Goal: Transaction & Acquisition: Purchase product/service

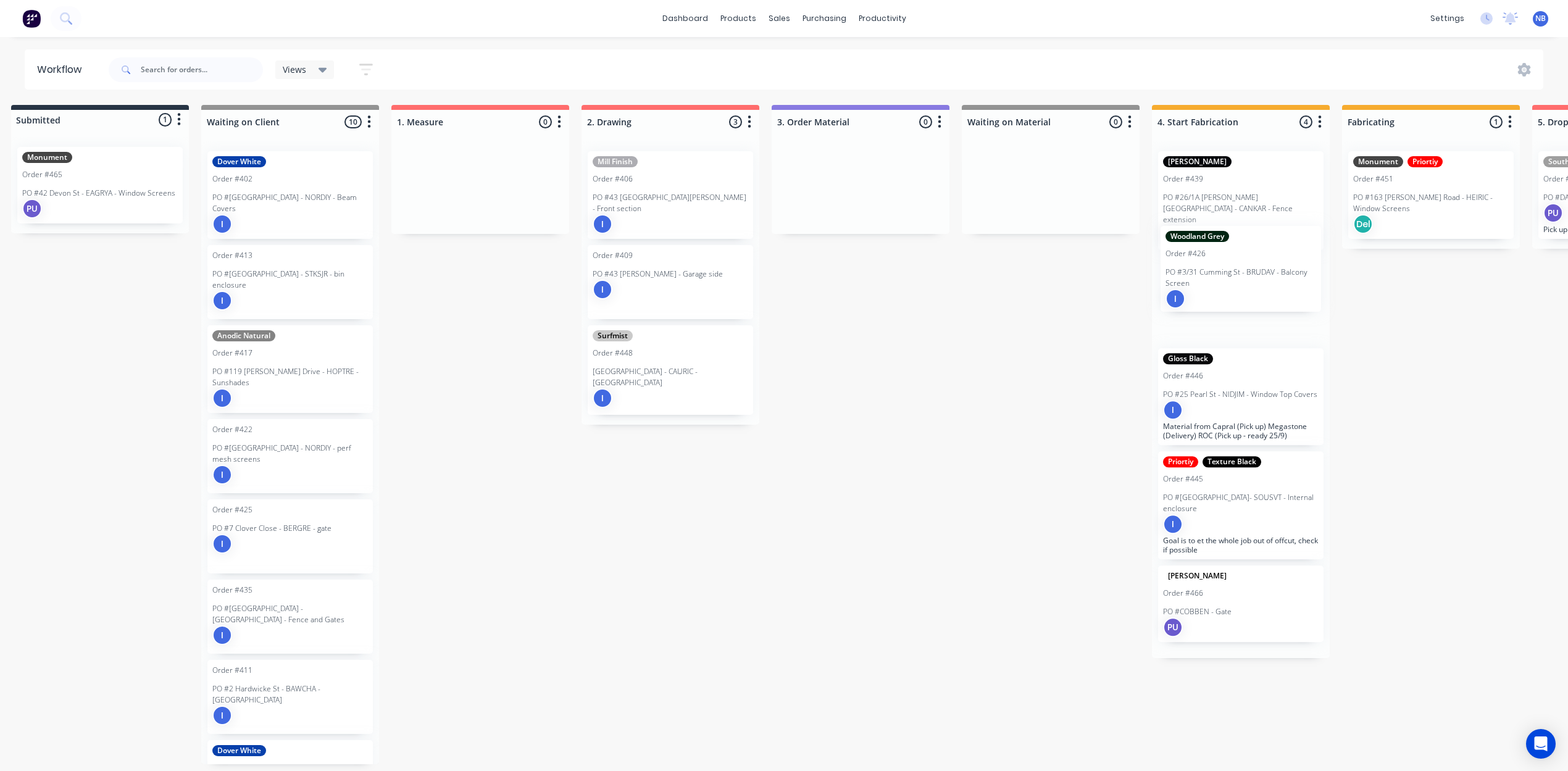
scroll to position [0, 18]
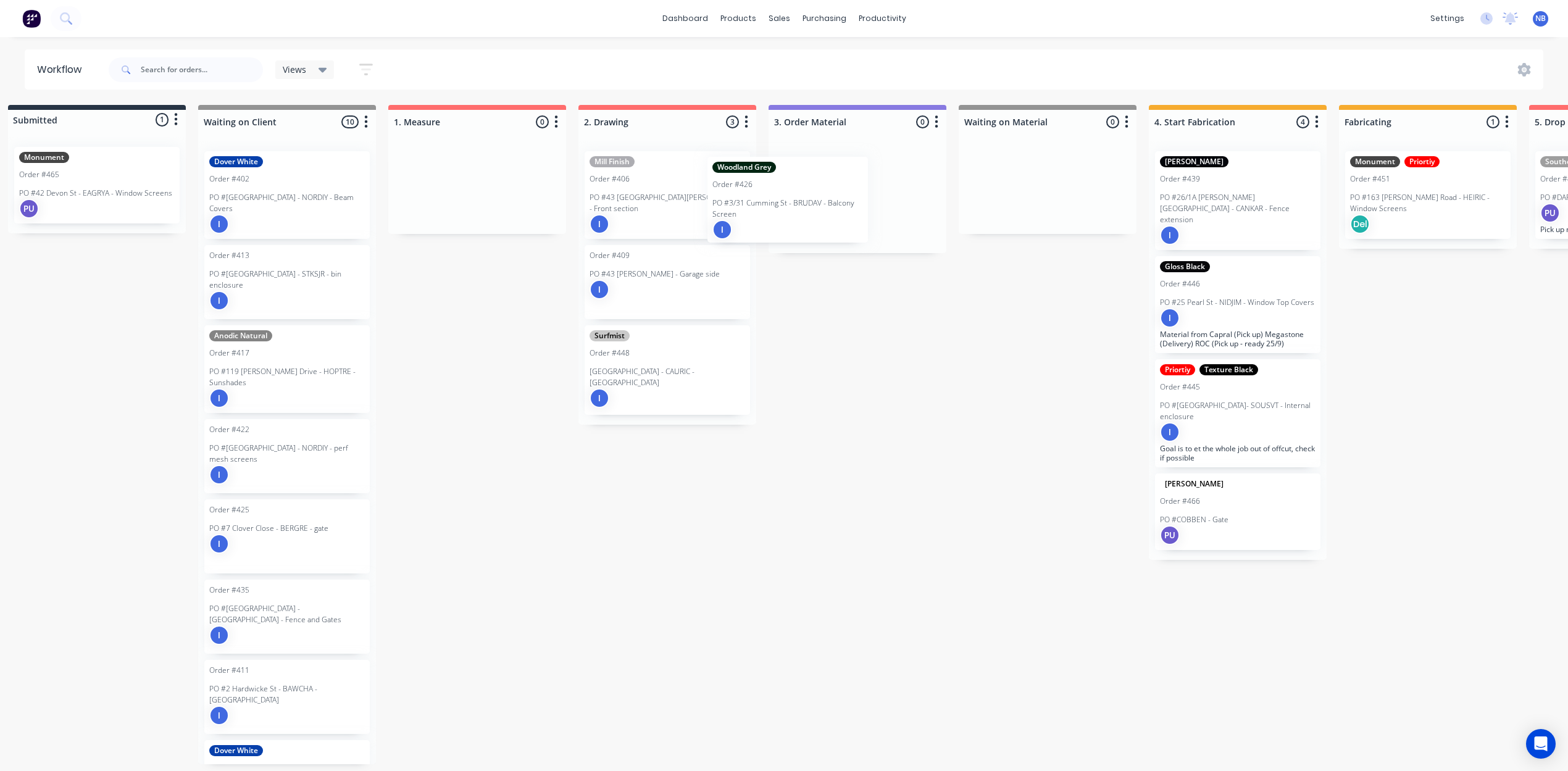
drag, startPoint x: 292, startPoint y: 284, endPoint x: 782, endPoint y: 207, distance: 496.0
click at [782, 207] on div "Submitted 1 Status colour #273444 hex #273444 Save Cancel Summaries Total order…" at bounding box center [1270, 435] width 2596 height 660
click at [774, 210] on div "Woodland Grey Order #426 PO #3/31 Cumming St - BRUDAV - Balcony Screen I" at bounding box center [857, 194] width 165 height 88
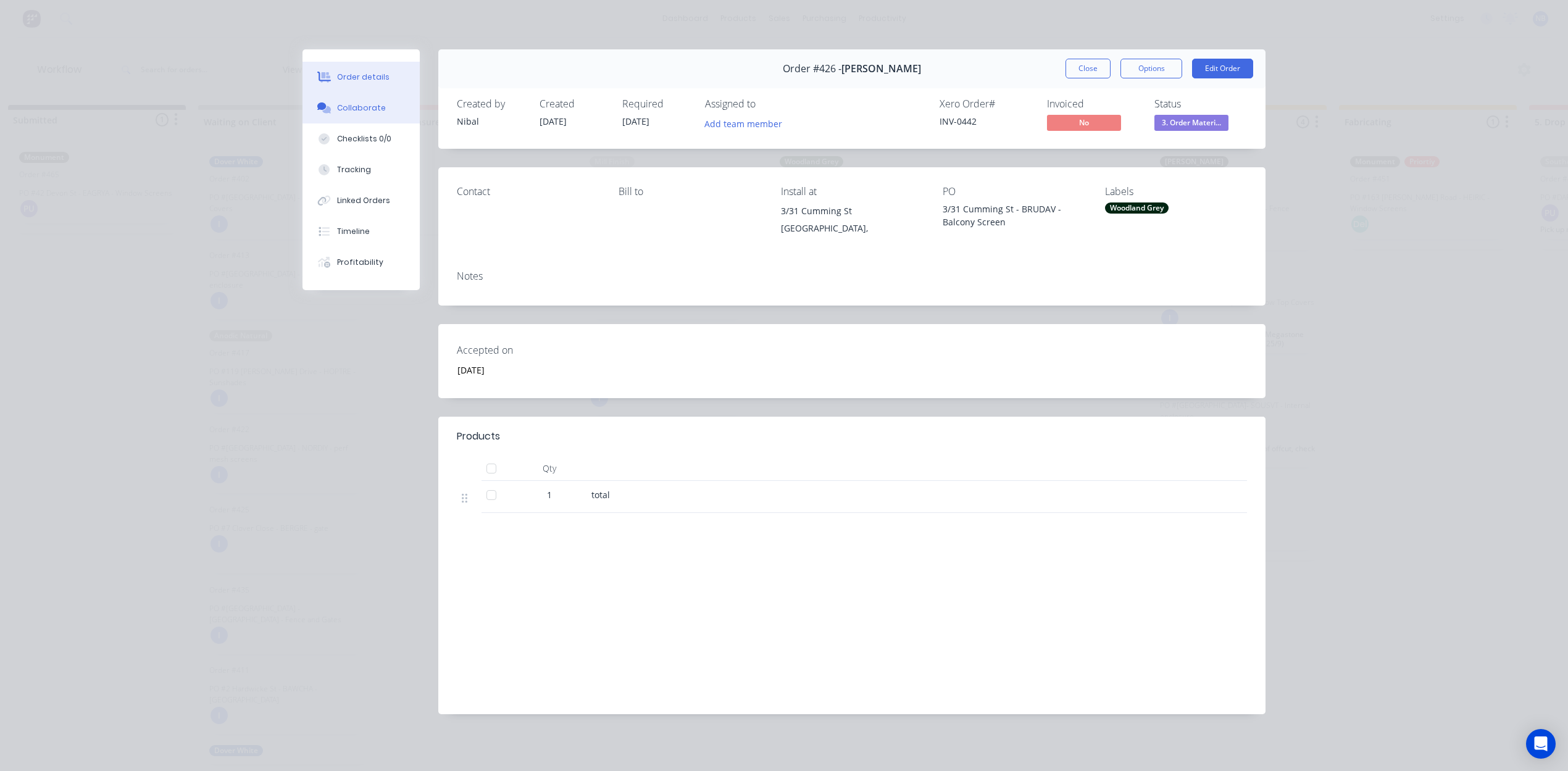
click at [326, 122] on button "Collaborate" at bounding box center [361, 108] width 117 height 31
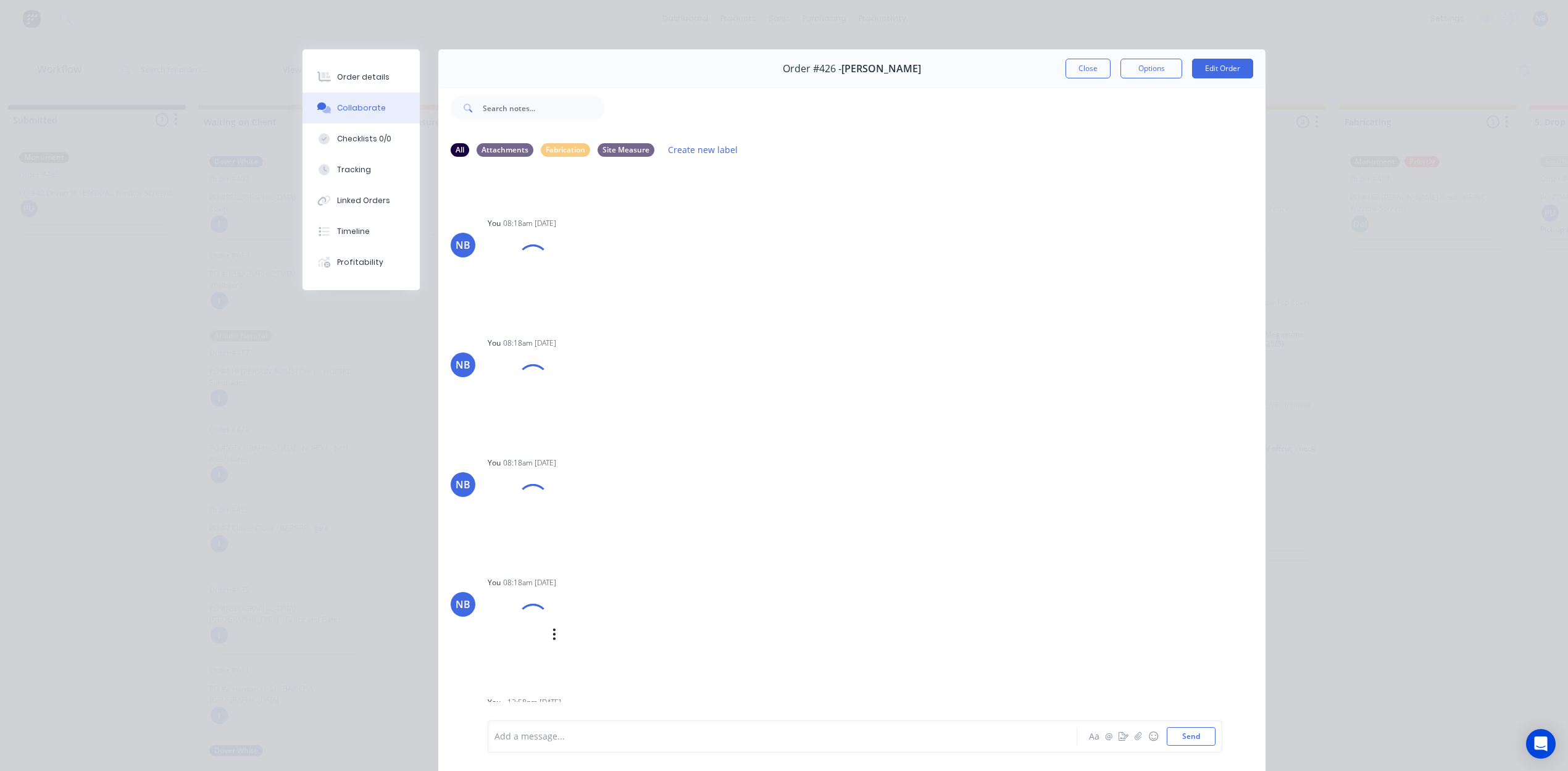
scroll to position [5, 82]
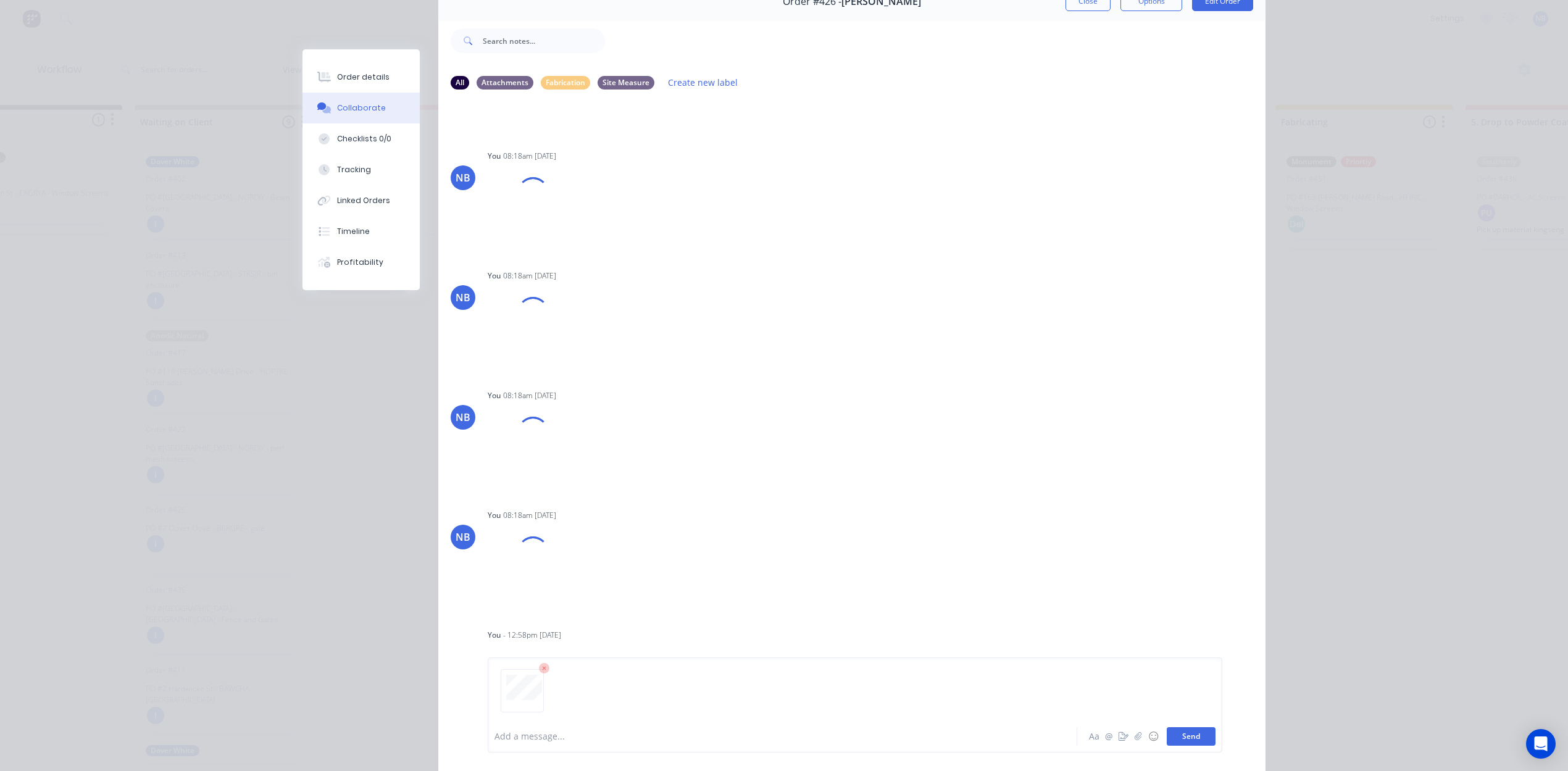
click at [1169, 740] on button "Send" at bounding box center [1191, 737] width 49 height 18
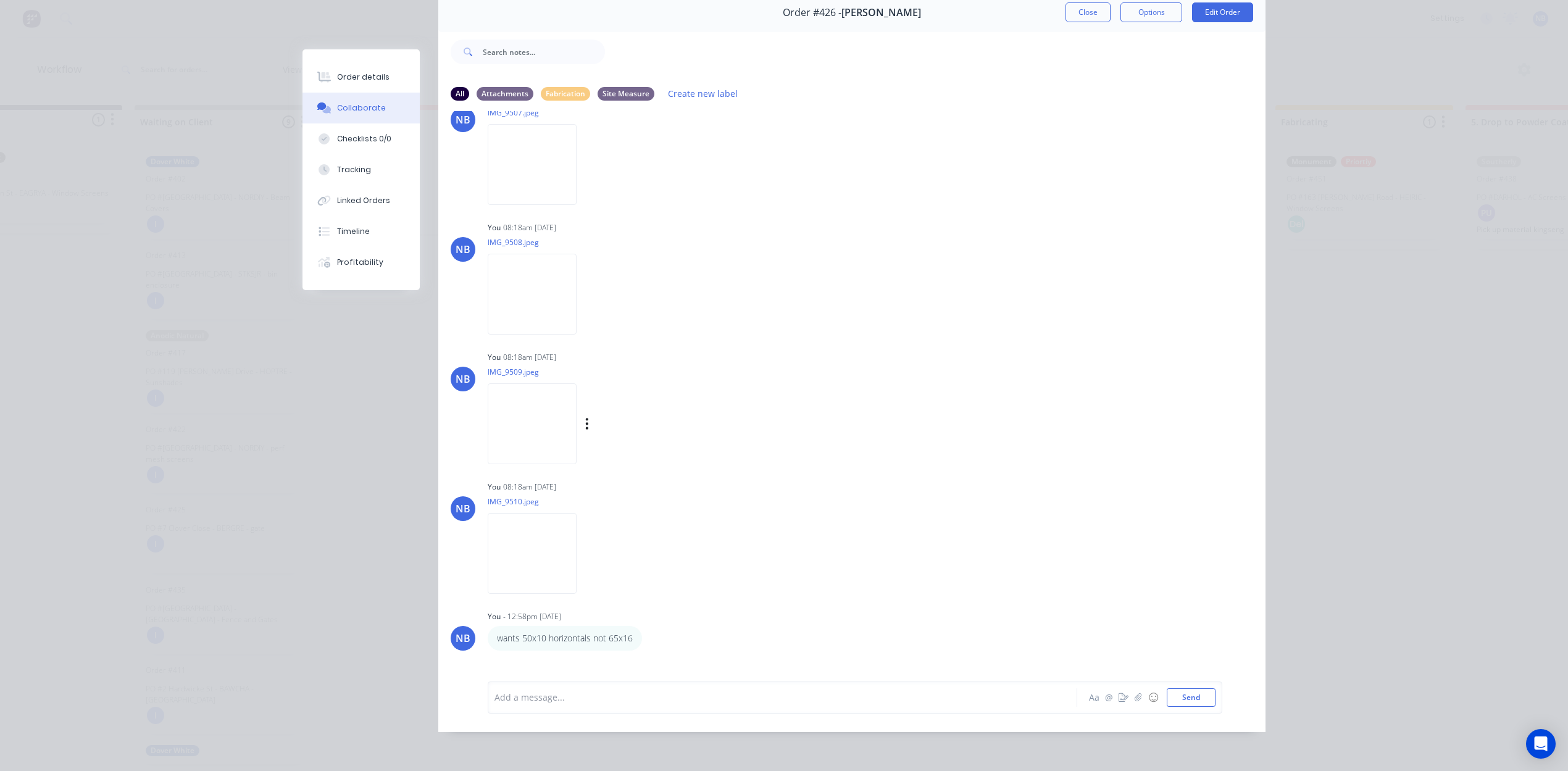
scroll to position [797, 0]
click at [531, 638] on div at bounding box center [532, 616] width 89 height 81
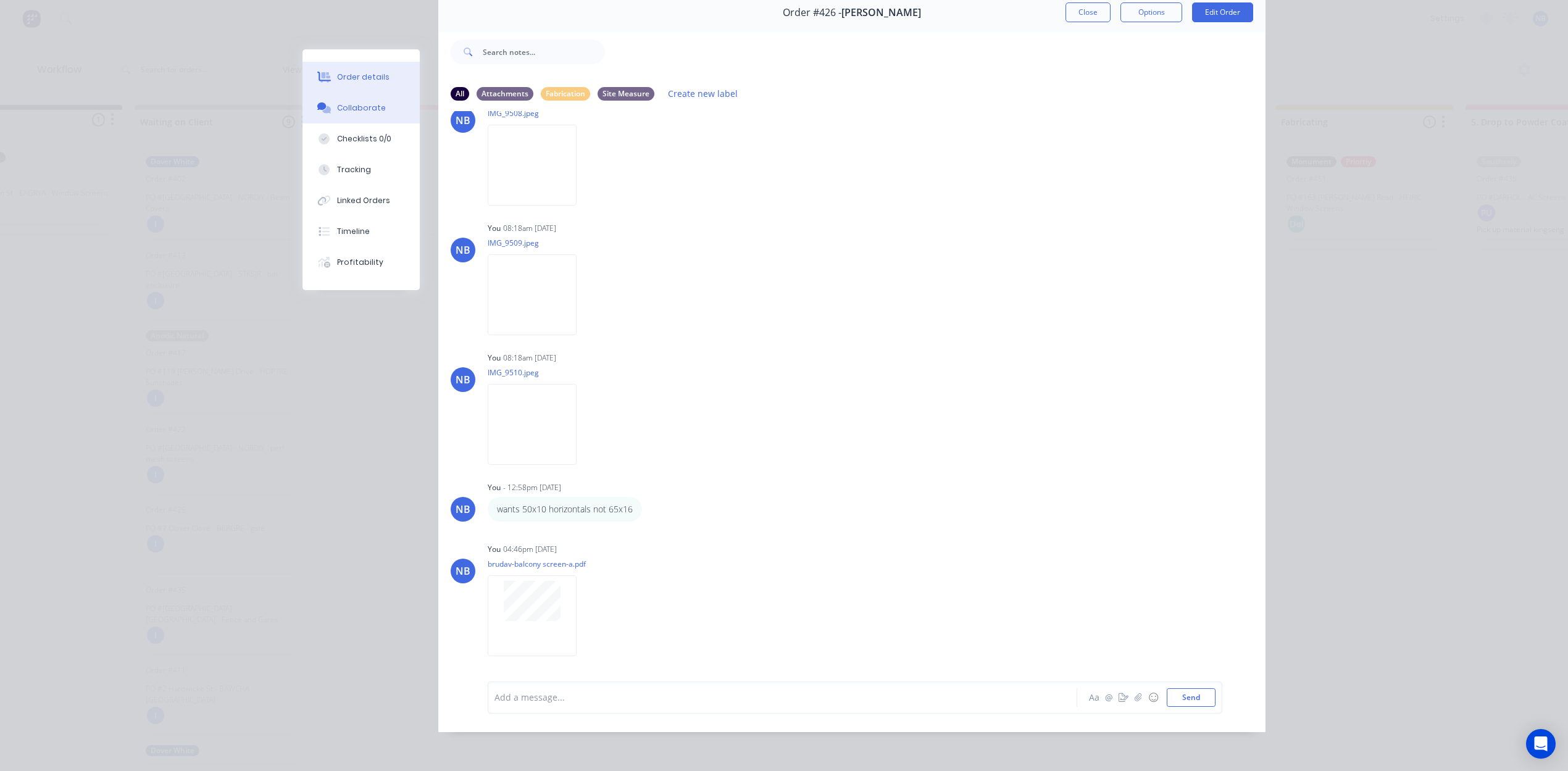
click at [358, 89] on button "Order details" at bounding box center [361, 77] width 117 height 31
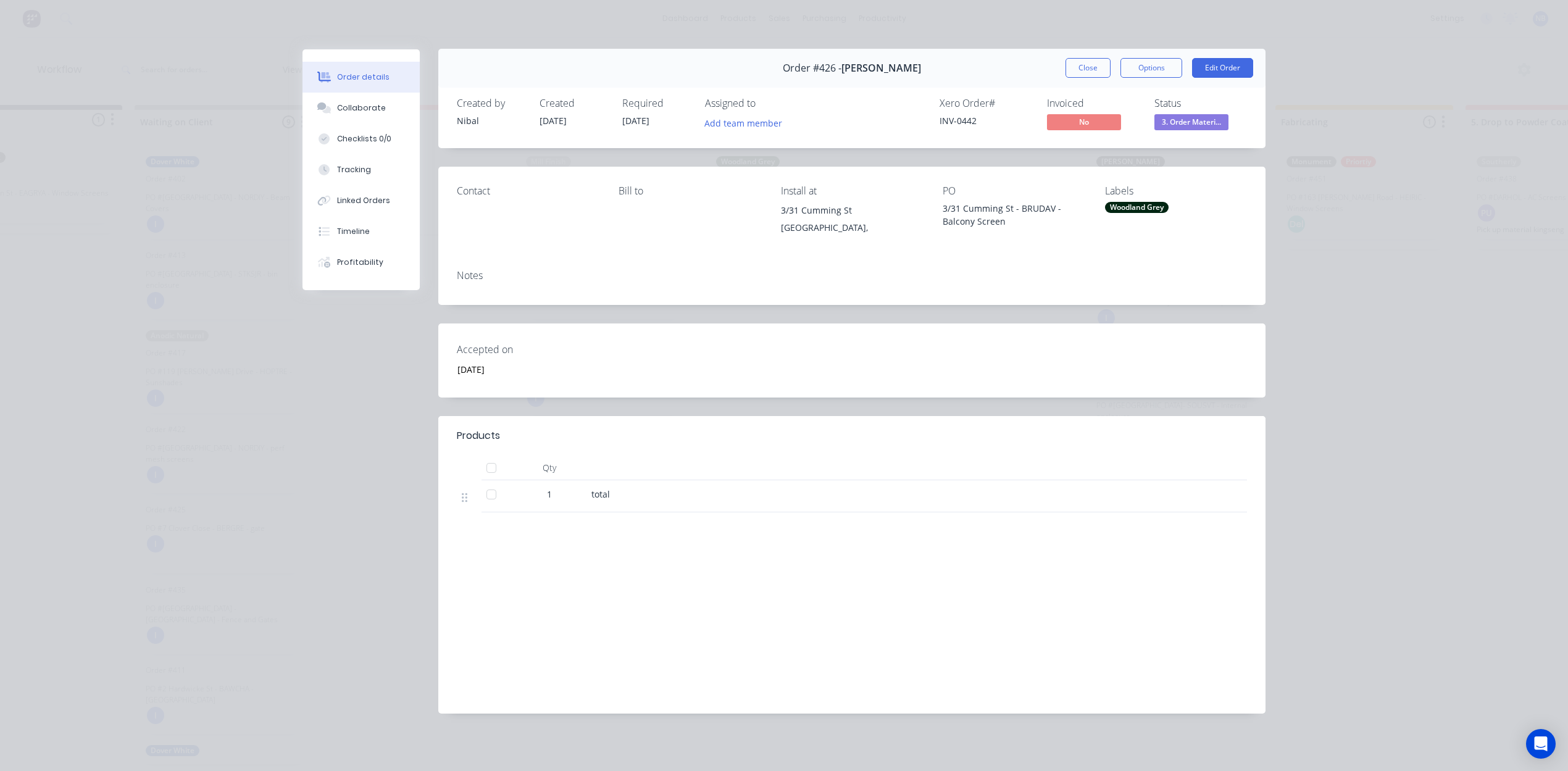
scroll to position [3, 0]
click at [1080, 68] on button "Close" at bounding box center [1088, 68] width 45 height 20
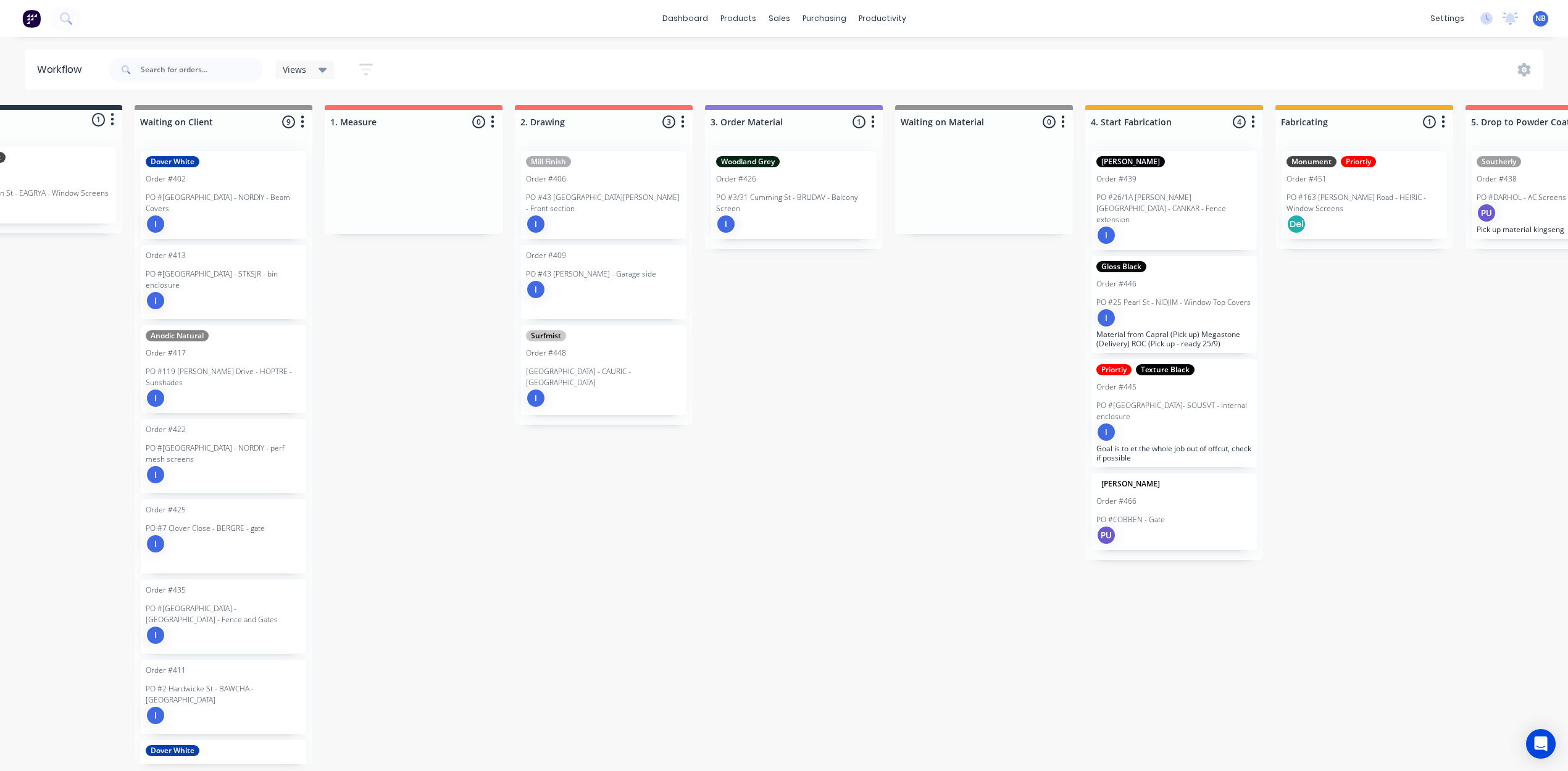
click at [784, 192] on p "PO #3/31 Cumming St - BRUDAV - Balcony Screen" at bounding box center [794, 203] width 156 height 22
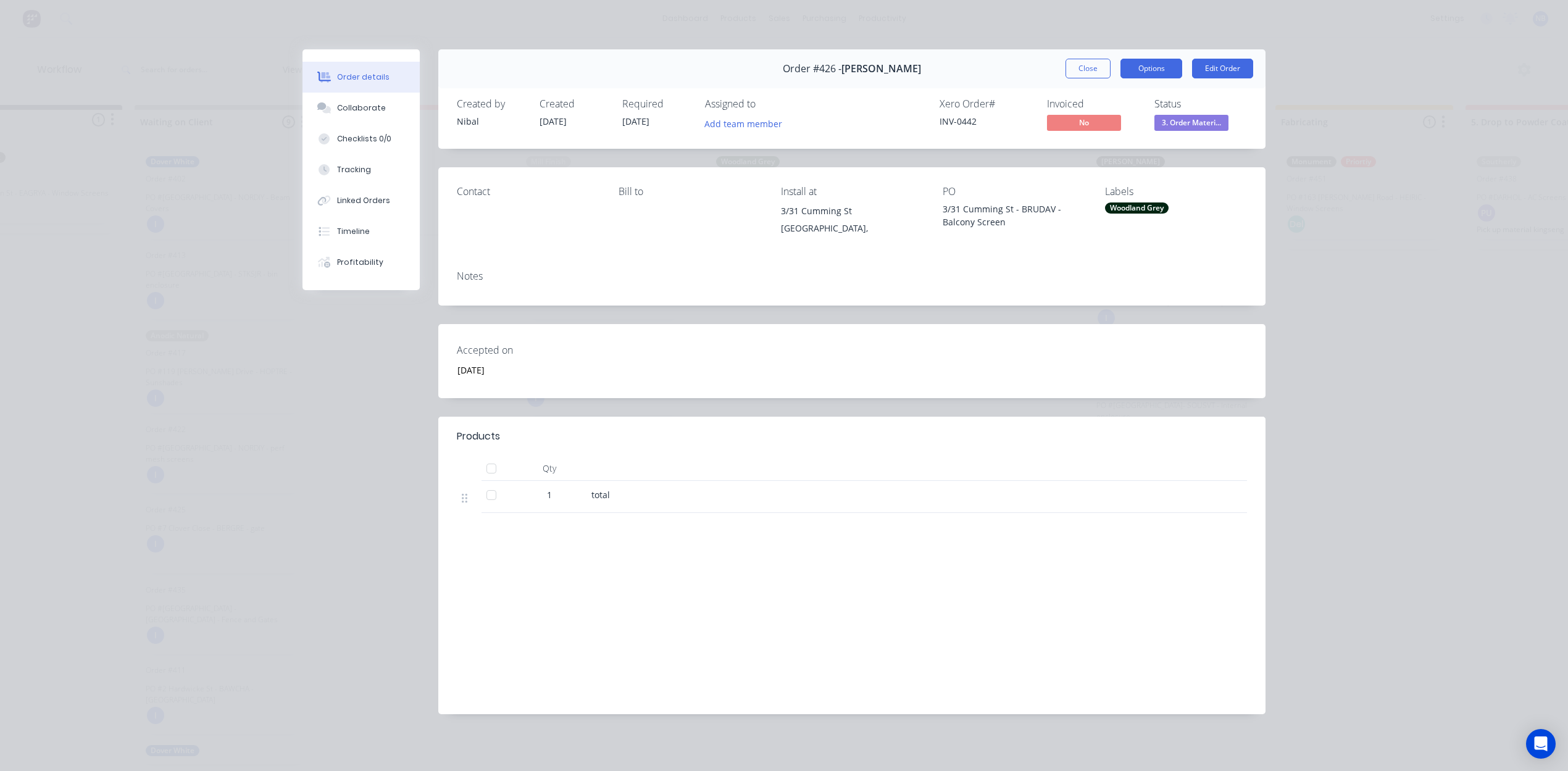
click at [1121, 65] on button "Options" at bounding box center [1151, 69] width 62 height 20
click at [1204, 63] on button "Edit Order" at bounding box center [1223, 69] width 61 height 20
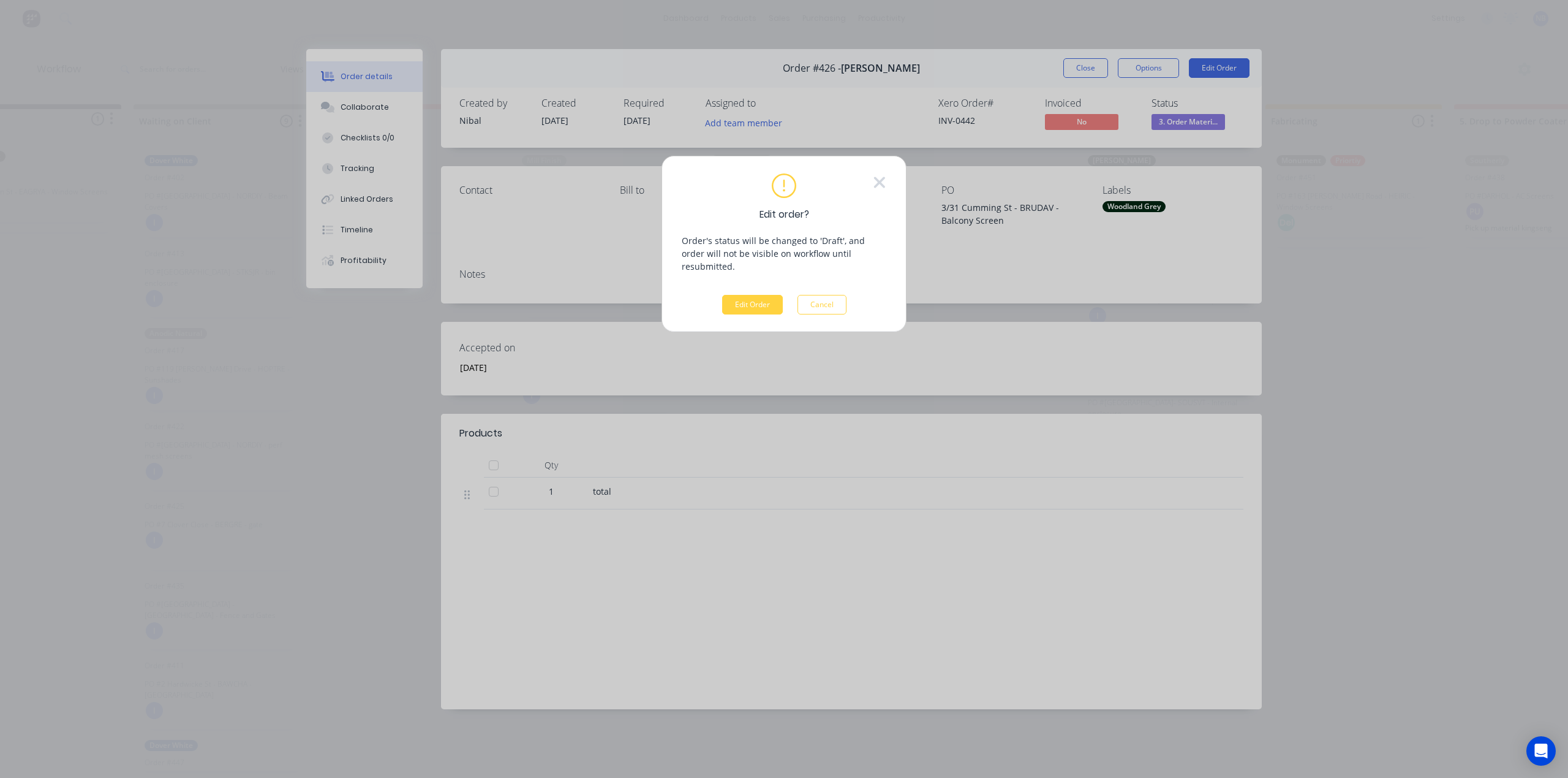
click at [762, 285] on div "Edit order? Order's status will be changed to 'Draft', and order will not be vi…" at bounding box center [784, 244] width 204 height 141
click at [762, 295] on button "Edit Order" at bounding box center [753, 305] width 61 height 20
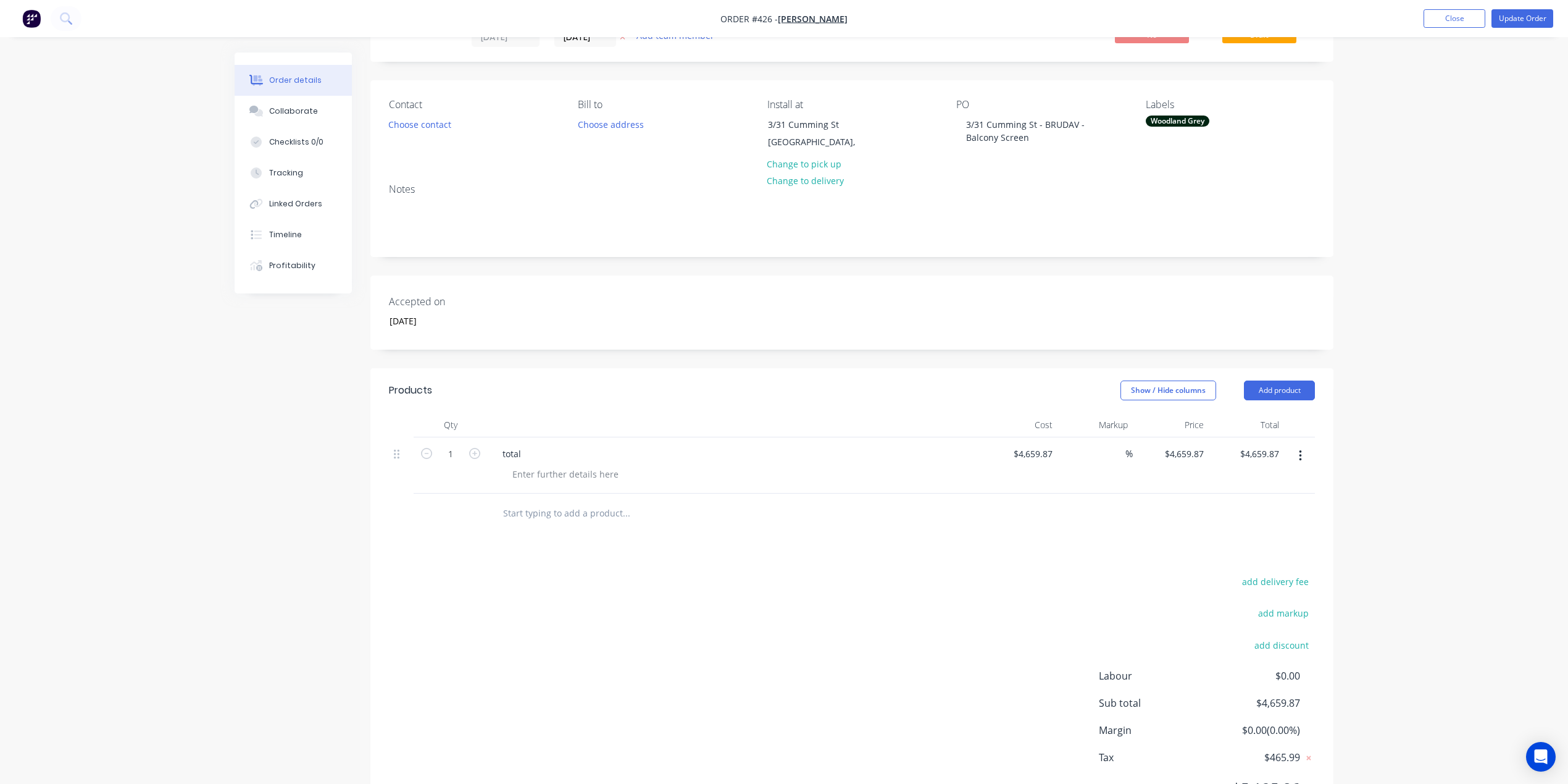
scroll to position [82, 0]
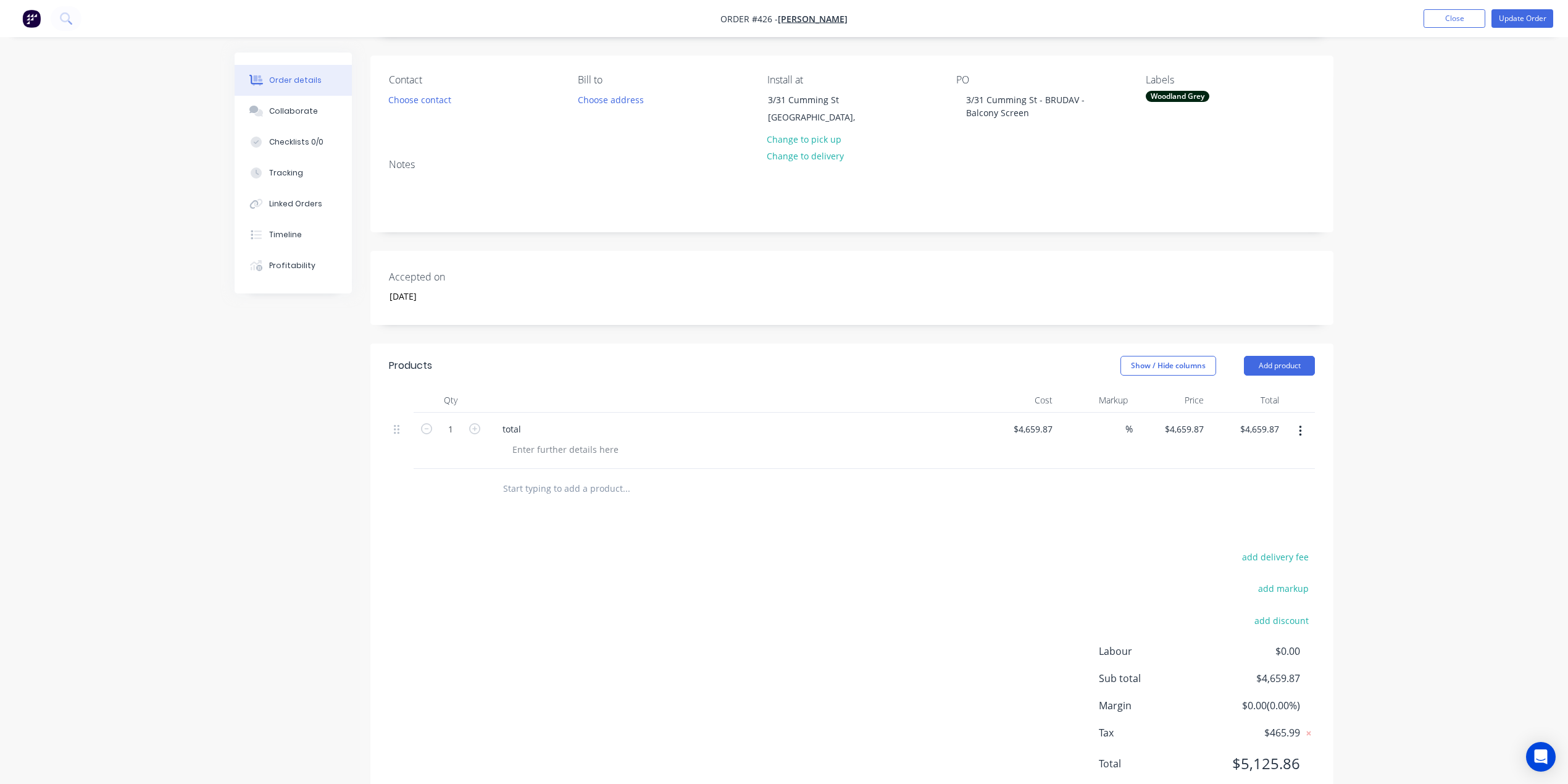
click at [573, 495] on input "text" at bounding box center [626, 488] width 247 height 24
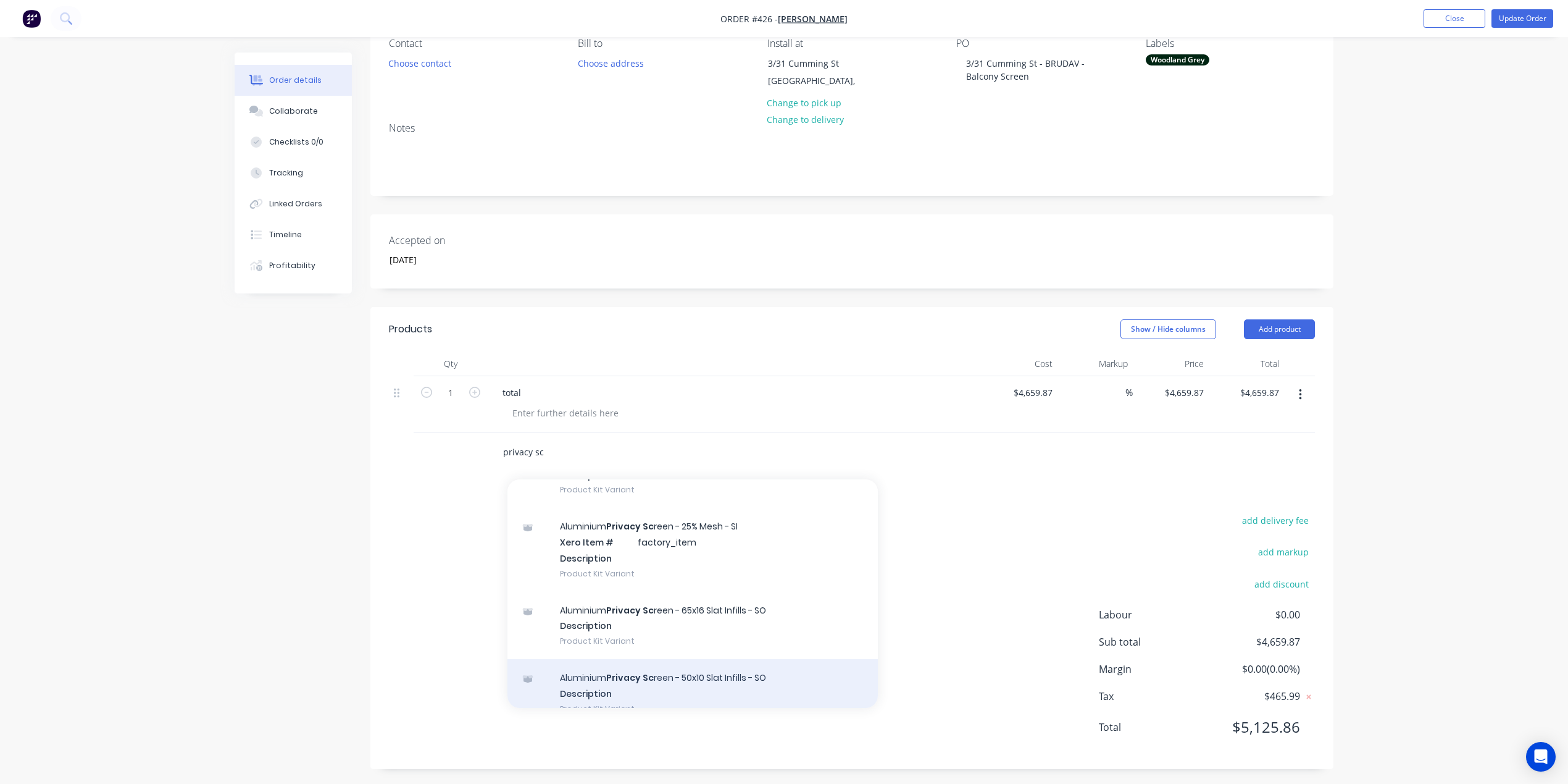
scroll to position [959, 0]
drag, startPoint x: 547, startPoint y: 450, endPoint x: 437, endPoint y: 440, distance: 110.5
click at [437, 440] on div "privacy sc Add privacy sc to order Copy of Aluminium Privacy Sc reen - 85mm Lou…" at bounding box center [851, 451] width 926 height 40
type input "50x10 slat infi"
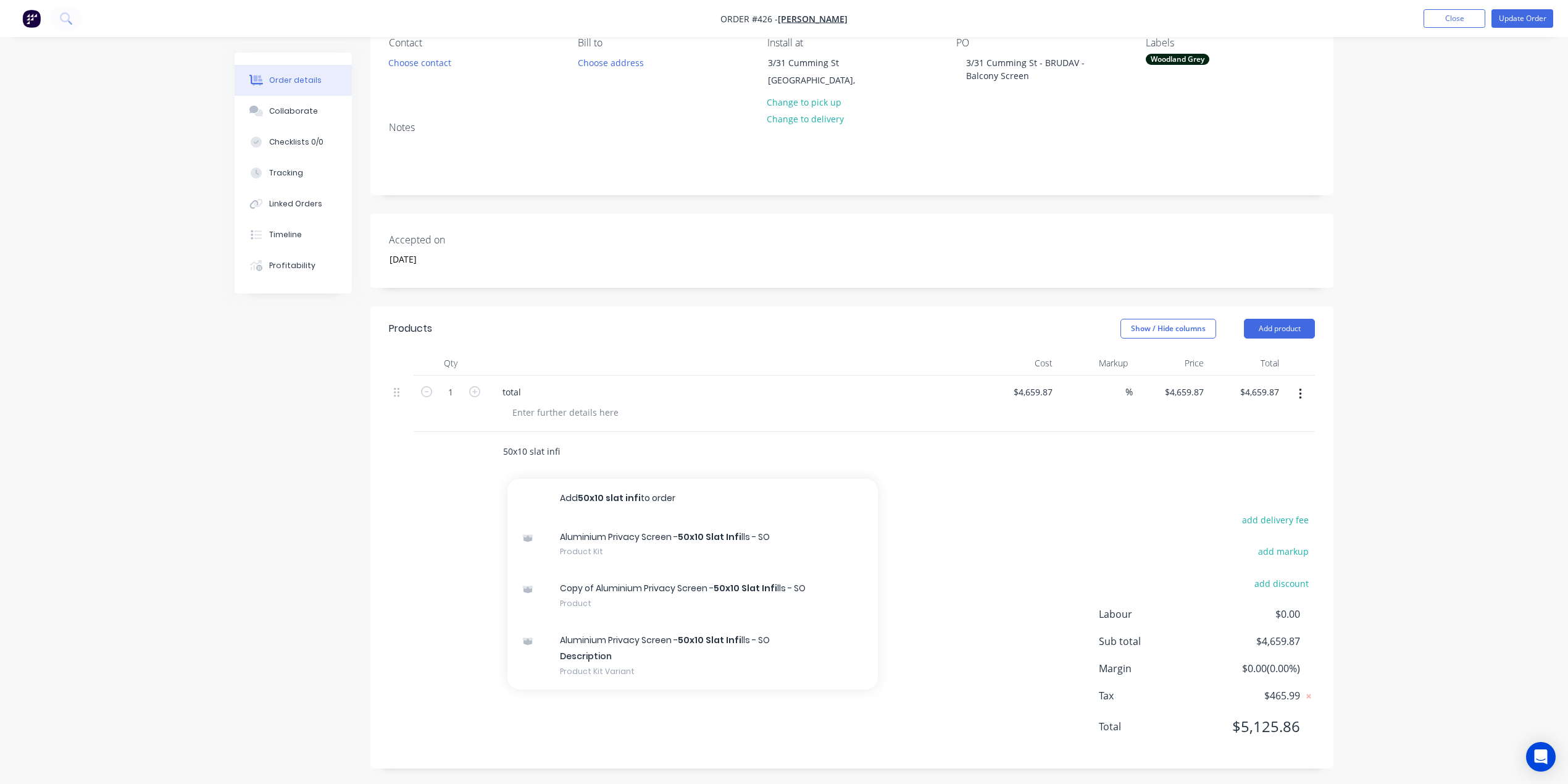
drag, startPoint x: 550, startPoint y: 447, endPoint x: 464, endPoint y: 426, distance: 88.5
click at [464, 426] on div "Qty Cost Markup Price Total 1 total $4,659.87 $4,659.87 % $4,659.87 $4,659.87 $…" at bounding box center [851, 411] width 963 height 121
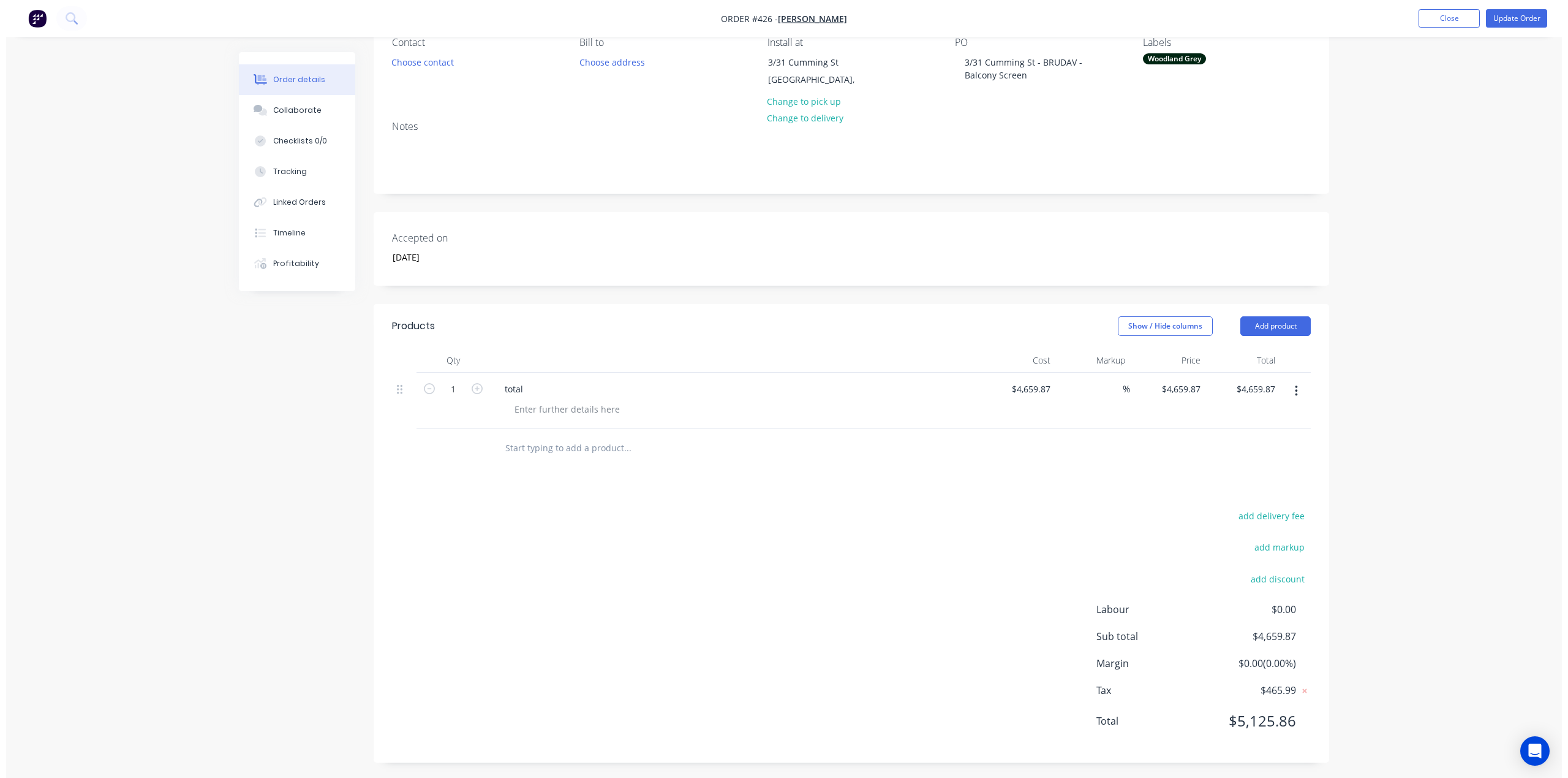
scroll to position [0, 0]
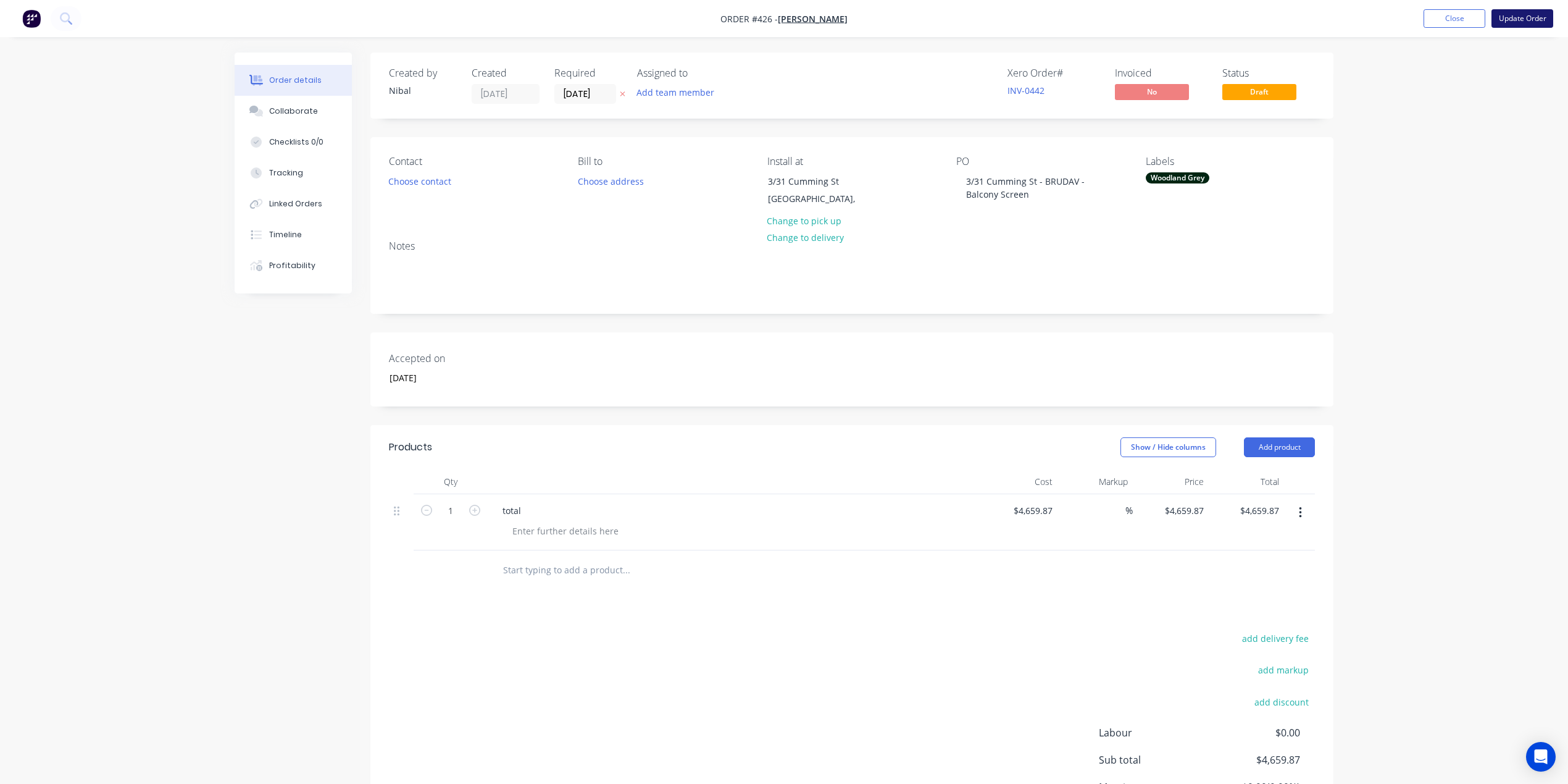
click at [1499, 14] on button "Update Order" at bounding box center [1522, 18] width 62 height 18
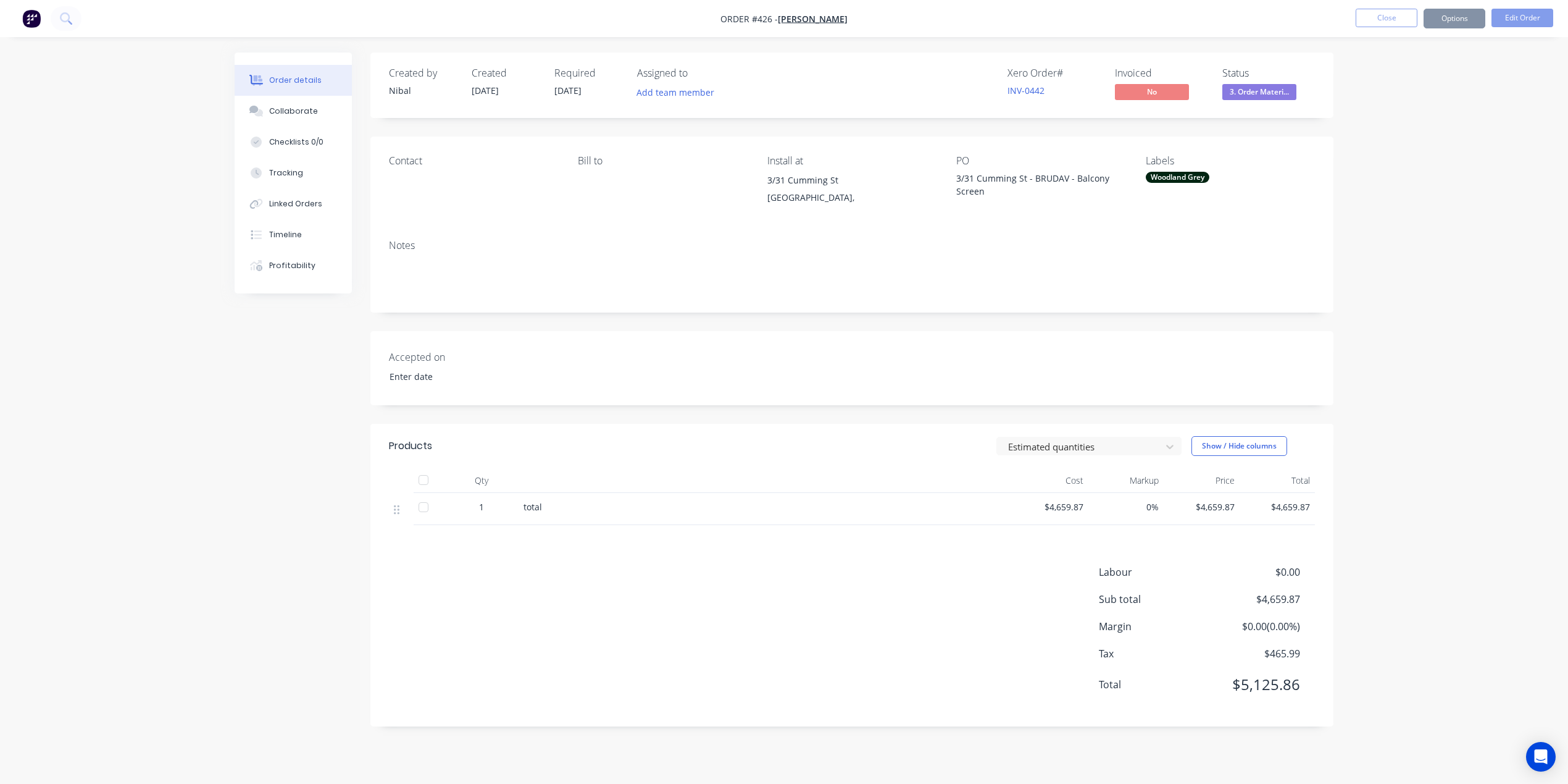
type input "[DATE]"
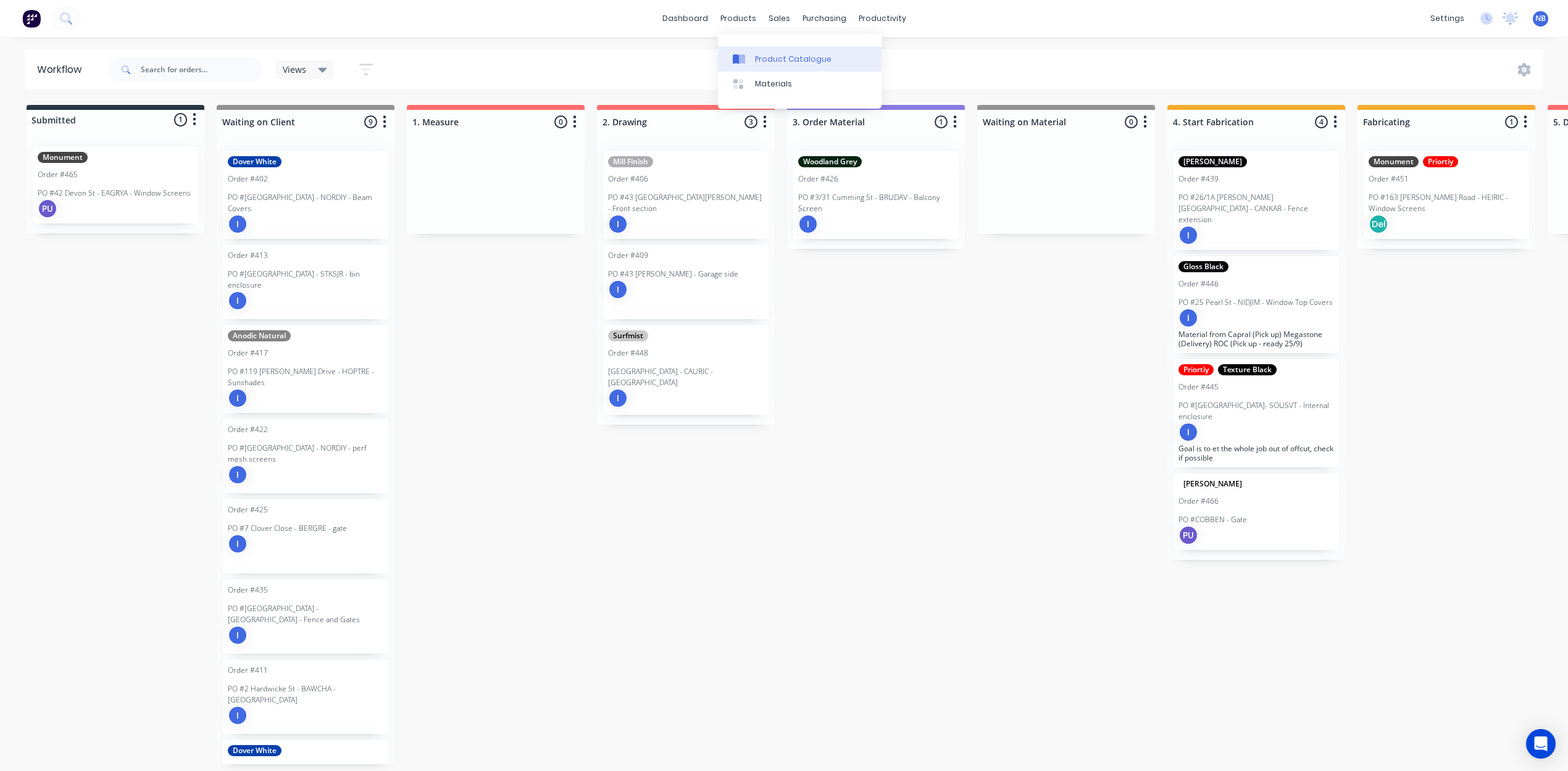
click at [761, 65] on div "Product Catalogue" at bounding box center [793, 59] width 76 height 11
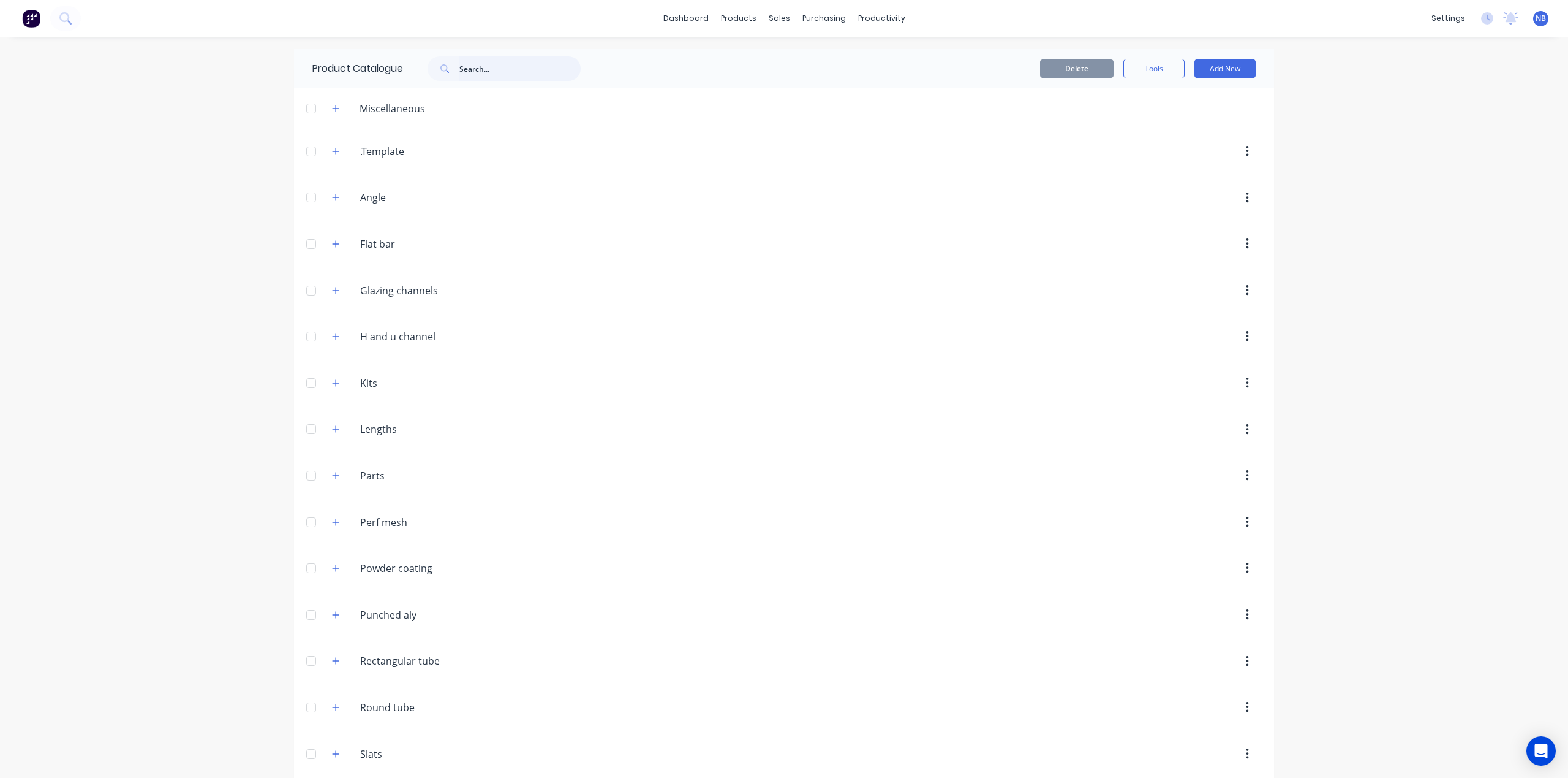
click at [488, 73] on input "text" at bounding box center [520, 69] width 121 height 24
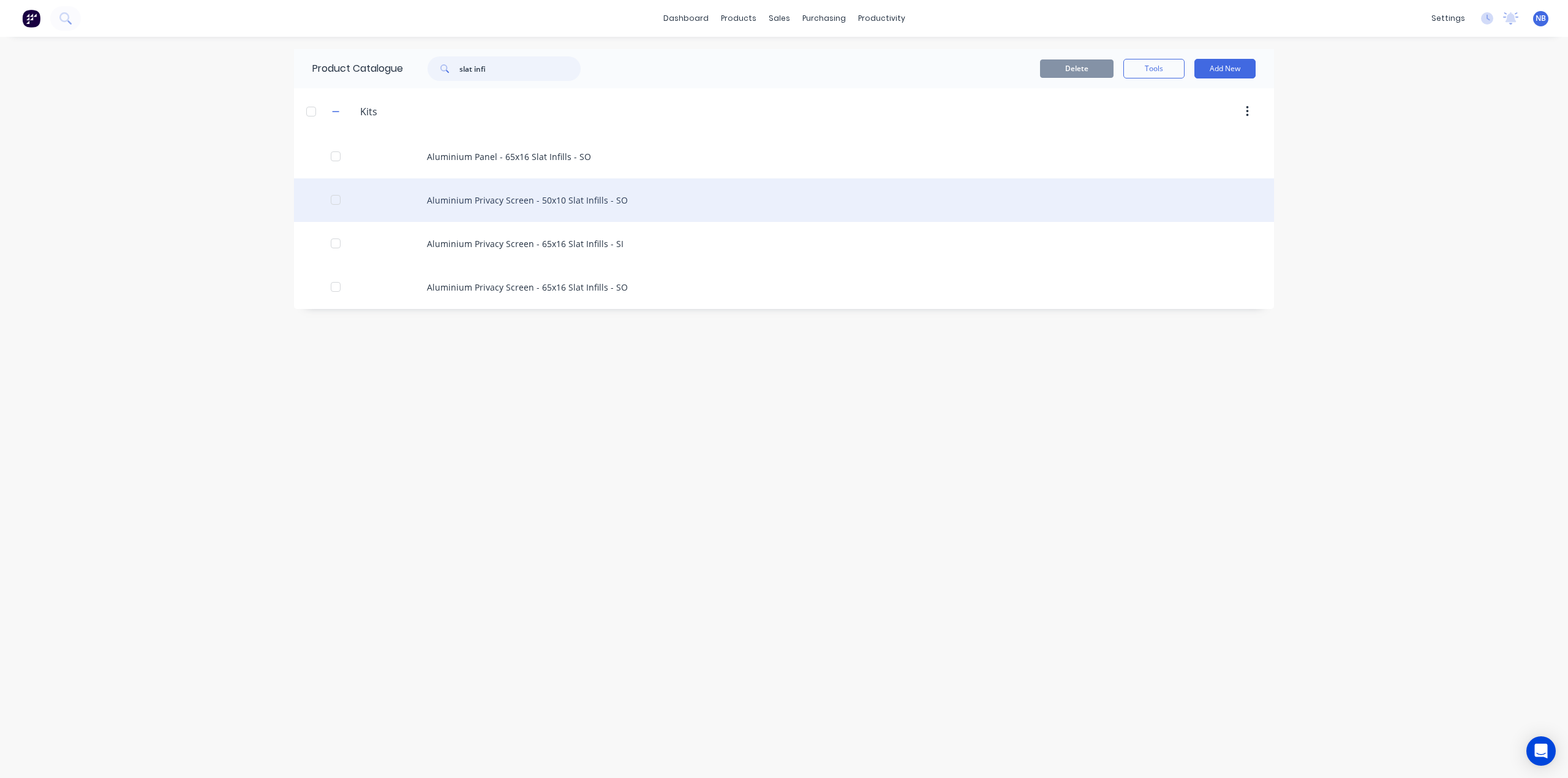
type input "slat infi"
click at [536, 213] on div "Aluminium Privacy Screen - 50x10 Slat Infills - SO" at bounding box center [784, 200] width 980 height 43
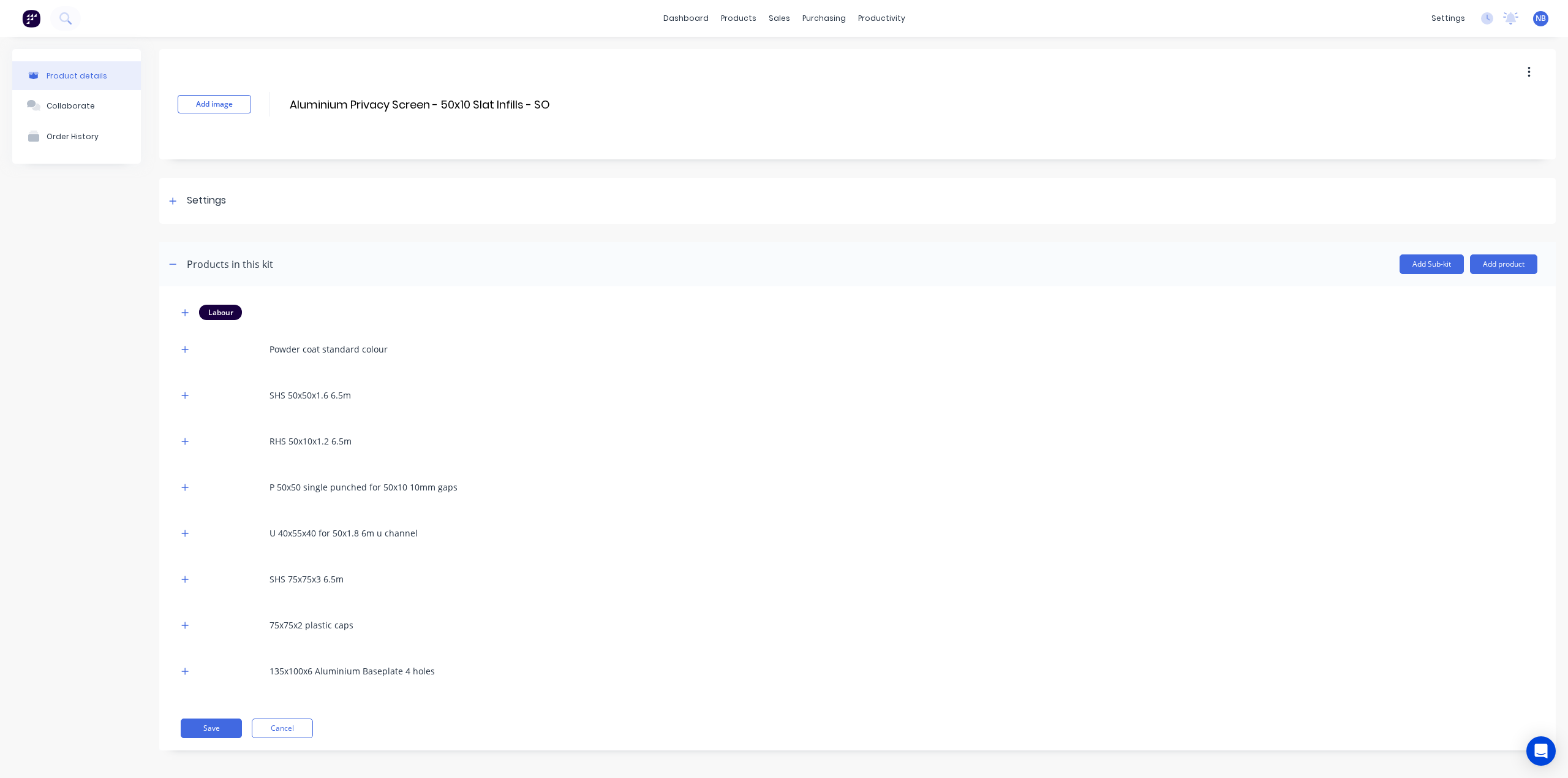
click at [1515, 73] on button "button" at bounding box center [1529, 72] width 29 height 22
click at [1445, 109] on span "Duplicate" at bounding box center [1484, 104] width 92 height 13
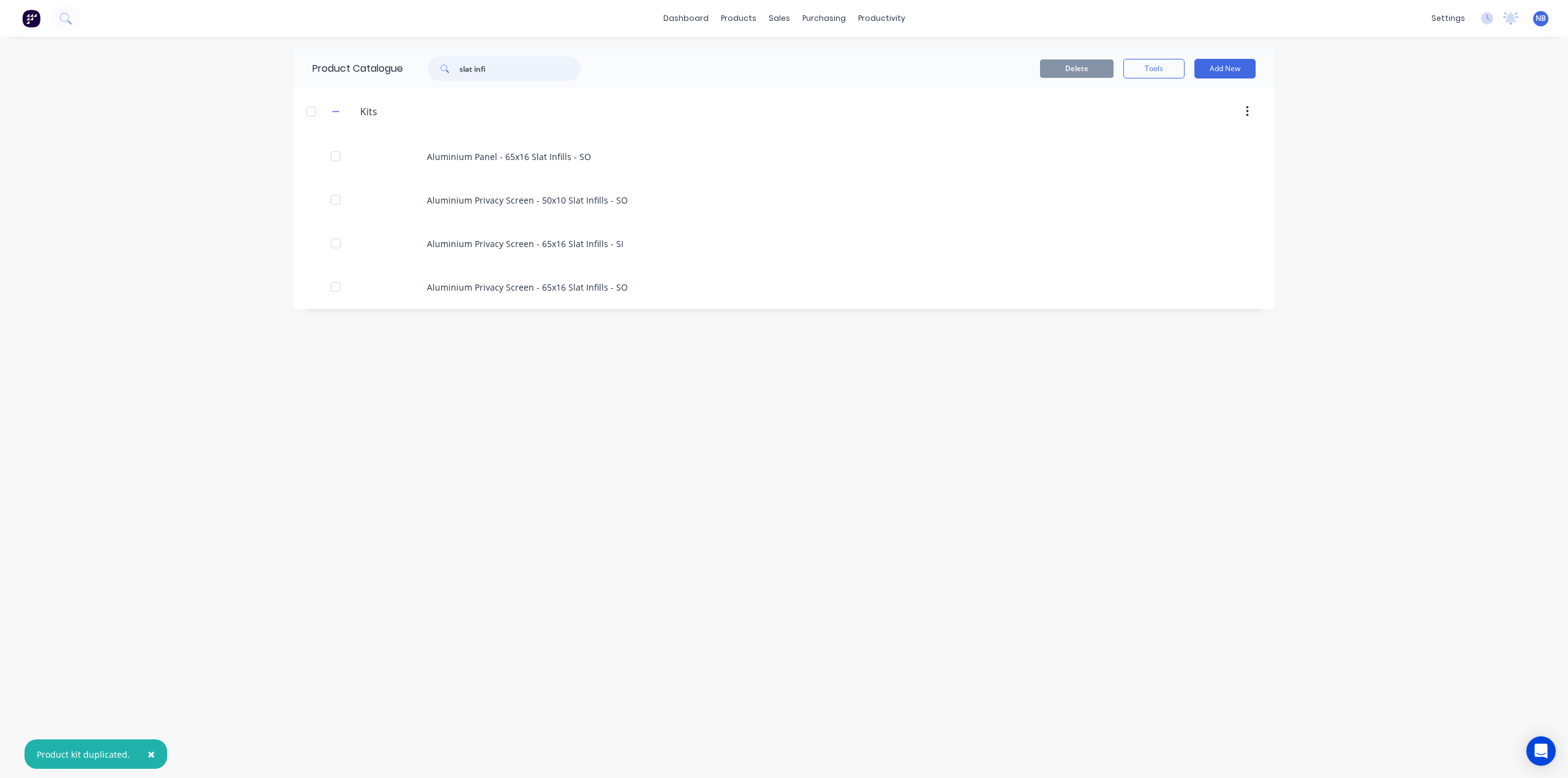
drag, startPoint x: 471, startPoint y: 73, endPoint x: 304, endPoint y: 57, distance: 167.8
click at [301, 58] on div "Product Catalogue slat infi" at bounding box center [452, 69] width 317 height 39
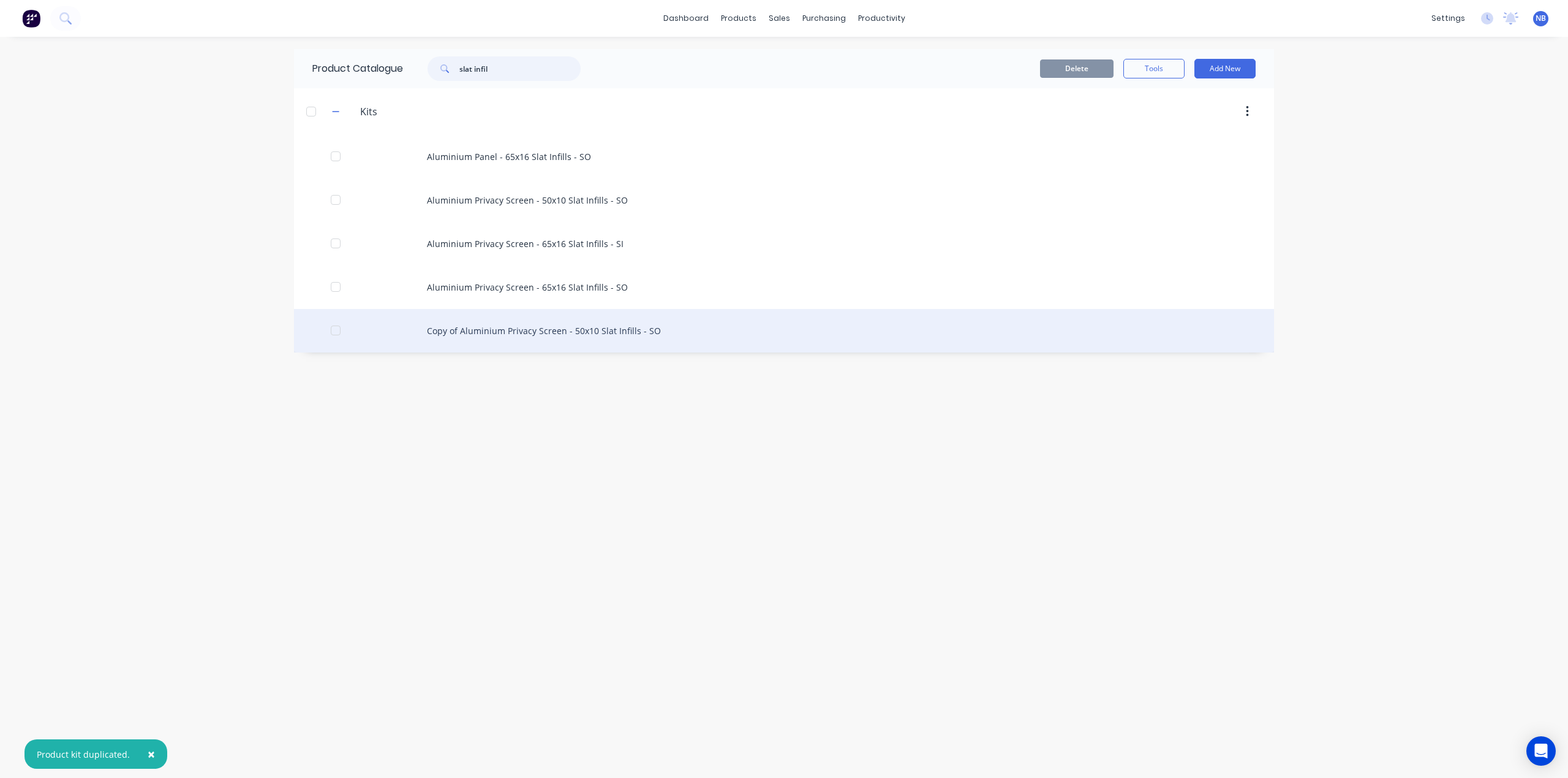
type input "slat infil"
click at [588, 348] on div "Copy of Aluminium Privacy Screen - 50x10 Slat Infills - SO" at bounding box center [784, 330] width 980 height 43
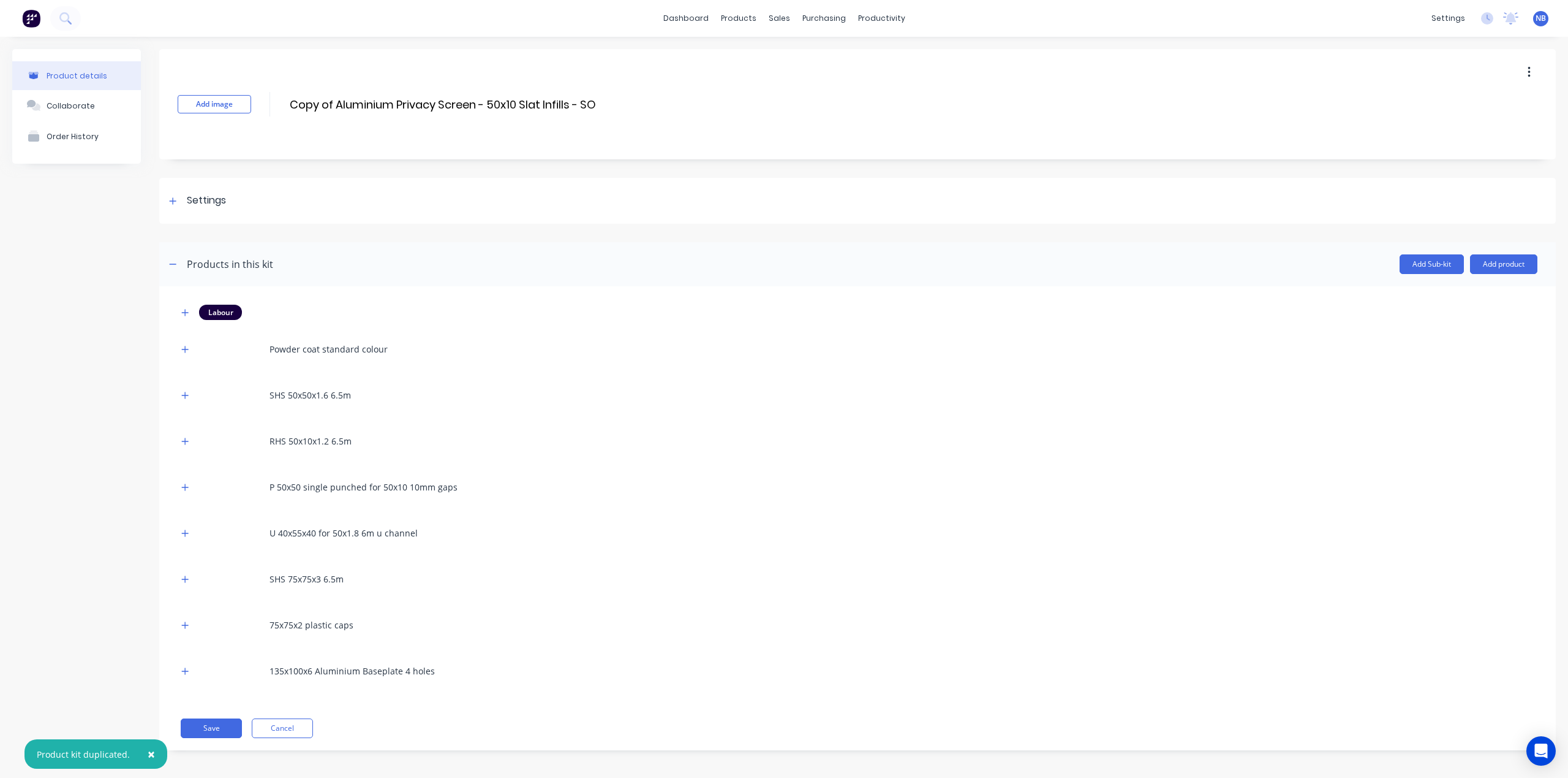
drag, startPoint x: 336, startPoint y: 101, endPoint x: 375, endPoint y: 116, distance: 41.8
click at [269, 111] on div "Add image Copy of Aluminium Privacy Screen - 50x10 Slat Infills - SO Copy of Al…" at bounding box center [858, 104] width 1396 height 110
click at [547, 103] on input "Aluminium Privacy Screen - 50x10 Slat Infills - SO" at bounding box center [421, 104] width 265 height 17
type input "Aluminium Privacy Screen - 50x10 Slat Infills - SI"
drag, startPoint x: 206, startPoint y: 211, endPoint x: 185, endPoint y: 201, distance: 23.3
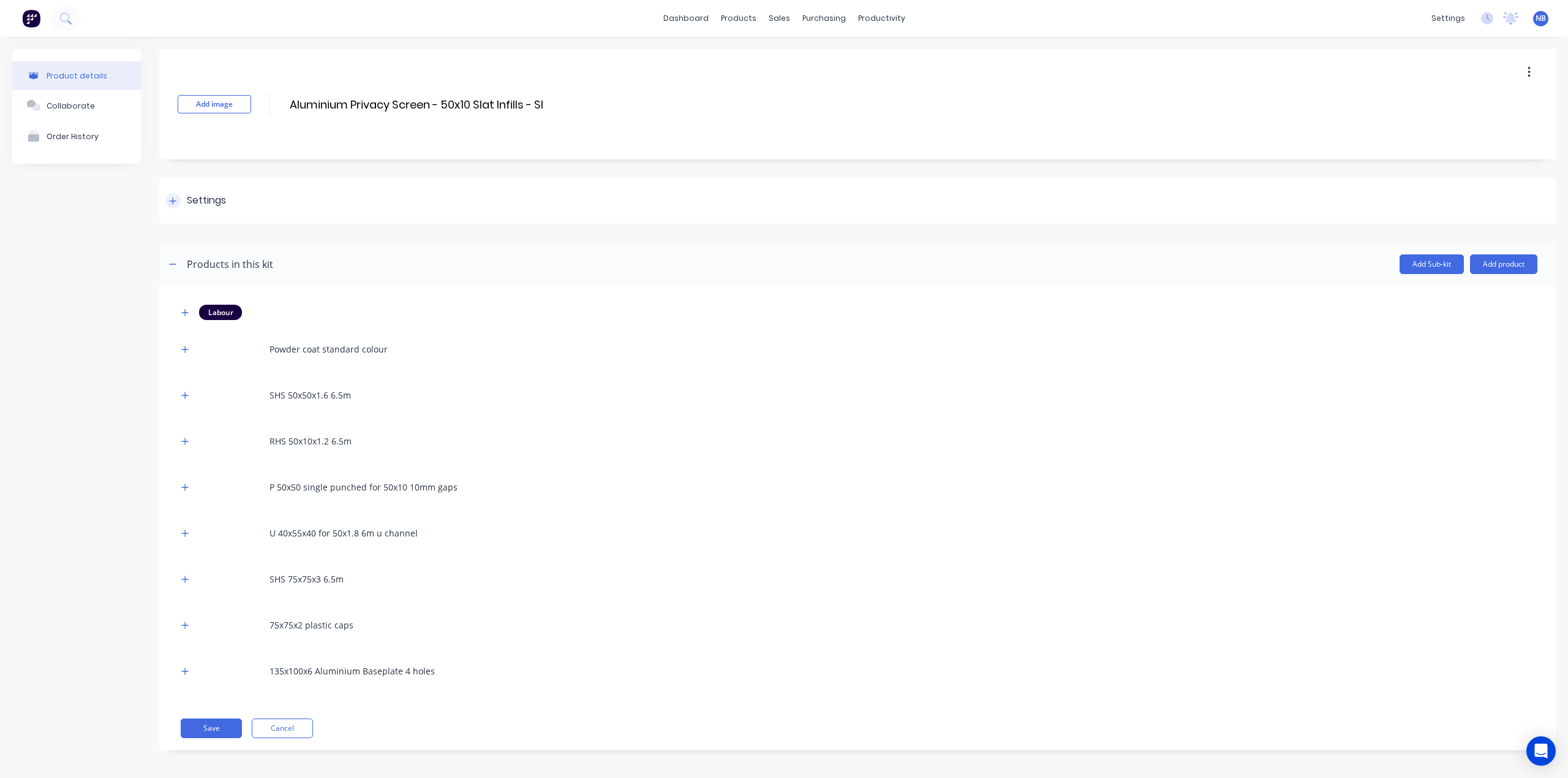
click at [204, 211] on div "Settings" at bounding box center [858, 201] width 1396 height 46
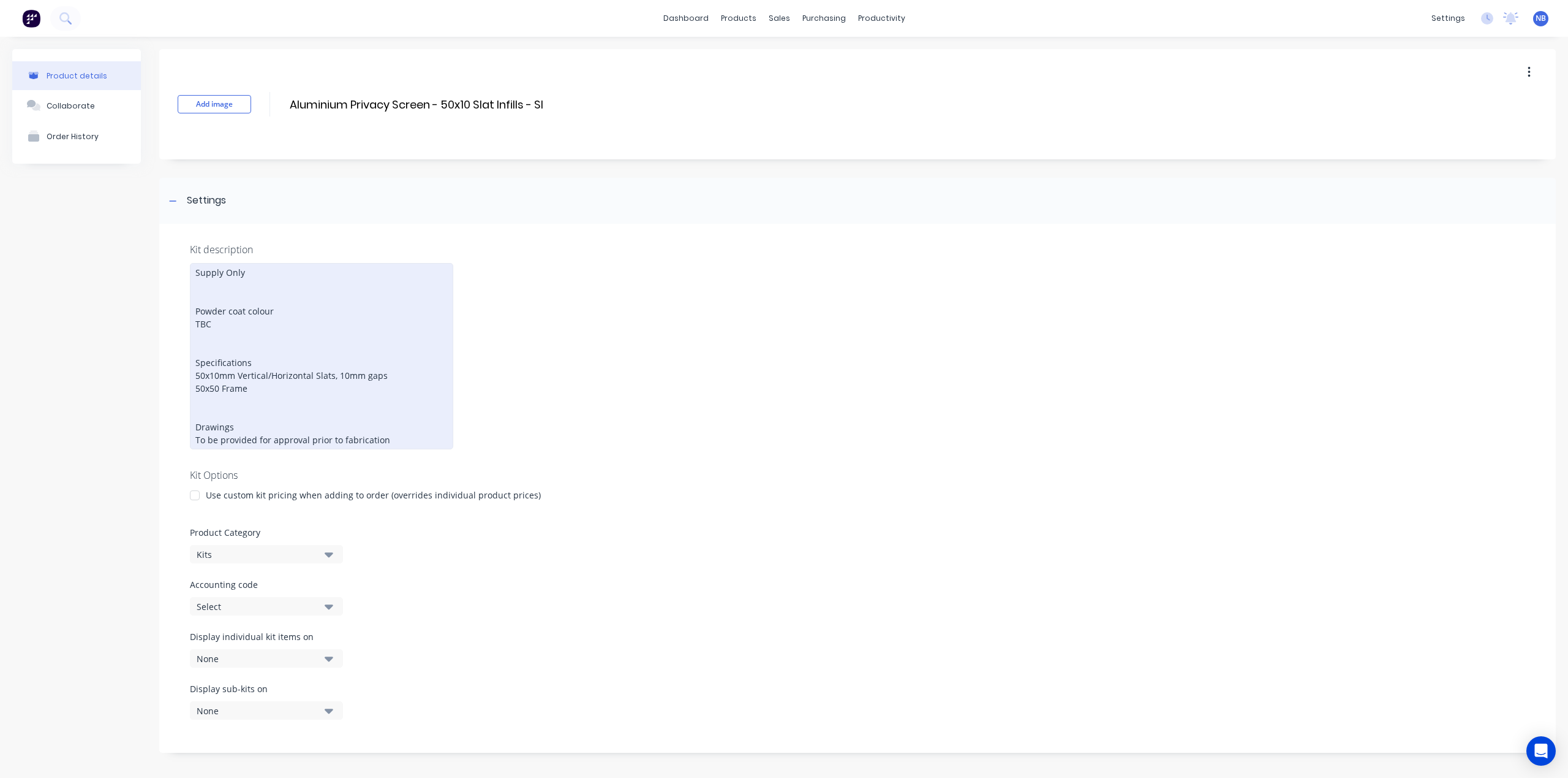
click at [285, 272] on div "Supply Only Powder coat colour TBC Specifications 50x10mm Vertical/Horizontal S…" at bounding box center [321, 356] width 263 height 186
click at [236, 270] on div "Supply Only Powder coat colour TBC Specifications 50x10mm Vertical/Horizontal S…" at bounding box center [321, 356] width 263 height 186
drag, startPoint x: 236, startPoint y: 270, endPoint x: 251, endPoint y: 275, distance: 15.8
click at [236, 270] on div "Supply Only Powder coat colour TBC Specifications 50x10mm Vertical/Horizontal S…" at bounding box center [321, 356] width 263 height 186
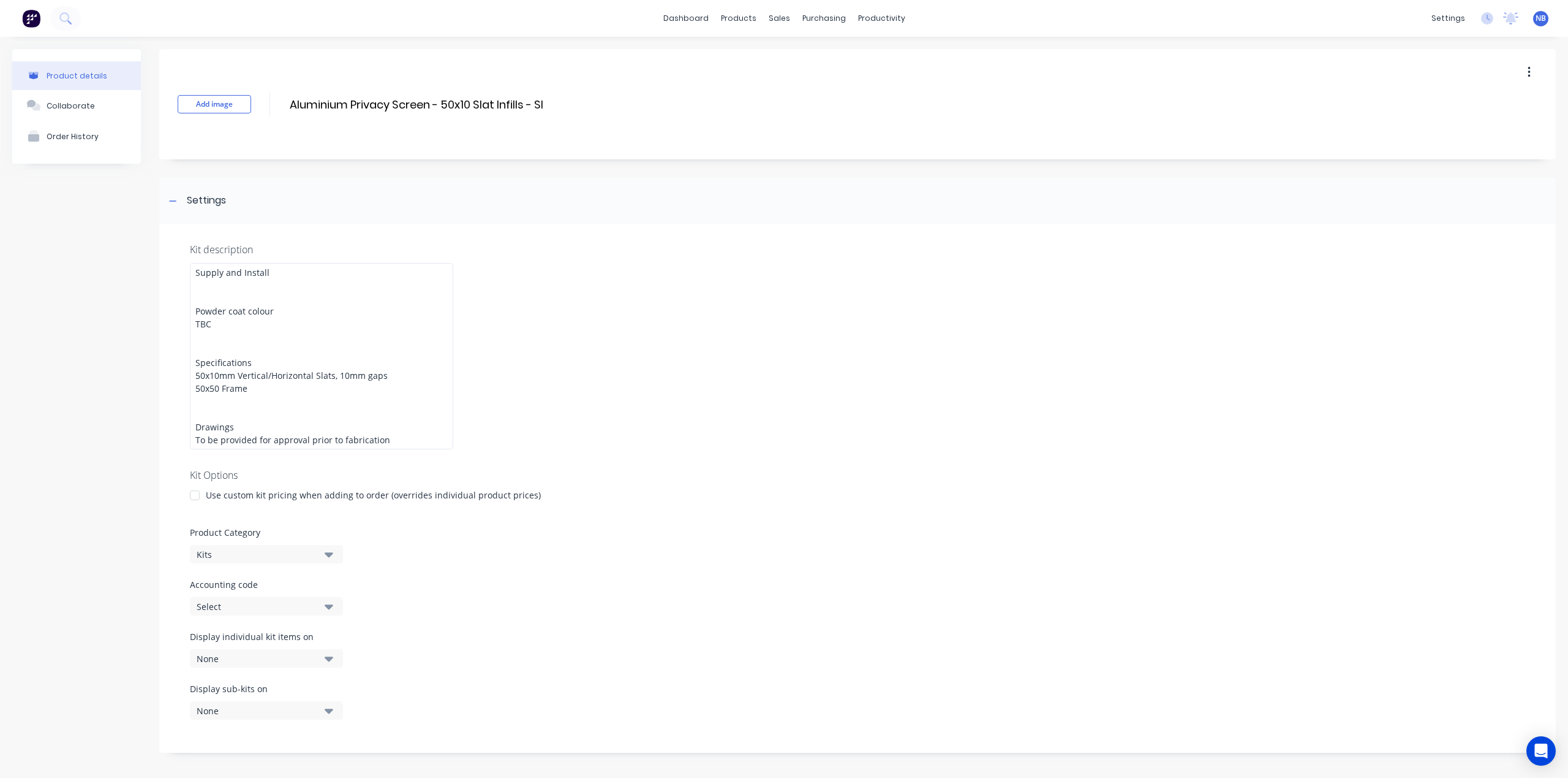
click at [67, 376] on div "Product details Collaborate Order History" at bounding box center [76, 680] width 129 height 1261
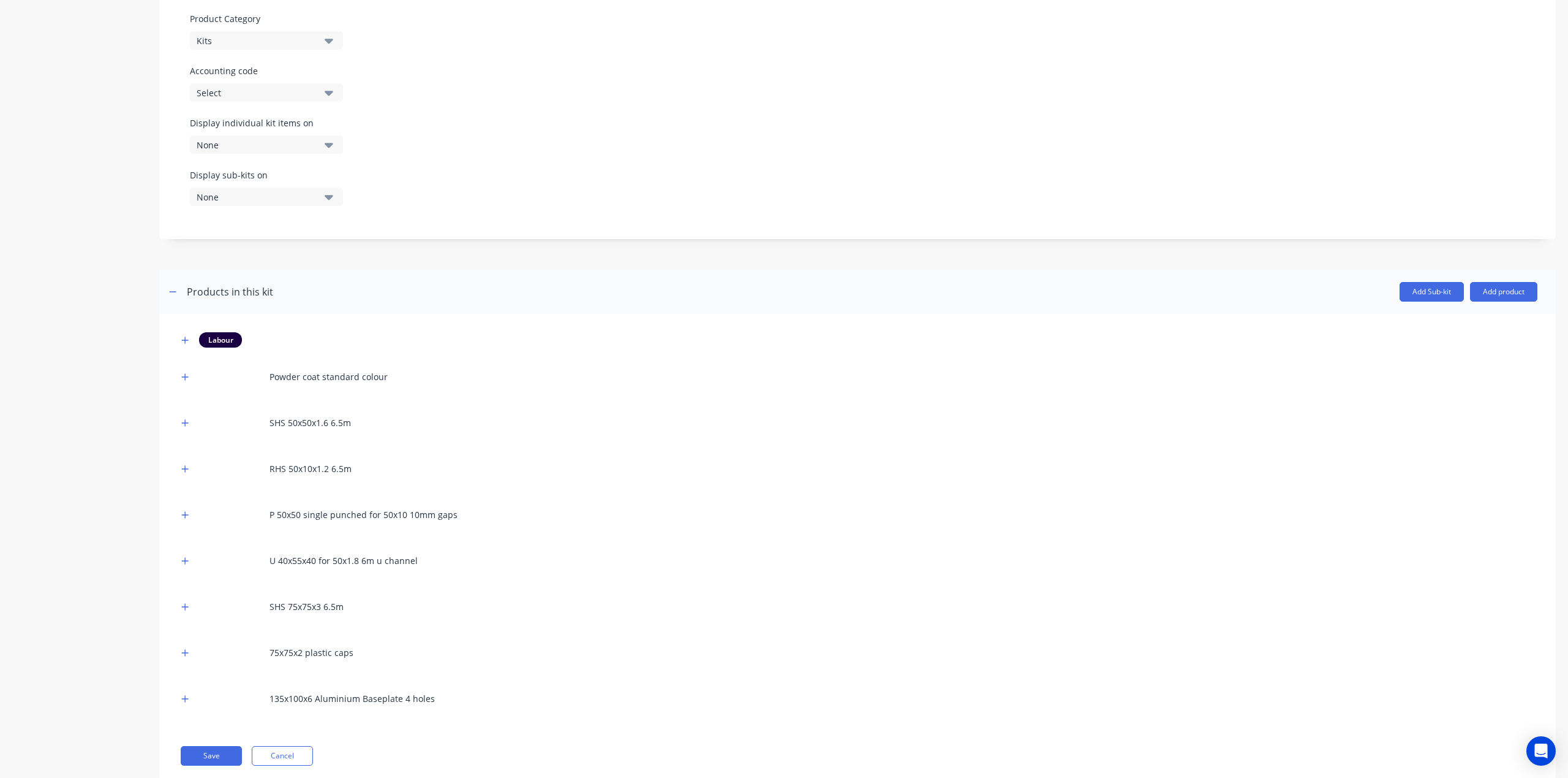
scroll to position [533, 0]
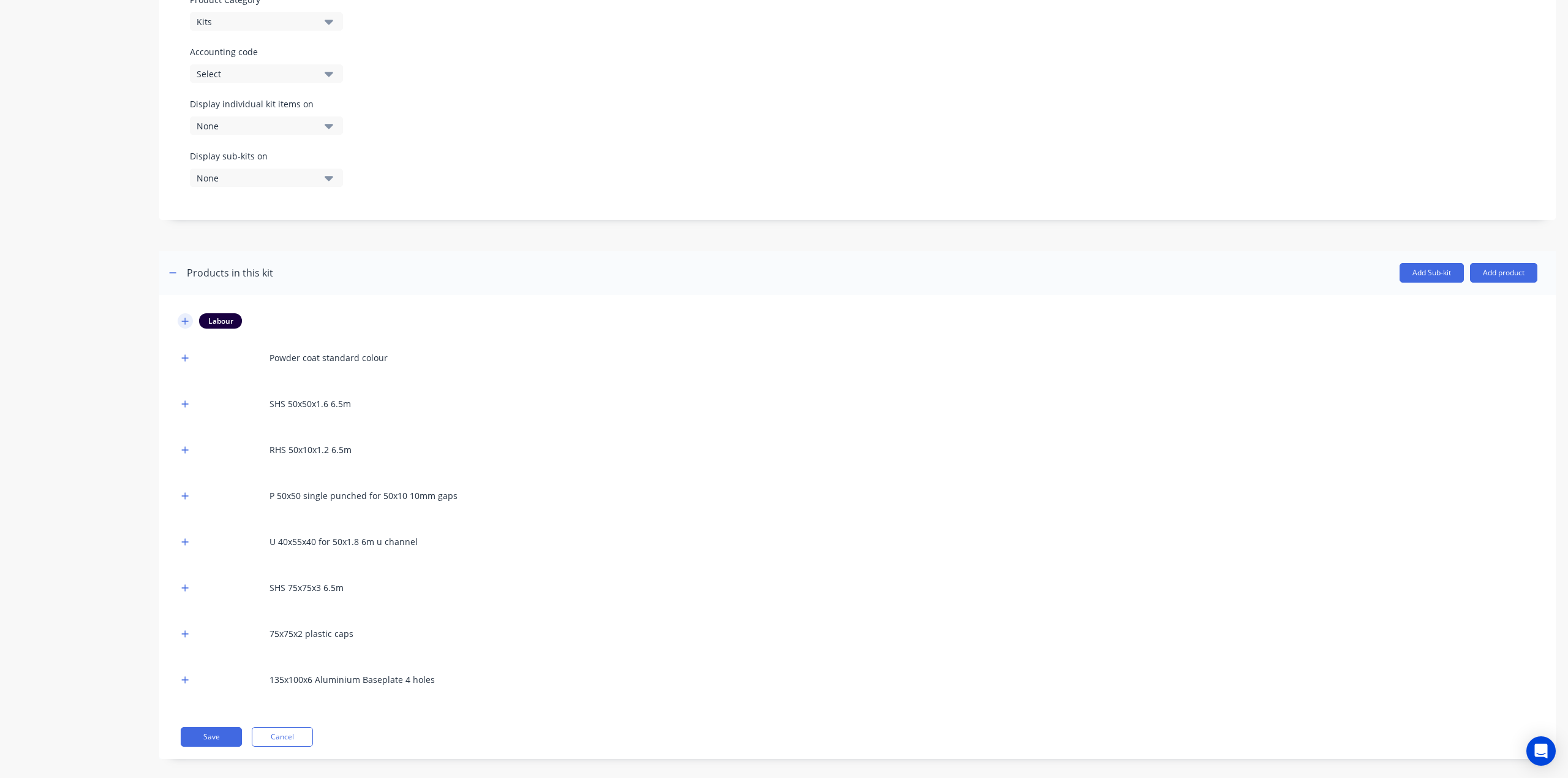
click at [186, 317] on icon "button" at bounding box center [185, 321] width 8 height 8
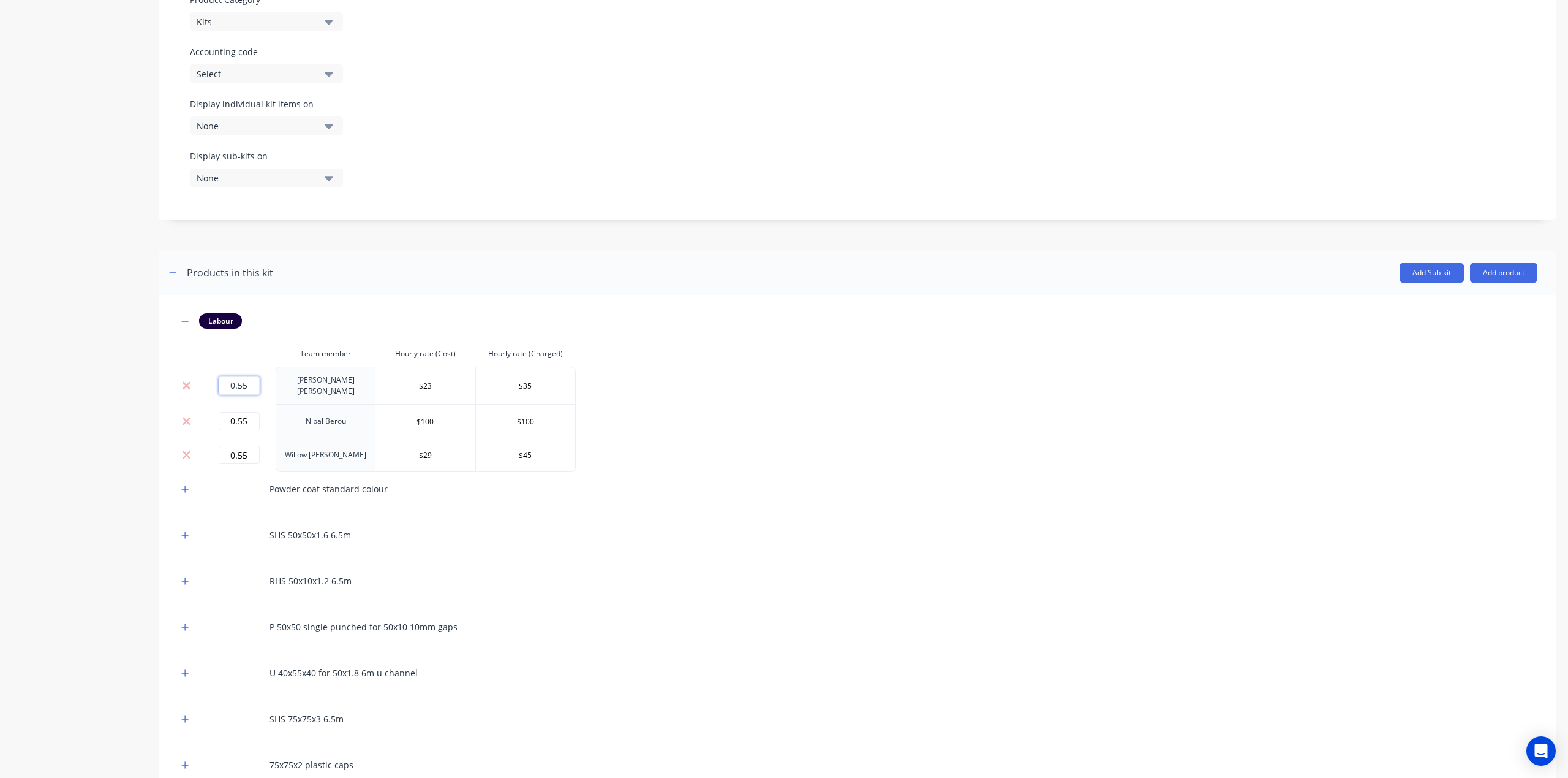
drag, startPoint x: 244, startPoint y: 375, endPoint x: 202, endPoint y: 363, distance: 43.7
click at [212, 376] on div "0.55" at bounding box center [239, 385] width 64 height 18
type input "1"
drag, startPoint x: 251, startPoint y: 402, endPoint x: 182, endPoint y: 398, distance: 69.1
click at [198, 404] on tr "0.55 Nibal Berou $100 $100" at bounding box center [377, 421] width 398 height 34
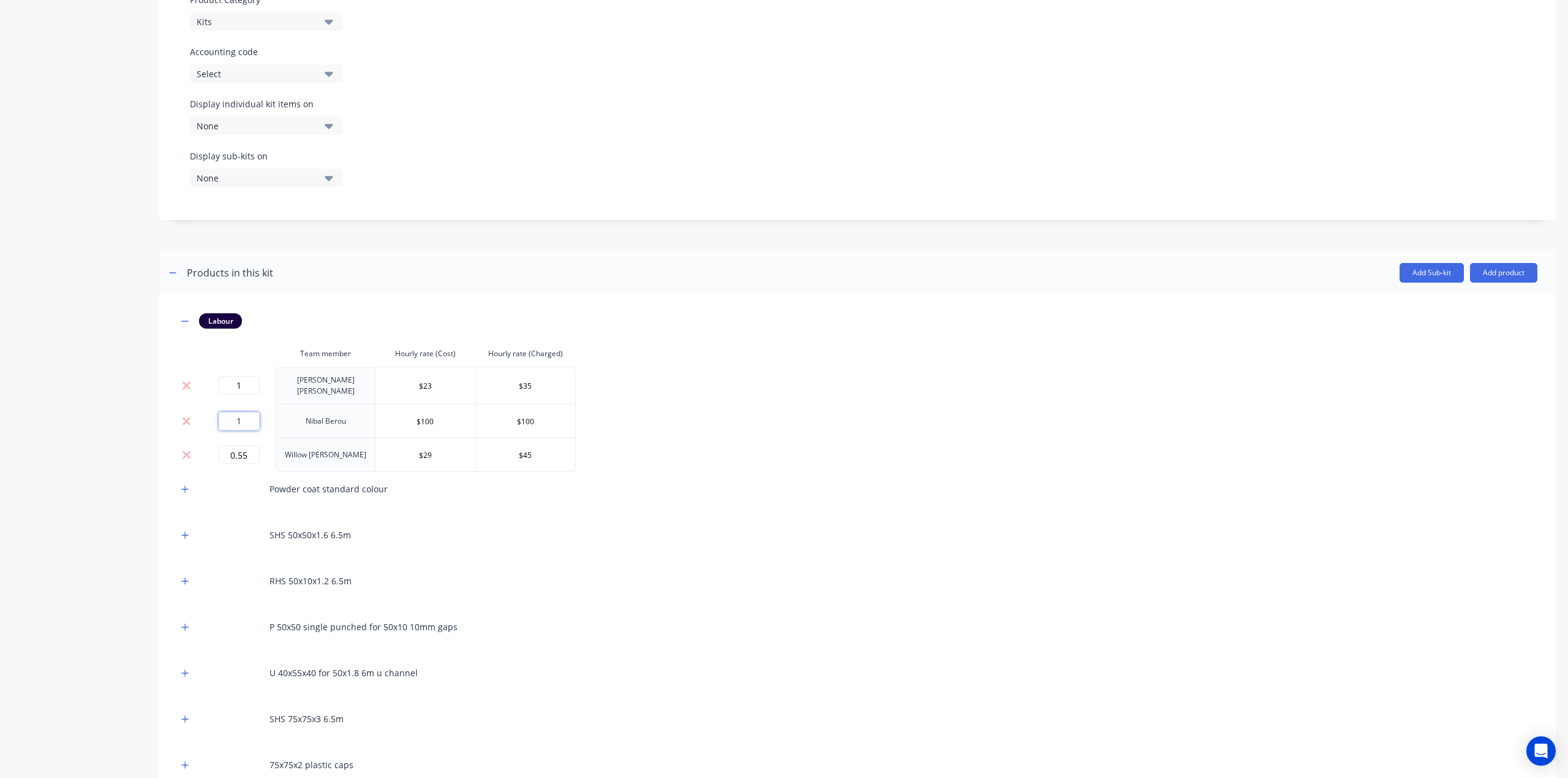
type input "1"
drag, startPoint x: 172, startPoint y: 431, endPoint x: 157, endPoint y: 428, distance: 15.3
click at [157, 428] on div "Product details Collaborate Order History Add image Aluminium Privacy Screen - …" at bounding box center [784, 212] width 1544 height 1392
type input "1"
click at [815, 454] on div "Labour Team member Hourly rate (Cost) Hourly rate (Charged) 1 Jimmy Dalton $23 …" at bounding box center [858, 570] width 1360 height 514
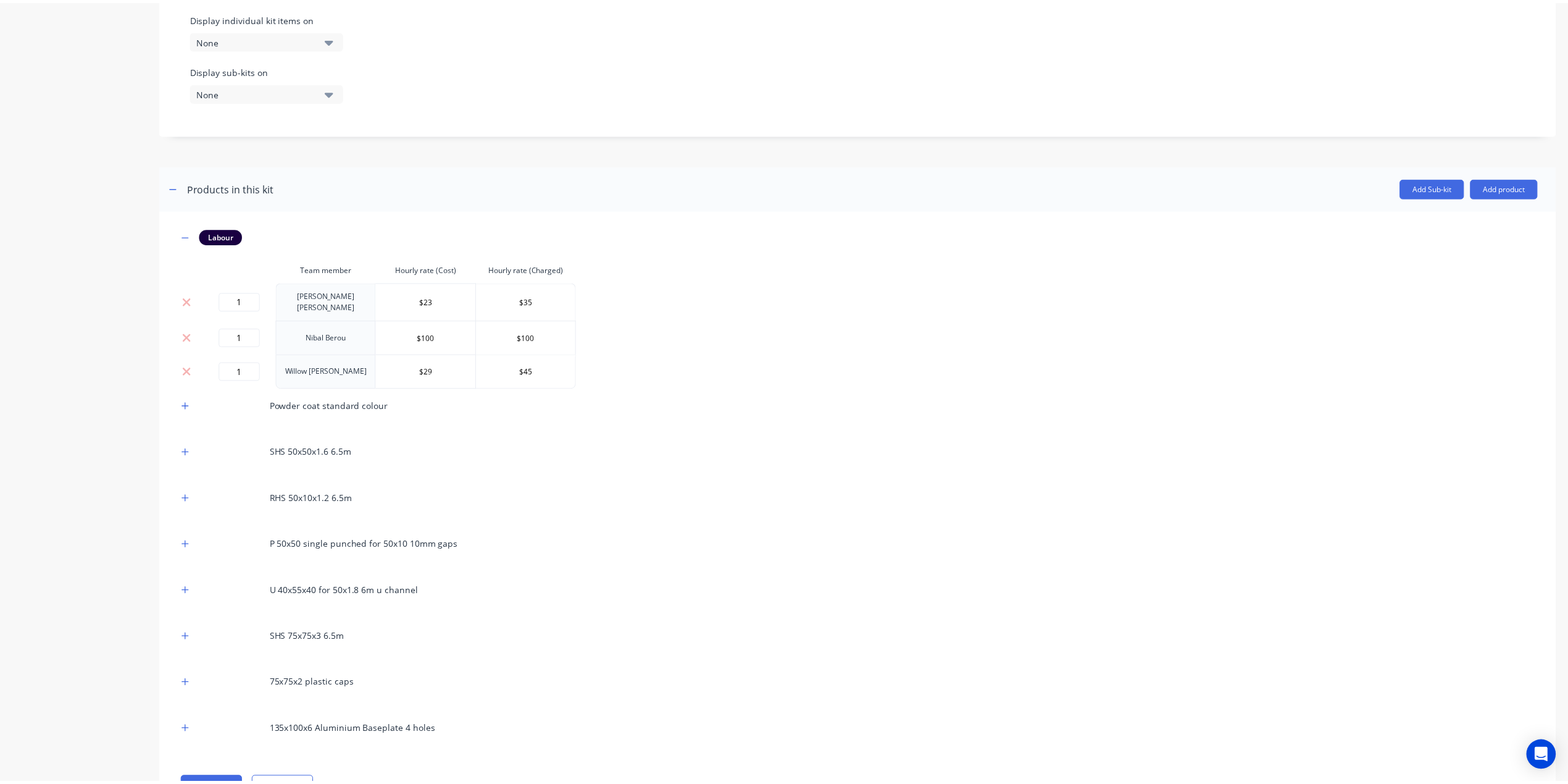
scroll to position [666, 0]
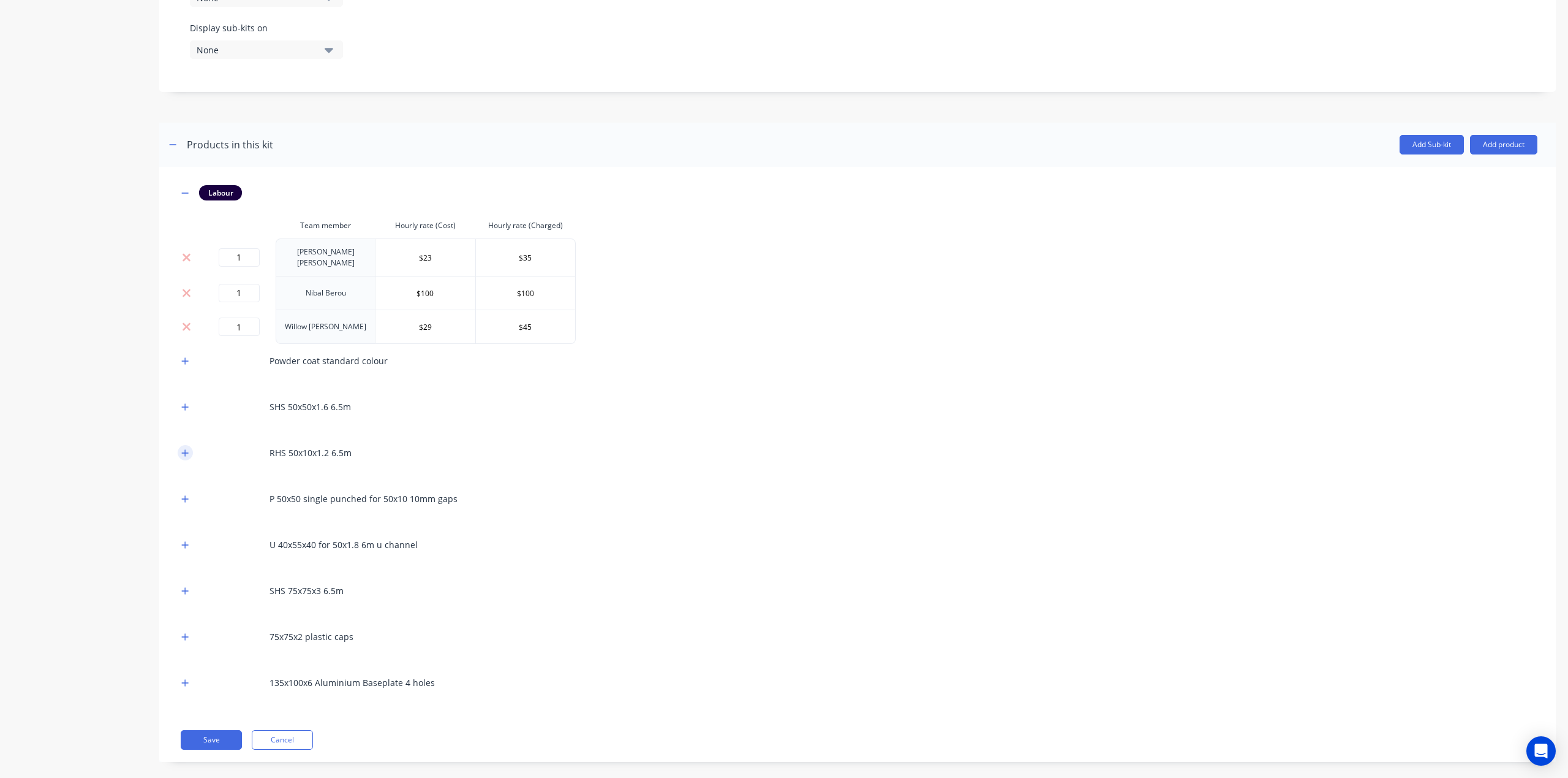
click at [187, 449] on icon "button" at bounding box center [185, 453] width 8 height 8
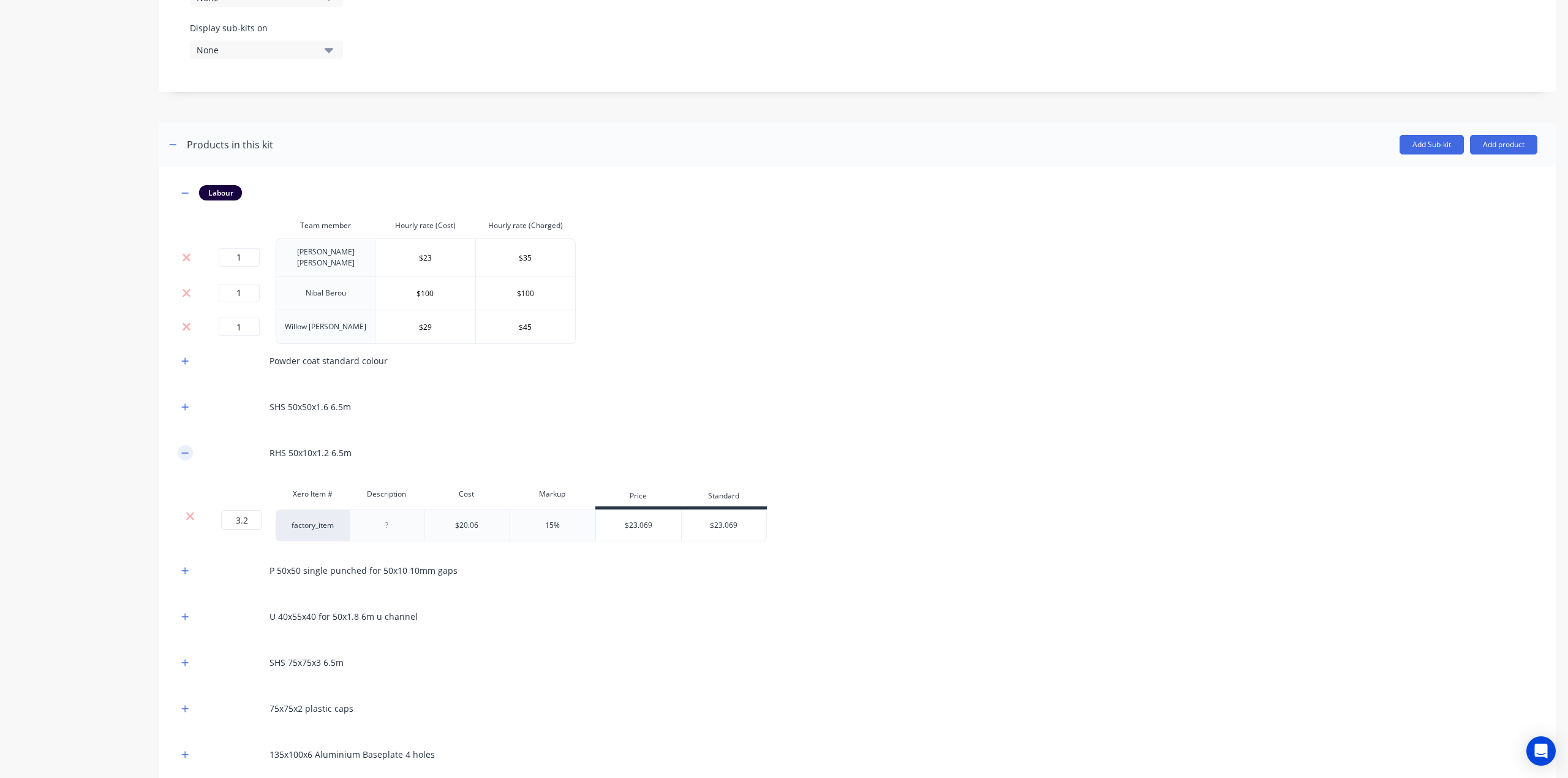
click at [186, 449] on icon "button" at bounding box center [185, 453] width 8 height 8
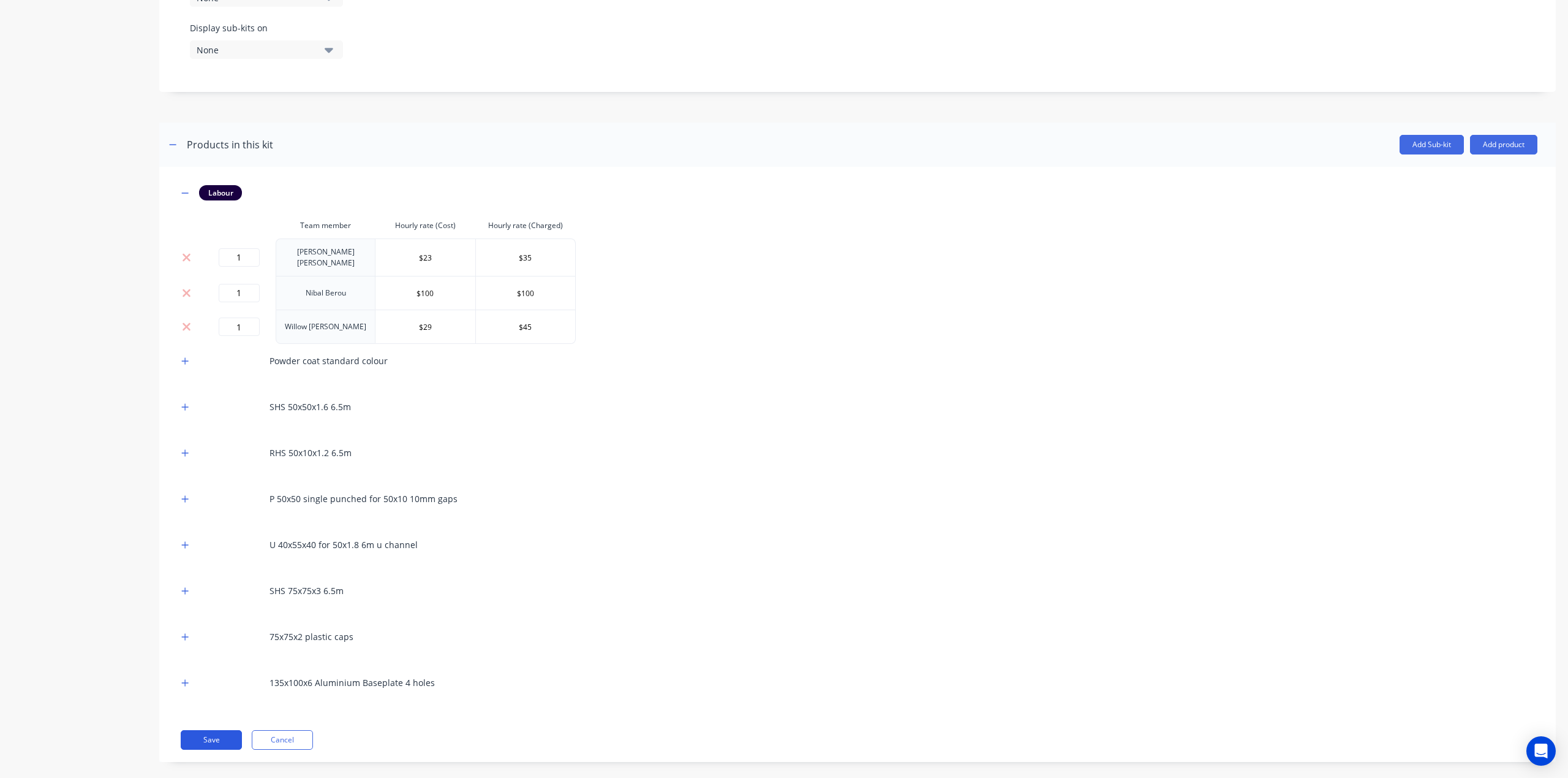
click at [219, 731] on button "Save" at bounding box center [211, 740] width 61 height 20
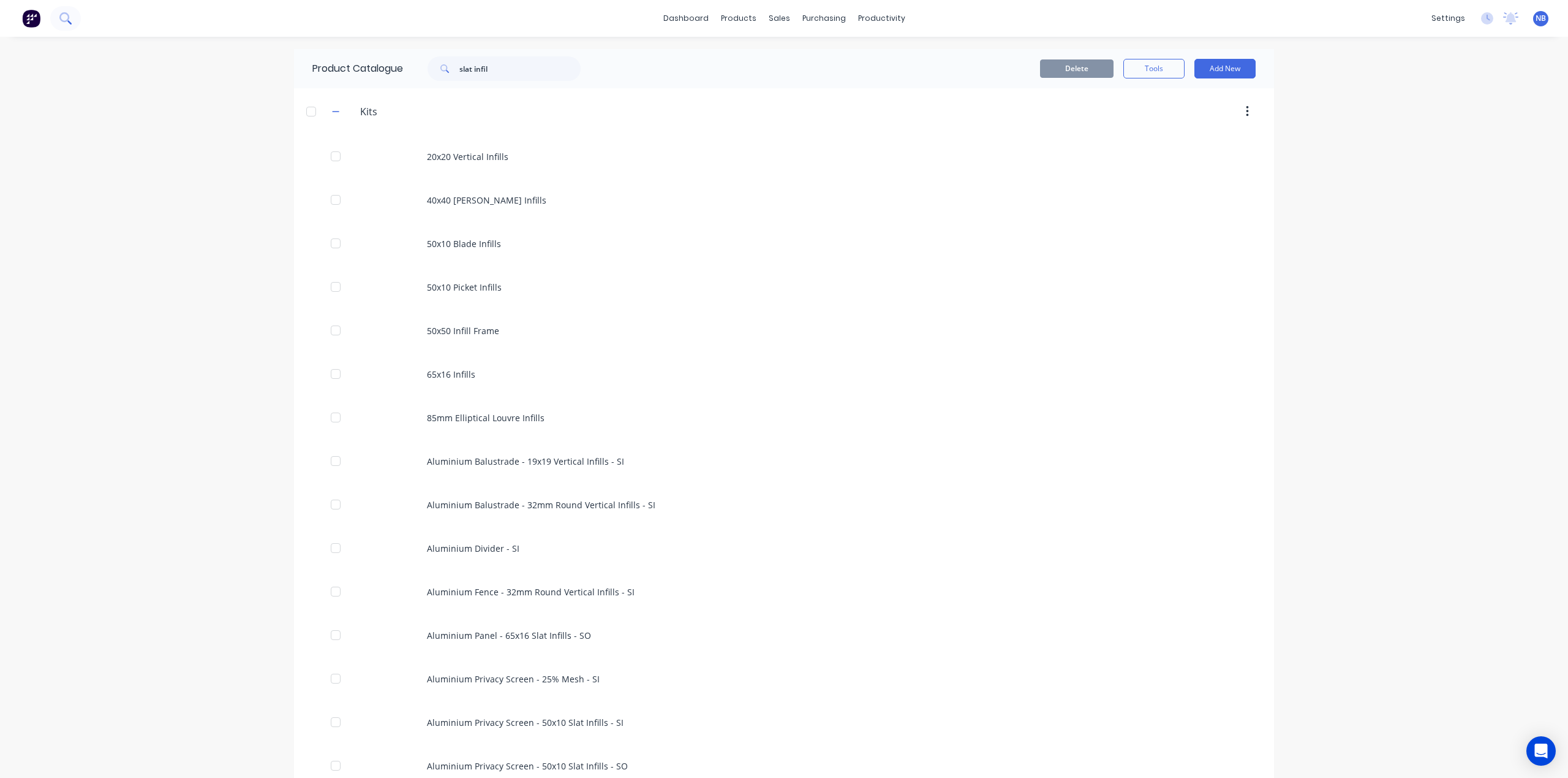
click at [64, 20] on icon at bounding box center [65, 17] width 11 height 11
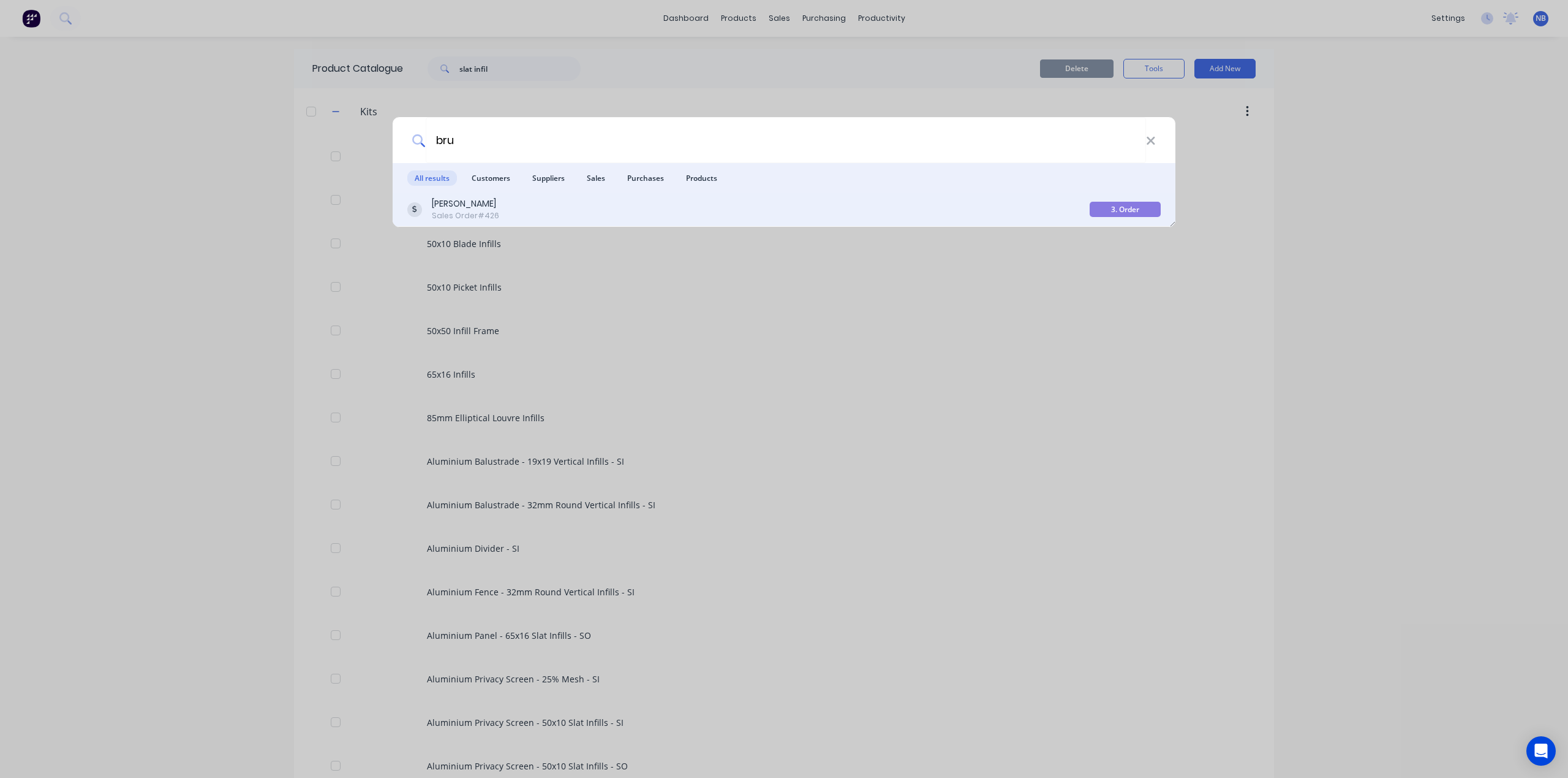
type input "bru"
click at [452, 201] on div "[PERSON_NAME]" at bounding box center [465, 204] width 67 height 13
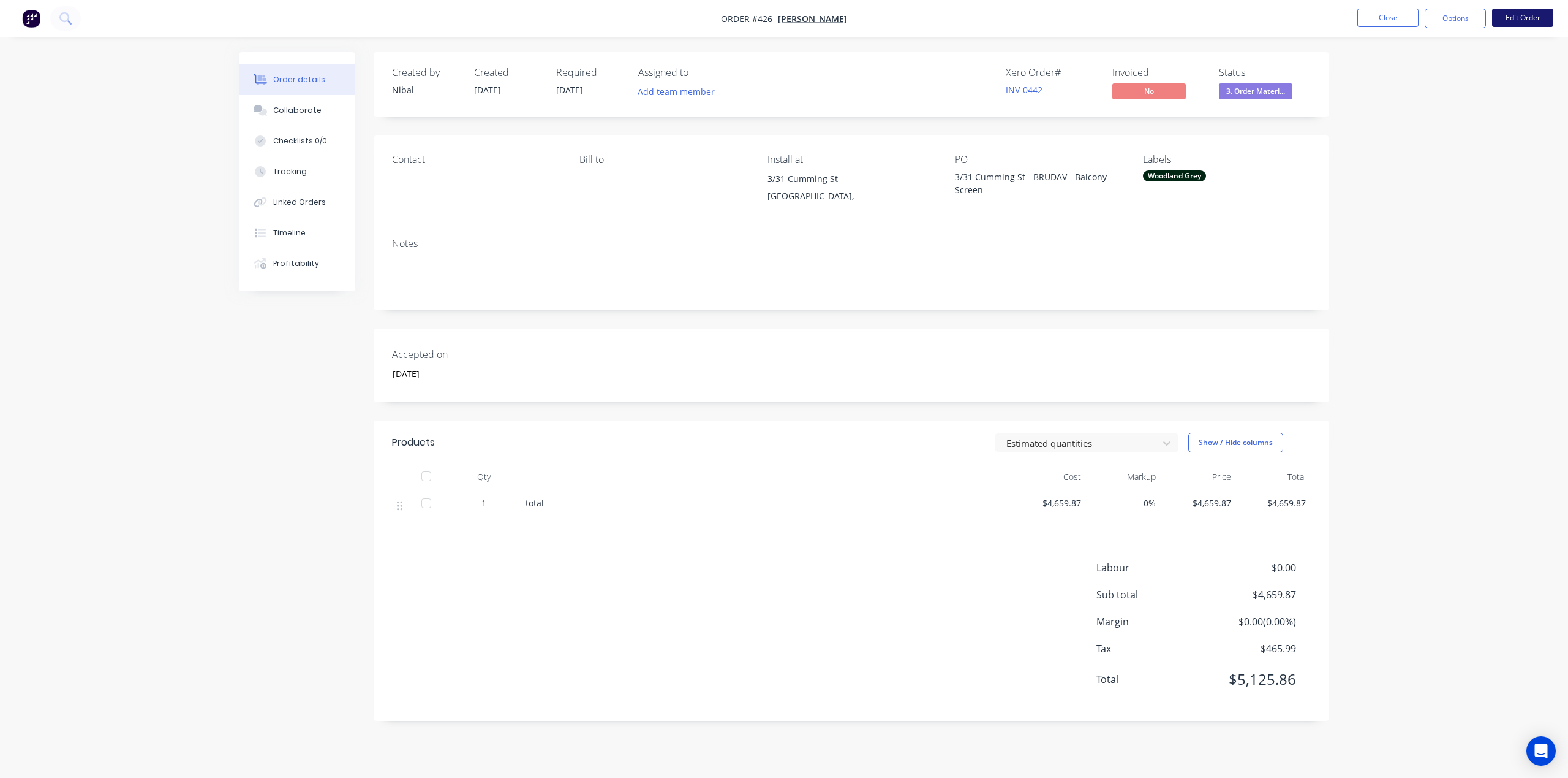
click at [1497, 17] on button "Edit Order" at bounding box center [1523, 17] width 61 height 18
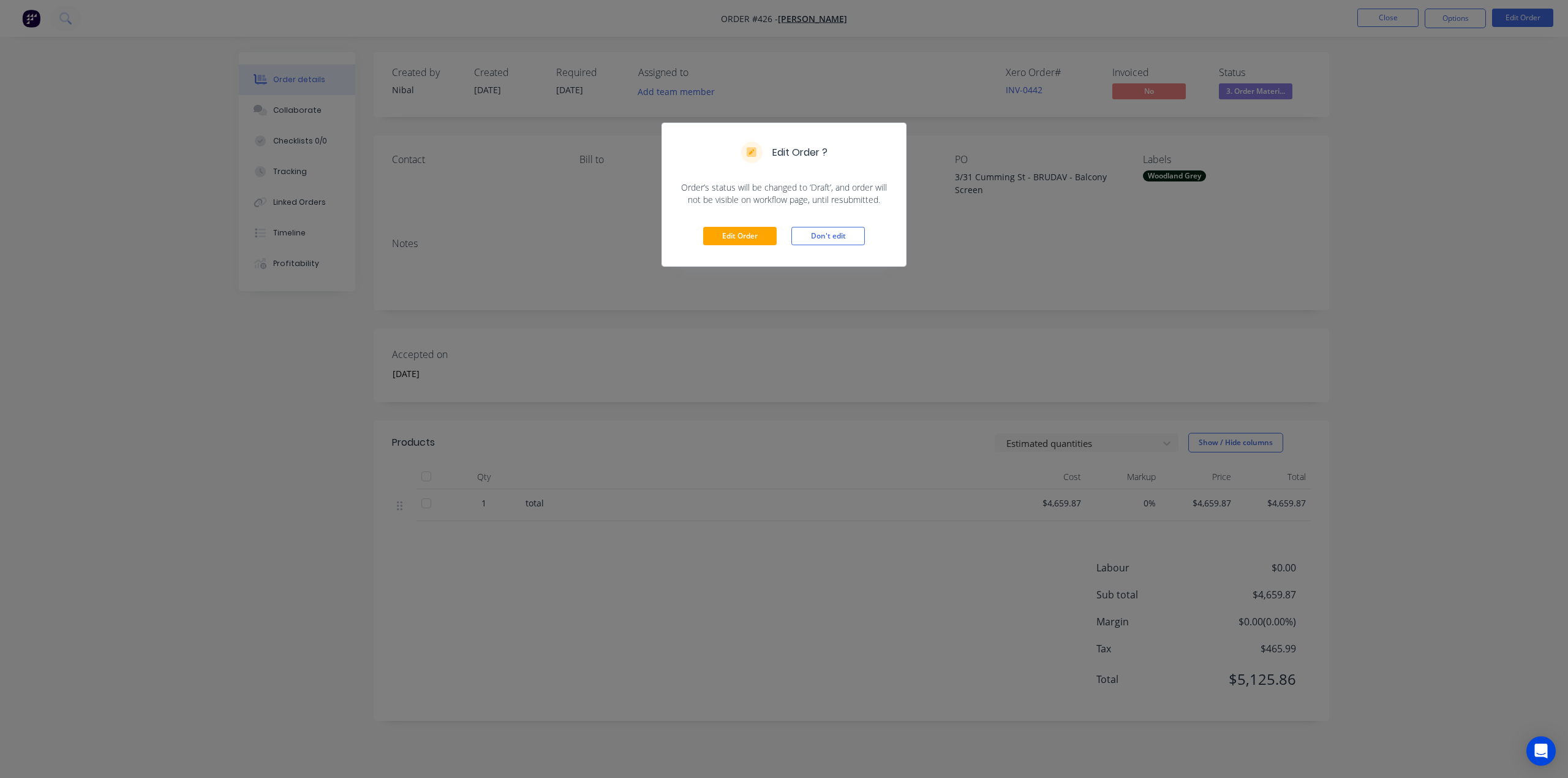
click at [736, 244] on button "Edit Order" at bounding box center [740, 236] width 73 height 18
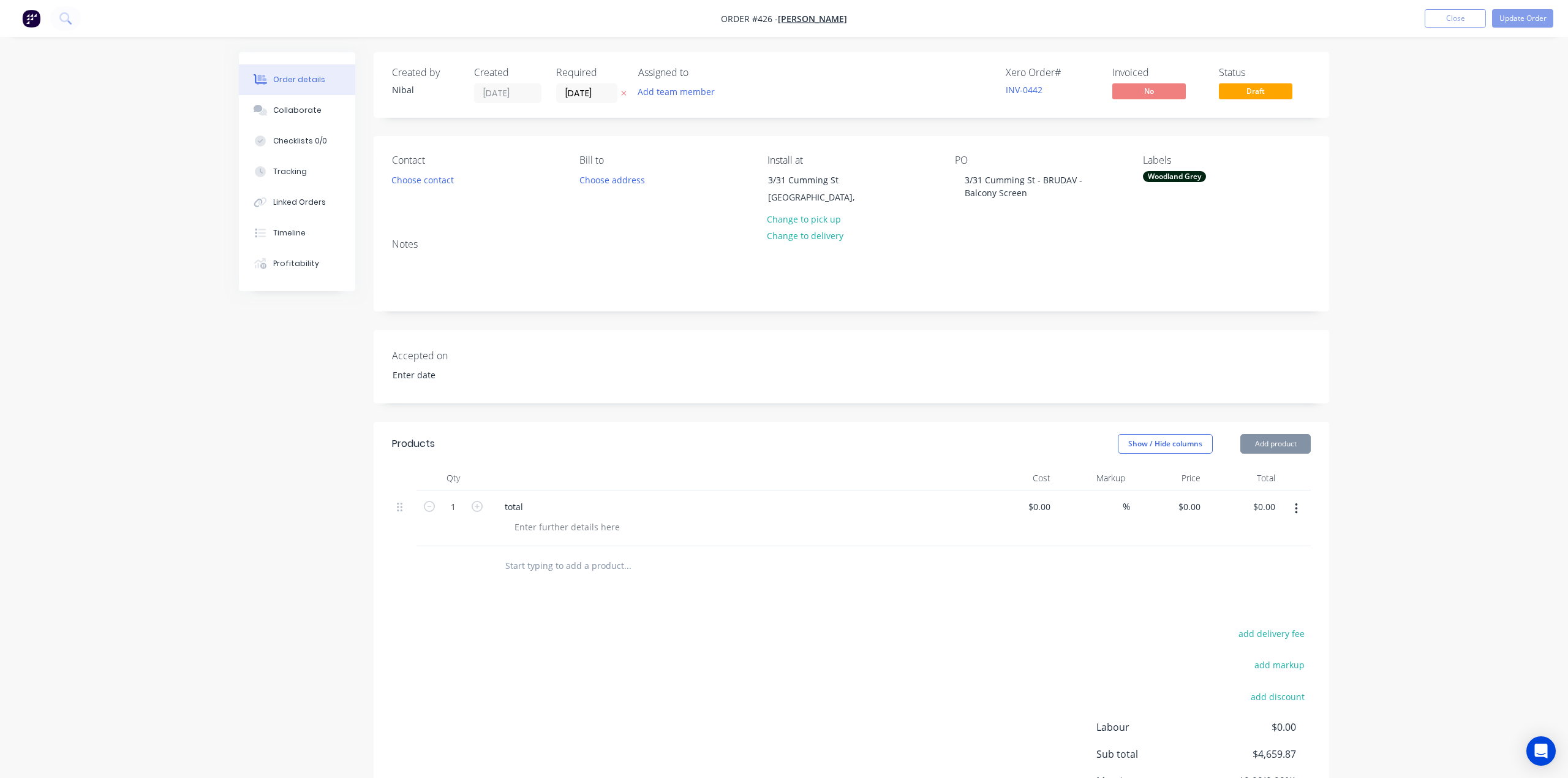
type input "[DATE]"
type input "$4,659.87"
click at [534, 565] on input "text" at bounding box center [621, 565] width 245 height 24
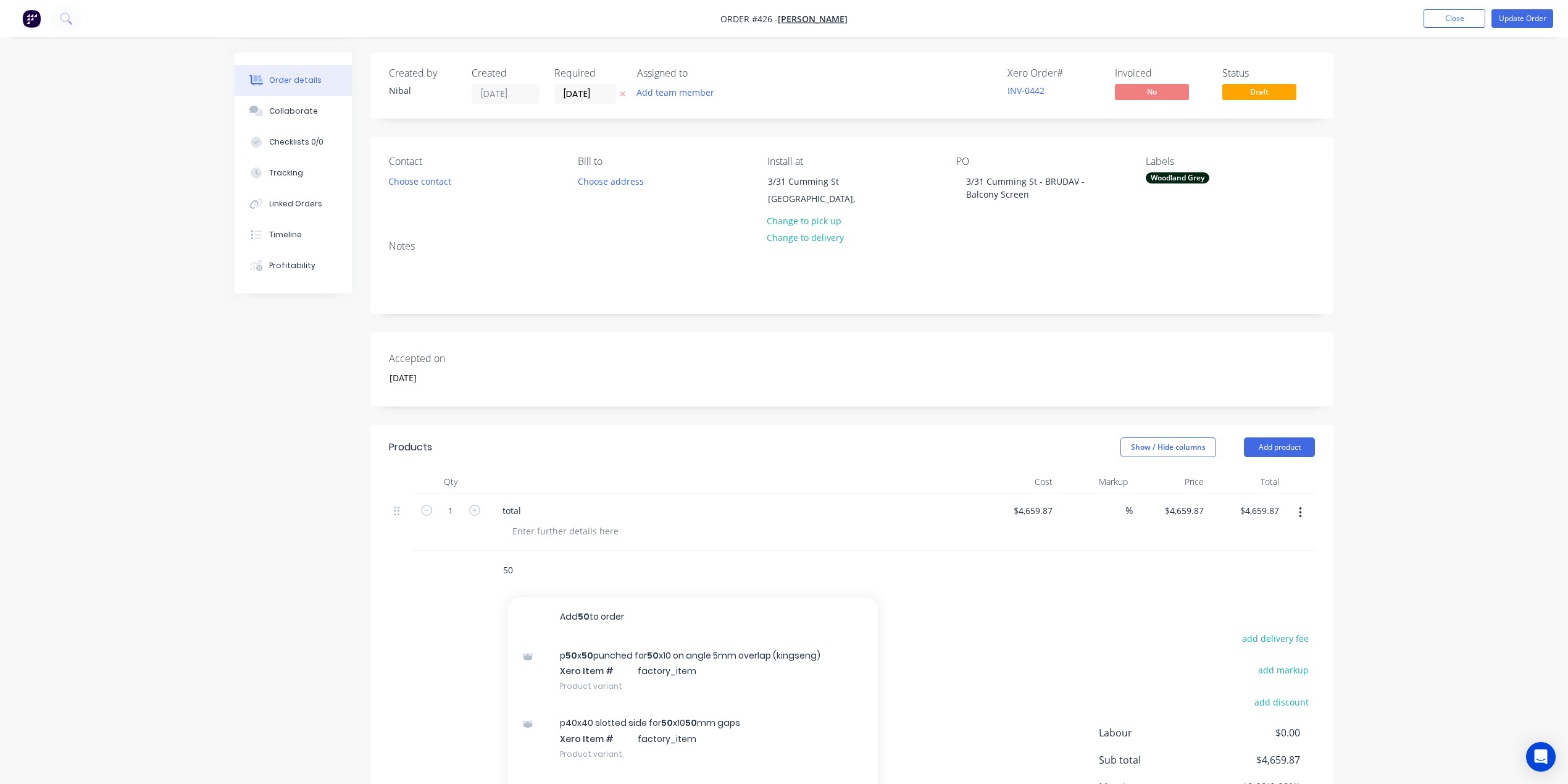
type input "5"
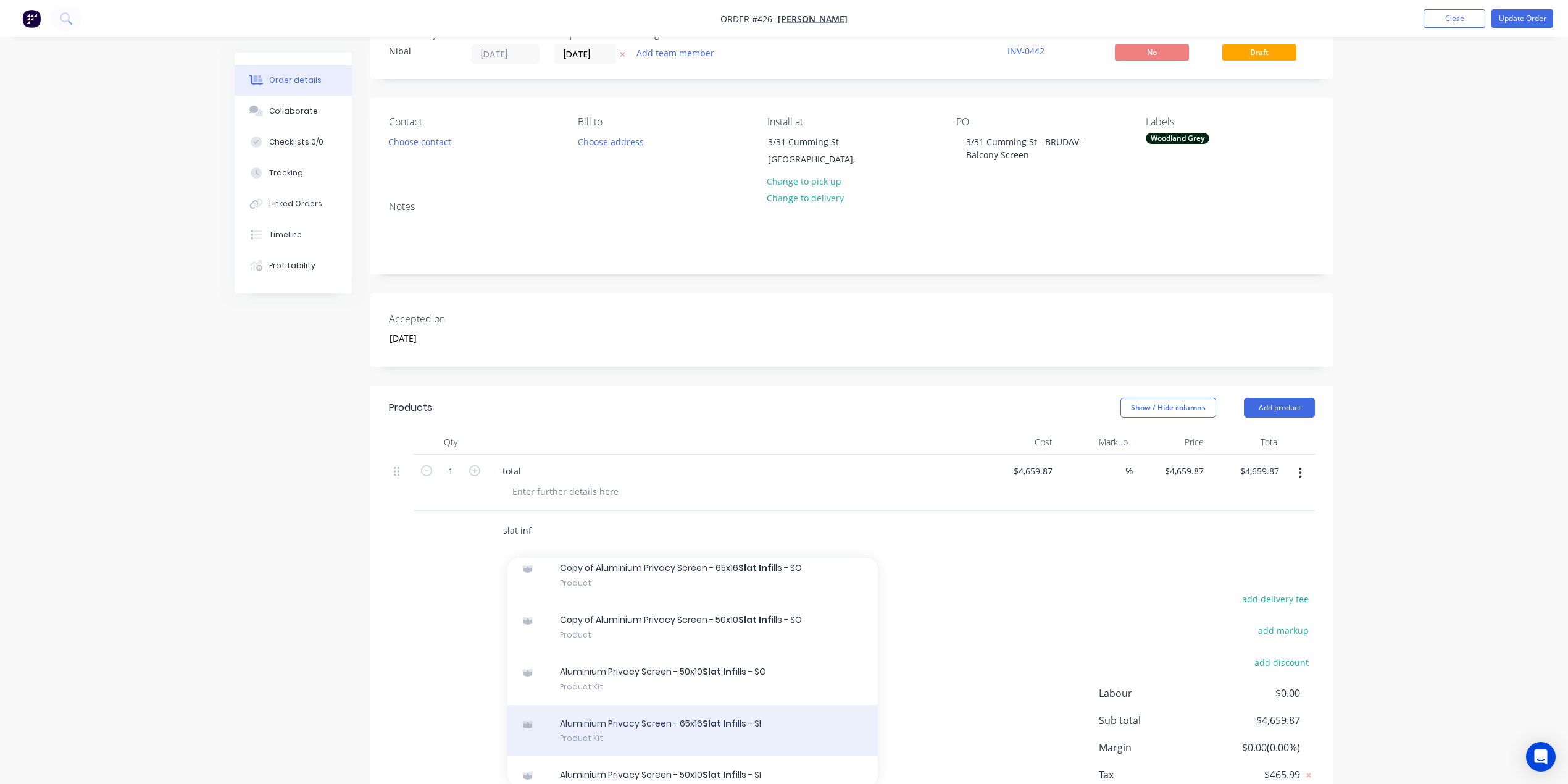
scroll to position [239, 0]
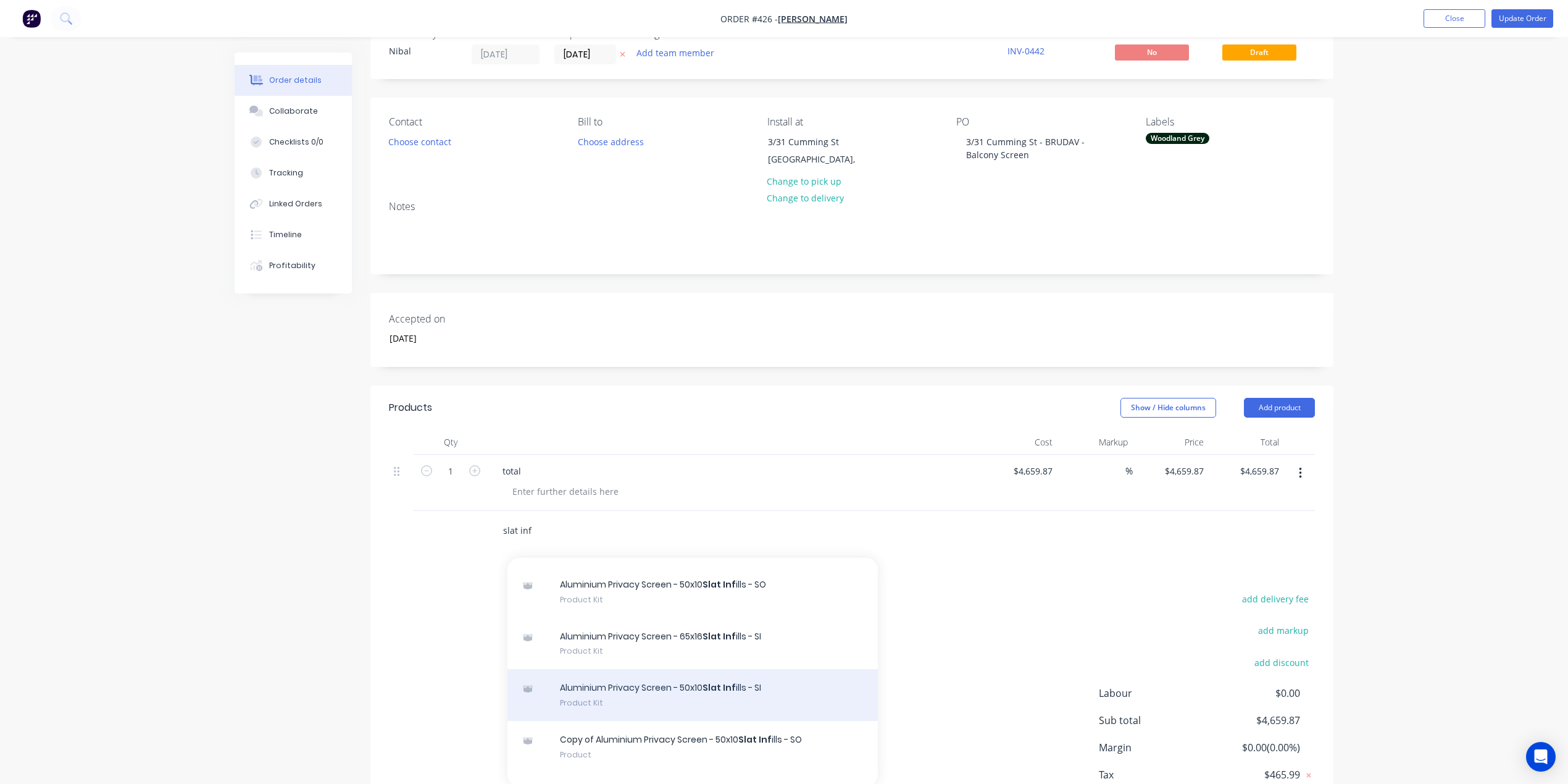
type input "slat inf"
click at [736, 692] on div "Aluminium Privacy Screen - 50x10 Slat Inf ills - SI Product Kit" at bounding box center [693, 695] width 370 height 52
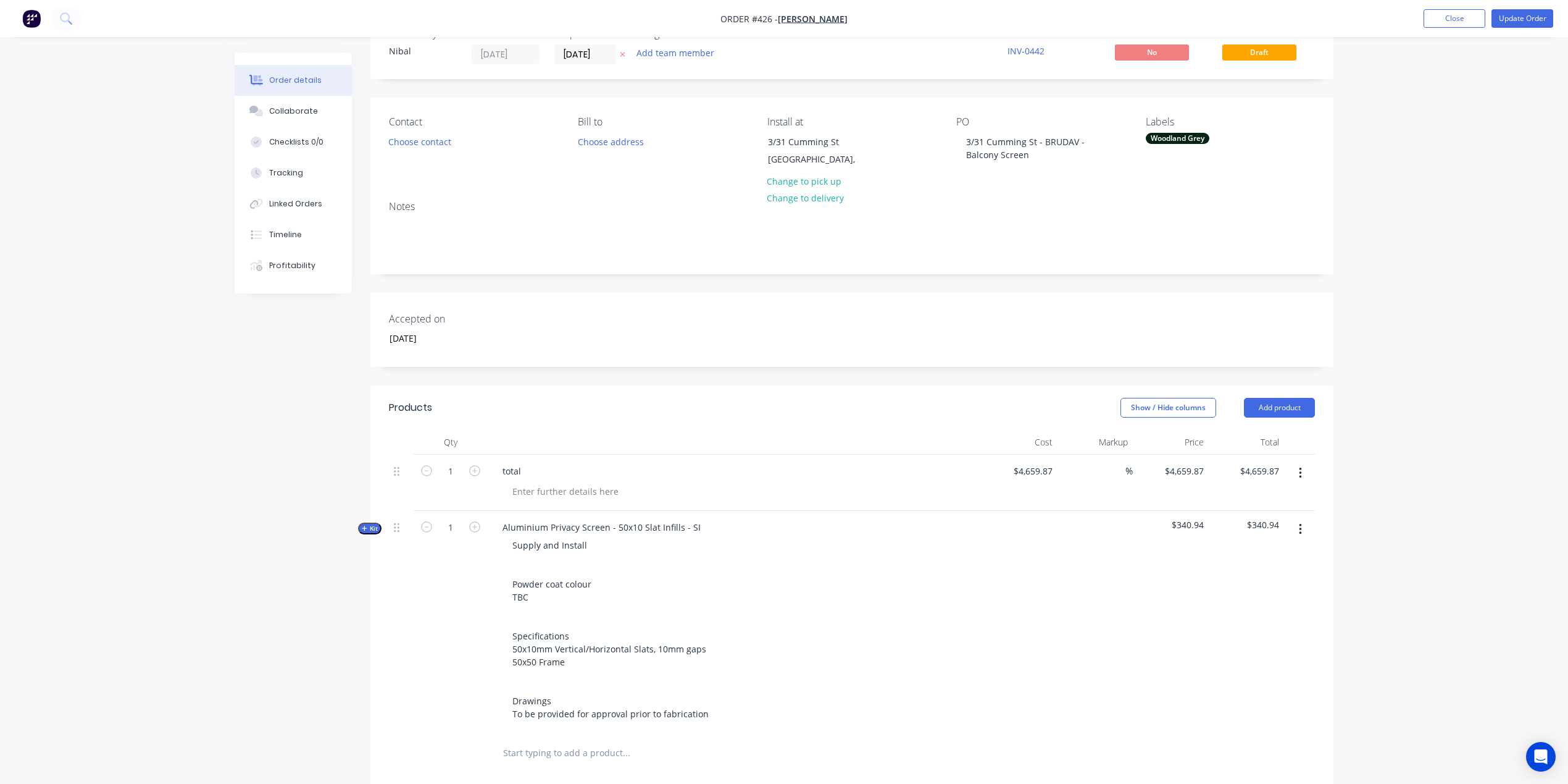
scroll to position [127, 0]
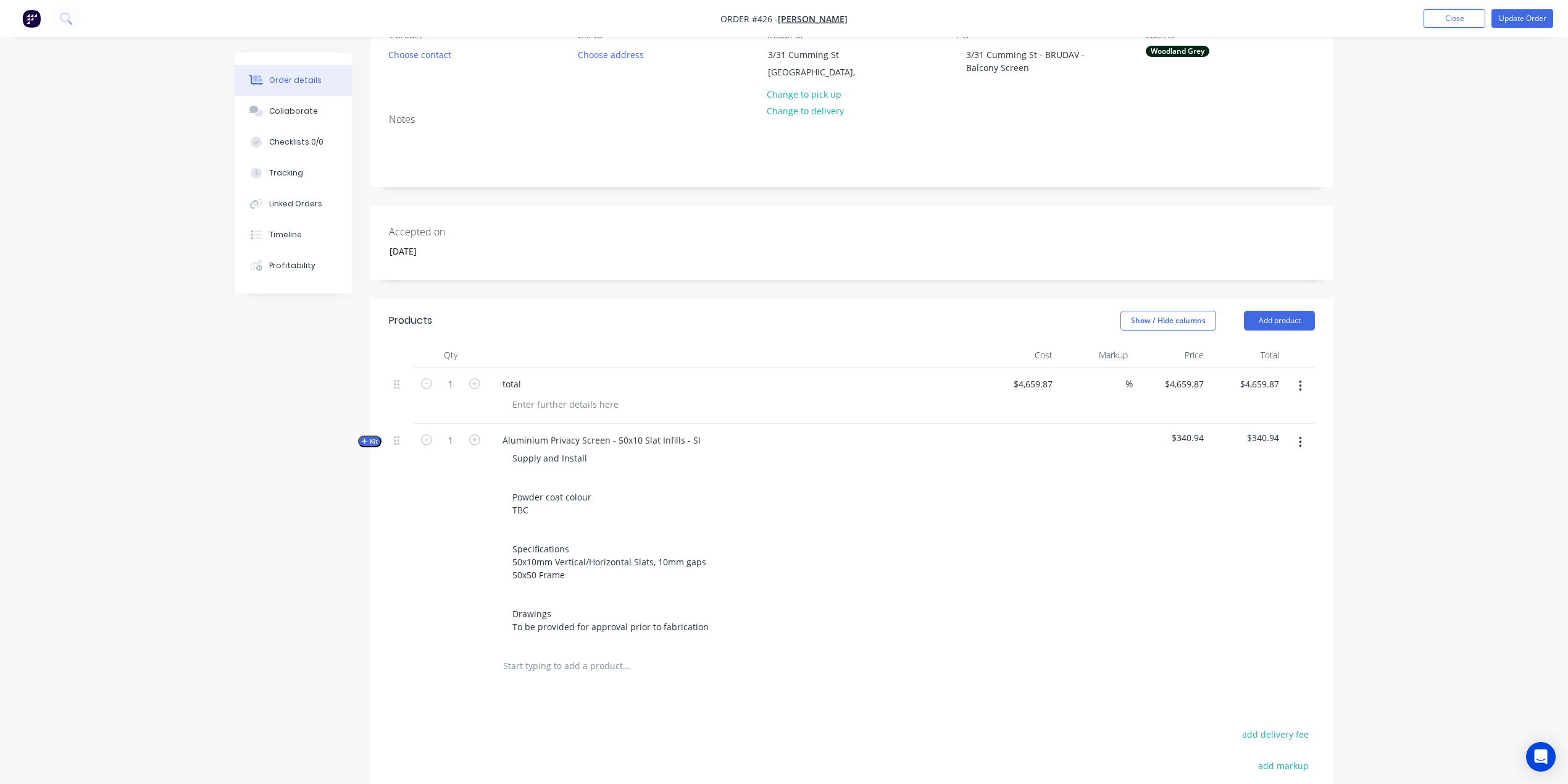
click at [363, 438] on icon "button" at bounding box center [364, 441] width 5 height 6
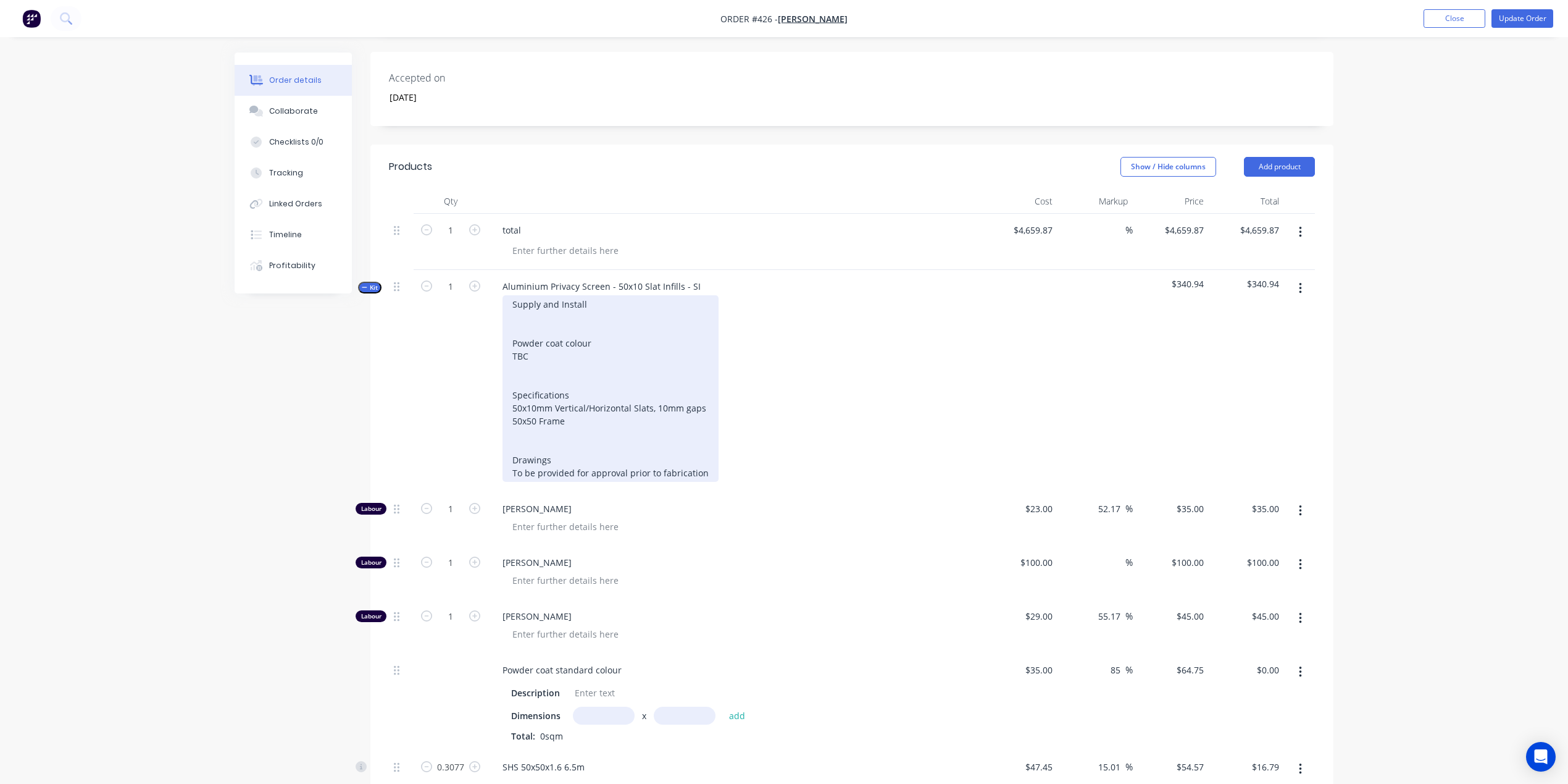
scroll to position [301, 0]
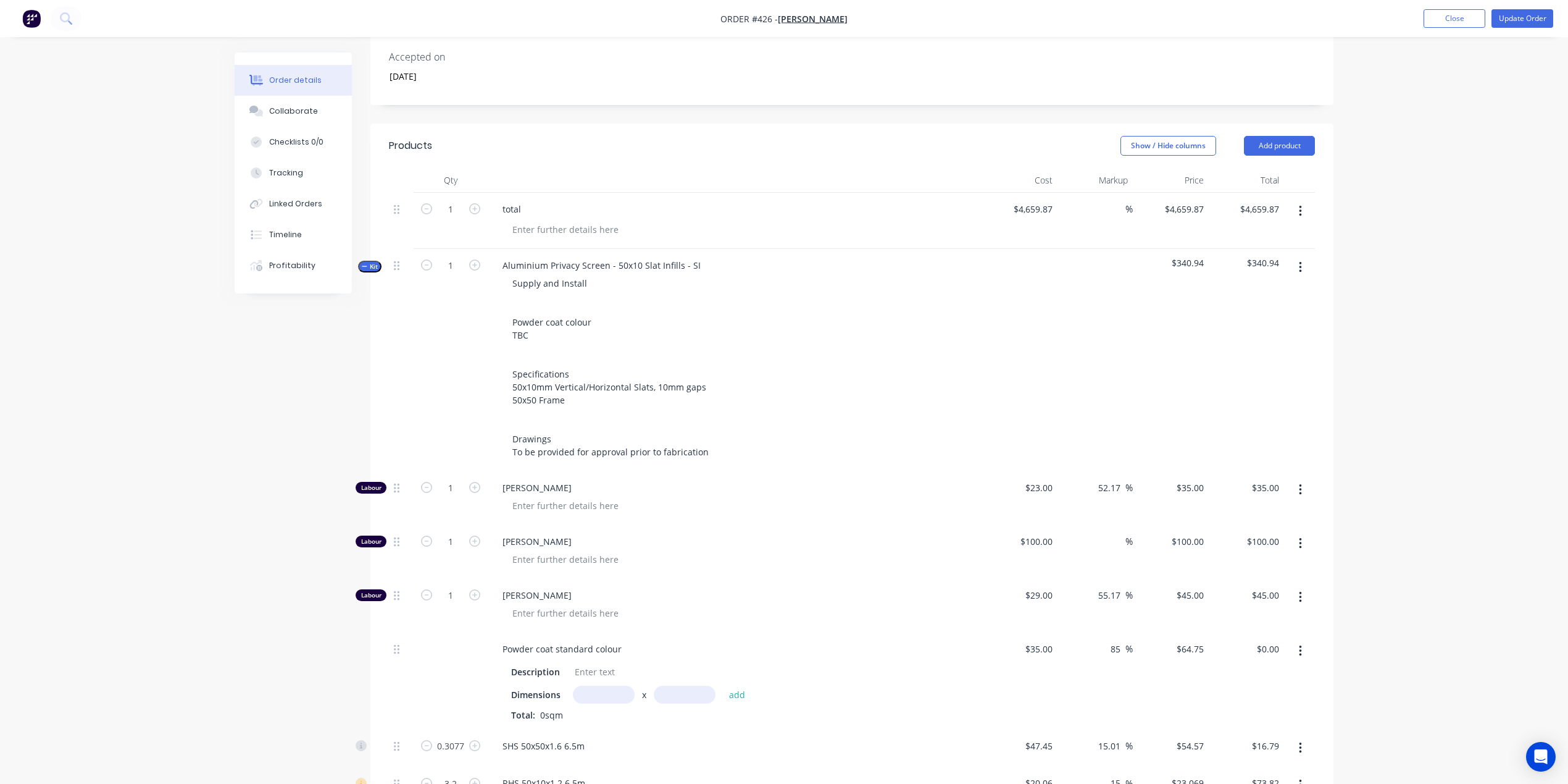
click at [367, 268] on span "Kit" at bounding box center [370, 266] width 16 height 9
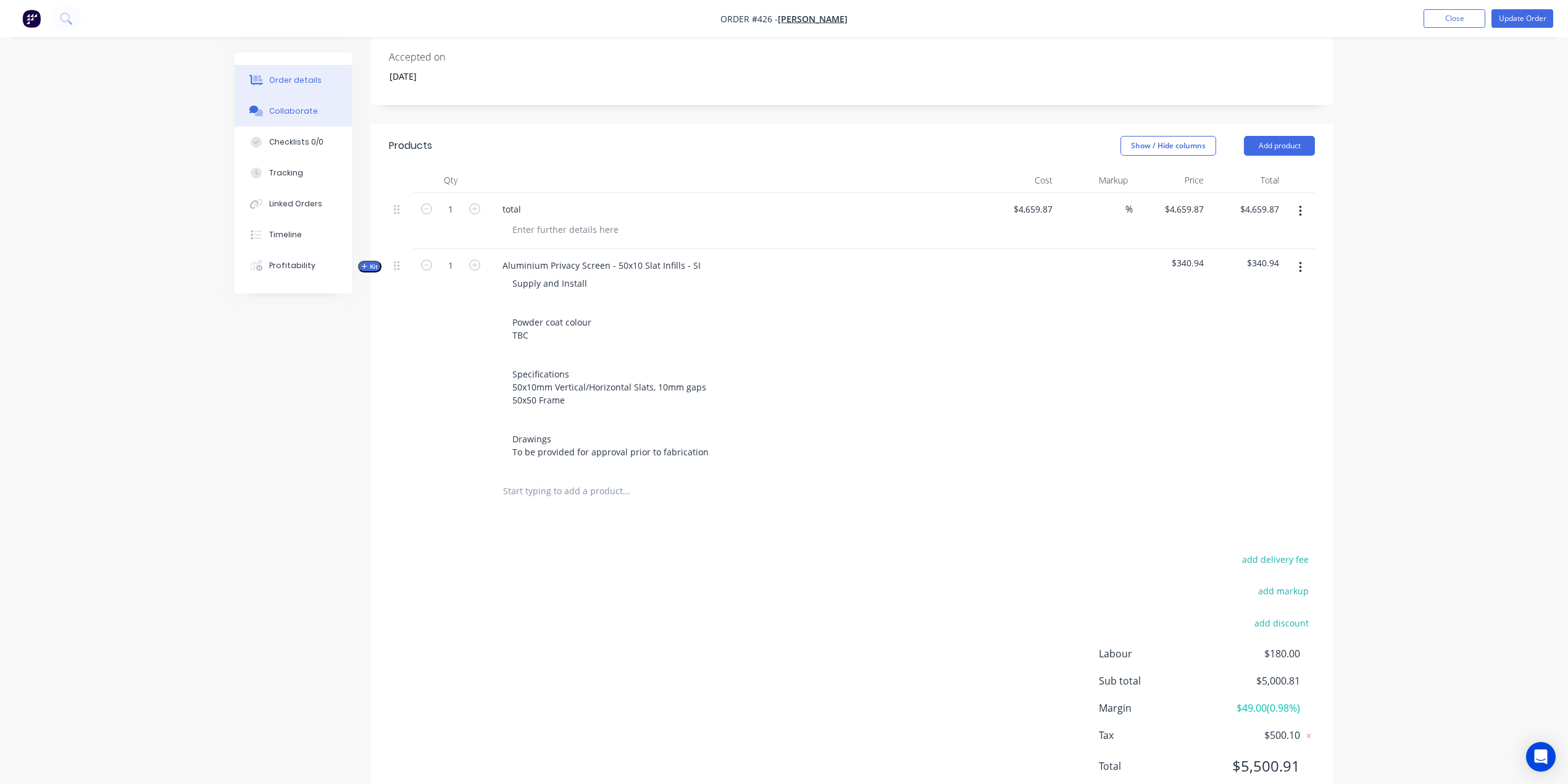
click at [309, 111] on div "Collaborate" at bounding box center [293, 111] width 49 height 11
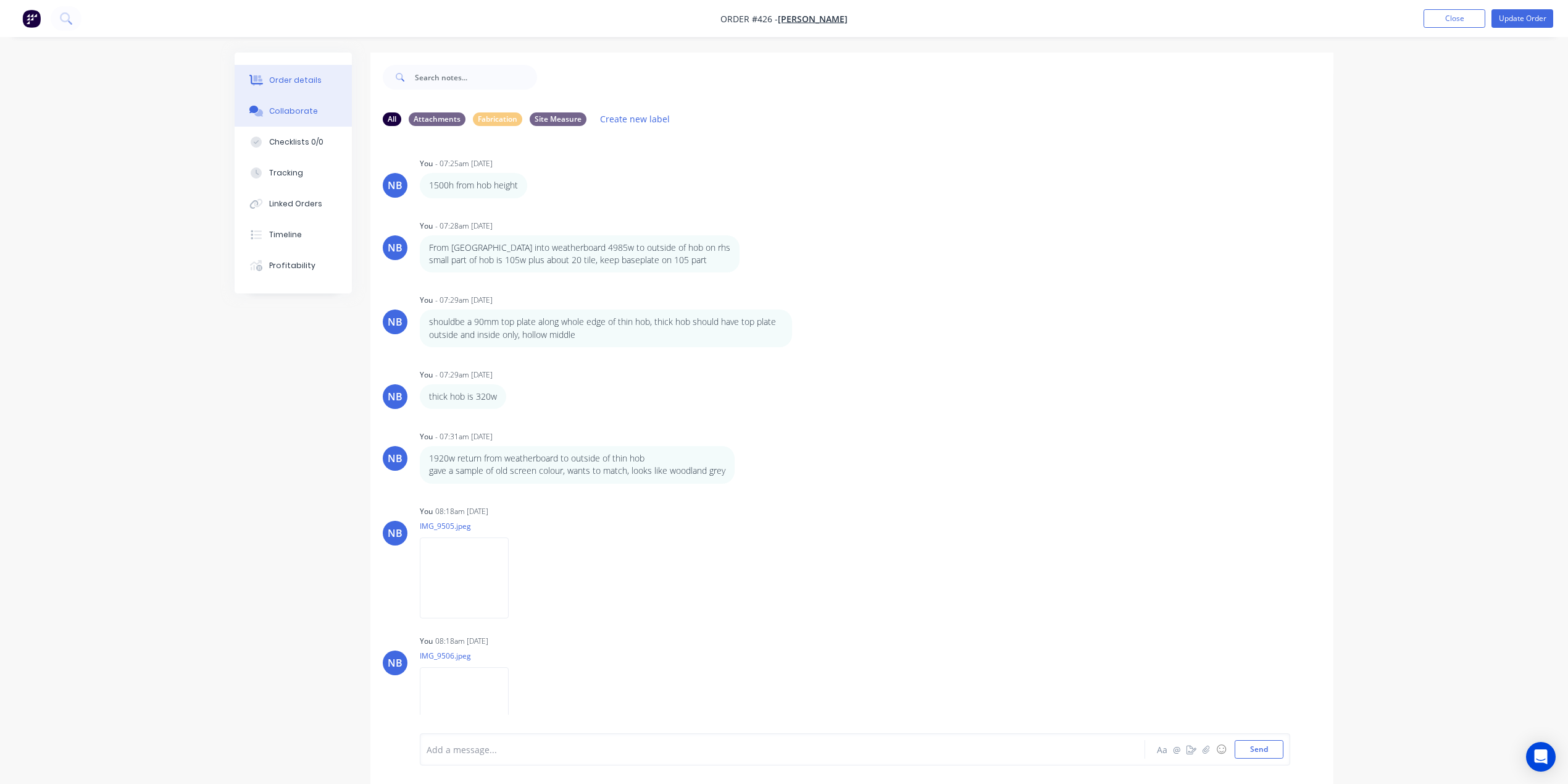
click at [295, 85] on div "Order details" at bounding box center [295, 80] width 53 height 11
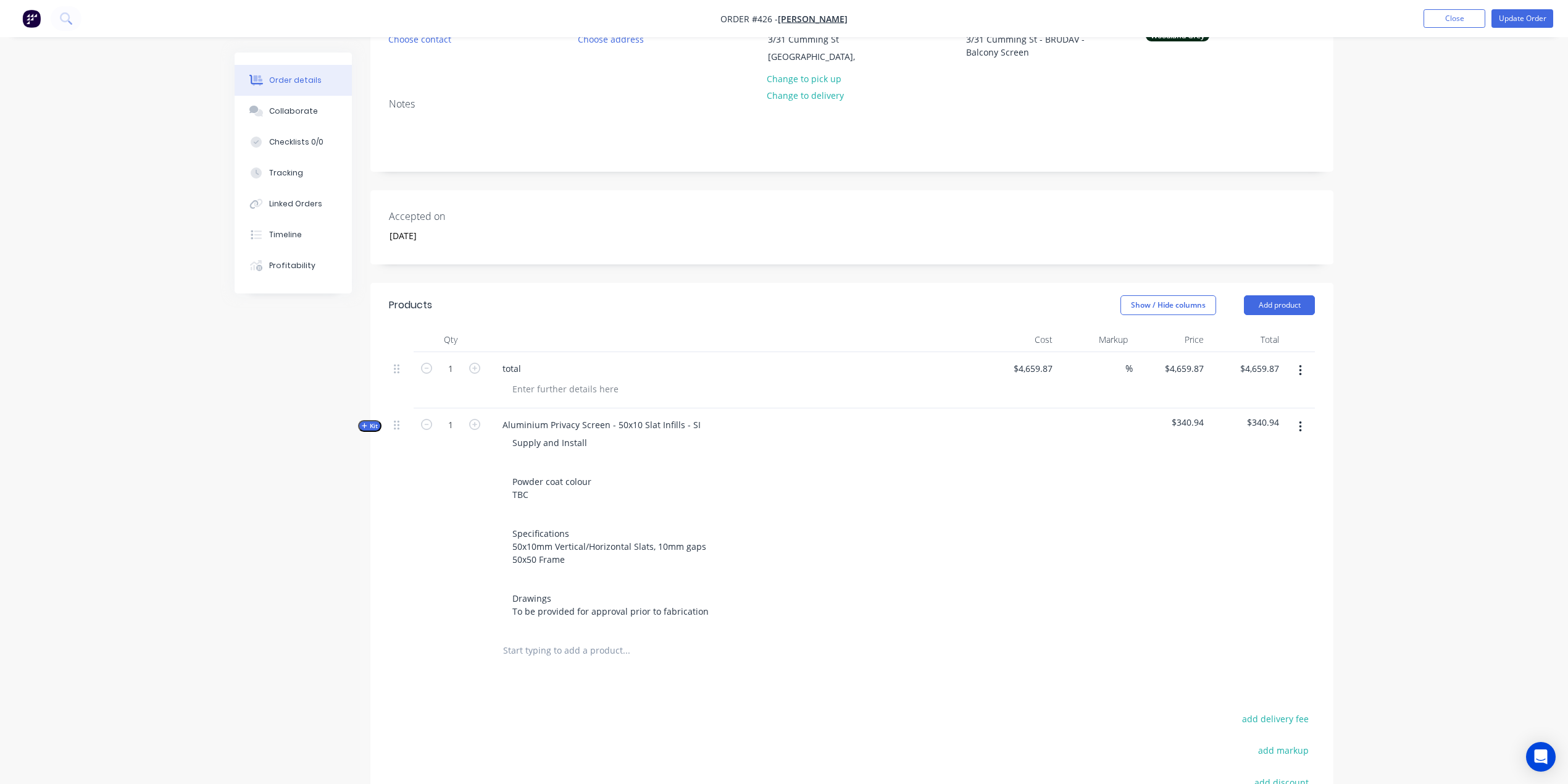
scroll to position [163, 0]
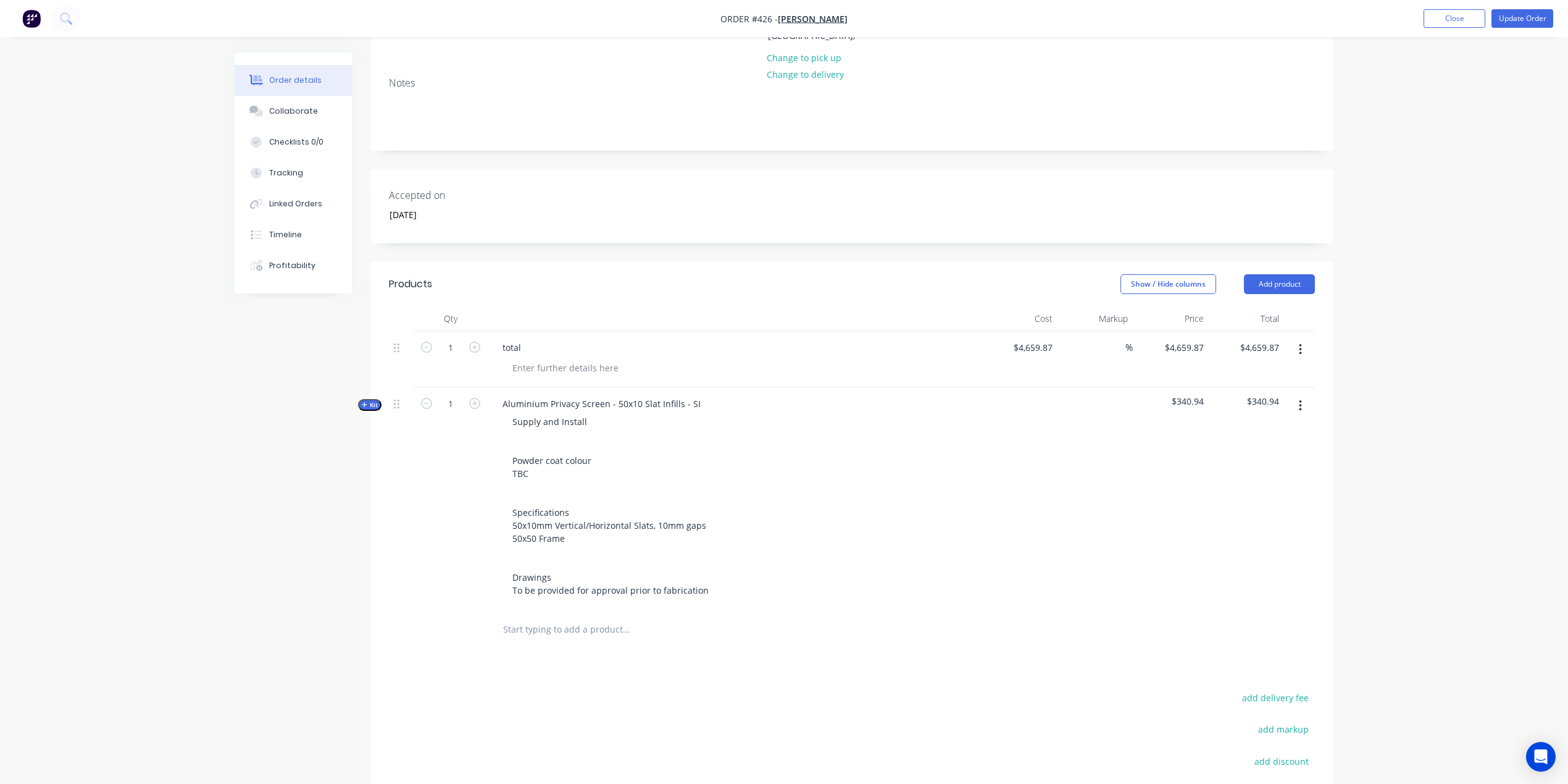
drag, startPoint x: 366, startPoint y: 401, endPoint x: 406, endPoint y: 430, distance: 49.4
click at [366, 401] on icon "button" at bounding box center [364, 404] width 5 height 6
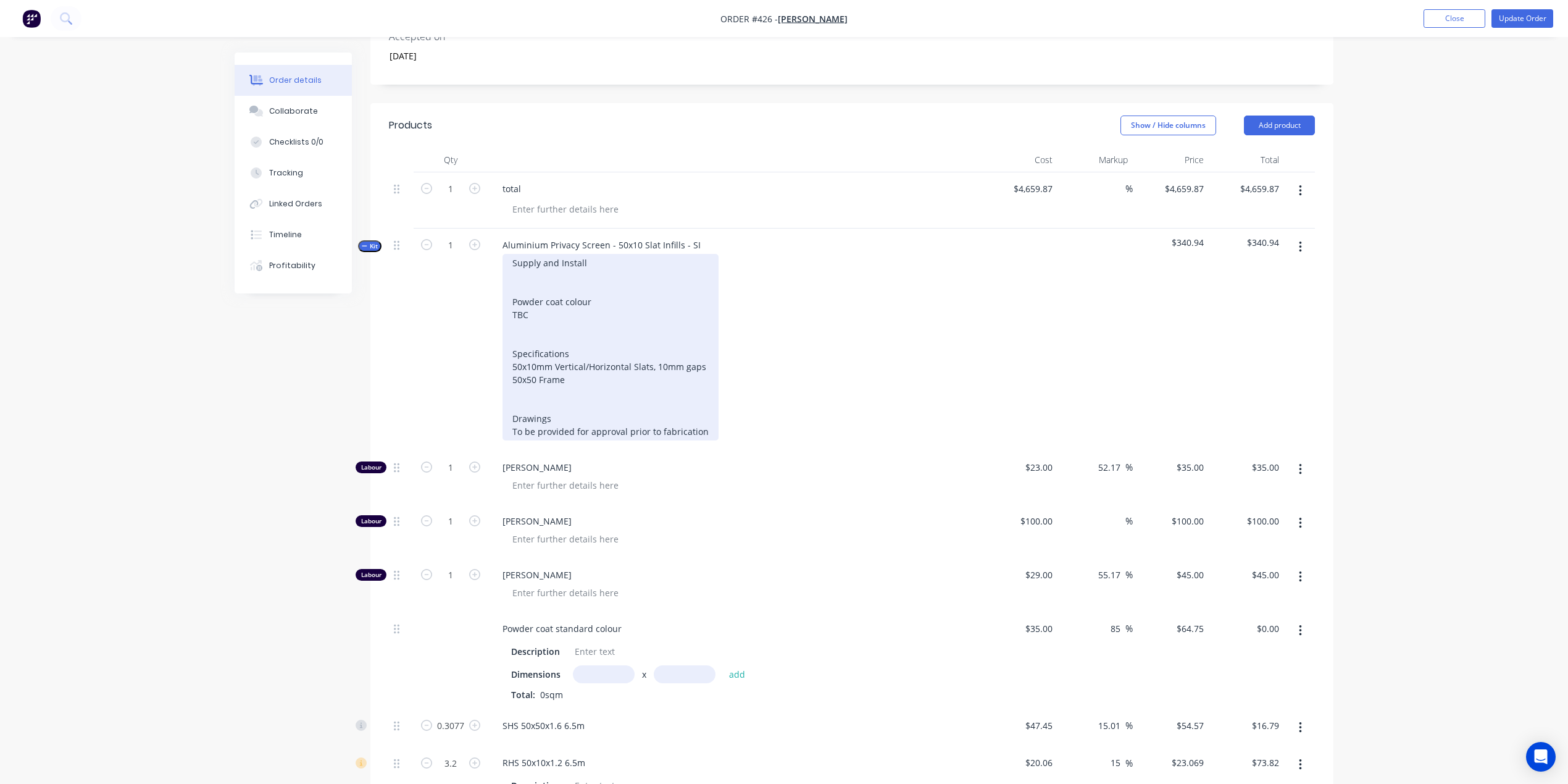
scroll to position [354, 0]
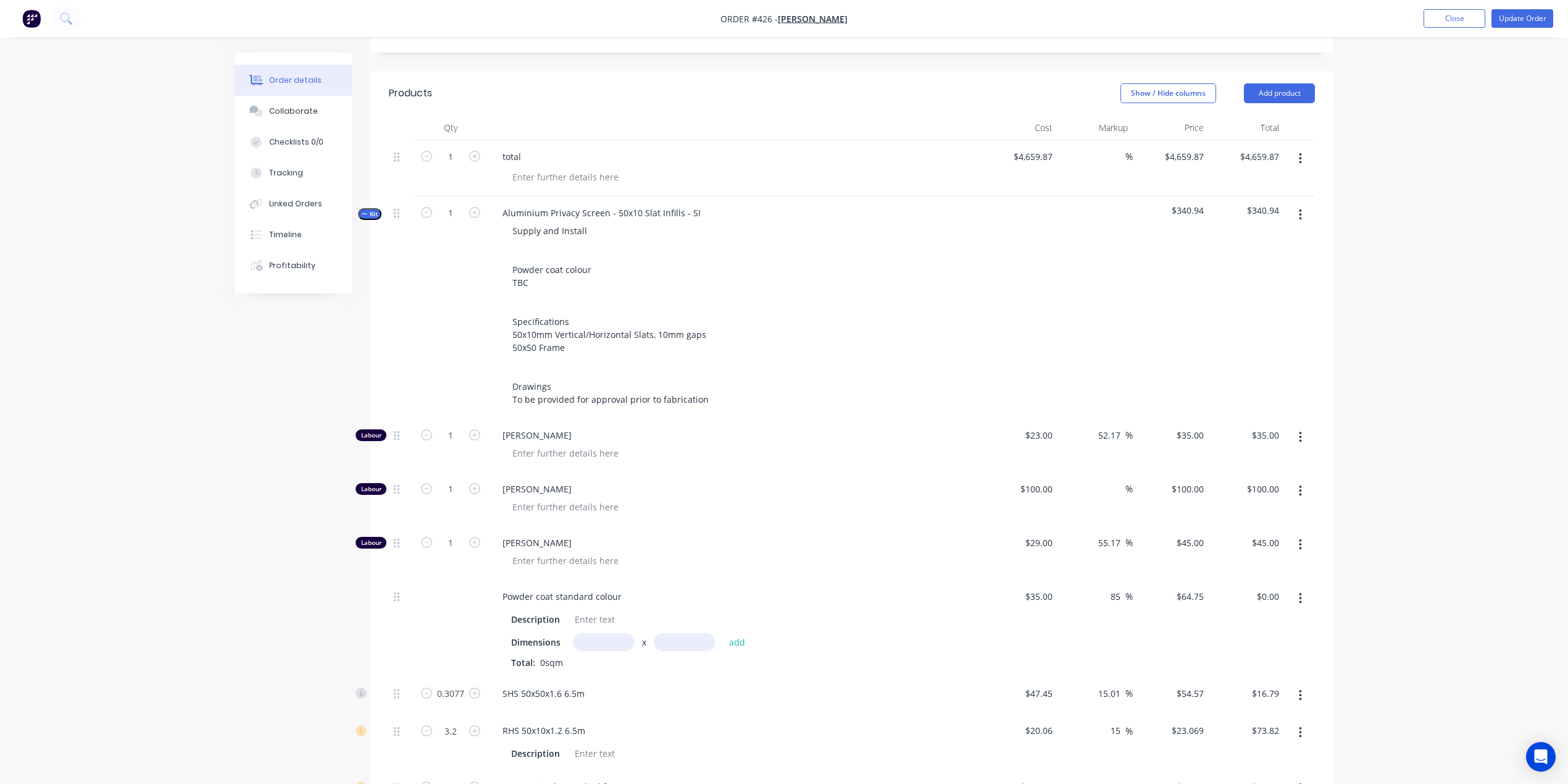
click at [616, 633] on input "text" at bounding box center [604, 641] width 62 height 18
type input "6.905m"
type input "1.5"
click at [736, 633] on button "add" at bounding box center [737, 641] width 29 height 17
type input "$670.65"
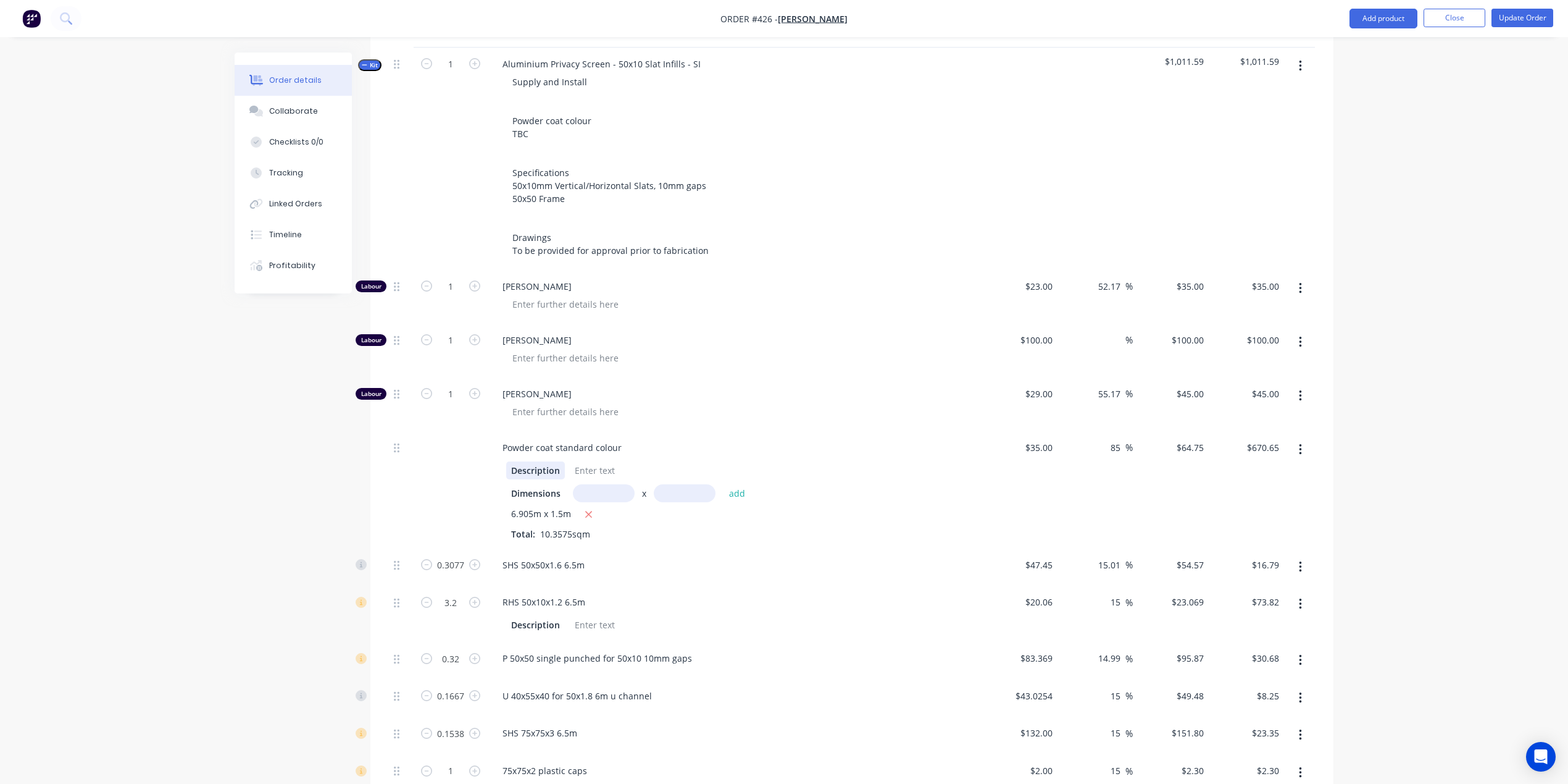
scroll to position [529, 0]
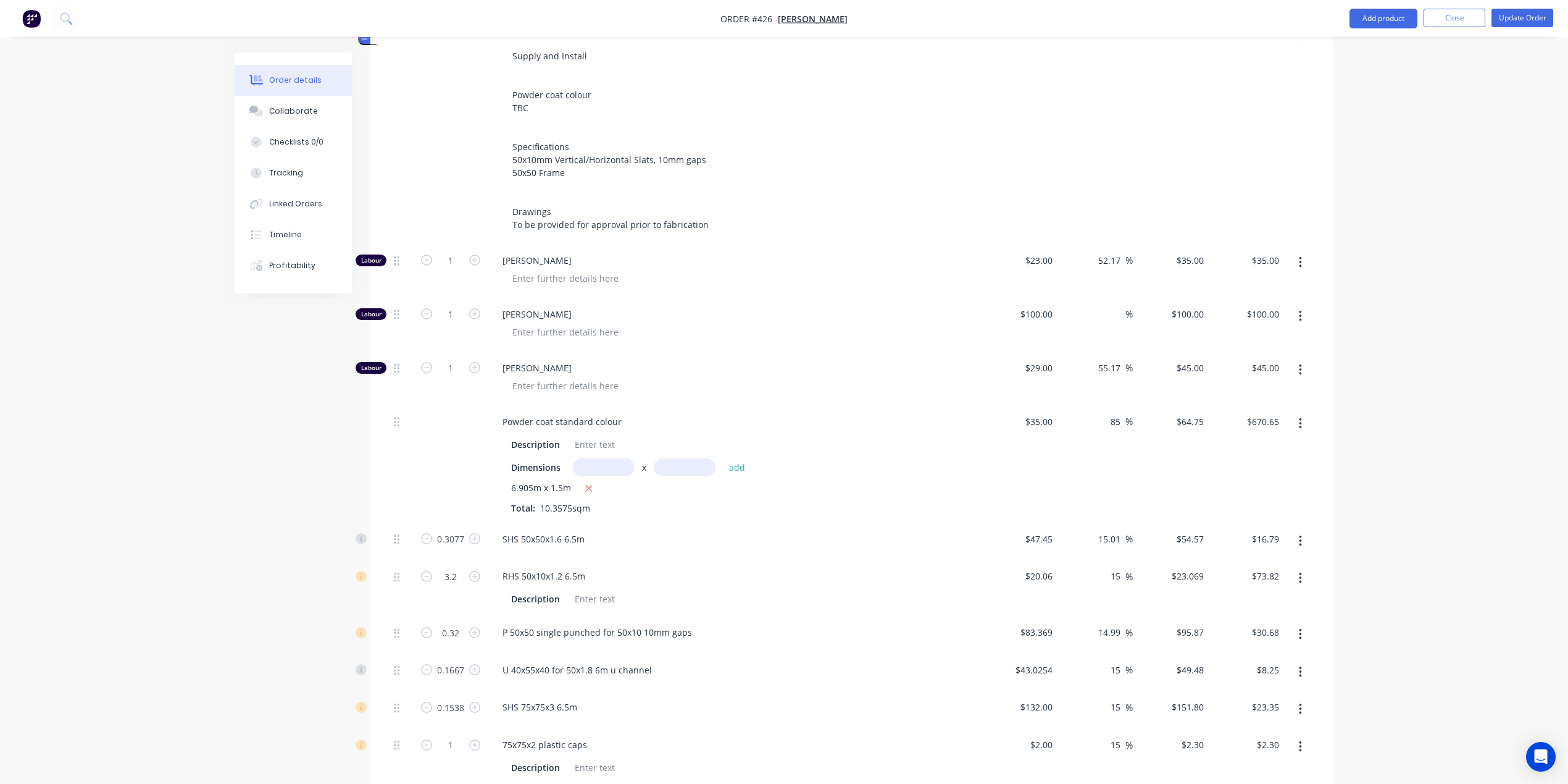
click at [570, 502] on span "10.3575sqm" at bounding box center [565, 507] width 60 height 11
click at [571, 502] on span "10.3575sqm" at bounding box center [565, 507] width 60 height 11
drag, startPoint x: 571, startPoint y: 493, endPoint x: 563, endPoint y: 493, distance: 8.0
click at [563, 502] on span "10.3575sqm" at bounding box center [565, 507] width 60 height 11
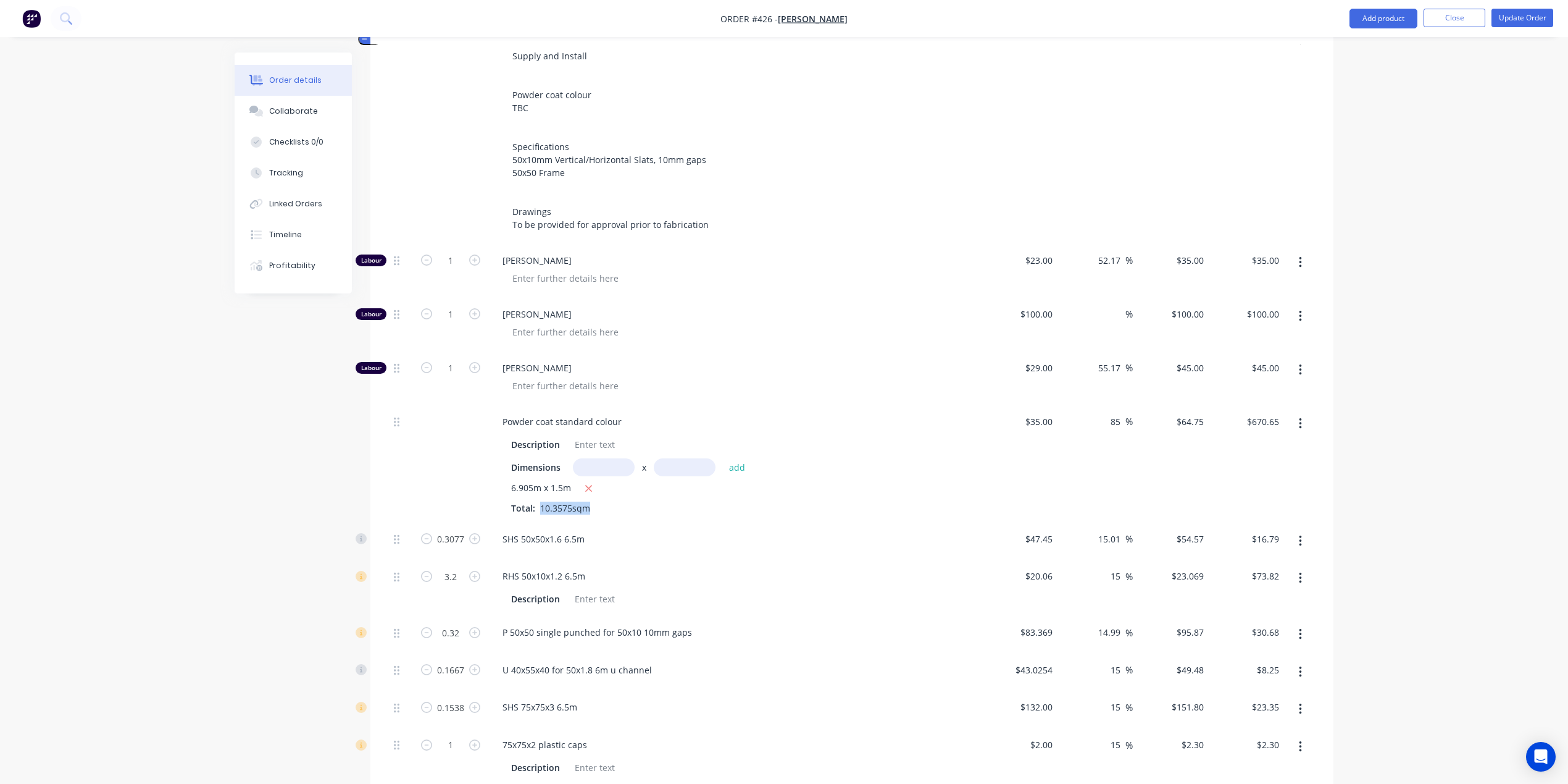
drag, startPoint x: 553, startPoint y: 494, endPoint x: 531, endPoint y: 498, distance: 22.4
click at [553, 502] on span "10.3575sqm" at bounding box center [565, 507] width 60 height 11
click at [537, 502] on span "10.3575sqm" at bounding box center [565, 507] width 60 height 11
drag, startPoint x: 540, startPoint y: 492, endPoint x: 571, endPoint y: 494, distance: 31.1
click at [571, 502] on span "10.3575sqm" at bounding box center [565, 507] width 60 height 11
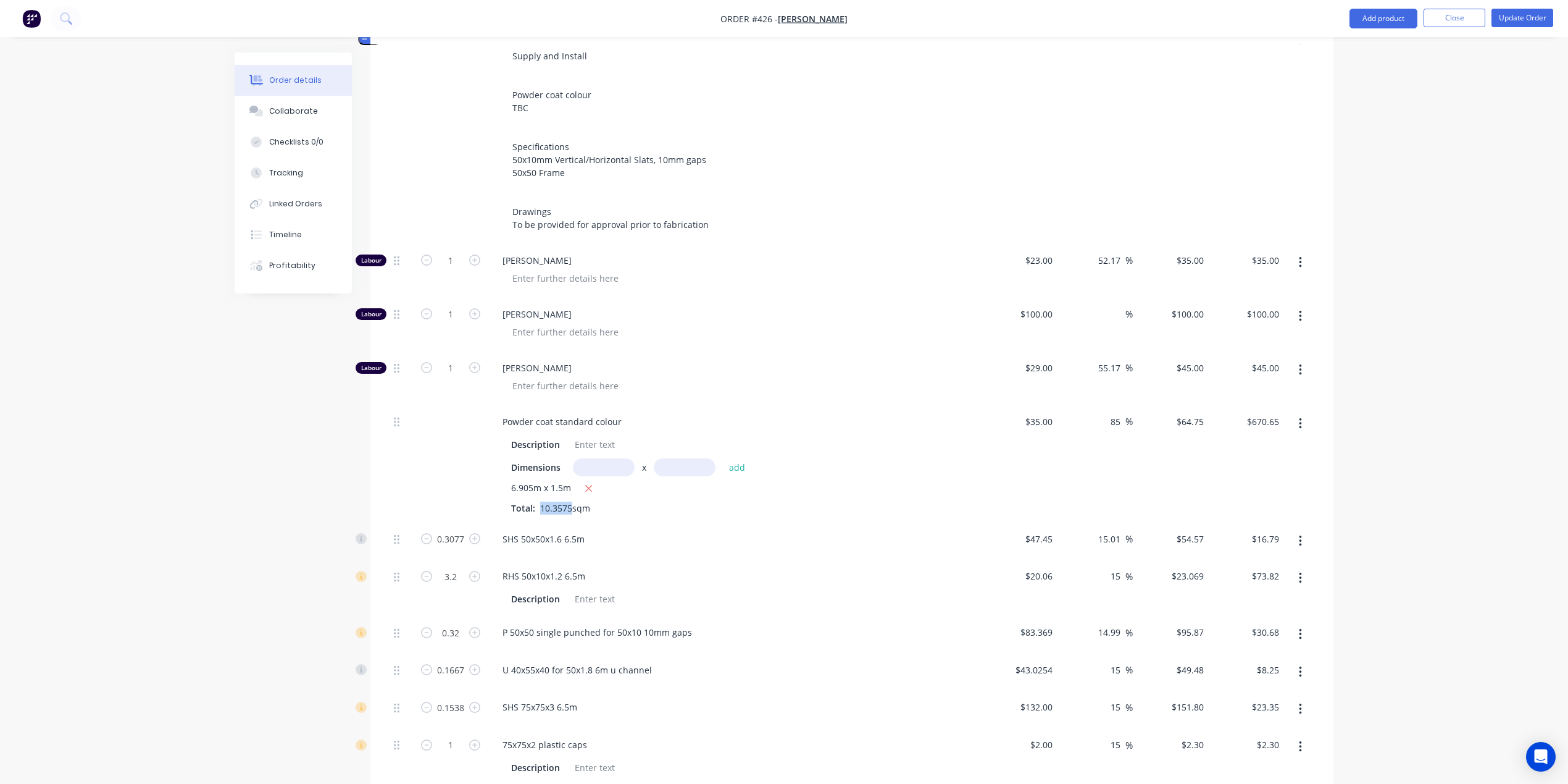
copy div "10.3575"
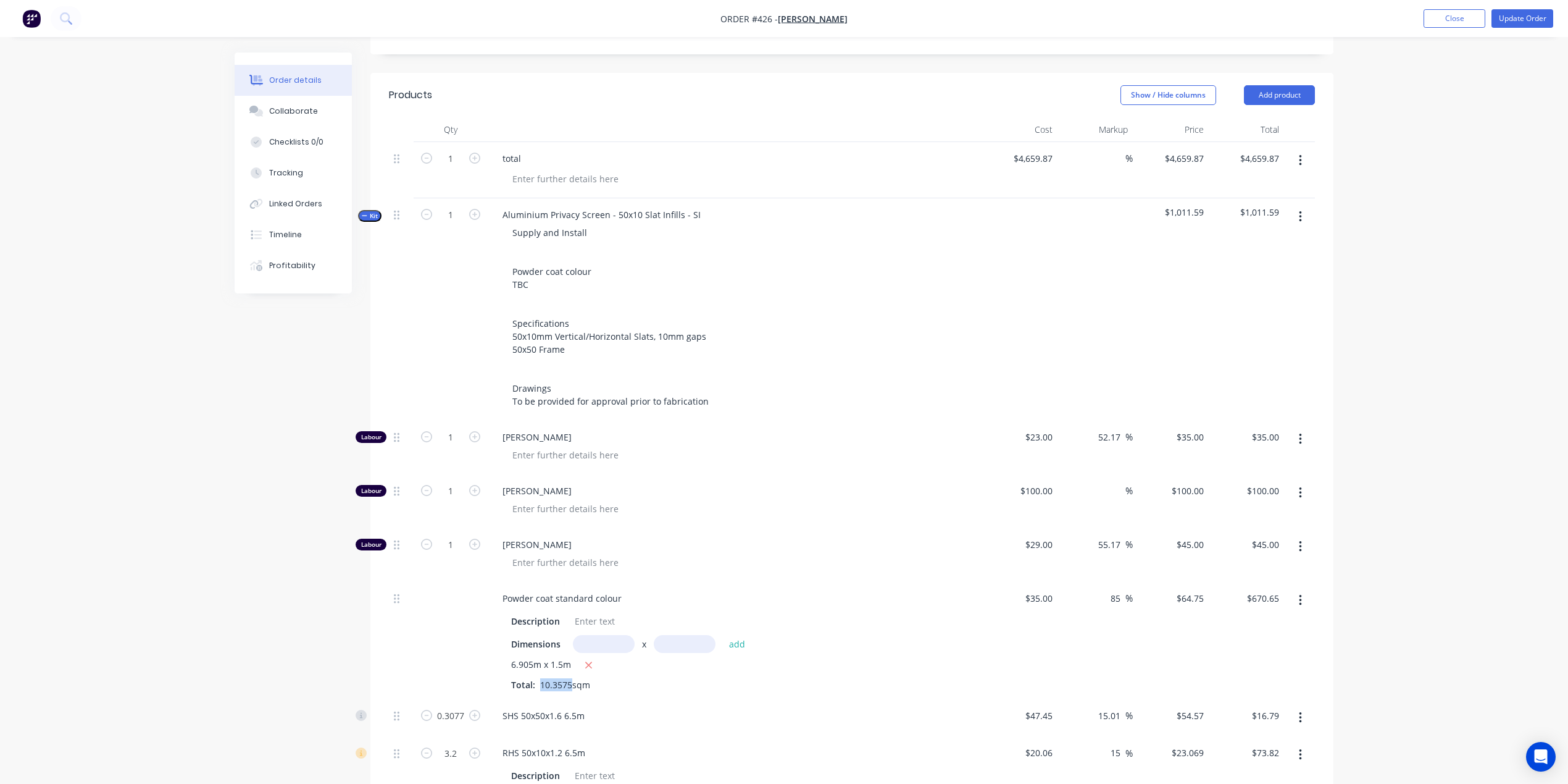
scroll to position [346, 0]
click at [453, 219] on input "1" at bounding box center [451, 220] width 32 height 18
drag, startPoint x: 453, startPoint y: 219, endPoint x: 421, endPoint y: 216, distance: 32.1
click at [425, 212] on form "1" at bounding box center [451, 219] width 64 height 18
paste input "0.3575"
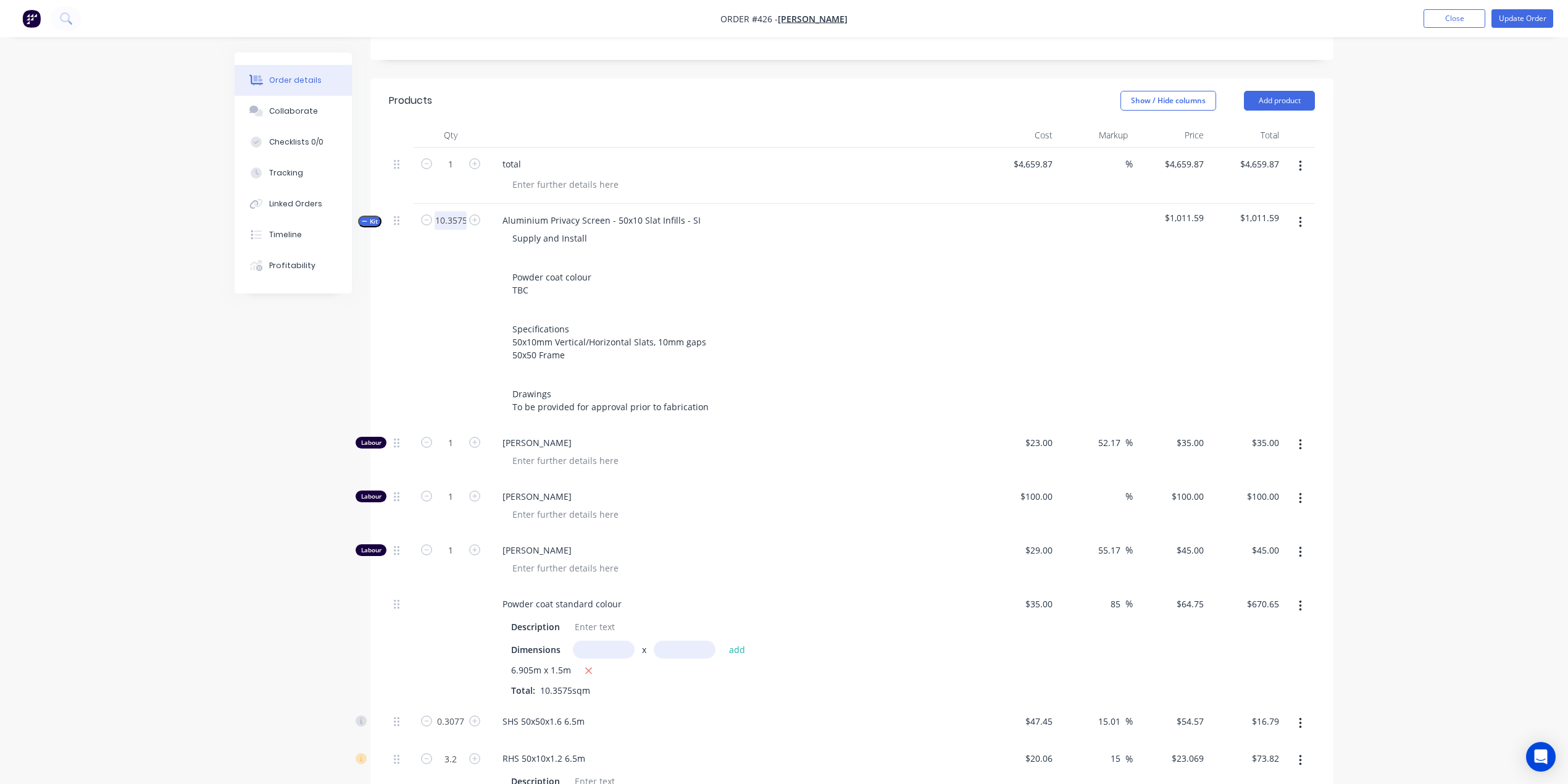
type input "10.3575"
type input "$362.51"
type input "10.3575"
type input "$1,035.75"
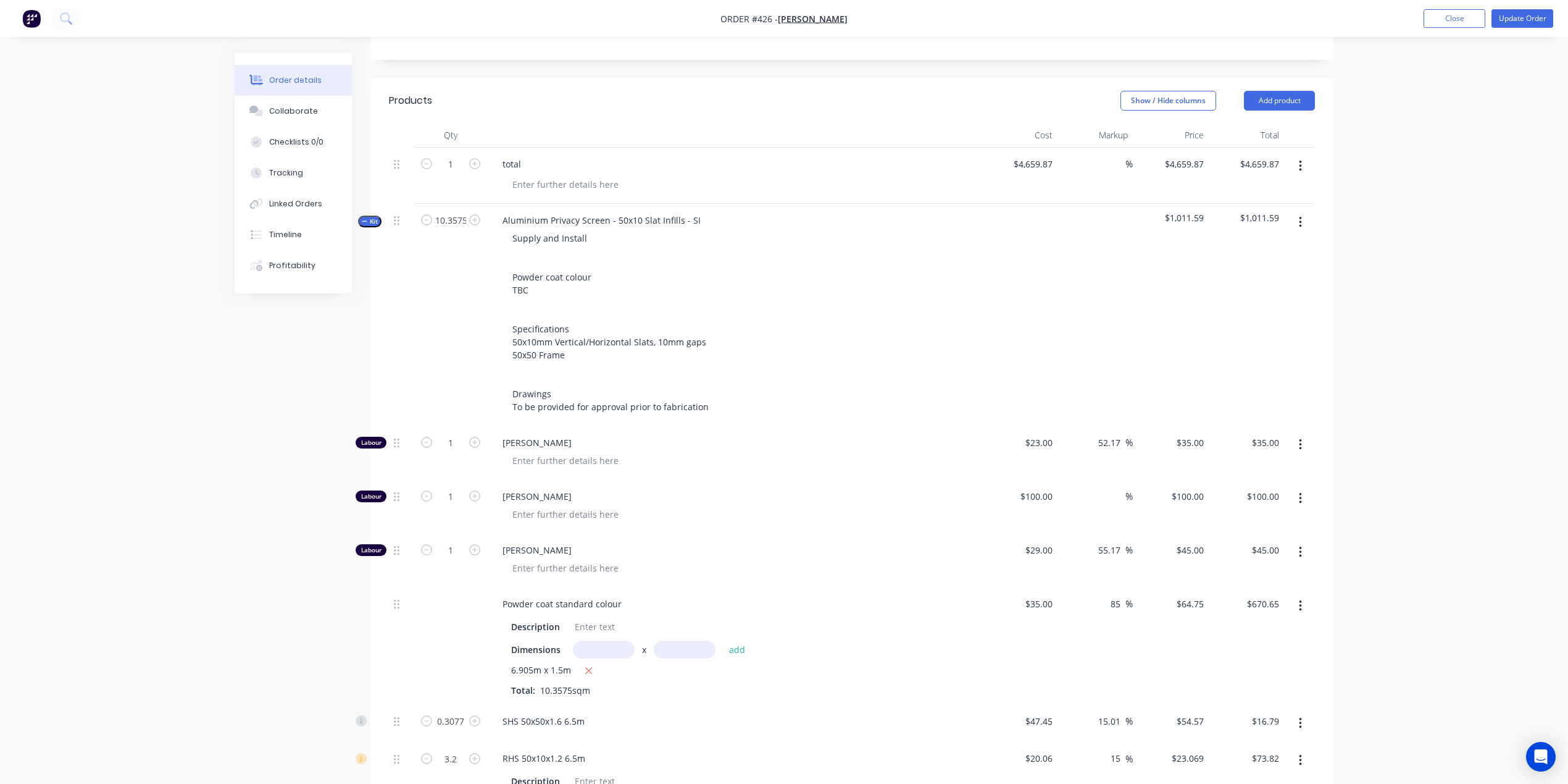
type input "10.3575"
type input "$466.09"
type input "3.187"
type input "$173.91"
type input "33.144"
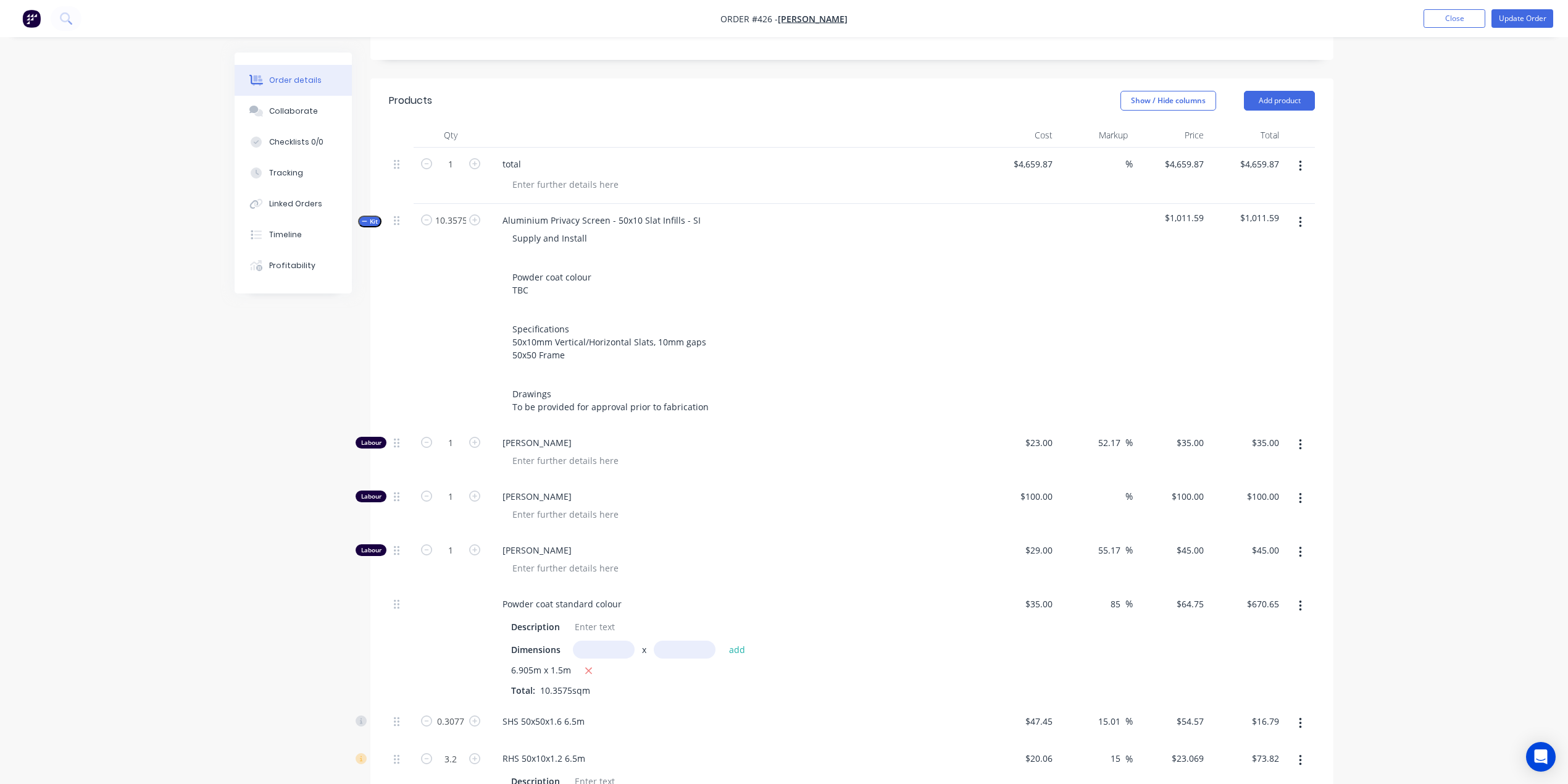
type input "$764.60"
type input "3.3144"
type input "$317.75"
type input "1.7266"
type input "$85.43"
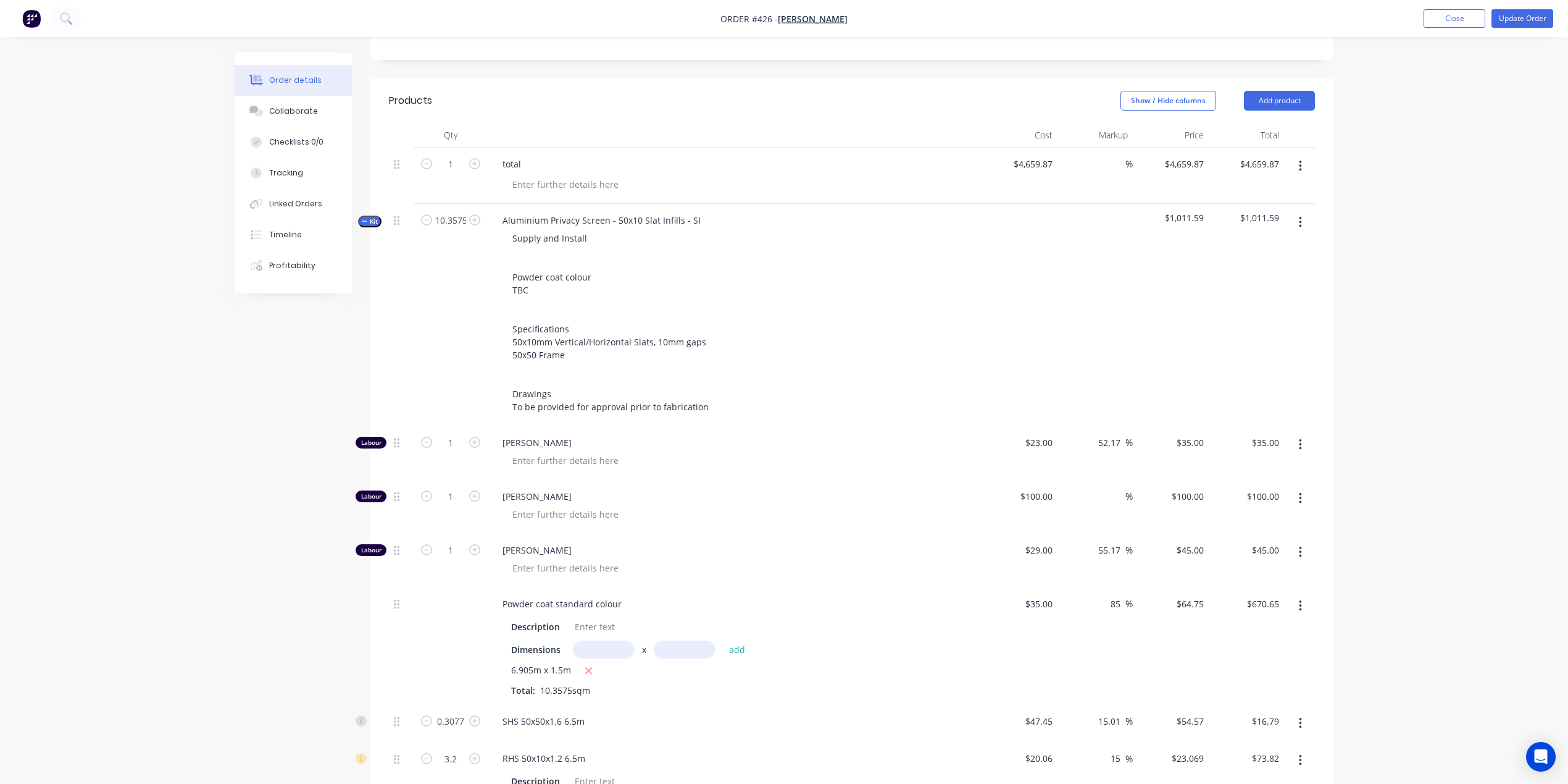
type input "1.593"
type input "$241.82"
type input "10.3575"
type input "$23.82"
type input "10.3575"
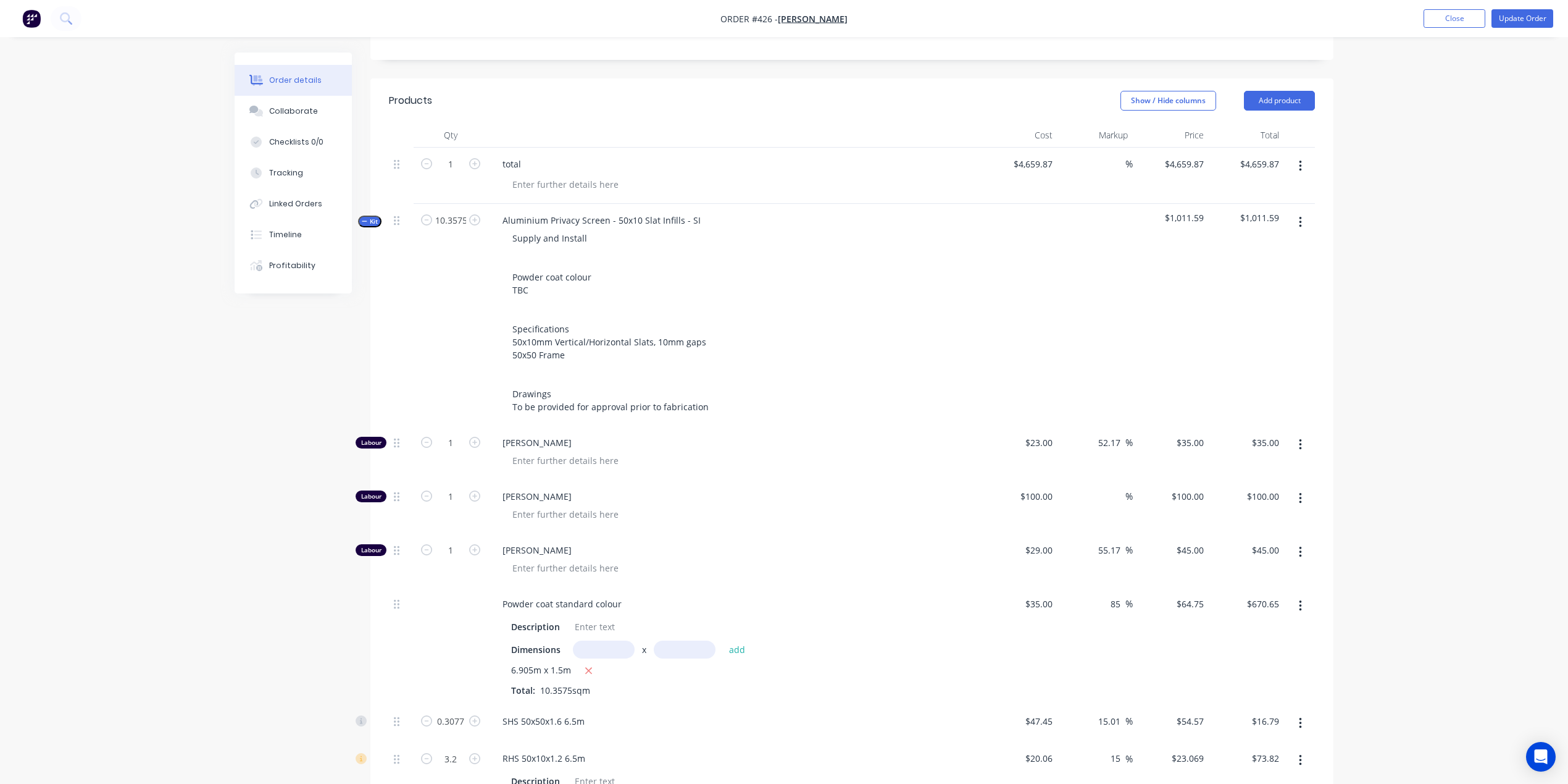
type input "$59.56"
click at [284, 471] on div "Created by Nibal Created 11/09/25 Required 11/09/25 Assigned to Add team member…" at bounding box center [784, 554] width 1099 height 1697
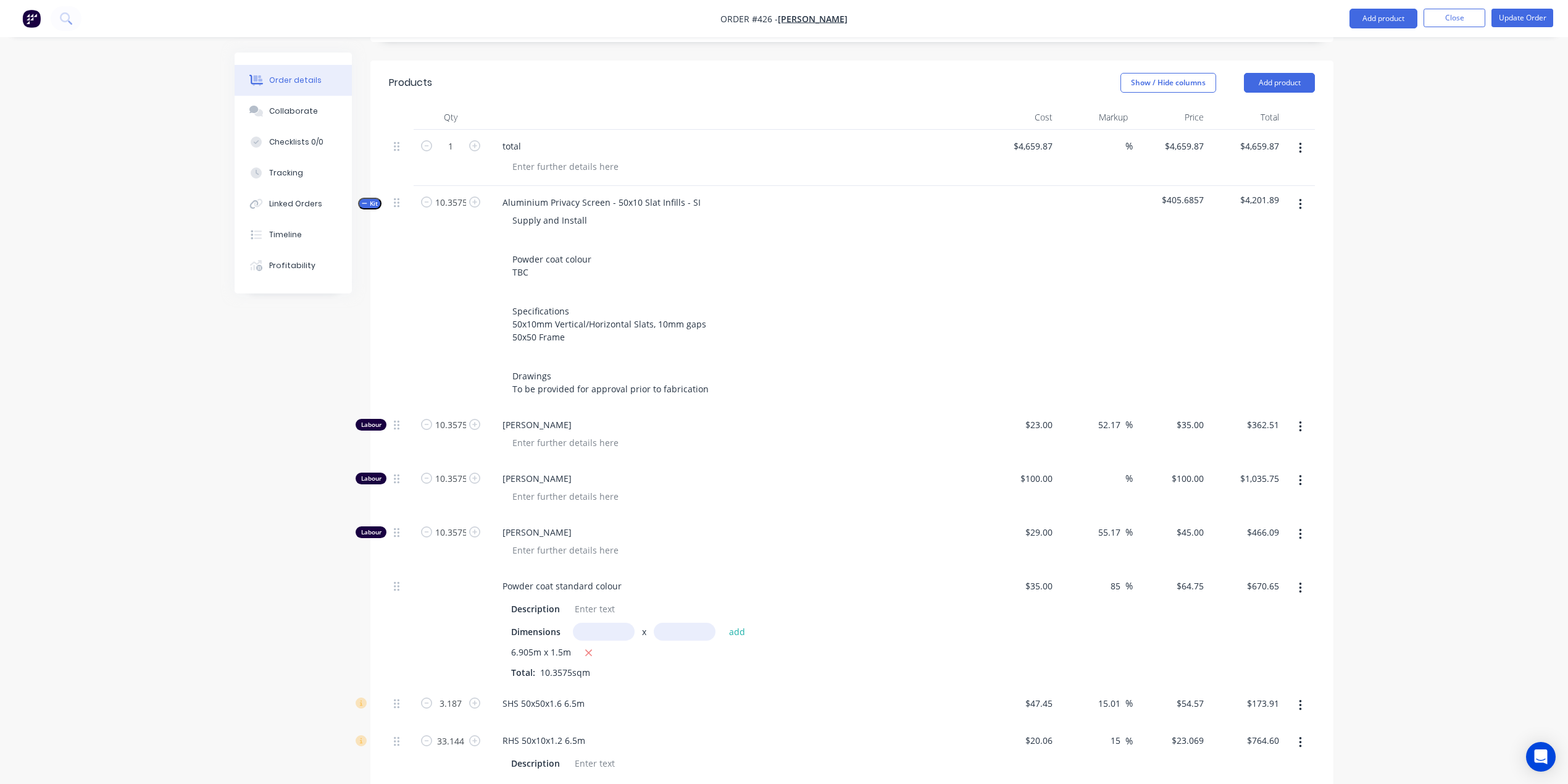
scroll to position [346, 0]
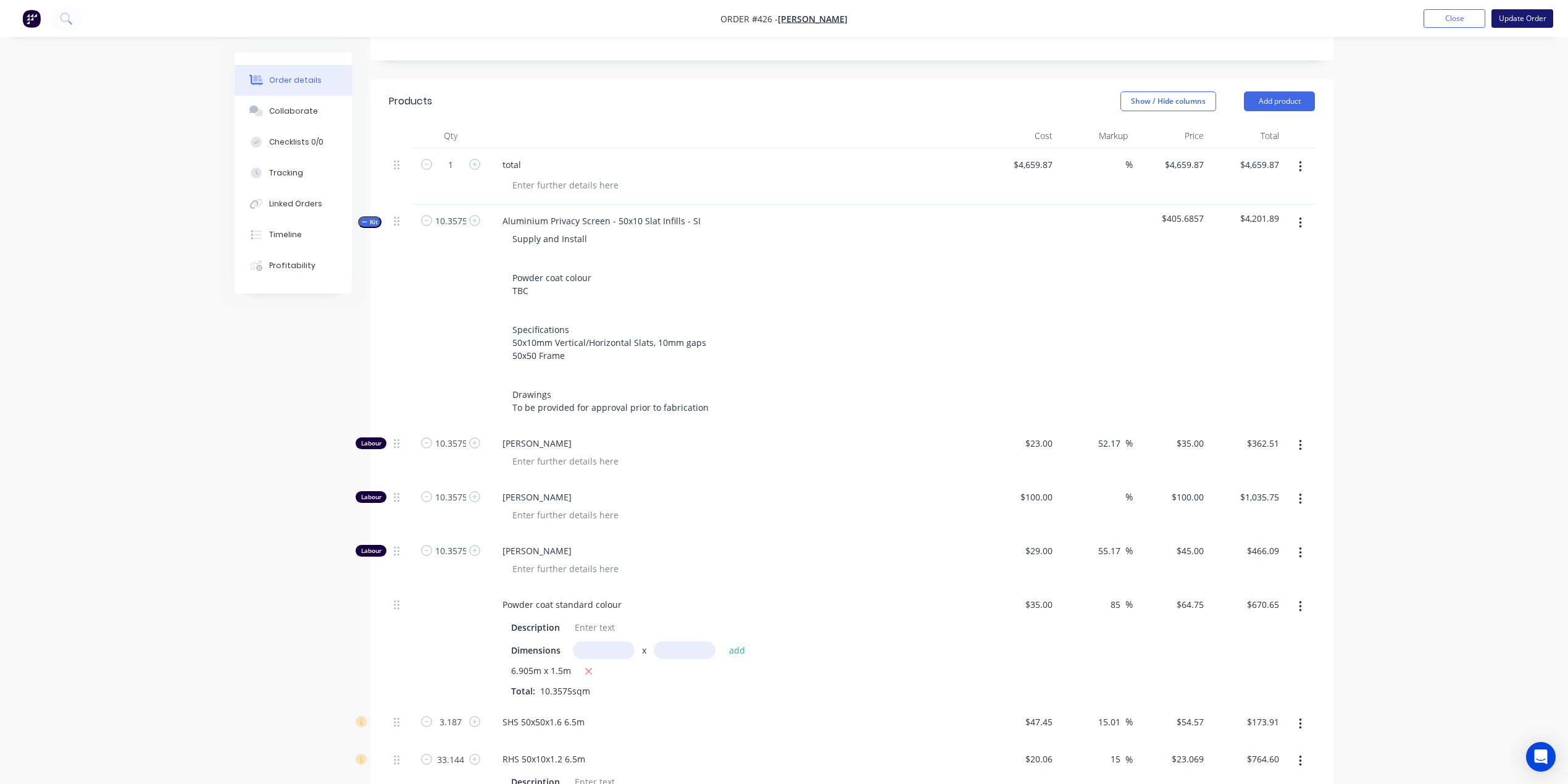
click at [1509, 18] on button "Update Order" at bounding box center [1522, 18] width 62 height 18
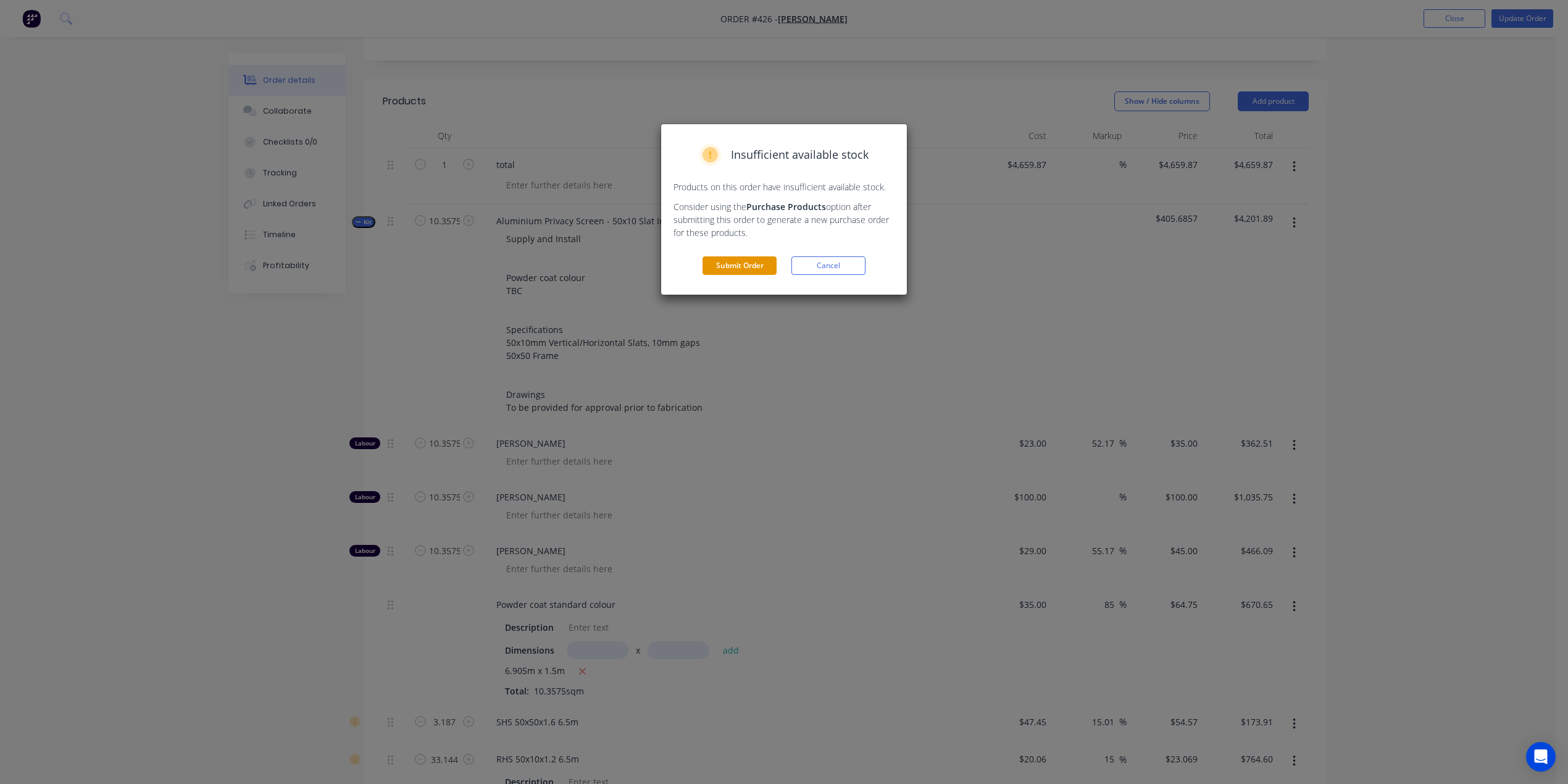
click at [754, 265] on button "Submit Order" at bounding box center [739, 265] width 74 height 18
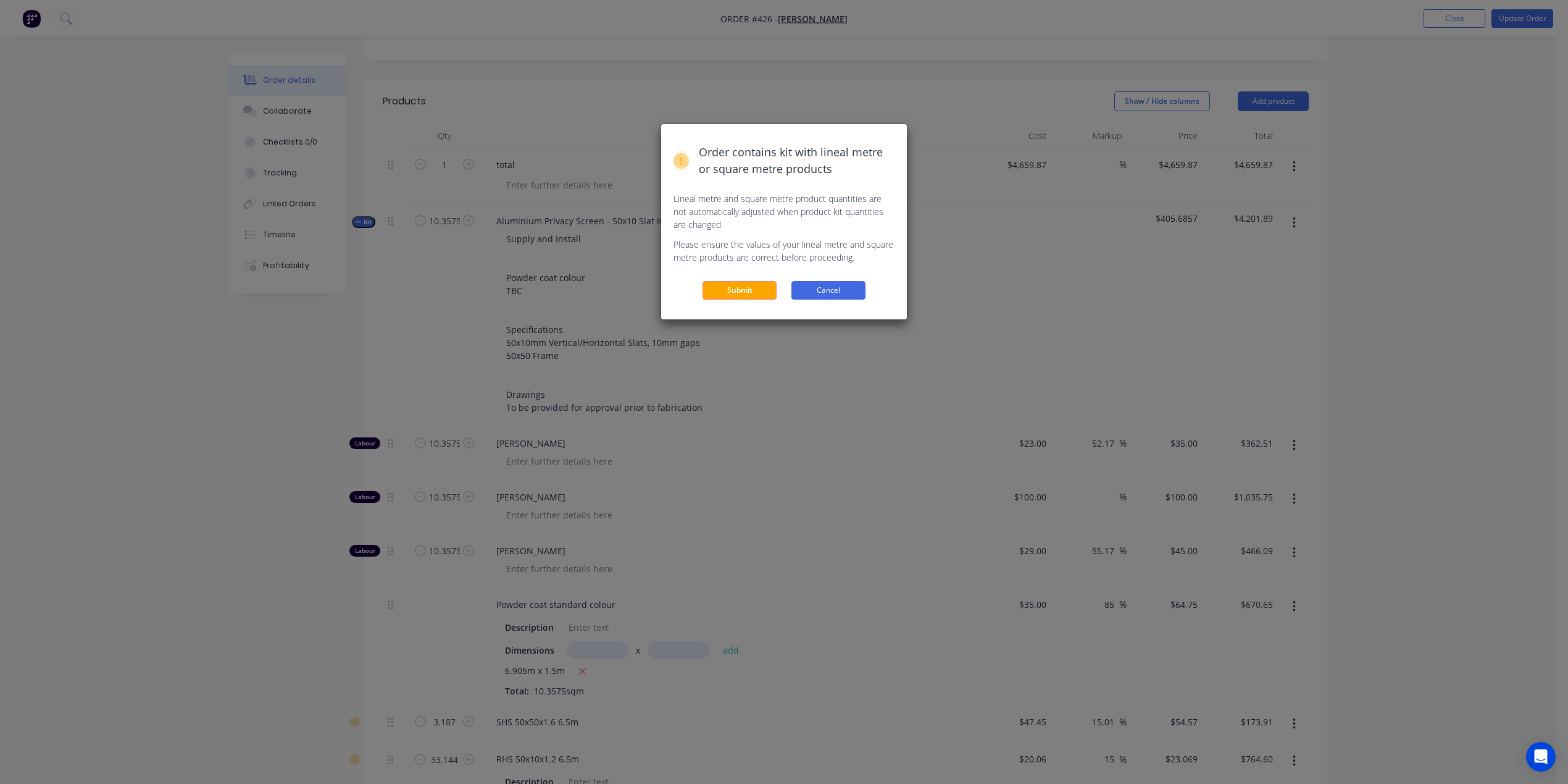
click at [839, 284] on button "Cancel" at bounding box center [828, 290] width 74 height 18
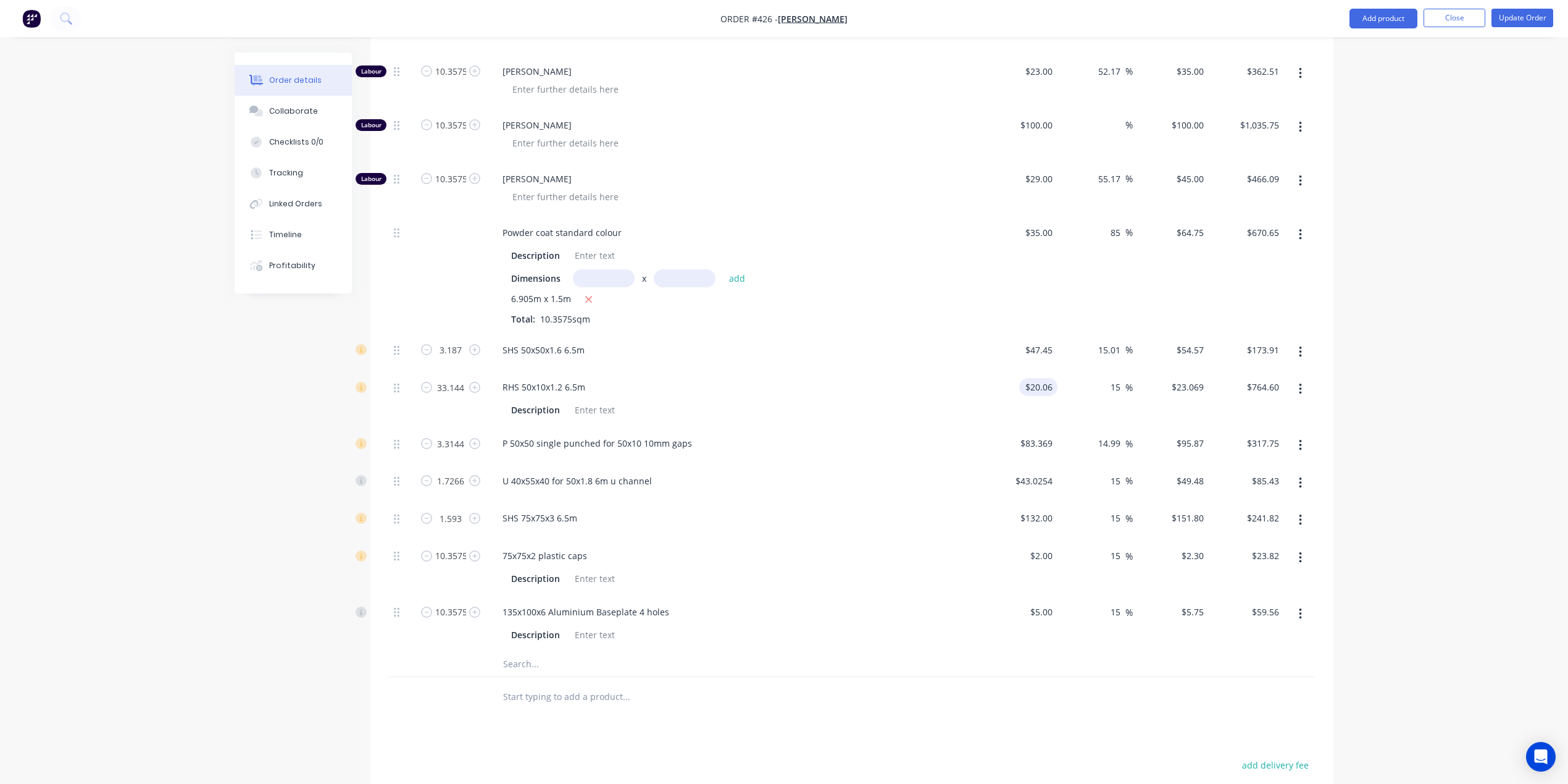
scroll to position [805, 0]
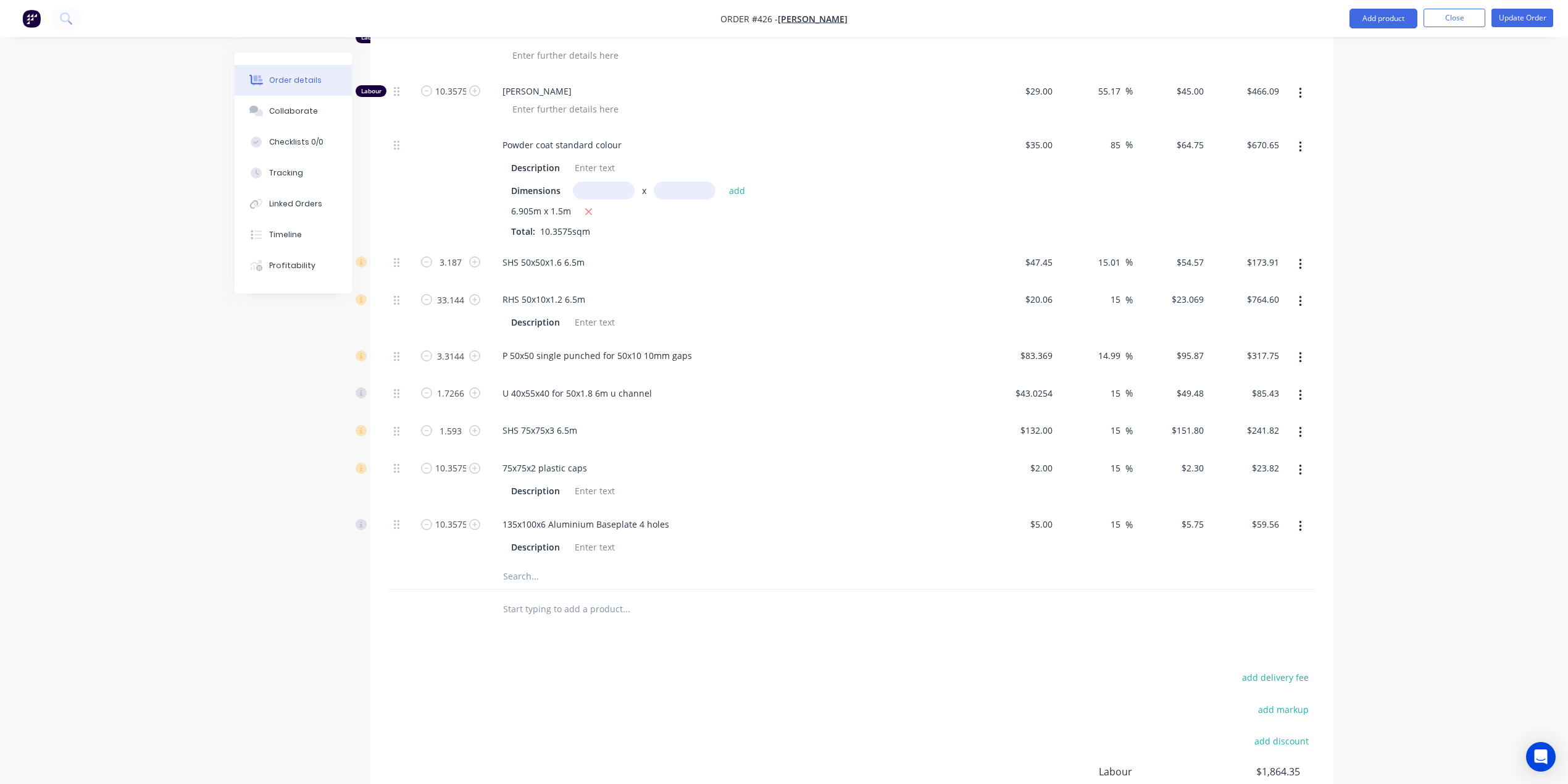
click at [551, 584] on input "text" at bounding box center [626, 576] width 247 height 24
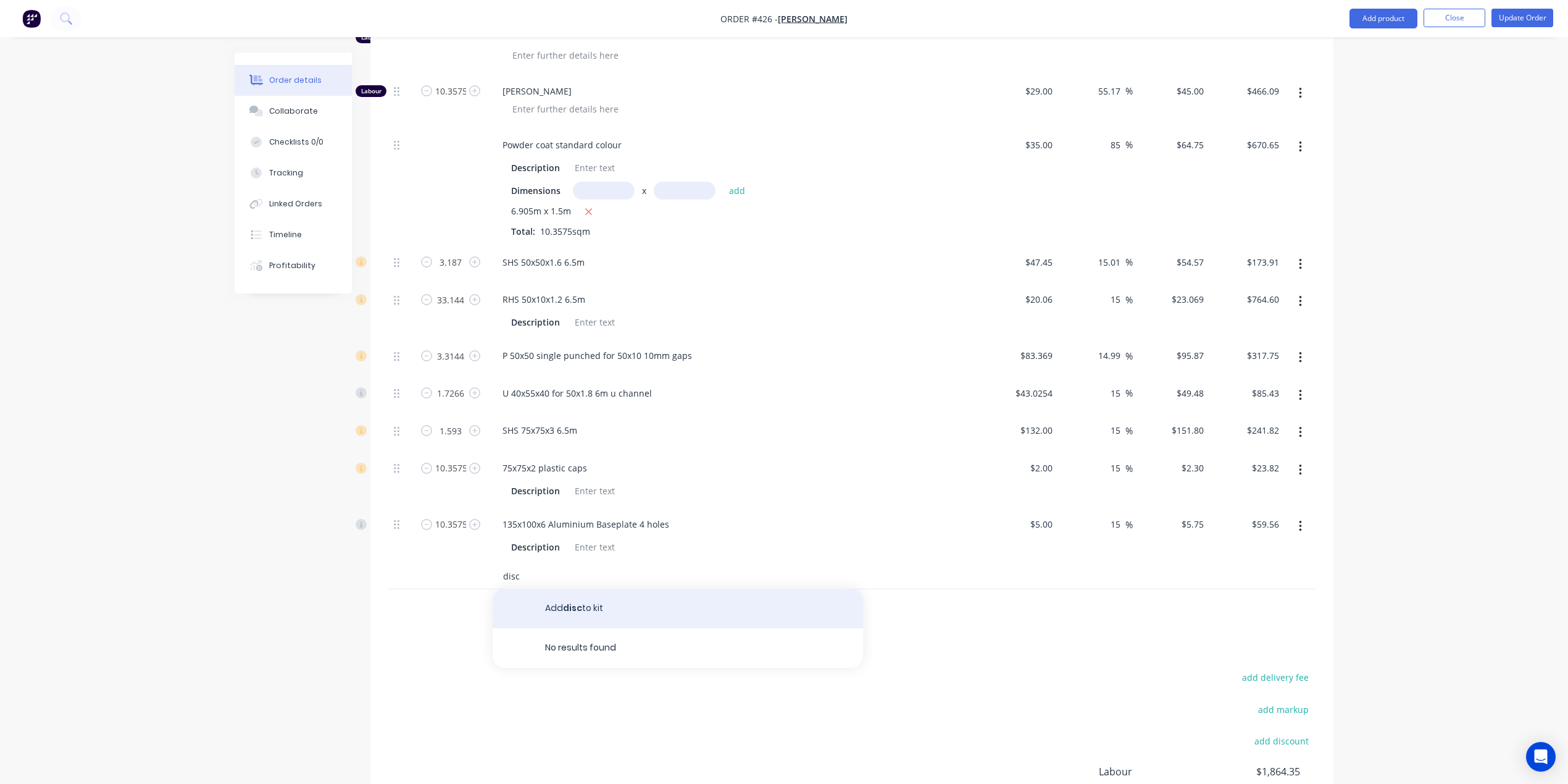
type input "disc"
click at [598, 620] on button "Add disc to kit" at bounding box center [678, 609] width 370 height 40
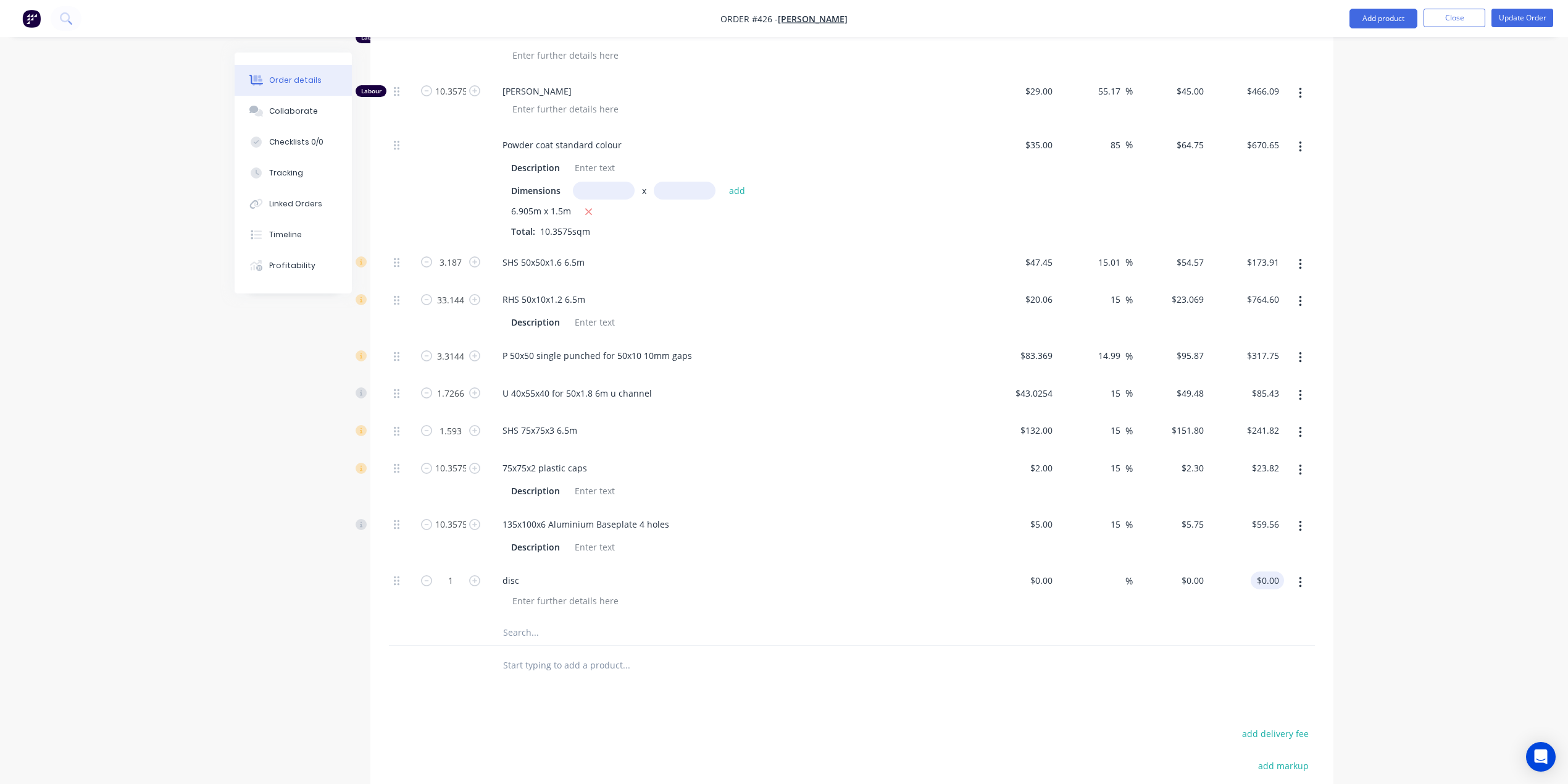
type input "0.00"
click at [1260, 581] on input "0.00" at bounding box center [1269, 580] width 28 height 18
type input "$0.00"
click at [1031, 578] on div at bounding box center [1020, 592] width 76 height 56
paste input "457.98"
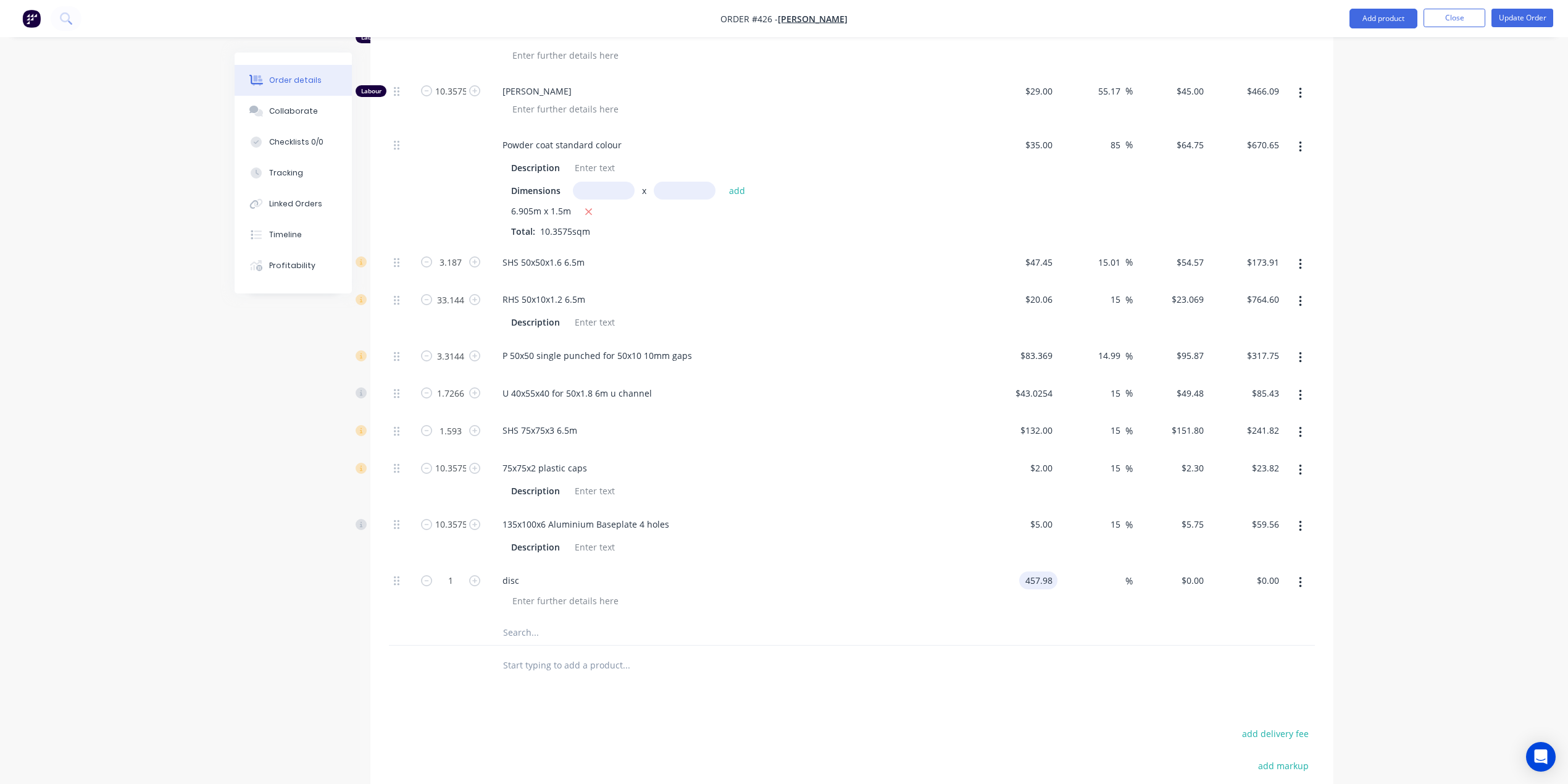
type input "$457.98"
click at [1076, 684] on div at bounding box center [851, 665] width 926 height 40
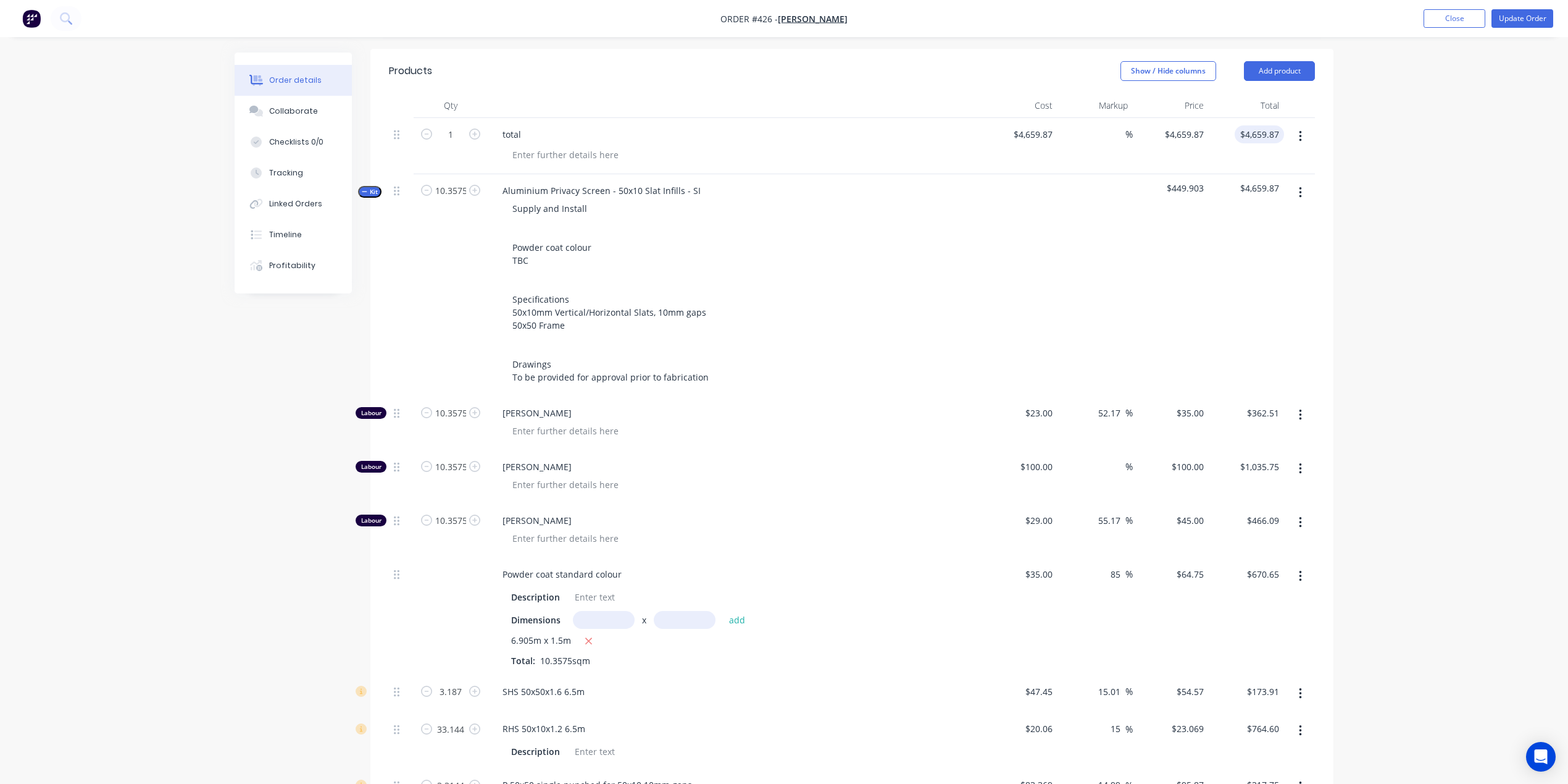
scroll to position [355, 0]
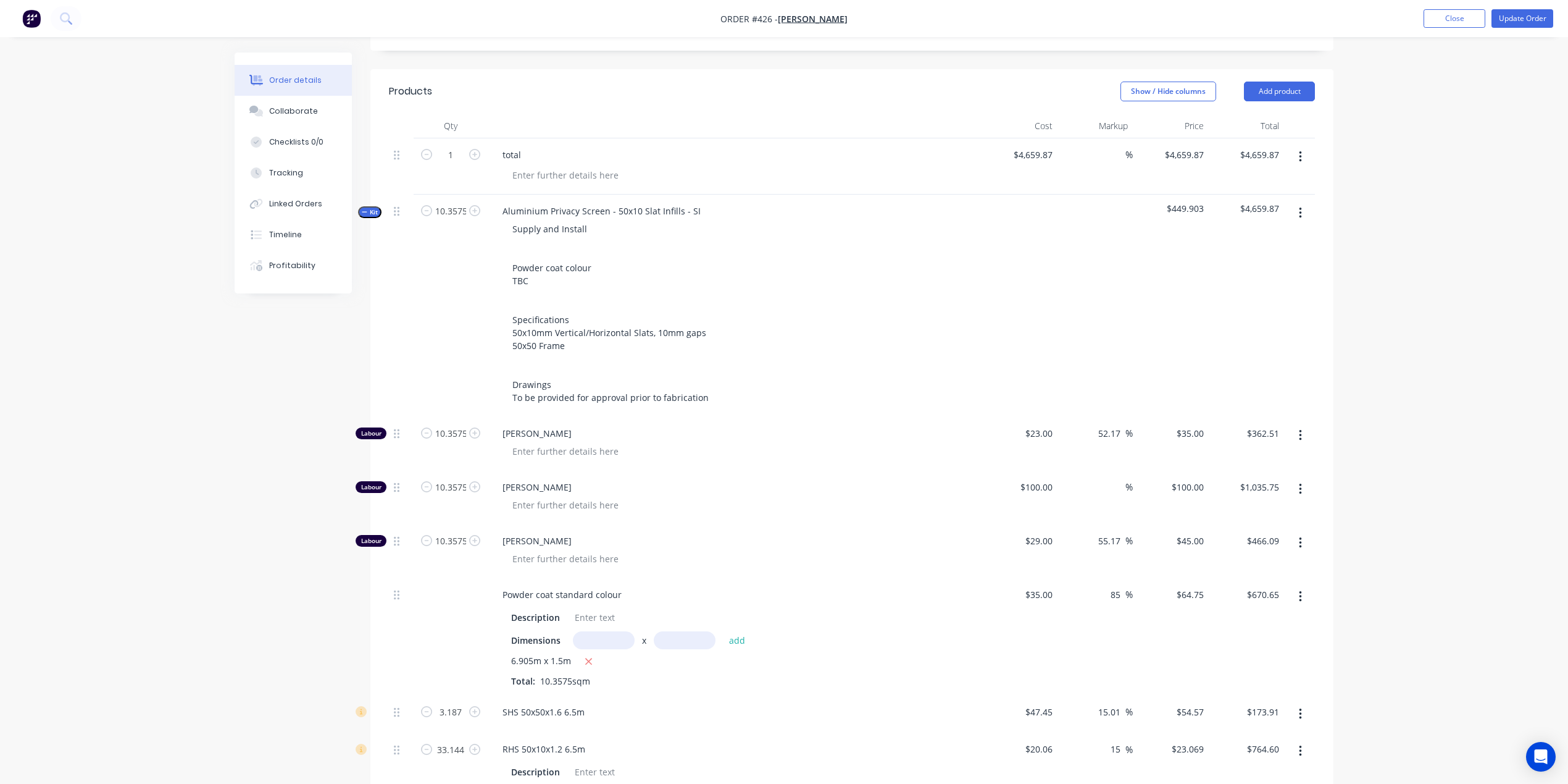
click at [1299, 159] on icon "button" at bounding box center [1300, 157] width 3 height 14
click at [1251, 265] on div "Delete" at bounding box center [1256, 263] width 95 height 18
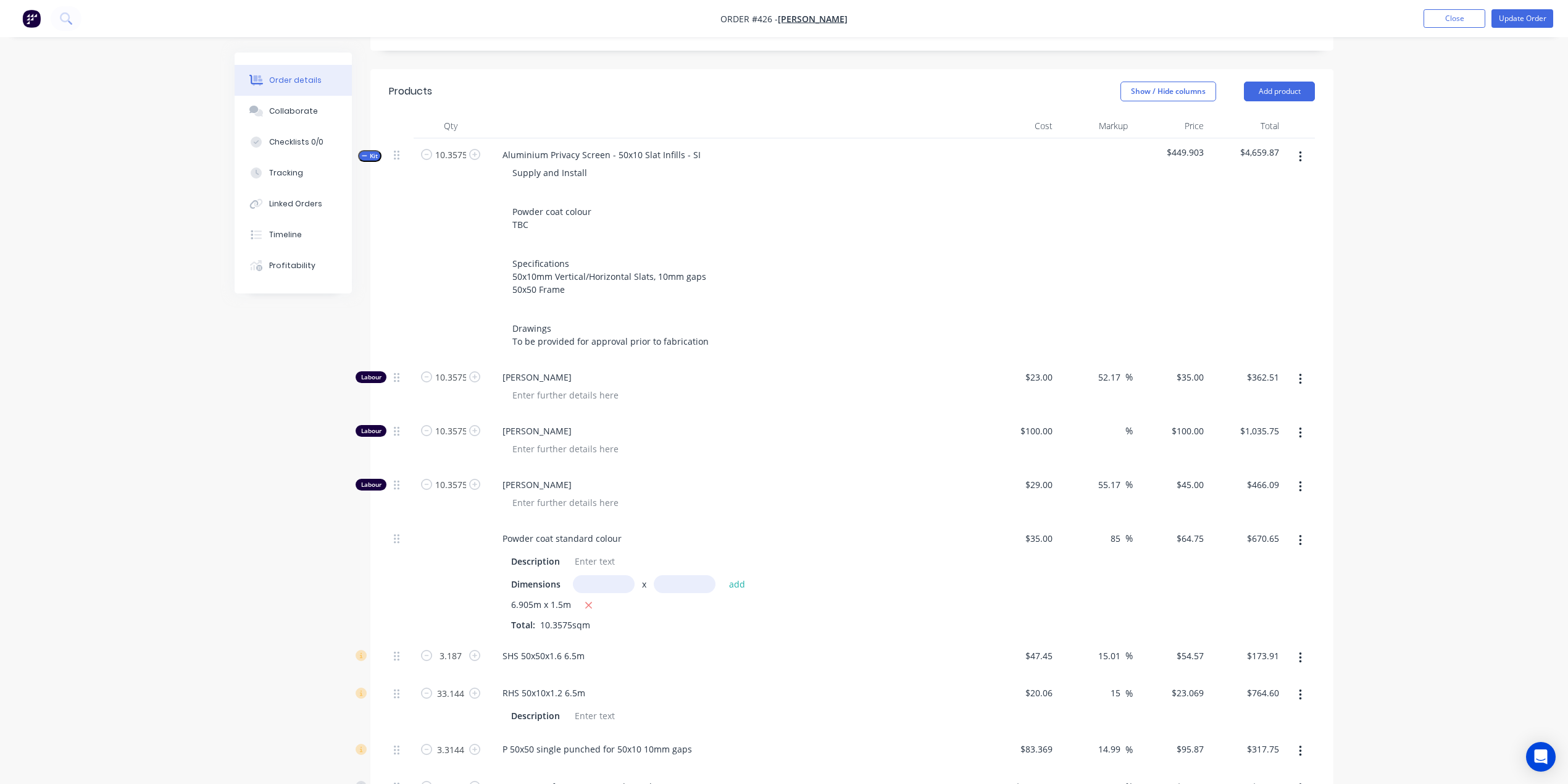
click at [1423, 371] on div "Order details Collaborate Checklists 0/0 Tracking Linked Orders Timeline Profit…" at bounding box center [784, 519] width 1568 height 1750
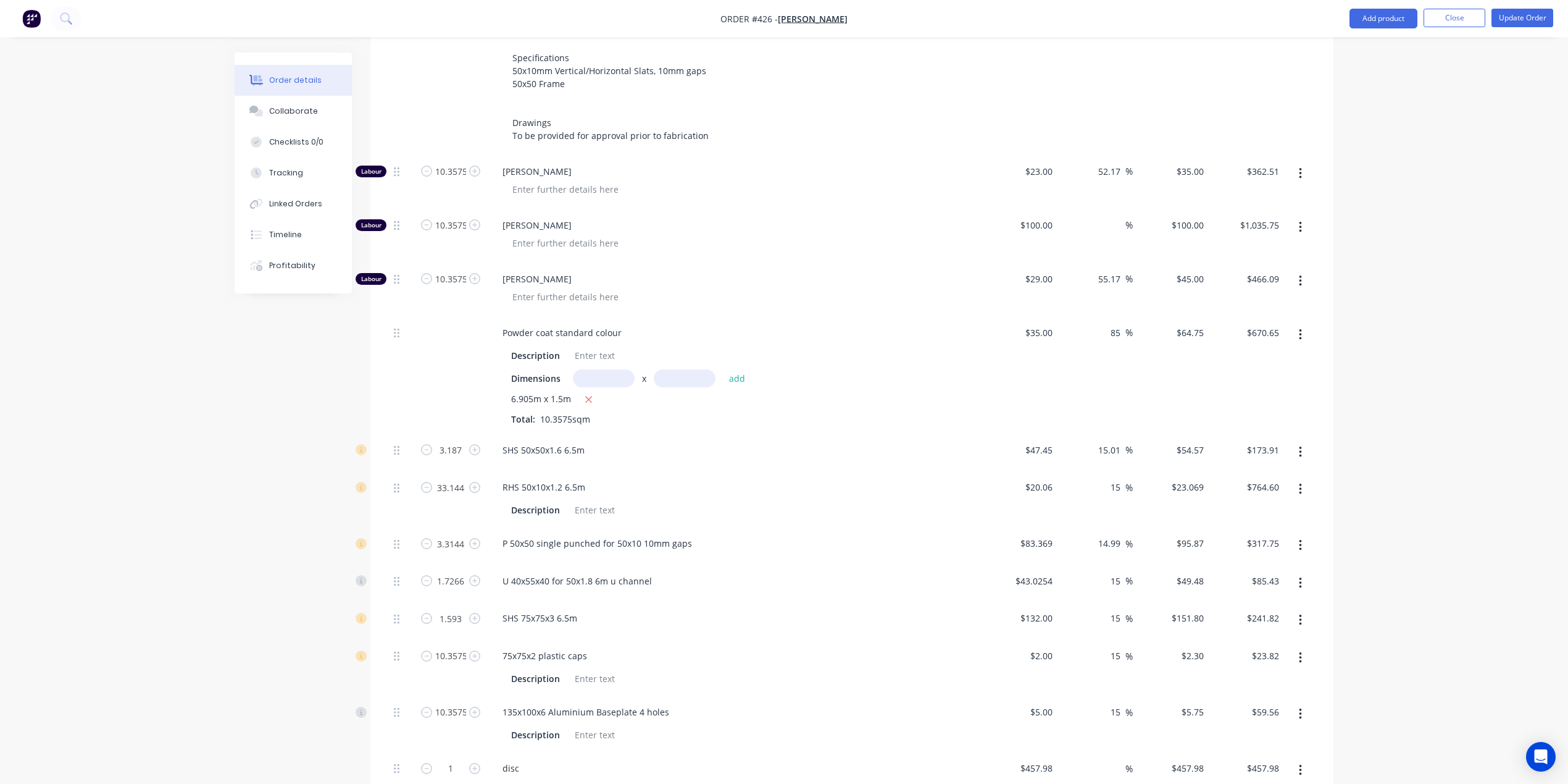
scroll to position [532, 0]
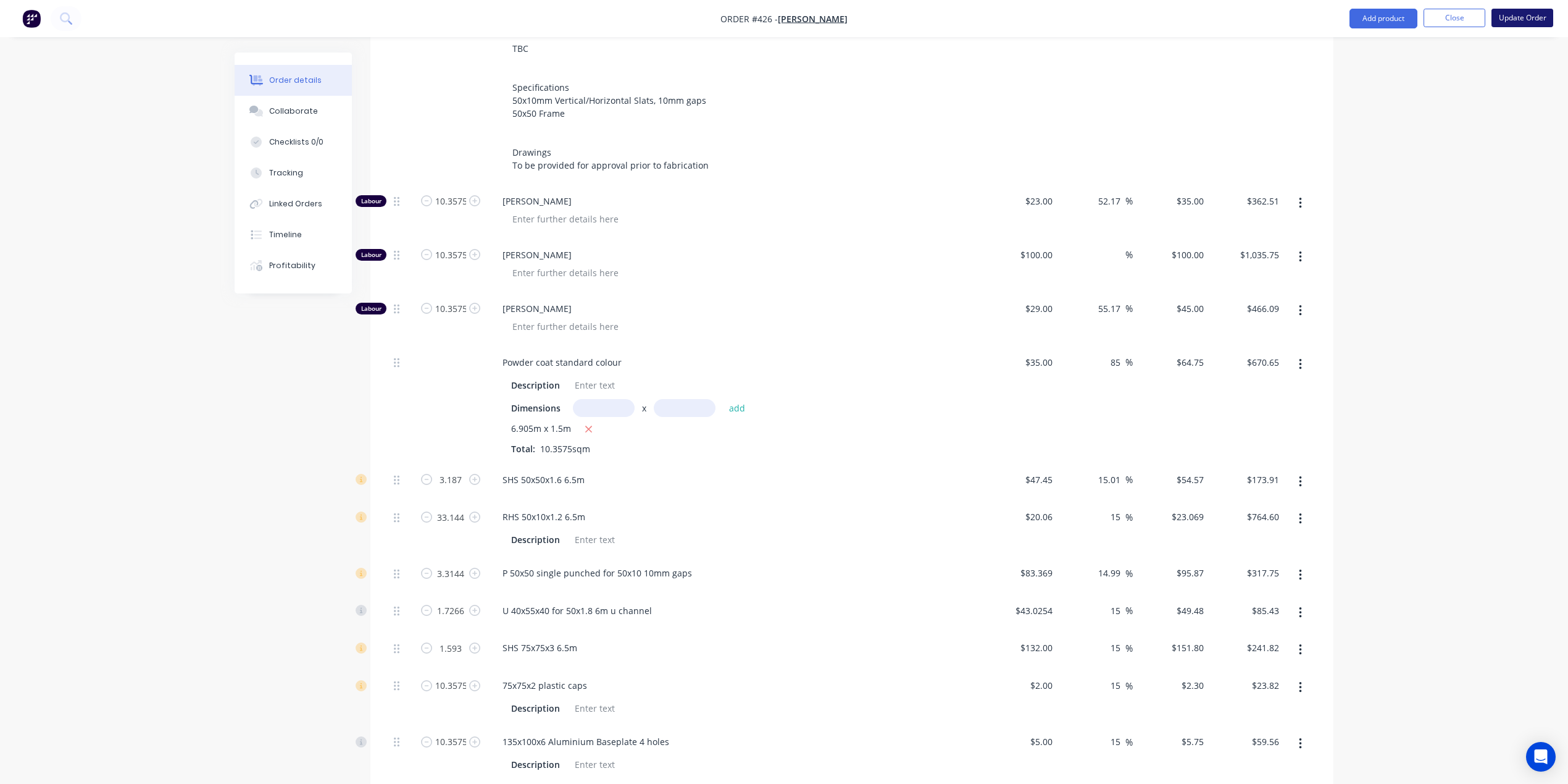
click at [1531, 21] on button "Update Order" at bounding box center [1522, 18] width 62 height 18
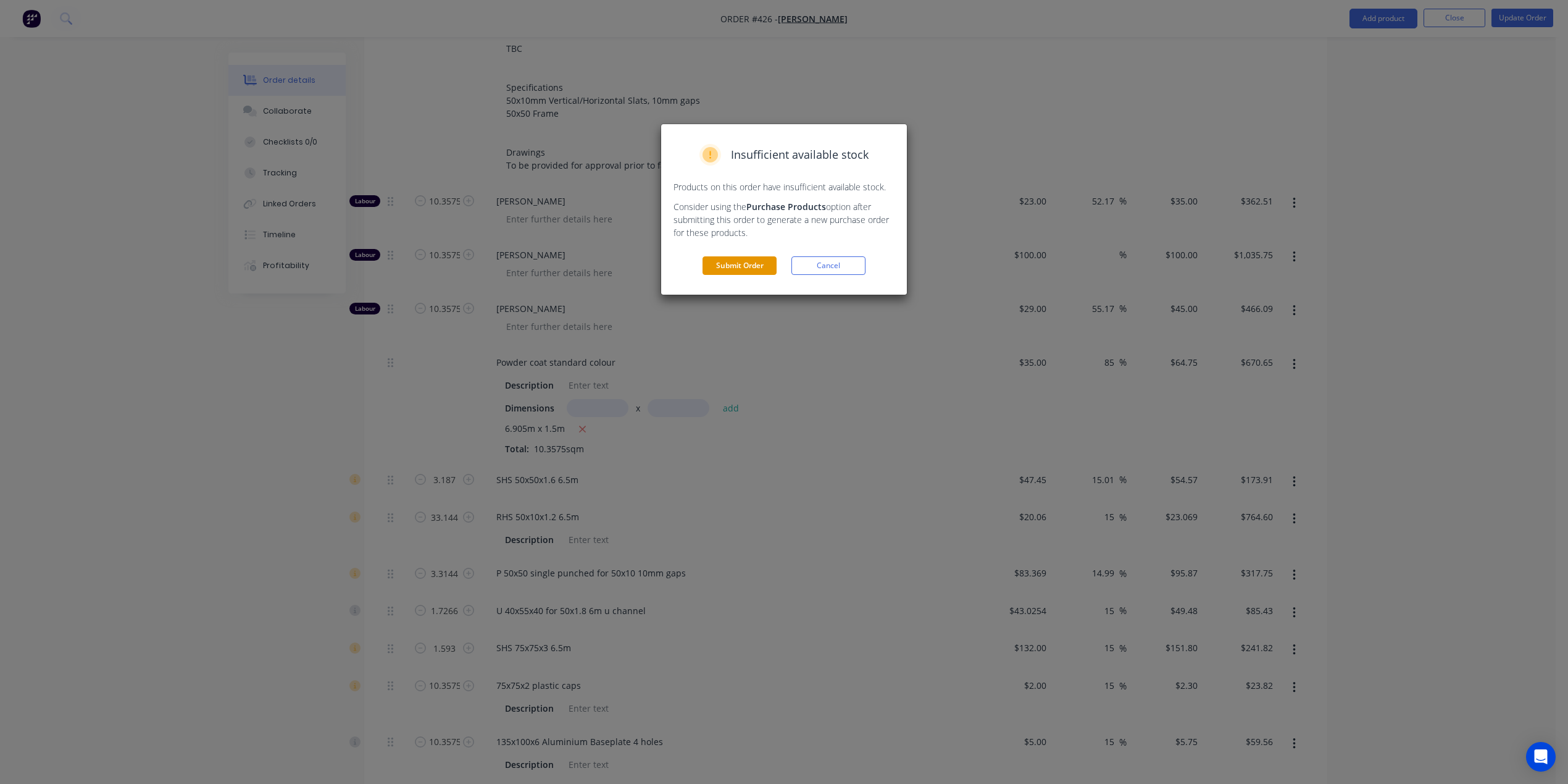
click at [734, 262] on button "Submit Order" at bounding box center [739, 265] width 74 height 18
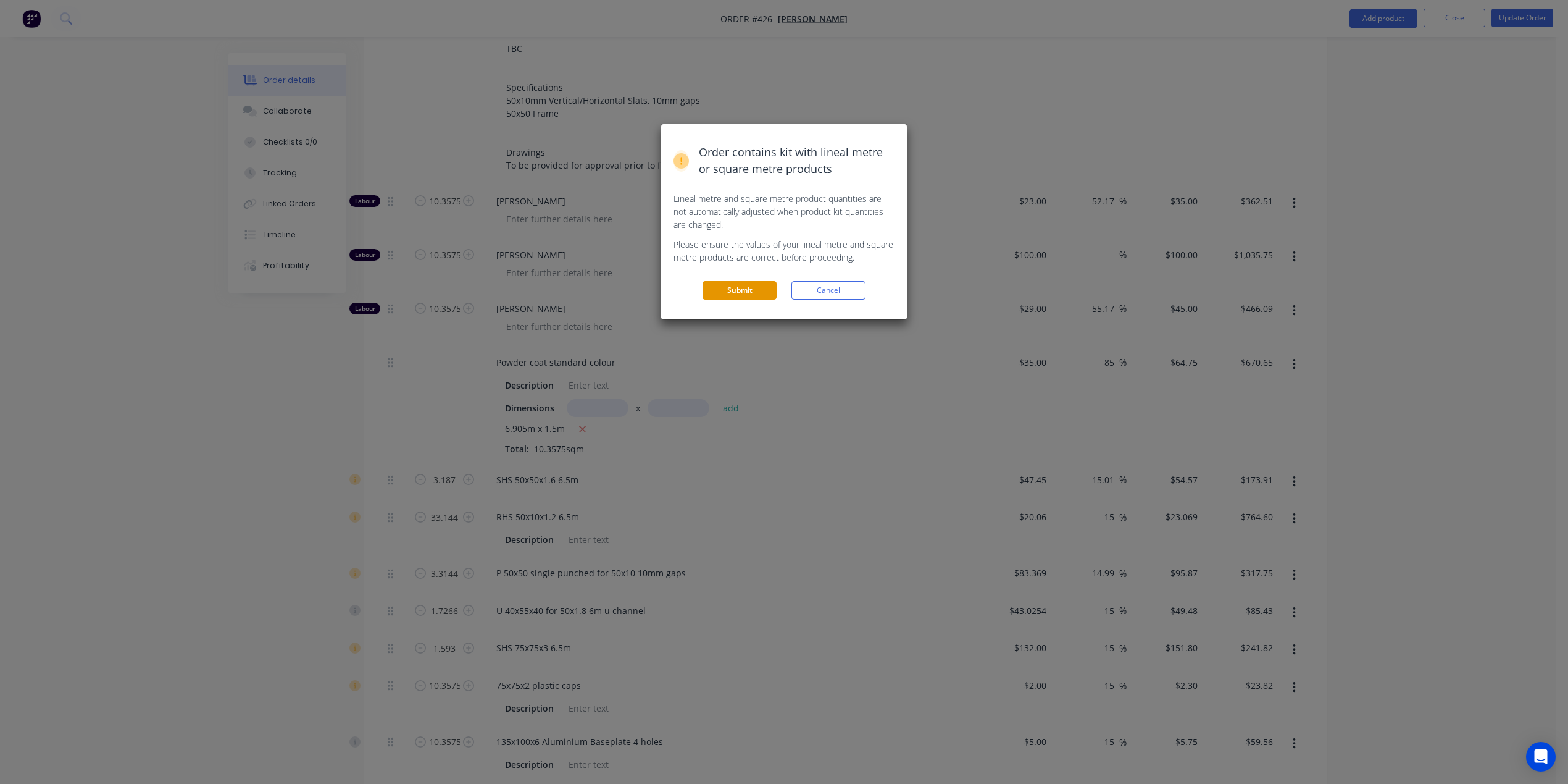
click at [744, 288] on button "Submit" at bounding box center [739, 290] width 74 height 18
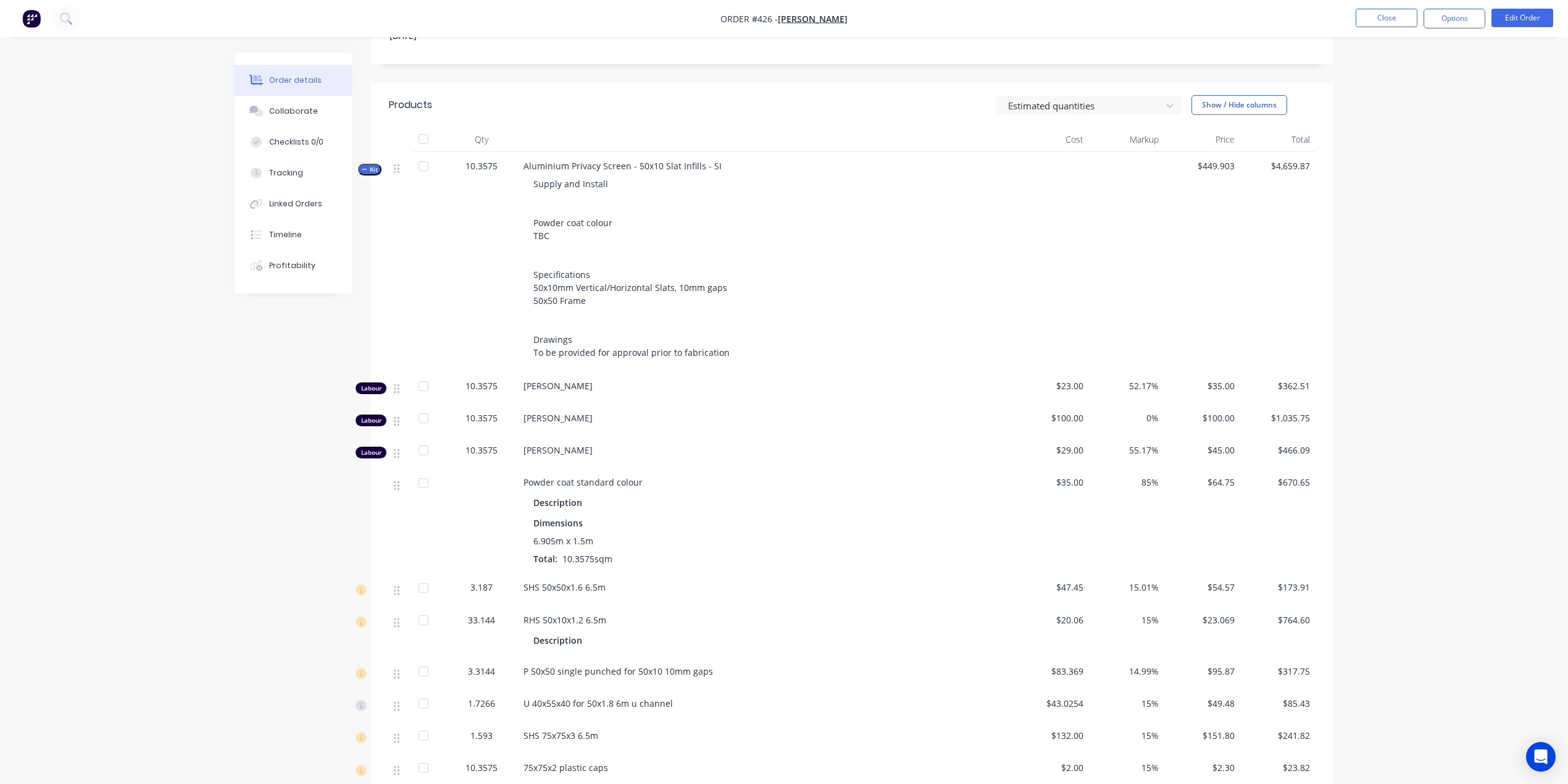
scroll to position [253, 0]
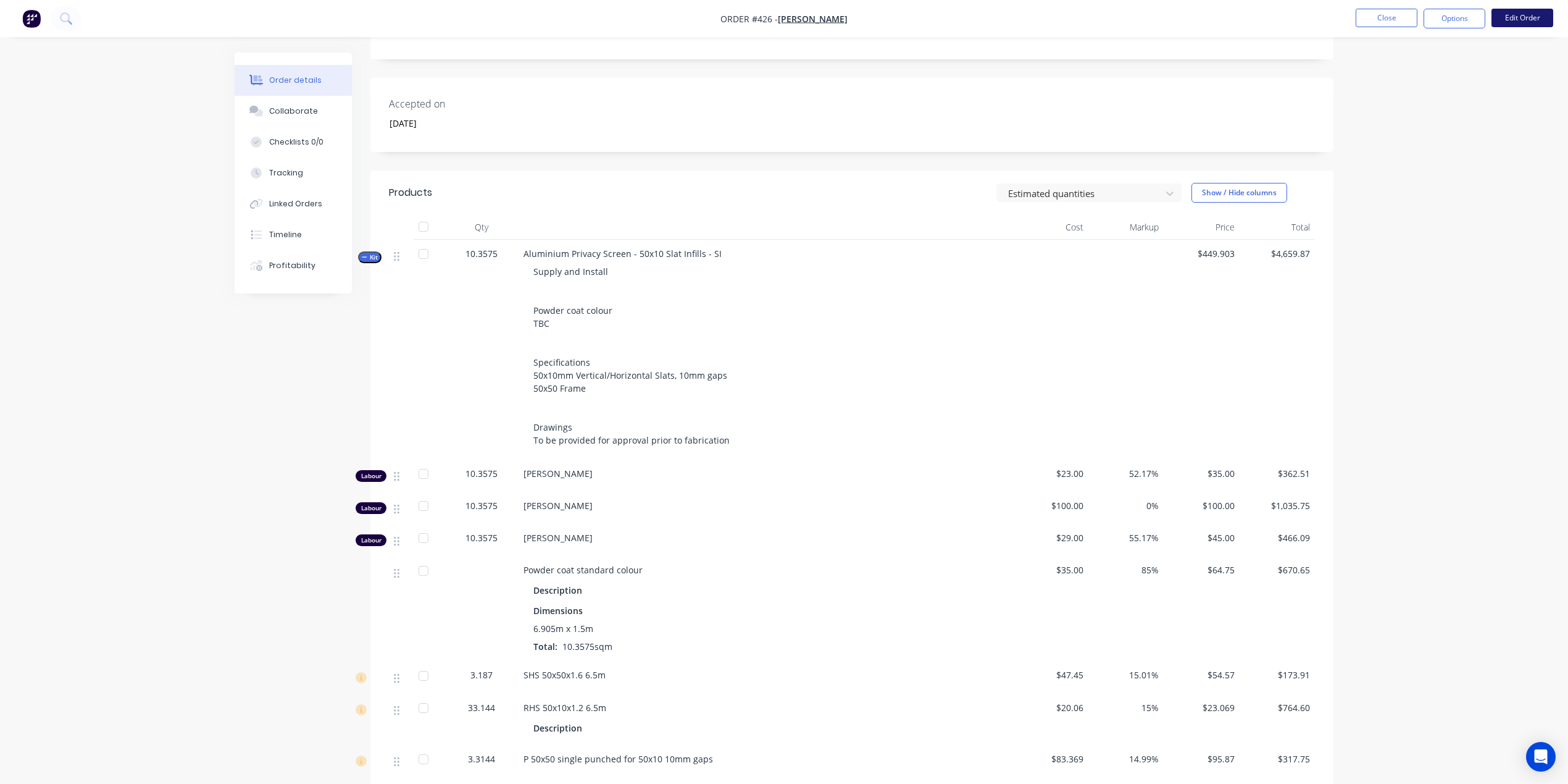
click at [1522, 21] on button "Edit Order" at bounding box center [1522, 18] width 62 height 18
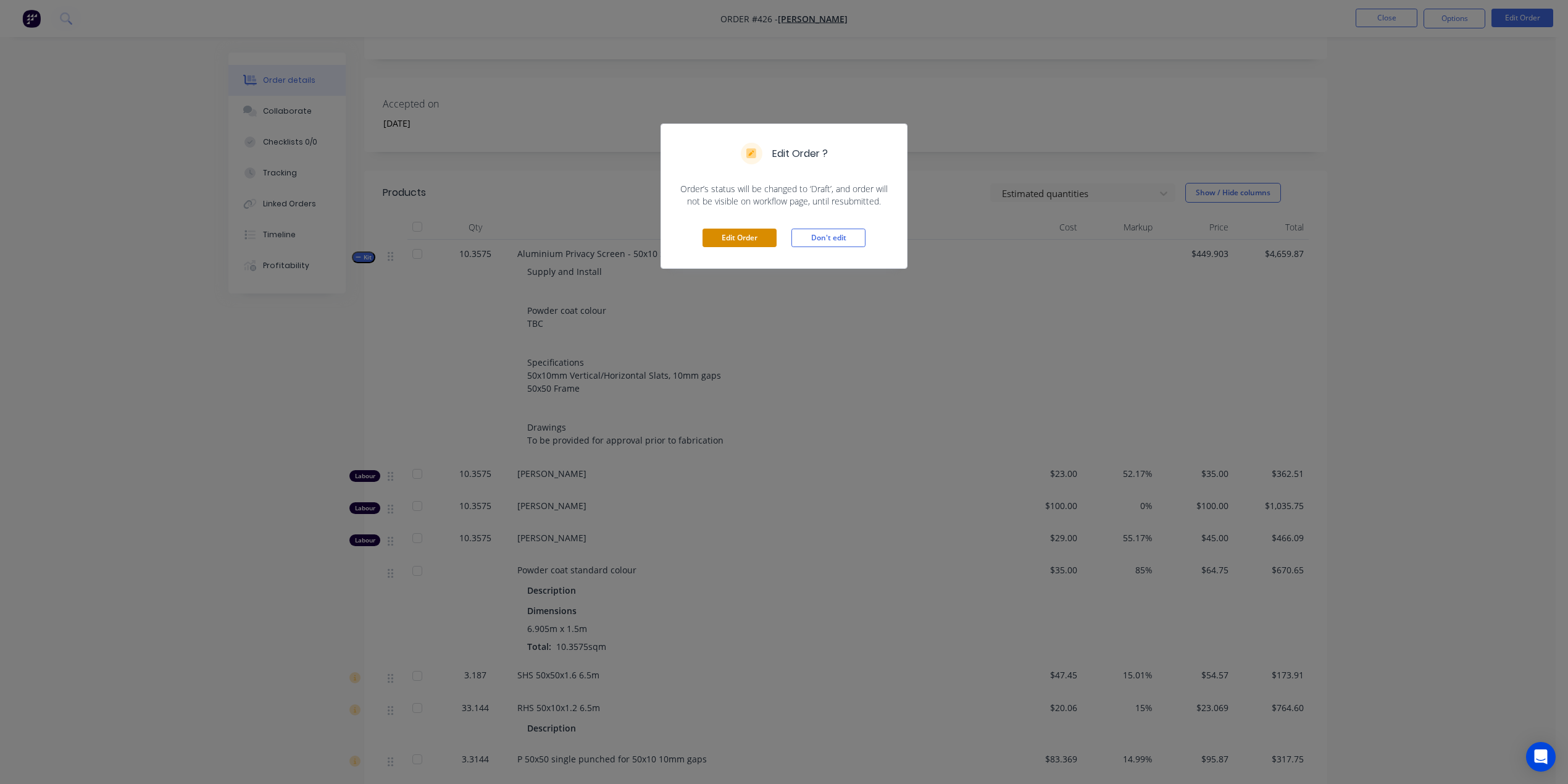
click at [755, 236] on button "Edit Order" at bounding box center [739, 238] width 74 height 18
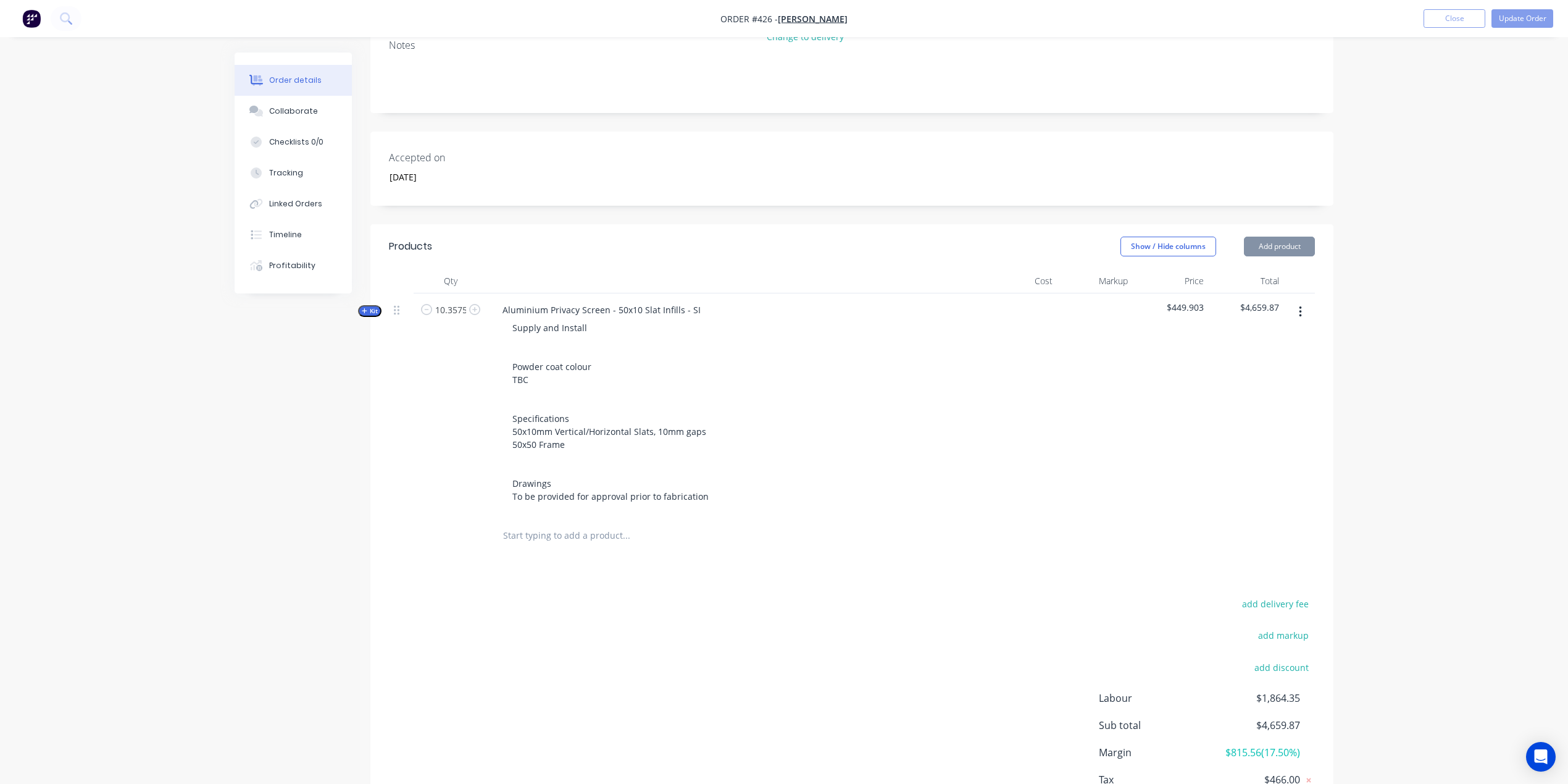
scroll to position [277, 0]
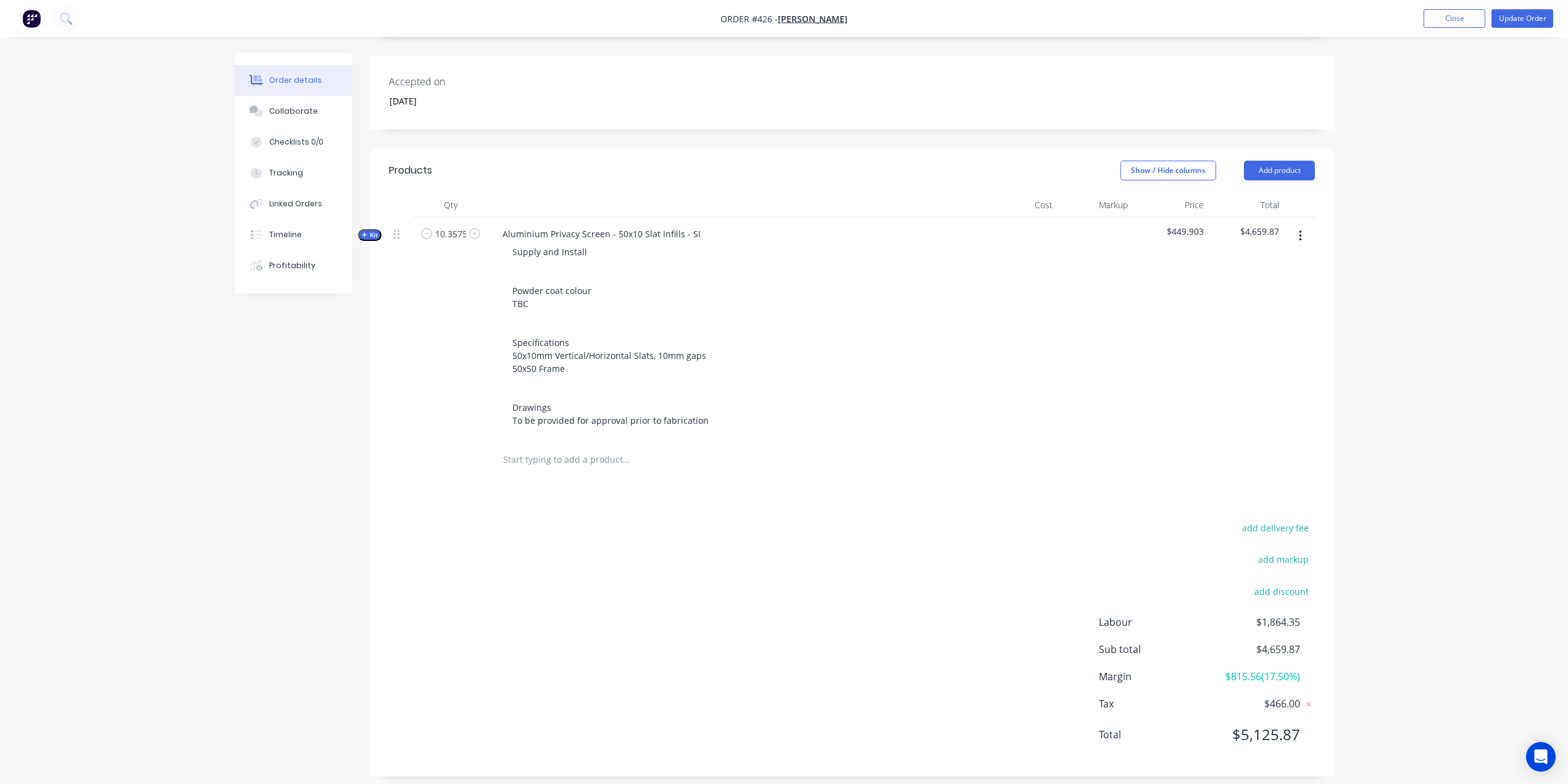
click at [377, 233] on span "Kit" at bounding box center [370, 235] width 16 height 9
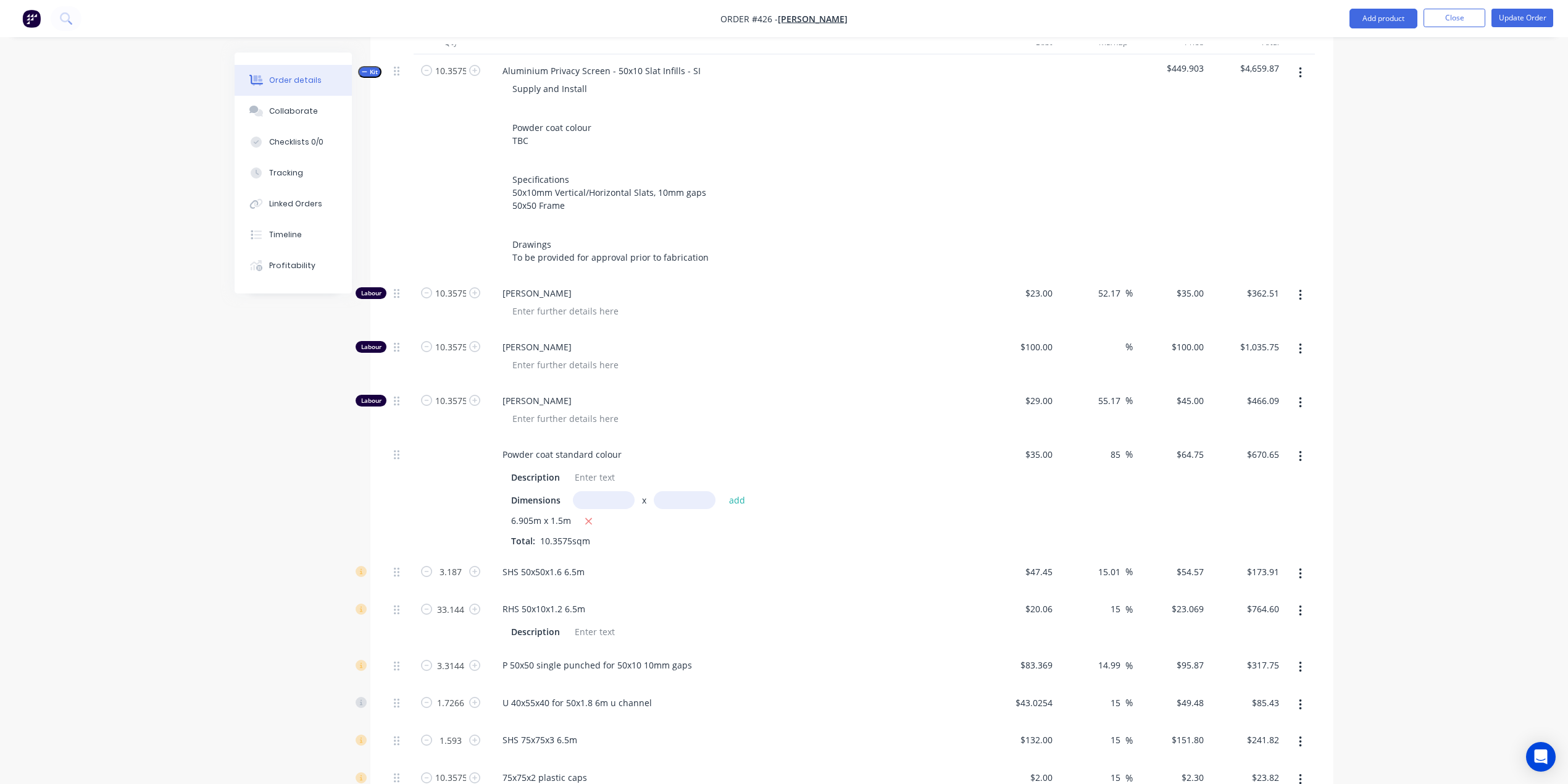
scroll to position [425, 0]
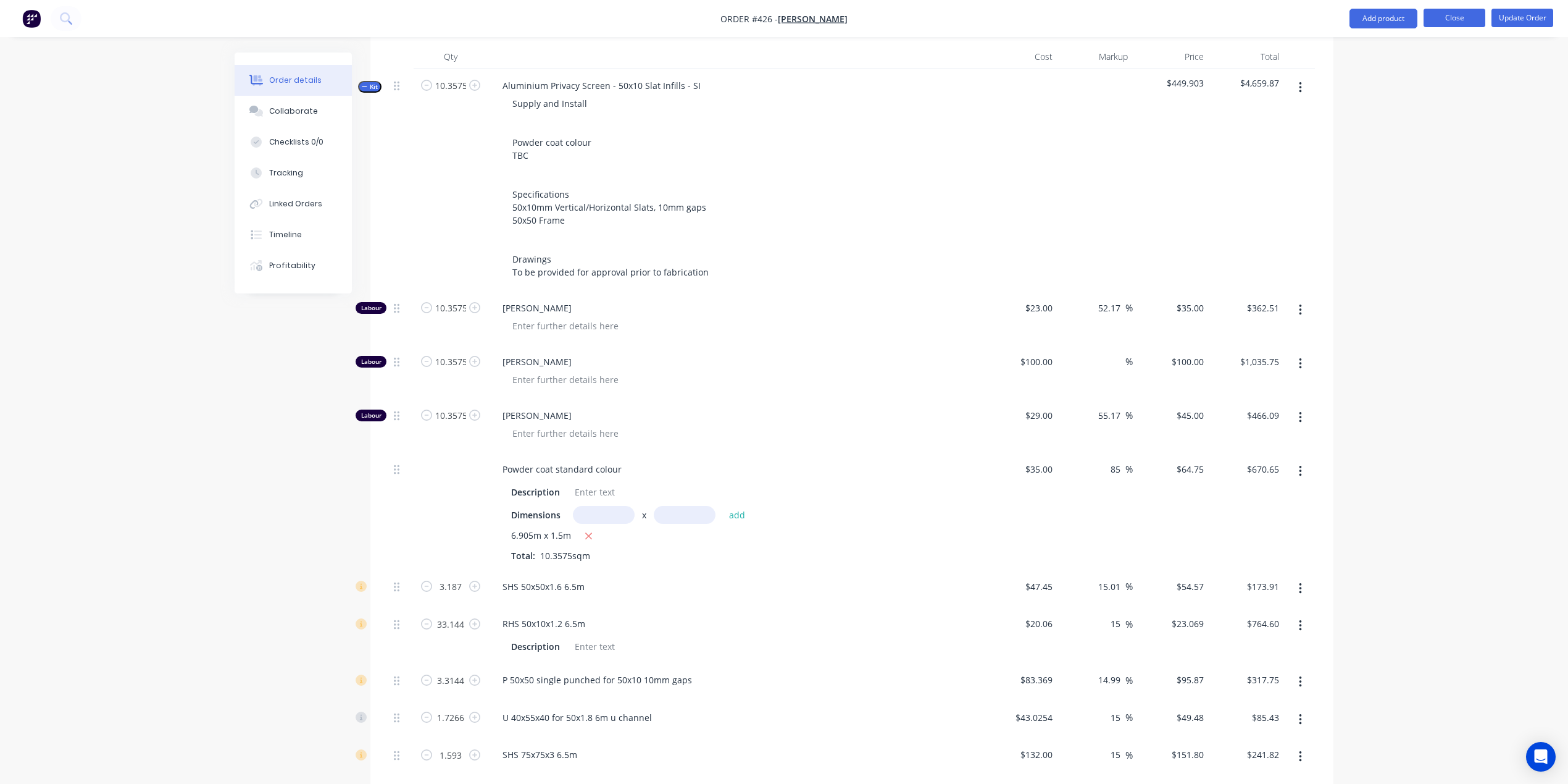
click at [1457, 20] on button "Close" at bounding box center [1454, 18] width 62 height 18
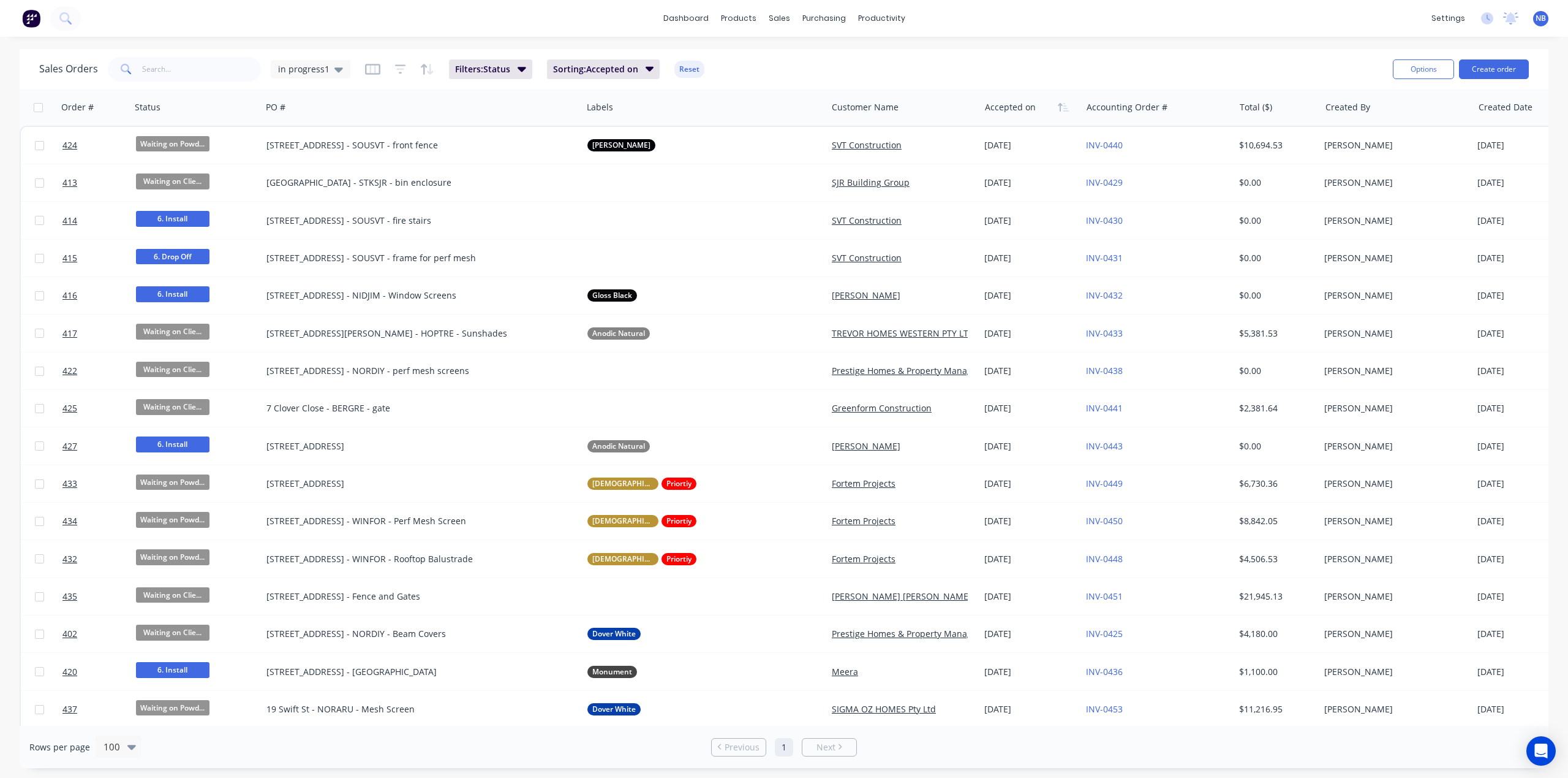
drag, startPoint x: 299, startPoint y: 69, endPoint x: 306, endPoint y: 86, distance: 18.4
click at [300, 69] on span "in progress1" at bounding box center [304, 69] width 51 height 13
click at [308, 173] on button "None" at bounding box center [344, 173] width 140 height 14
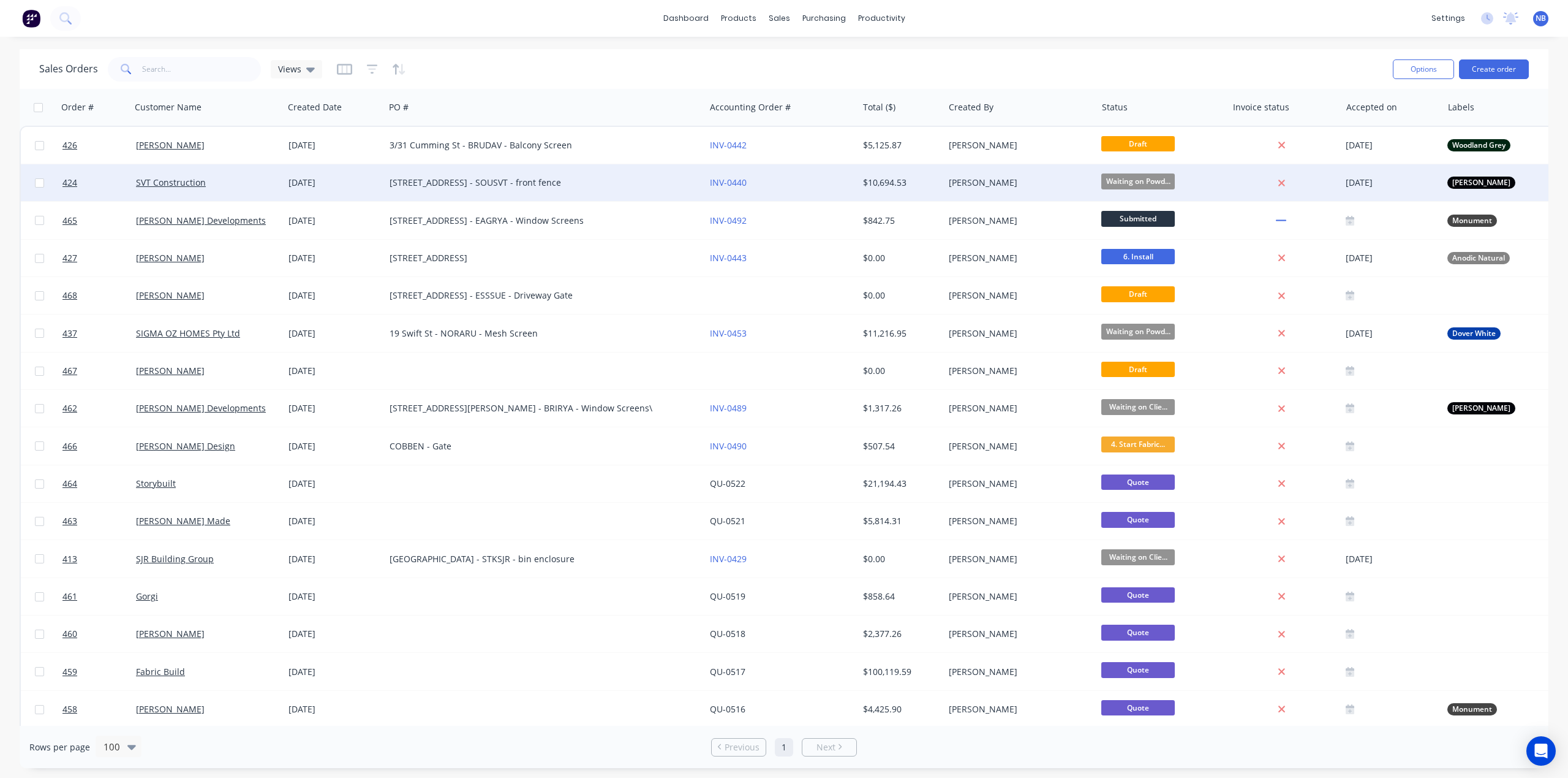
click at [260, 164] on div "SVT Construction" at bounding box center [207, 182] width 153 height 37
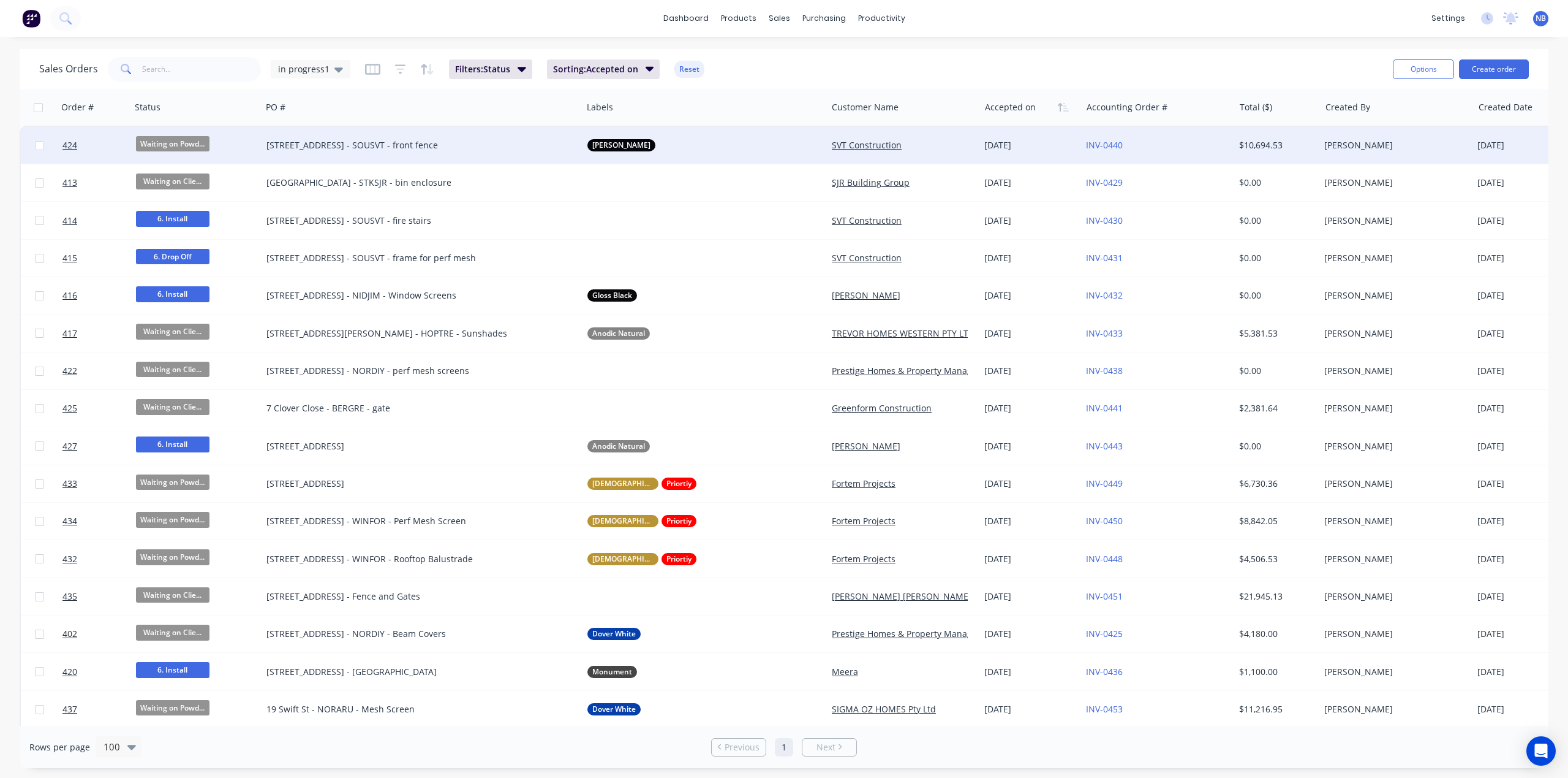
click at [265, 148] on div "[STREET_ADDRESS] - SOUSVT - front fence" at bounding box center [422, 145] width 321 height 37
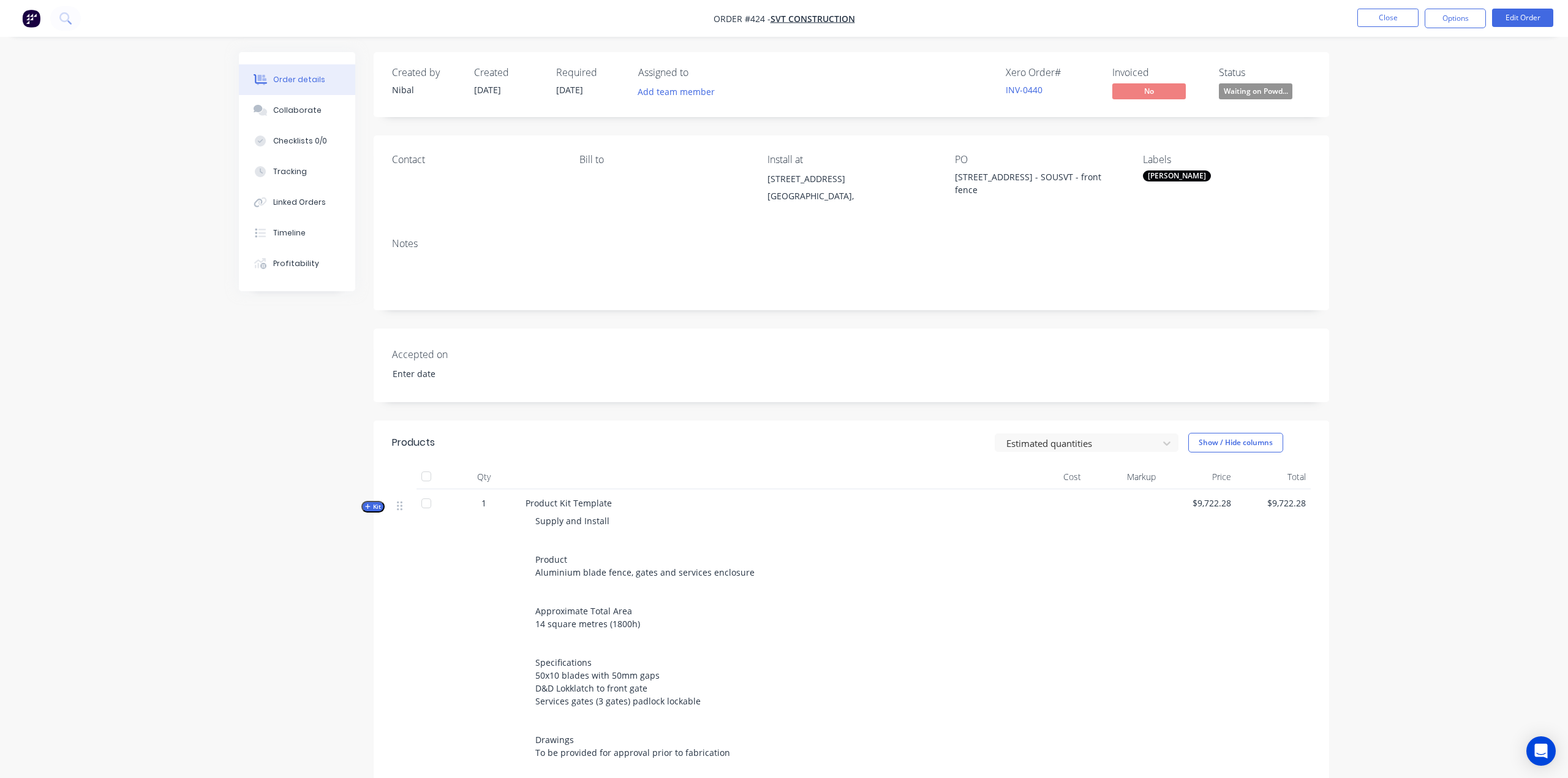
type input "[DATE]"
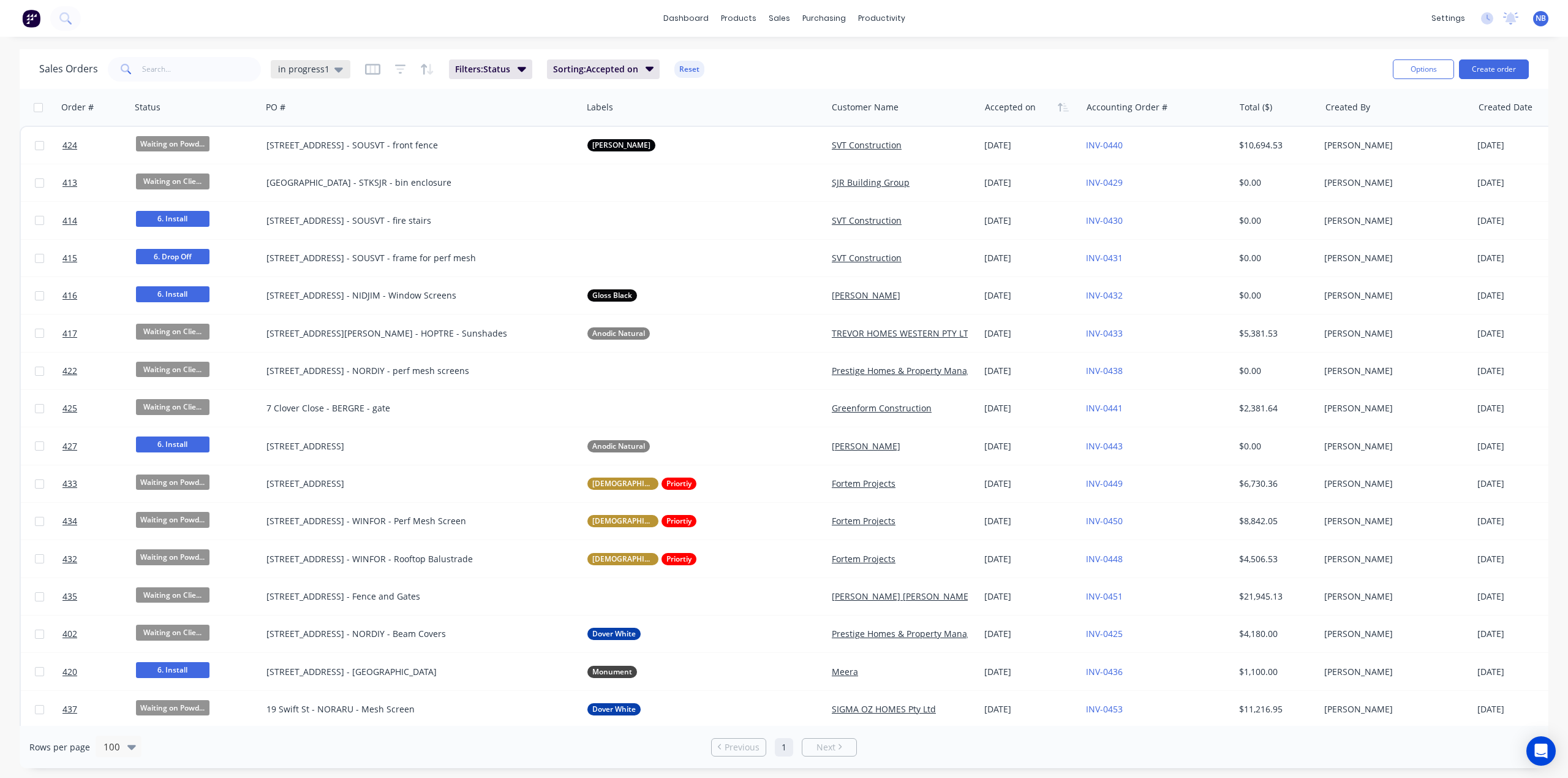
click at [299, 77] on div "in progress1" at bounding box center [310, 69] width 79 height 18
click at [322, 179] on button "None" at bounding box center [344, 173] width 140 height 14
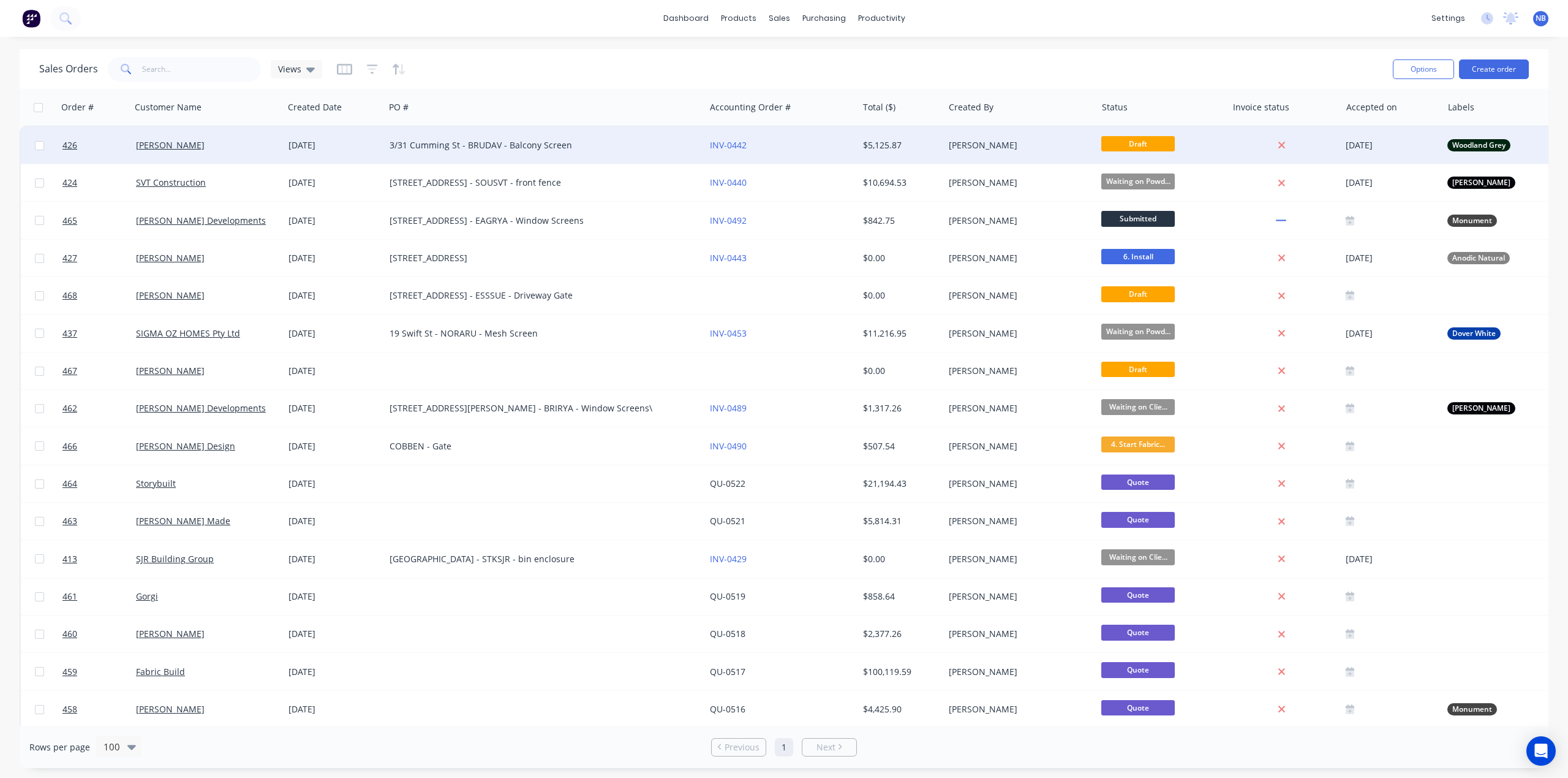
click at [244, 142] on div "[PERSON_NAME]" at bounding box center [204, 145] width 136 height 12
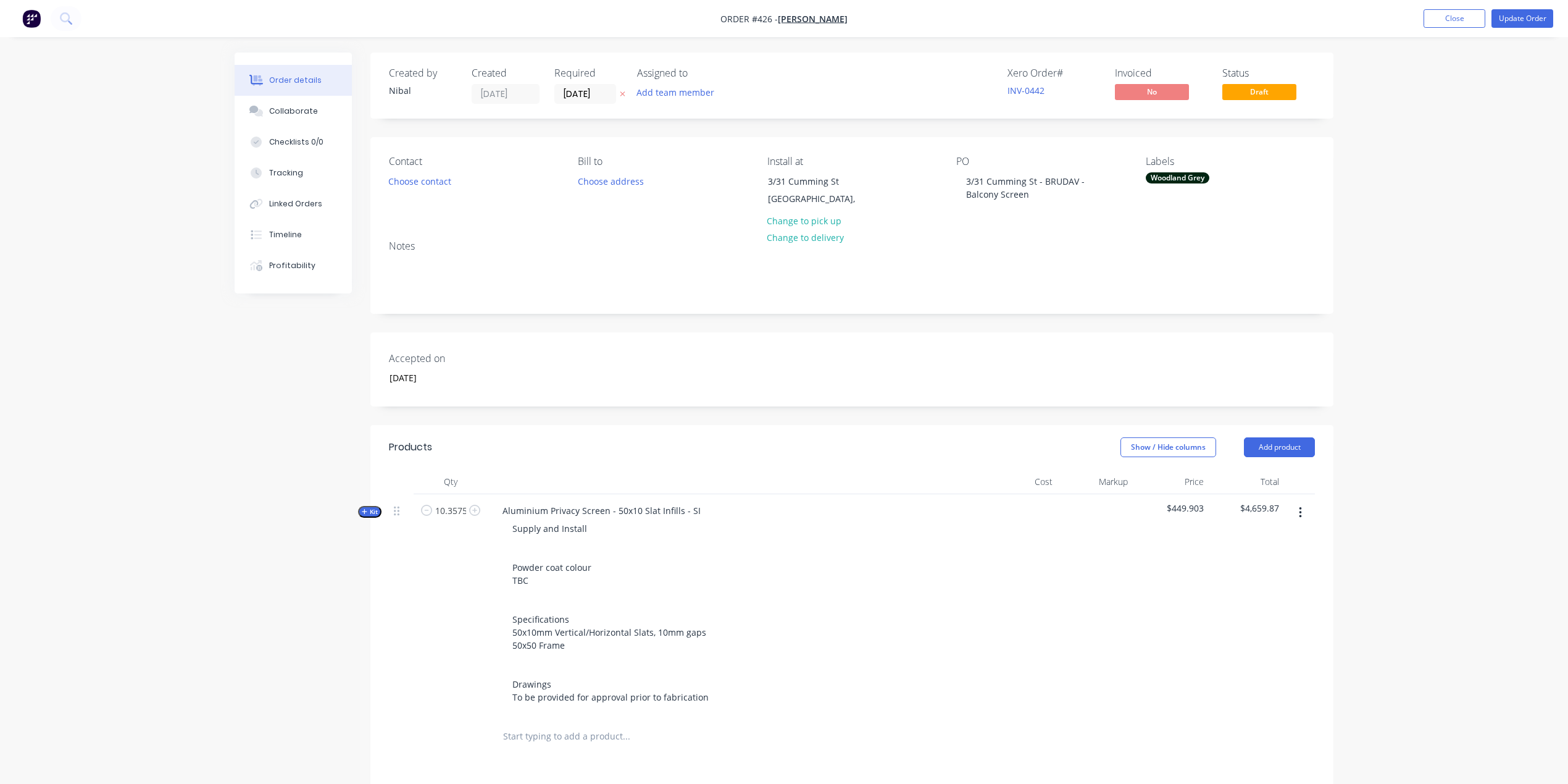
click at [375, 509] on span "Kit" at bounding box center [370, 512] width 16 height 9
type input "$23.00"
type input "52.17"
type input "$35.00"
type input "$362.51"
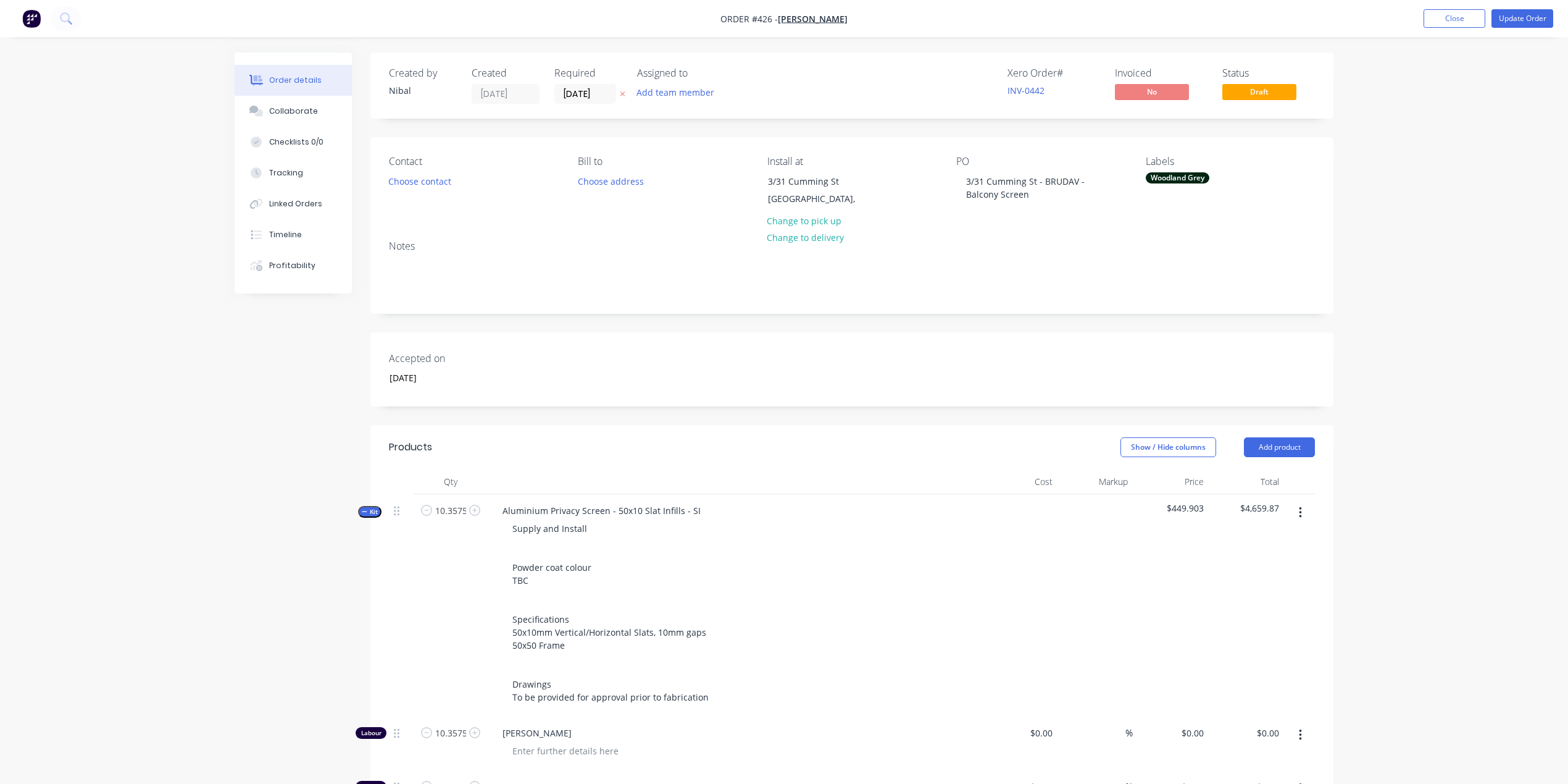
type input "$100.00"
type input "$1,035.75"
type input "$29.00"
type input "55.17"
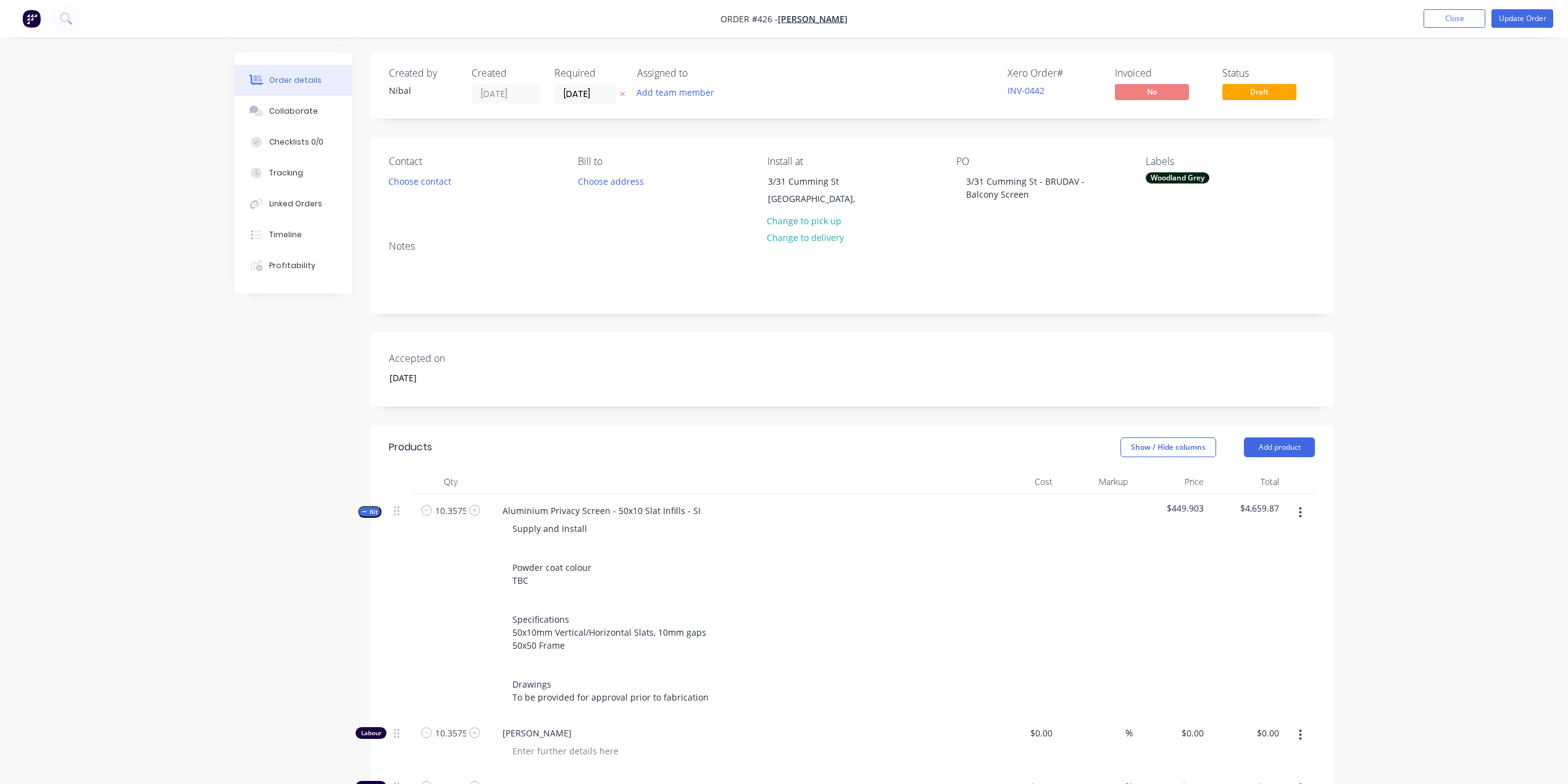
type input "$45.00"
type input "$466.09"
type input "$35.00"
type input "85"
type input "$64.75"
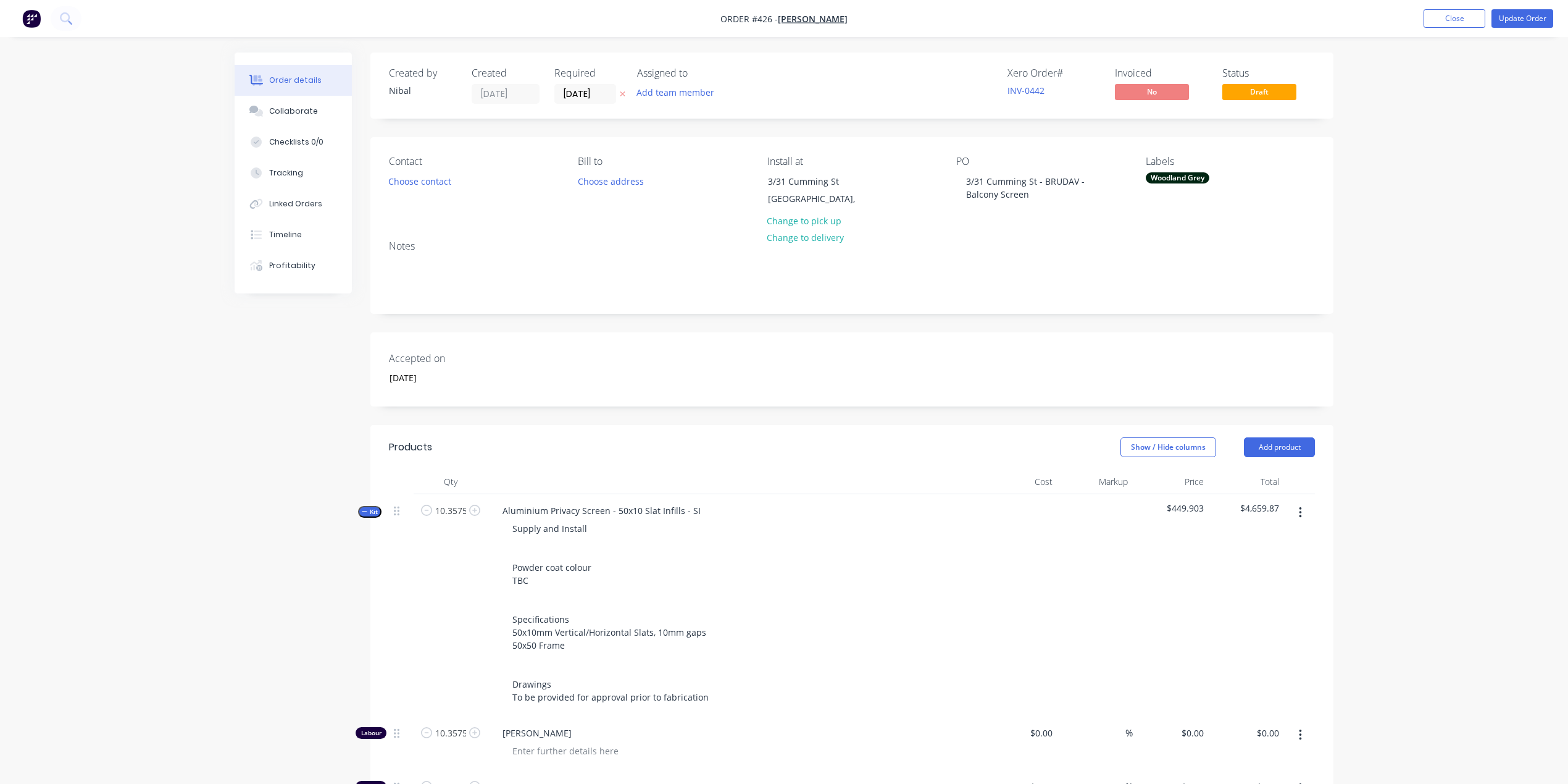
type input "$670.65"
type input "$47.45"
type input "15.01"
type input "$54.57"
type input "$173.91"
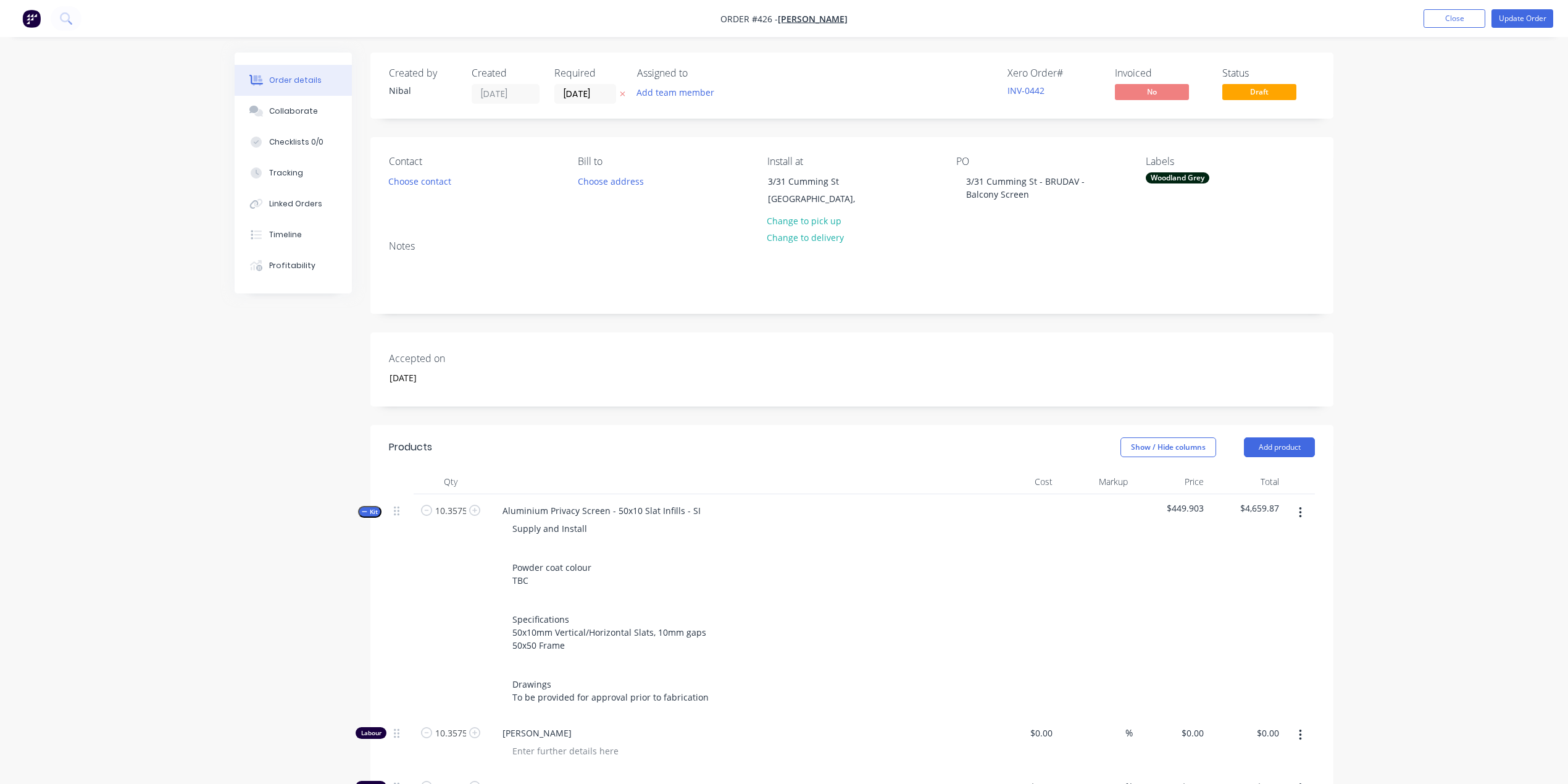
type input "$20.06"
type input "15"
type input "$23.069"
type input "$764.60"
type input "$83.369"
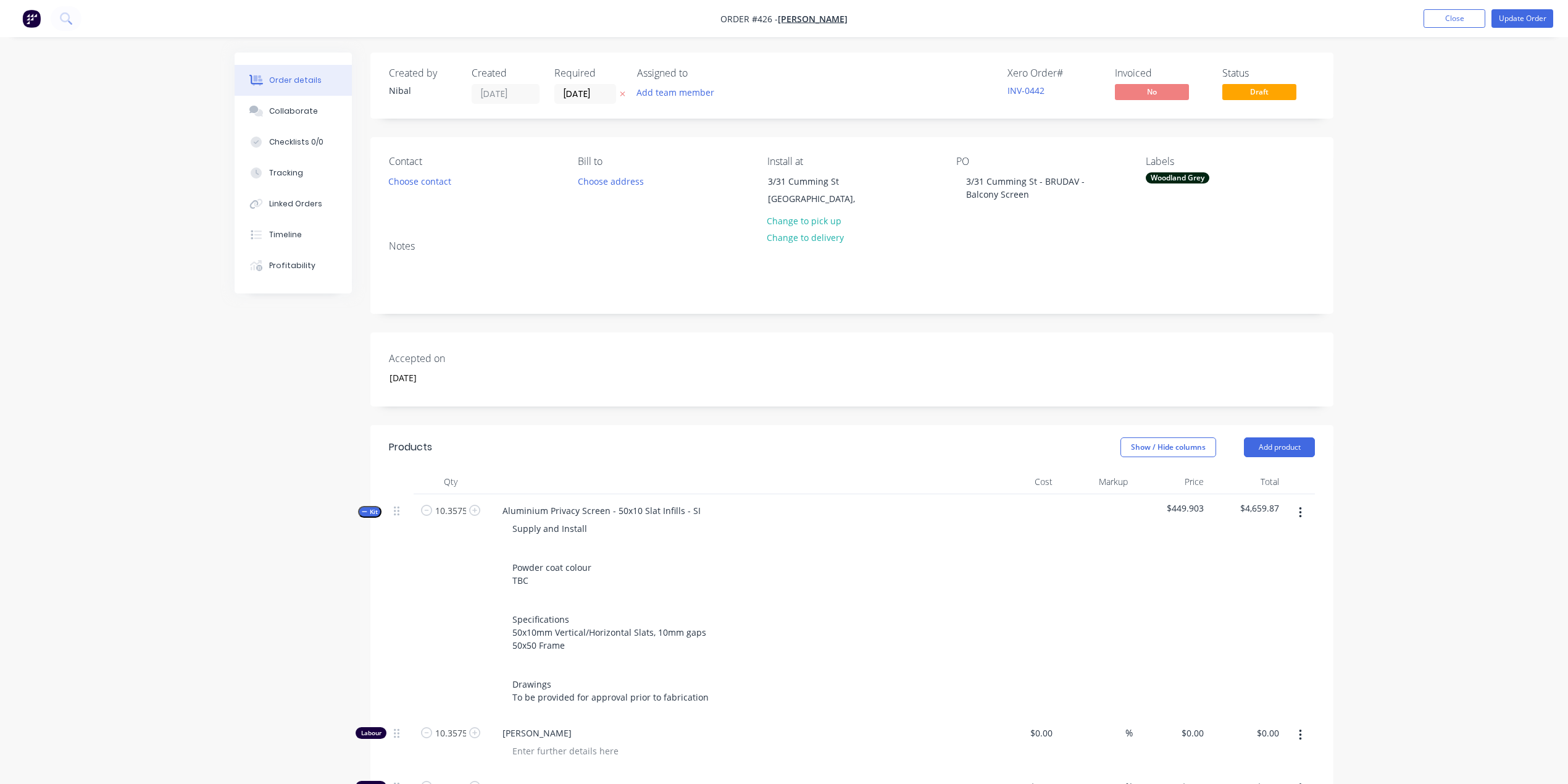
type input "14.99"
type input "$95.87"
type input "$317.75"
type input "$43.0254"
type input "15"
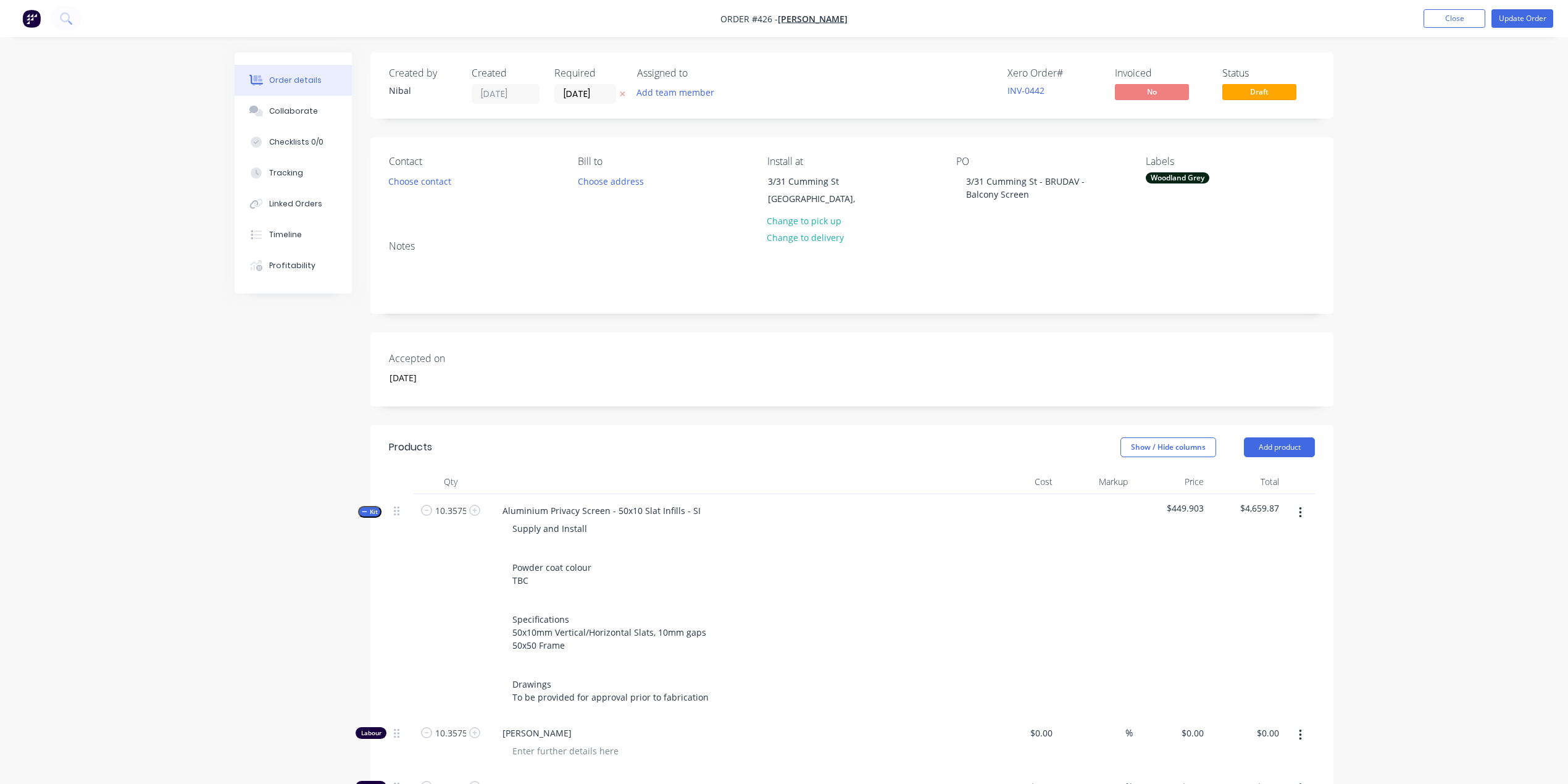
type input "$49.48"
type input "$85.43"
type input "$132.00"
type input "15"
type input "$151.80"
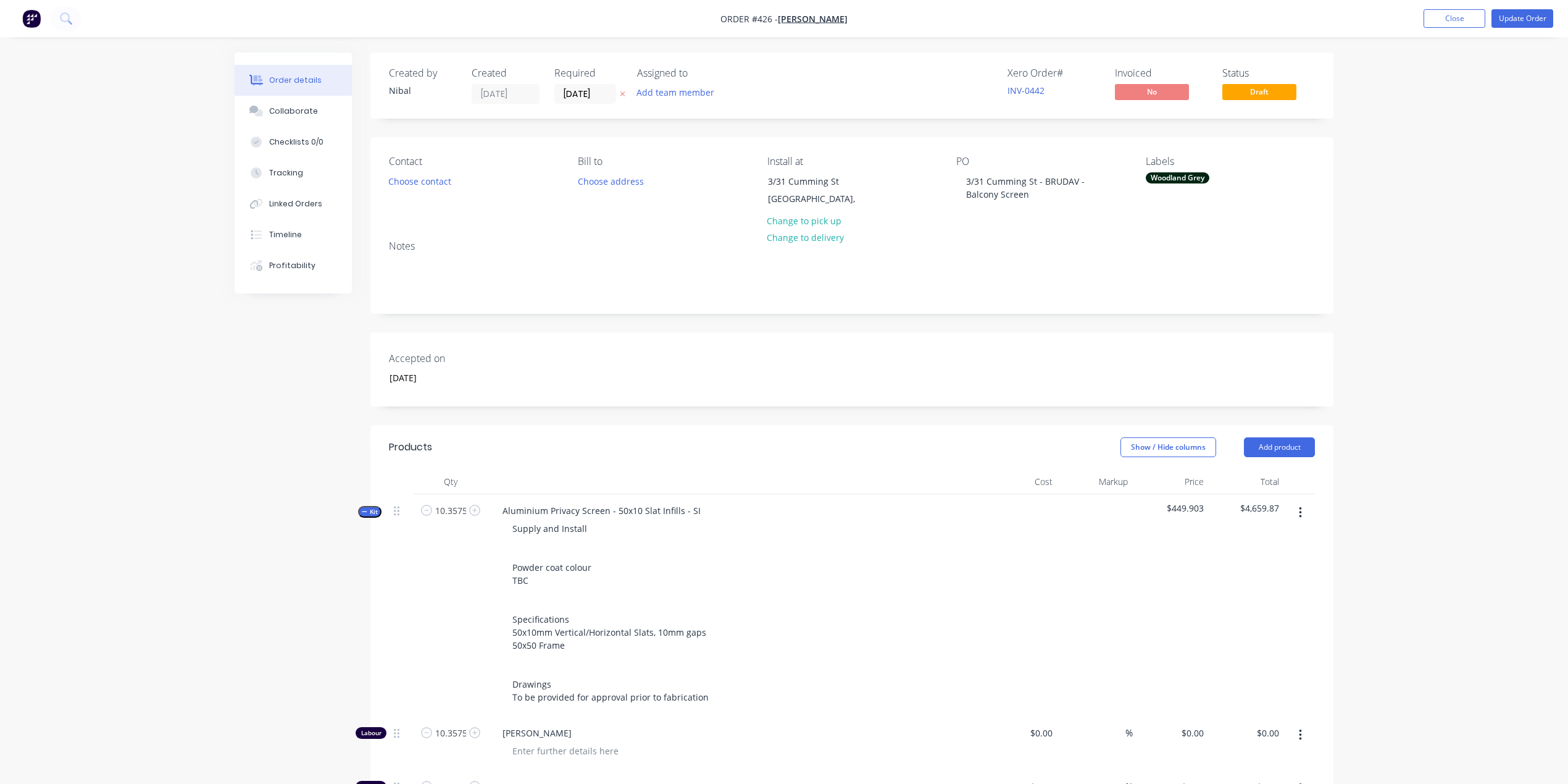
type input "$241.82"
type input "$2.00"
type input "15"
type input "$2.30"
type input "$23.82"
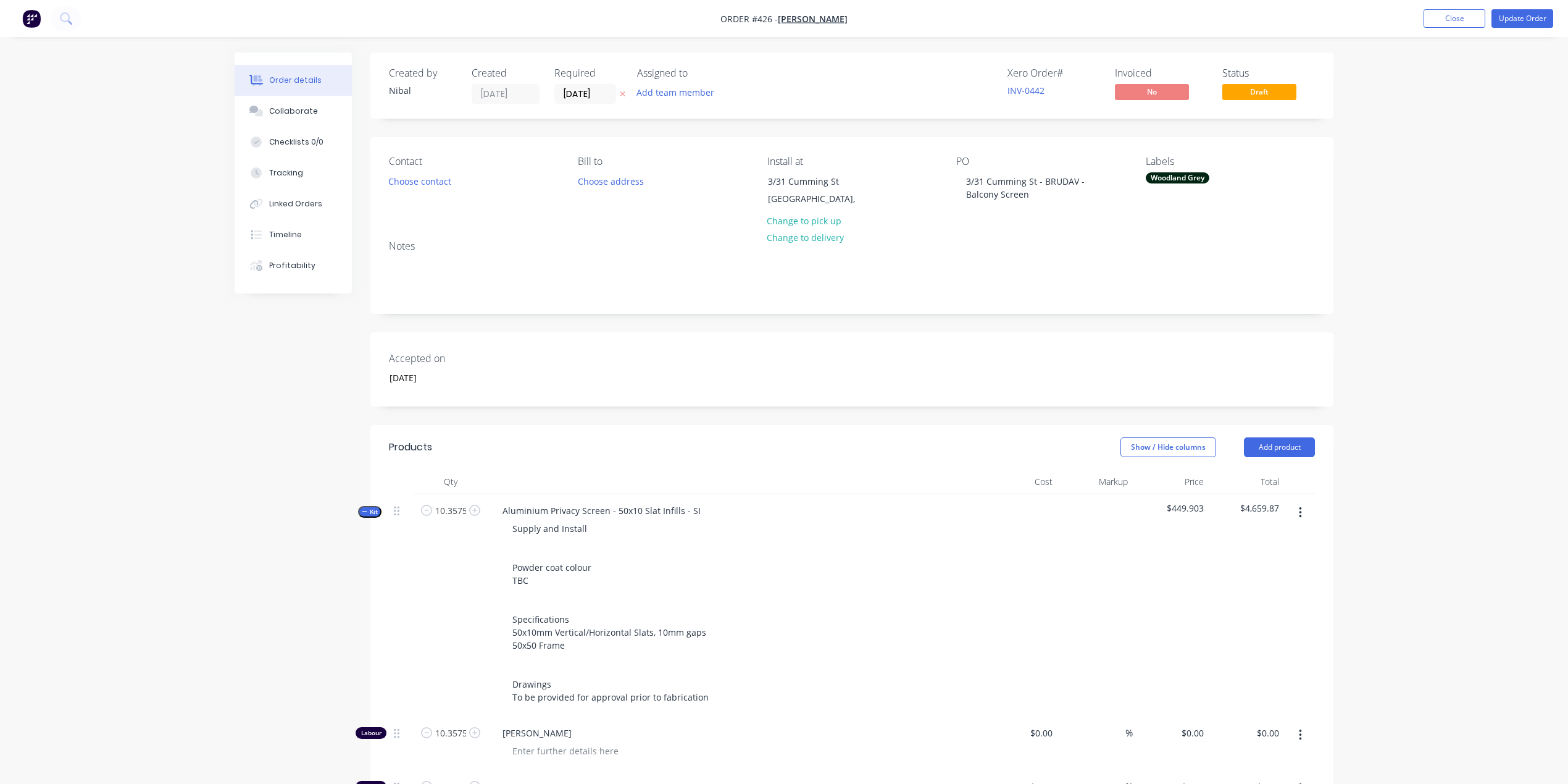
type input "$5.00"
type input "15"
type input "$5.75"
type input "$59.56"
type input "$457.98"
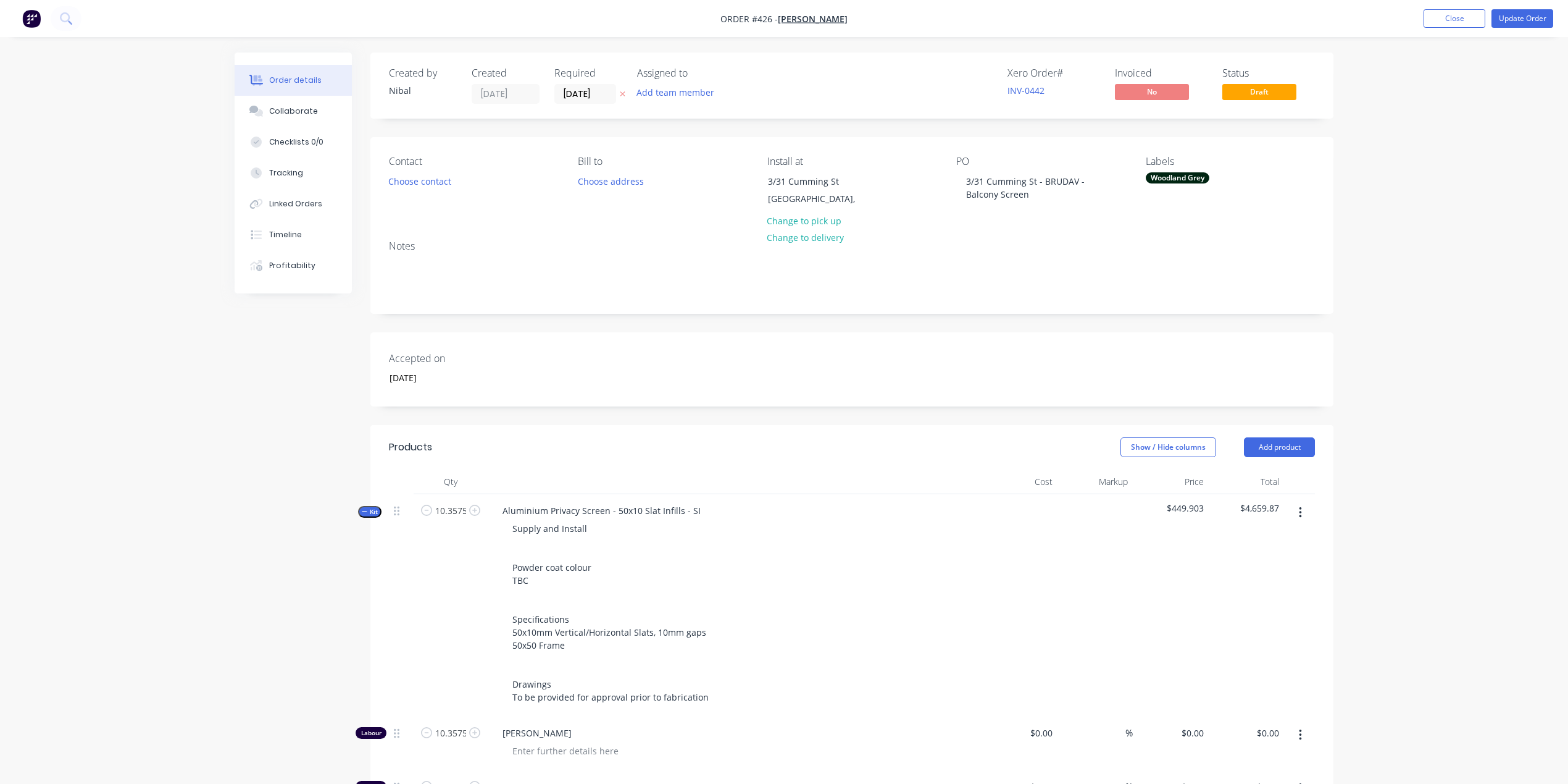
type input "$457.98"
click at [1500, 11] on button "Update Order" at bounding box center [1522, 18] width 62 height 18
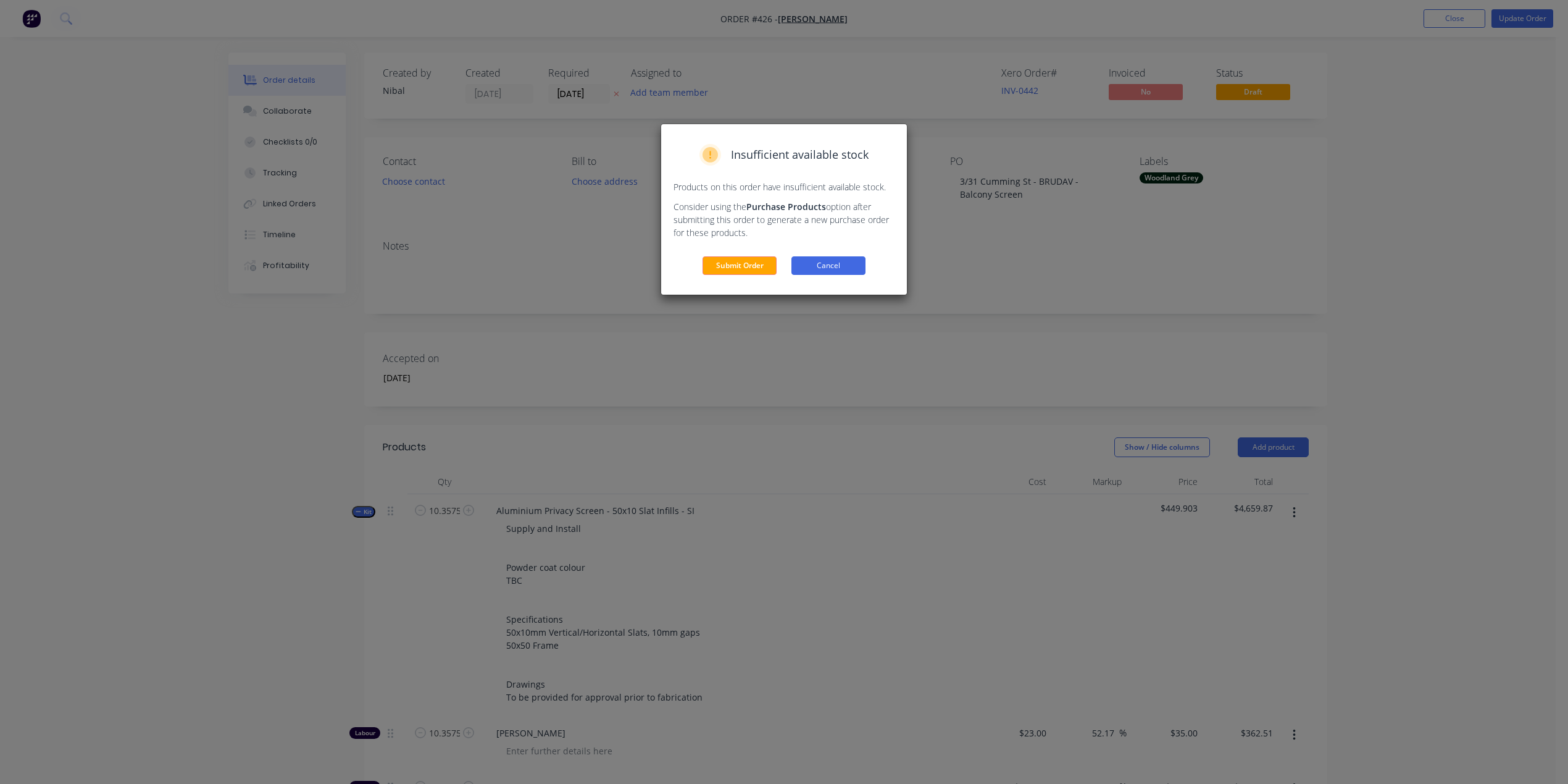
click at [838, 263] on button "Cancel" at bounding box center [828, 265] width 74 height 18
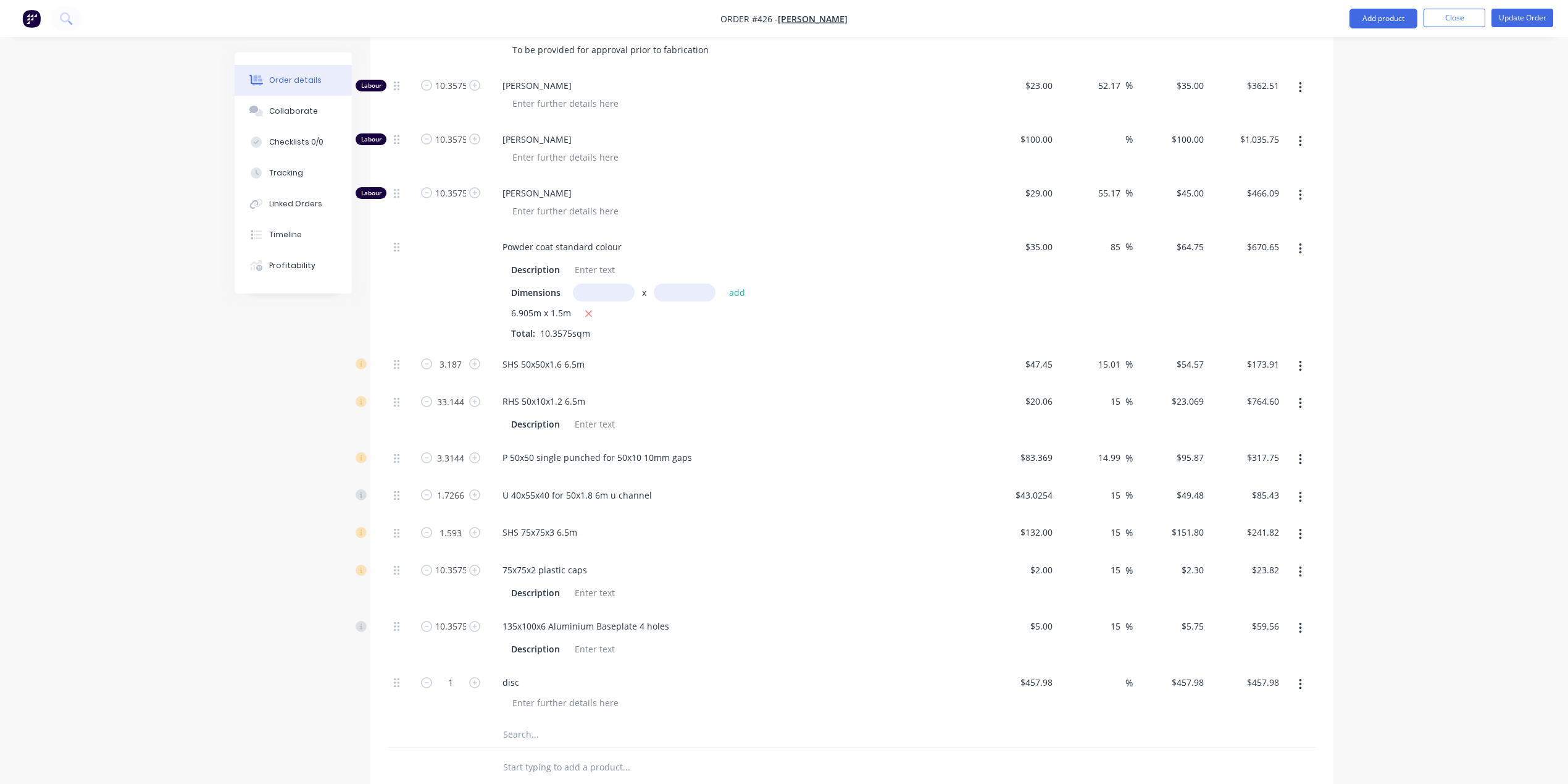
scroll to position [653, 0]
click at [560, 718] on div "Labour 10.3575 [PERSON_NAME] $23.00 $23.00 52.17 52.17 % $35.00 $35.00 $362.51 …" at bounding box center [851, 402] width 926 height 678
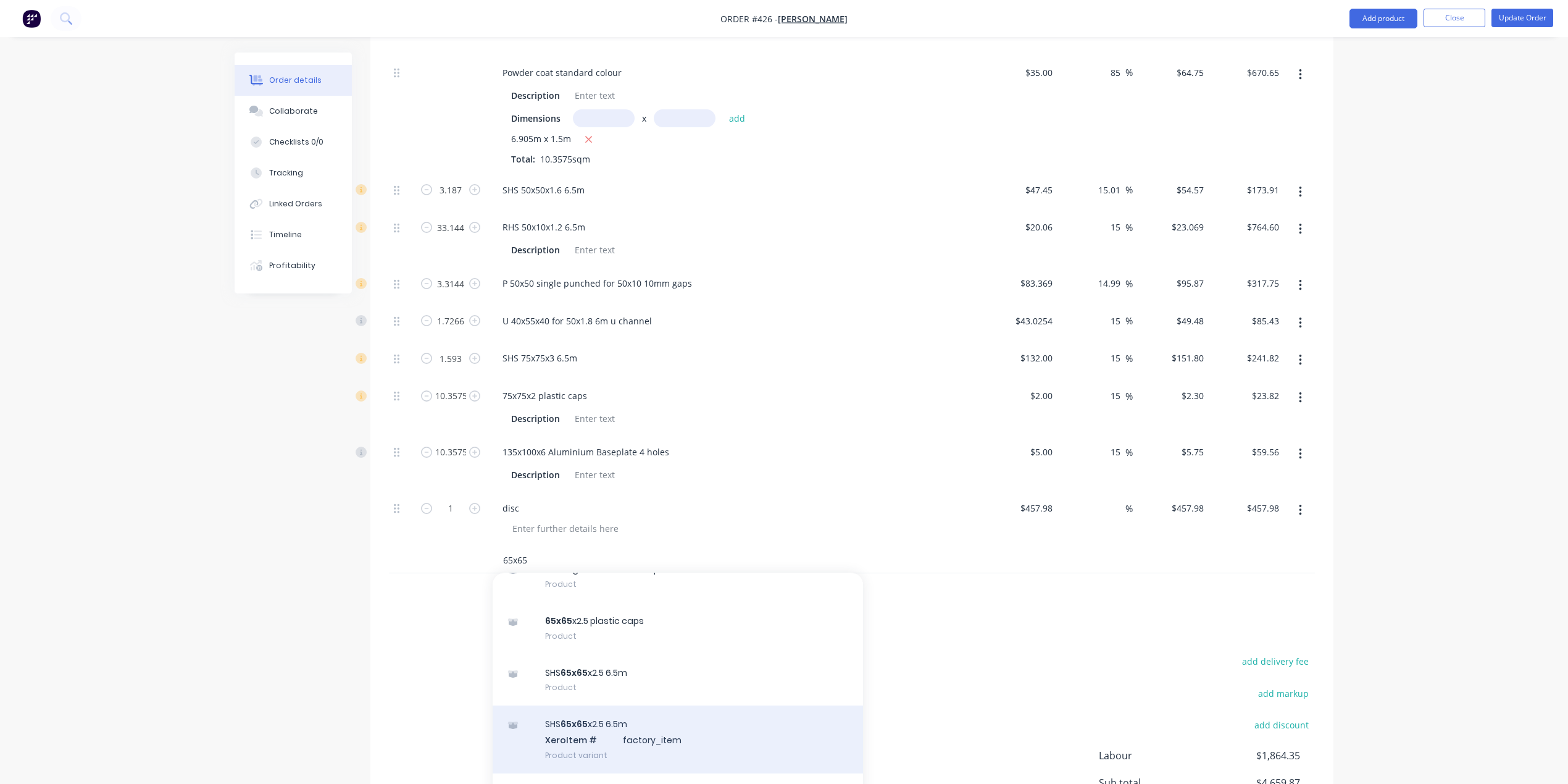
scroll to position [87, 0]
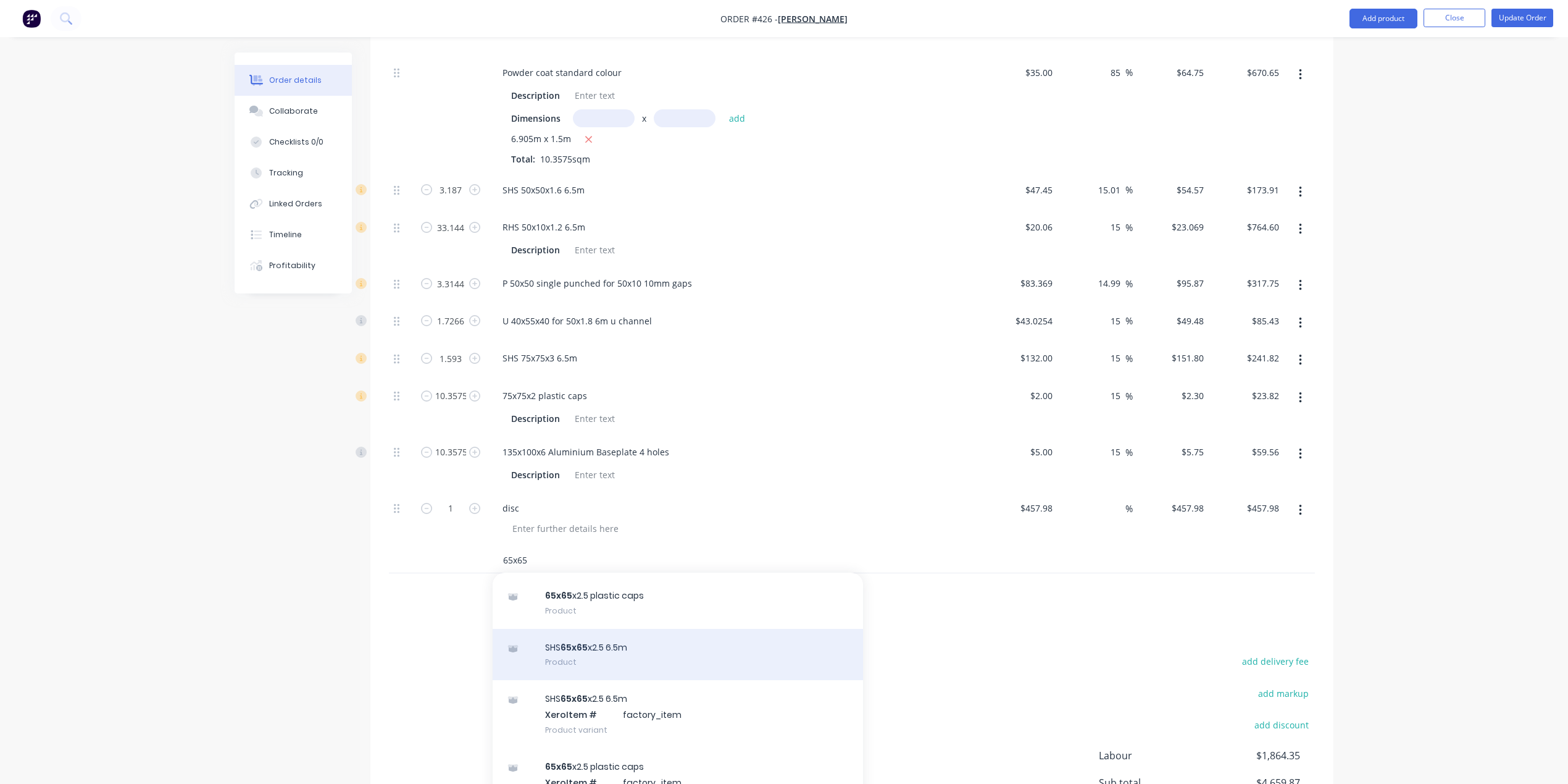
type input "65x65"
click at [625, 661] on div "SHS 65x65 x2.5 6.5m Product" at bounding box center [678, 654] width 370 height 52
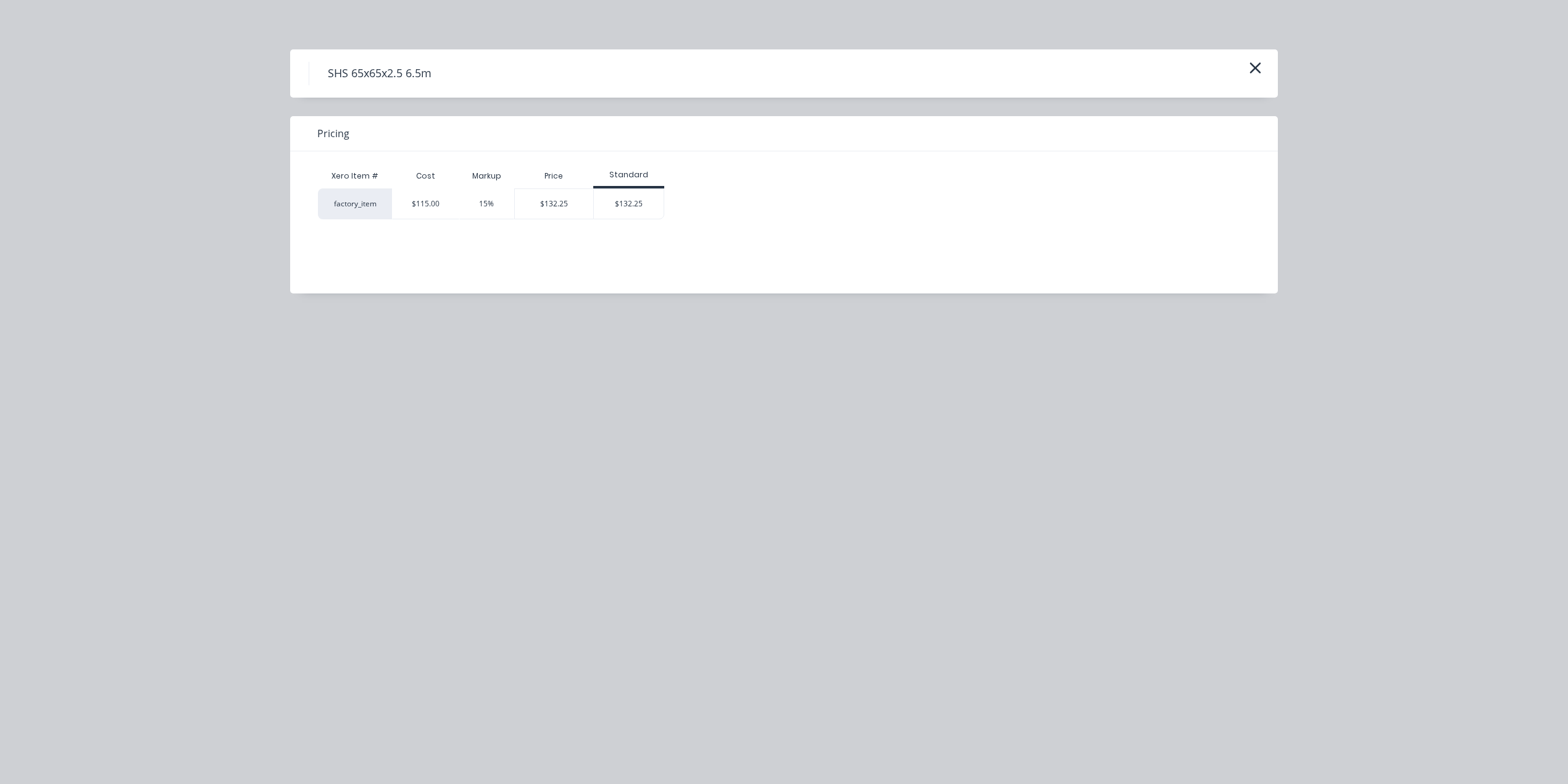
click at [630, 221] on div "Xero Item # Cost Markup Price Standard factory_item $115.00 15% $132.25 $132.25" at bounding box center [774, 213] width 969 height 124
click at [620, 209] on div "$132.25" at bounding box center [629, 204] width 70 height 30
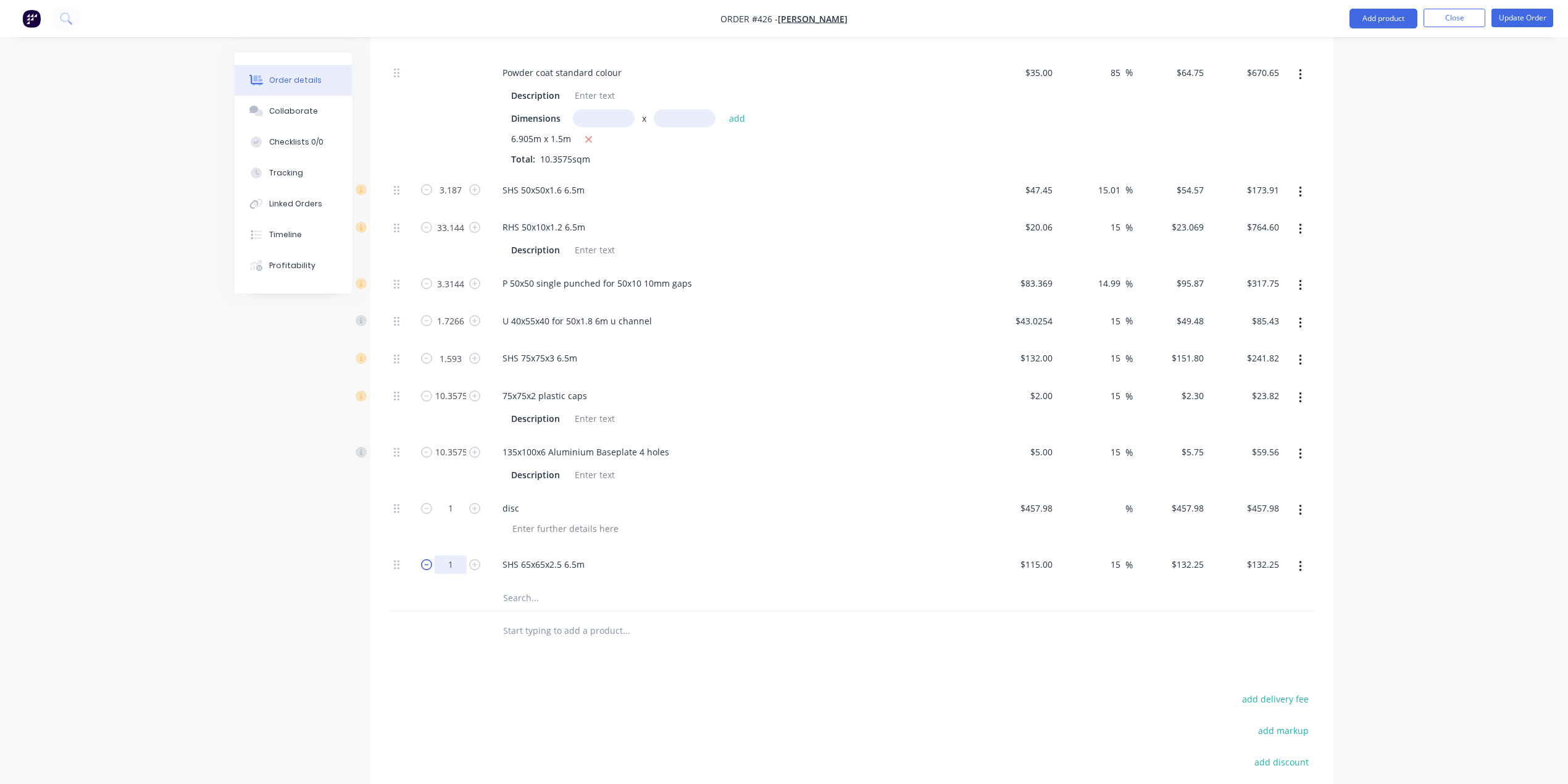
drag, startPoint x: 460, startPoint y: 569, endPoint x: 421, endPoint y: 561, distance: 39.8
click at [421, 561] on form "1" at bounding box center [451, 563] width 64 height 18
type input "1.593"
type input "$210.67"
drag, startPoint x: 335, startPoint y: 615, endPoint x: 342, endPoint y: 613, distance: 7.3
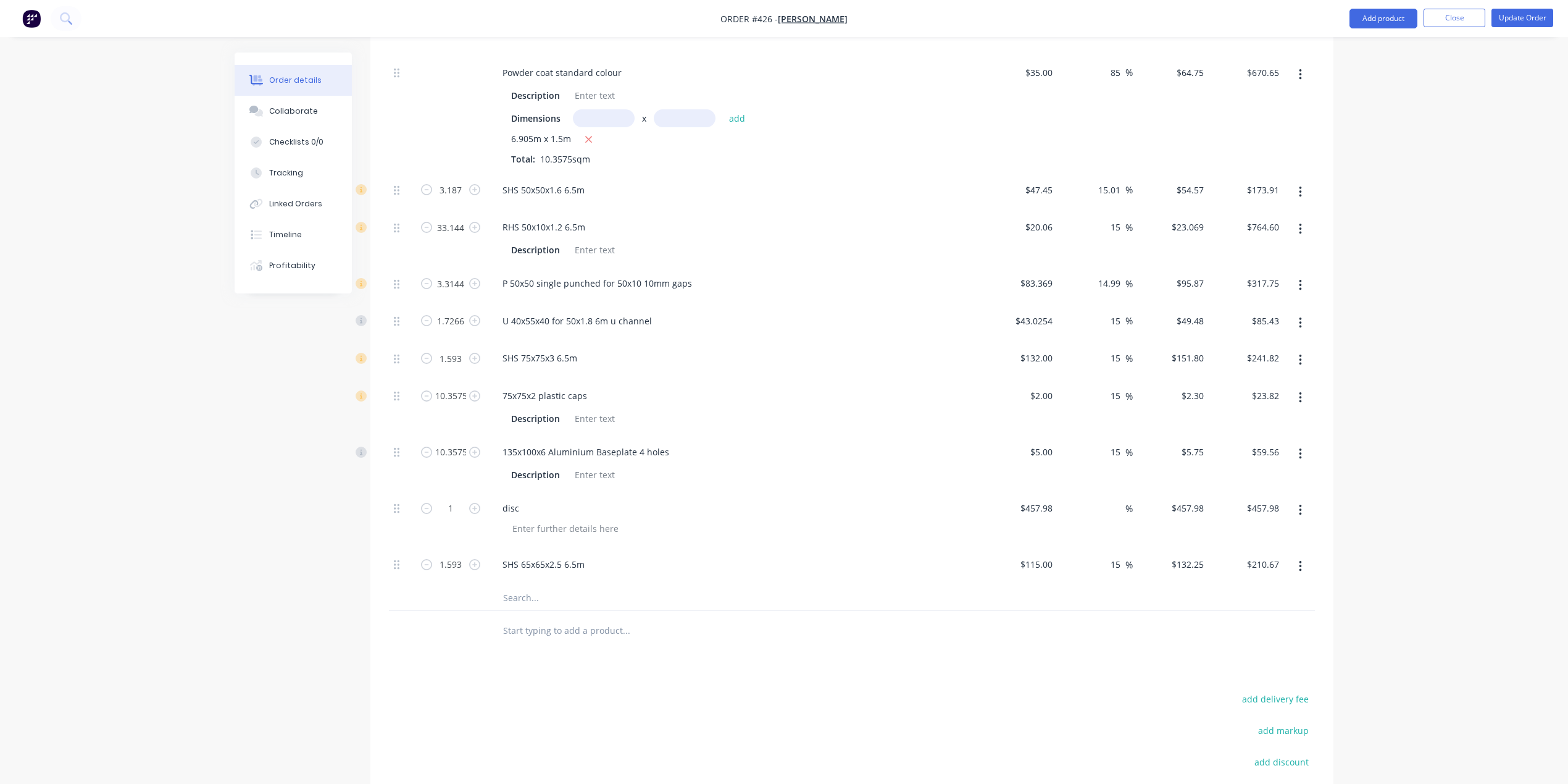
click at [336, 615] on div "Created by [PERSON_NAME] Created [DATE] Required [DATE] Assigned to Add team me…" at bounding box center [784, 98] width 1099 height 1735
drag, startPoint x: 460, startPoint y: 563, endPoint x: 415, endPoint y: 561, distance: 45.0
click at [415, 561] on div "1.593" at bounding box center [451, 566] width 74 height 37
type input "1"
type input "$132.25"
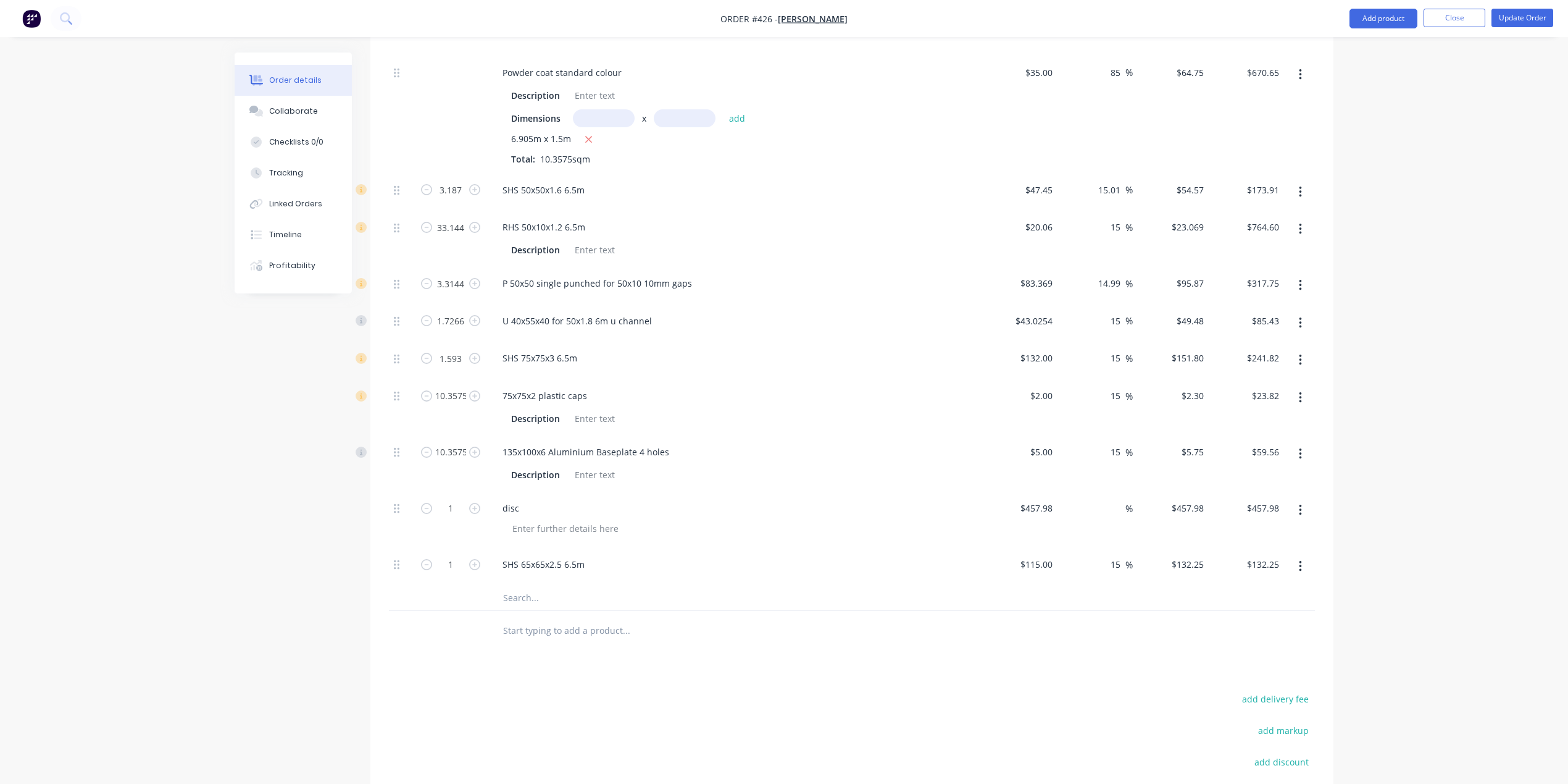
click at [269, 638] on div "Created by [PERSON_NAME] Created [DATE] Required [DATE] Assigned to Add team me…" at bounding box center [784, 98] width 1099 height 1735
click at [1255, 359] on input "241.82" at bounding box center [1265, 358] width 38 height 18
type input "$241.82"
type input "132.25"
type input "$151.8016"
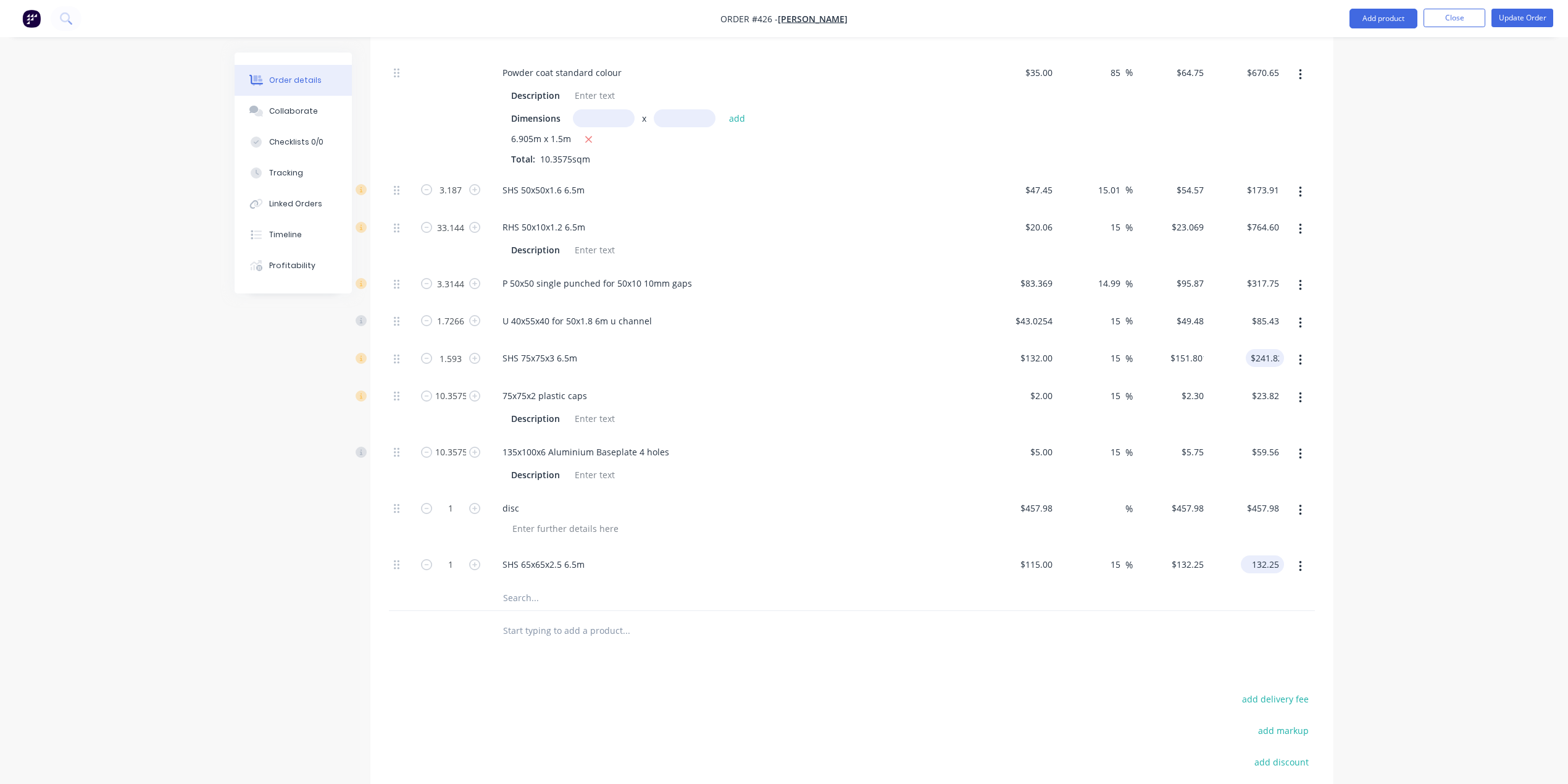
click at [1262, 564] on input "132.25" at bounding box center [1265, 564] width 38 height 18
paste input "241.82"
type input "$241.82"
type input "110.28"
type input "$241.82"
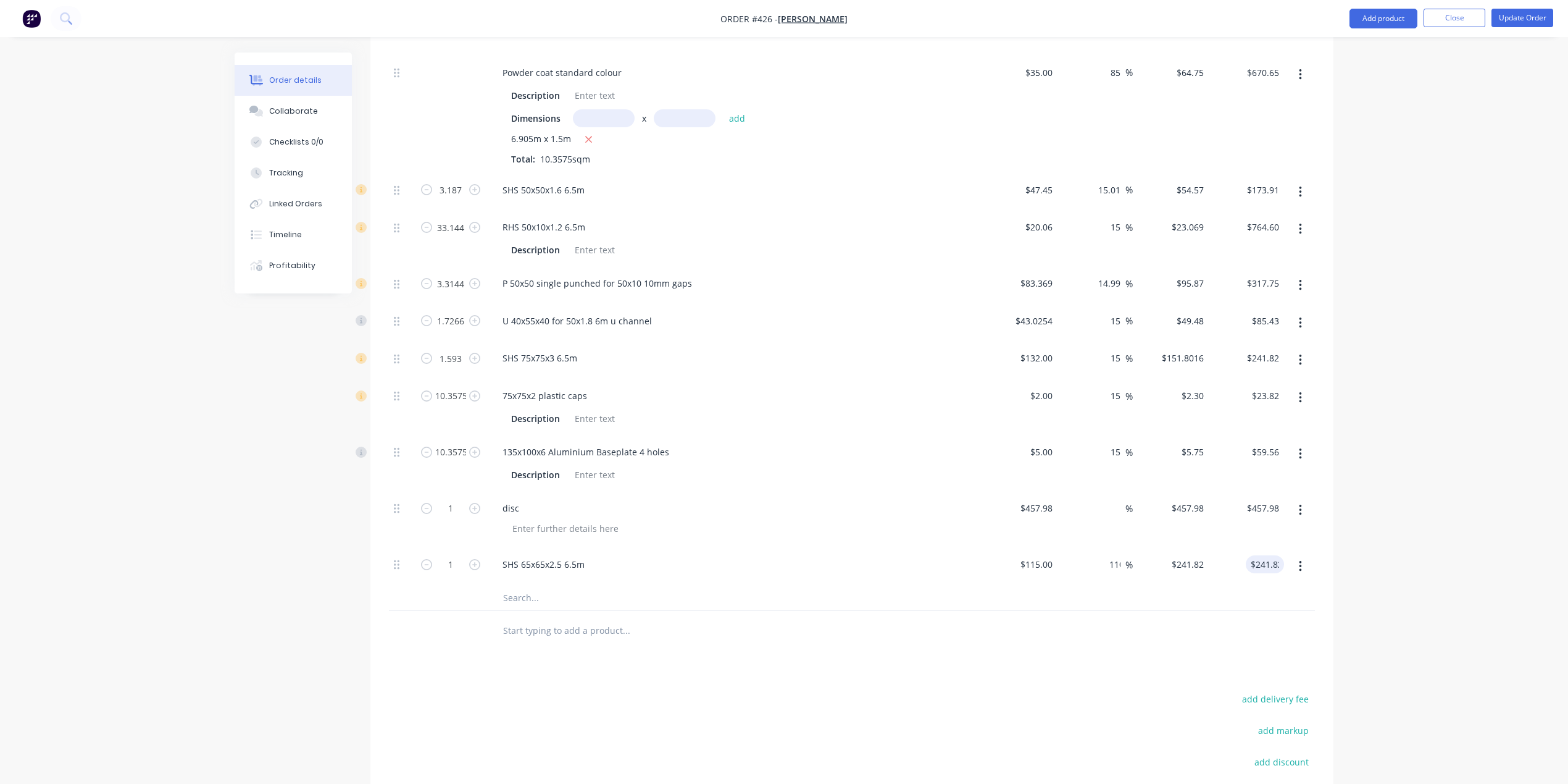
click at [1352, 548] on div "Order details Collaborate Checklists 0/0 Tracking Linked Orders Timeline Profit…" at bounding box center [784, 72] width 1568 height 1788
click at [1304, 365] on button "button" at bounding box center [1300, 360] width 29 height 22
click at [1250, 439] on div "Delete" at bounding box center [1256, 442] width 95 height 18
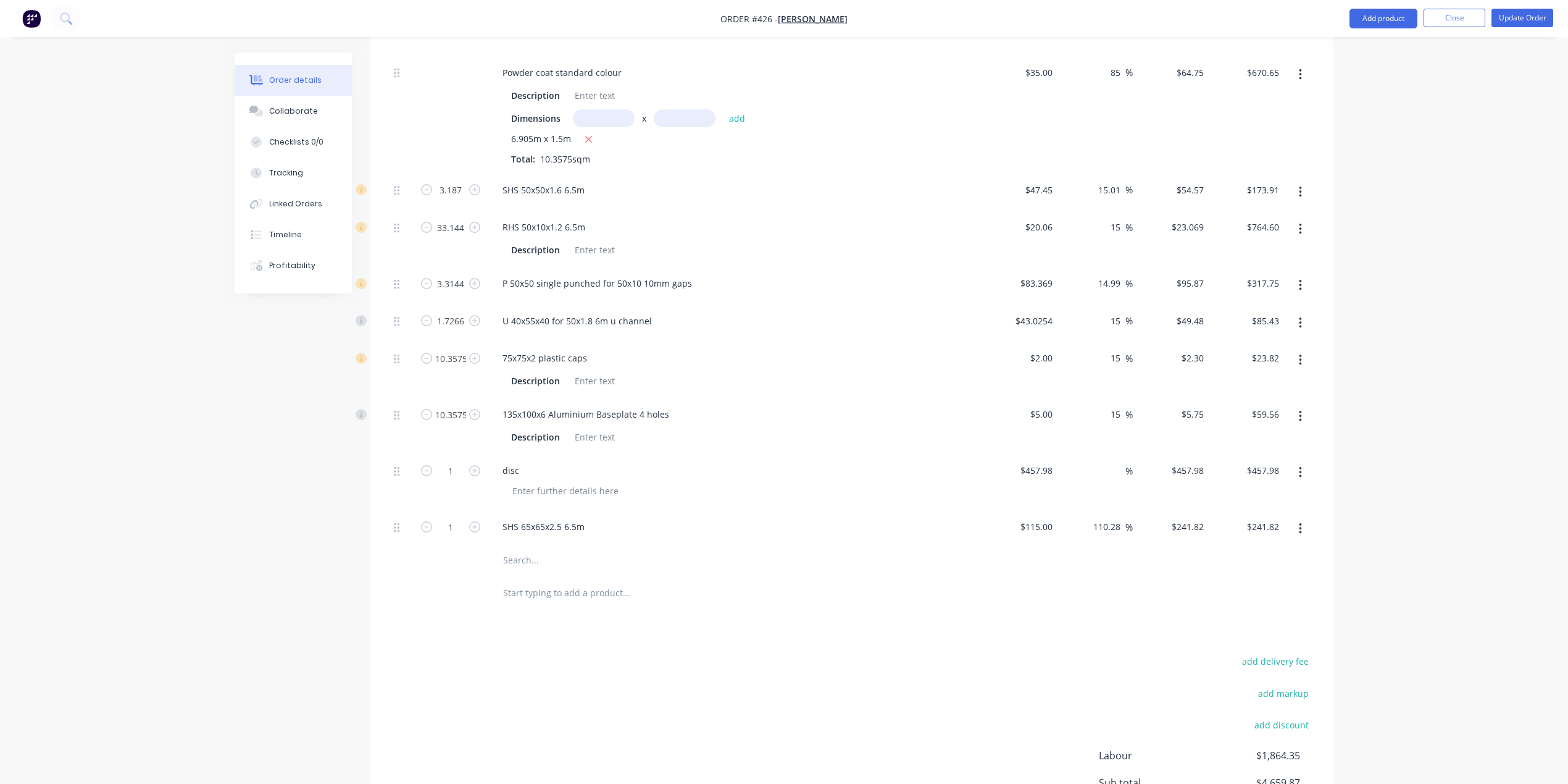
click at [562, 555] on input "text" at bounding box center [626, 560] width 247 height 24
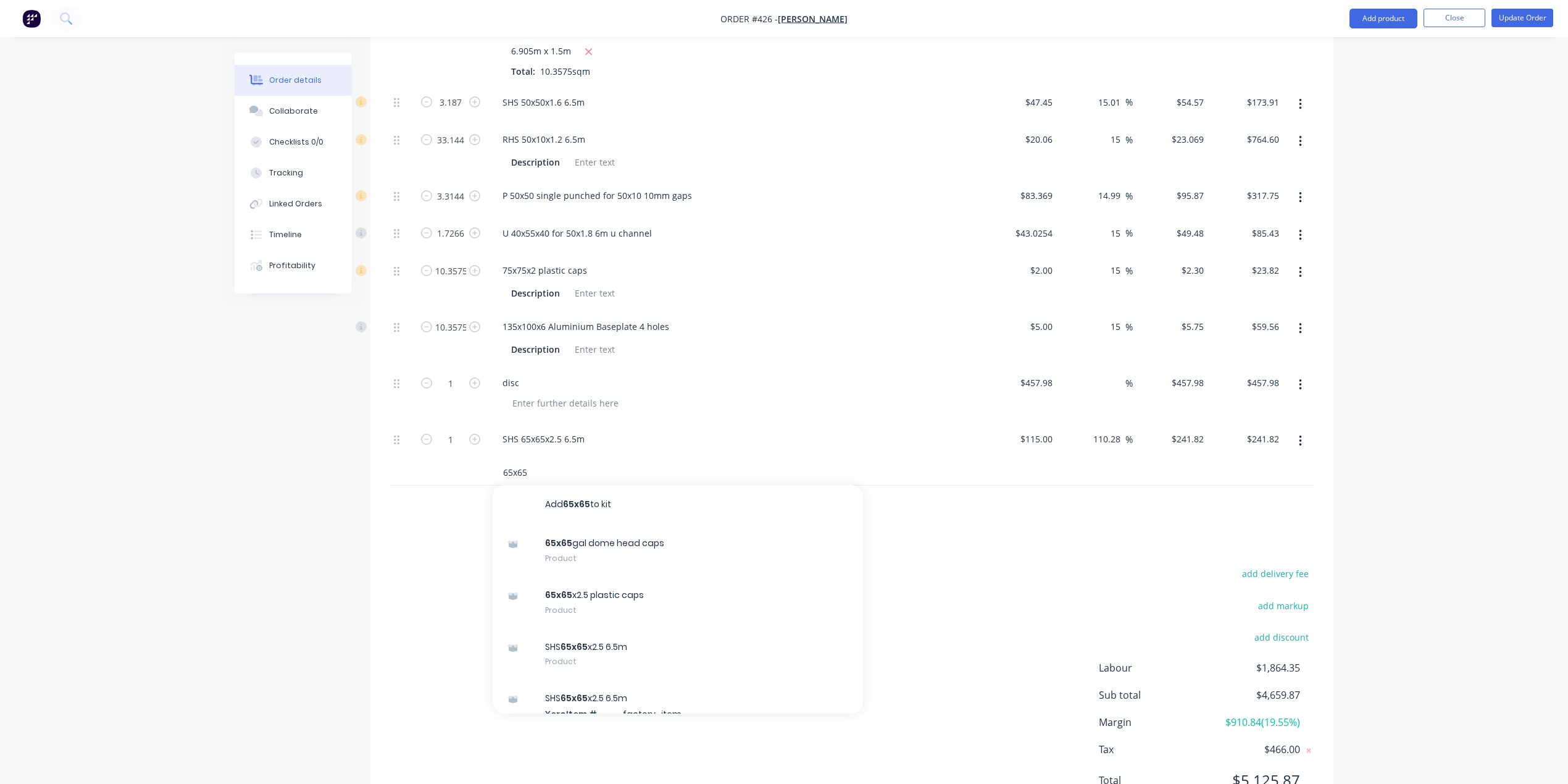
scroll to position [966, 0]
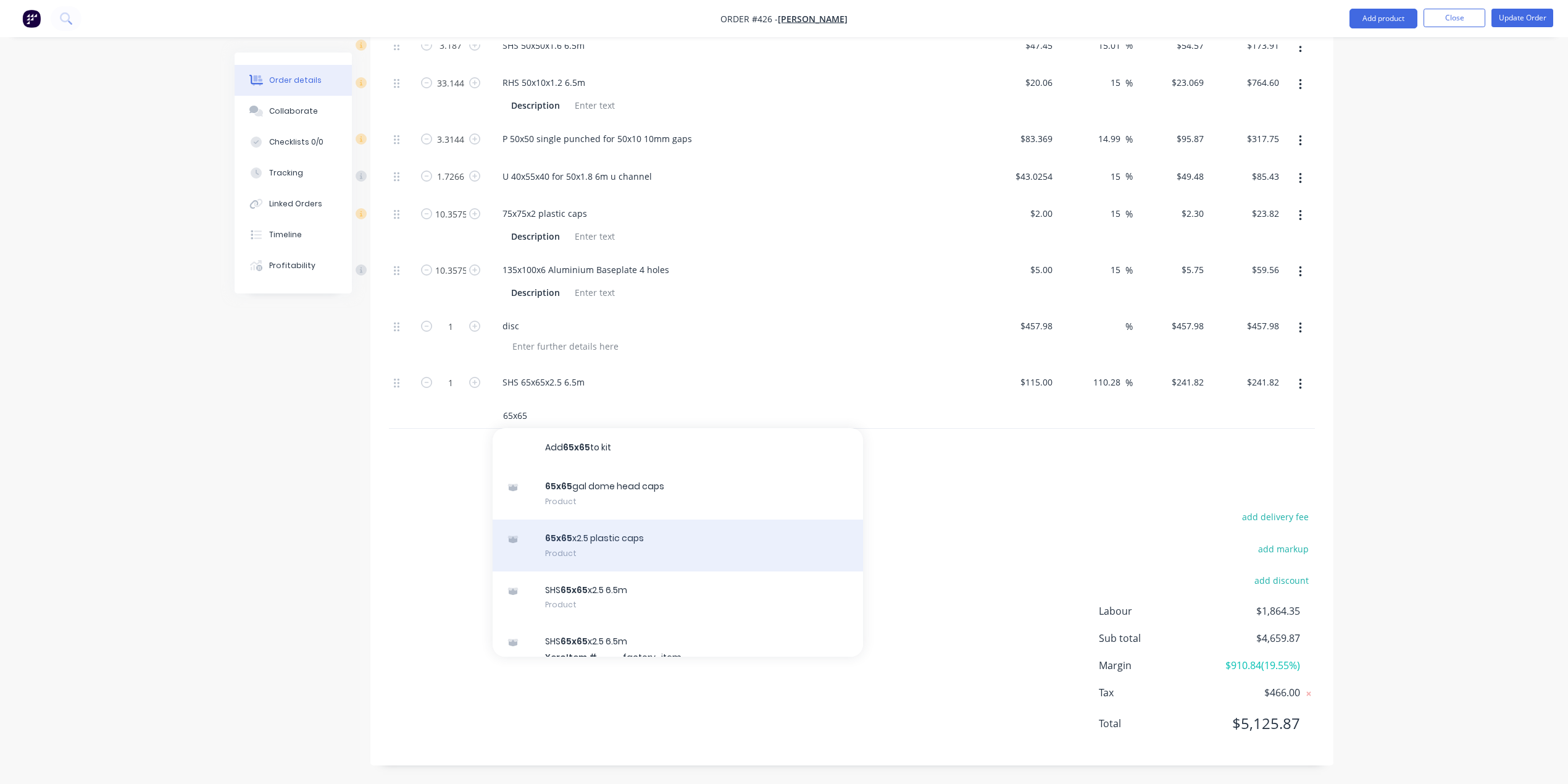
type input "65x65"
click at [589, 548] on div "65x65 x2.5 plastic caps Product" at bounding box center [678, 545] width 370 height 52
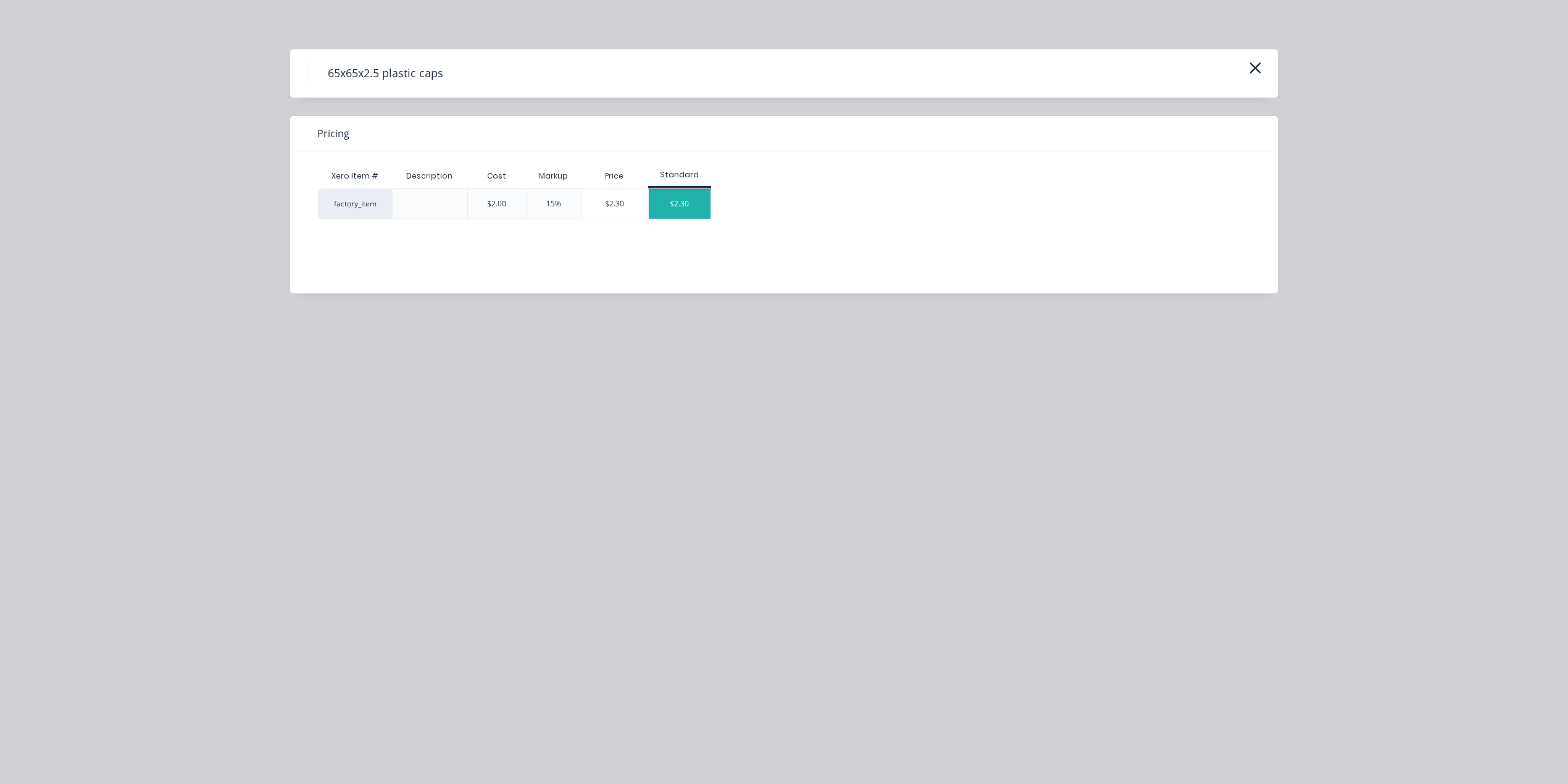
click at [680, 209] on div "$2.30" at bounding box center [679, 204] width 62 height 30
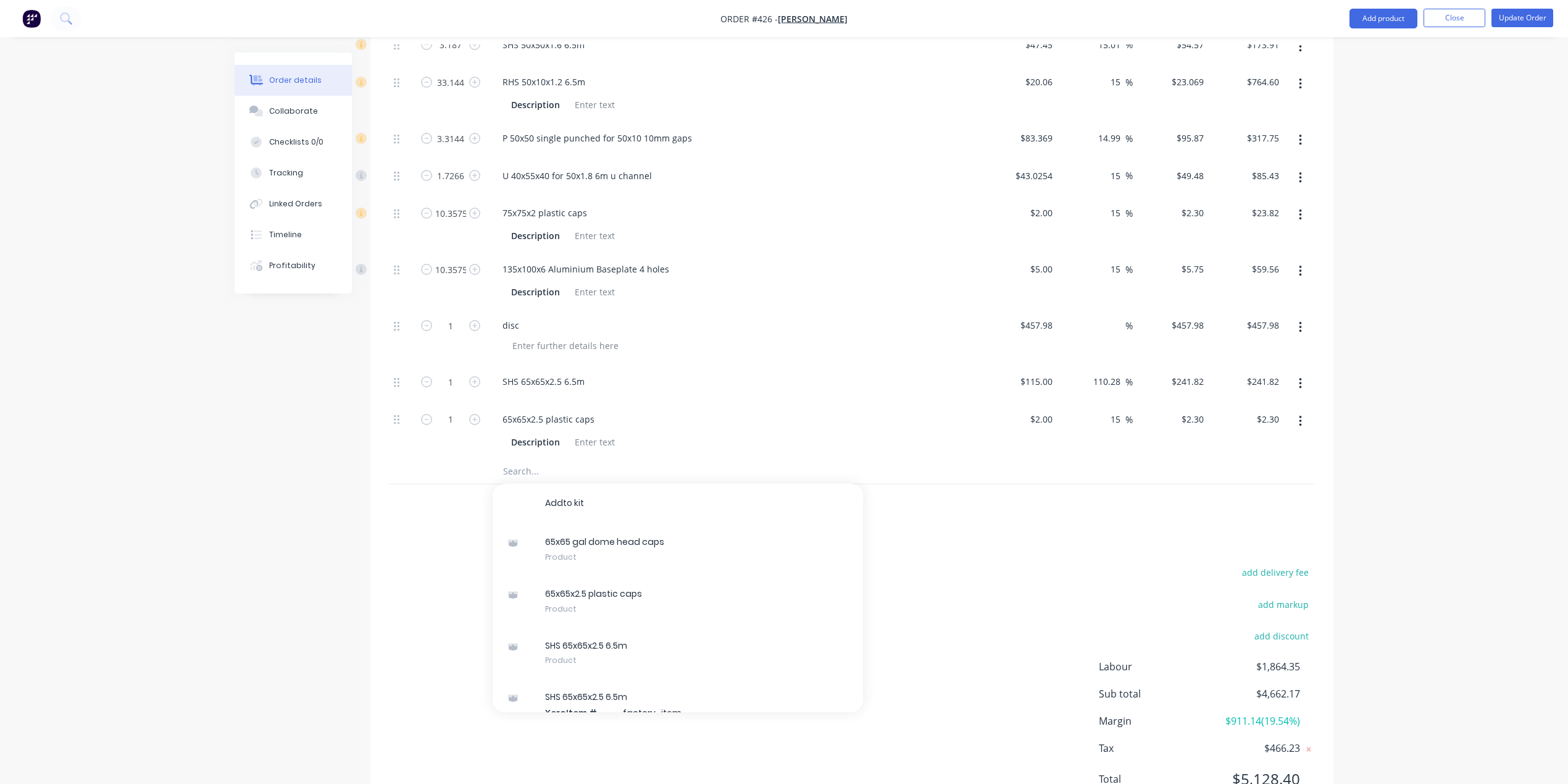
drag, startPoint x: 311, startPoint y: 565, endPoint x: 364, endPoint y: 535, distance: 60.9
click at [1269, 209] on input "23.82" at bounding box center [1268, 212] width 34 height 18
type input "$23.82"
type input "14.99"
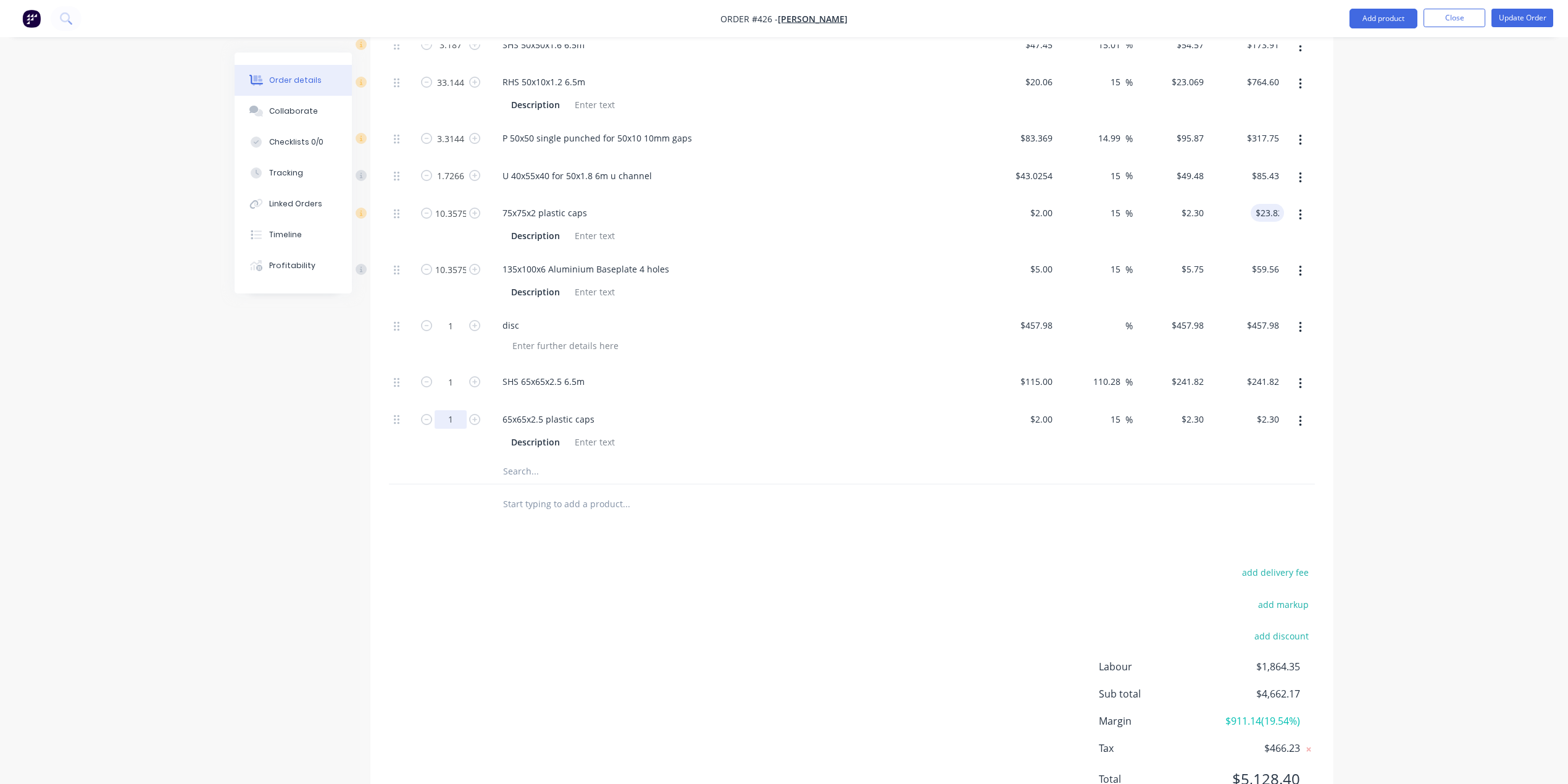
type input "$2.2998"
click at [457, 424] on input "1" at bounding box center [451, 419] width 32 height 18
type input "10"
drag, startPoint x: 531, startPoint y: 609, endPoint x: 544, endPoint y: 604, distance: 13.9
click at [531, 609] on div "add delivery fee add markup add discount Labour $1,864.35 Sub total $4,662.17 M…" at bounding box center [851, 683] width 926 height 239
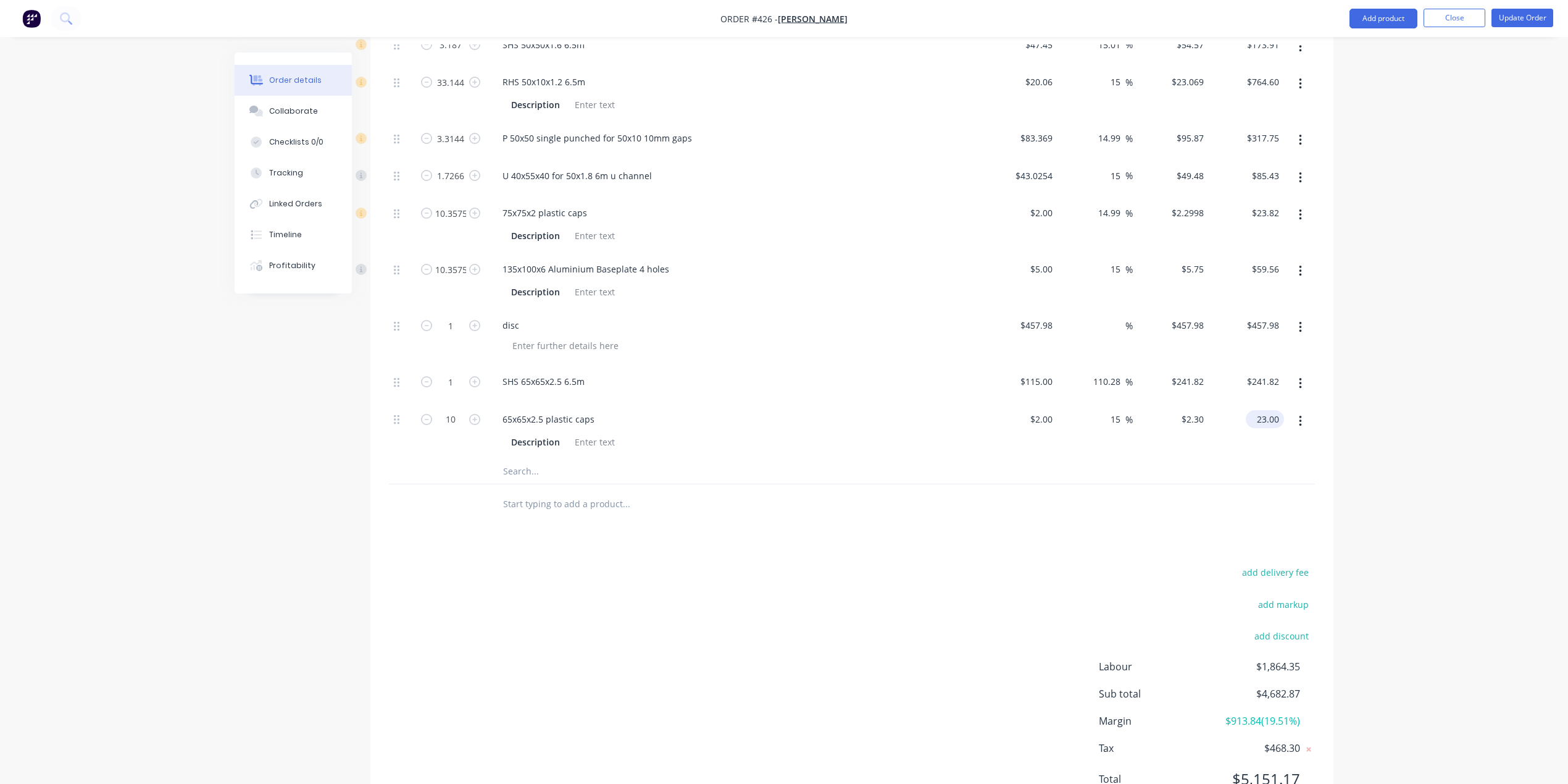
click at [1272, 416] on input "23.00" at bounding box center [1268, 419] width 34 height 18
paste input "82"
type input "$23.82"
type input "19.1"
type input "$2.382"
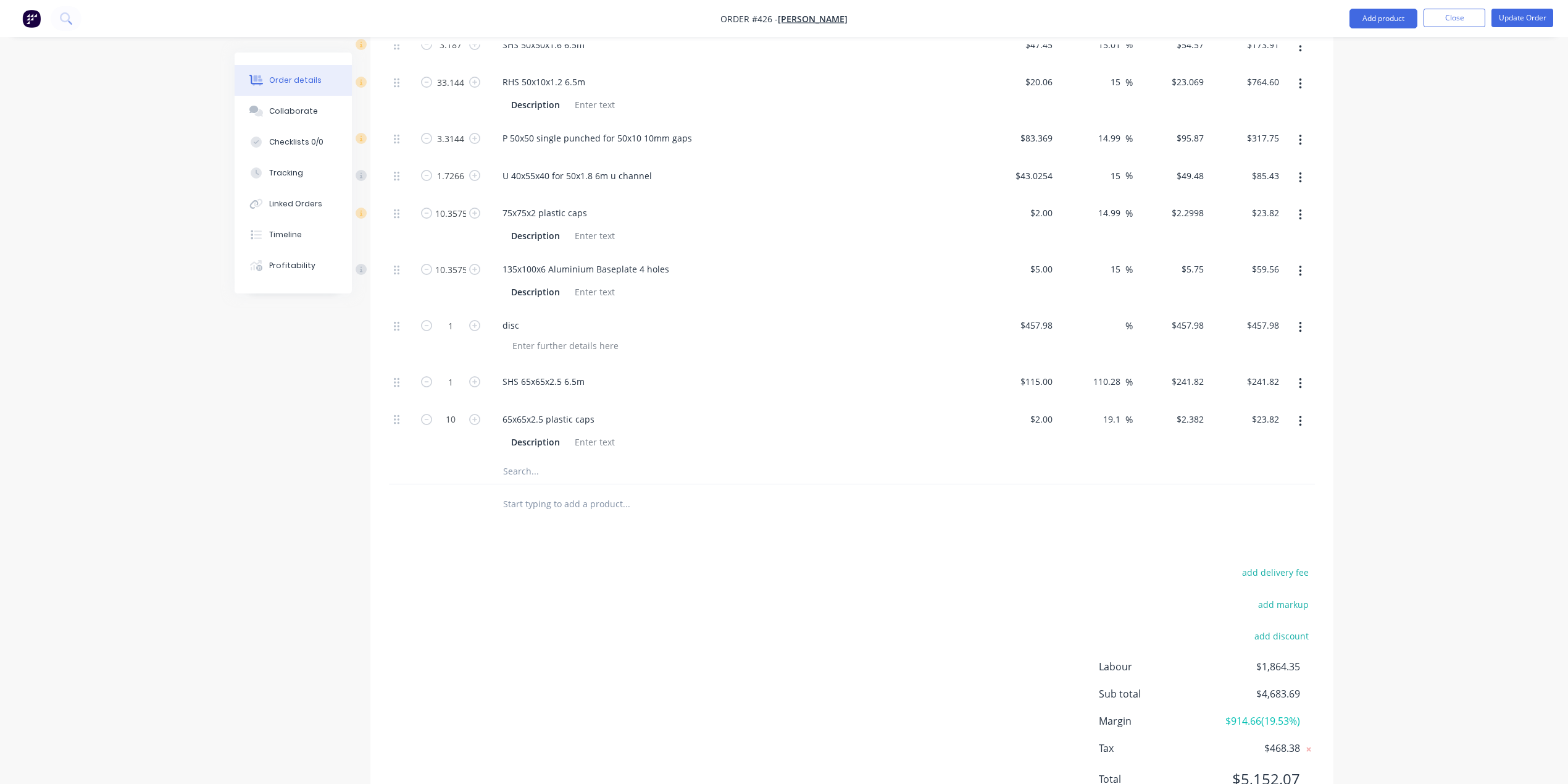
drag, startPoint x: 1299, startPoint y: 210, endPoint x: 1297, endPoint y: 223, distance: 13.2
click at [1299, 210] on icon "button" at bounding box center [1300, 215] width 2 height 11
click at [1285, 300] on div "Delete" at bounding box center [1256, 296] width 95 height 18
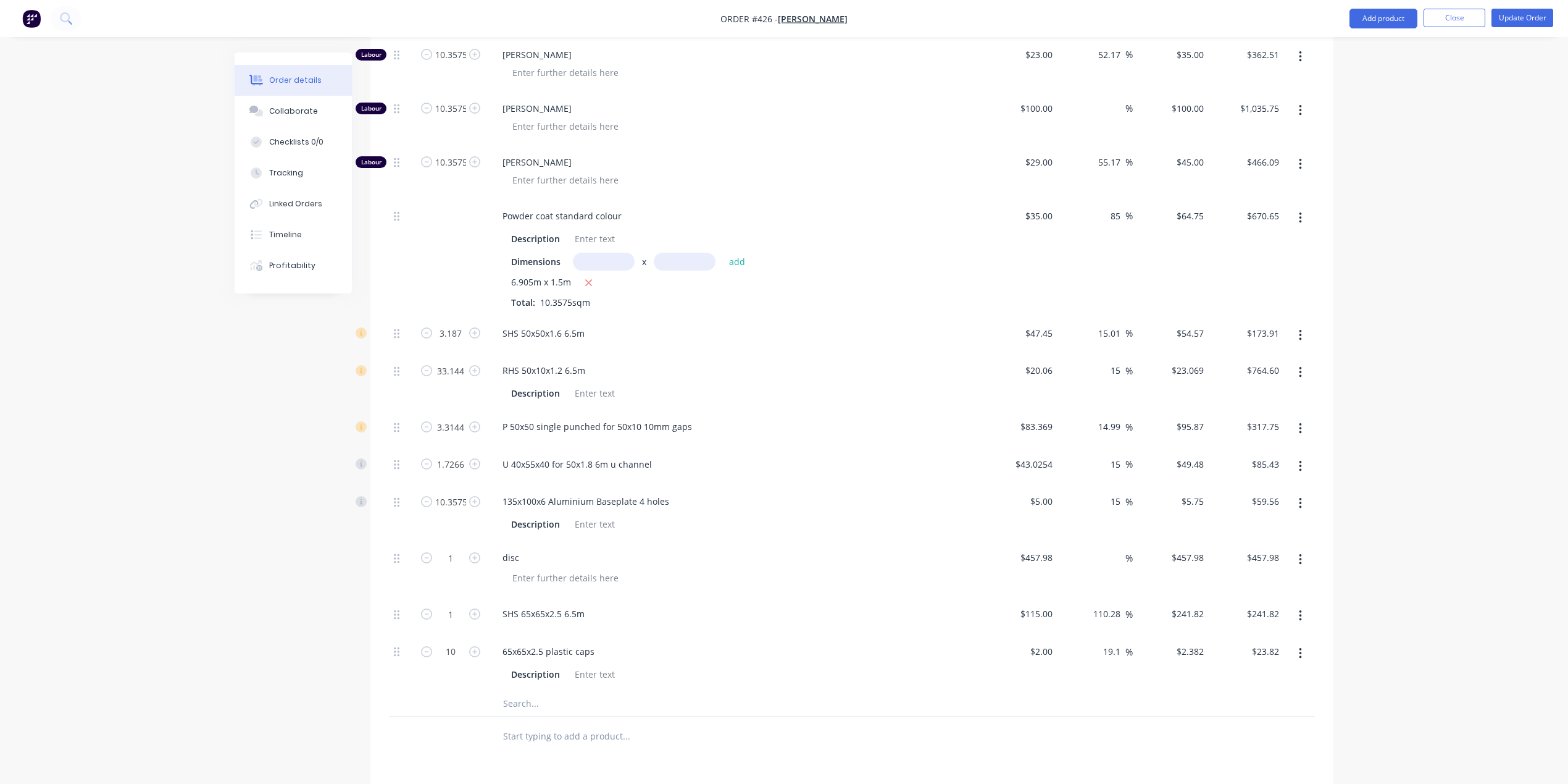
scroll to position [596, 0]
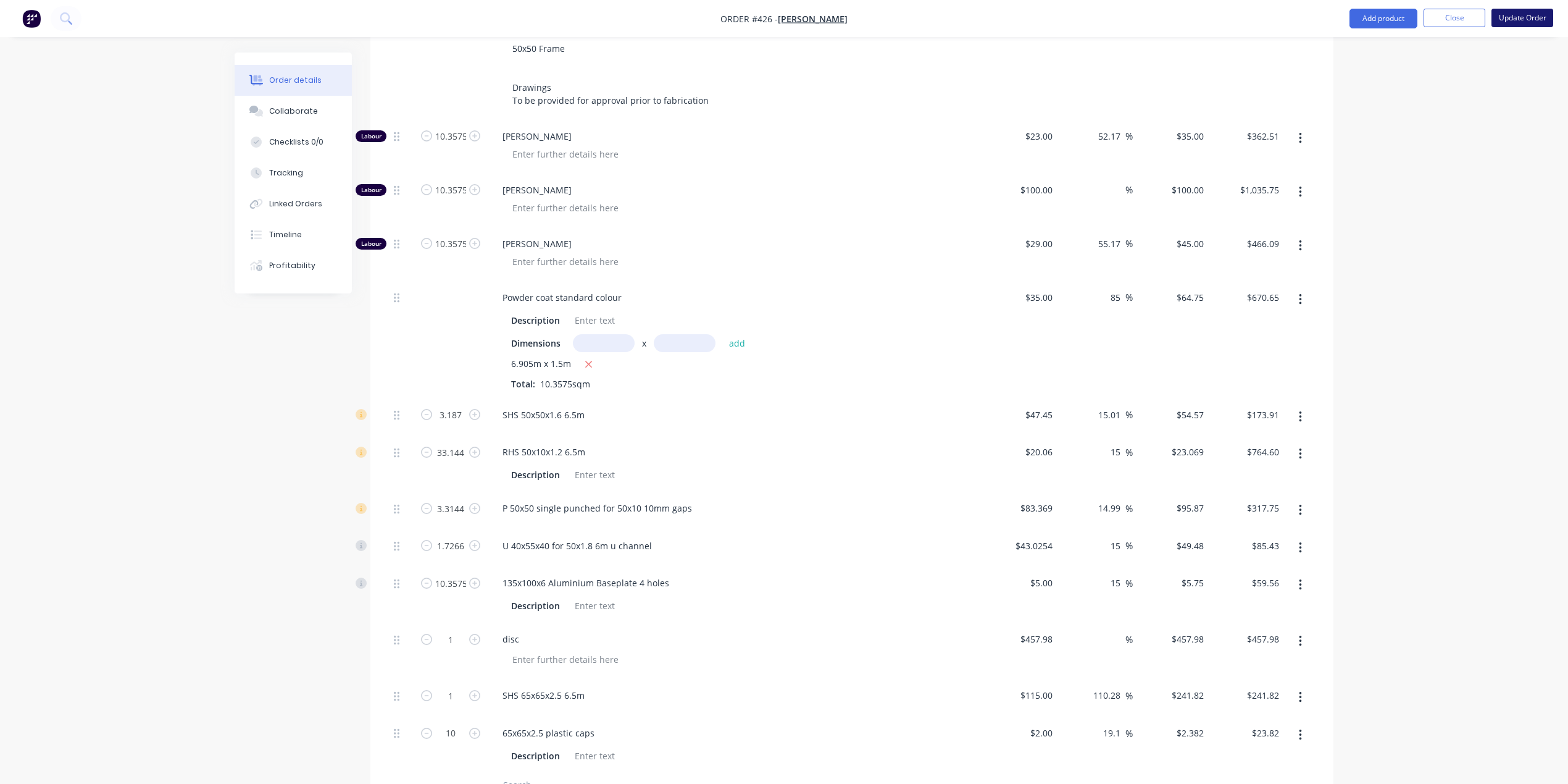
click at [1519, 16] on button "Update Order" at bounding box center [1522, 18] width 62 height 18
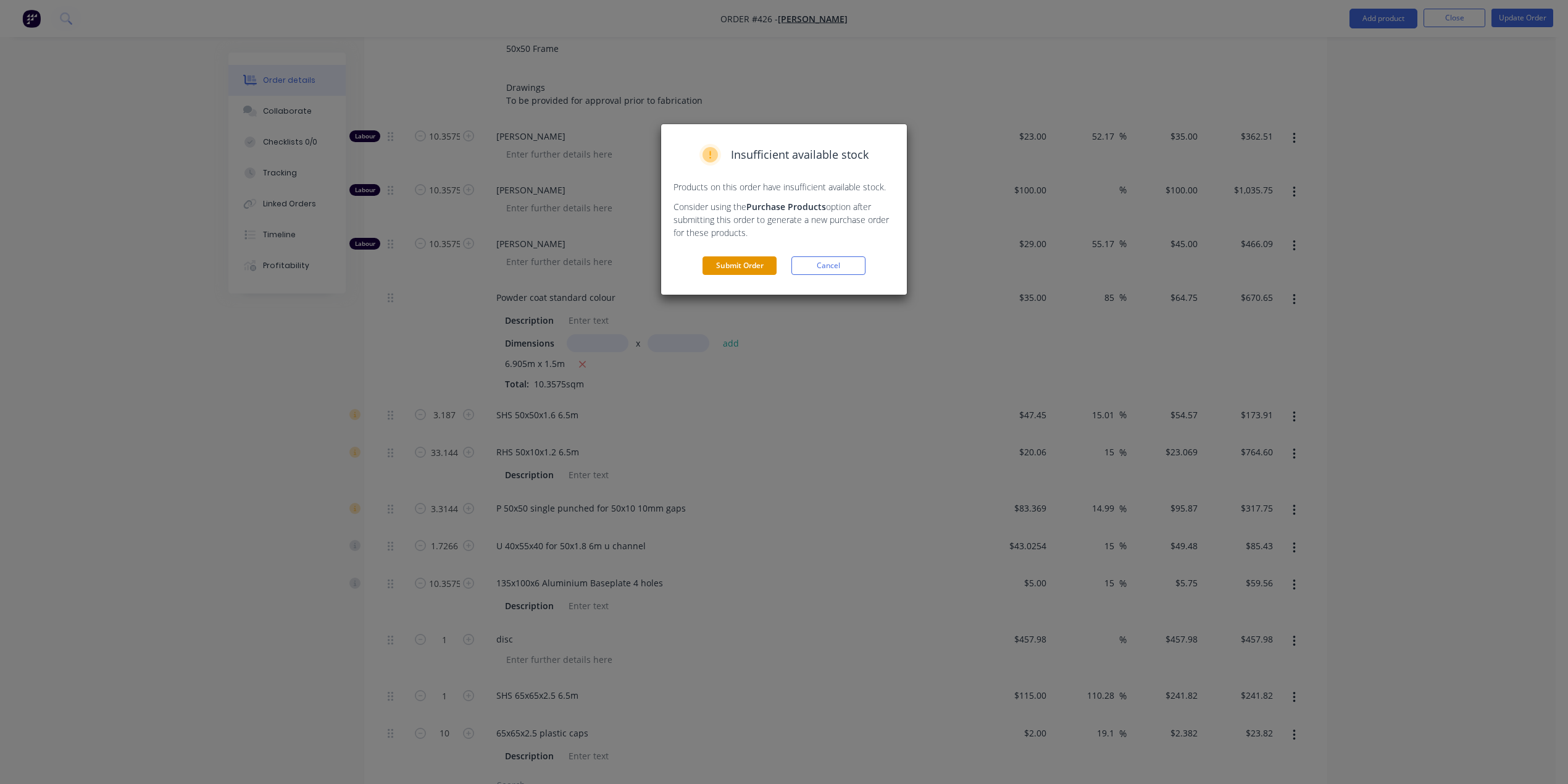
click at [763, 259] on button "Submit Order" at bounding box center [739, 265] width 74 height 18
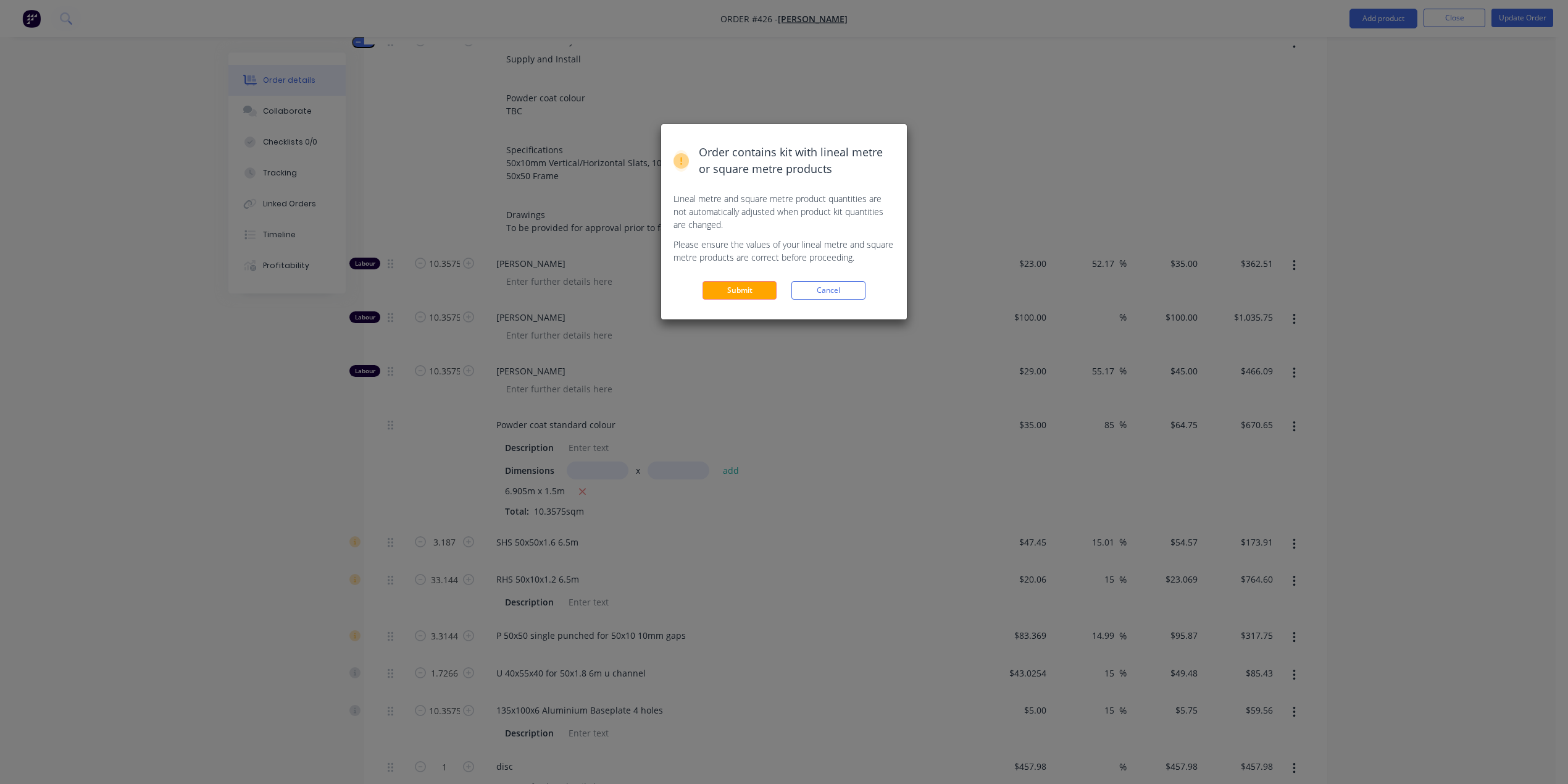
scroll to position [404, 0]
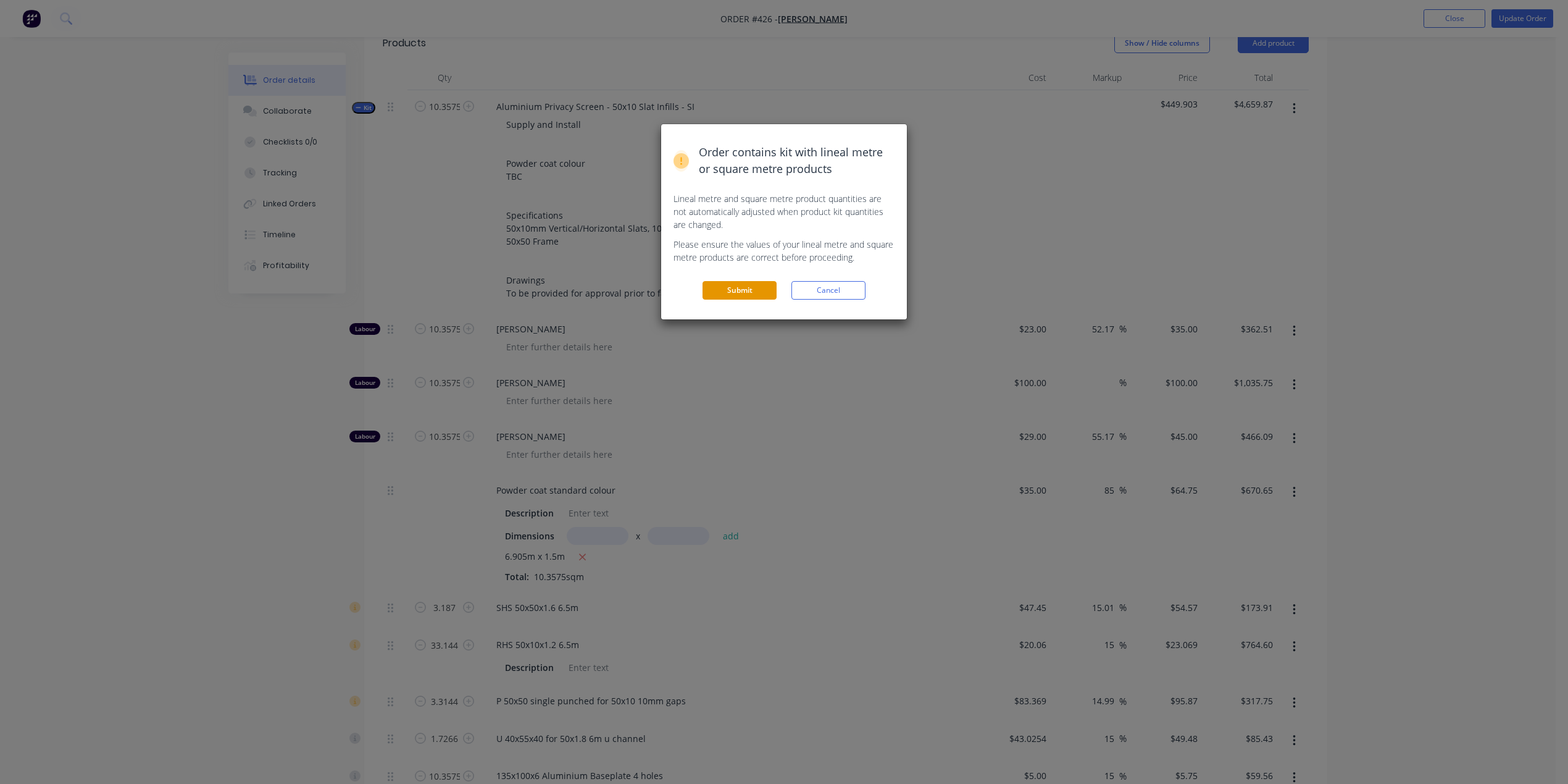
click at [757, 281] on button "Submit" at bounding box center [739, 290] width 74 height 18
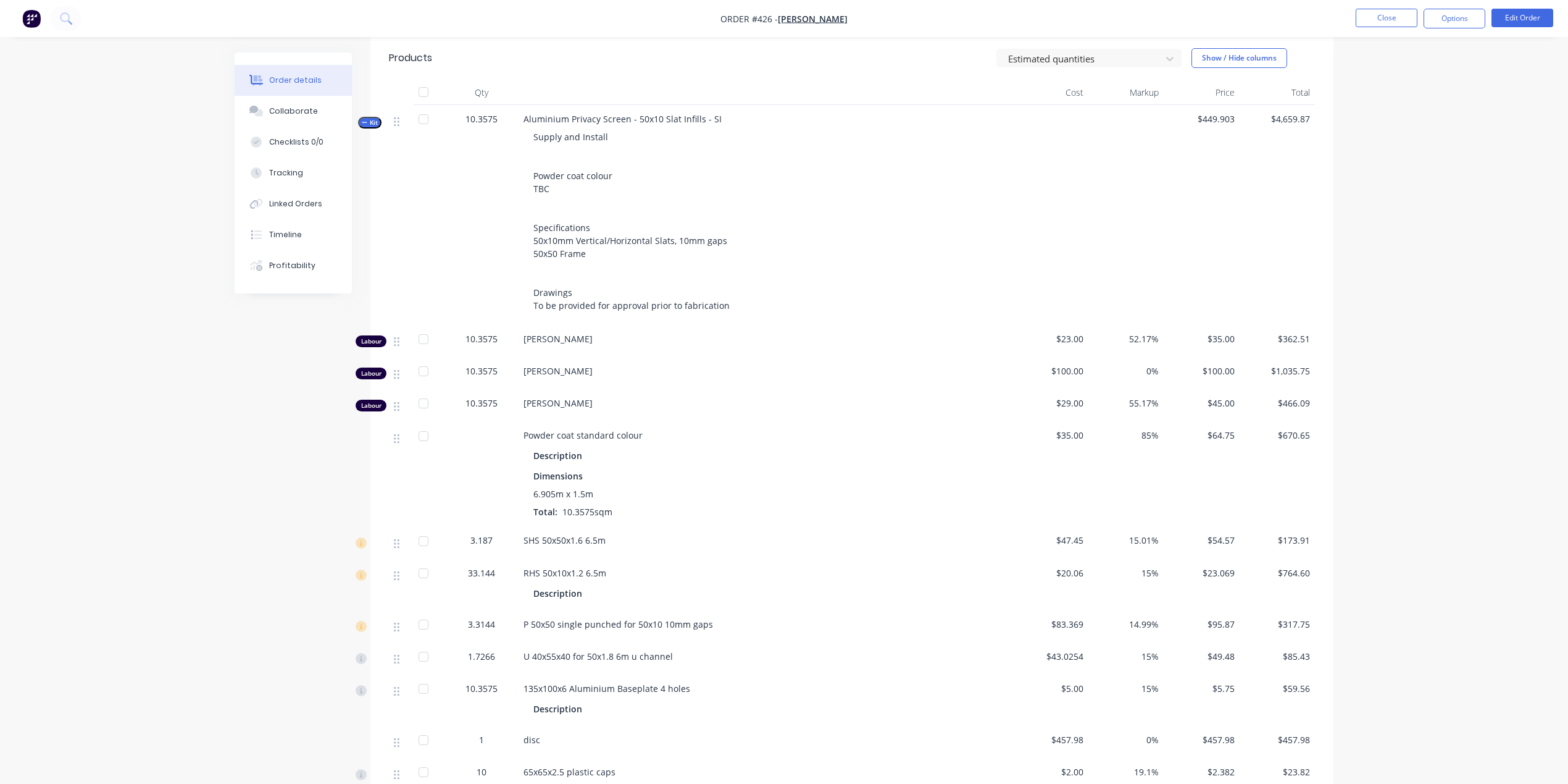
scroll to position [475, 0]
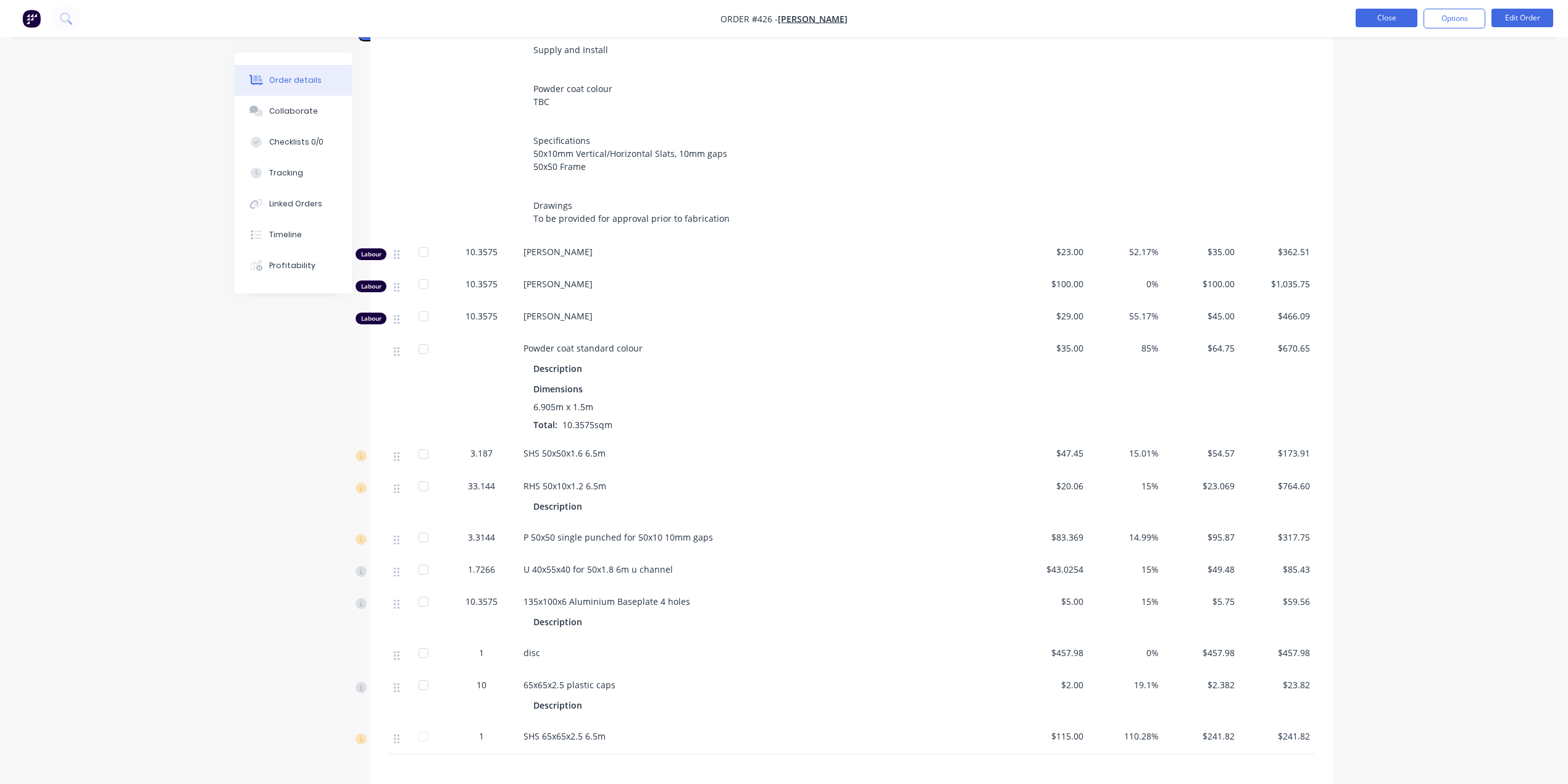
click at [1398, 14] on button "Close" at bounding box center [1386, 18] width 62 height 18
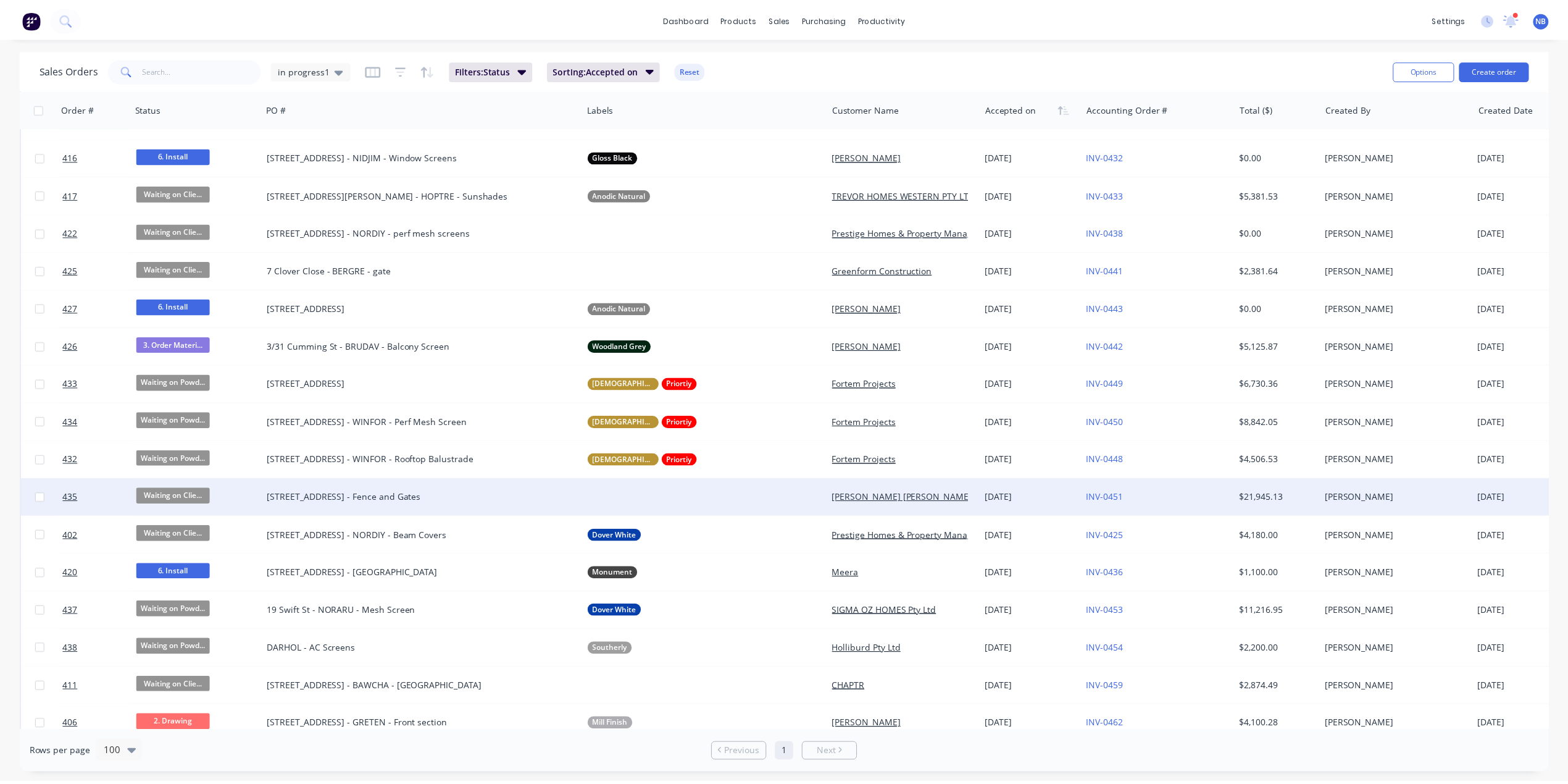
scroll to position [130, 0]
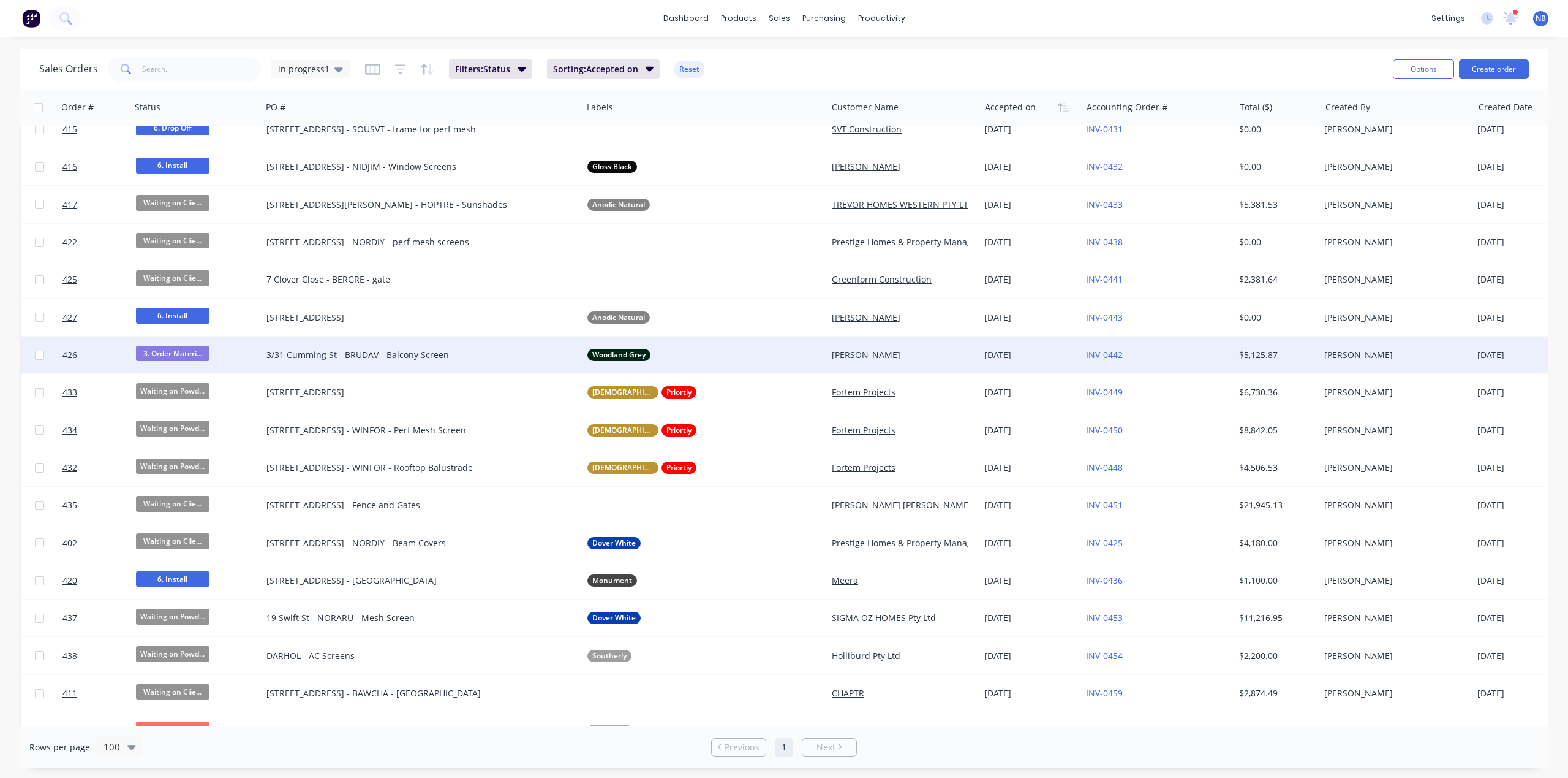
click at [225, 353] on div "3. Order Materi..." at bounding box center [194, 355] width 115 height 18
click at [346, 346] on div "3/31 Cumming St - BRUDAV - Balcony Screen" at bounding box center [422, 355] width 321 height 37
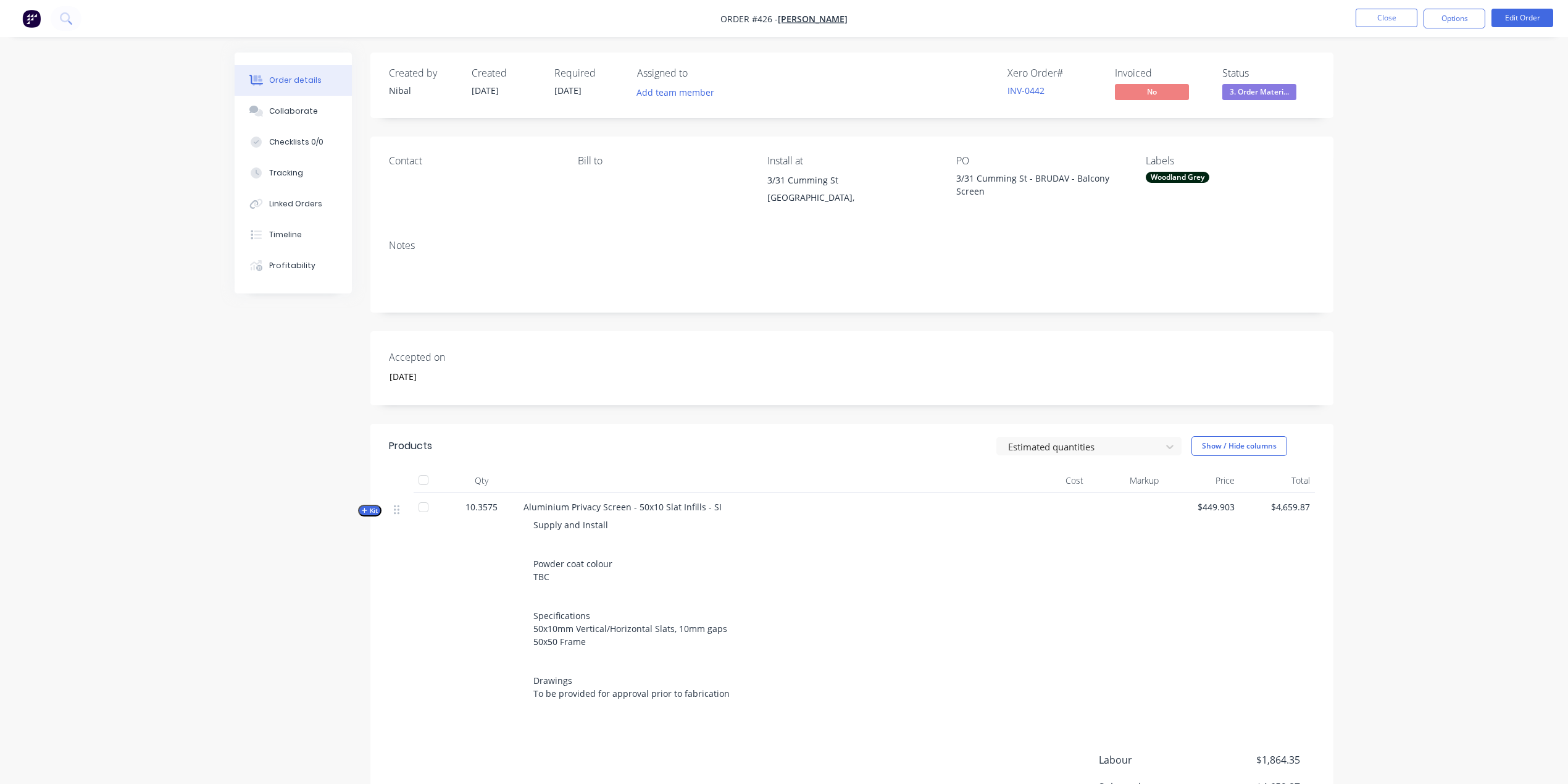
click at [361, 503] on div "Created by [PERSON_NAME] Created [DATE] Required [DATE] Assigned to Add team me…" at bounding box center [784, 493] width 1099 height 880
click at [363, 510] on icon "button" at bounding box center [364, 510] width 5 height 6
click at [1393, 22] on button "Close" at bounding box center [1386, 18] width 62 height 18
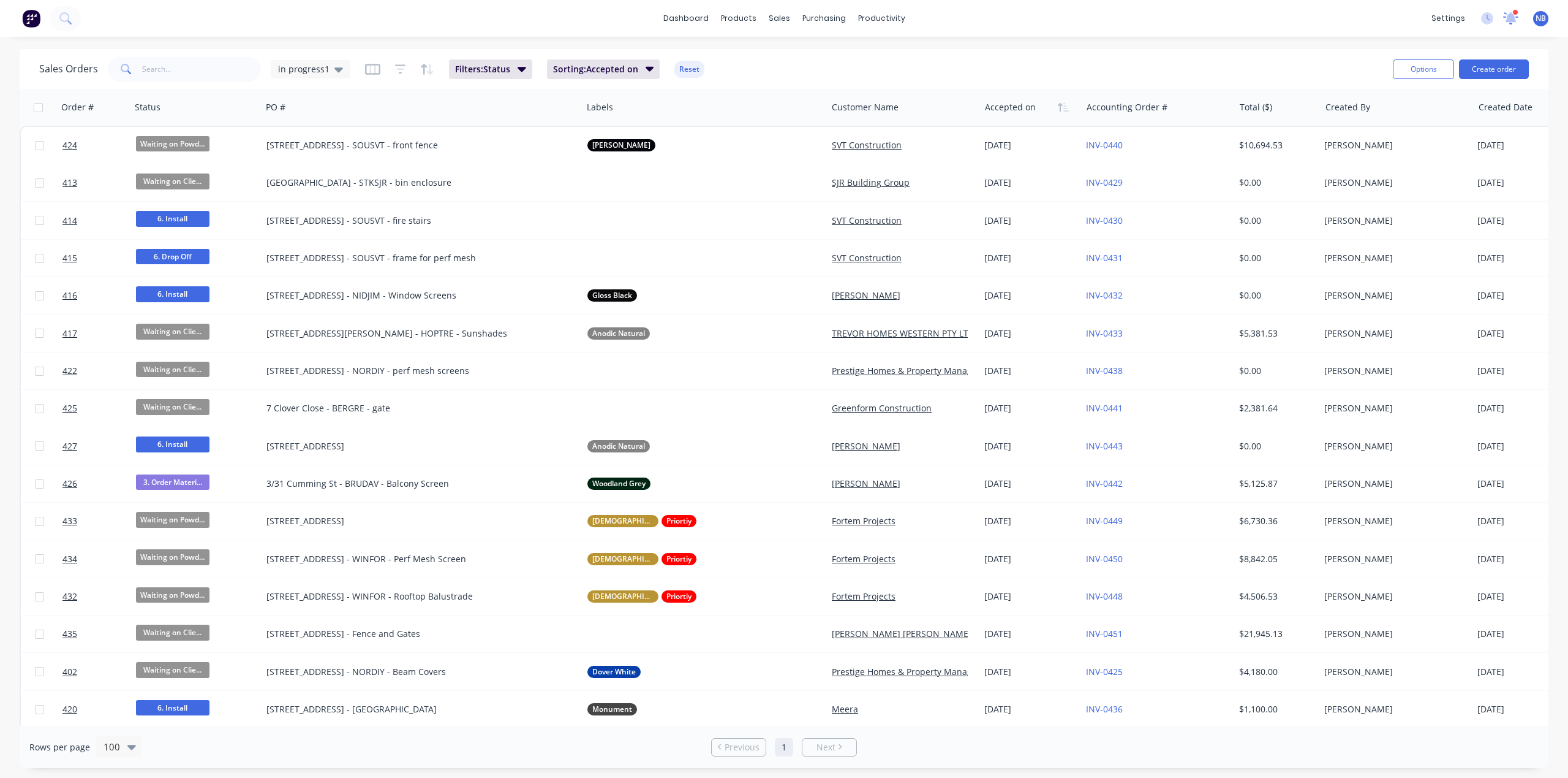
click at [1508, 21] on icon at bounding box center [1511, 17] width 11 height 11
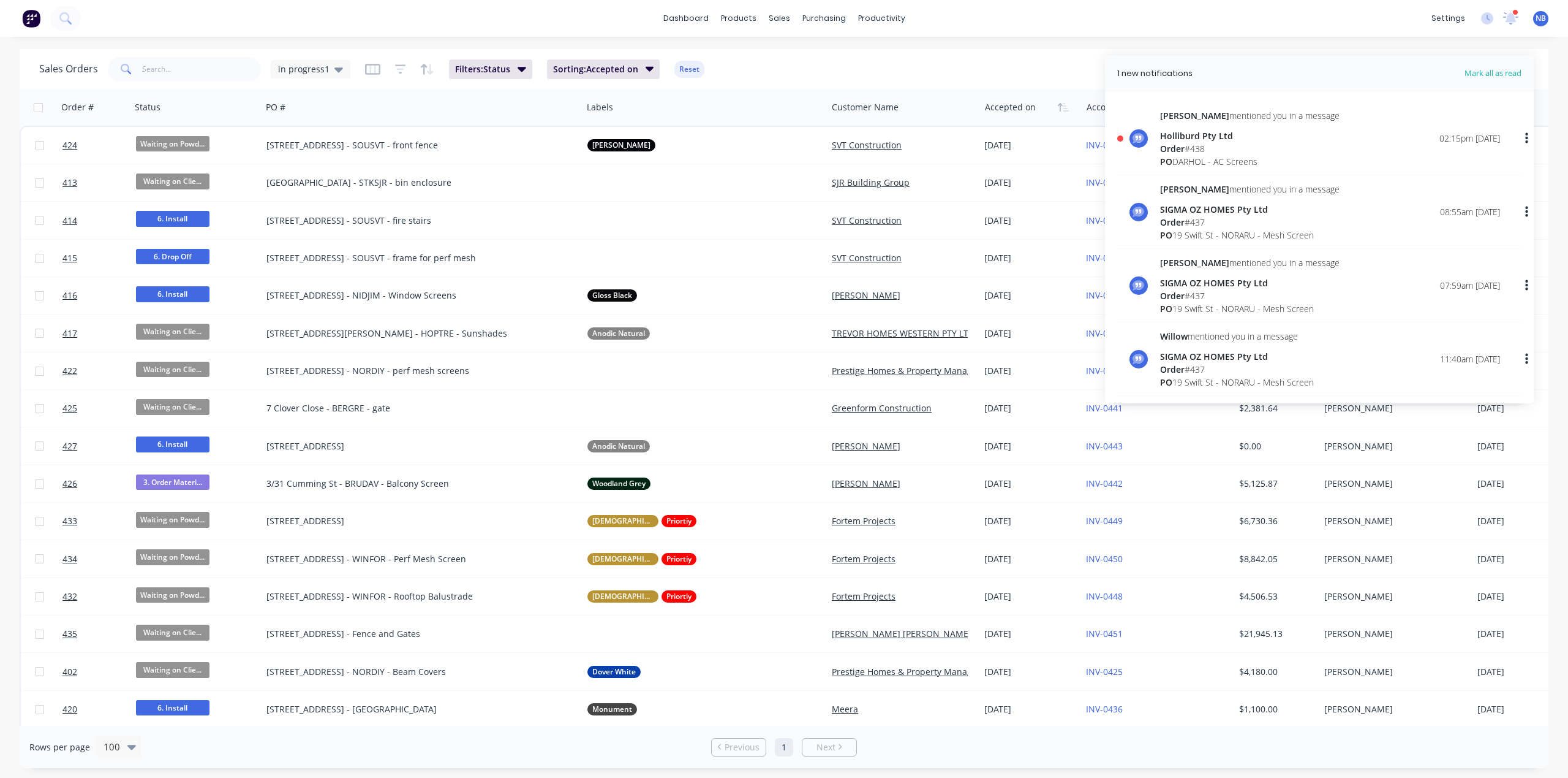
click at [1287, 145] on div "Order # 438" at bounding box center [1250, 148] width 179 height 13
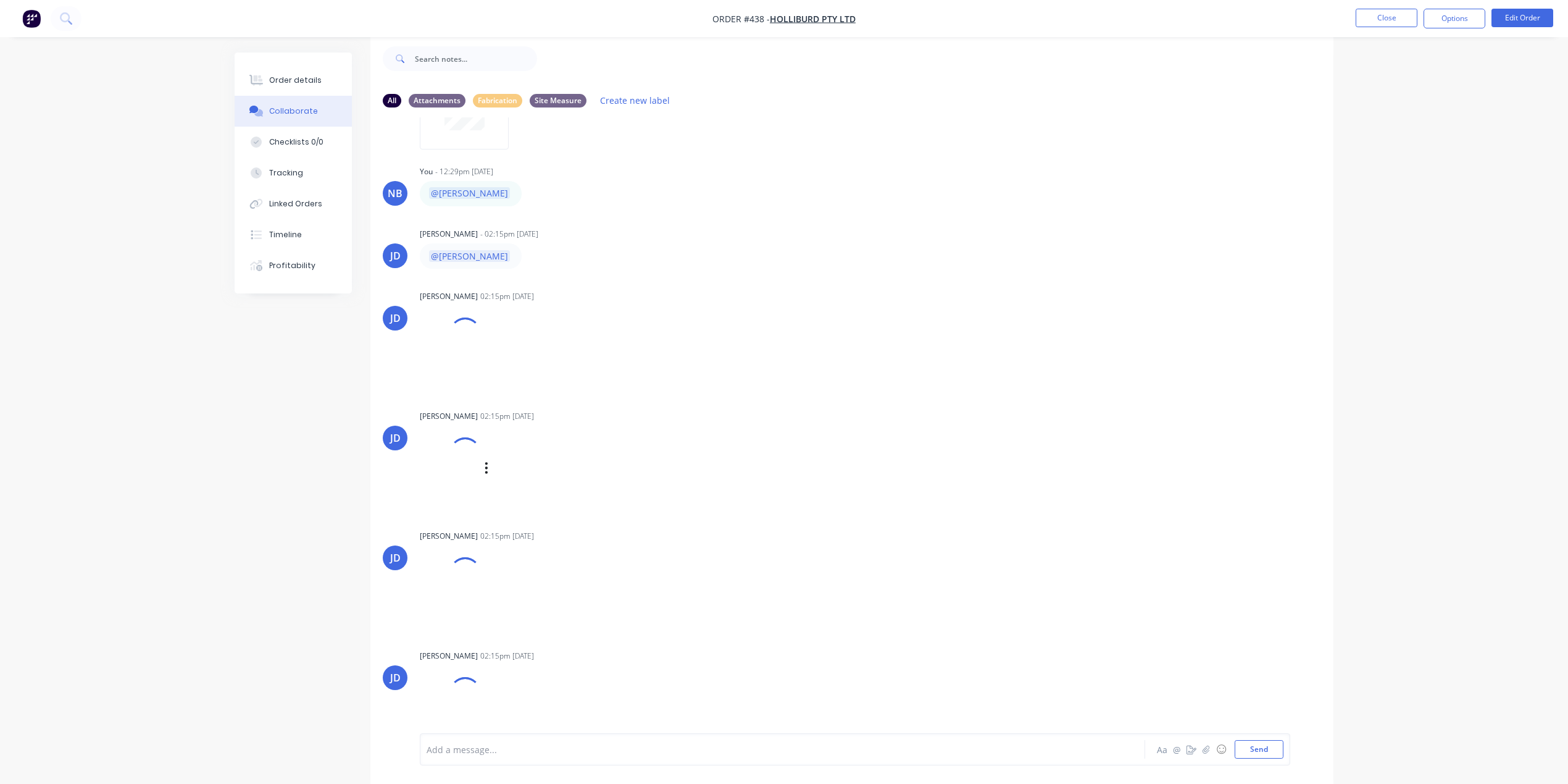
scroll to position [661, 0]
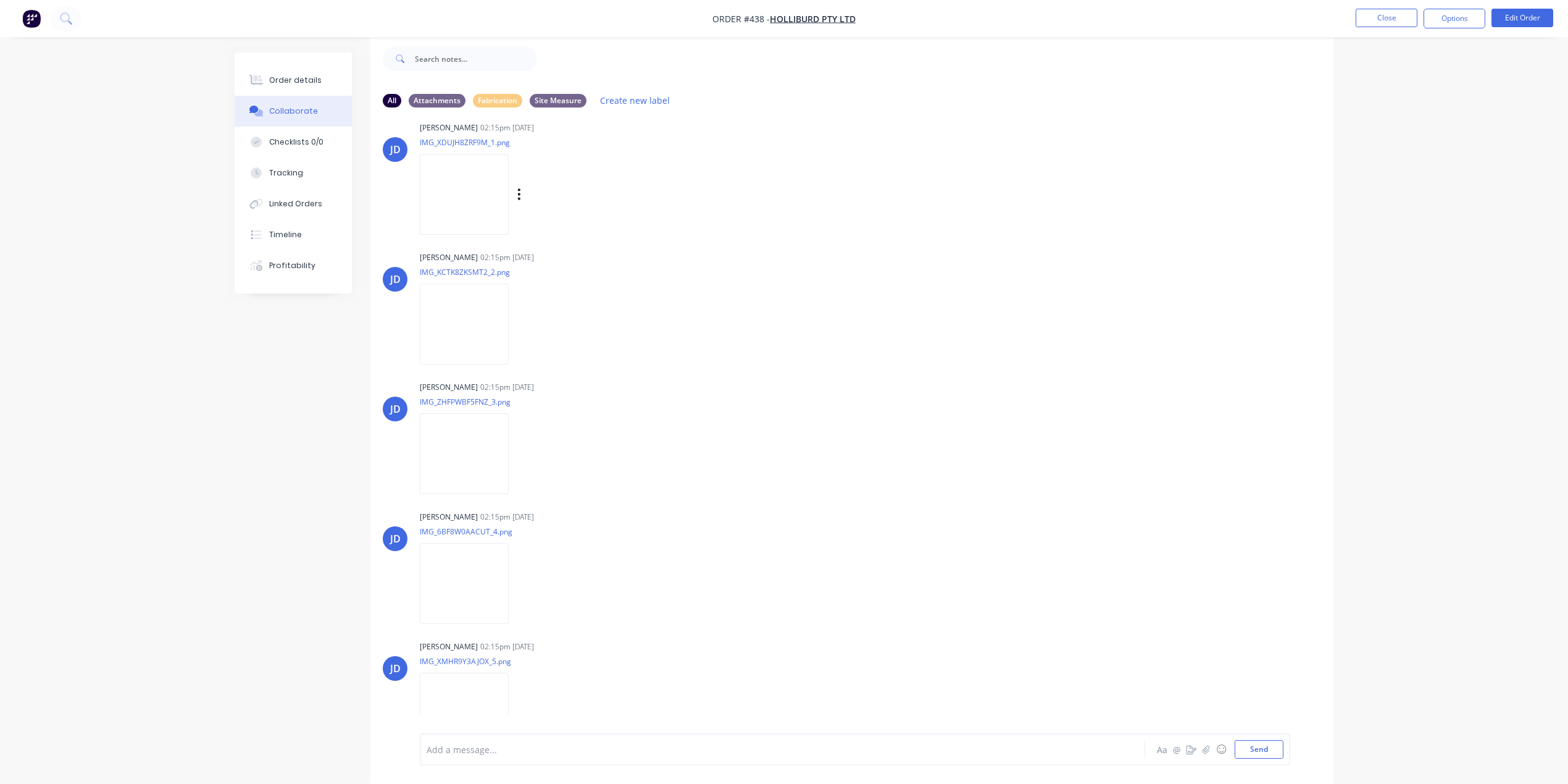
click at [483, 224] on img at bounding box center [464, 194] width 89 height 81
click at [522, 333] on div "Labels Download Delete" at bounding box center [533, 323] width 226 height 92
click at [467, 334] on img at bounding box center [464, 324] width 89 height 81
click at [476, 494] on img at bounding box center [464, 454] width 89 height 81
click at [457, 611] on img at bounding box center [464, 583] width 89 height 81
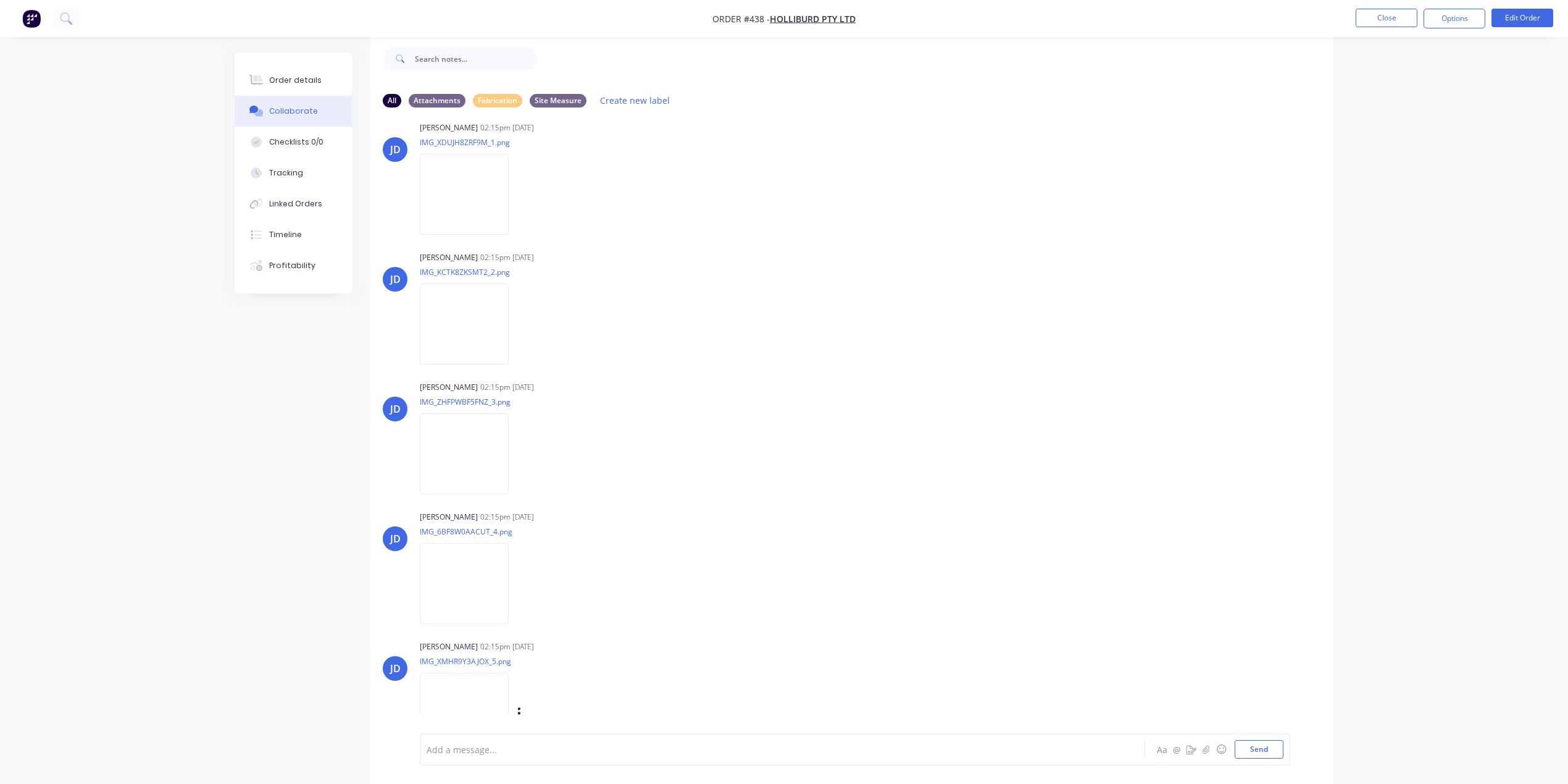
scroll to position [750, 0]
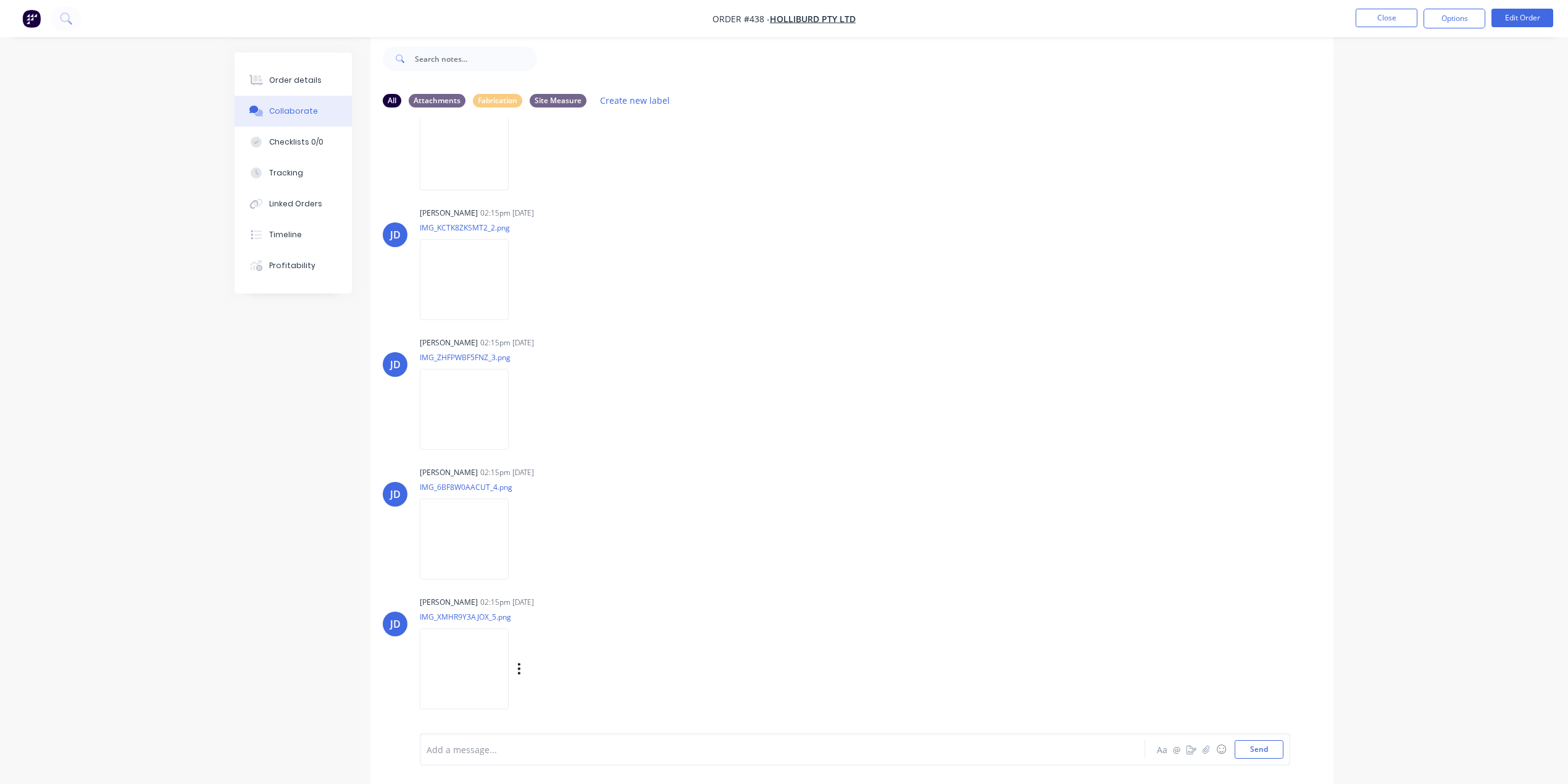
click at [484, 655] on img at bounding box center [464, 669] width 89 height 81
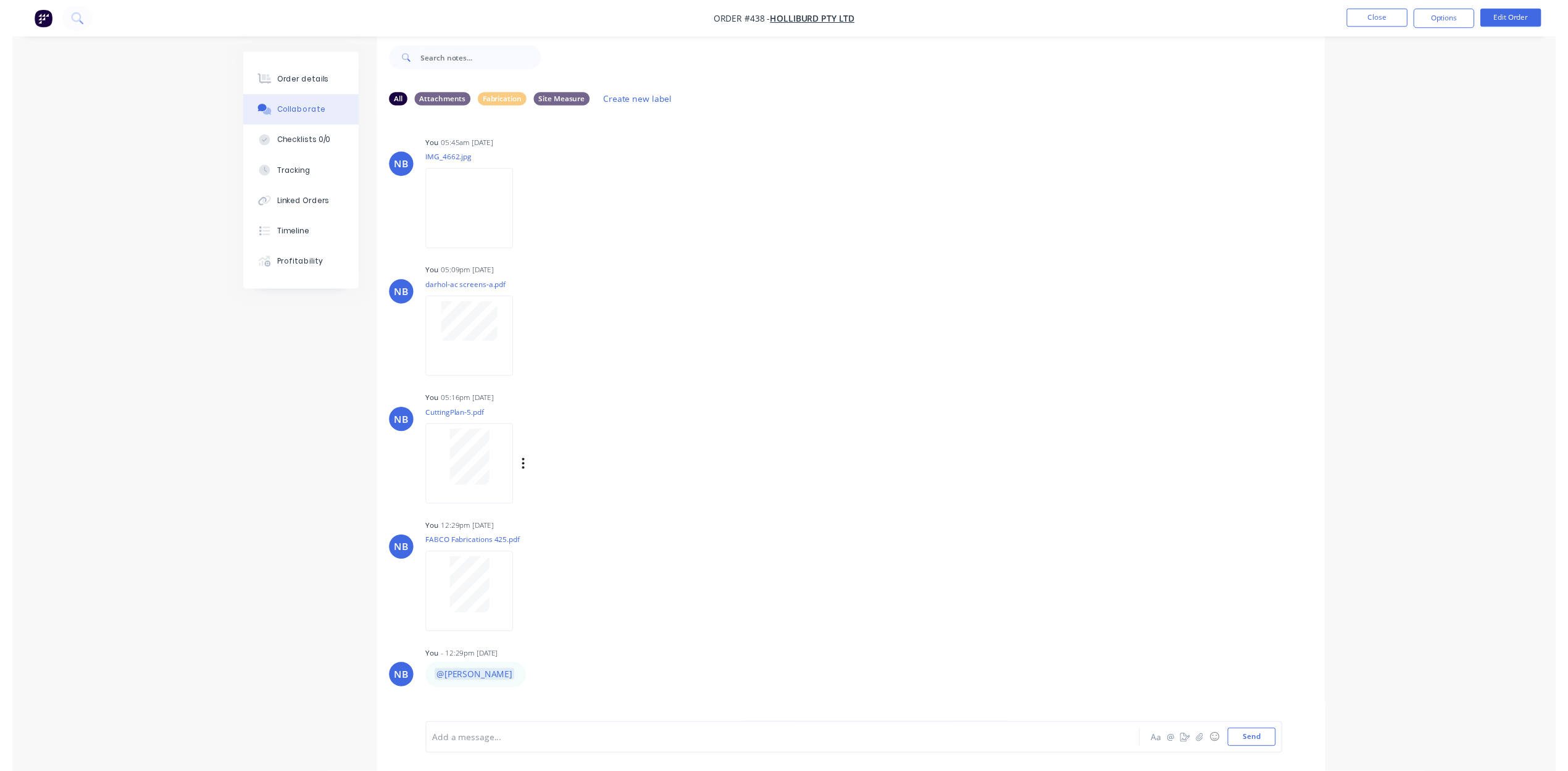
scroll to position [0, 0]
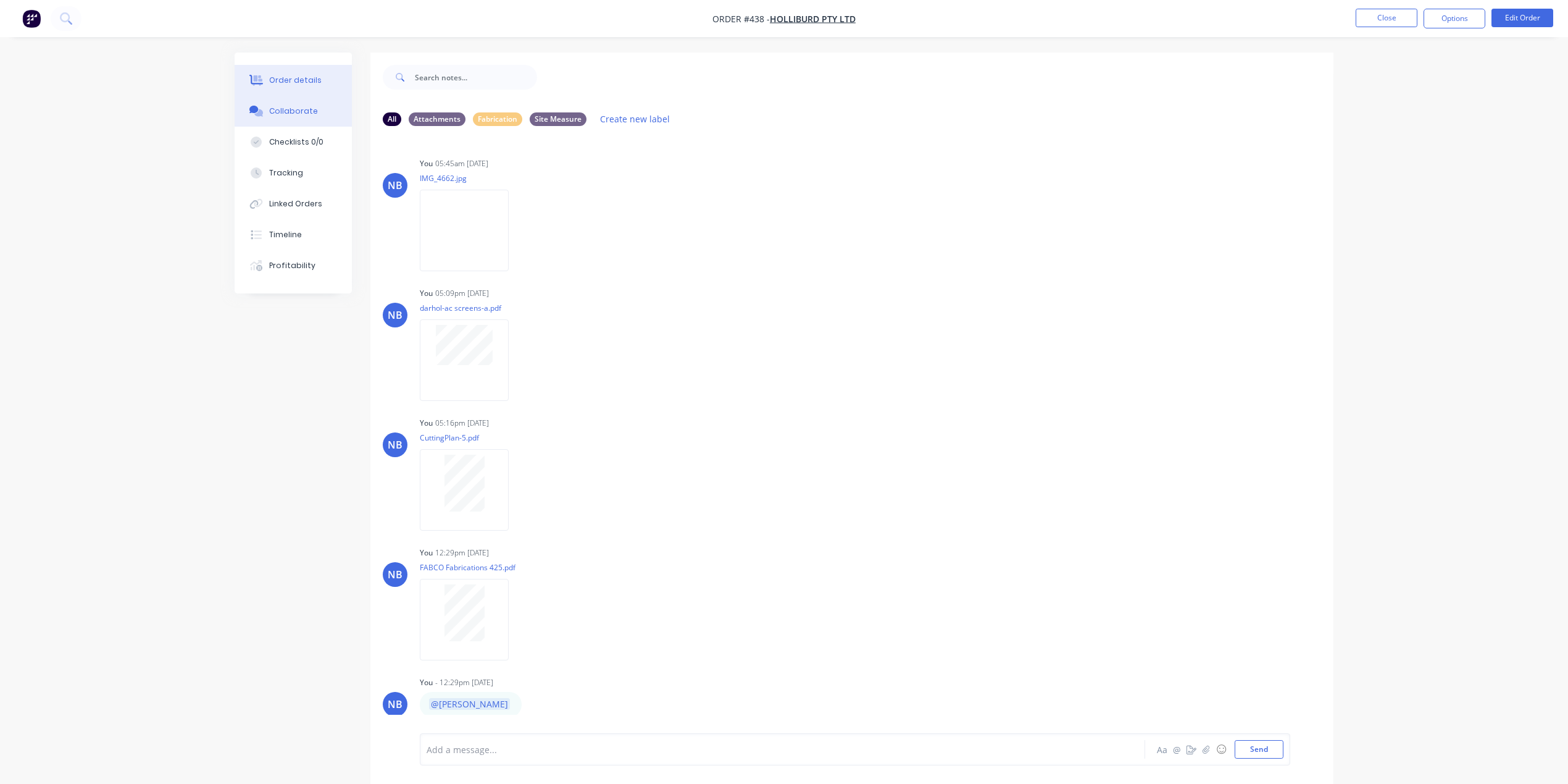
click at [303, 86] on button "Order details" at bounding box center [293, 80] width 117 height 31
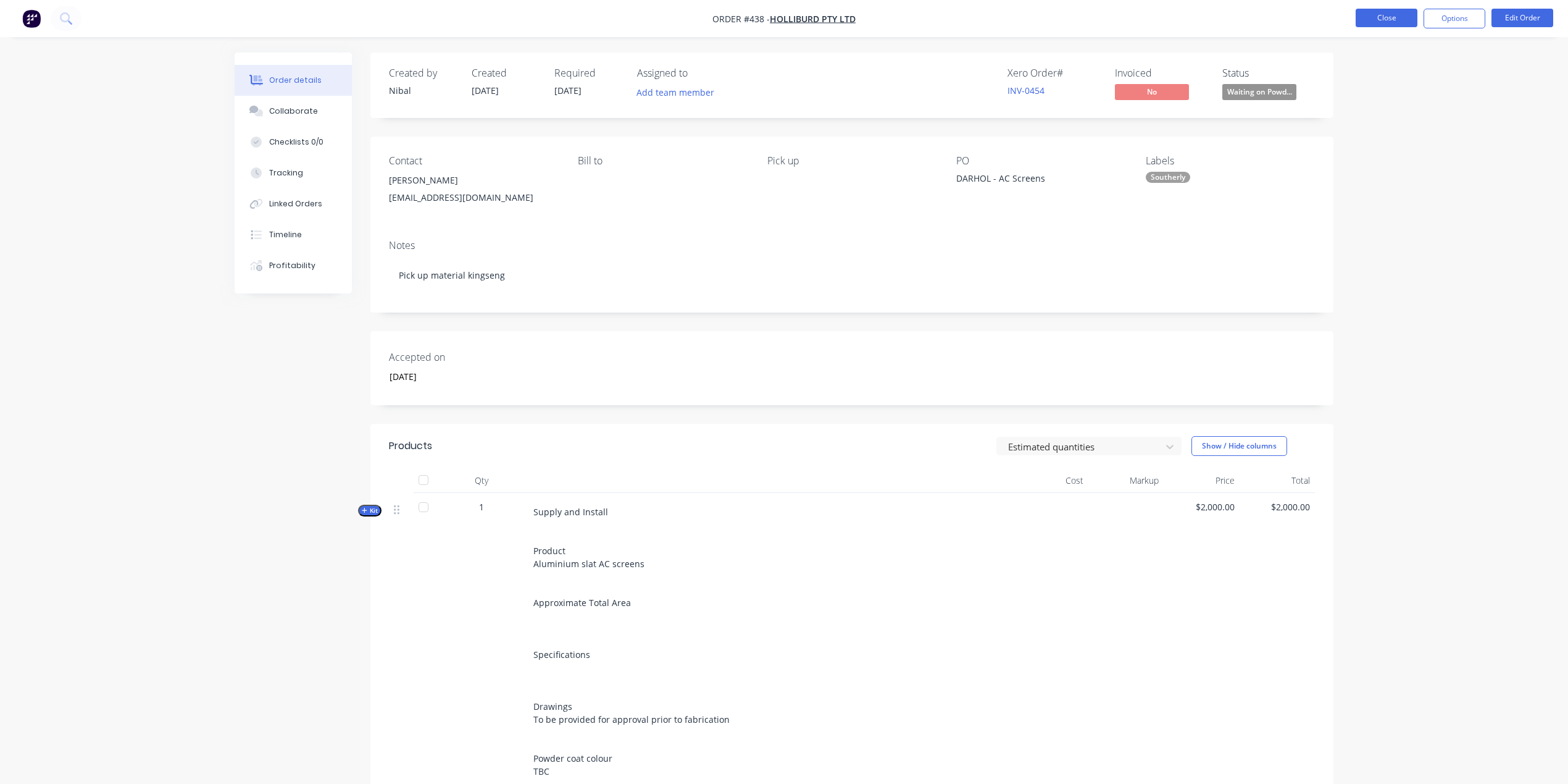
click at [1393, 14] on button "Close" at bounding box center [1386, 18] width 62 height 18
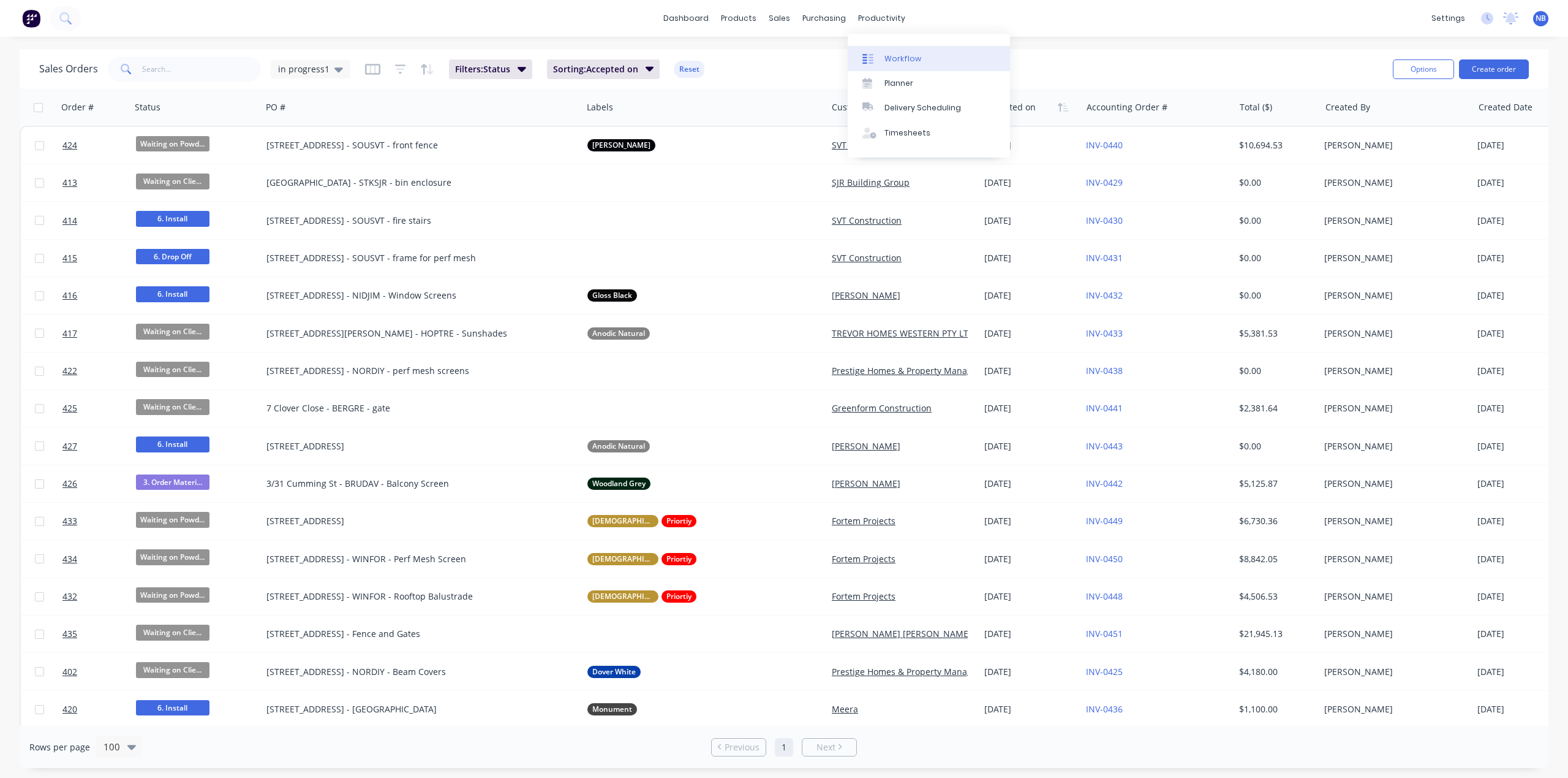
click at [927, 70] on link "Workflow" at bounding box center [929, 58] width 163 height 24
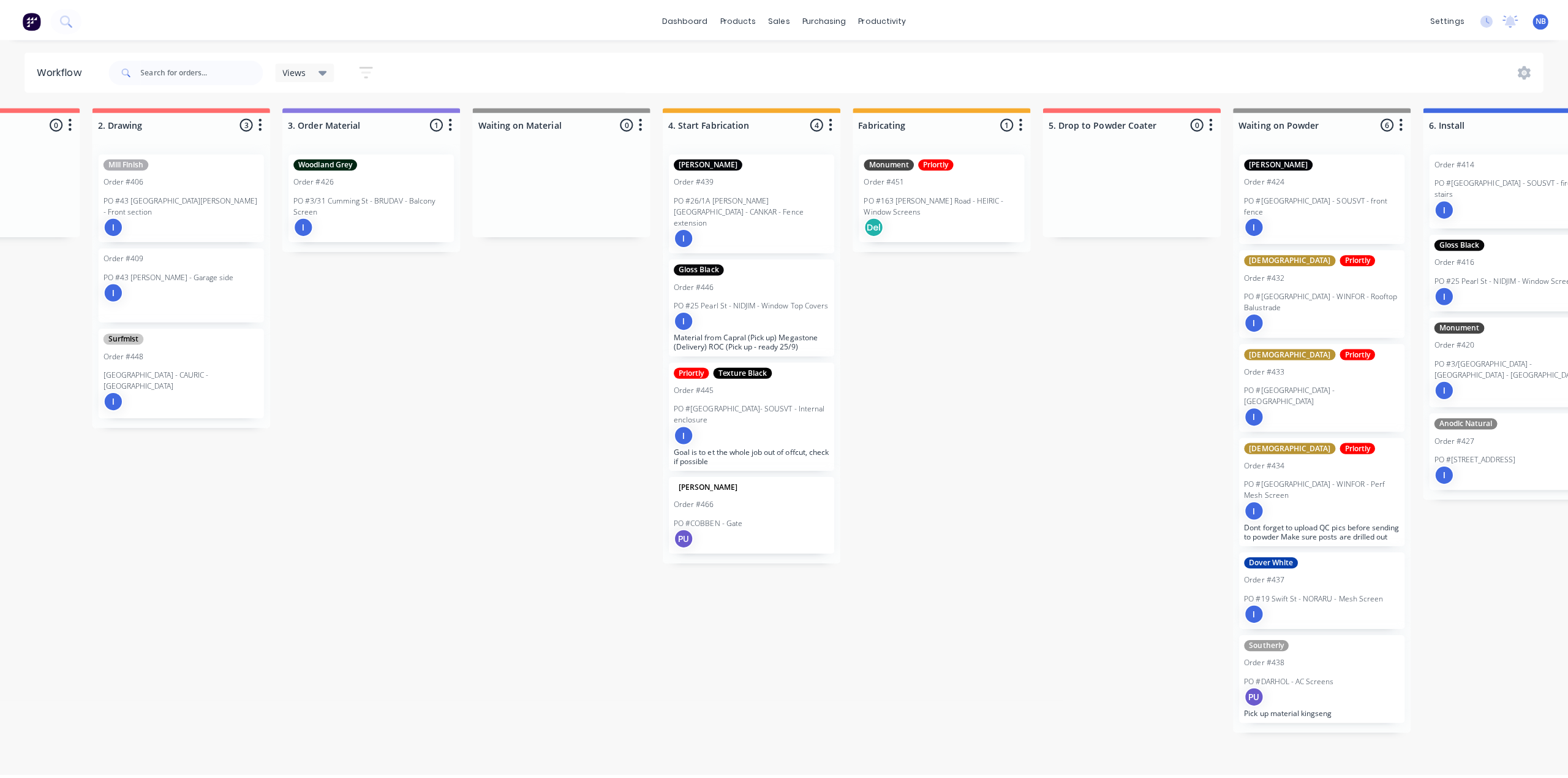
scroll to position [0, 565]
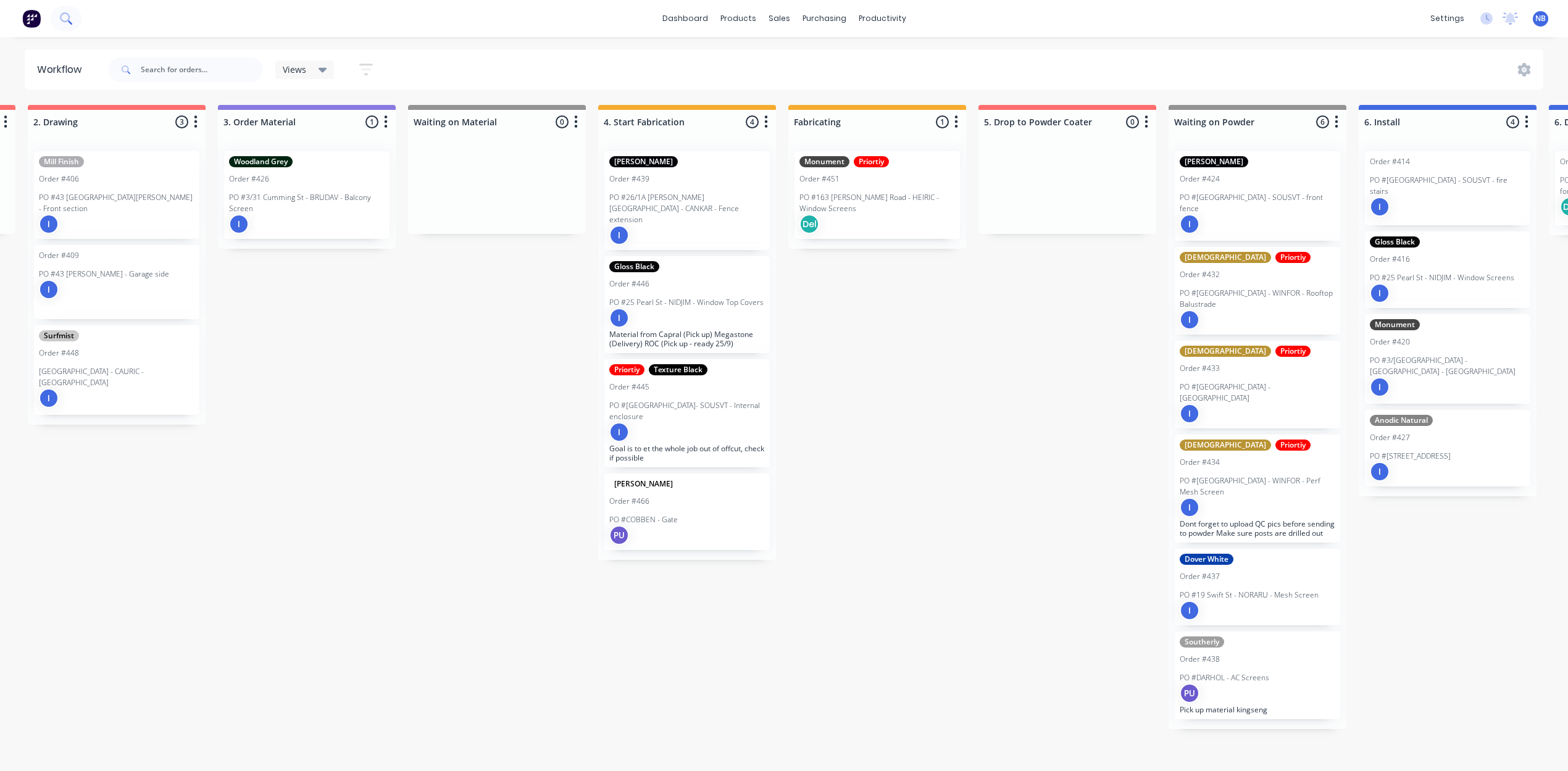
click at [78, 21] on button at bounding box center [66, 18] width 30 height 24
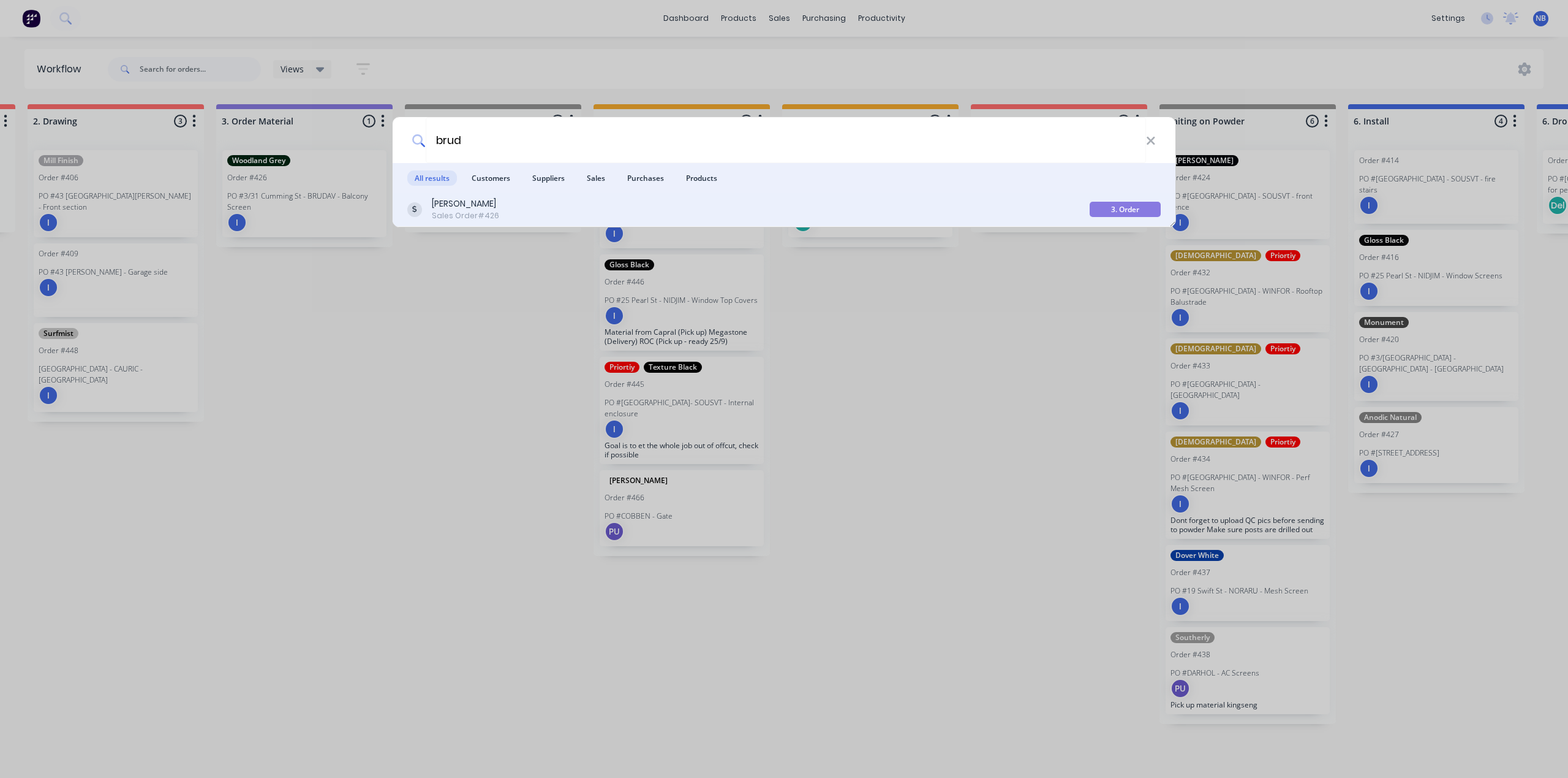
type input "brud"
click at [553, 199] on div "[PERSON_NAME] Sales Order #426" at bounding box center [749, 210] width 682 height 24
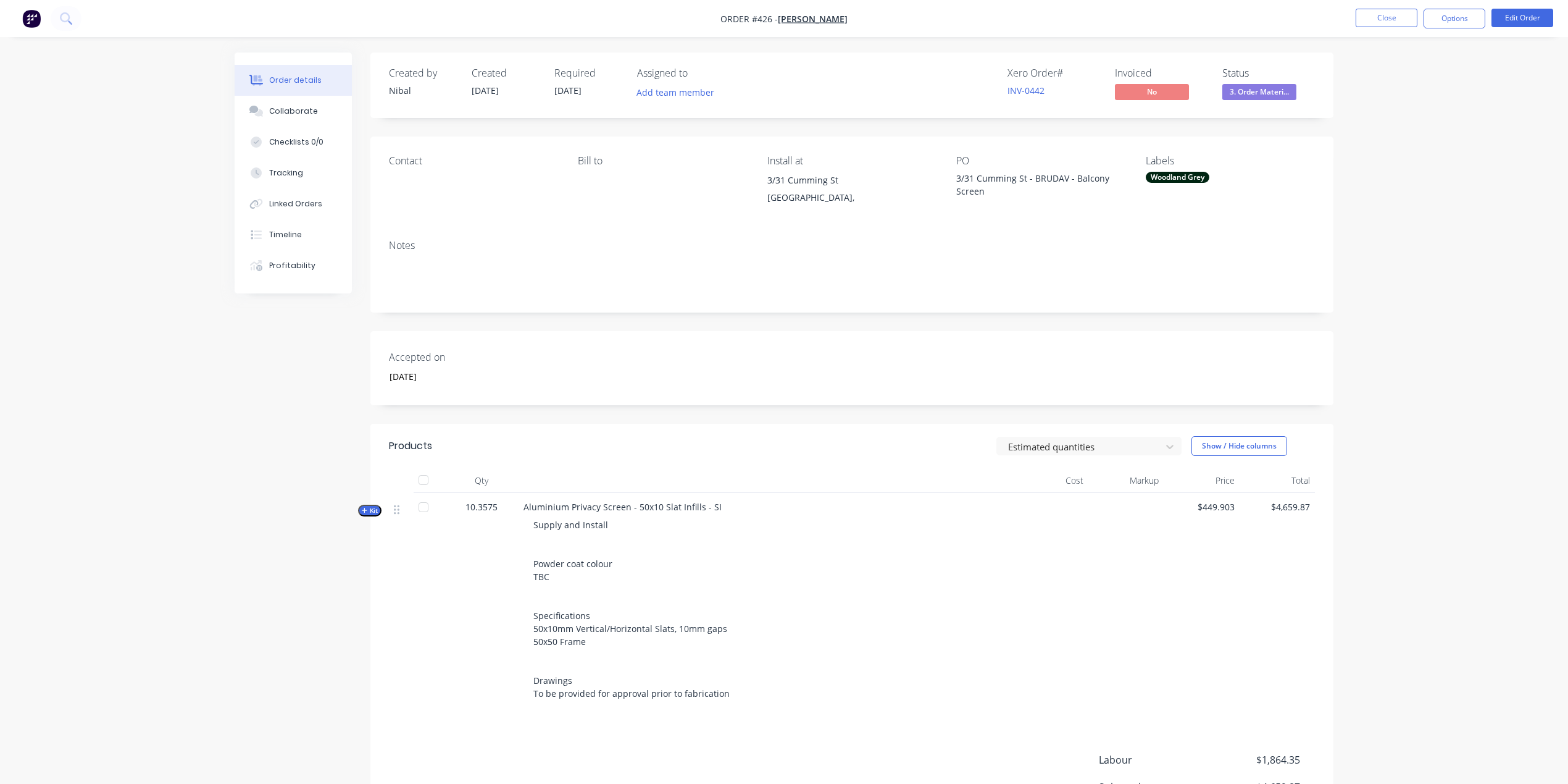
click at [379, 510] on button "Kit" at bounding box center [370, 510] width 24 height 11
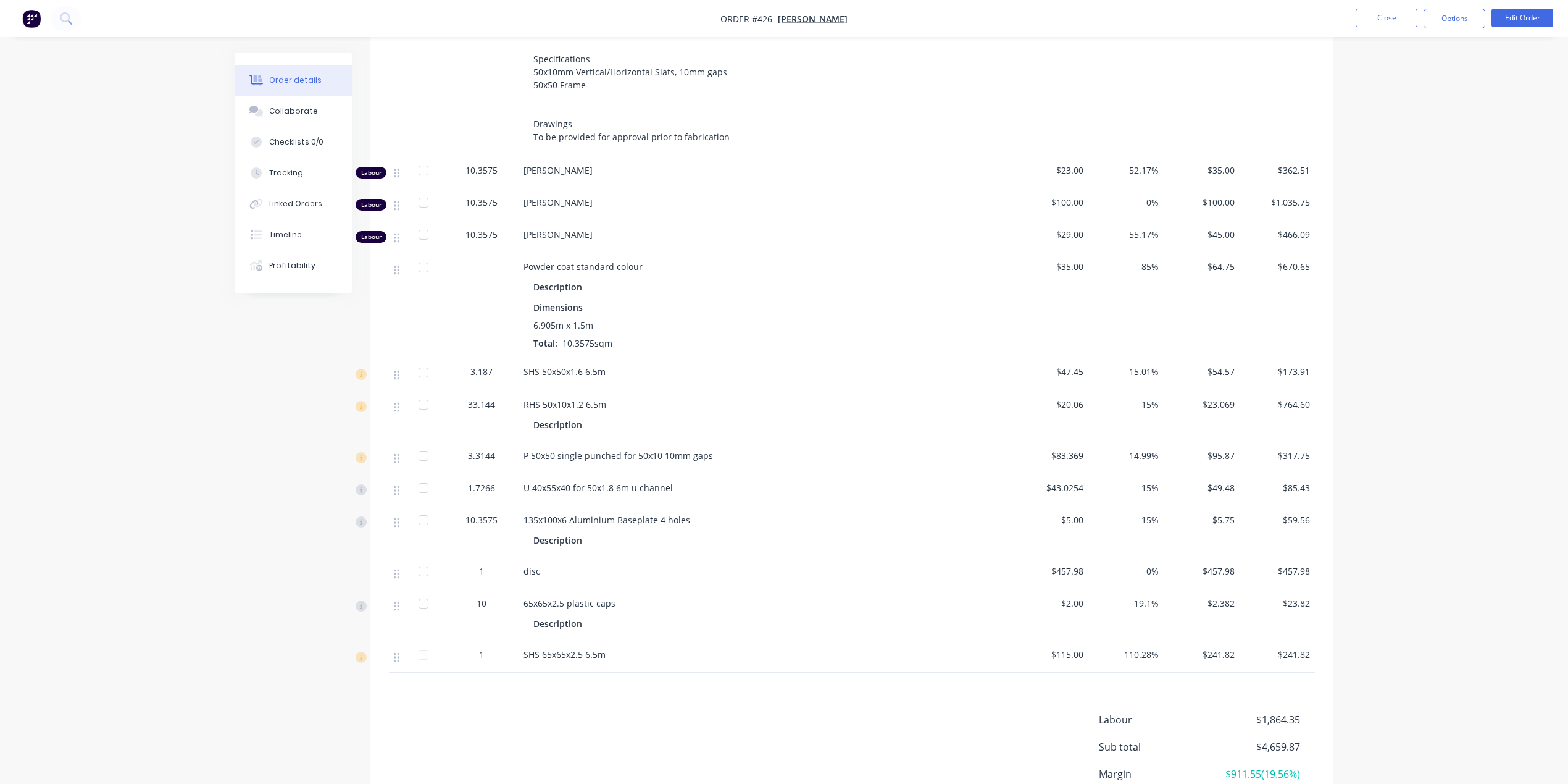
scroll to position [678, 0]
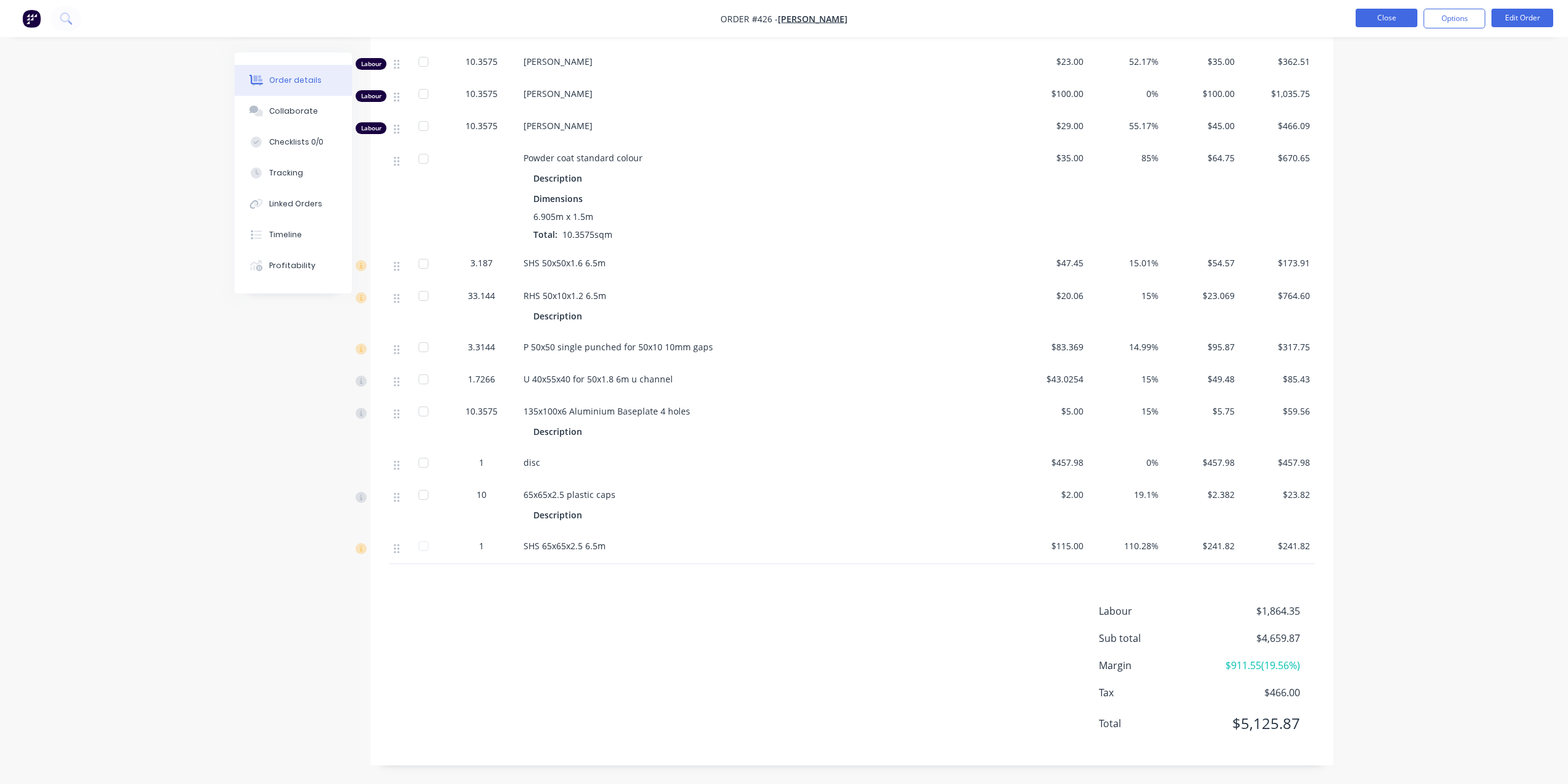
click at [1386, 16] on button "Close" at bounding box center [1386, 18] width 62 height 18
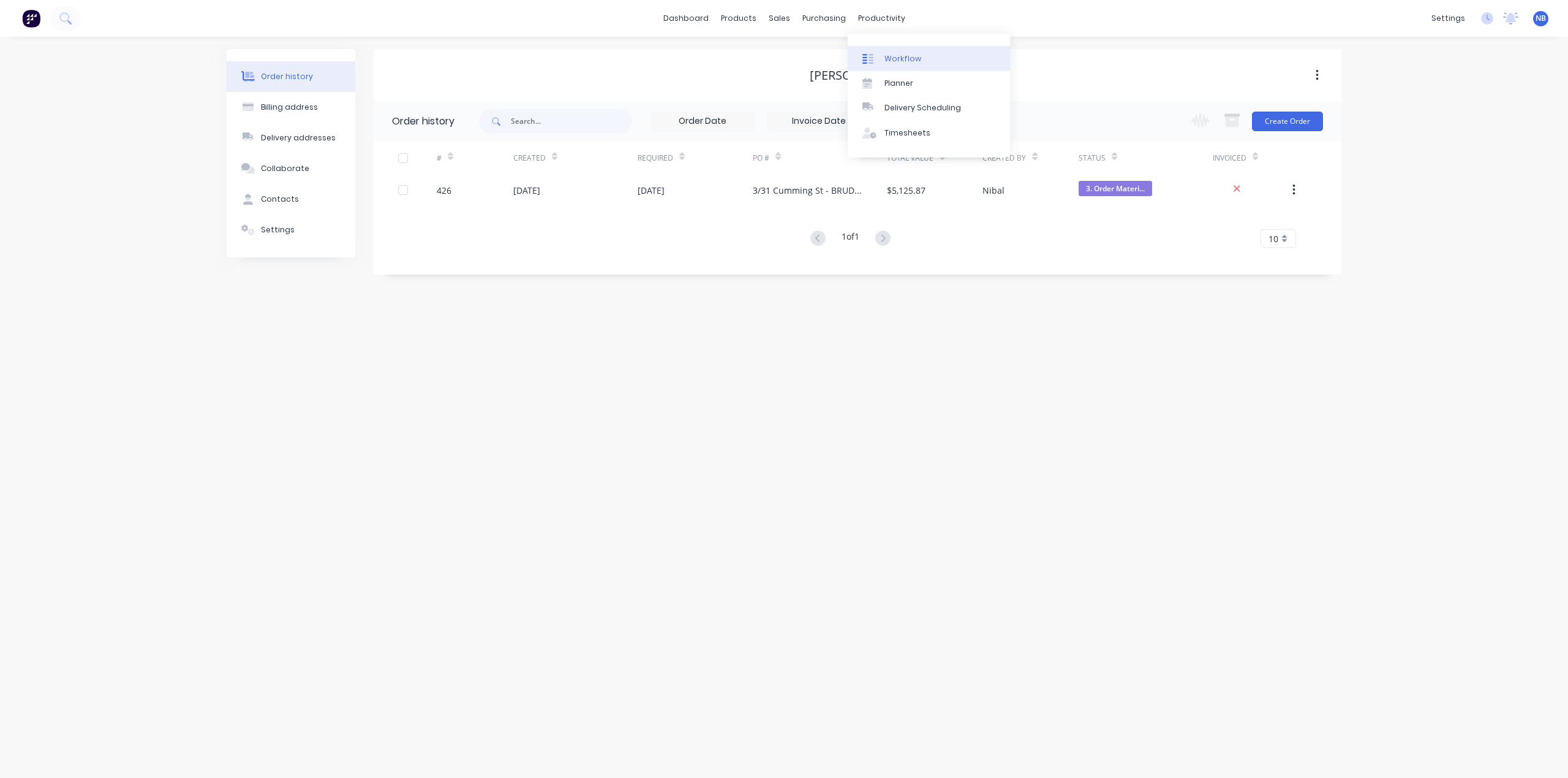
click at [900, 51] on link "Workflow" at bounding box center [929, 58] width 163 height 24
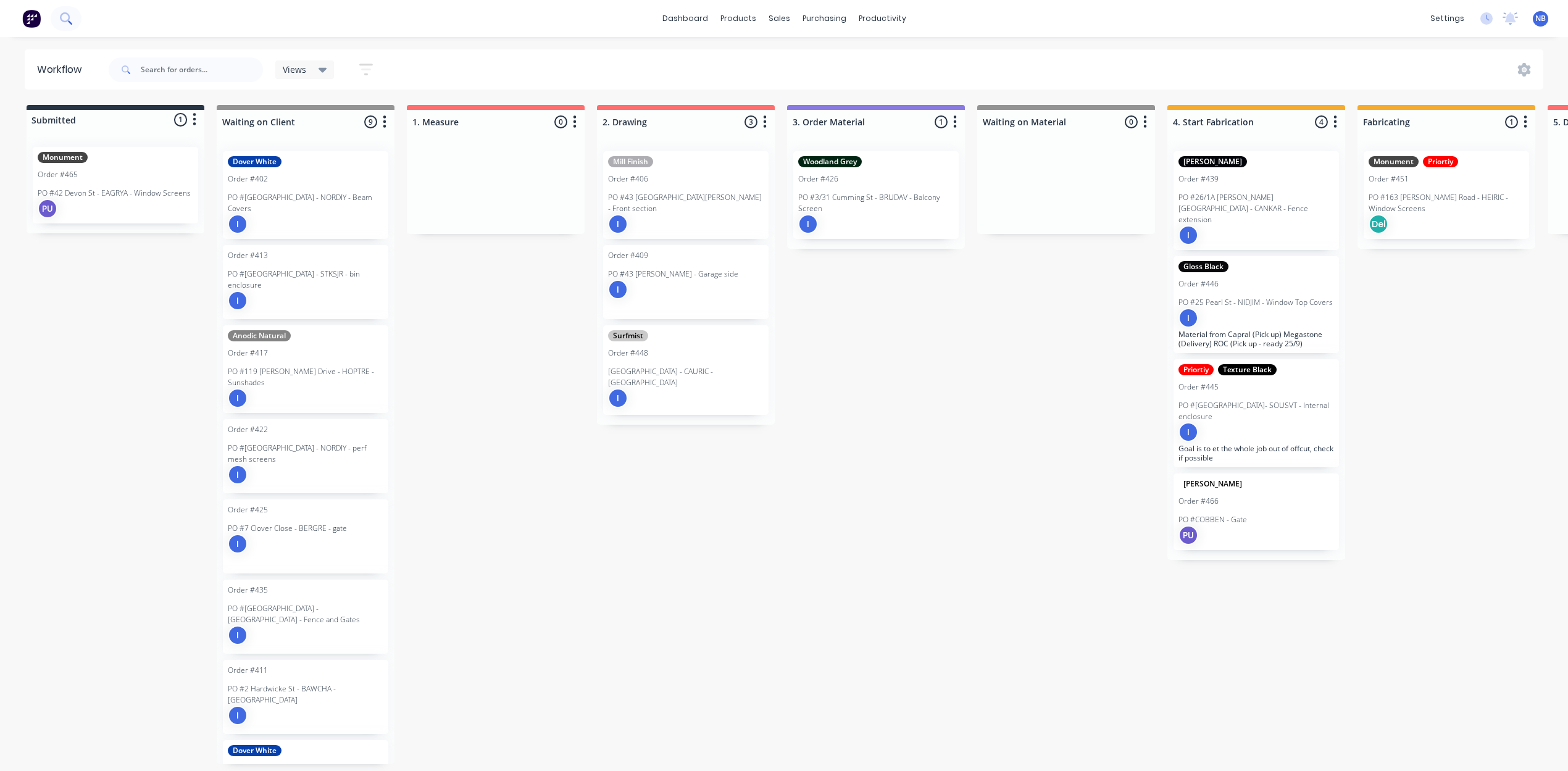
click at [65, 22] on icon at bounding box center [65, 17] width 10 height 10
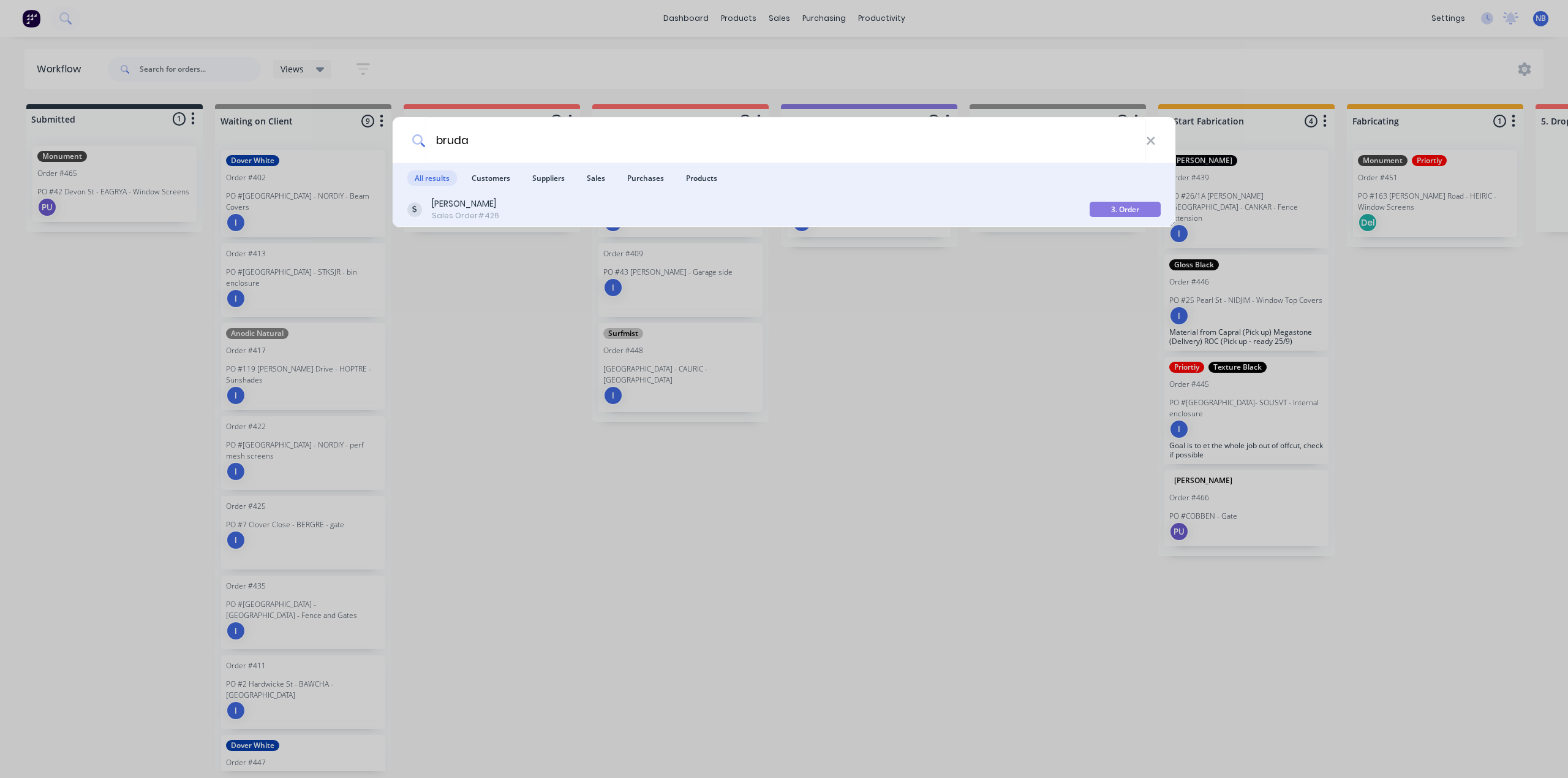
type input "bruda"
click at [512, 198] on div "[PERSON_NAME] Sales Order #426" at bounding box center [749, 210] width 682 height 24
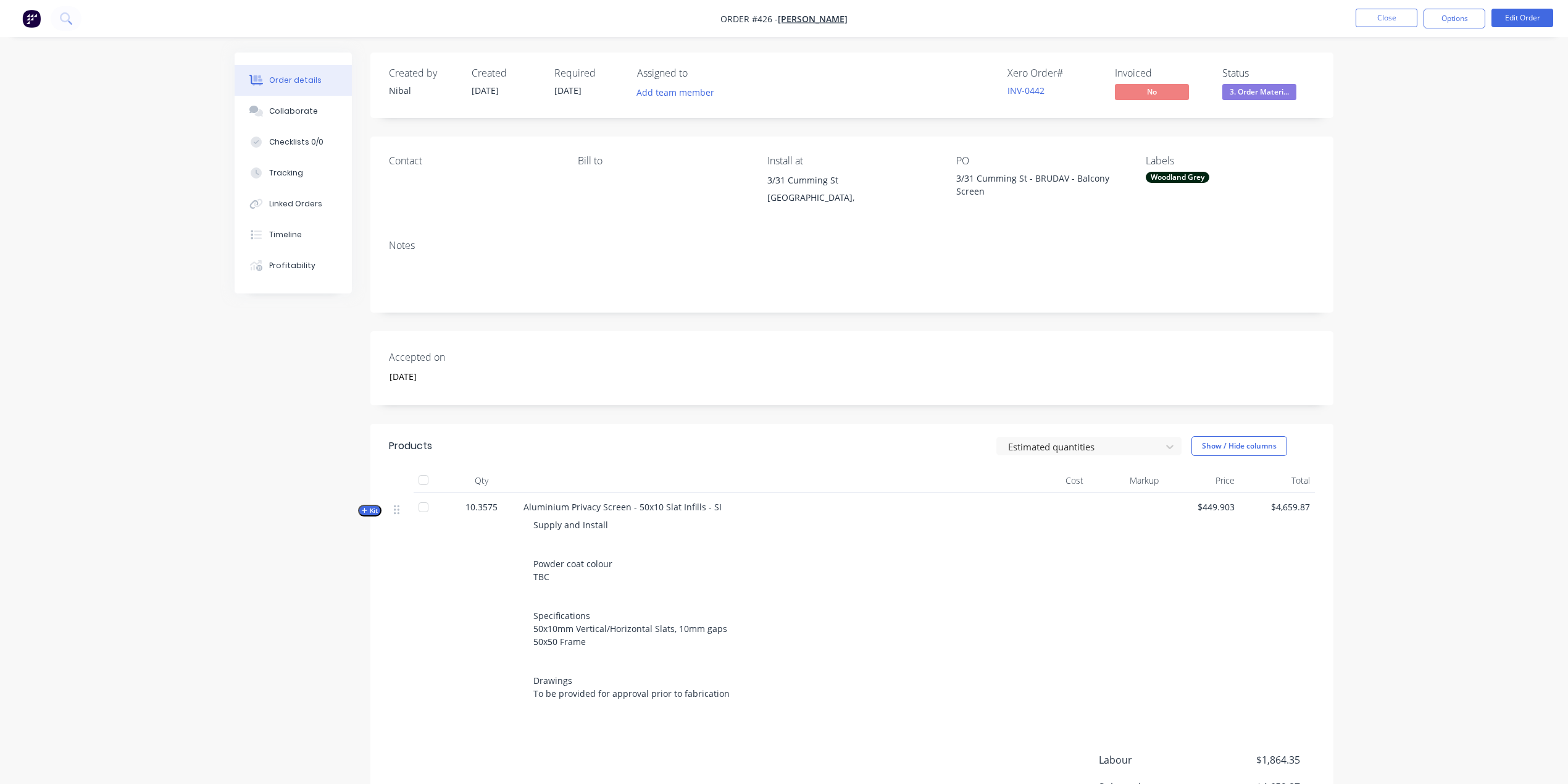
scroll to position [139, 0]
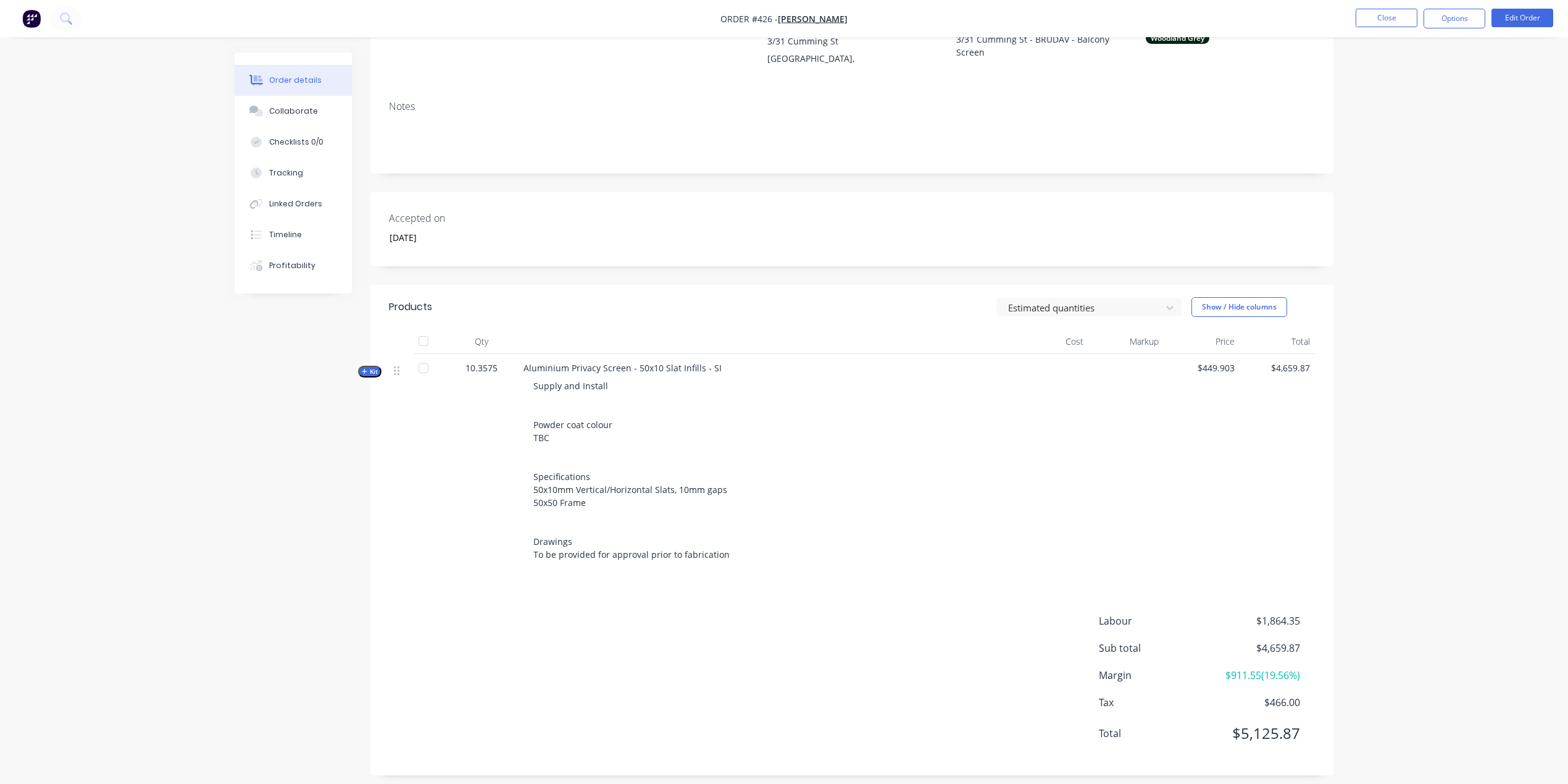
click at [386, 367] on div "Qty Cost Markup Price Total Kit 10.3575 Aluminium Privacy Screen - 50x10 Slat I…" at bounding box center [851, 451] width 963 height 245
click at [383, 368] on div "Qty Cost Markup Price Total Kit 10.3575 Aluminium Privacy Screen - 50x10 Slat I…" at bounding box center [851, 451] width 963 height 245
click at [381, 371] on button "Kit" at bounding box center [370, 371] width 24 height 11
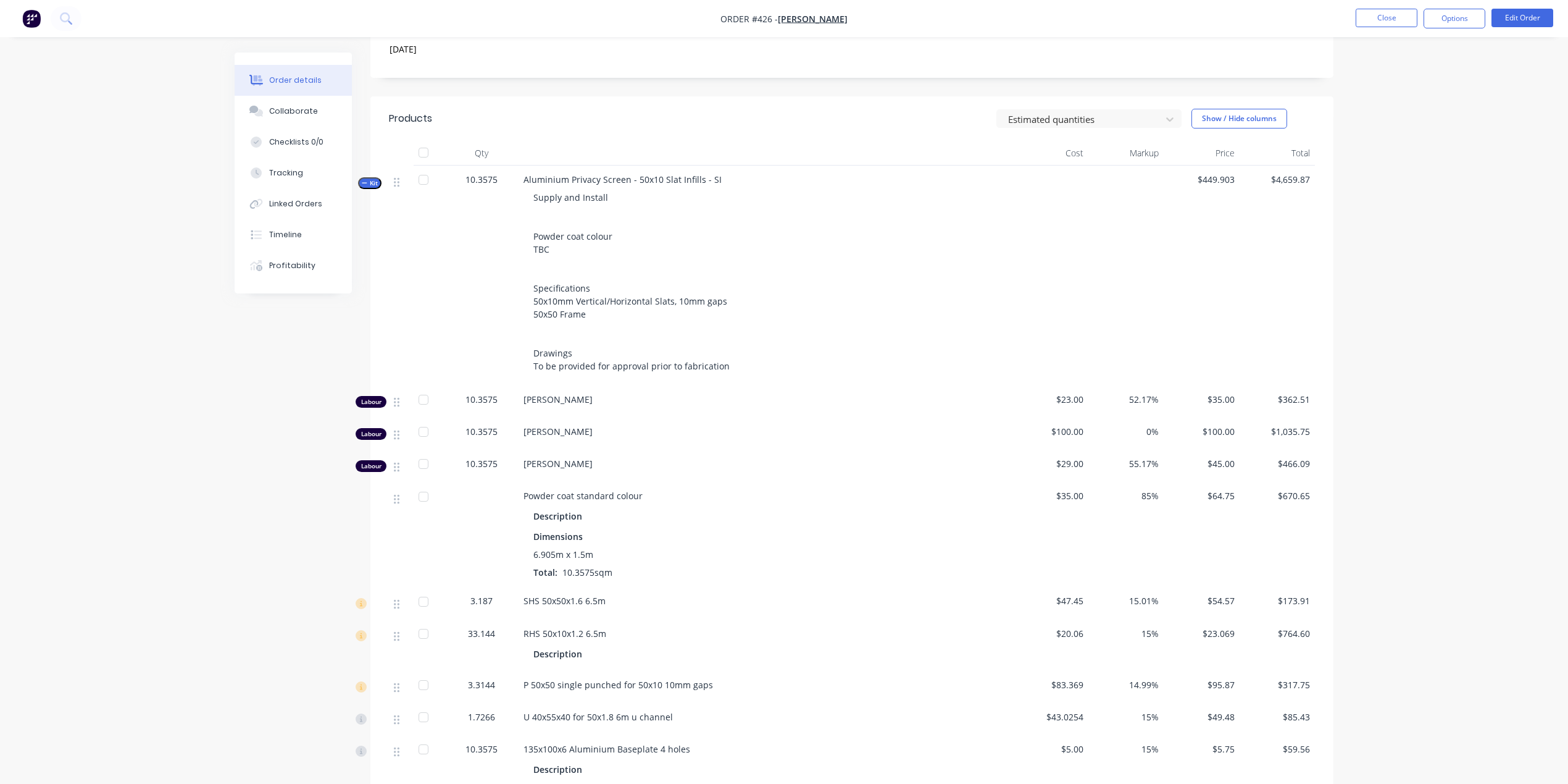
scroll to position [324, 0]
click at [1400, 26] on button "Close" at bounding box center [1386, 18] width 62 height 18
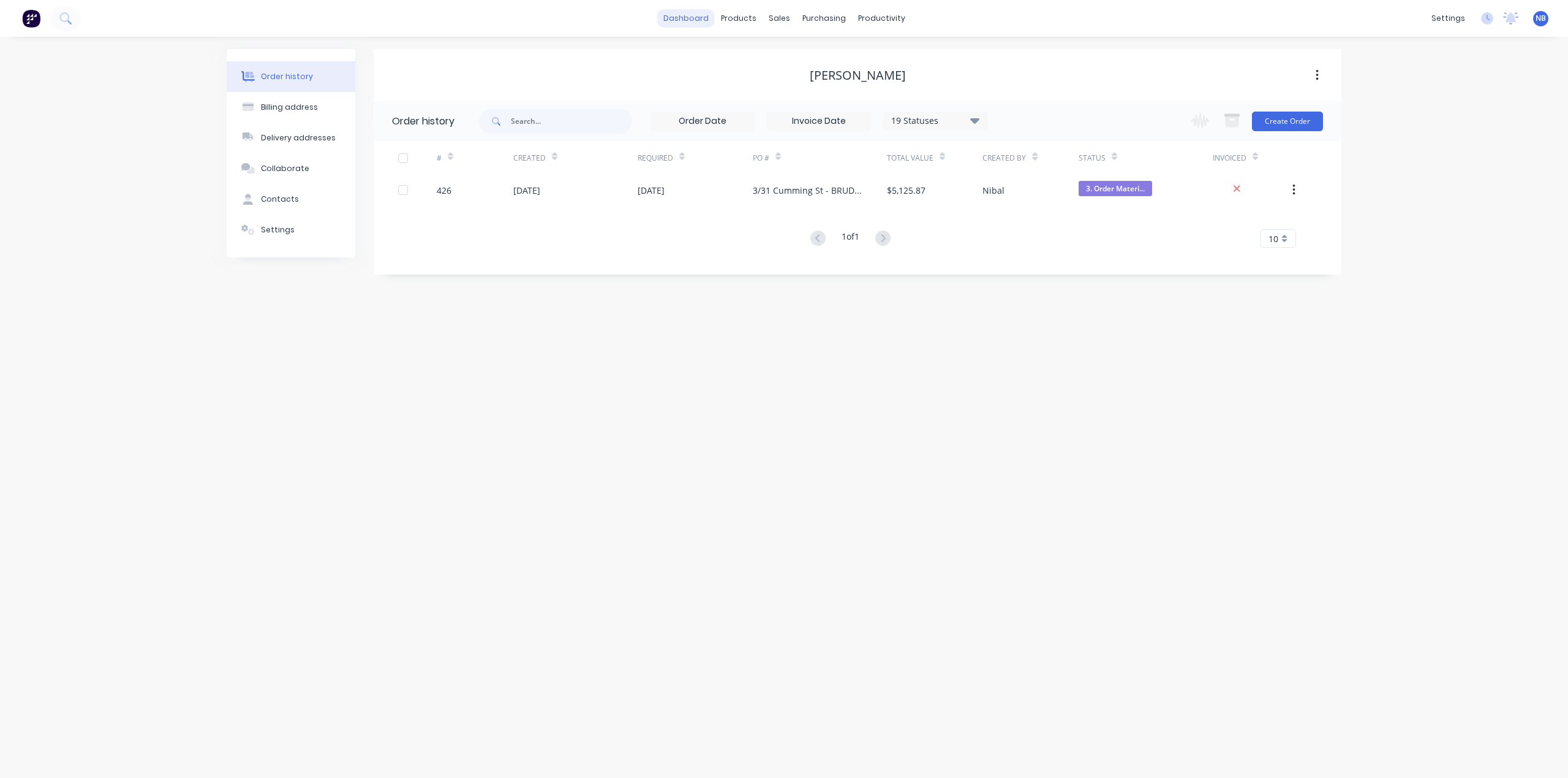
click at [702, 17] on link "dashboard" at bounding box center [686, 18] width 57 height 18
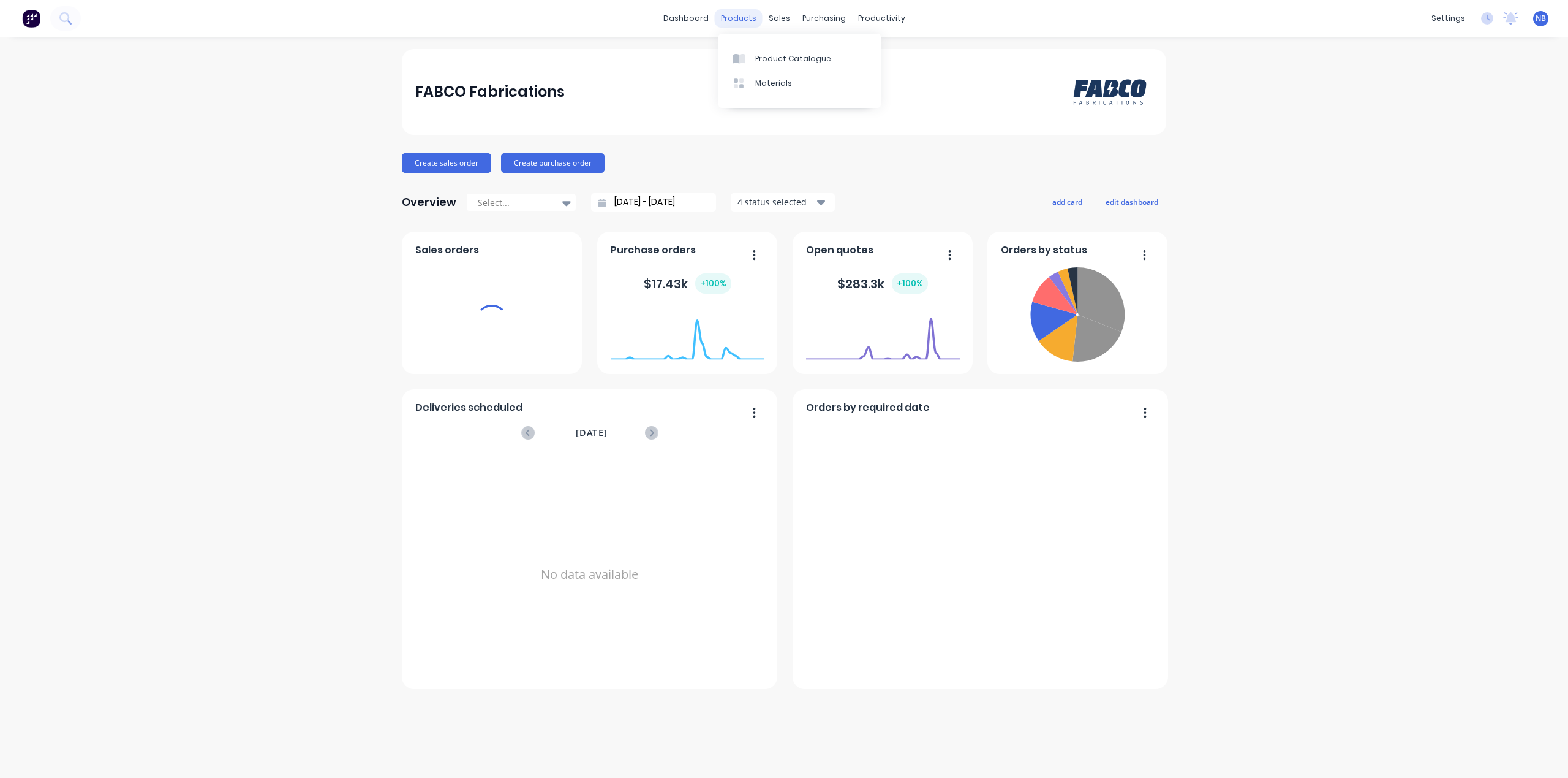
click at [750, 20] on div "products" at bounding box center [738, 18] width 48 height 18
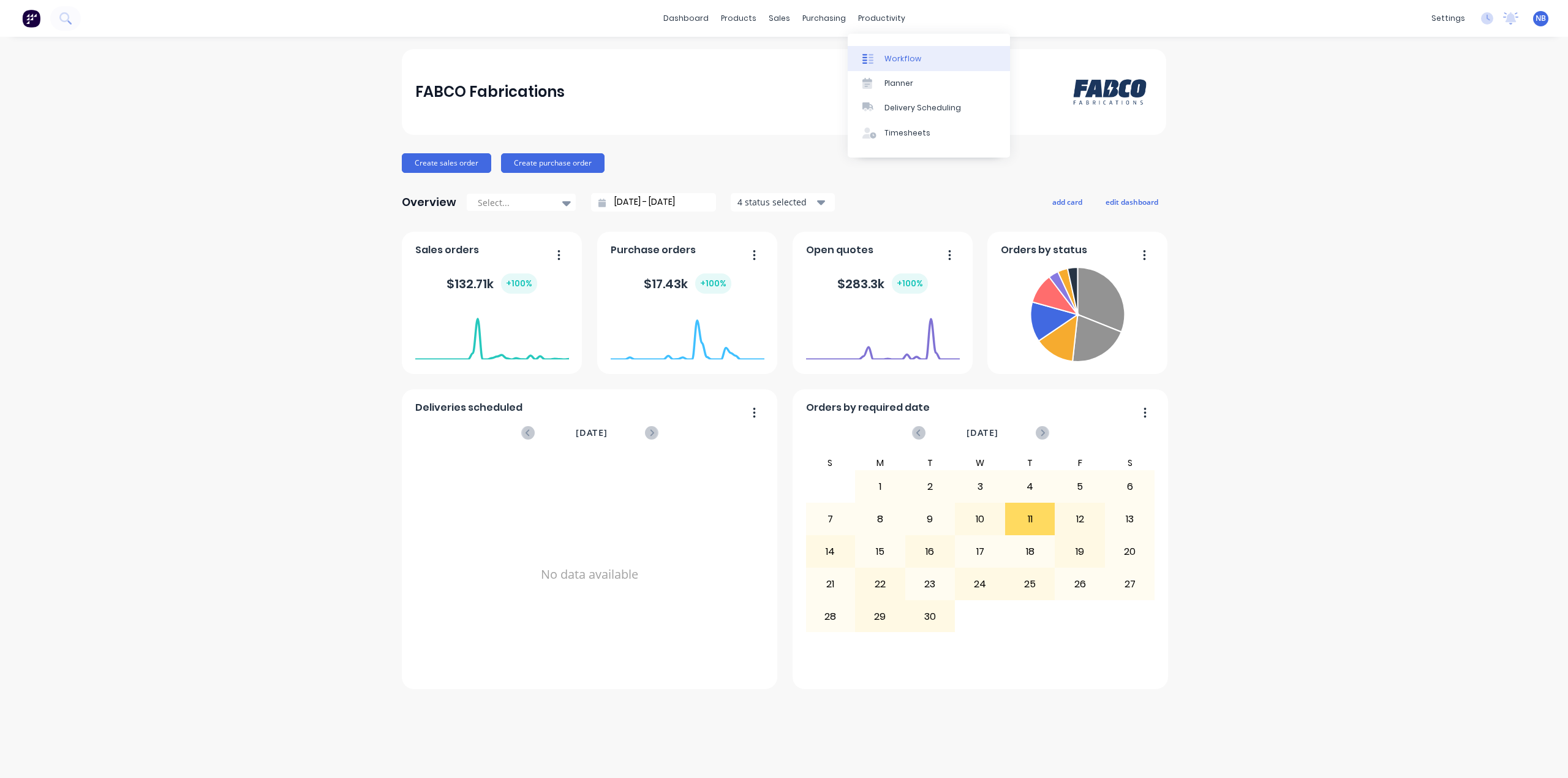
click at [890, 59] on div "Workflow" at bounding box center [902, 58] width 37 height 11
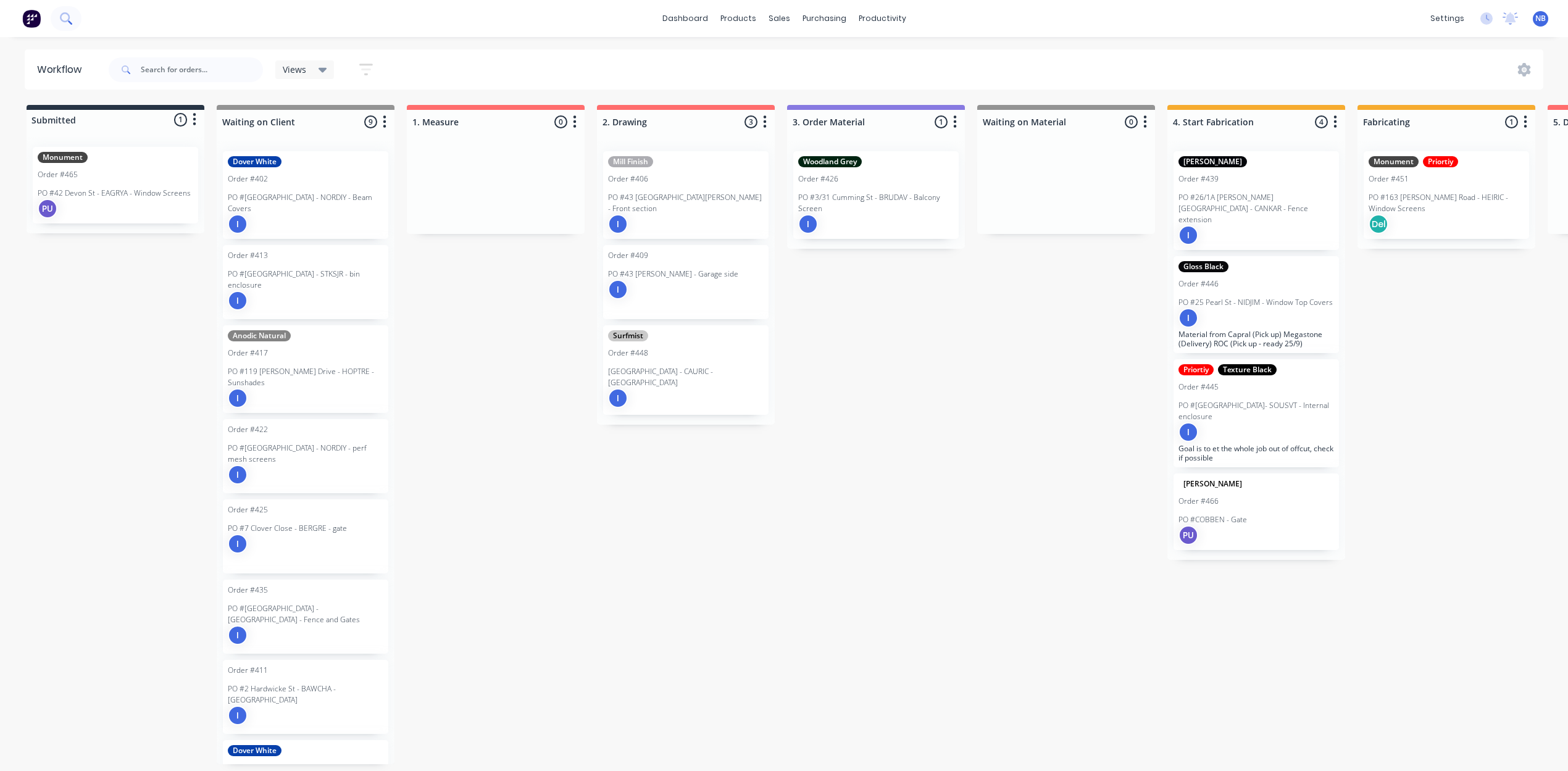
click at [76, 27] on button at bounding box center [66, 18] width 30 height 24
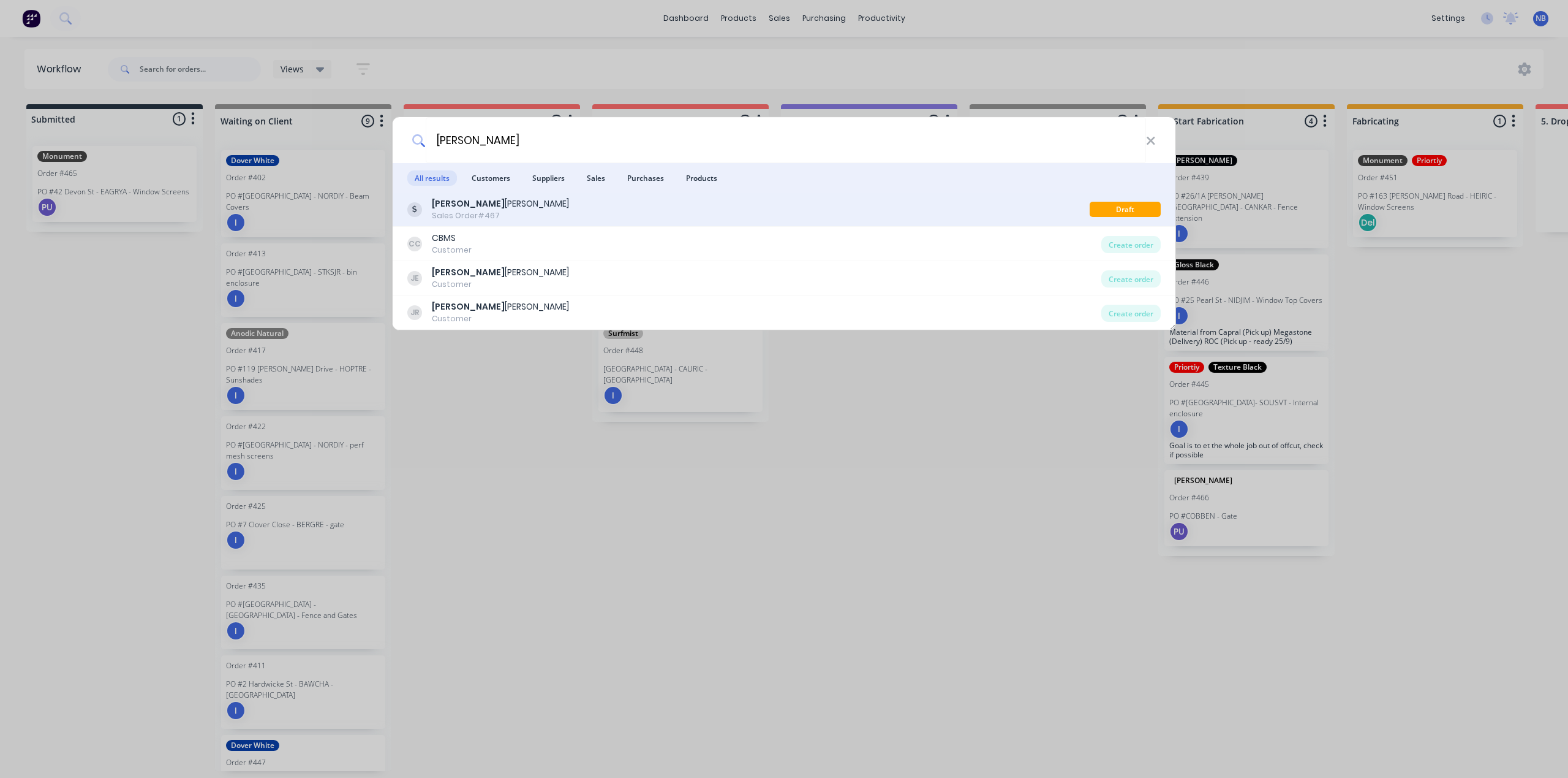
type input "[PERSON_NAME]"
click at [647, 211] on div "[PERSON_NAME] Sales Order #467" at bounding box center [749, 210] width 682 height 24
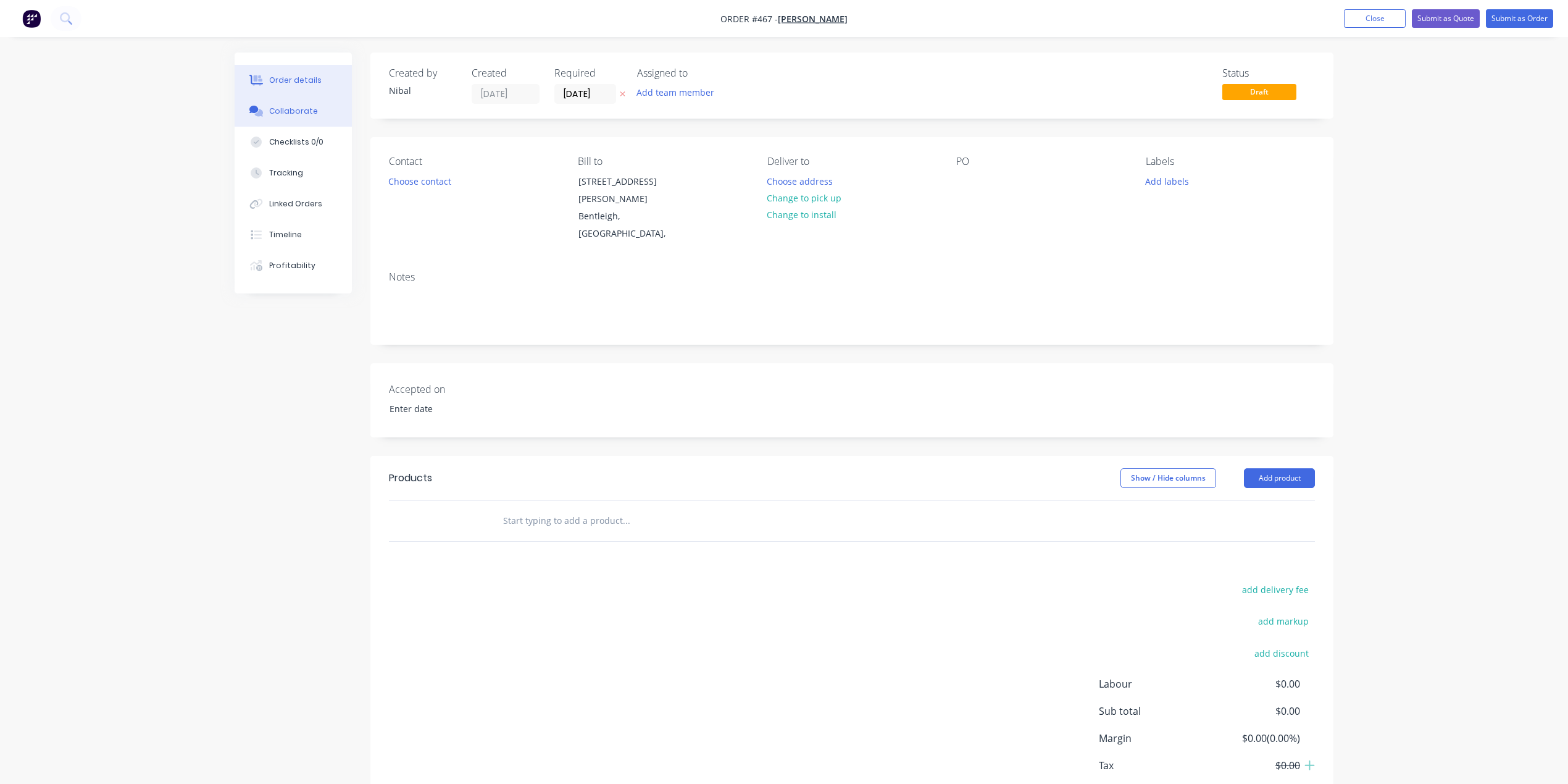
click at [311, 112] on div "Collaborate" at bounding box center [293, 111] width 49 height 11
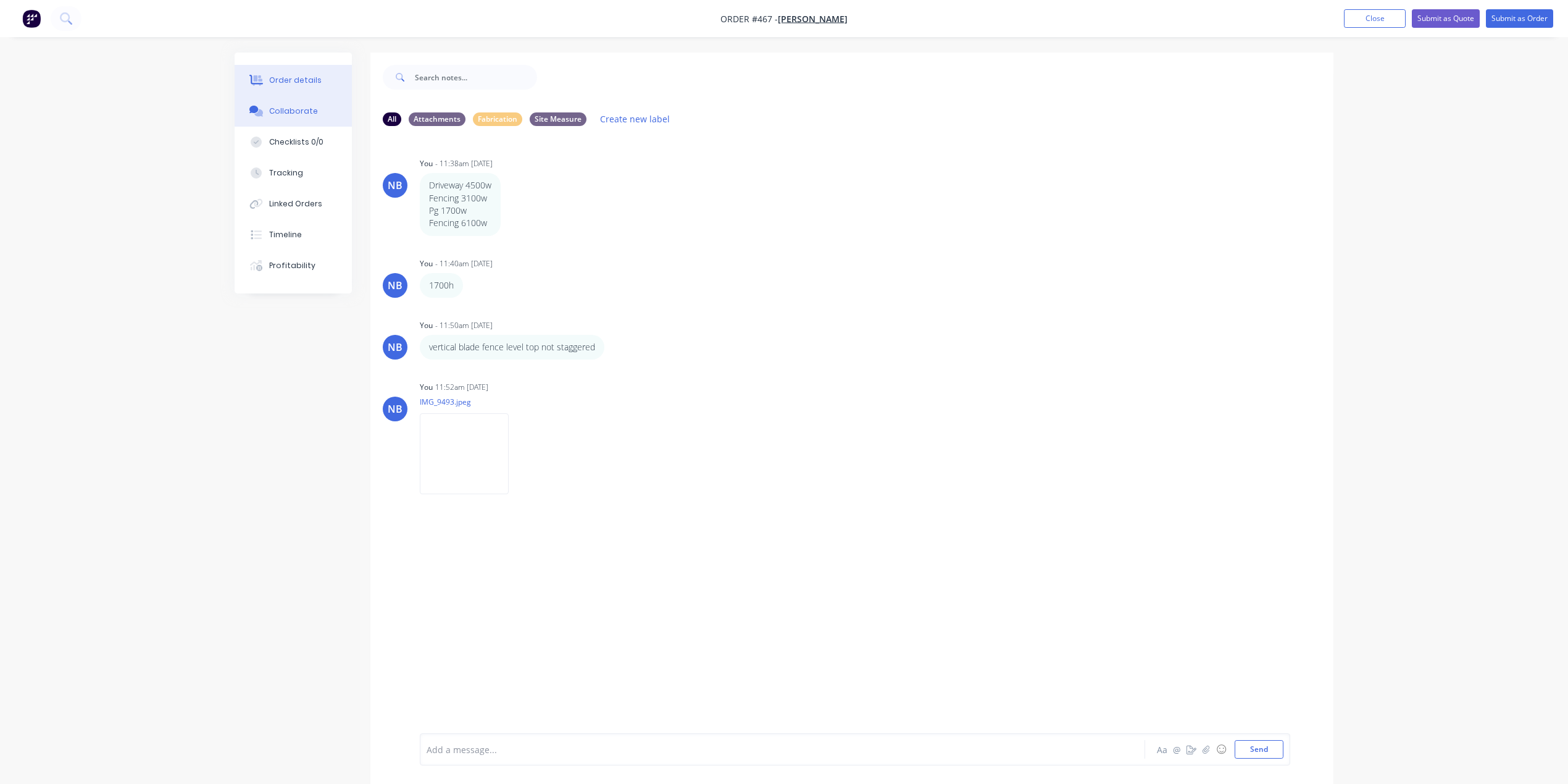
click at [306, 82] on div "Order details" at bounding box center [295, 80] width 53 height 11
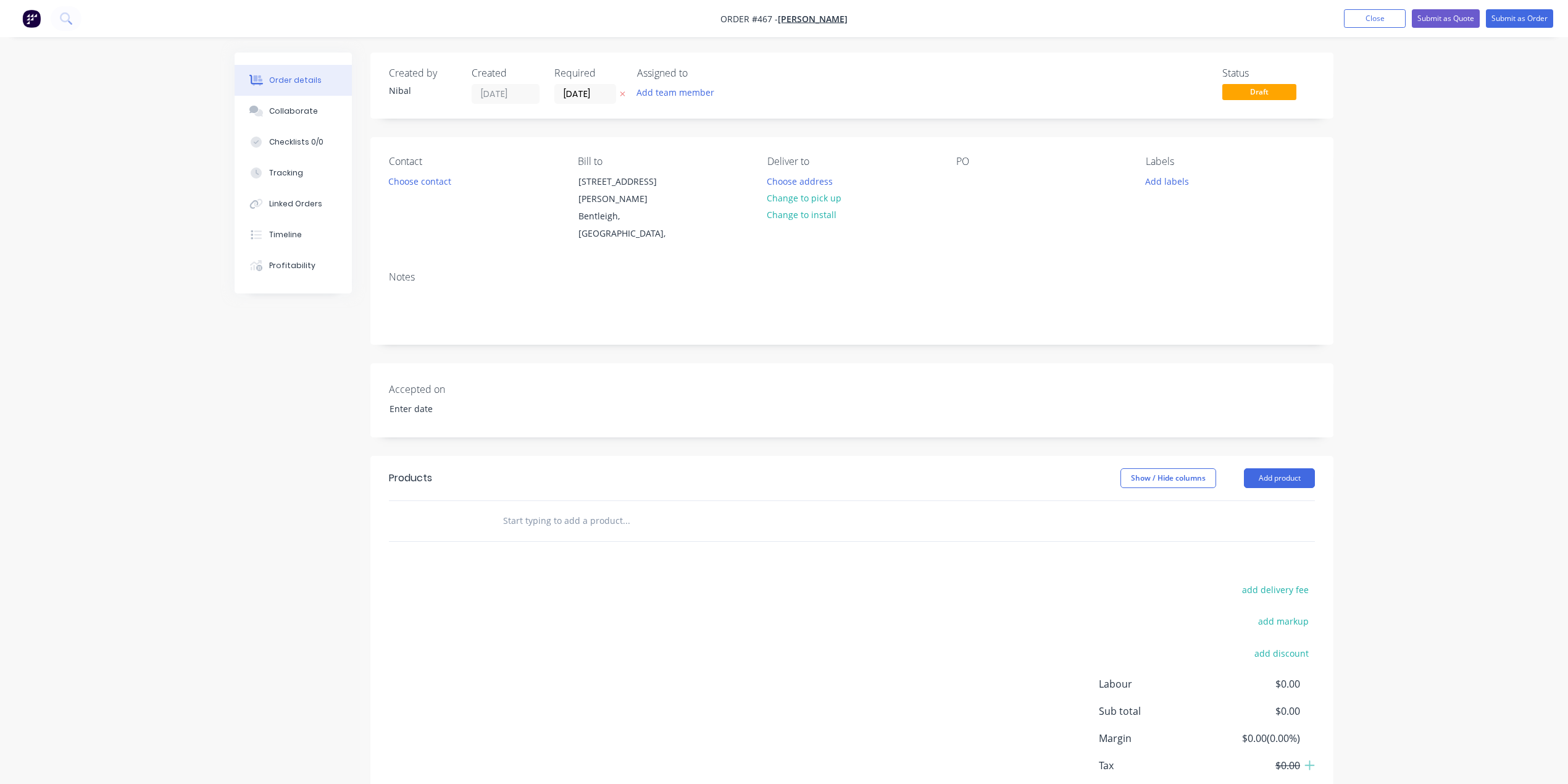
click at [562, 508] on input "text" at bounding box center [626, 520] width 247 height 24
click at [559, 641] on div "add delivery fee add markup add discount Labour $0.00 Sub total $0.00 Margin $0…" at bounding box center [851, 700] width 926 height 239
click at [548, 508] on input "text" at bounding box center [626, 520] width 247 height 24
drag, startPoint x: 554, startPoint y: 495, endPoint x: 443, endPoint y: 473, distance: 113.2
click at [443, 501] on div "blade inf Add blade inf to order 50x10 Blade Inf ills Product Kit 50x10 Blade I…" at bounding box center [851, 521] width 926 height 40
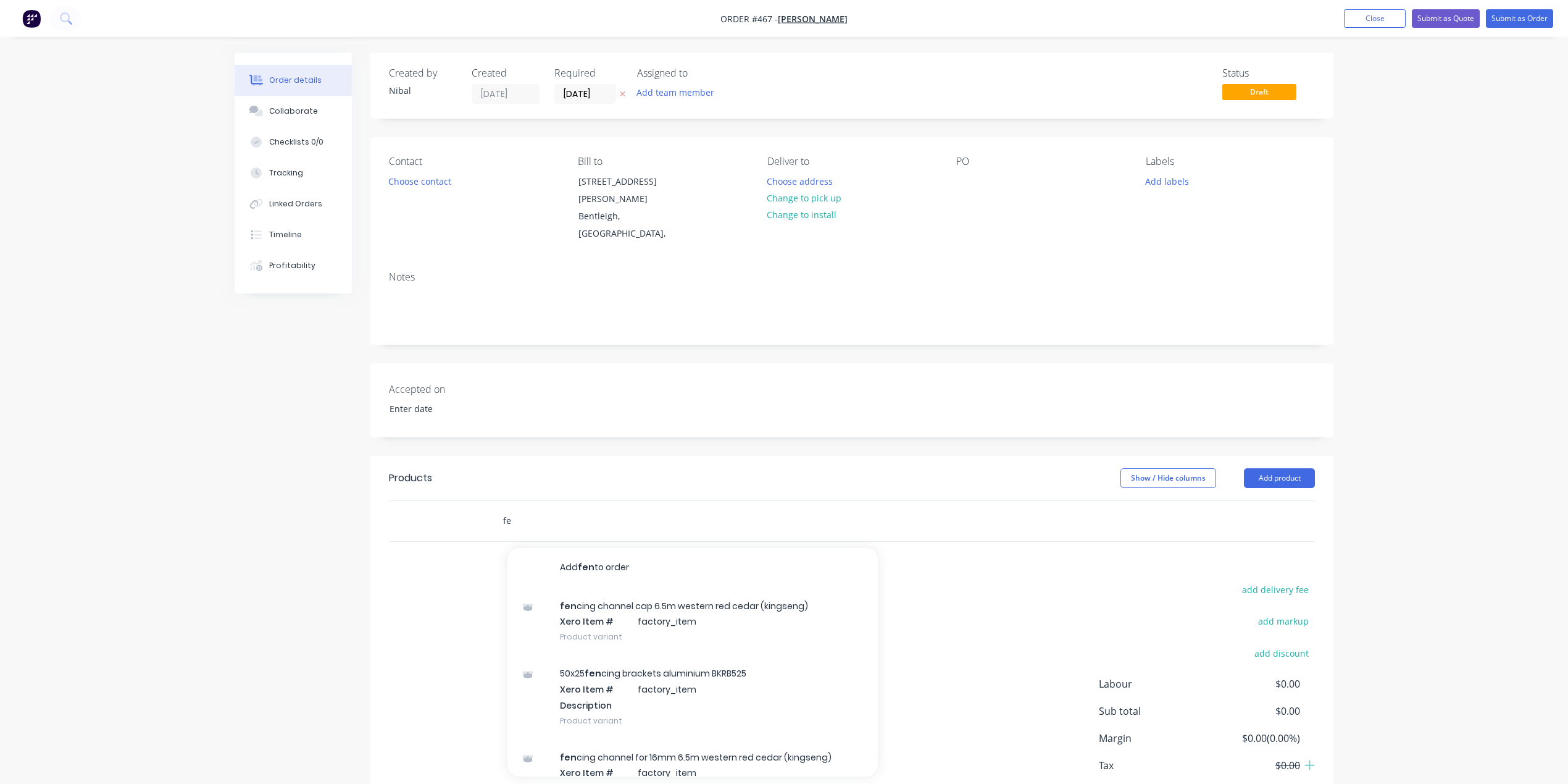
type input "f"
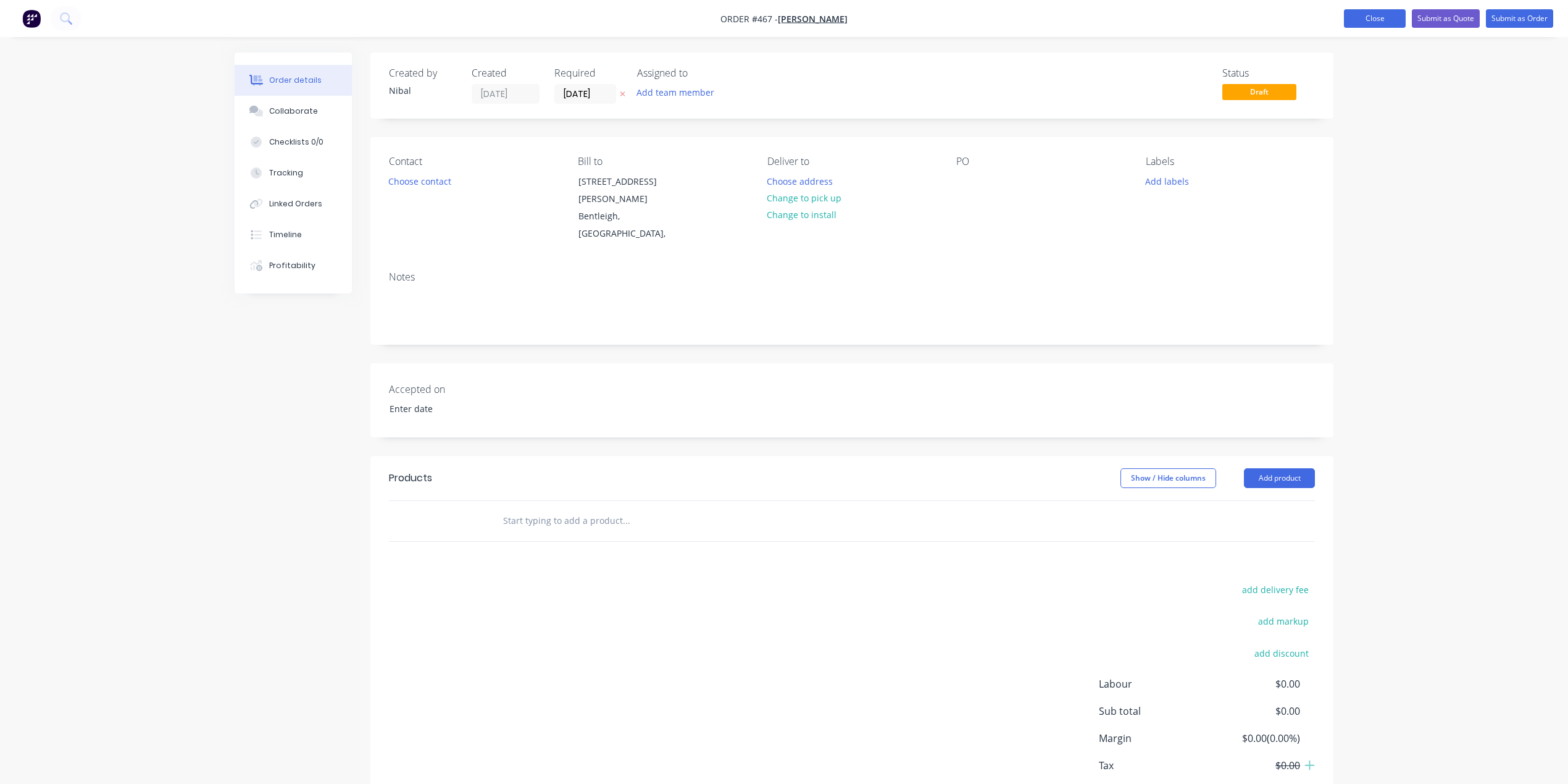
click at [1377, 20] on button "Close" at bounding box center [1374, 18] width 62 height 18
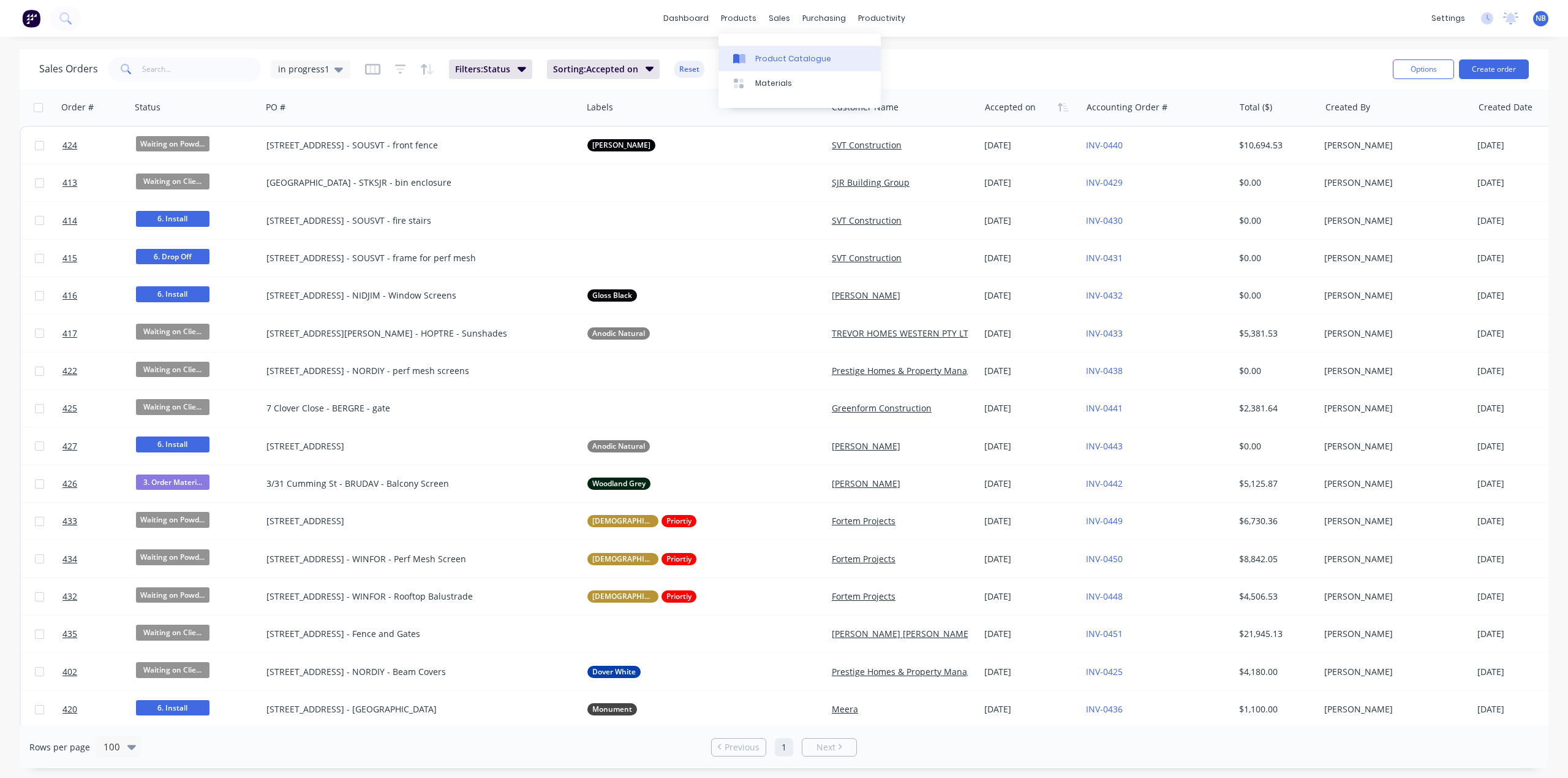
click at [756, 60] on div "Product Catalogue" at bounding box center [793, 58] width 76 height 11
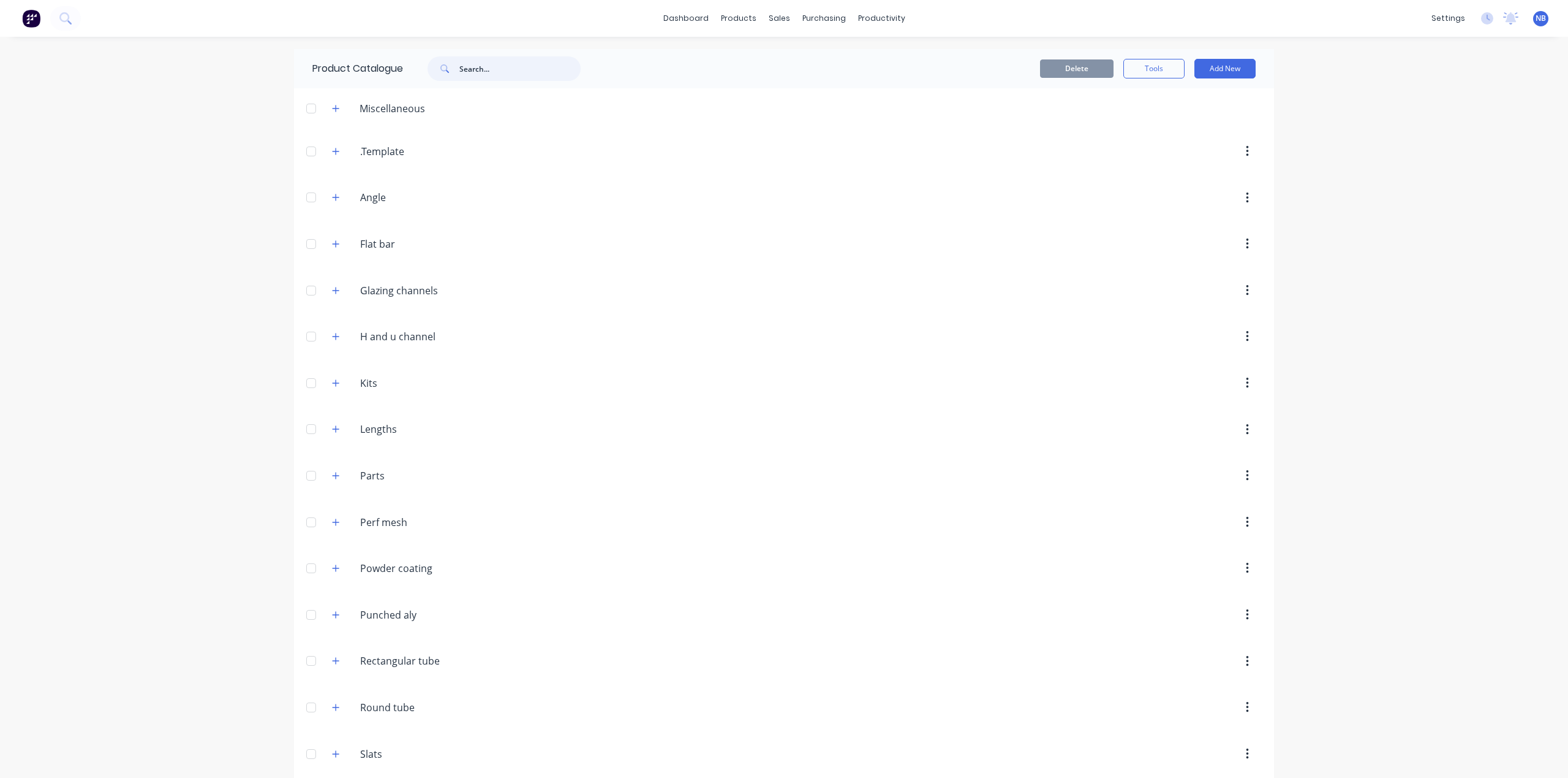
click at [493, 58] on input "text" at bounding box center [520, 69] width 121 height 24
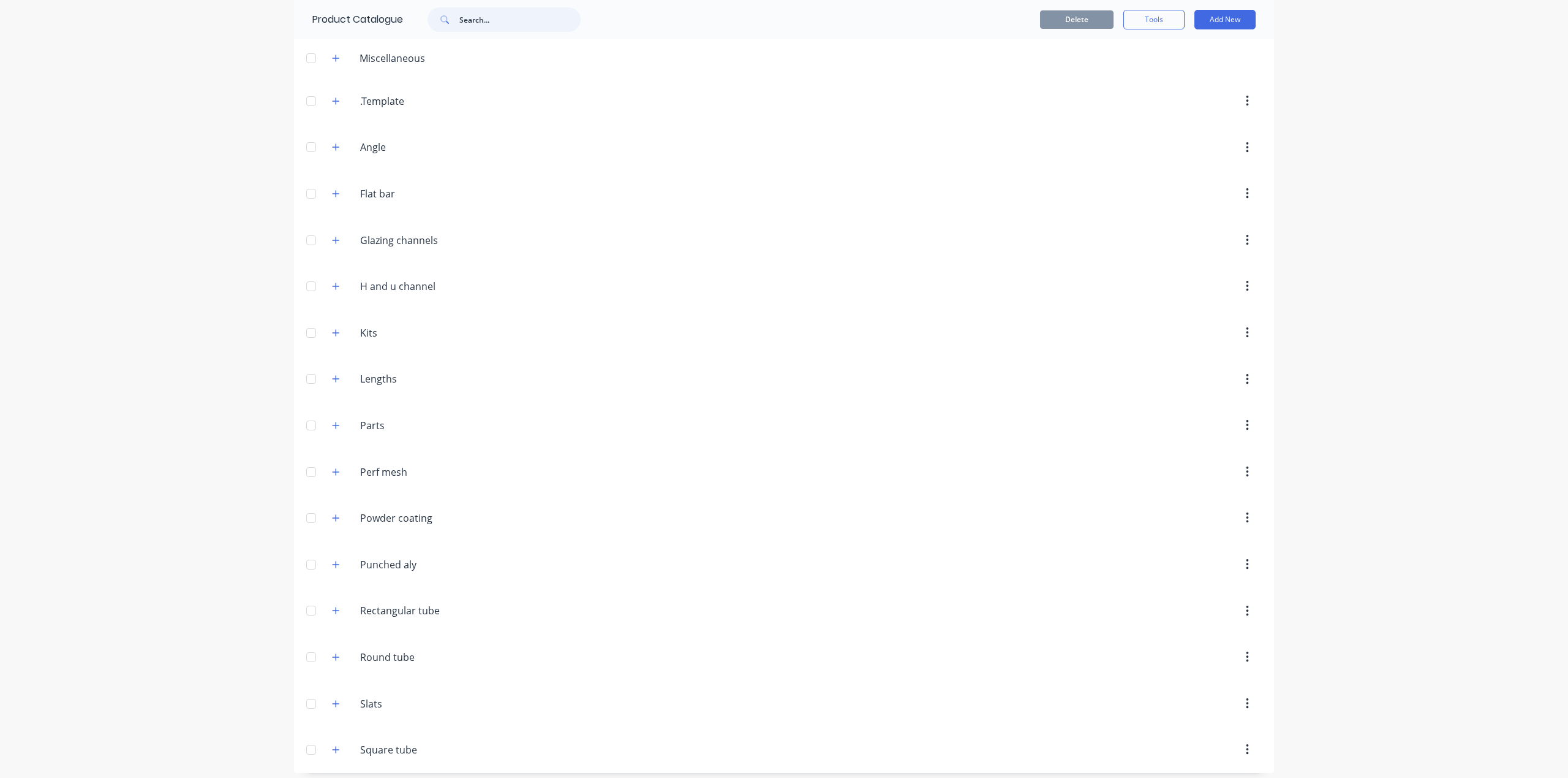
scroll to position [71, 0]
click at [334, 333] on button "button" at bounding box center [336, 325] width 15 height 15
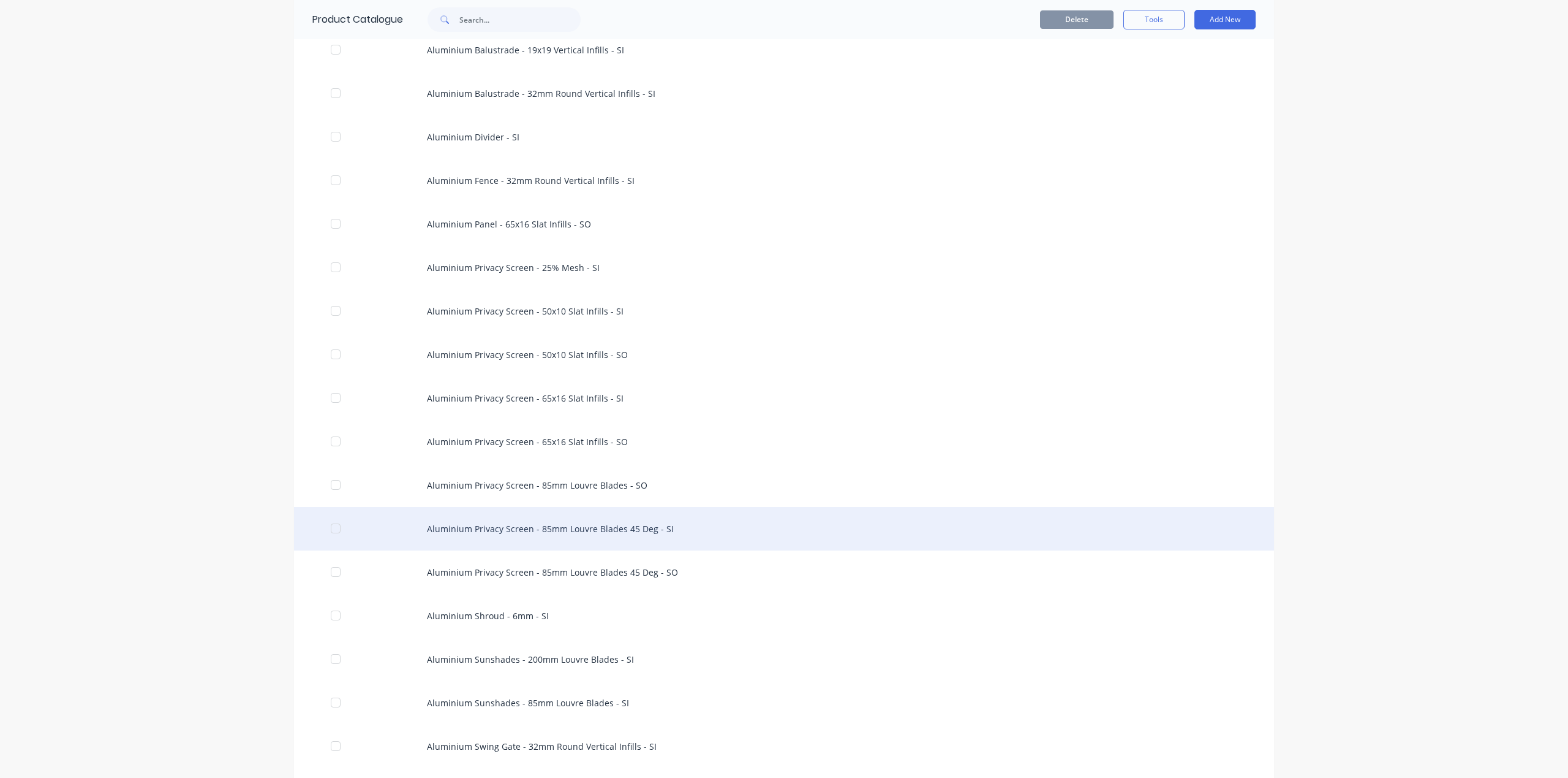
scroll to position [662, 0]
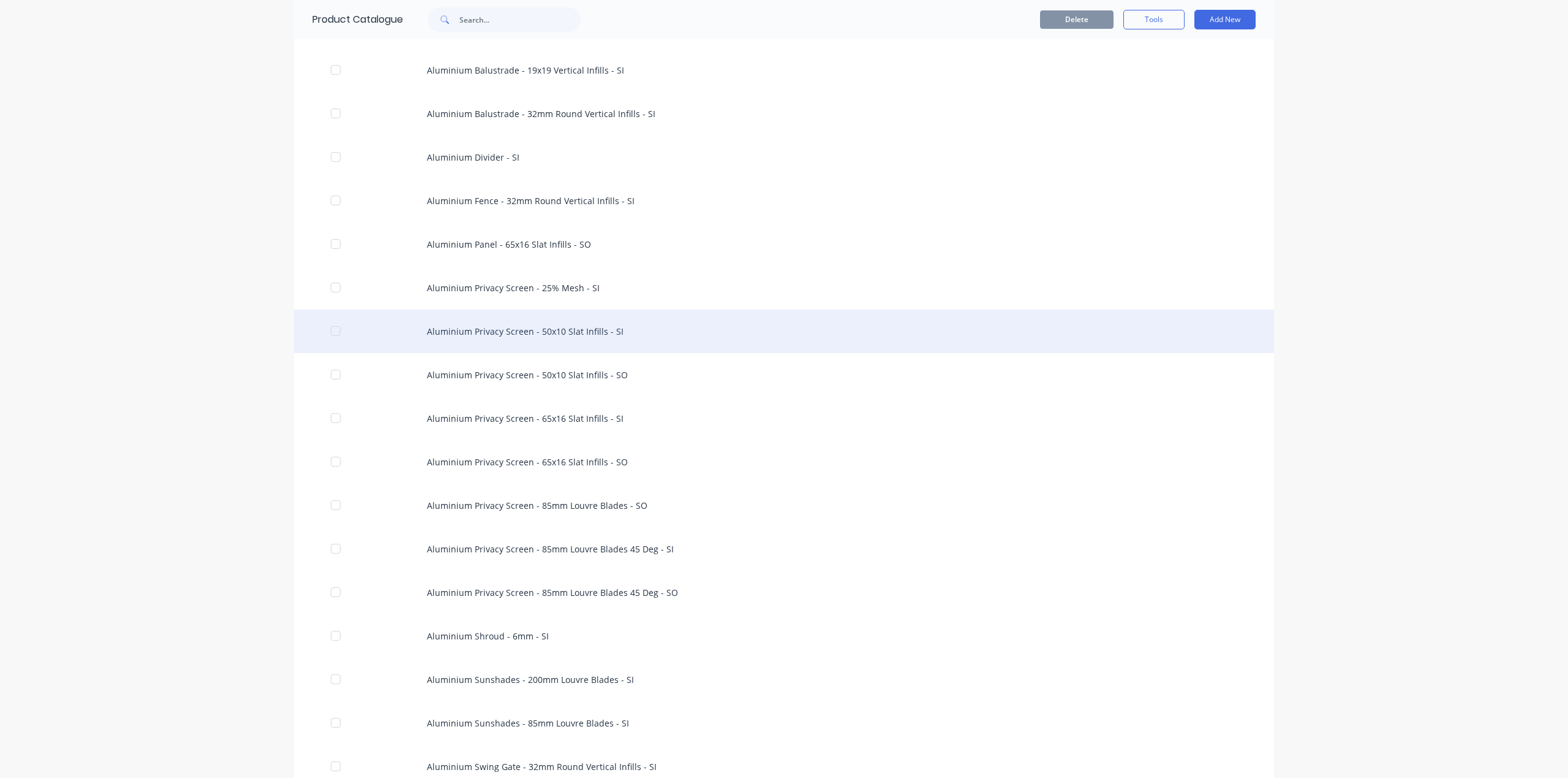
click at [446, 353] on div "Aluminium Privacy Screen - 50x10 Slat Infills - SI" at bounding box center [784, 331] width 980 height 43
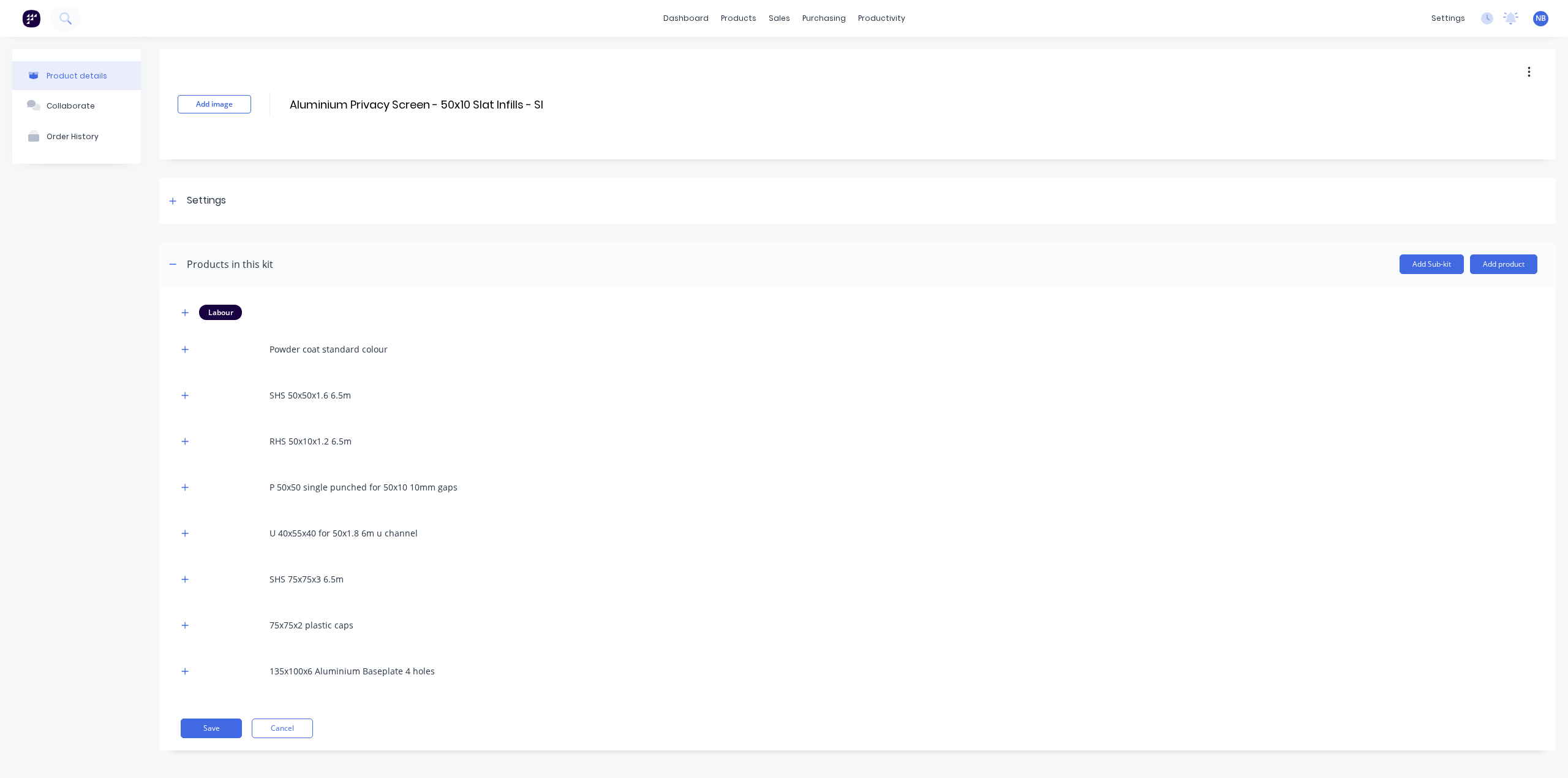
click at [1496, 76] on div "Add image Aluminium Privacy Screen - 50x10 Slat Infills - SI Aluminium Privacy …" at bounding box center [858, 104] width 1396 height 110
click at [1515, 64] on button "button" at bounding box center [1529, 72] width 29 height 22
click at [1459, 108] on span "Duplicate" at bounding box center [1484, 104] width 92 height 13
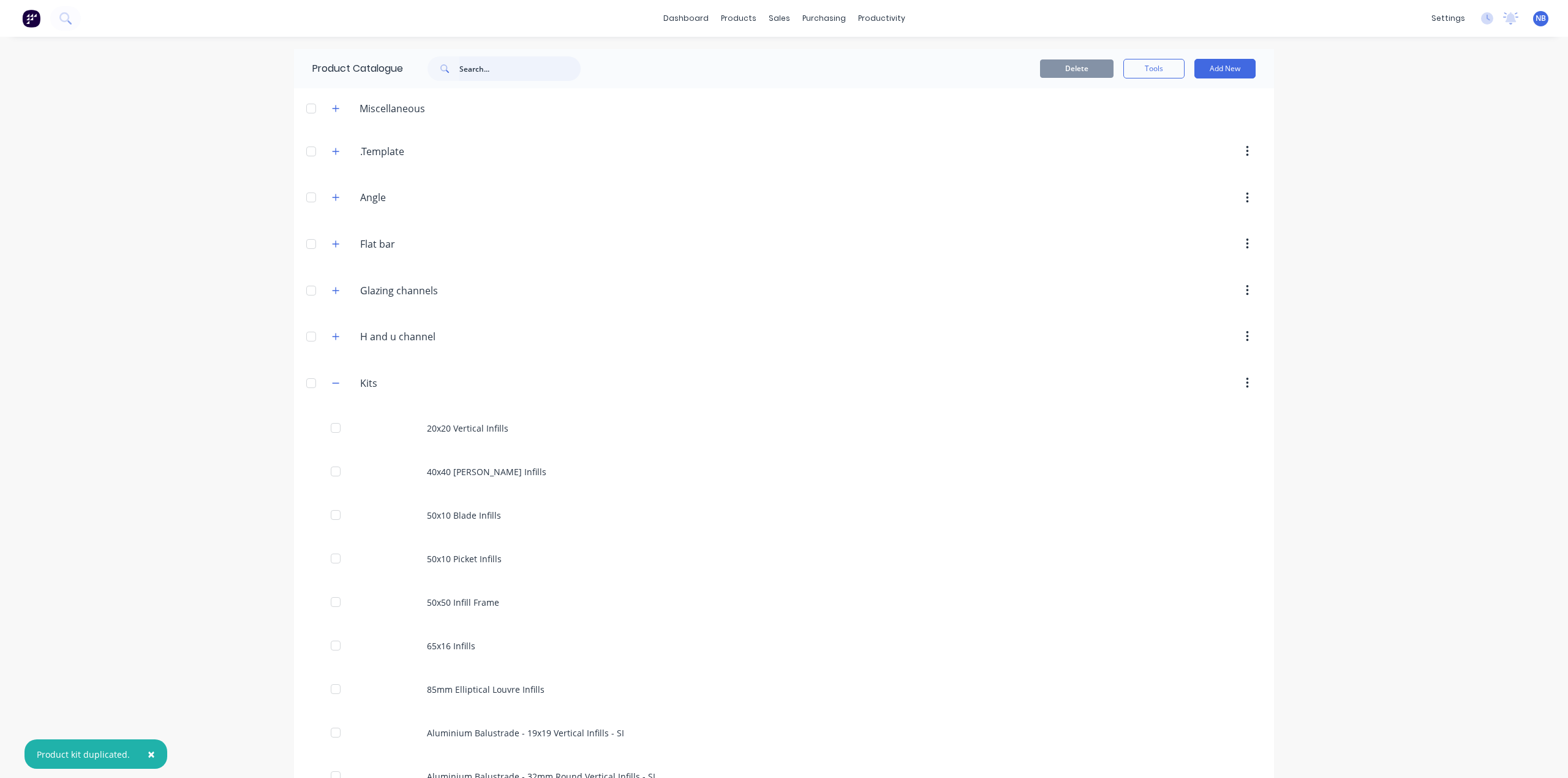
click at [492, 66] on input "text" at bounding box center [520, 69] width 121 height 24
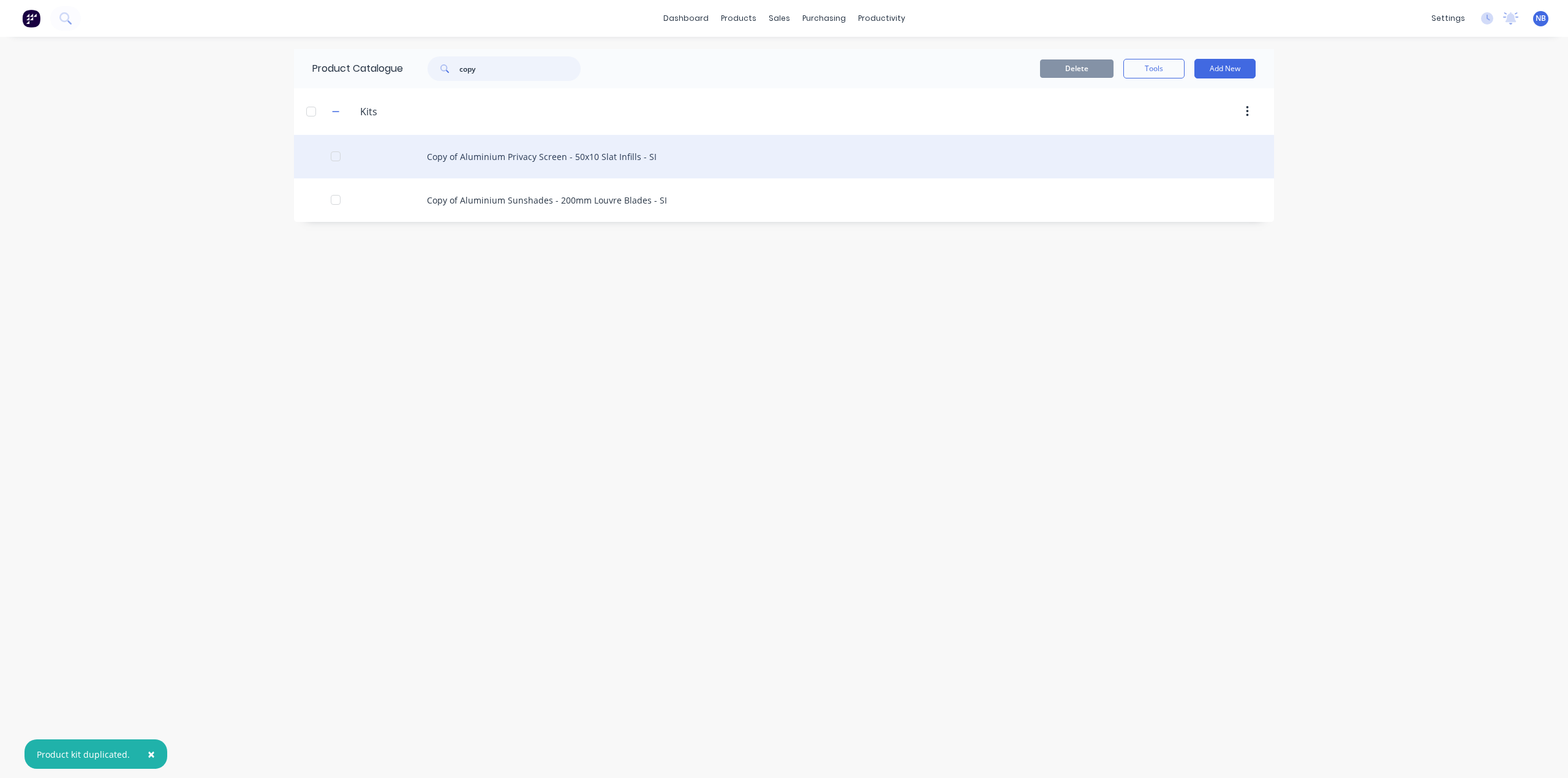
type input "copy"
click at [488, 179] on div "Copy of Aluminium Privacy Screen - 50x10 Slat Infills - SI" at bounding box center [784, 156] width 980 height 43
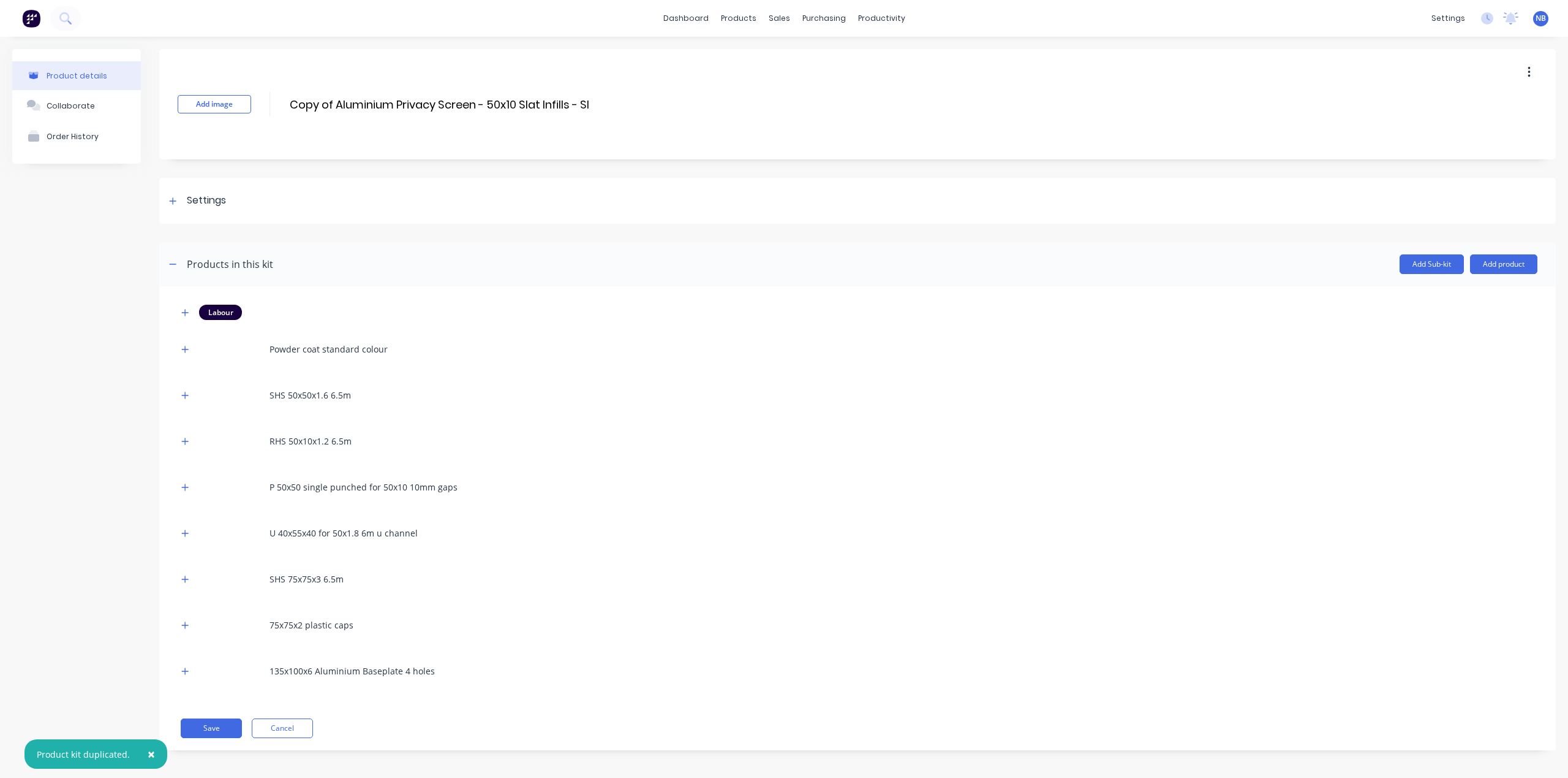
drag, startPoint x: 336, startPoint y: 104, endPoint x: 237, endPoint y: 89, distance: 100.1
click at [237, 89] on div "Add image Copy of Aluminium Privacy Screen - 50x10 Slat Infills - SI Copy of Al…" at bounding box center [858, 104] width 1396 height 110
click at [375, 101] on input "Aluminium Privacy Screen - 50x10 Slat Infills - SI" at bounding box center [418, 104] width 259 height 17
click at [376, 101] on input "Aluminium Privacy Screen - 50x10 Slat Infills - SI" at bounding box center [418, 104] width 259 height 17
click at [377, 101] on input "Aluminium Privacy Screen - 50x10 Slat Infills - SI" at bounding box center [418, 104] width 259 height 17
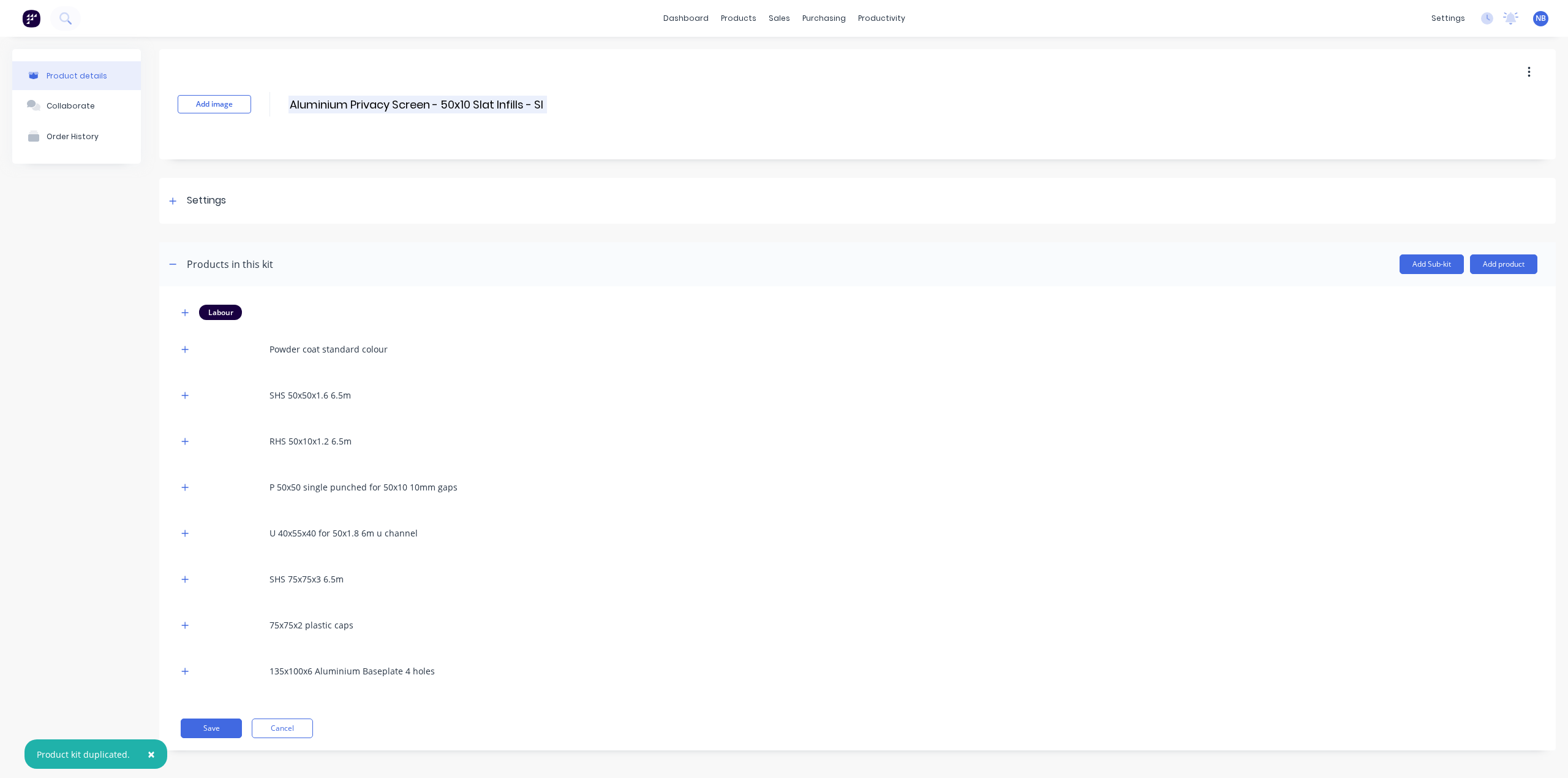
click at [412, 104] on input "Aluminium Privacy Screen - 50x10 Slat Infills - SI" at bounding box center [418, 104] width 259 height 17
click at [55, 431] on div "Product details Collaborate Order History" at bounding box center [76, 409] width 129 height 720
click at [435, 101] on input "Aluminium Fence - 50x10 Slat Infills - SI" at bounding box center [396, 104] width 217 height 17
drag, startPoint x: 435, startPoint y: 101, endPoint x: 442, endPoint y: 104, distance: 7.6
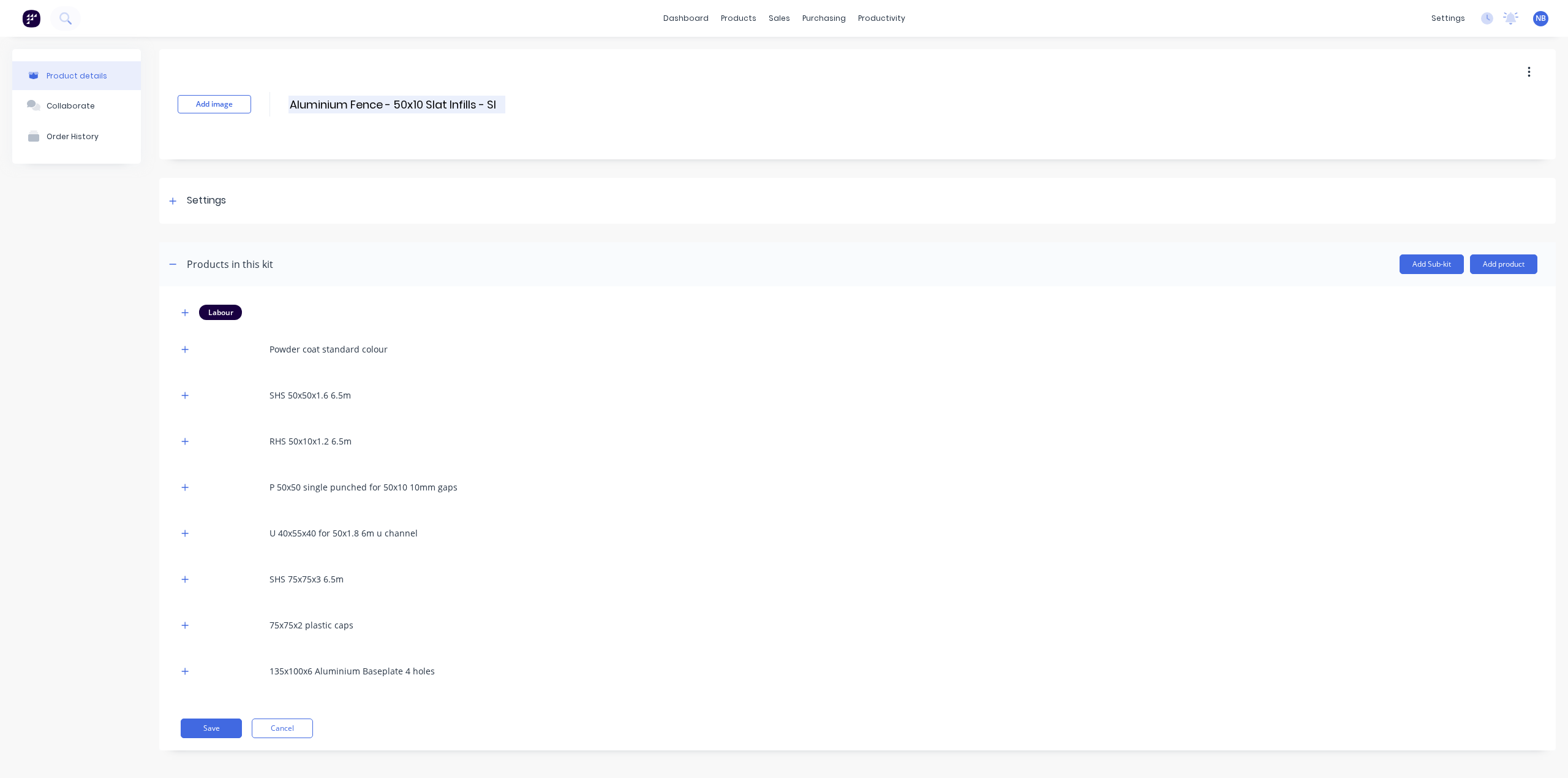
click at [436, 101] on input "Aluminium Fence - 50x10 Slat Infills - SI" at bounding box center [396, 104] width 217 height 17
type input "Aluminium Fence - 50x10 Blade Infills - SI"
click at [22, 425] on div "Product details Collaborate Order History" at bounding box center [76, 409] width 129 height 720
click at [172, 202] on icon at bounding box center [172, 201] width 7 height 7
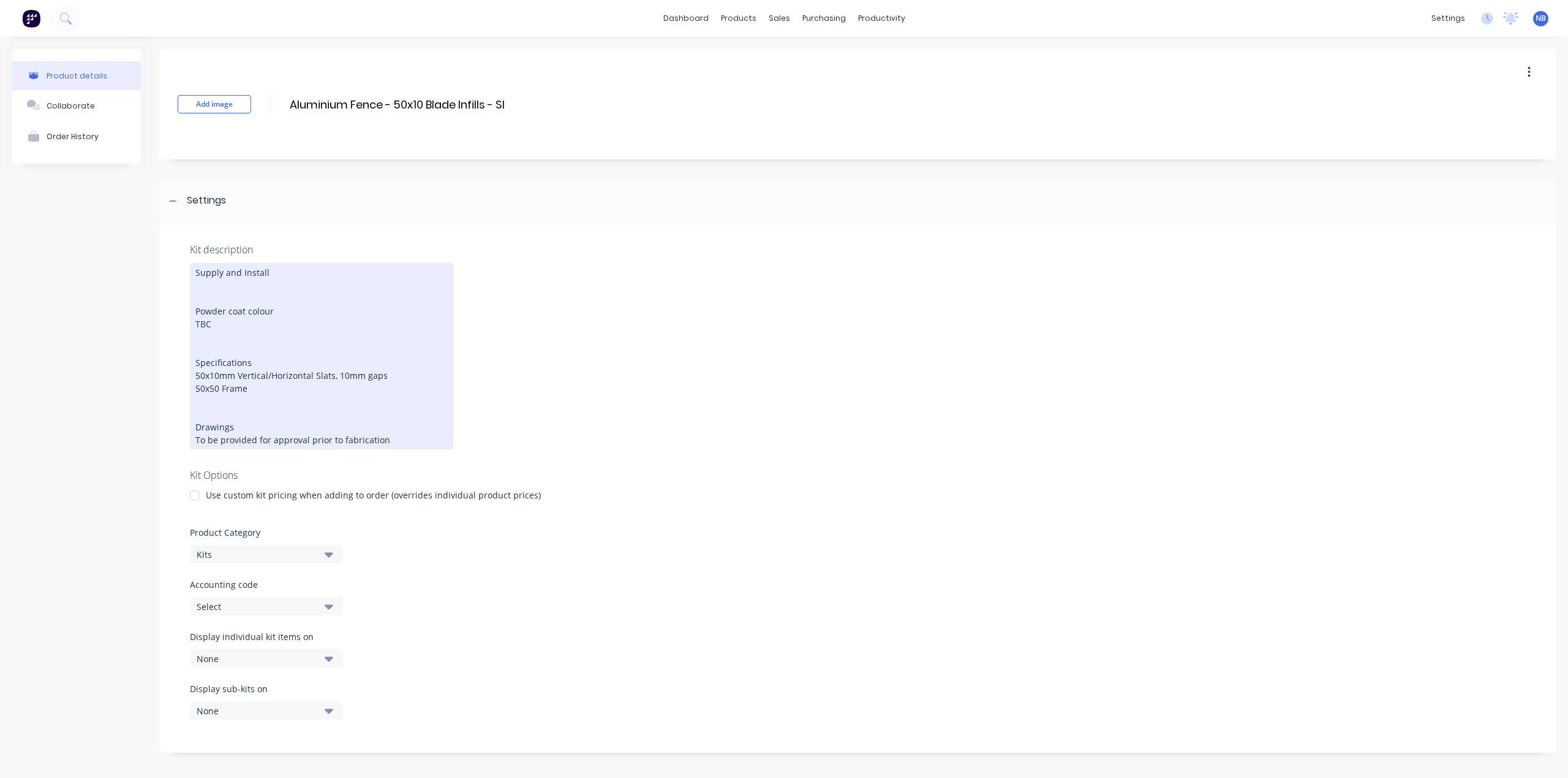
click at [265, 374] on div "Supply and Install Powder coat colour TBC Specifications 50x10mm Vertical/Horiz…" at bounding box center [321, 356] width 263 height 186
click at [316, 366] on div "Supply and Install Powder coat colour TBC Specifications 50x10mm Vertical/Horiz…" at bounding box center [321, 356] width 263 height 186
click at [317, 366] on div "Supply and Install Powder coat colour TBC Specifications 50x10mm Vertical/Horiz…" at bounding box center [321, 356] width 263 height 186
click at [295, 370] on div "Supply and Install Powder coat colour TBC Specifications 50x10mm Vertical/Horiz…" at bounding box center [321, 356] width 263 height 186
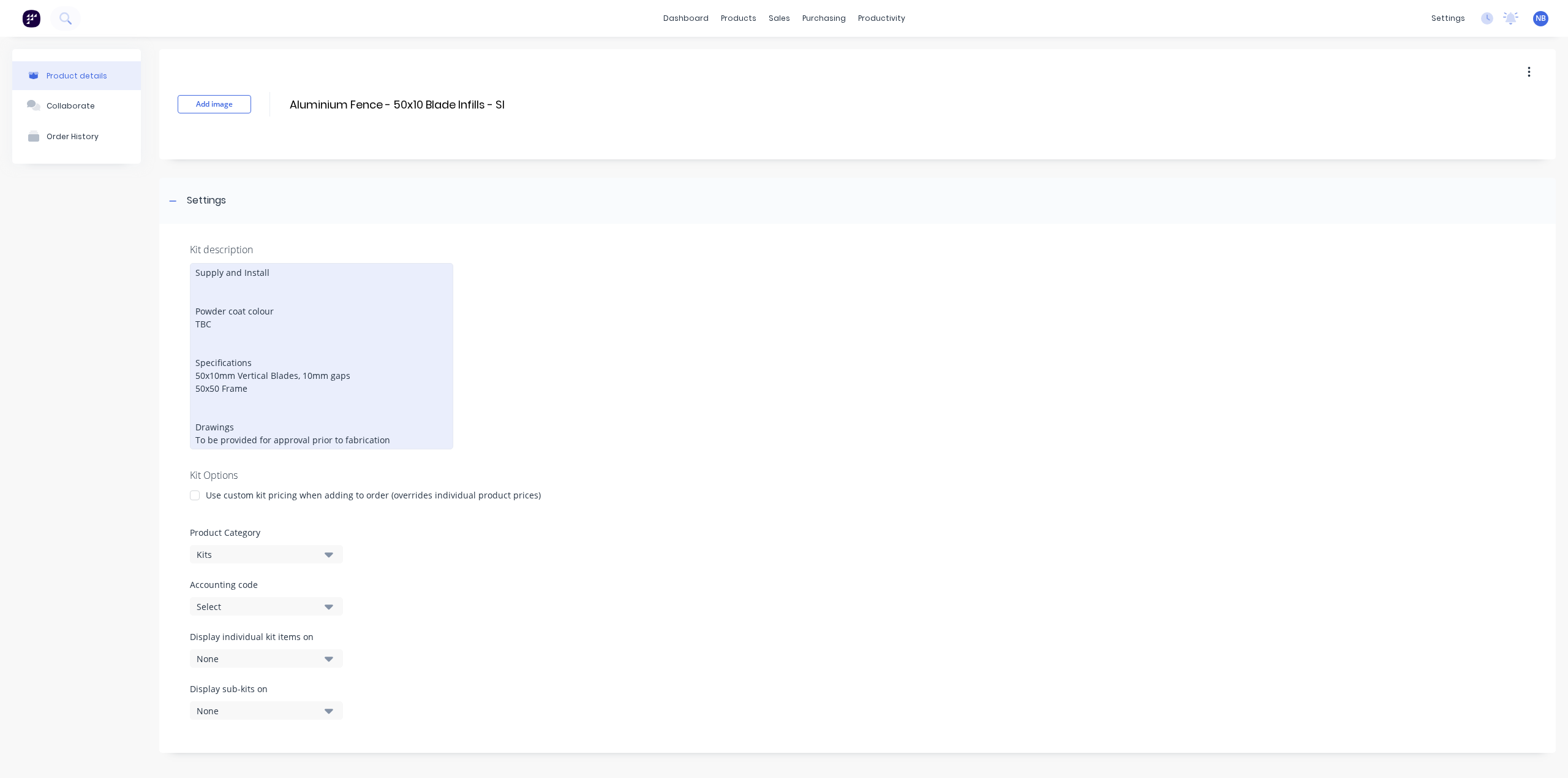
click at [305, 369] on div "Supply and Install Powder coat colour TBC Specifications 50x10mm Vertical Blade…" at bounding box center [321, 356] width 263 height 186
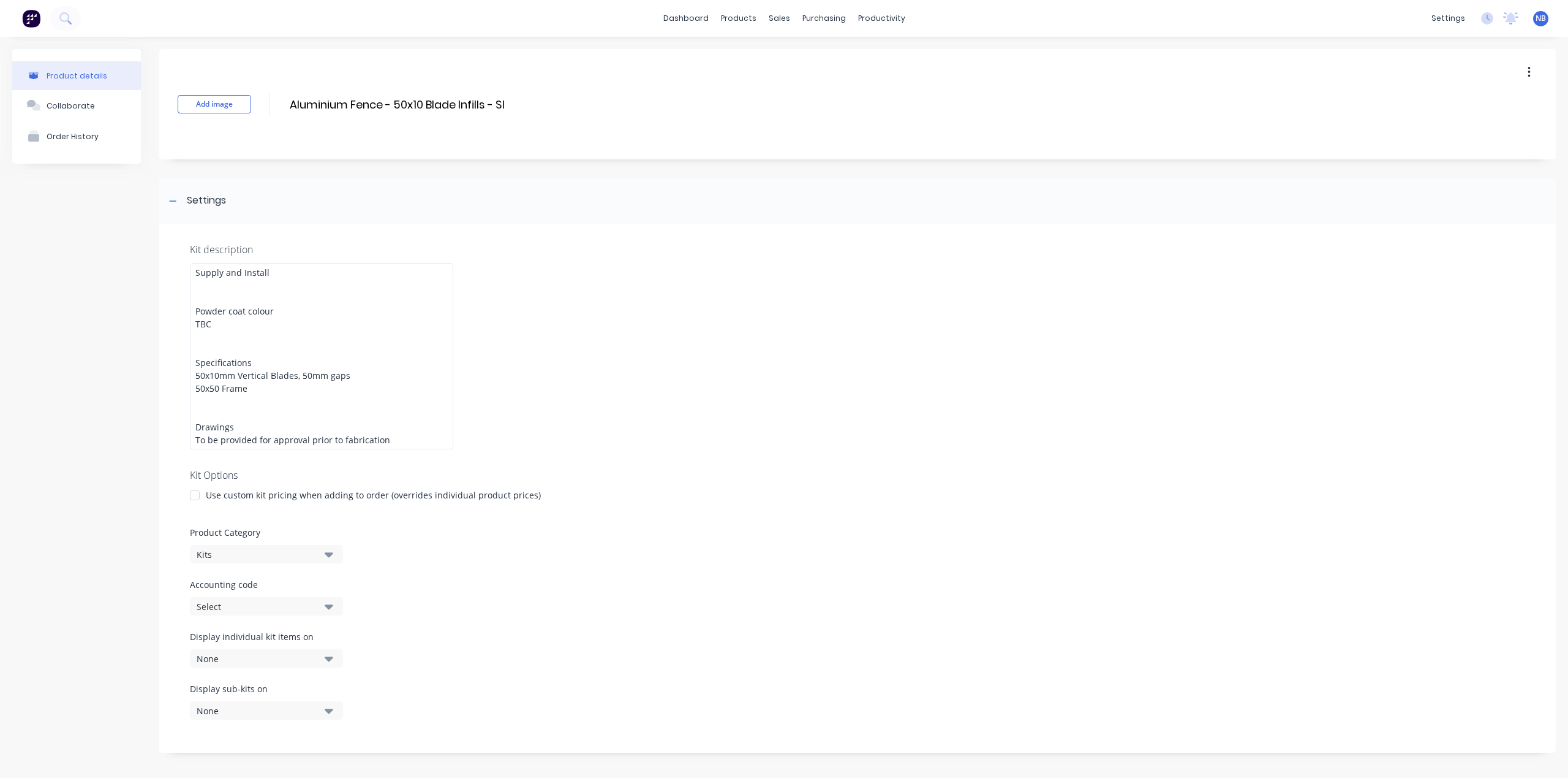
click at [98, 493] on div "Product details Collaborate Order History" at bounding box center [76, 680] width 129 height 1261
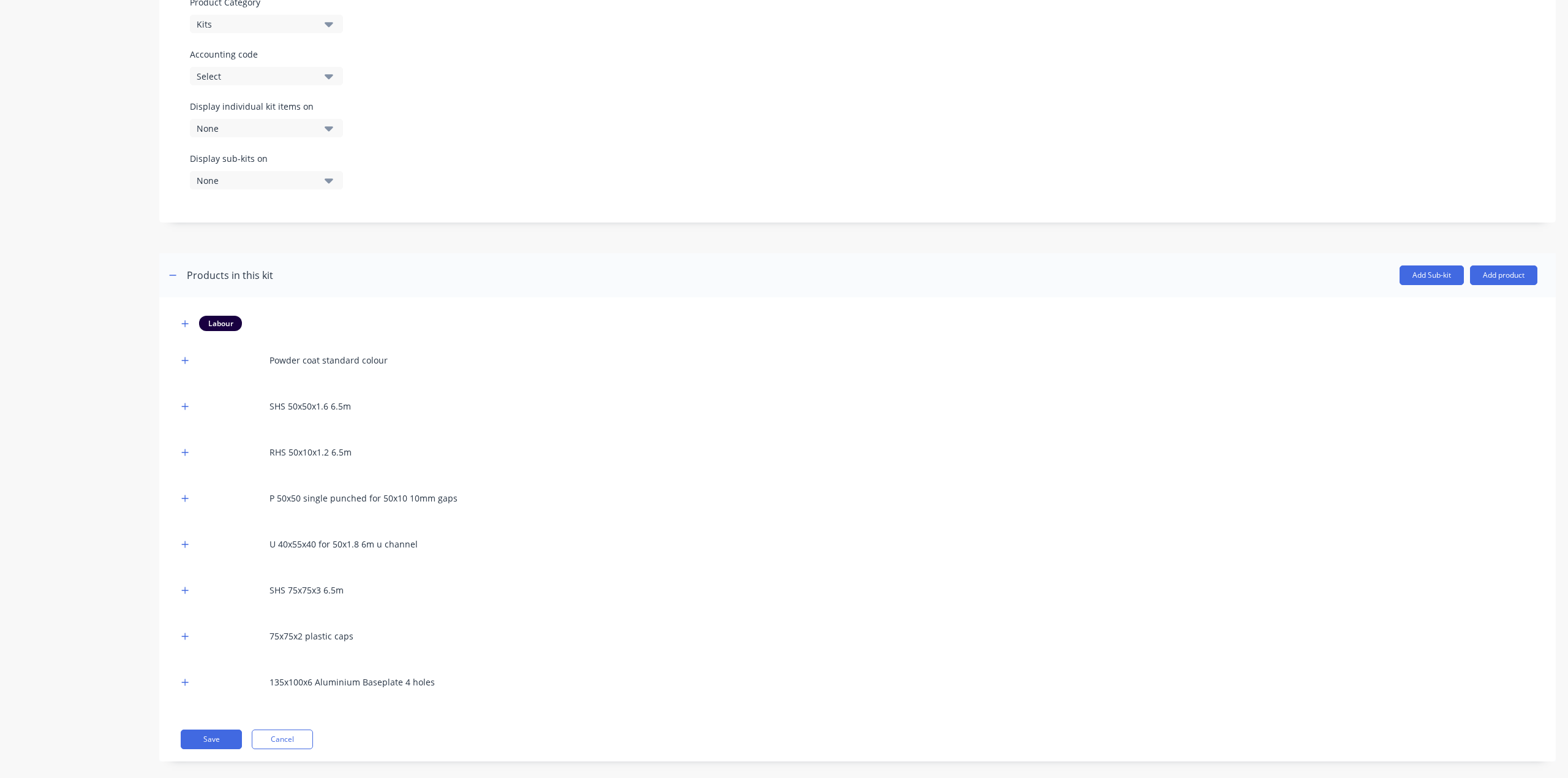
scroll to position [533, 0]
click at [186, 317] on icon "button" at bounding box center [185, 321] width 8 height 8
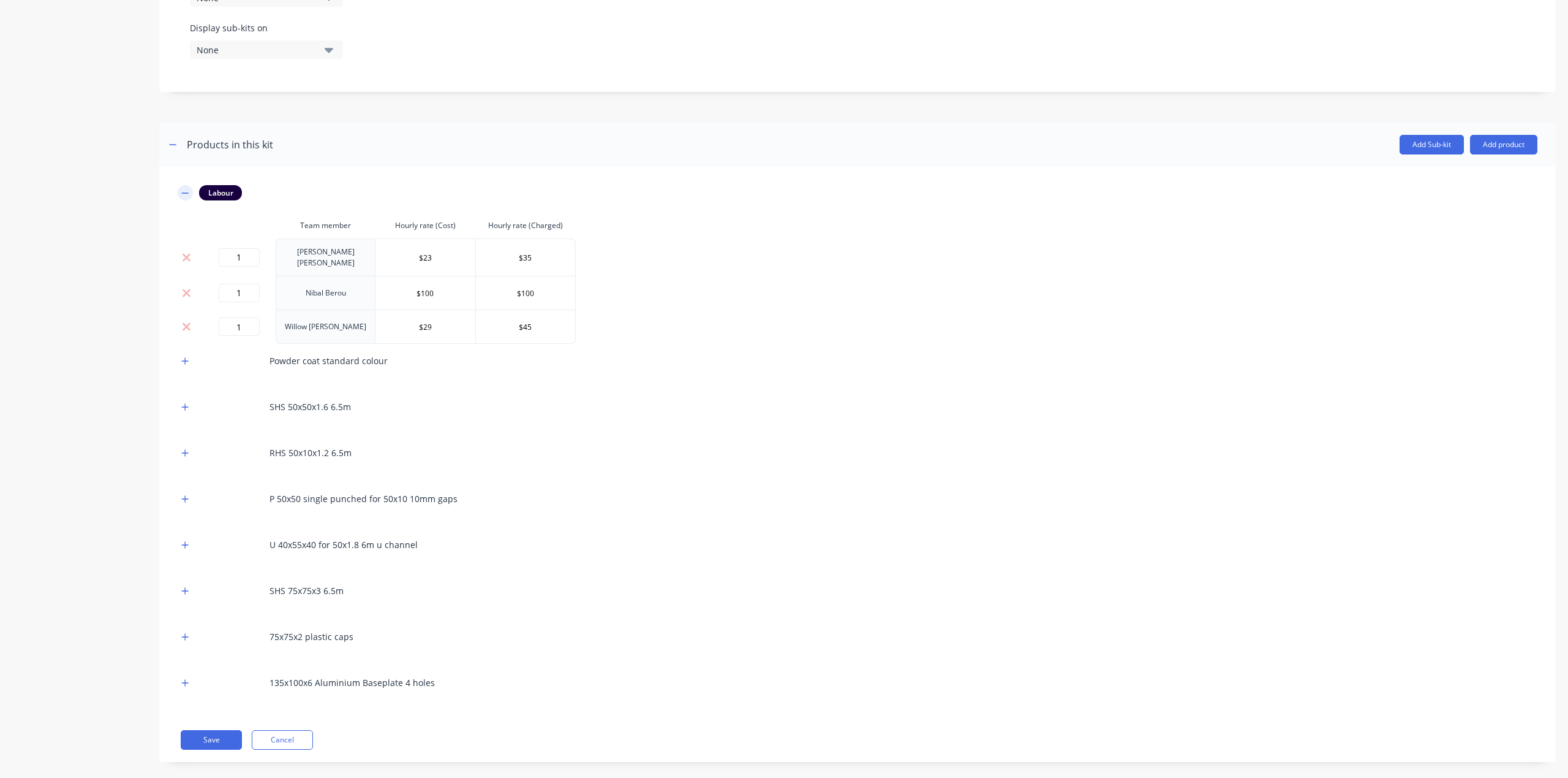
click at [189, 185] on button "button" at bounding box center [185, 193] width 15 height 15
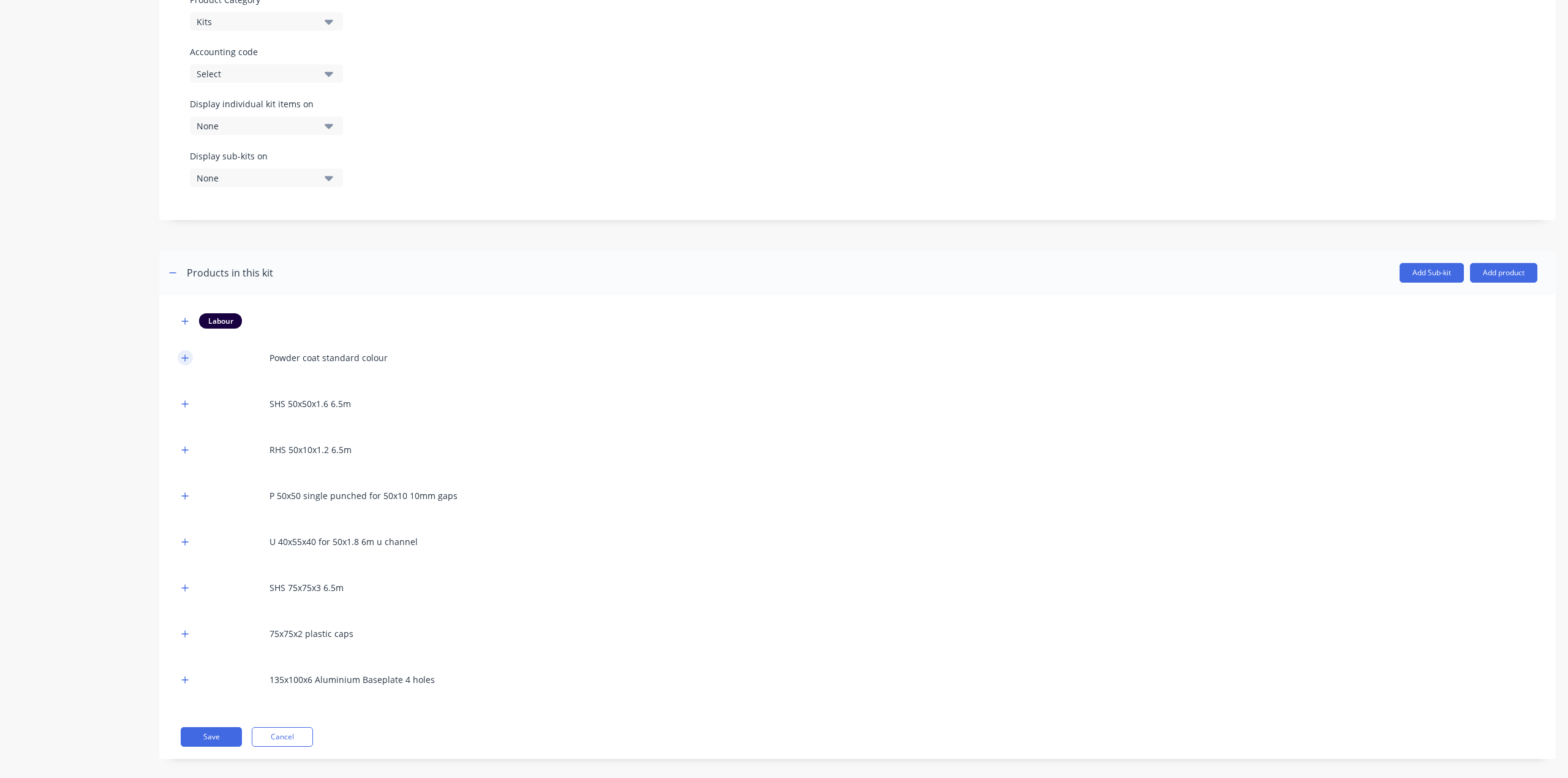
click at [179, 350] on button "button" at bounding box center [185, 357] width 15 height 15
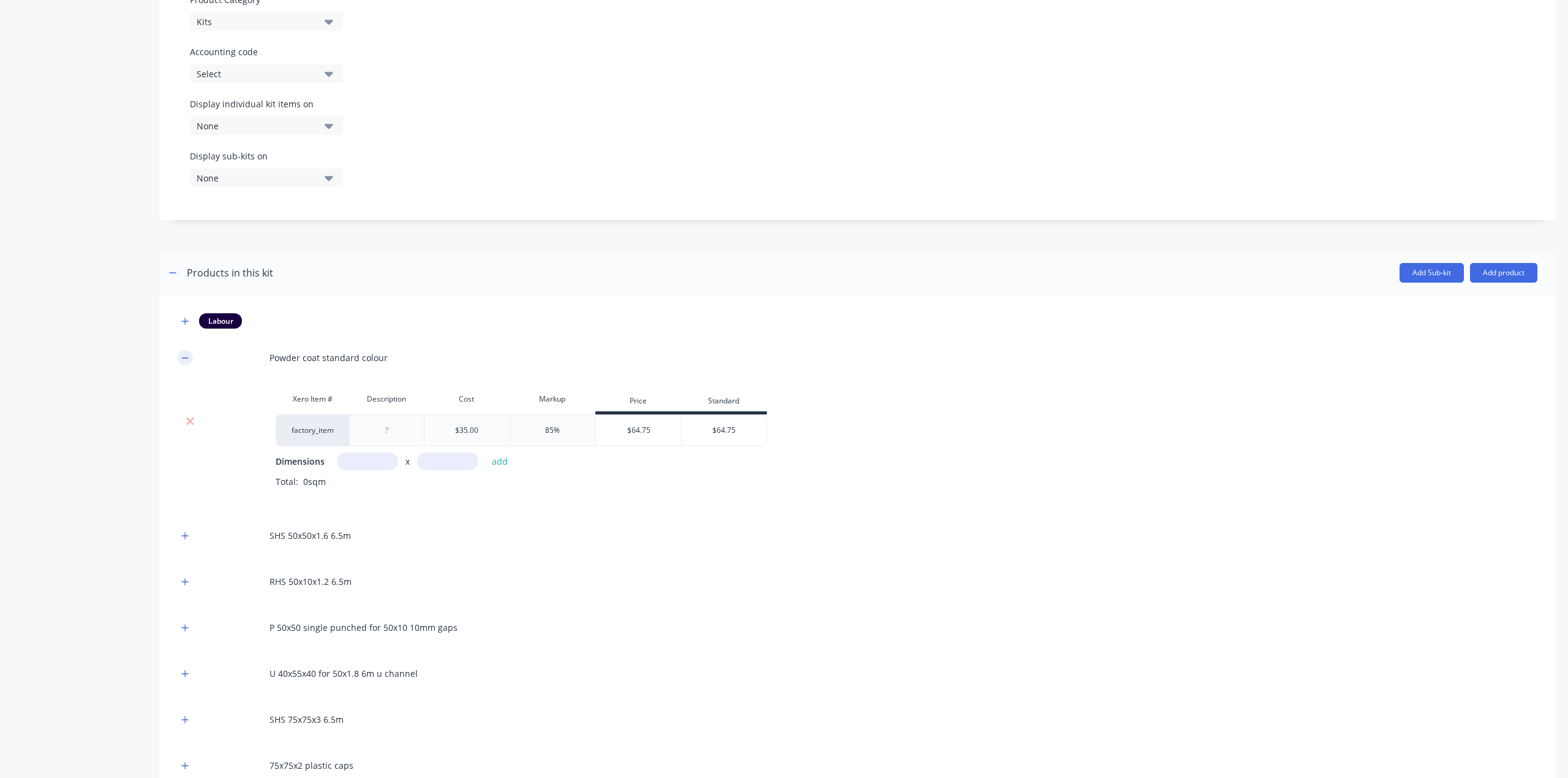
click at [185, 350] on button "button" at bounding box center [185, 357] width 15 height 15
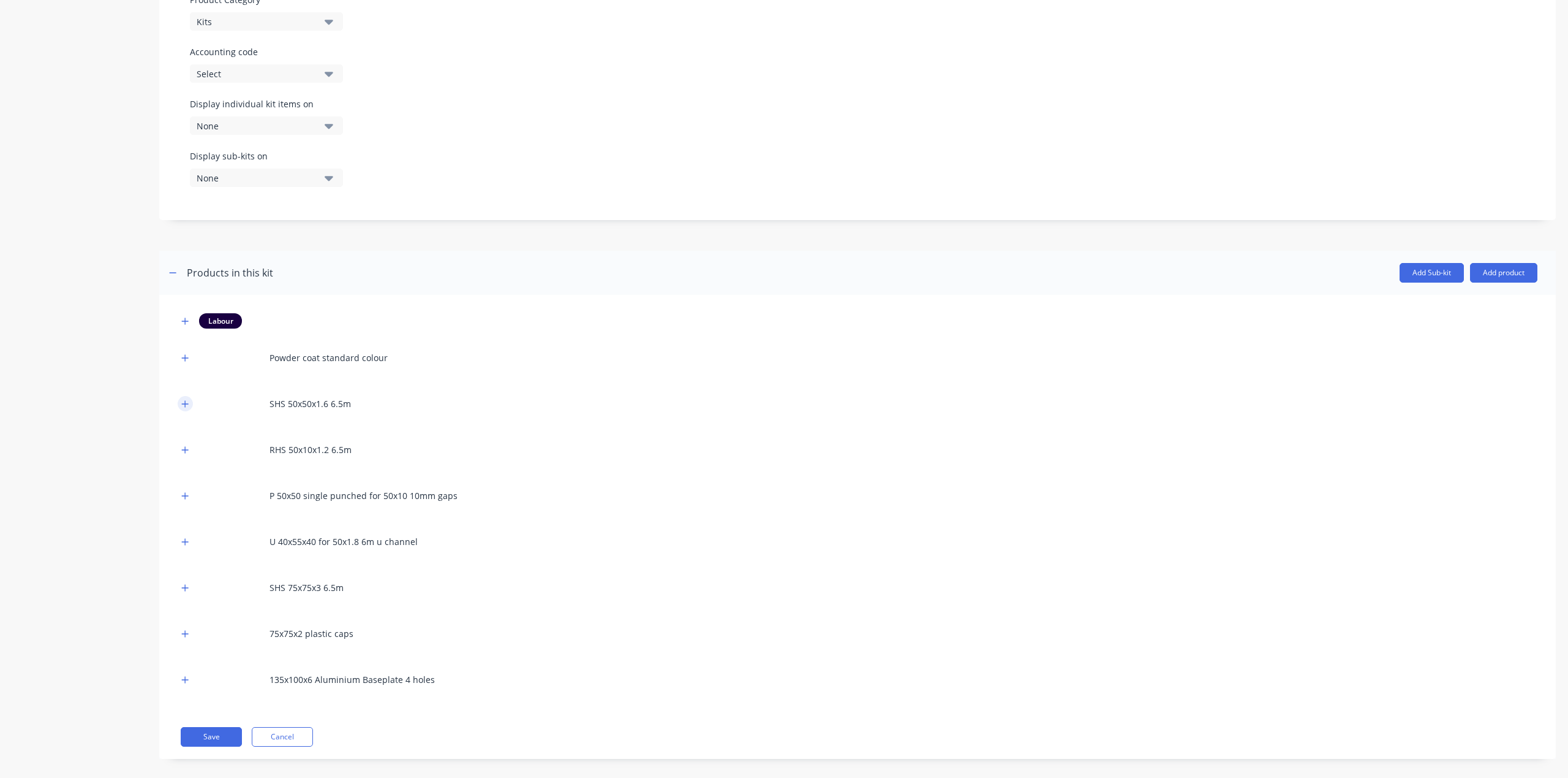
click at [180, 396] on button "button" at bounding box center [185, 403] width 15 height 15
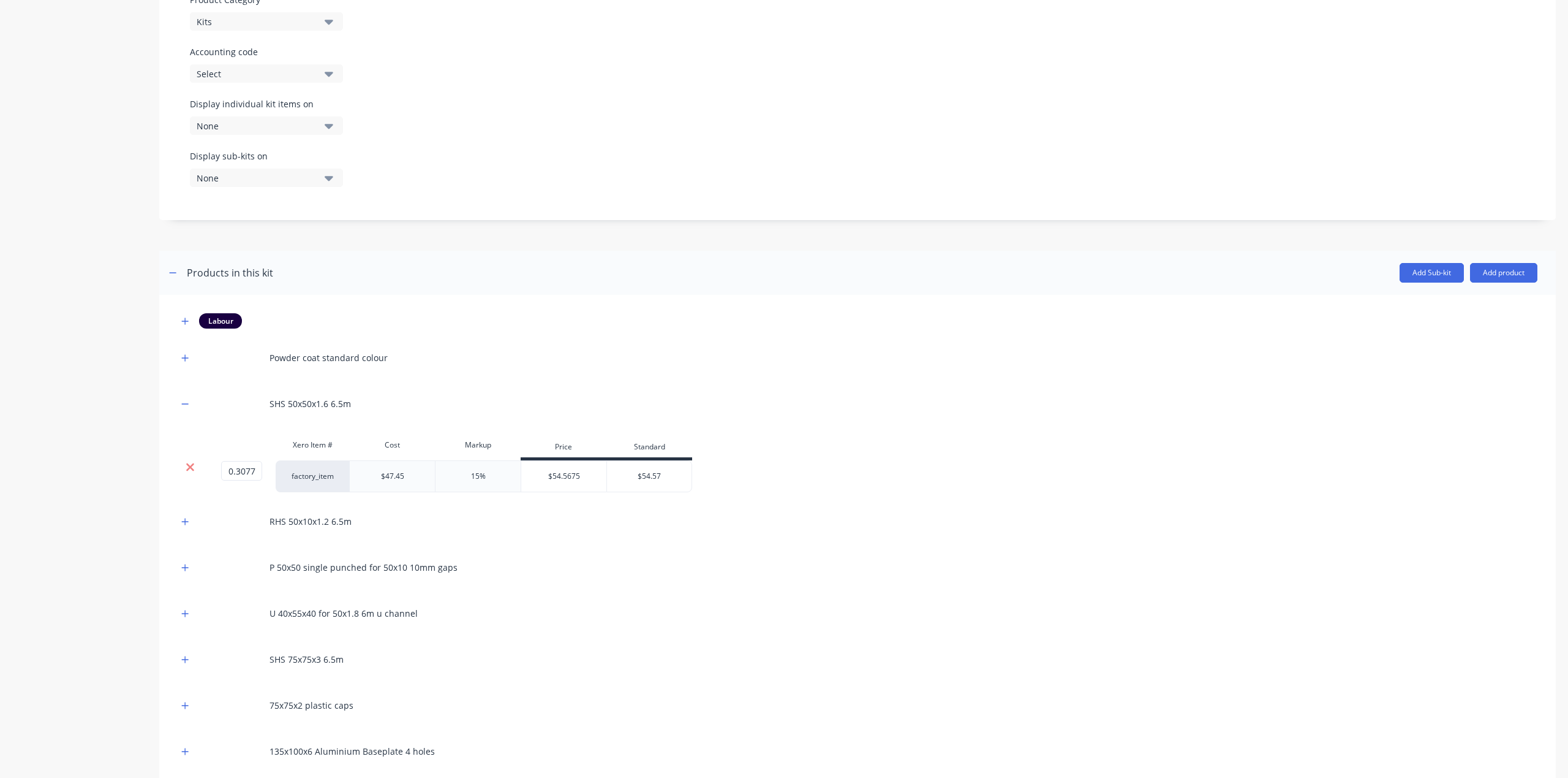
click at [188, 461] on icon at bounding box center [190, 467] width 9 height 12
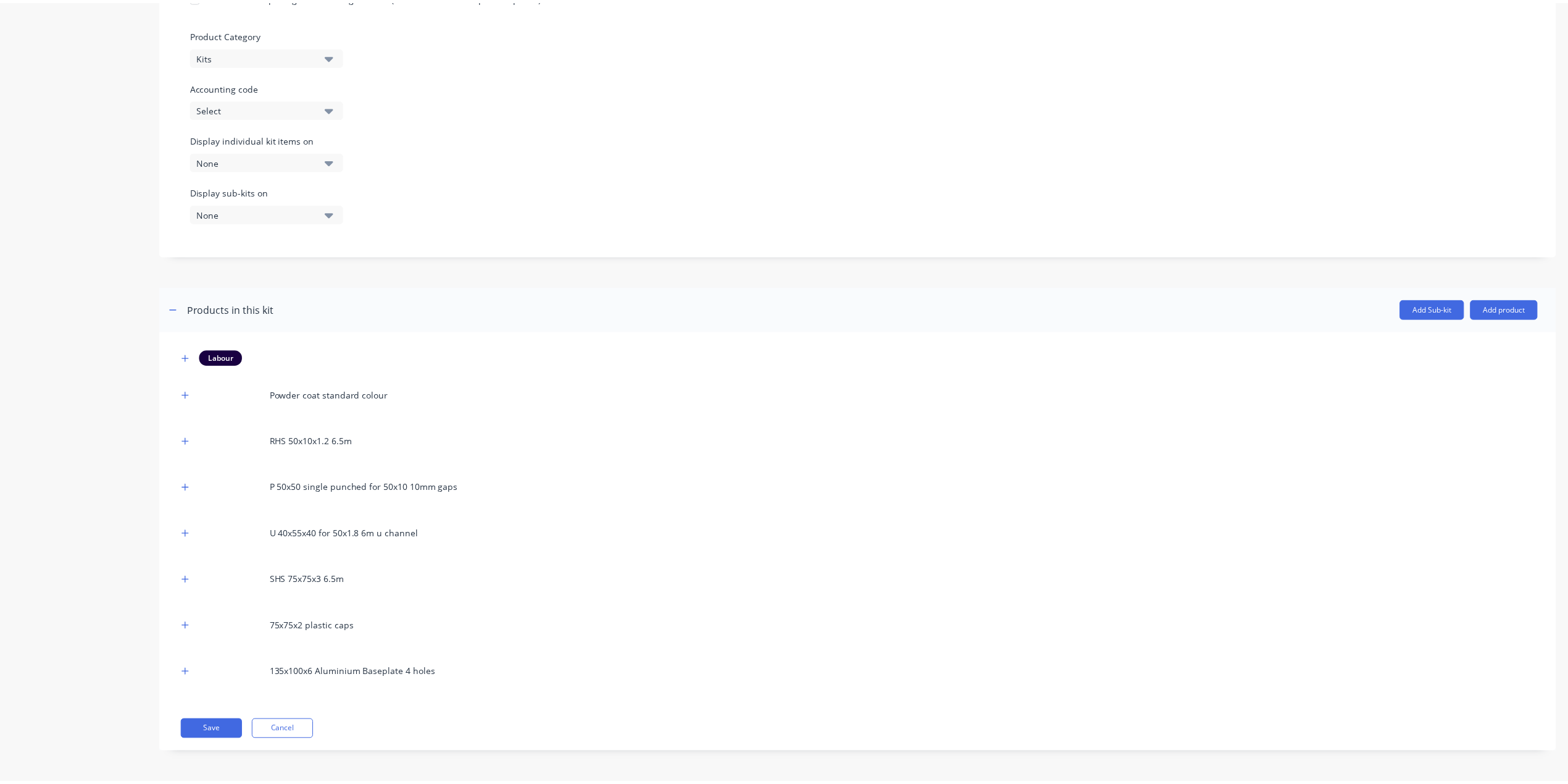
scroll to position [490, 0]
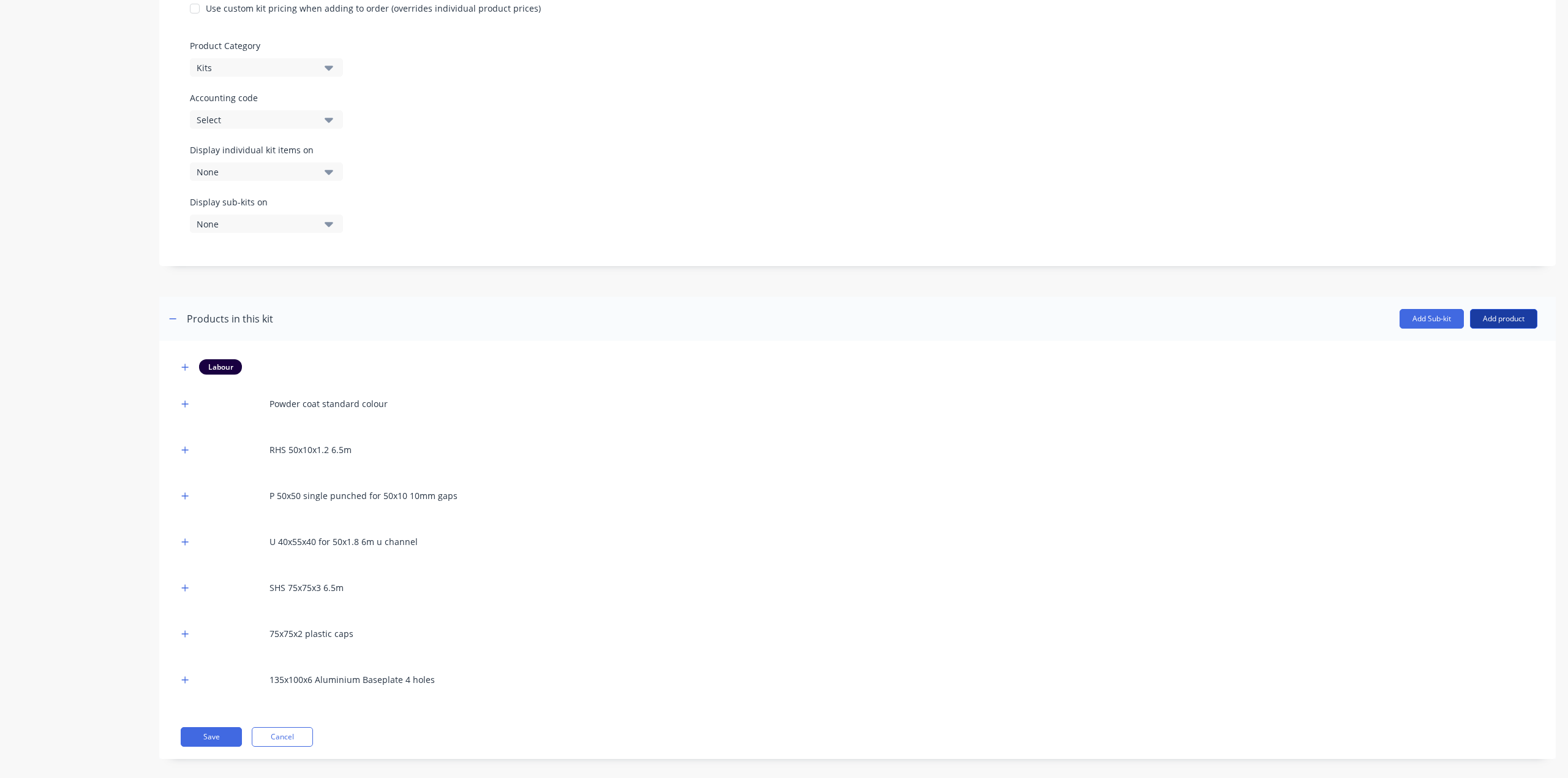
click at [1498, 309] on button "Add product" at bounding box center [1504, 319] width 67 height 20
click at [1458, 341] on div "Product catalogue" at bounding box center [1479, 350] width 95 height 17
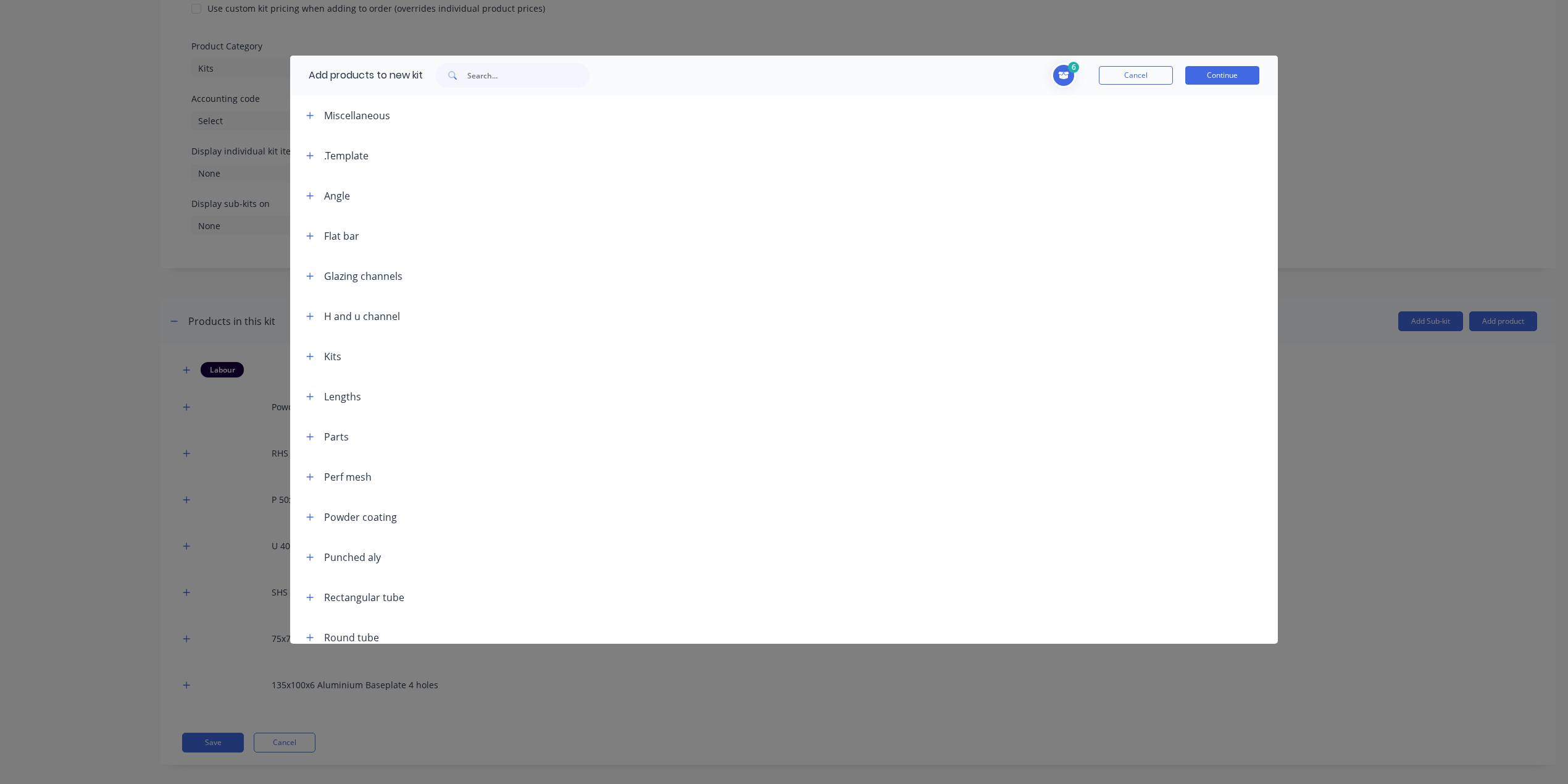
click at [536, 60] on div "Add products to new kit" at bounding box center [446, 76] width 312 height 40
click at [530, 67] on input "text" at bounding box center [528, 76] width 122 height 24
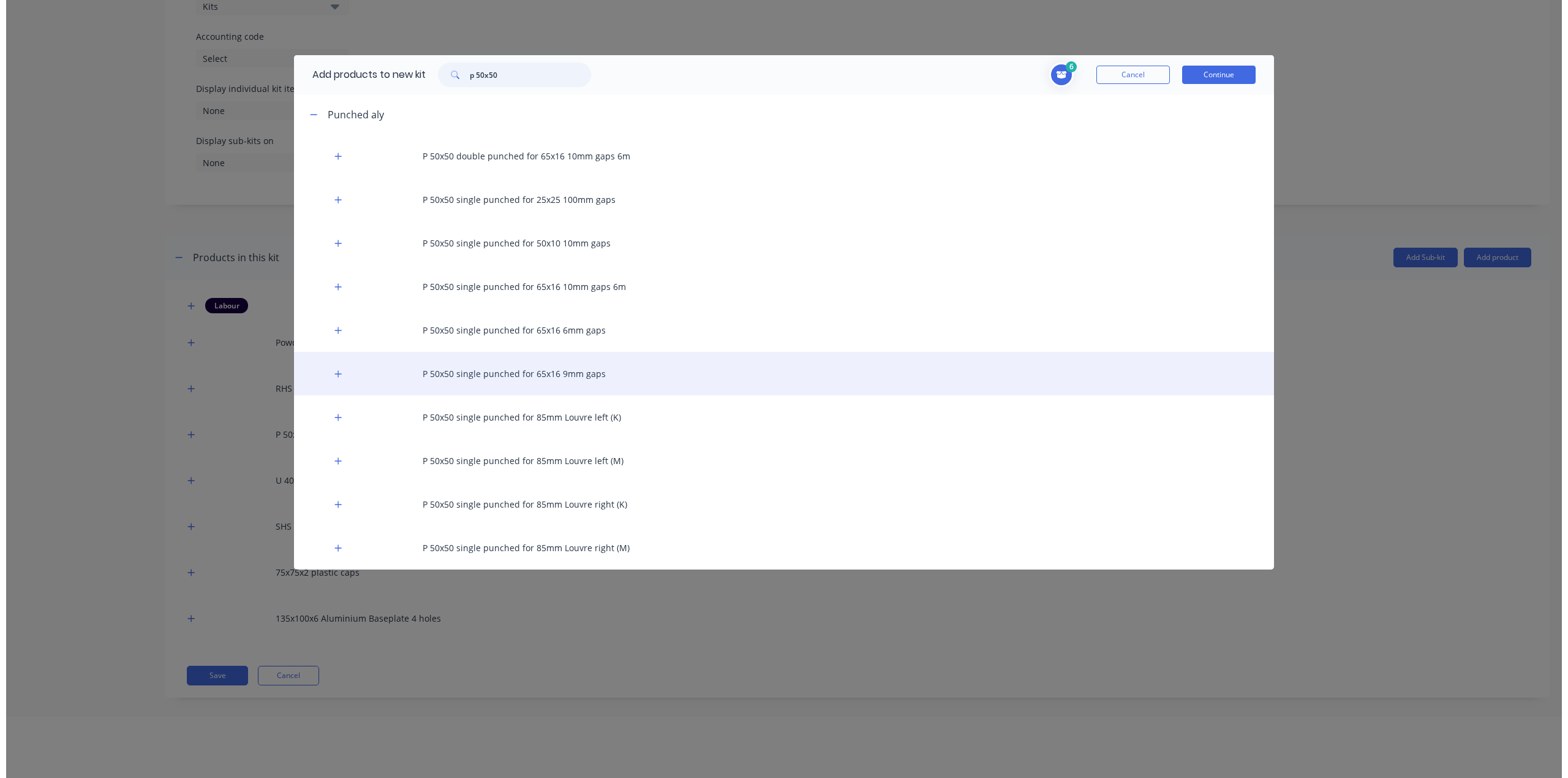
scroll to position [0, 0]
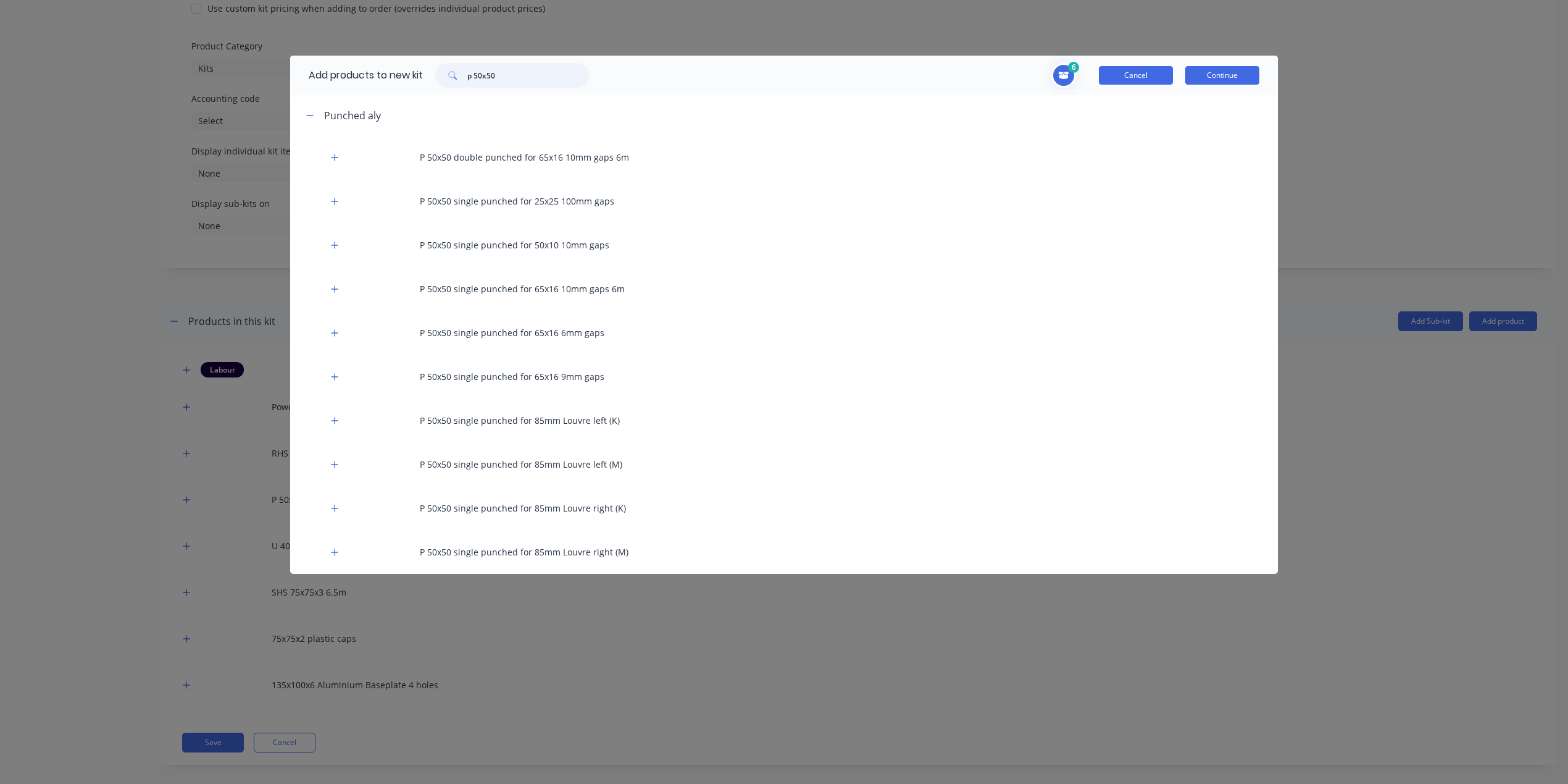
type input "p 50x50"
click at [1136, 72] on button "Cancel" at bounding box center [1136, 76] width 74 height 18
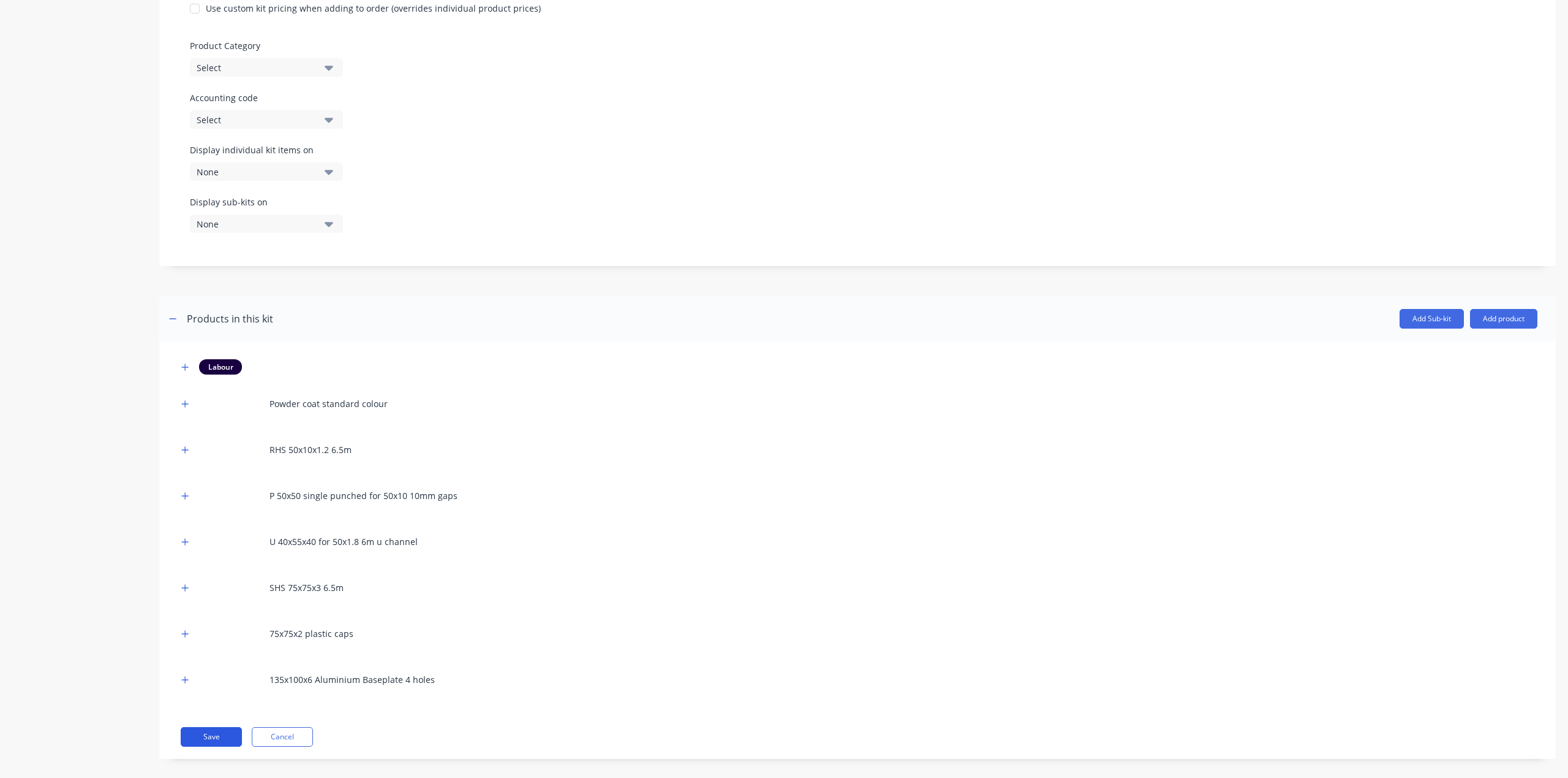
click at [219, 727] on button "Save" at bounding box center [211, 736] width 61 height 20
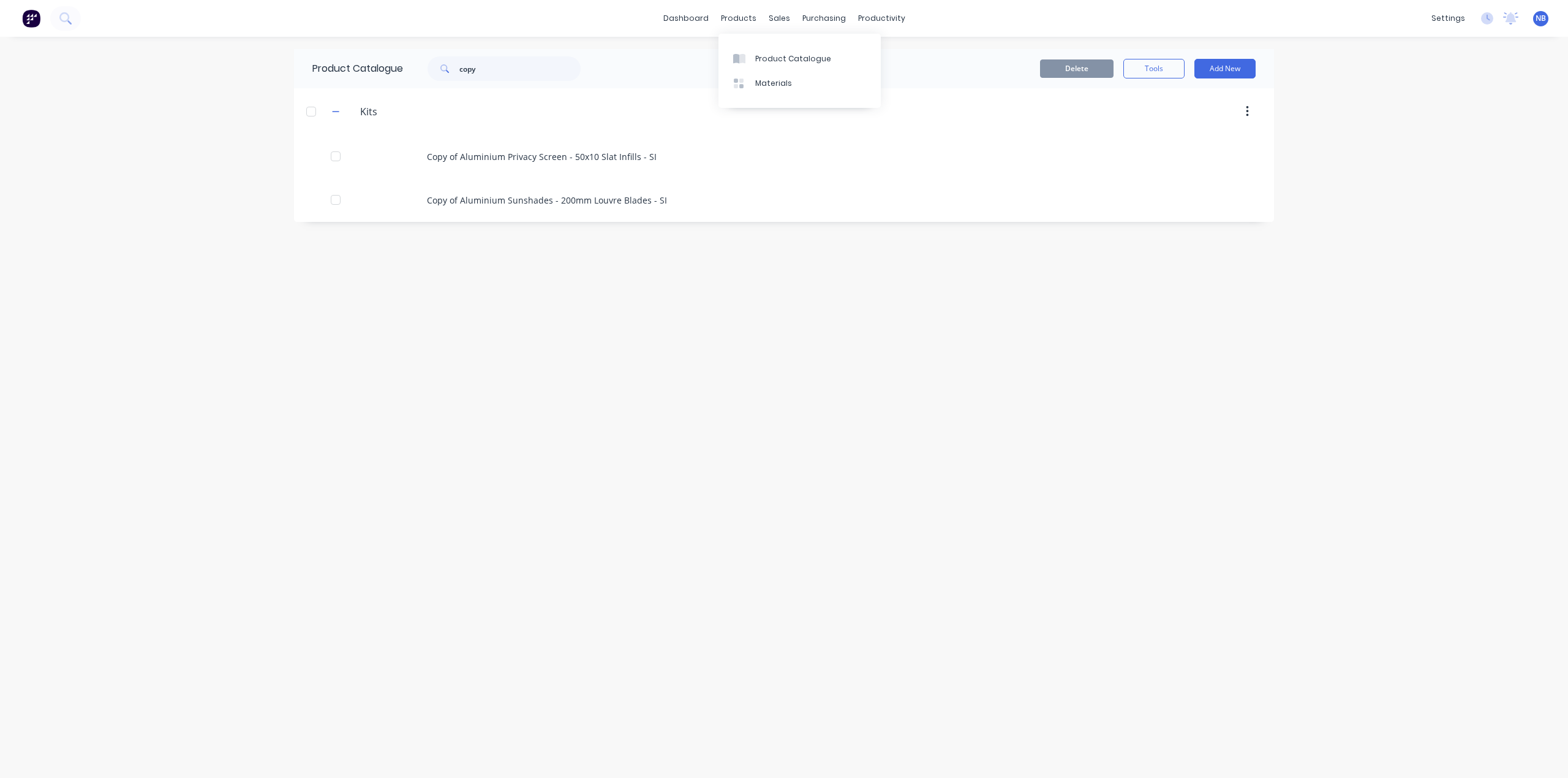
click at [510, 84] on div "Product Catalogue copy" at bounding box center [452, 69] width 317 height 39
drag, startPoint x: 488, startPoint y: 66, endPoint x: 260, endPoint y: 49, distance: 228.6
click at [400, 58] on div "Product Catalogue copy" at bounding box center [452, 69] width 317 height 39
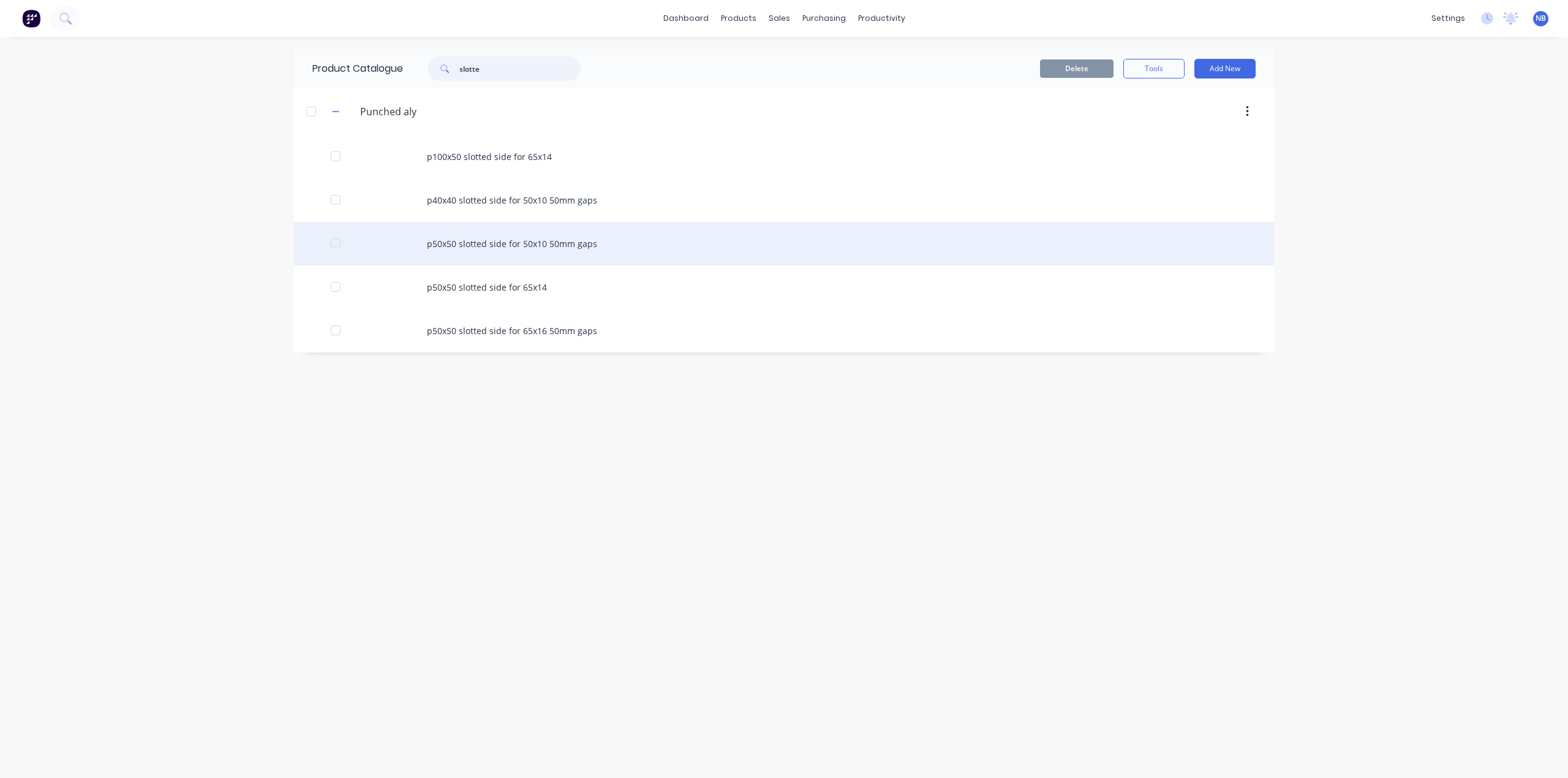
type input "slotte"
click at [596, 253] on div "p50x50 slotted side for 50x10 50mm gaps" at bounding box center [784, 243] width 980 height 43
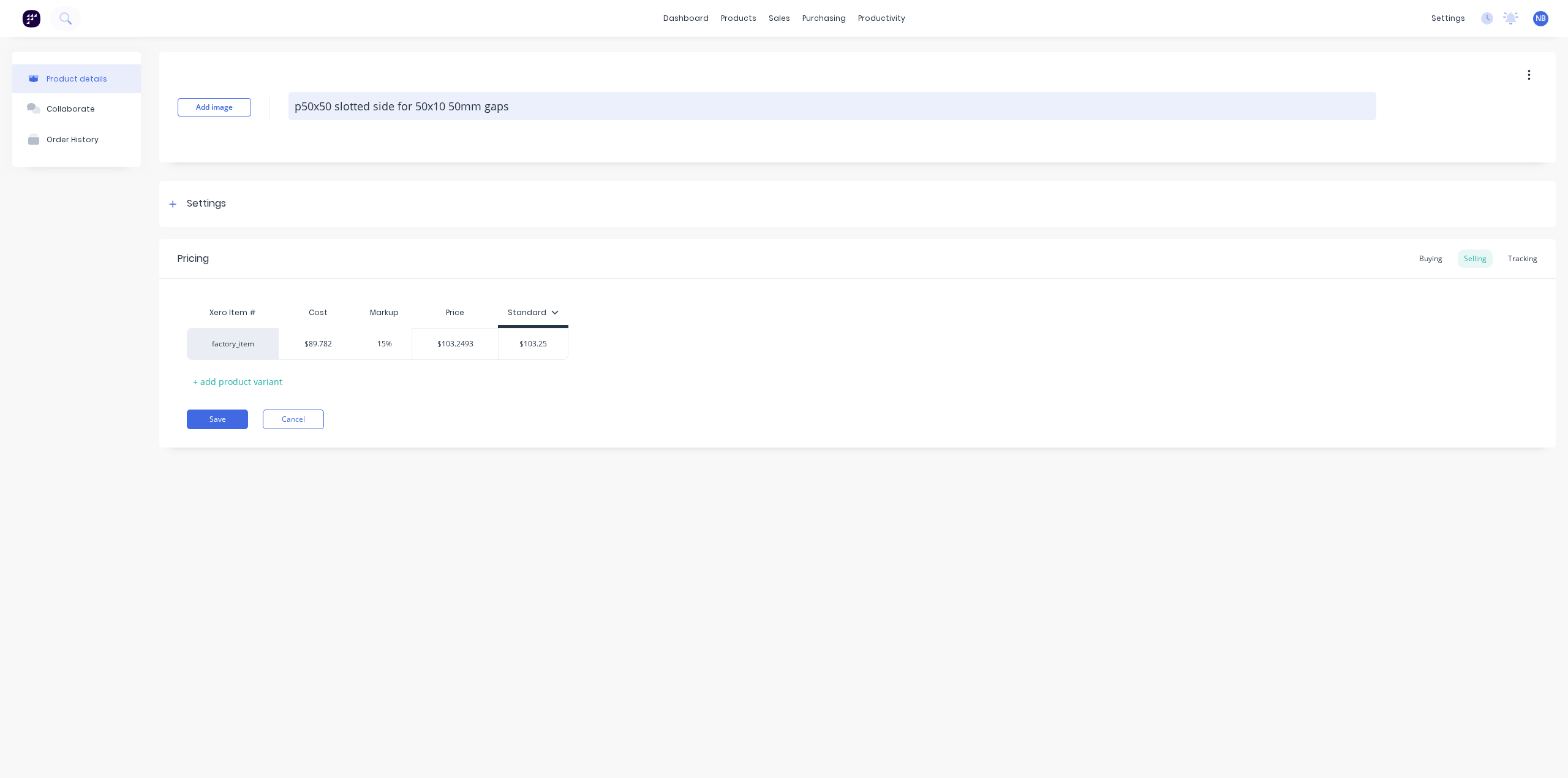
click at [300, 99] on textarea "p50x50 slotted side for 50x10 50mm gaps" at bounding box center [832, 105] width 1088 height 28
type textarea "x"
type textarea "50x50 slotted side for 50x10 50mm gaps"
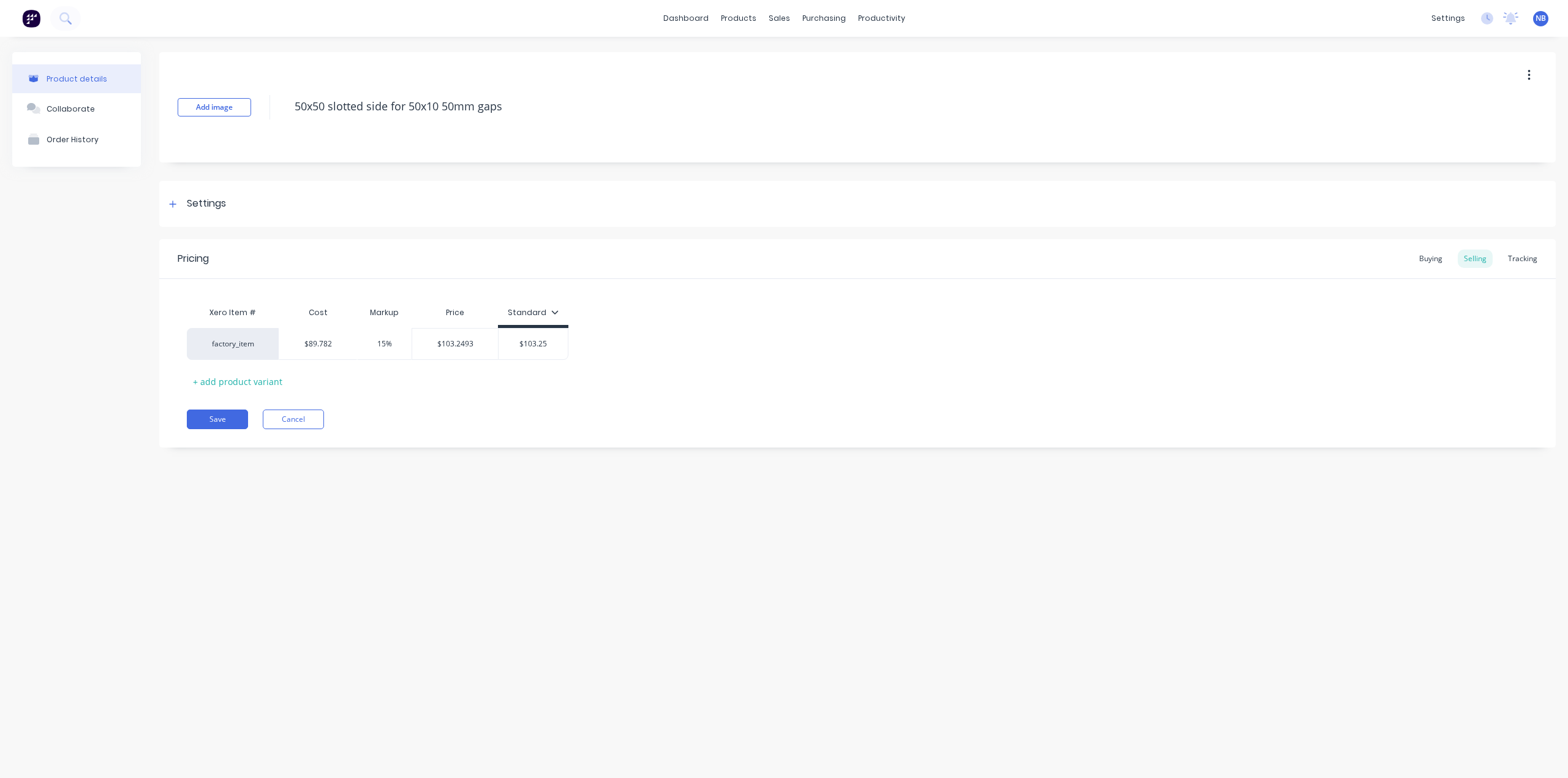
type textarea "x"
type textarea "P50x50 slotted side for 50x10 50mm gaps"
type textarea "x"
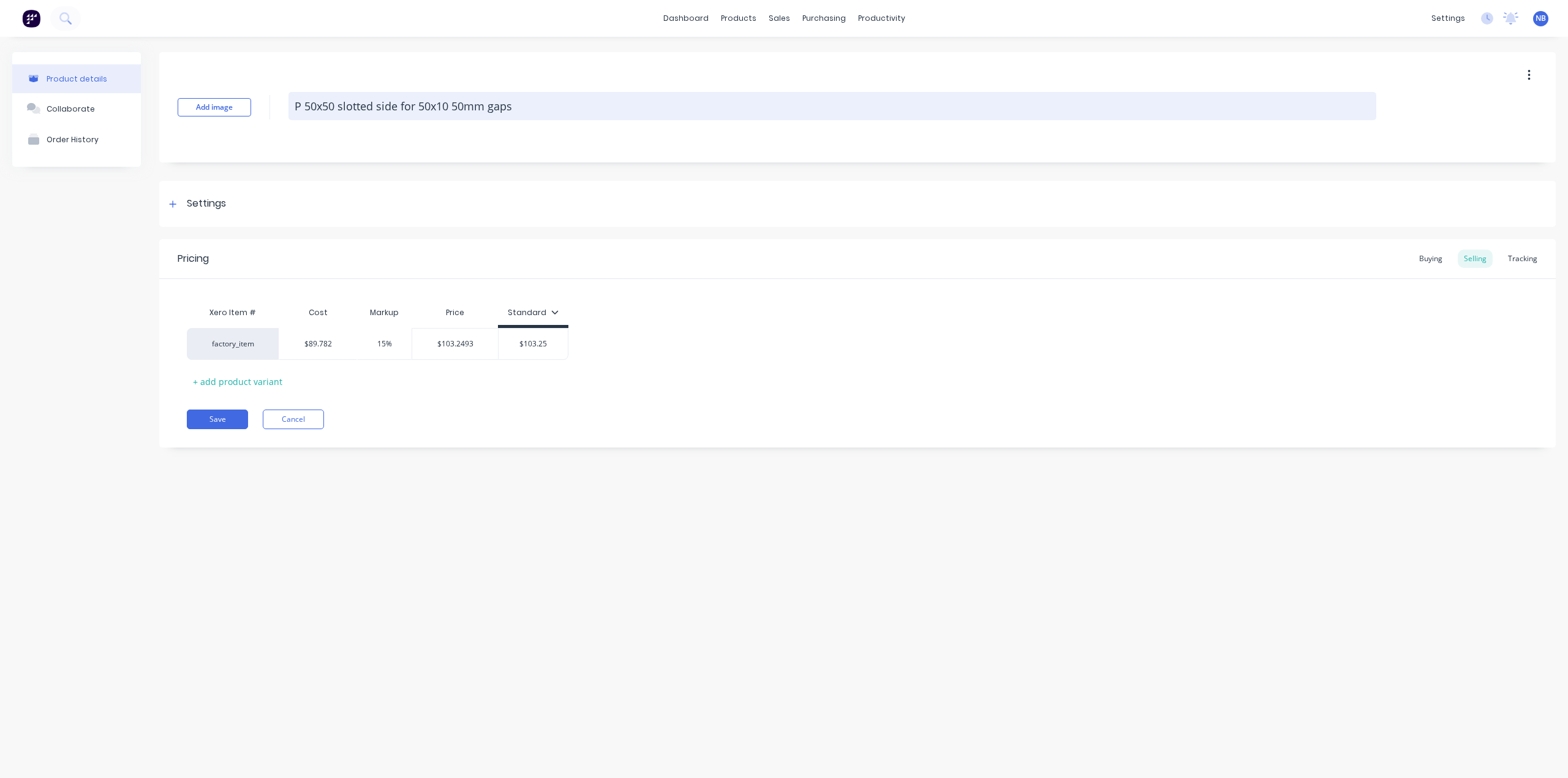
click at [398, 101] on textarea "P 50x50 slotted side for 50x10 50mm gaps" at bounding box center [832, 105] width 1088 height 28
click at [483, 103] on textarea "P 50x50 slotted side for 50x10 50mm gaps" at bounding box center [832, 105] width 1088 height 28
type textarea "P 50x50 slotted side for 50x10 50mm gaps"
type textarea "x"
type textarea "p50x50 slotted side for 50x10 50mm gaps"
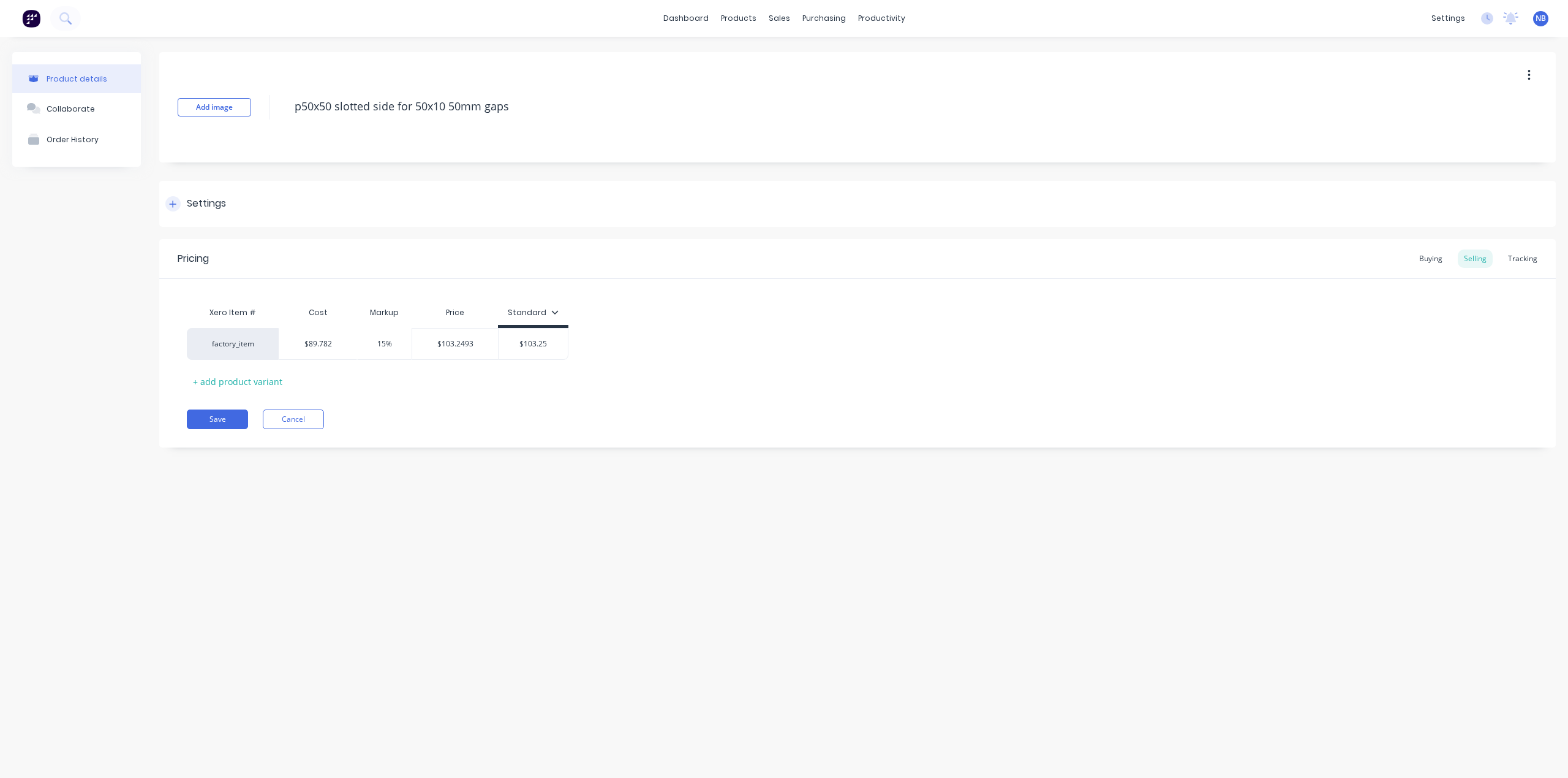
type textarea "x"
type textarea "P 50x50 slotted side for 50x10 50mm gaps"
click at [182, 204] on div "Settings" at bounding box center [196, 204] width 61 height 15
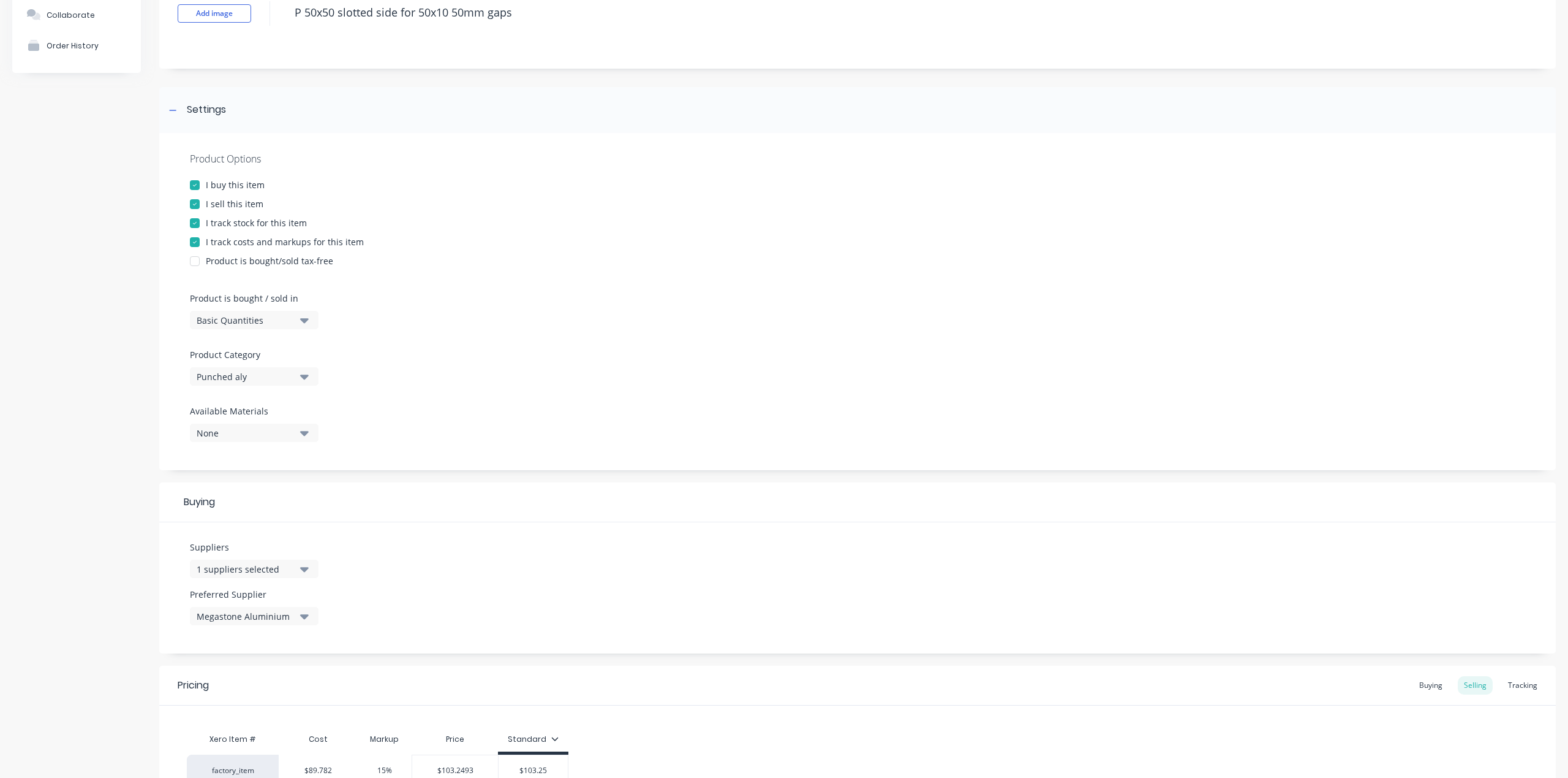
scroll to position [217, 0]
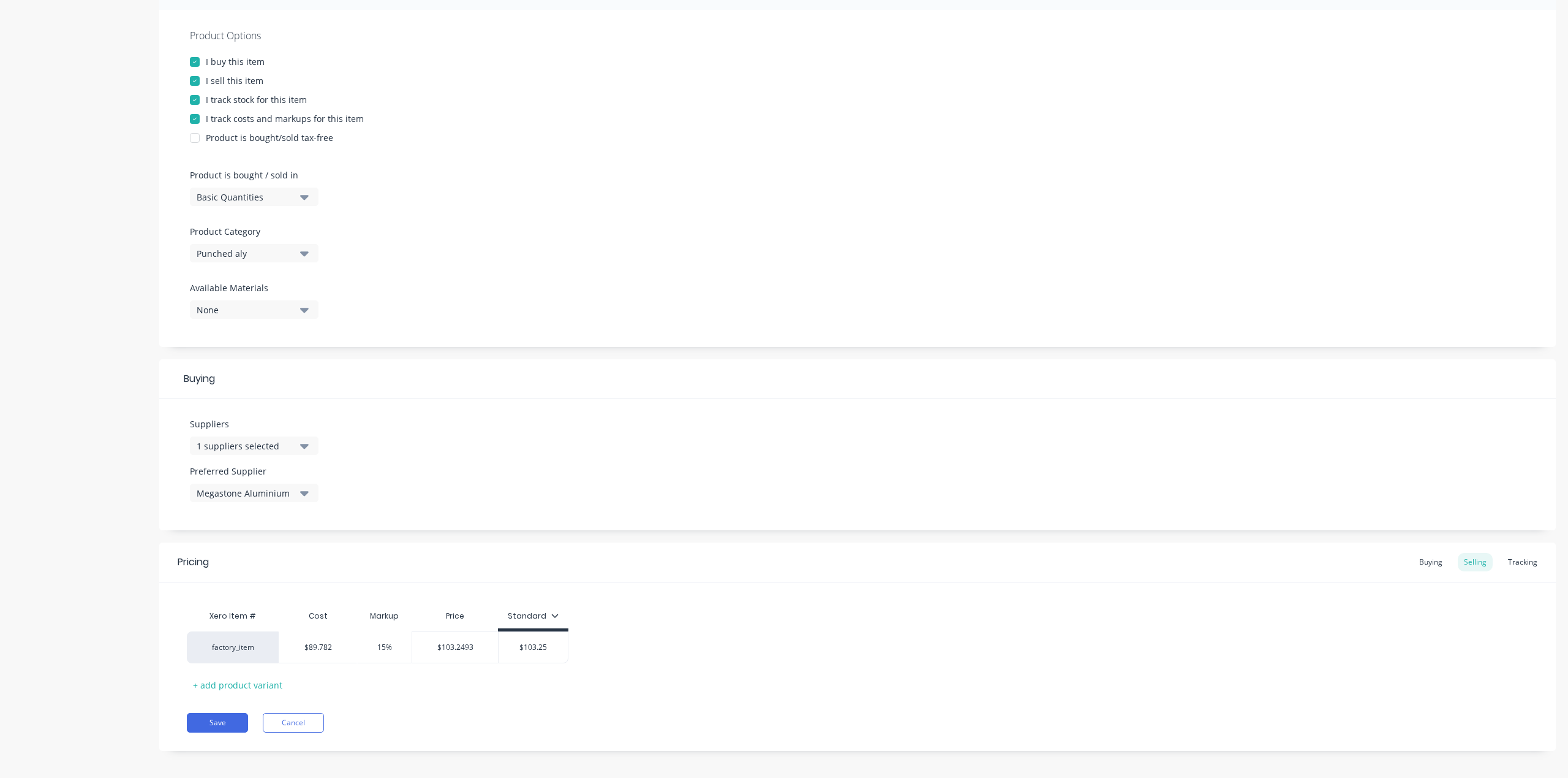
click at [258, 441] on div "1 suppliers selected" at bounding box center [246, 446] width 98 height 13
click at [484, 469] on div "Suppliers 1 suppliers selected Megastone Aluminium 2Moro Group 7 eleven A Marcu…" at bounding box center [858, 464] width 1396 height 131
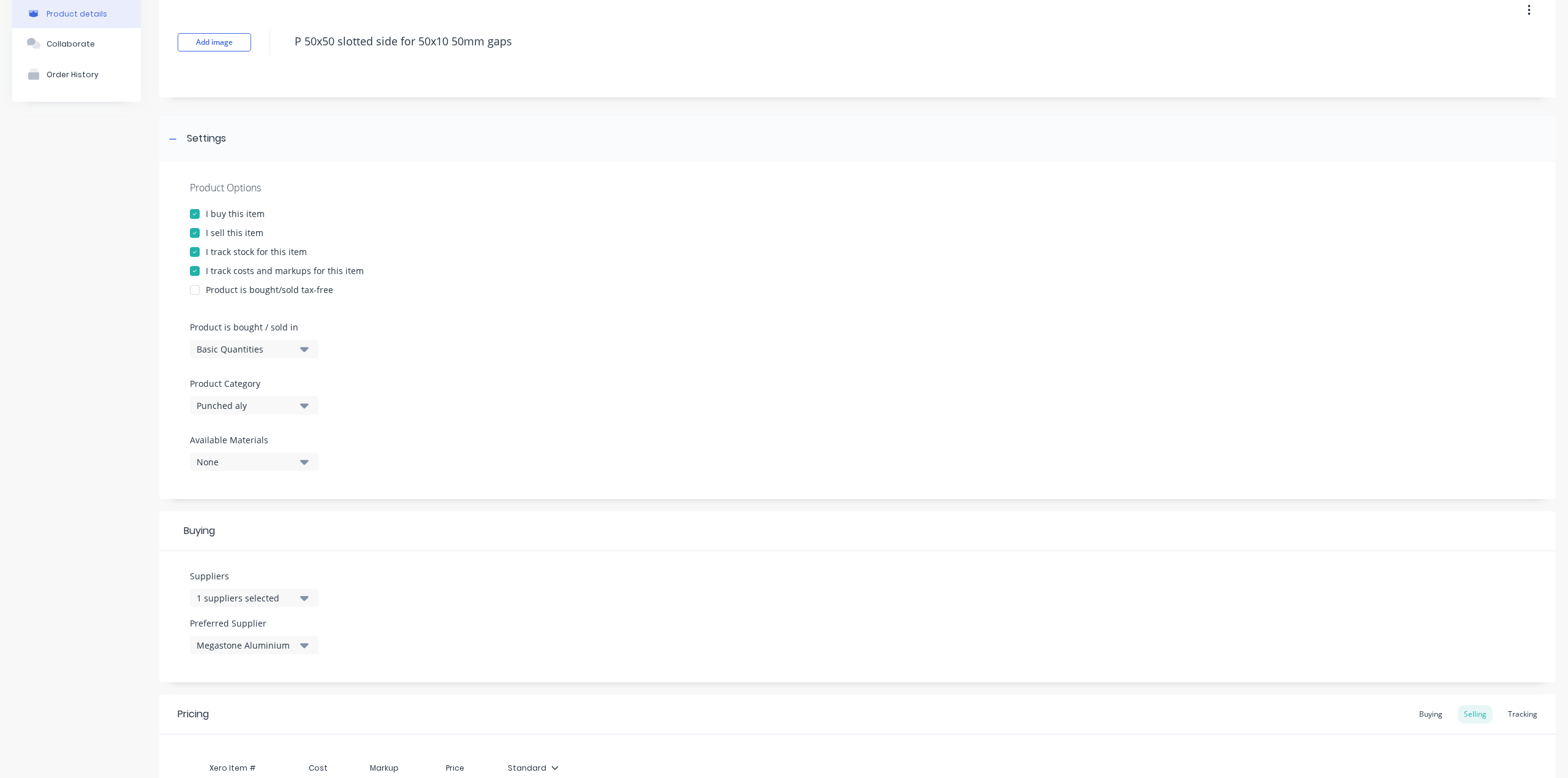
scroll to position [0, 0]
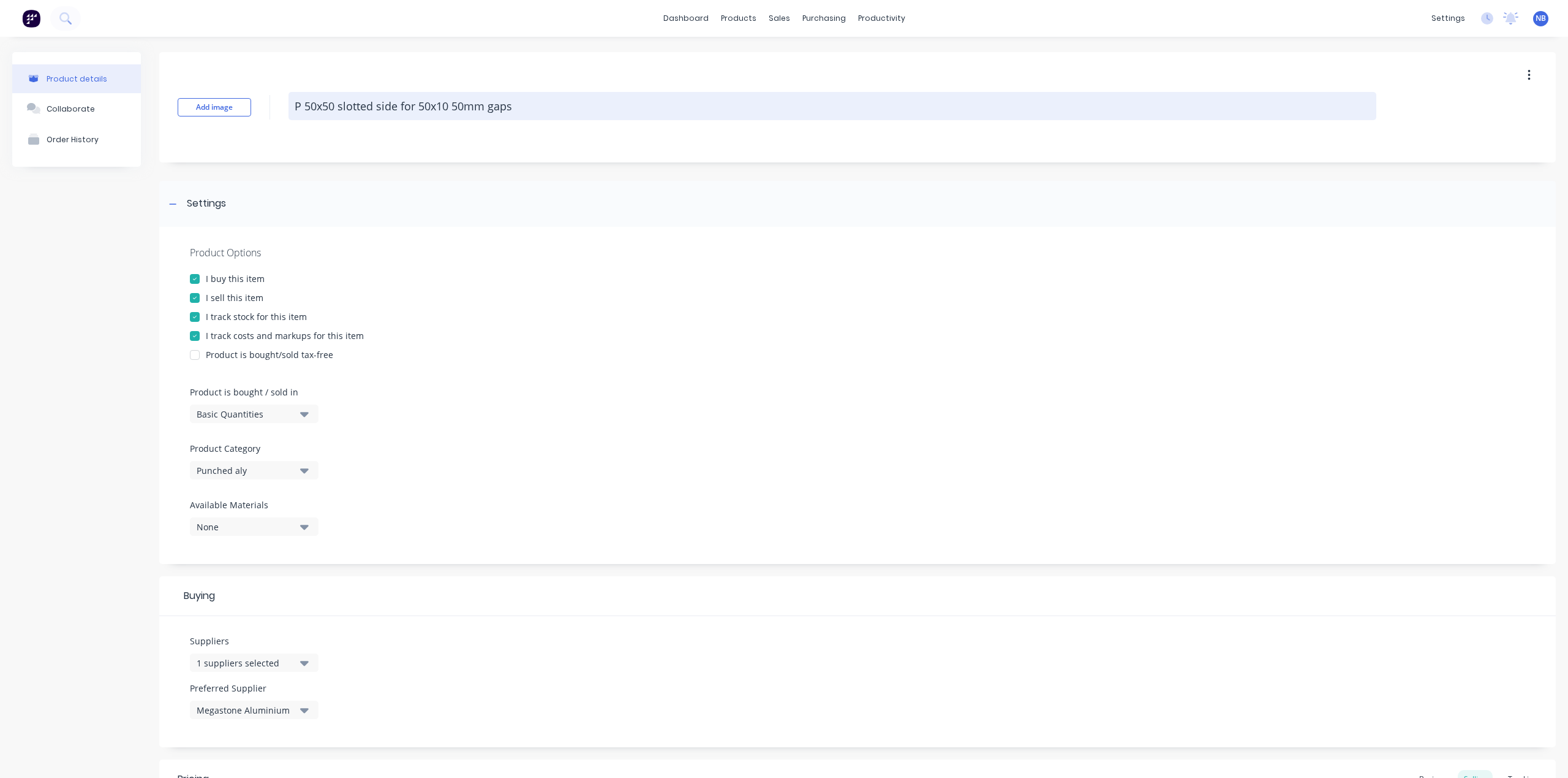
click at [523, 107] on textarea "P 50x50 slotted side for 50x10 50mm gaps" at bounding box center [832, 105] width 1088 height 28
type textarea "x"
type textarea "P 50x50 slotted side for 50x10 50mm gaps"
type textarea "x"
type textarea "P 50x50 slotted side for 50x10 50mm gaps ("
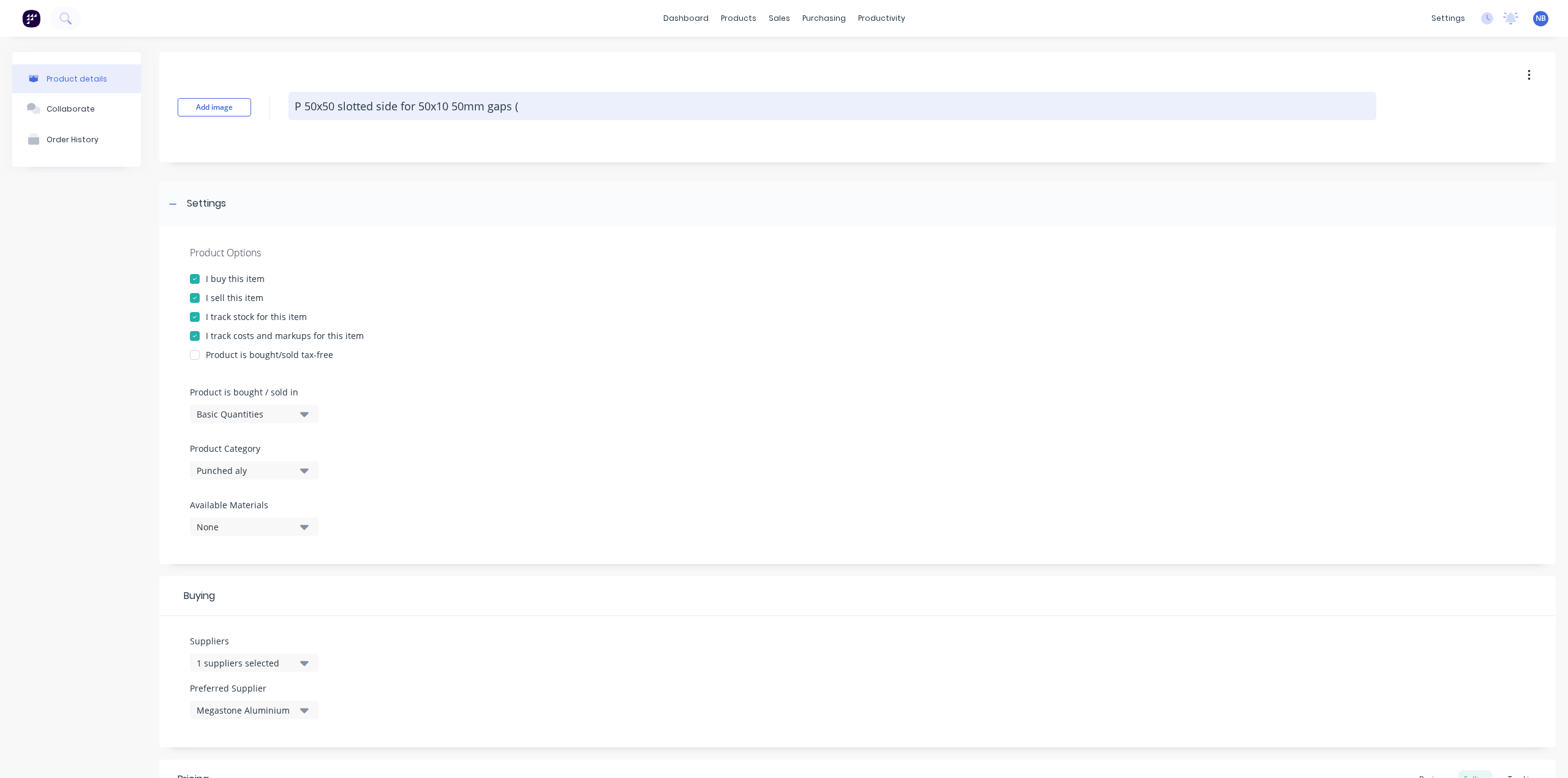
type textarea "x"
type textarea "P 50x50 slotted side for 50x10 50mm gaps (M"
type textarea "x"
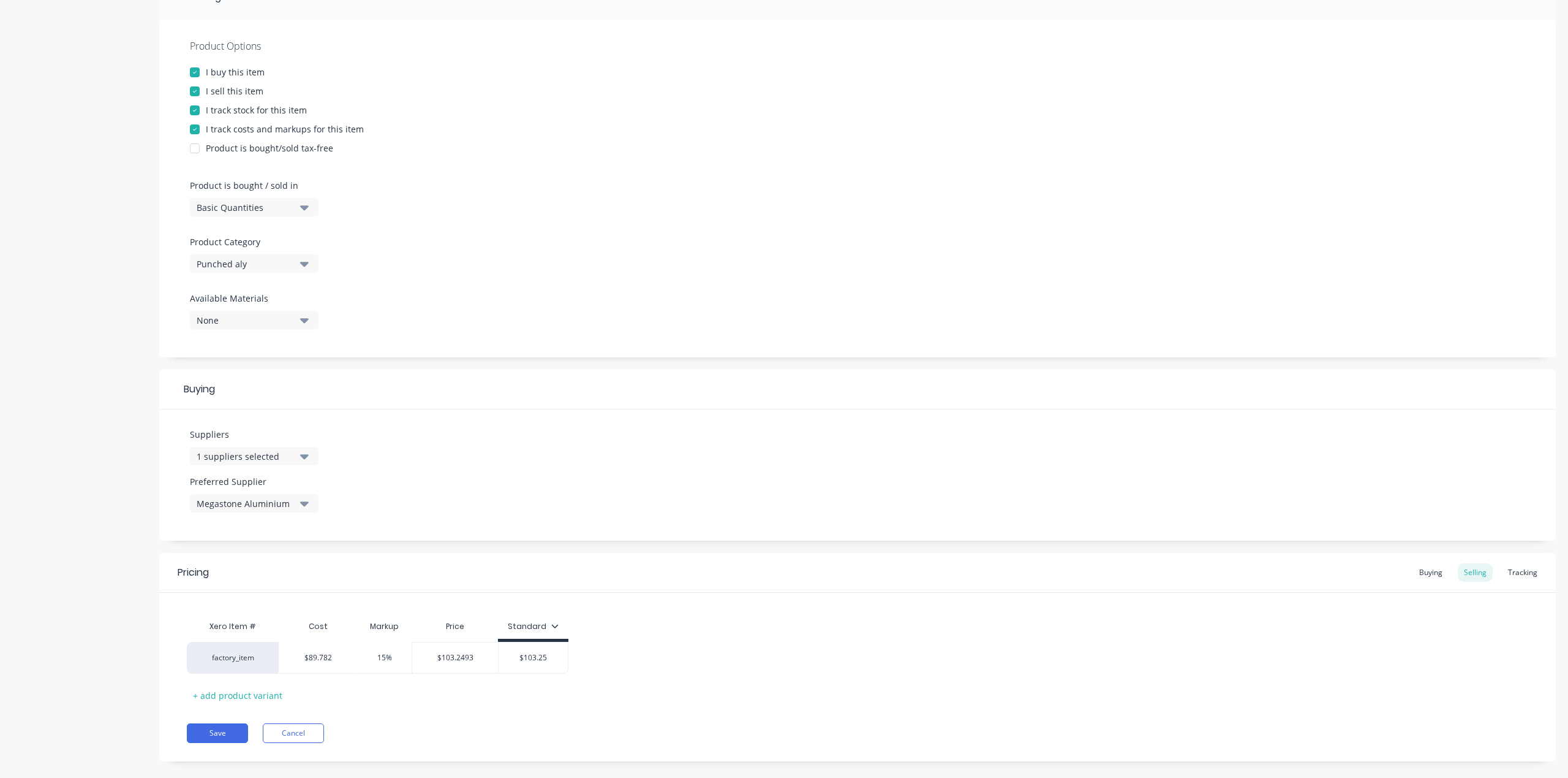
scroll to position [217, 0]
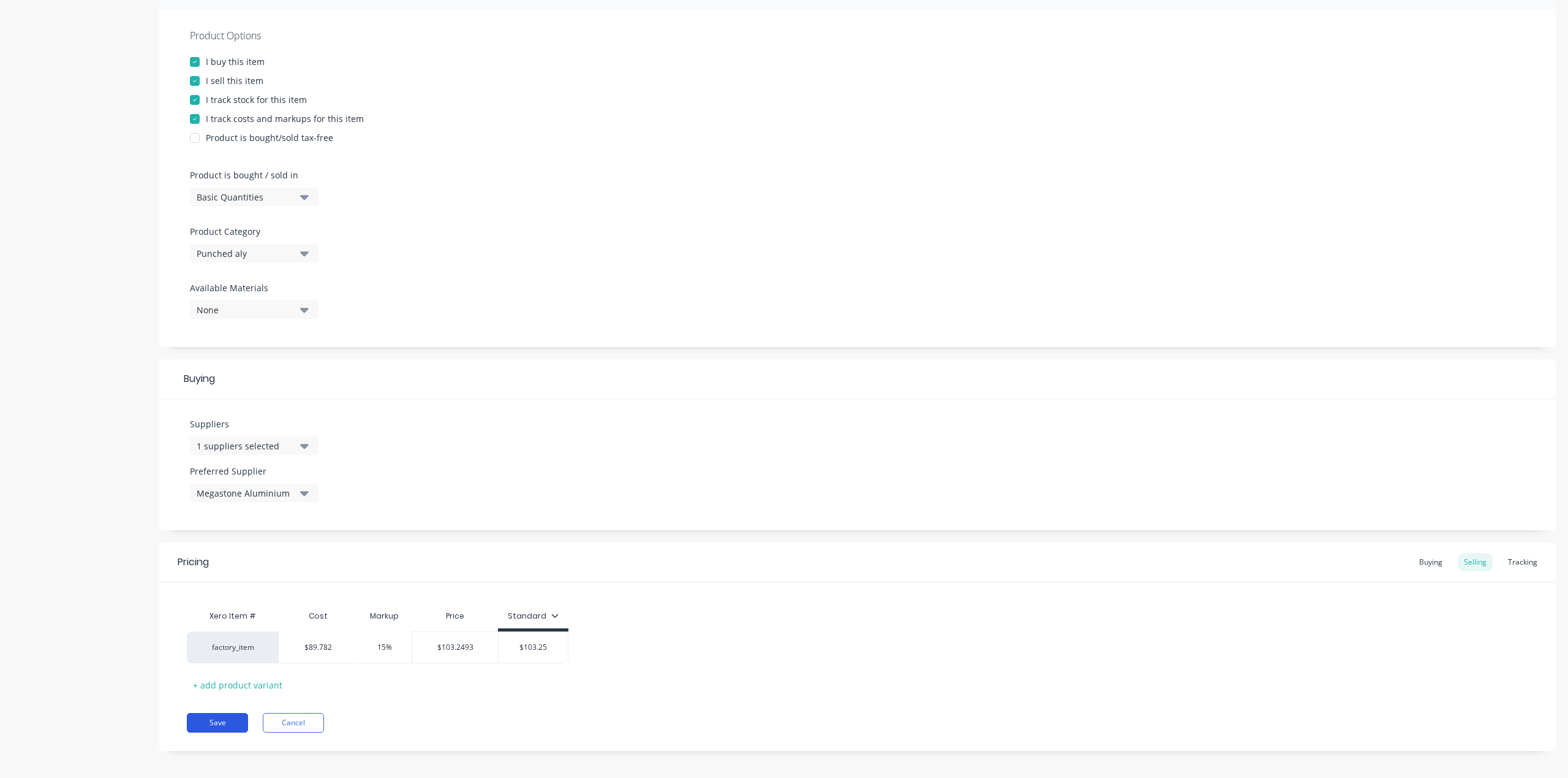
type textarea "P 50x50 slotted side for 50x10 50mm gaps (M)"
type textarea "x"
type textarea "P 50x50 slotted side for 50x10 50mm gaps"
type textarea "x"
type textarea "P 50x50 slotted side for 50x10 50mm gaps (M)"
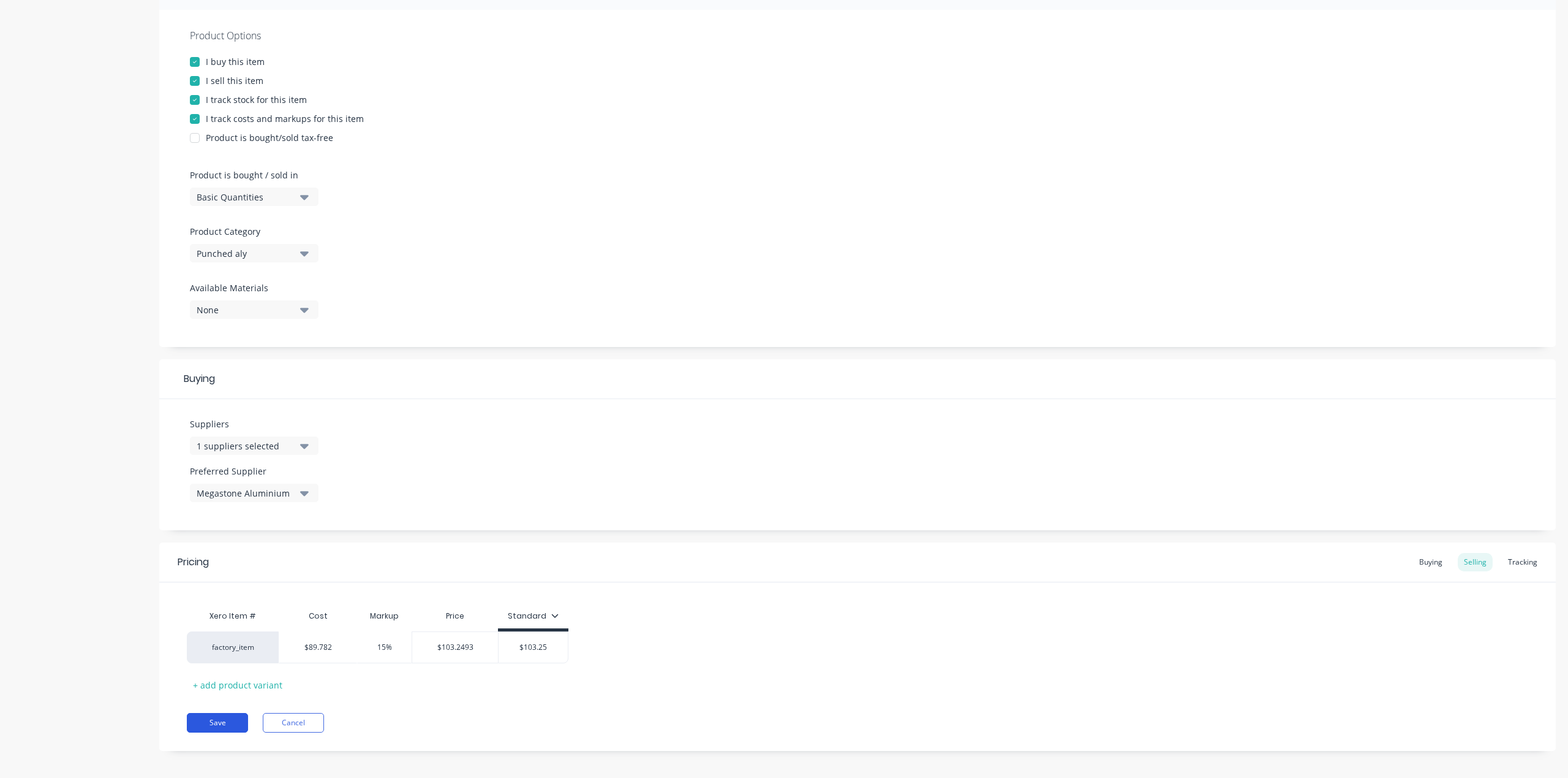
click at [209, 713] on button "Save" at bounding box center [217, 723] width 61 height 20
type textarea "x"
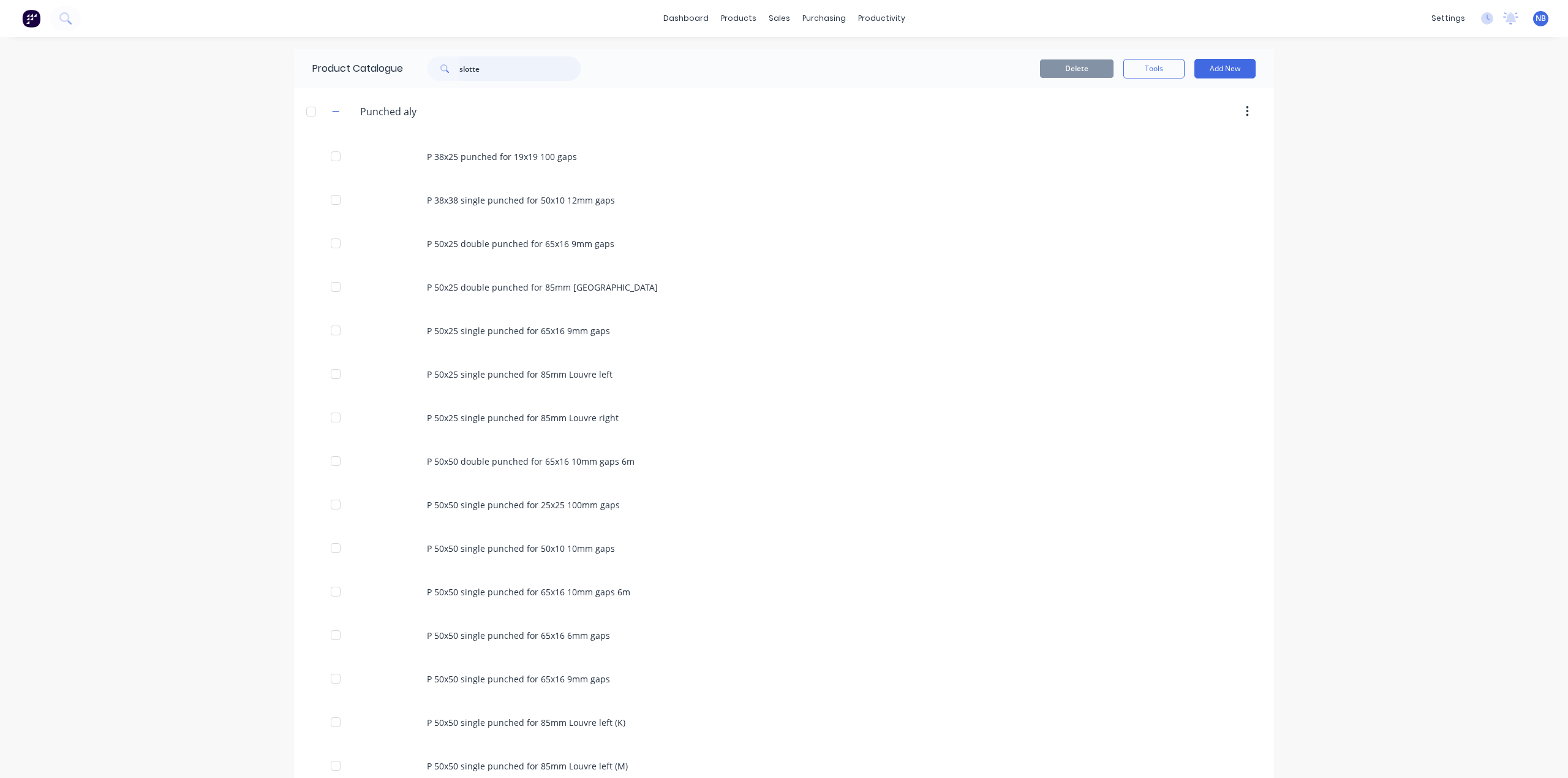
click at [512, 73] on input "slotte" at bounding box center [520, 69] width 121 height 24
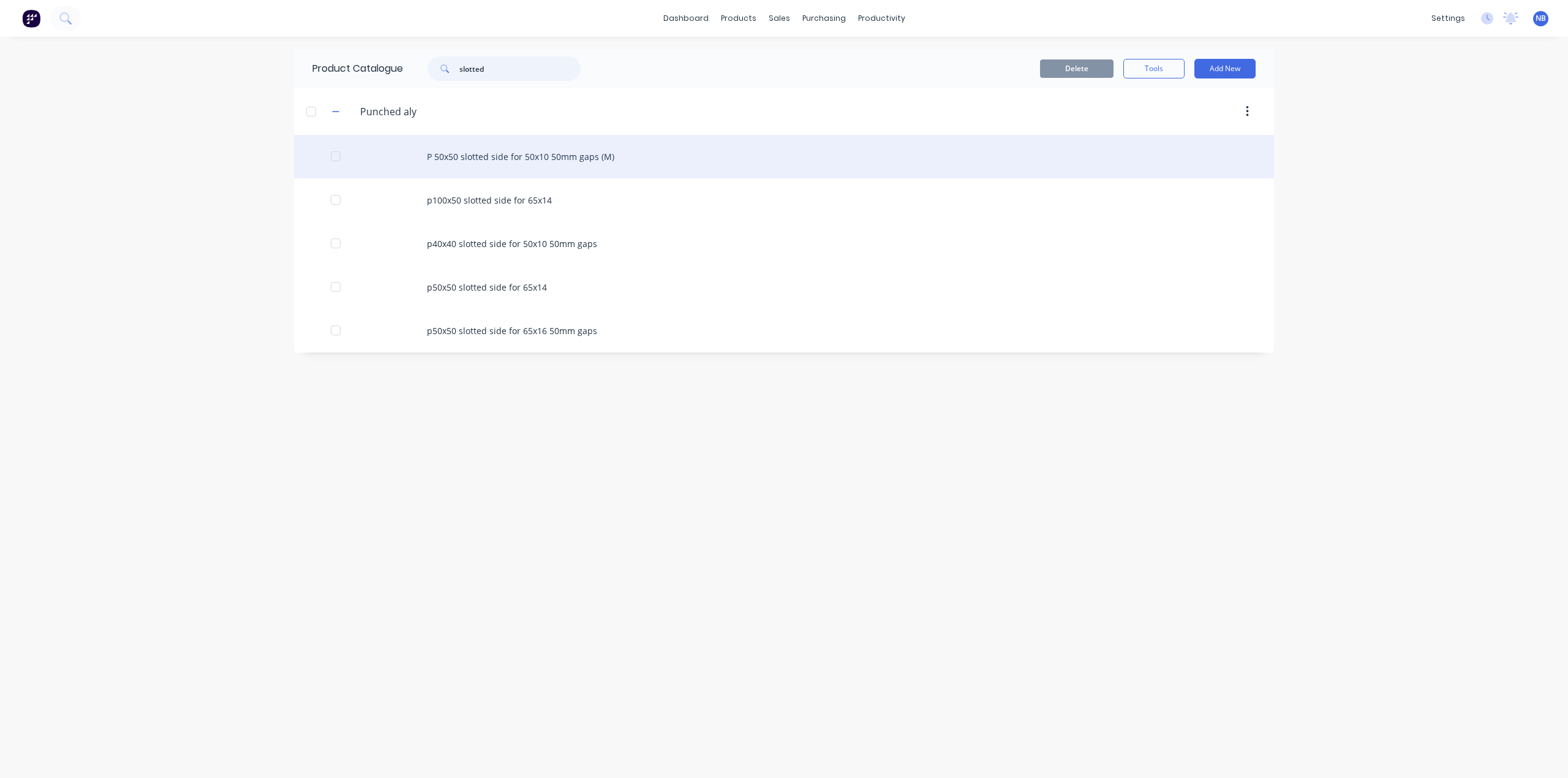
type input "slotted"
click at [524, 167] on div "P 50x50 slotted side for 50x10 50mm gaps (M)" at bounding box center [784, 156] width 980 height 43
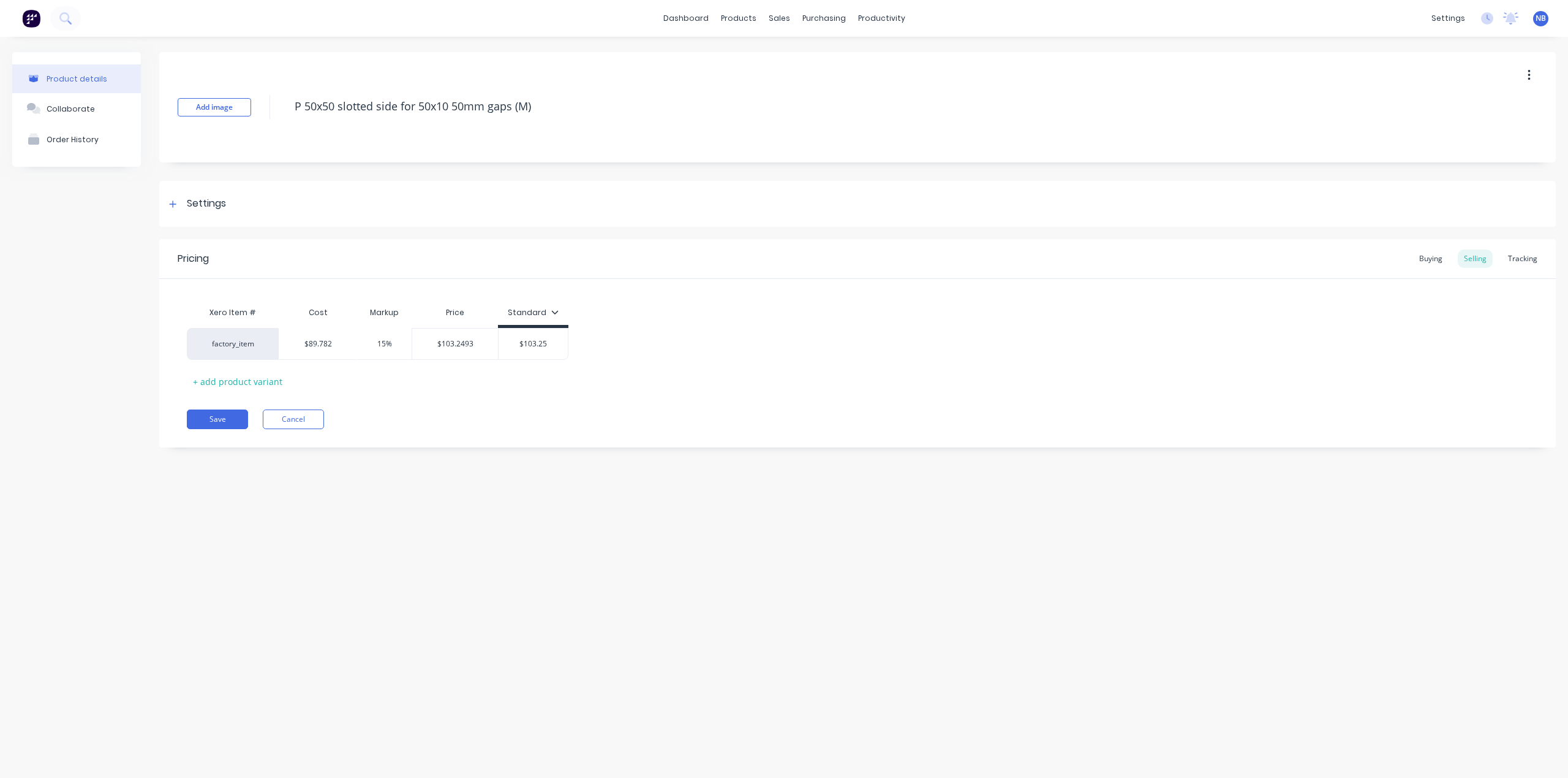
click at [1523, 86] on button "button" at bounding box center [1529, 75] width 29 height 22
click at [1481, 114] on span "Duplicate" at bounding box center [1484, 107] width 92 height 13
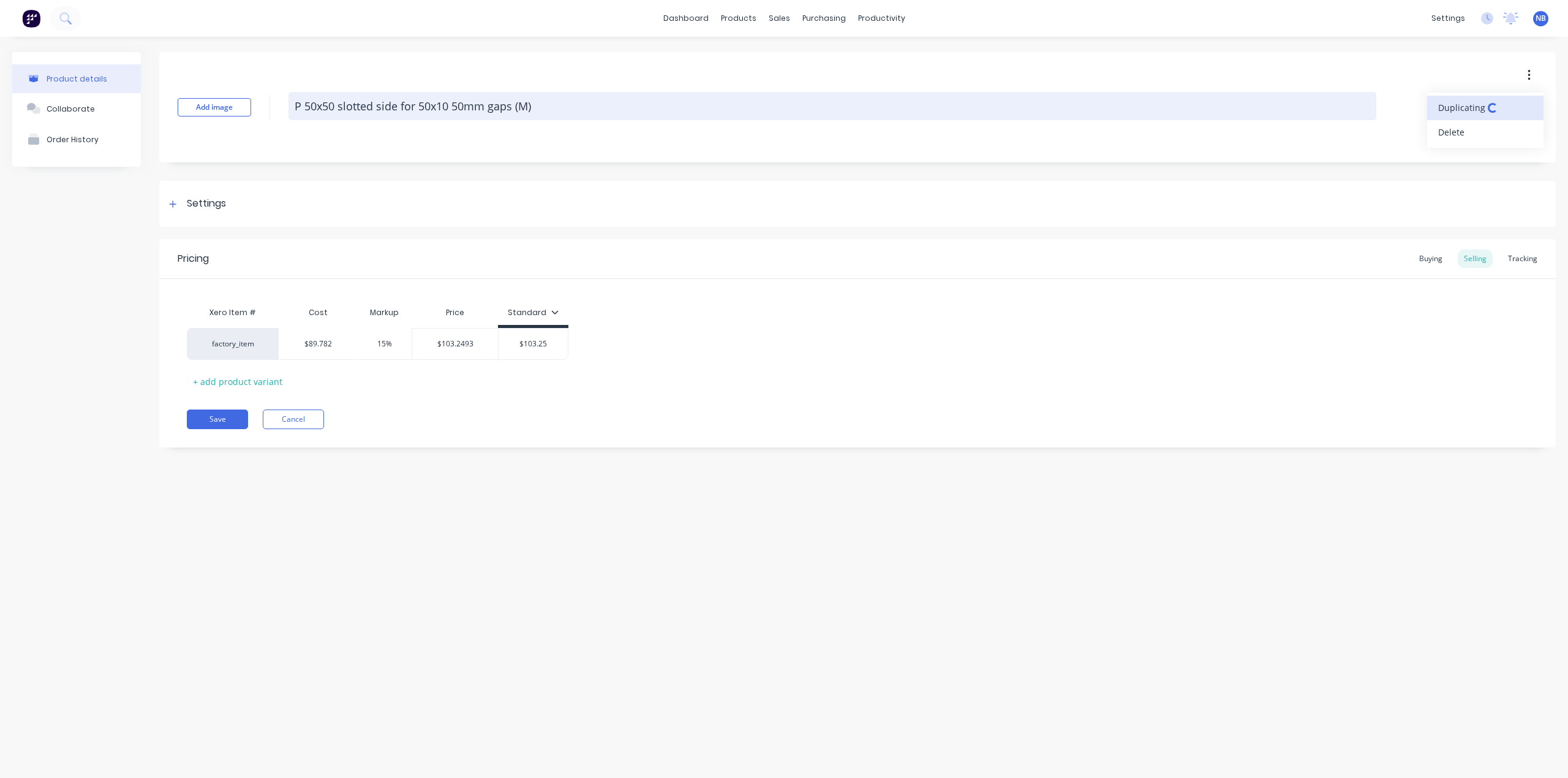
type textarea "x"
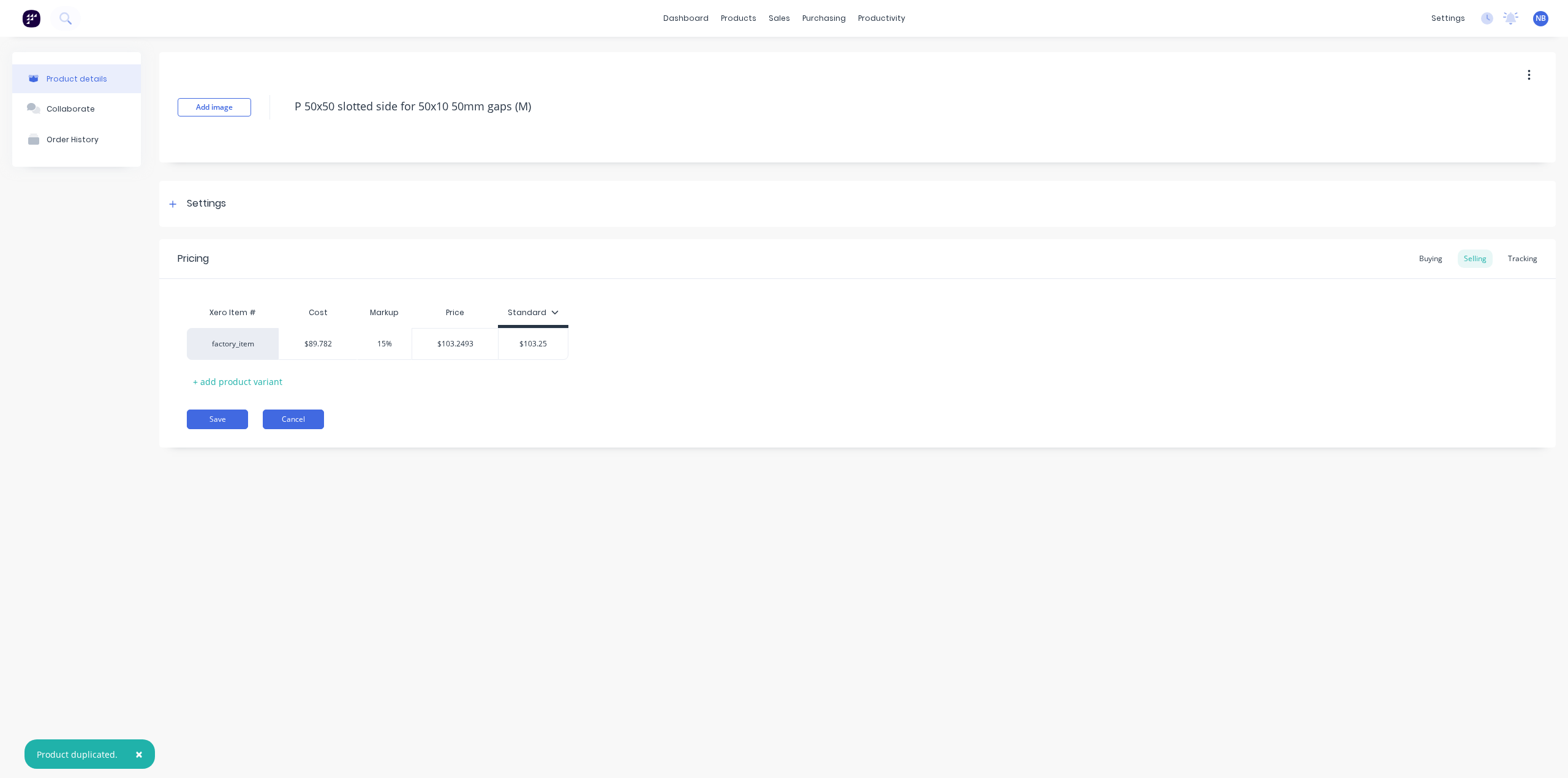
click at [317, 422] on button "Cancel" at bounding box center [293, 419] width 61 height 20
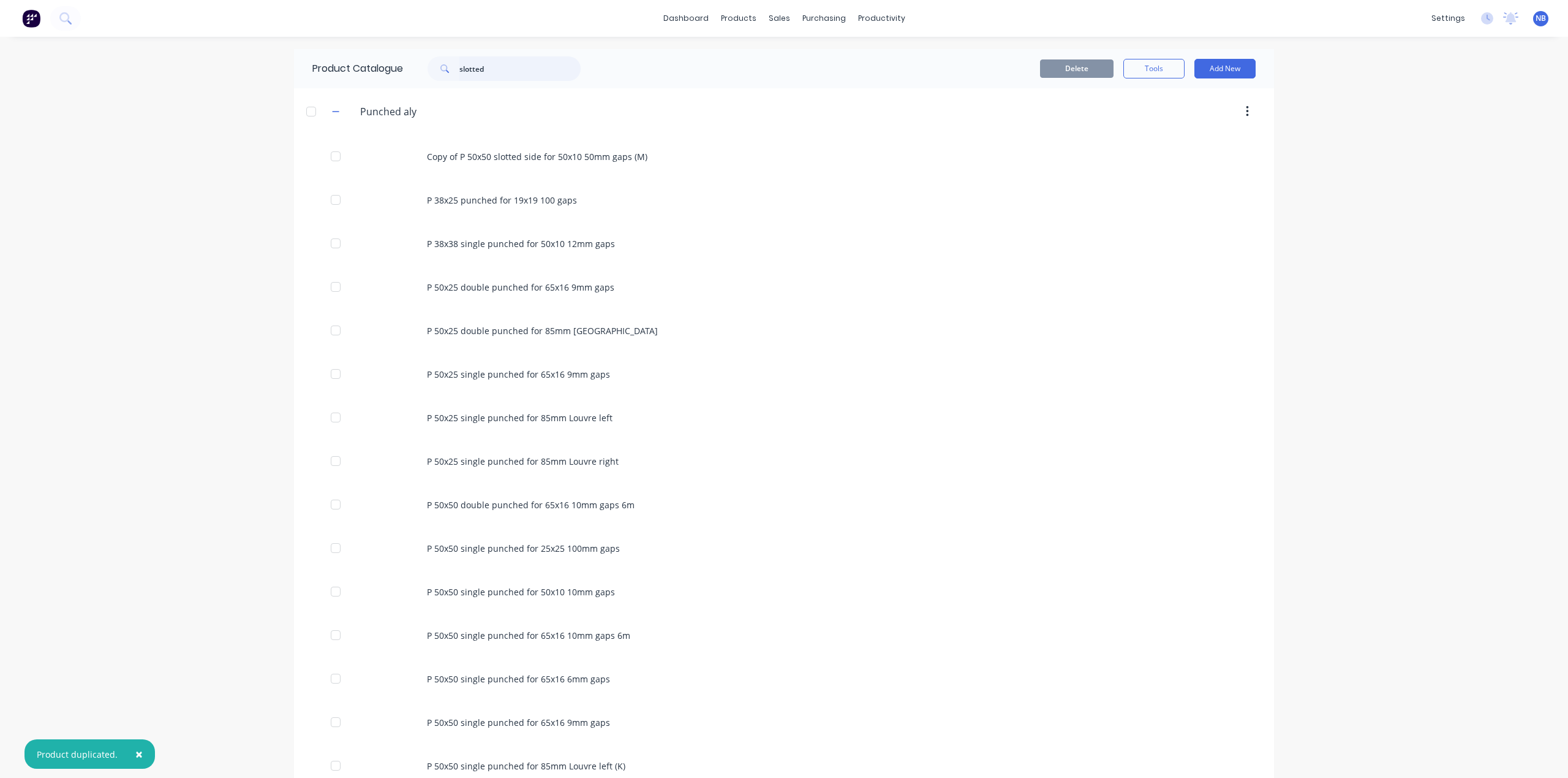
click at [500, 71] on input "slotted" at bounding box center [520, 69] width 121 height 24
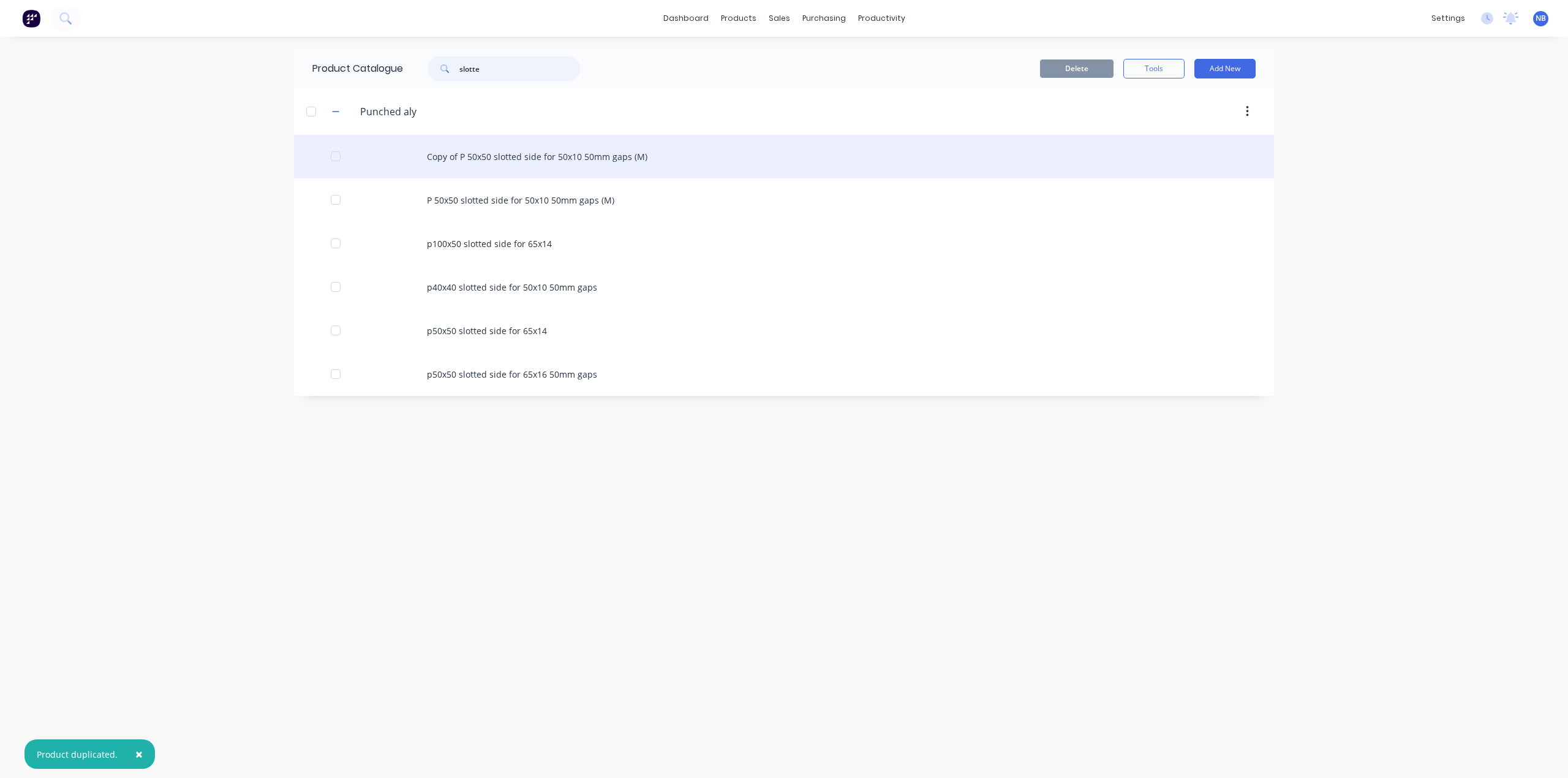
type input "slotte"
click at [529, 165] on div "Copy of P 50x50 slotted side for 50x10 50mm gaps (M)" at bounding box center [784, 156] width 980 height 43
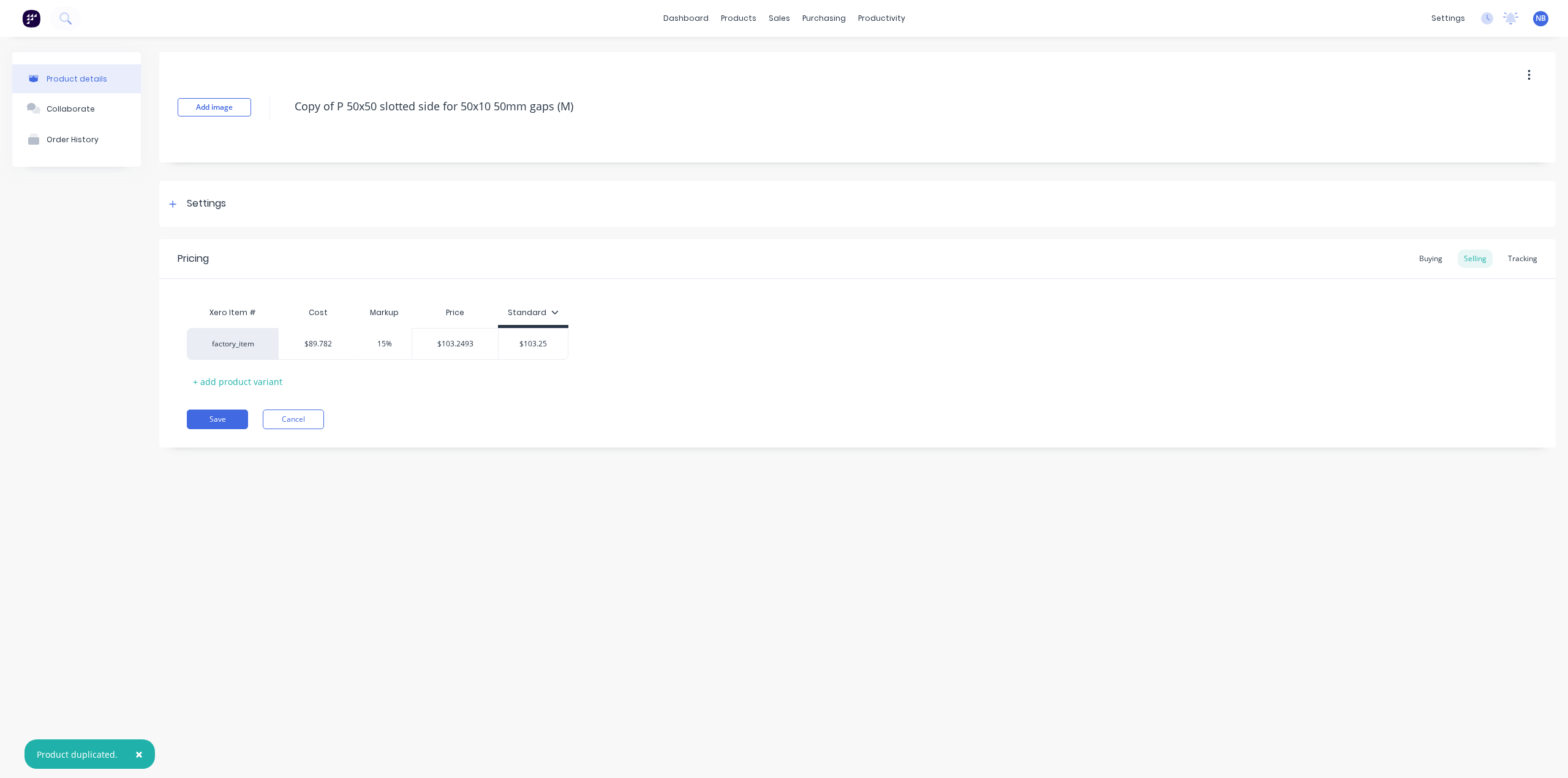
drag, startPoint x: 336, startPoint y: 109, endPoint x: 239, endPoint y: 95, distance: 98.0
click at [261, 98] on div "Add image Copy of P 50x50 slotted side for 50x10 50mm gaps (M)" at bounding box center [858, 107] width 1396 height 110
type textarea "x"
type textarea "P 50x50 slotted side for 50x10 50mm gaps (M)"
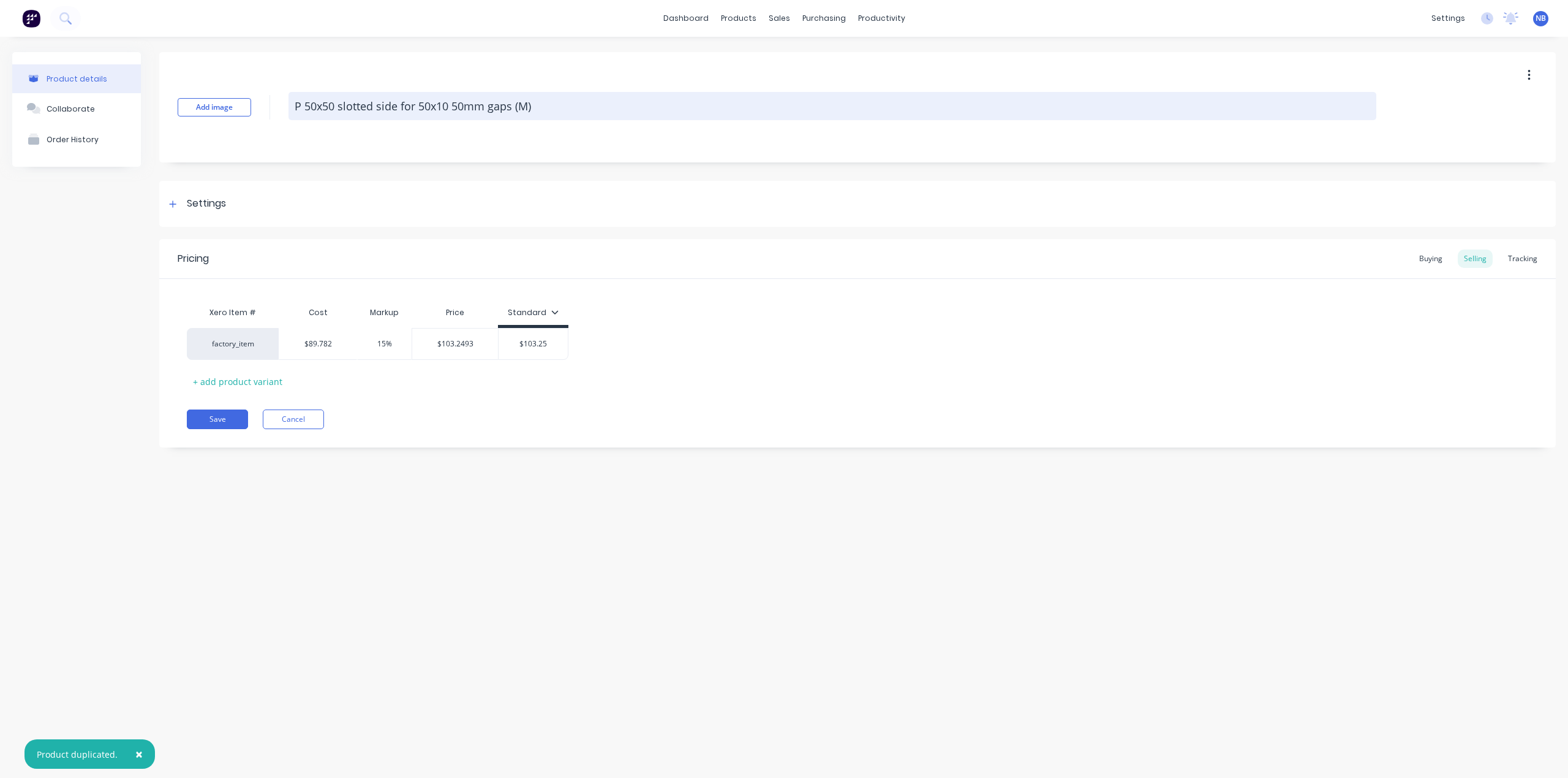
click at [526, 106] on textarea "P 50x50 slotted side for 50x10 50mm gaps (M)" at bounding box center [832, 105] width 1088 height 28
type textarea "x"
type textarea "P 50x50 slotted side for 50x10 50mm gaps ()"
type textarea "x"
type textarea "P 50x50 slotted side for 50x10 50mm gaps (K)"
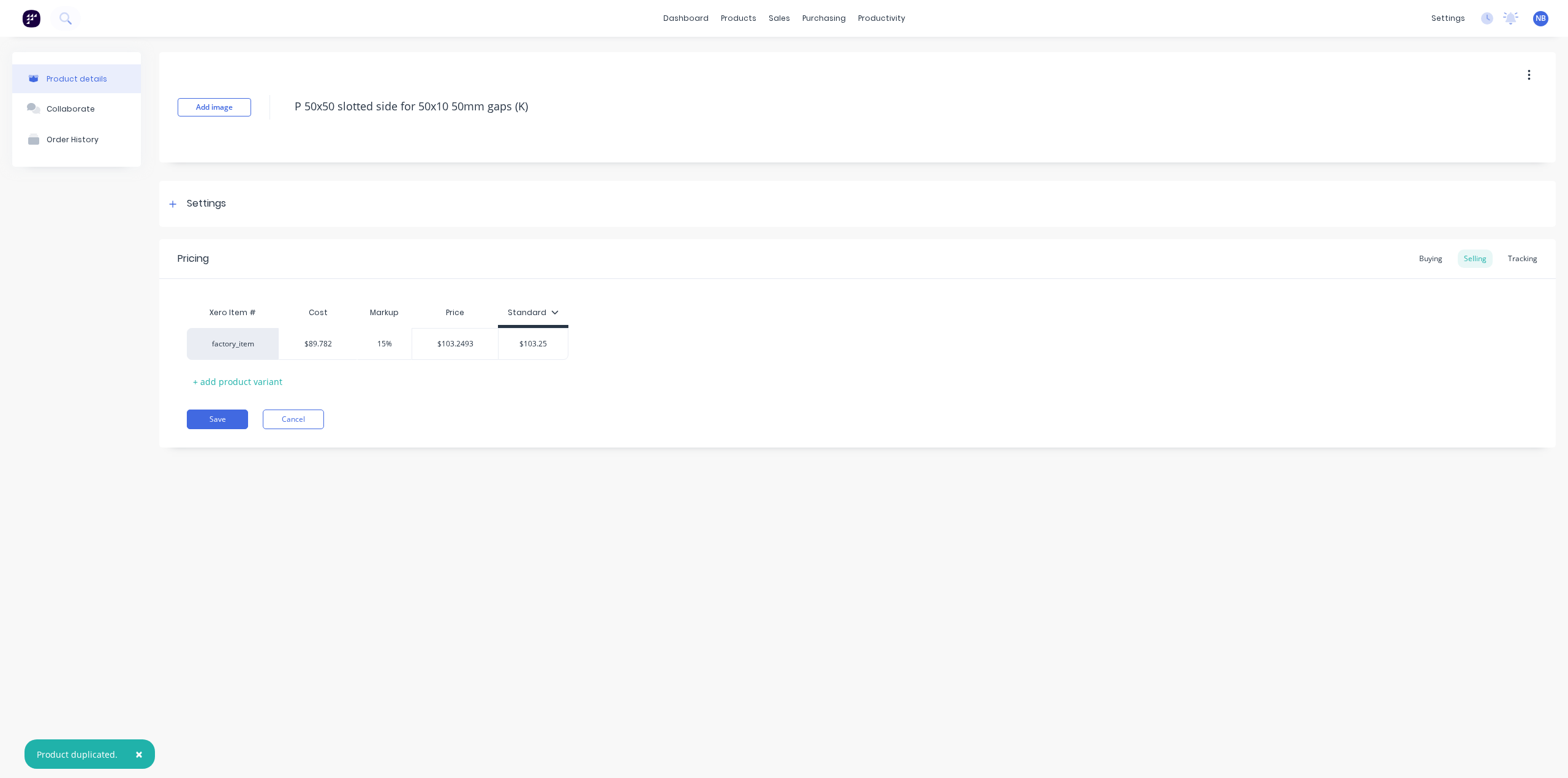
type textarea "x"
type textarea "Copy of P 50x50 slotted side for 50x10 50mm gaps (M)"
type textarea "x"
type textarea "P 50x50 slotted side for 50x10 50mm gaps (K)"
click at [498, 588] on div "Product details Collaborate Order History Add image P 50x50 slotted side for 50…" at bounding box center [784, 395] width 1568 height 717
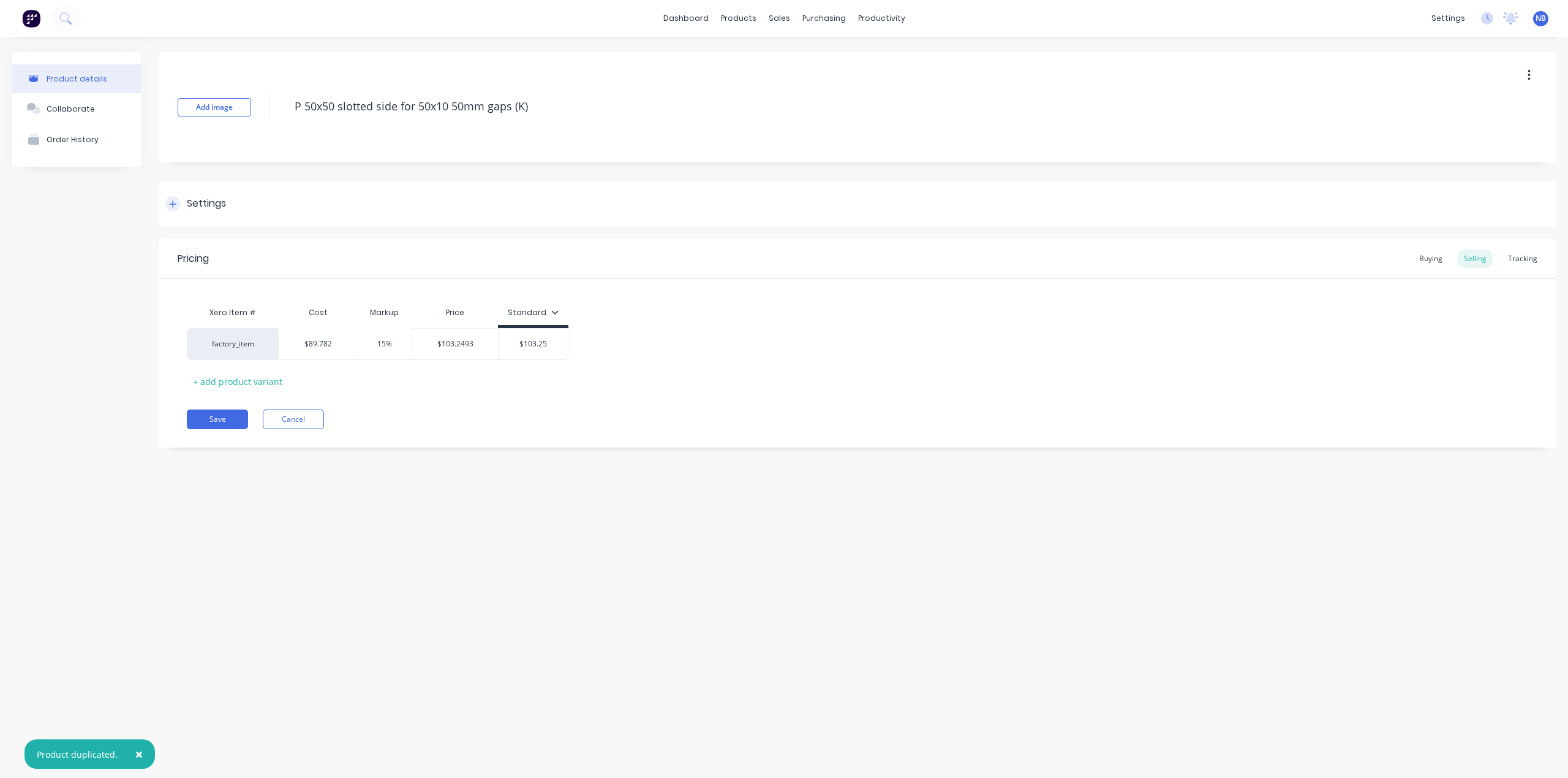
click at [201, 196] on div "Settings" at bounding box center [206, 204] width 39 height 15
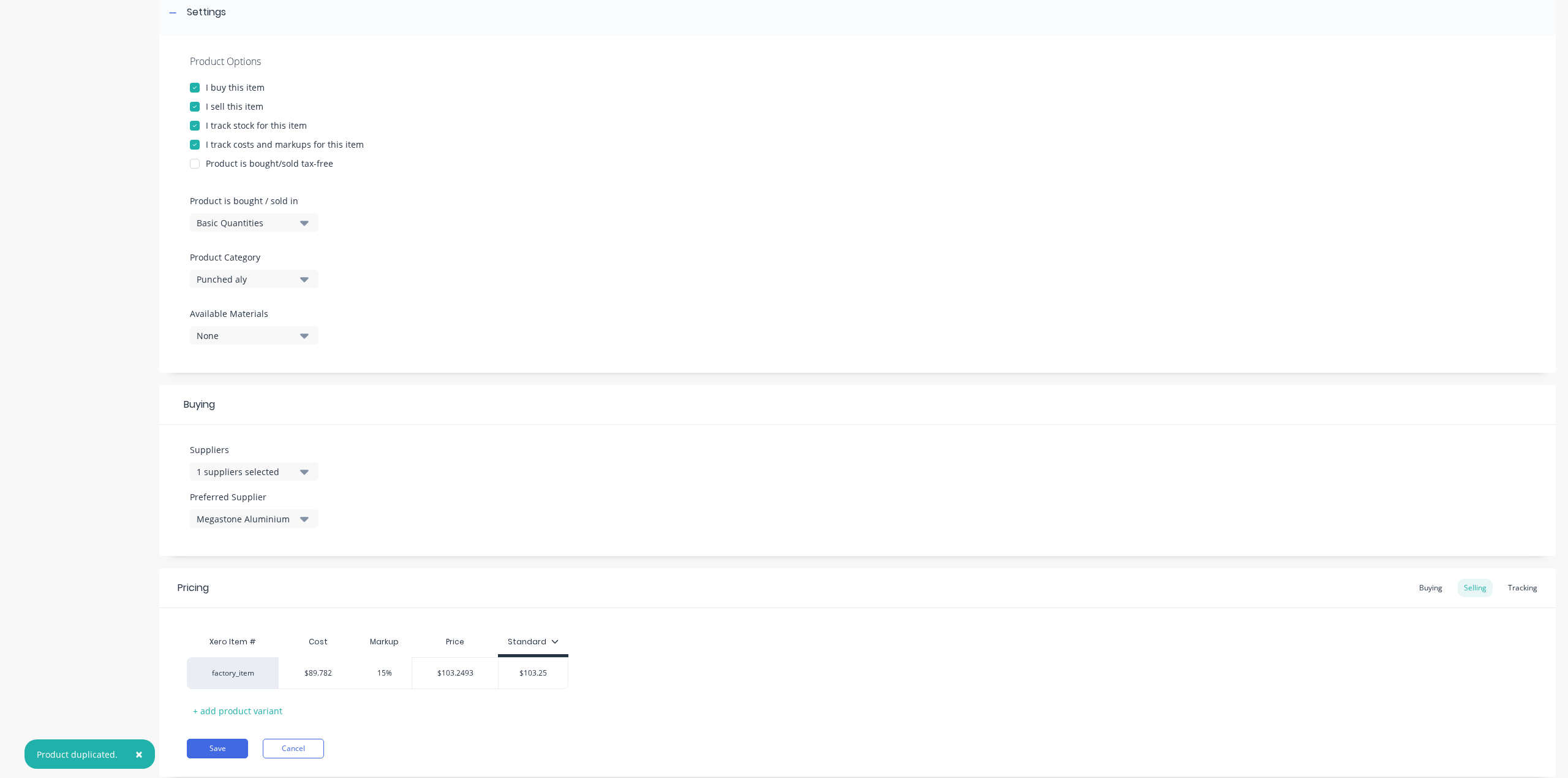
scroll to position [217, 0]
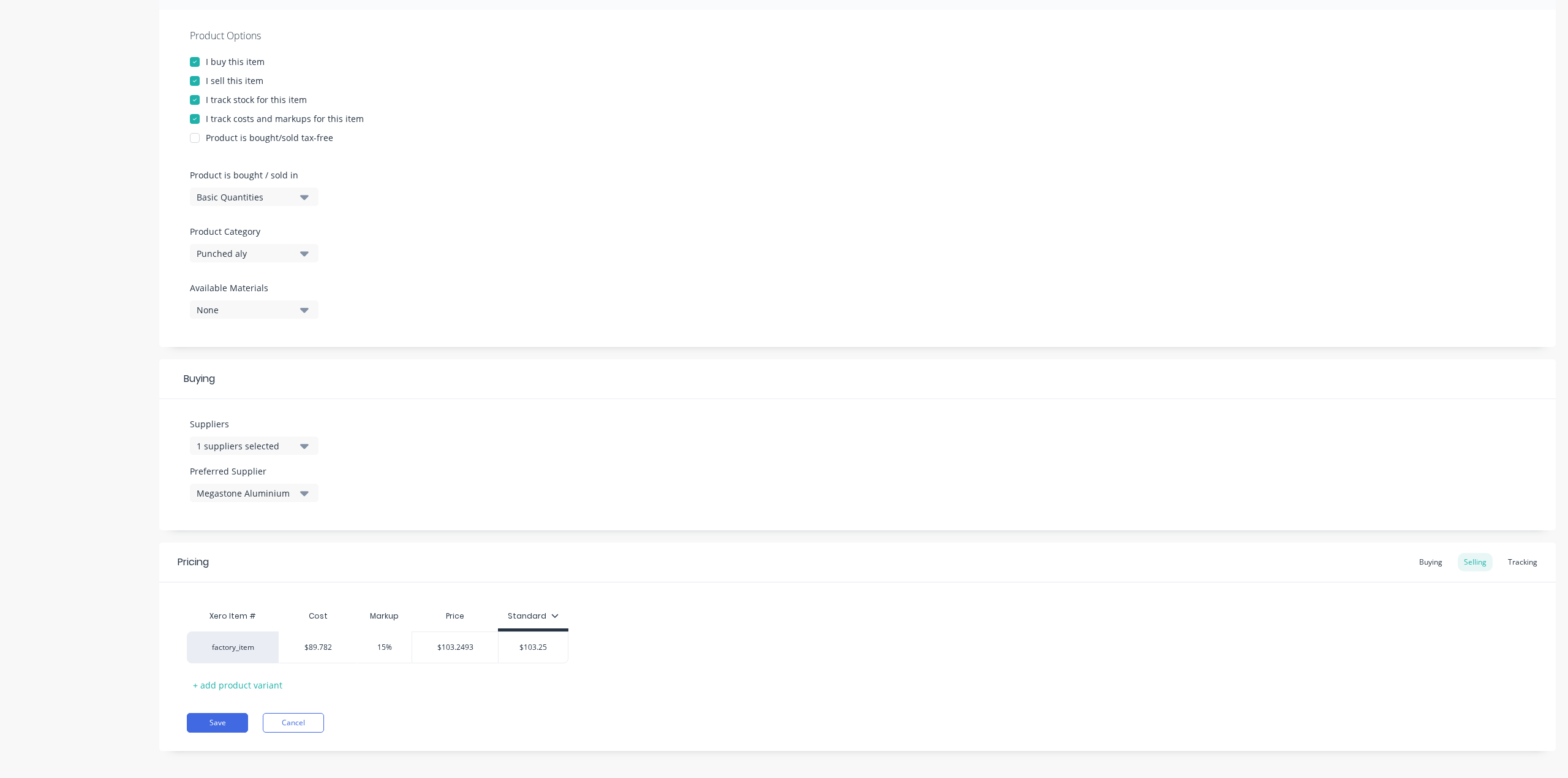
click at [281, 487] on div "Megastone Aluminium" at bounding box center [246, 493] width 98 height 13
click at [289, 451] on div "Suppliers 1 suppliers selected" at bounding box center [254, 441] width 129 height 47
click at [292, 444] on div "1 suppliers selected" at bounding box center [246, 446] width 98 height 13
click at [285, 512] on div "Megastone Aluminium" at bounding box center [288, 512] width 123 height 13
type textarea "x"
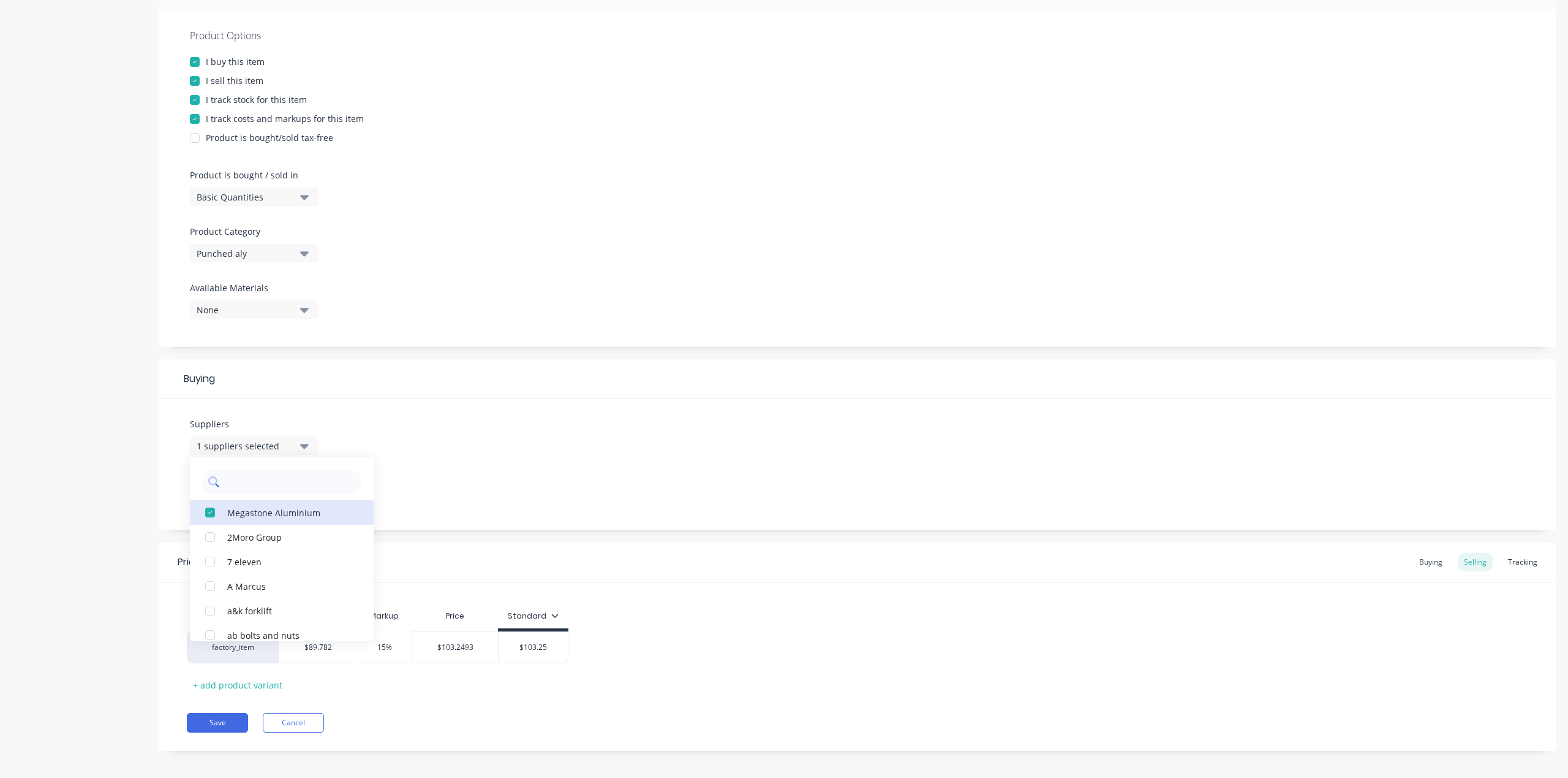
scroll to position [216, 0]
click at [282, 481] on input "text" at bounding box center [290, 482] width 130 height 24
type input "ki"
drag, startPoint x: 261, startPoint y: 520, endPoint x: 260, endPoint y: 531, distance: 11.0
click at [261, 520] on button "[PERSON_NAME] metals" at bounding box center [281, 513] width 184 height 24
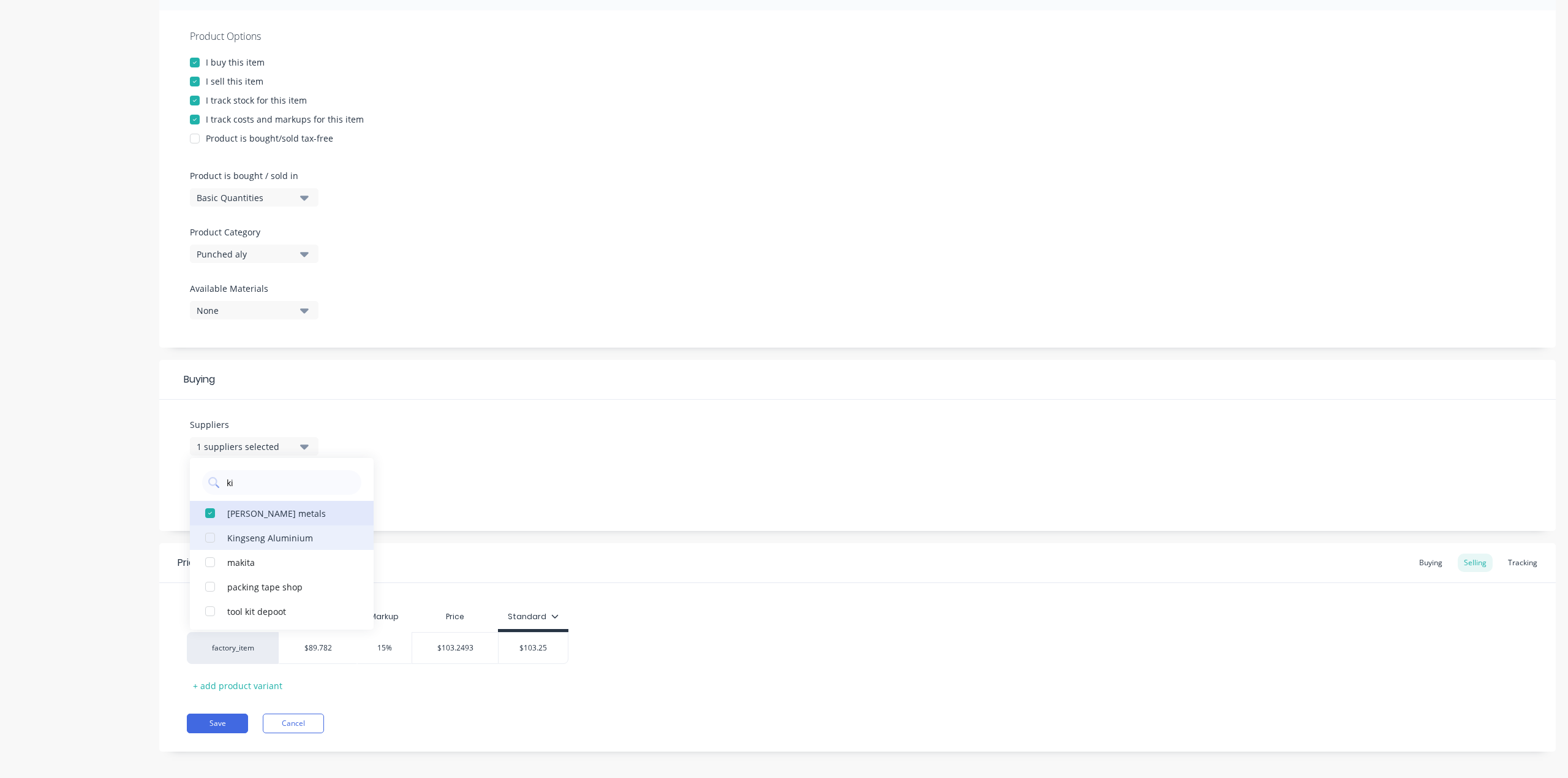
click at [278, 509] on div "[PERSON_NAME] metals" at bounding box center [288, 512] width 123 height 13
click at [279, 533] on div "Kingseng Aluminium" at bounding box center [288, 537] width 123 height 13
click at [595, 444] on div "Suppliers 1 suppliers selected ki Kingseng Aluminium [PERSON_NAME] metals makit…" at bounding box center [858, 465] width 1396 height 131
drag, startPoint x: 1432, startPoint y: 562, endPoint x: 1486, endPoint y: 555, distance: 54.5
click at [1432, 562] on div "Buying" at bounding box center [1430, 562] width 36 height 18
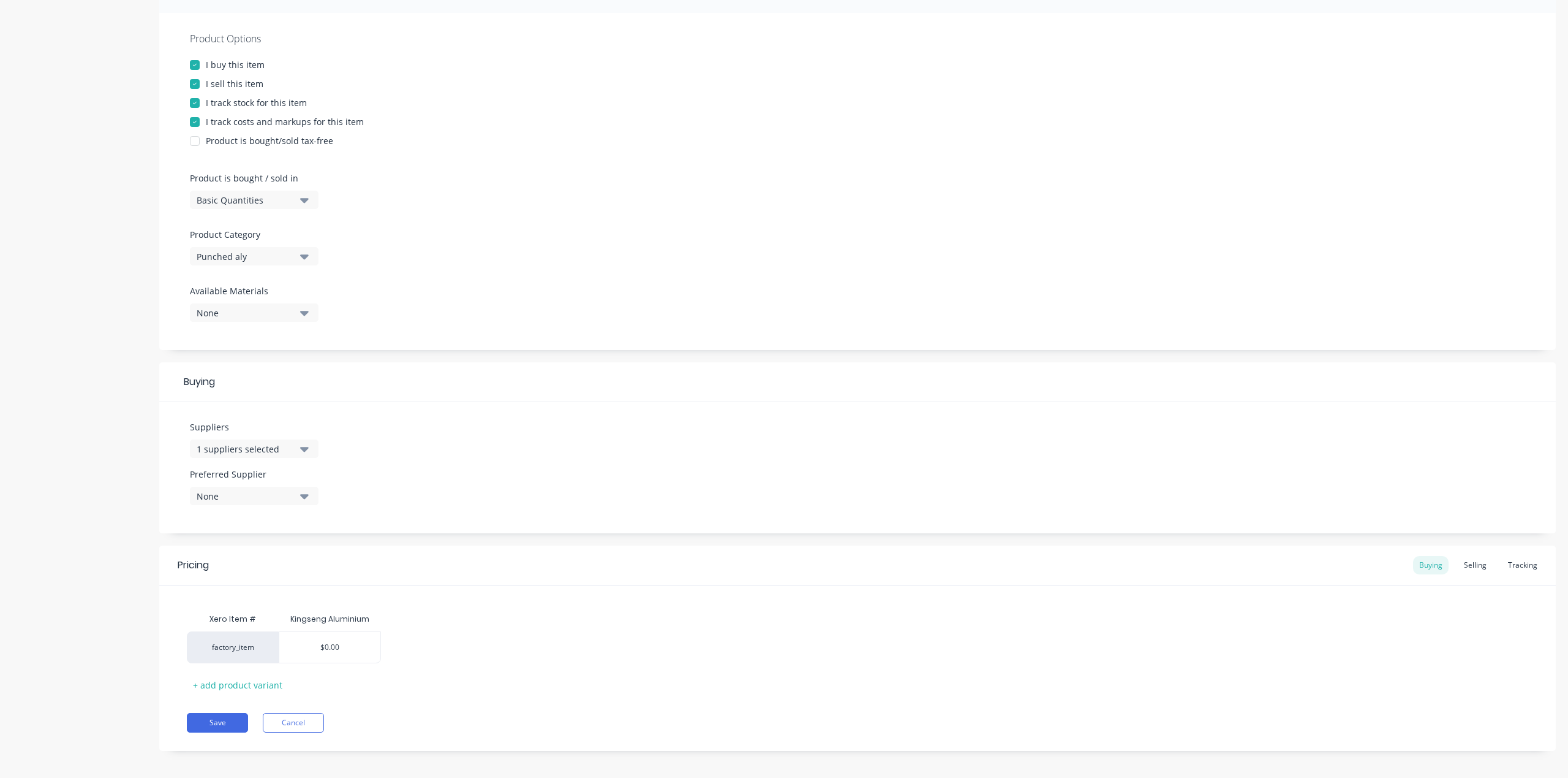
click at [1538, 554] on div "Pricing Buying Selling Tracking" at bounding box center [858, 565] width 1396 height 40
click at [1525, 557] on div "Tracking" at bounding box center [1523, 565] width 42 height 18
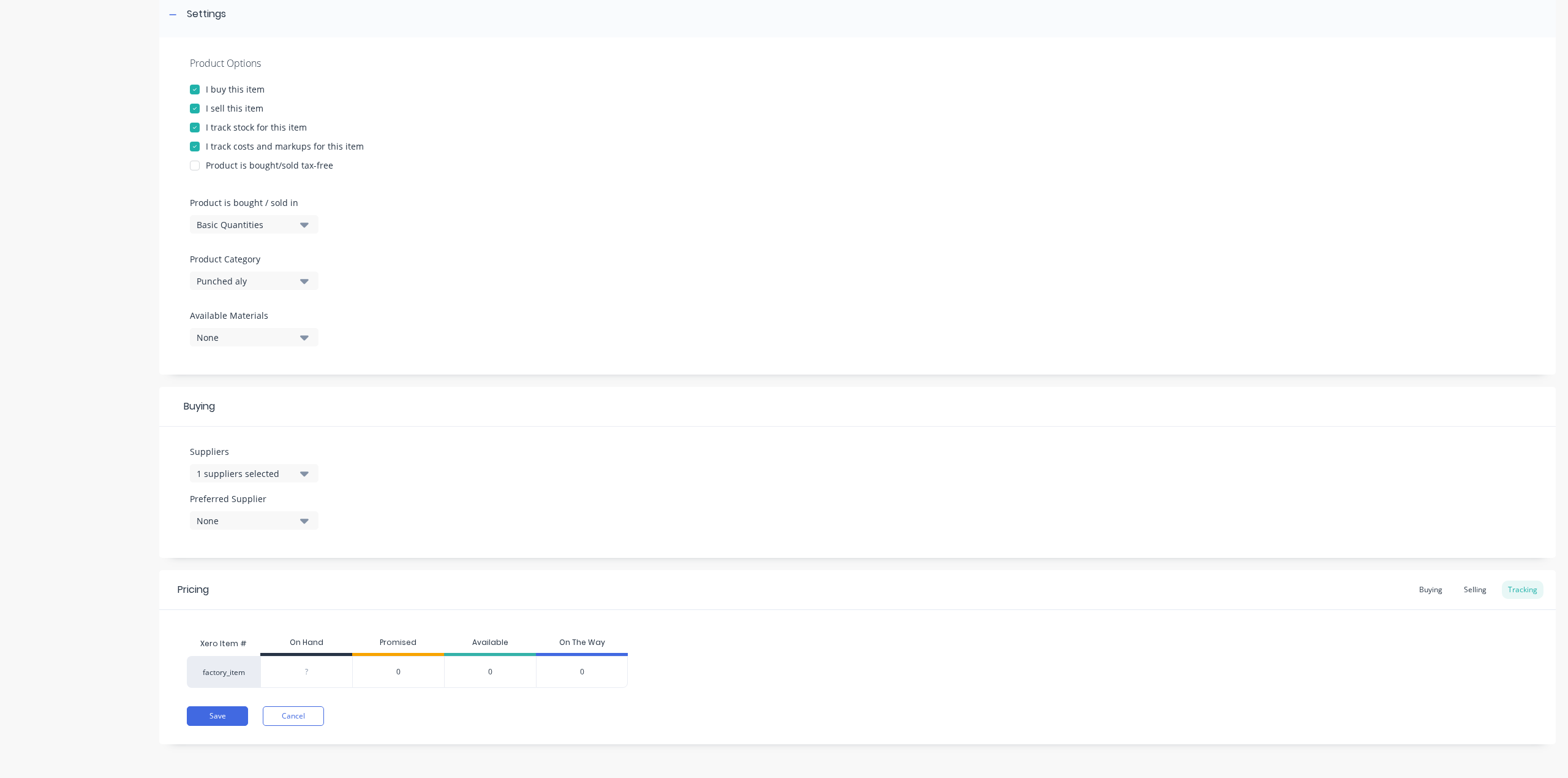
scroll to position [184, 0]
click at [1480, 562] on div "Add image P 50x50 slotted side for 50x10 50mm gaps (K) Settings Product Options…" at bounding box center [858, 318] width 1396 height 900
click at [1479, 586] on div "Selling" at bounding box center [1475, 595] width 35 height 18
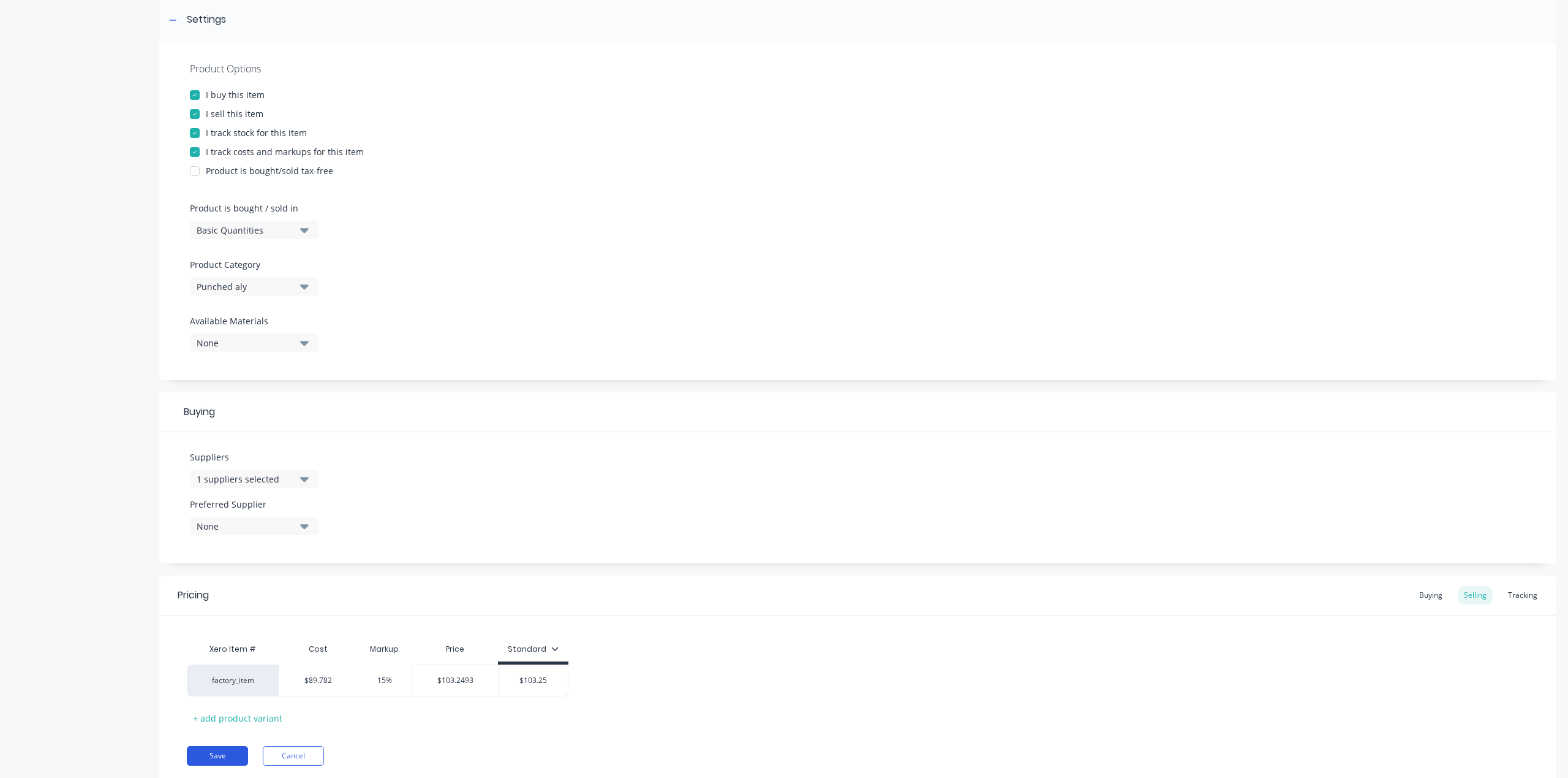
click at [219, 746] on button "Save" at bounding box center [217, 756] width 61 height 20
type textarea "x"
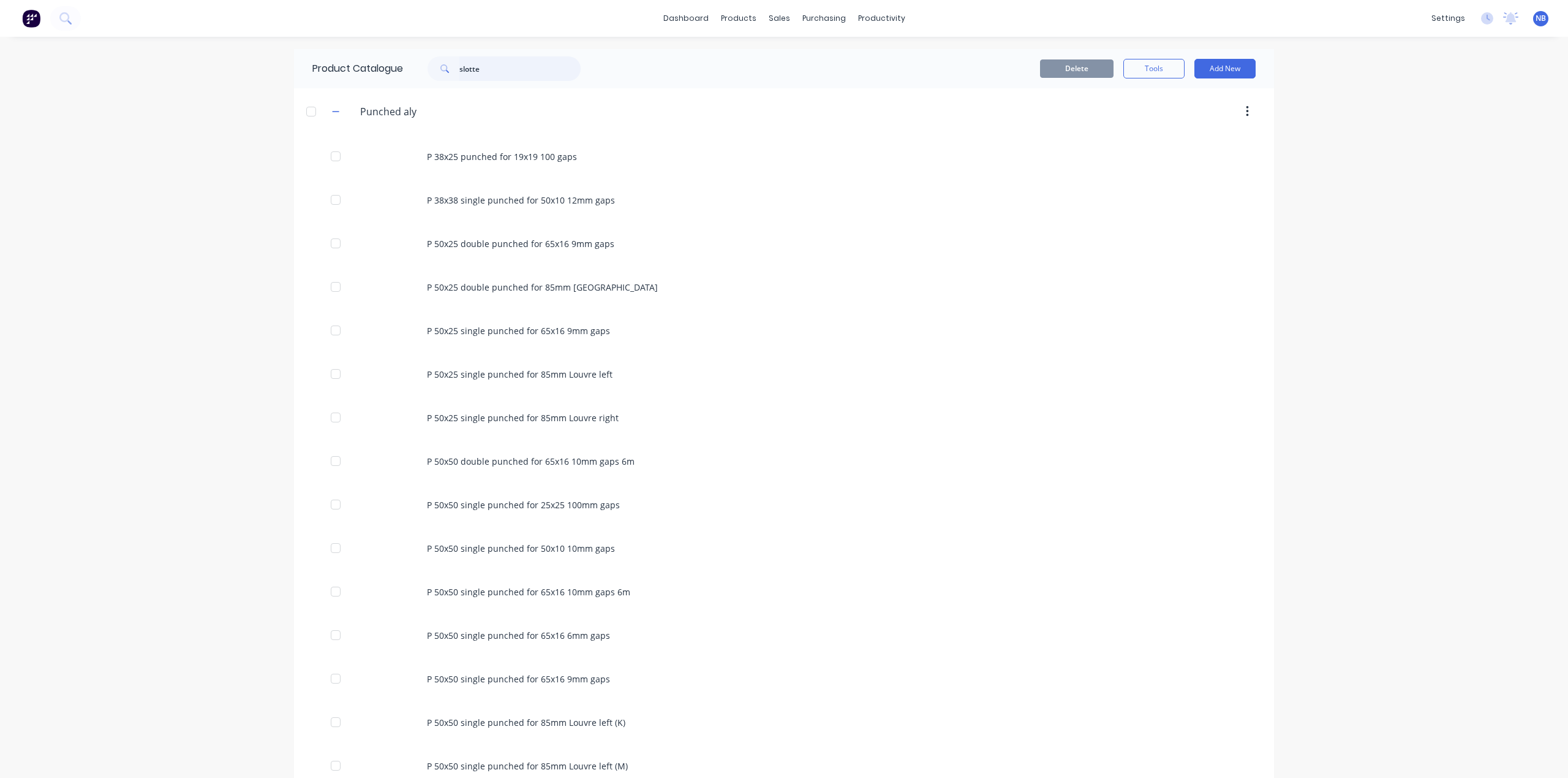
drag, startPoint x: 491, startPoint y: 66, endPoint x: 309, endPoint y: 32, distance: 185.1
click at [308, 30] on div "dashboard products sales purchasing productivity dashboard products Product Cat…" at bounding box center [784, 389] width 1568 height 778
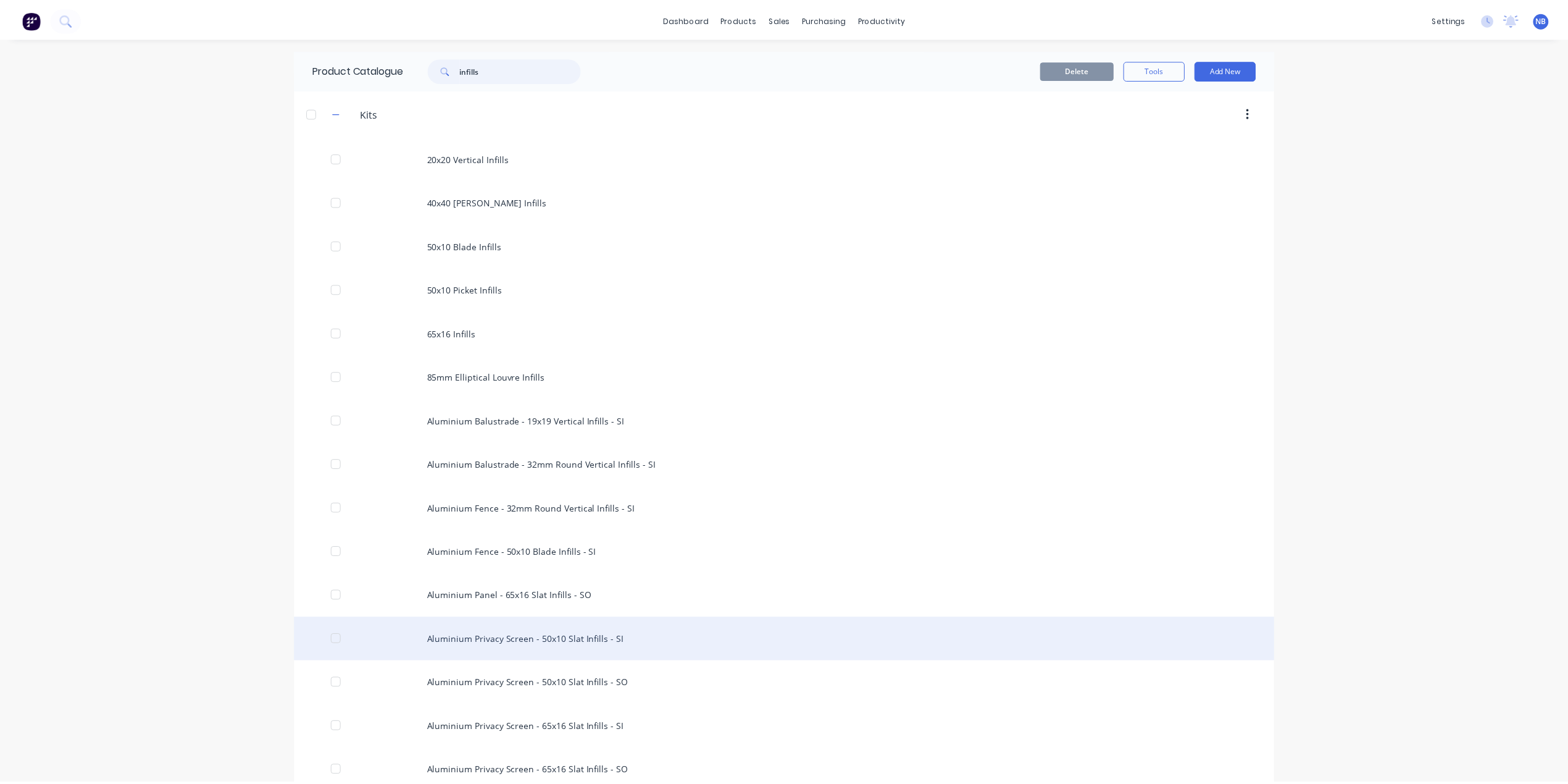
scroll to position [70, 0]
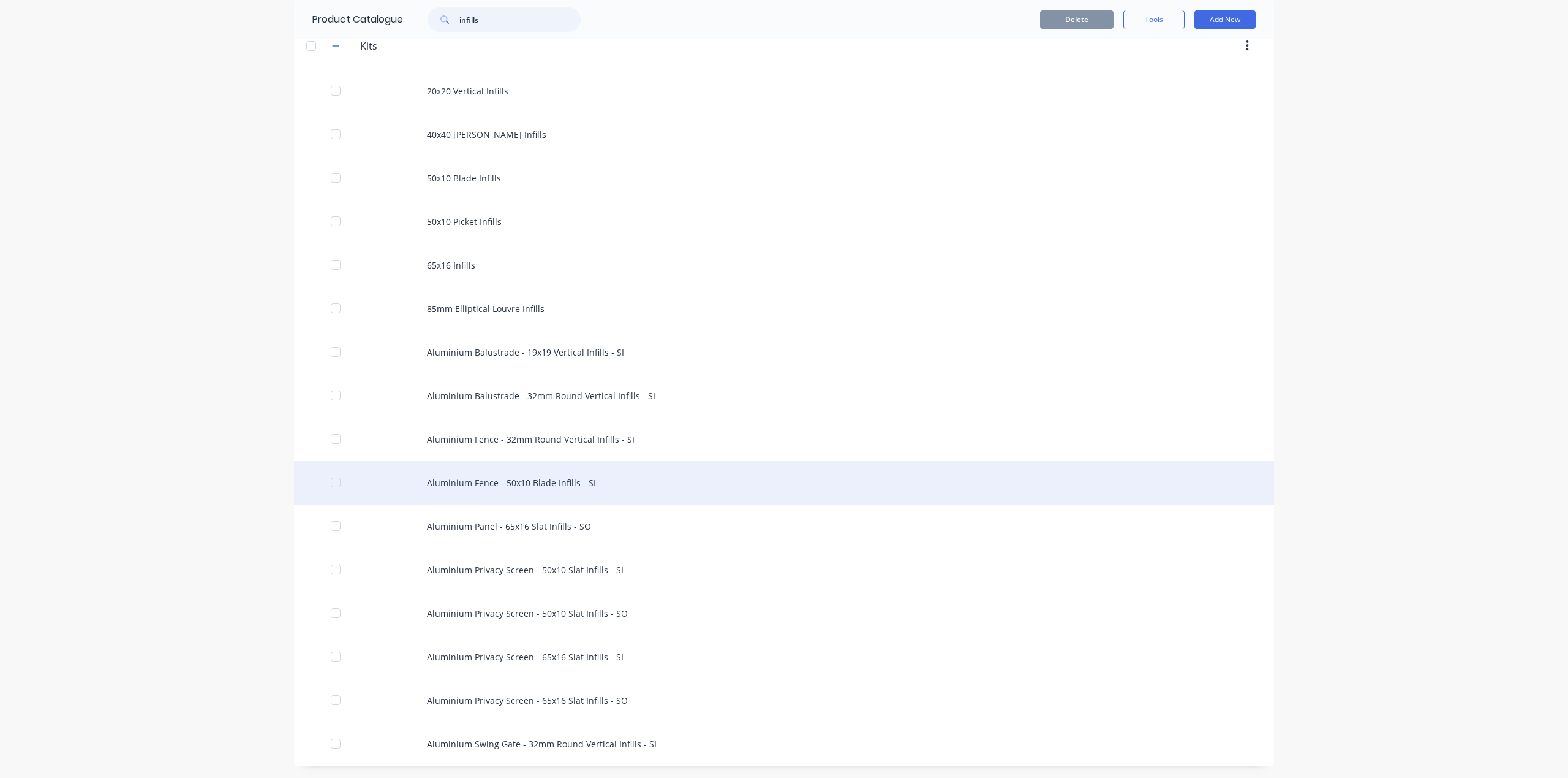
type input "infills"
click at [548, 484] on div "Aluminium Fence - 50x10 Blade Infills - SI" at bounding box center [784, 482] width 980 height 43
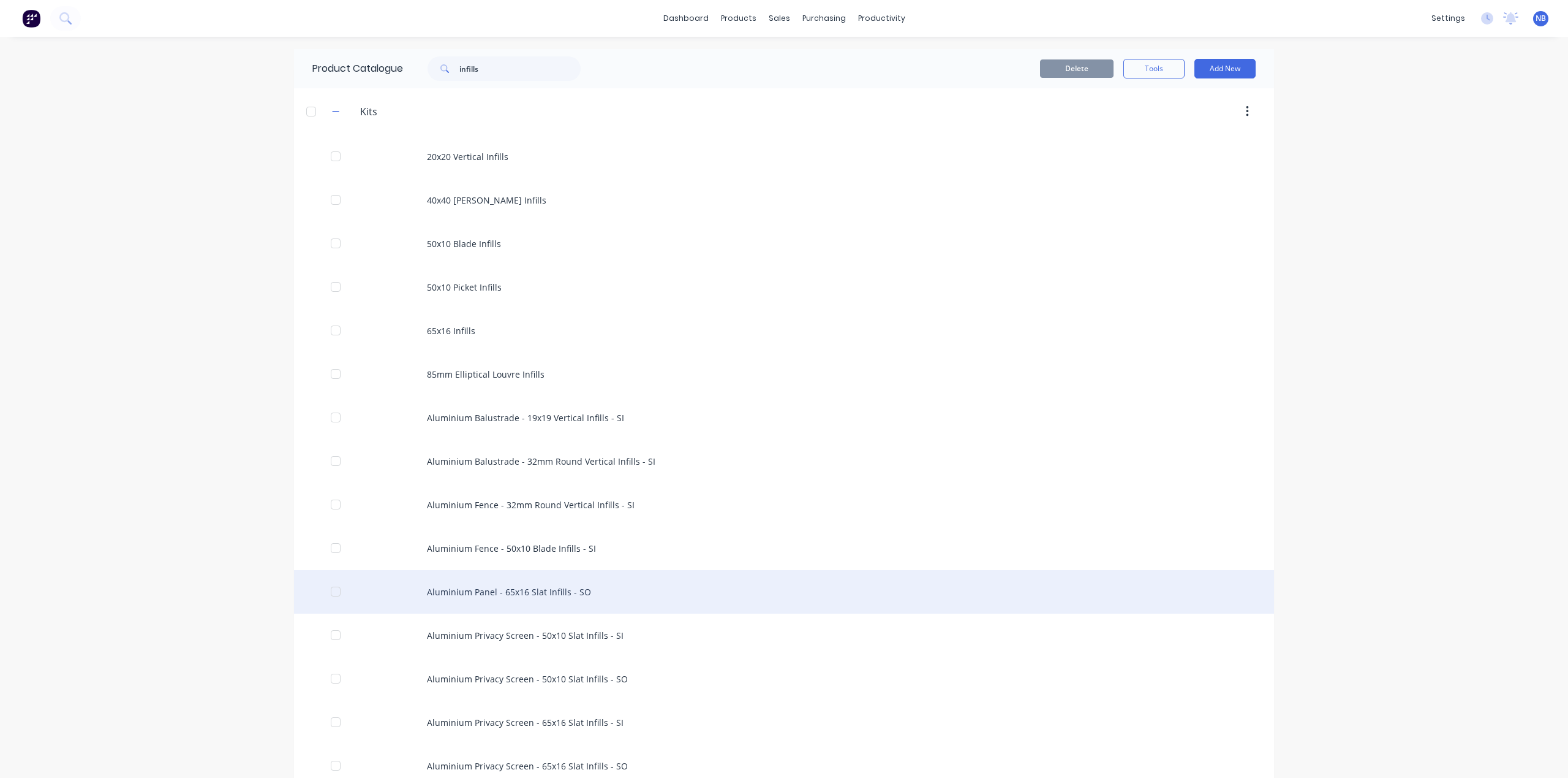
click at [627, 598] on div "Aluminium Panel - 65x16 Slat Infills - SO" at bounding box center [784, 591] width 980 height 43
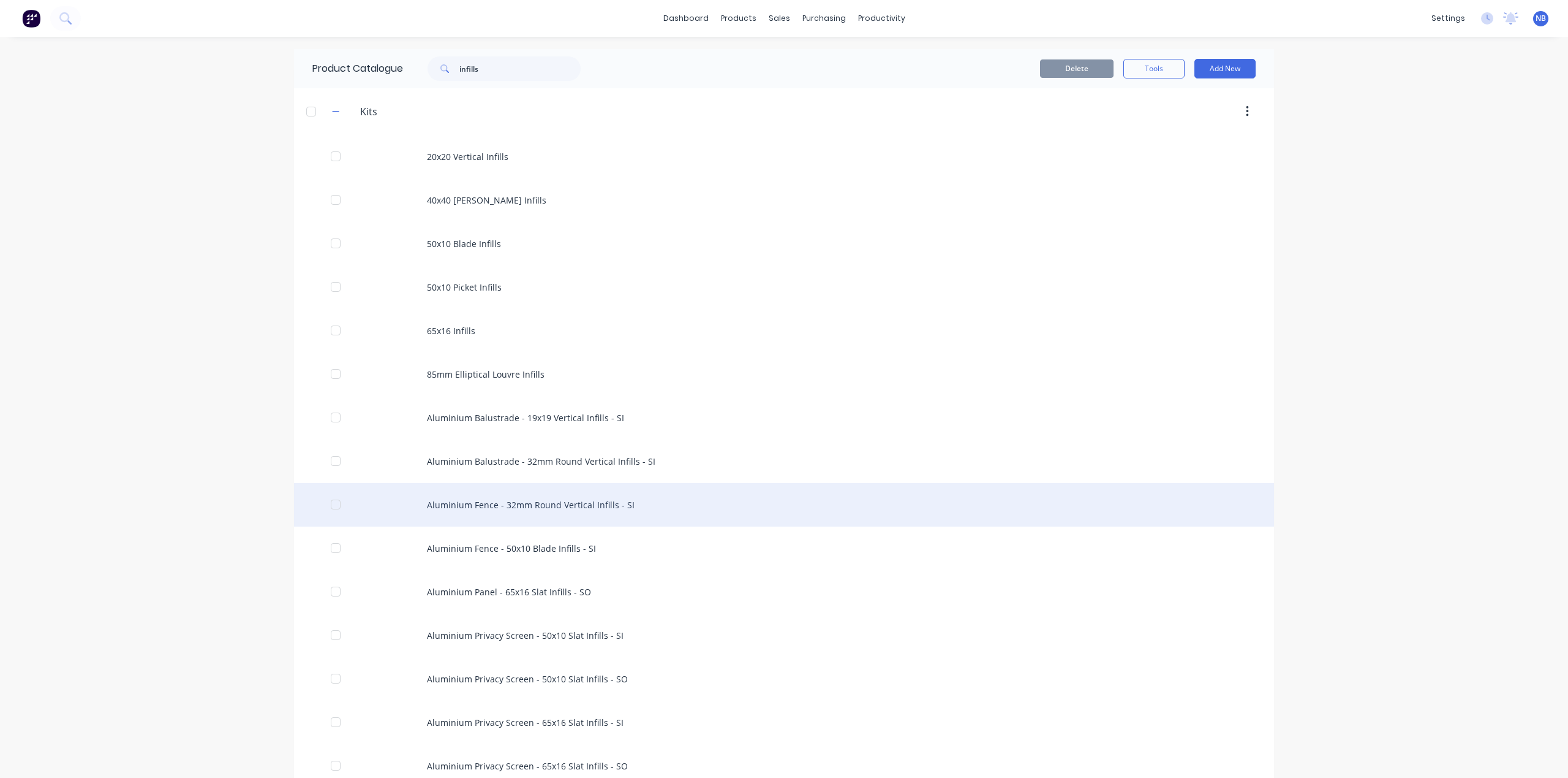
click at [517, 512] on div "Aluminium Fence - 32mm Round Vertical Infills - SI" at bounding box center [784, 504] width 980 height 43
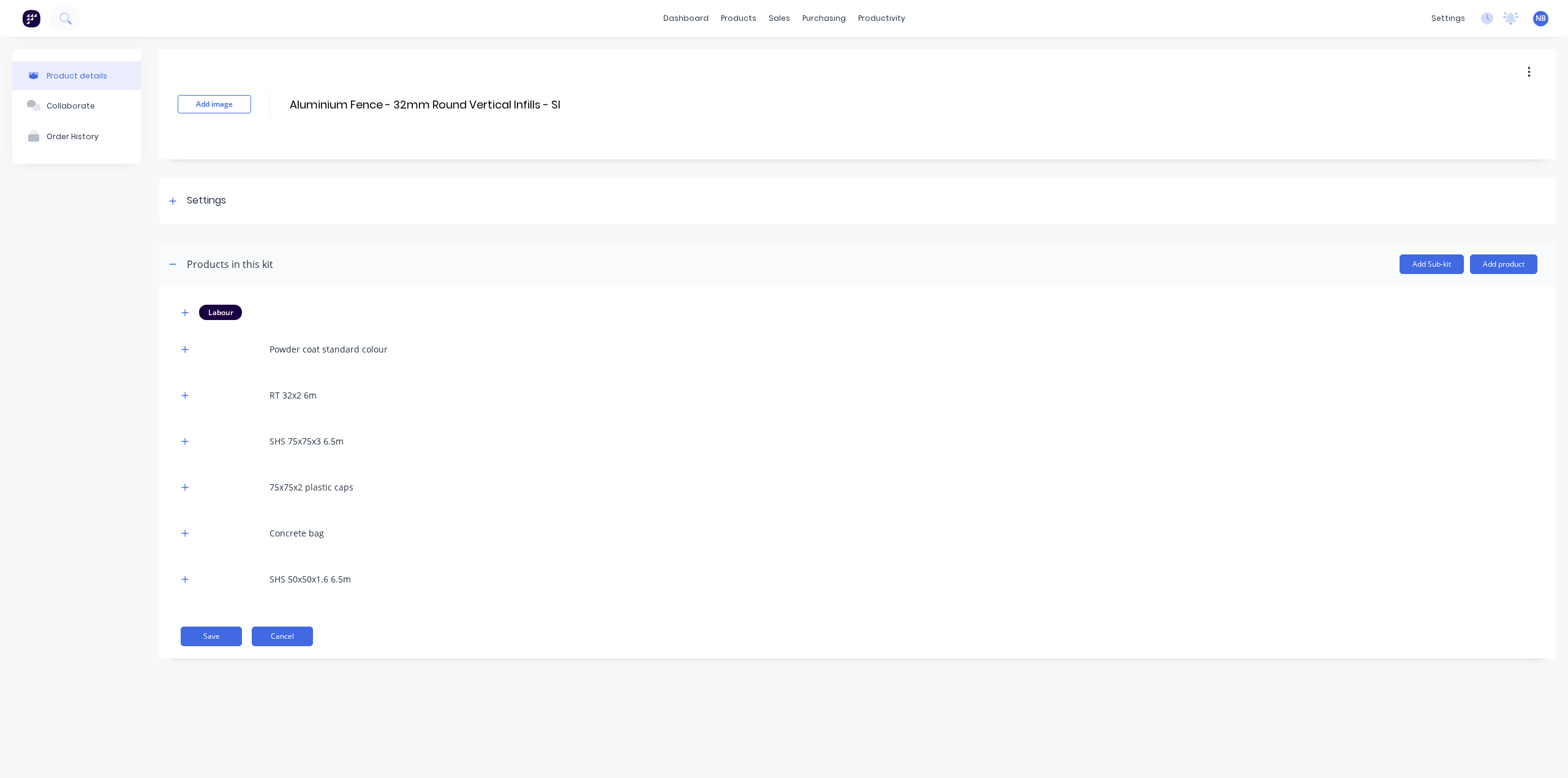
click at [259, 635] on button "Cancel" at bounding box center [282, 636] width 61 height 20
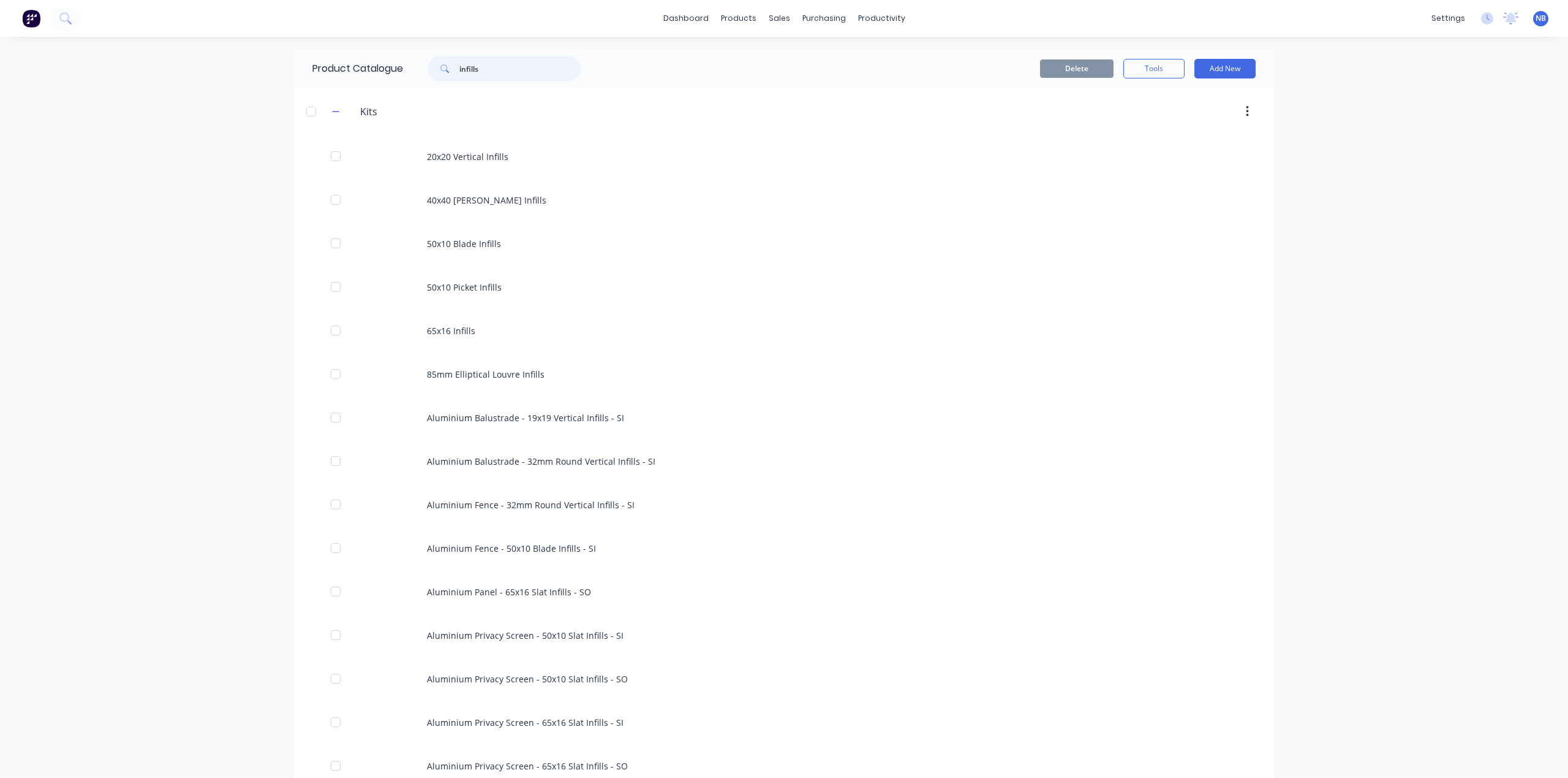
drag, startPoint x: 501, startPoint y: 64, endPoint x: 427, endPoint y: 59, distance: 74.2
click at [427, 59] on div "infills" at bounding box center [504, 69] width 153 height 24
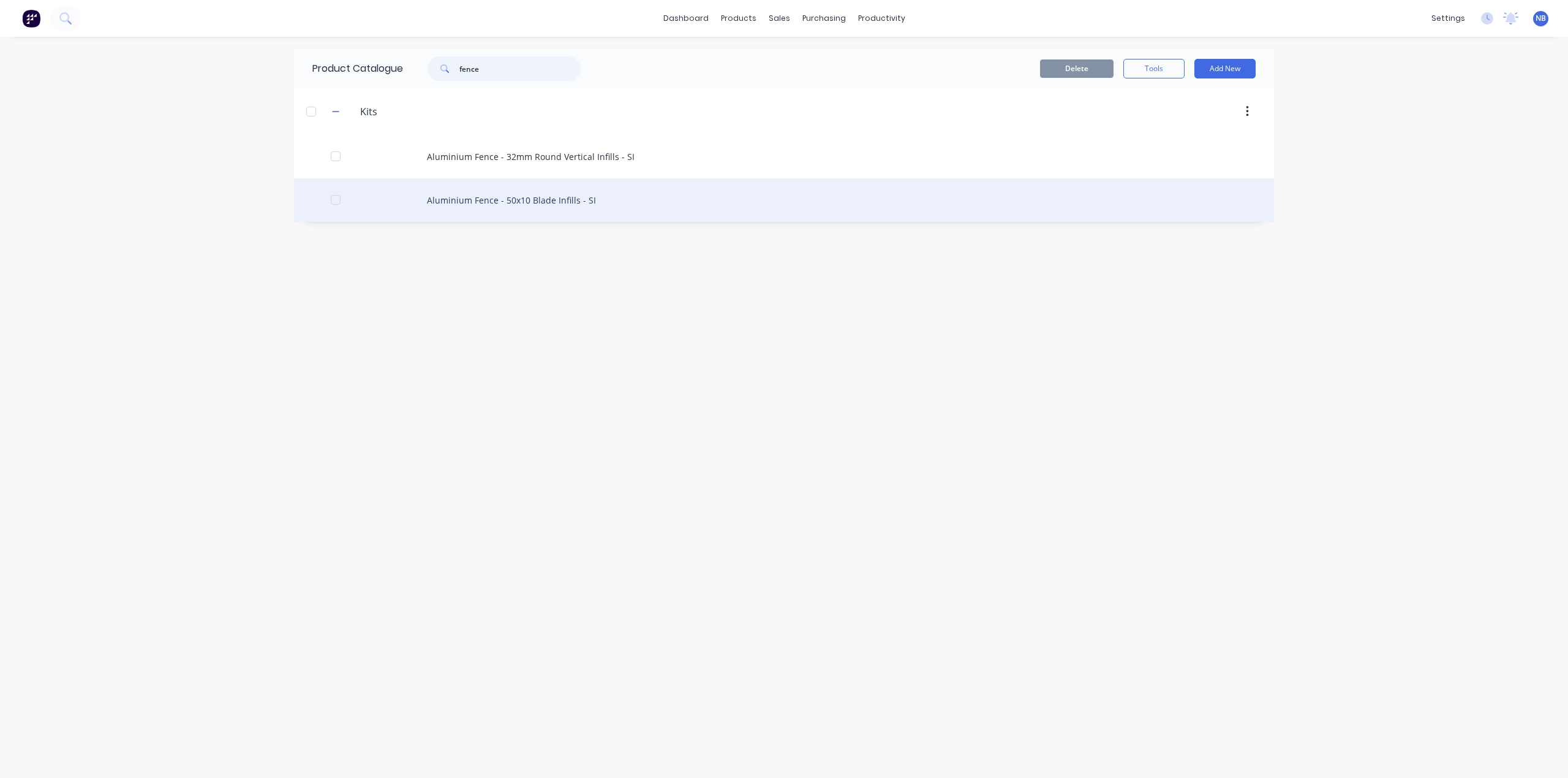
type input "fence"
click at [571, 204] on div "Aluminium Fence - 50x10 Blade Infills - SI" at bounding box center [784, 200] width 980 height 43
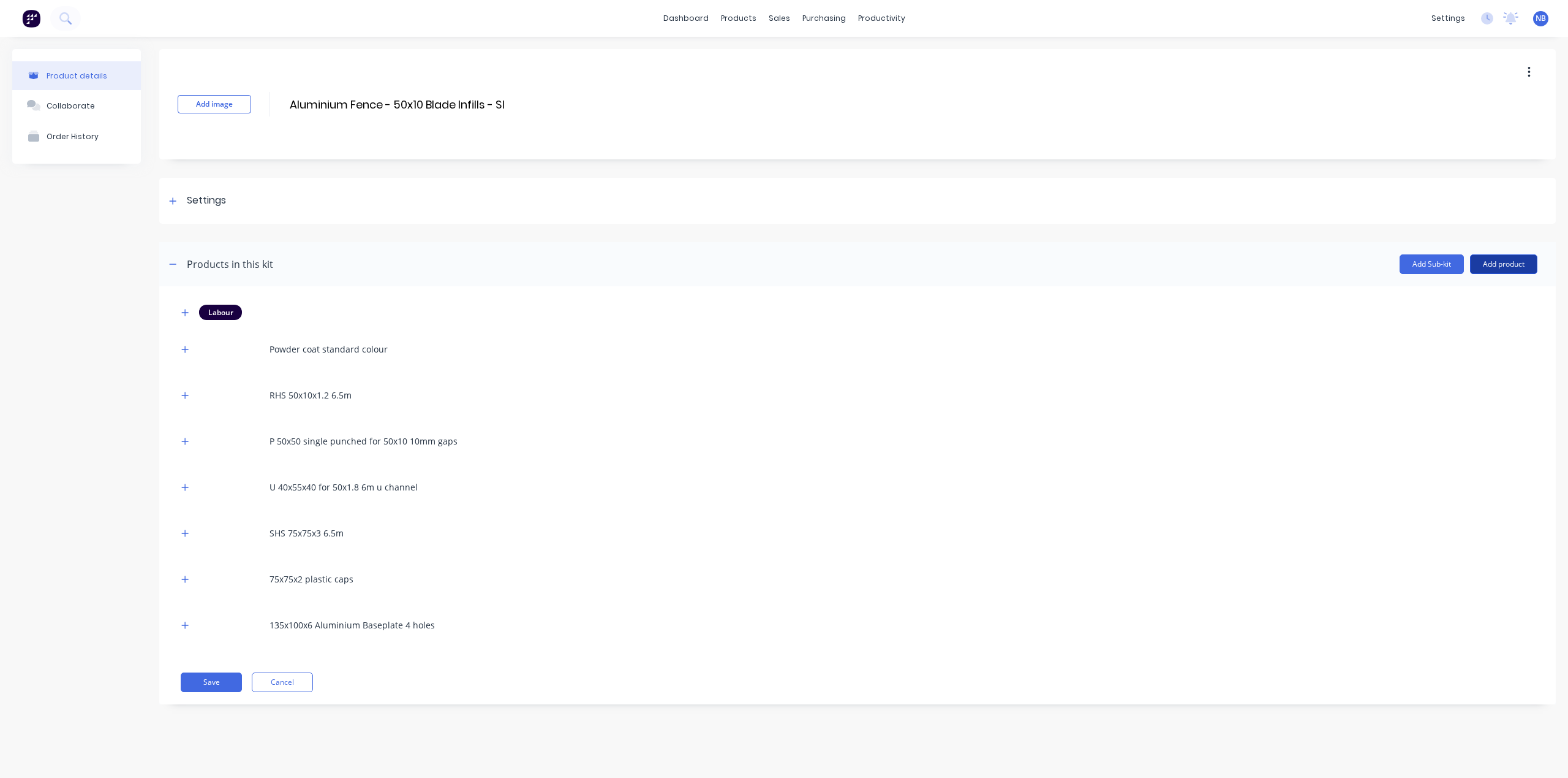
click at [1490, 267] on button "Add product" at bounding box center [1504, 264] width 67 height 20
click at [1477, 297] on div "Product catalogue" at bounding box center [1479, 295] width 95 height 17
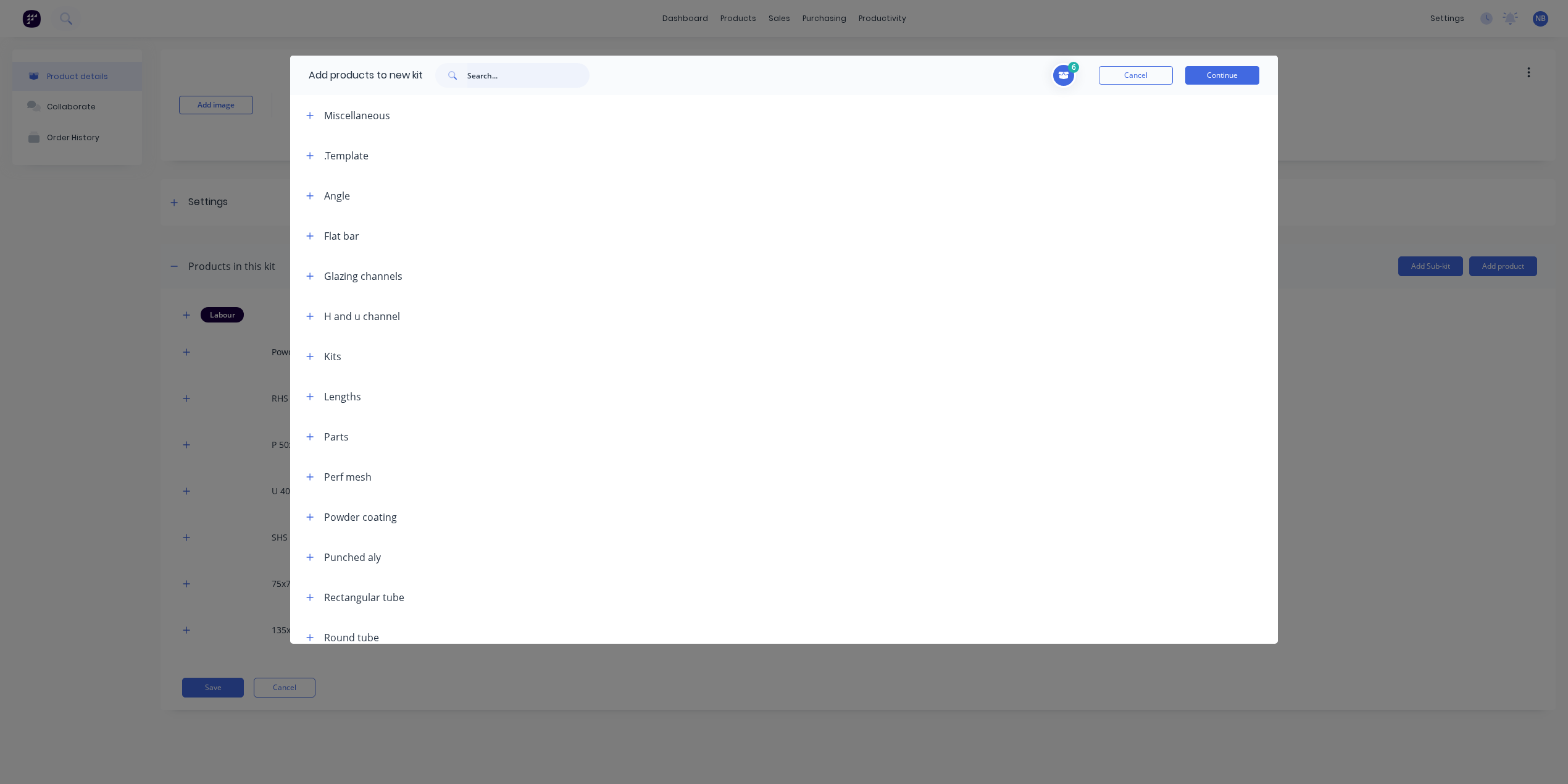
click at [527, 69] on input "text" at bounding box center [528, 76] width 122 height 24
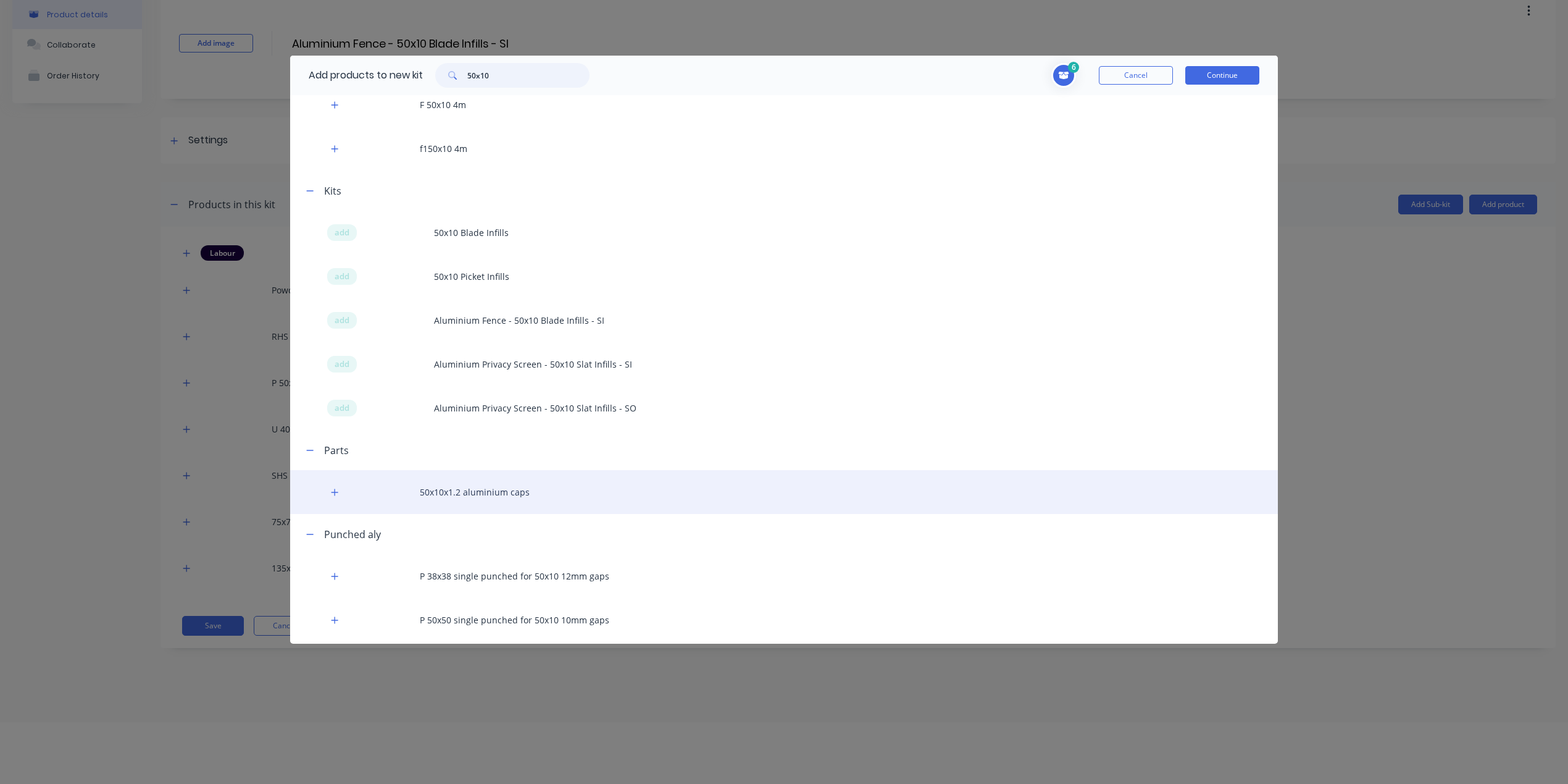
scroll to position [88, 0]
type input "50x10"
click at [515, 508] on div "50x10x1.2 aluminium caps" at bounding box center [784, 500] width 988 height 43
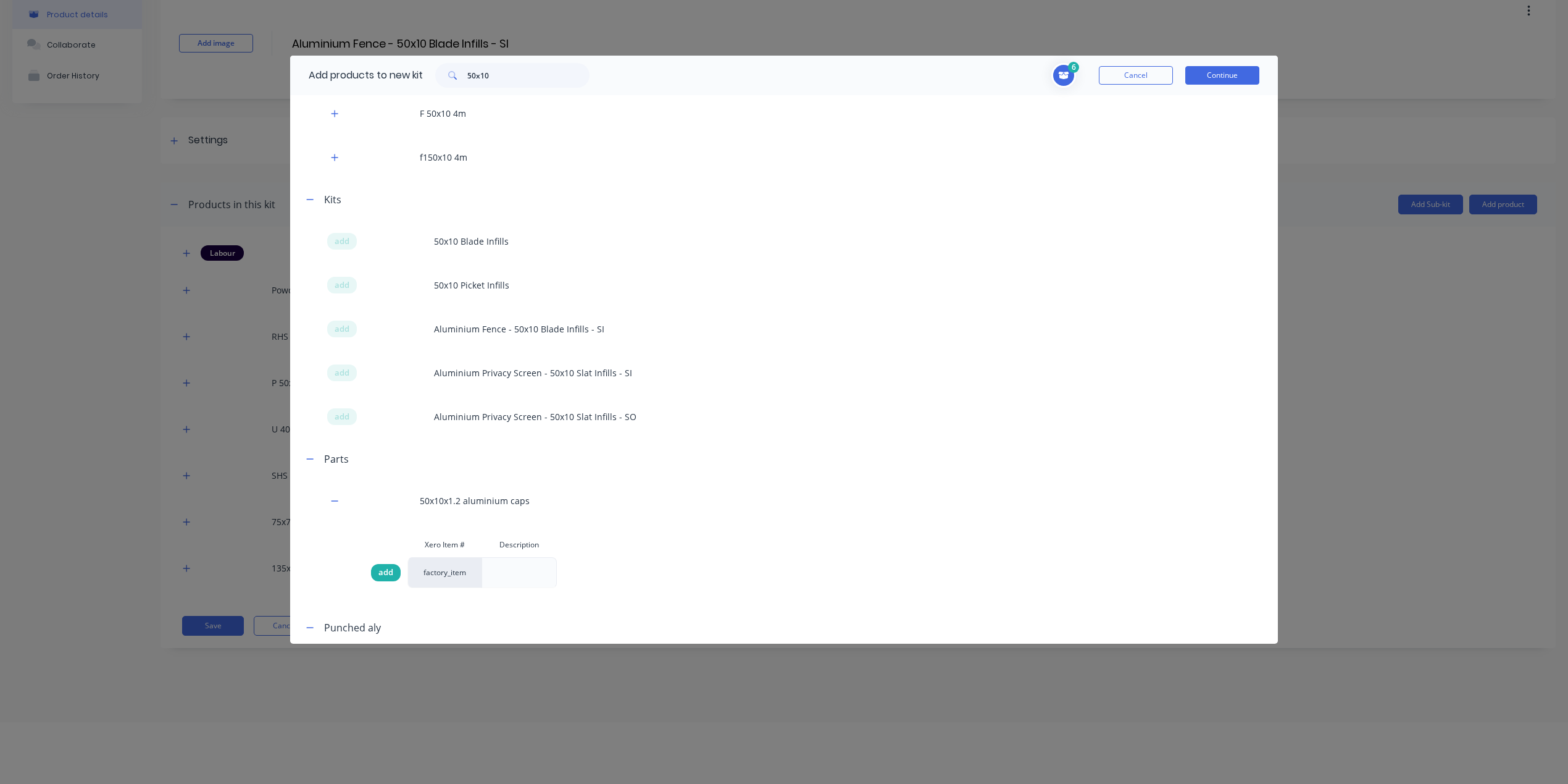
click at [386, 571] on span "add" at bounding box center [385, 573] width 14 height 12
drag, startPoint x: 133, startPoint y: 592, endPoint x: 257, endPoint y: 557, distance: 128.8
click at [133, 591] on div "Add products to new kit 50x10 7 Powder coat standard colour Description 3.2 3.2…" at bounding box center [784, 392] width 1568 height 784
click at [1227, 67] on button "Continue" at bounding box center [1222, 76] width 74 height 18
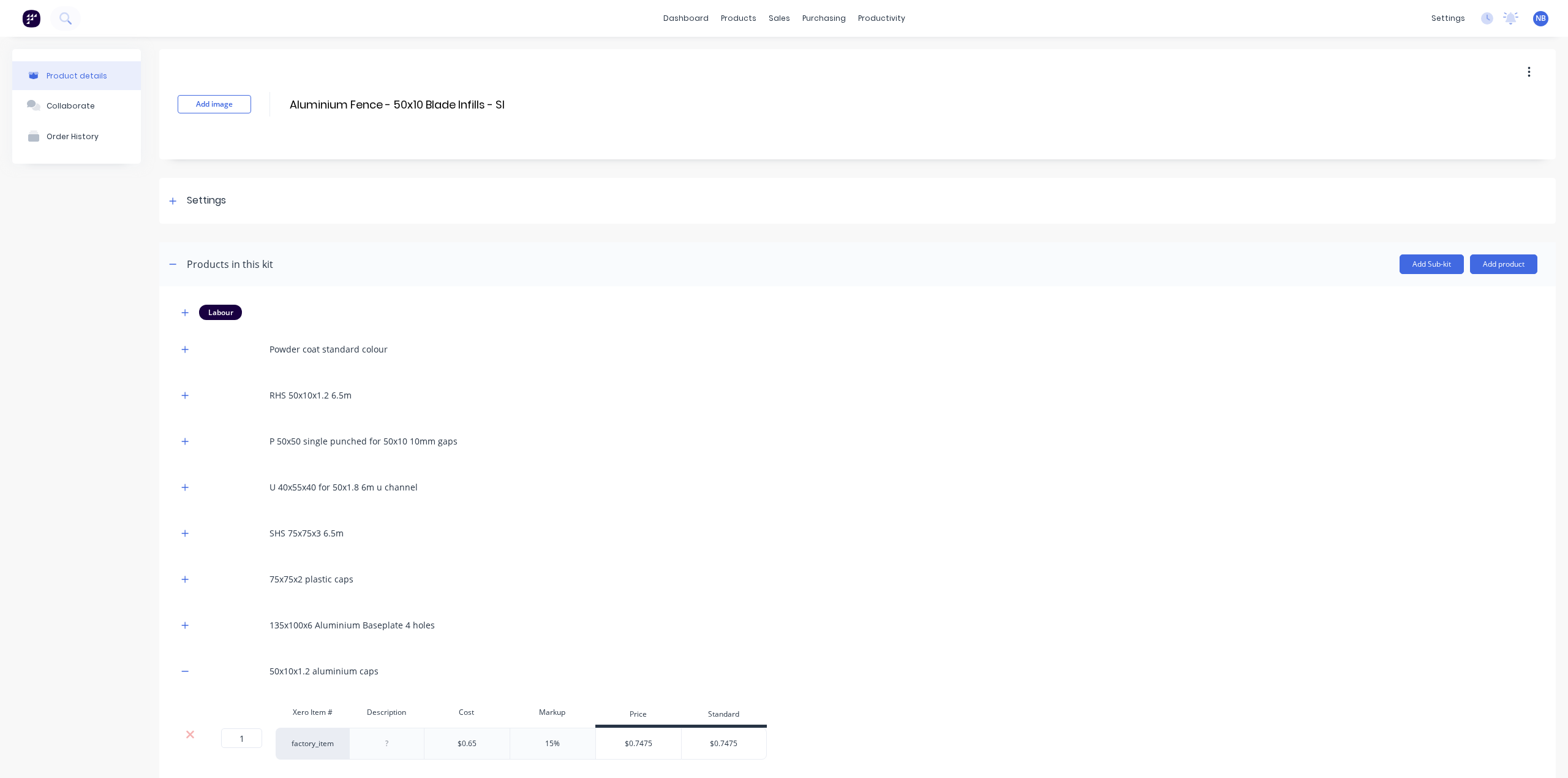
scroll to position [75, 0]
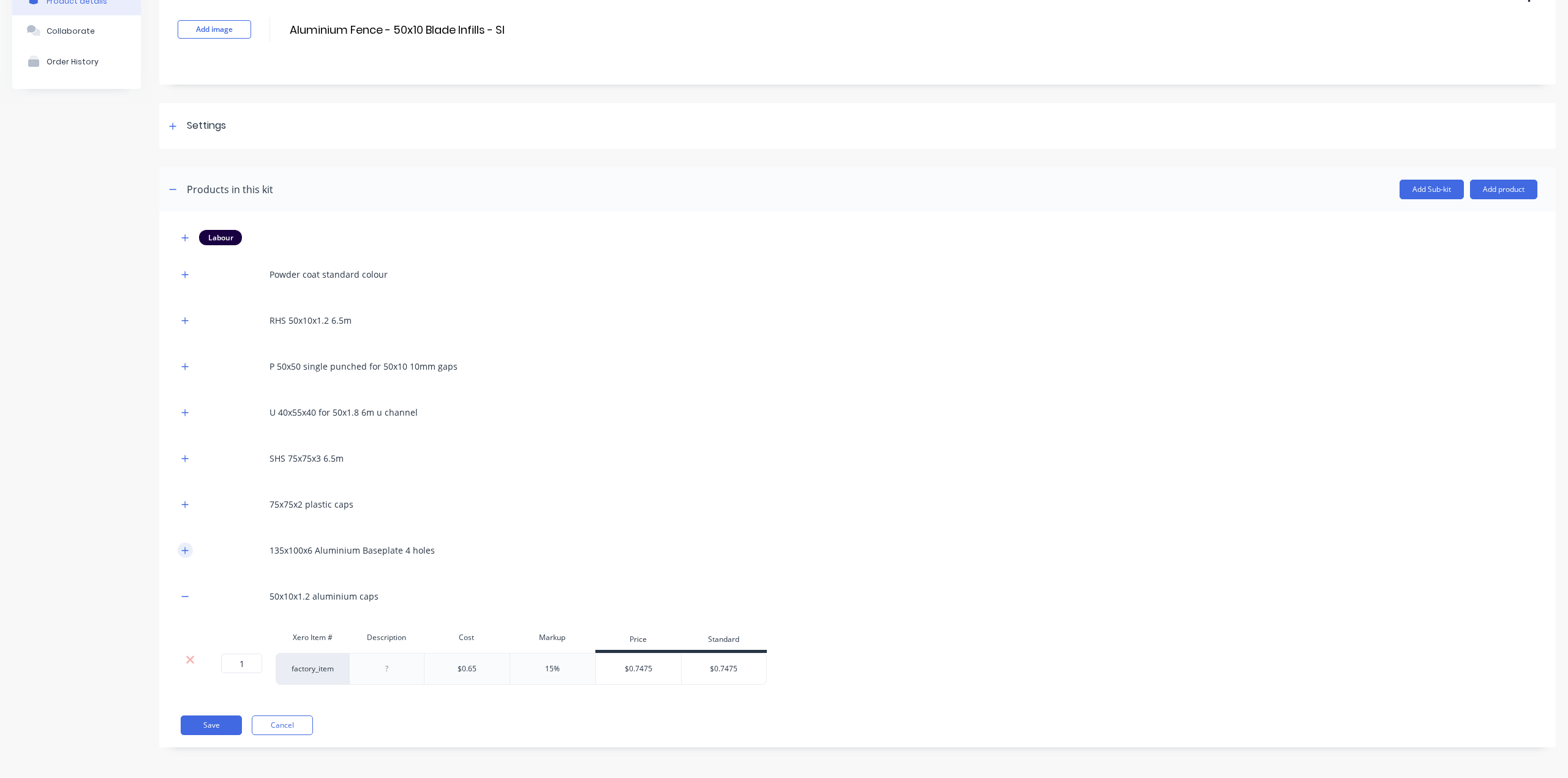
click at [190, 548] on button "button" at bounding box center [185, 550] width 15 height 15
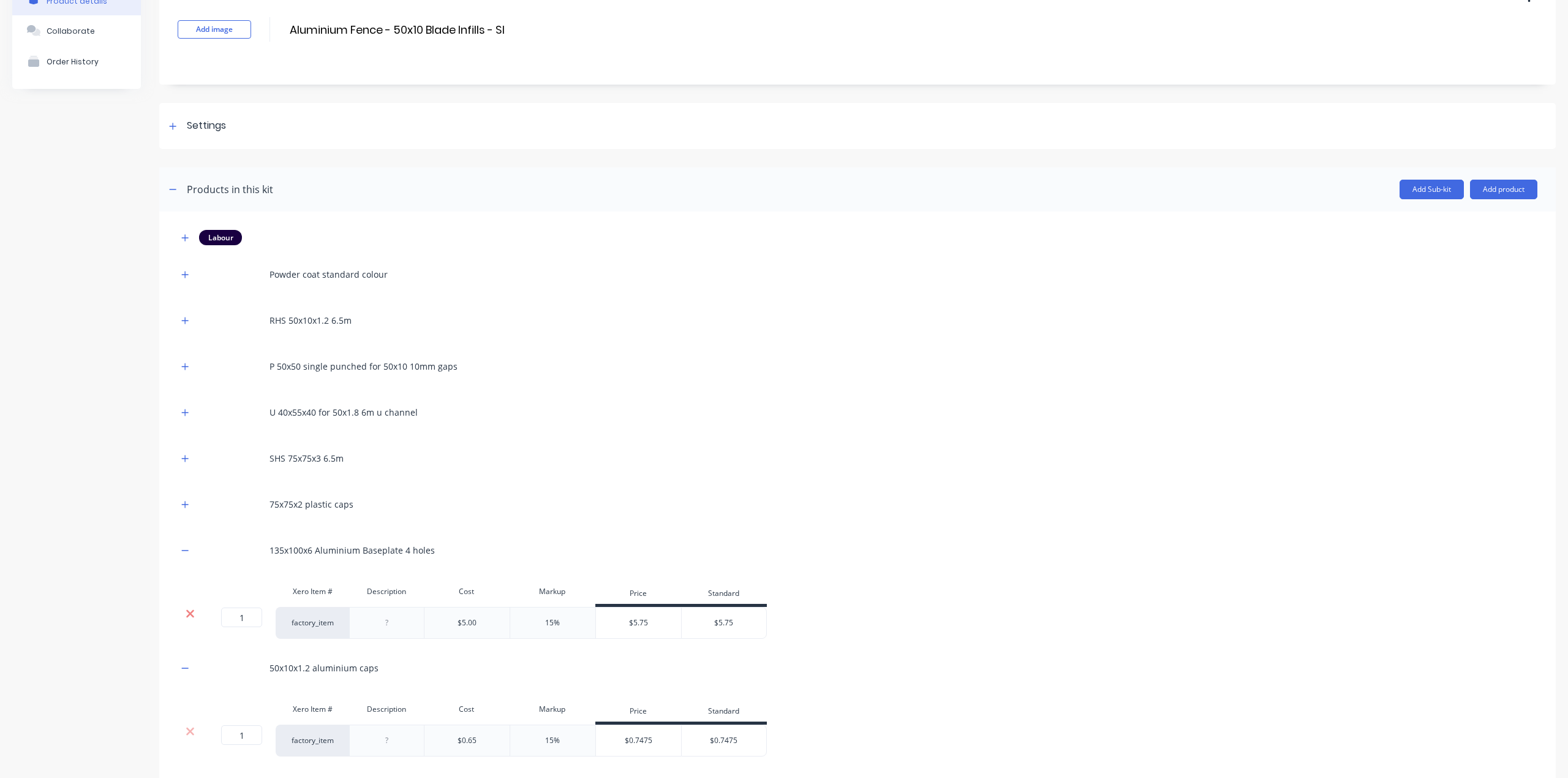
click at [192, 618] on icon at bounding box center [190, 614] width 8 height 8
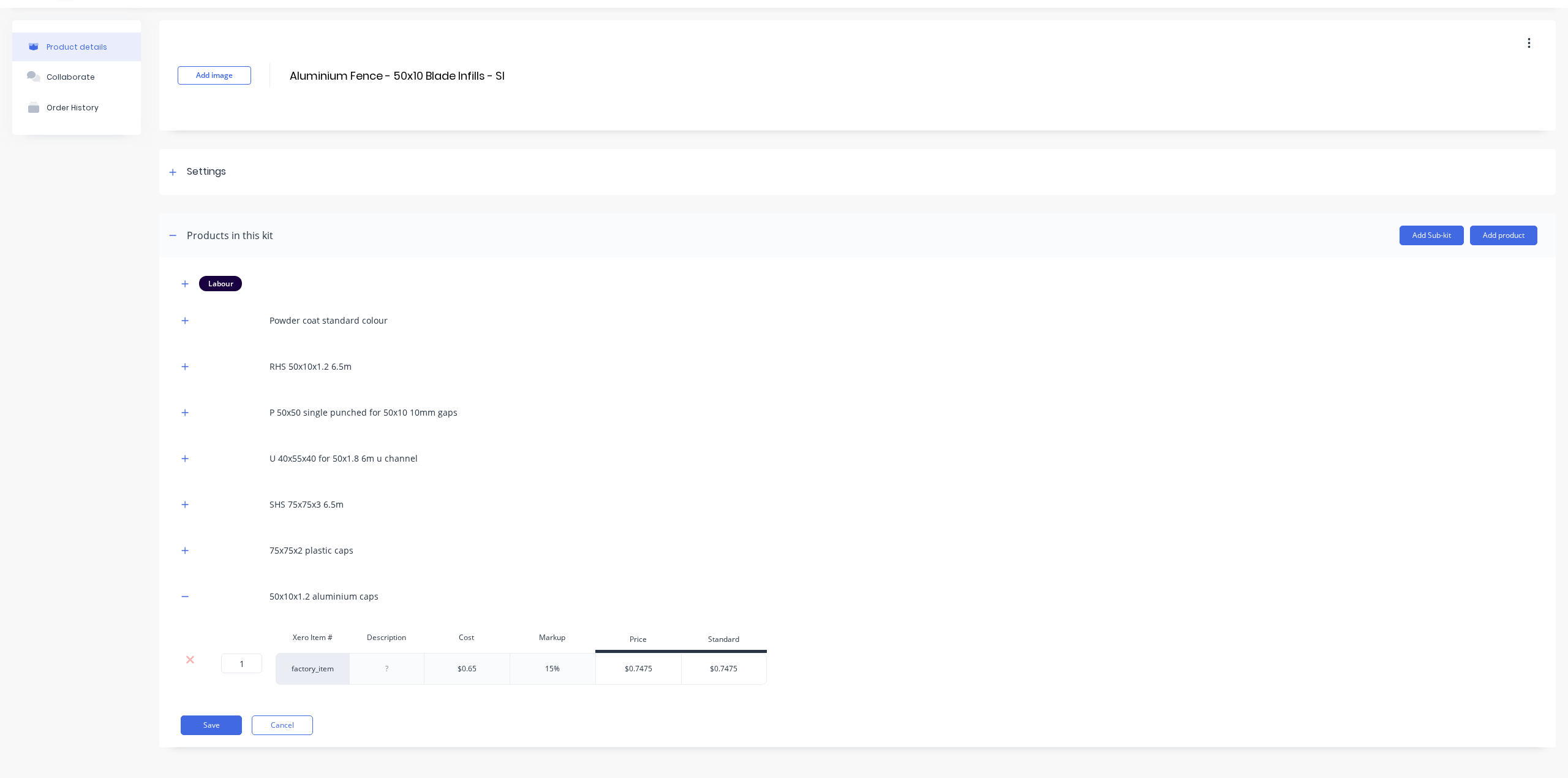
scroll to position [30, 0]
click at [189, 459] on button "button" at bounding box center [185, 458] width 15 height 15
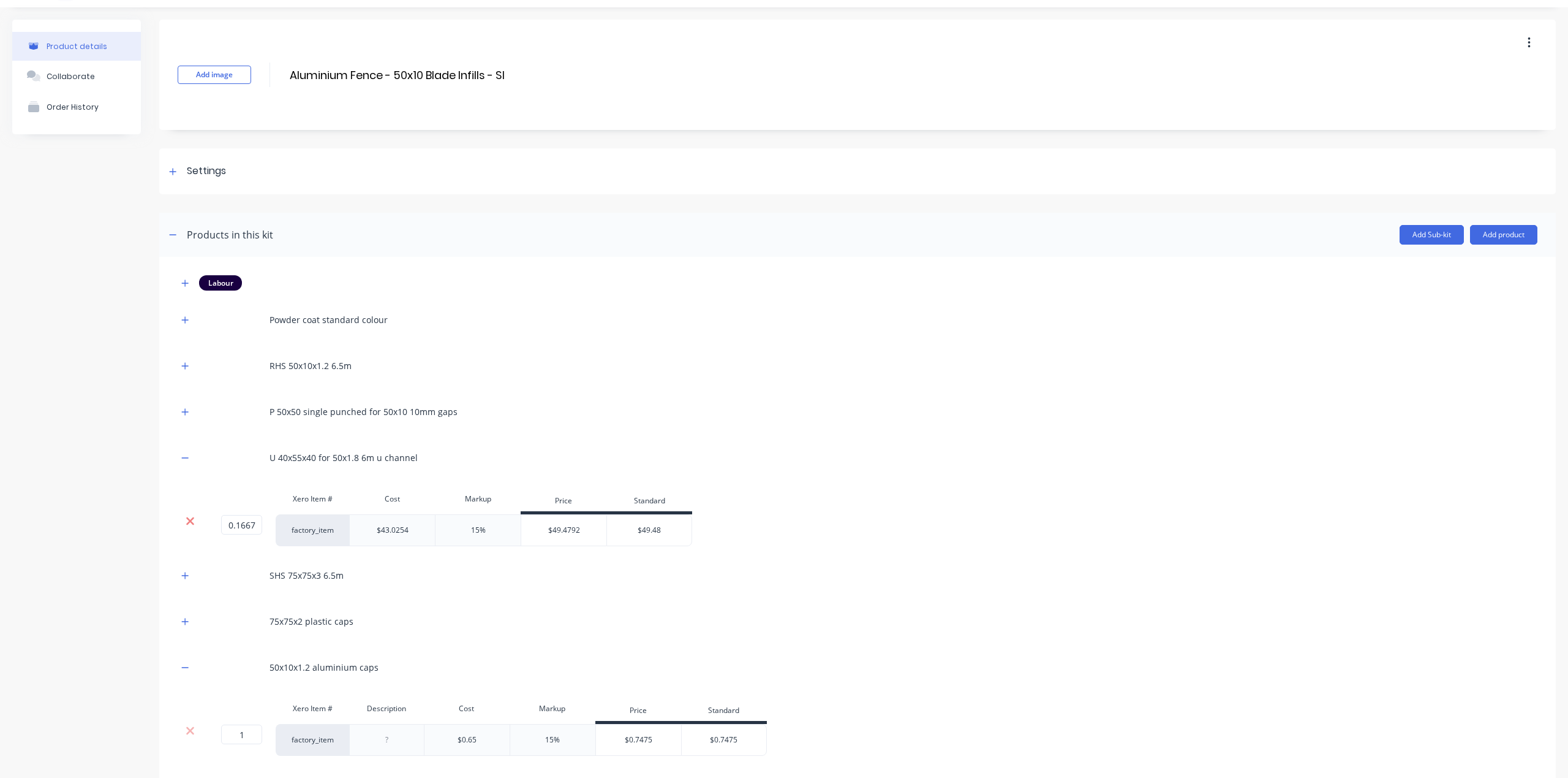
click at [191, 518] on icon at bounding box center [190, 521] width 9 height 12
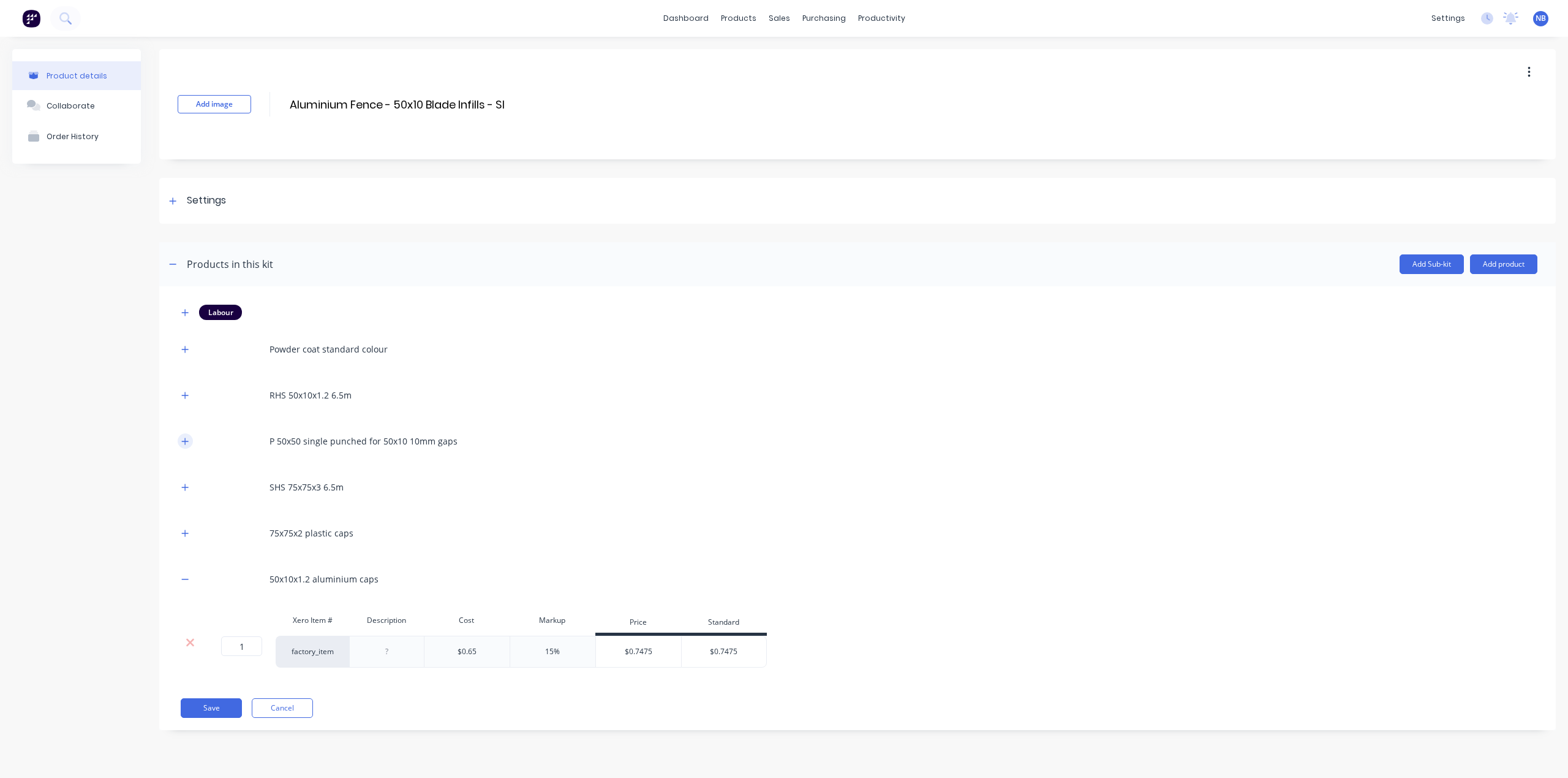
click at [185, 440] on icon "button" at bounding box center [185, 440] width 8 height 8
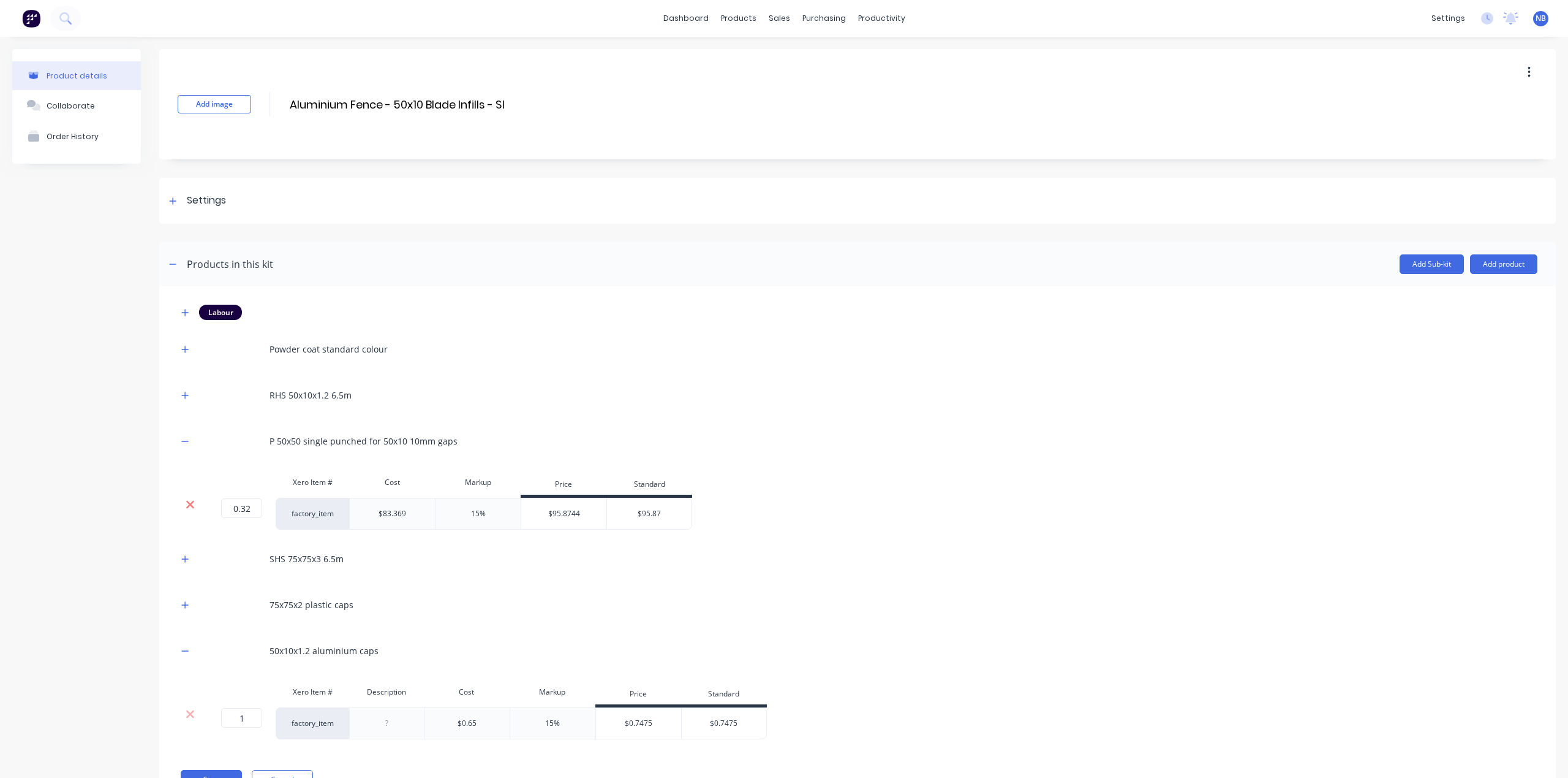
click at [185, 508] on icon at bounding box center [190, 504] width 9 height 12
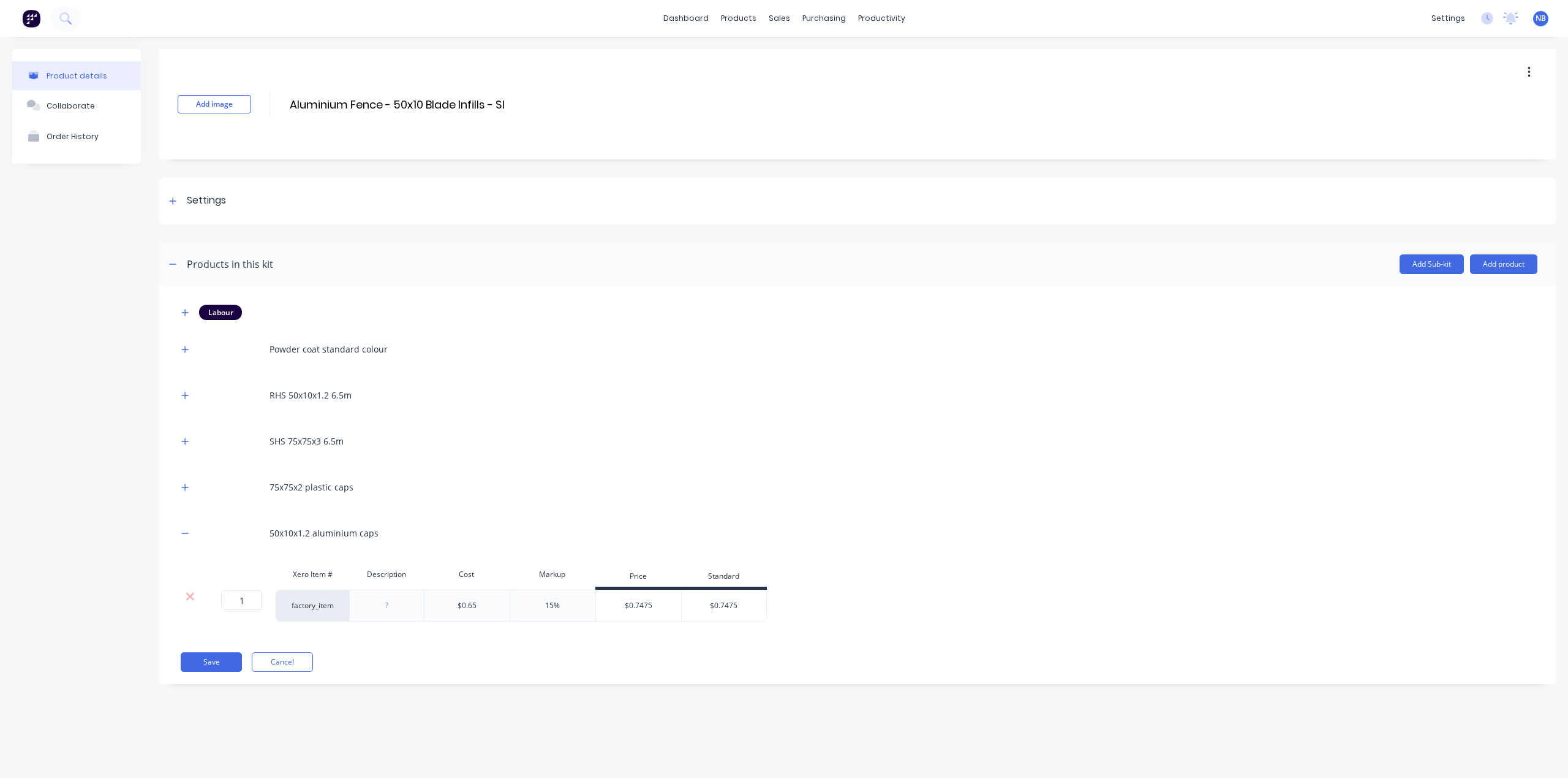
click at [1554, 257] on div "Product details Collaborate Order History Add image Aluminium Fence - 50x10 Bla…" at bounding box center [784, 395] width 1568 height 717
click at [1527, 270] on button "Add product" at bounding box center [1504, 264] width 67 height 20
click at [1468, 300] on div "Product catalogue" at bounding box center [1479, 295] width 95 height 17
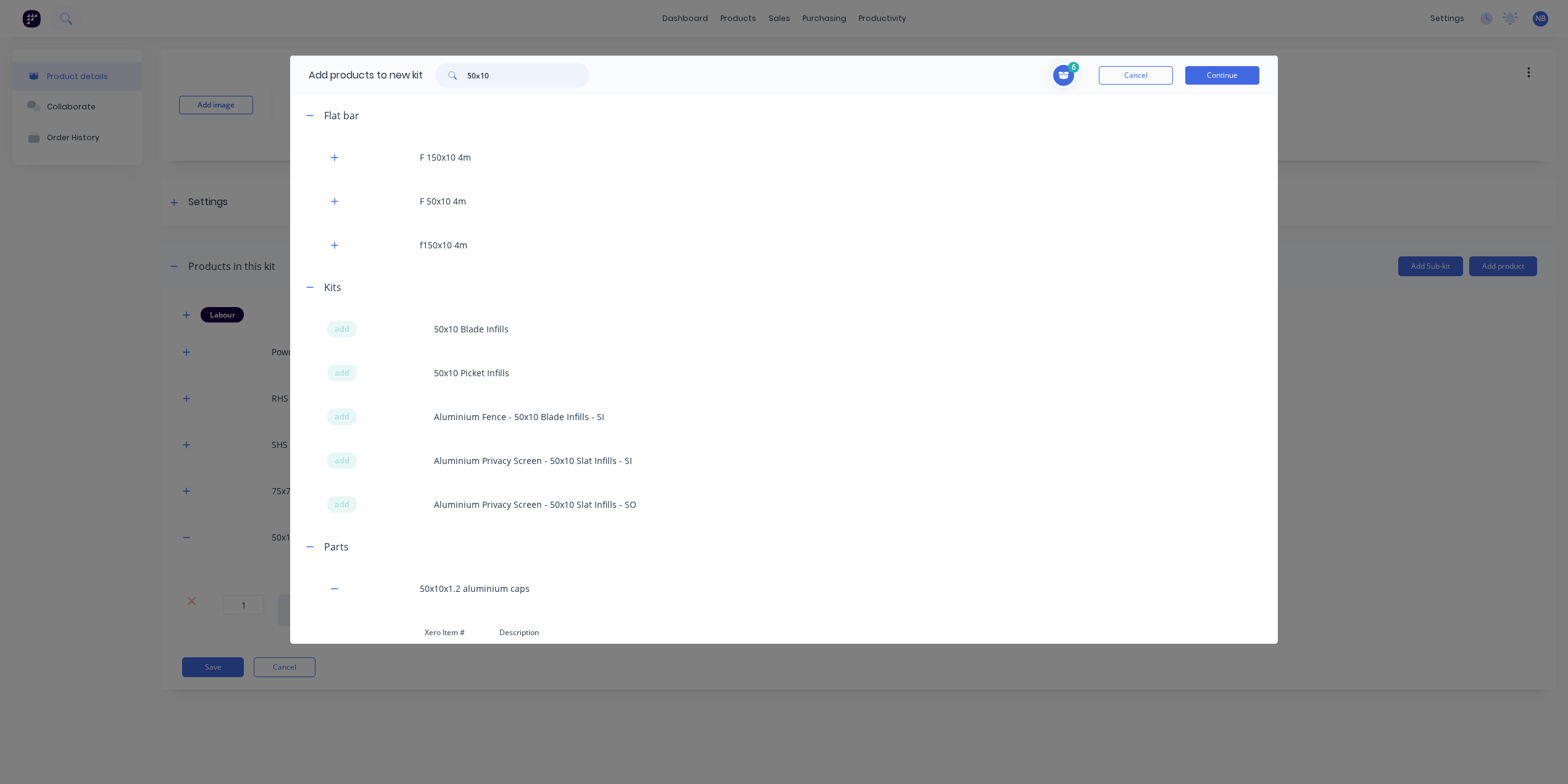
click at [526, 86] on input "50x10" at bounding box center [528, 76] width 122 height 24
type input "5"
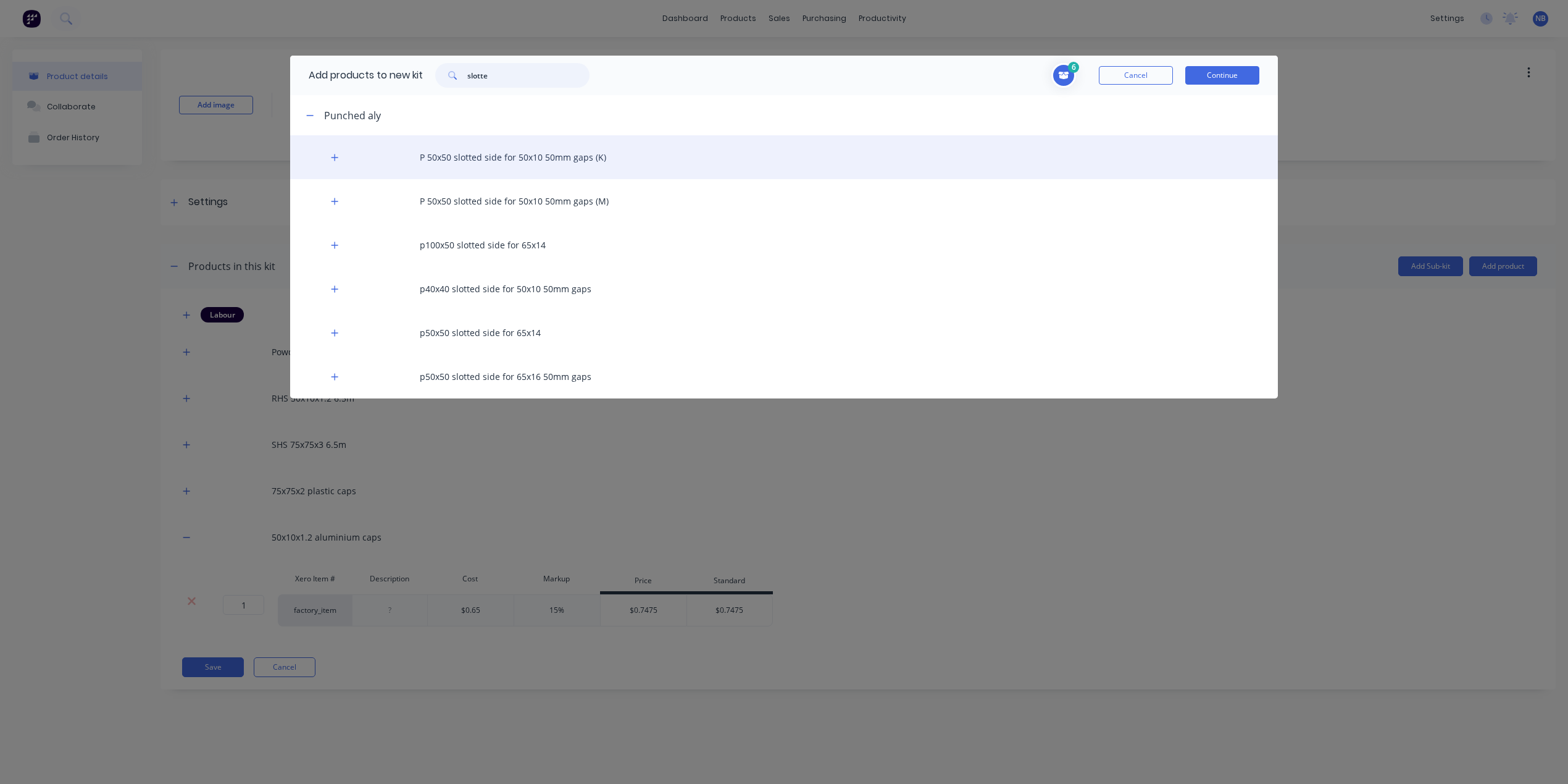
type input "slotte"
click at [548, 171] on div "P 50x50 slotted side for 50x10 50mm gaps (K)" at bounding box center [784, 156] width 988 height 43
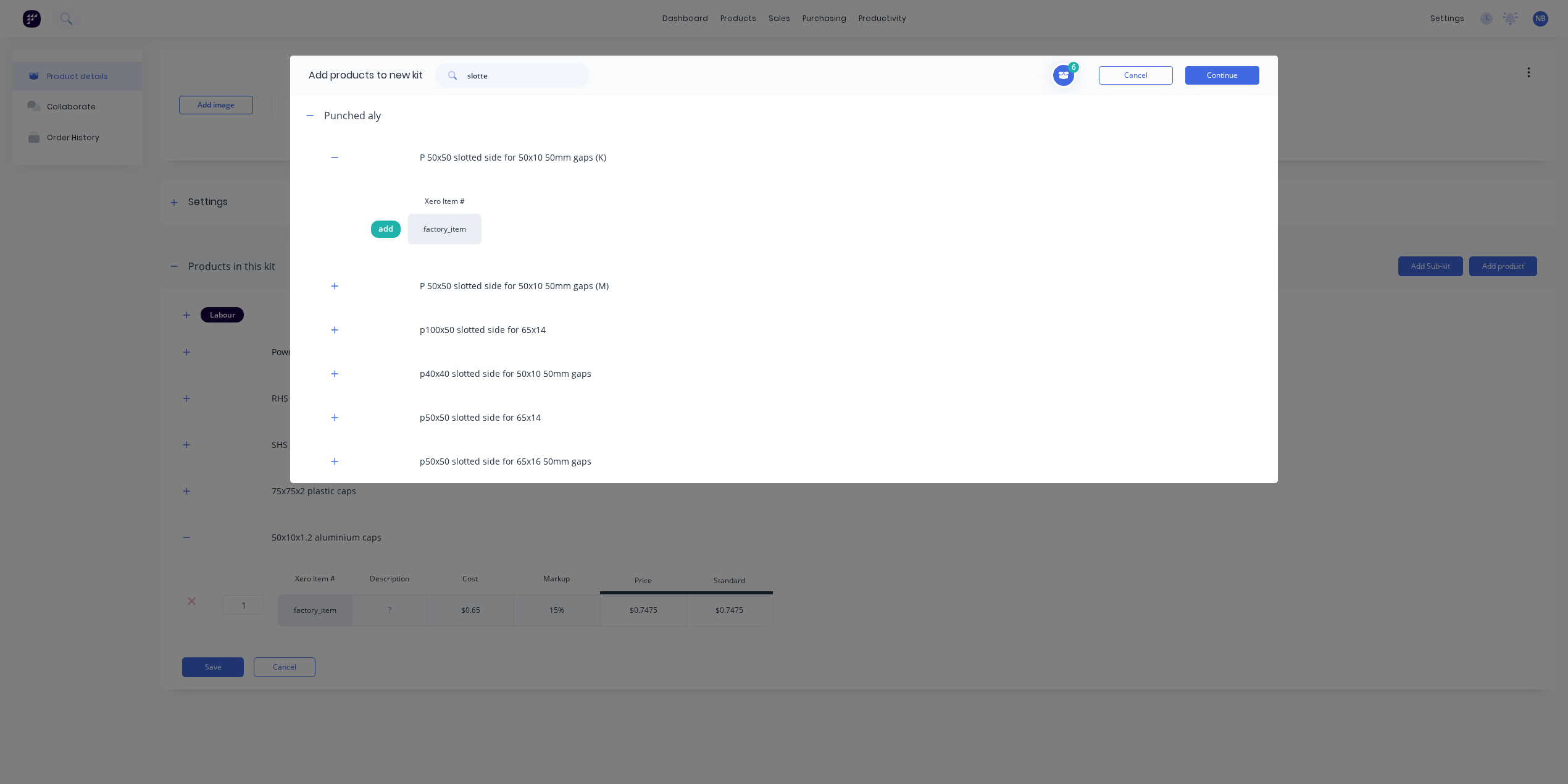
click at [386, 236] on div "add" at bounding box center [386, 229] width 30 height 18
click at [1213, 73] on button "Continue" at bounding box center [1222, 76] width 74 height 18
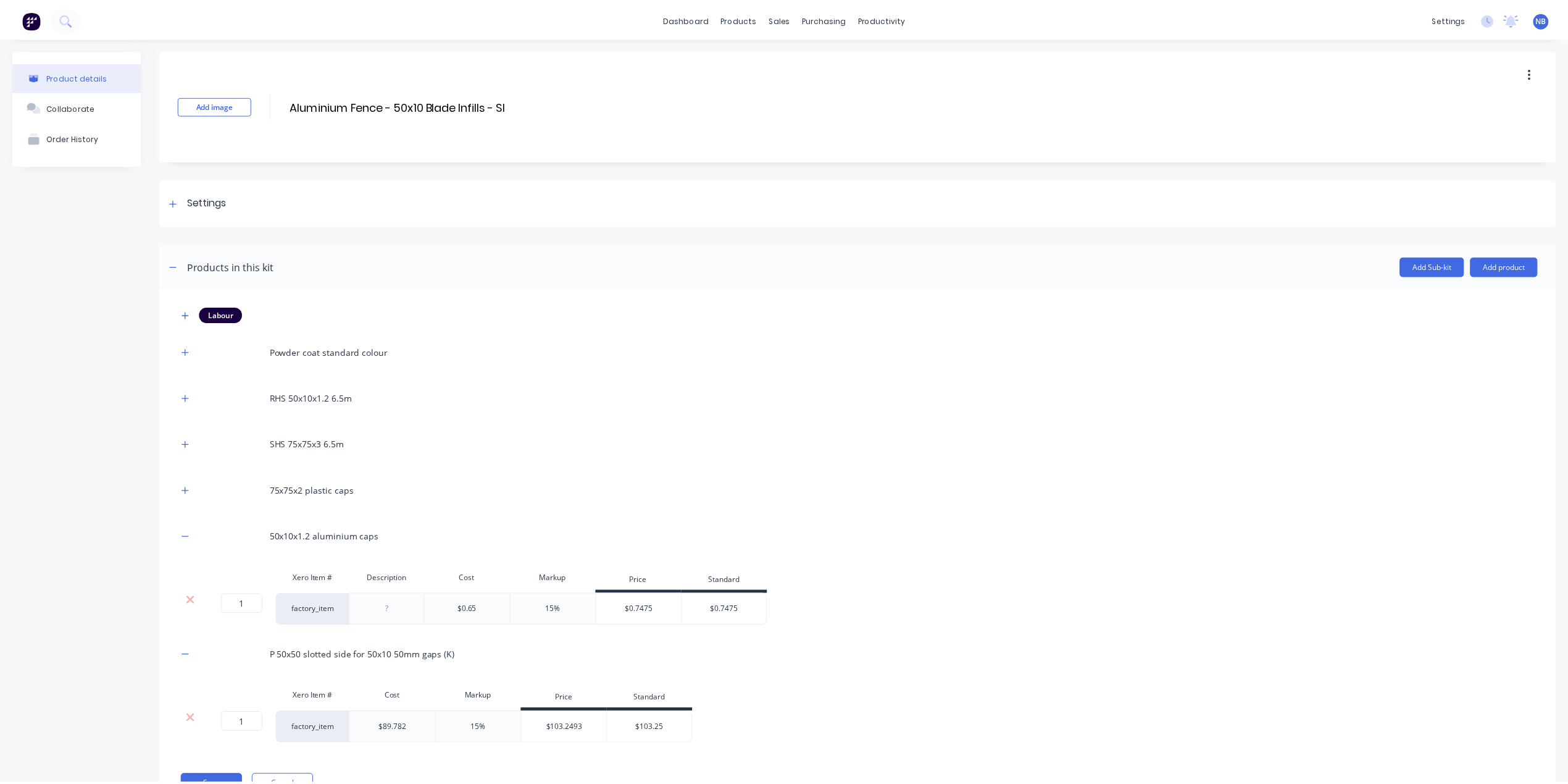
scroll to position [56, 0]
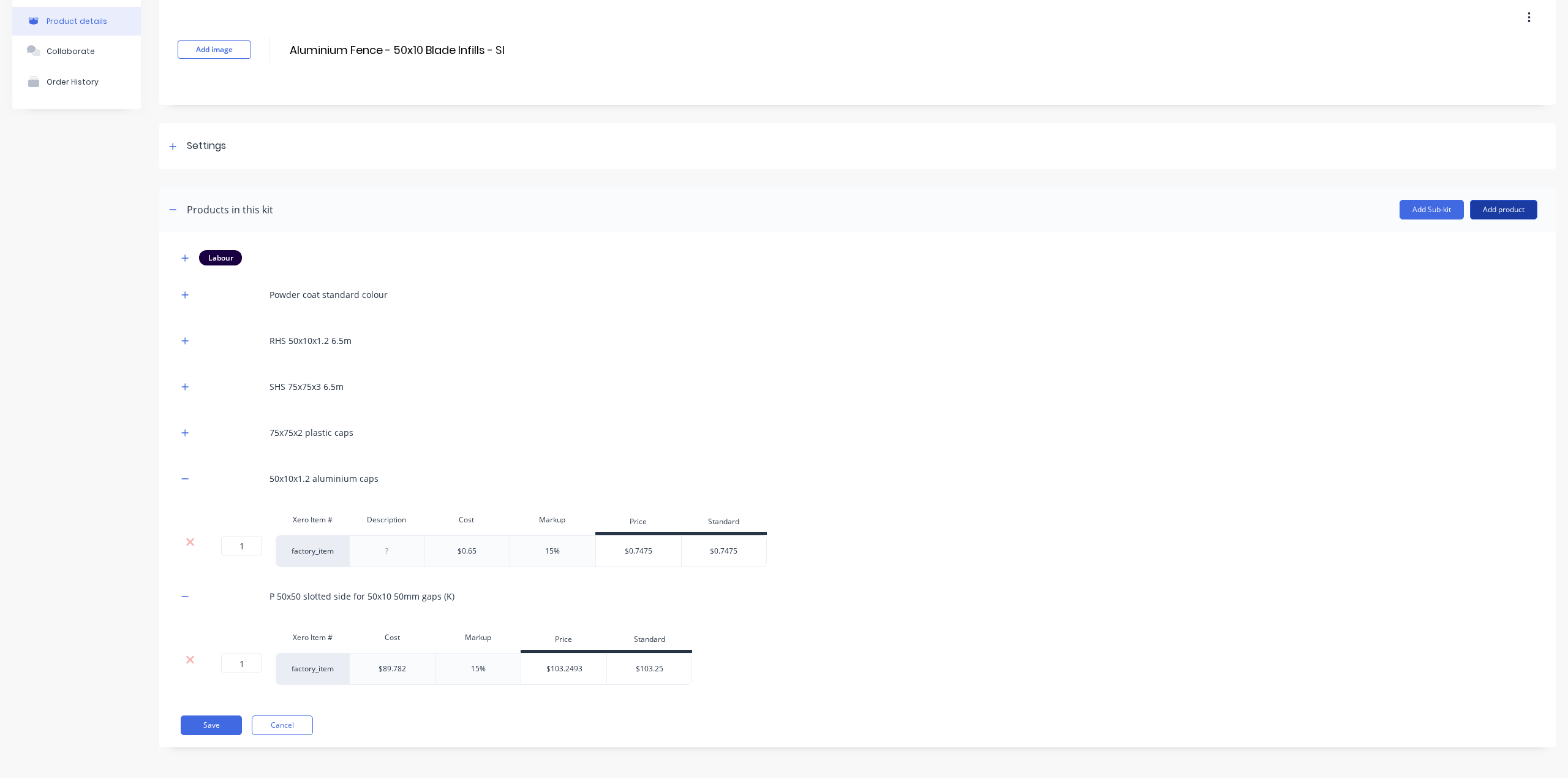
click at [1523, 200] on button "Add product" at bounding box center [1504, 210] width 67 height 20
click at [1495, 246] on div "Product catalogue" at bounding box center [1479, 241] width 95 height 17
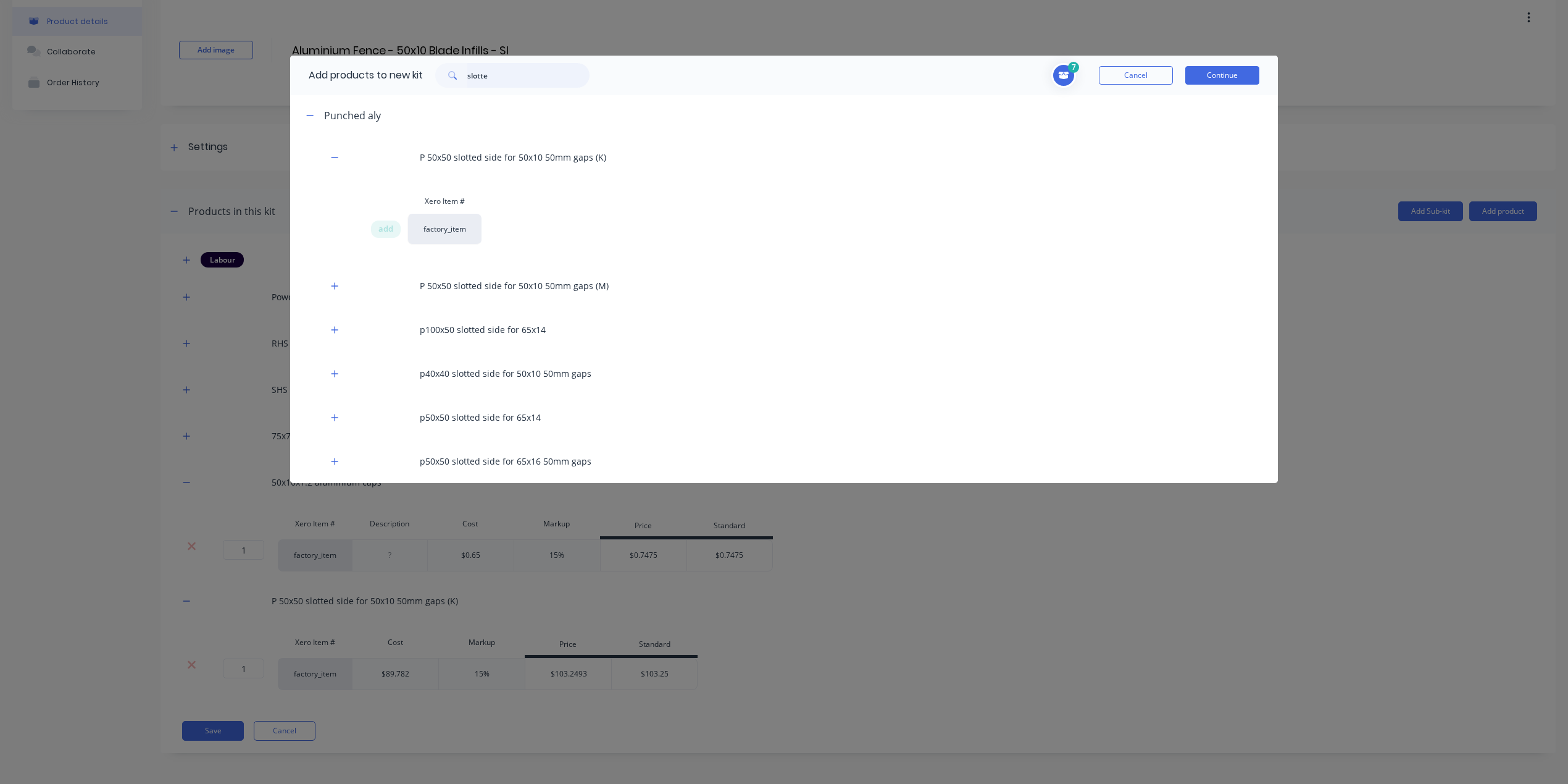
drag, startPoint x: 522, startPoint y: 82, endPoint x: 424, endPoint y: 62, distance: 100.0
click at [428, 62] on div "Add products to new kit slotte" at bounding box center [446, 76] width 312 height 40
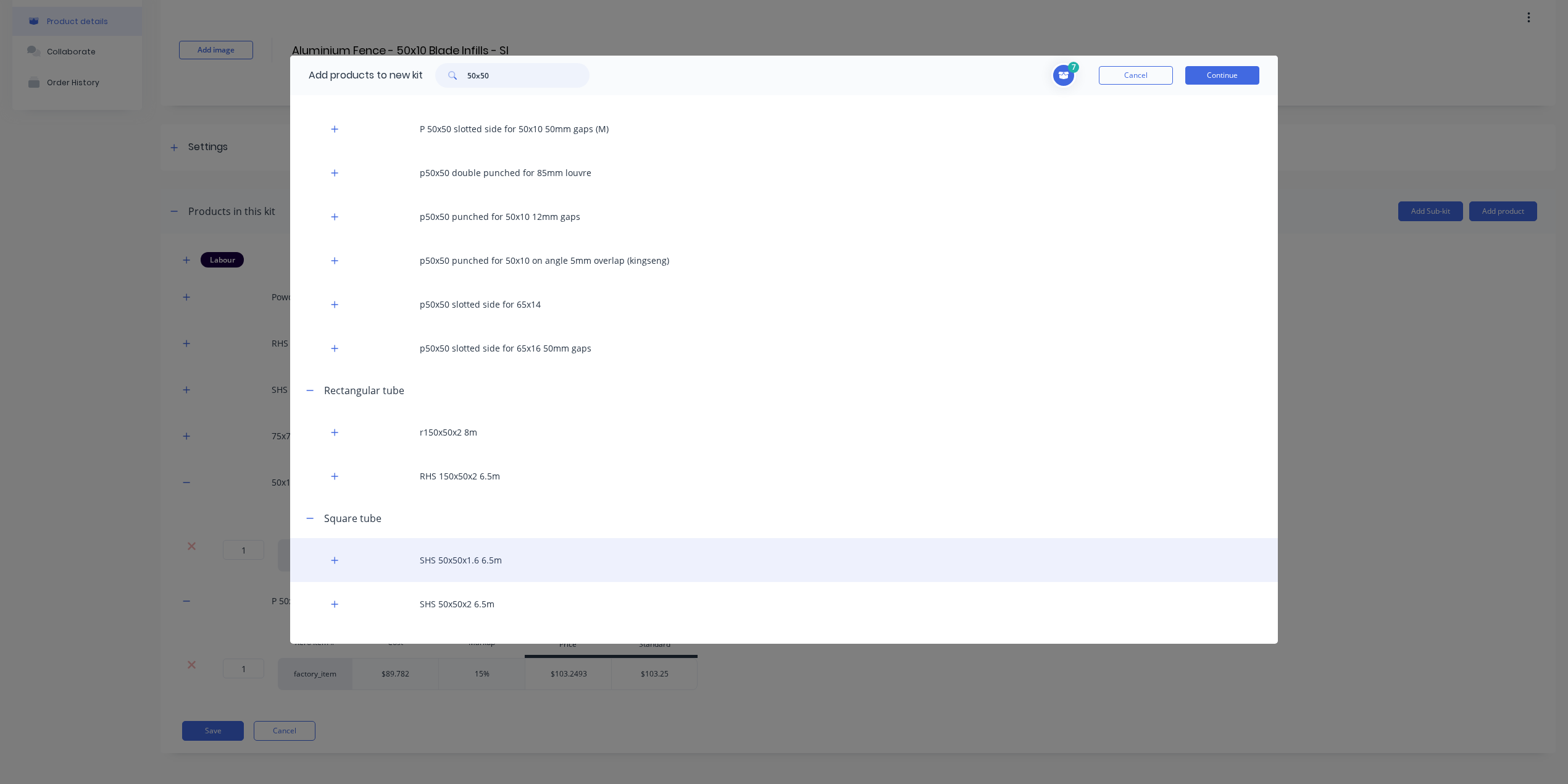
scroll to position [1612, 0]
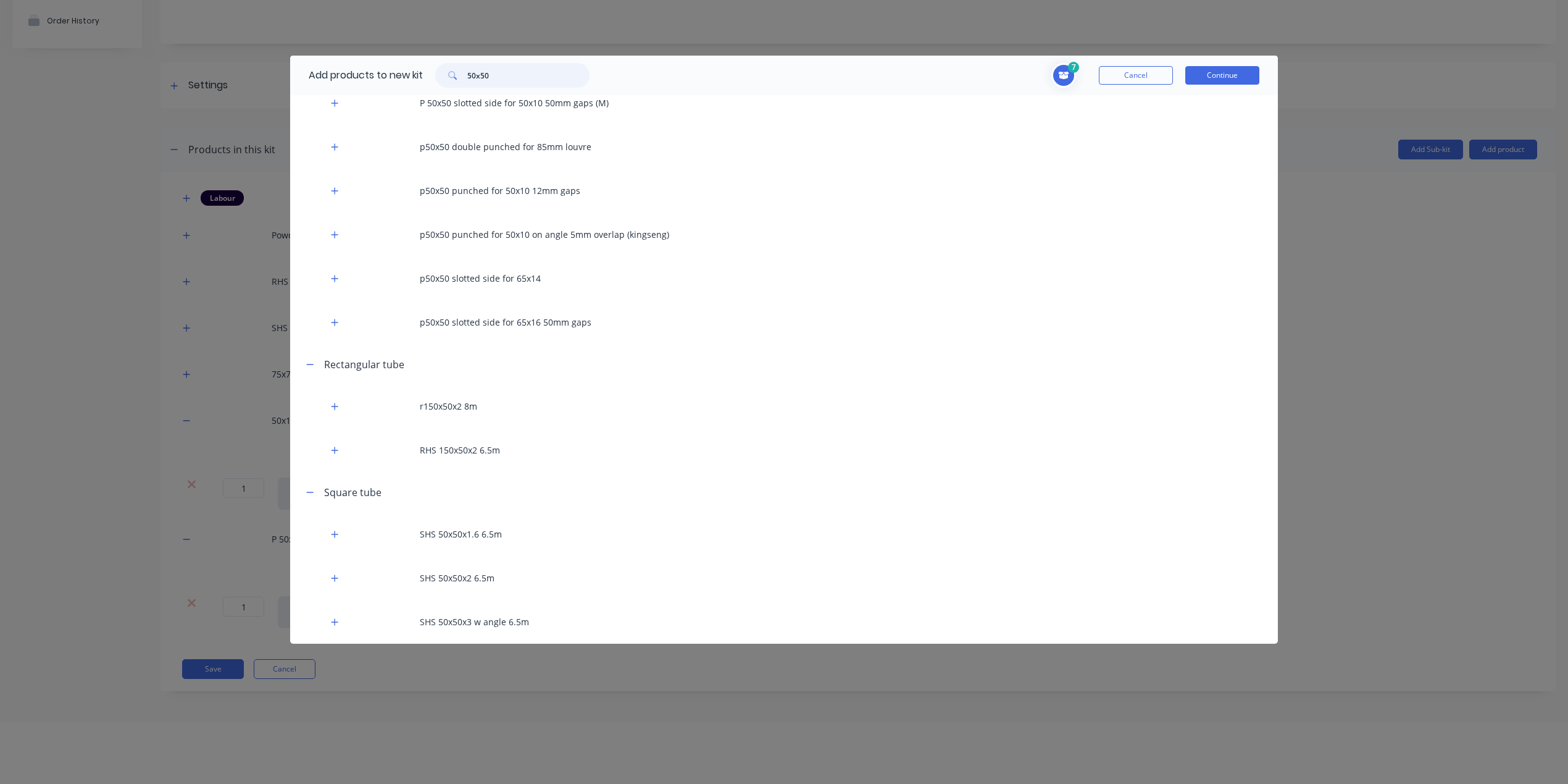
drag, startPoint x: 492, startPoint y: 76, endPoint x: 416, endPoint y: 70, distance: 76.2
click at [416, 70] on div "Add products to new kit 50x50" at bounding box center [446, 76] width 312 height 40
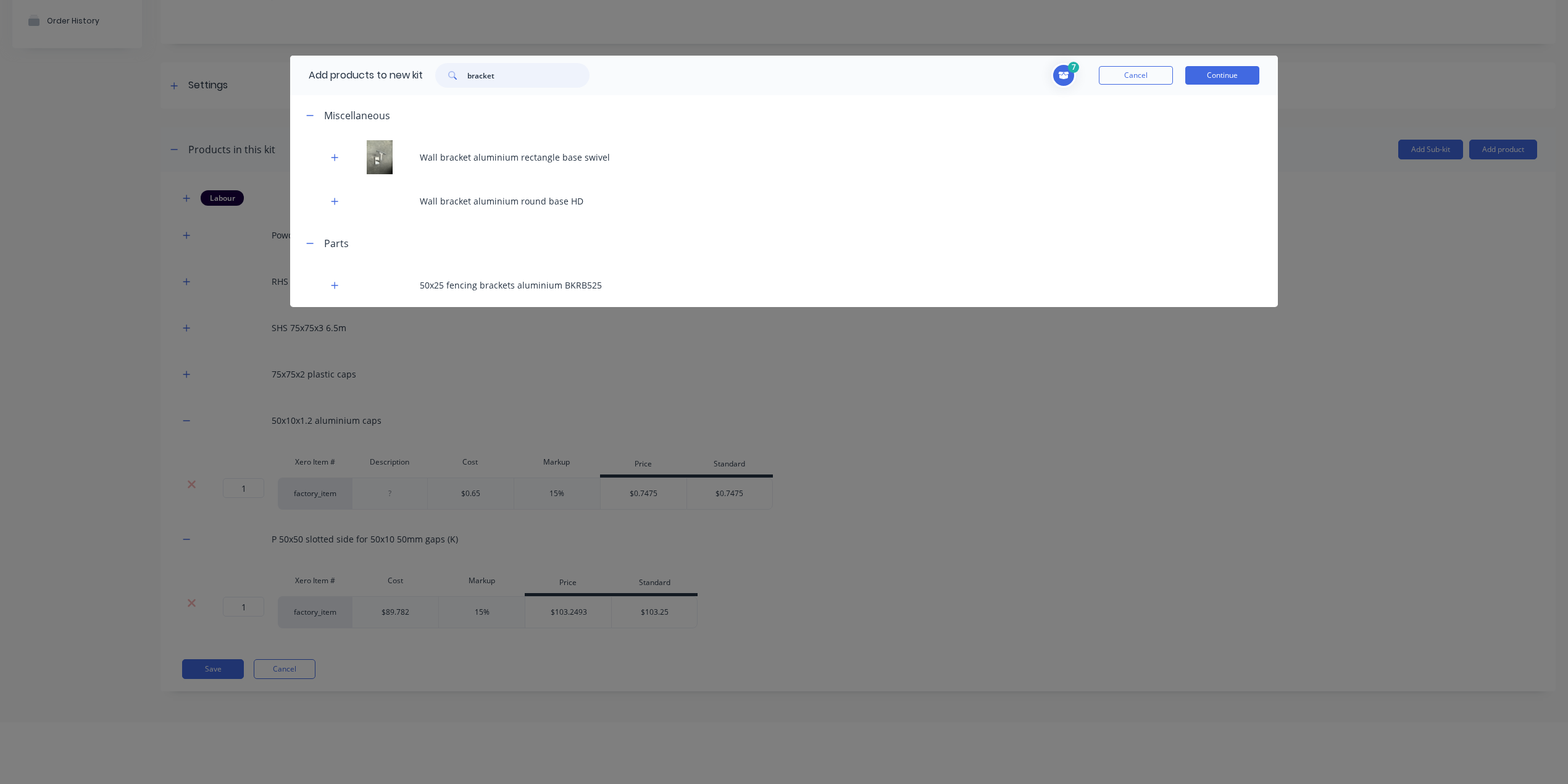
drag, startPoint x: 492, startPoint y: 63, endPoint x: 424, endPoint y: 65, distance: 68.0
click at [438, 56] on div "Add products to new kit bracket" at bounding box center [446, 76] width 312 height 40
type input "fencin"
click at [1154, 74] on button "Cancel" at bounding box center [1136, 76] width 74 height 18
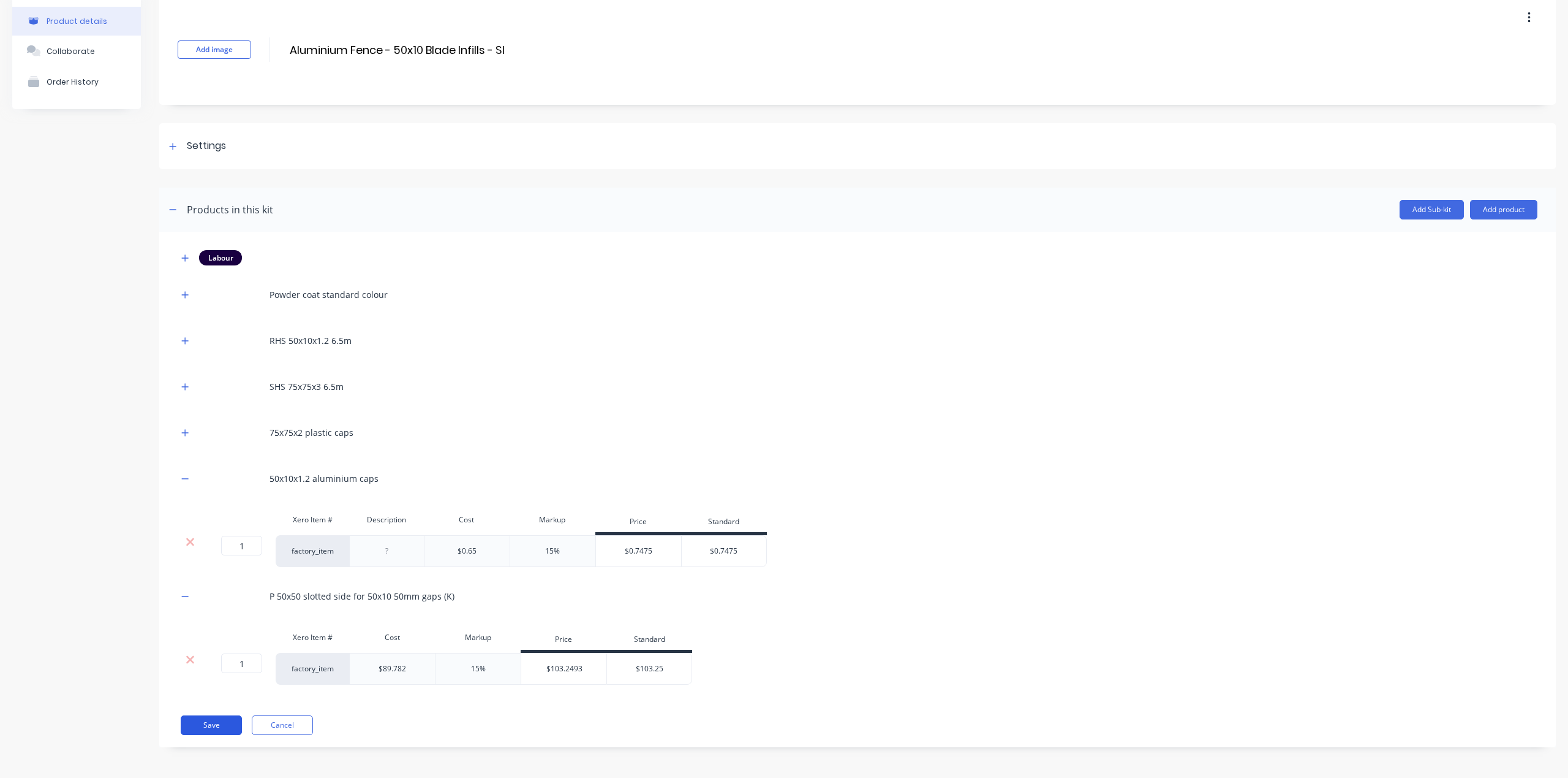
click at [218, 726] on button "Save" at bounding box center [211, 725] width 61 height 20
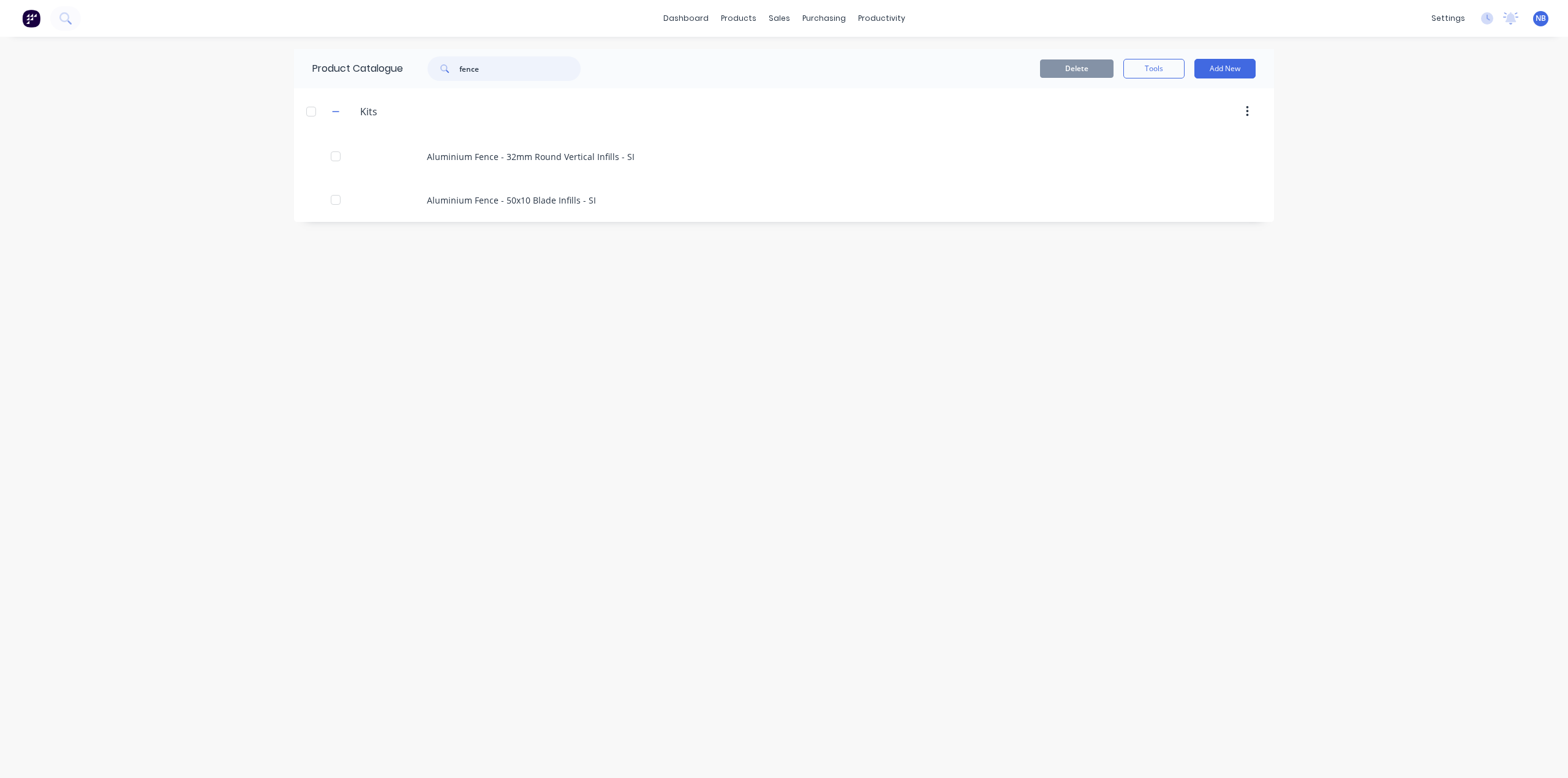
drag, startPoint x: 494, startPoint y: 74, endPoint x: 352, endPoint y: 57, distance: 143.0
click at [356, 45] on div "dashboard products sales purchasing productivity dashboard products Product Cat…" at bounding box center [784, 389] width 1568 height 778
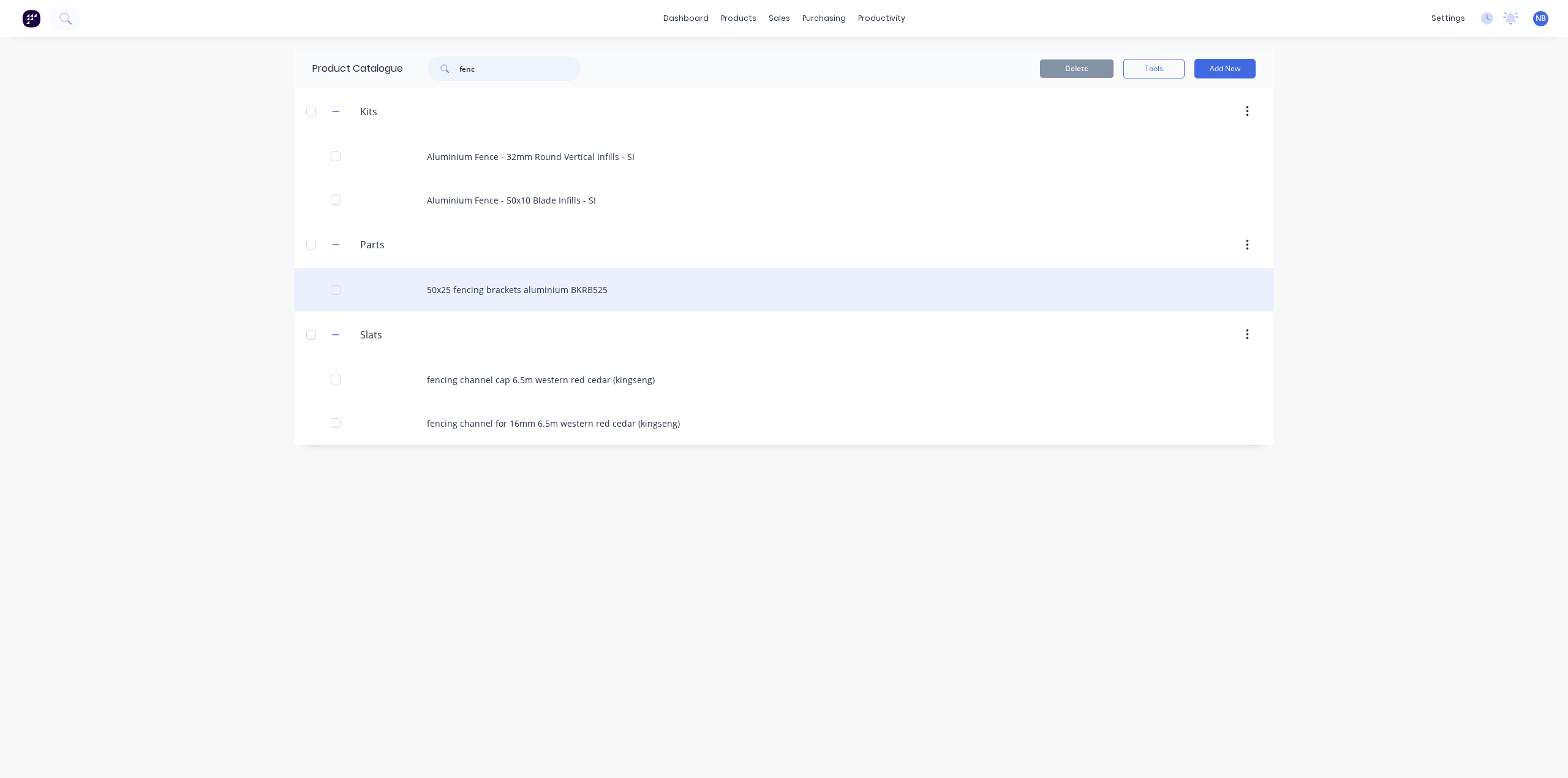
type input "fenc"
click at [524, 301] on div "50x25 fencing brackets aluminium BKRB525" at bounding box center [784, 289] width 980 height 43
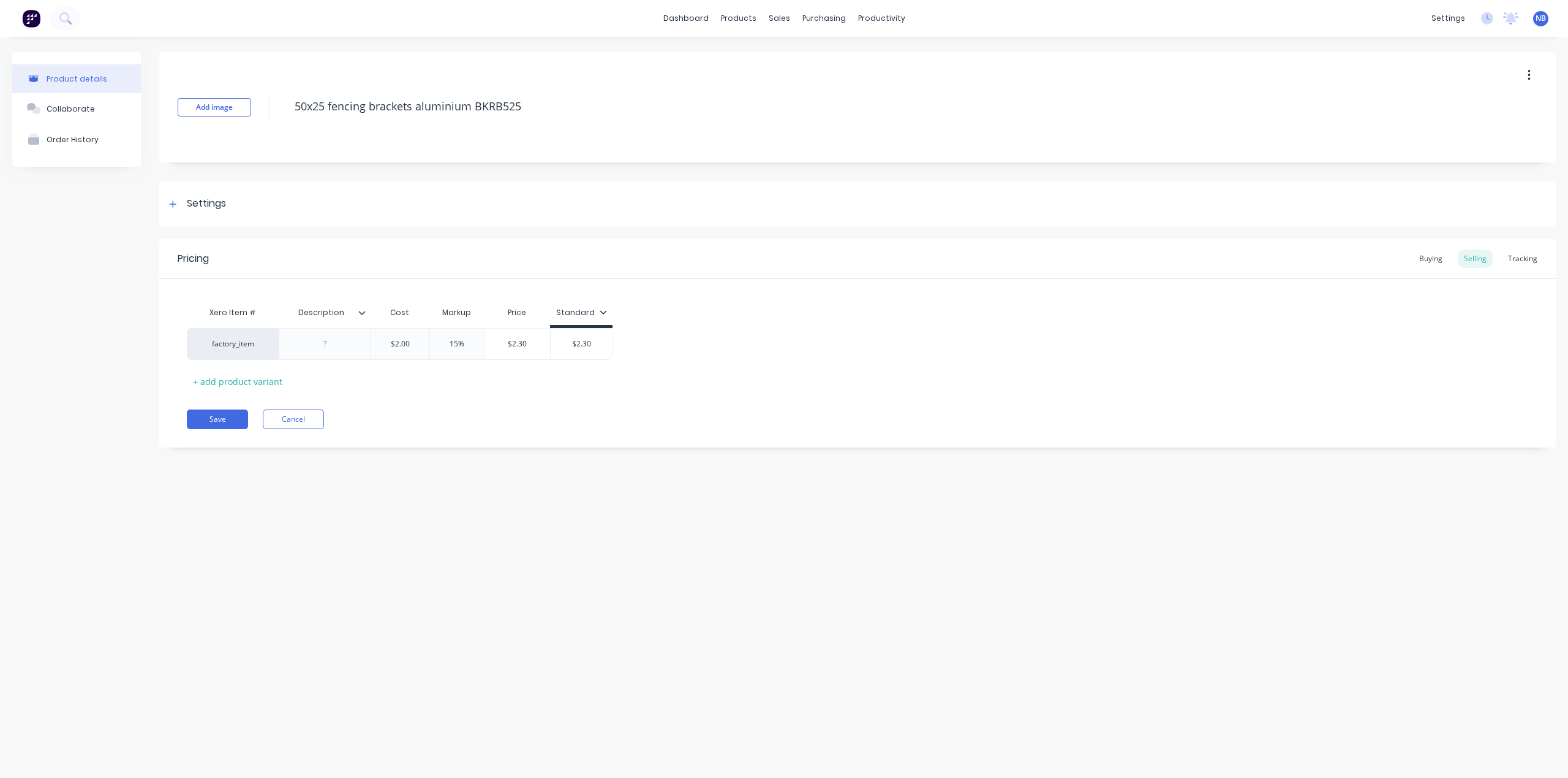
click at [1536, 81] on button "button" at bounding box center [1529, 75] width 29 height 22
click at [1483, 111] on span "Duplicate" at bounding box center [1484, 107] width 92 height 13
type textarea "x"
click at [291, 418] on button "Cancel" at bounding box center [293, 419] width 61 height 20
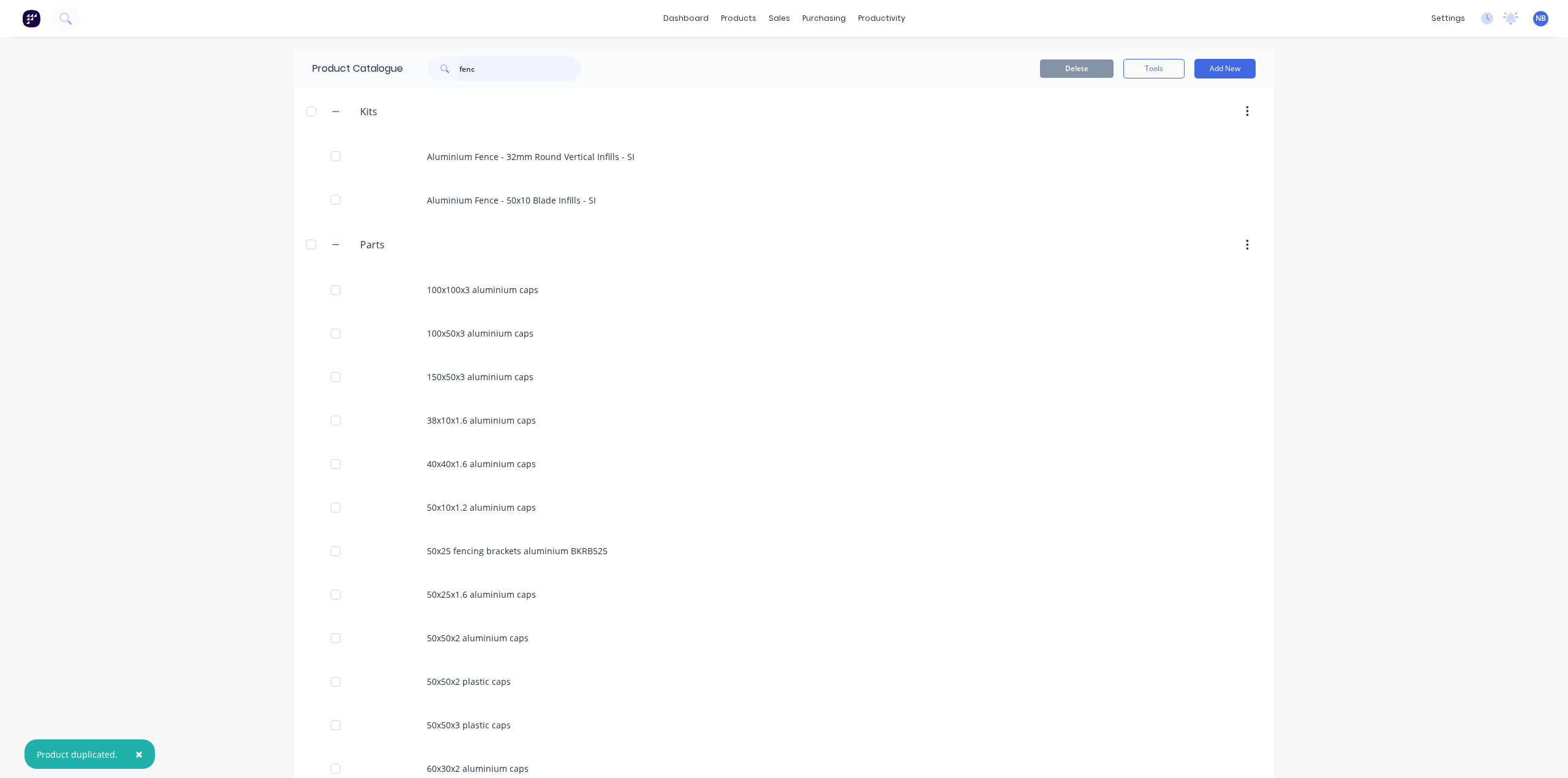
click at [476, 67] on input "fenc" at bounding box center [520, 69] width 121 height 24
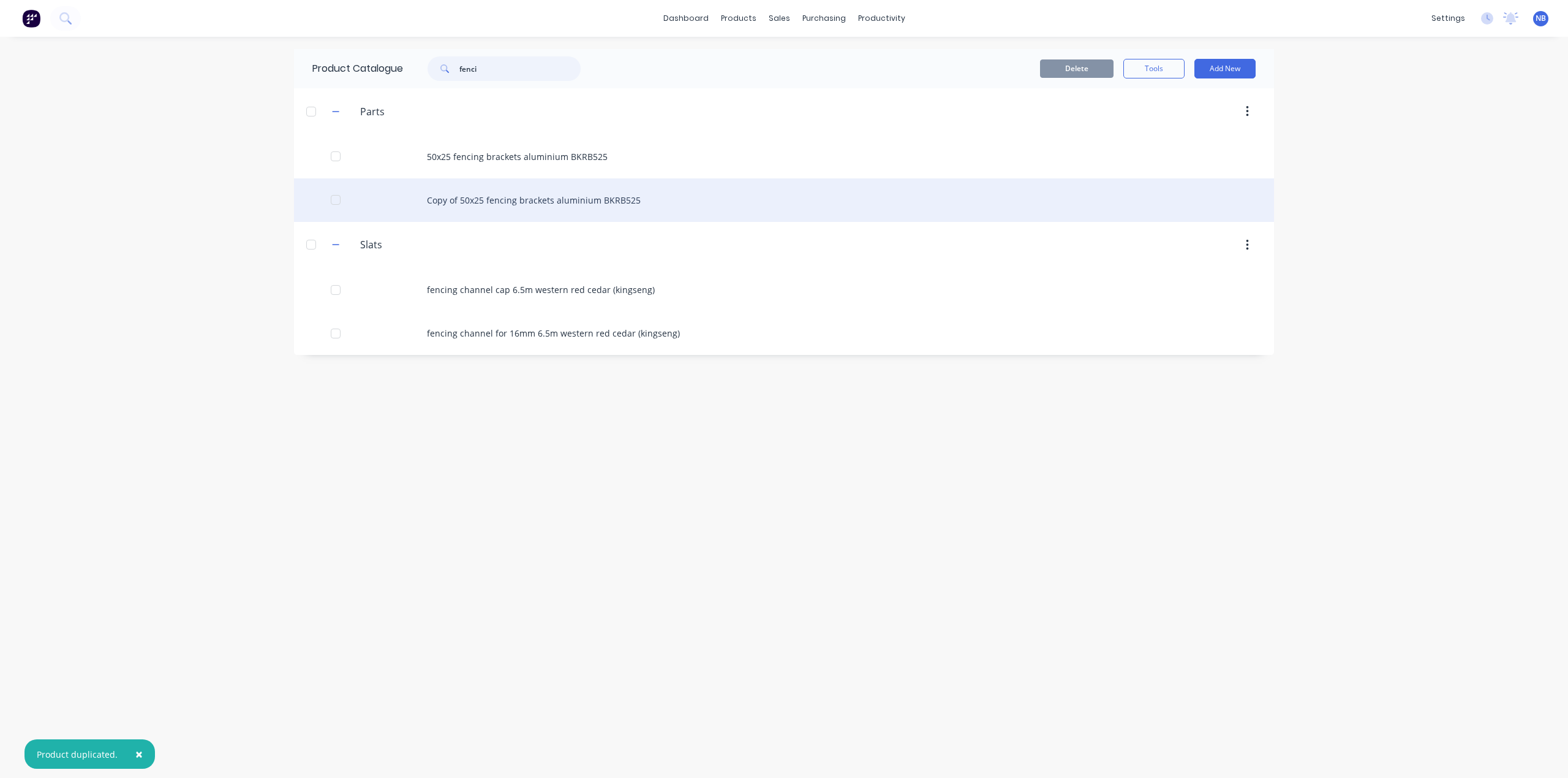
type input "fenci"
click at [493, 190] on div "Copy of 50x25 fencing brackets aluminium BKRB525" at bounding box center [784, 200] width 980 height 43
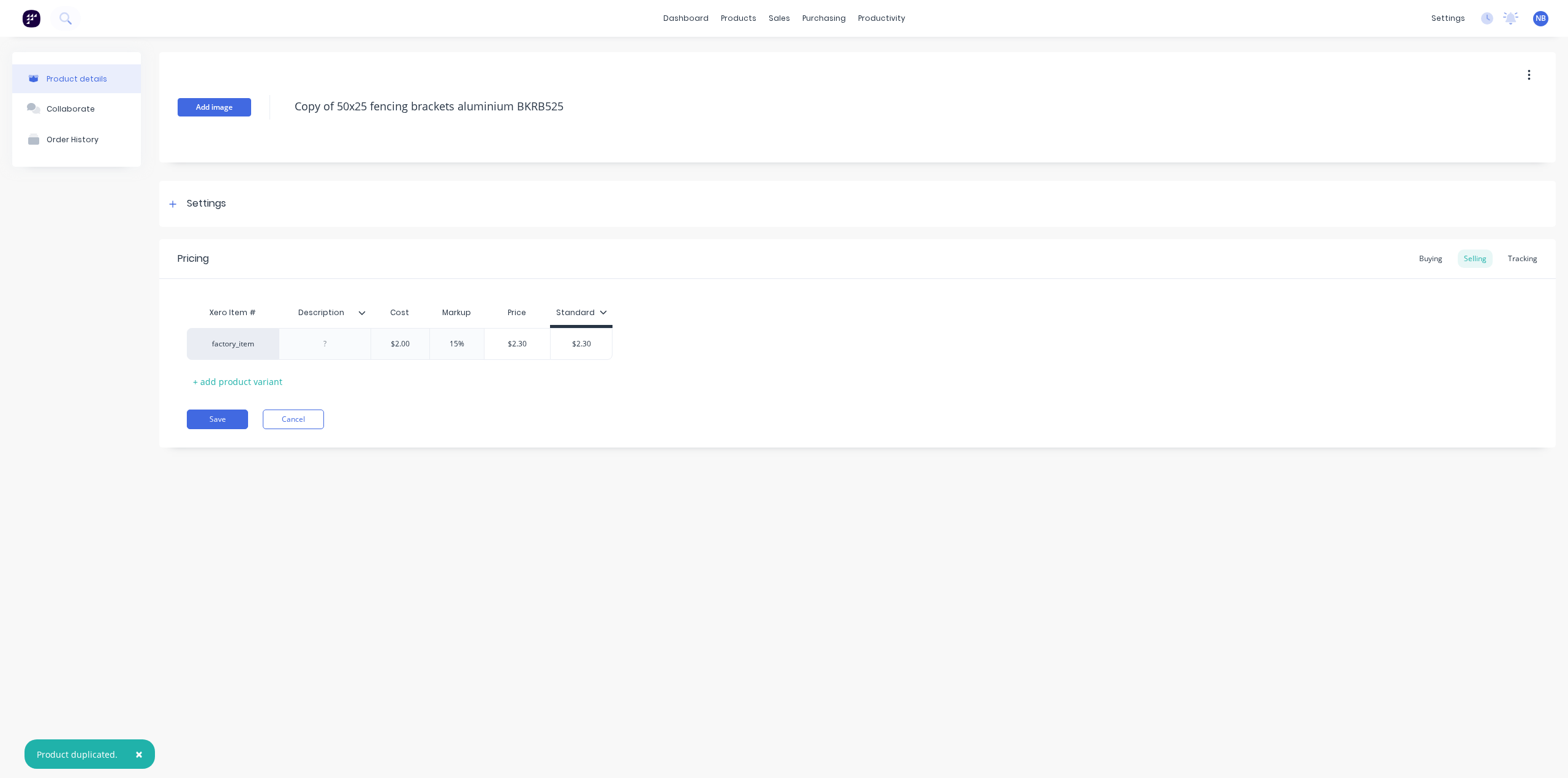
drag, startPoint x: 336, startPoint y: 106, endPoint x: 217, endPoint y: 98, distance: 119.3
click at [217, 98] on div "Add image Copy of 50x25 fencing brackets aluminium BKRB525" at bounding box center [858, 107] width 1396 height 110
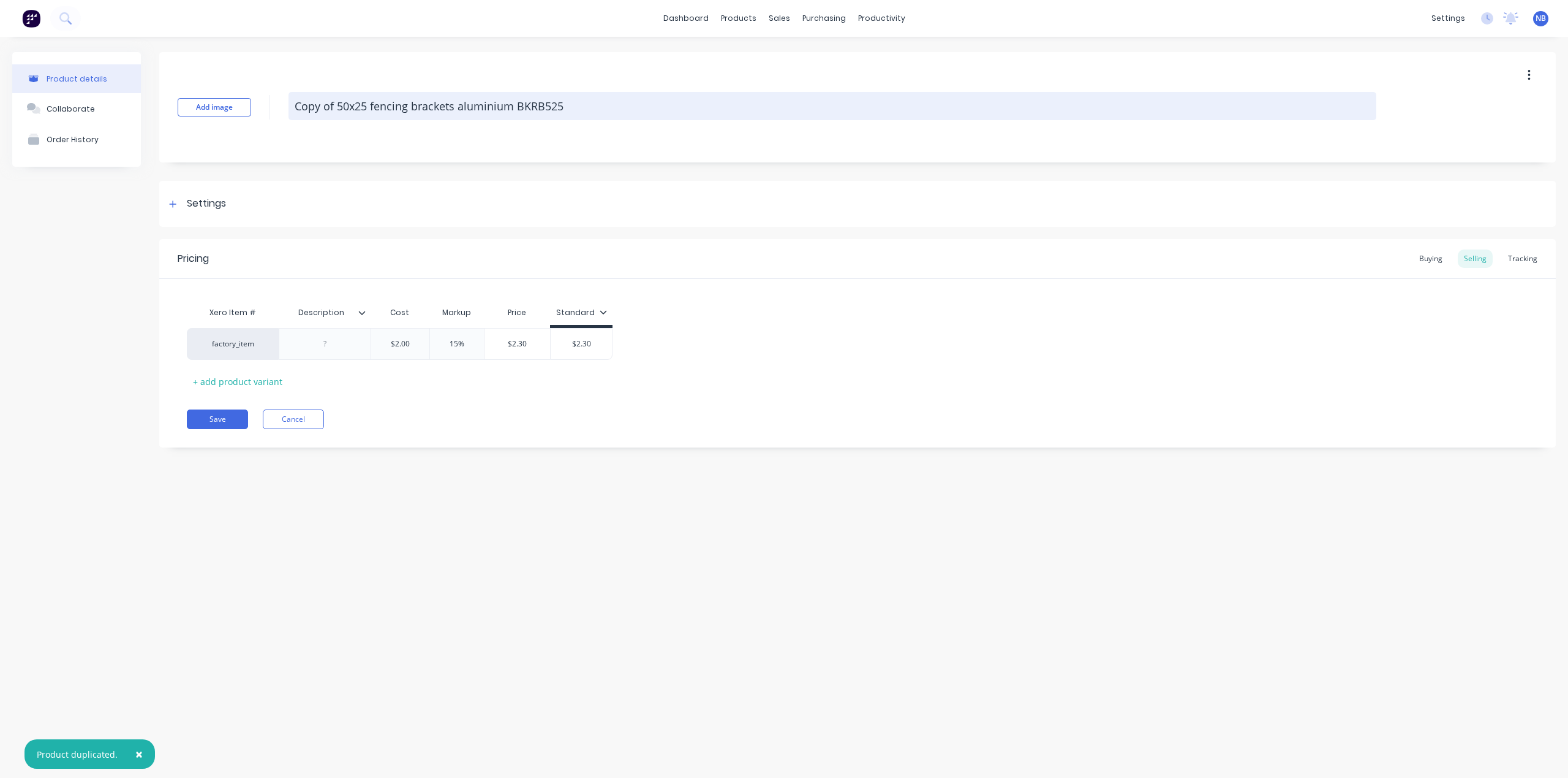
type textarea "x"
type textarea "50x25 fencing brackets aluminium BKRB525"
drag, startPoint x: 322, startPoint y: 101, endPoint x: 368, endPoint y: 119, distance: 49.4
click at [322, 101] on textarea "50x25 fencing brackets aluminium BKRB525" at bounding box center [832, 105] width 1088 height 28
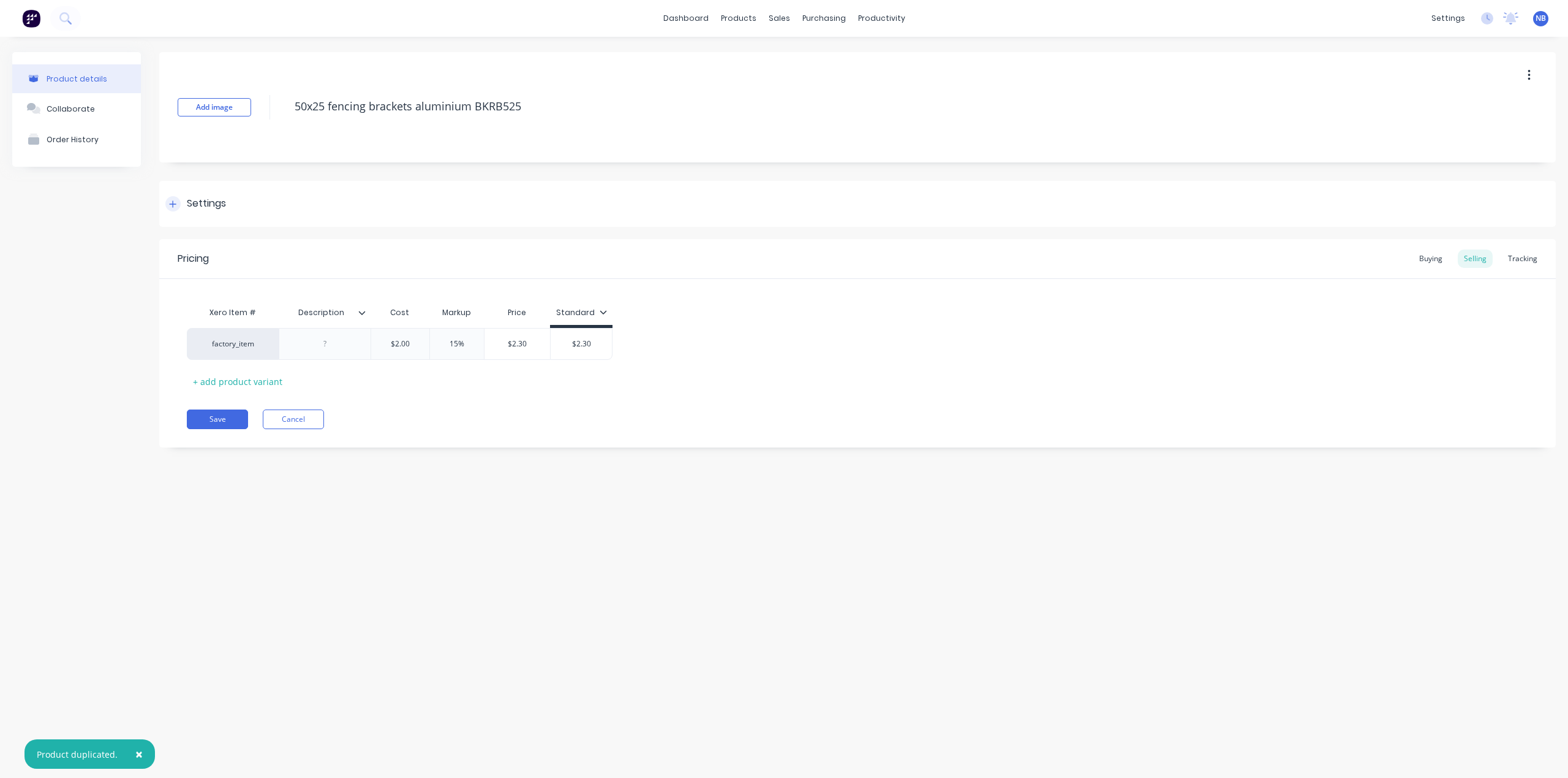
type textarea "x"
type textarea "50x2 fencing brackets aluminium BKRB525"
type textarea "x"
type textarea "50x fencing brackets aluminium BKRB525"
type textarea "x"
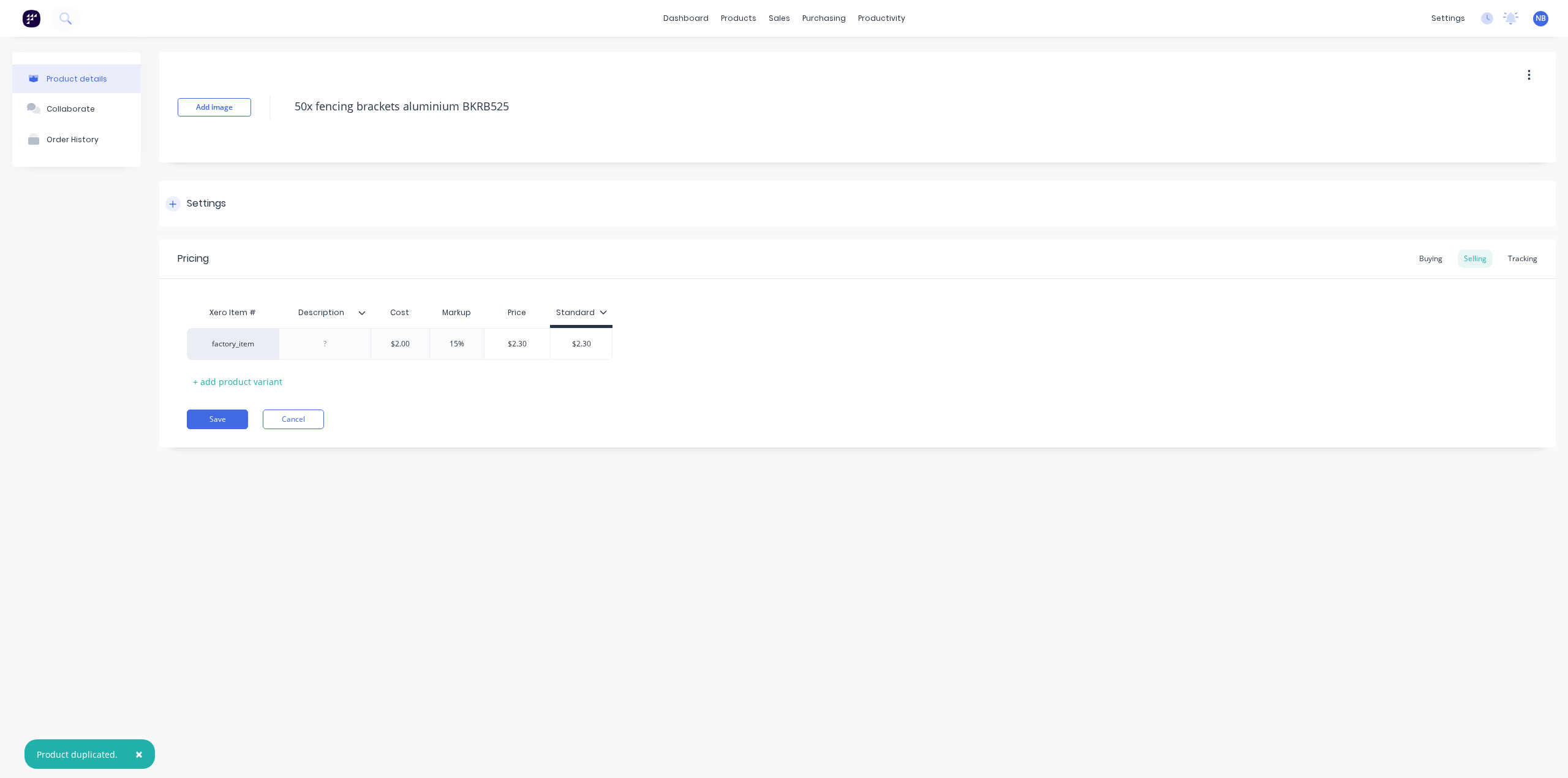
type textarea "50x5 fencing brackets aluminium BKRB525"
type textarea "x"
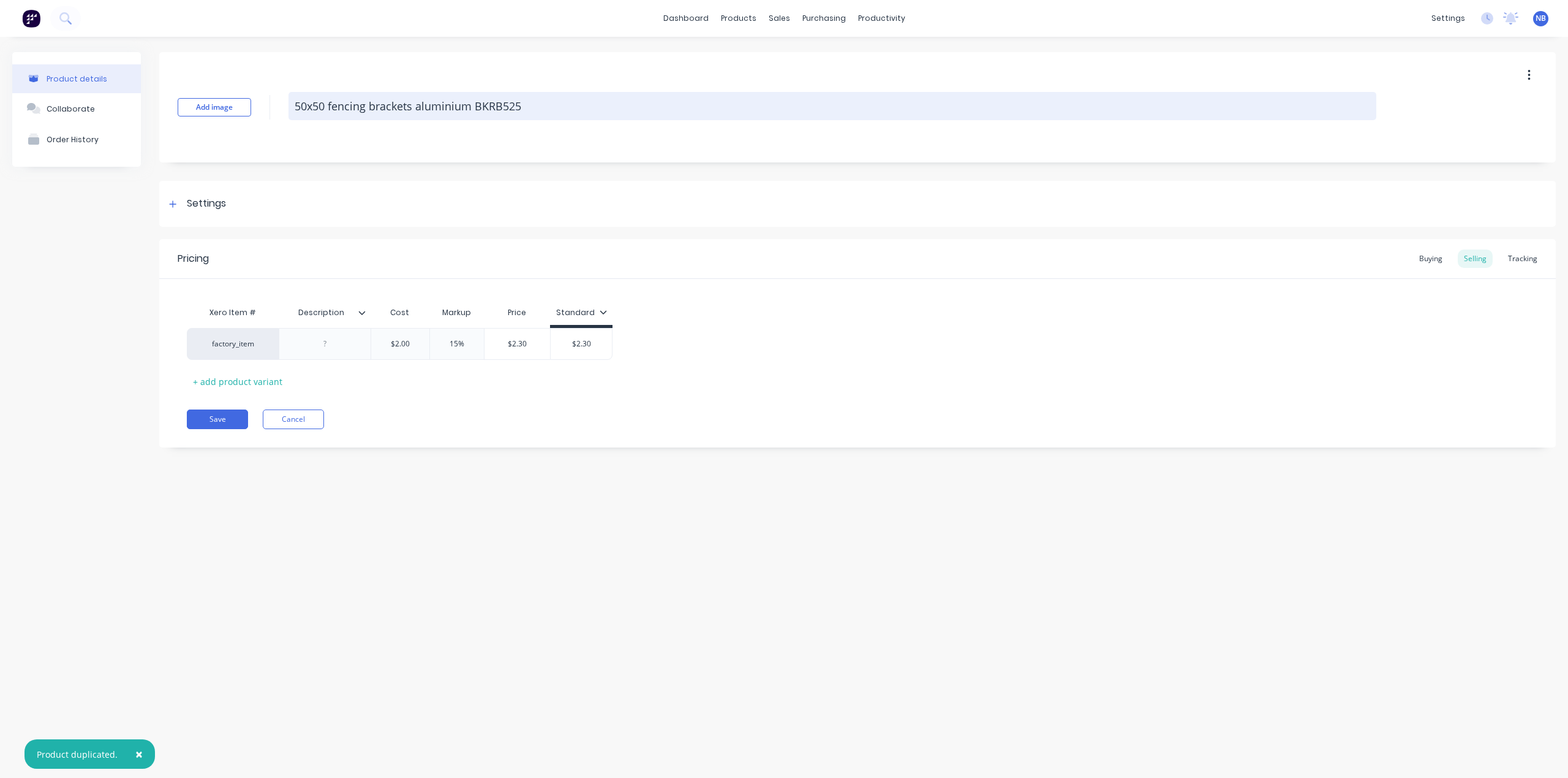
click at [417, 108] on textarea "50x50 fencing brackets aluminium BKRB525" at bounding box center [832, 105] width 1088 height 28
type textarea "50x50 fencing brackets aluminium BKRB525"
type textarea "x"
type textarea "Copy of 50x25 fencing brackets aluminium BKRB525"
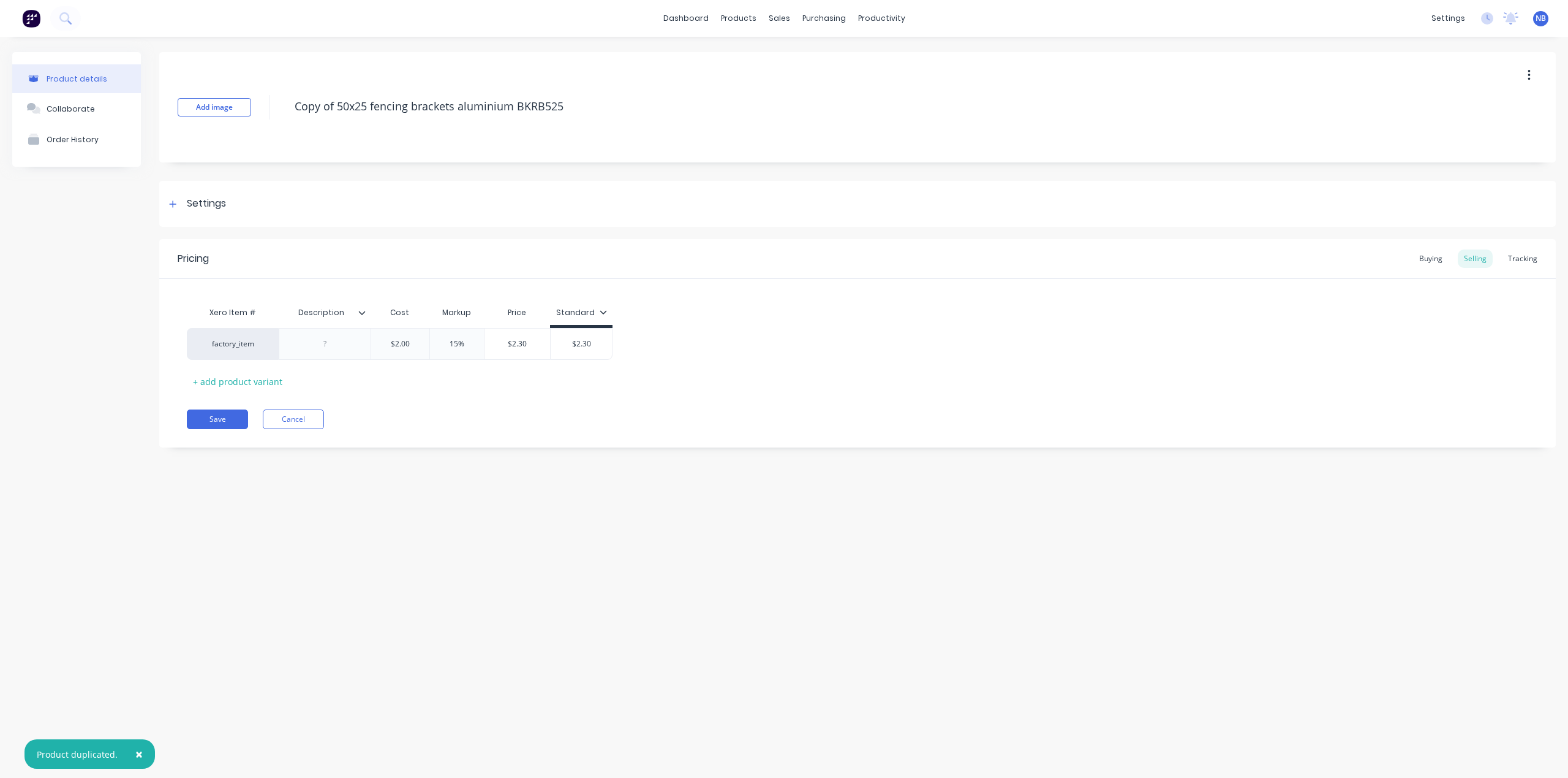
type textarea "x"
type textarea "50x50 fencing brackets aluminium BKRB525"
click at [505, 121] on div "50x50 fencing brackets aluminium BKRB525" at bounding box center [832, 107] width 1088 height 31
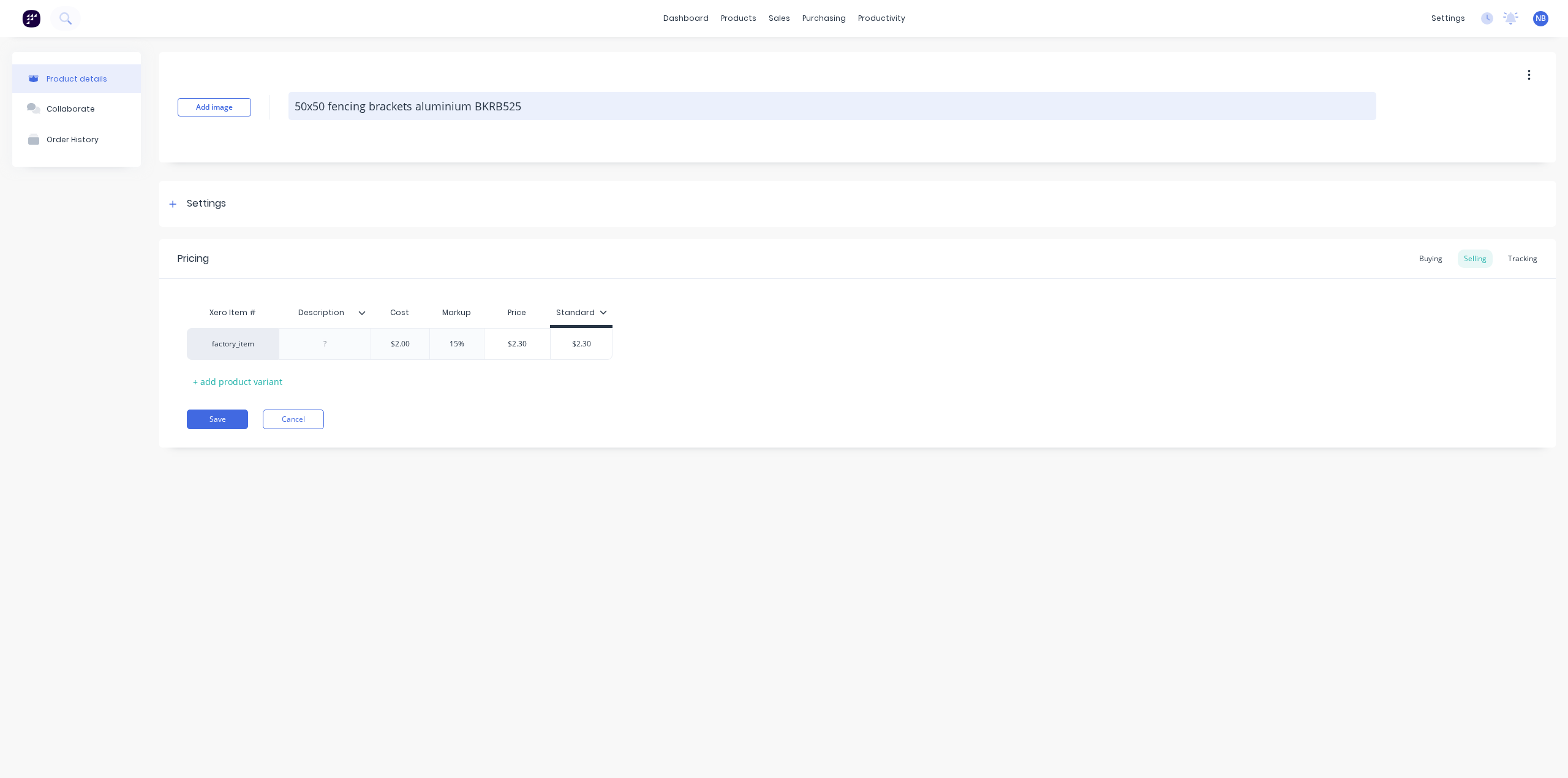
click at [511, 104] on textarea "50x50 fencing brackets aluminium BKRB525" at bounding box center [832, 105] width 1088 height 28
click at [505, 105] on textarea "50x50 fencing brackets aluminium BKRB525" at bounding box center [832, 105] width 1088 height 28
paste textarea "36"
type textarea "x"
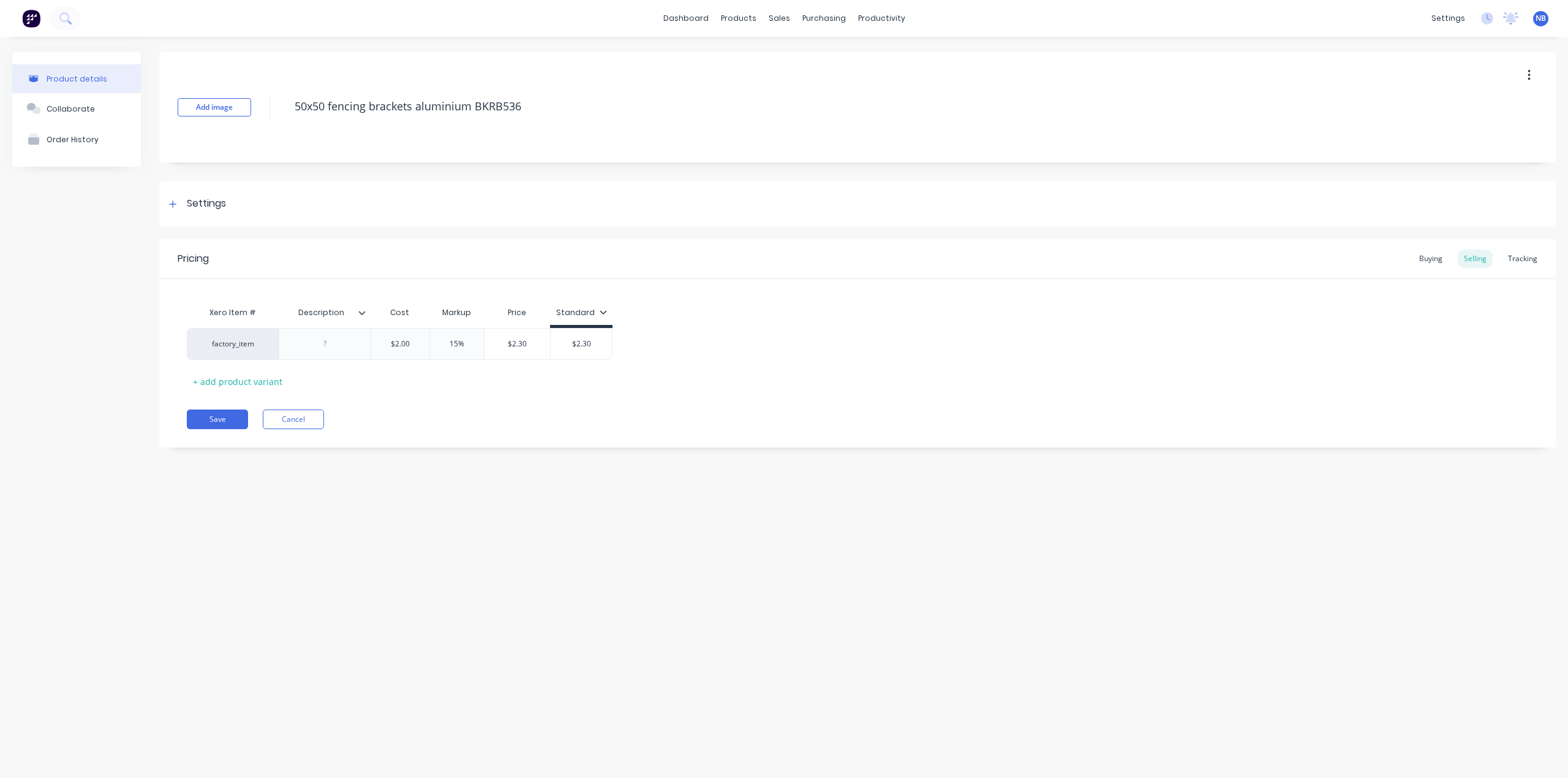
type textarea "50x50 fencing brackets aluminium BKRB536"
type textarea "x"
type textarea "50x50 fencing brackets aluminium BKRB525"
type textarea "x"
type textarea "50x50 fencing brackets aluminium BKRB536"
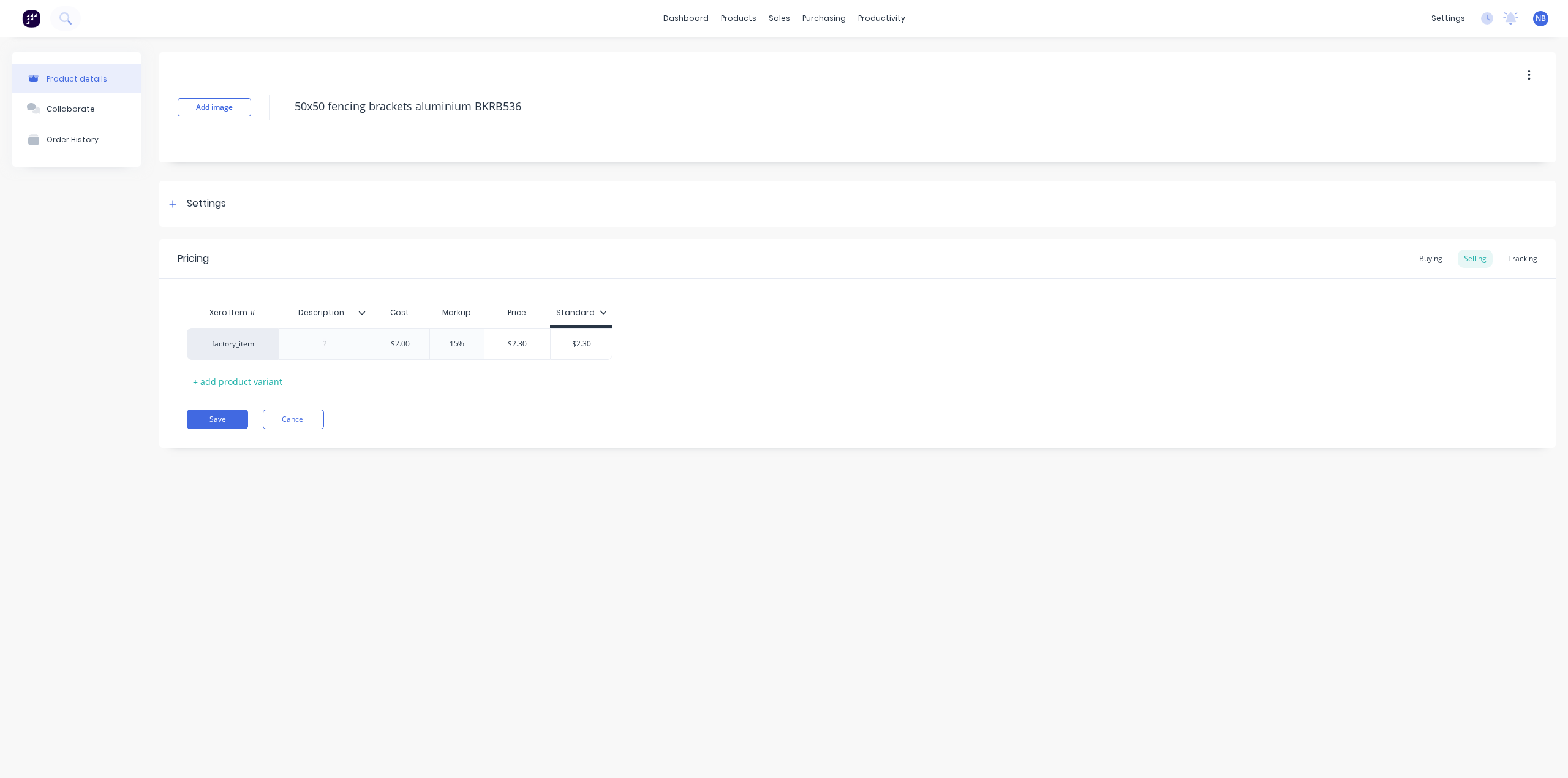
click at [175, 508] on div "Product details Collaborate Order History Add image 50x50 fencing brackets alum…" at bounding box center [784, 395] width 1568 height 717
click at [1537, 263] on div "Tracking" at bounding box center [1523, 259] width 42 height 18
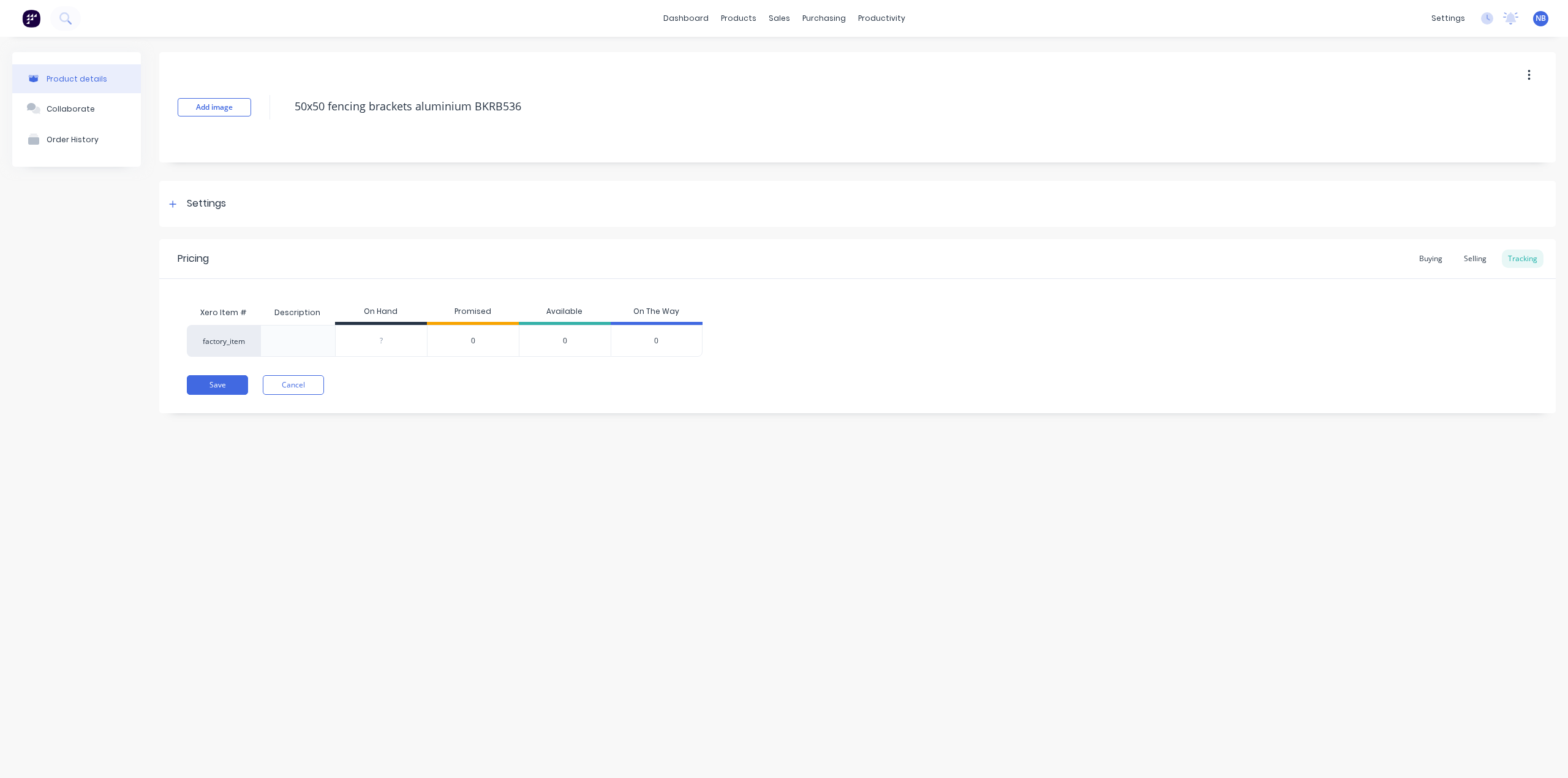
click at [1495, 266] on div "Buying Selling Tracking" at bounding box center [1478, 259] width 130 height 18
click at [1485, 267] on div "Selling" at bounding box center [1475, 259] width 35 height 18
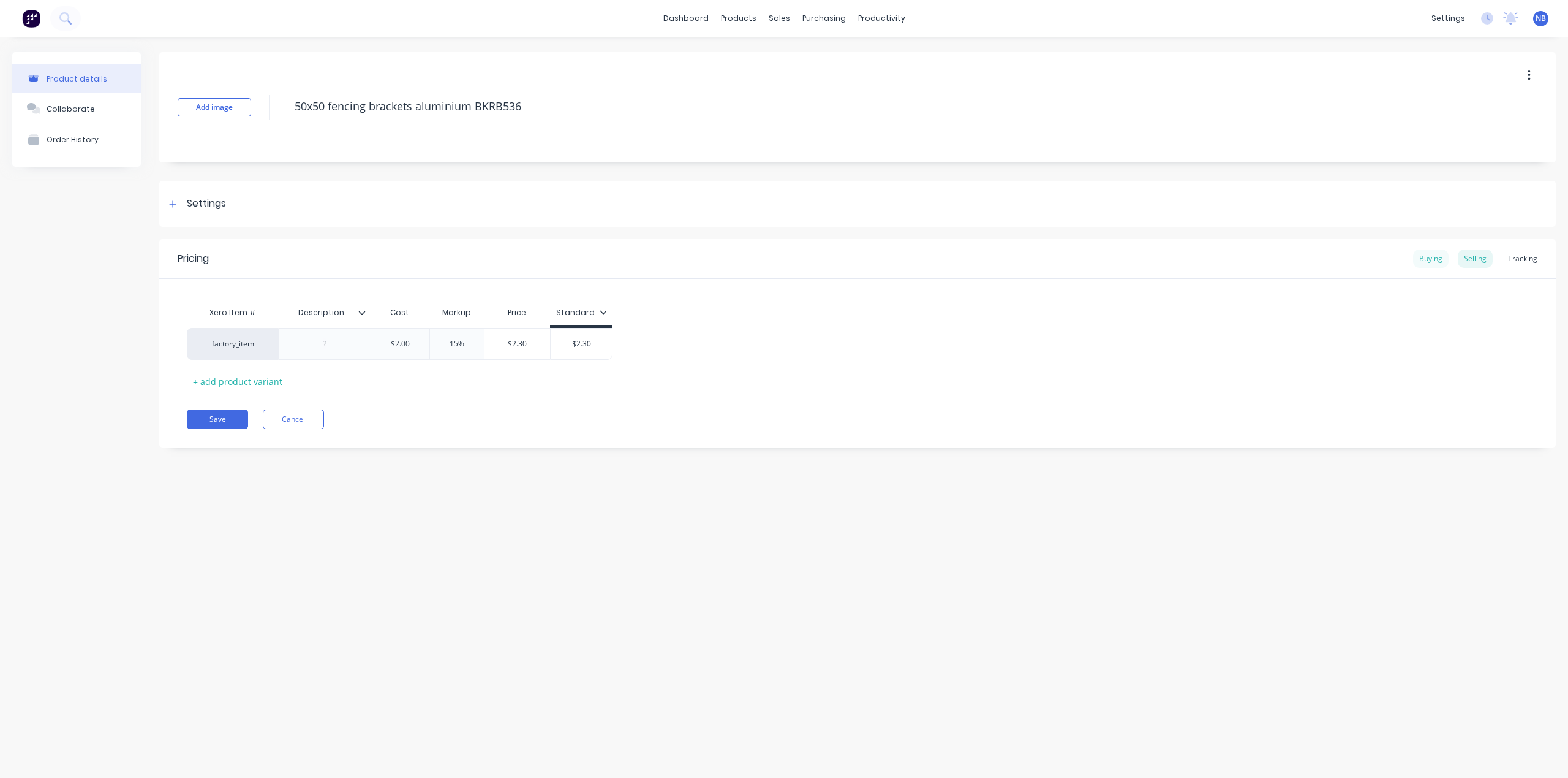
click at [1427, 263] on div "Buying" at bounding box center [1430, 259] width 36 height 18
click at [185, 209] on div "Settings" at bounding box center [196, 204] width 61 height 15
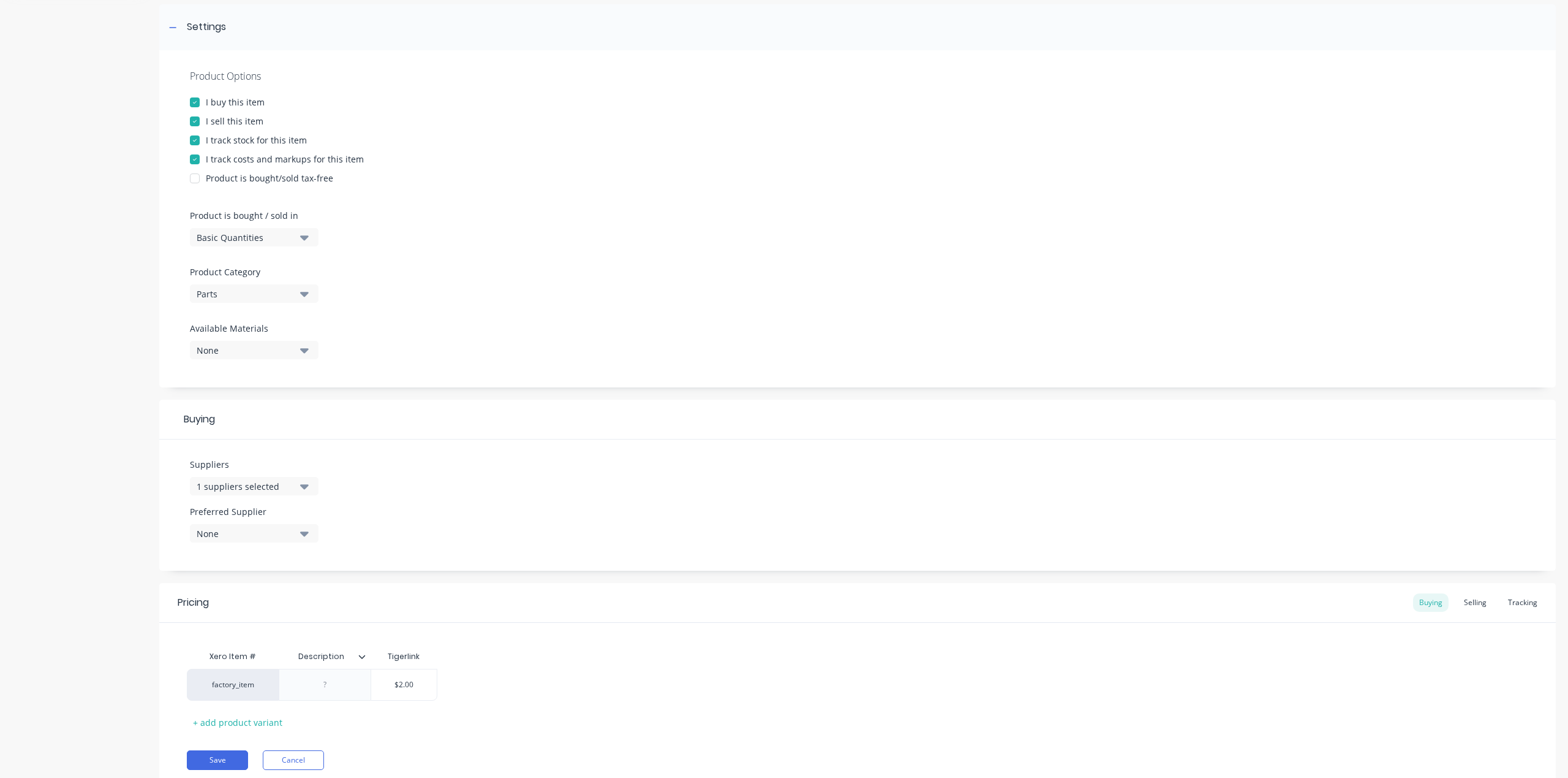
scroll to position [191, 0]
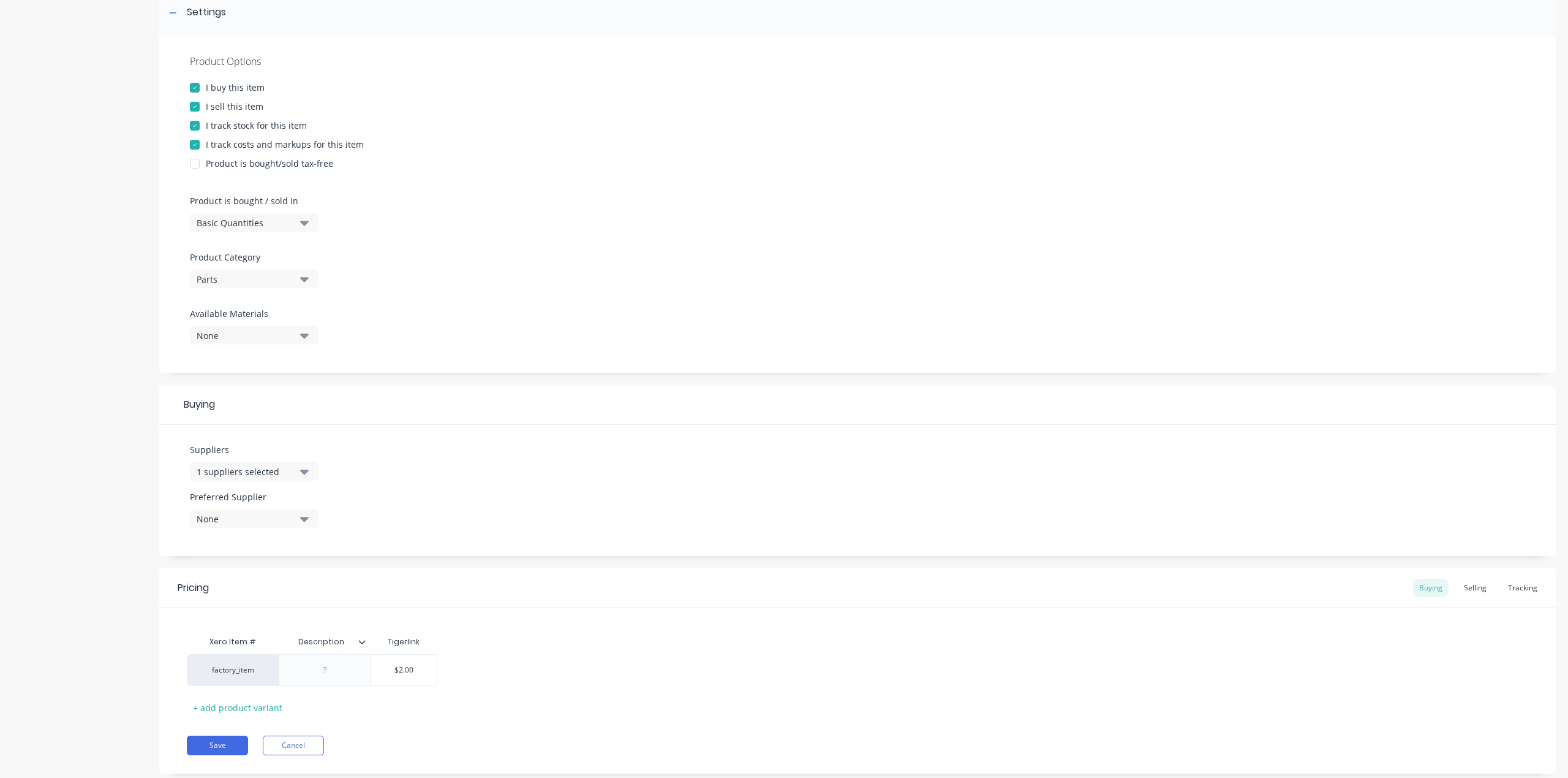
click at [239, 466] on div "1 suppliers selected" at bounding box center [246, 471] width 98 height 13
drag, startPoint x: 49, startPoint y: 522, endPoint x: 163, endPoint y: 627, distance: 155.0
click at [49, 522] on div "Product details Collaborate Order History" at bounding box center [76, 326] width 129 height 931
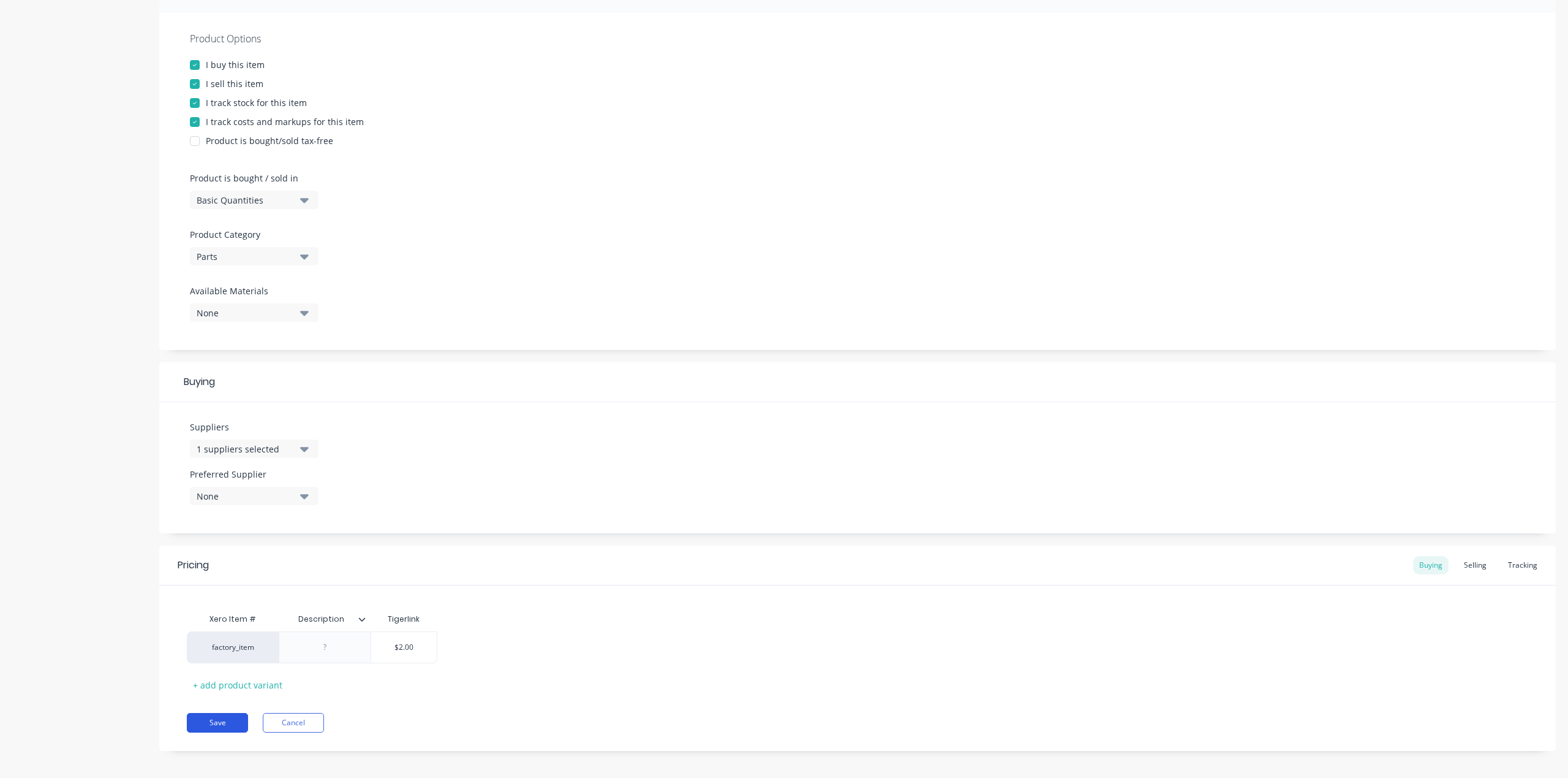
click at [206, 720] on button "Save" at bounding box center [217, 723] width 61 height 20
type textarea "x"
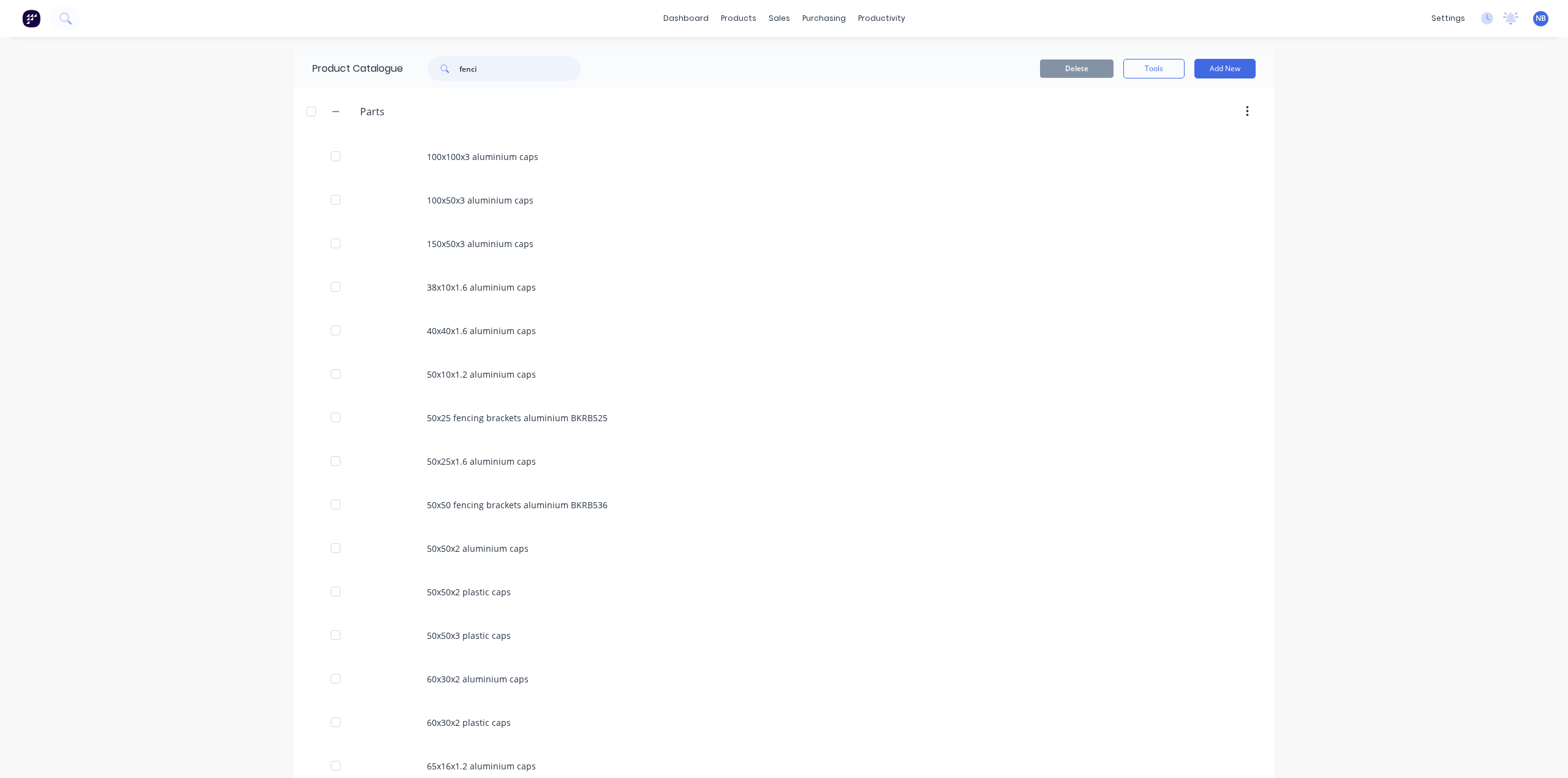
drag, startPoint x: 545, startPoint y: 76, endPoint x: 334, endPoint y: 64, distance: 211.3
click at [332, 62] on div "Product Catalogue fenci" at bounding box center [452, 69] width 317 height 39
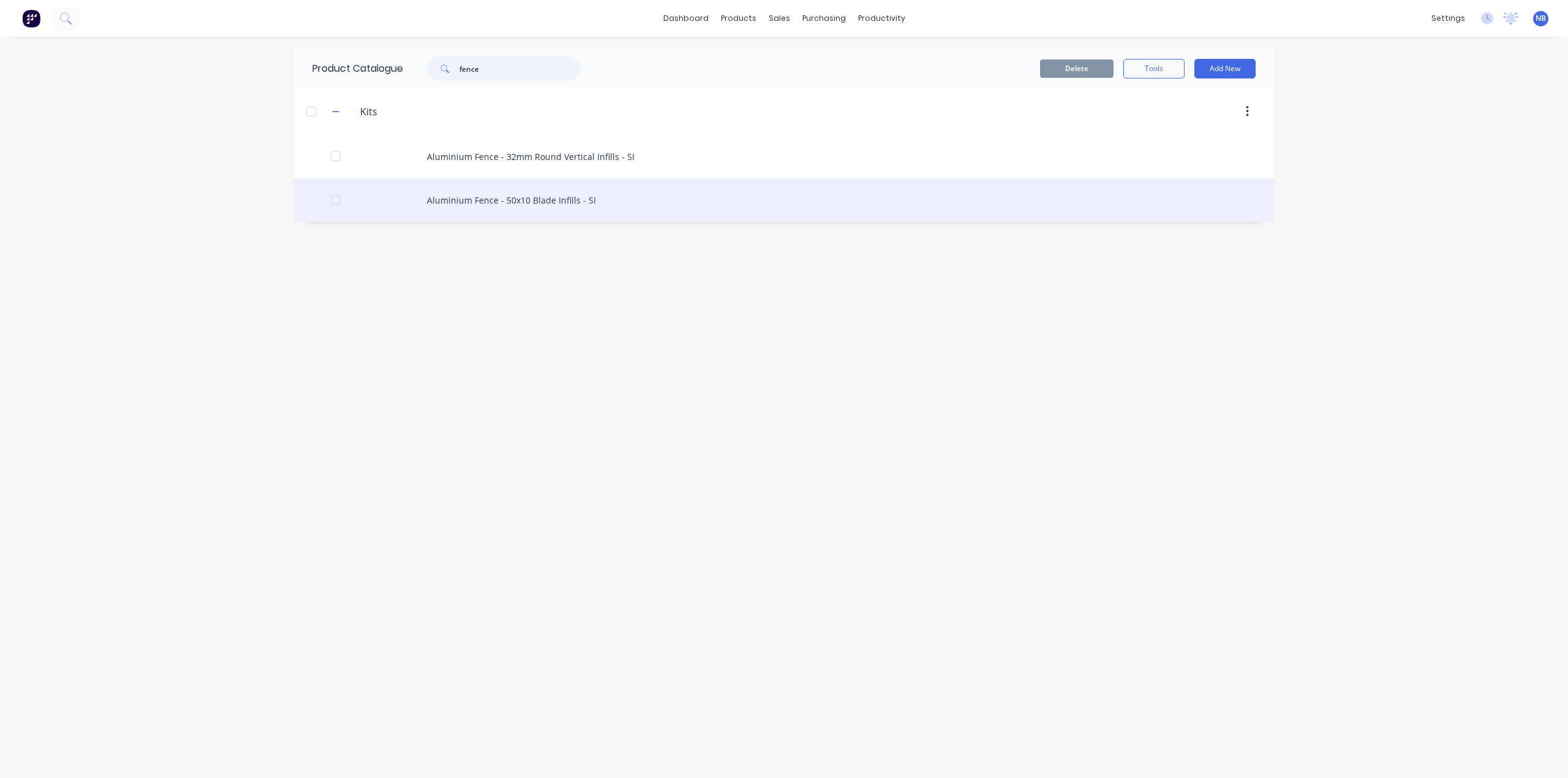
type input "fence"
click at [492, 210] on div "Aluminium Fence - 50x10 Blade Infills - SI" at bounding box center [784, 200] width 980 height 43
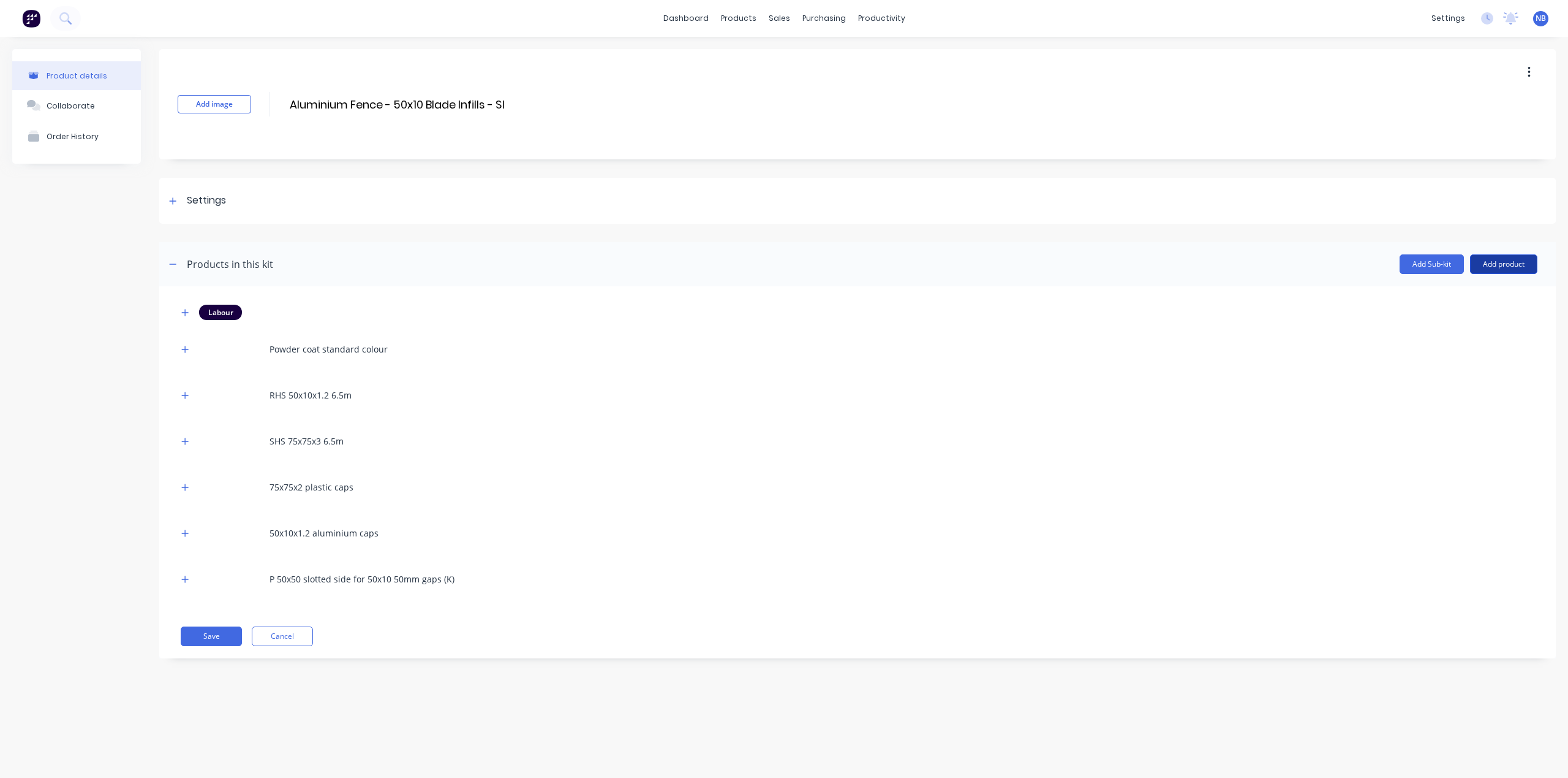
click at [1503, 271] on button "Add product" at bounding box center [1504, 264] width 67 height 20
click at [1456, 305] on button "Product catalogue" at bounding box center [1480, 295] width 116 height 24
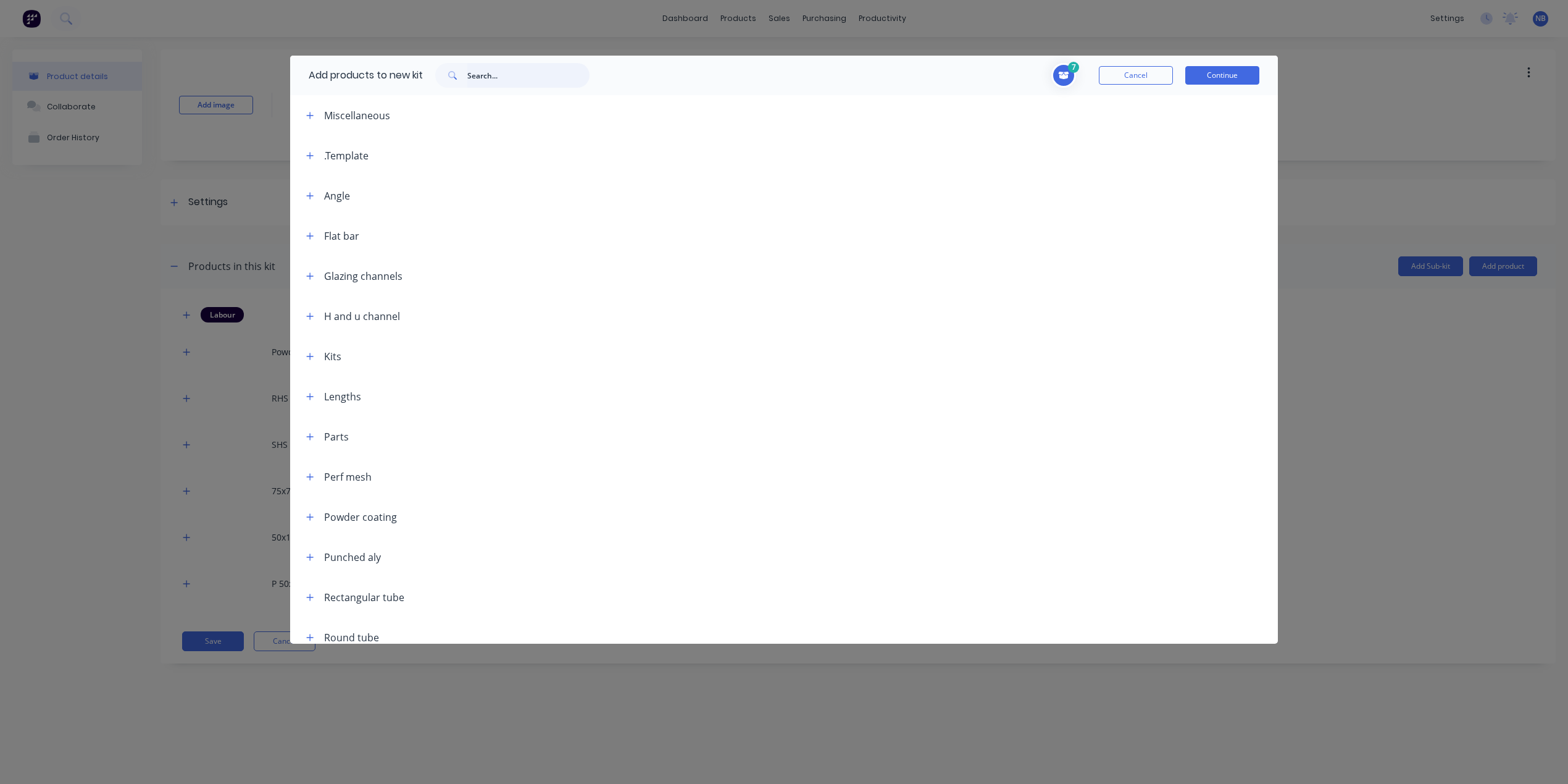
click at [547, 79] on input "text" at bounding box center [528, 76] width 122 height 24
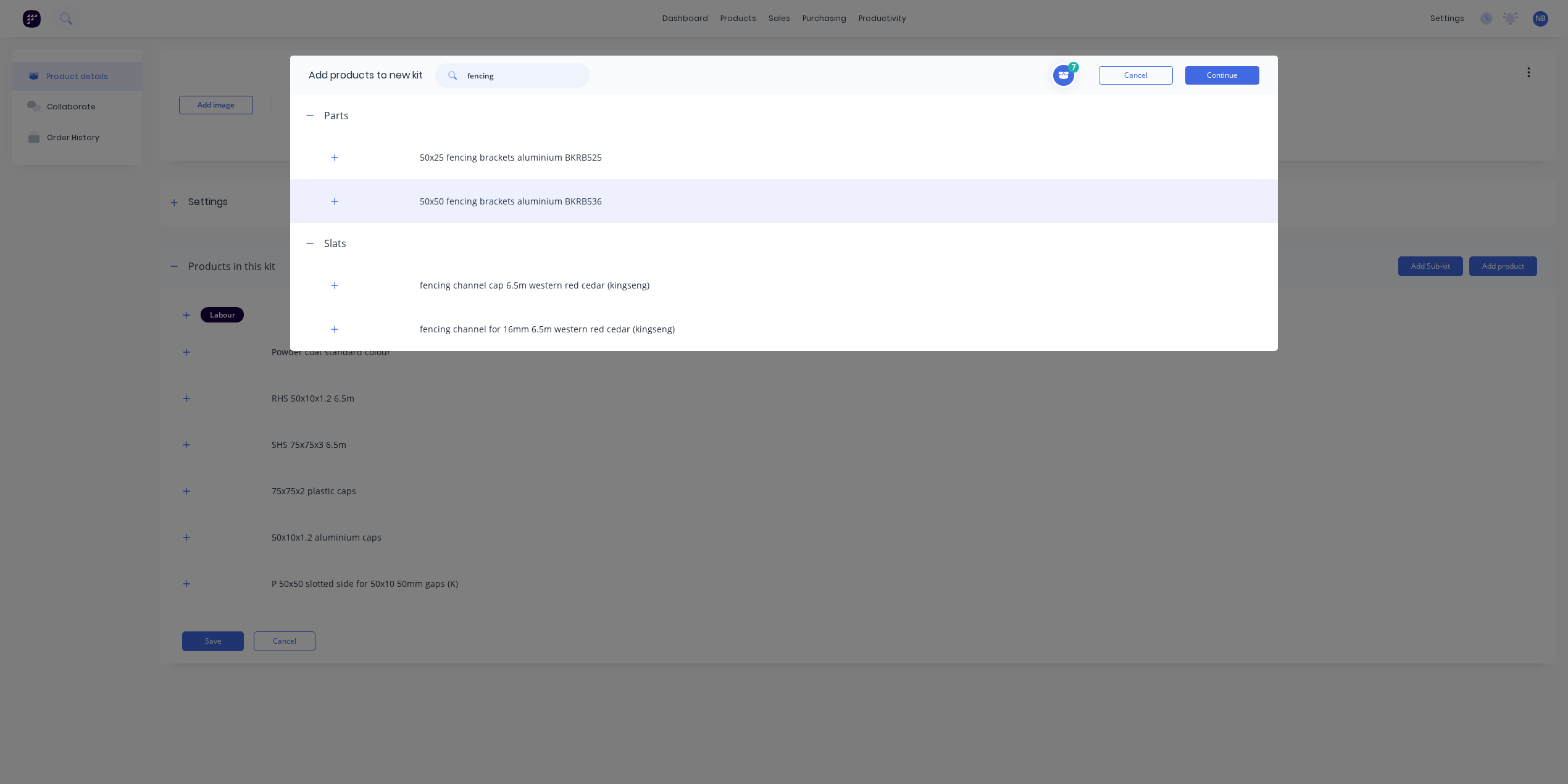
type input "fencing"
click at [497, 191] on div "50x50 fencing brackets aluminium BKRB536" at bounding box center [784, 201] width 988 height 43
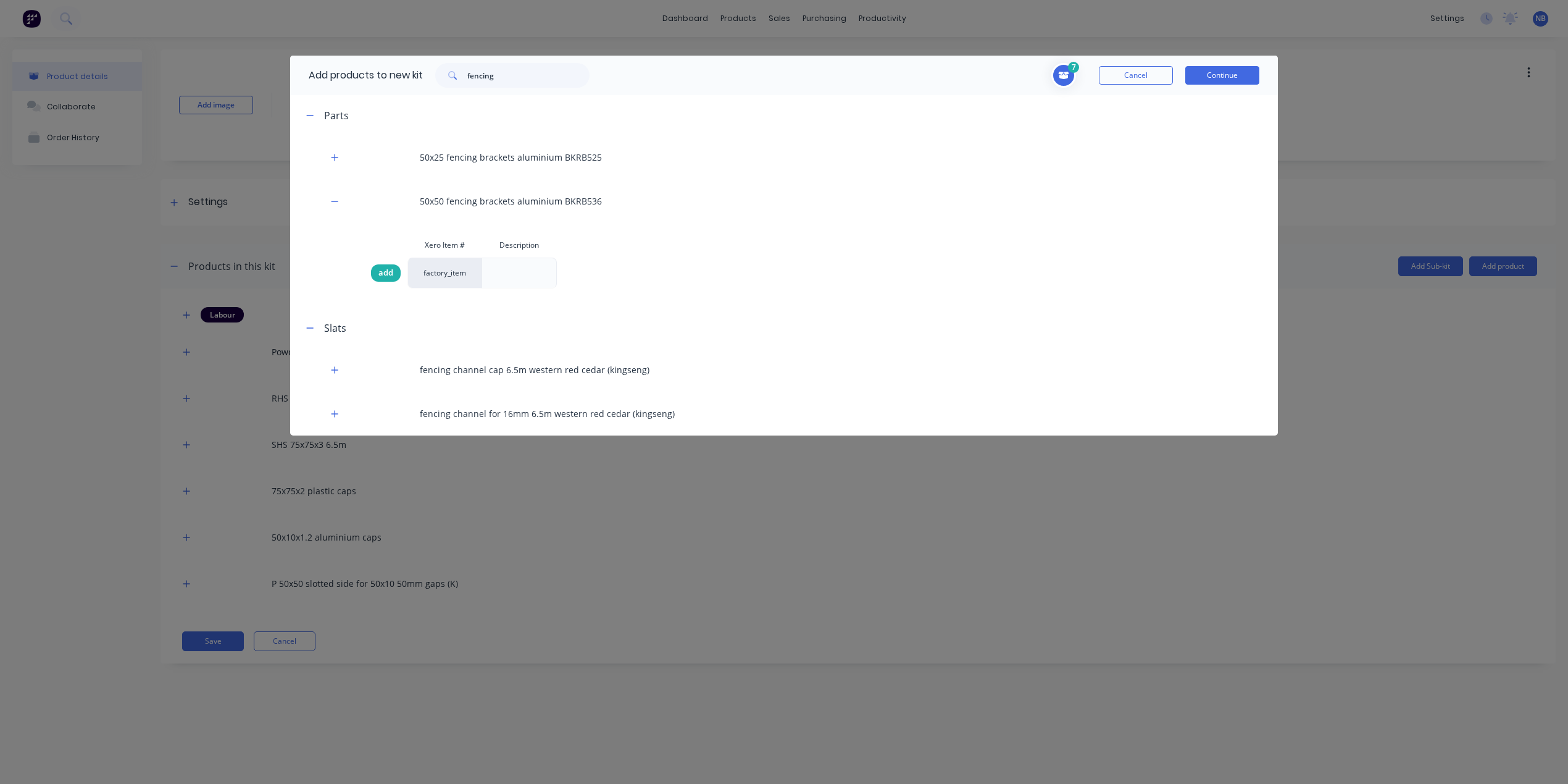
click at [376, 265] on div "add" at bounding box center [386, 273] width 30 height 18
click at [1249, 79] on button "Continue" at bounding box center [1222, 76] width 74 height 18
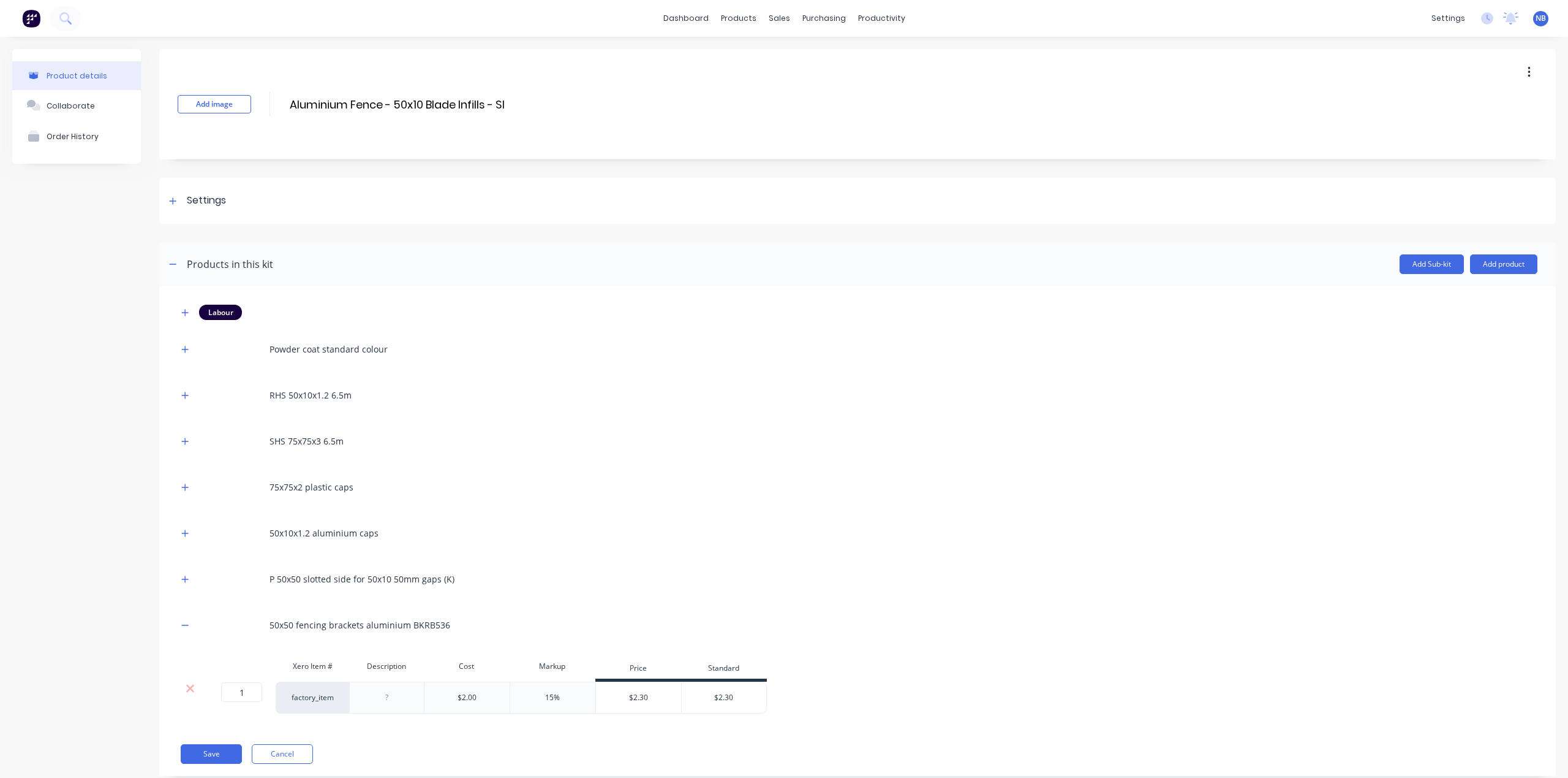
scroll to position [30, 0]
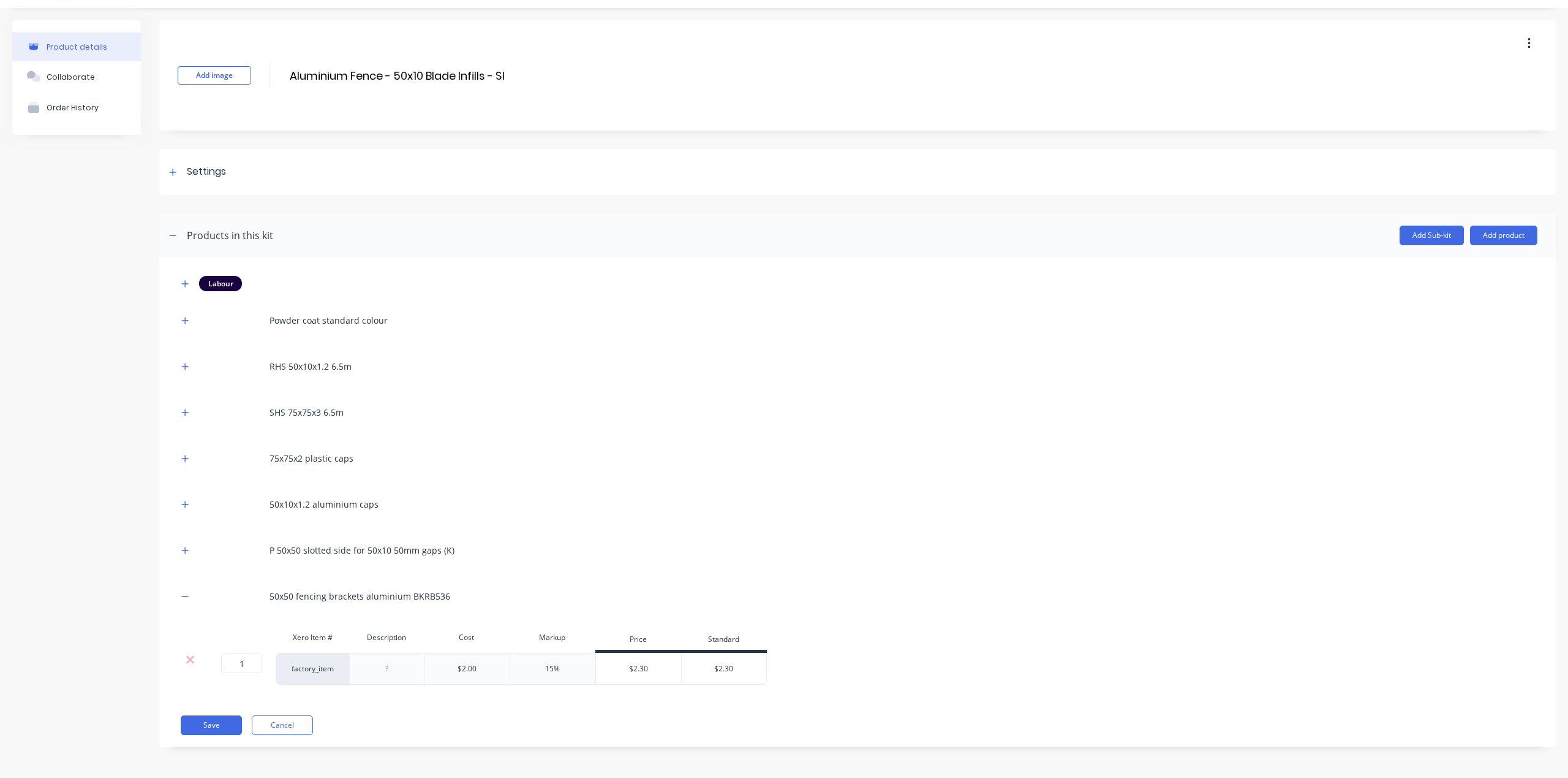
click at [194, 372] on div "RHS 50x10x1.2 6.5m" at bounding box center [858, 366] width 1360 height 34
click at [182, 374] on div "RHS 50x10x1.2 6.5m" at bounding box center [858, 366] width 1360 height 34
click at [188, 366] on icon "button" at bounding box center [185, 366] width 8 height 8
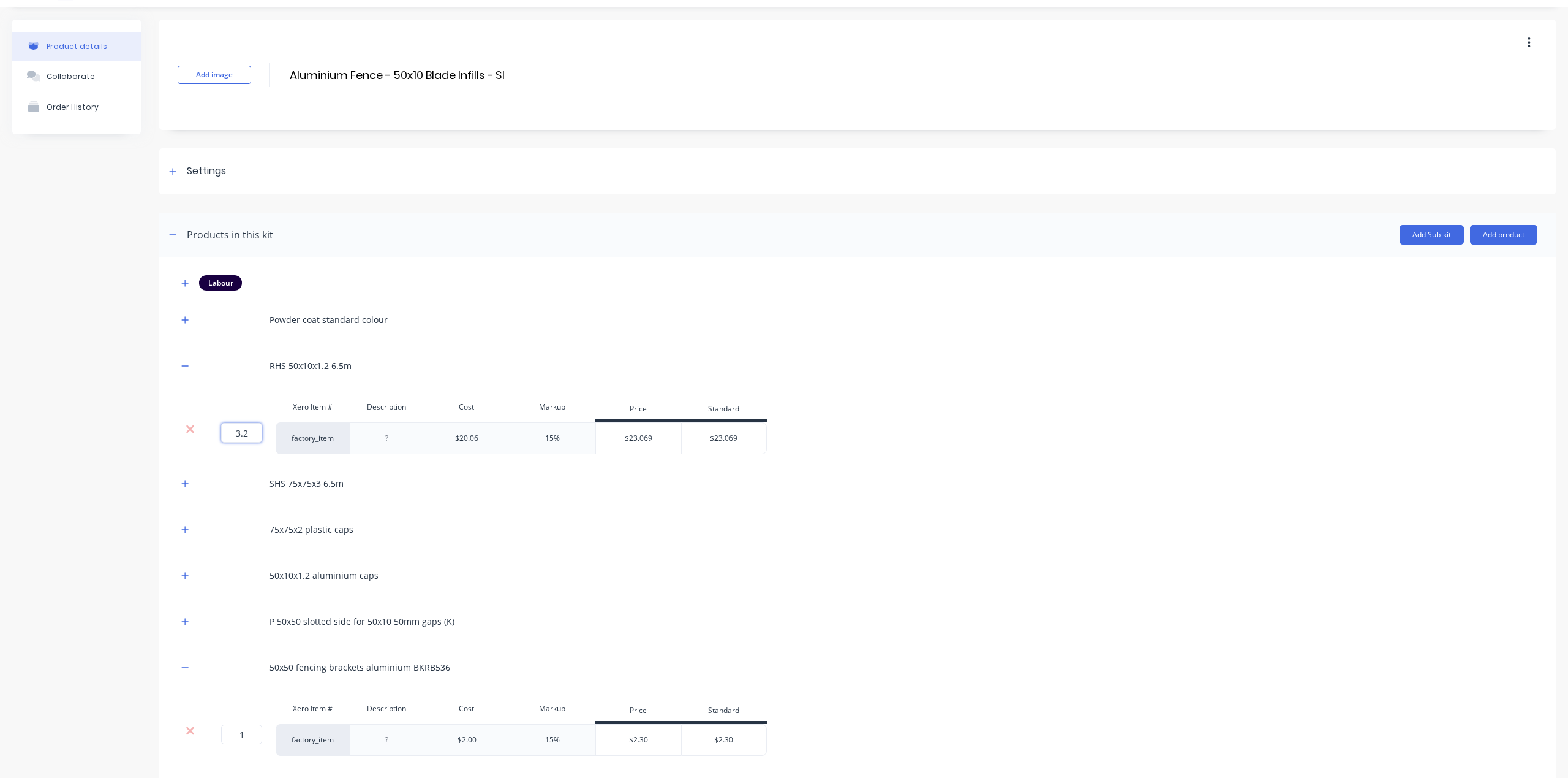
click at [253, 434] on input "3.2" at bounding box center [241, 433] width 41 height 20
drag, startPoint x: 253, startPoint y: 434, endPoint x: 210, endPoint y: 427, distance: 43.6
click at [210, 427] on div "3.2 3.2 ?" at bounding box center [238, 438] width 73 height 32
drag, startPoint x: 251, startPoint y: 434, endPoint x: 231, endPoint y: 427, distance: 21.2
click at [231, 427] on input "3.2" at bounding box center [241, 433] width 41 height 20
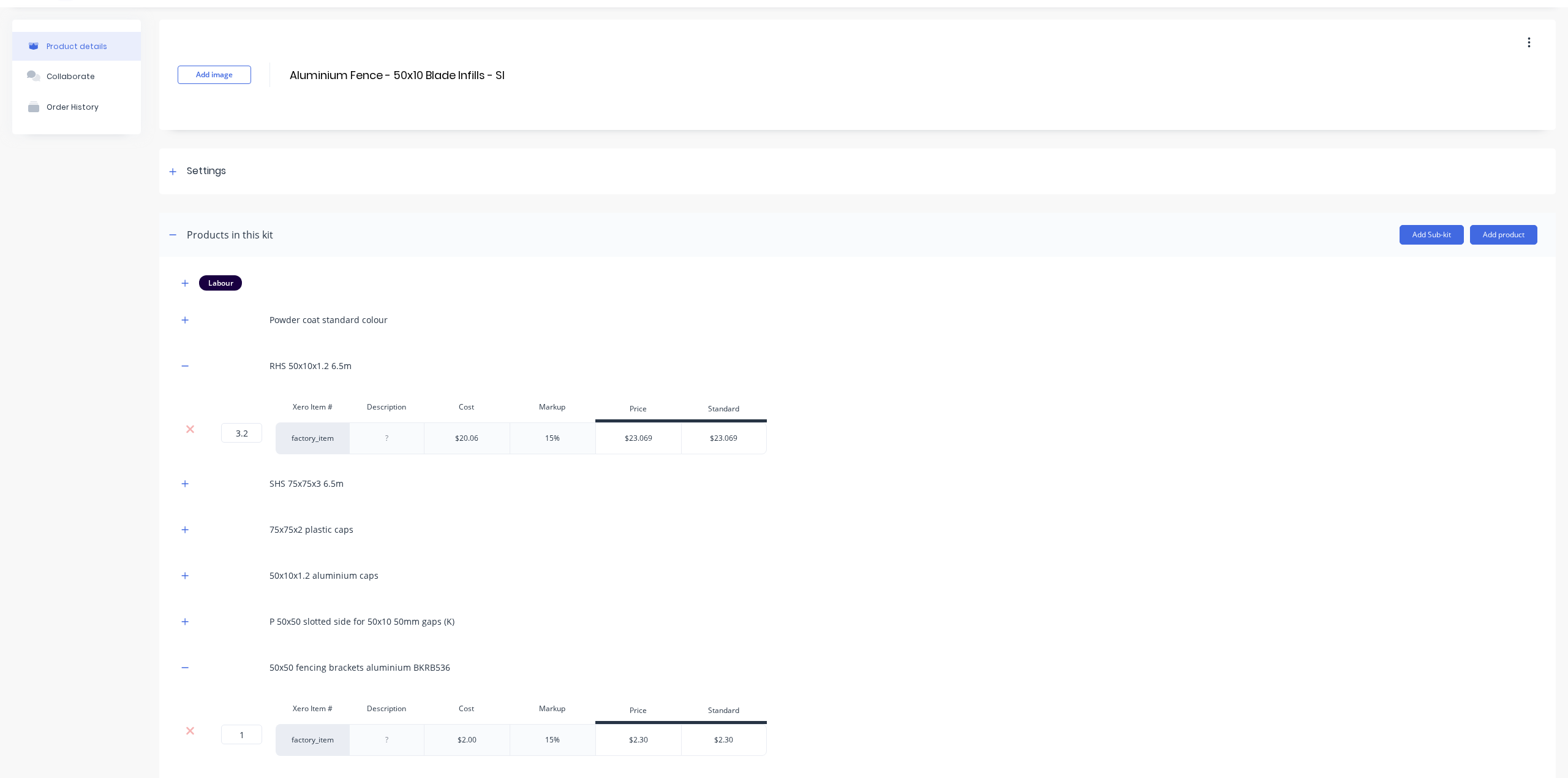
drag, startPoint x: 728, startPoint y: 762, endPoint x: 272, endPoint y: 443, distance: 556.5
click at [244, 432] on input "3.2" at bounding box center [241, 433] width 41 height 20
type input "2.78"
click at [76, 515] on div "Product details Collaborate Order History" at bounding box center [76, 428] width 129 height 817
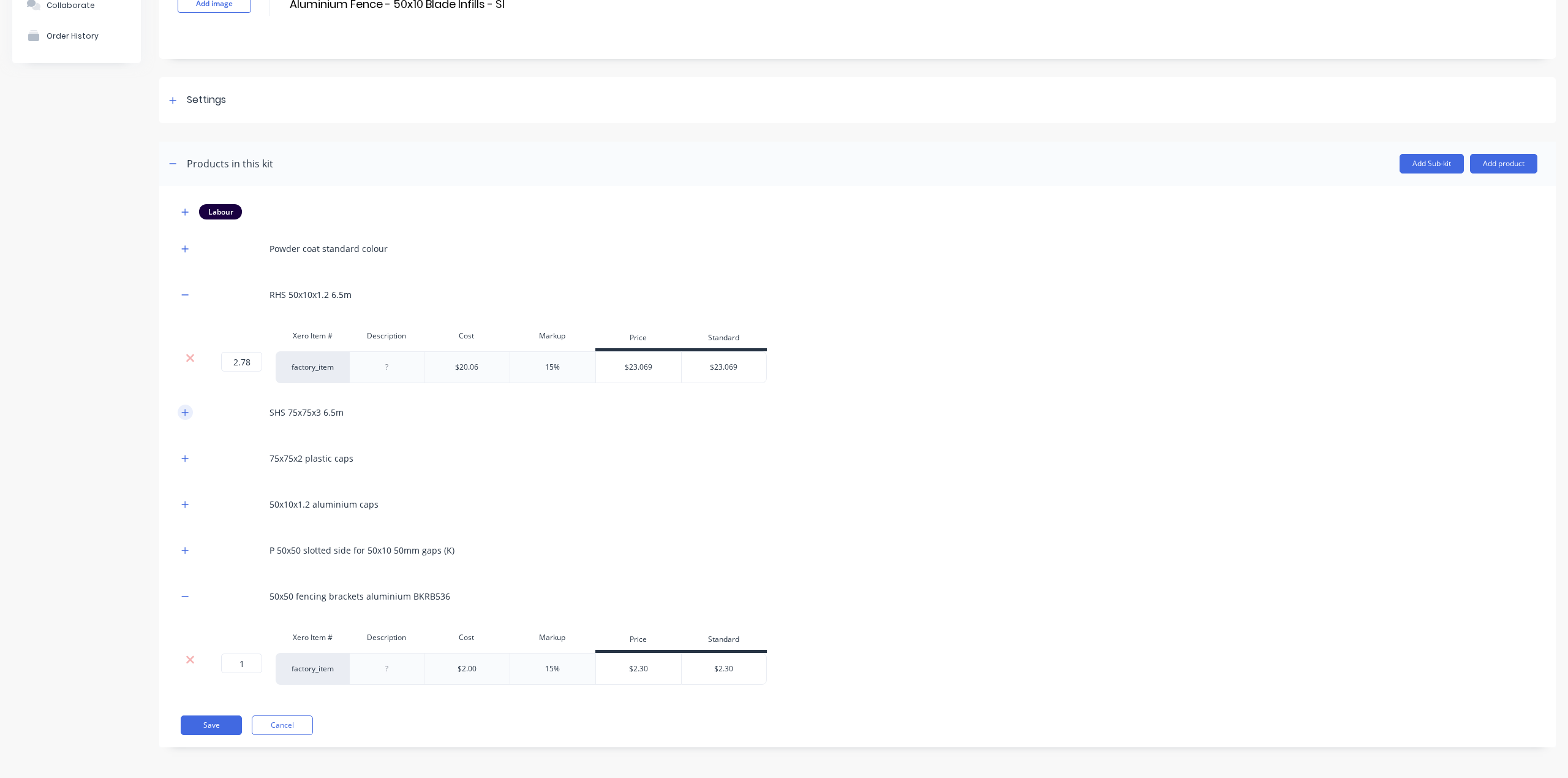
click at [185, 411] on icon "button" at bounding box center [185, 412] width 8 height 8
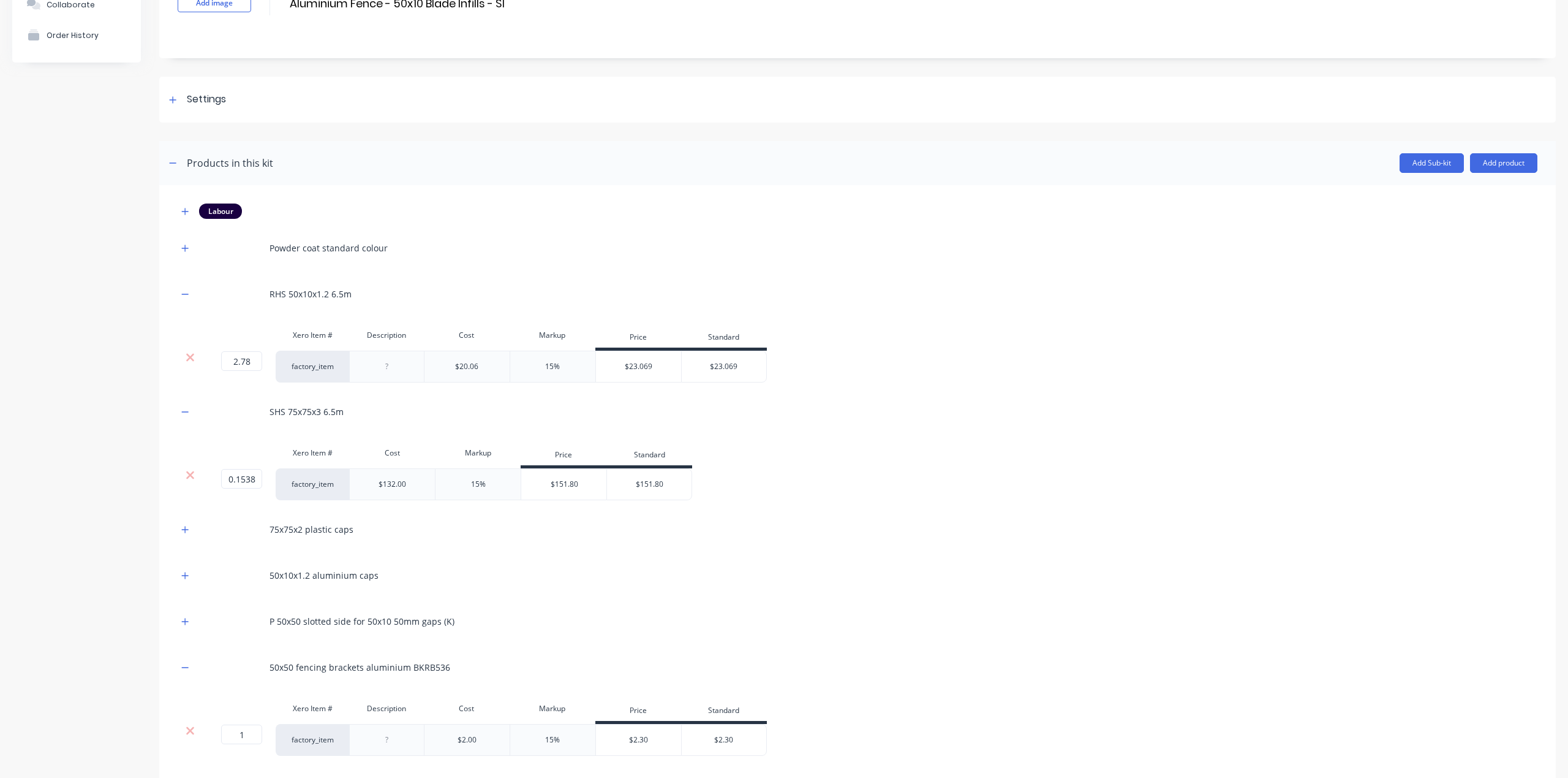
scroll to position [173, 0]
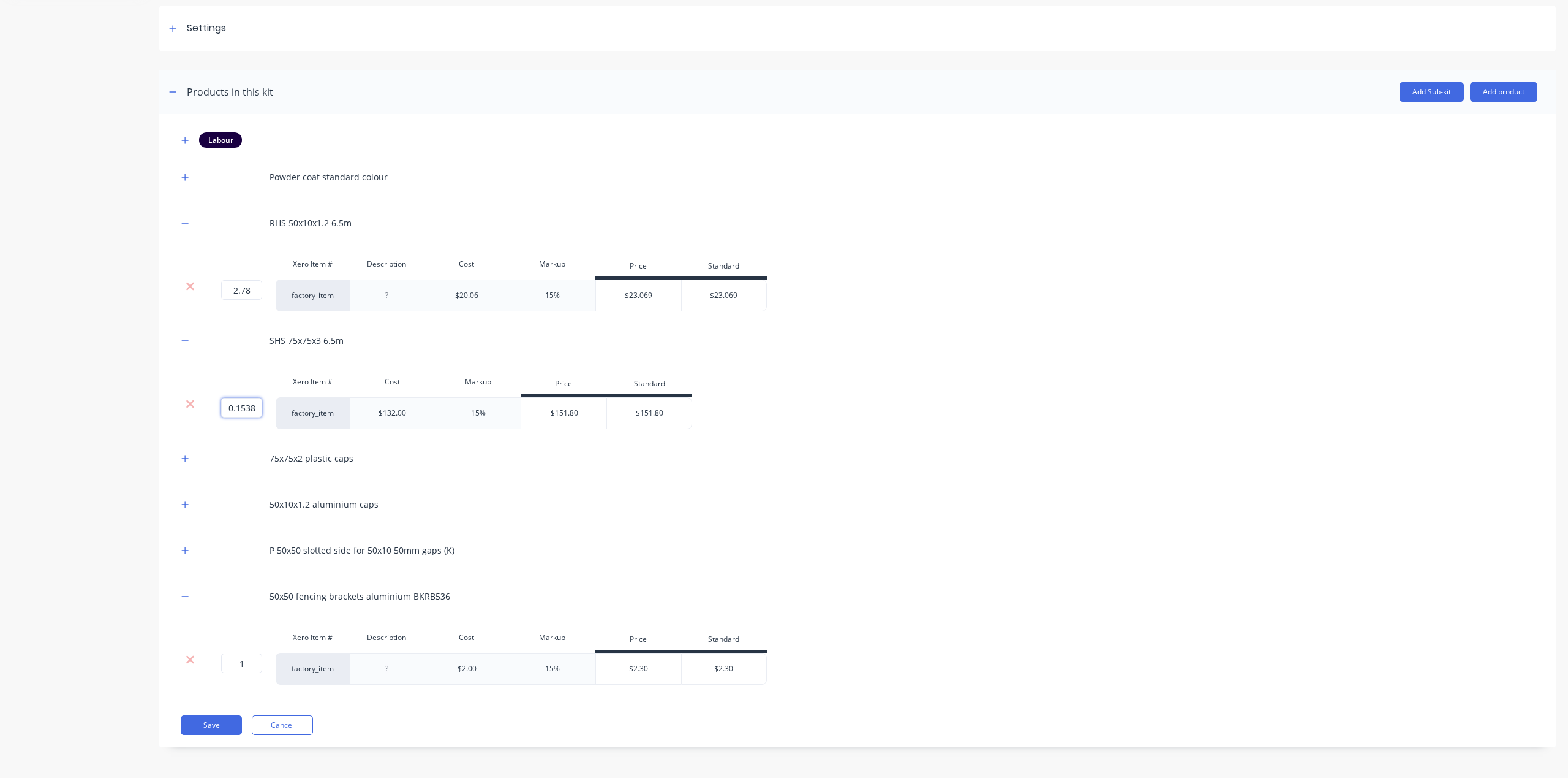
drag, startPoint x: 257, startPoint y: 408, endPoint x: 152, endPoint y: 398, distance: 105.5
click at [152, 398] on div "Product details Collaborate Order History Add image Aluminium Fence - 50x10 Bla…" at bounding box center [784, 321] width 1544 height 888
type input "0.27"
click at [144, 472] on div "Product details Collaborate Order History Add image Aluminium Fence - 50x10 Bla…" at bounding box center [784, 321] width 1544 height 888
click at [253, 408] on input "0.27" at bounding box center [241, 408] width 41 height 20
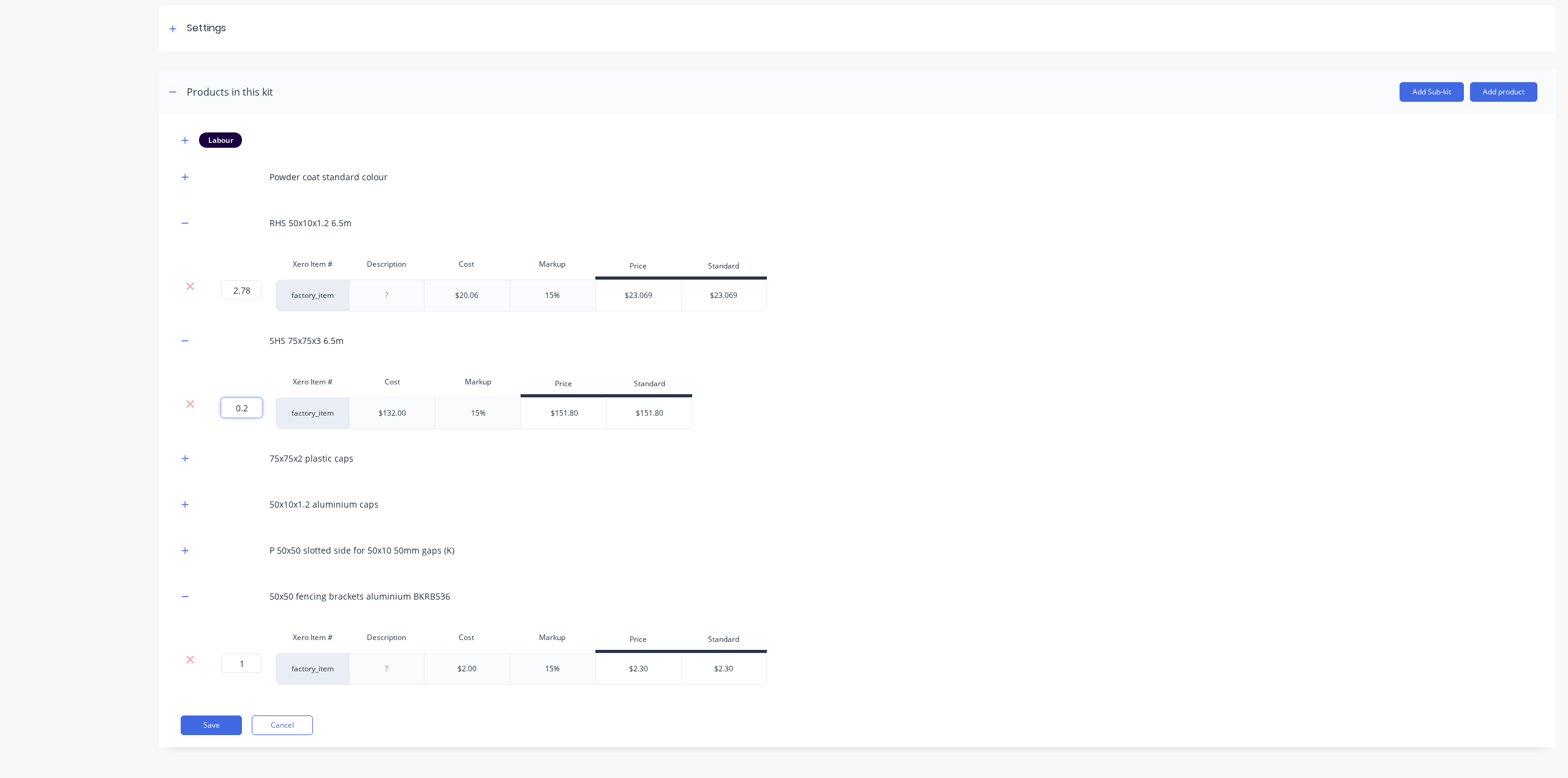
type input "0.25"
click at [65, 525] on div "Product details Collaborate Order History" at bounding box center [76, 321] width 129 height 888
click at [185, 459] on icon "button" at bounding box center [185, 458] width 8 height 8
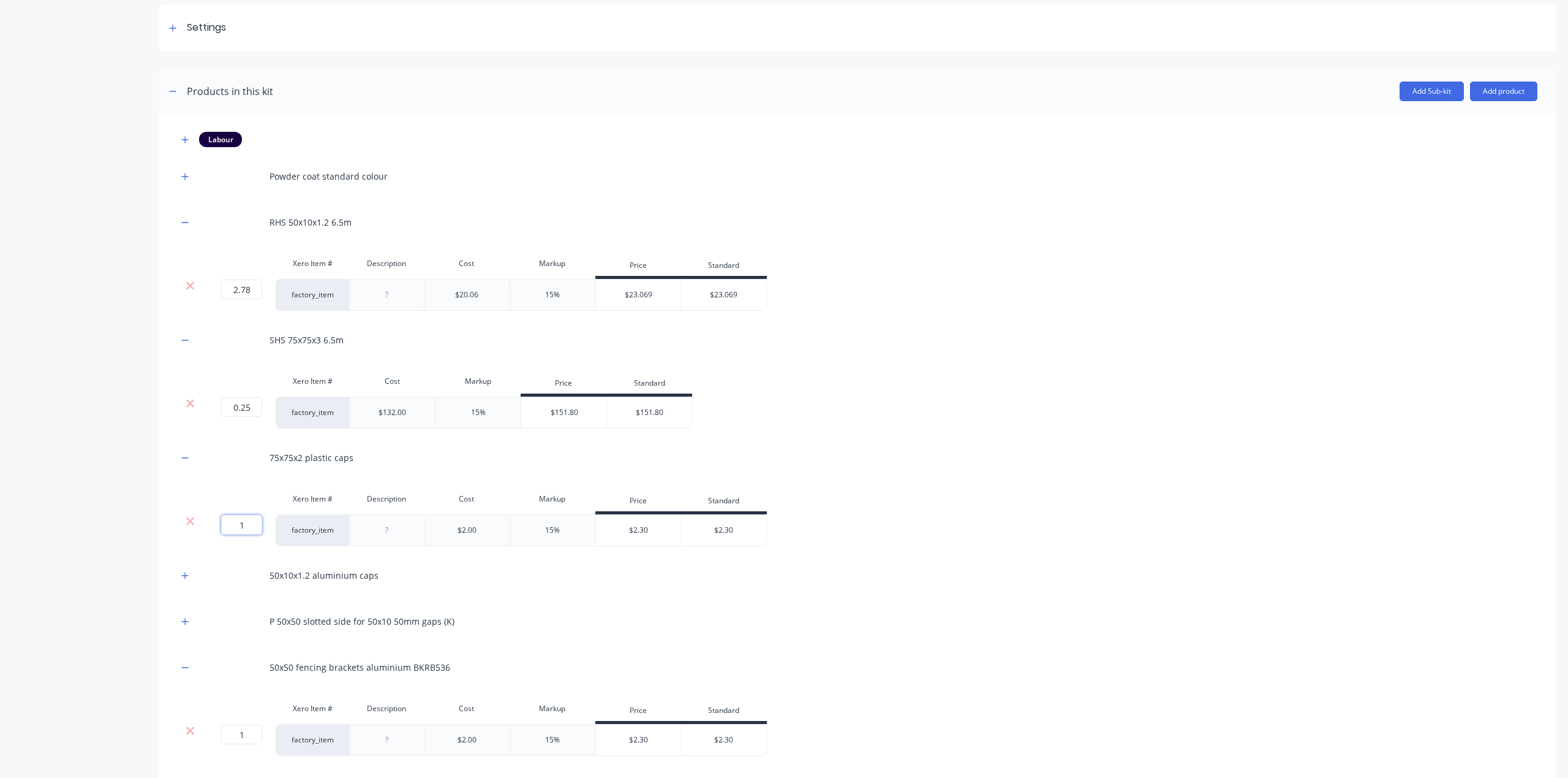
click at [253, 522] on input "1" at bounding box center [241, 524] width 41 height 20
click at [166, 576] on div "Labour Powder coat standard colour RHS 50x10x1.2 6.5m Xero Item # Description C…" at bounding box center [858, 465] width 1396 height 705
click at [182, 574] on icon "button" at bounding box center [185, 575] width 8 height 8
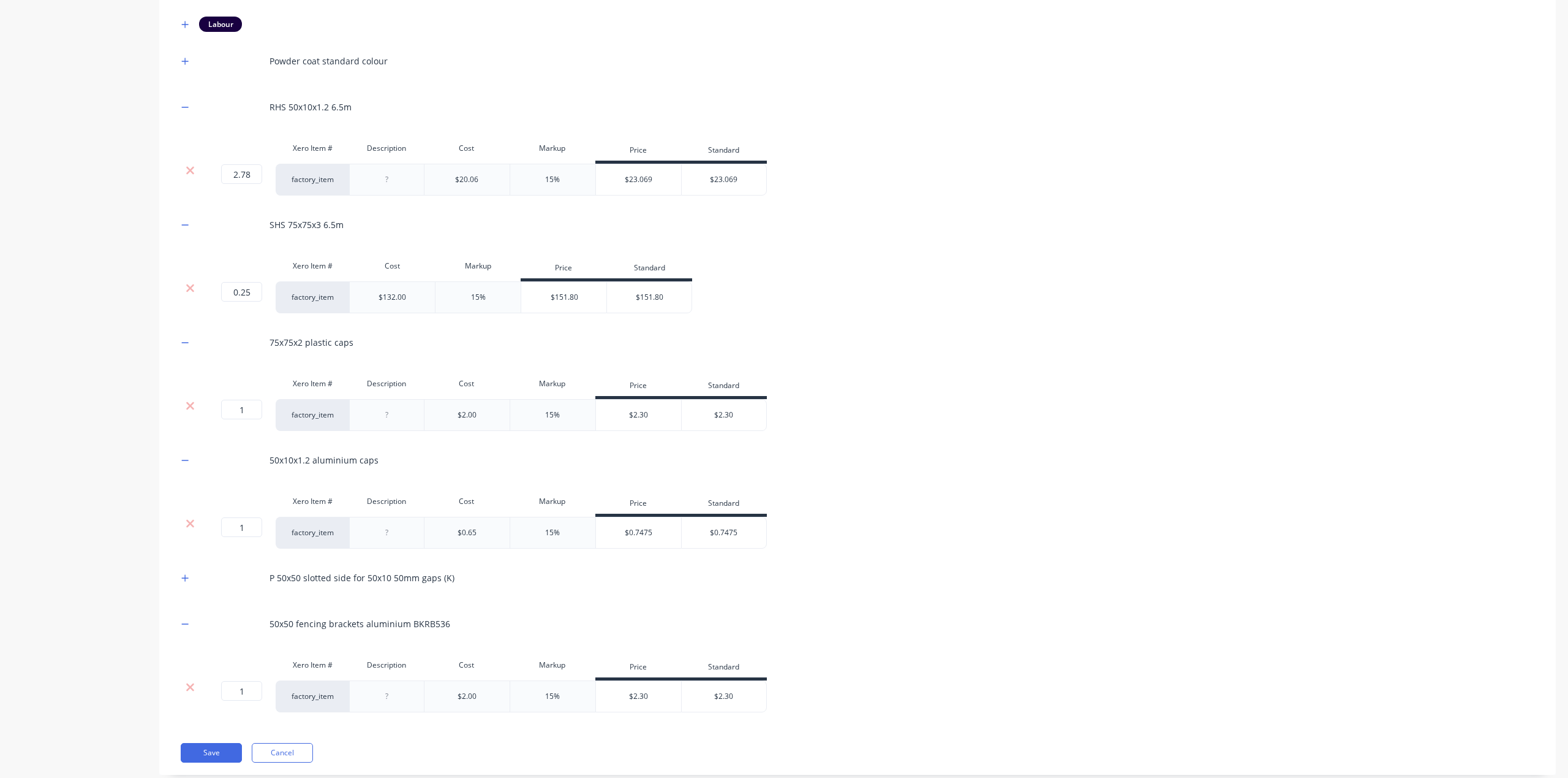
scroll to position [313, 0]
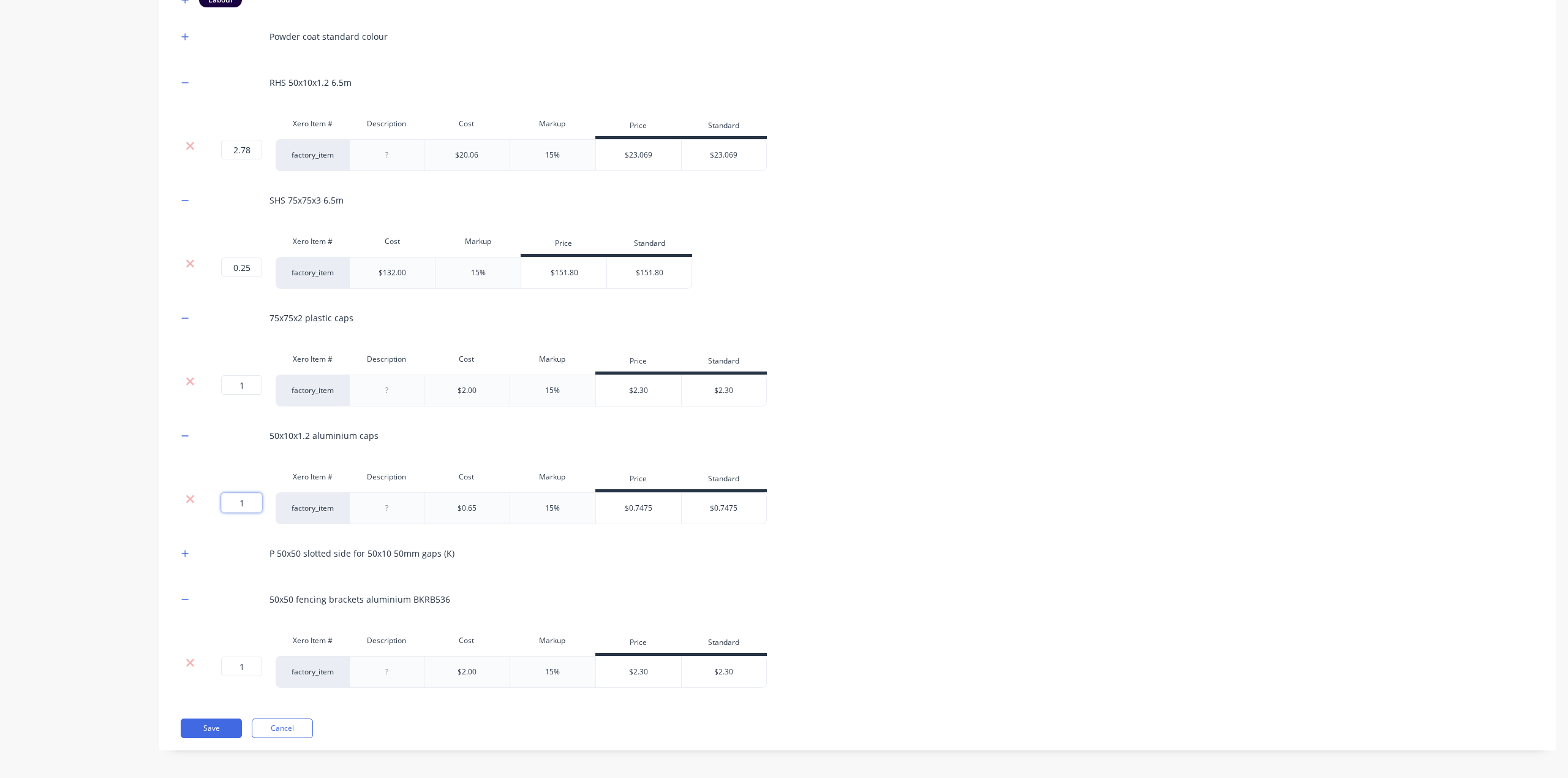
drag, startPoint x: 257, startPoint y: 503, endPoint x: 259, endPoint y: 515, distance: 12.2
click at [257, 501] on input "1" at bounding box center [241, 503] width 41 height 20
click at [253, 499] on input "1" at bounding box center [241, 503] width 41 height 20
type input "16"
click at [64, 537] on div "Product details Collaborate Order History" at bounding box center [76, 253] width 129 height 1032
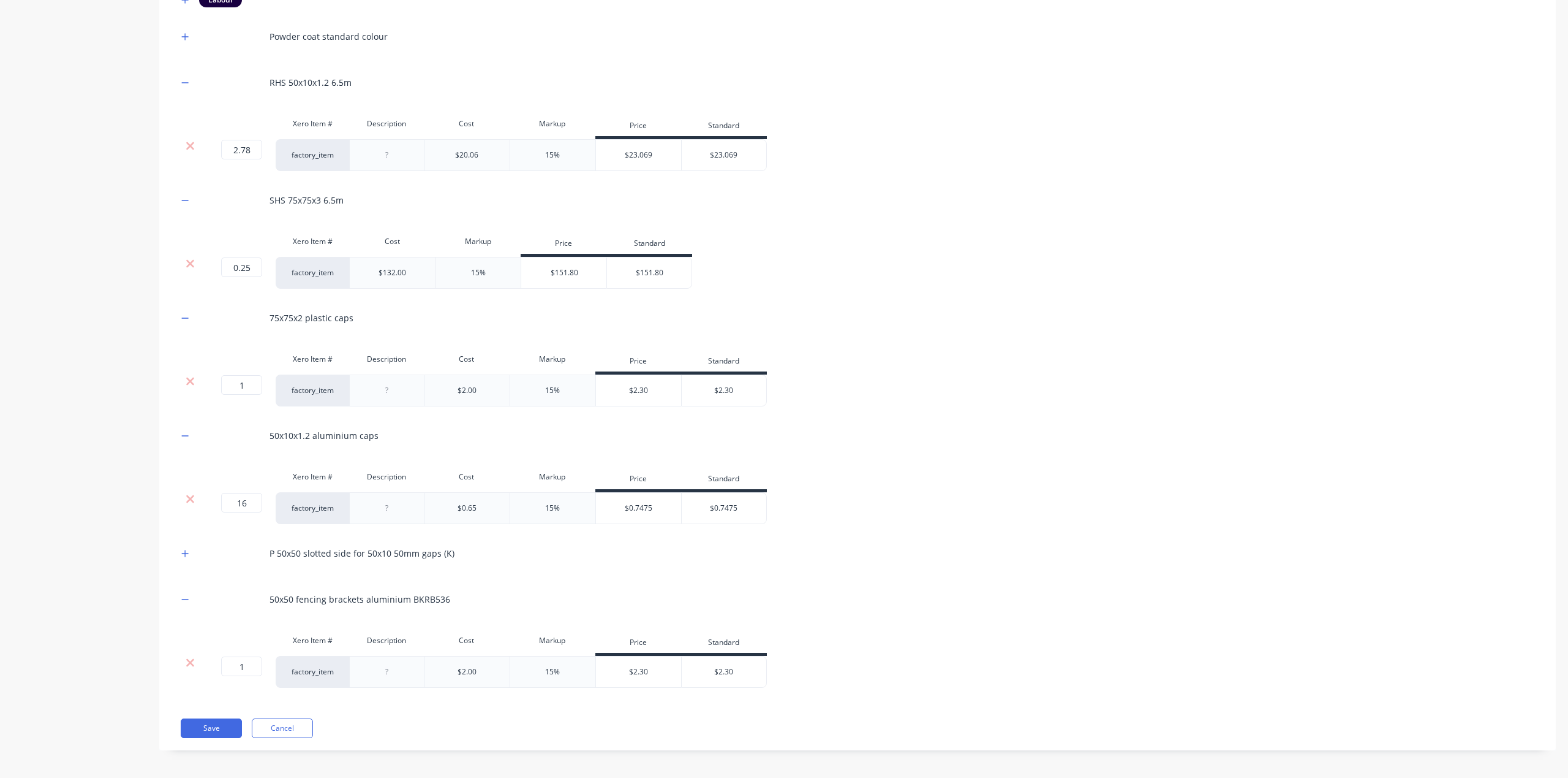
scroll to position [317, 0]
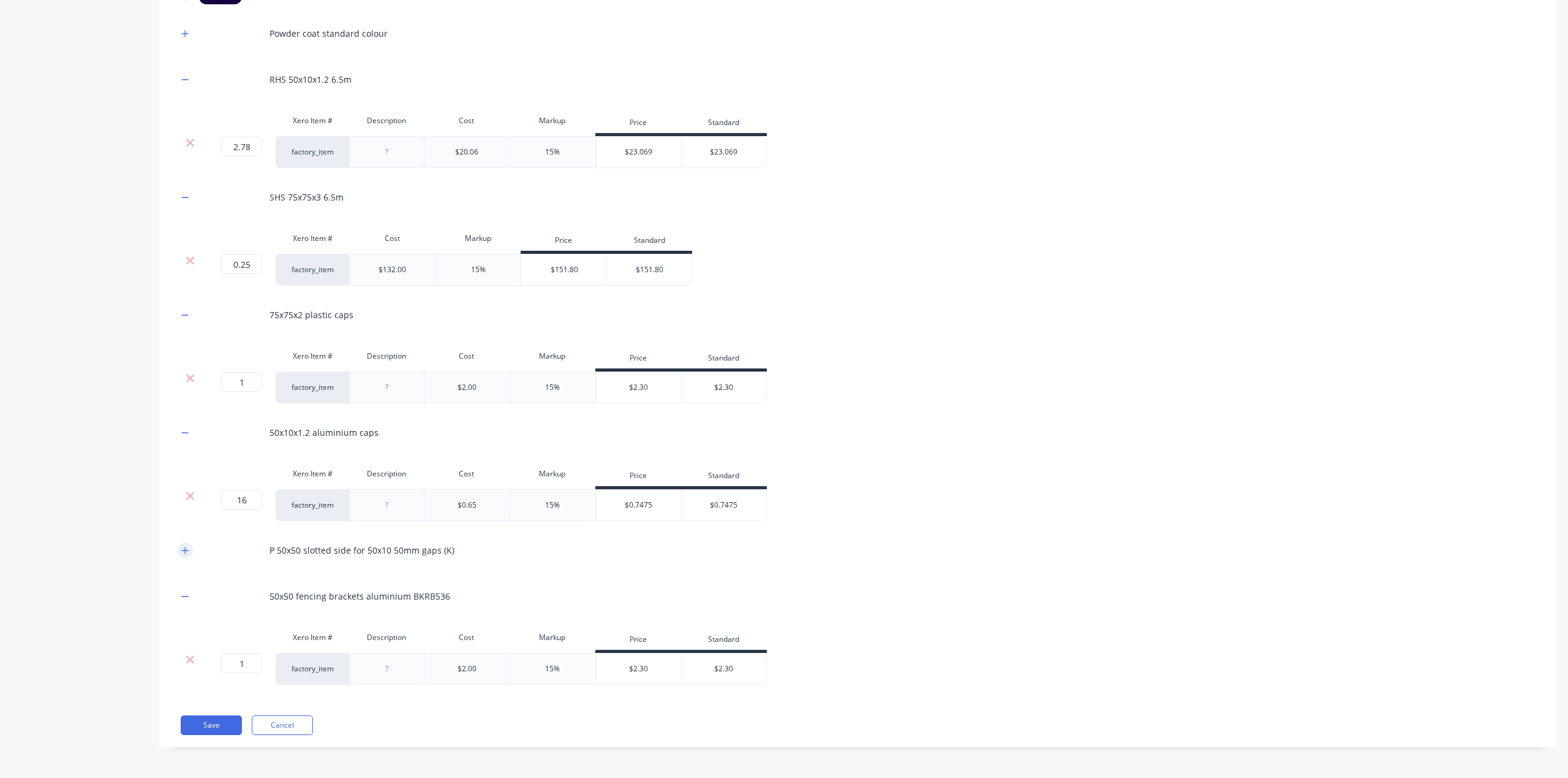
click at [178, 546] on button "button" at bounding box center [185, 550] width 15 height 15
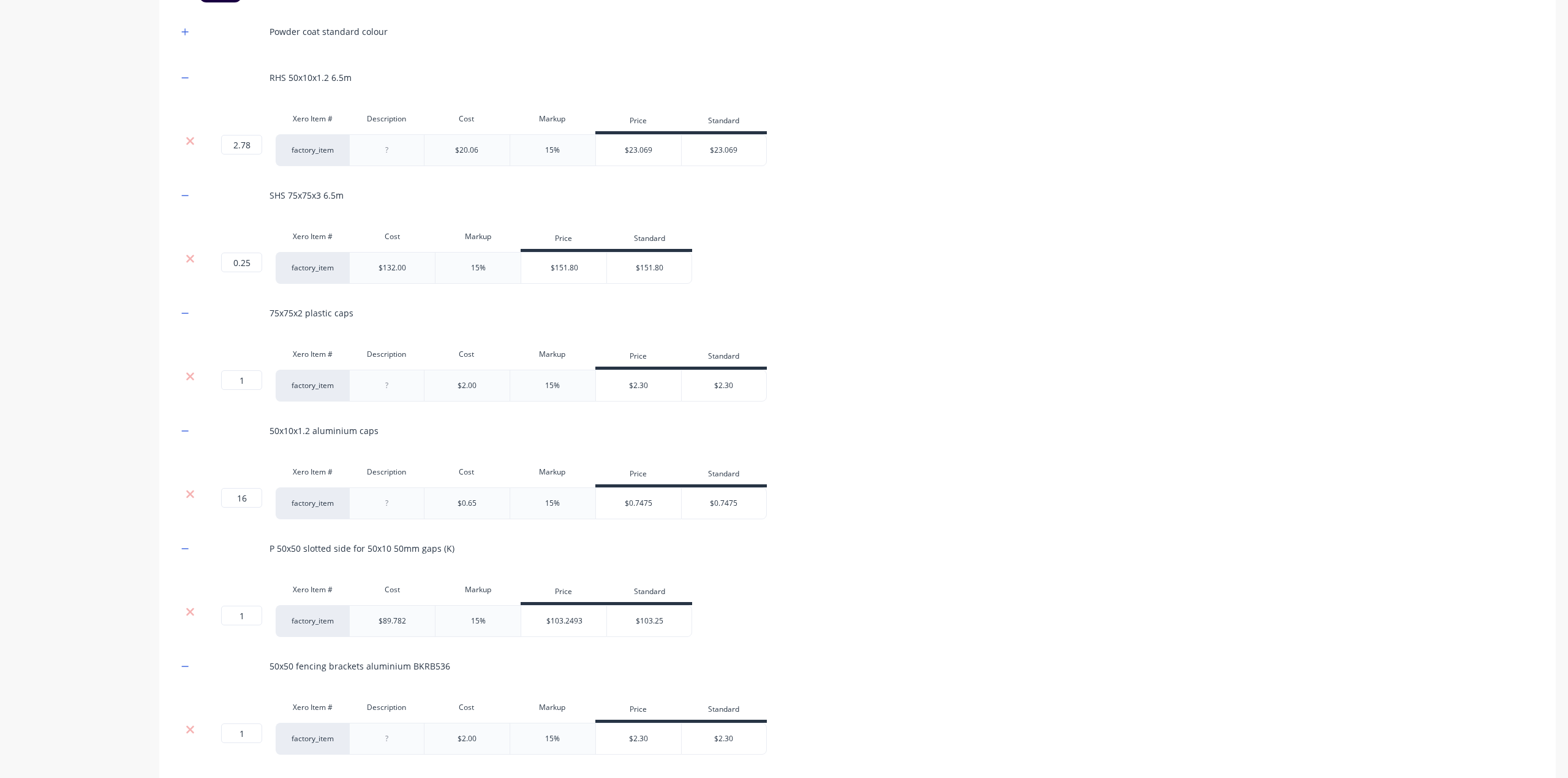
scroll to position [390, 0]
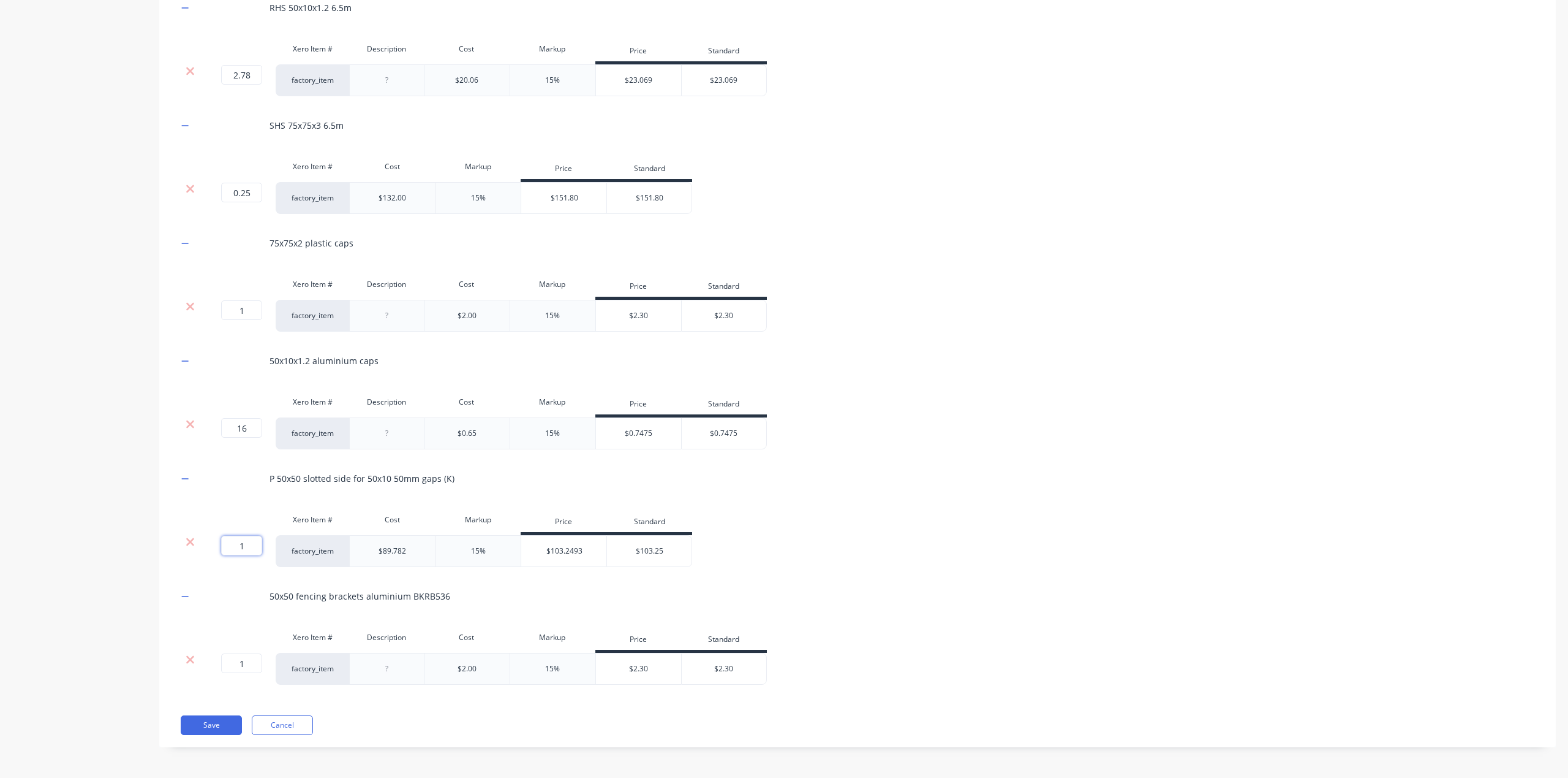
drag, startPoint x: 249, startPoint y: 545, endPoint x: 224, endPoint y: 540, distance: 25.5
click at [224, 540] on input "1" at bounding box center [241, 546] width 41 height 20
type input "0.34"
click at [85, 594] on div "Product details Collaborate Order History" at bounding box center [76, 213] width 129 height 1104
drag, startPoint x: 249, startPoint y: 665, endPoint x: 243, endPoint y: 662, distance: 6.7
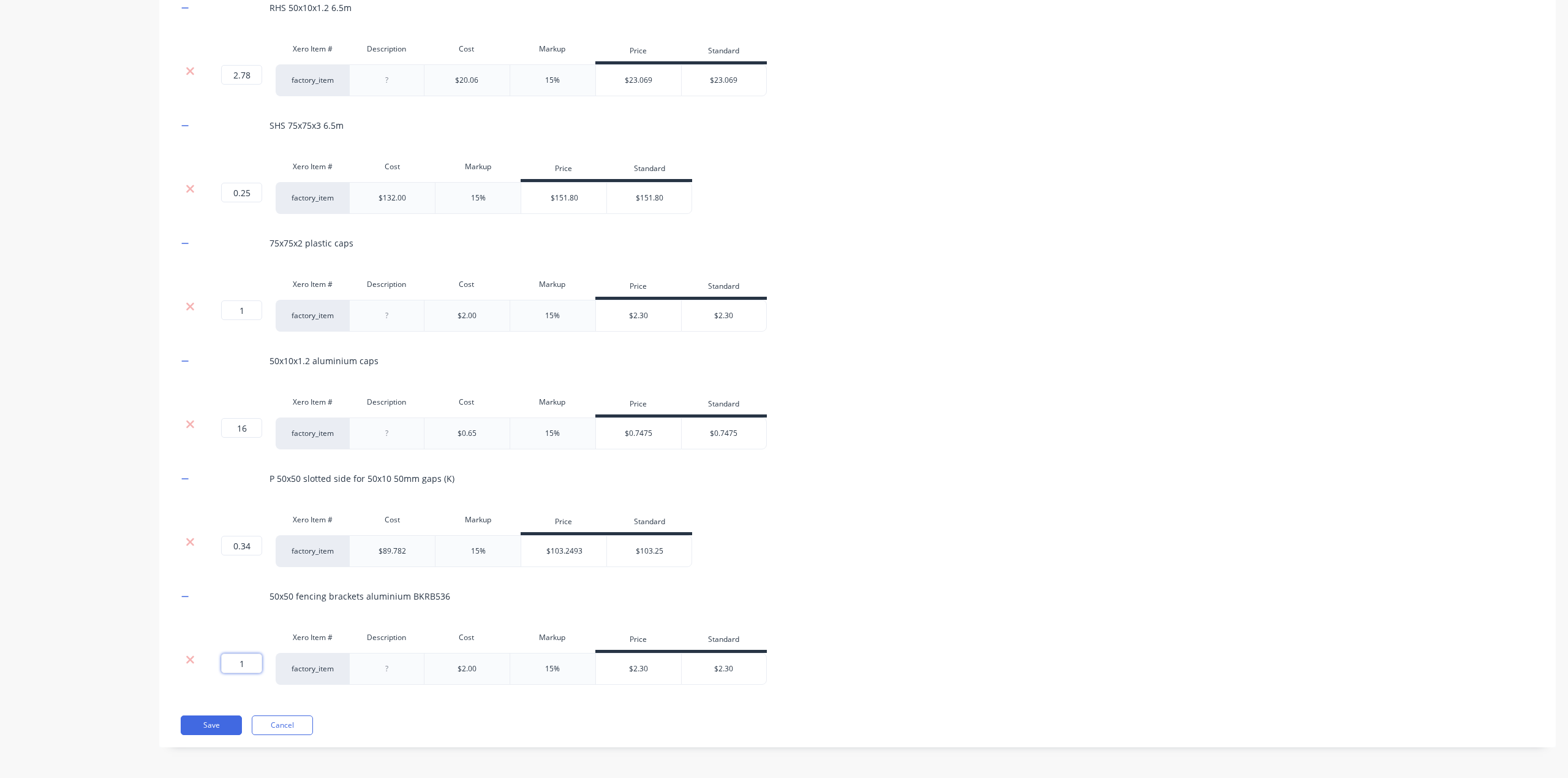
click at [243, 662] on input "1" at bounding box center [241, 663] width 41 height 20
type input "4"
click at [97, 591] on div "Product details Collaborate Order History" at bounding box center [76, 213] width 129 height 1104
click at [202, 724] on button "Save" at bounding box center [211, 725] width 61 height 20
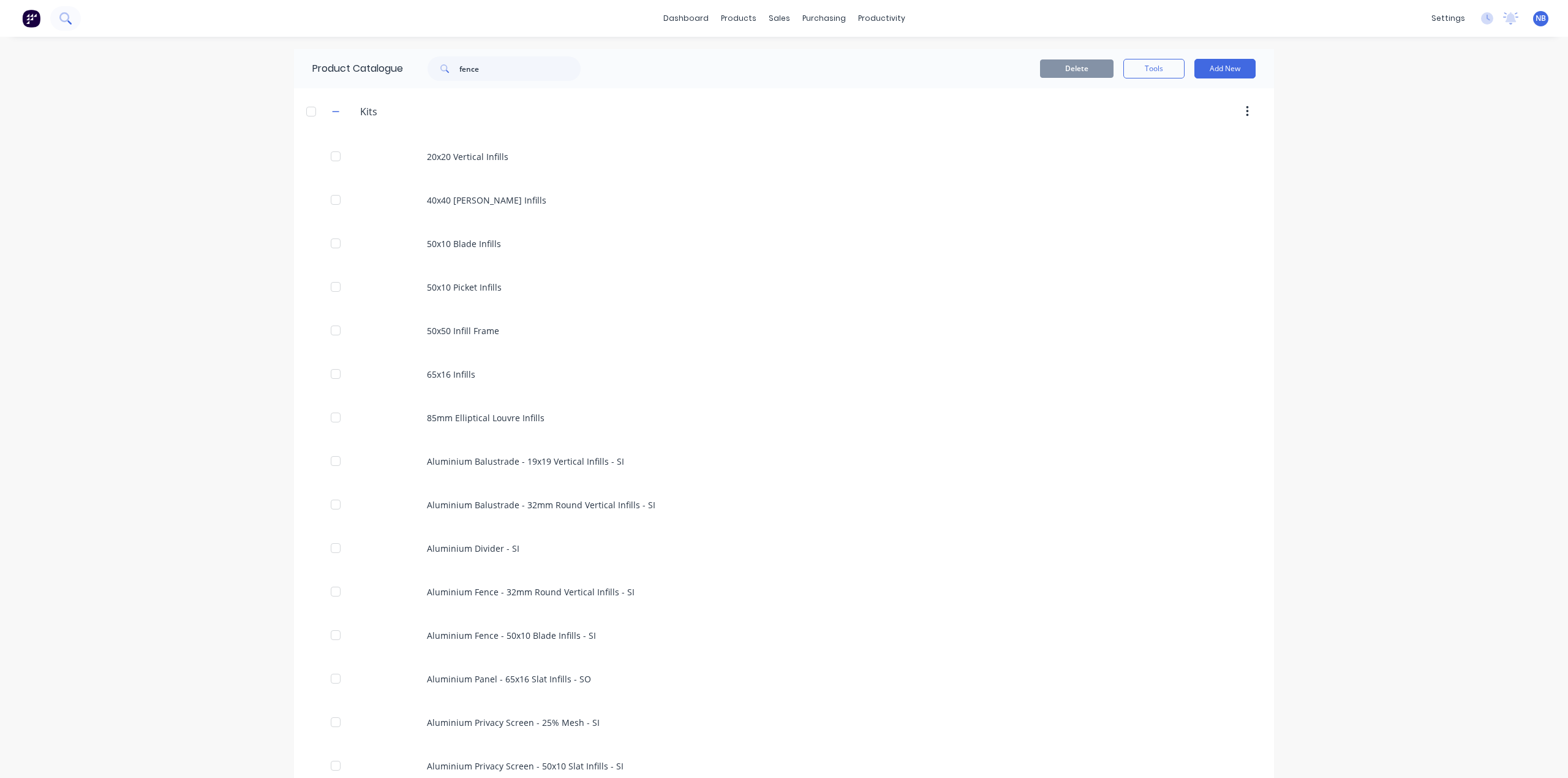
click at [67, 21] on icon at bounding box center [64, 17] width 10 height 10
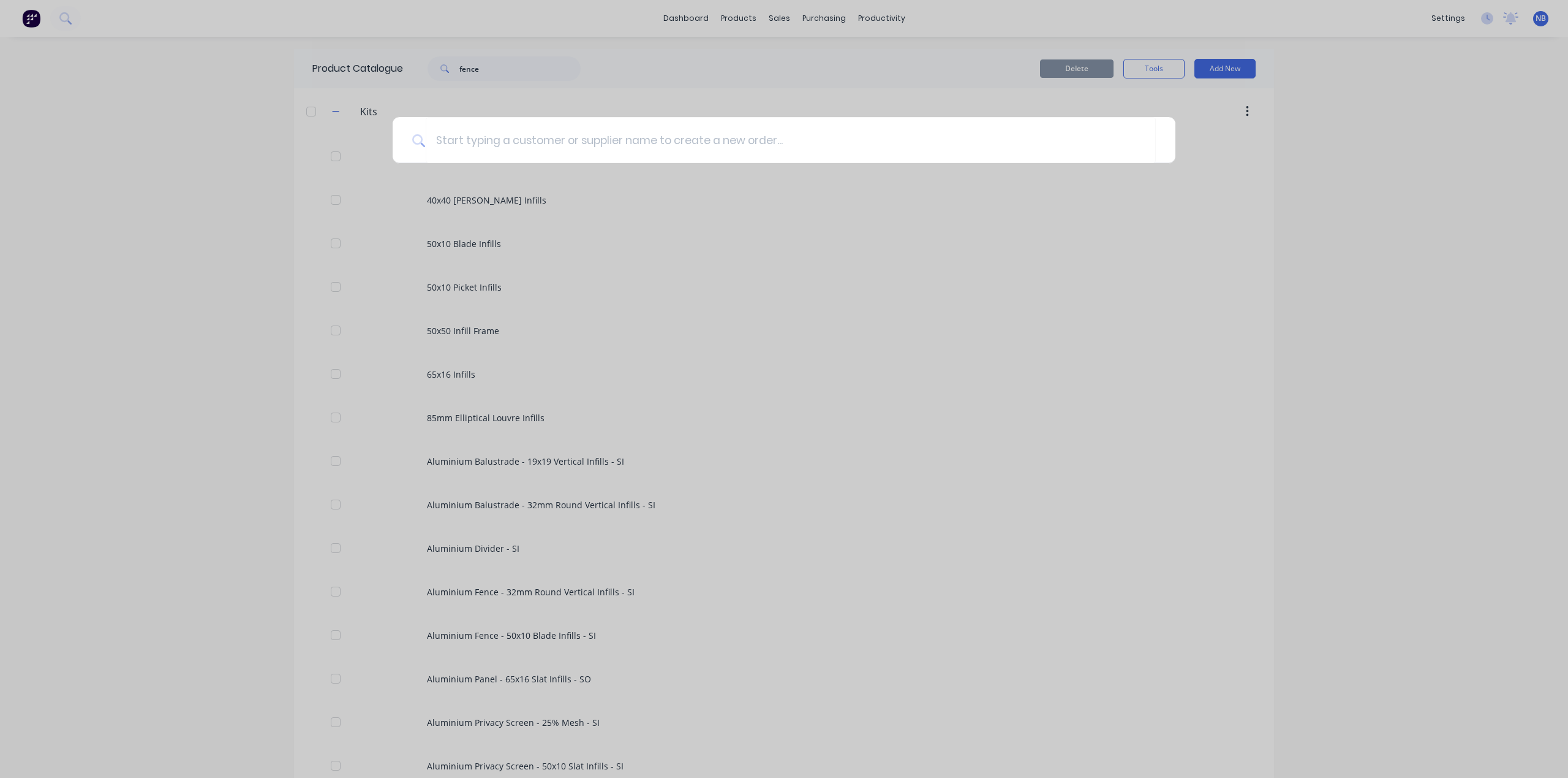
type input "s"
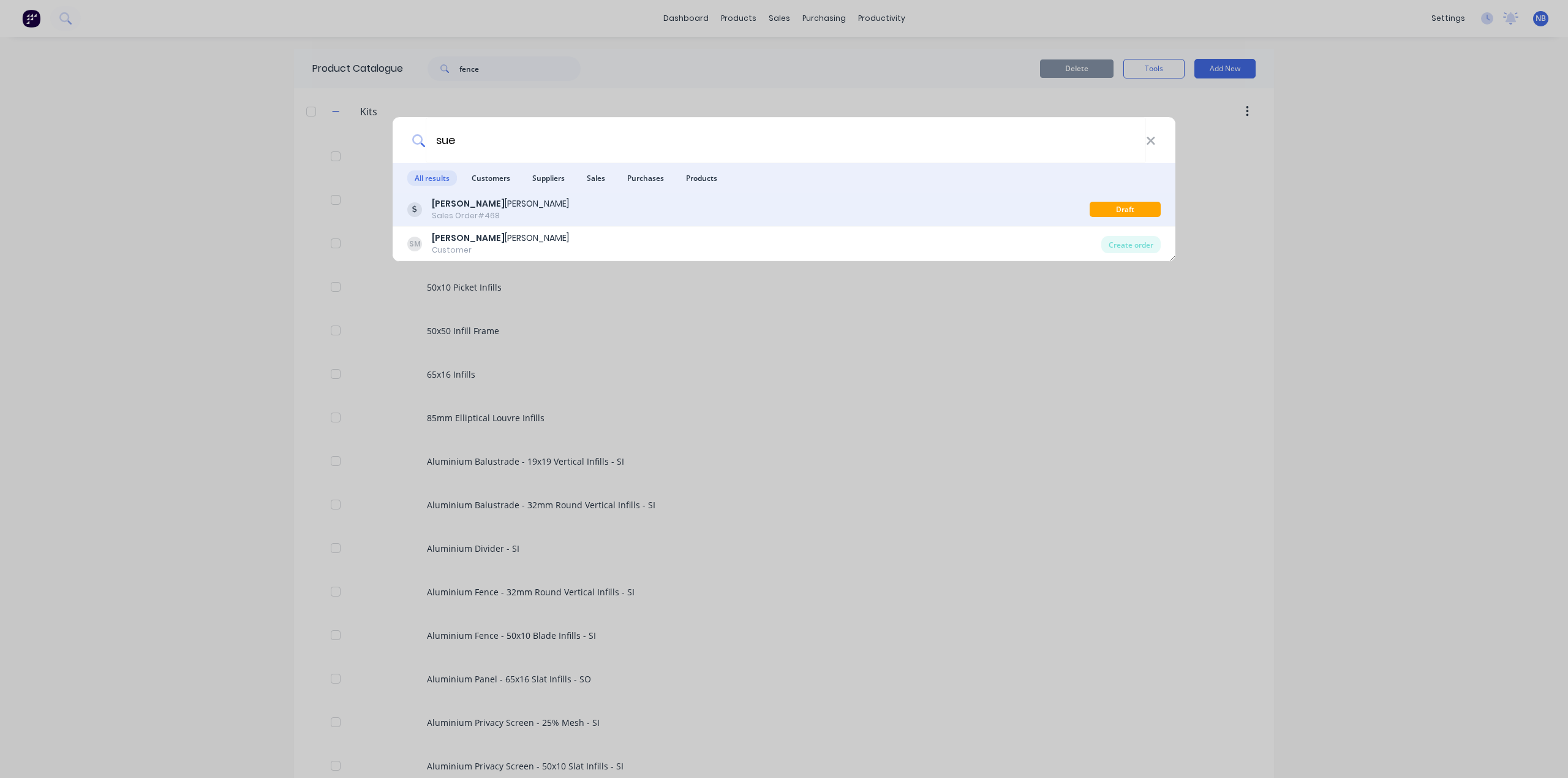
type input "sue"
click at [462, 204] on div "[PERSON_NAME]" at bounding box center [500, 204] width 137 height 13
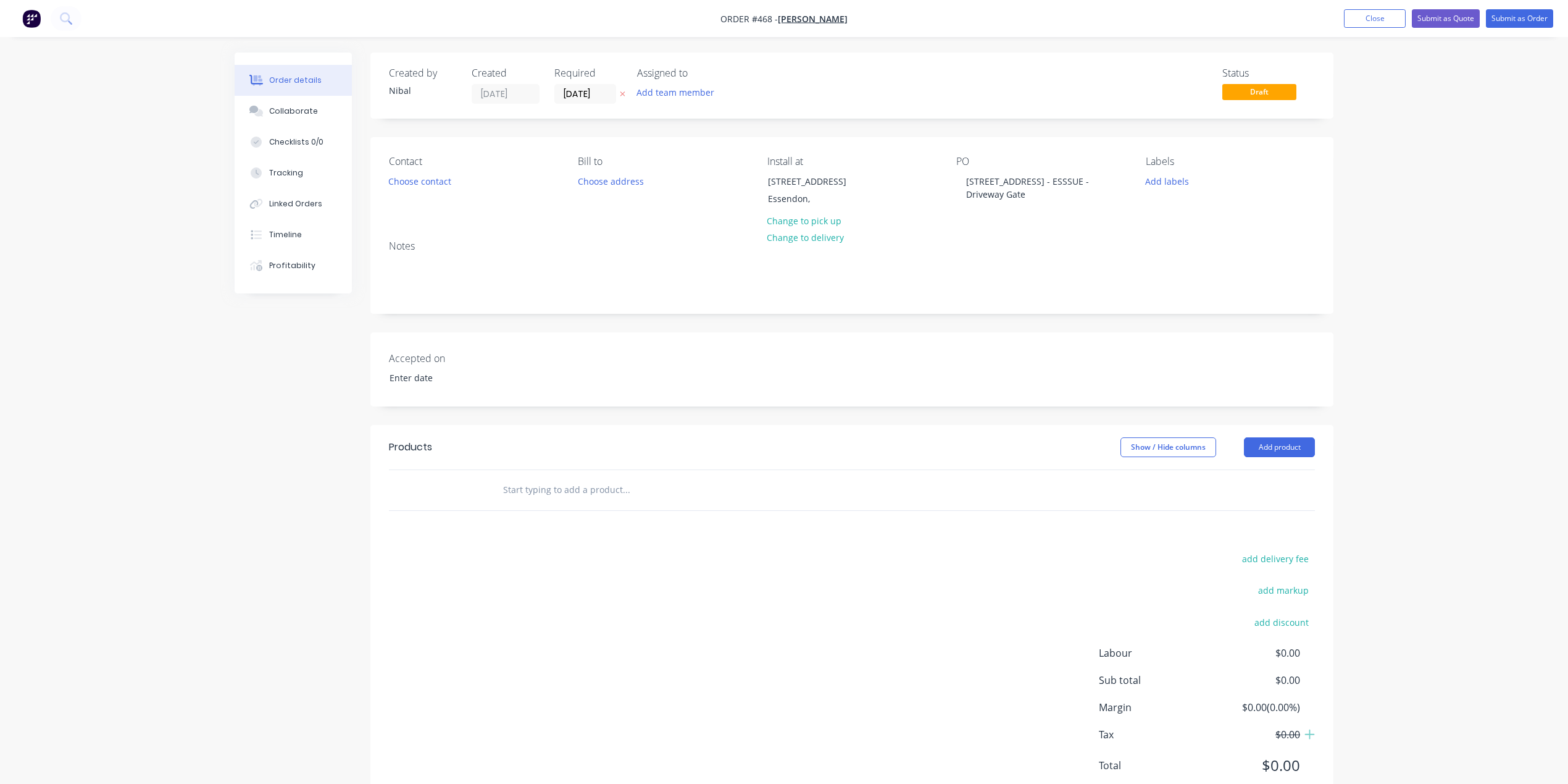
click at [530, 492] on input "text" at bounding box center [626, 490] width 247 height 24
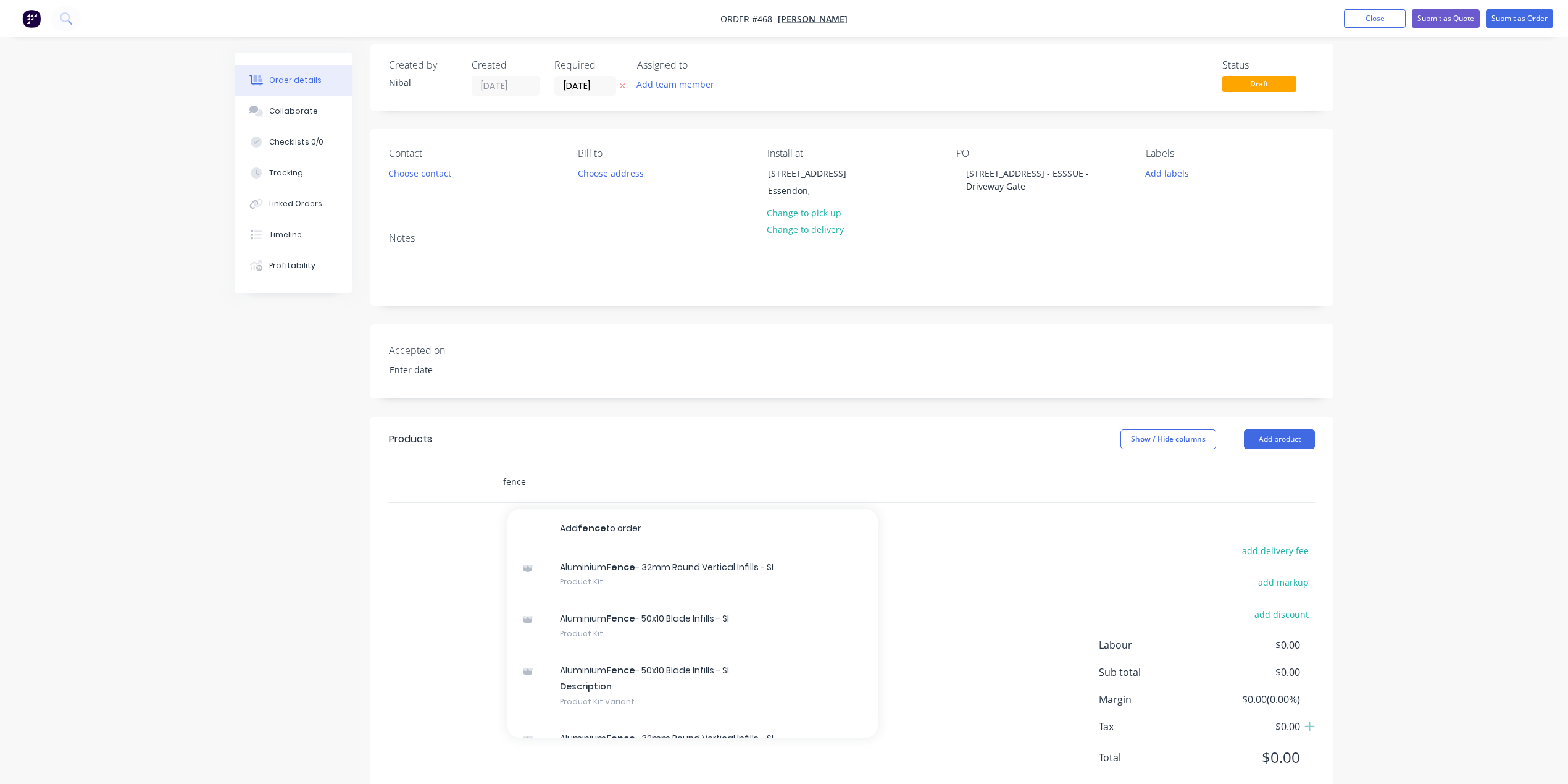
scroll to position [40, 0]
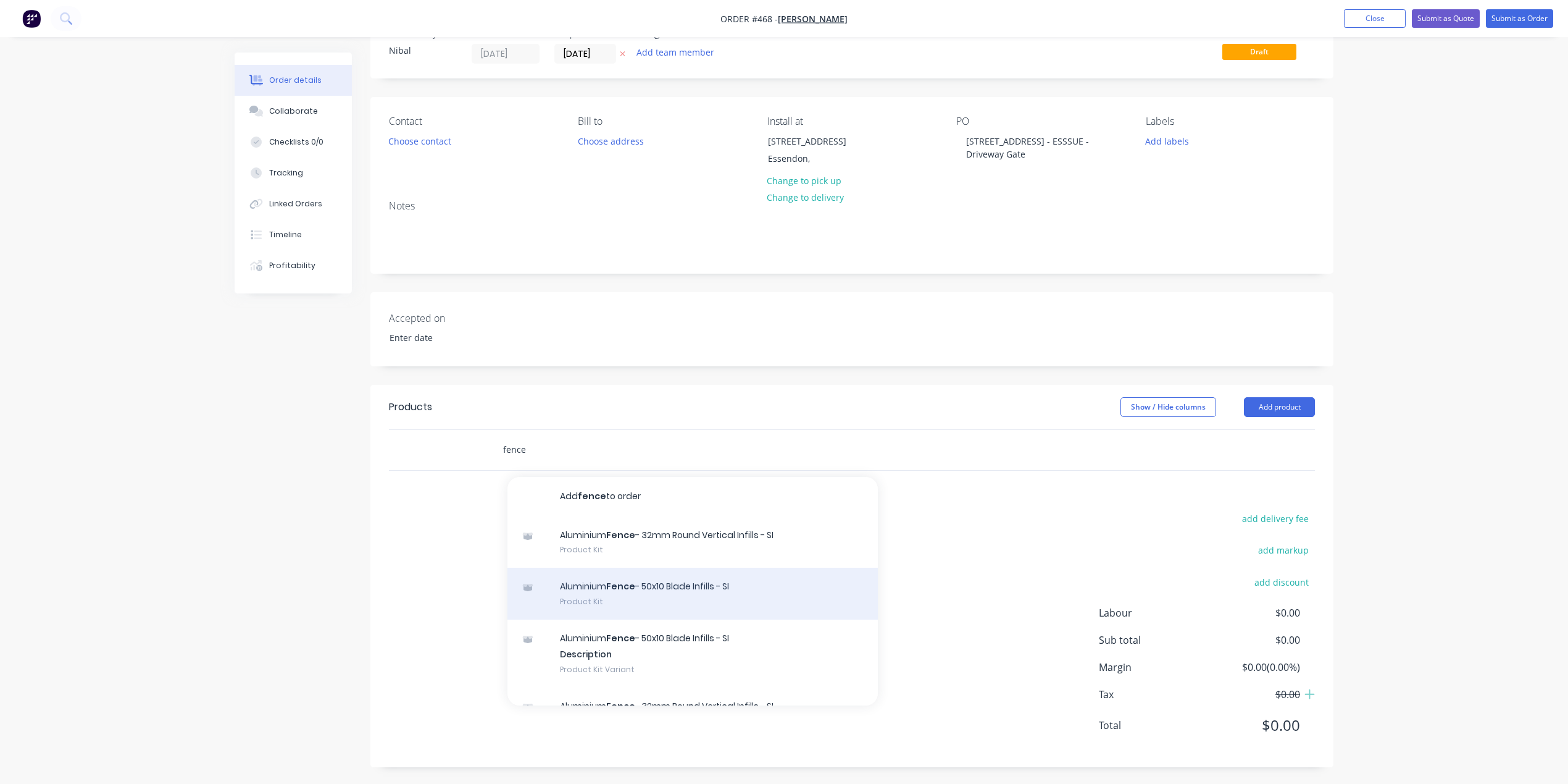
type input "fence"
click at [771, 607] on div "Aluminium Fence - 50x10 Blade Infills - SI Product Kit" at bounding box center [693, 593] width 370 height 52
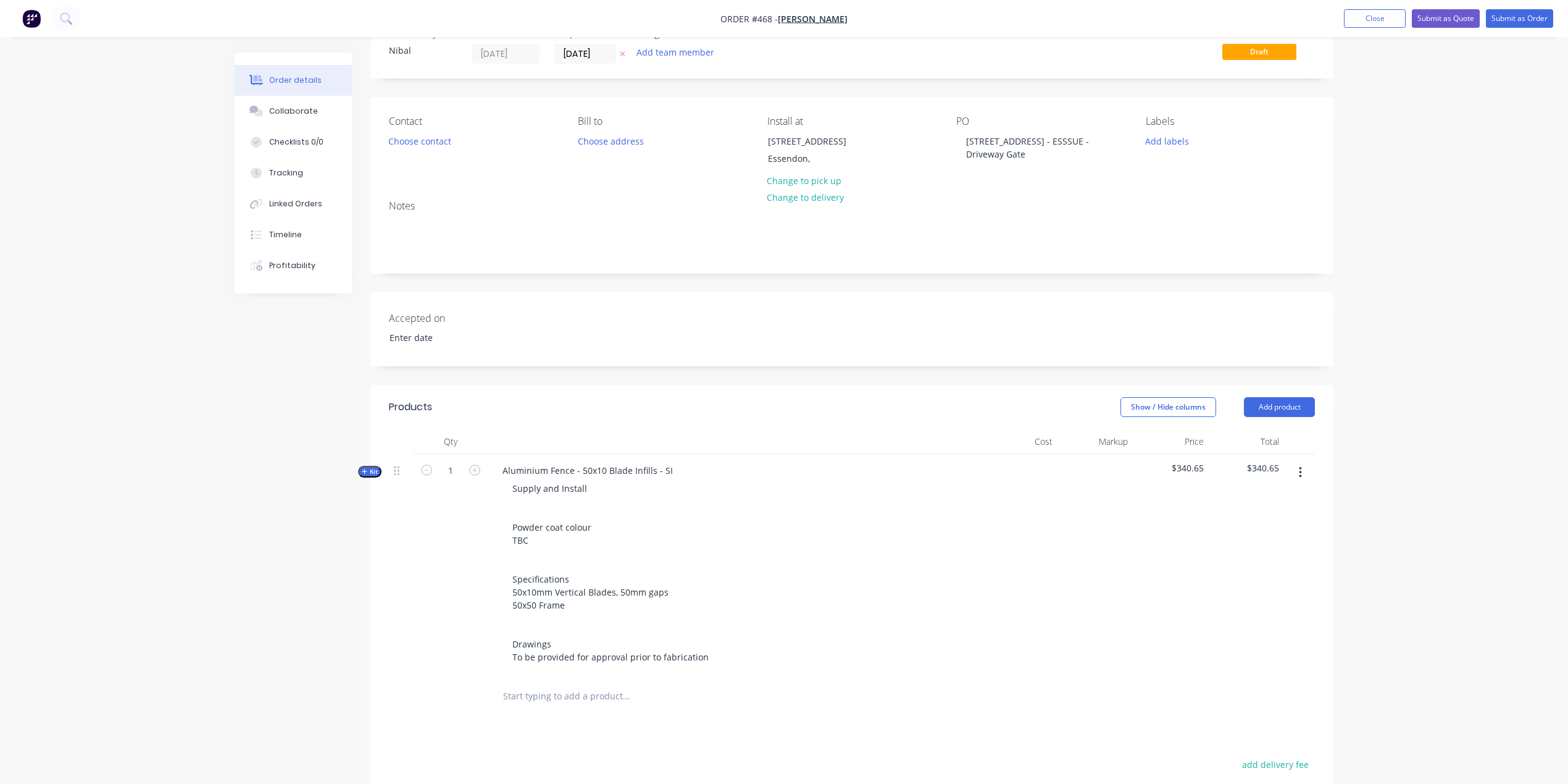
click at [374, 471] on span "Kit" at bounding box center [370, 471] width 16 height 9
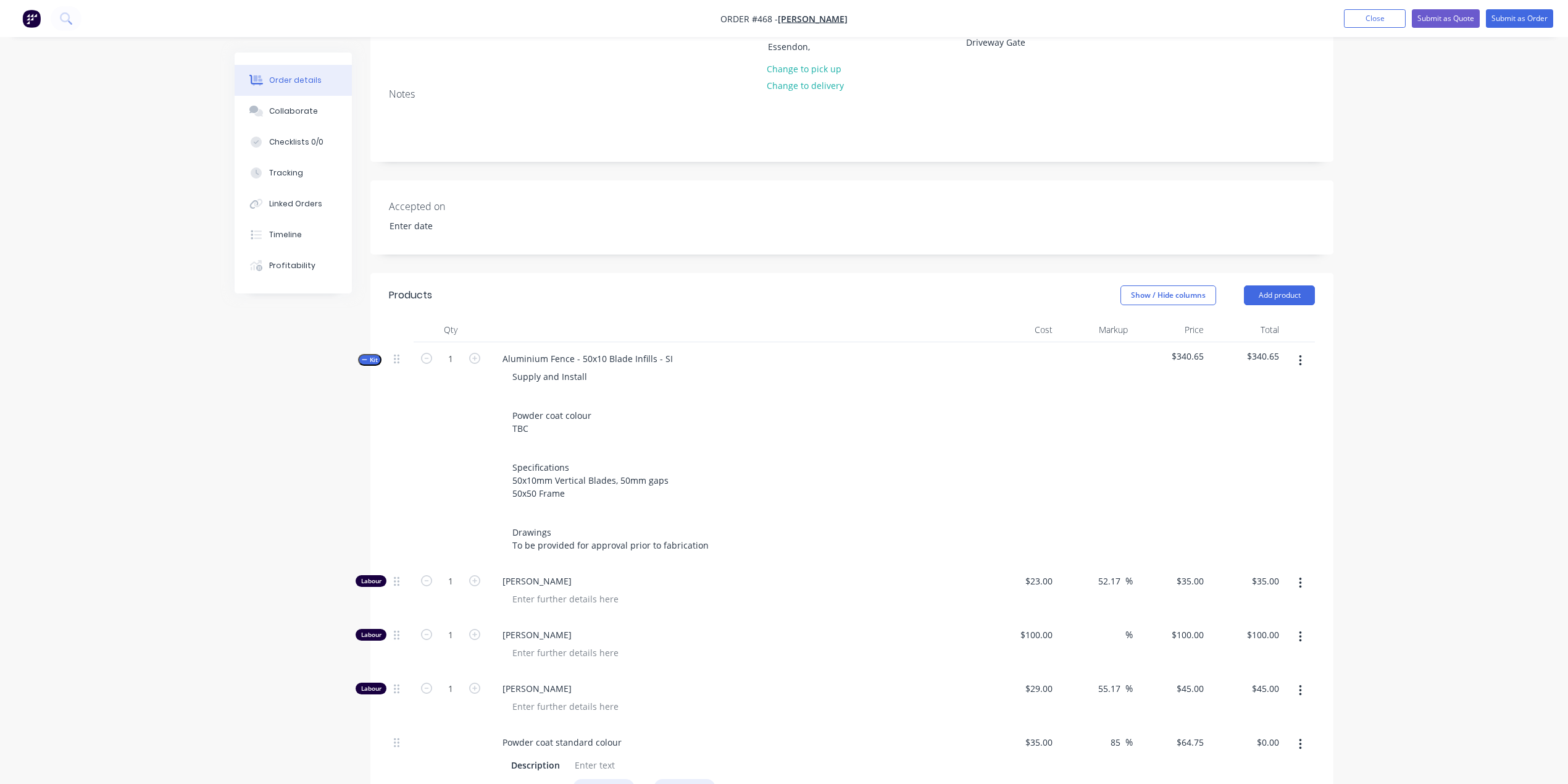
scroll to position [65, 0]
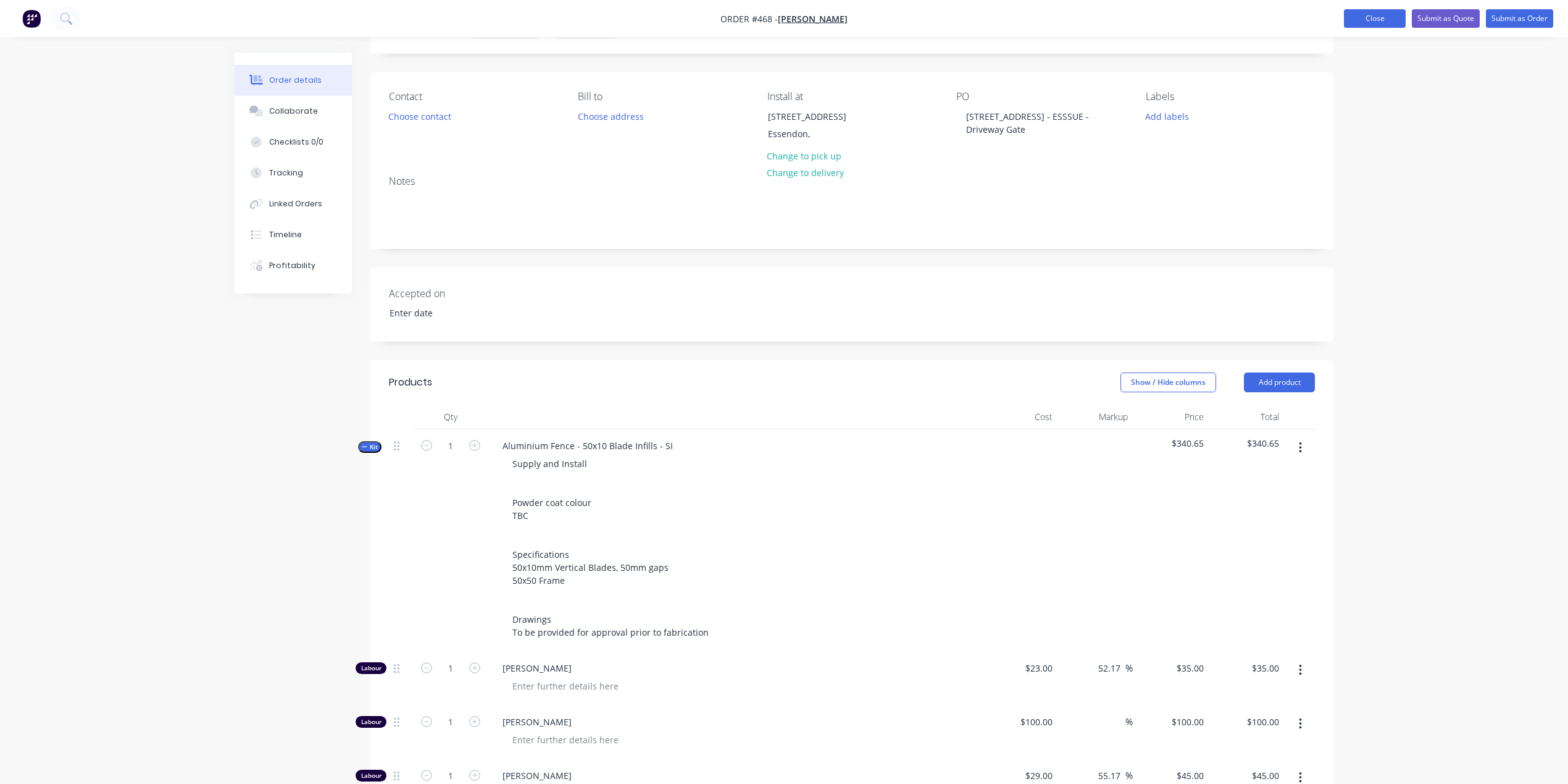
click at [1361, 14] on button "Close" at bounding box center [1374, 18] width 62 height 18
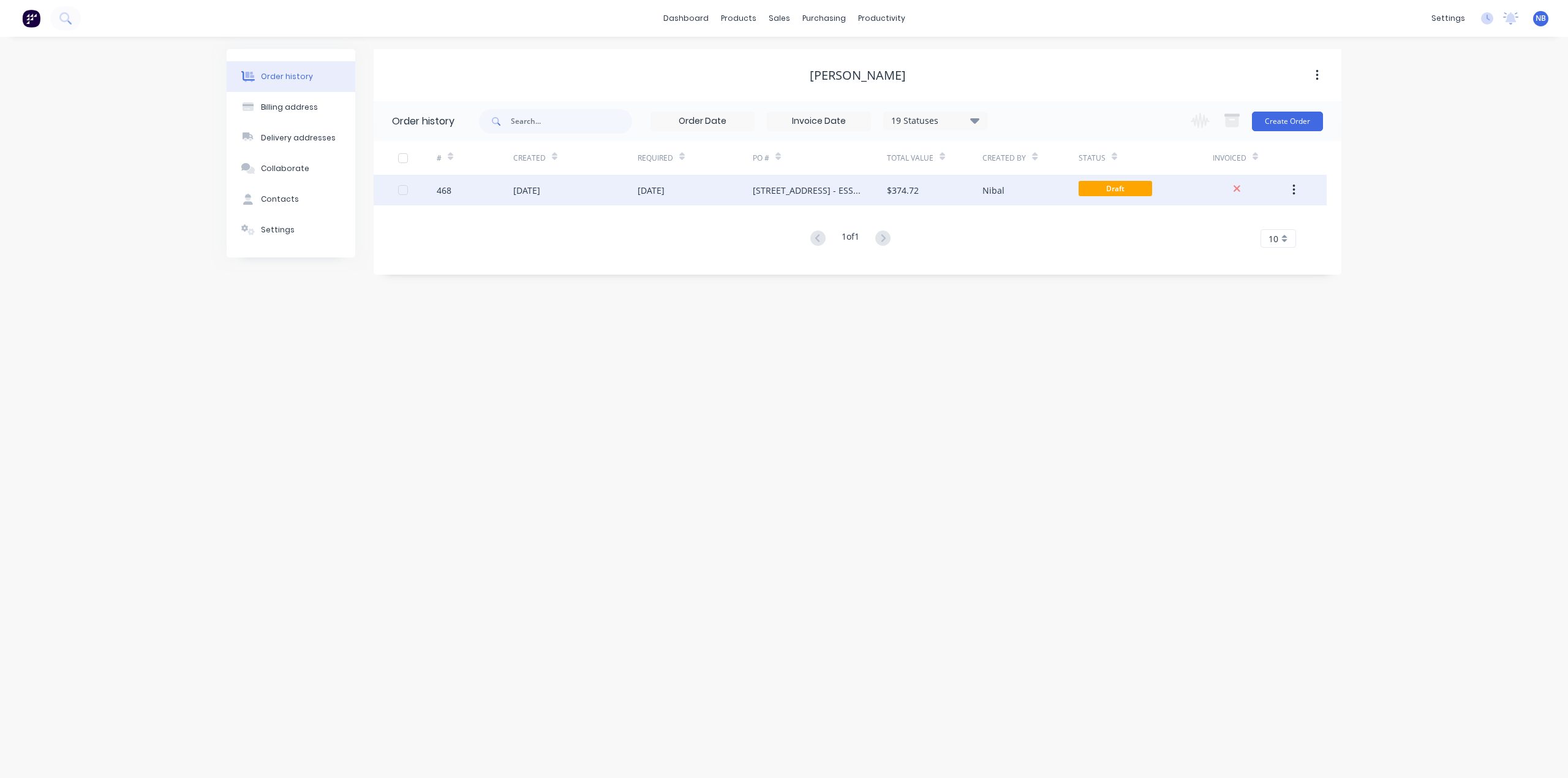
click at [574, 199] on div "[DATE]" at bounding box center [576, 190] width 124 height 30
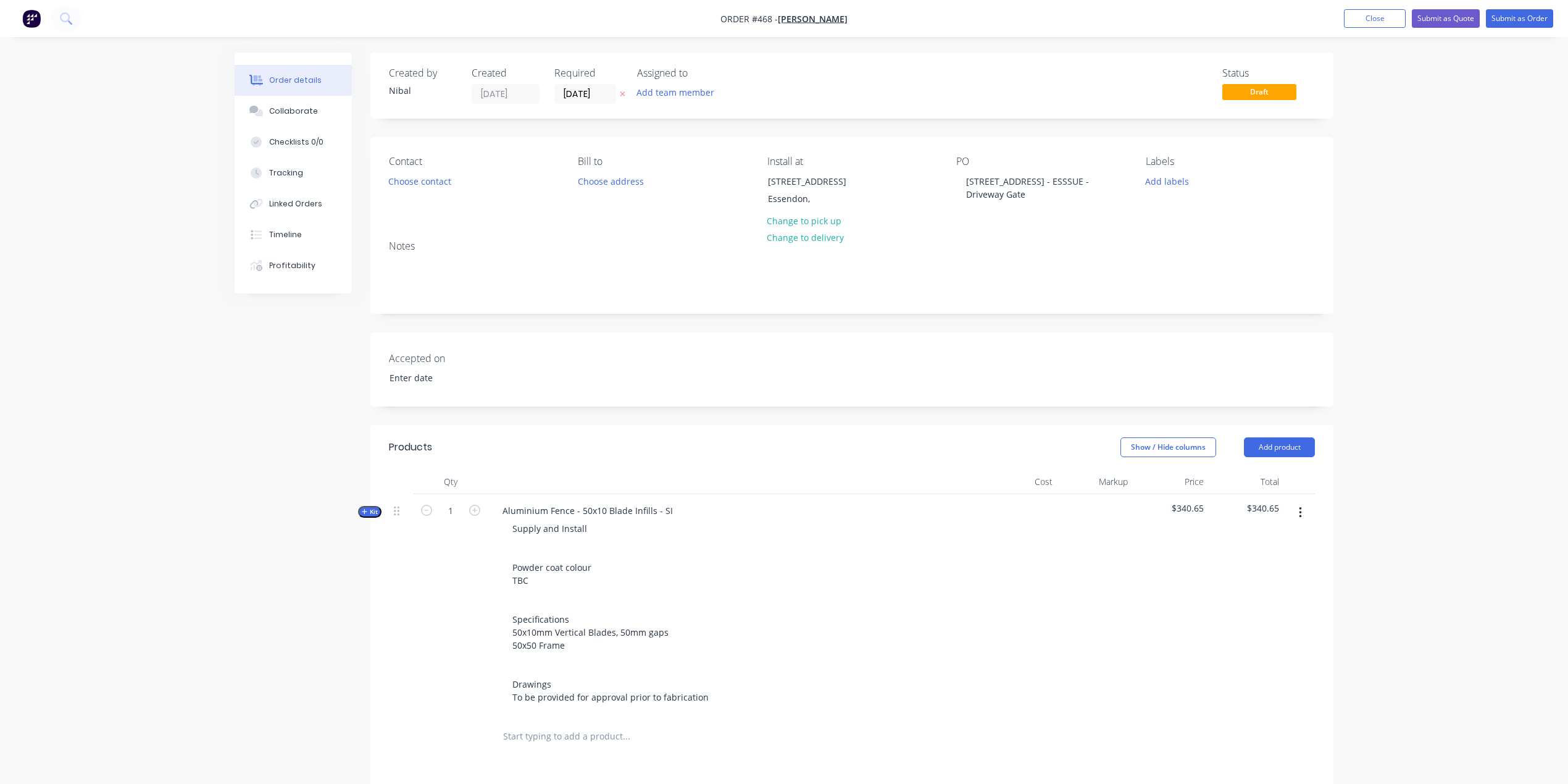
click at [1294, 509] on button "button" at bounding box center [1300, 512] width 29 height 22
click at [1259, 628] on div "Delete" at bounding box center [1256, 619] width 95 height 18
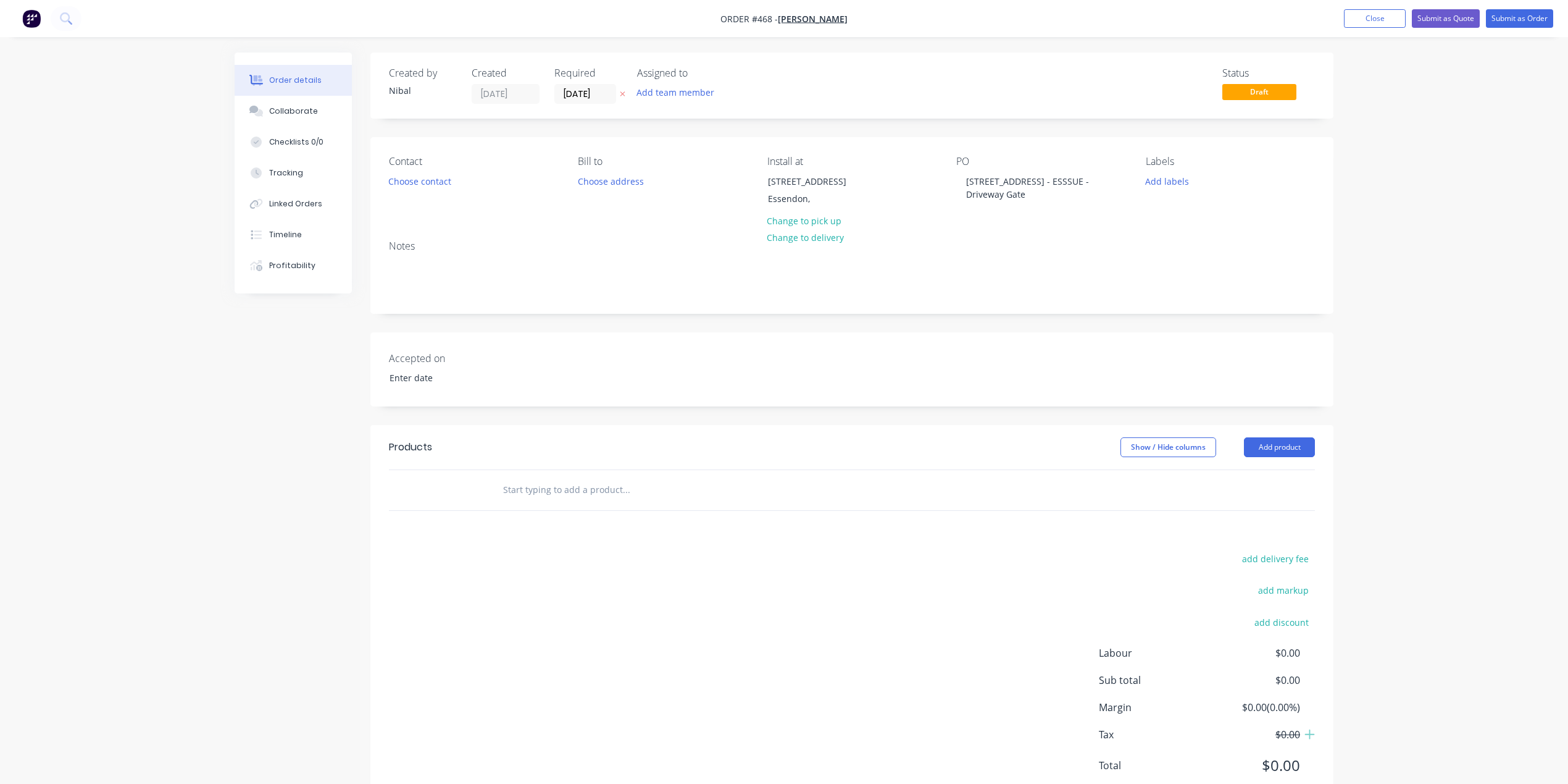
click at [623, 487] on input "text" at bounding box center [626, 490] width 247 height 24
click at [1358, 31] on nav "Order #468 - [PERSON_NAME] Add product Close Submit as Quote Submit as Order" at bounding box center [784, 18] width 1568 height 37
click at [1361, 27] on nav "Order #468 - [PERSON_NAME] Add product Close Submit as Quote Submit as Order" at bounding box center [784, 18] width 1568 height 37
click at [1357, 22] on button "Close" at bounding box center [1374, 18] width 62 height 18
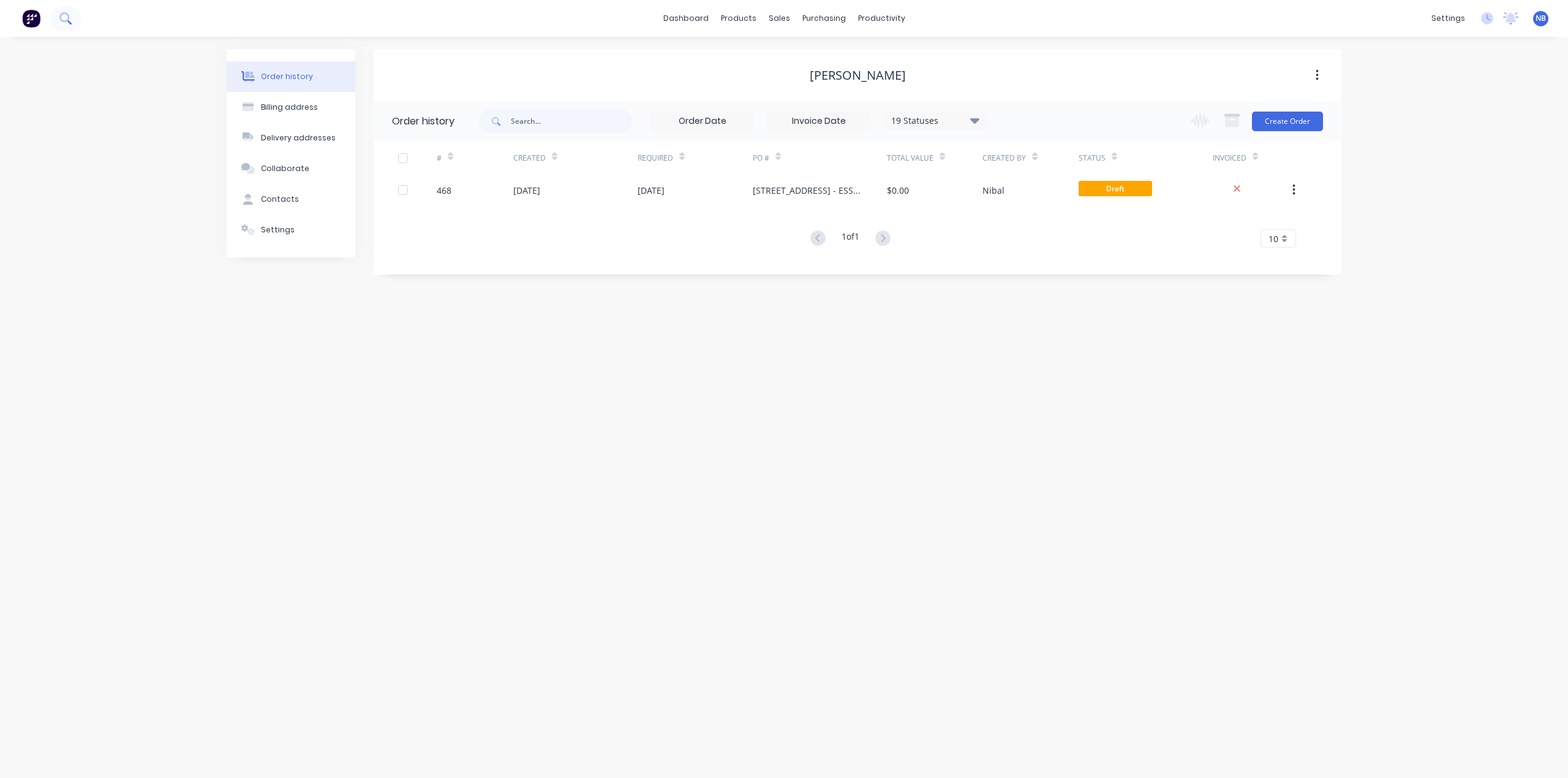
click at [76, 22] on button at bounding box center [65, 18] width 30 height 24
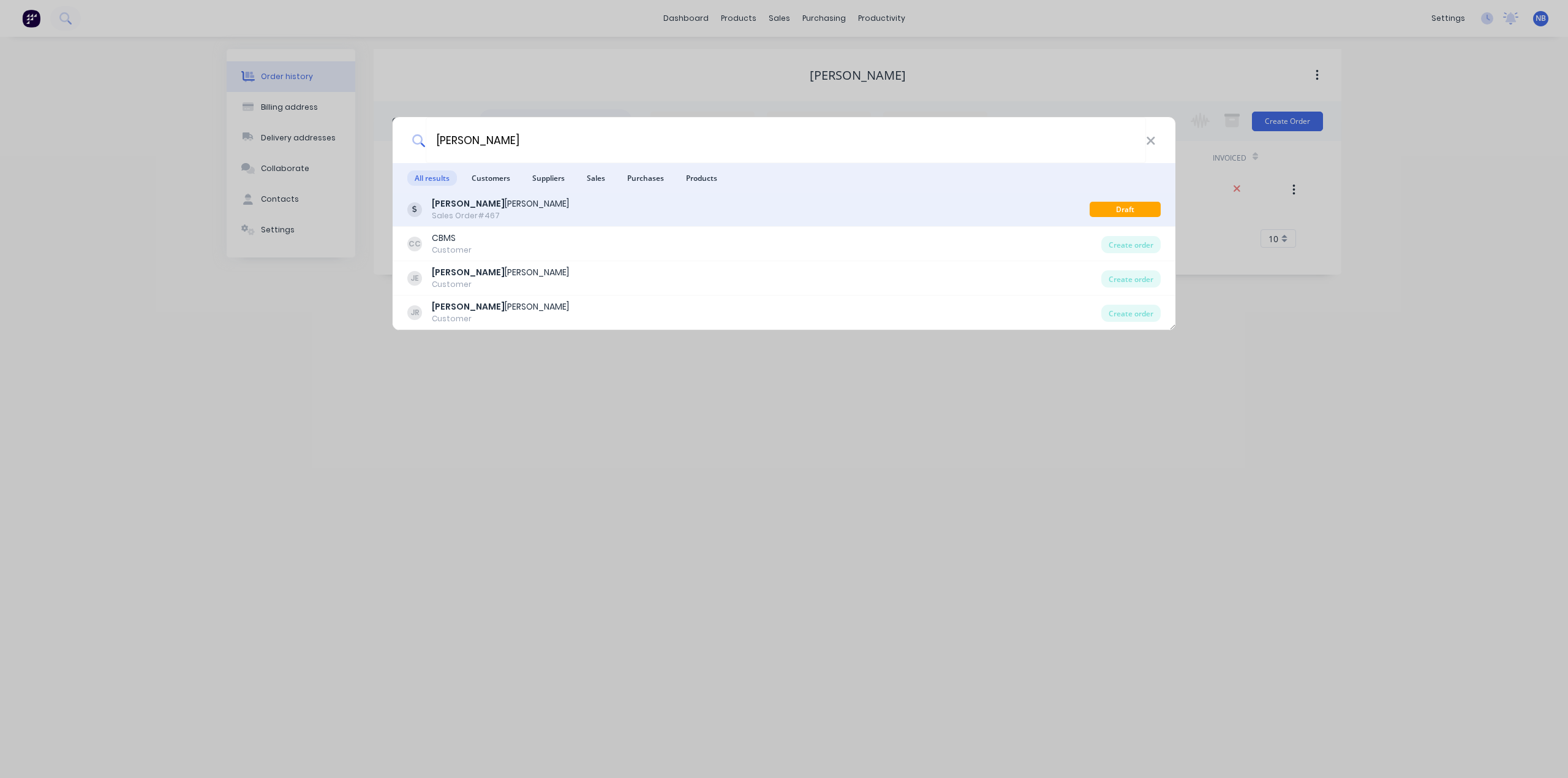
type input "[PERSON_NAME]"
click at [585, 219] on div "[PERSON_NAME] Sales Order #467" at bounding box center [749, 210] width 682 height 24
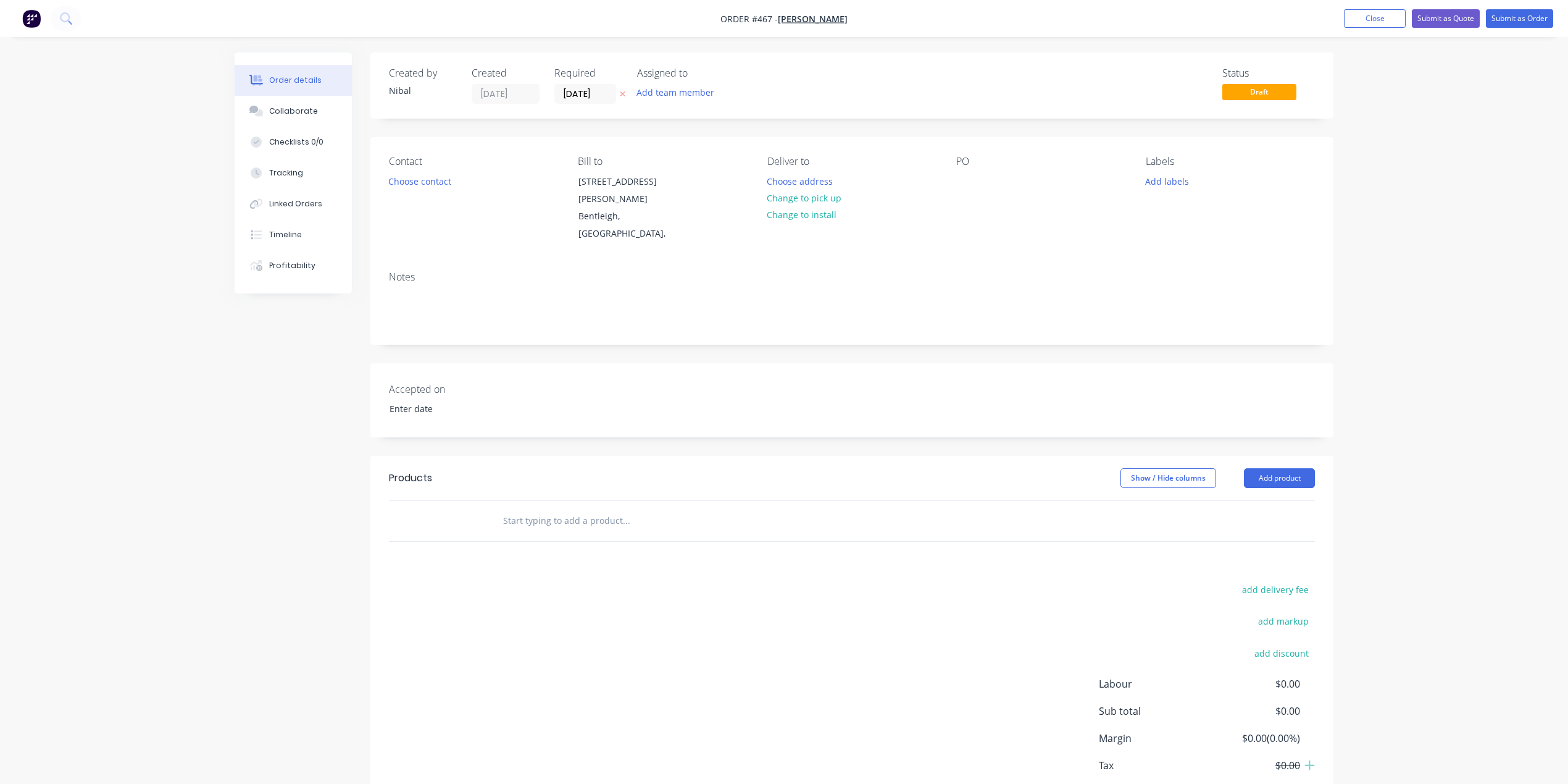
drag, startPoint x: 651, startPoint y: 477, endPoint x: 643, endPoint y: 480, distance: 8.5
click at [651, 508] on input "text" at bounding box center [626, 520] width 247 height 24
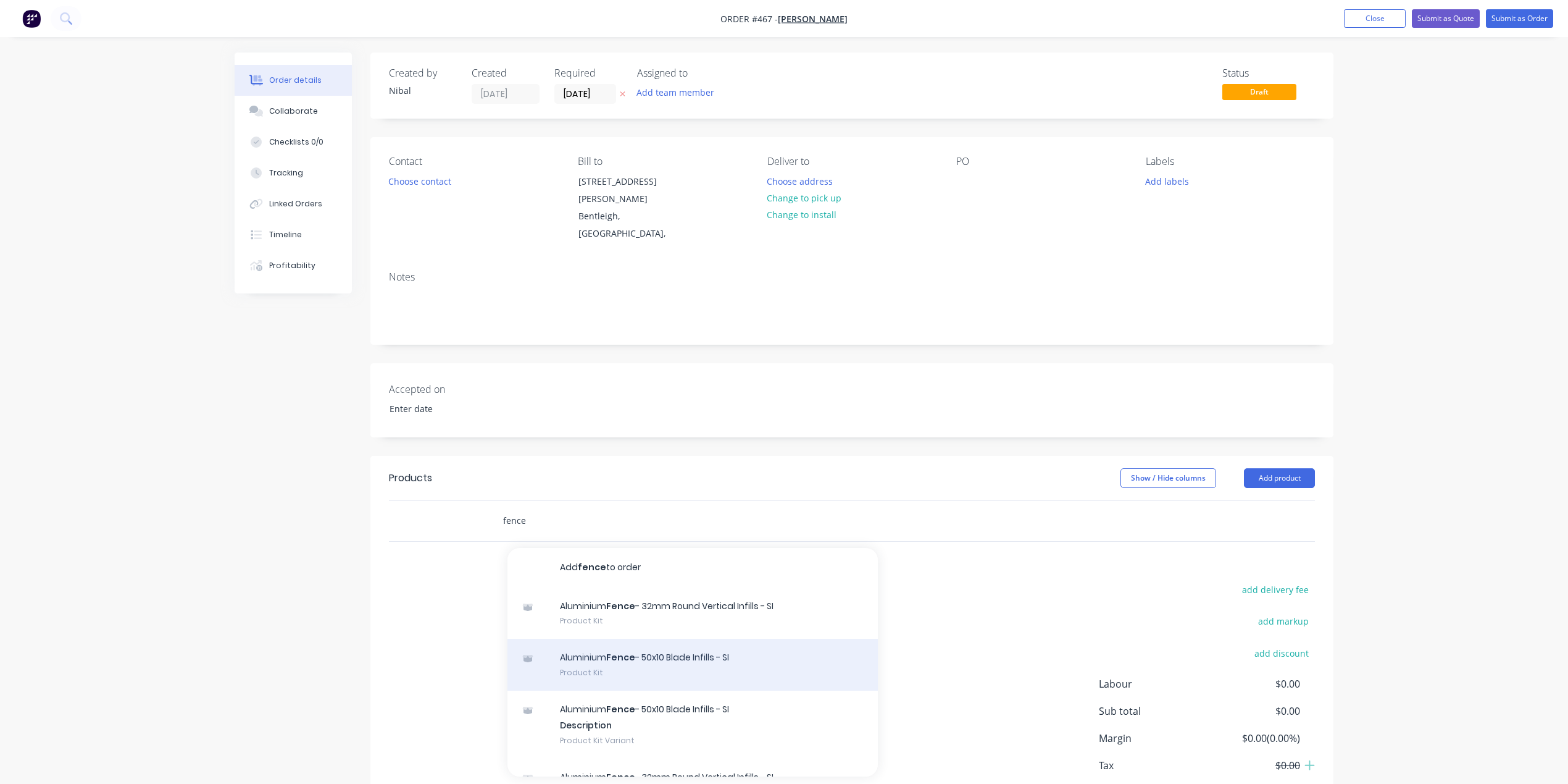
type input "fence"
click at [633, 638] on div "Aluminium Fence - 50x10 Blade Infills - SI Product Kit" at bounding box center [693, 664] width 370 height 52
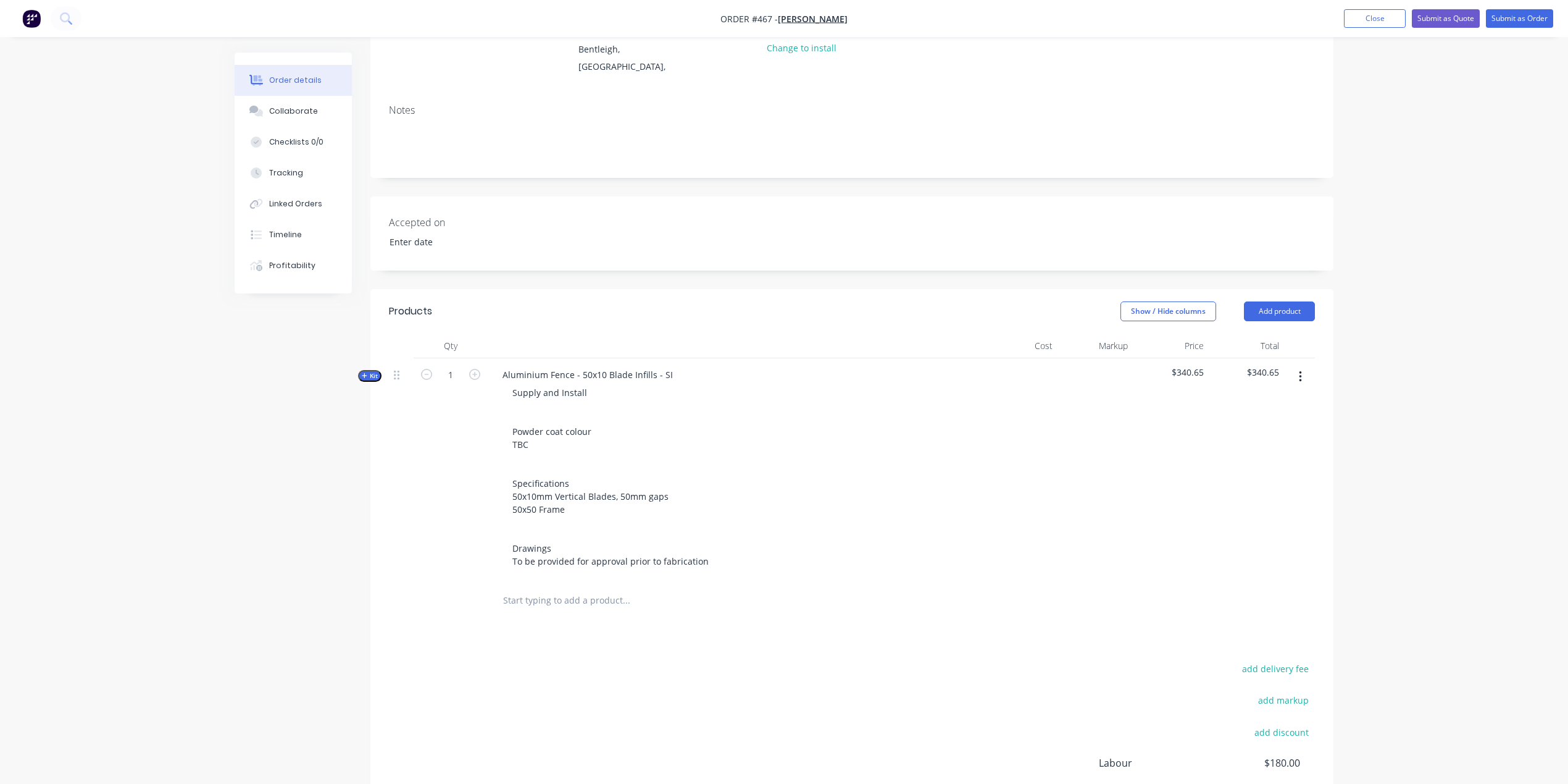
scroll to position [169, 0]
click at [377, 369] on span "Kit" at bounding box center [370, 374] width 16 height 9
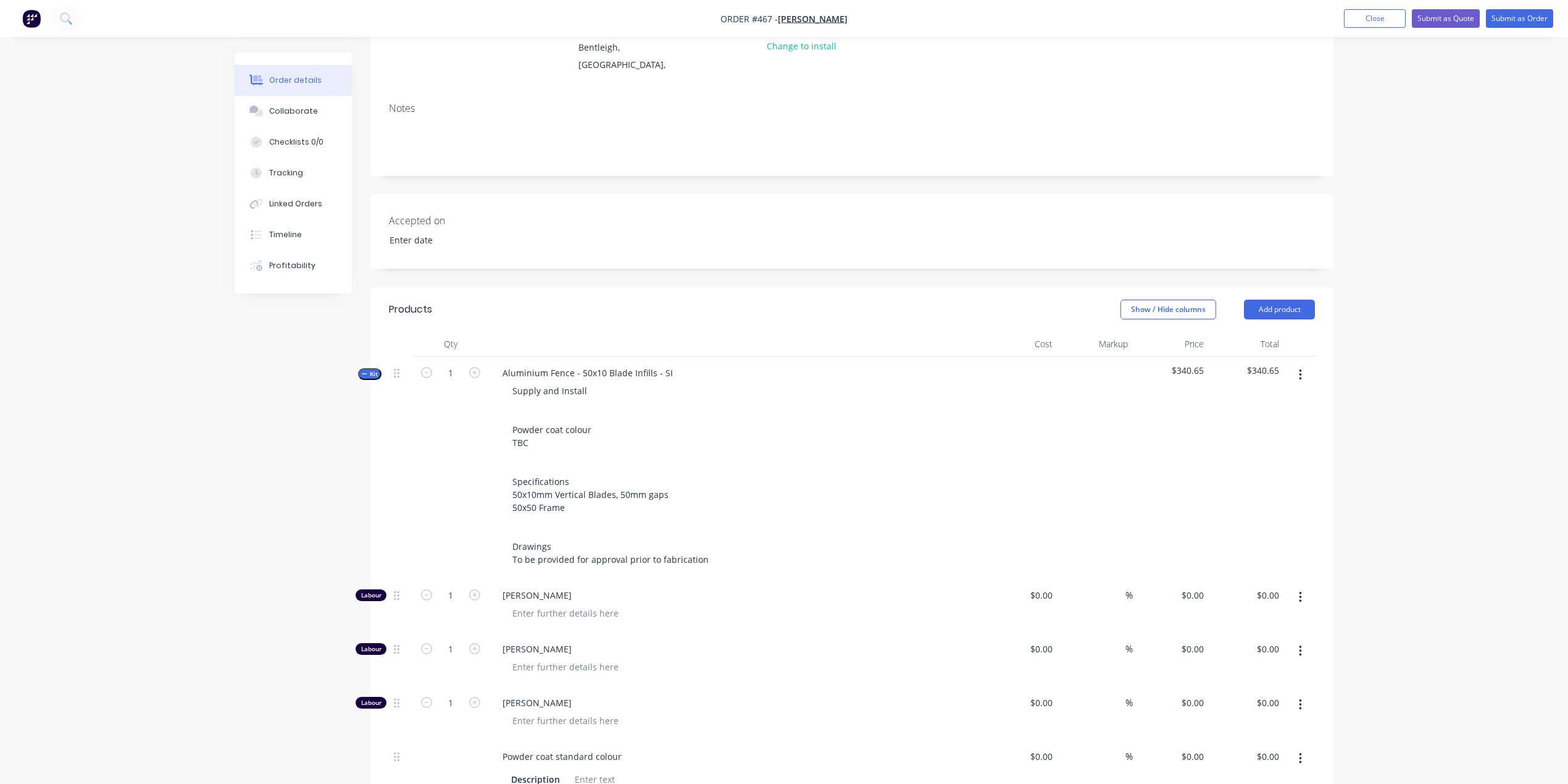
type input "$23.00"
type input "52.17"
type input "$35.00"
type input "$100.00"
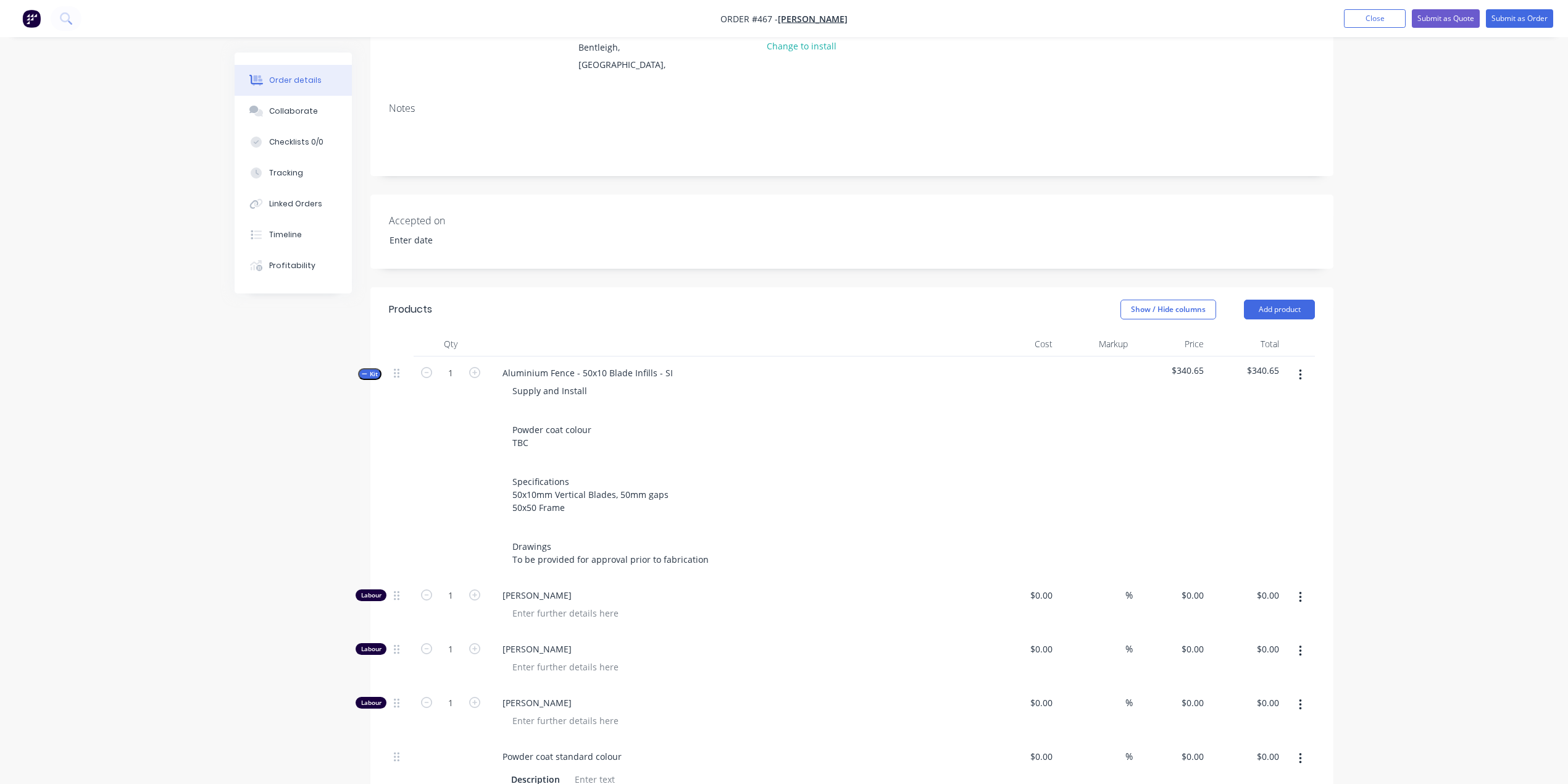
type input "$100.00"
type input "$29.00"
type input "55.17"
type input "$45.00"
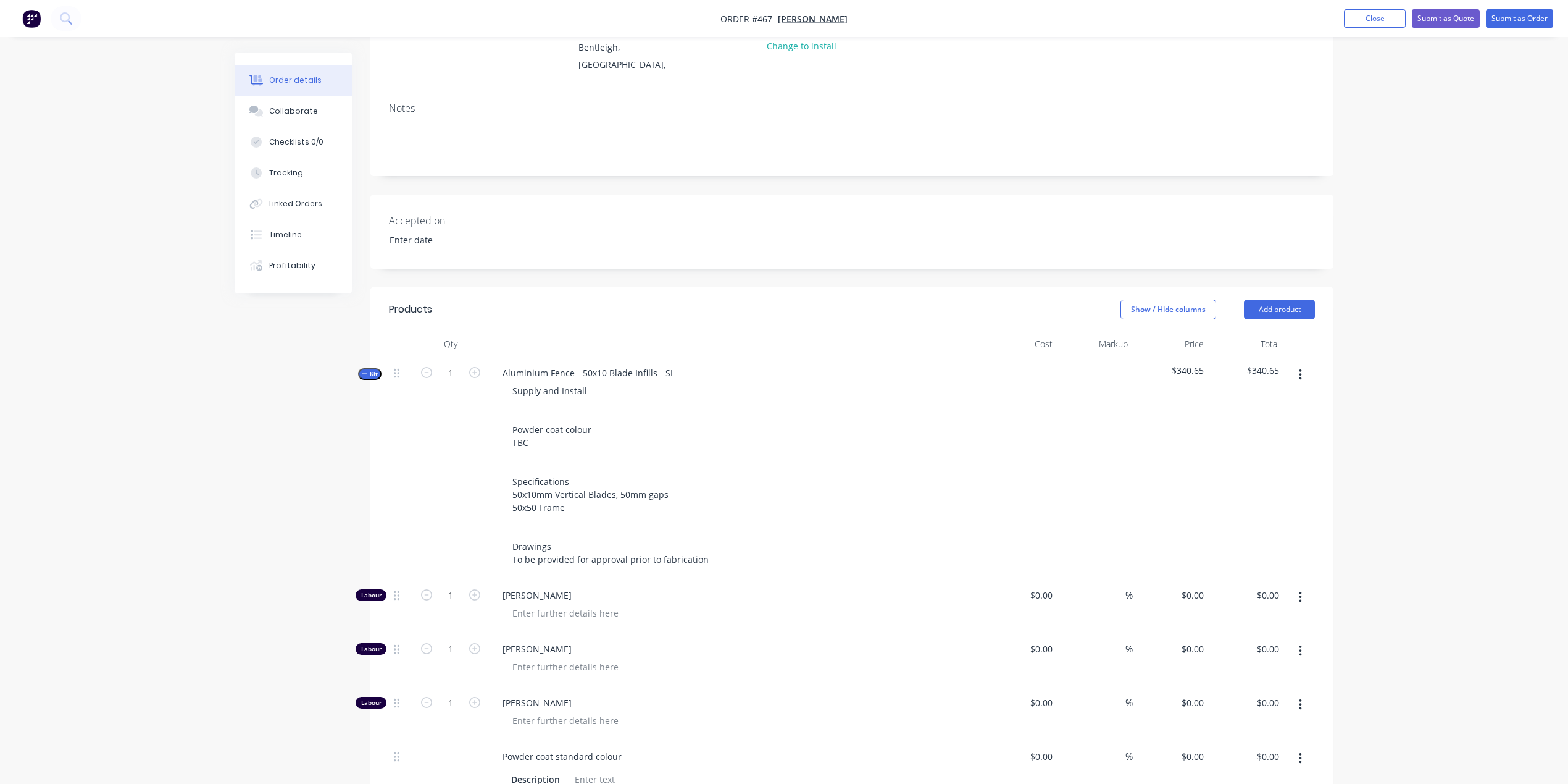
type input "$45.00"
type input "$35.00"
type input "85"
type input "$64.75"
type input "$20.06"
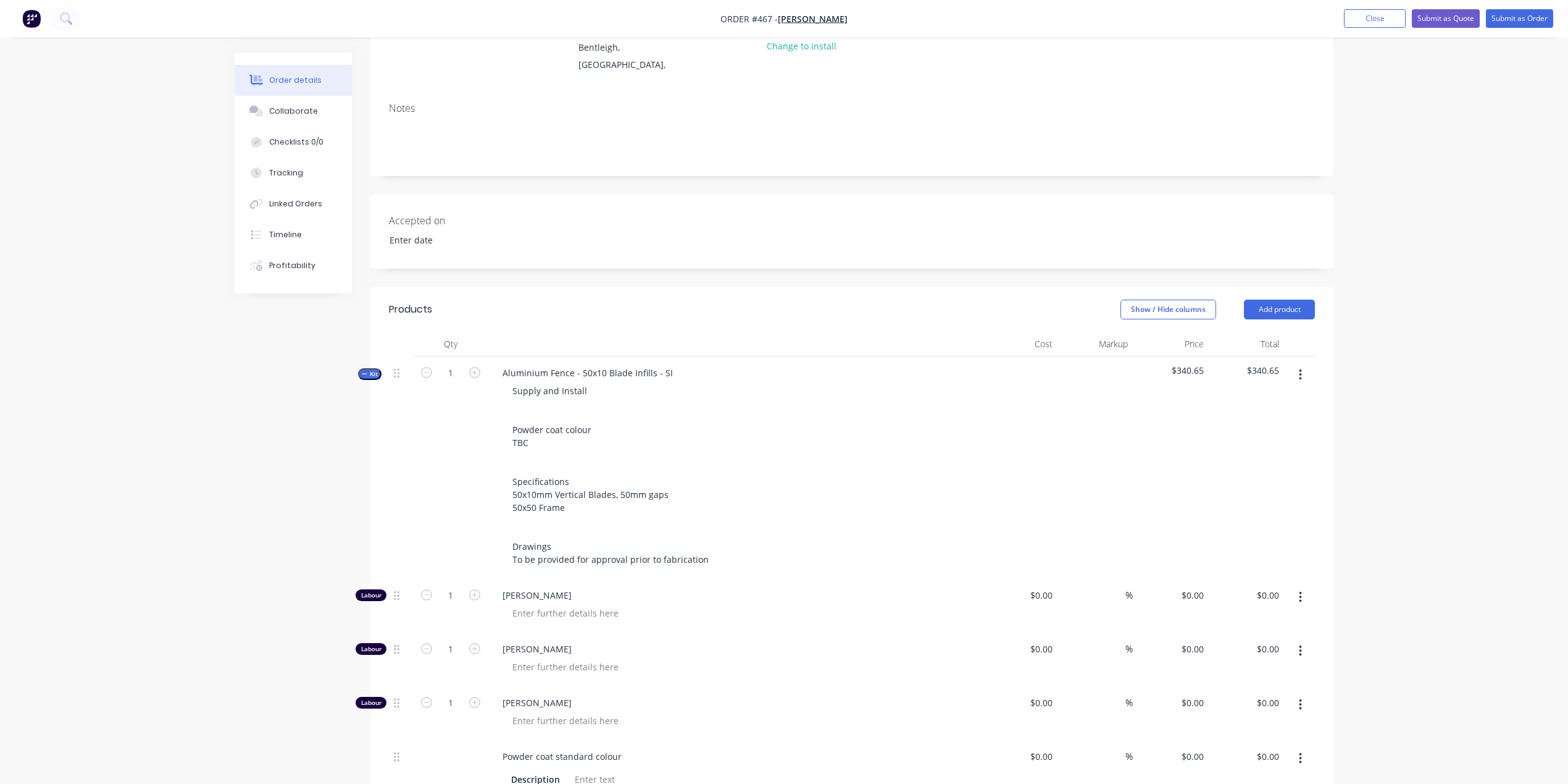
type input "15"
type input "$23.069"
type input "$64.13"
type input "$132.00"
type input "15"
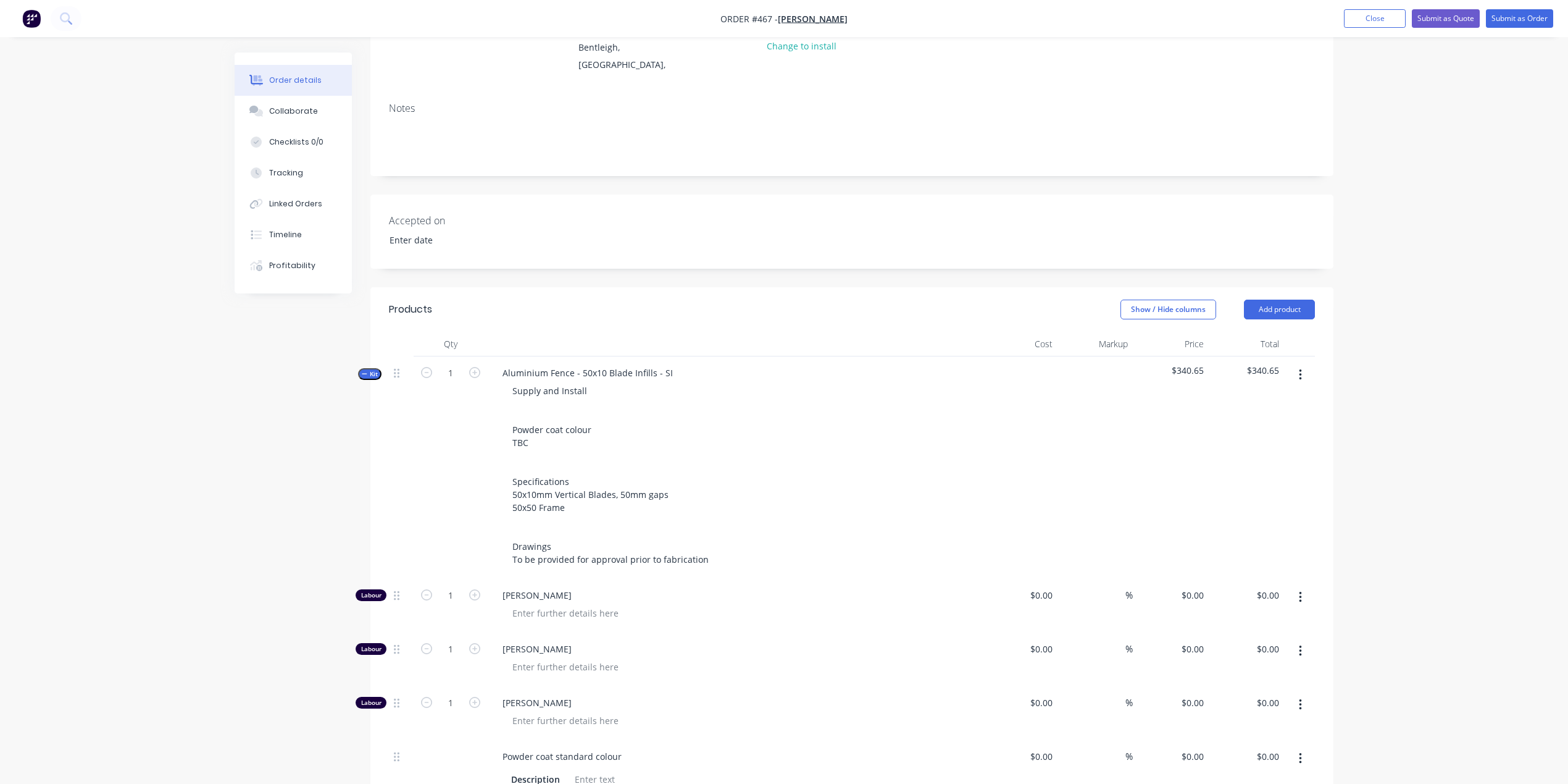
type input "$151.80"
type input "$37.95"
type input "$2.00"
type input "15"
type input "$2.30"
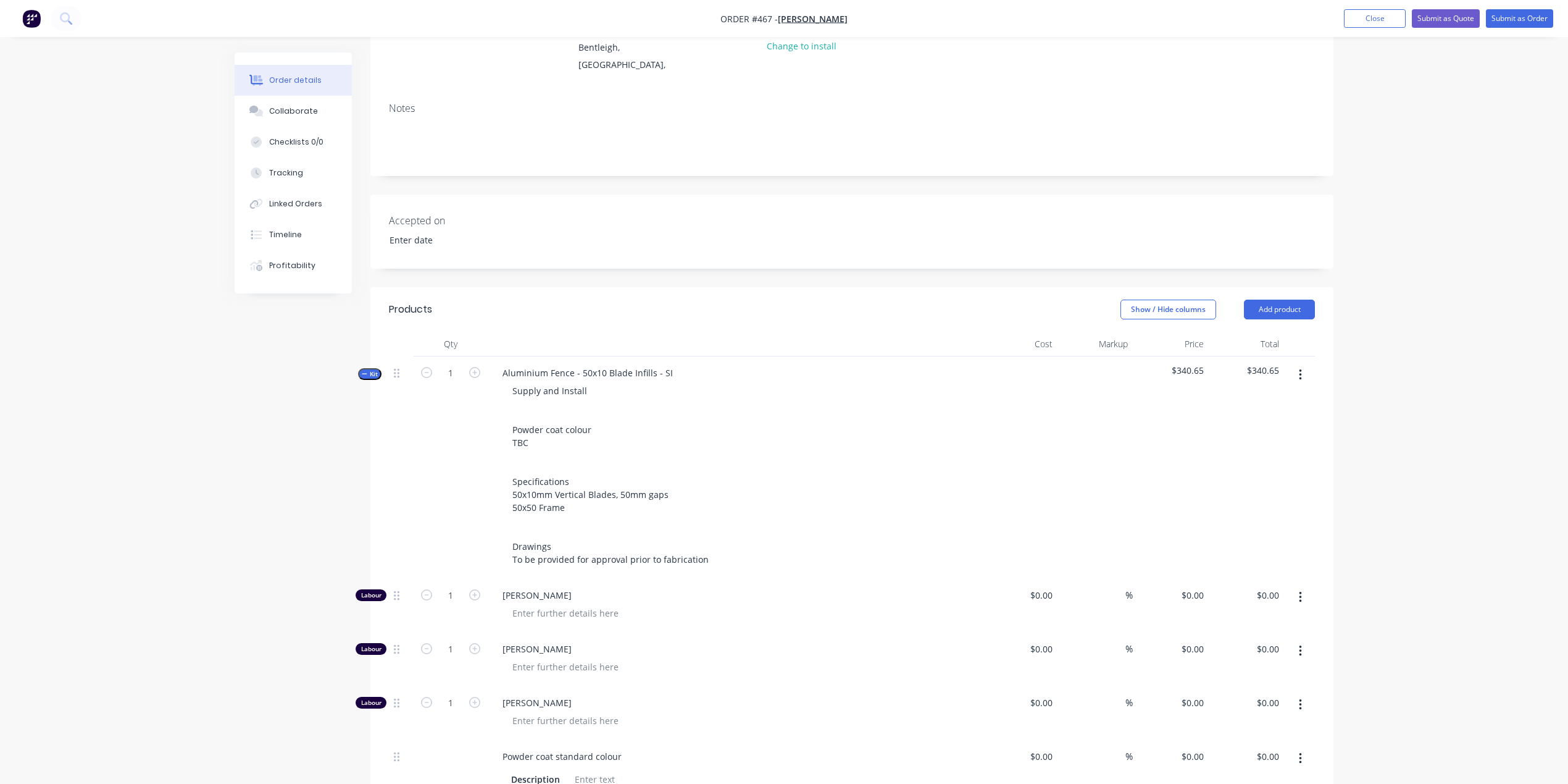
type input "$2.30"
type input "$0.65"
type input "15"
type input "$0.7475"
type input "$11.96"
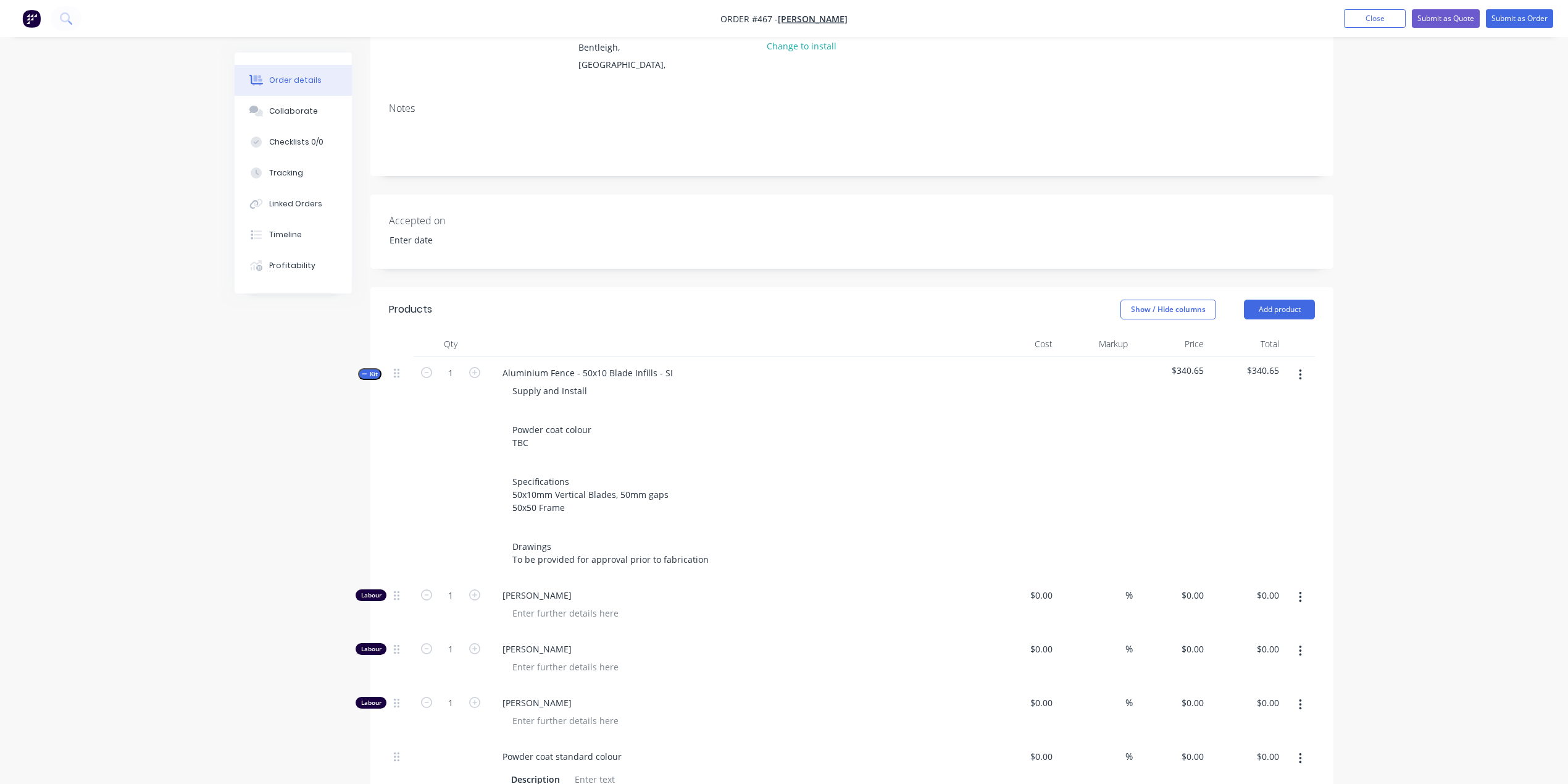
type input "$89.782"
type input "15"
type input "$103.25"
type input "$35.11"
type input "$2.00"
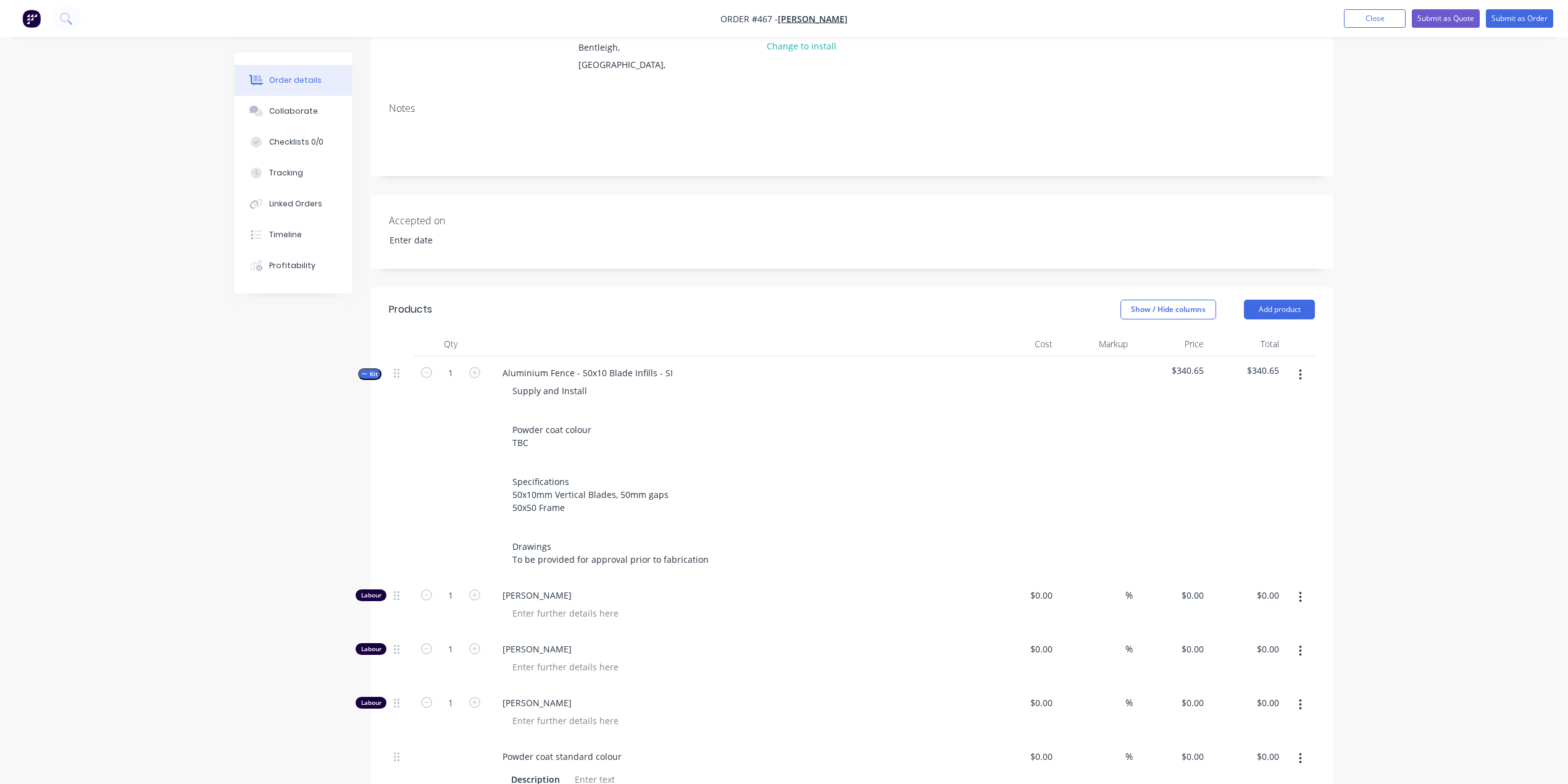
type input "15"
type input "$2.30"
type input "$9.20"
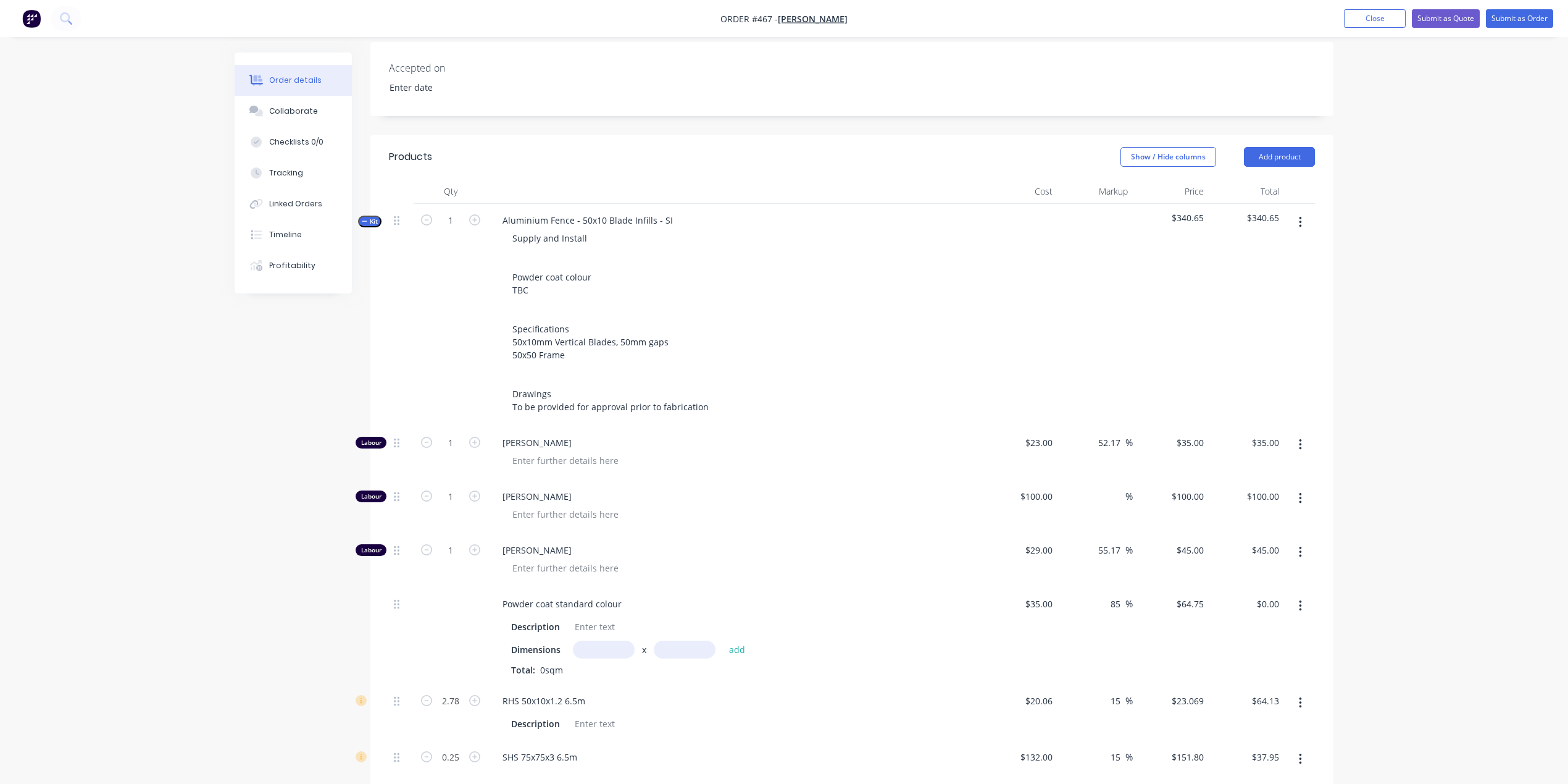
scroll to position [282, 0]
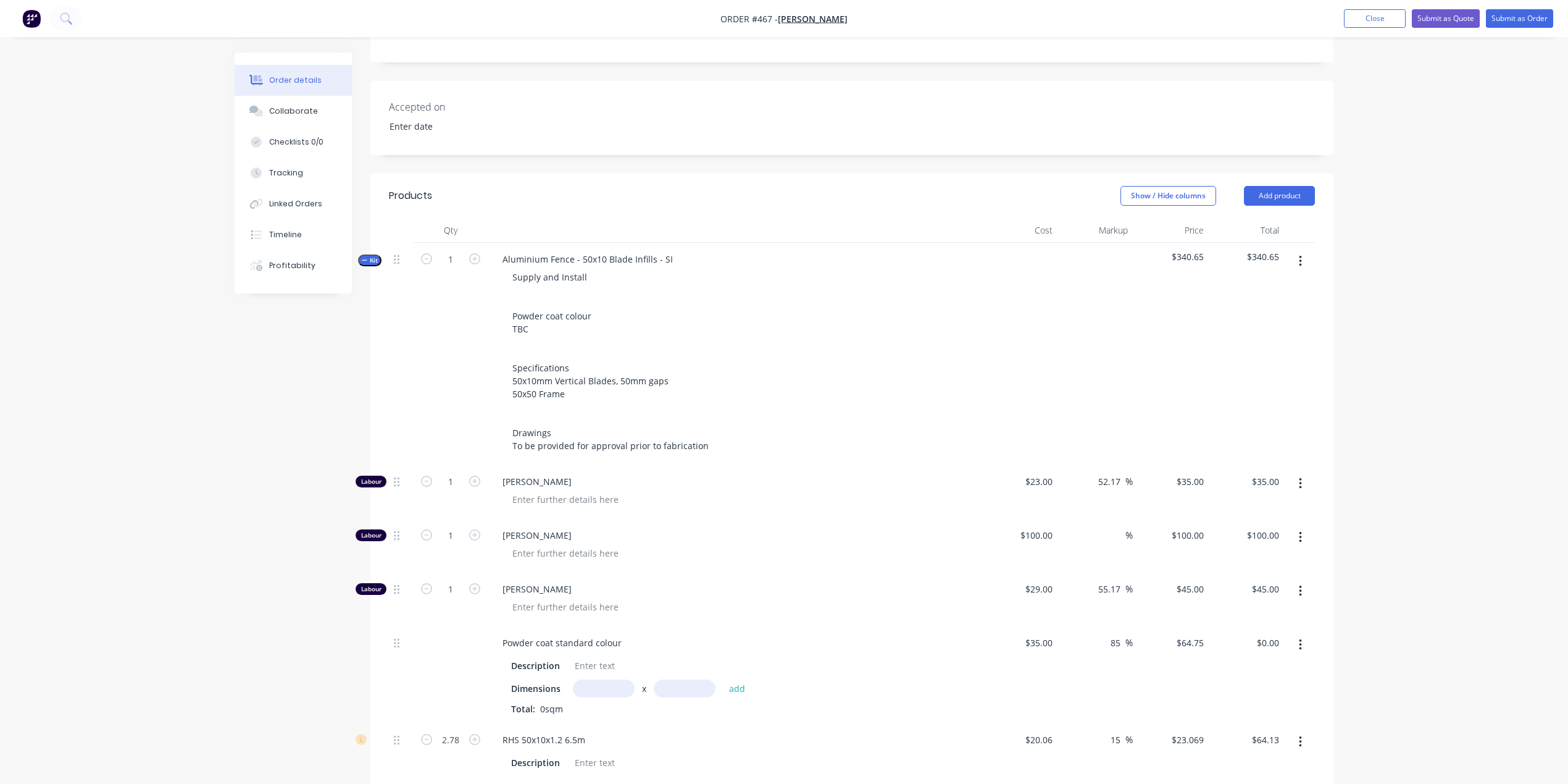
click at [602, 680] on input "text" at bounding box center [604, 688] width 62 height 18
type input "1m"
click at [736, 680] on button "add" at bounding box center [737, 688] width 29 height 17
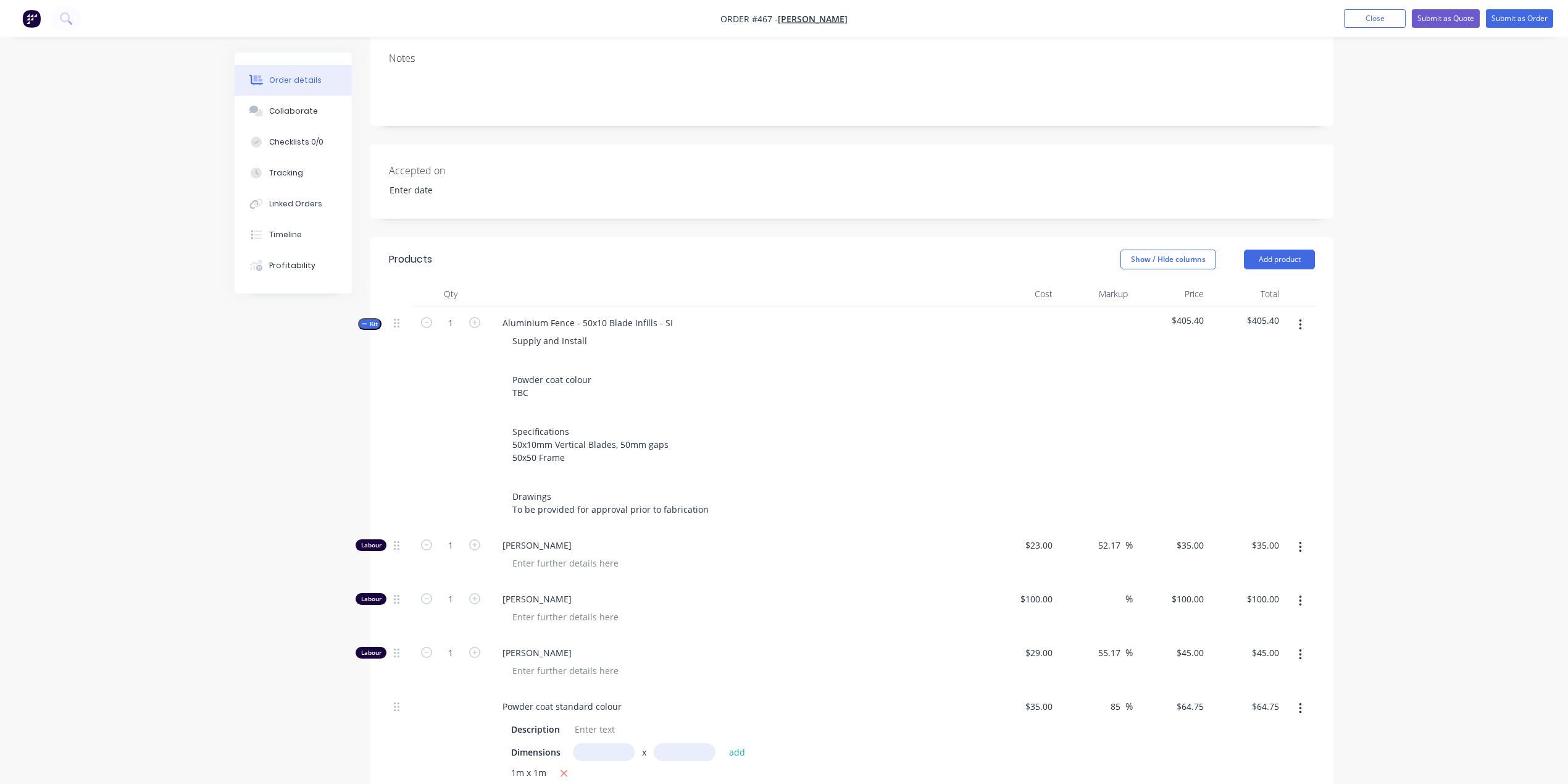
scroll to position [175, 0]
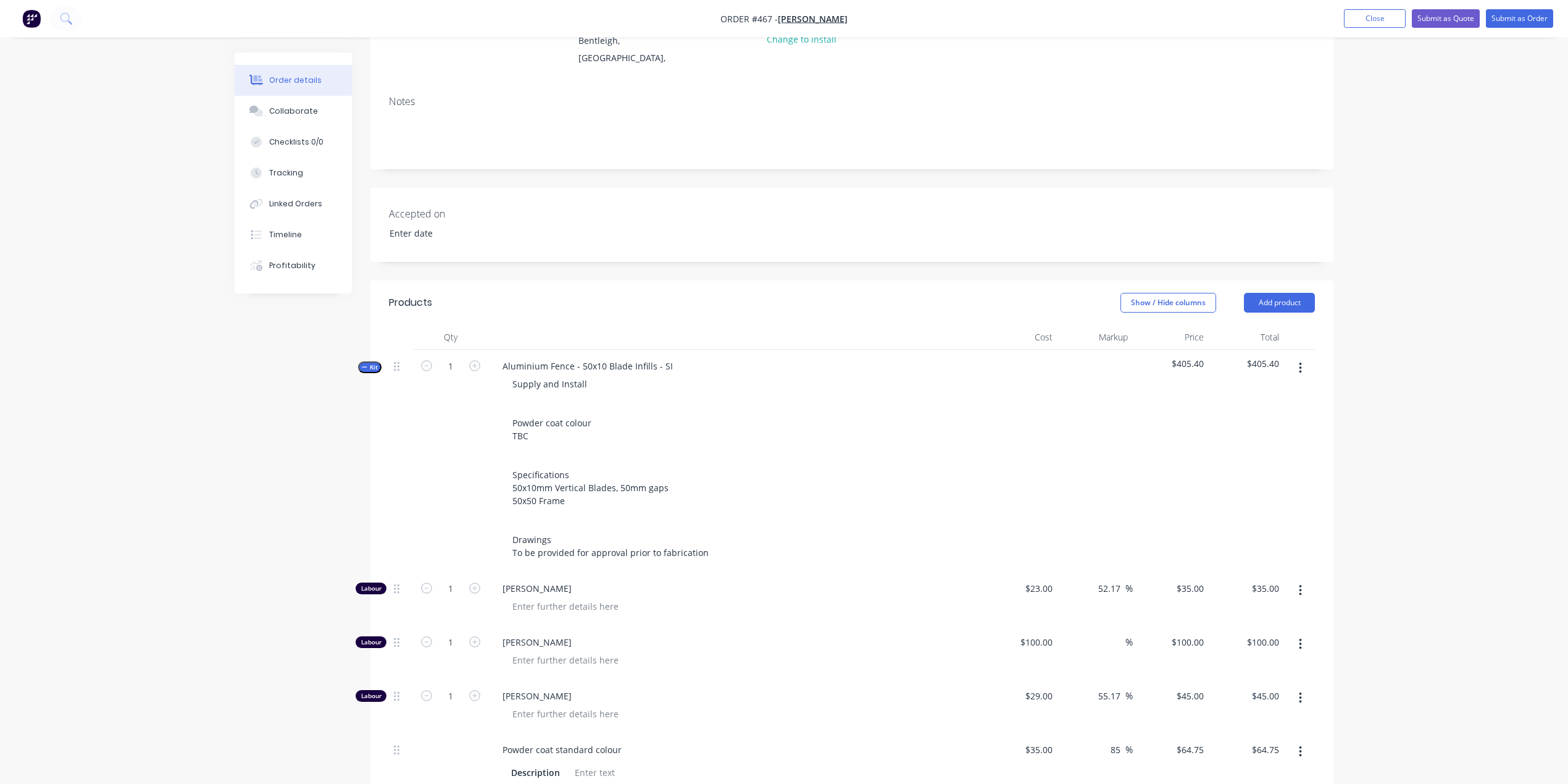
click at [1294, 357] on button "button" at bounding box center [1300, 368] width 29 height 22
click at [284, 548] on div "Created by [PERSON_NAME] Created [DATE] Required [DATE] Assigned to Add team me…" at bounding box center [784, 704] width 1099 height 1653
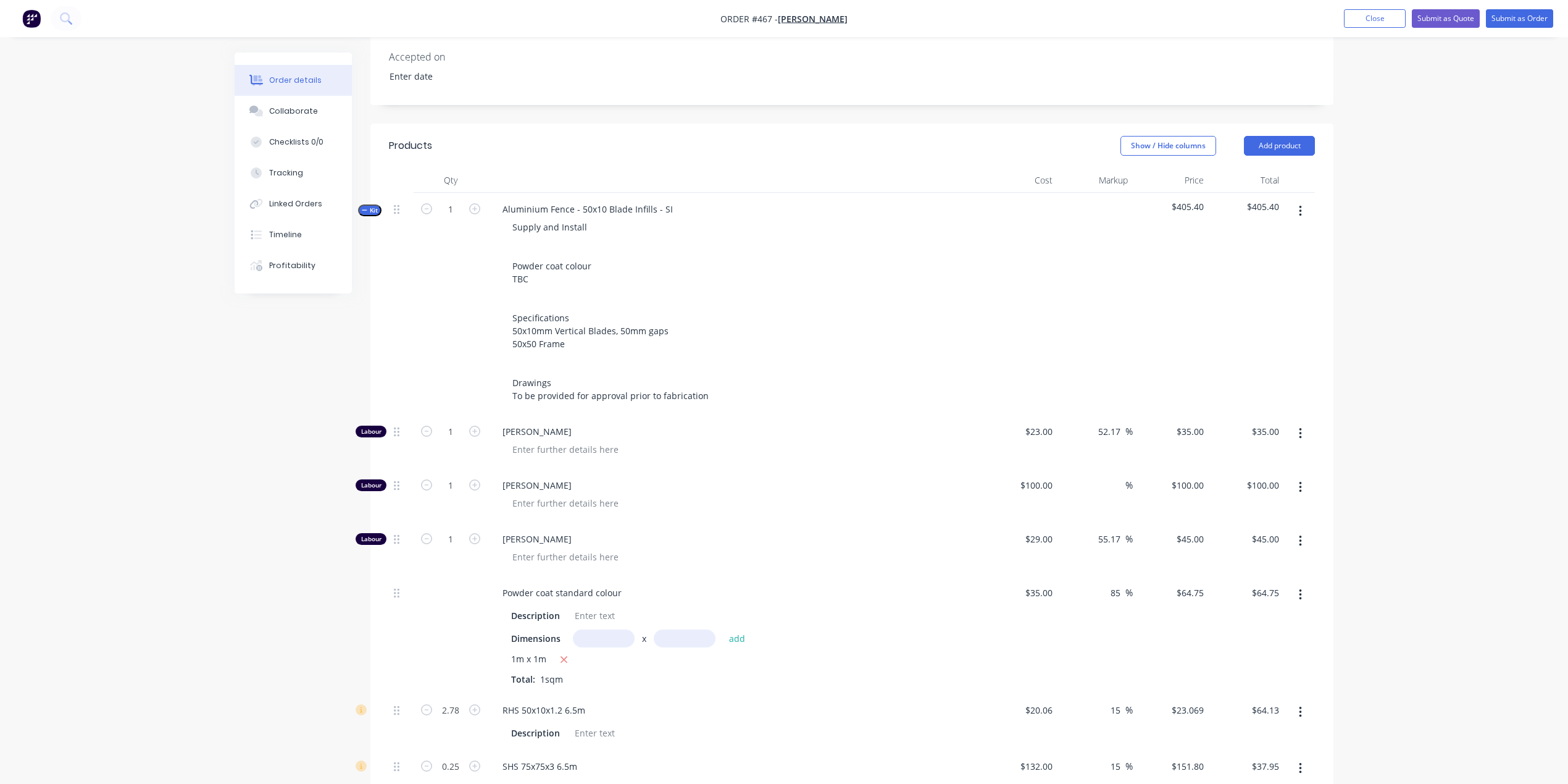
scroll to position [362, 0]
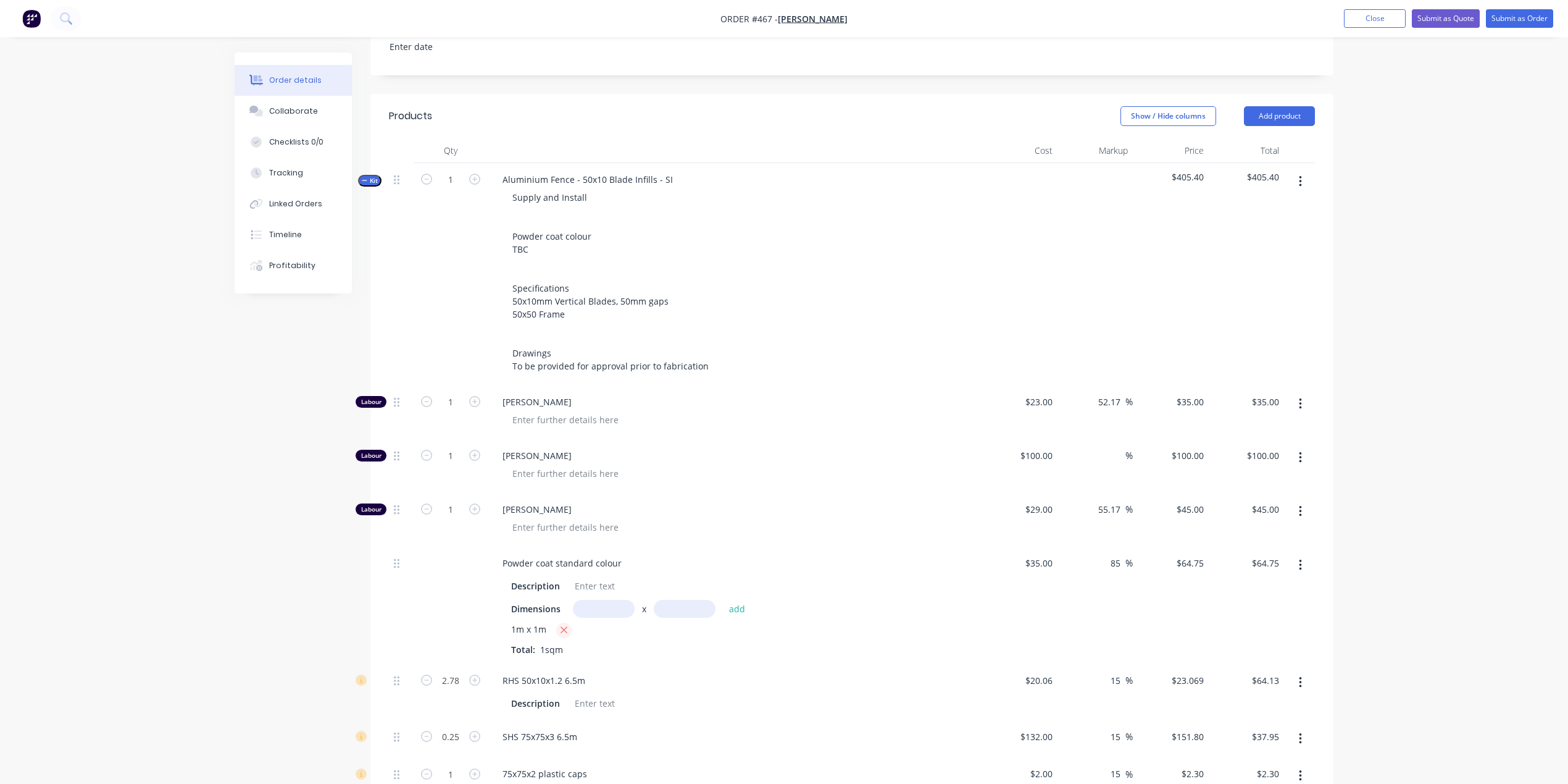
click at [563, 625] on icon "button" at bounding box center [564, 630] width 8 height 11
click at [365, 177] on icon "button" at bounding box center [364, 180] width 5 height 6
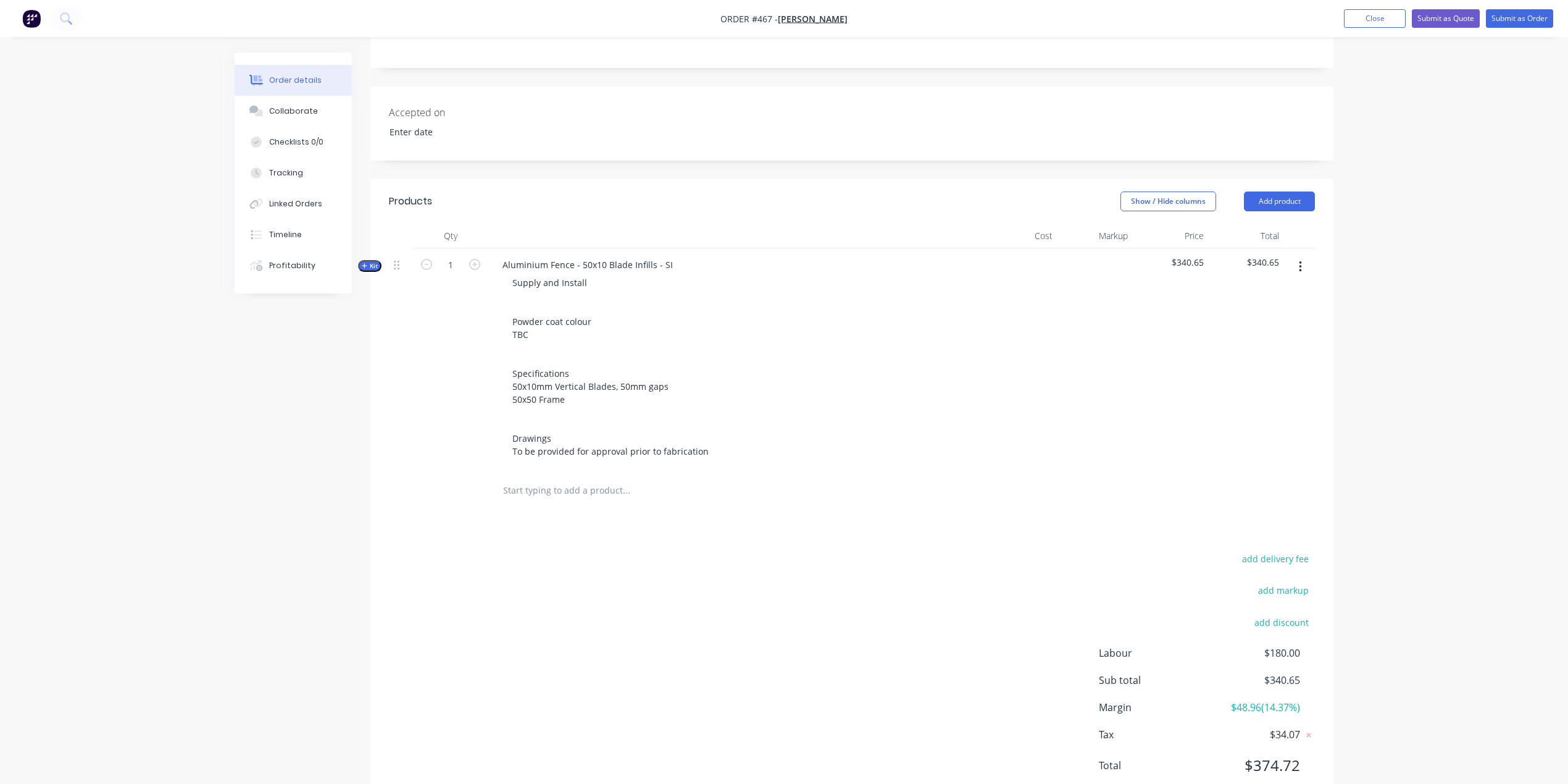
click at [571, 478] on input "text" at bounding box center [626, 490] width 247 height 24
click at [316, 92] on button "Order details" at bounding box center [293, 80] width 117 height 31
click at [317, 126] on button "Collaborate" at bounding box center [293, 111] width 117 height 31
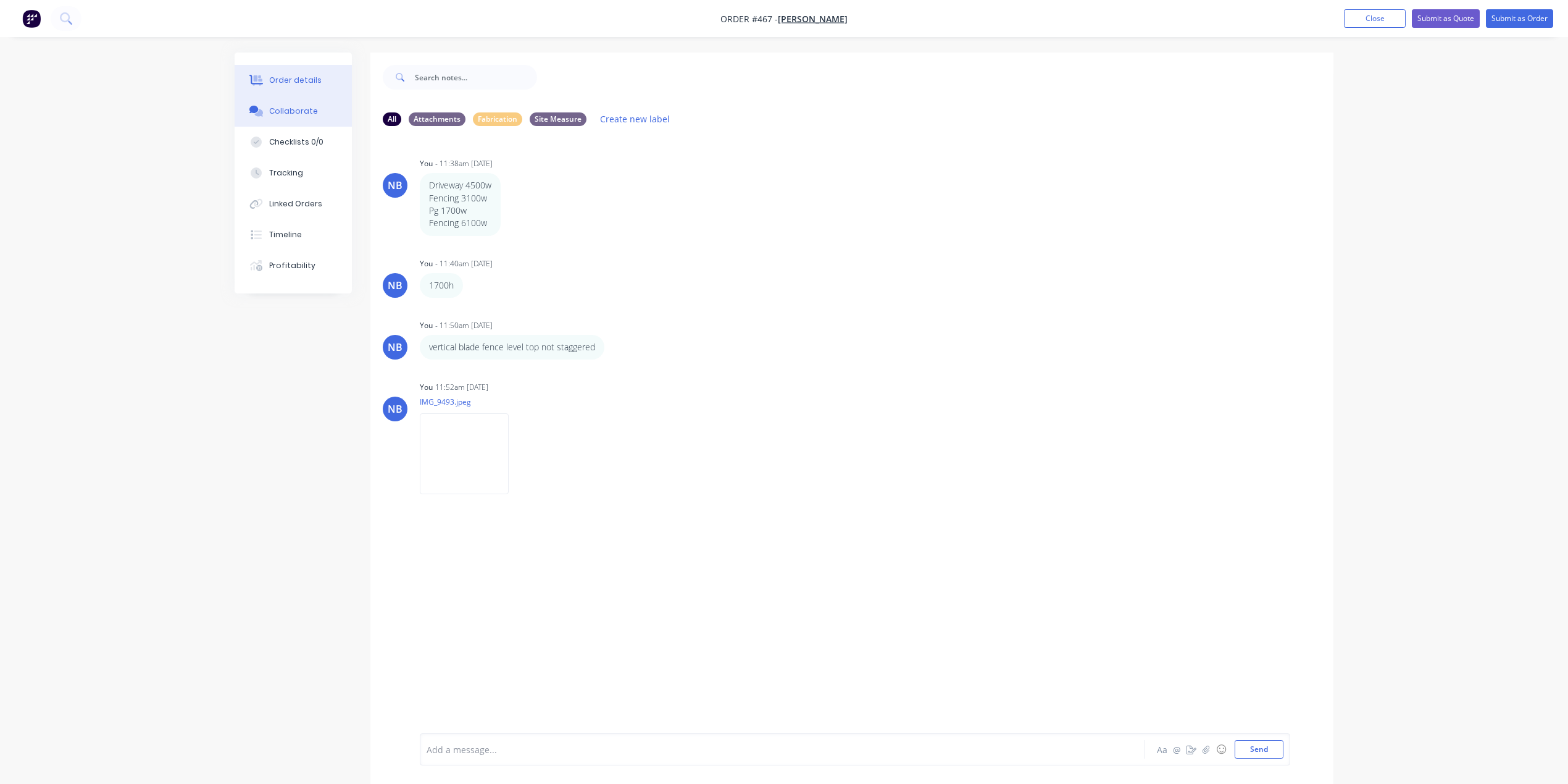
drag, startPoint x: 297, startPoint y: 85, endPoint x: 287, endPoint y: 85, distance: 10.0
click at [297, 85] on div "Order details" at bounding box center [295, 80] width 53 height 11
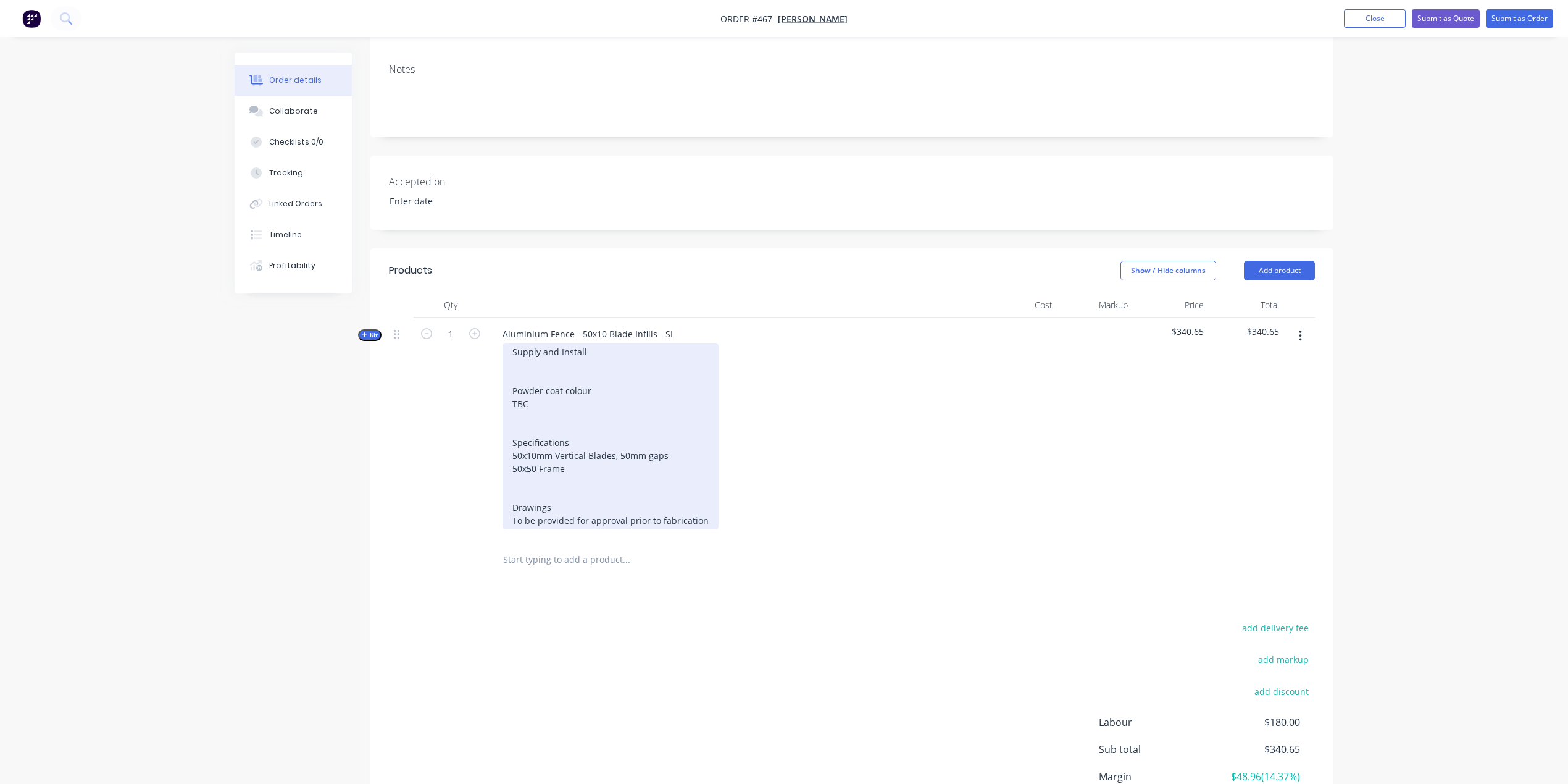
scroll to position [277, 0]
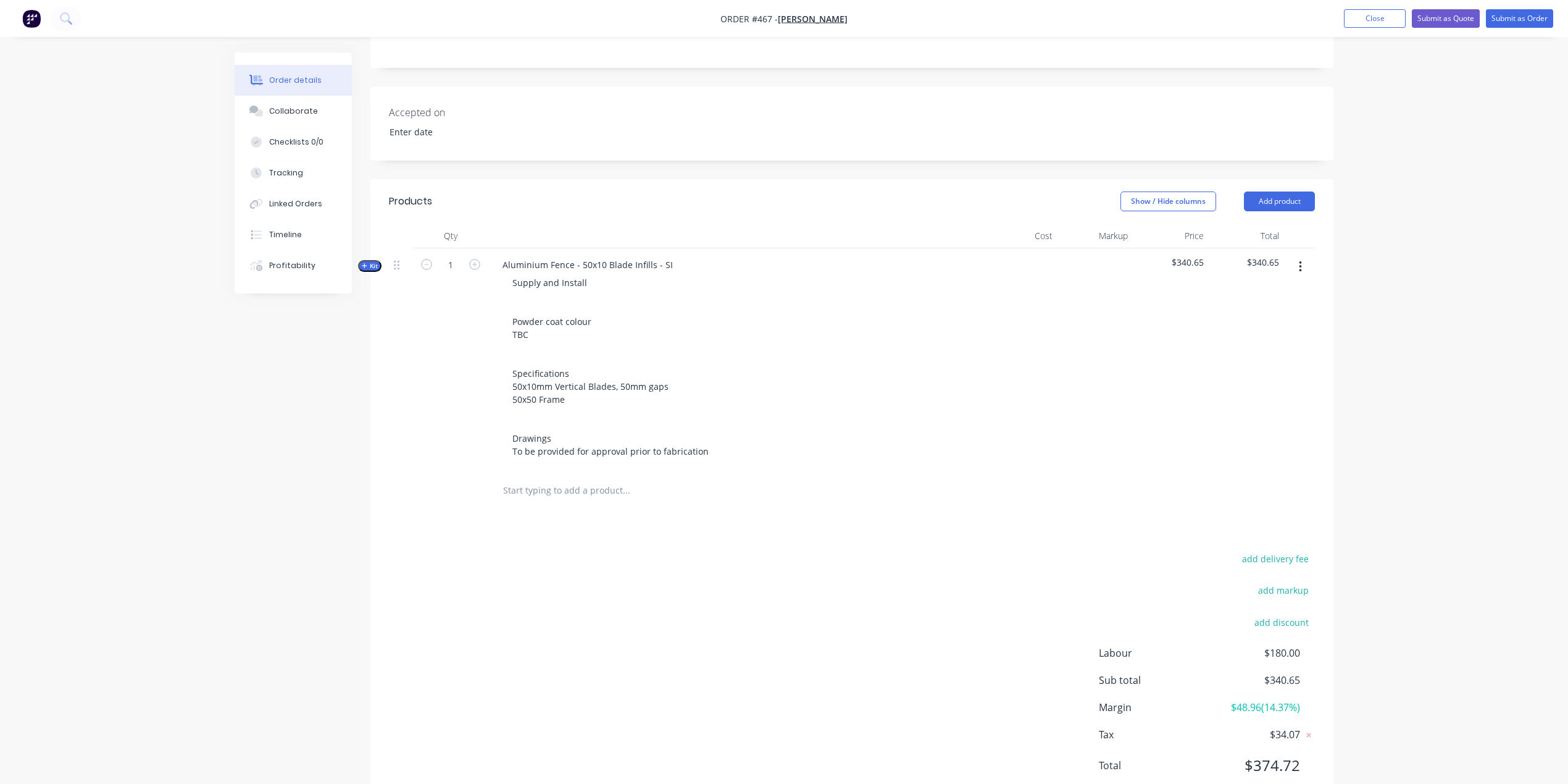
click at [542, 478] on input "text" at bounding box center [626, 490] width 247 height 24
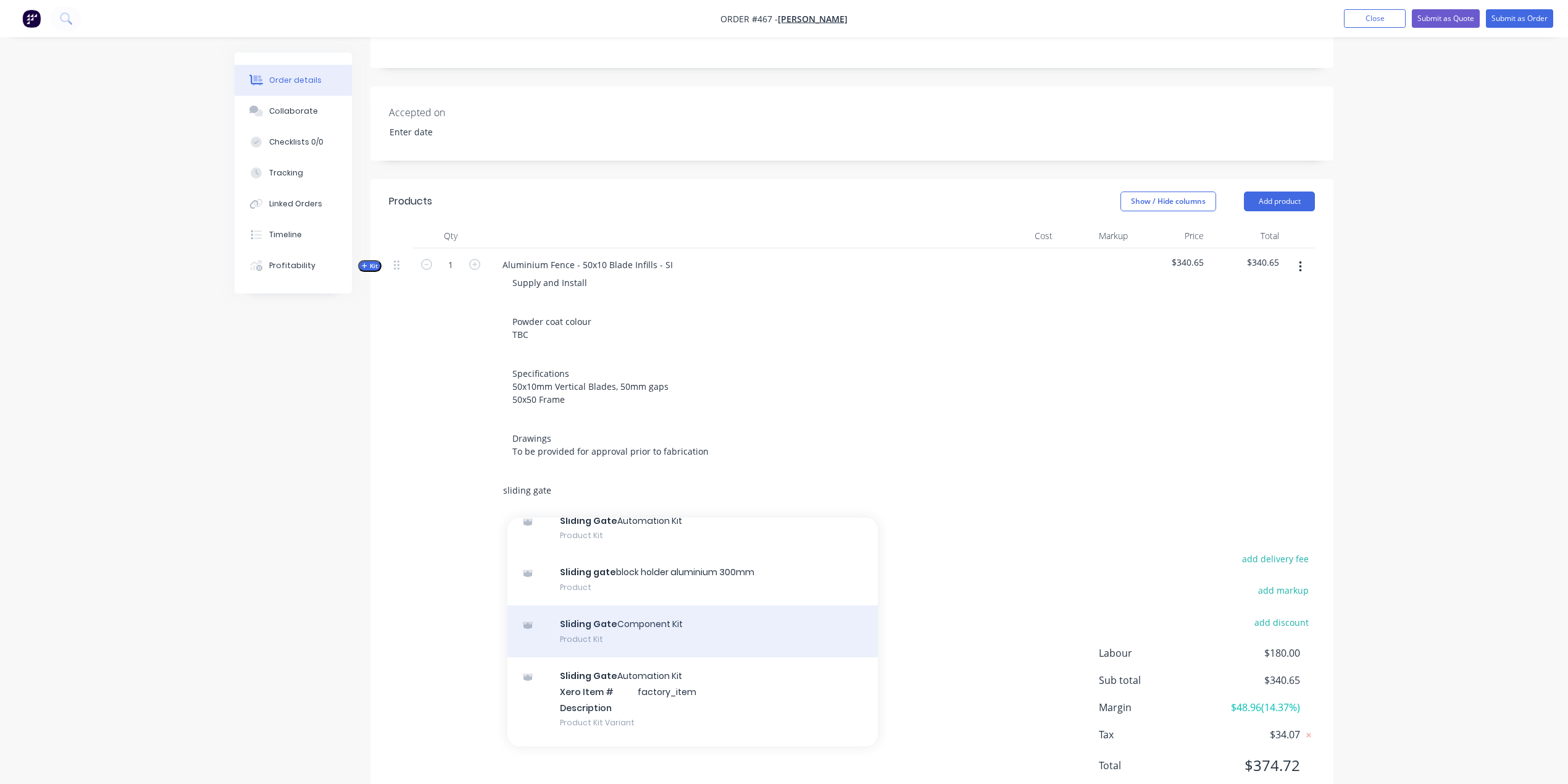
scroll to position [999, 0]
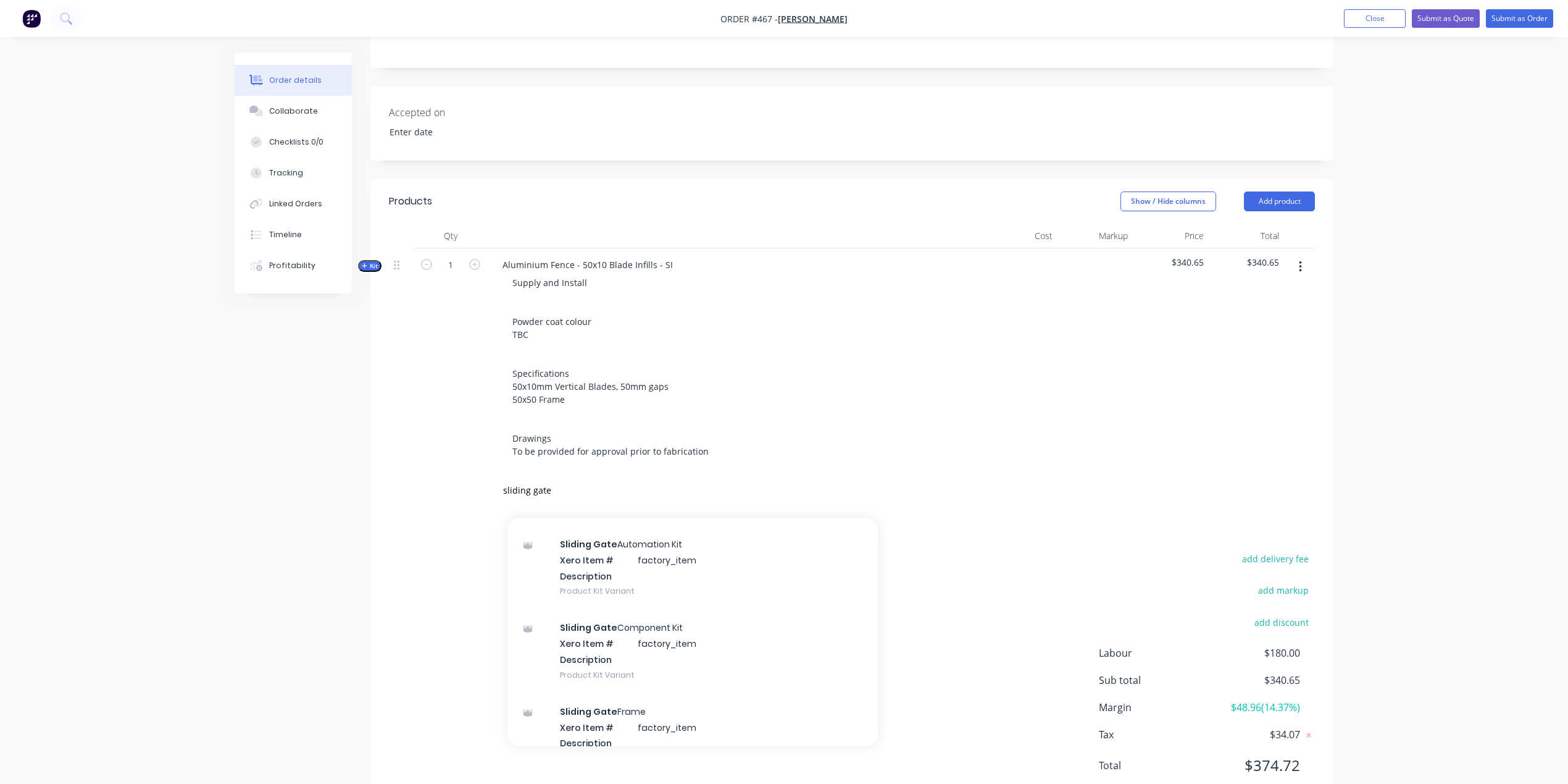
click at [486, 632] on div "add delivery fee add markup add discount Labour $180.00 Sub total $340.65 Margi…" at bounding box center [851, 670] width 926 height 239
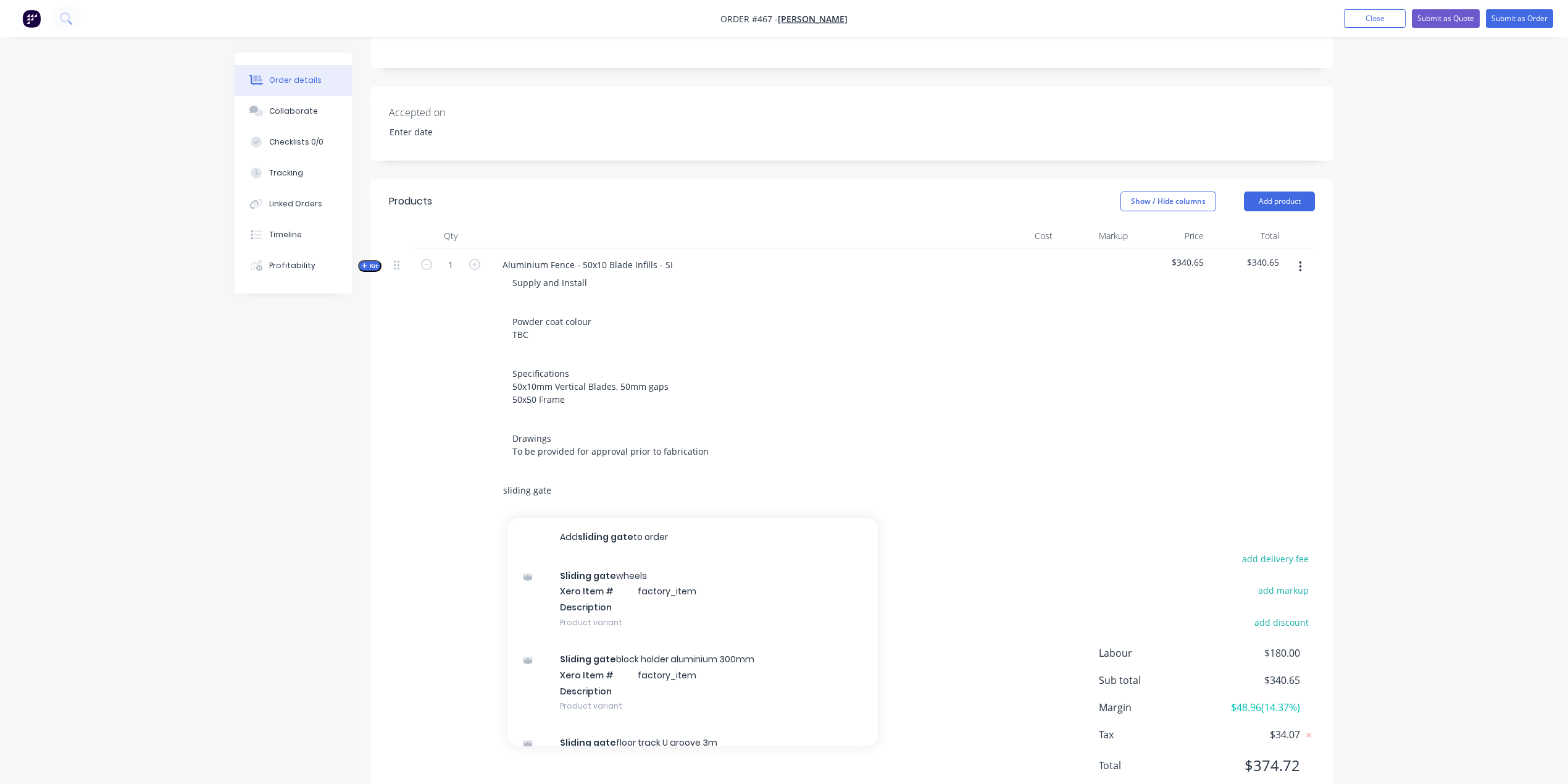
drag, startPoint x: 551, startPoint y: 447, endPoint x: 465, endPoint y: 434, distance: 87.0
click at [467, 471] on div "sliding gate Add sliding gate to order Sliding gate wheels Xero Item # factory_…" at bounding box center [851, 490] width 926 height 40
click at [410, 626] on div "add delivery fee add markup add discount Labour $180.00 Sub total $340.65 Margi…" at bounding box center [851, 670] width 926 height 239
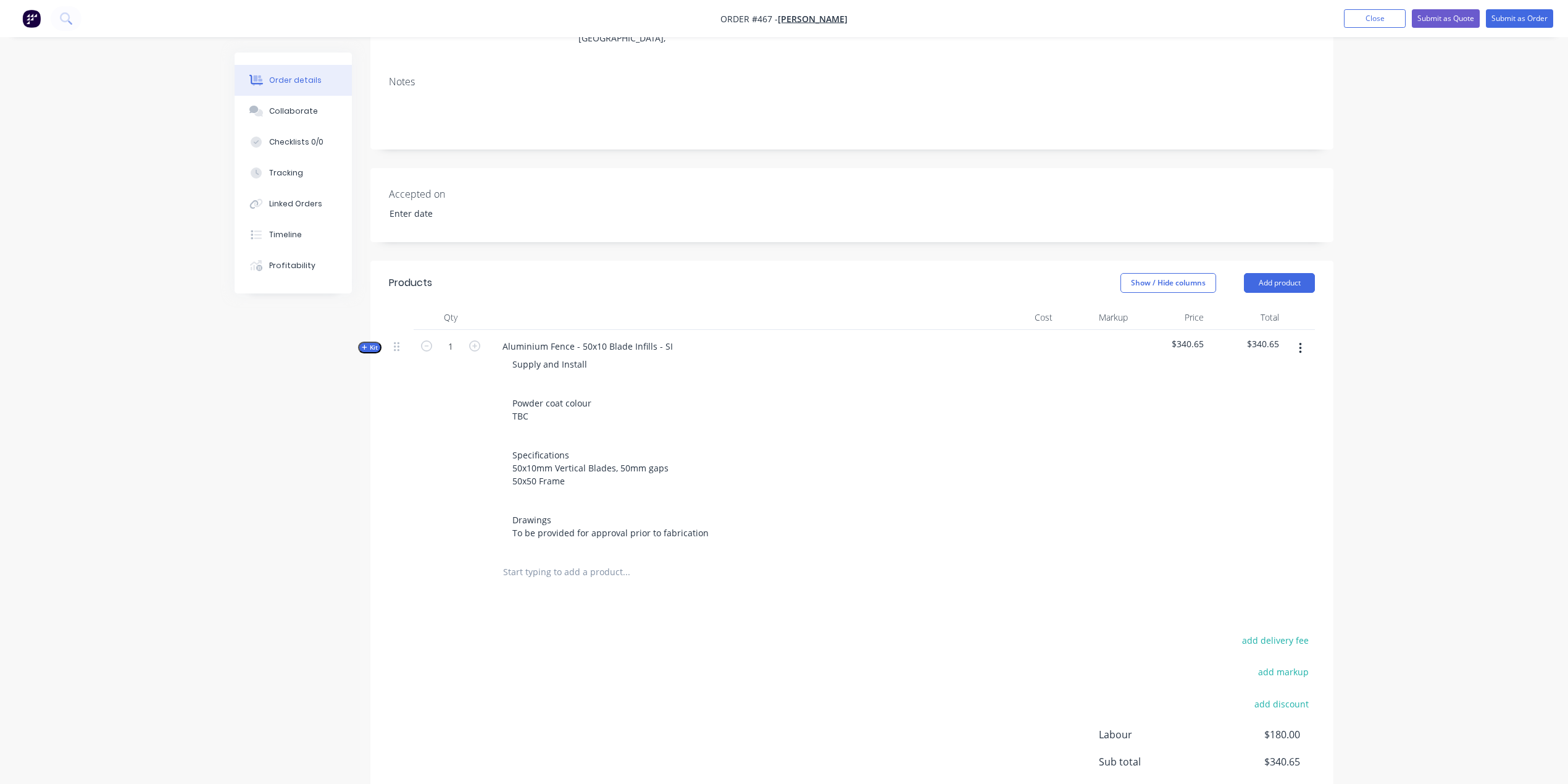
click at [502, 560] on input "text" at bounding box center [626, 572] width 247 height 24
click at [515, 560] on input "text" at bounding box center [626, 572] width 247 height 24
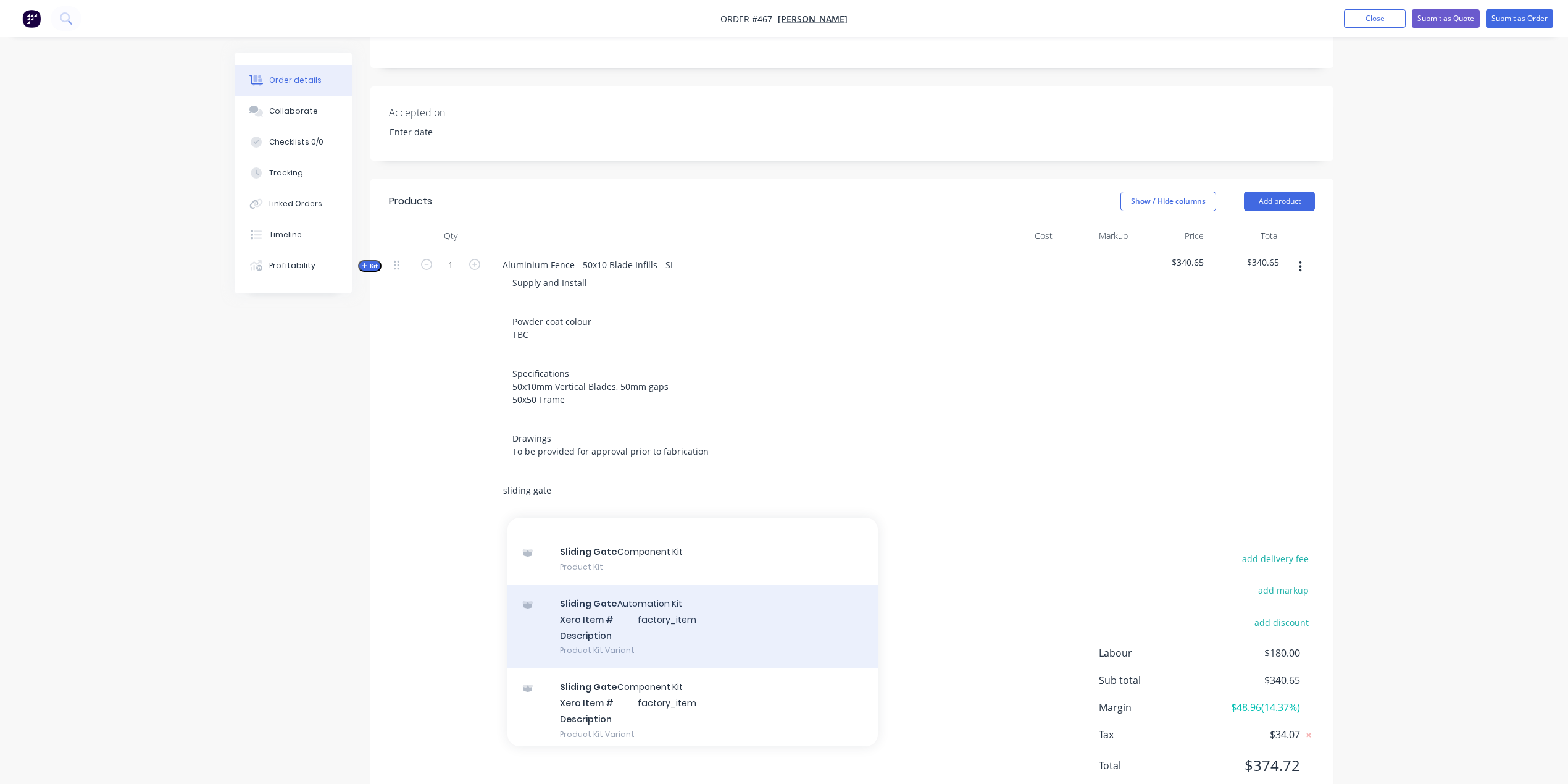
scroll to position [999, 0]
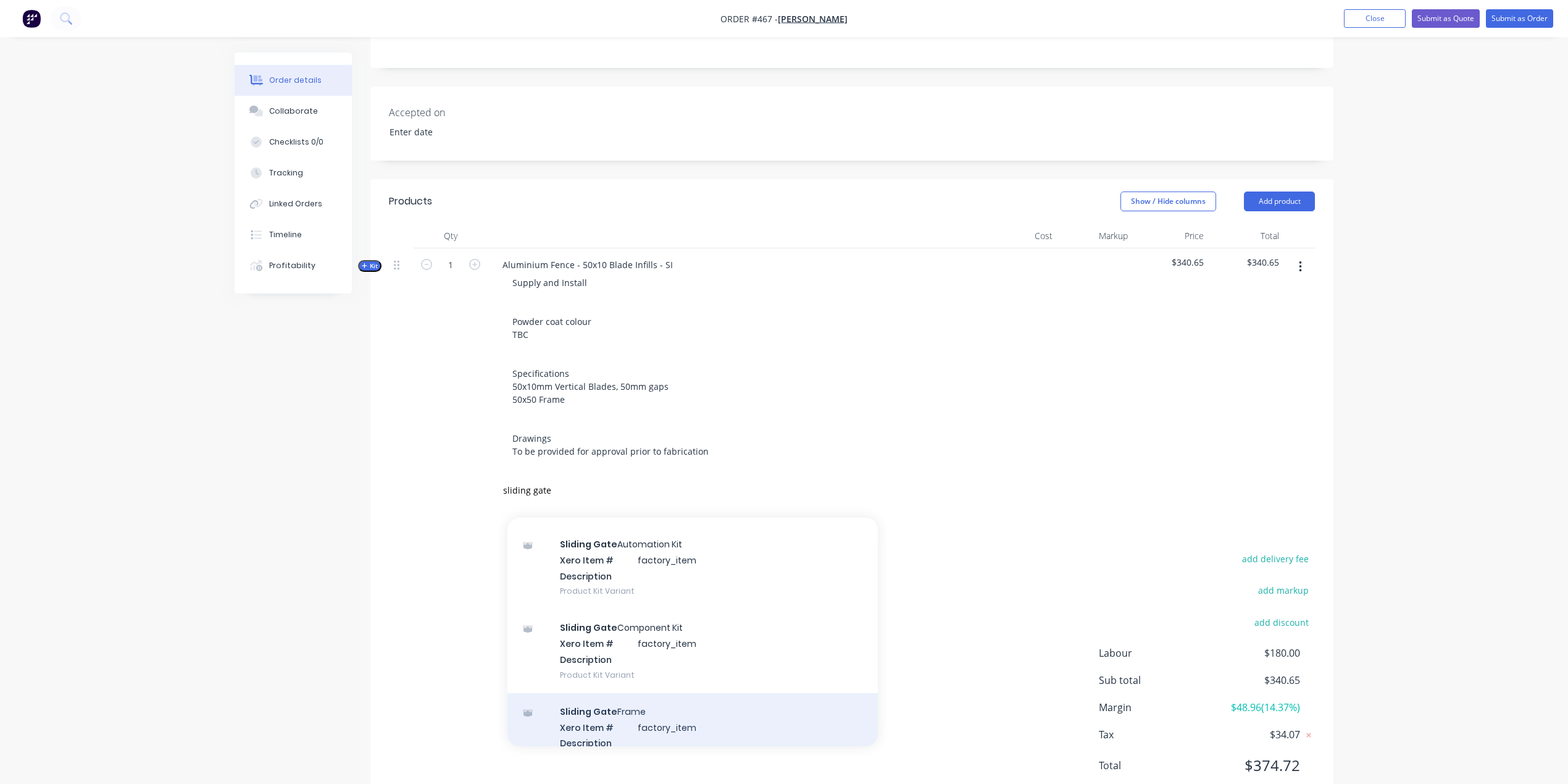
click at [667, 693] on div "Sliding Gate Frame Xero Item # factory_item Description Product Kit Variant" at bounding box center [693, 734] width 370 height 83
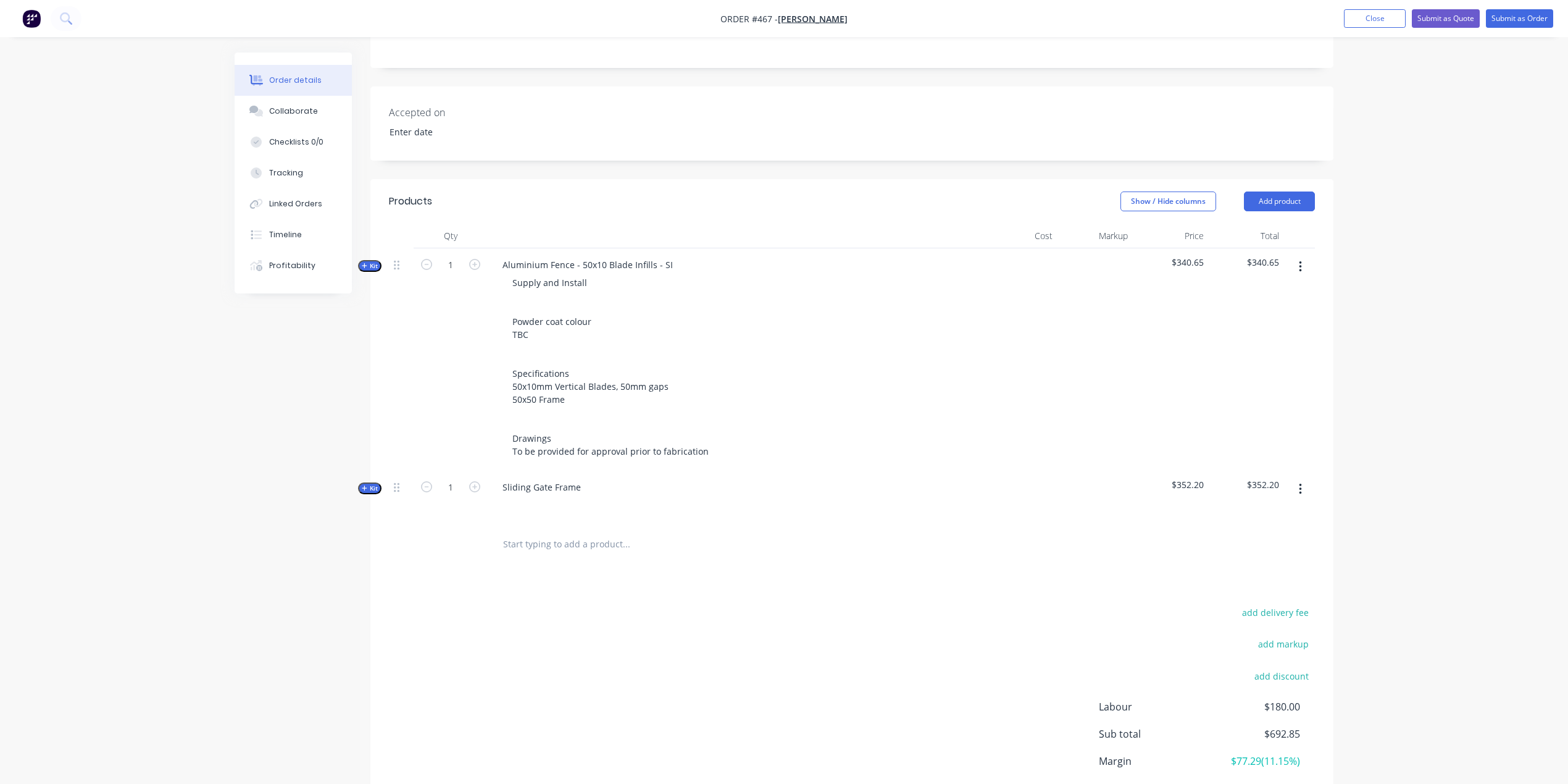
click at [367, 484] on span "Kit" at bounding box center [370, 488] width 16 height 9
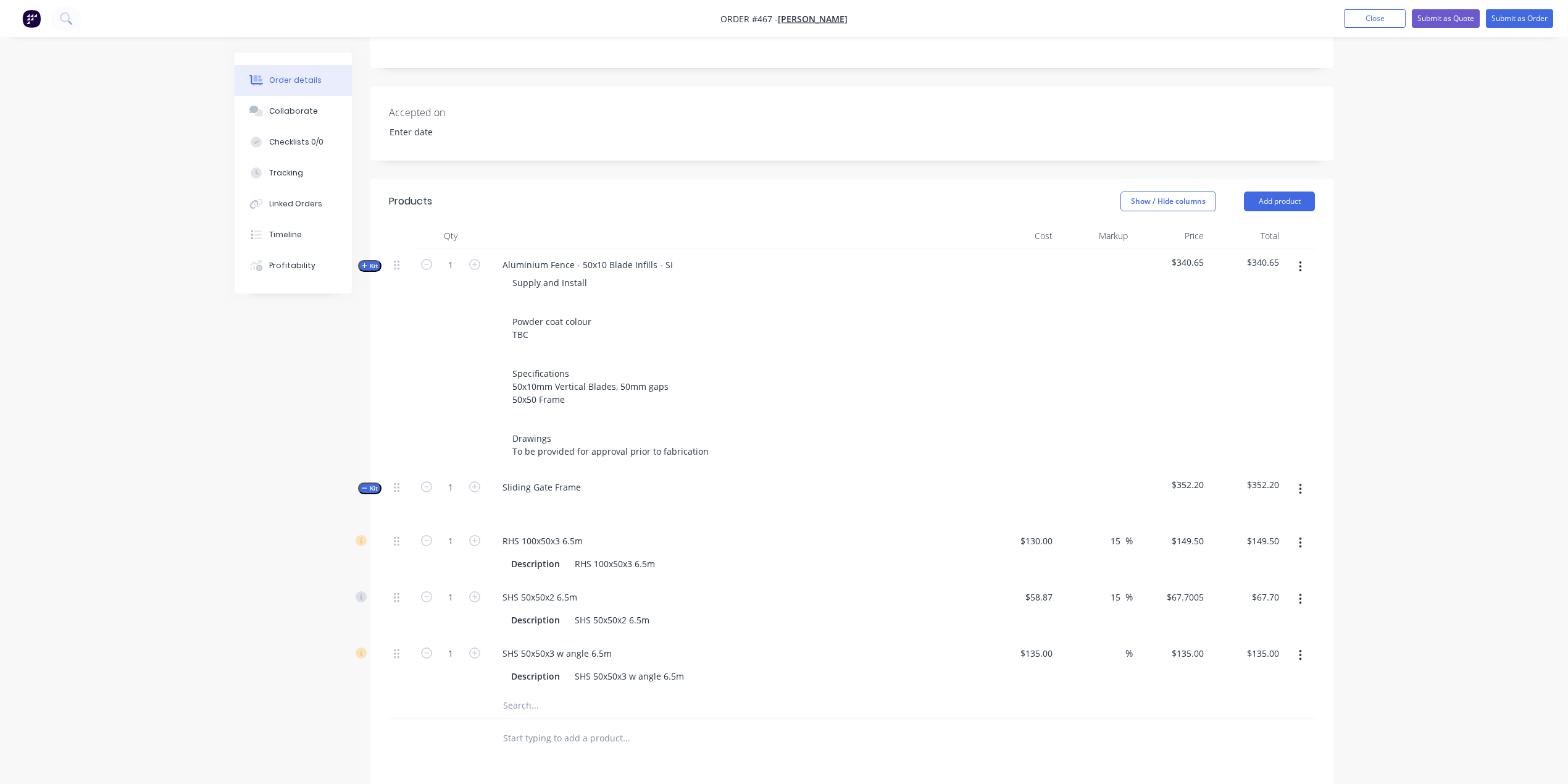
click at [363, 485] on icon "button" at bounding box center [364, 488] width 5 height 6
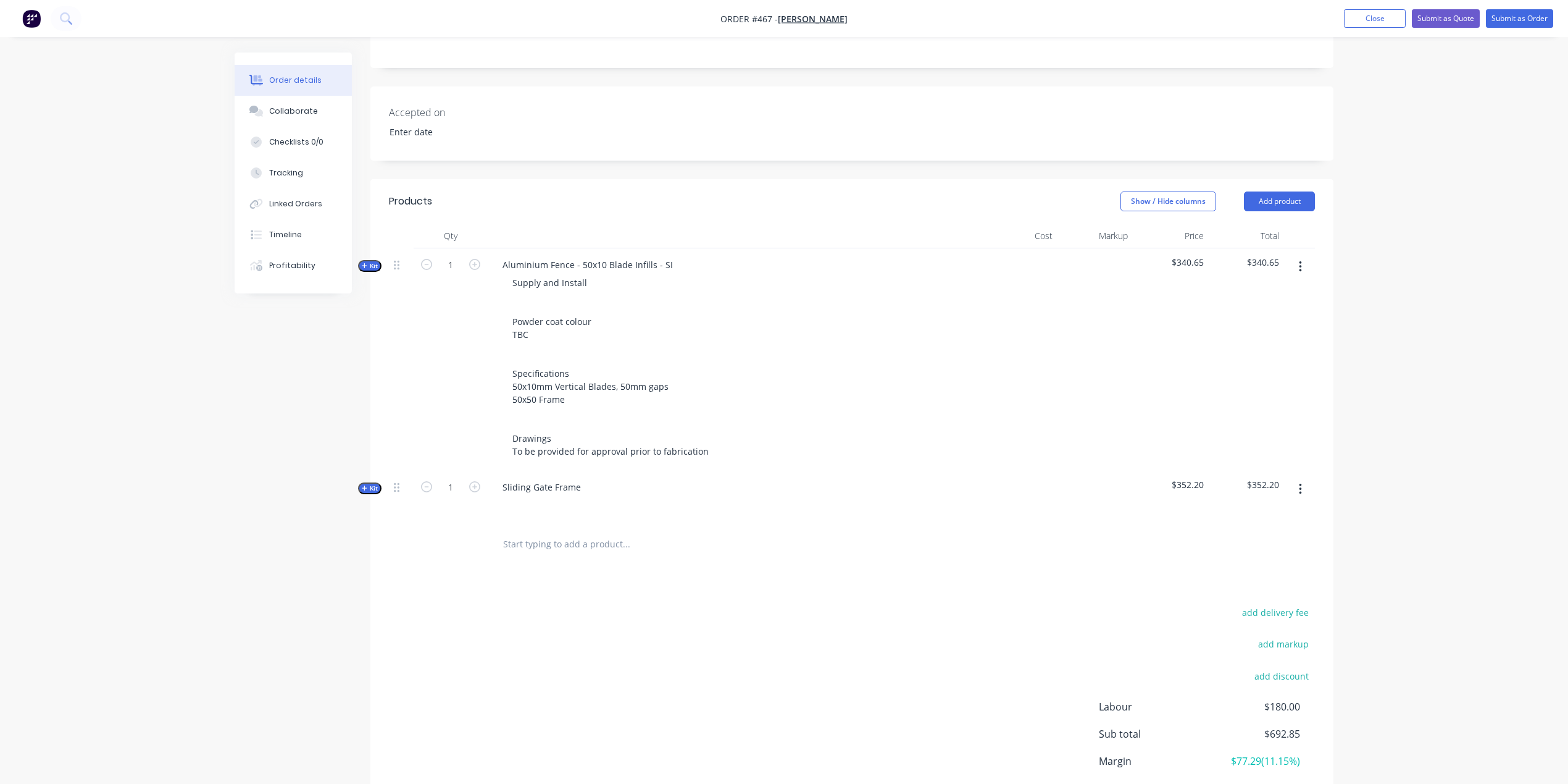
click at [371, 484] on span "Kit" at bounding box center [370, 488] width 16 height 9
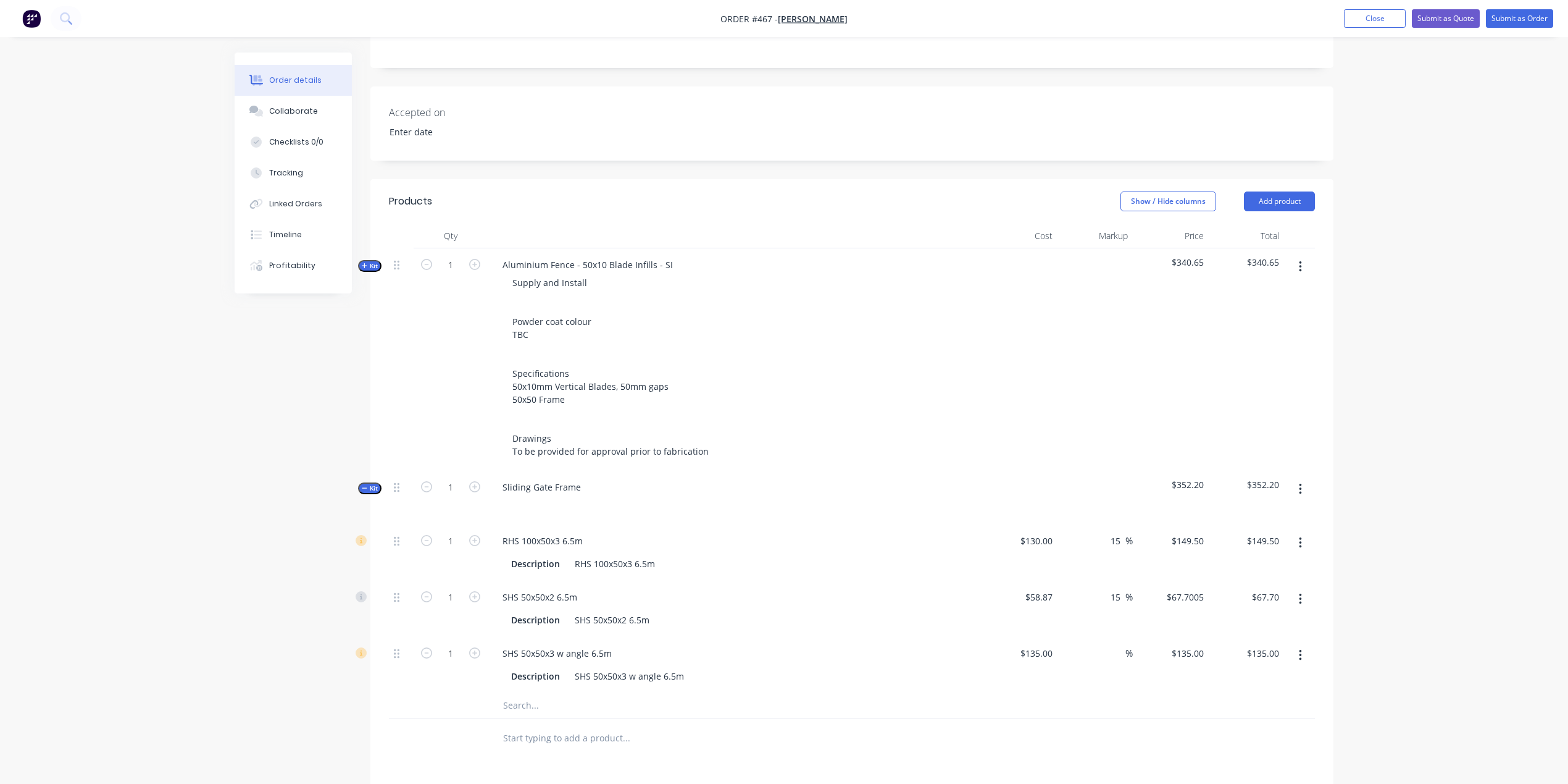
click at [371, 484] on span "Kit" at bounding box center [370, 488] width 16 height 9
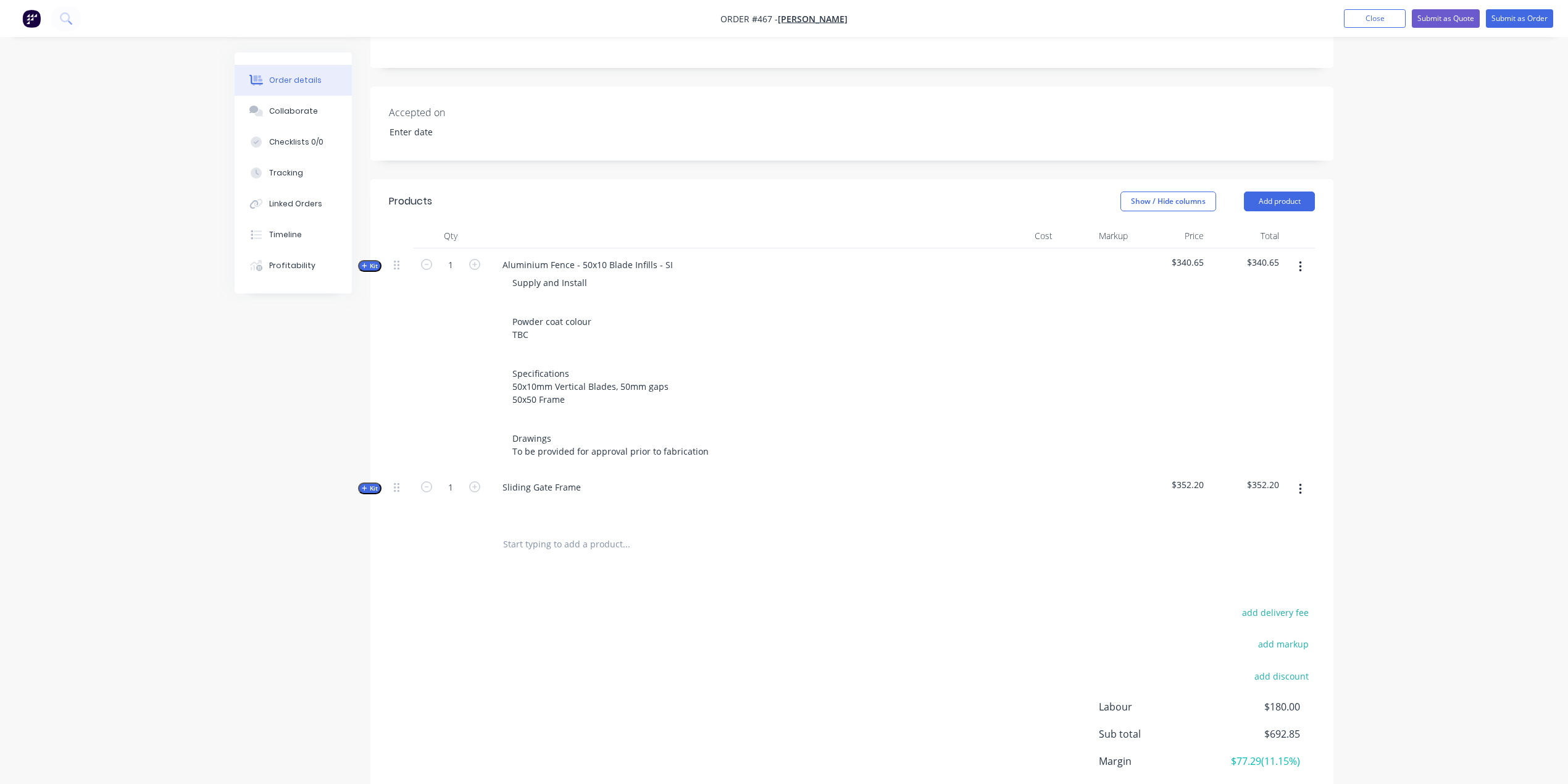
click at [576, 532] on input "text" at bounding box center [626, 544] width 247 height 24
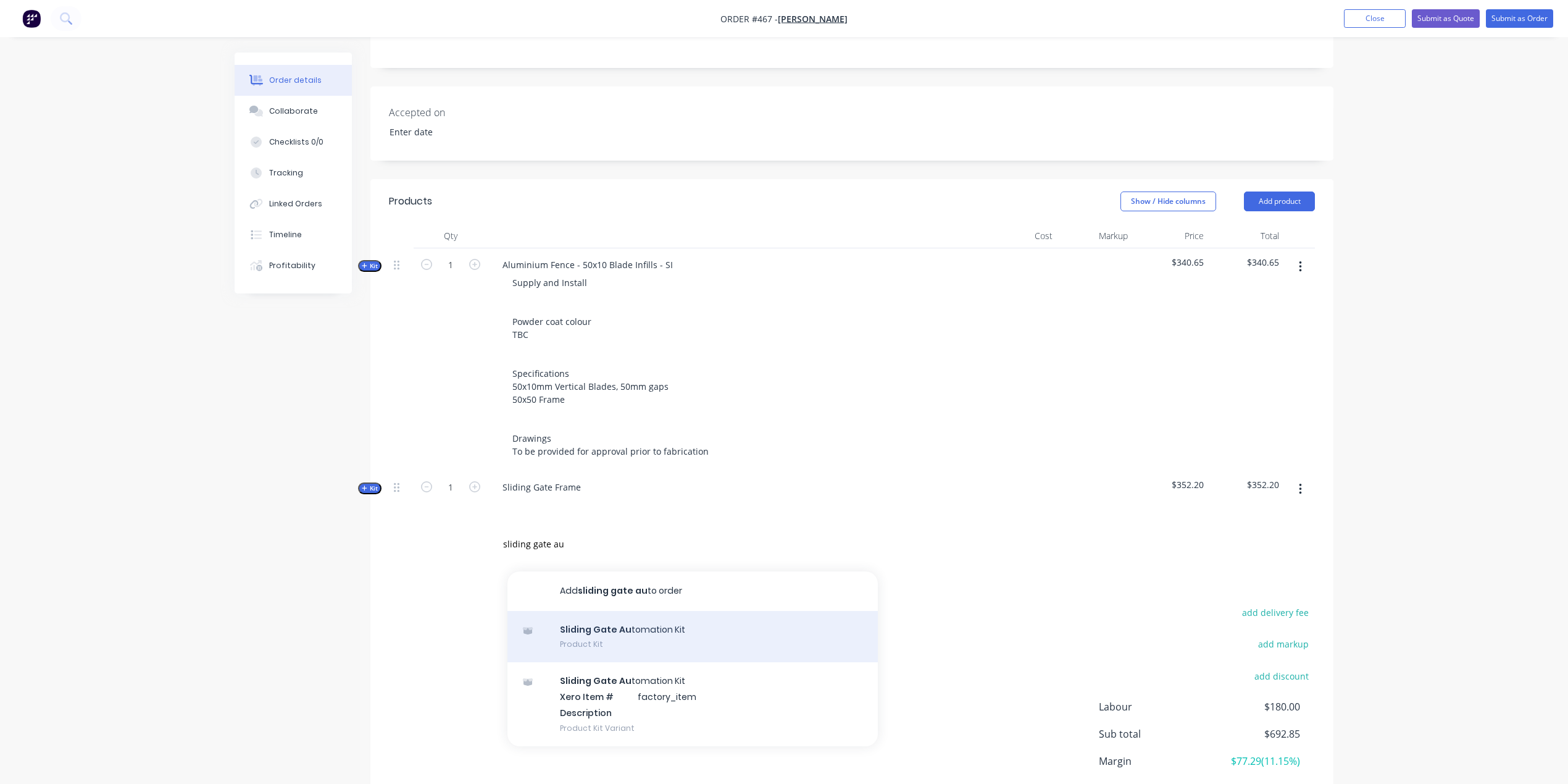
click at [670, 611] on div "Sliding Gate Au tomation Kit Product Kit" at bounding box center [693, 637] width 370 height 52
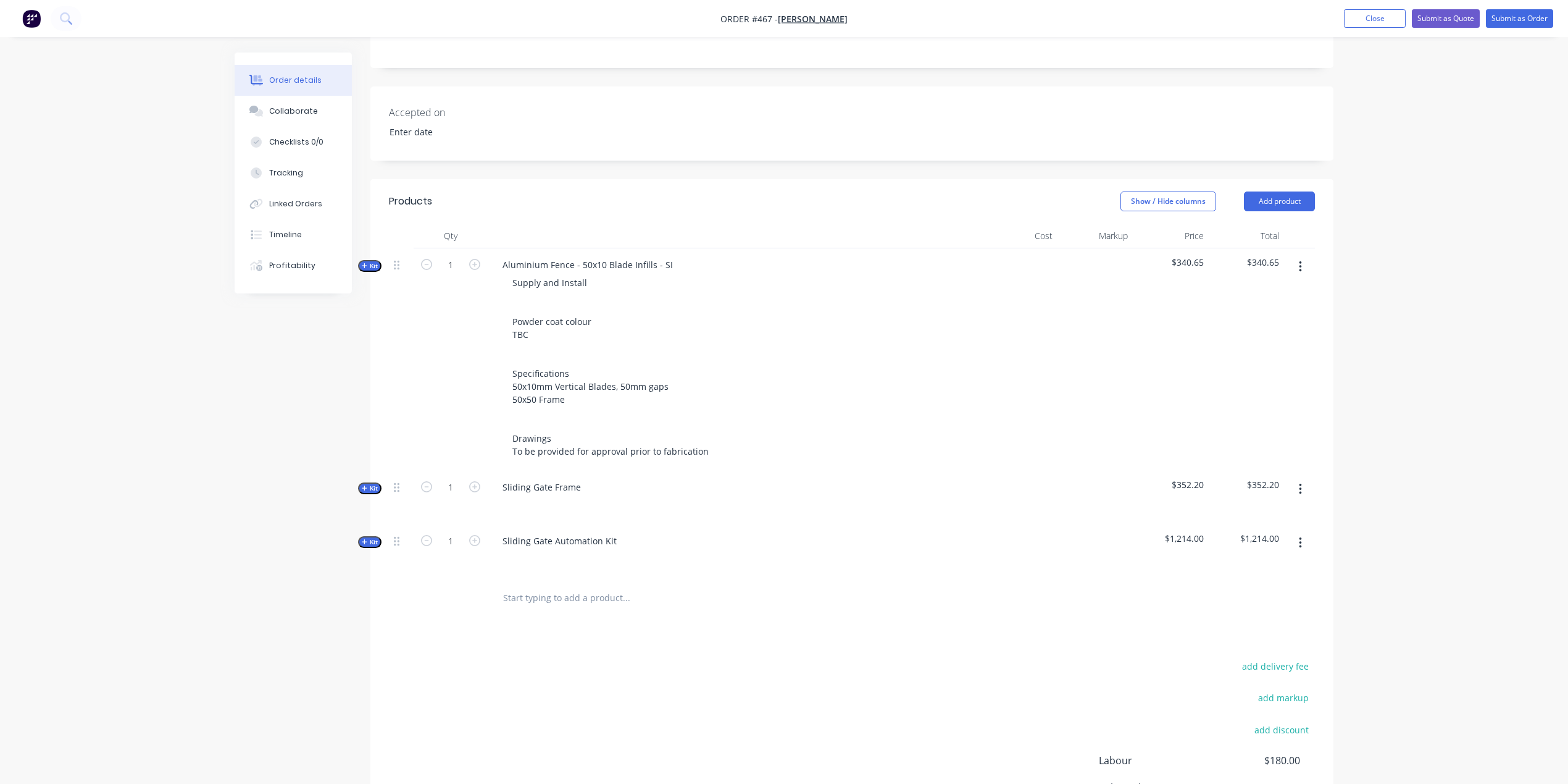
click at [370, 538] on span "Kit" at bounding box center [370, 542] width 16 height 9
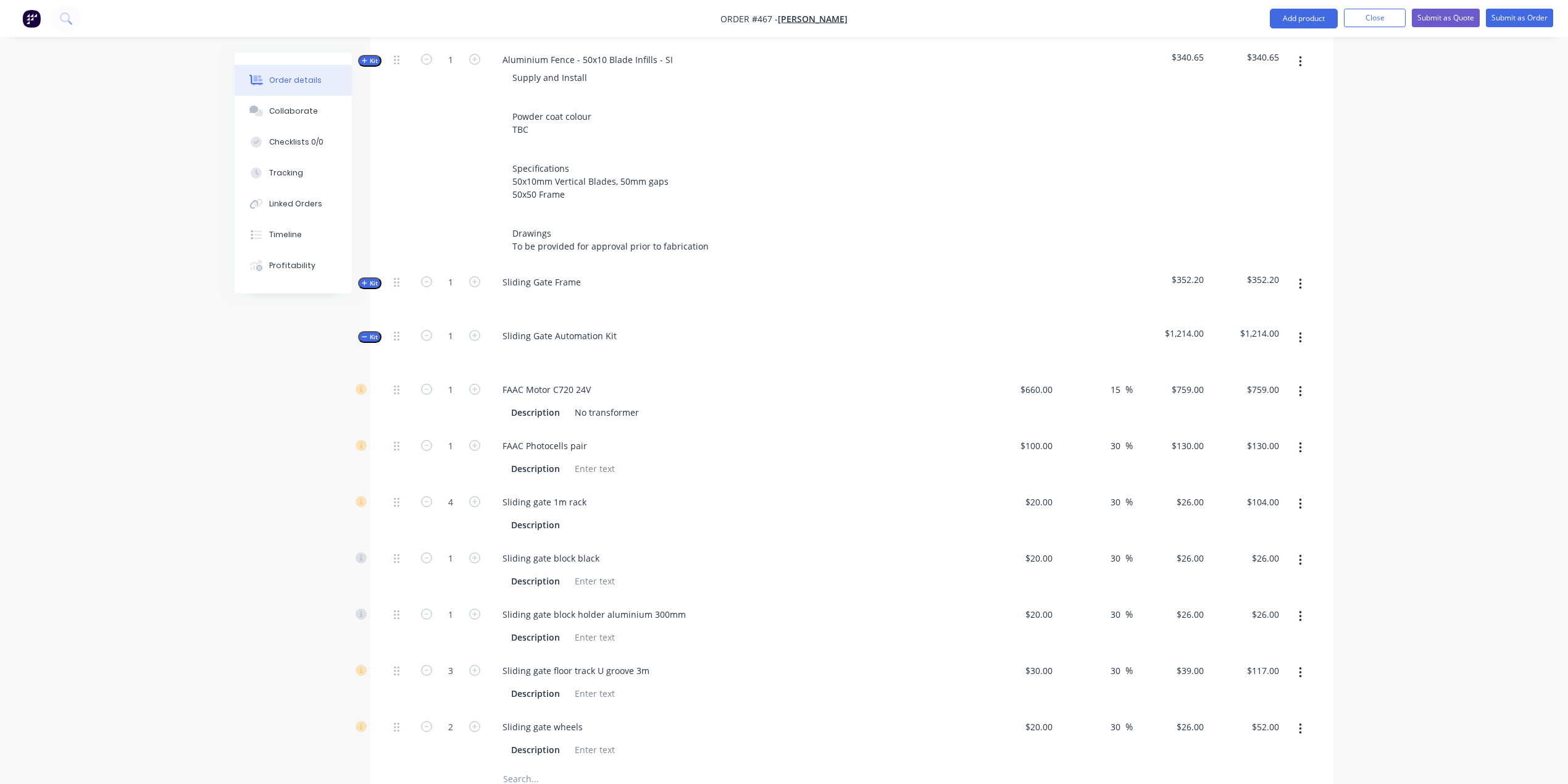
scroll to position [457, 0]
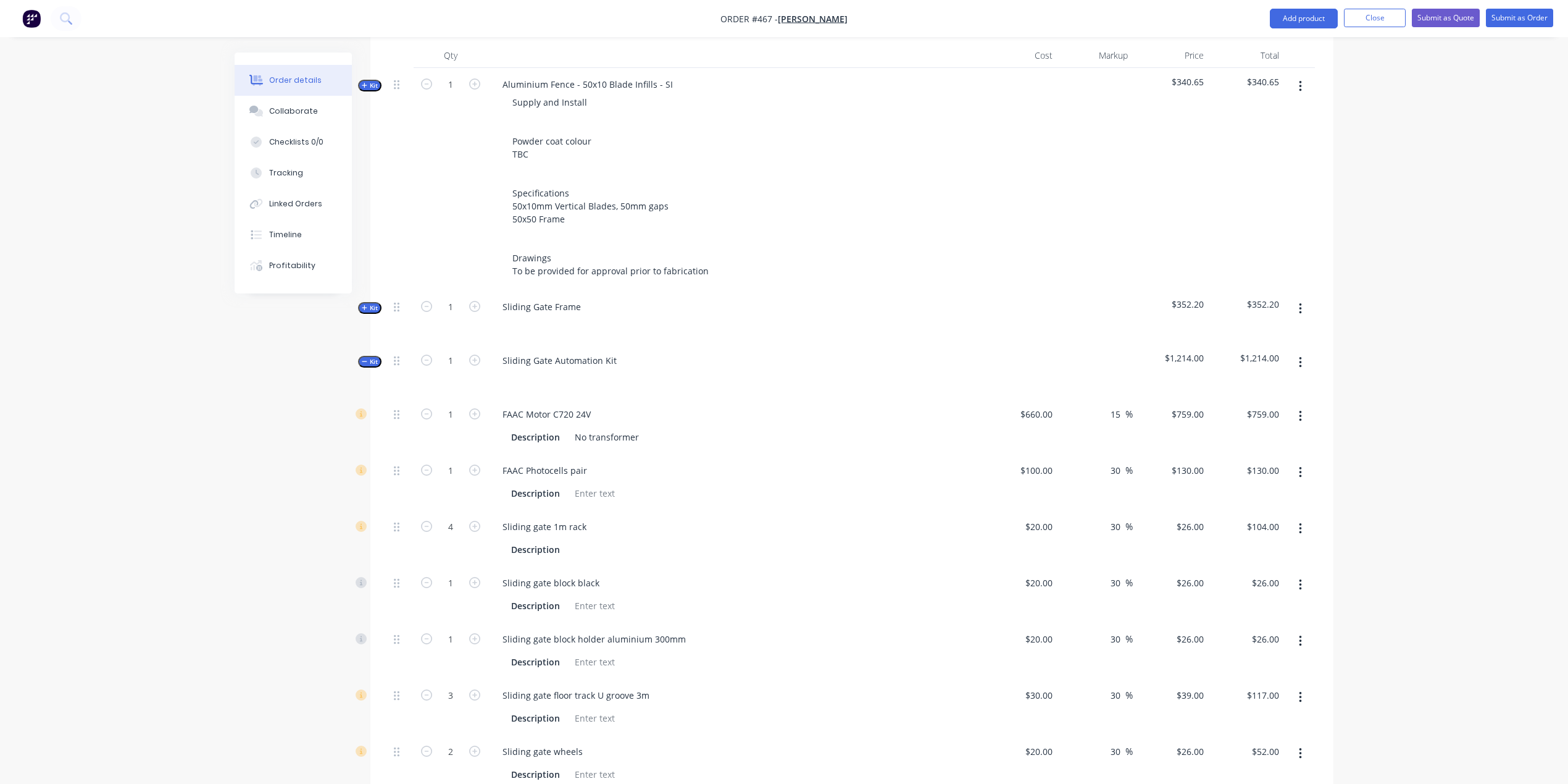
click at [375, 357] on span "Kit" at bounding box center [370, 361] width 16 height 9
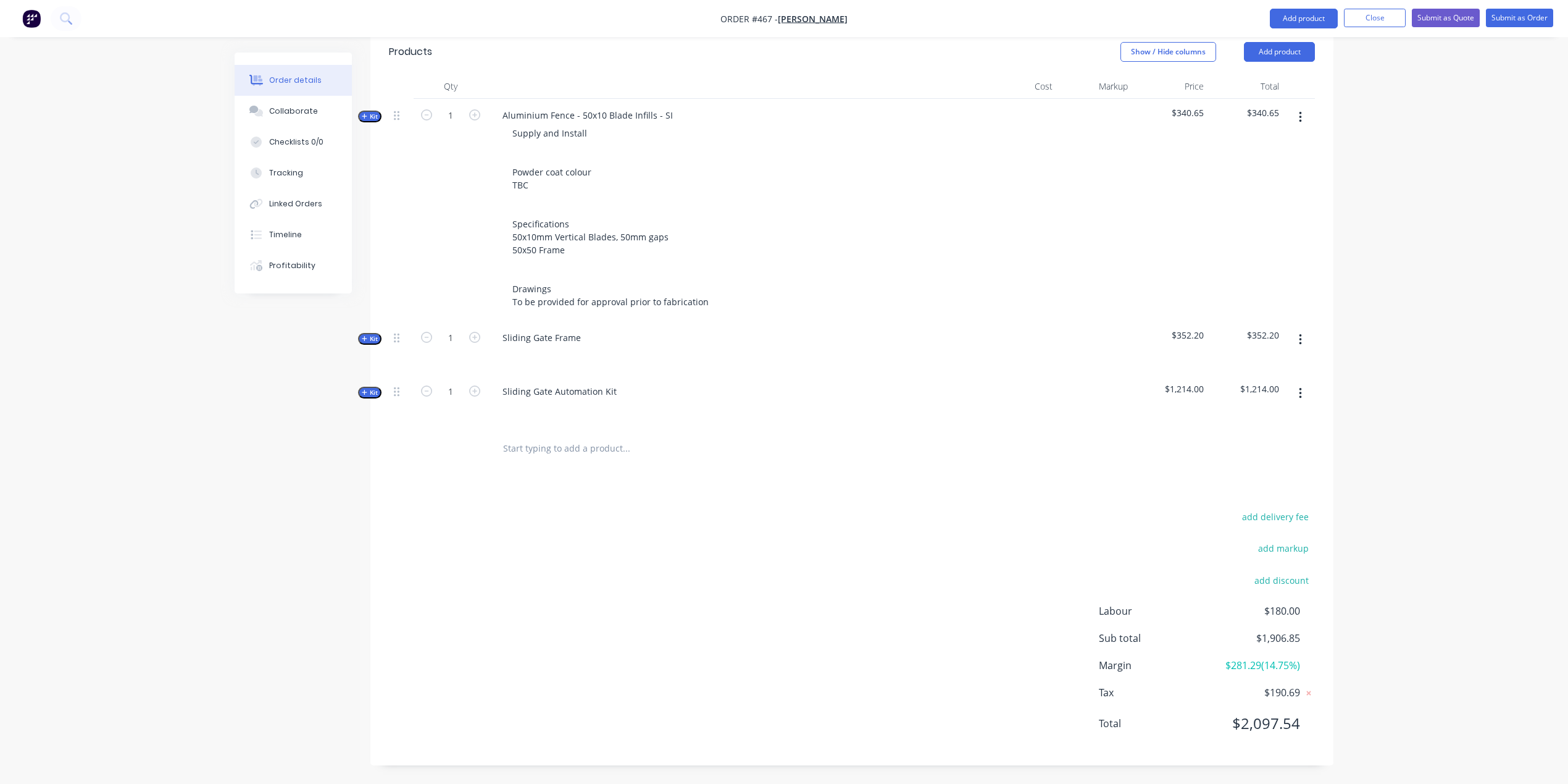
scroll to position [383, 0]
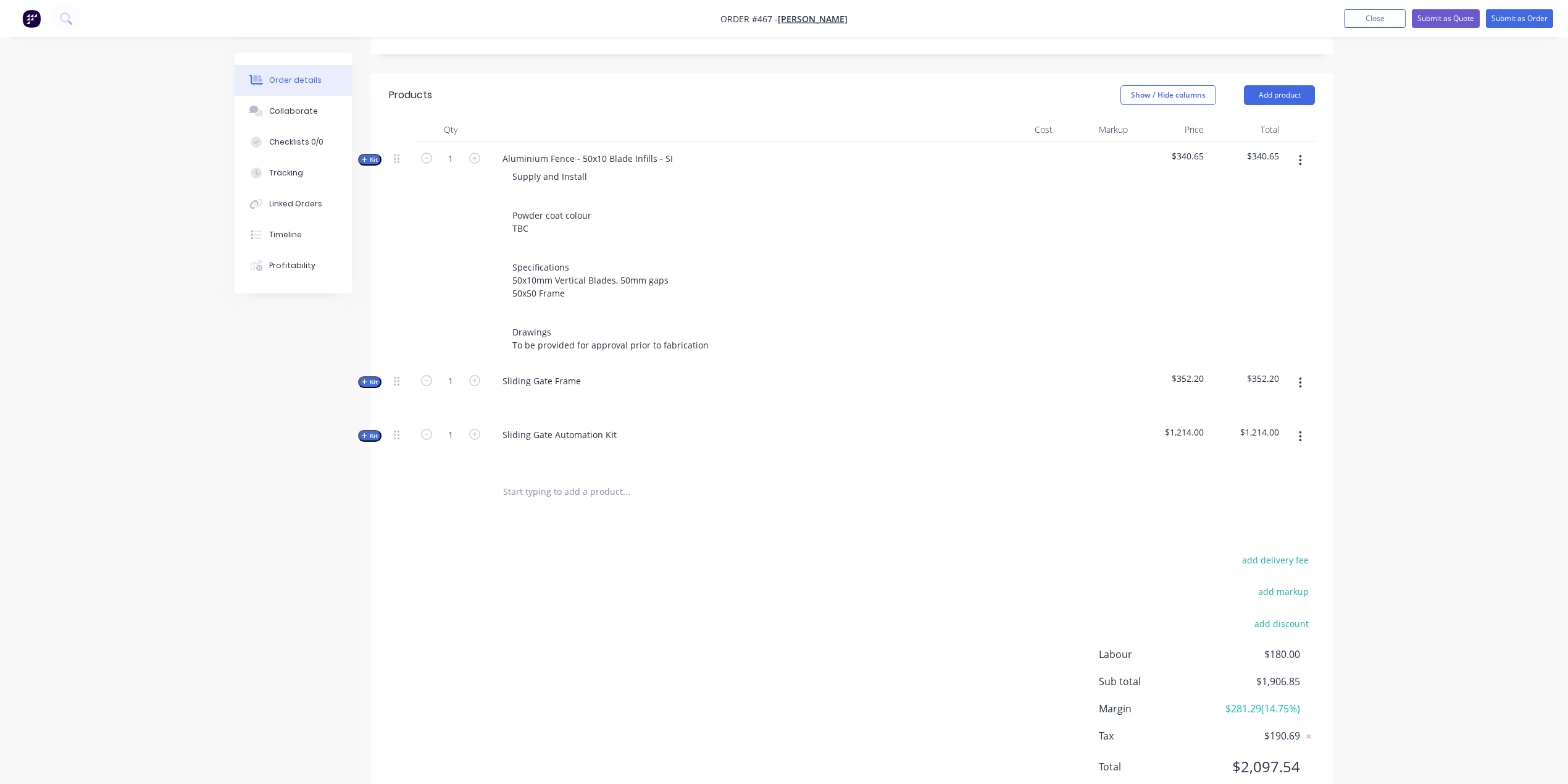
click at [553, 479] on input "text" at bounding box center [626, 491] width 247 height 24
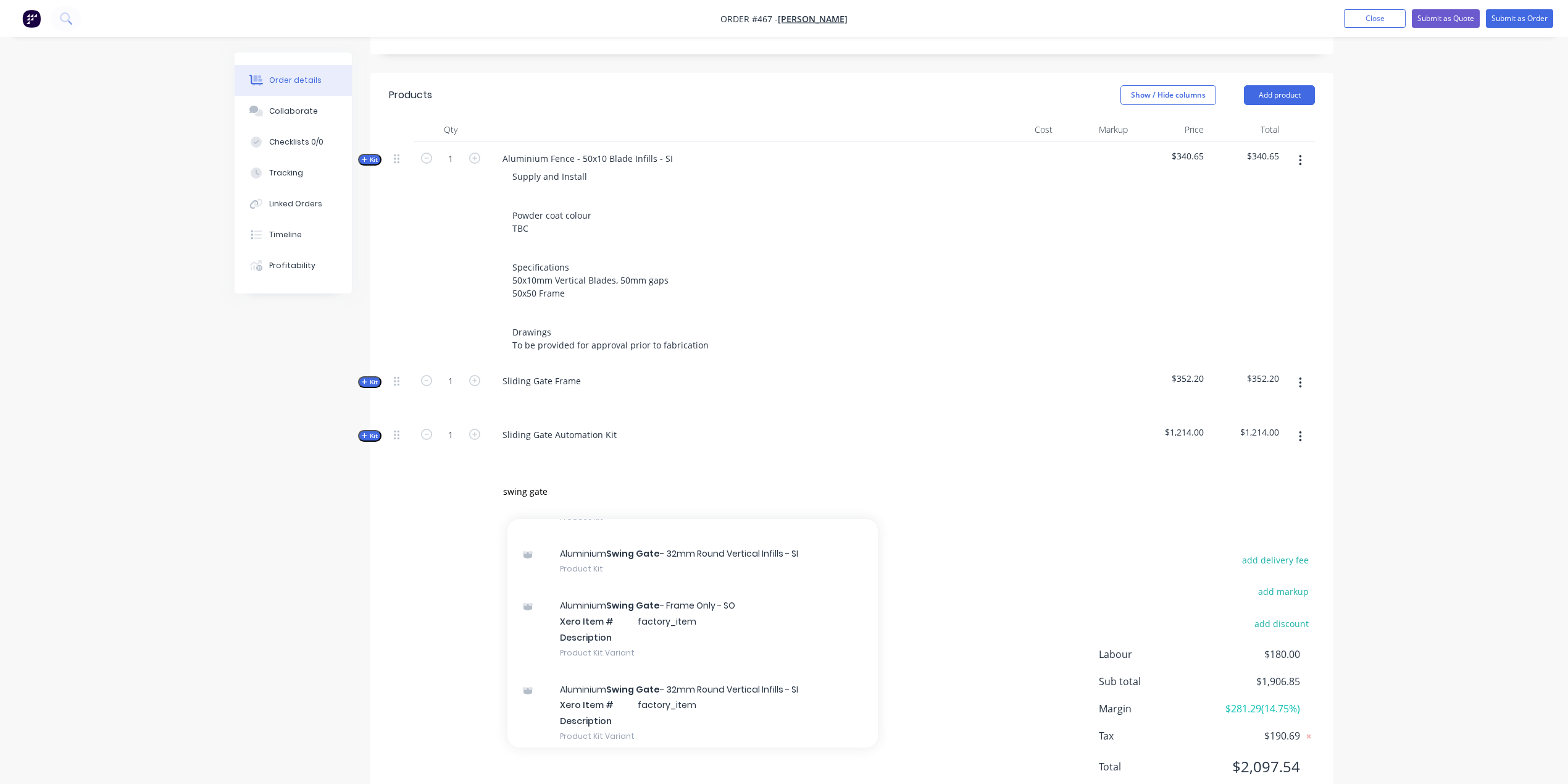
click at [405, 586] on div "add delivery fee add markup add discount Labour $180.00 Sub total $1,906.85 Mar…" at bounding box center [851, 670] width 926 height 239
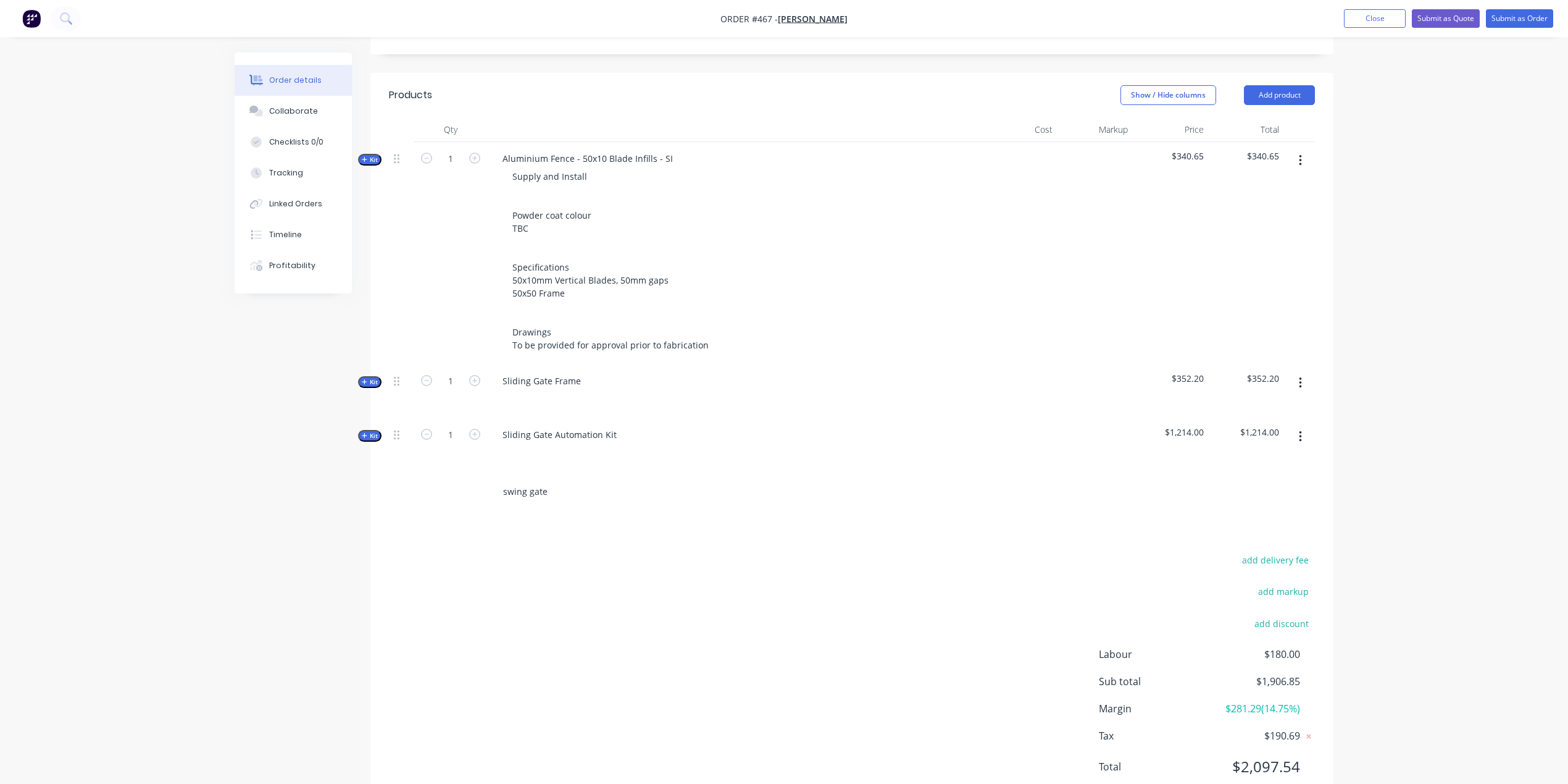
drag, startPoint x: 563, startPoint y: 448, endPoint x: 445, endPoint y: 436, distance: 118.6
click at [445, 472] on div "swing gate" at bounding box center [851, 492] width 926 height 40
click at [457, 551] on div "add delivery fee add markup add discount Labour $180.00 Sub total $1,906.85 Mar…" at bounding box center [851, 670] width 926 height 239
click at [362, 378] on icon "button" at bounding box center [364, 381] width 5 height 6
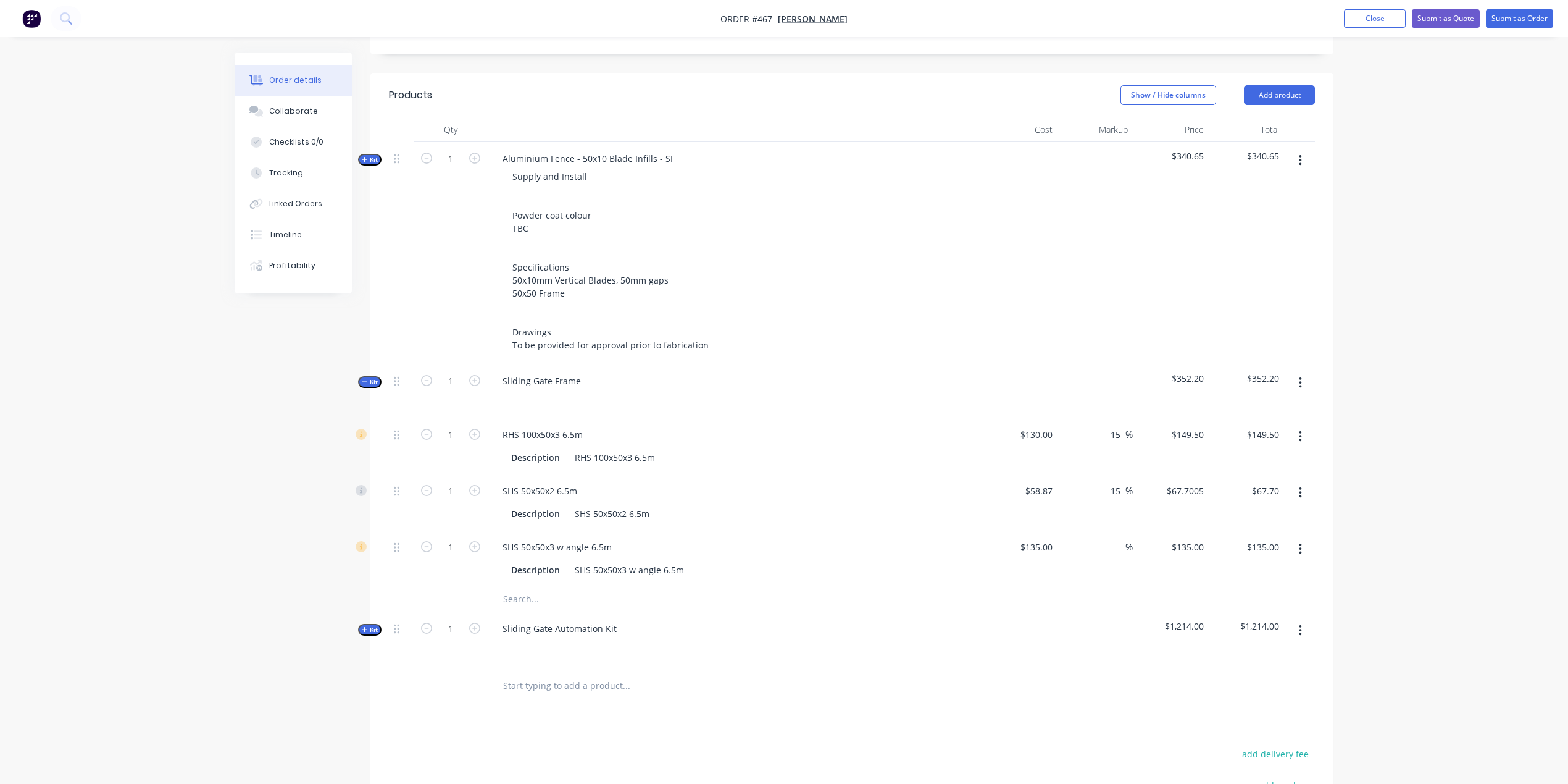
click at [364, 378] on icon "button" at bounding box center [364, 381] width 5 height 6
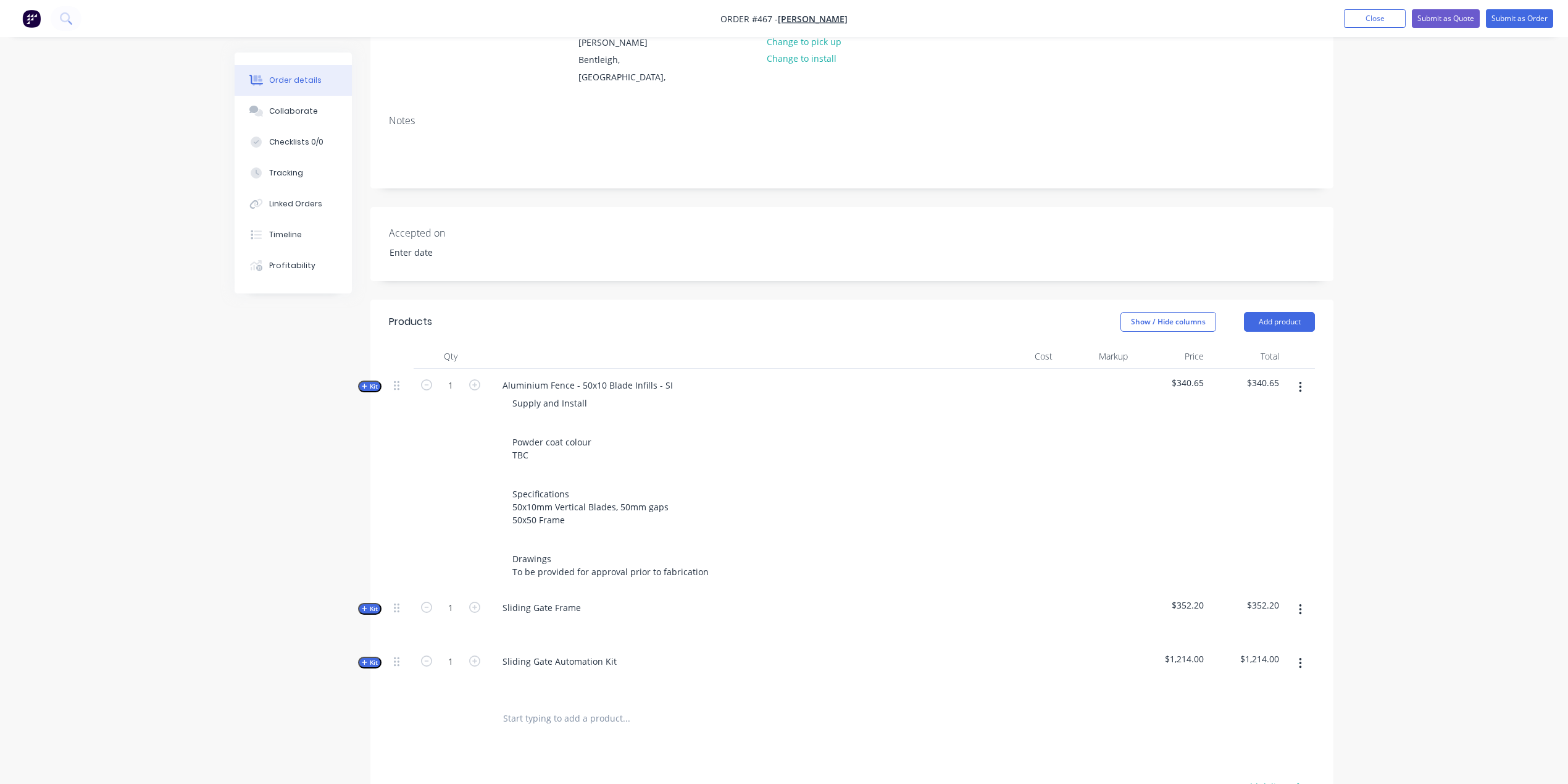
scroll to position [114, 0]
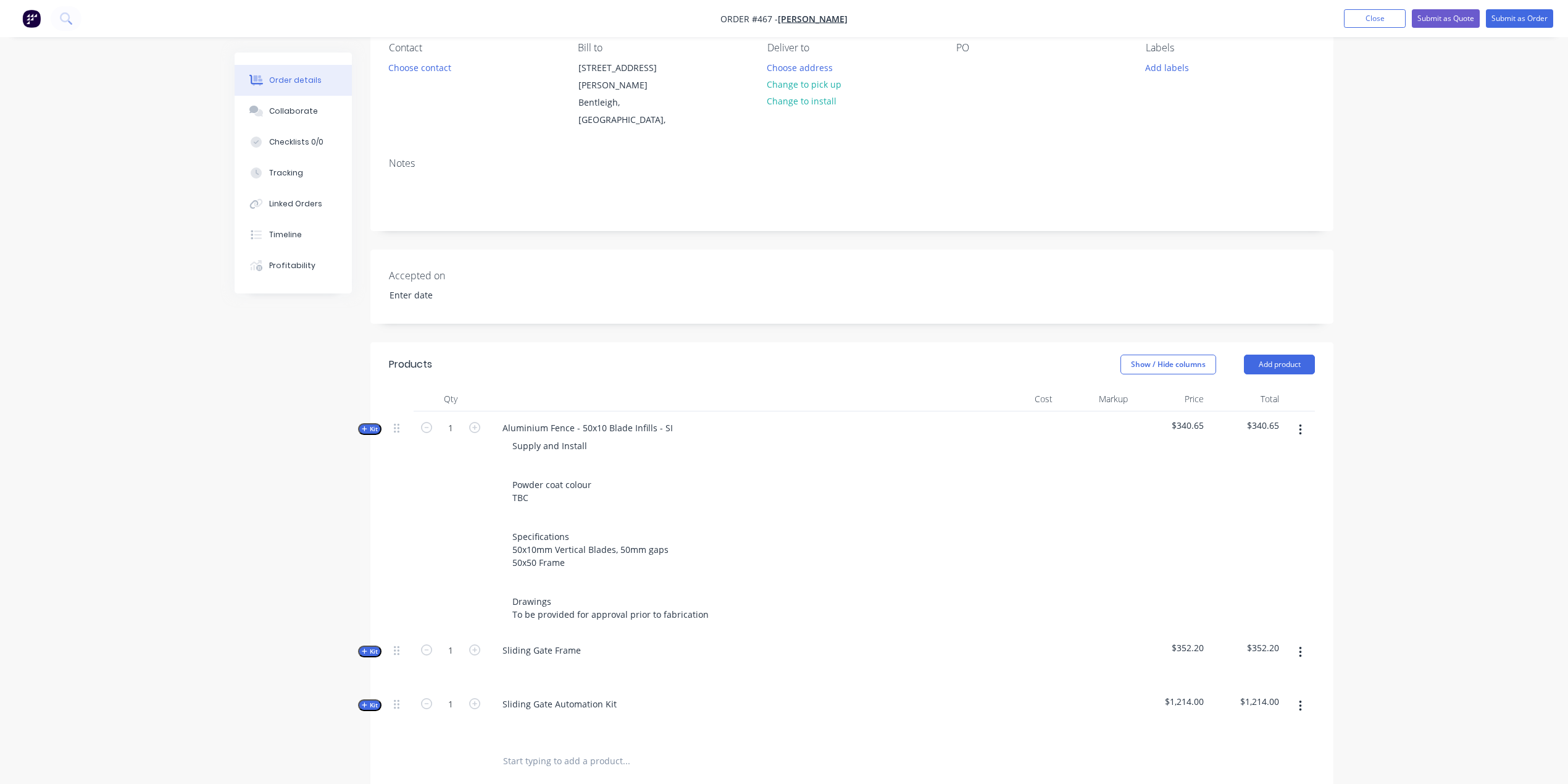
click at [1299, 645] on icon "button" at bounding box center [1300, 652] width 3 height 14
click at [1278, 750] on div "Delete" at bounding box center [1256, 758] width 95 height 18
click at [1307, 641] on button "button" at bounding box center [1300, 652] width 29 height 22
click at [1284, 750] on div "Delete" at bounding box center [1256, 758] width 95 height 18
click at [1394, 14] on button "Close" at bounding box center [1374, 18] width 62 height 18
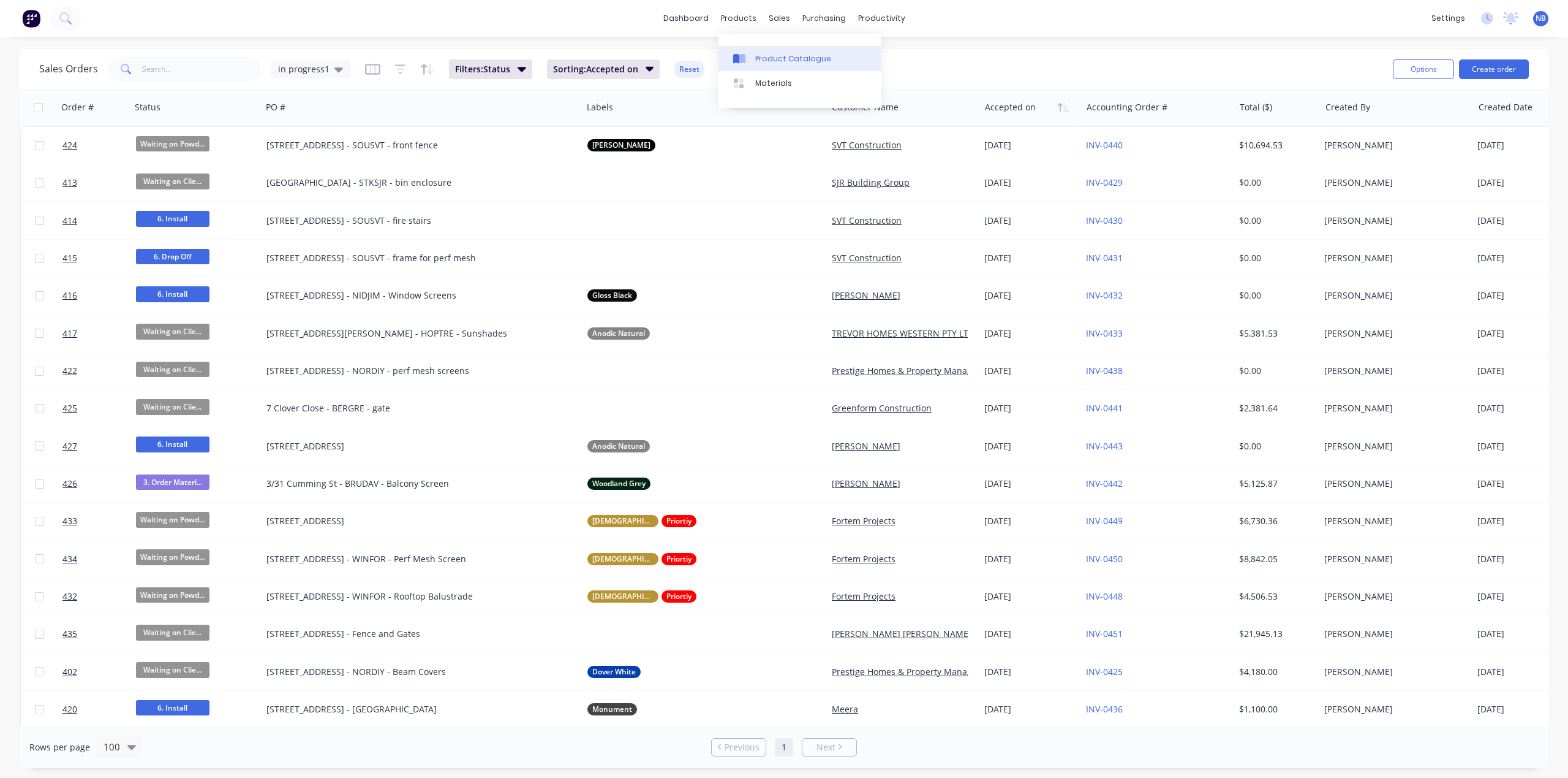
click at [759, 53] on link "Product Catalogue" at bounding box center [800, 58] width 163 height 24
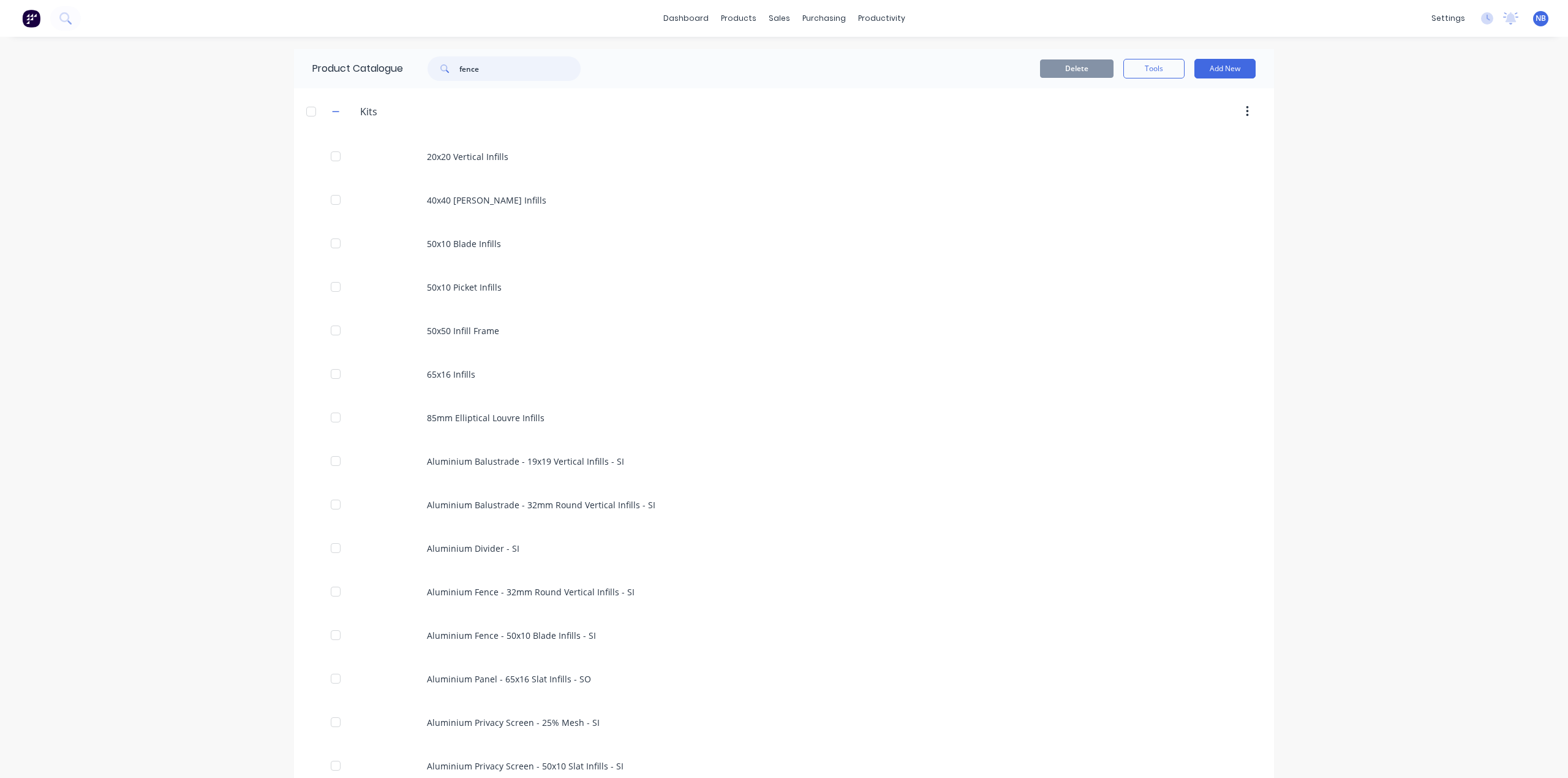
drag, startPoint x: 479, startPoint y: 75, endPoint x: 391, endPoint y: 53, distance: 90.7
click at [392, 53] on div "Product Catalogue fence" at bounding box center [452, 69] width 317 height 39
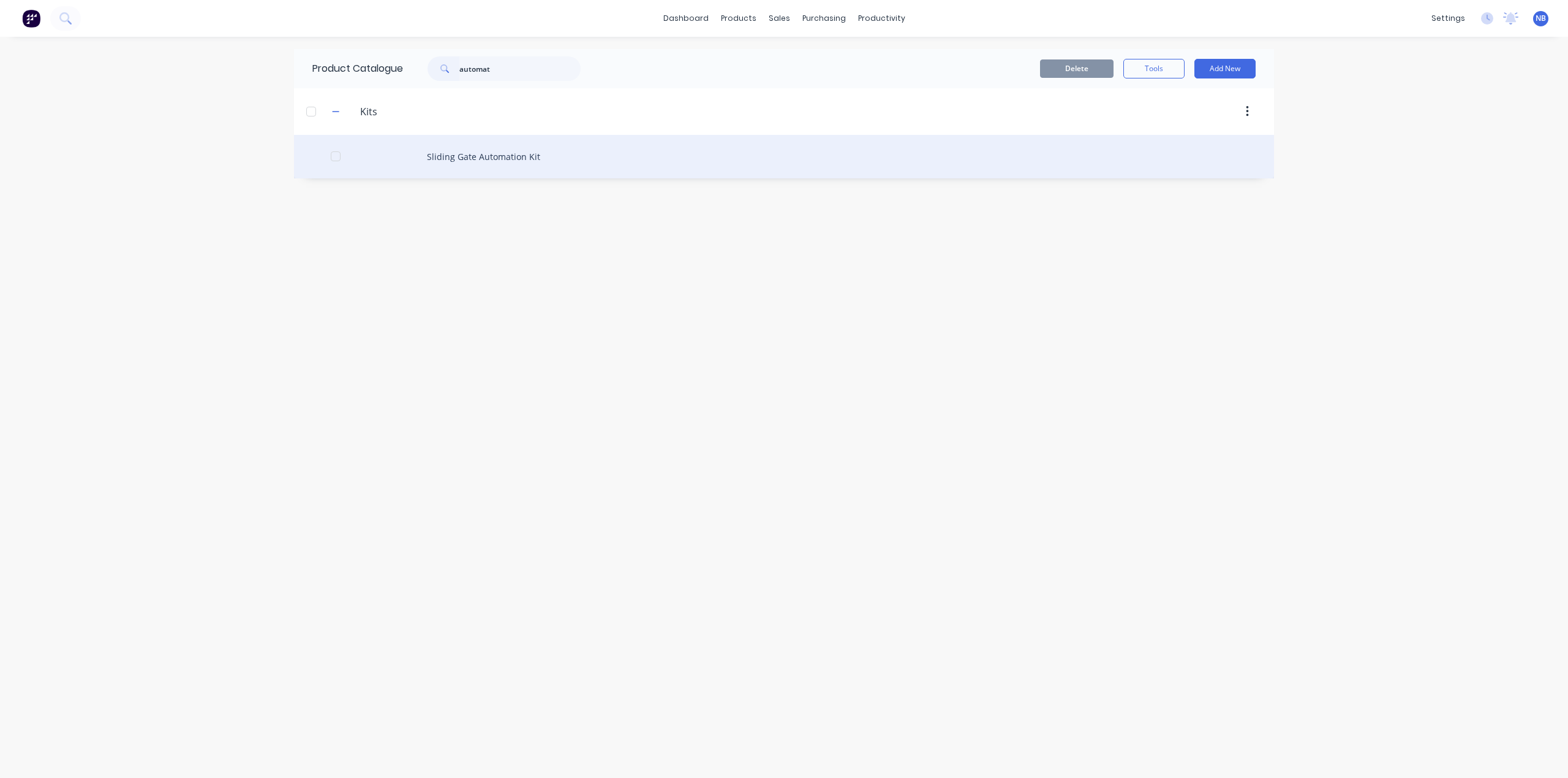
drag, startPoint x: 388, startPoint y: 57, endPoint x: 518, endPoint y: 151, distance: 160.4
click at [518, 151] on div "Sliding Gate Automation Kit" at bounding box center [784, 156] width 980 height 43
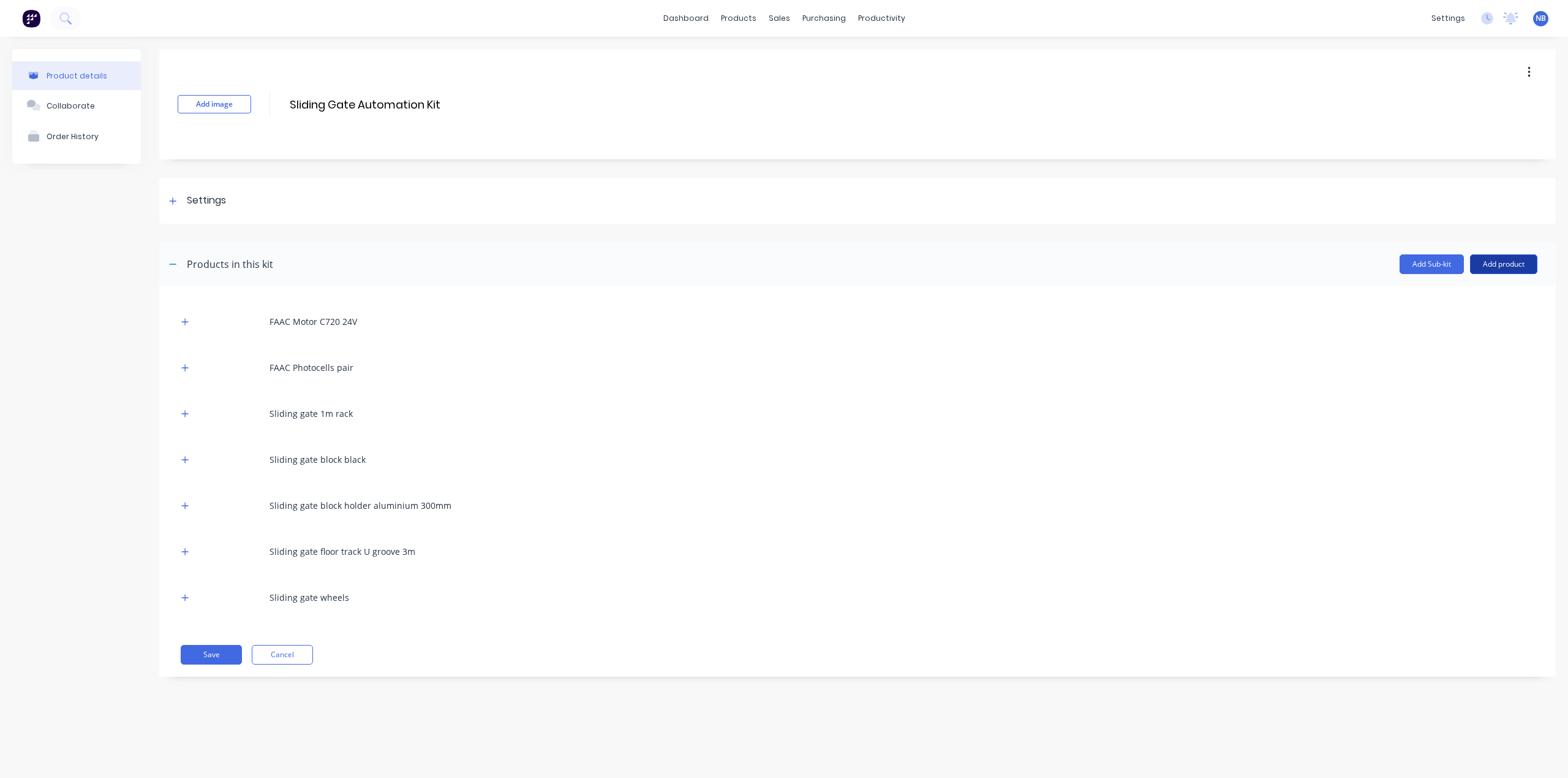
click at [1507, 256] on button "Add product" at bounding box center [1504, 264] width 67 height 20
click at [1475, 297] on div "Product catalogue" at bounding box center [1479, 295] width 95 height 17
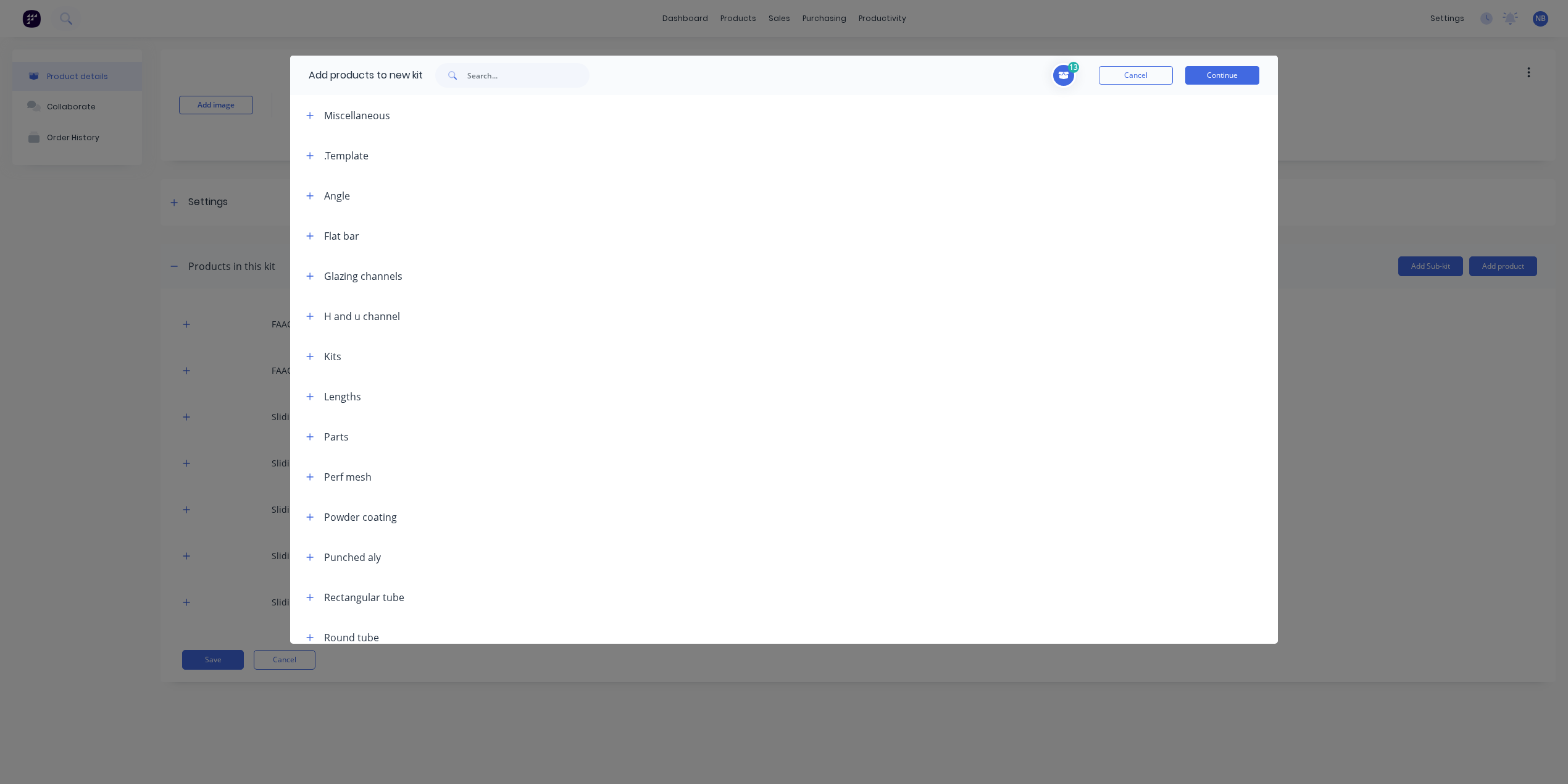
drag, startPoint x: 1167, startPoint y: 76, endPoint x: 1187, endPoint y: 92, distance: 25.6
click at [1166, 76] on button "Cancel" at bounding box center [1136, 76] width 74 height 18
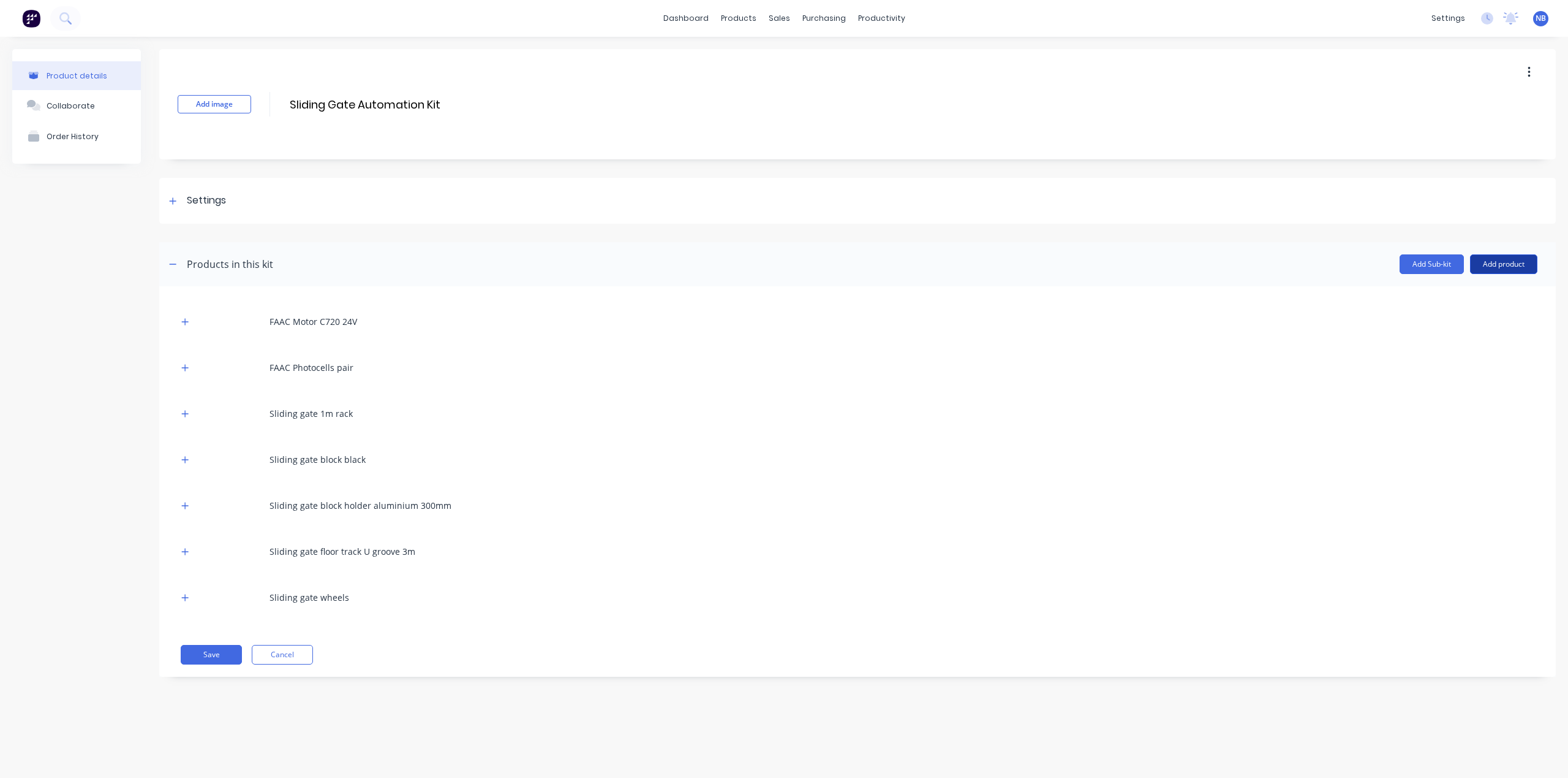
click at [1513, 267] on button "Add product" at bounding box center [1504, 264] width 67 height 20
click at [1473, 317] on div "Labour" at bounding box center [1479, 319] width 95 height 17
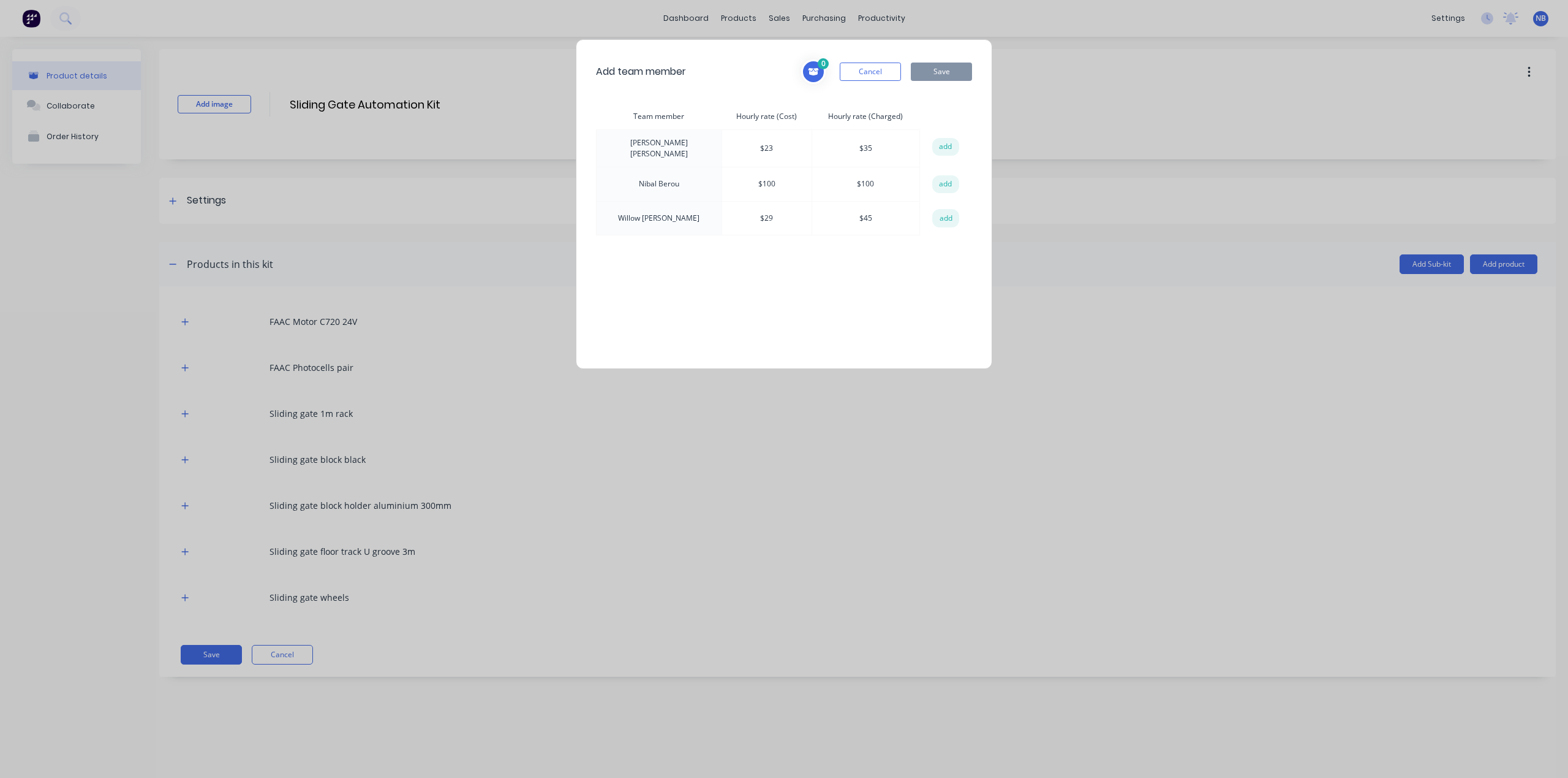
drag, startPoint x: 949, startPoint y: 145, endPoint x: 942, endPoint y: 166, distance: 22.1
click at [949, 145] on button "add" at bounding box center [946, 147] width 27 height 18
click at [939, 191] on td "add" at bounding box center [945, 184] width 51 height 34
click at [945, 185] on button "add" at bounding box center [946, 185] width 27 height 18
click at [945, 217] on button "add" at bounding box center [946, 218] width 27 height 18
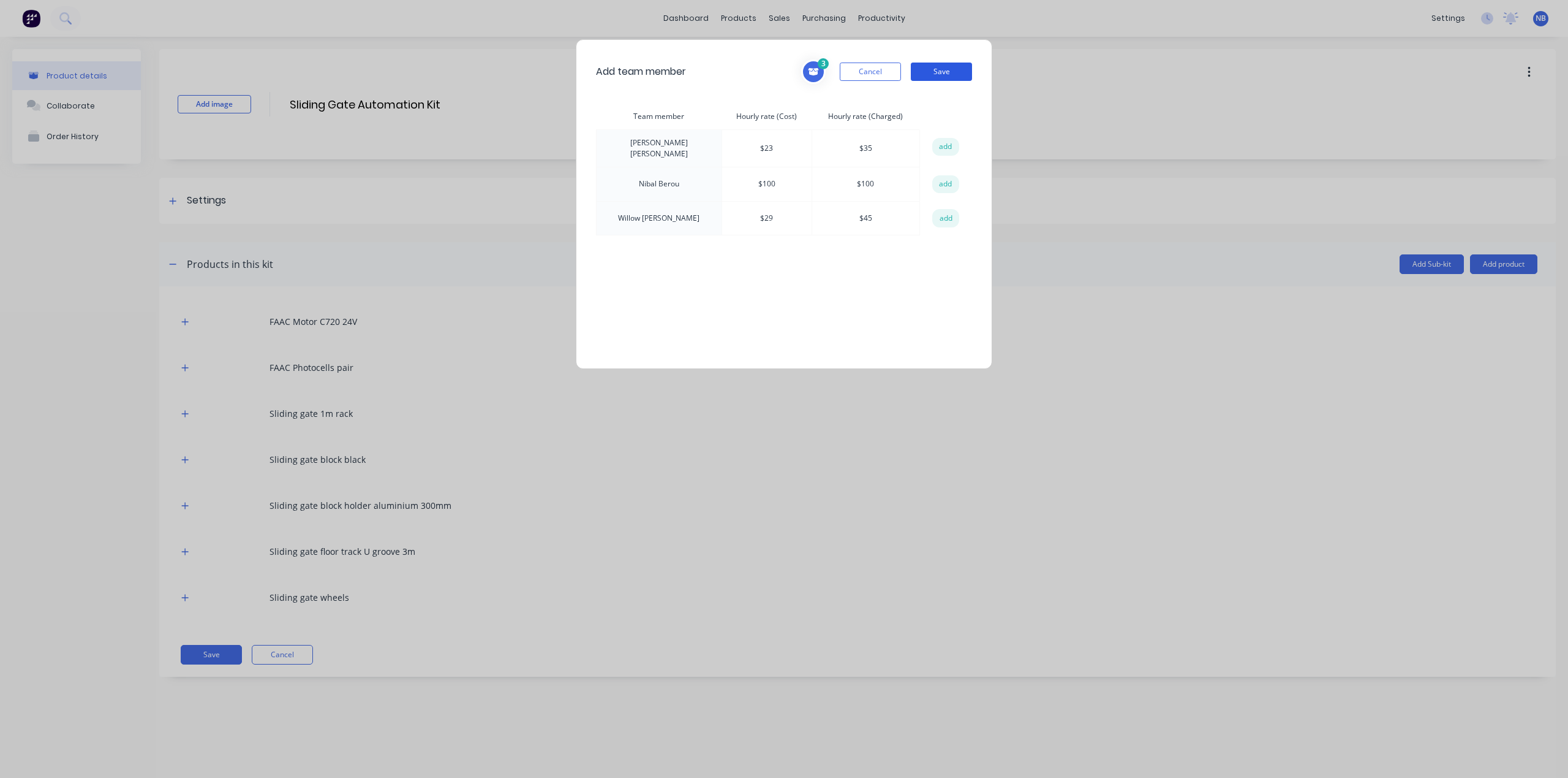
click at [946, 75] on button "Save" at bounding box center [941, 72] width 61 height 18
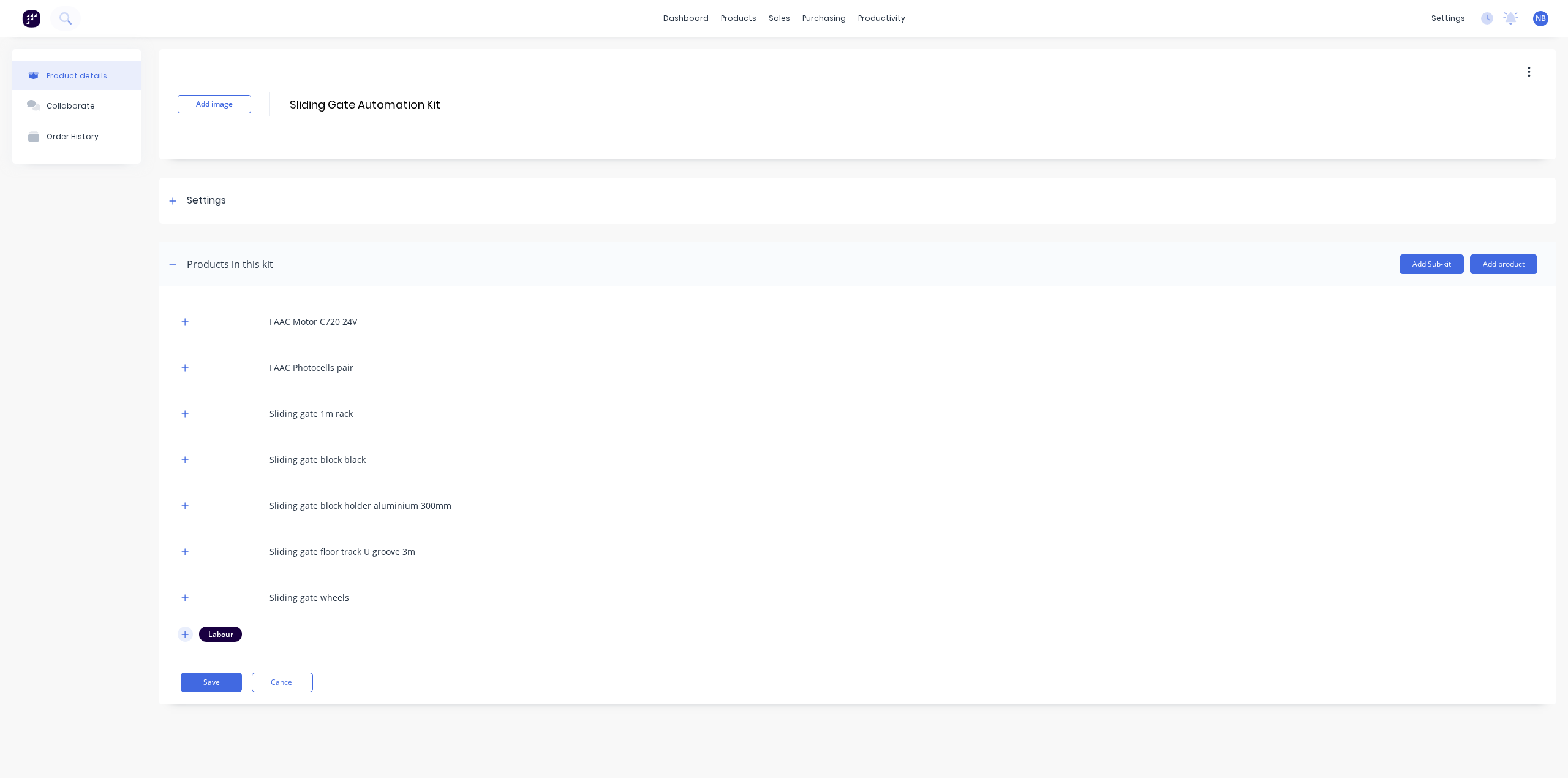
click at [187, 633] on icon "button" at bounding box center [185, 633] width 7 height 7
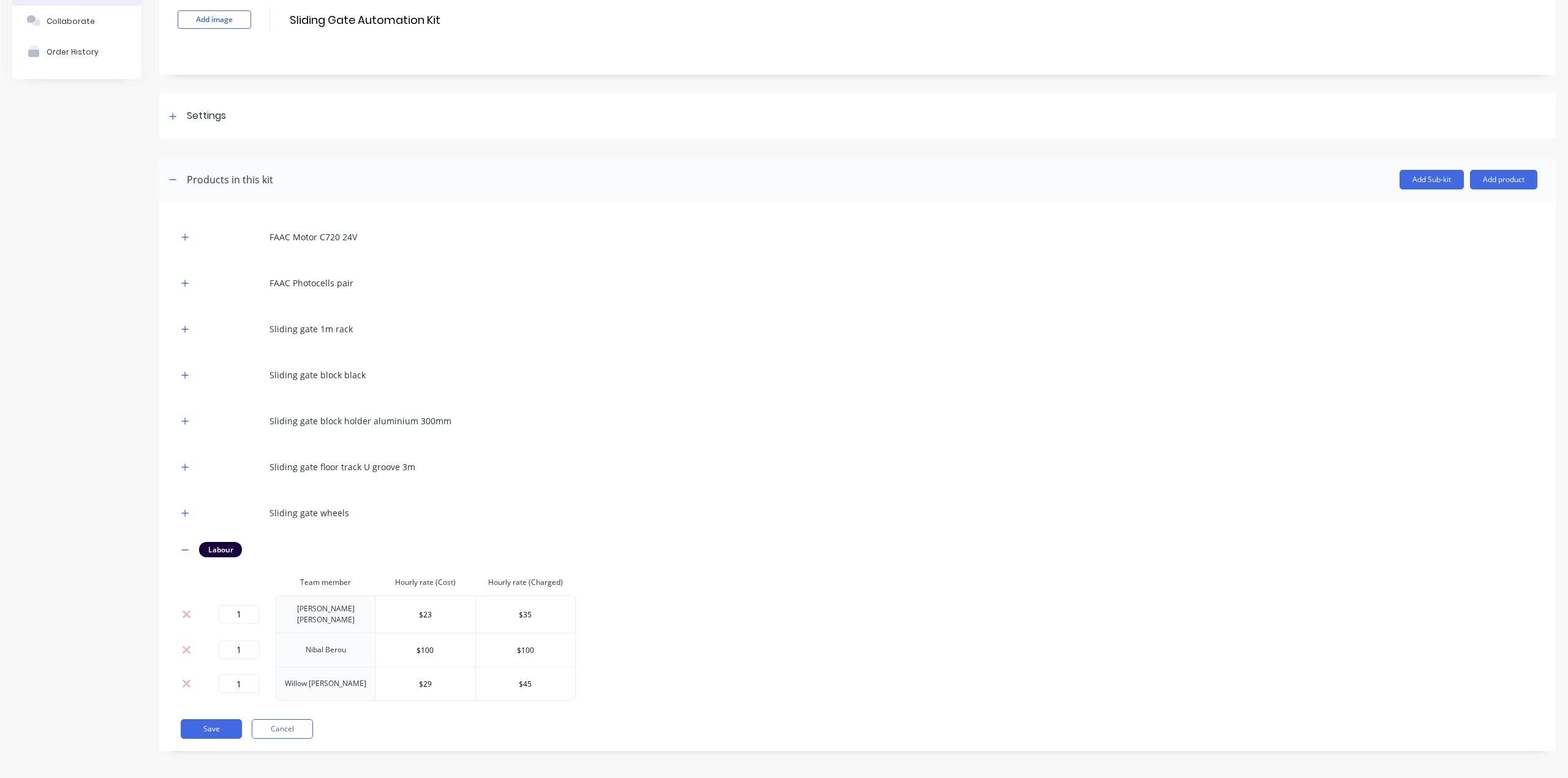
scroll to position [85, 0]
click at [144, 616] on div "Product details Collaborate Order History Add image Sliding Gate Automation Kit…" at bounding box center [784, 366] width 1544 height 804
drag, startPoint x: 253, startPoint y: 641, endPoint x: 219, endPoint y: 647, distance: 34.5
click at [219, 647] on input "1" at bounding box center [239, 649] width 41 height 18
click at [114, 655] on div "Product details Collaborate Order History" at bounding box center [76, 366] width 129 height 804
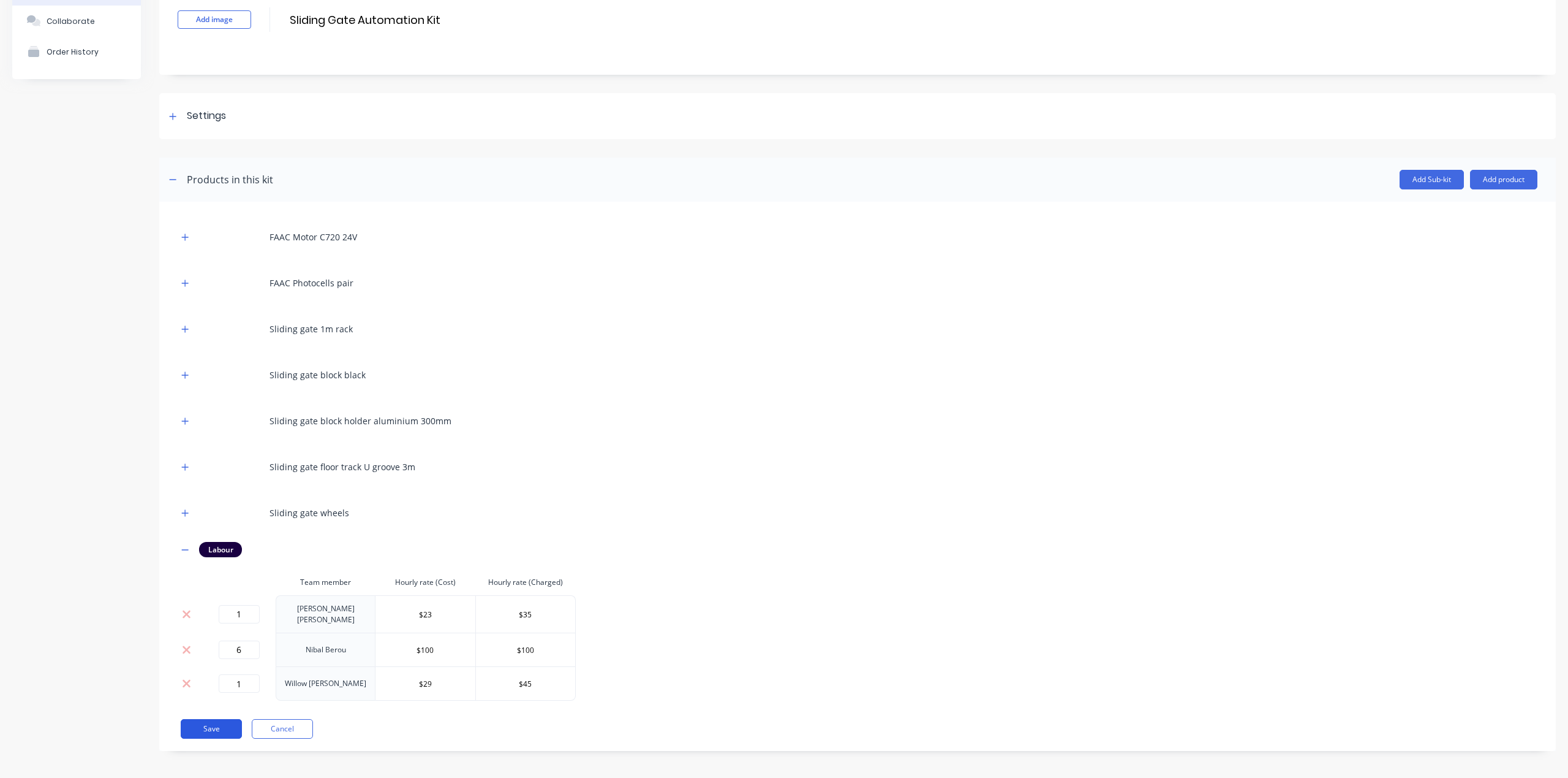
click at [237, 724] on button "Save" at bounding box center [211, 729] width 61 height 20
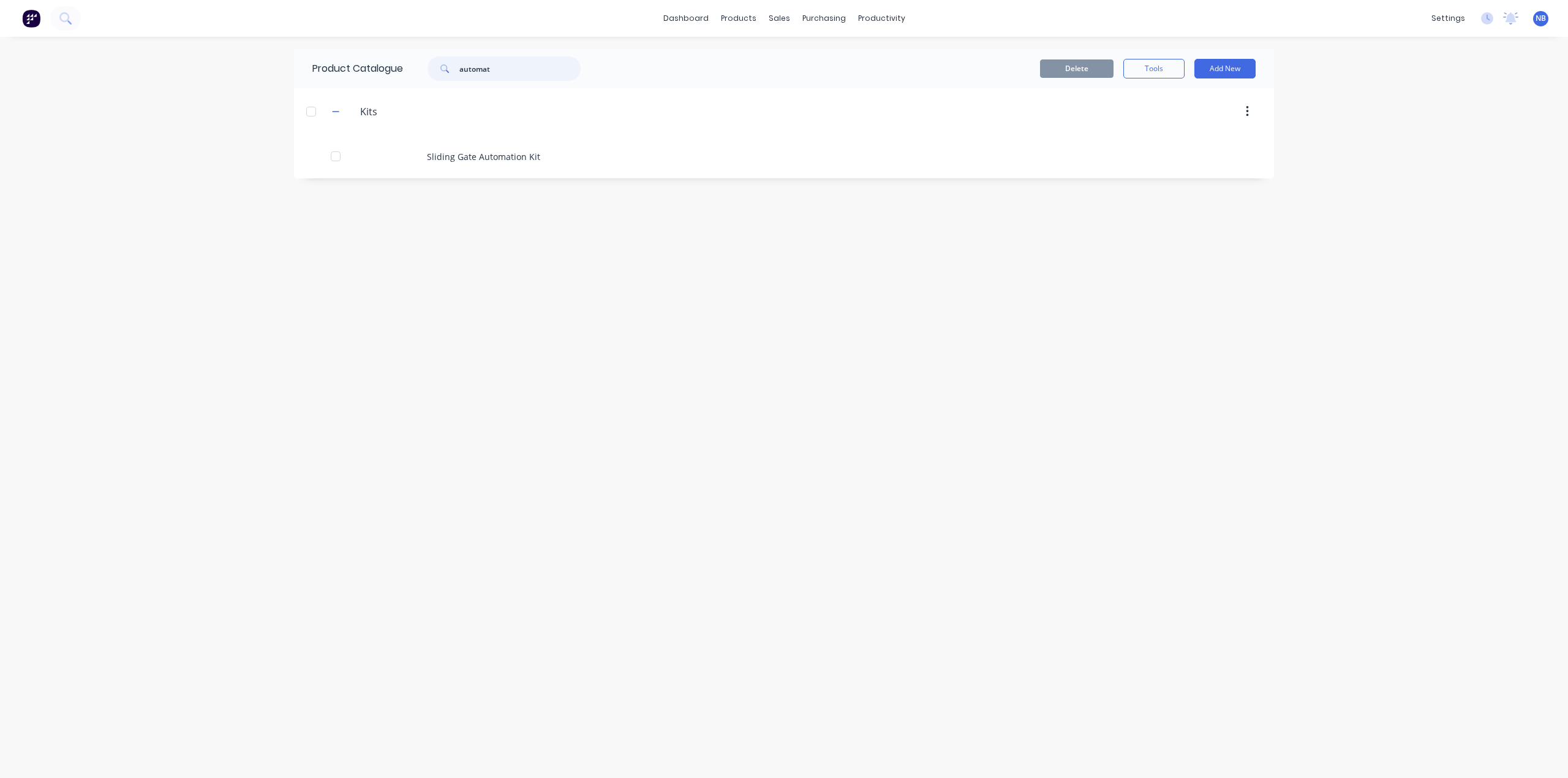
drag, startPoint x: 495, startPoint y: 70, endPoint x: 433, endPoint y: 52, distance: 64.6
click at [433, 50] on div "Product Catalogue automat" at bounding box center [452, 69] width 317 height 39
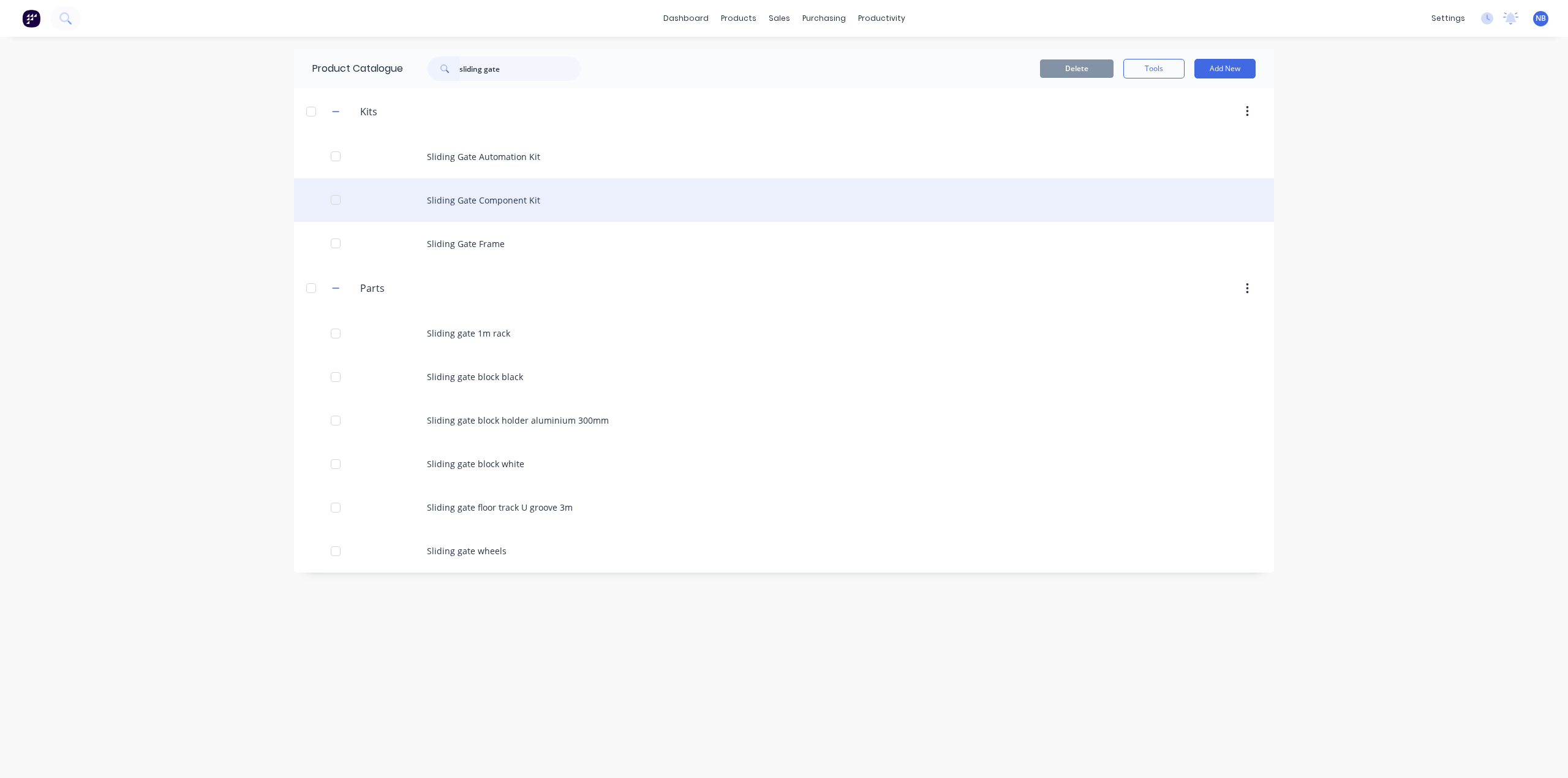
click at [505, 218] on div "Sliding Gate Component Kit" at bounding box center [784, 200] width 980 height 43
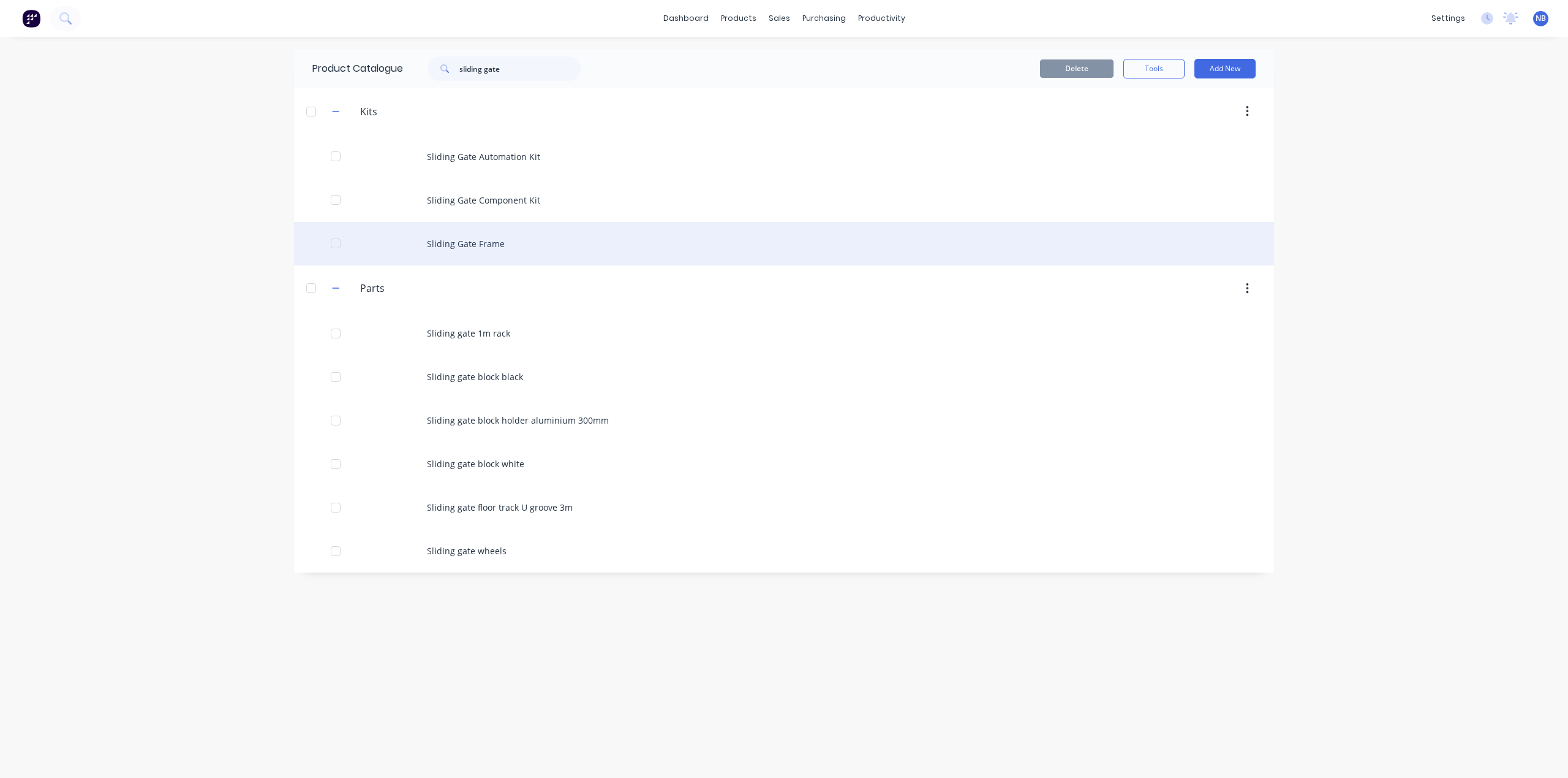
click at [459, 250] on div "Sliding Gate Frame" at bounding box center [784, 243] width 980 height 43
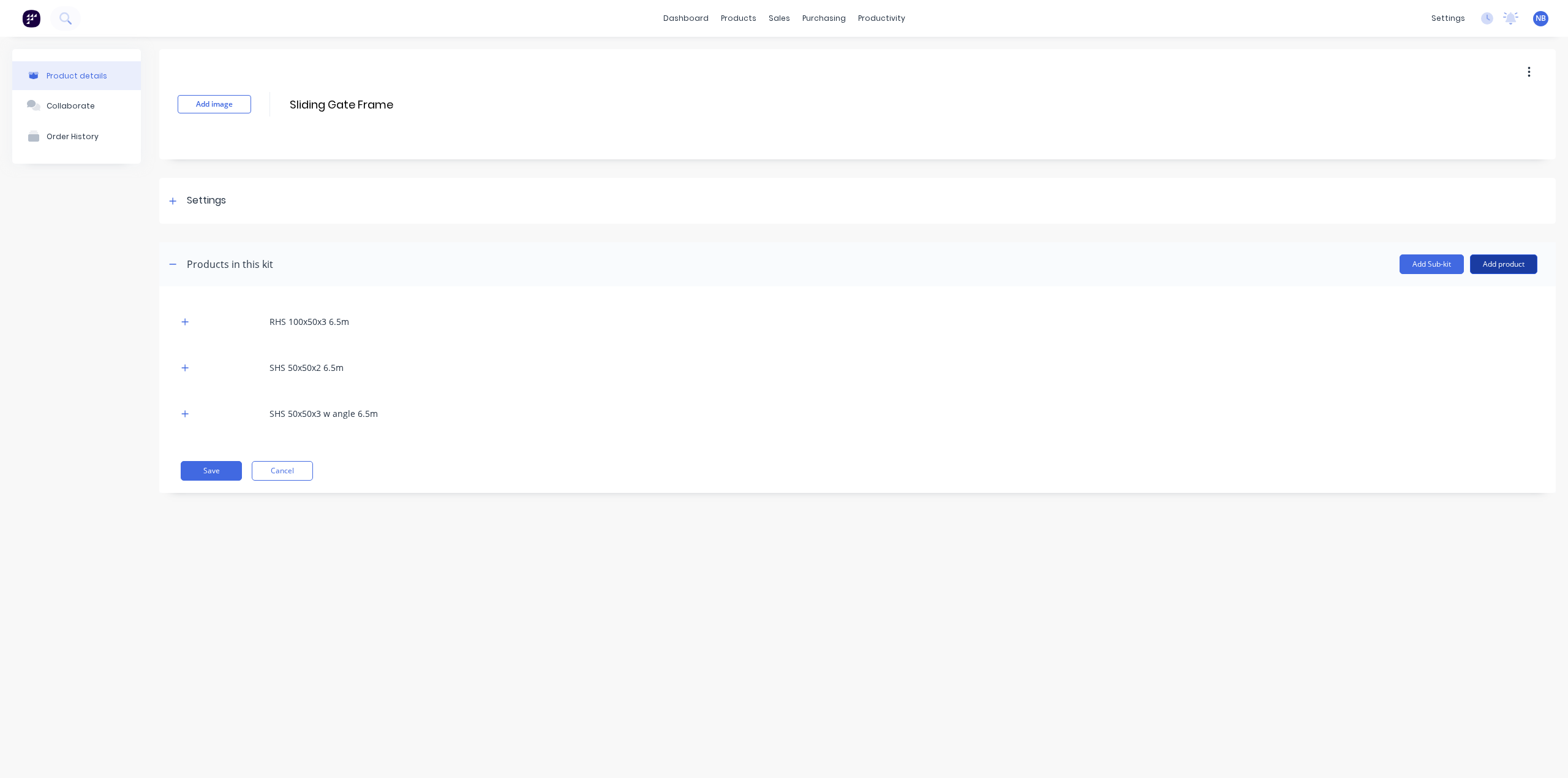
click at [1498, 261] on button "Add product" at bounding box center [1504, 264] width 67 height 20
click at [1458, 317] on div "Labour" at bounding box center [1479, 319] width 95 height 17
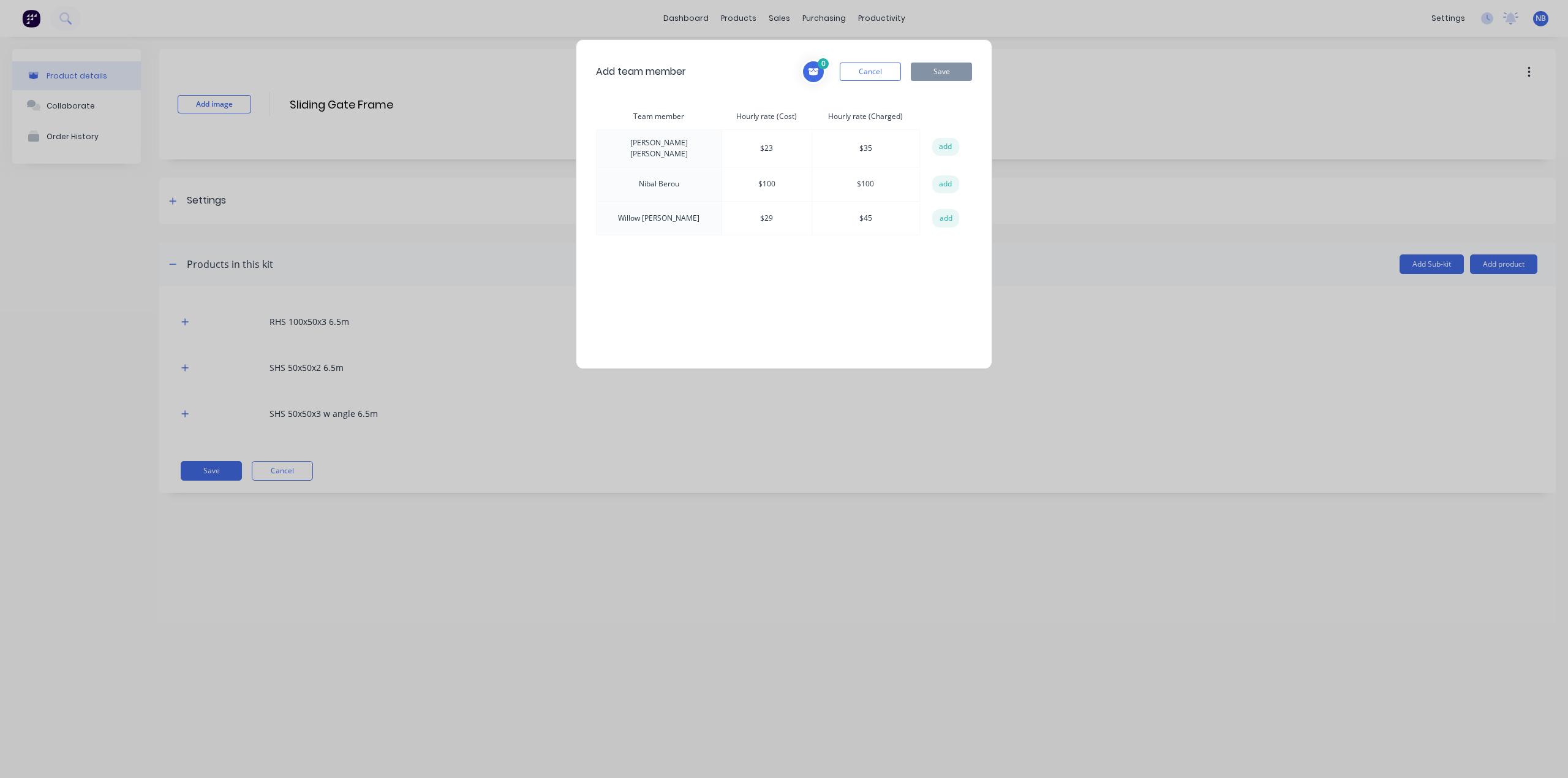
drag, startPoint x: 934, startPoint y: 145, endPoint x: 942, endPoint y: 157, distance: 14.4
click at [934, 145] on button "add" at bounding box center [946, 147] width 27 height 18
click at [944, 176] on button "add" at bounding box center [946, 185] width 27 height 18
click at [945, 185] on button "add" at bounding box center [946, 185] width 27 height 18
click at [945, 211] on button "add" at bounding box center [946, 218] width 27 height 18
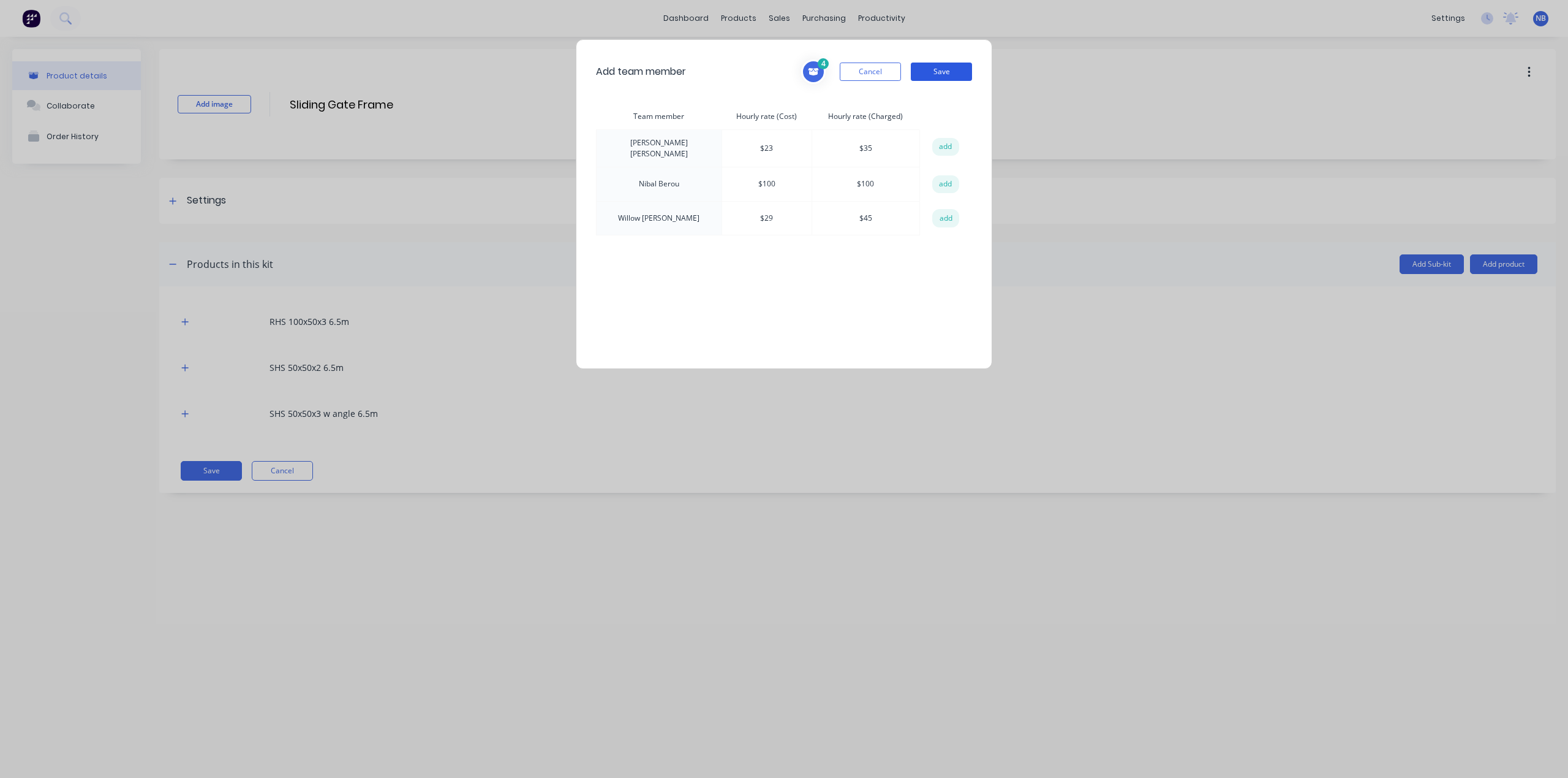
click at [955, 74] on button "Save" at bounding box center [941, 72] width 61 height 18
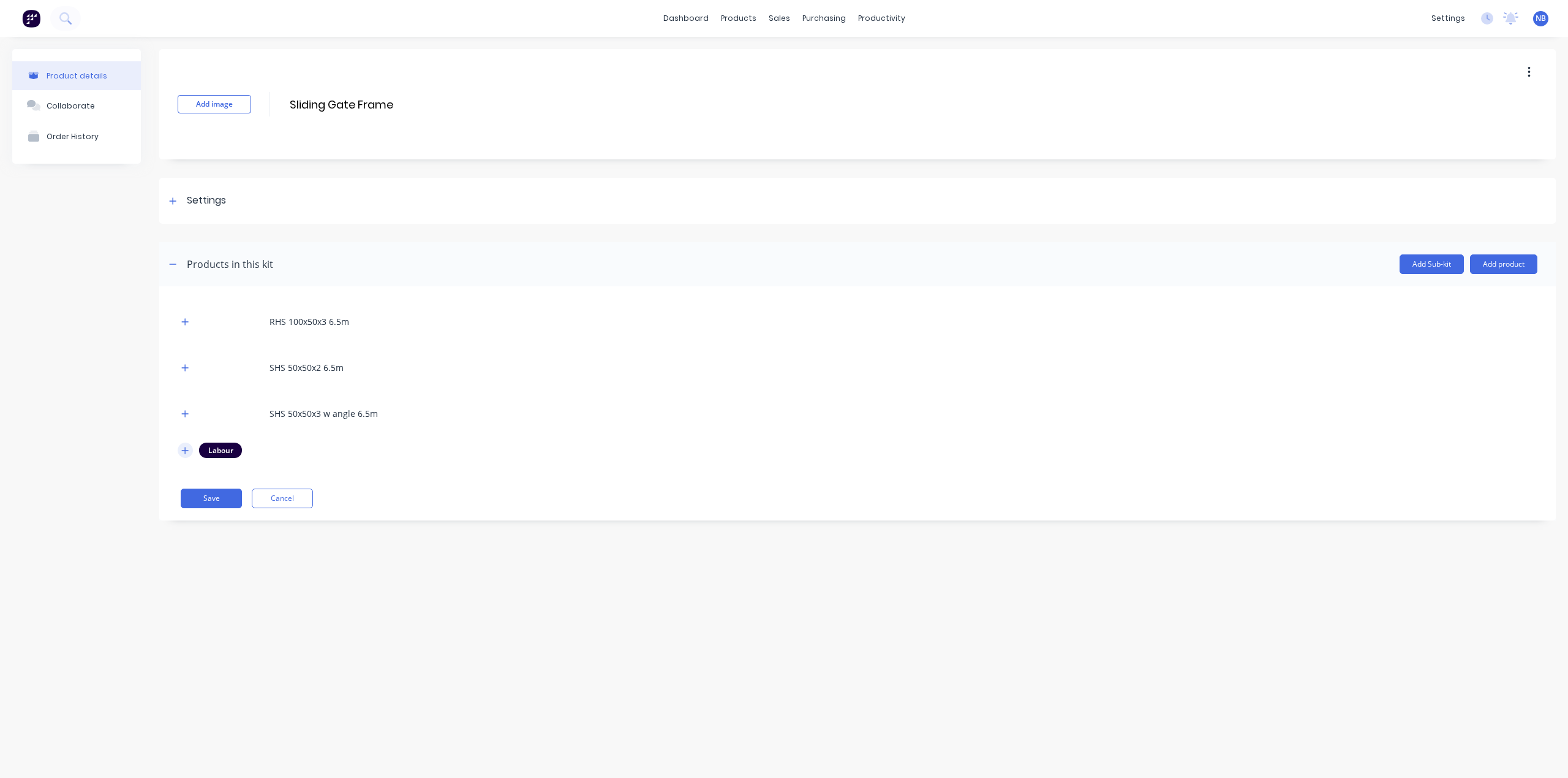
click at [189, 456] on button "button" at bounding box center [185, 450] width 15 height 15
click at [190, 547] on icon at bounding box center [186, 550] width 8 height 8
drag, startPoint x: 244, startPoint y: 512, endPoint x: 197, endPoint y: 509, distance: 47.1
click at [197, 509] on tr "1 [PERSON_NAME] $23 $35" at bounding box center [377, 514] width 398 height 37
click at [696, 695] on div "Product details Collaborate Order History Add image Sliding Gate Frame Sliding …" at bounding box center [784, 395] width 1568 height 717
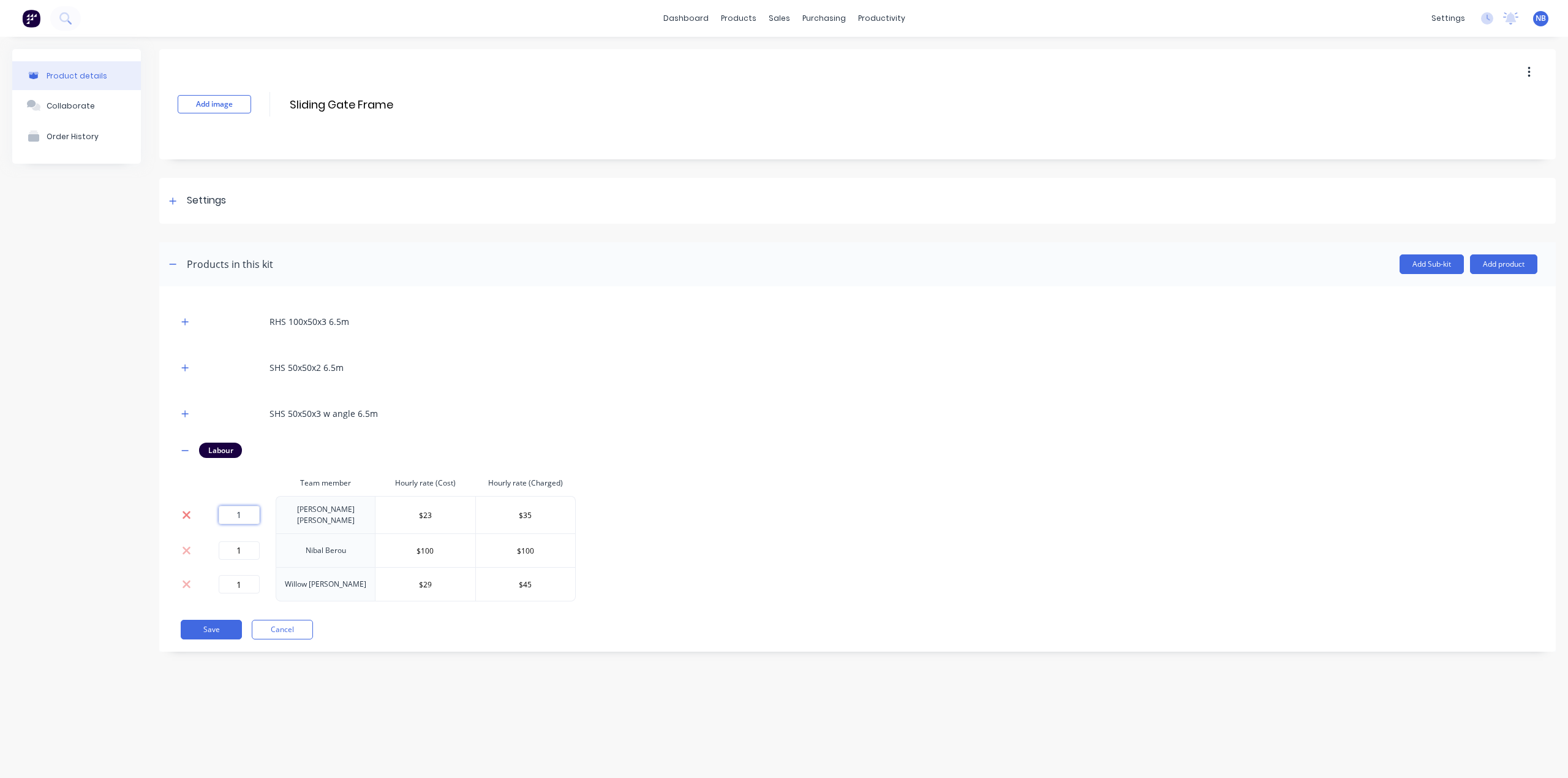
drag, startPoint x: 244, startPoint y: 515, endPoint x: 185, endPoint y: 503, distance: 60.2
click at [185, 503] on tr "1 [PERSON_NAME] $23 $35" at bounding box center [377, 514] width 398 height 37
drag, startPoint x: 256, startPoint y: 579, endPoint x: 123, endPoint y: 578, distance: 133.0
click at [123, 578] on div "Product details Collaborate Order History Add image Sliding Gate Frame Sliding …" at bounding box center [784, 359] width 1544 height 621
drag, startPoint x: 244, startPoint y: 552, endPoint x: 197, endPoint y: 540, distance: 48.5
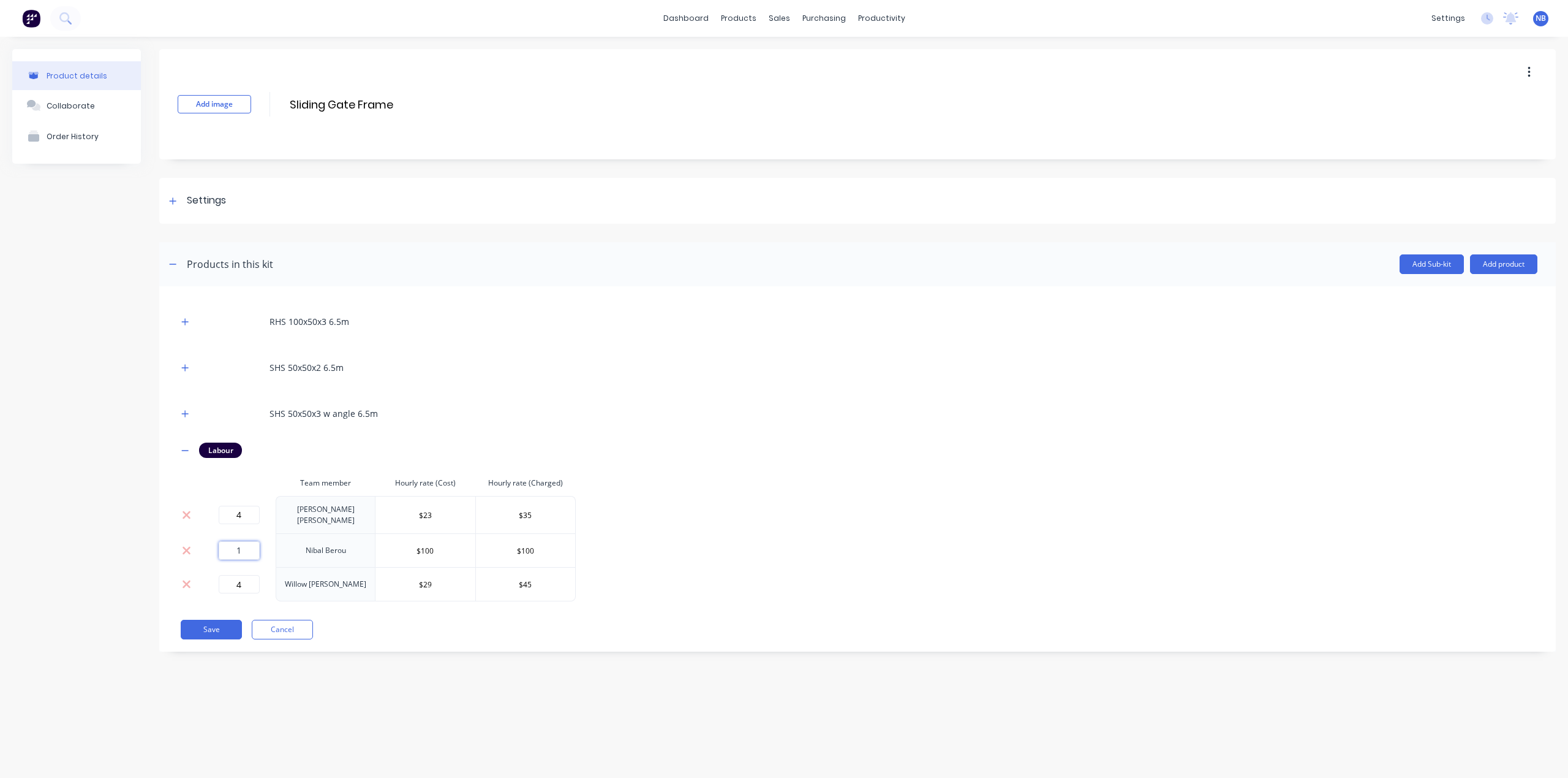
click at [197, 540] on tr "1 [PERSON_NAME] $100 $100" at bounding box center [377, 550] width 398 height 34
click at [302, 670] on div "Product details Collaborate Order History Add image Sliding Gate Frame Sliding …" at bounding box center [784, 395] width 1568 height 717
click at [234, 631] on button "Save" at bounding box center [211, 630] width 61 height 20
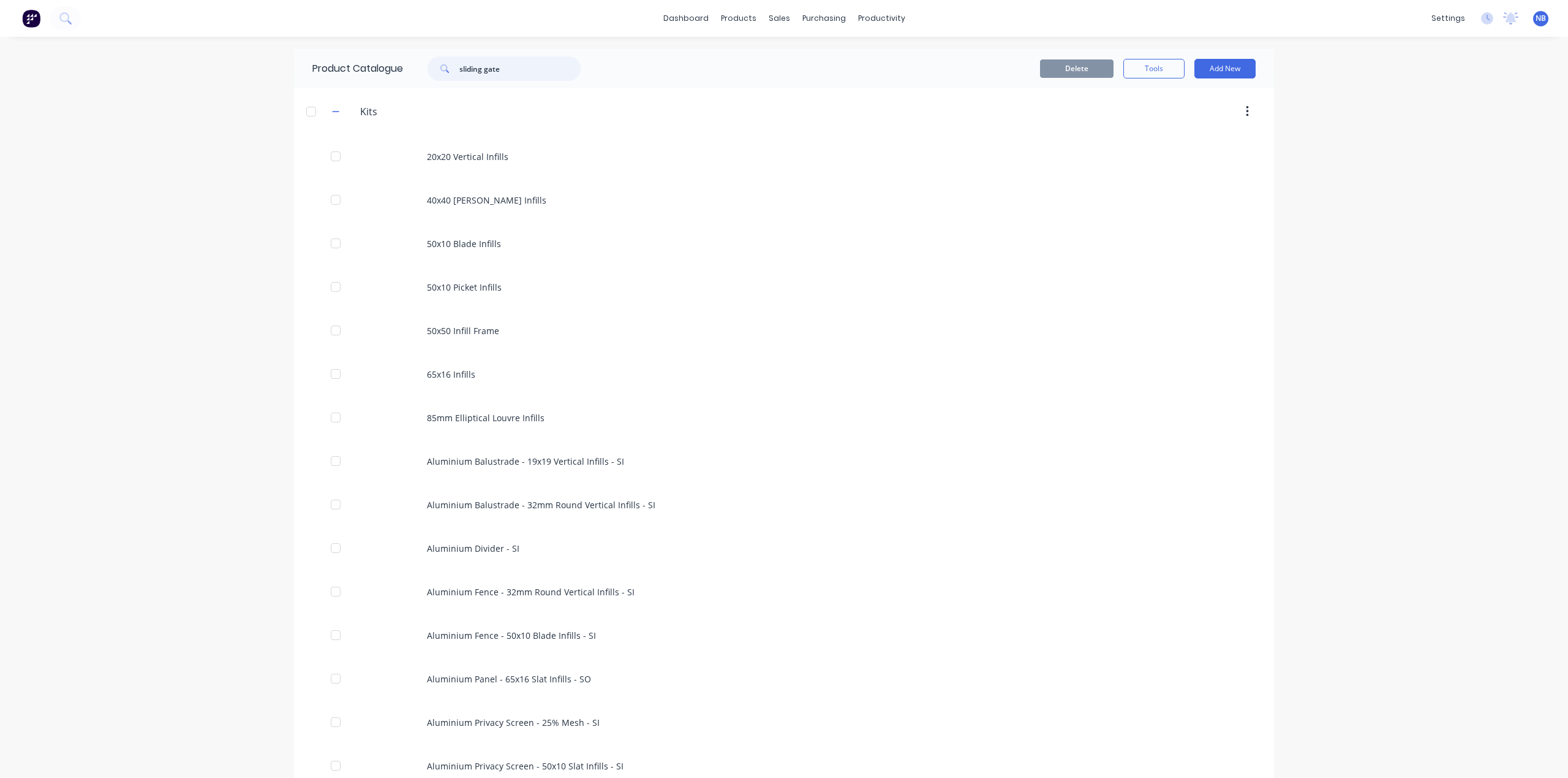
drag, startPoint x: 543, startPoint y: 73, endPoint x: 375, endPoint y: 60, distance: 168.5
click at [365, 55] on div "Product Catalogue sliding gate" at bounding box center [452, 69] width 317 height 39
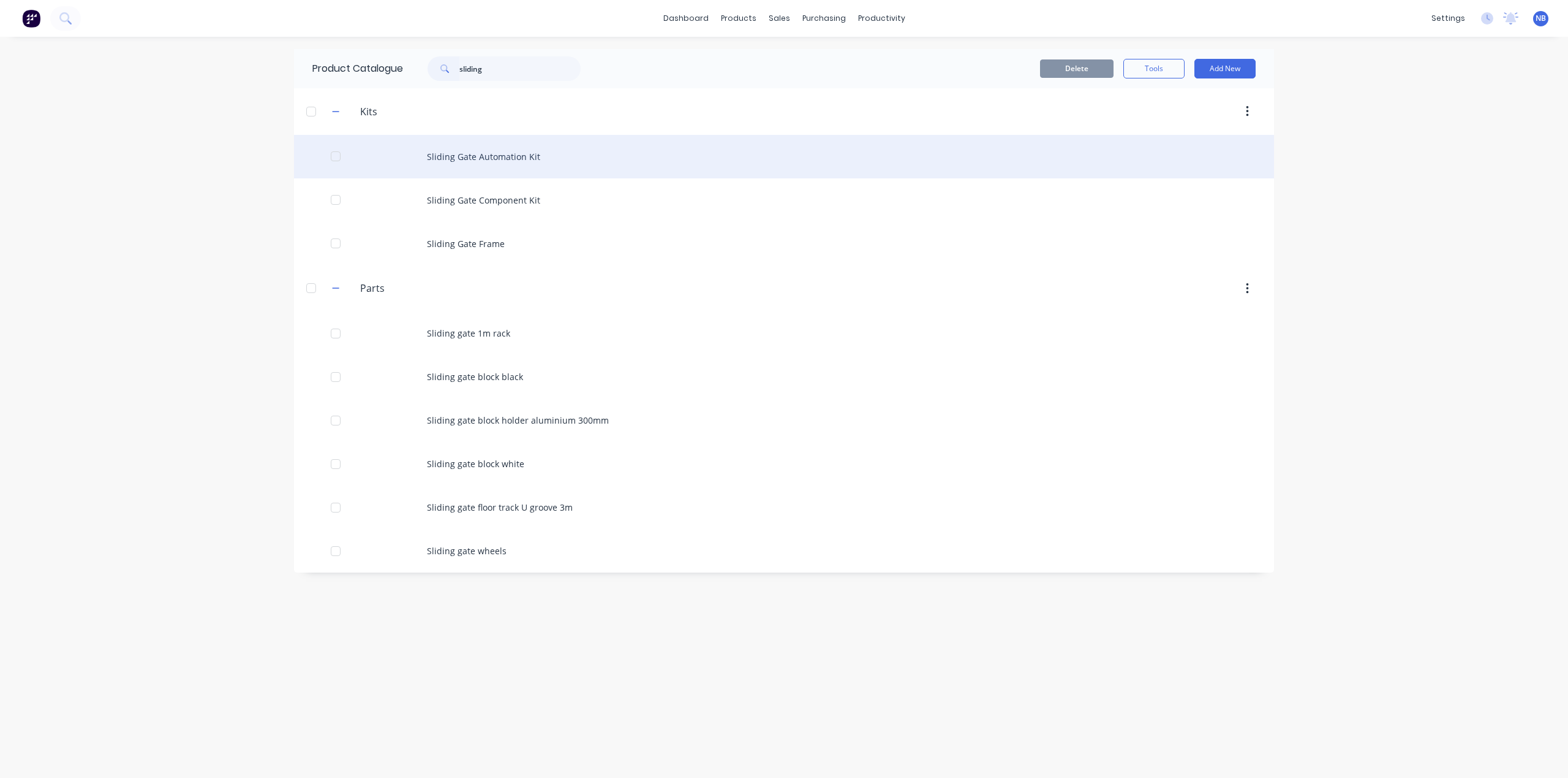
click at [528, 160] on div "Sliding Gate Automation Kit" at bounding box center [784, 156] width 980 height 43
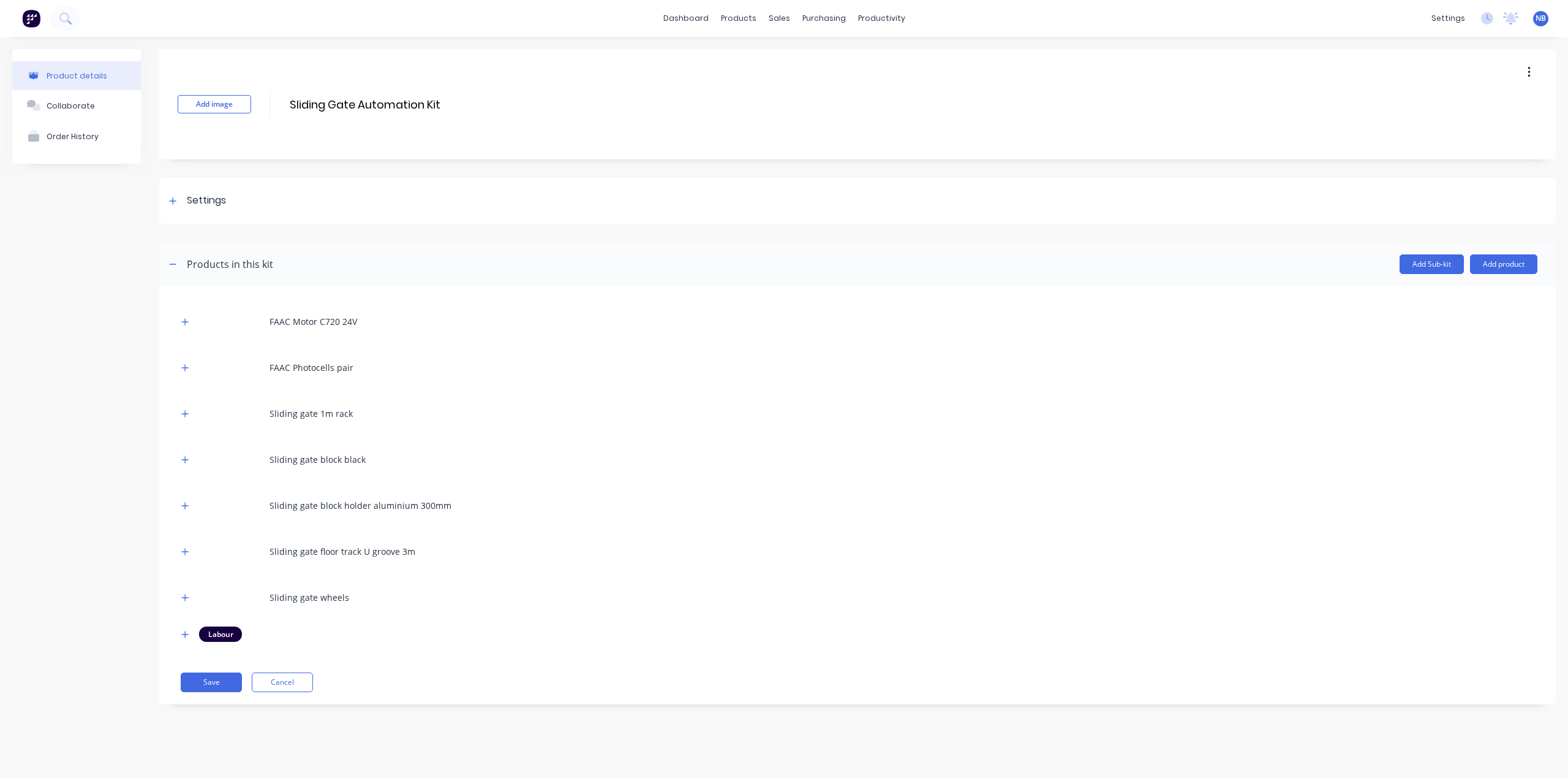
drag, startPoint x: 442, startPoint y: 101, endPoint x: 258, endPoint y: 83, distance: 184.9
click at [258, 83] on div "Add image Sliding Gate Automation Kit Sliding Gate Automation Kit Enter kit name" at bounding box center [858, 104] width 1396 height 110
click at [290, 104] on input "Automatic Sliding Gate" at bounding box center [396, 104] width 217 height 17
click at [329, 101] on input "Aluminum Automatic Sliding Gate" at bounding box center [396, 104] width 217 height 17
click at [144, 344] on div "Product details Collaborate Order History Add image Aluminium Automatic Sliding…" at bounding box center [784, 386] width 1544 height 674
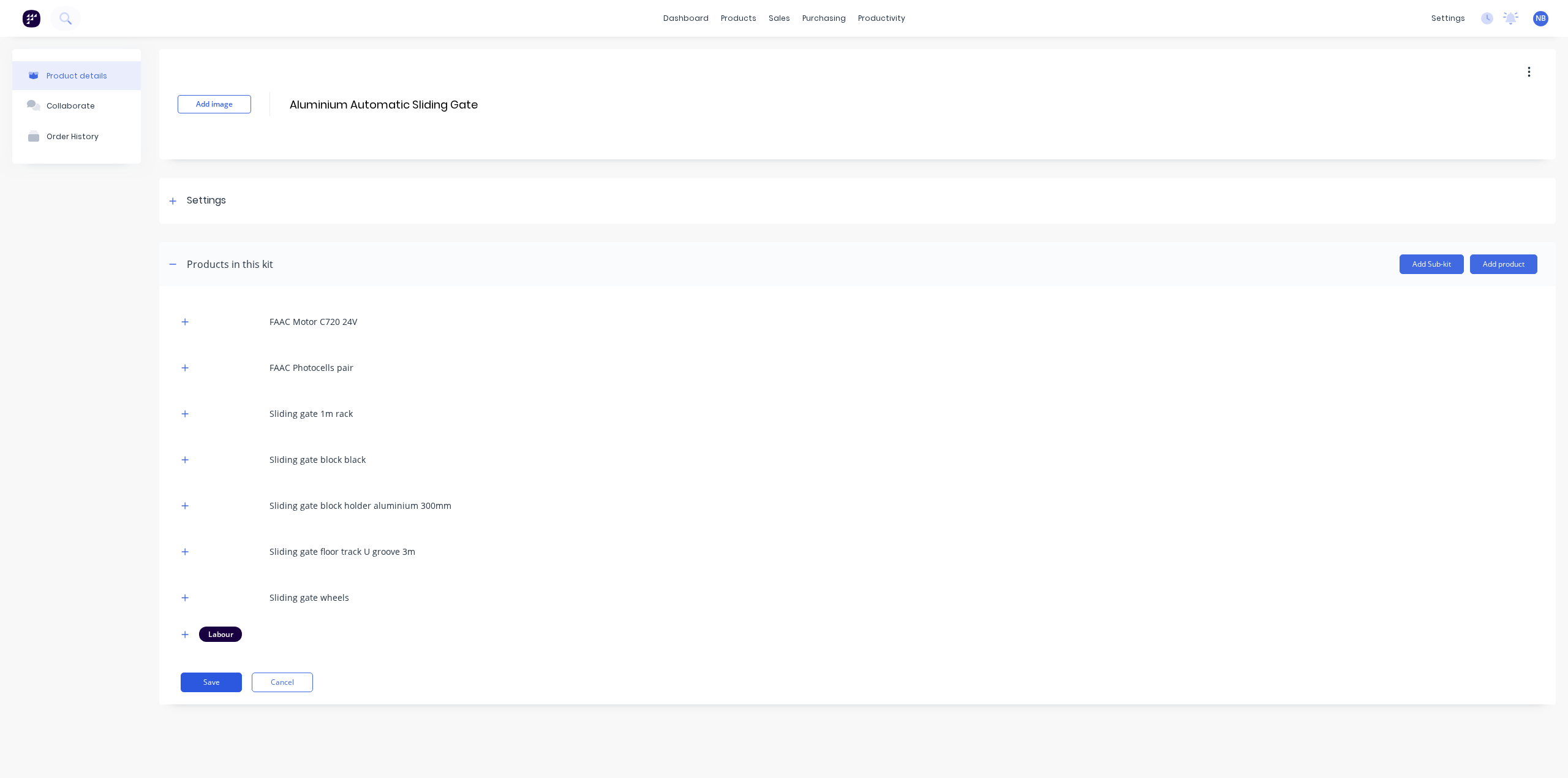
click at [227, 686] on button "Save" at bounding box center [211, 682] width 61 height 20
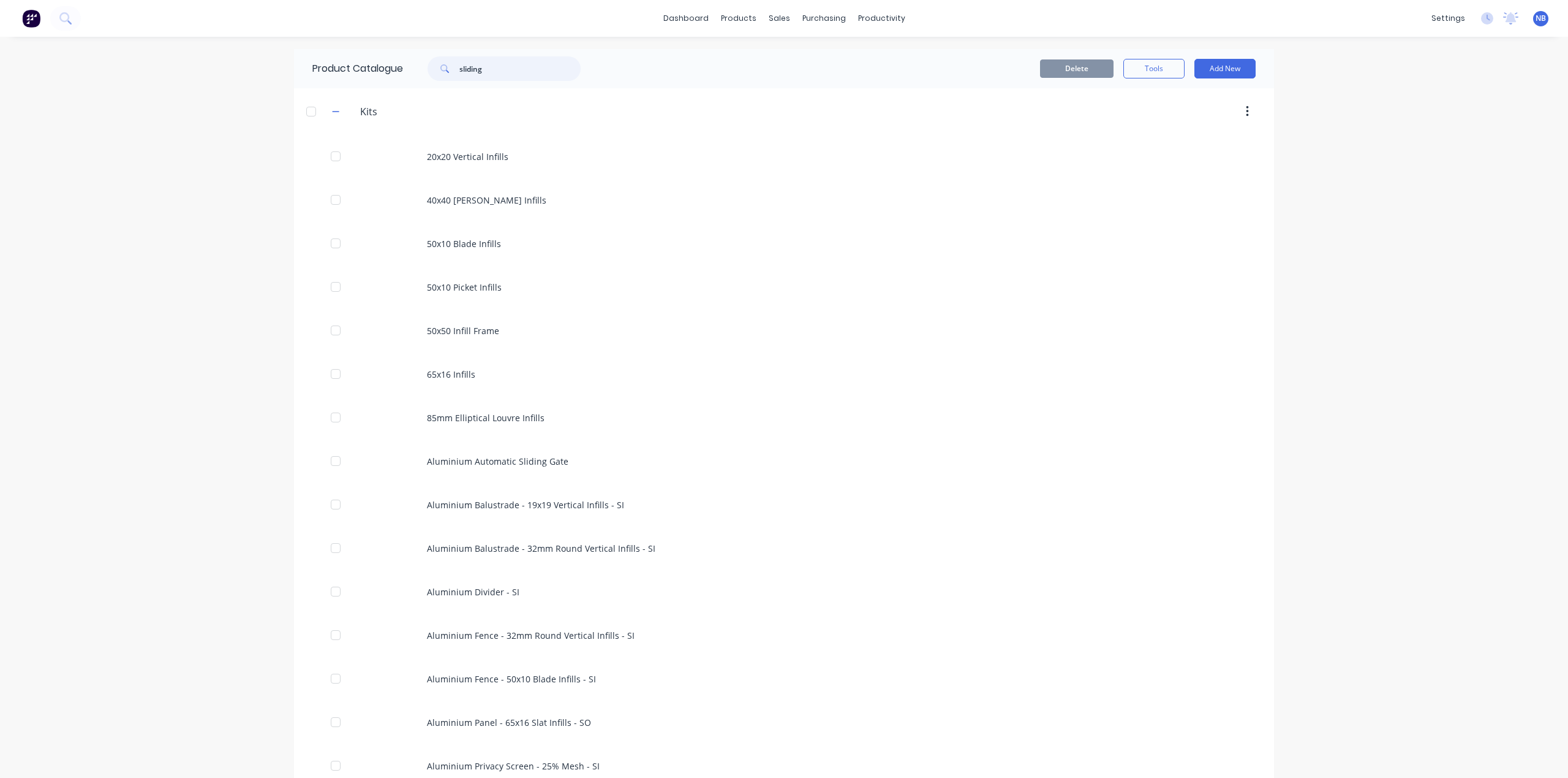
drag, startPoint x: 492, startPoint y: 72, endPoint x: 407, endPoint y: 54, distance: 86.9
click at [407, 54] on div "Product Catalogue sliding" at bounding box center [452, 69] width 317 height 39
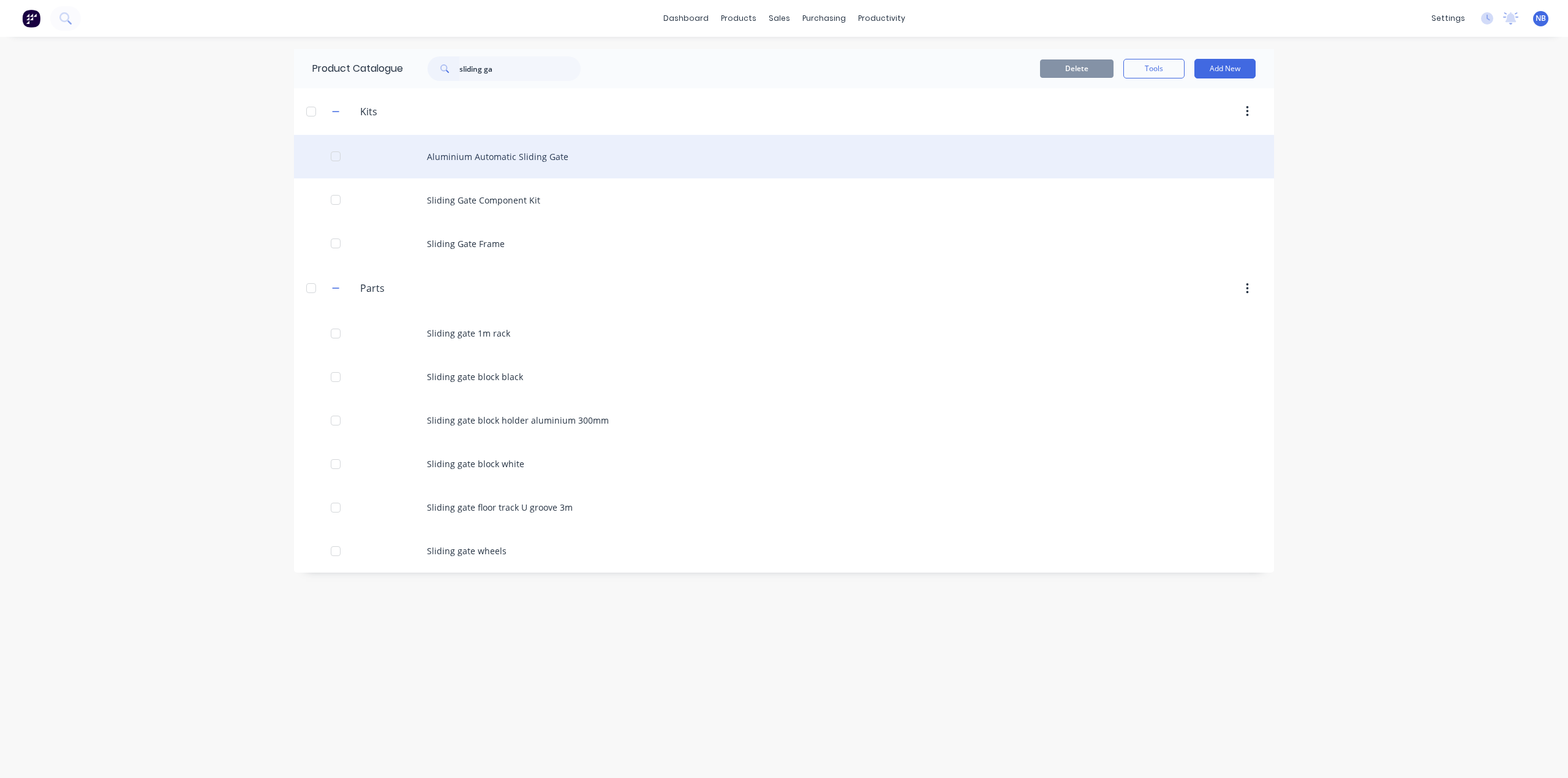
click at [611, 160] on div "Aluminium Automatic Sliding Gate" at bounding box center [784, 156] width 980 height 43
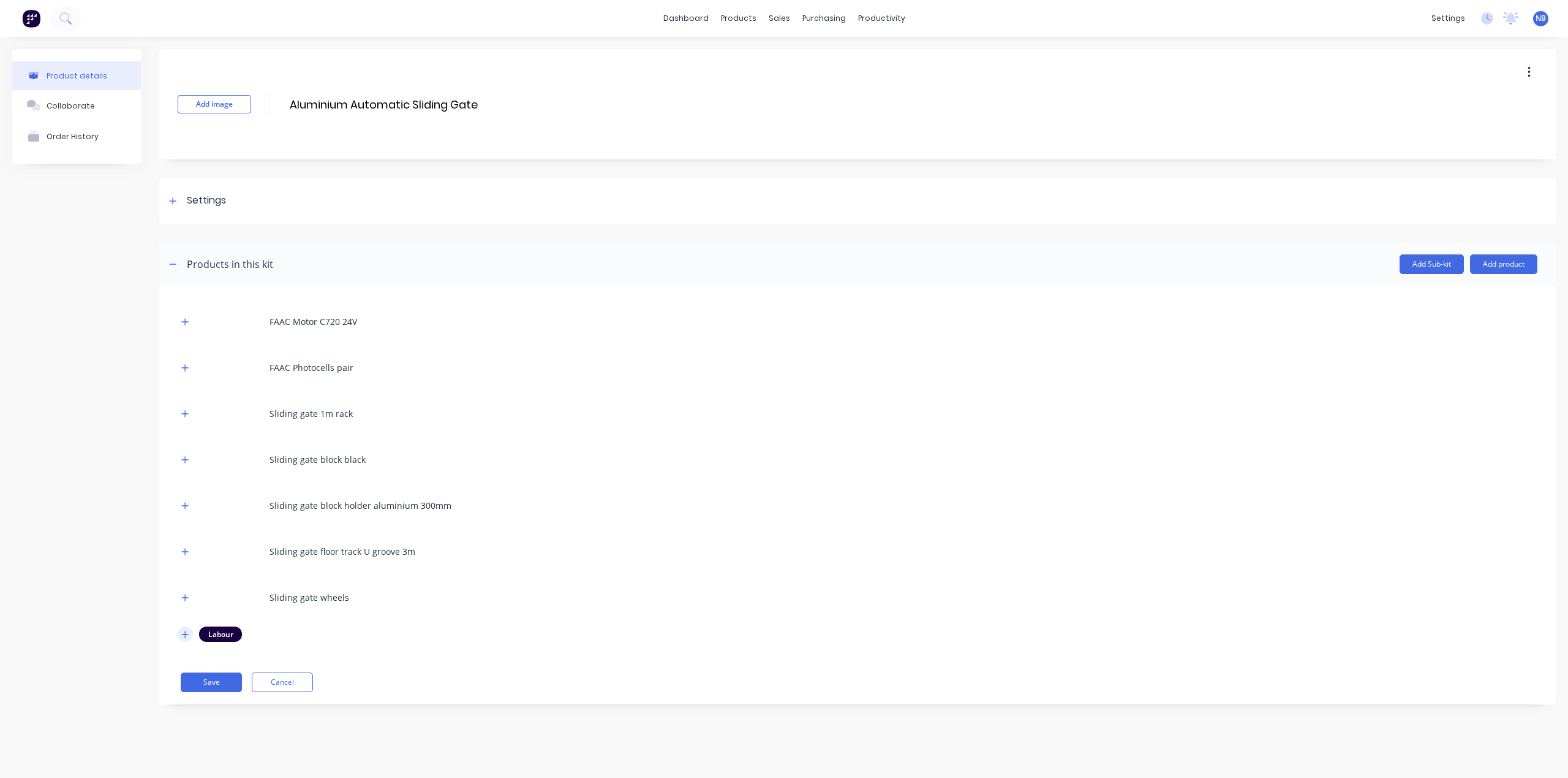
click at [188, 635] on icon "button" at bounding box center [185, 634] width 8 height 8
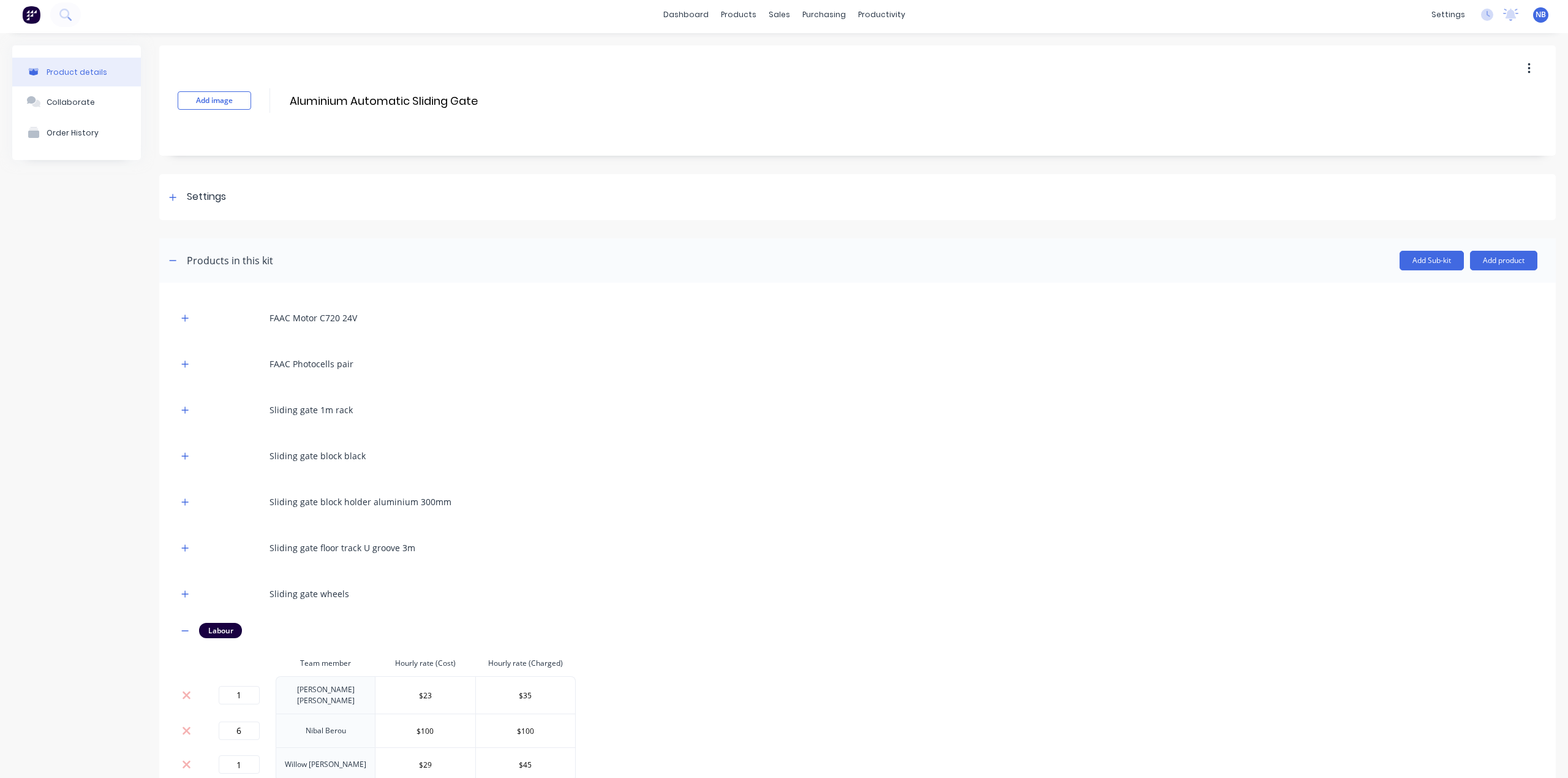
scroll to position [85, 0]
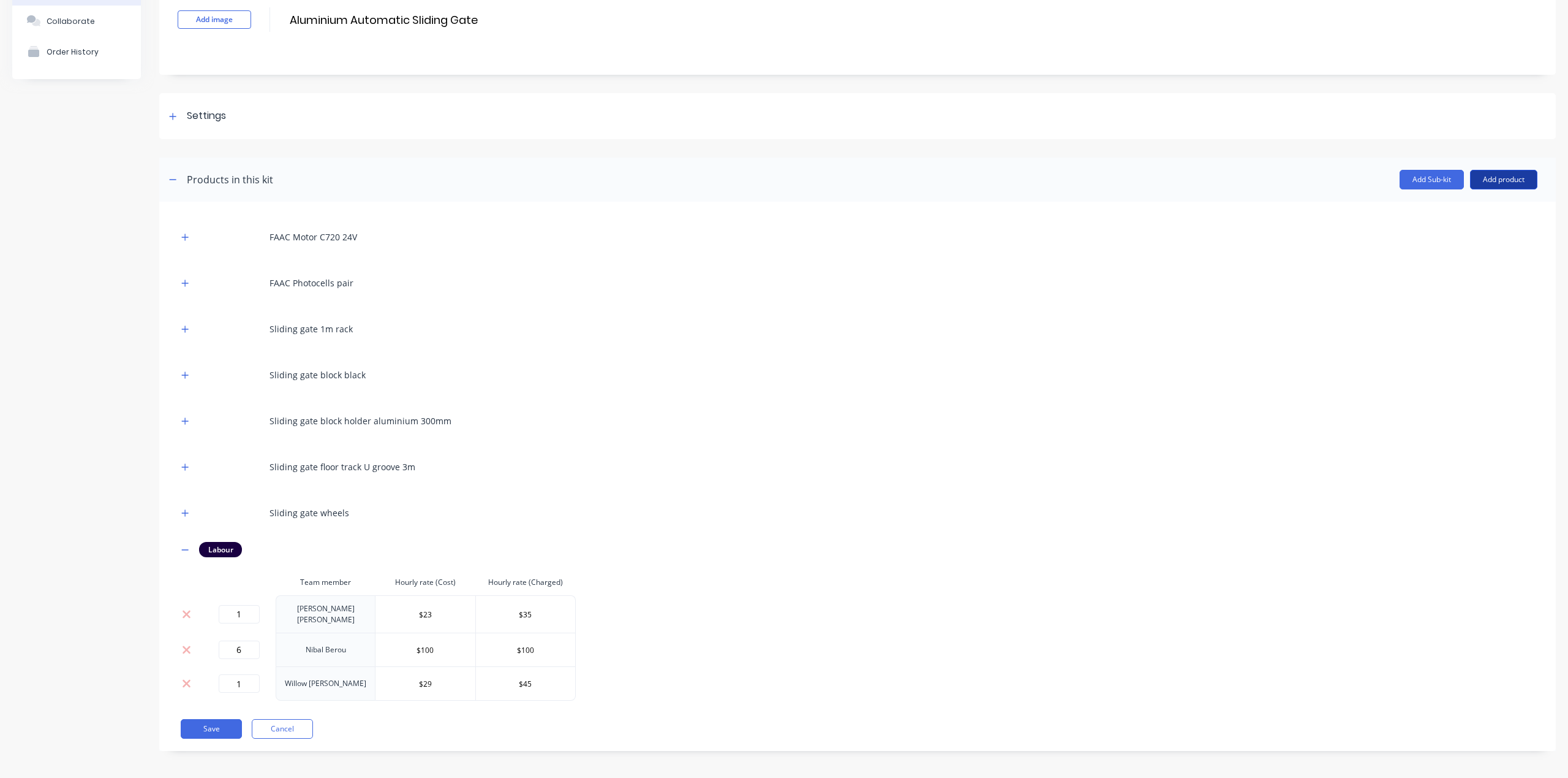
click at [1507, 184] on button "Add product" at bounding box center [1504, 179] width 67 height 20
click at [1478, 207] on div "Product catalogue" at bounding box center [1479, 210] width 95 height 17
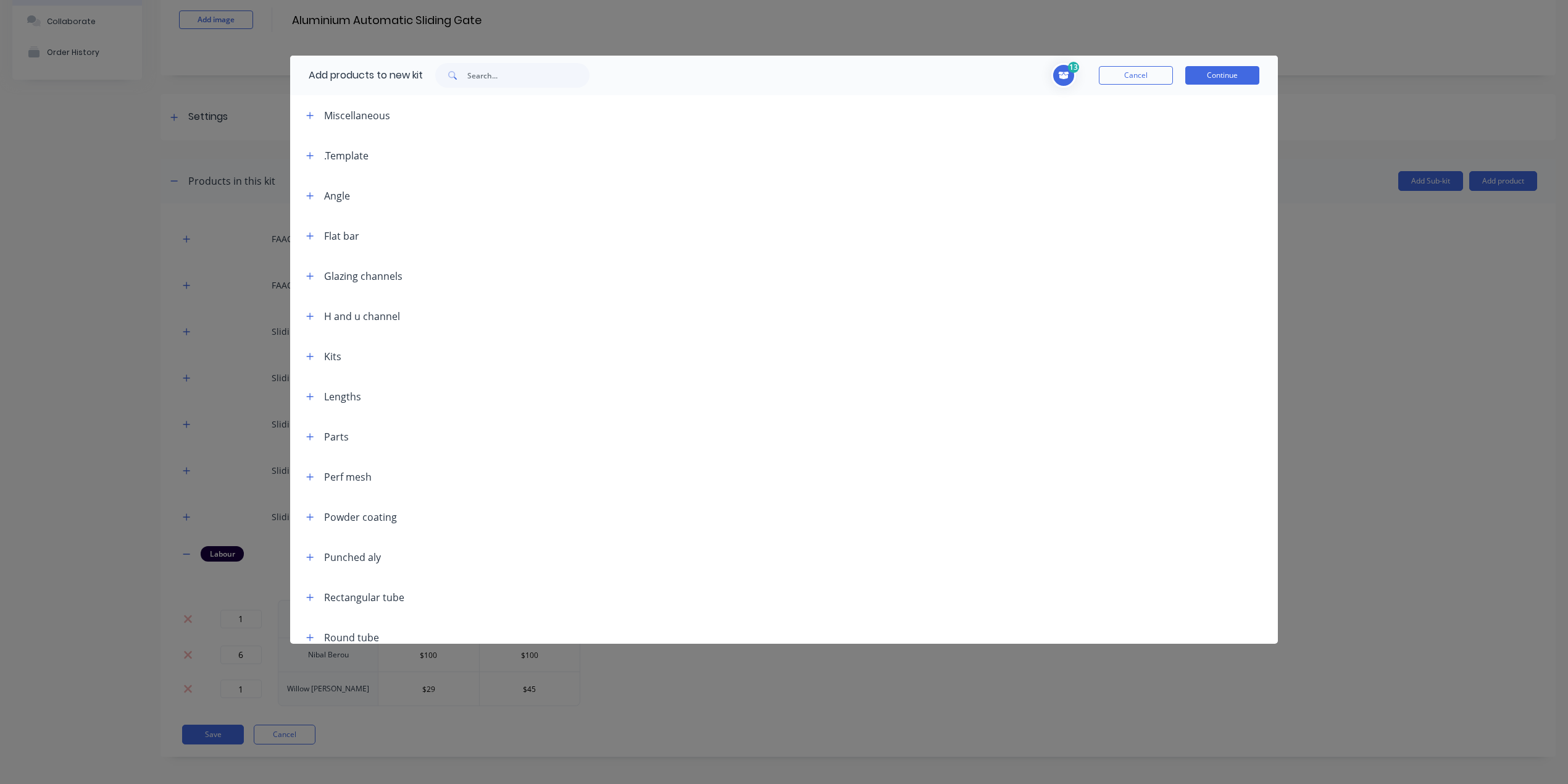
click at [469, 76] on div at bounding box center [512, 76] width 154 height 24
click at [473, 76] on input "text" at bounding box center [528, 76] width 122 height 24
click at [1134, 75] on button "Cancel" at bounding box center [1136, 76] width 74 height 18
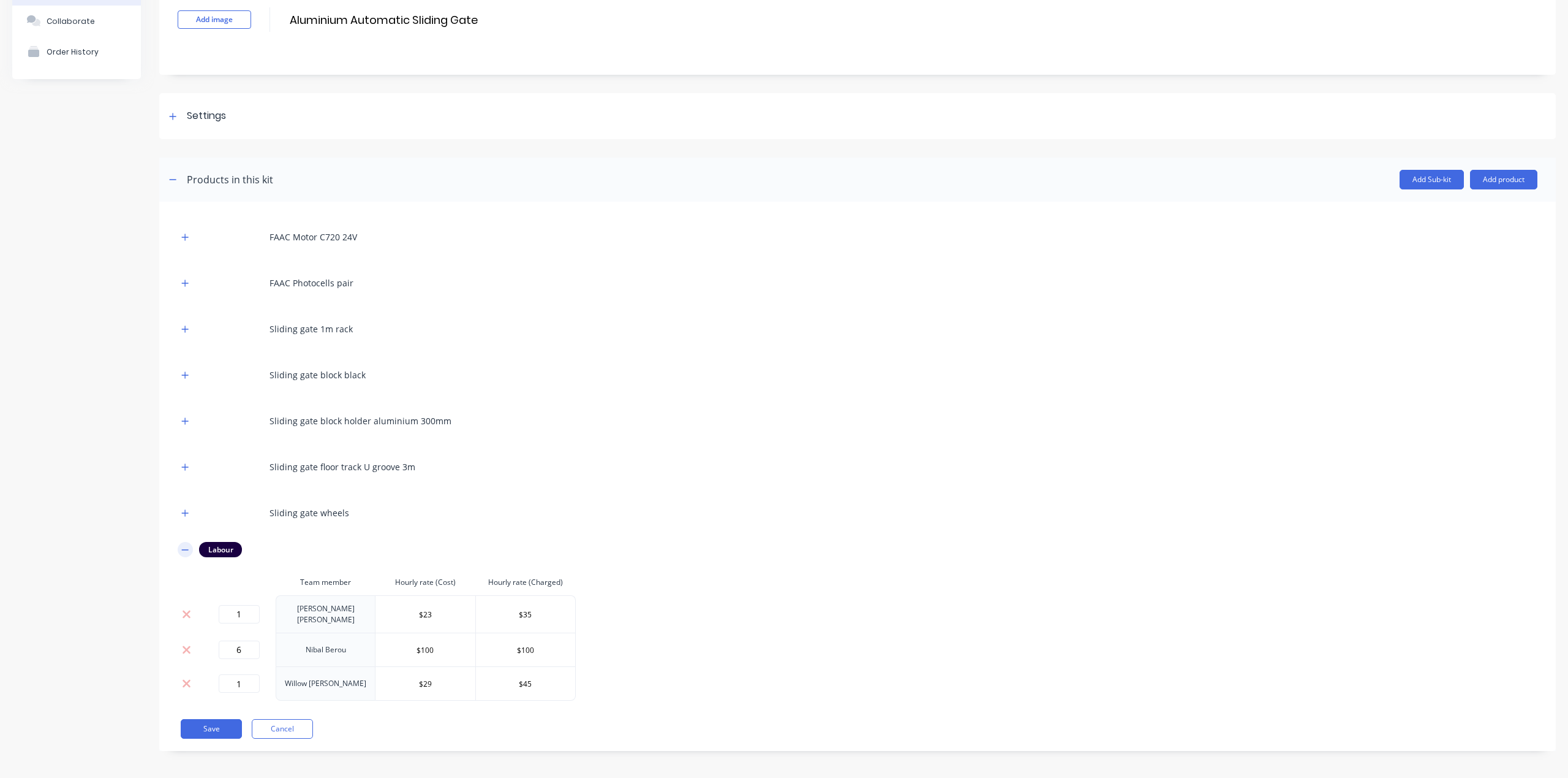
click at [185, 552] on icon "button" at bounding box center [185, 549] width 8 height 8
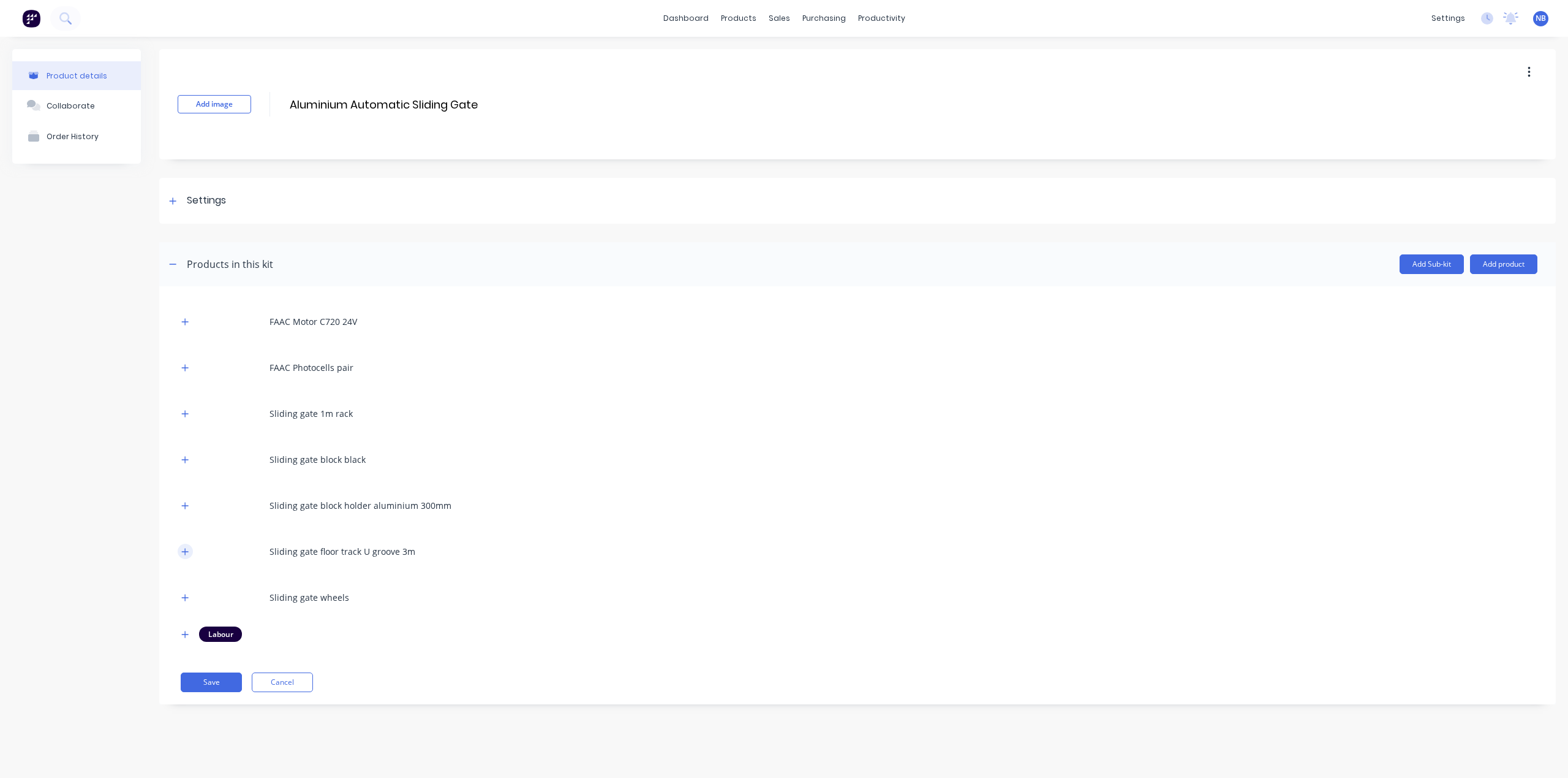
scroll to position [0, 0]
click at [184, 633] on icon "button" at bounding box center [185, 634] width 8 height 8
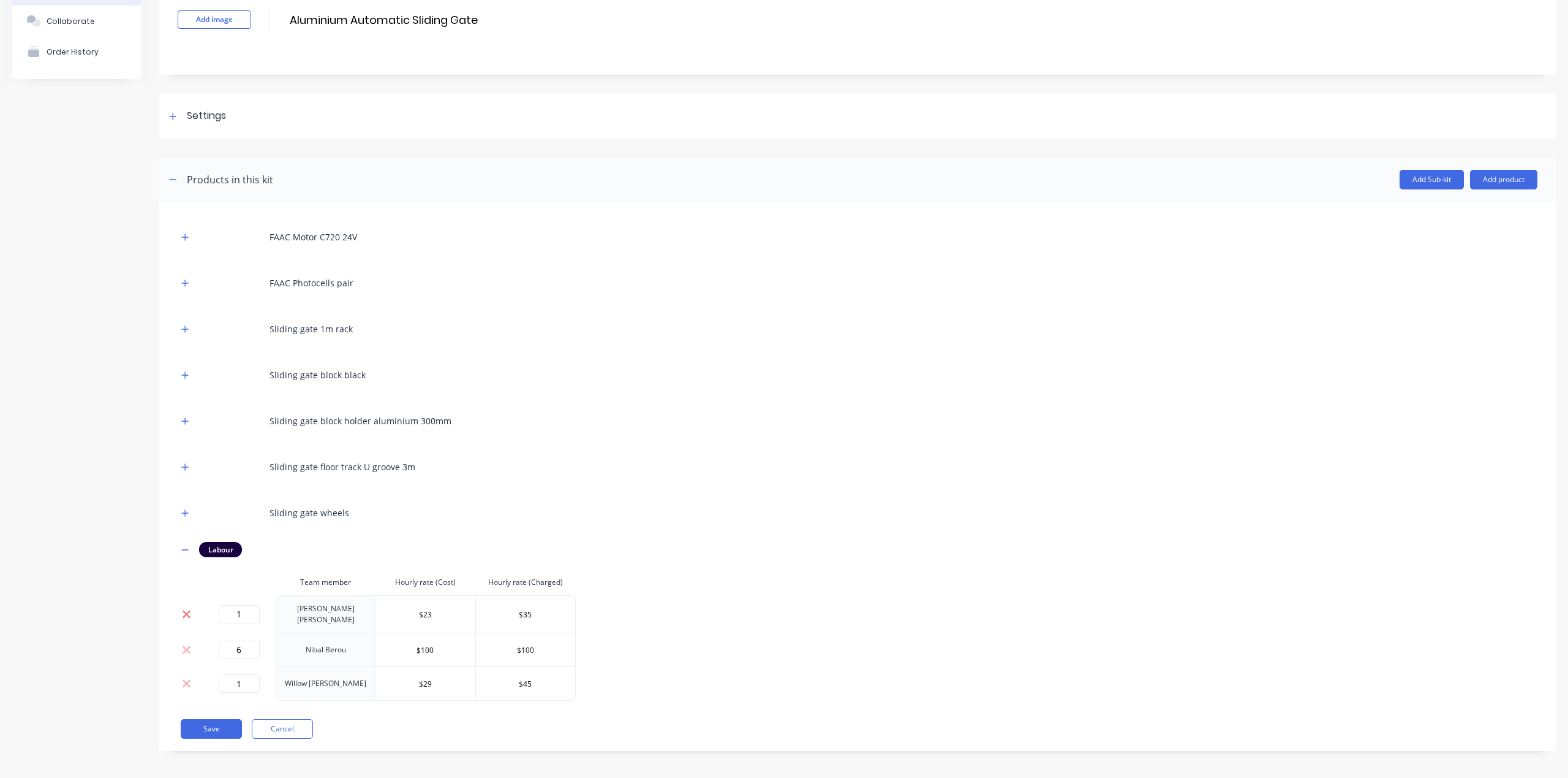
click at [187, 608] on icon at bounding box center [187, 614] width 9 height 12
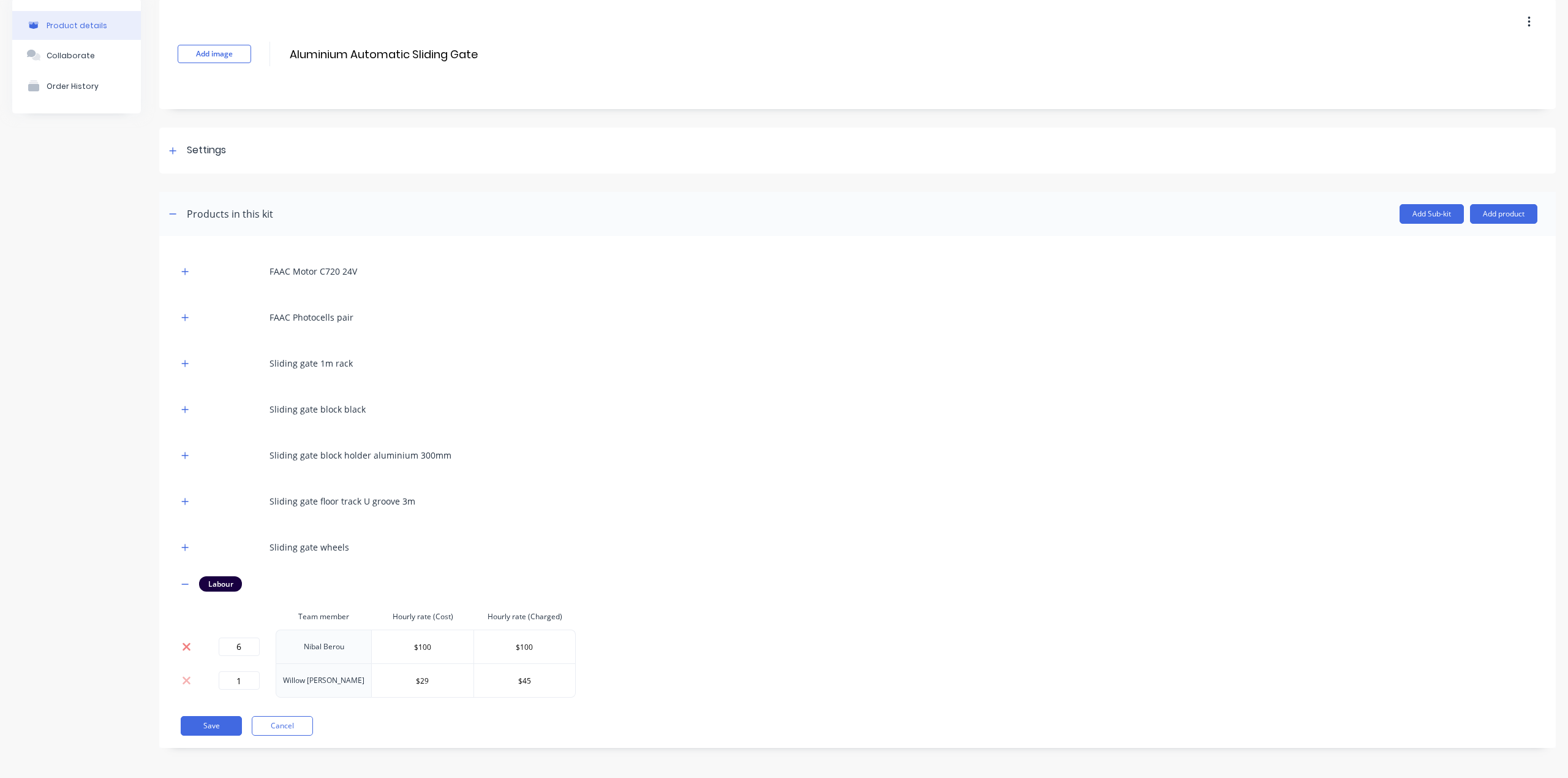
click at [187, 640] on icon at bounding box center [187, 646] width 9 height 12
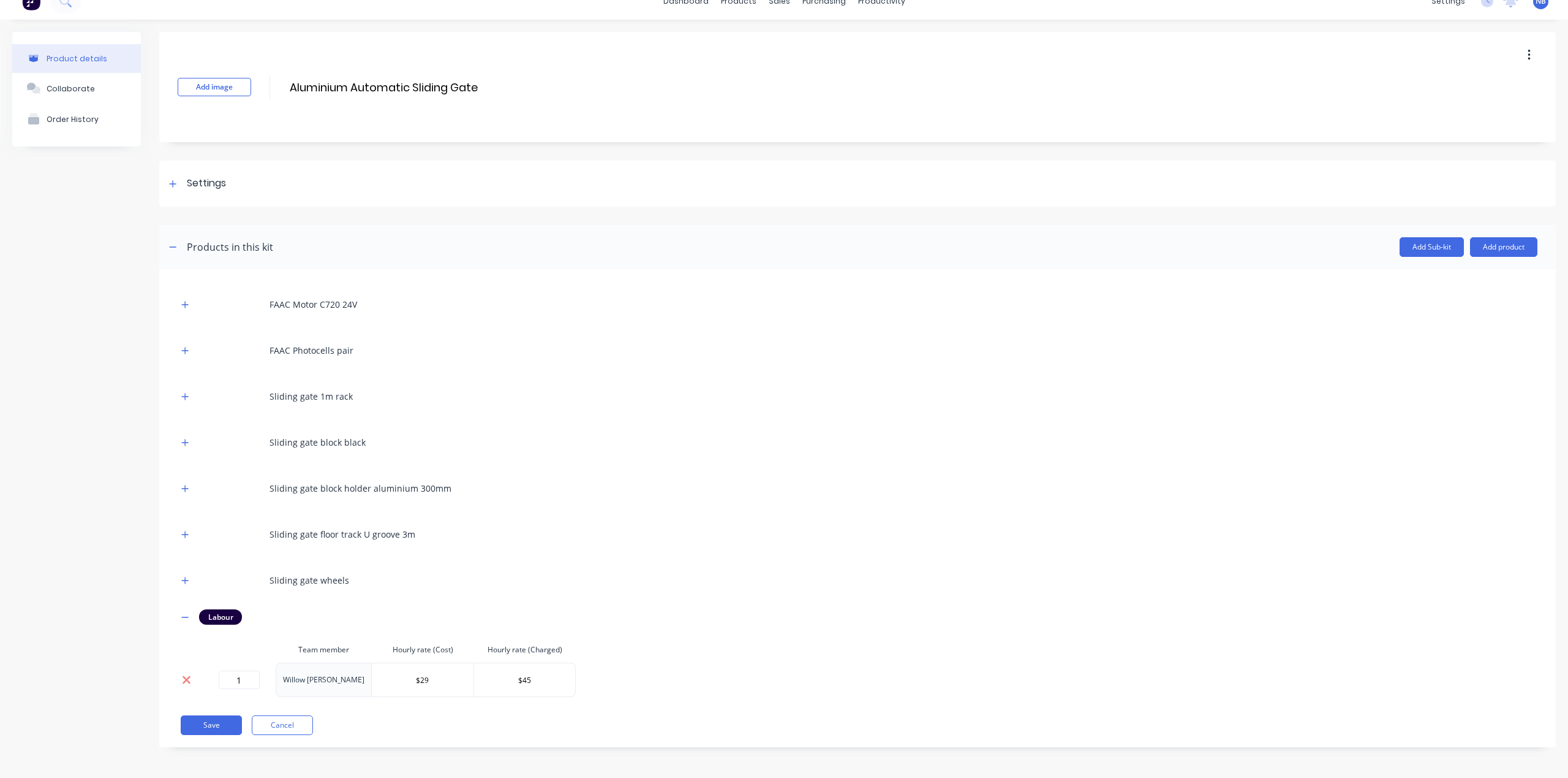
scroll to position [17, 0]
click at [191, 677] on icon at bounding box center [186, 680] width 8 height 8
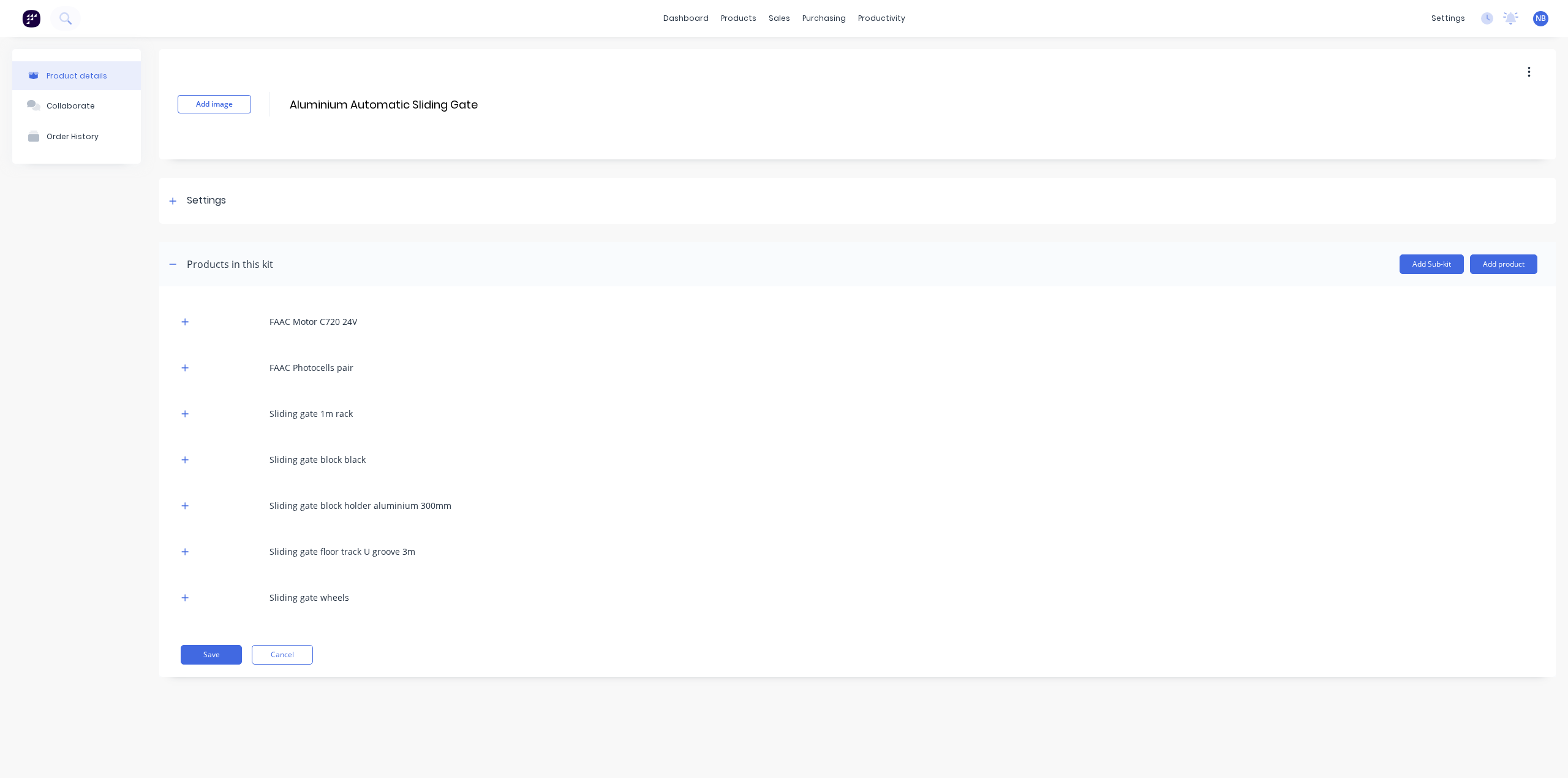
click at [175, 601] on div "FAAC Motor C720 24V FAAC Photocells pair Sliding gate 1m rack Sliding gate bloc…" at bounding box center [858, 481] width 1396 height 391
click at [182, 598] on button "button" at bounding box center [185, 597] width 15 height 15
click at [182, 556] on button "button" at bounding box center [185, 551] width 15 height 15
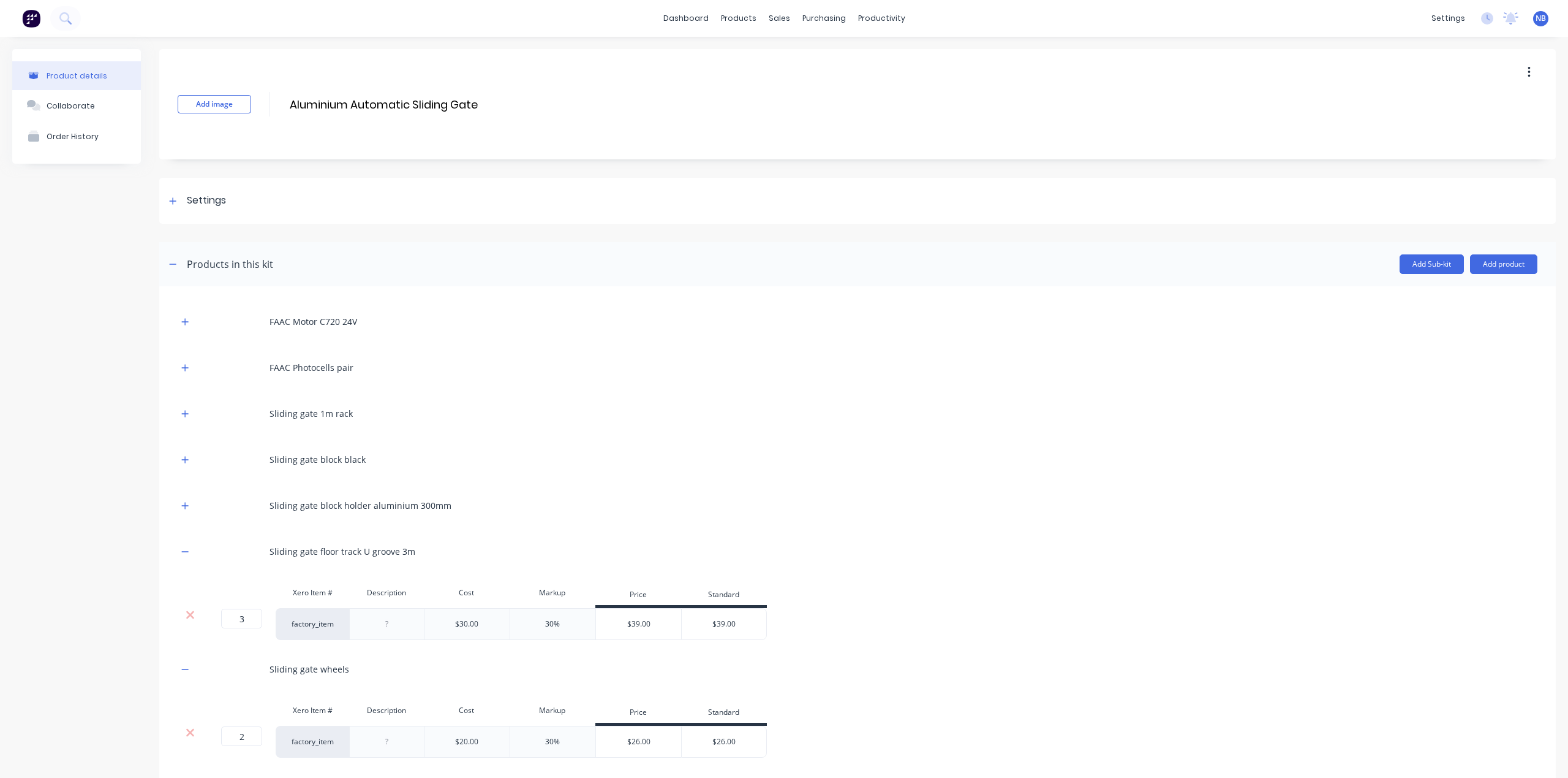
scroll to position [73, 0]
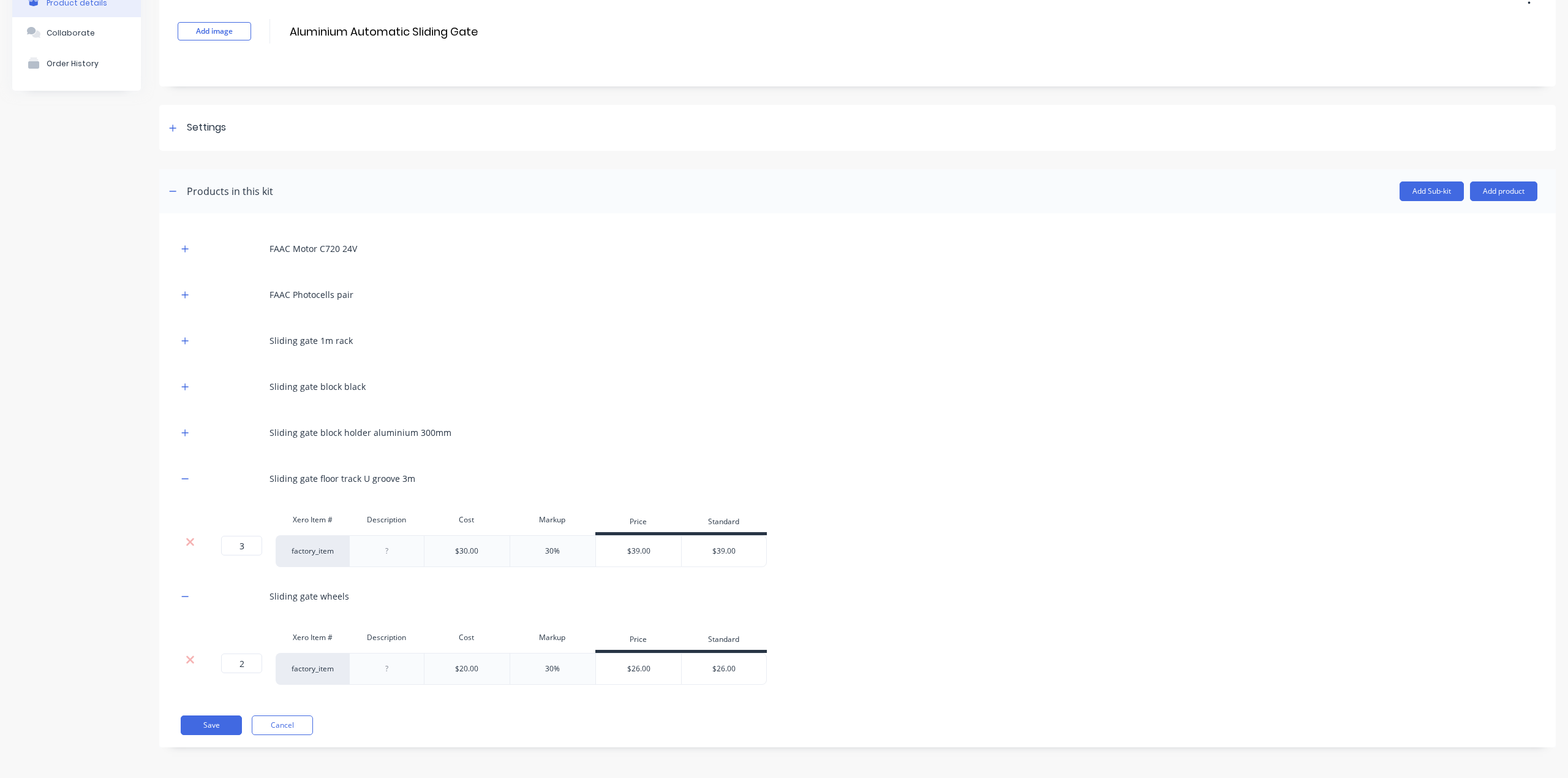
click at [1451, 186] on div "Add Sub-kit Add product" at bounding box center [905, 191] width 1265 height 20
click at [1445, 188] on button "Add Sub-kit" at bounding box center [1431, 191] width 64 height 20
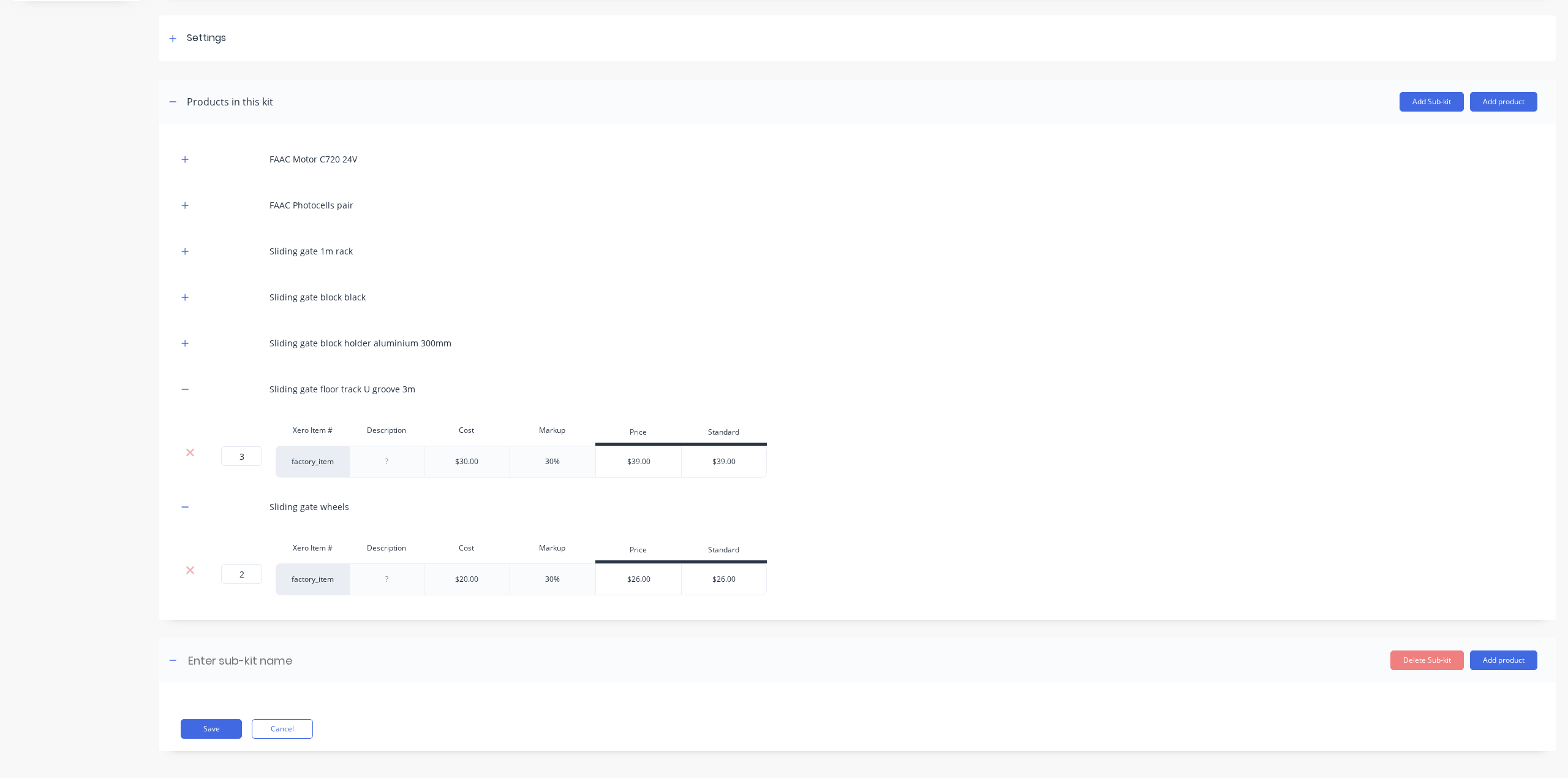
scroll to position [166, 0]
click at [241, 640] on header "Enter sub-kit name Delete Sub-kit Add product" at bounding box center [858, 656] width 1396 height 44
click at [241, 651] on input at bounding box center [295, 656] width 217 height 17
click at [223, 658] on input "Per sqm items" at bounding box center [295, 656] width 217 height 17
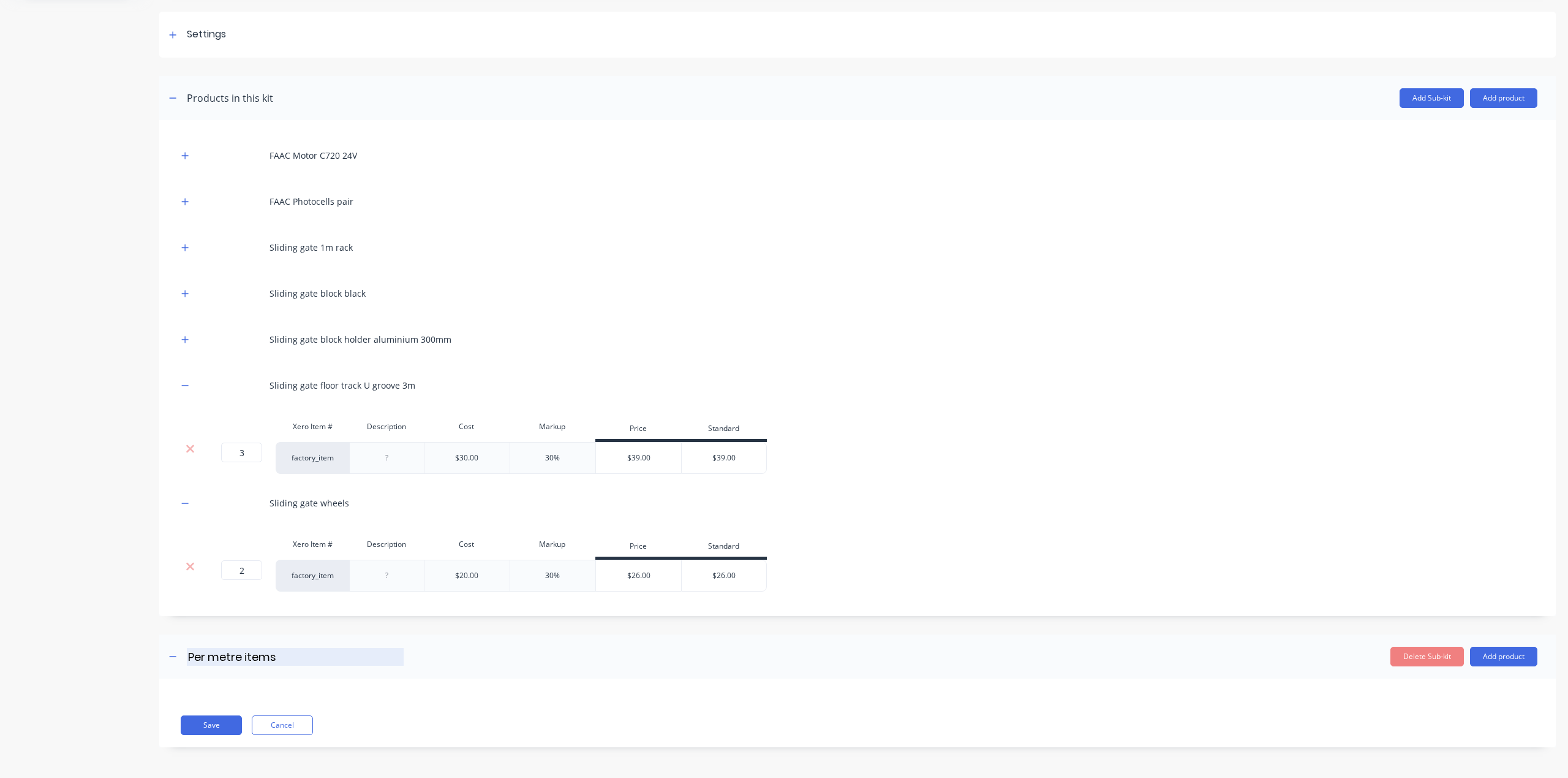
click at [231, 659] on input "Per metre items" at bounding box center [295, 656] width 217 height 17
drag, startPoint x: 231, startPoint y: 659, endPoint x: 321, endPoint y: 662, distance: 90.0
click at [231, 658] on input "Per metre items" at bounding box center [295, 656] width 217 height 17
click at [116, 668] on div "Product details Collaborate Order History" at bounding box center [76, 324] width 129 height 882
click at [1504, 657] on button "Add product" at bounding box center [1504, 656] width 67 height 20
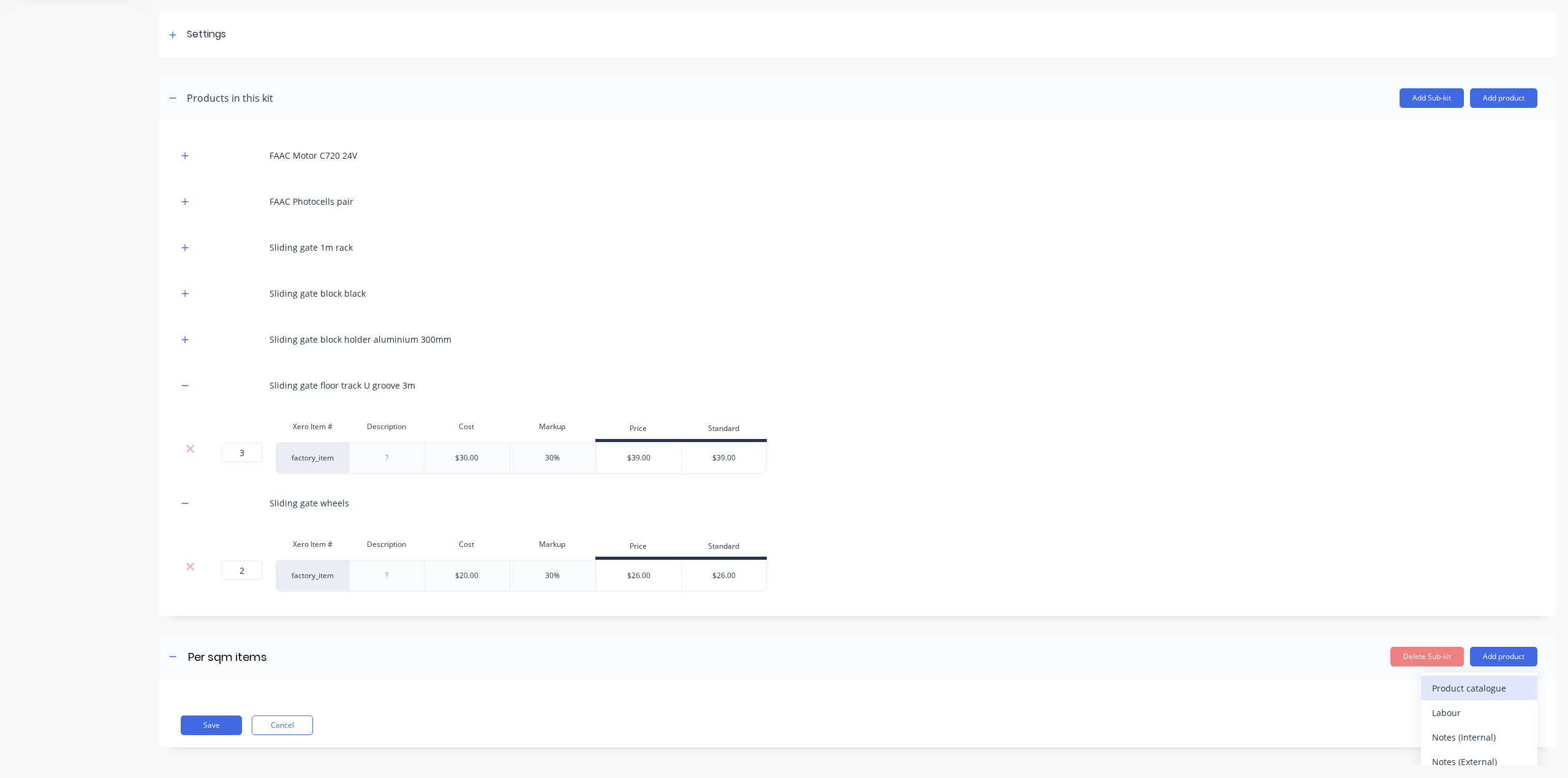
click at [1467, 692] on div "Product catalogue" at bounding box center [1479, 687] width 95 height 17
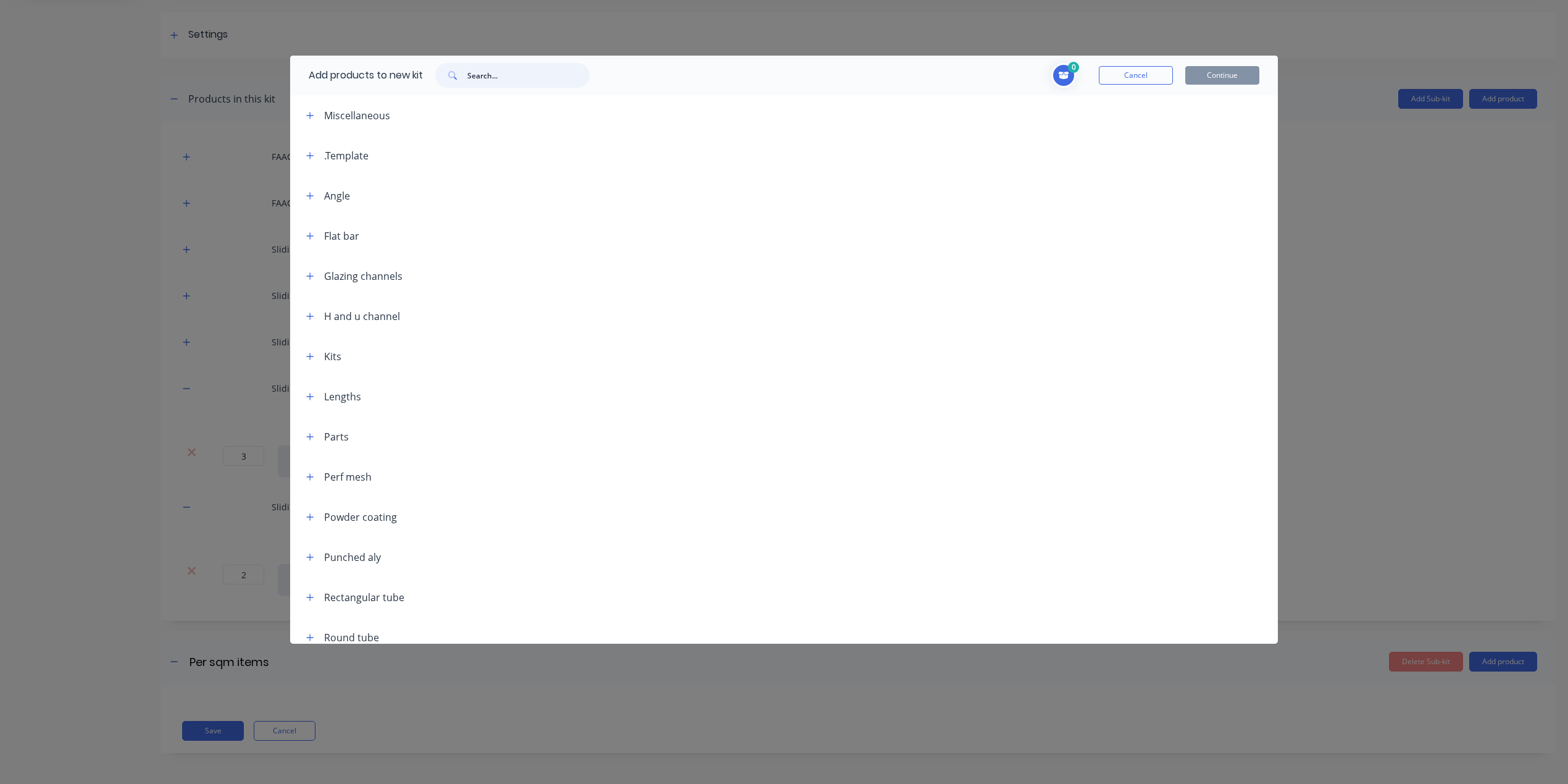
click at [502, 82] on input "text" at bounding box center [528, 76] width 122 height 24
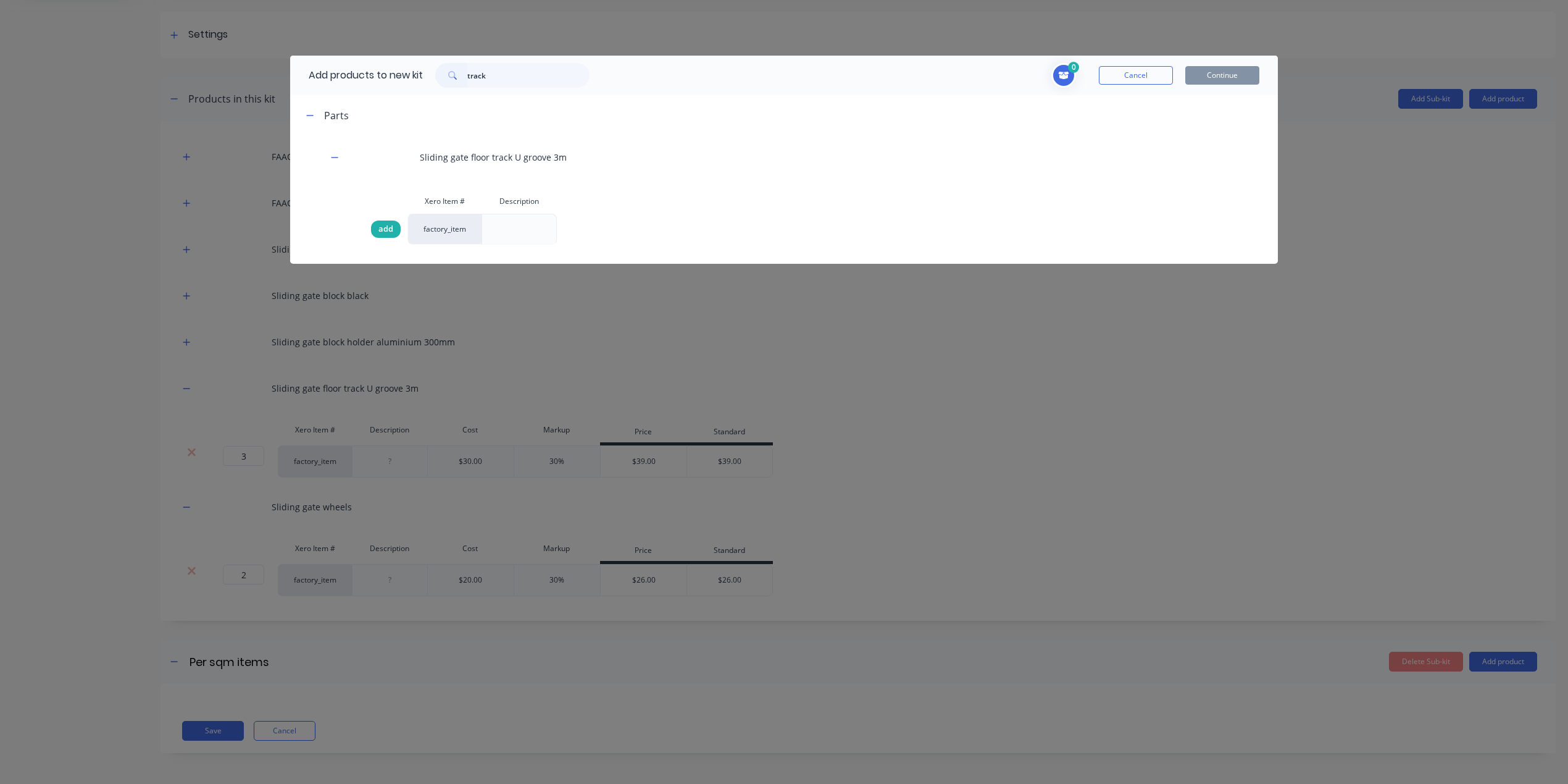
click at [386, 228] on span "add" at bounding box center [385, 229] width 14 height 12
drag, startPoint x: 519, startPoint y: 72, endPoint x: 381, endPoint y: 60, distance: 138.5
click at [383, 60] on div "Add products to new kit track" at bounding box center [446, 76] width 312 height 40
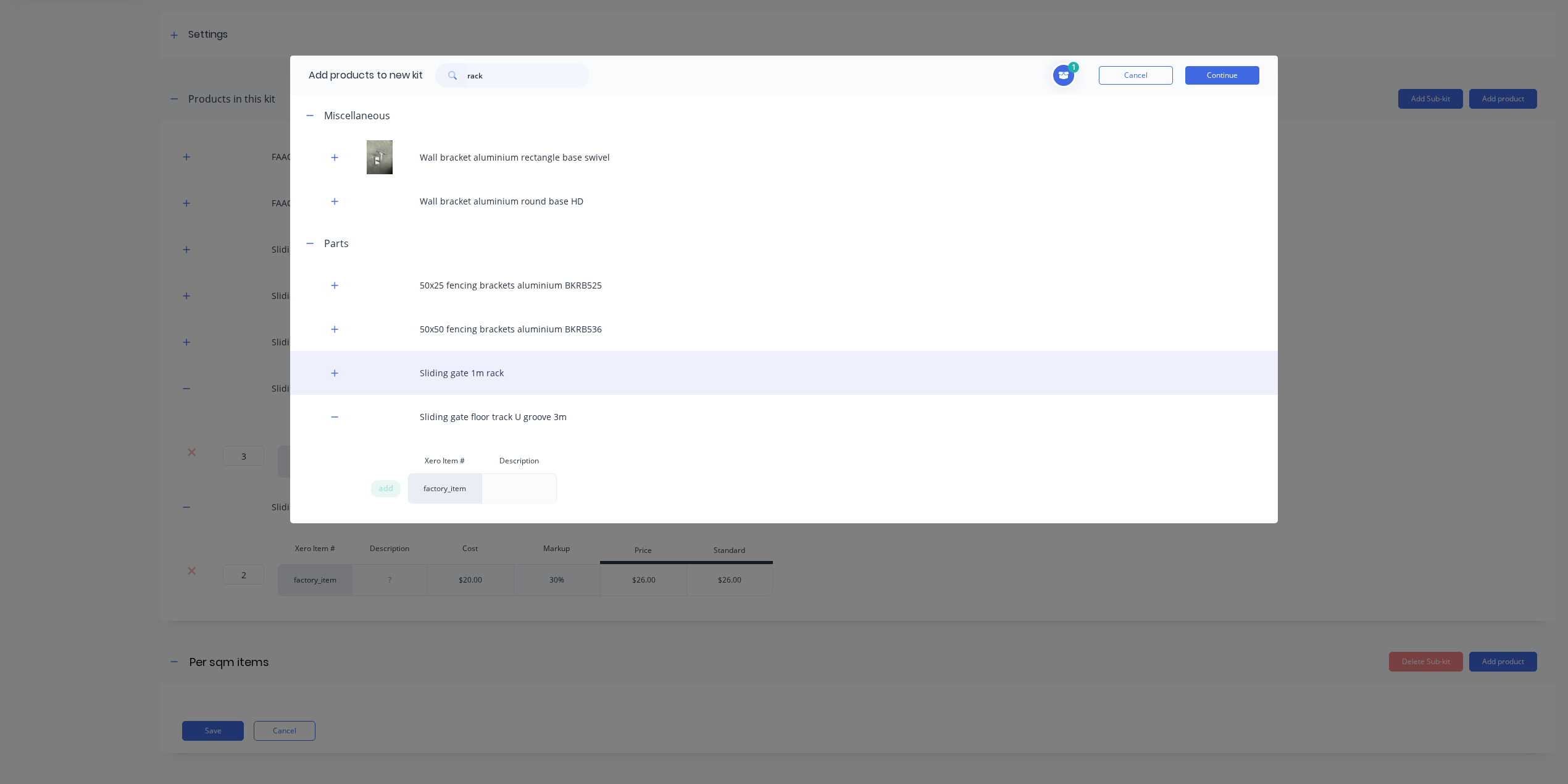
click at [343, 372] on div "Sliding gate 1m rack" at bounding box center [784, 372] width 988 height 43
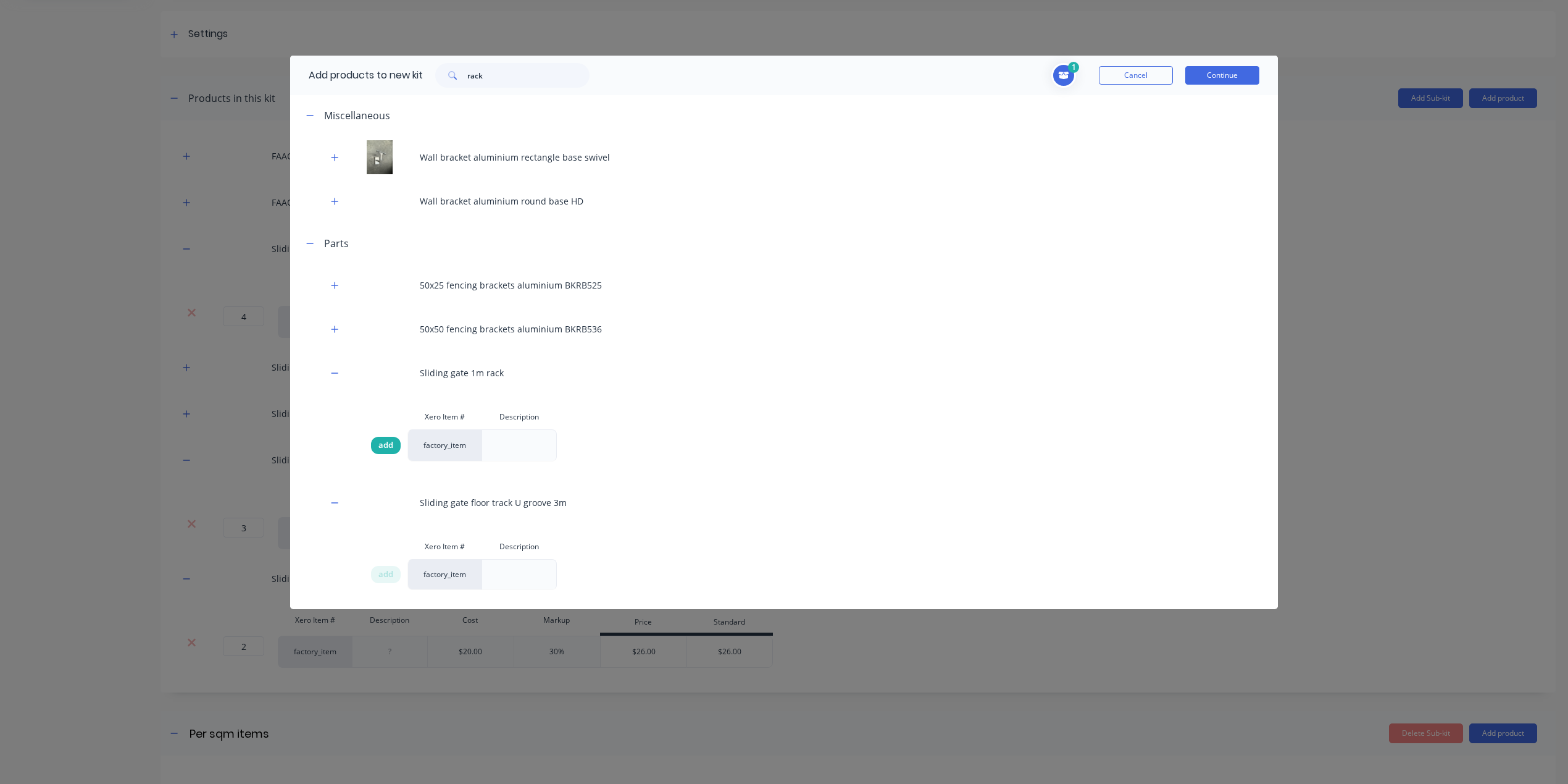
click at [390, 446] on span "add" at bounding box center [385, 445] width 14 height 12
click at [1220, 76] on button "Continue" at bounding box center [1222, 76] width 74 height 18
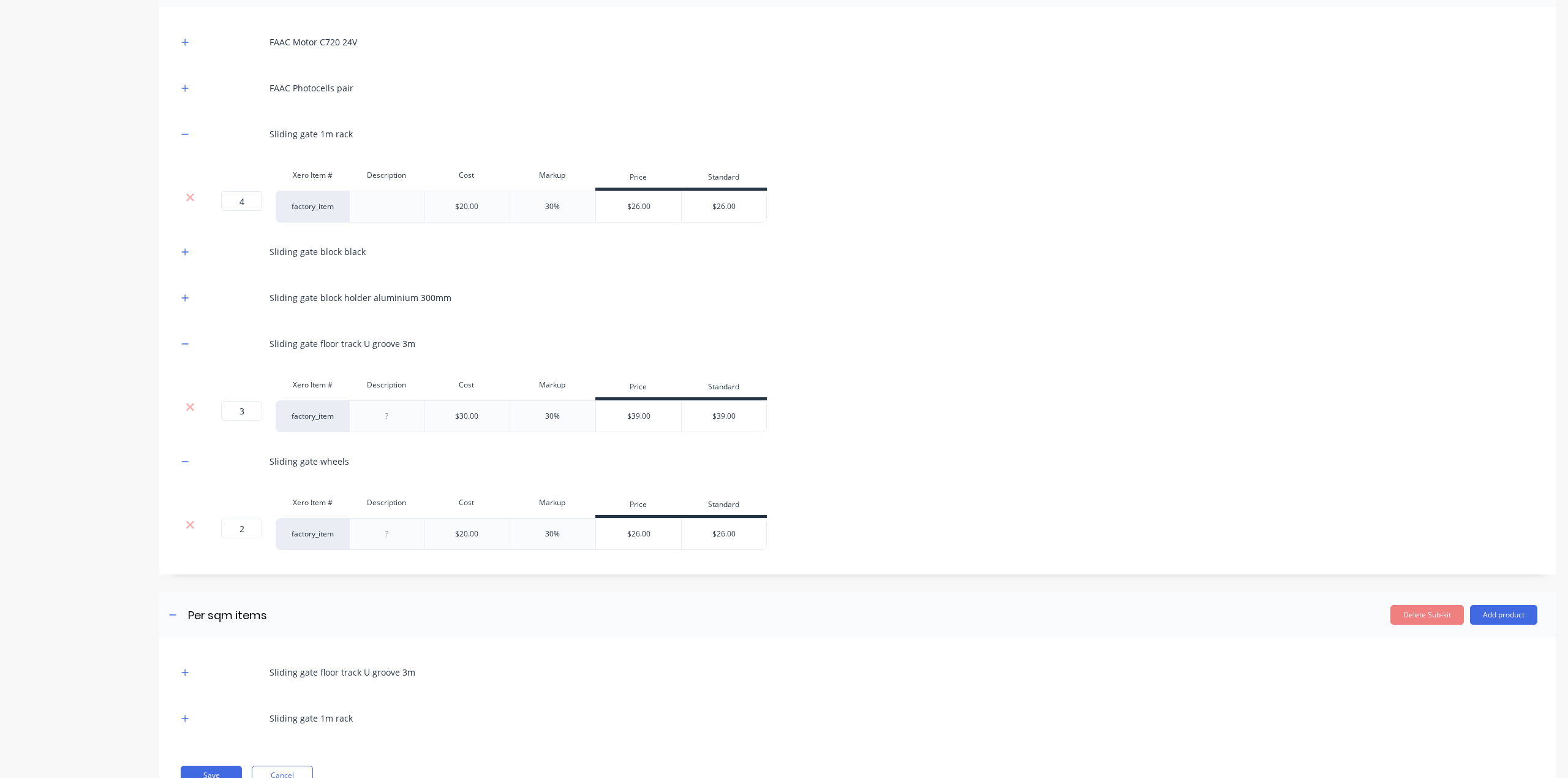
scroll to position [250, 0]
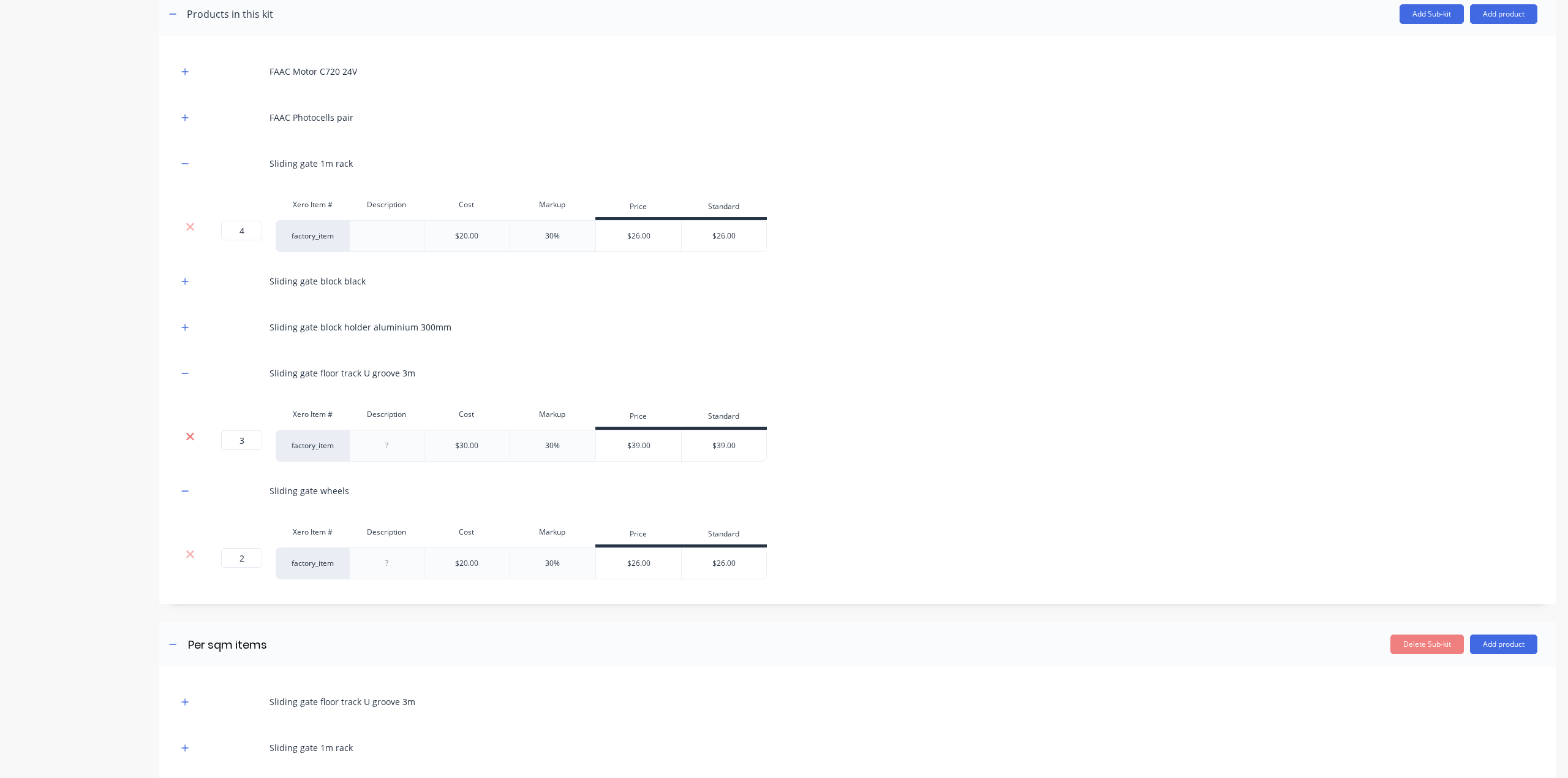
click at [187, 440] on icon at bounding box center [190, 437] width 8 height 8
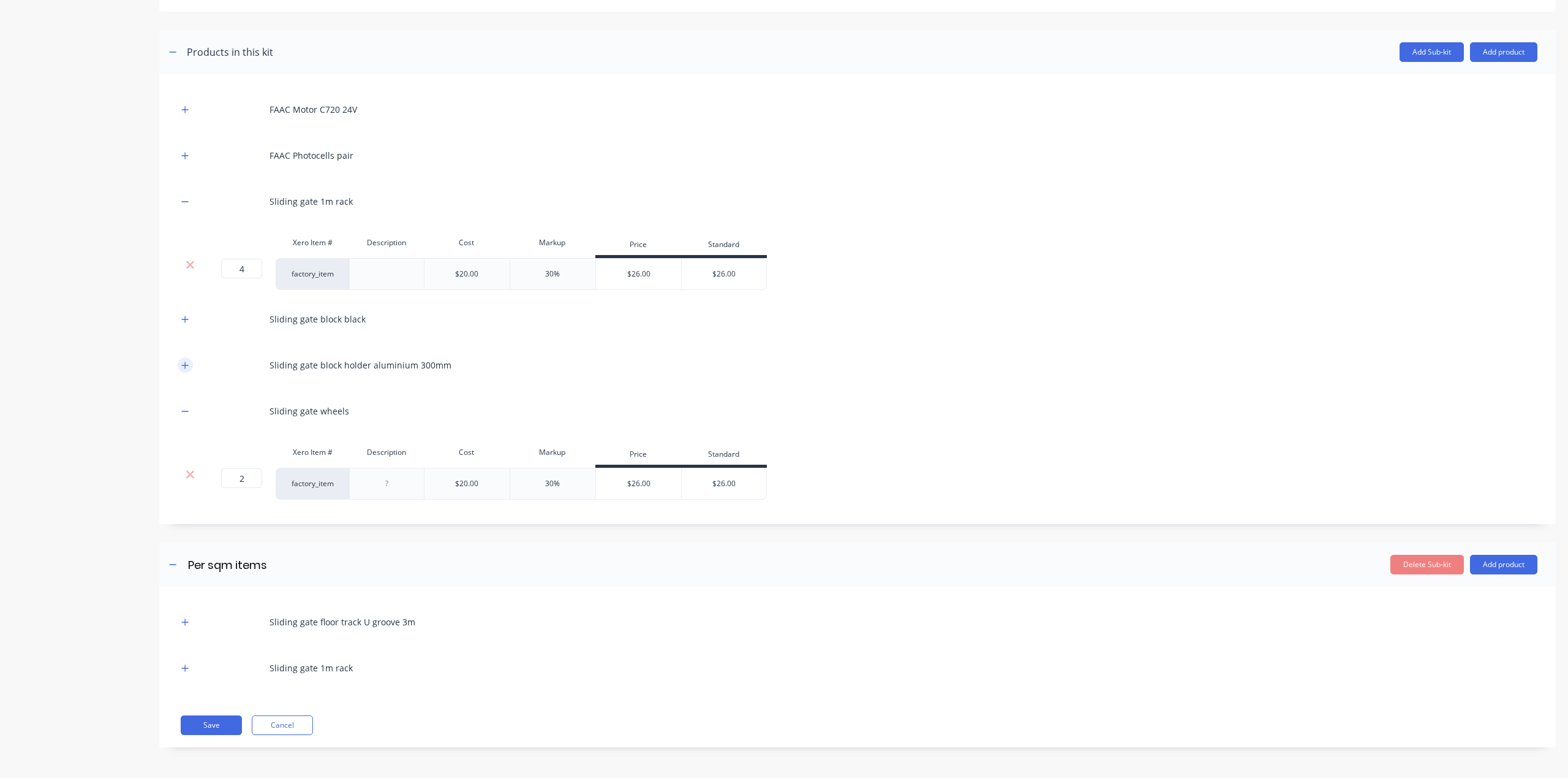
click at [179, 364] on button "button" at bounding box center [185, 365] width 15 height 15
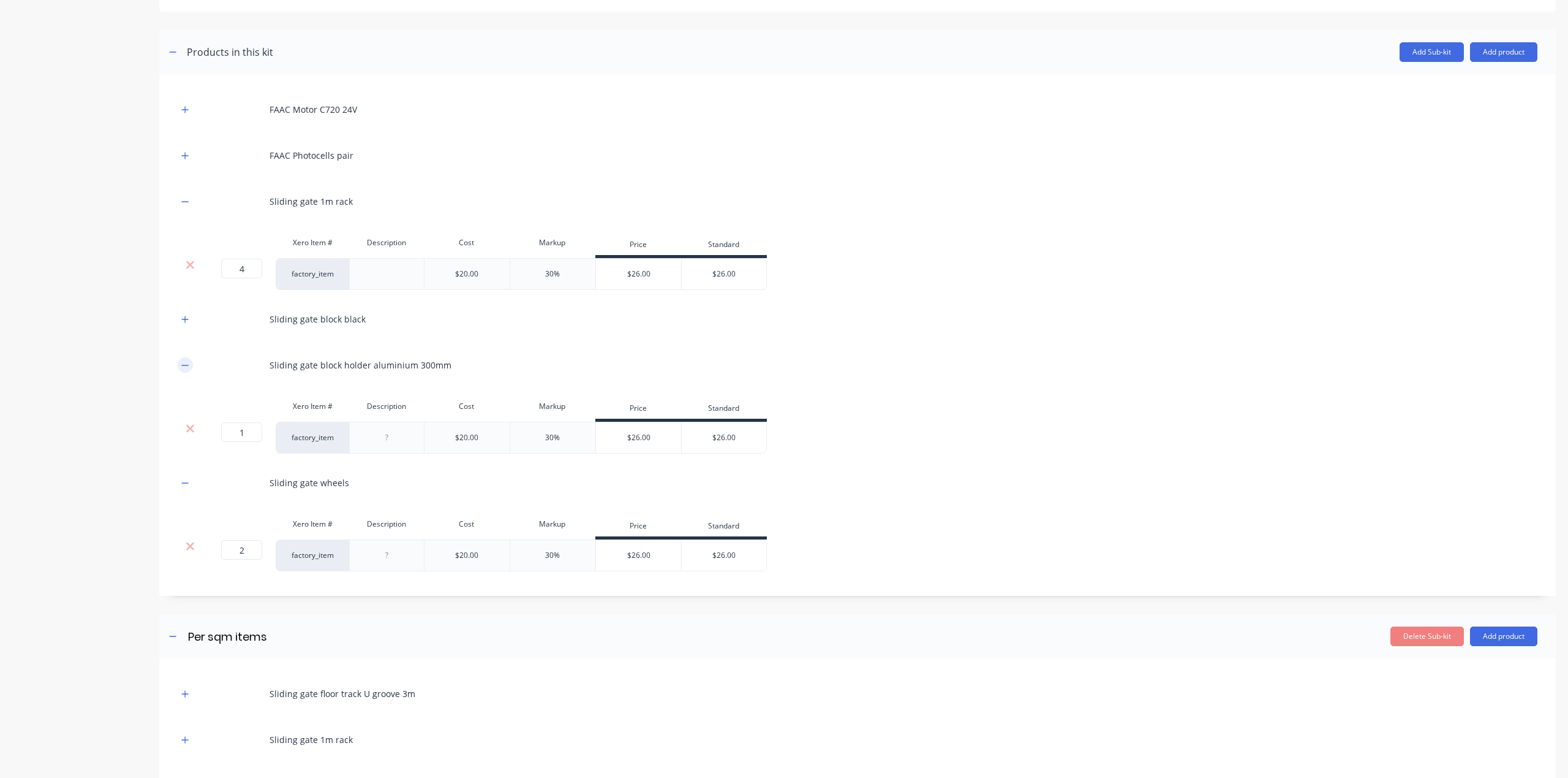
click at [179, 364] on button "button" at bounding box center [185, 365] width 15 height 15
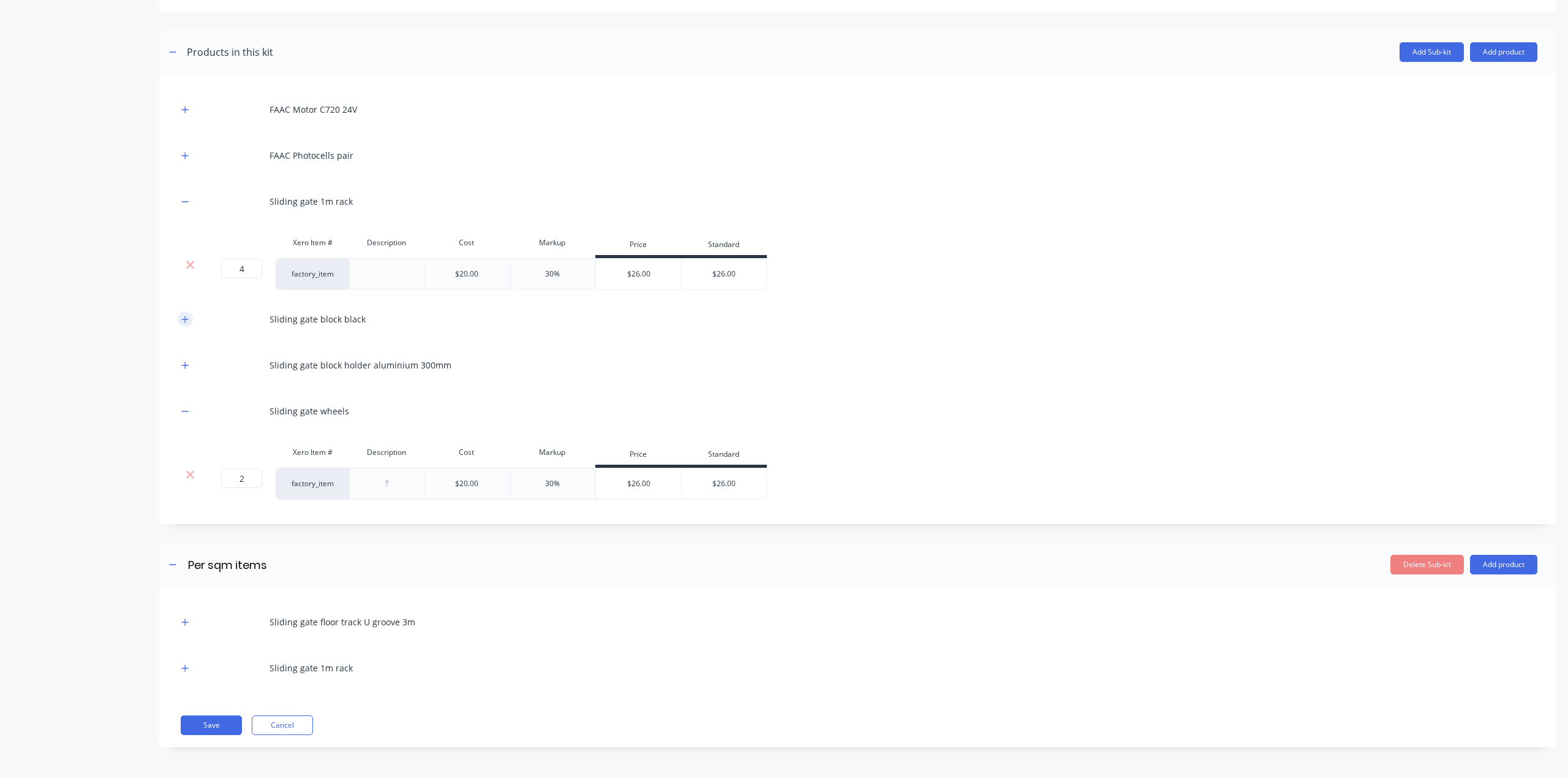
click at [182, 324] on button "button" at bounding box center [185, 319] width 15 height 15
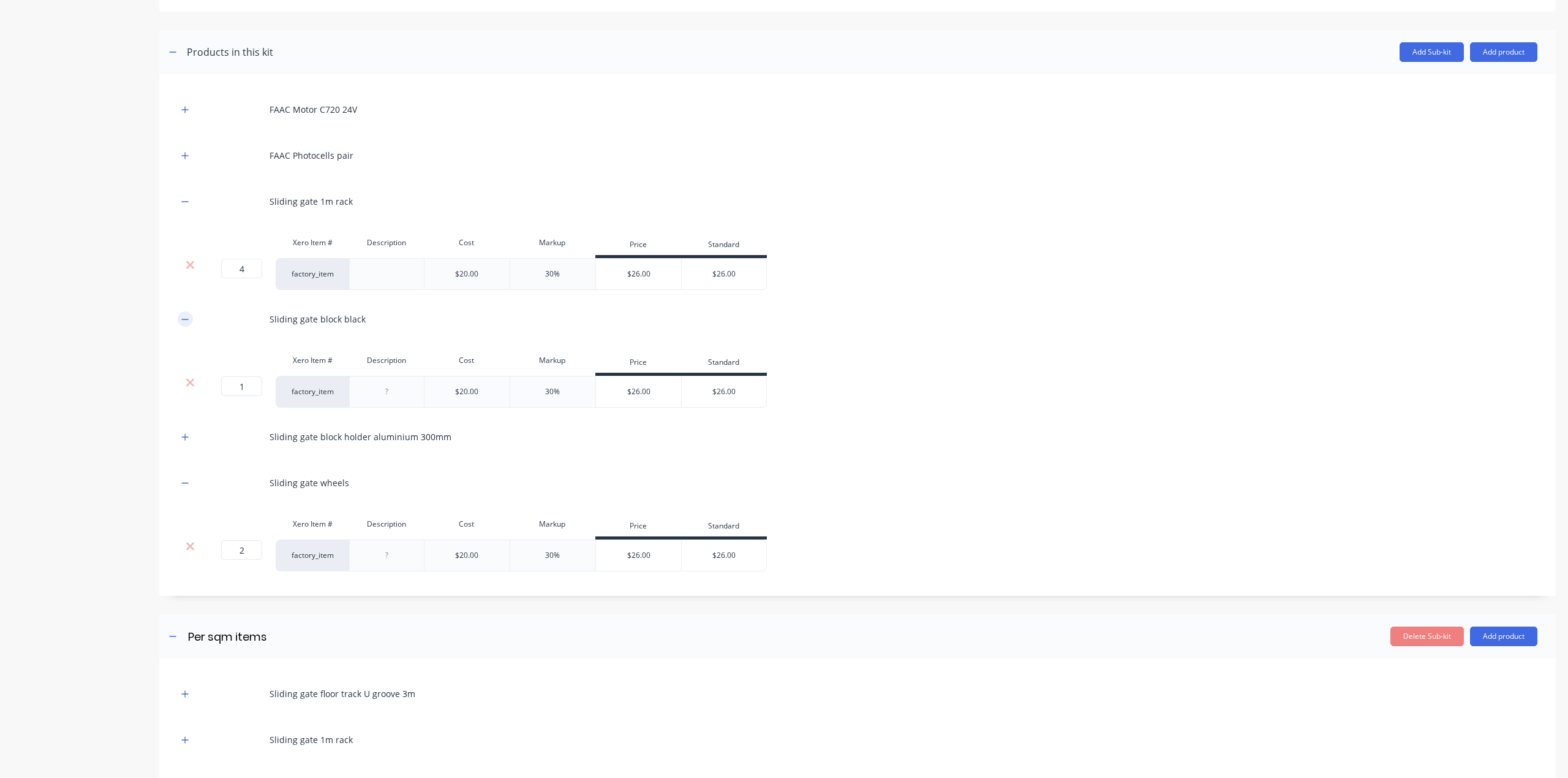
click at [182, 319] on icon "button" at bounding box center [185, 319] width 7 height 1
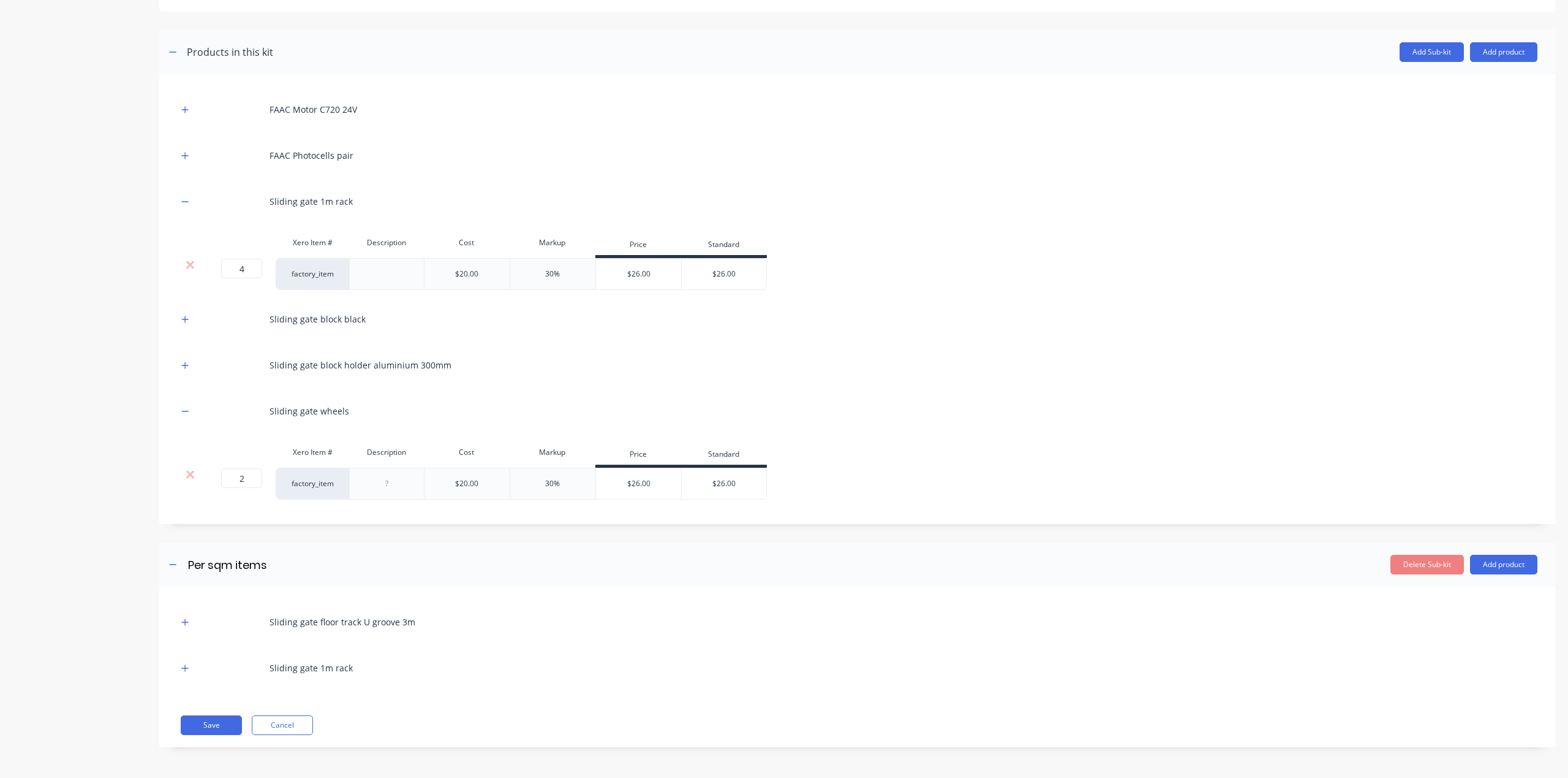
scroll to position [126, 0]
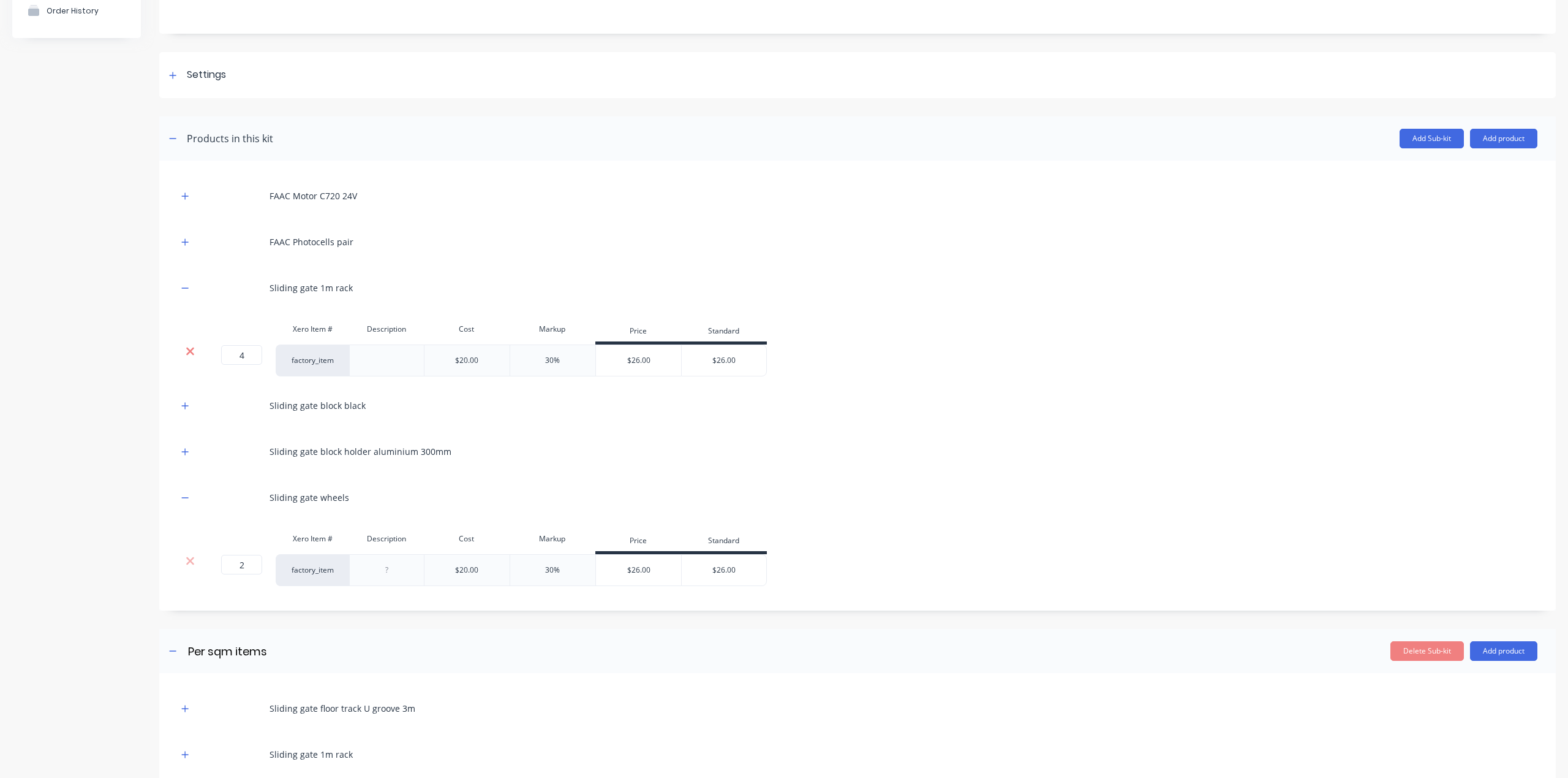
click at [188, 353] on icon at bounding box center [190, 351] width 9 height 12
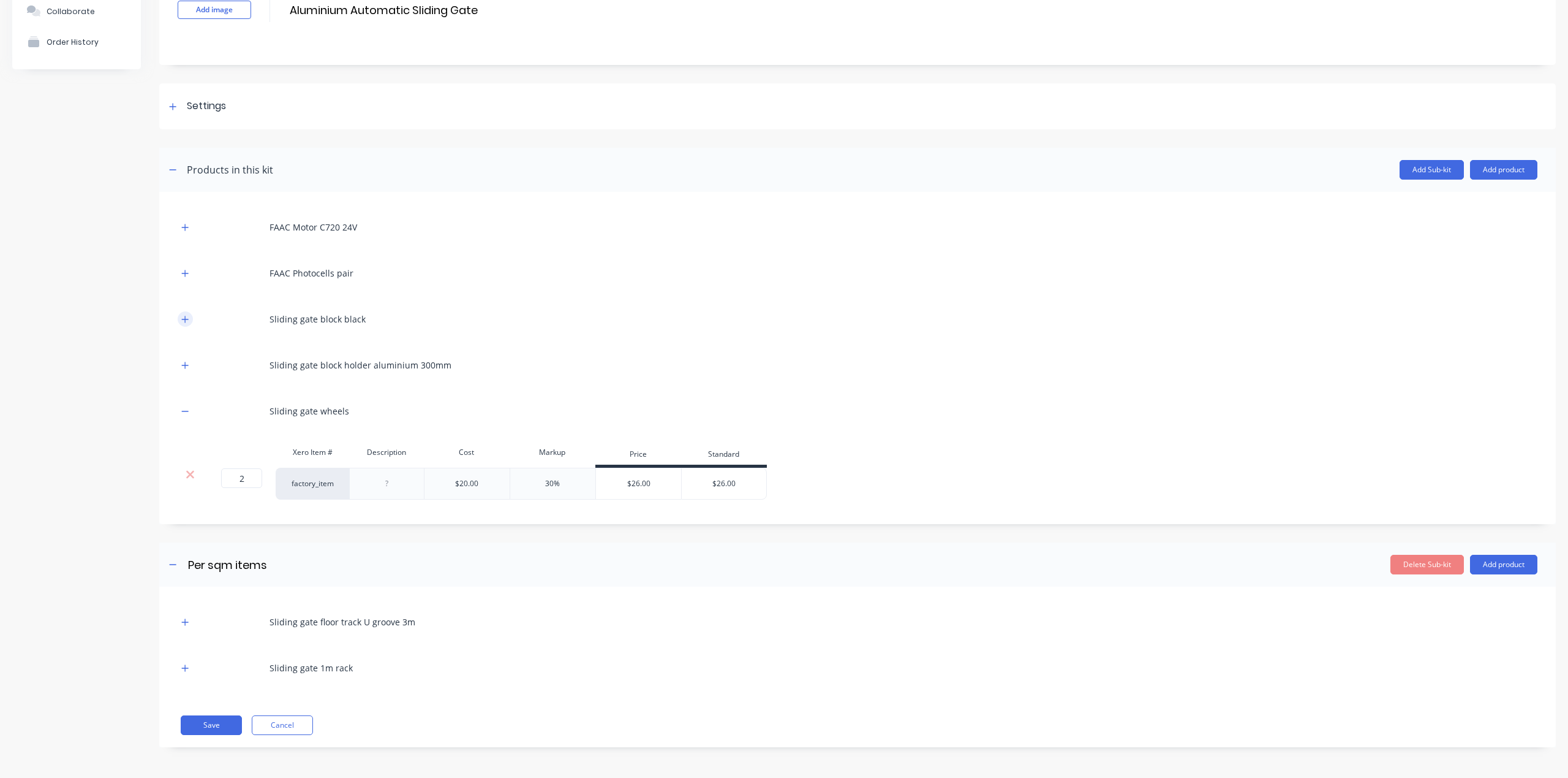
click at [191, 316] on button "button" at bounding box center [185, 319] width 15 height 15
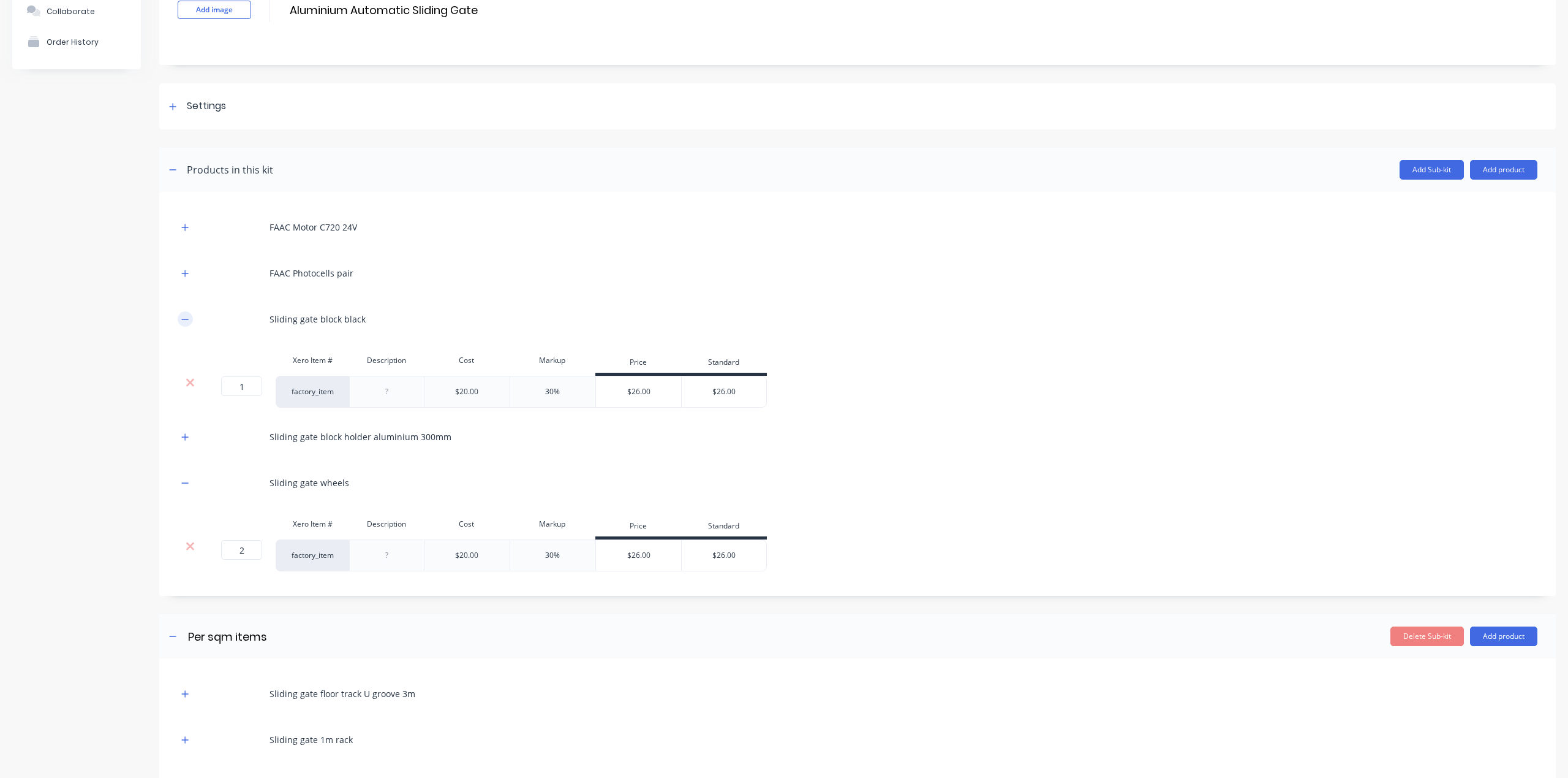
click at [188, 316] on icon "button" at bounding box center [185, 319] width 8 height 8
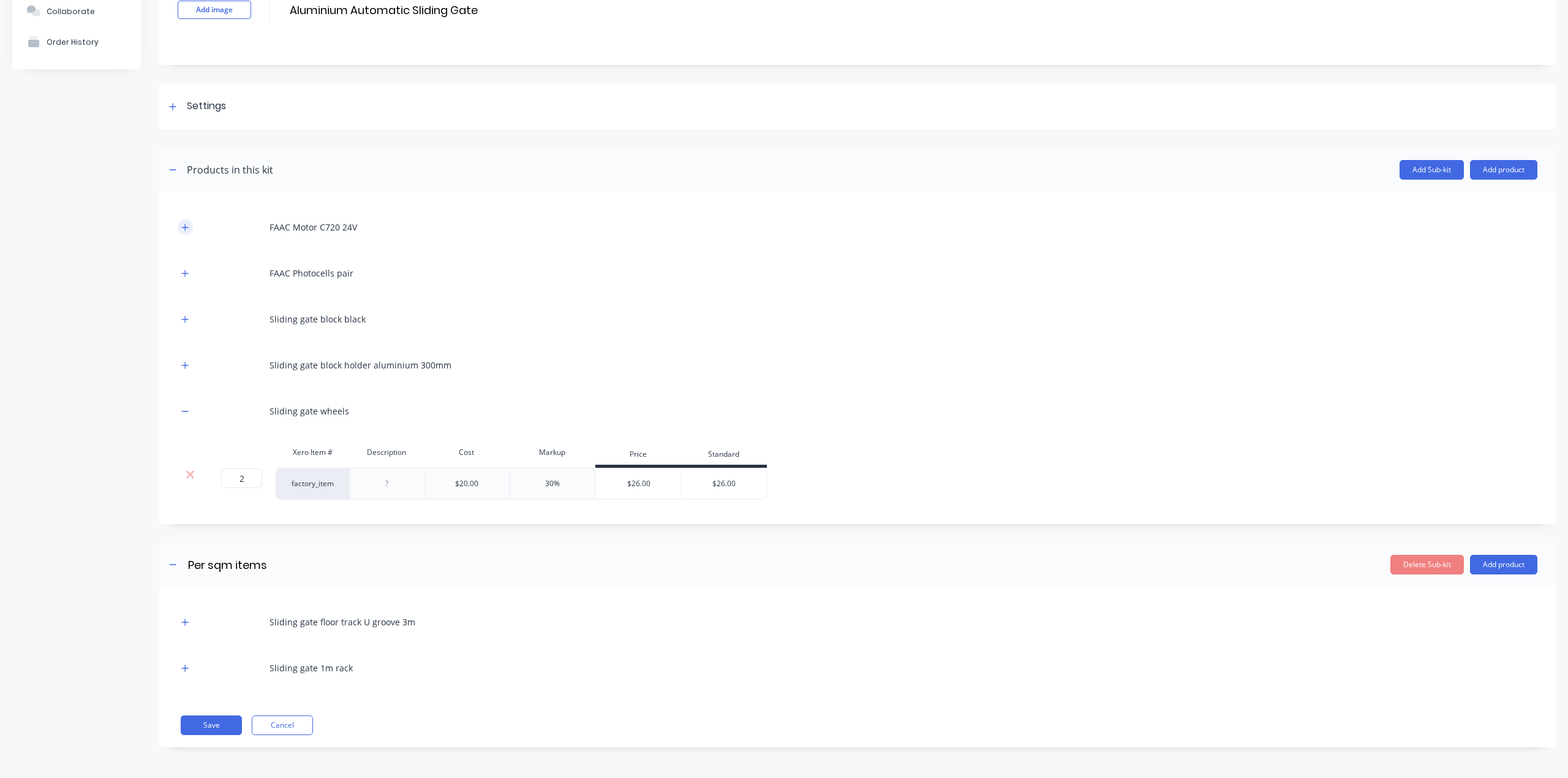
click at [179, 221] on button "button" at bounding box center [185, 227] width 15 height 15
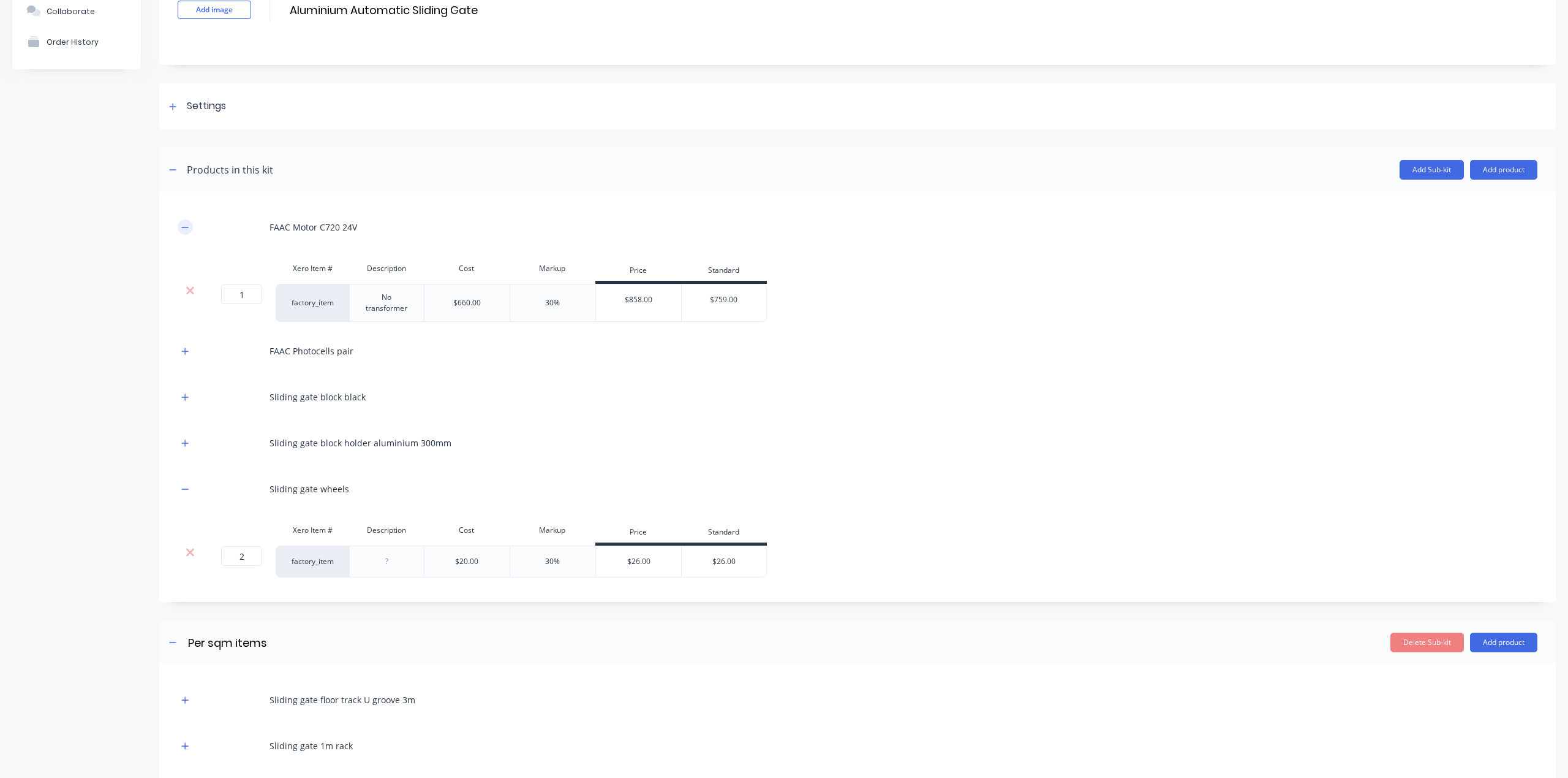
click at [179, 221] on button "button" at bounding box center [185, 227] width 15 height 15
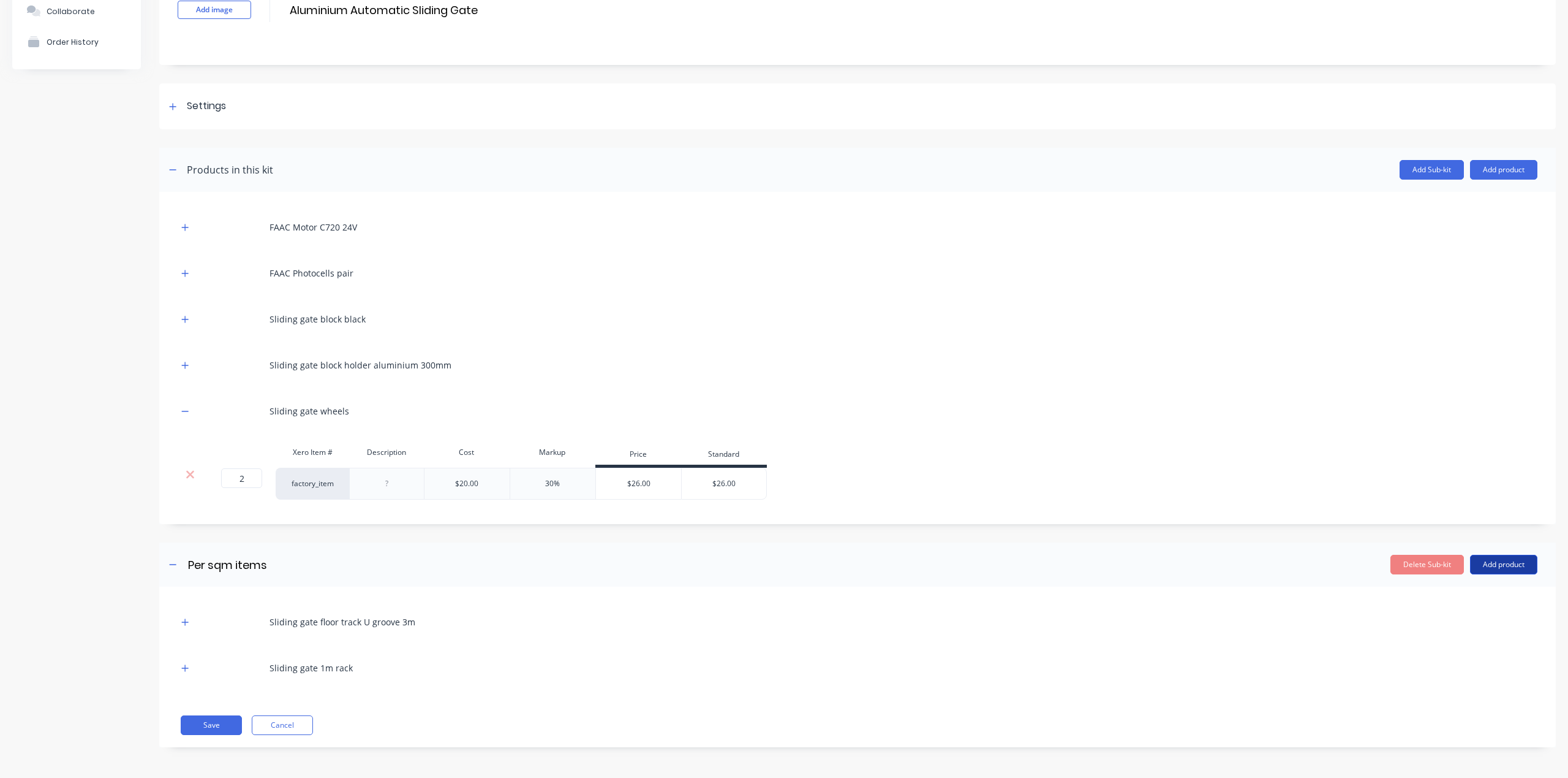
click at [1490, 565] on button "Add product" at bounding box center [1504, 565] width 67 height 20
click at [1483, 591] on div "Product catalogue" at bounding box center [1479, 596] width 95 height 17
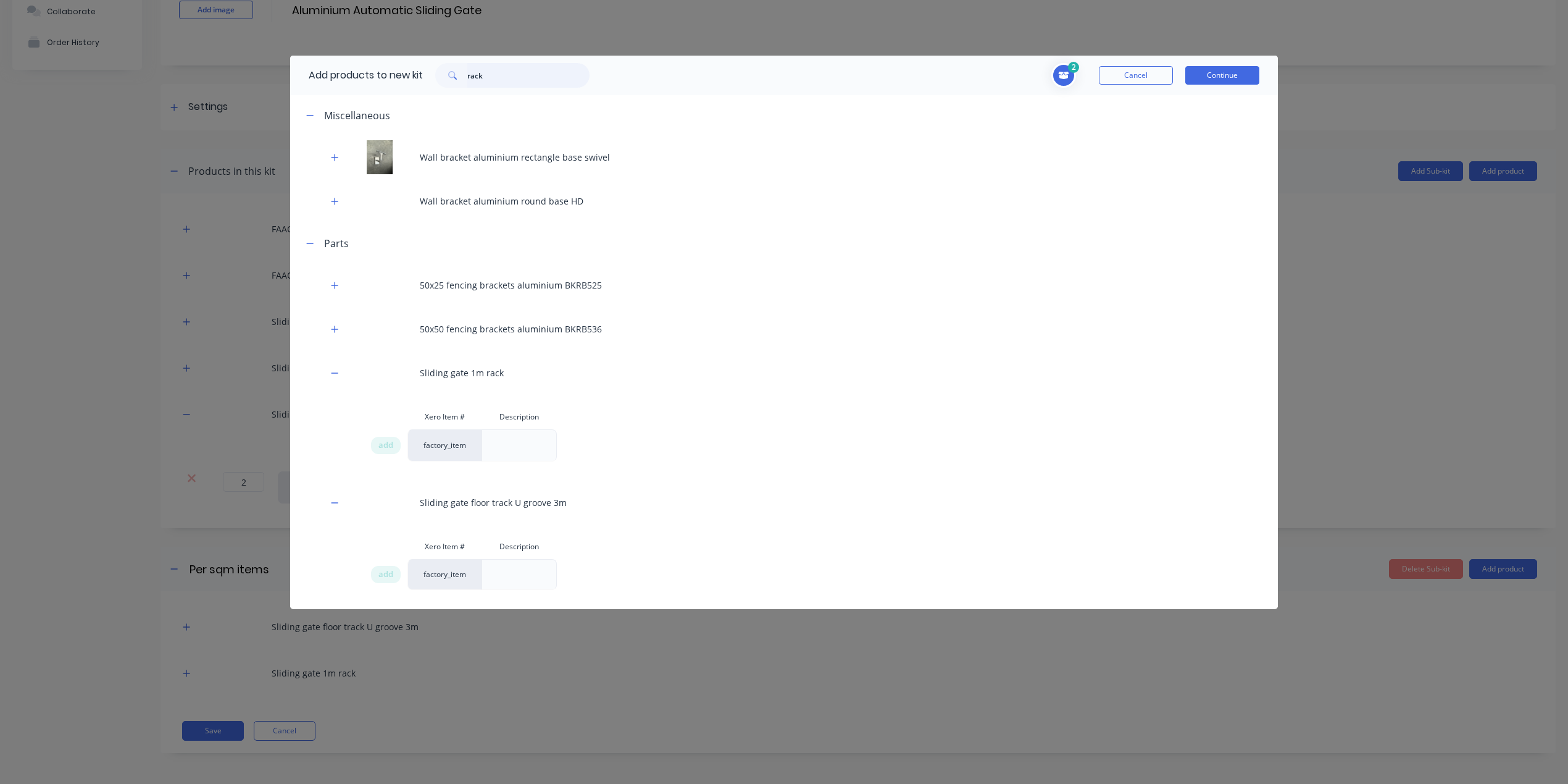
drag, startPoint x: 500, startPoint y: 75, endPoint x: 390, endPoint y: 60, distance: 111.0
click at [406, 63] on div "Add products to new kit rack" at bounding box center [446, 76] width 312 height 40
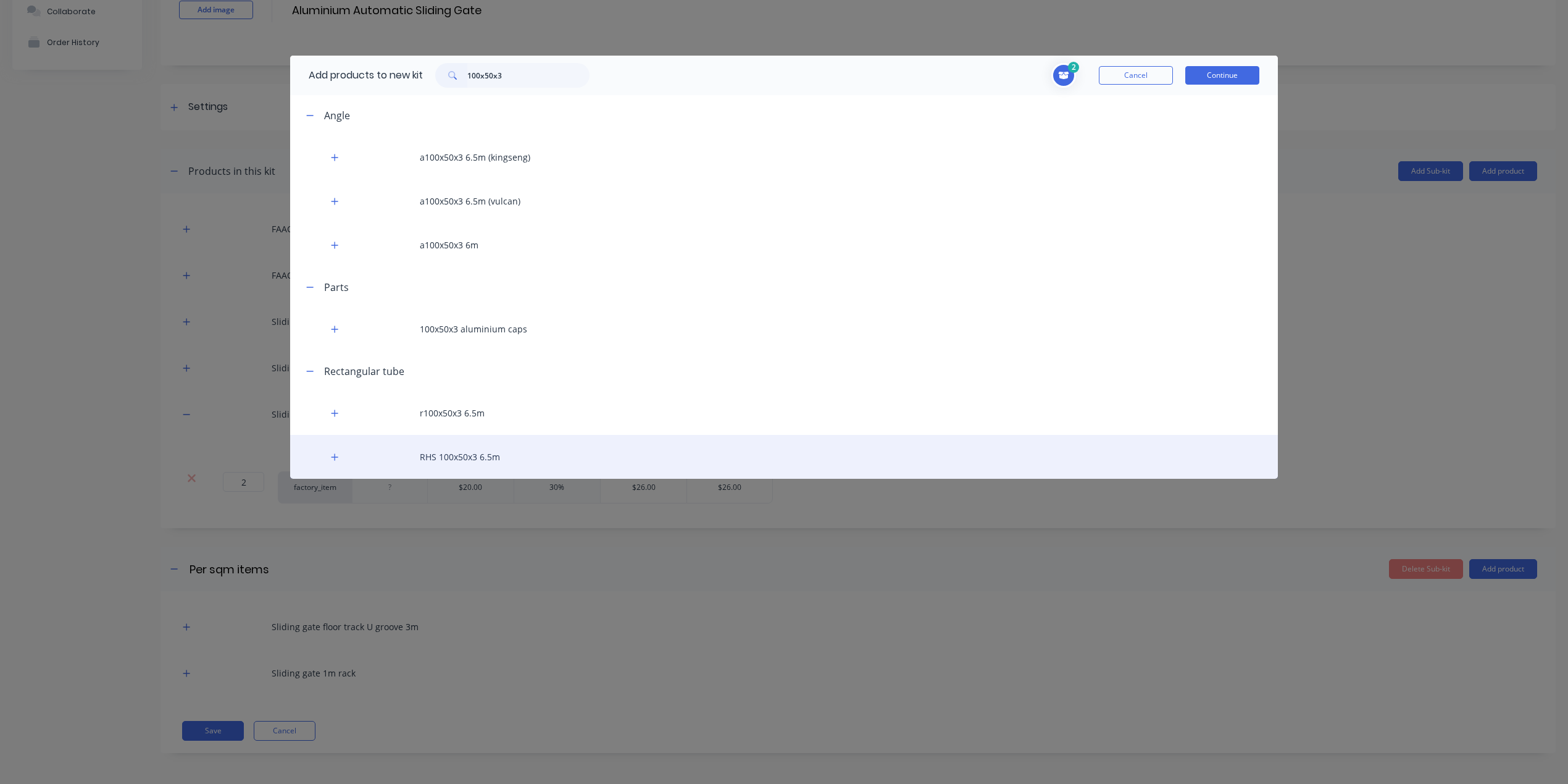
click at [484, 460] on div "RHS 100x50x3 6.5m" at bounding box center [784, 456] width 988 height 43
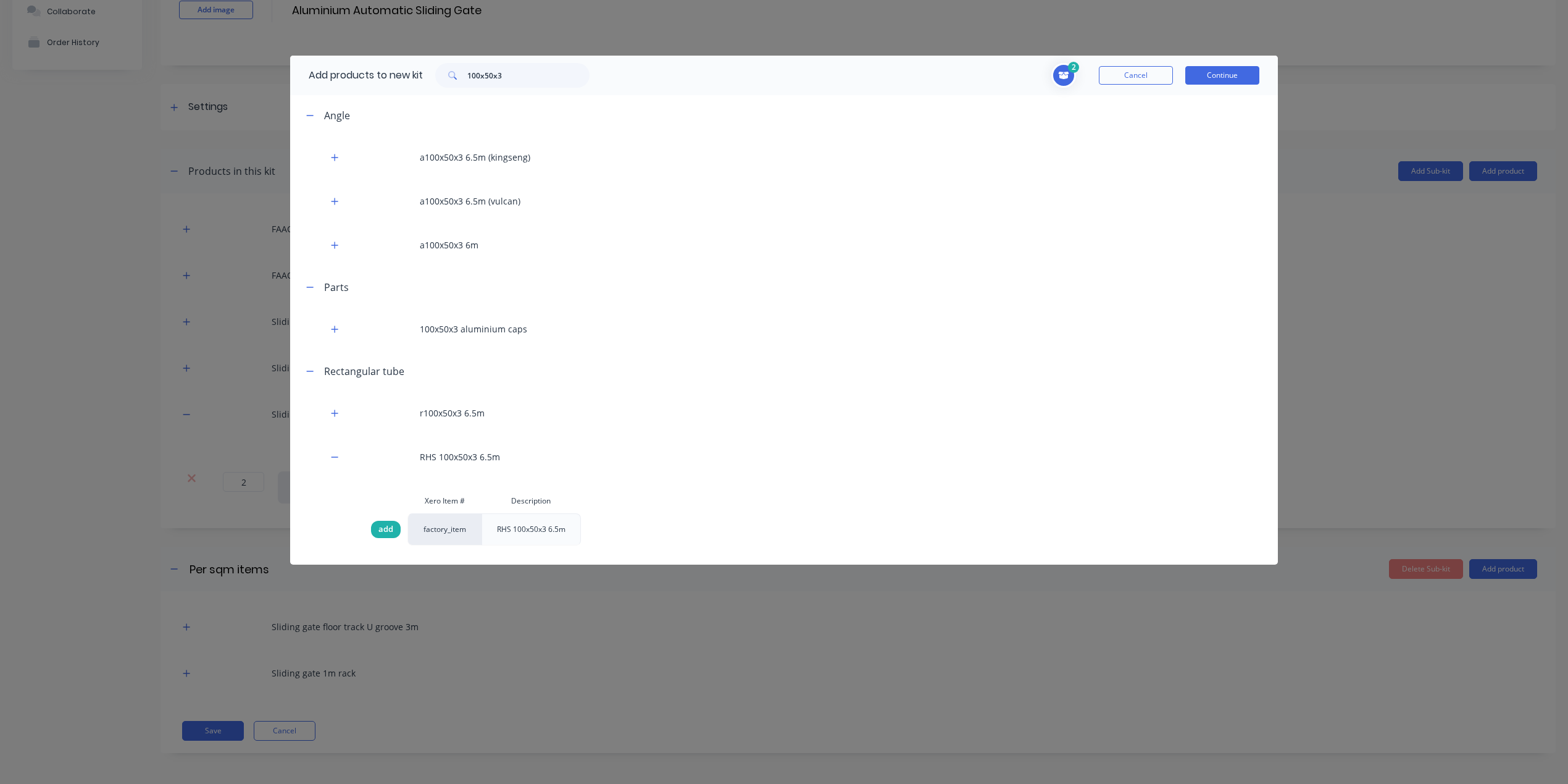
click at [378, 529] on span "add" at bounding box center [385, 529] width 14 height 12
drag, startPoint x: 517, startPoint y: 72, endPoint x: 343, endPoint y: 50, distance: 175.4
click at [343, 50] on div "Add products to new kit 100x50x3 3 1 1 ? Sliding gate floor track U groove 3m D…" at bounding box center [784, 392] width 1568 height 784
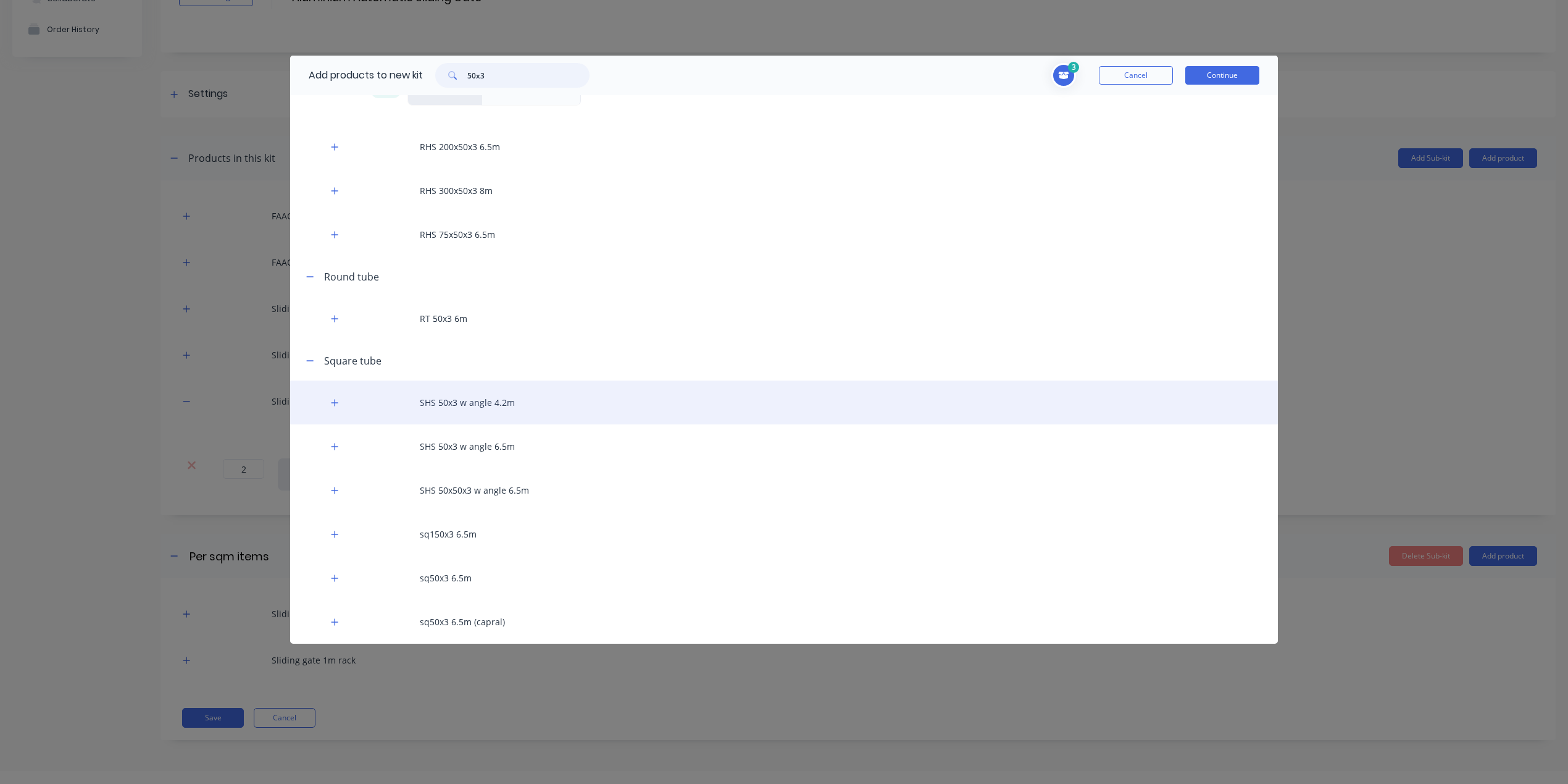
scroll to position [62, 0]
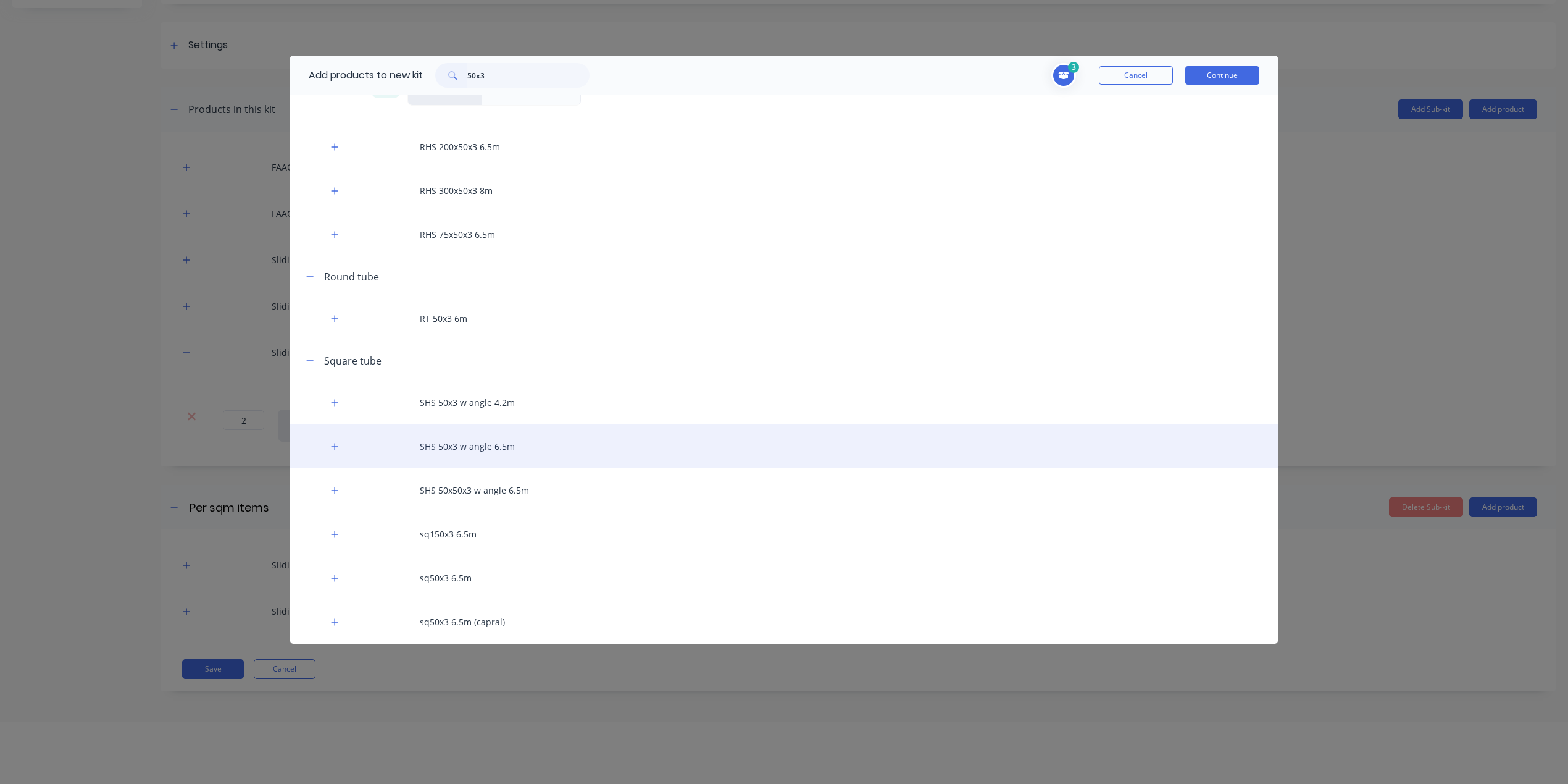
click at [506, 447] on div "SHS 50x3 w angle 6.5m" at bounding box center [784, 445] width 988 height 43
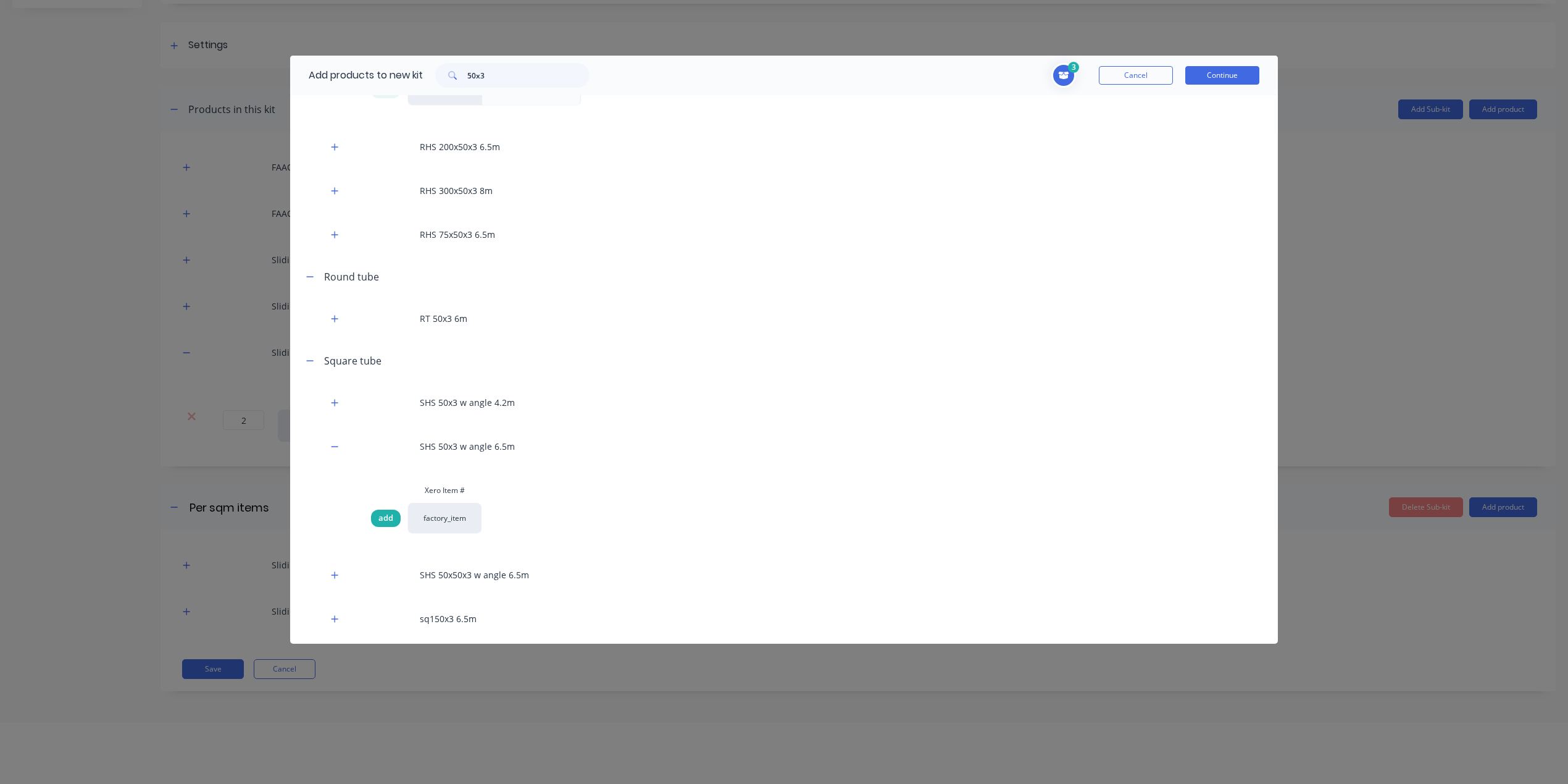
click at [386, 517] on span "add" at bounding box center [385, 518] width 14 height 12
drag, startPoint x: 515, startPoint y: 73, endPoint x: 365, endPoint y: 66, distance: 150.2
click at [376, 70] on div "Add products to new kit 50x3" at bounding box center [446, 76] width 312 height 40
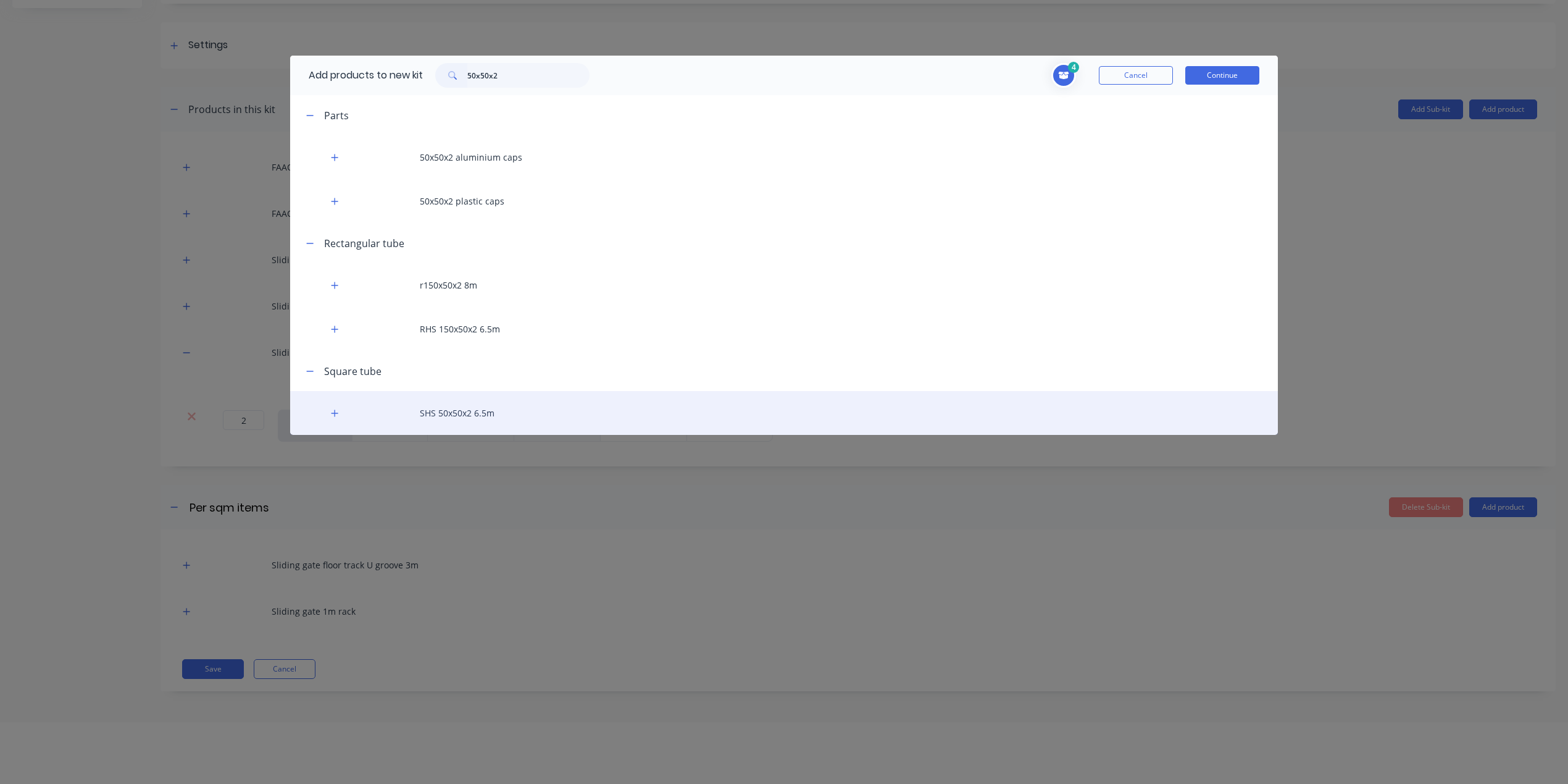
click at [473, 419] on div "SHS 50x50x2 6.5m" at bounding box center [784, 413] width 988 height 43
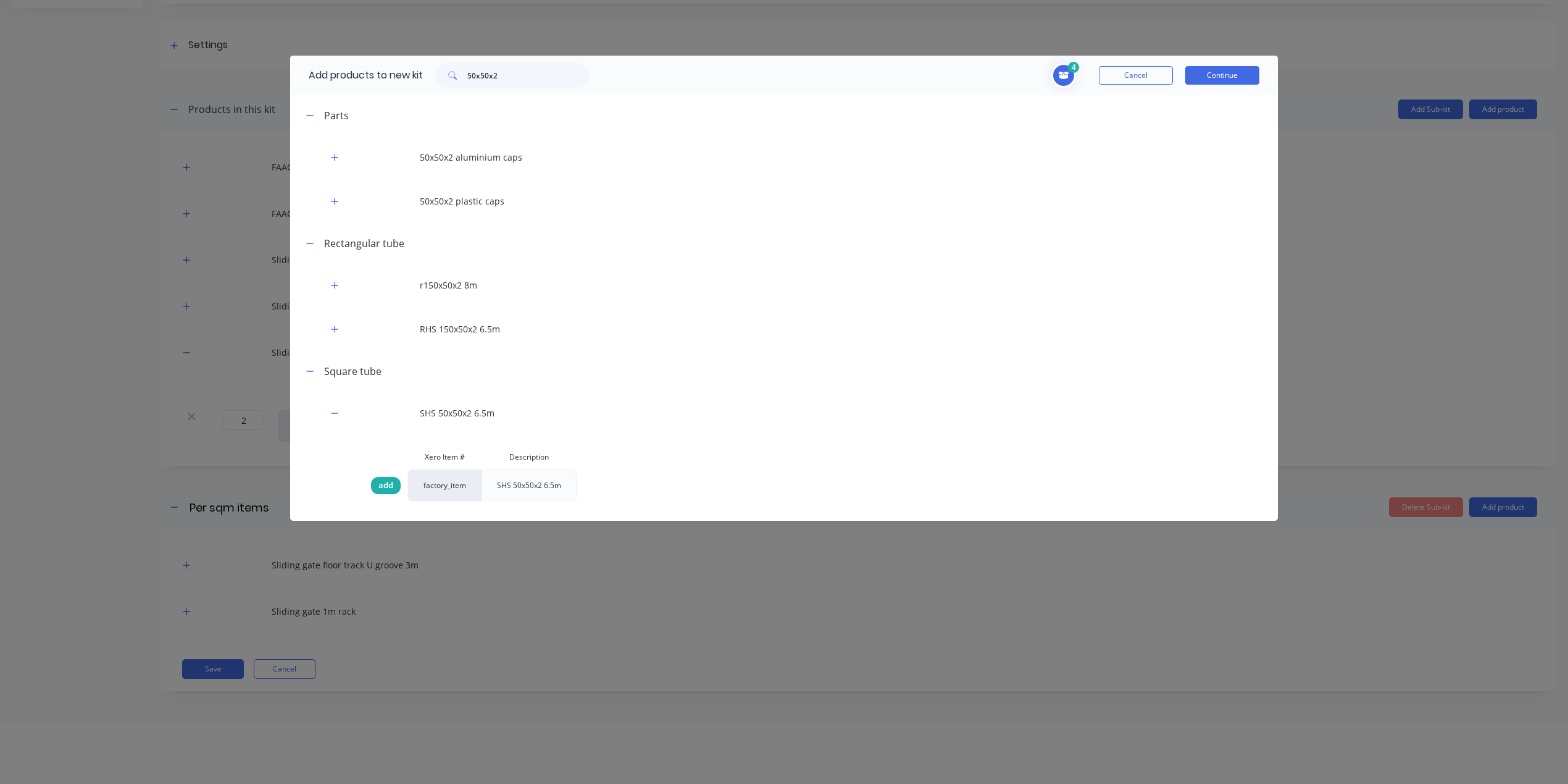
click at [379, 482] on span "add" at bounding box center [385, 485] width 14 height 12
click at [1211, 70] on button "Continue" at bounding box center [1222, 76] width 74 height 18
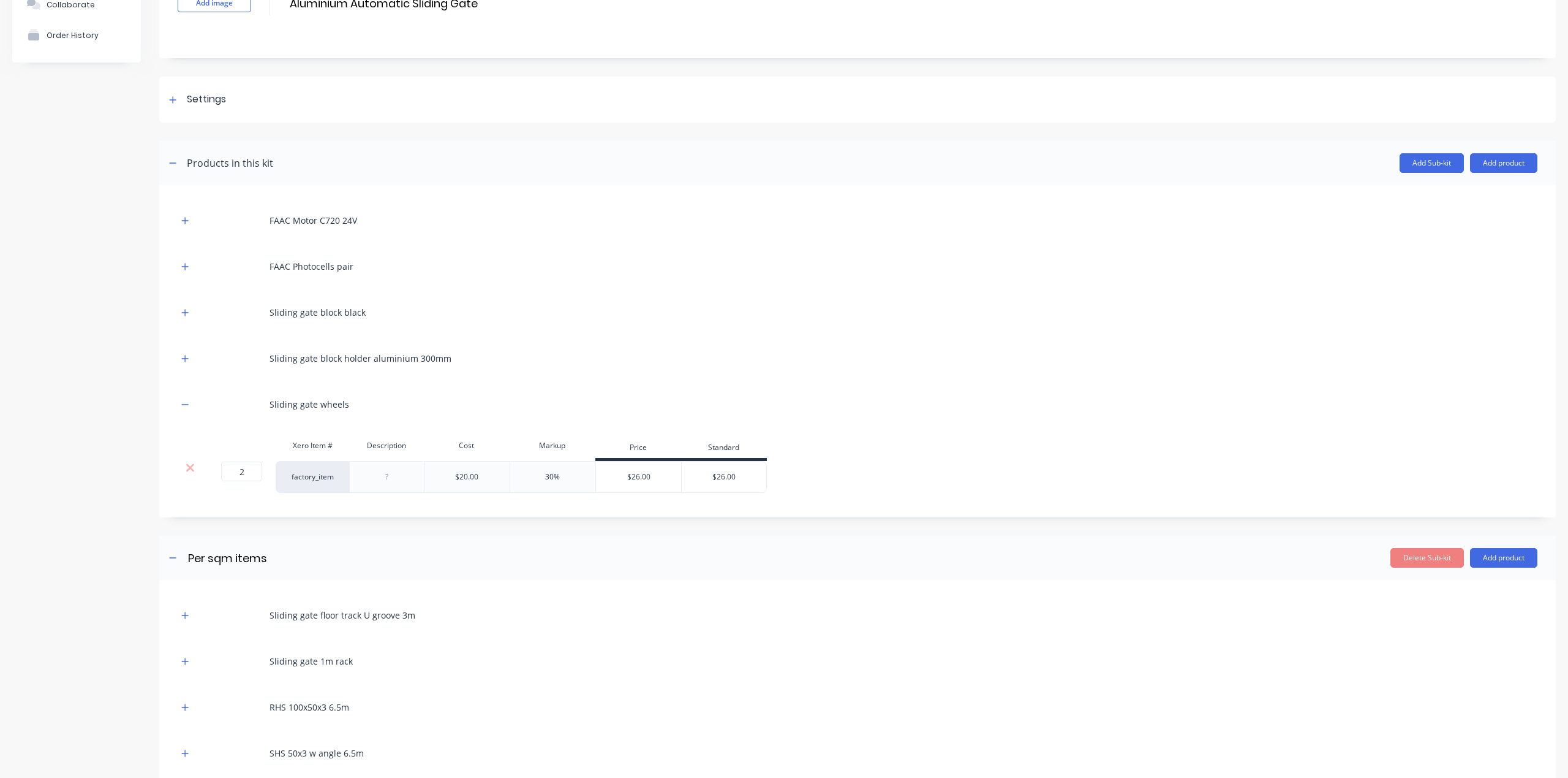
scroll to position [65, 0]
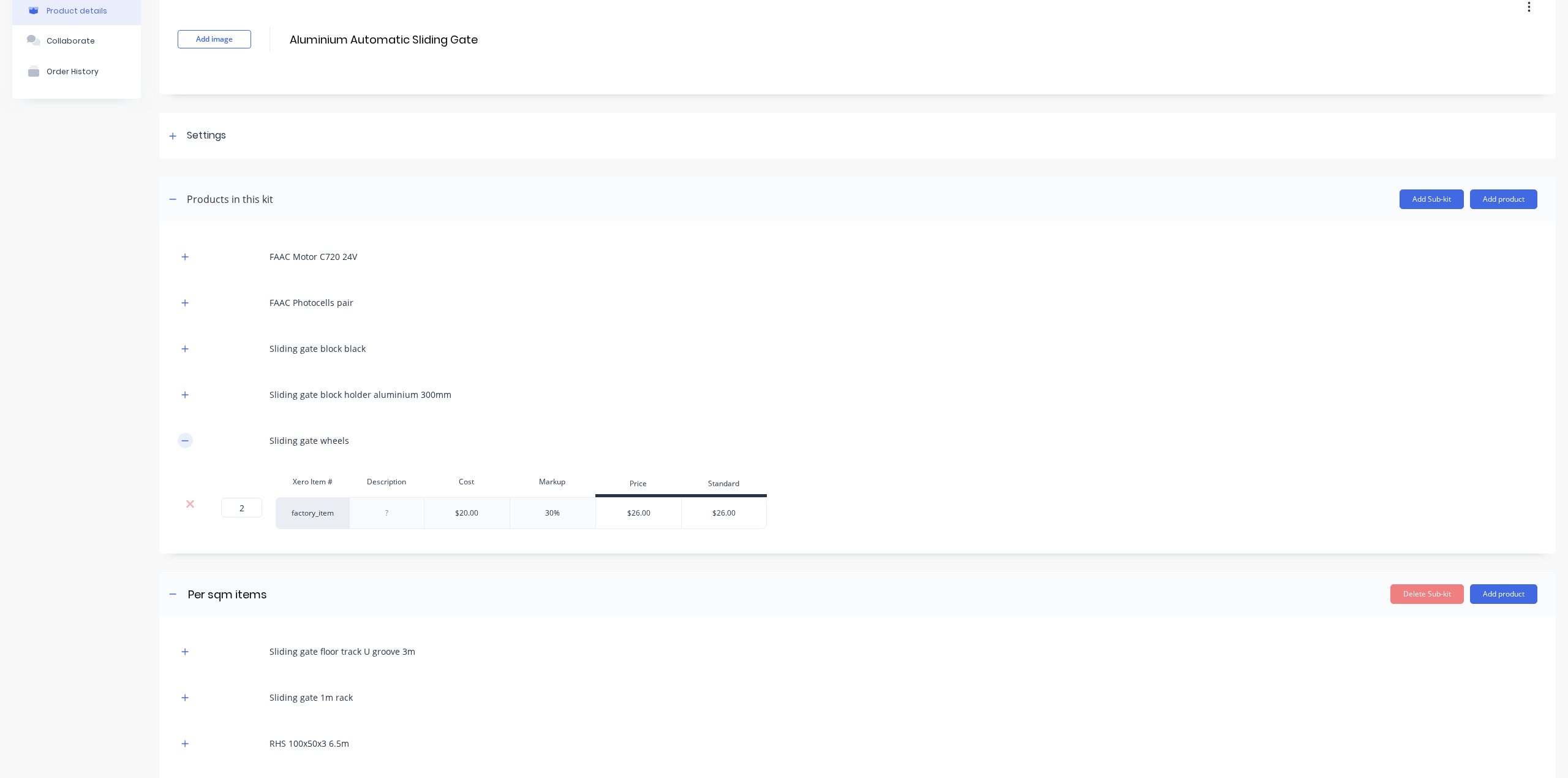
click at [188, 437] on icon "button" at bounding box center [185, 440] width 8 height 8
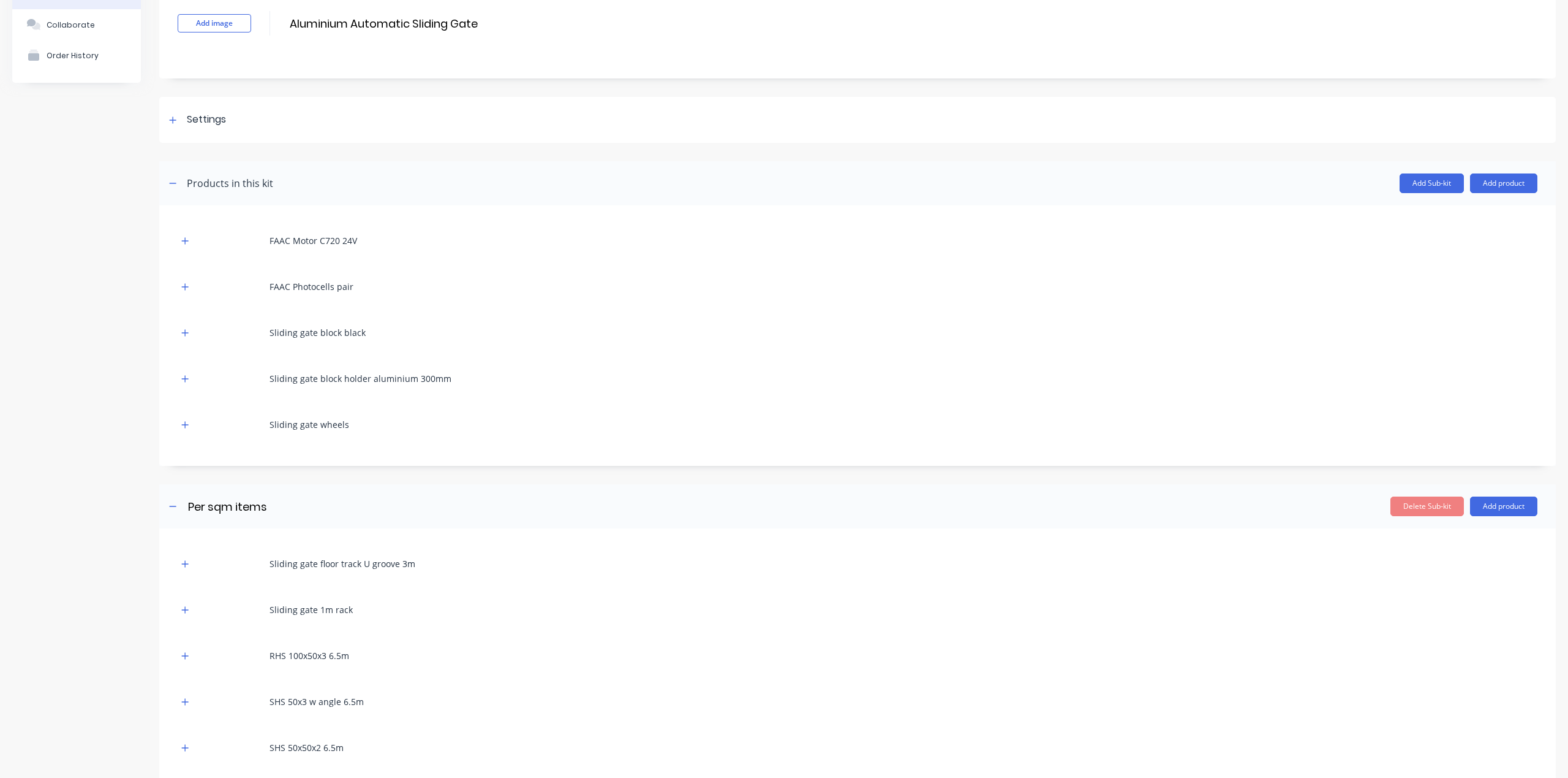
scroll to position [160, 0]
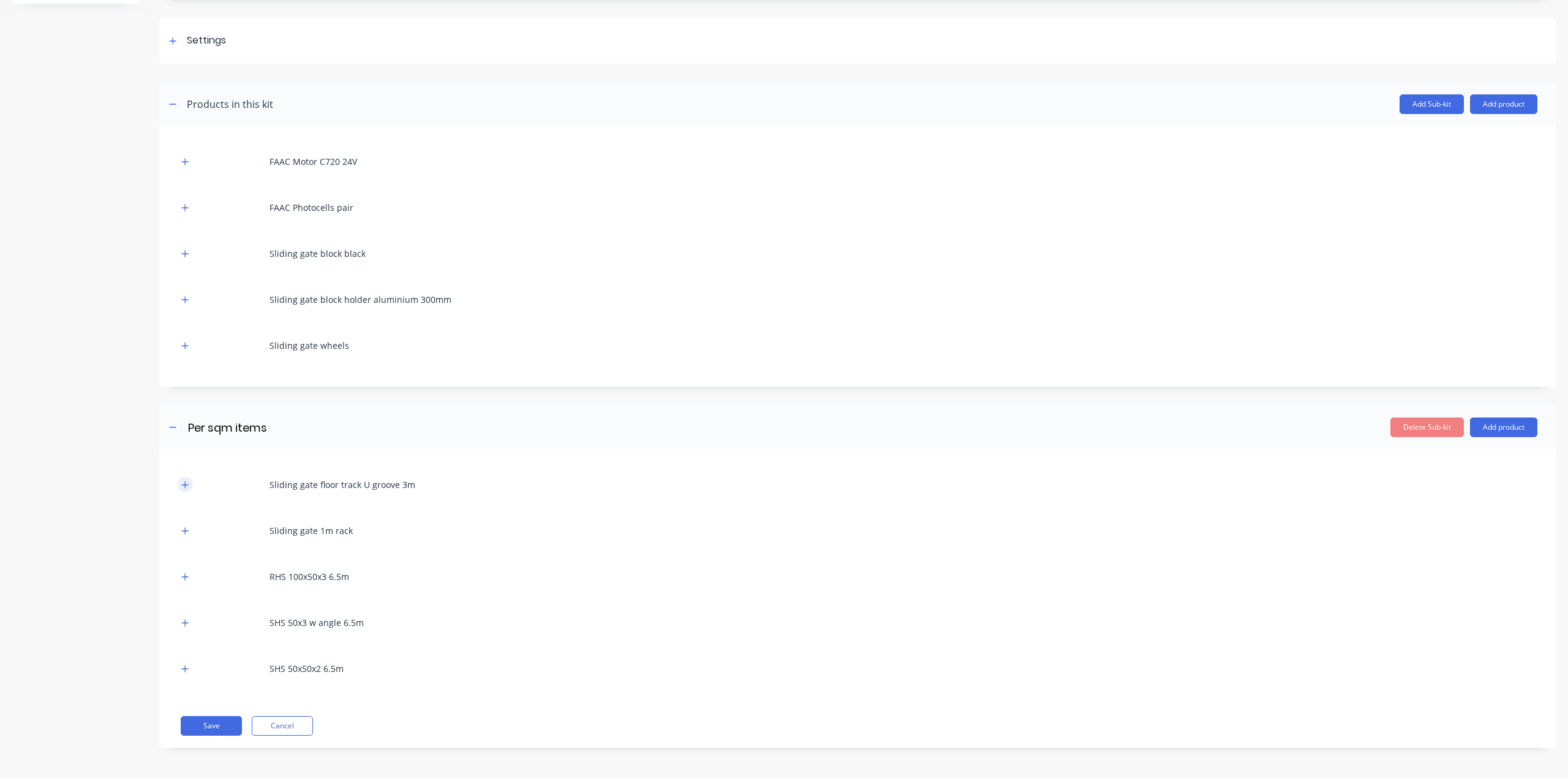
click at [187, 485] on icon "button" at bounding box center [185, 484] width 8 height 8
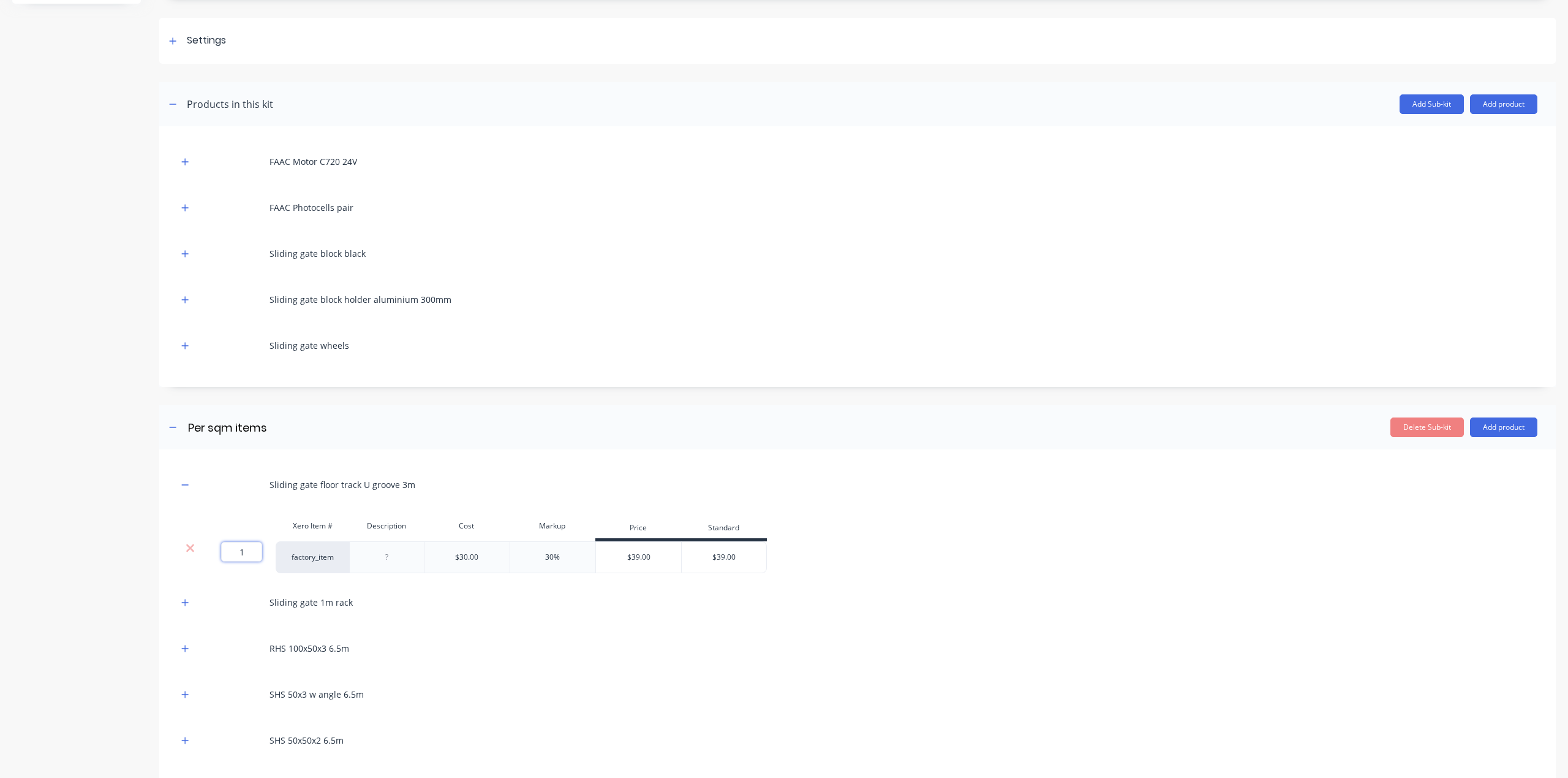
drag, startPoint x: 253, startPoint y: 554, endPoint x: 216, endPoint y: 548, distance: 37.5
click at [217, 549] on div "1 1 ?" at bounding box center [225, 552] width 27 height 20
click at [256, 555] on input "1" at bounding box center [241, 552] width 41 height 20
drag, startPoint x: 238, startPoint y: 552, endPoint x: 219, endPoint y: 548, distance: 19.4
click at [219, 548] on div "1 1 ?" at bounding box center [225, 552] width 27 height 20
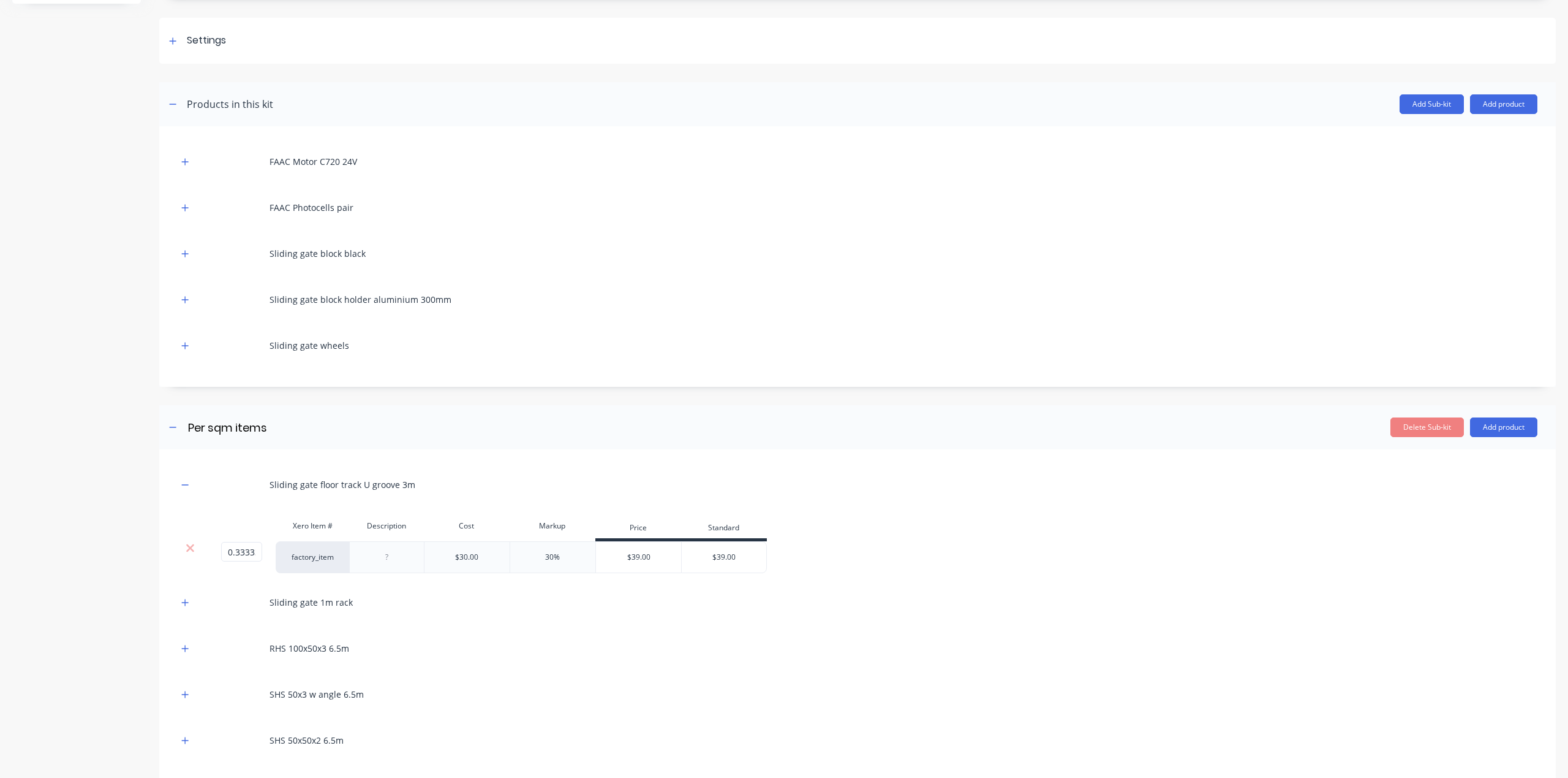
click at [29, 655] on div "Product details Collaborate Order History" at bounding box center [76, 363] width 129 height 949
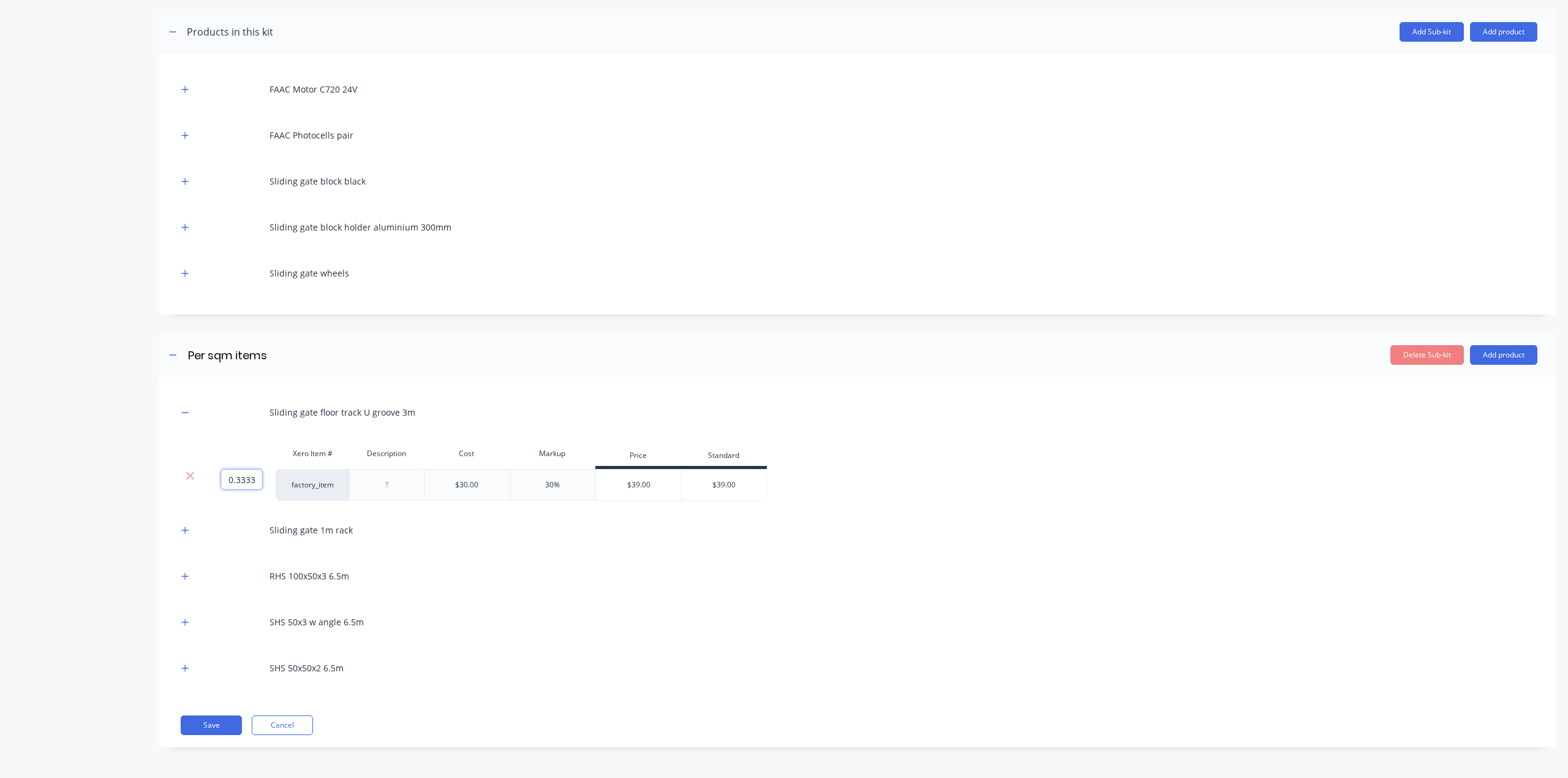
drag, startPoint x: 253, startPoint y: 478, endPoint x: 244, endPoint y: 479, distance: 9.1
click at [253, 479] on input "0.3333" at bounding box center [241, 479] width 41 height 20
paste input "66666667"
click at [116, 521] on div "Product details Collaborate Order History" at bounding box center [76, 291] width 129 height 949
click at [189, 524] on button "button" at bounding box center [185, 530] width 15 height 15
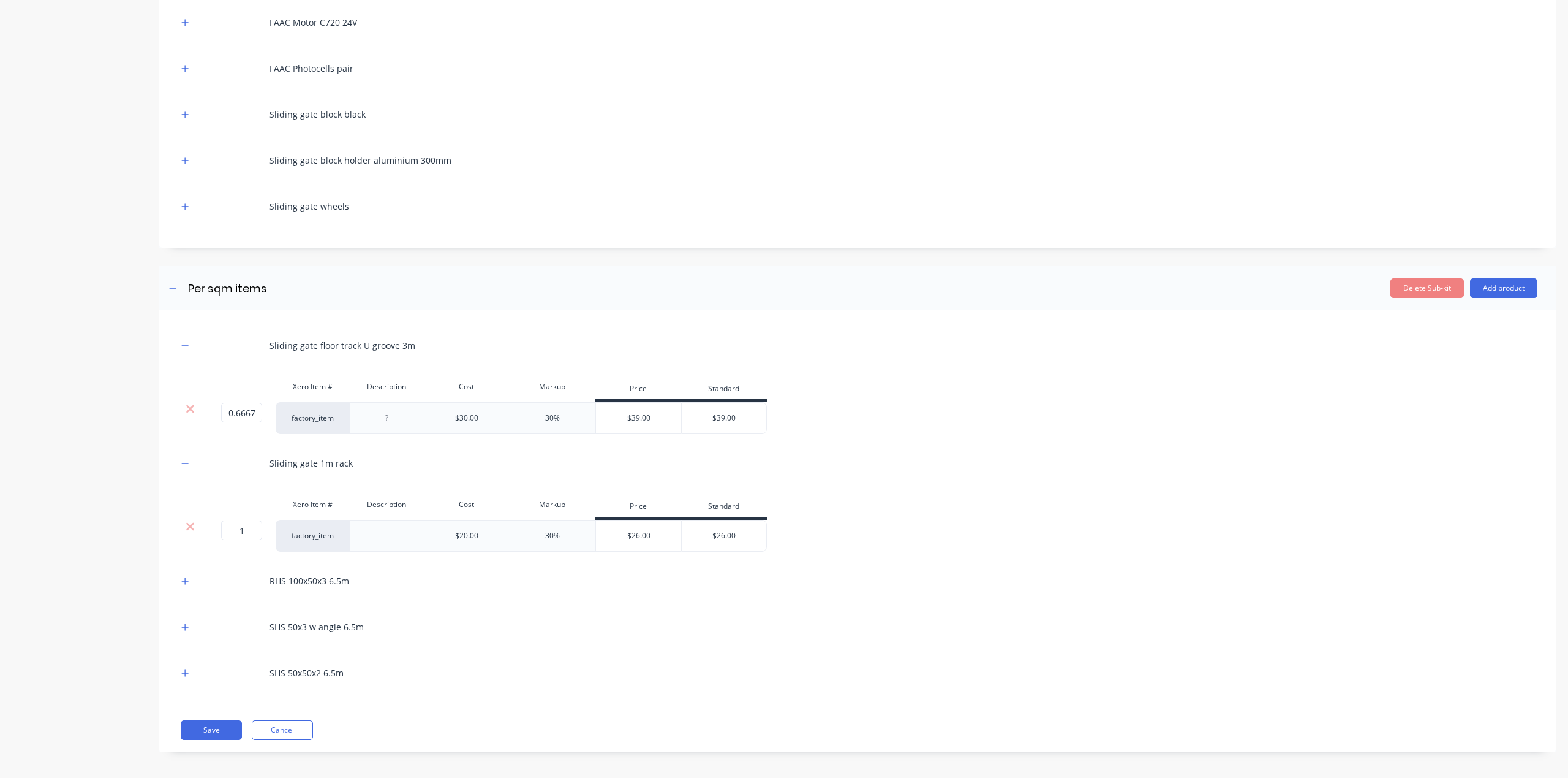
scroll to position [304, 0]
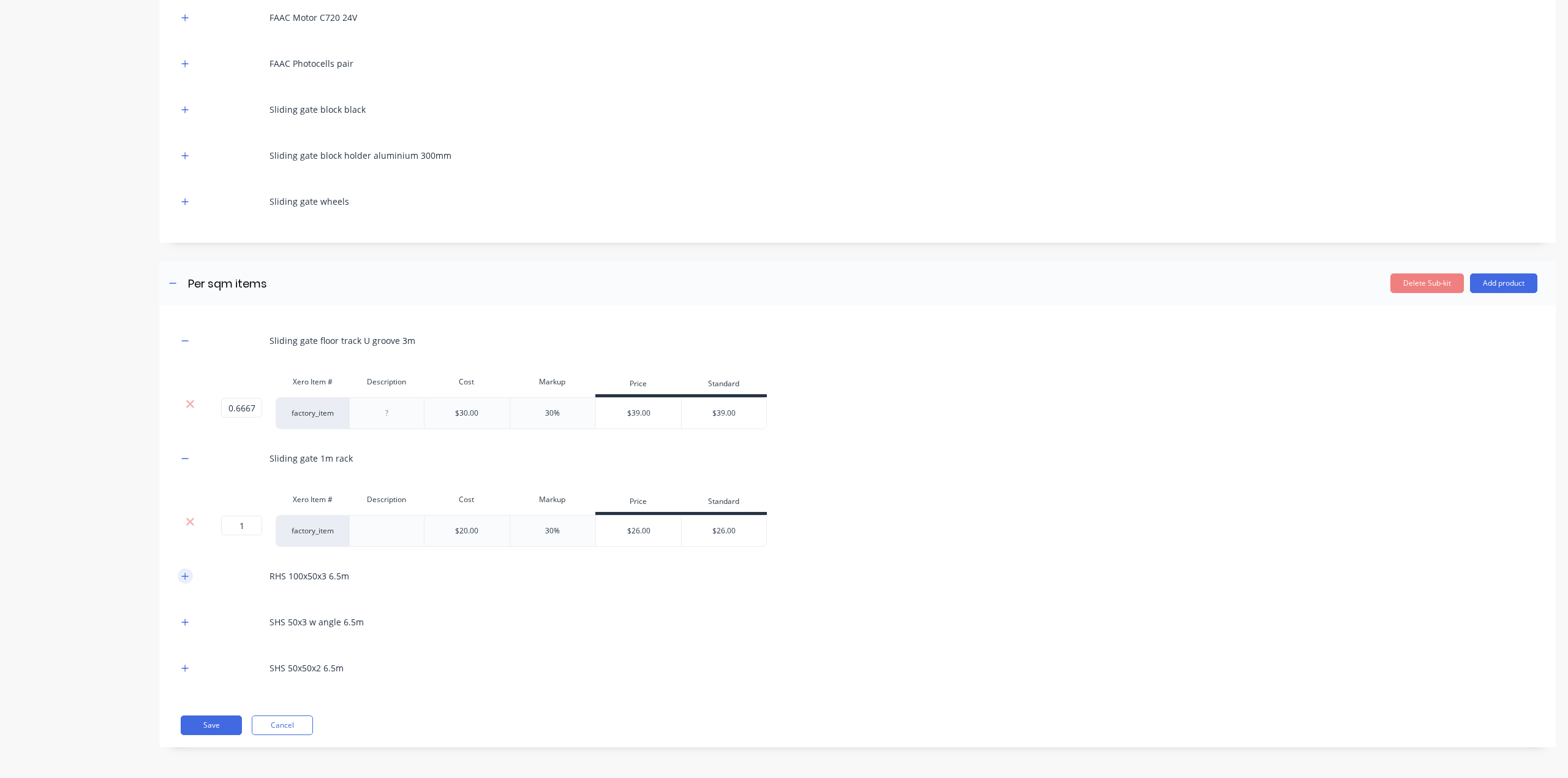
click at [180, 577] on button "button" at bounding box center [185, 576] width 15 height 15
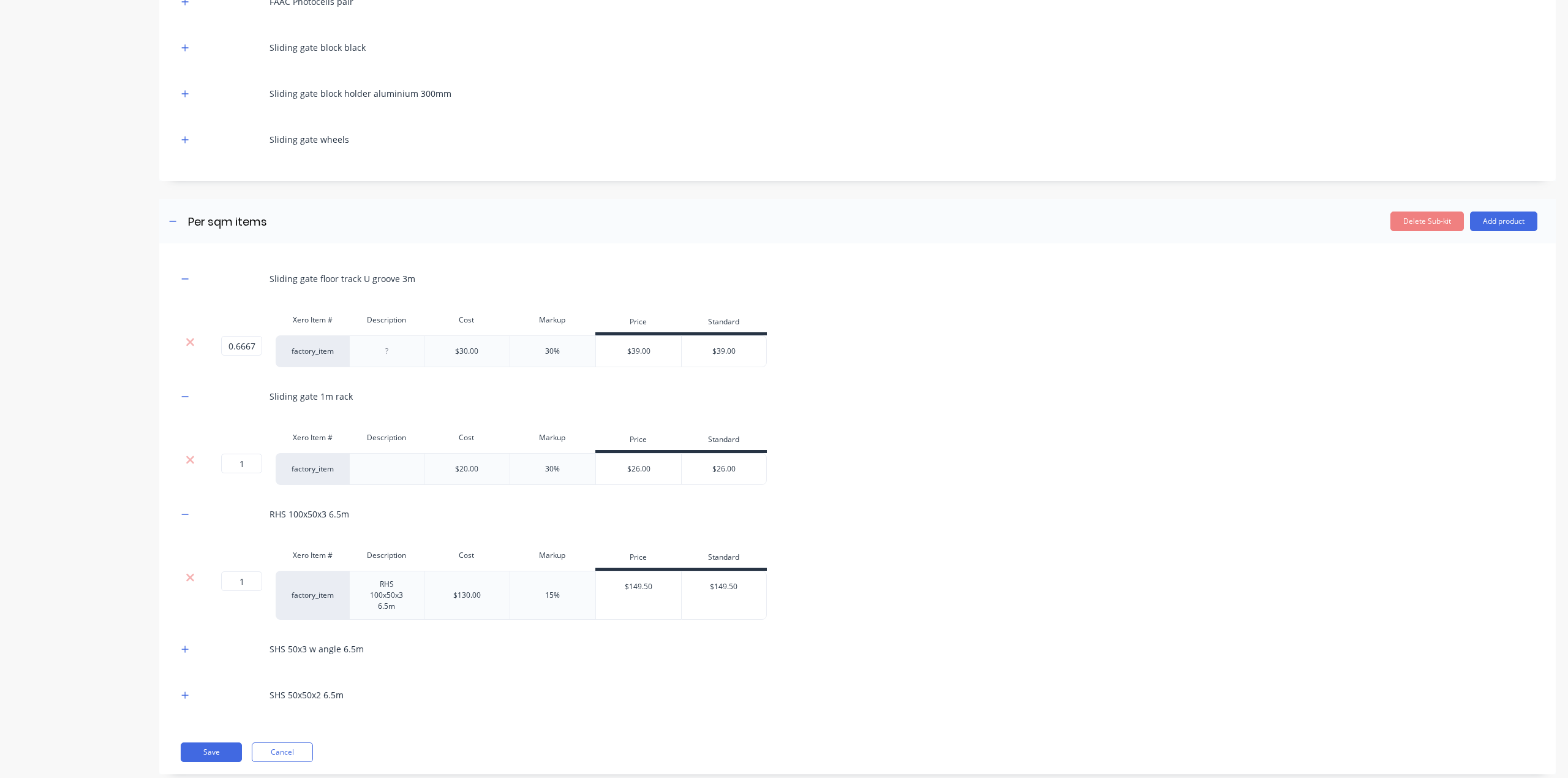
scroll to position [391, 0]
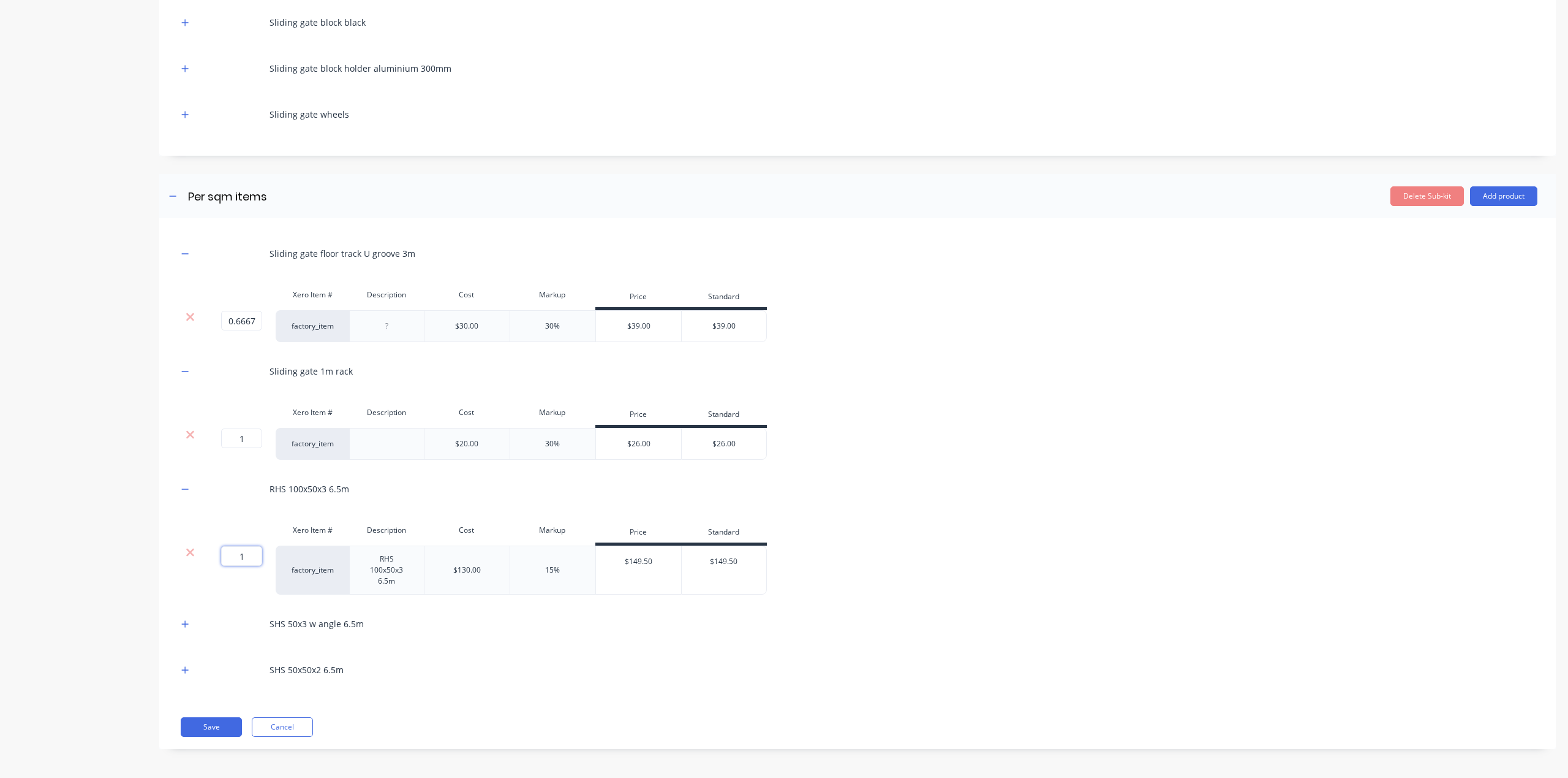
click at [250, 552] on input "1" at bounding box center [241, 556] width 41 height 20
drag, startPoint x: 250, startPoint y: 552, endPoint x: 221, endPoint y: 557, distance: 29.4
click at [221, 556] on div "1 1 ?" at bounding box center [225, 556] width 27 height 20
paste input "0.22307692"
click at [98, 624] on div "Product details Collaborate Order History" at bounding box center [76, 213] width 129 height 1109
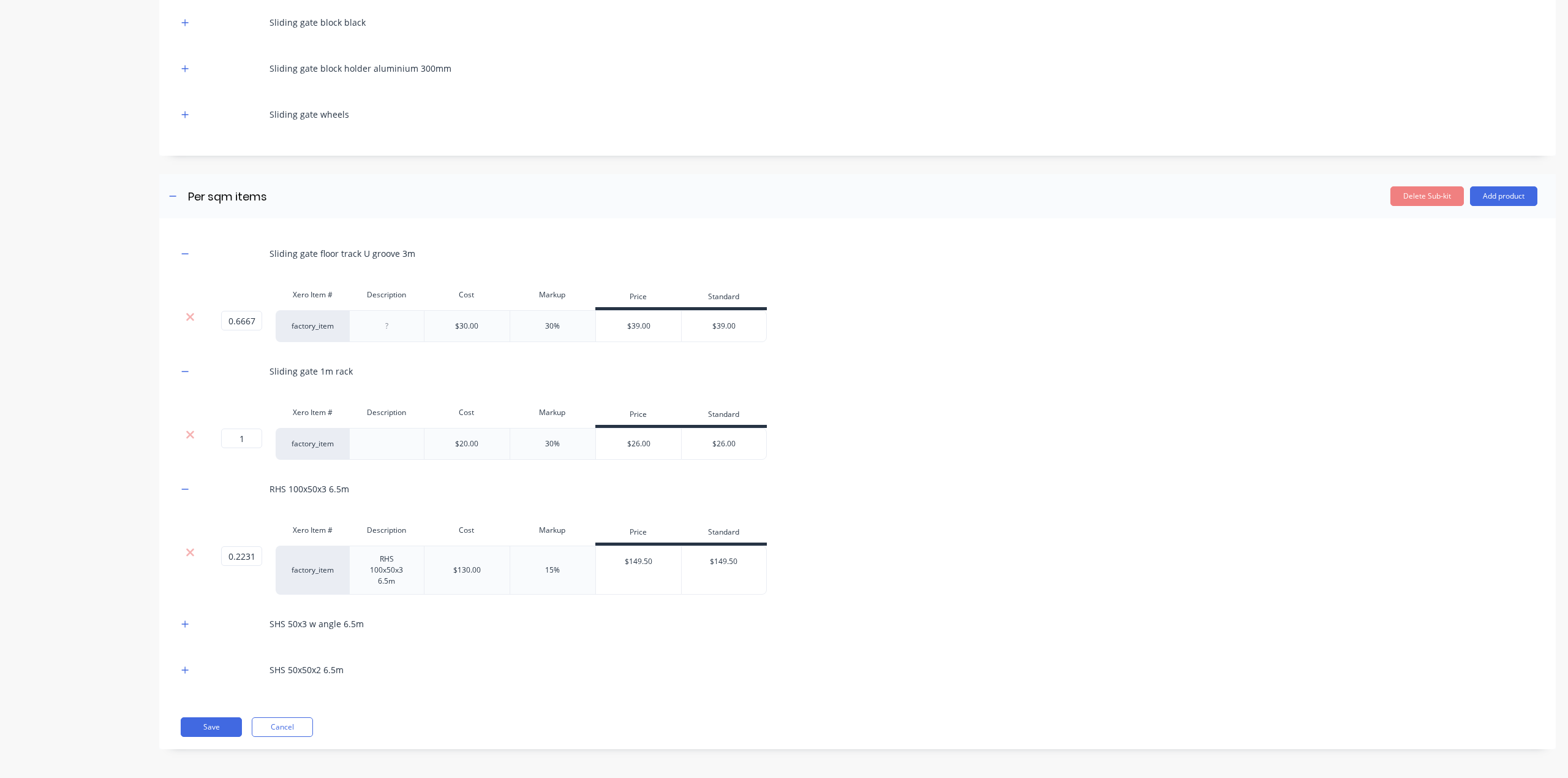
scroll to position [393, 0]
click at [186, 623] on icon "button" at bounding box center [185, 621] width 8 height 8
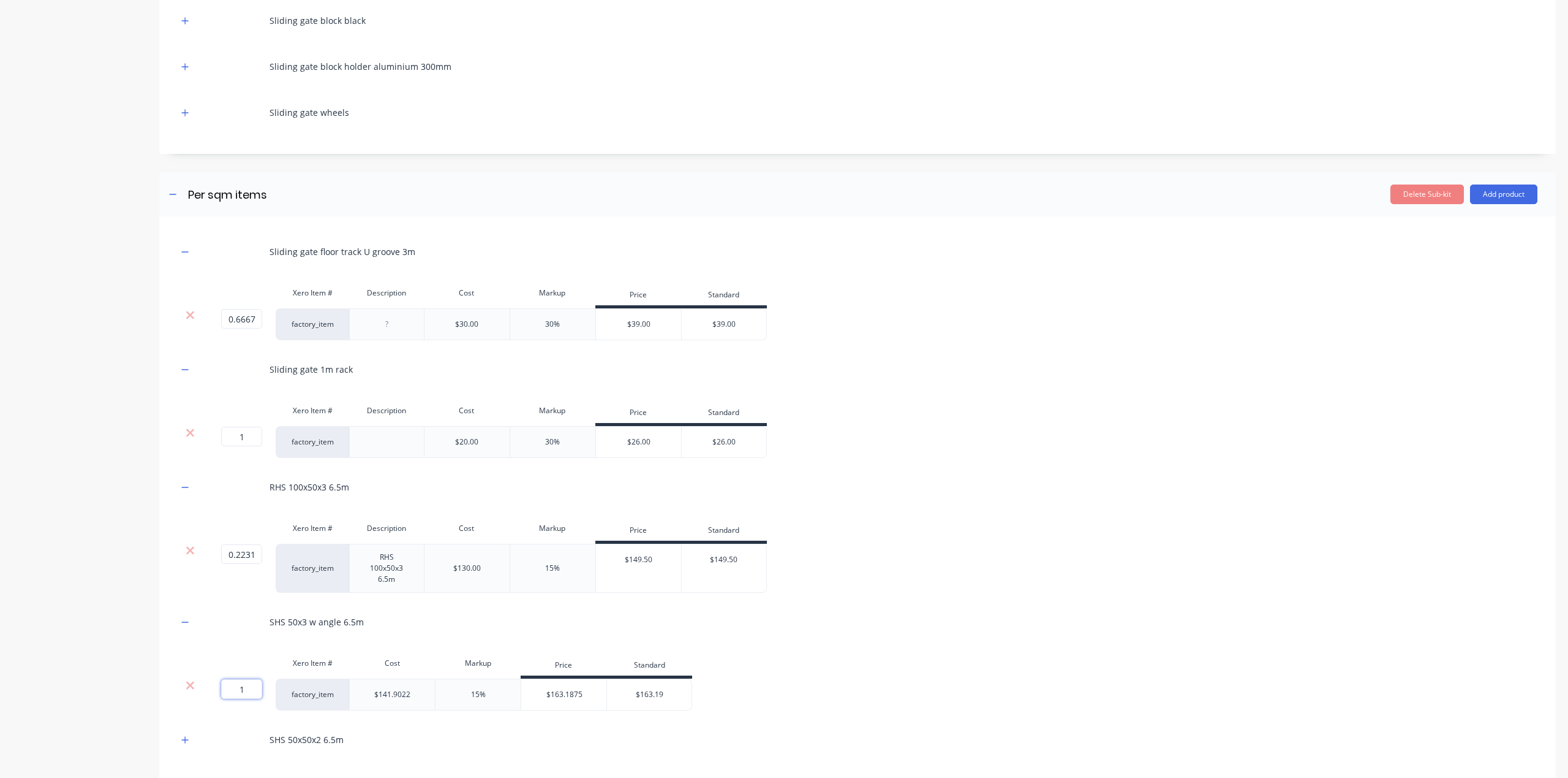
drag, startPoint x: 249, startPoint y: 689, endPoint x: 224, endPoint y: 683, distance: 25.7
click at [226, 686] on input "1" at bounding box center [241, 689] width 41 height 20
paste input "0.15384615"
click at [95, 662] on div "Product details Collaborate Order History" at bounding box center [76, 247] width 129 height 1181
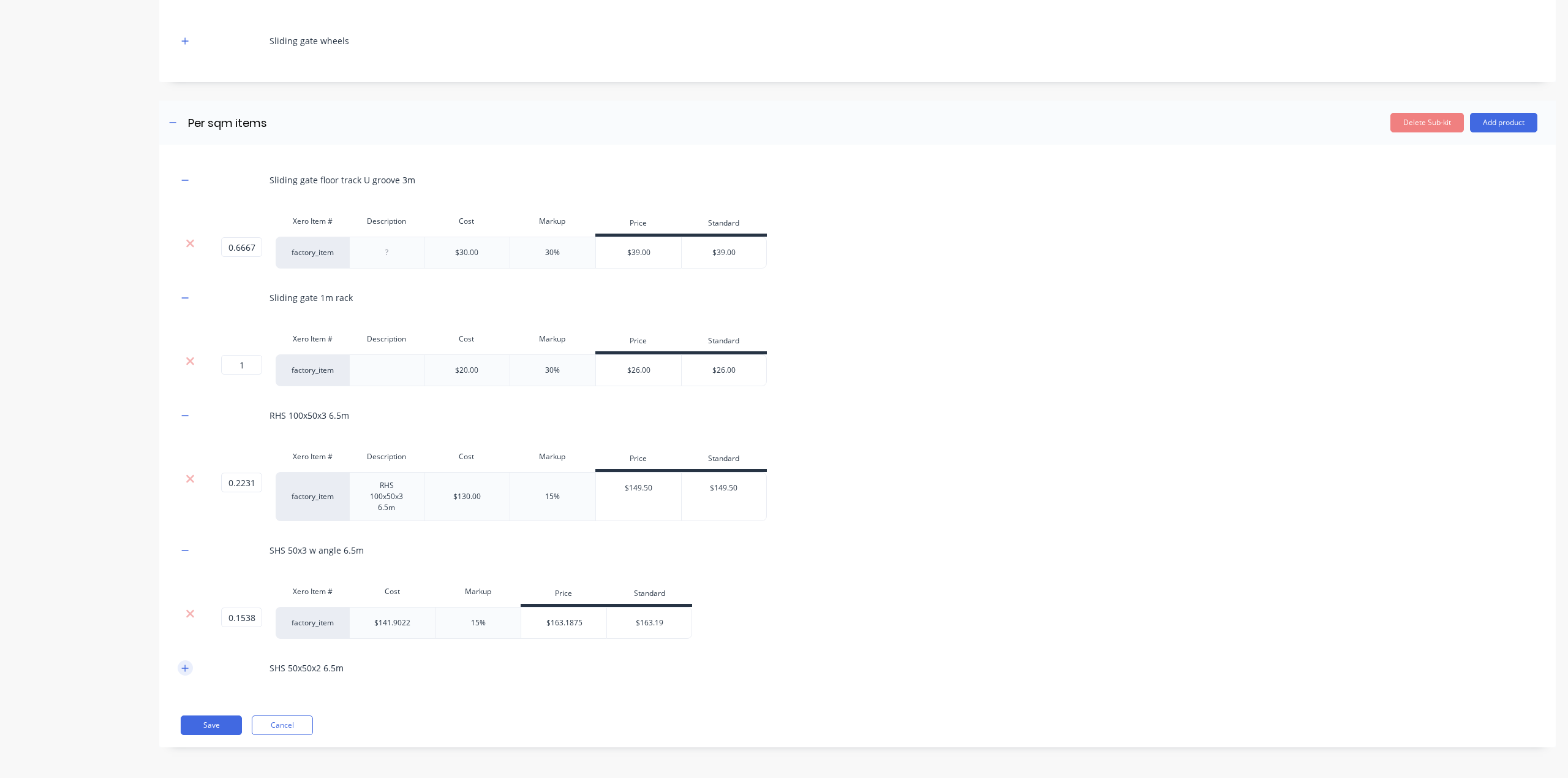
click at [188, 668] on icon "button" at bounding box center [185, 668] width 7 height 7
drag, startPoint x: 246, startPoint y: 736, endPoint x: 237, endPoint y: 733, distance: 9.5
click at [228, 732] on input "1" at bounding box center [241, 735] width 41 height 20
paste input "0.15384615"
click at [1040, 614] on div "0.1538 0.1538 ? factory_item $141.9022 15% $163.1875 $163.19" at bounding box center [858, 623] width 1360 height 32
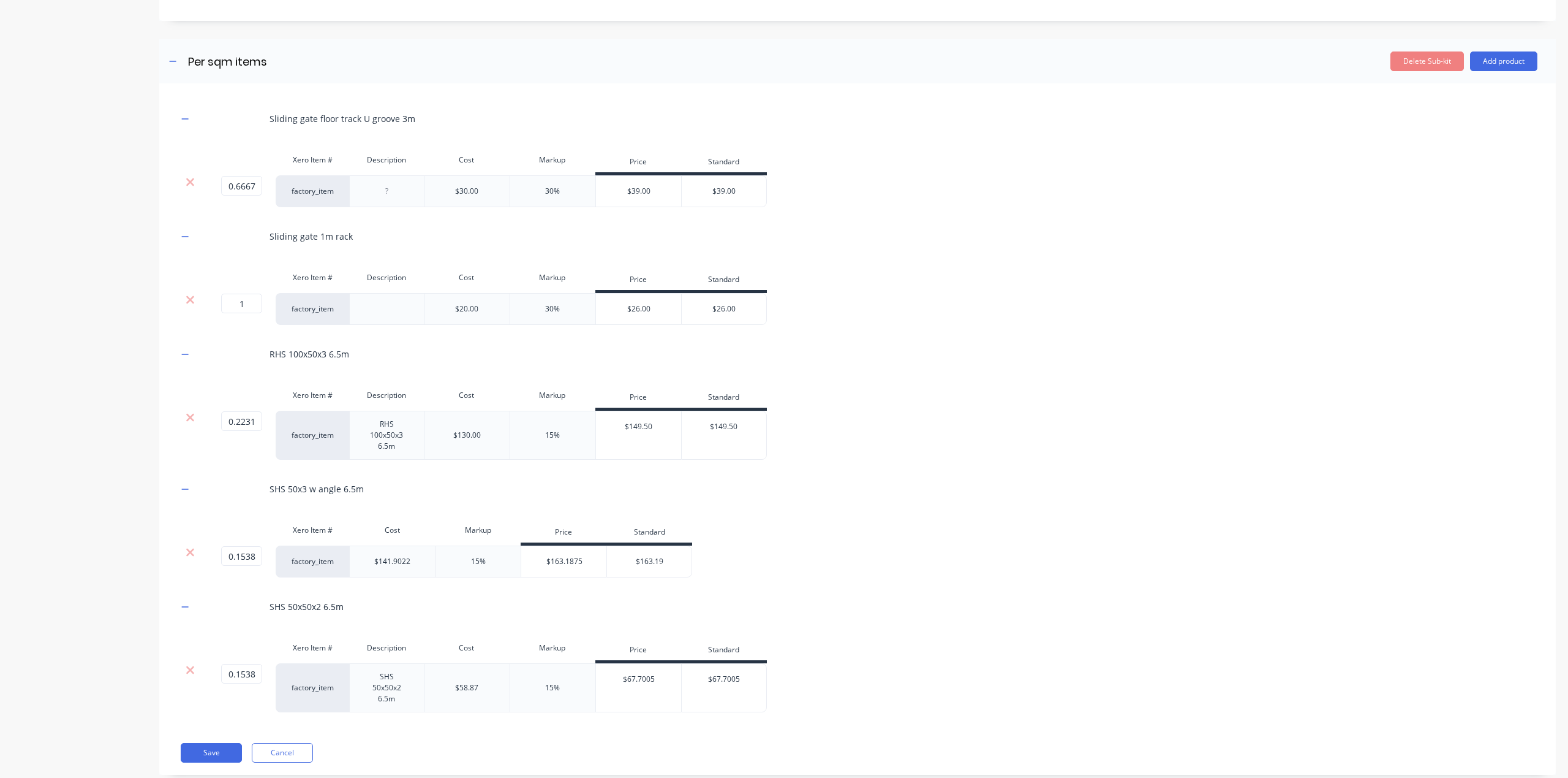
scroll to position [543, 0]
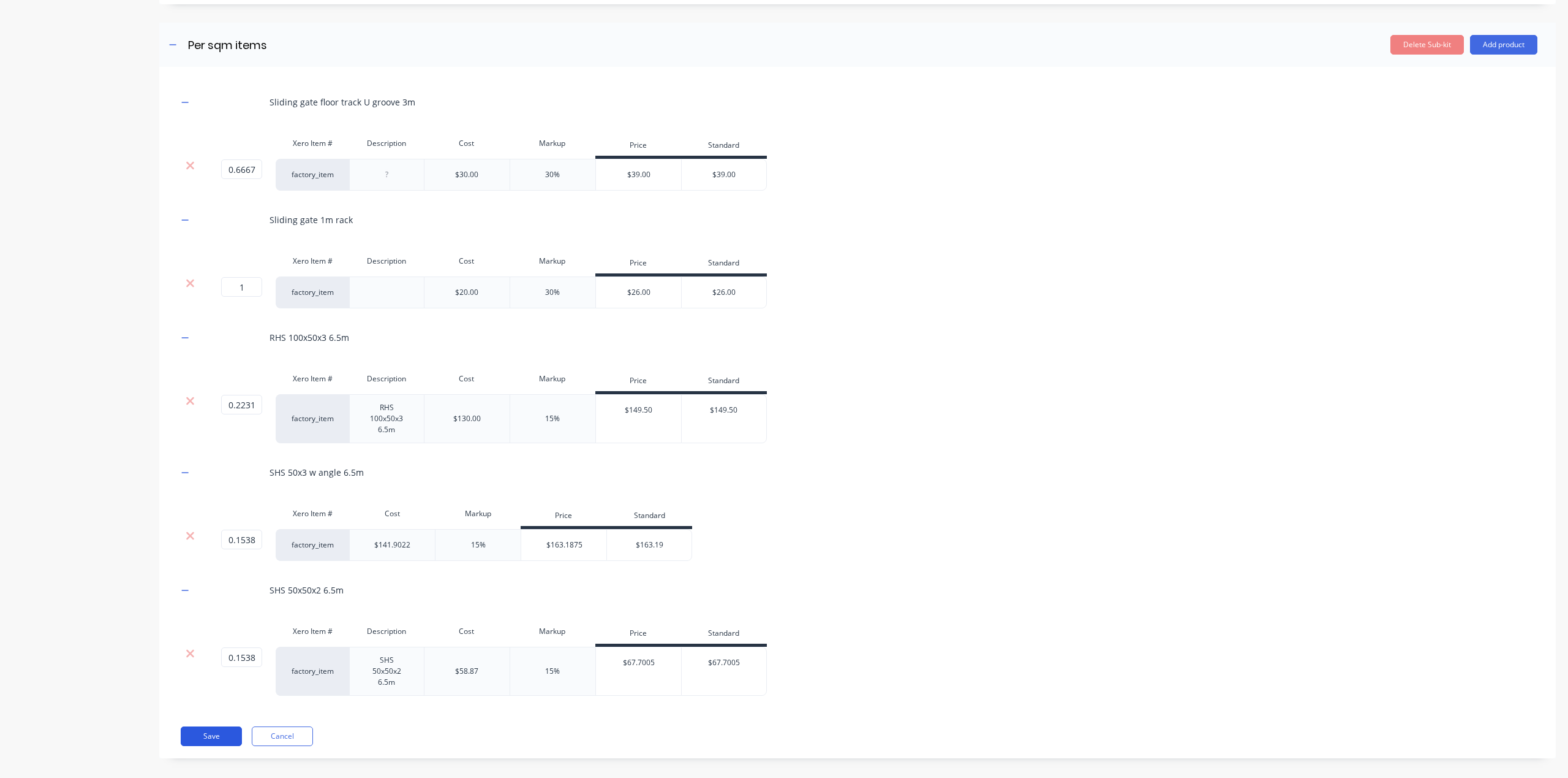
click at [210, 727] on button "Save" at bounding box center [211, 736] width 61 height 20
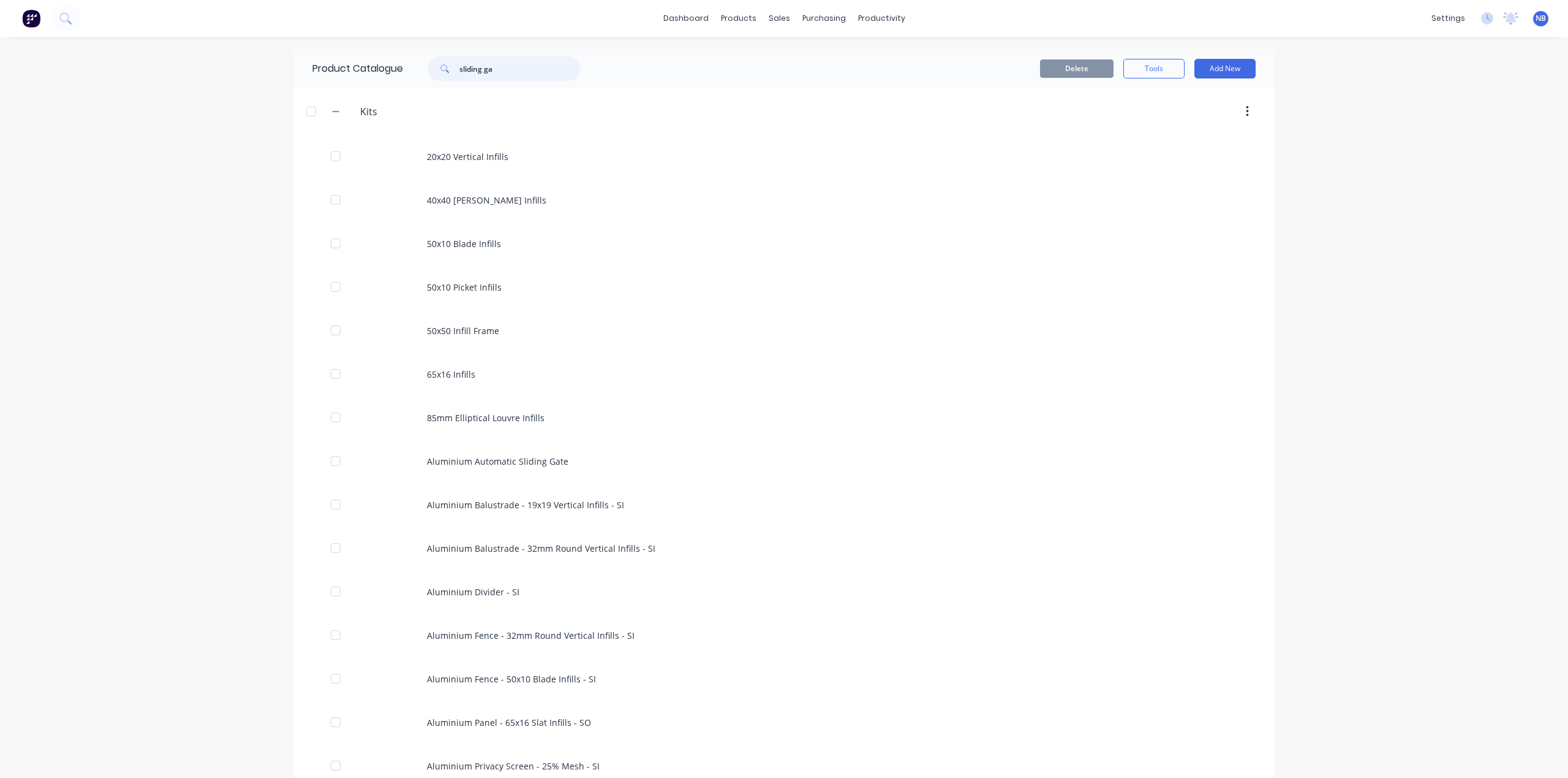
drag, startPoint x: 525, startPoint y: 71, endPoint x: 403, endPoint y: 51, distance: 123.6
click at [404, 51] on div "Product Catalogue sliding ga" at bounding box center [452, 69] width 317 height 39
drag, startPoint x: 819, startPoint y: 248, endPoint x: 385, endPoint y: 64, distance: 471.4
click at [385, 64] on div "Product Catalogue pedestri" at bounding box center [452, 69] width 317 height 39
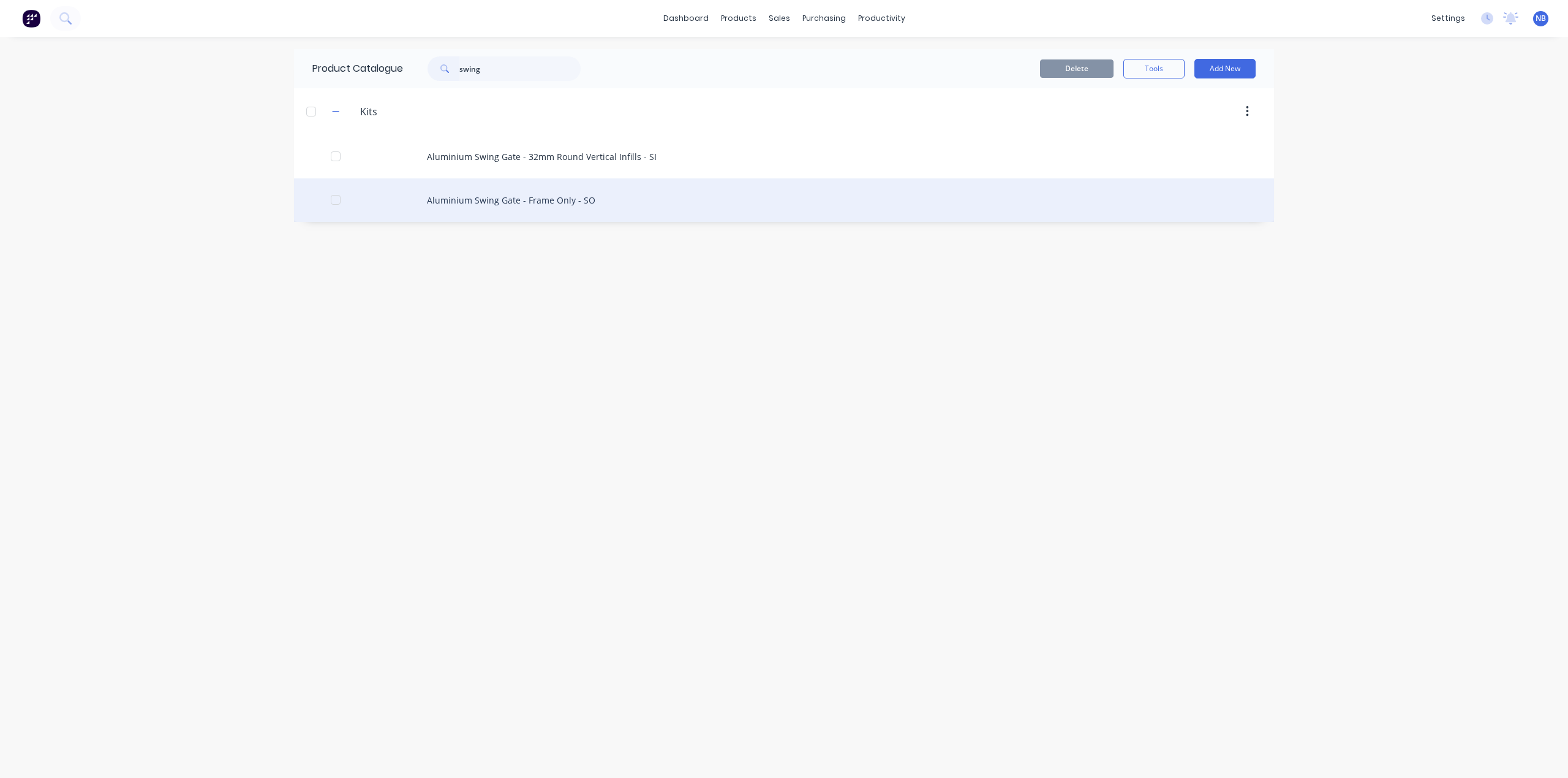
click at [518, 207] on div "Aluminium Swing Gate - Frame Only - SO" at bounding box center [784, 200] width 980 height 43
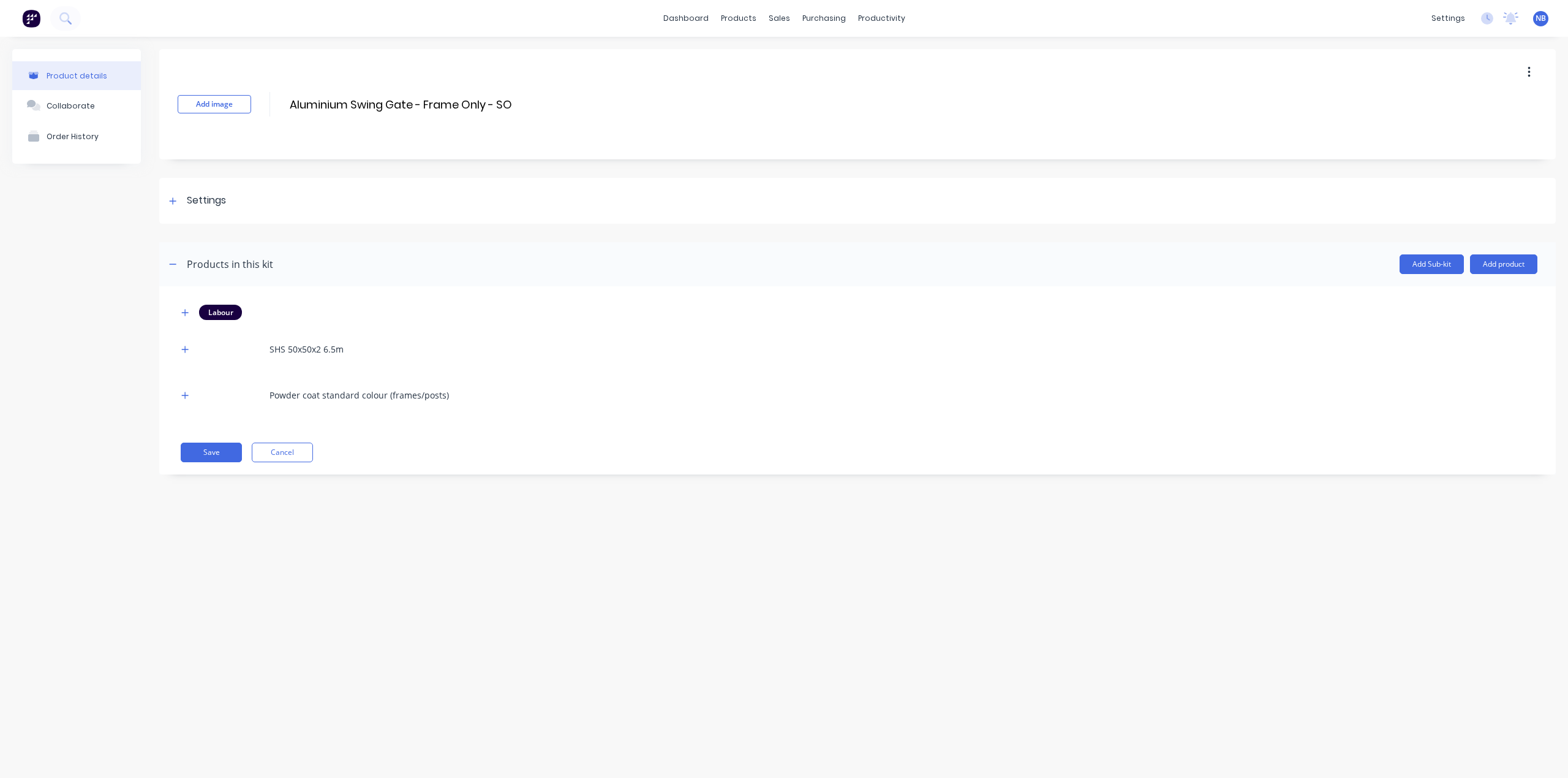
click at [1529, 73] on icon "button" at bounding box center [1529, 73] width 3 height 14
click at [1498, 111] on span "Duplicate" at bounding box center [1484, 104] width 92 height 13
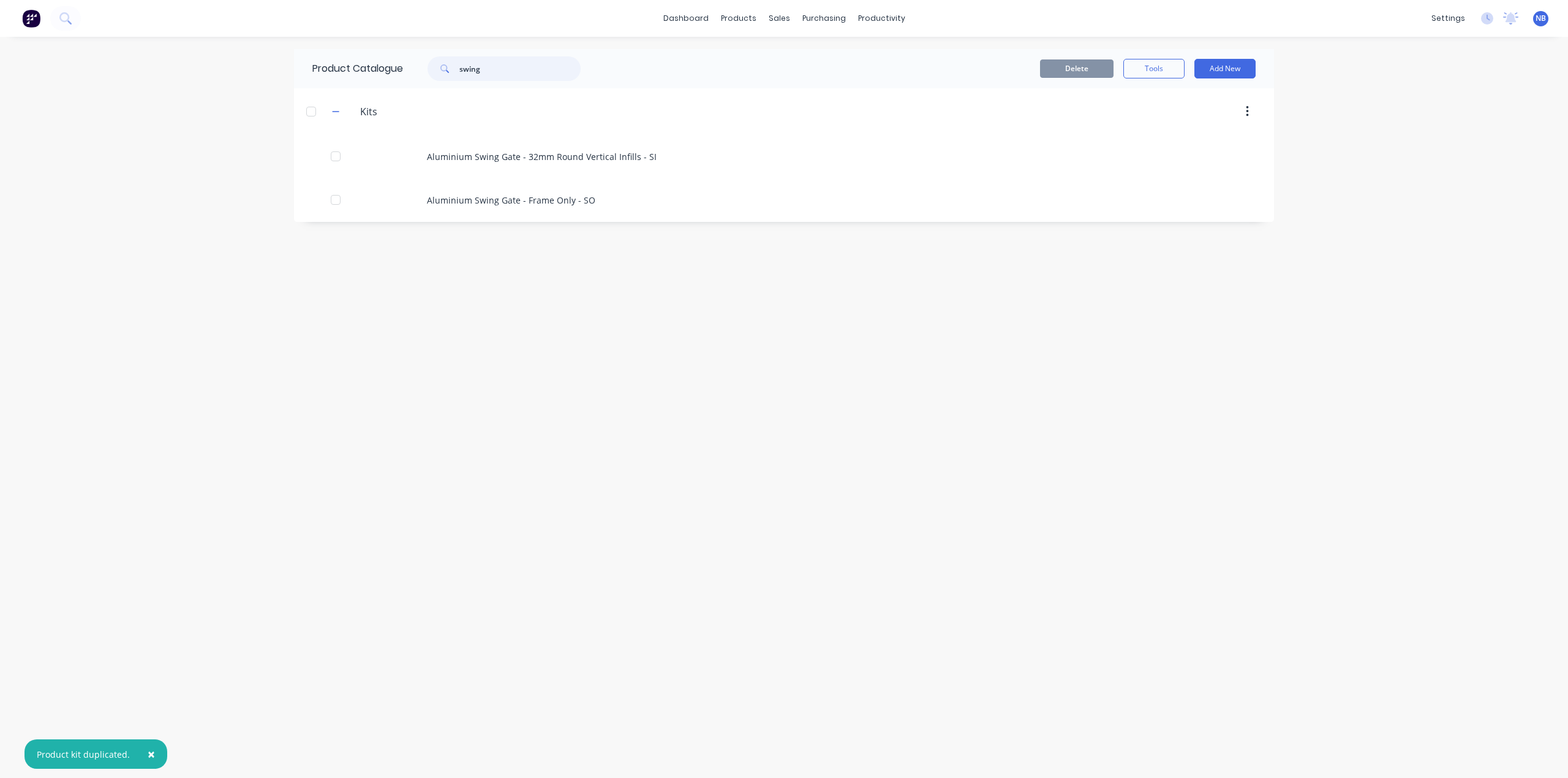
click at [486, 71] on input "swing" at bounding box center [520, 69] width 121 height 24
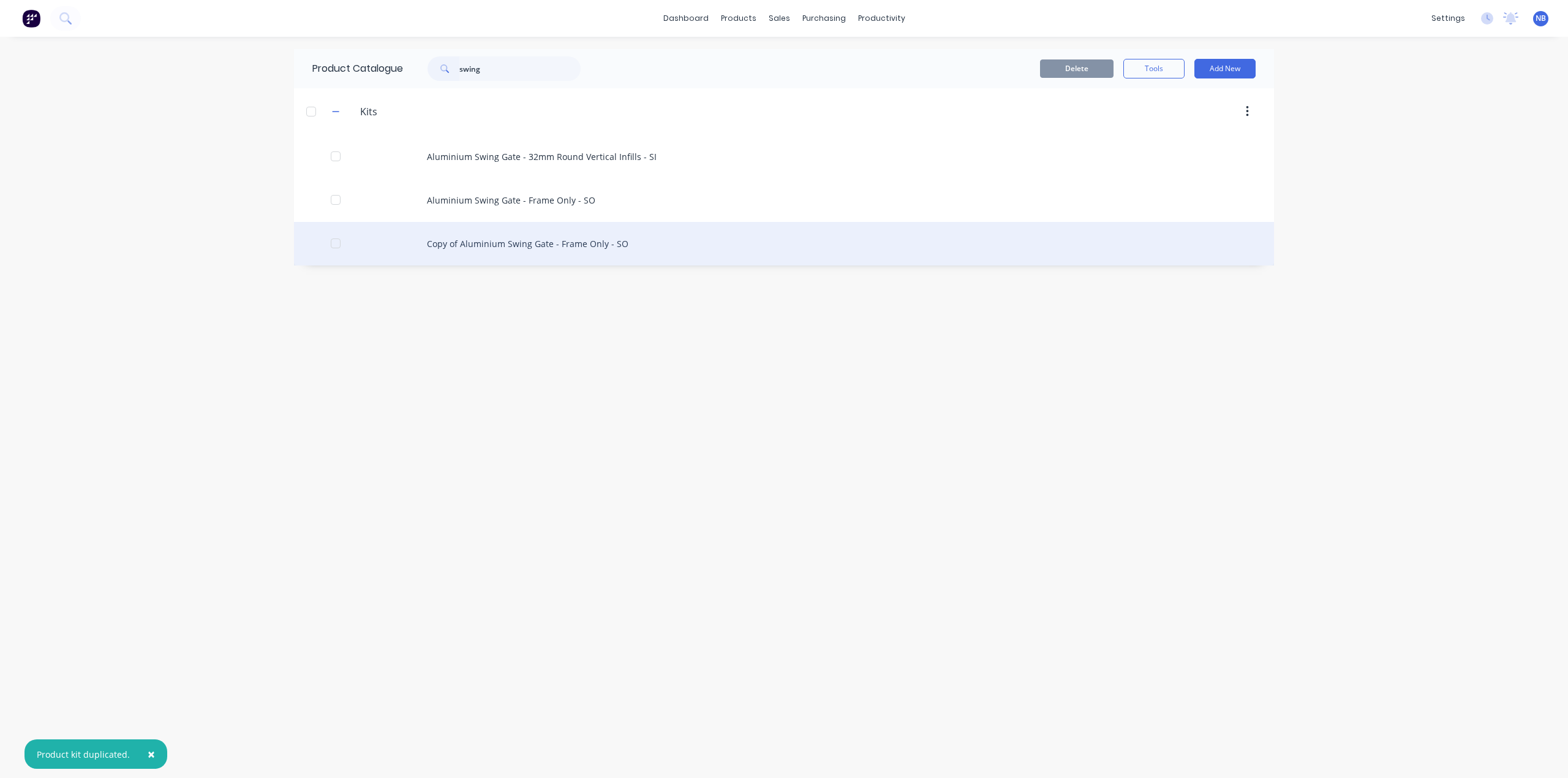
click at [462, 241] on div "Copy of Aluminium Swing Gate - Frame Only - SO" at bounding box center [784, 243] width 980 height 43
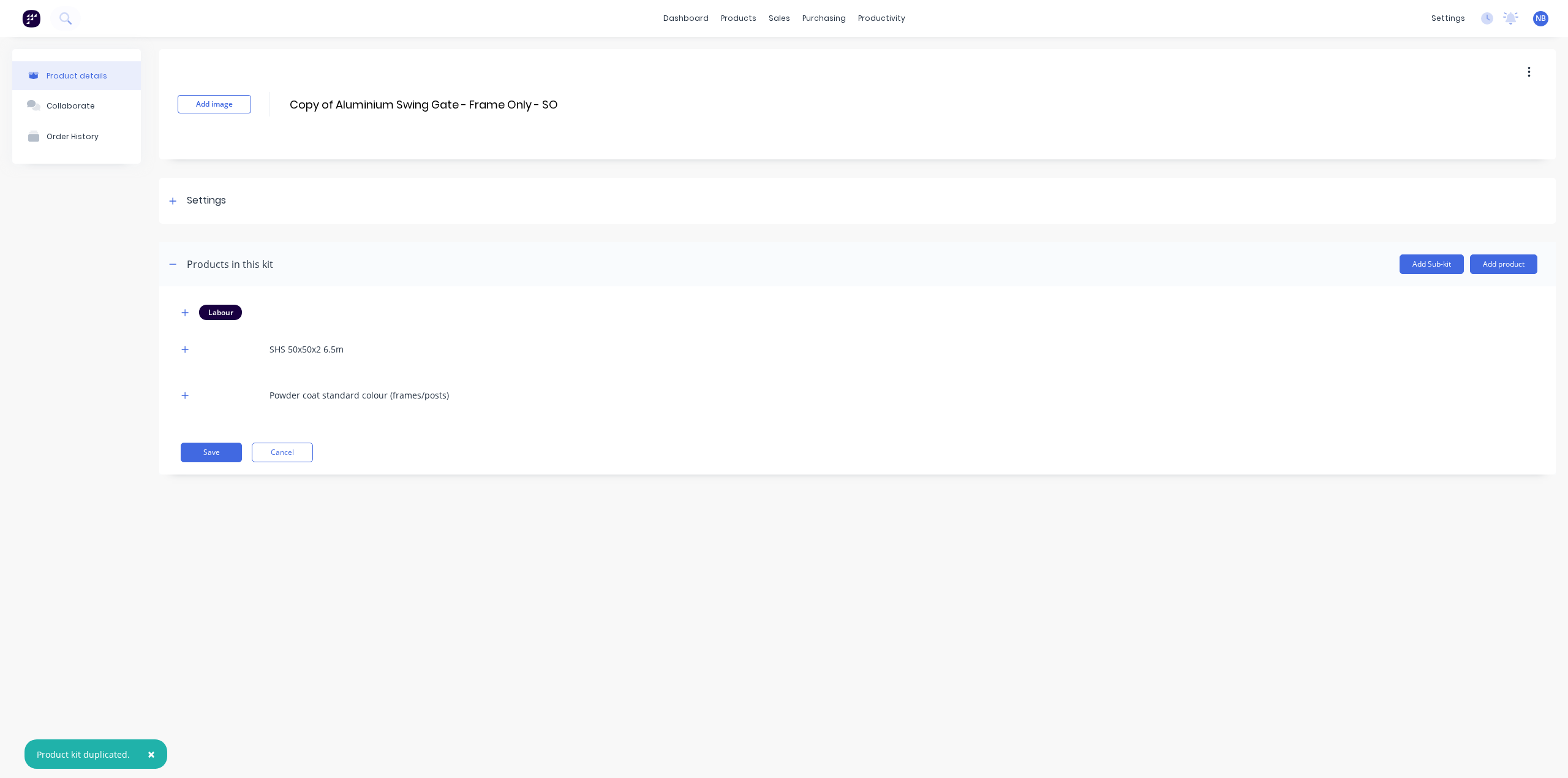
drag, startPoint x: 336, startPoint y: 103, endPoint x: 251, endPoint y: 95, distance: 85.4
click at [250, 95] on div "Add image Copy of Aluminium Swing Gate - Frame Only - SO Copy of Aluminium Swin…" at bounding box center [858, 104] width 1396 height 110
click at [451, 104] on input "Aluminium Swing Gate - Frame Only - SO" at bounding box center [402, 104] width 227 height 17
drag, startPoint x: 486, startPoint y: 103, endPoint x: 418, endPoint y: 99, distance: 68.1
click at [418, 99] on input "Aluminium Swing Gate - Frame Only - SO" at bounding box center [402, 104] width 227 height 17
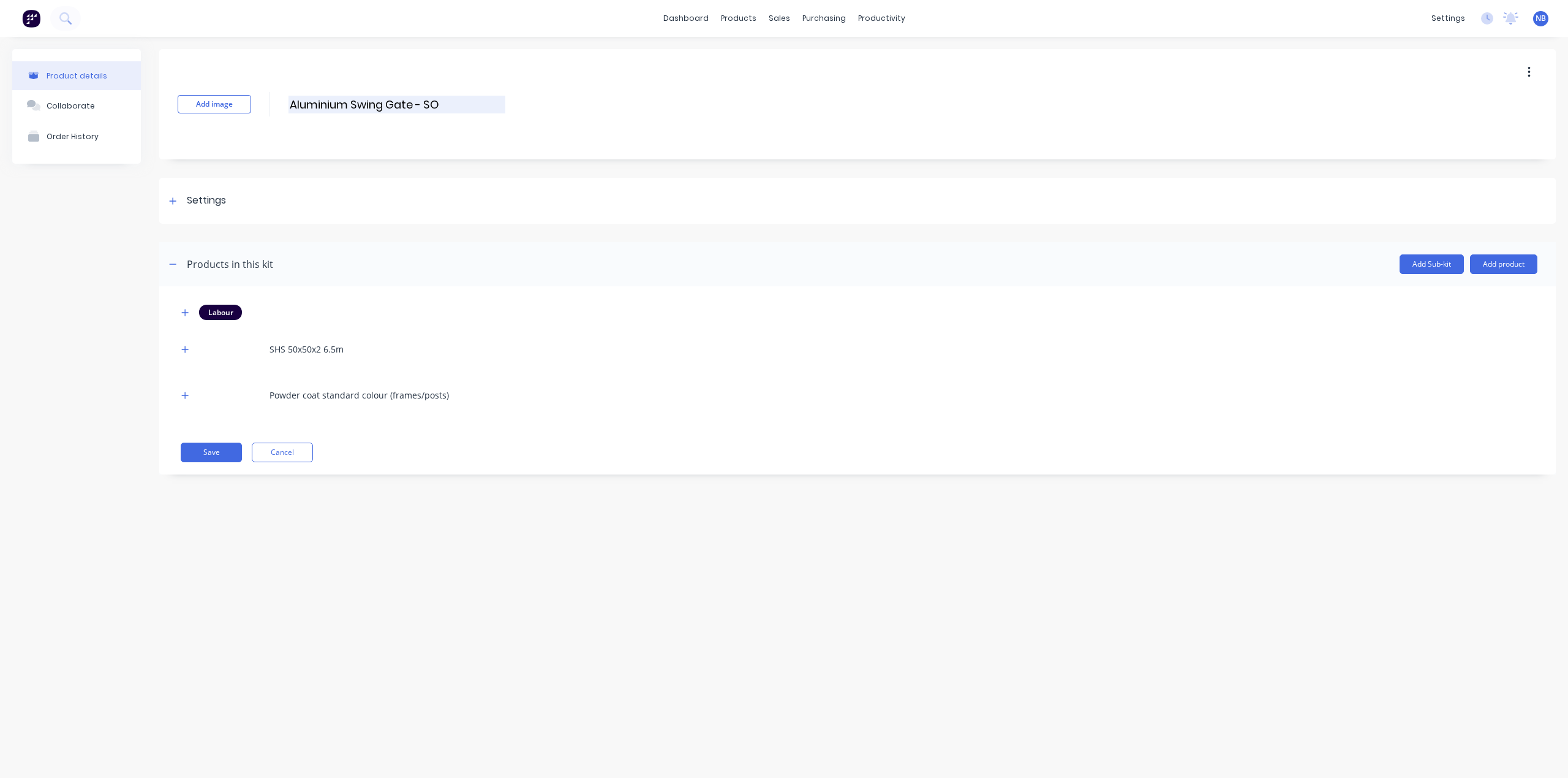
click at [439, 107] on input "Aluminium Swing Gate - SO" at bounding box center [396, 104] width 217 height 17
click at [8, 473] on div "Product details Collaborate Order History Add image Aluminium Swing Gate - SI A…" at bounding box center [784, 395] width 1568 height 717
click at [170, 207] on div at bounding box center [173, 201] width 15 height 15
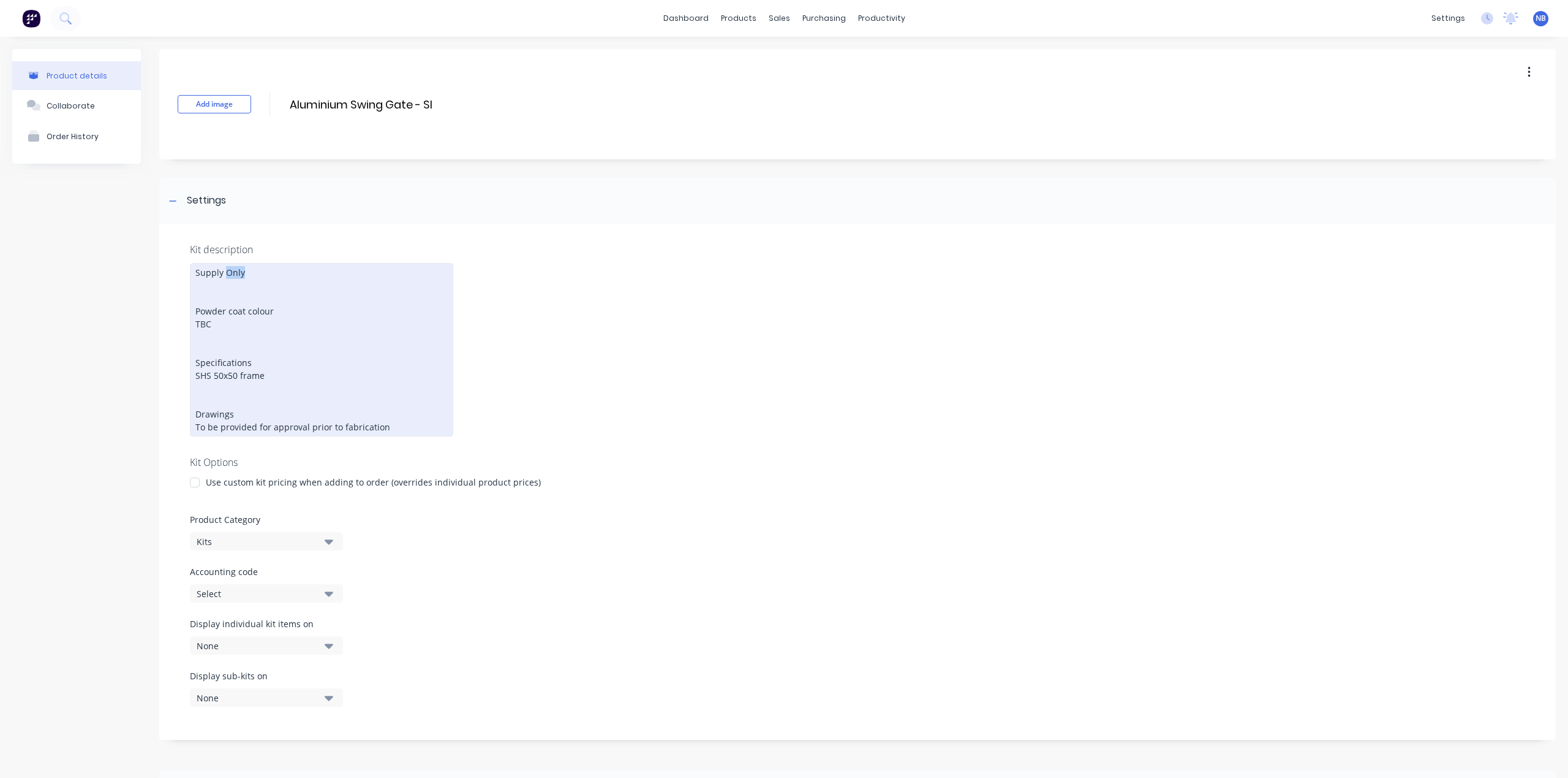
drag, startPoint x: 303, startPoint y: 267, endPoint x: 228, endPoint y: 269, distance: 75.0
click at [228, 269] on div "Supply Only Powder coat colour TBC Specifications SHS 50x50 frame Drawings To b…" at bounding box center [321, 349] width 263 height 173
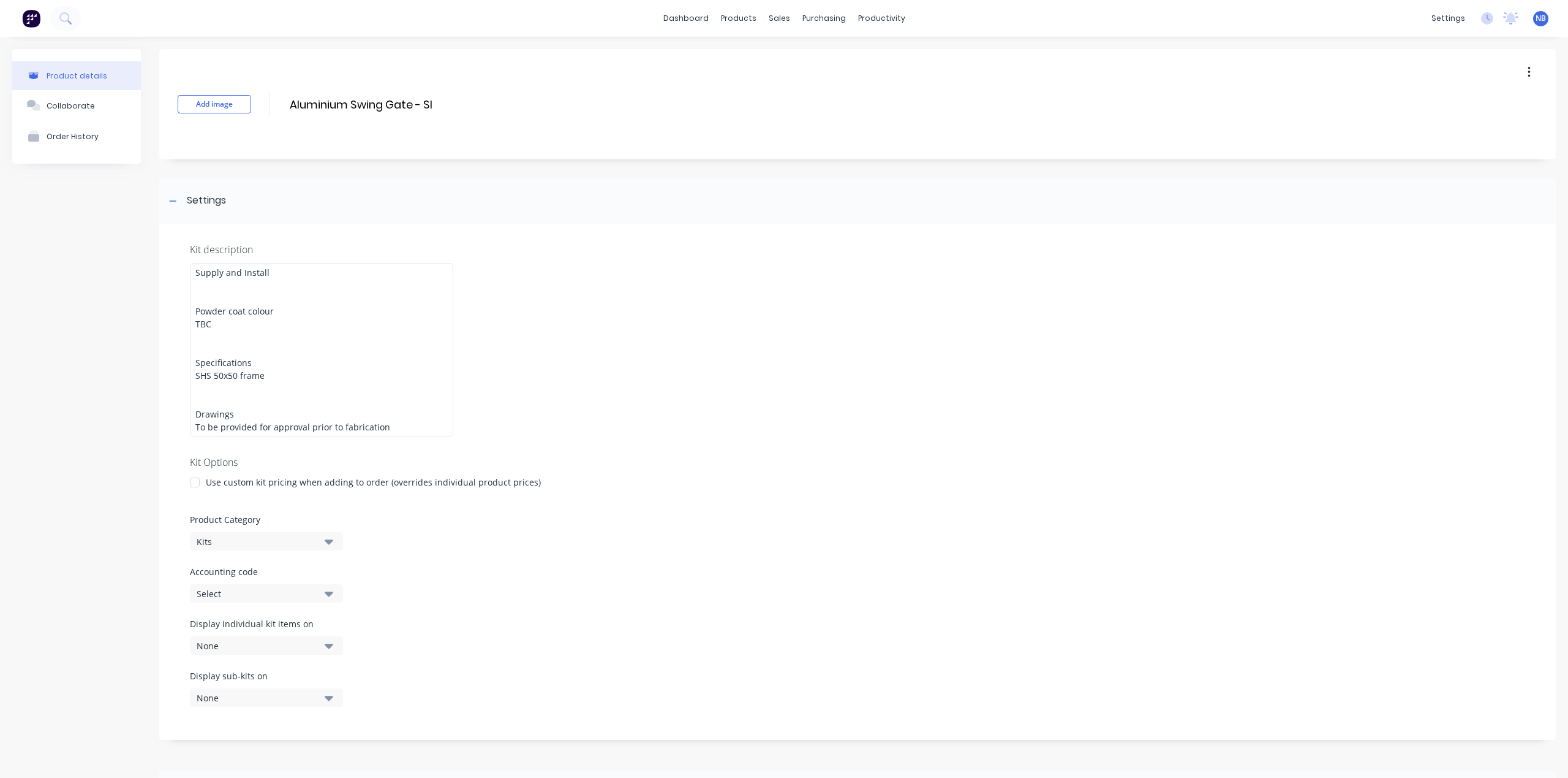
click at [74, 362] on div "Product details Collaborate Order History" at bounding box center [76, 535] width 129 height 972
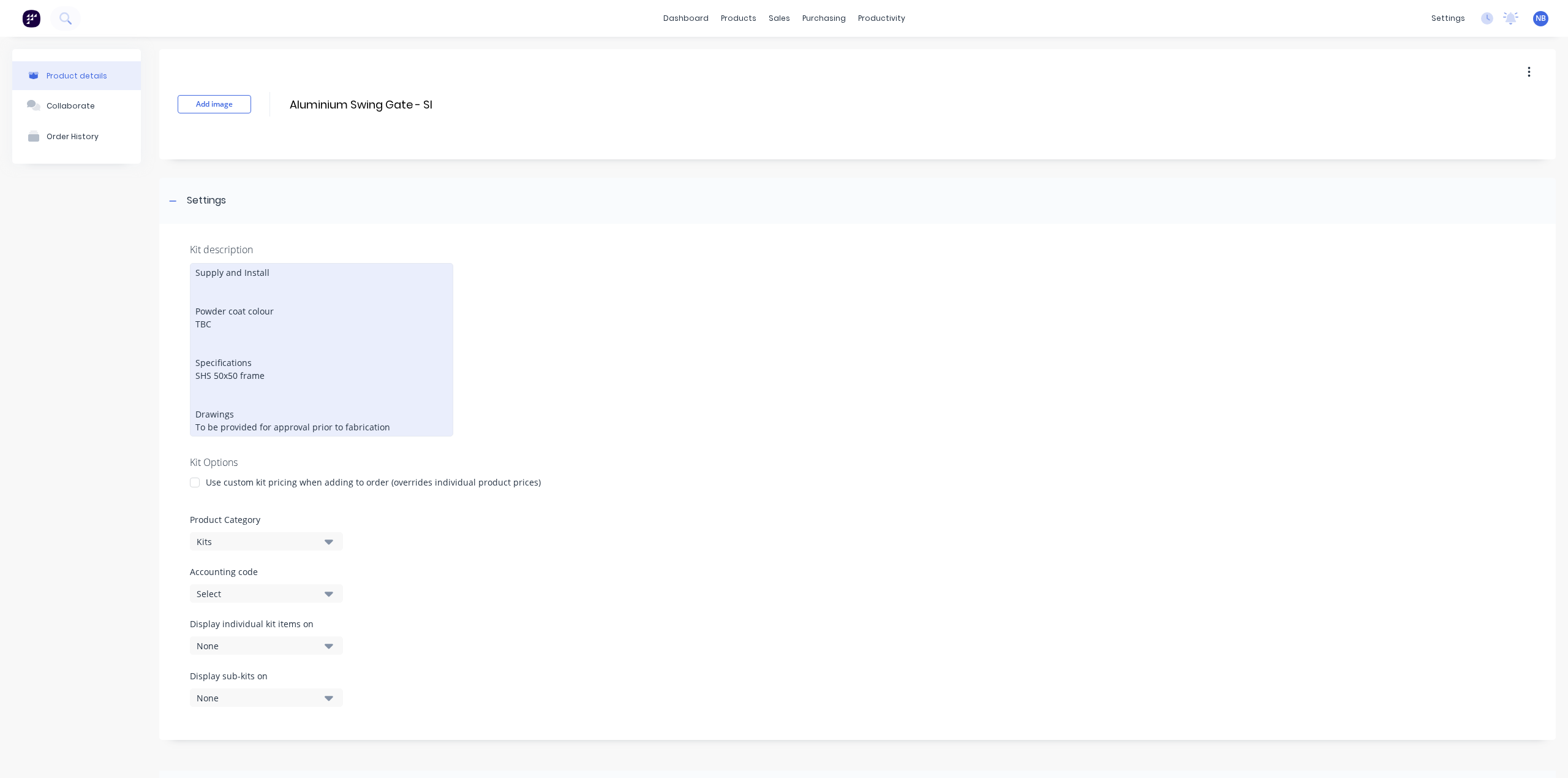
click at [275, 371] on div "Supply and Install Powder coat colour TBC Specifications SHS 50x50 frame Drawin…" at bounding box center [321, 349] width 263 height 173
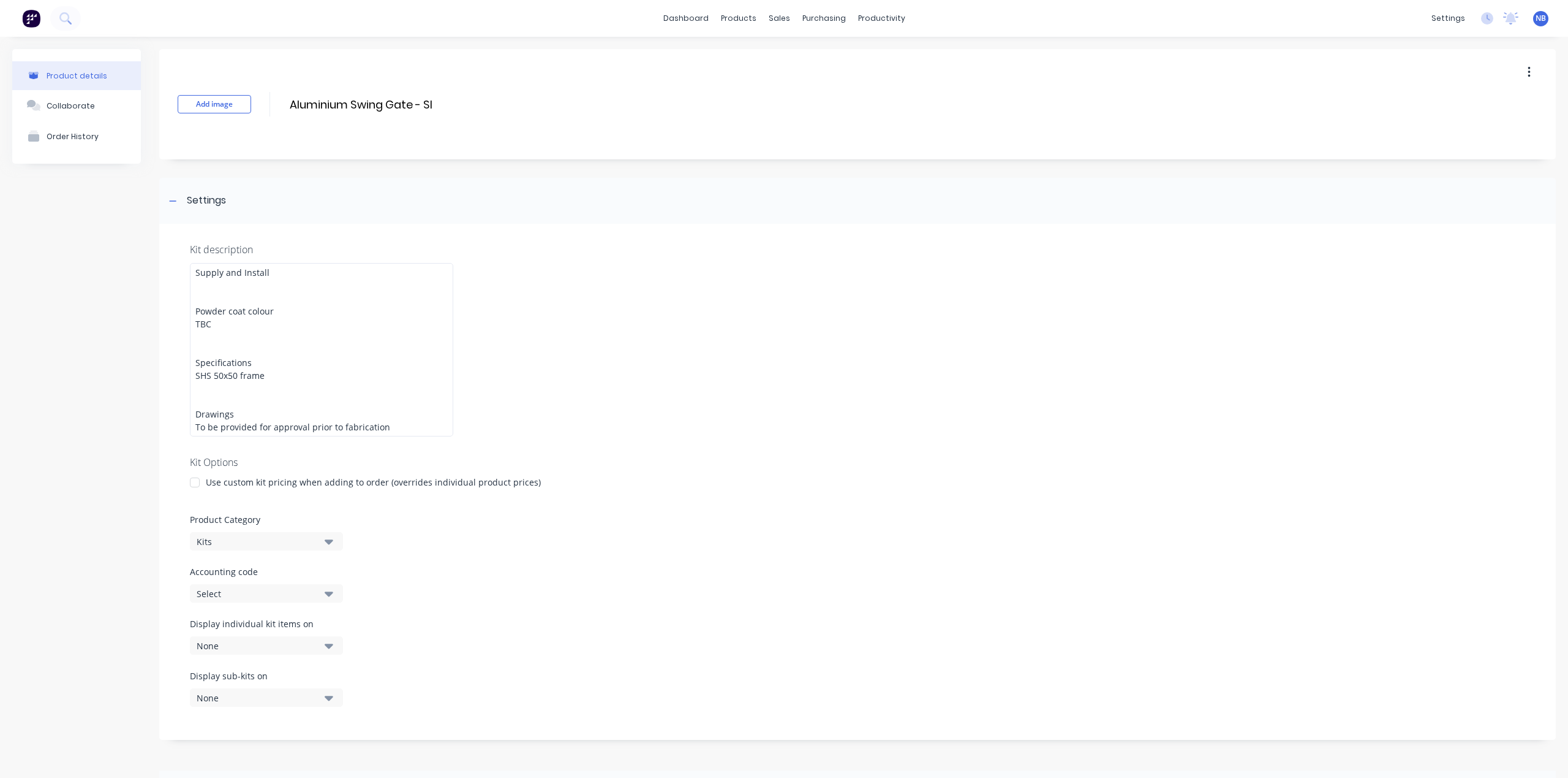
click at [92, 411] on div "Product details Collaborate Order History" at bounding box center [76, 535] width 129 height 972
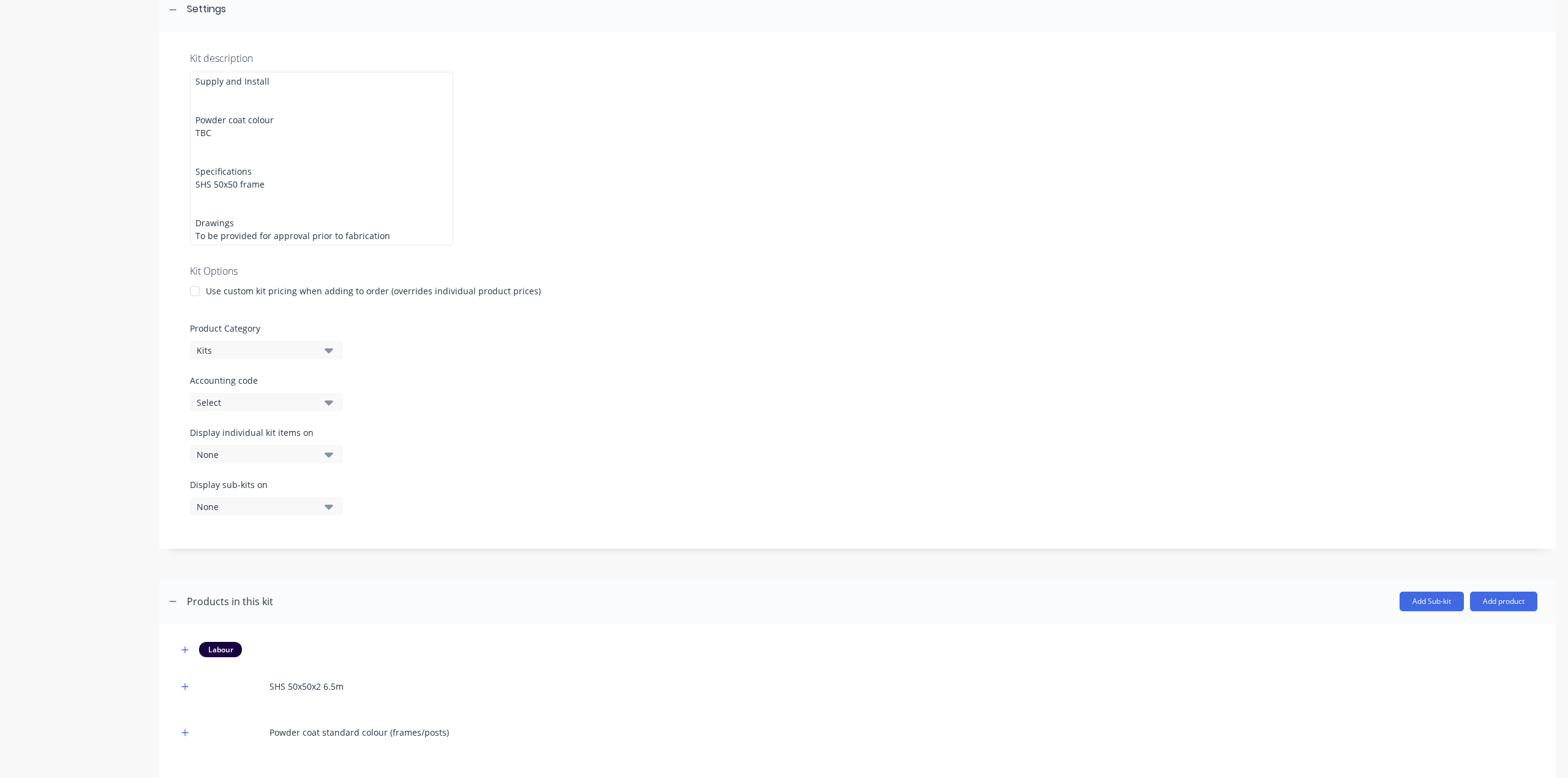
scroll to position [245, 0]
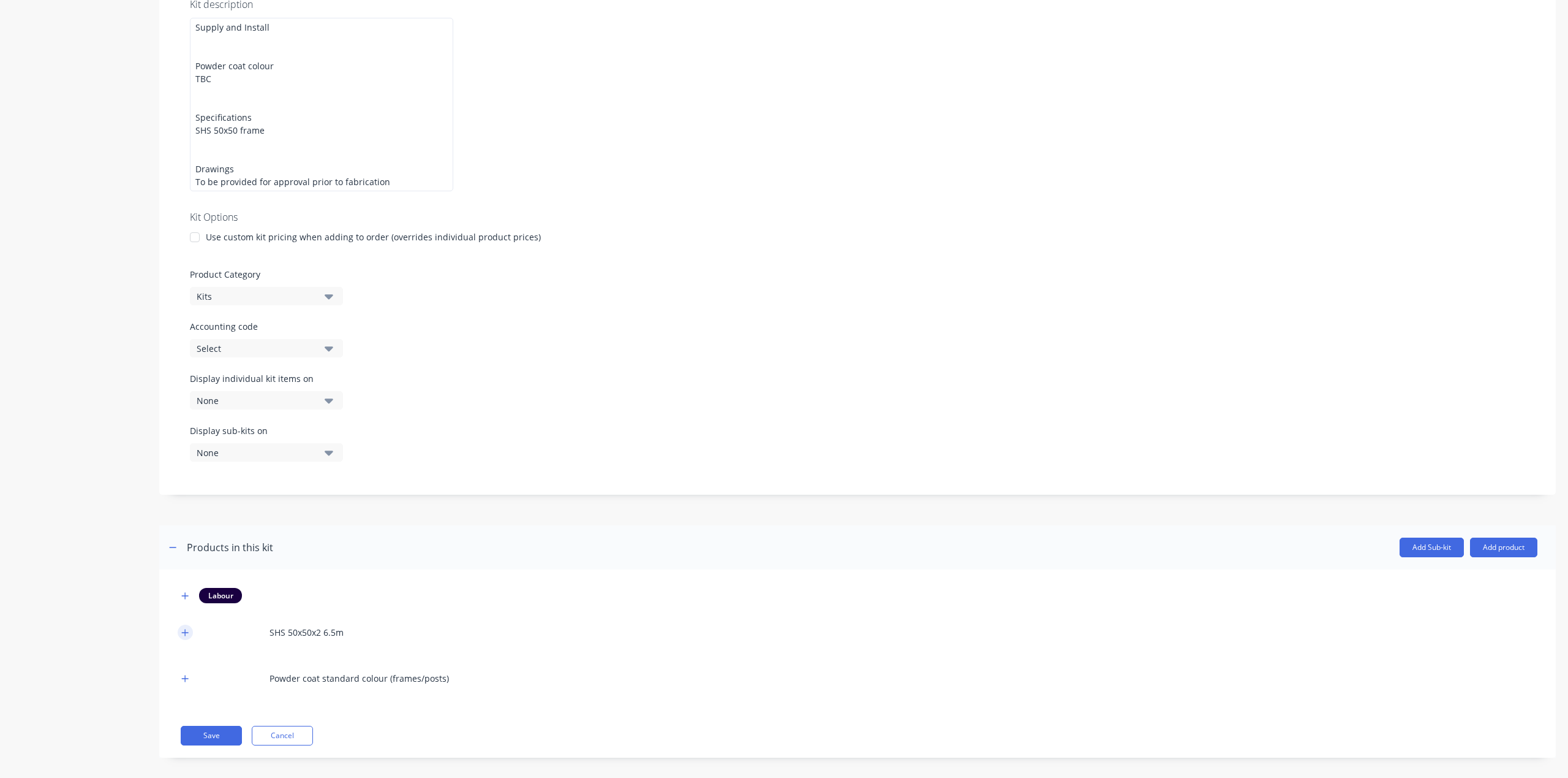
click at [186, 624] on button "button" at bounding box center [185, 632] width 15 height 15
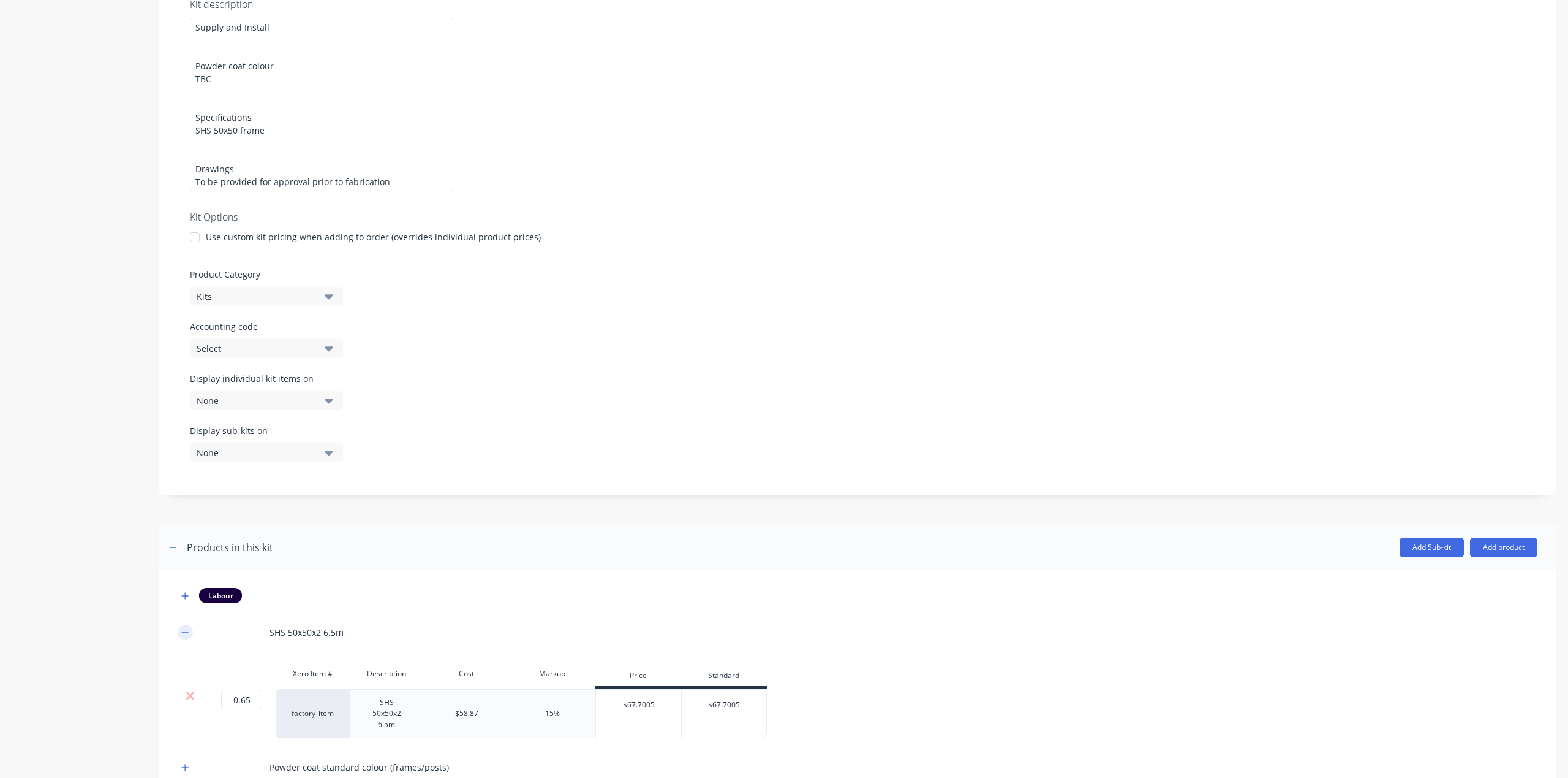
click at [186, 624] on button "button" at bounding box center [185, 632] width 15 height 15
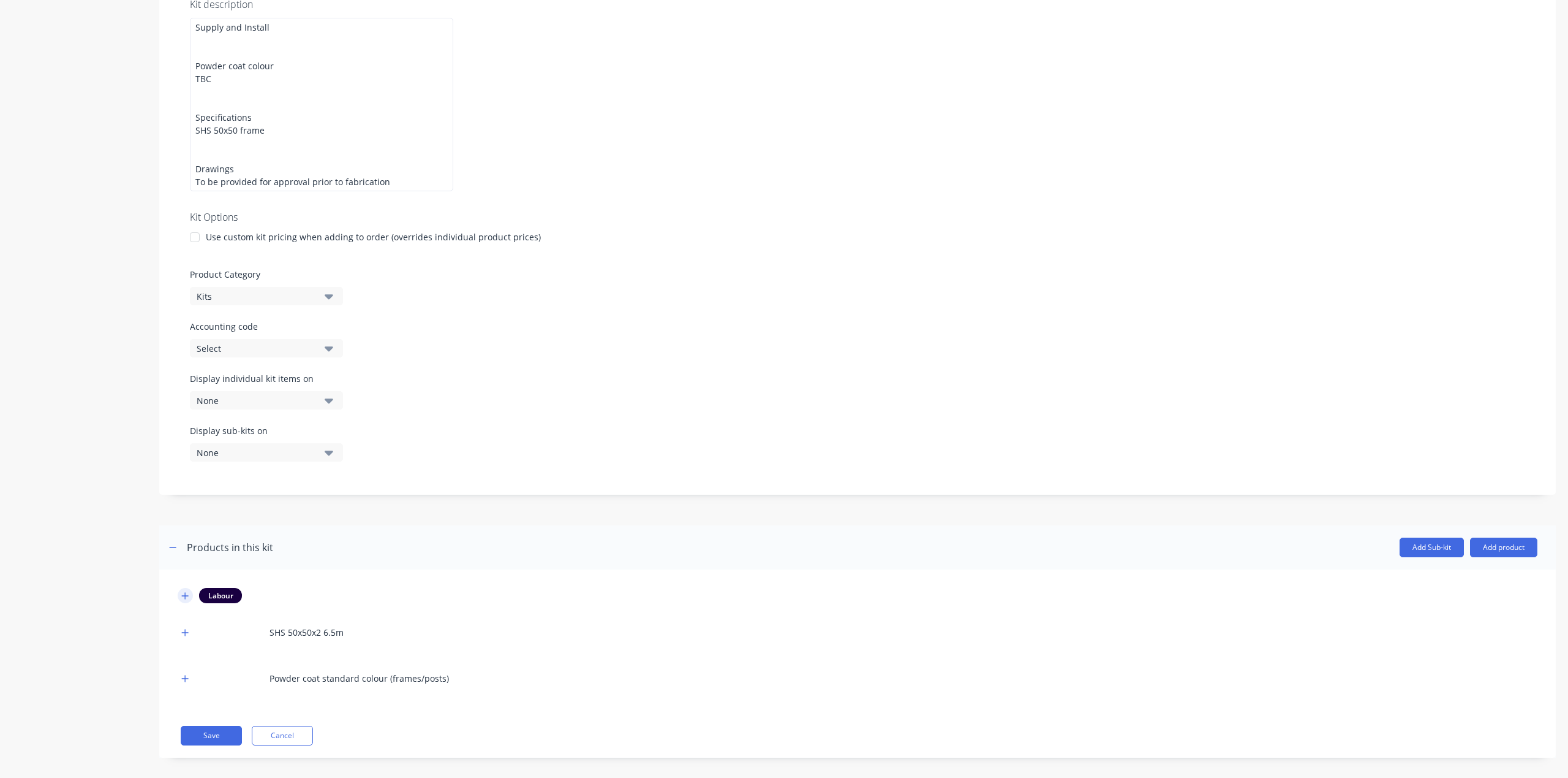
click at [185, 592] on icon "button" at bounding box center [185, 595] width 7 height 7
click at [185, 591] on icon "button" at bounding box center [185, 595] width 8 height 8
click at [185, 675] on icon "button" at bounding box center [185, 678] width 7 height 7
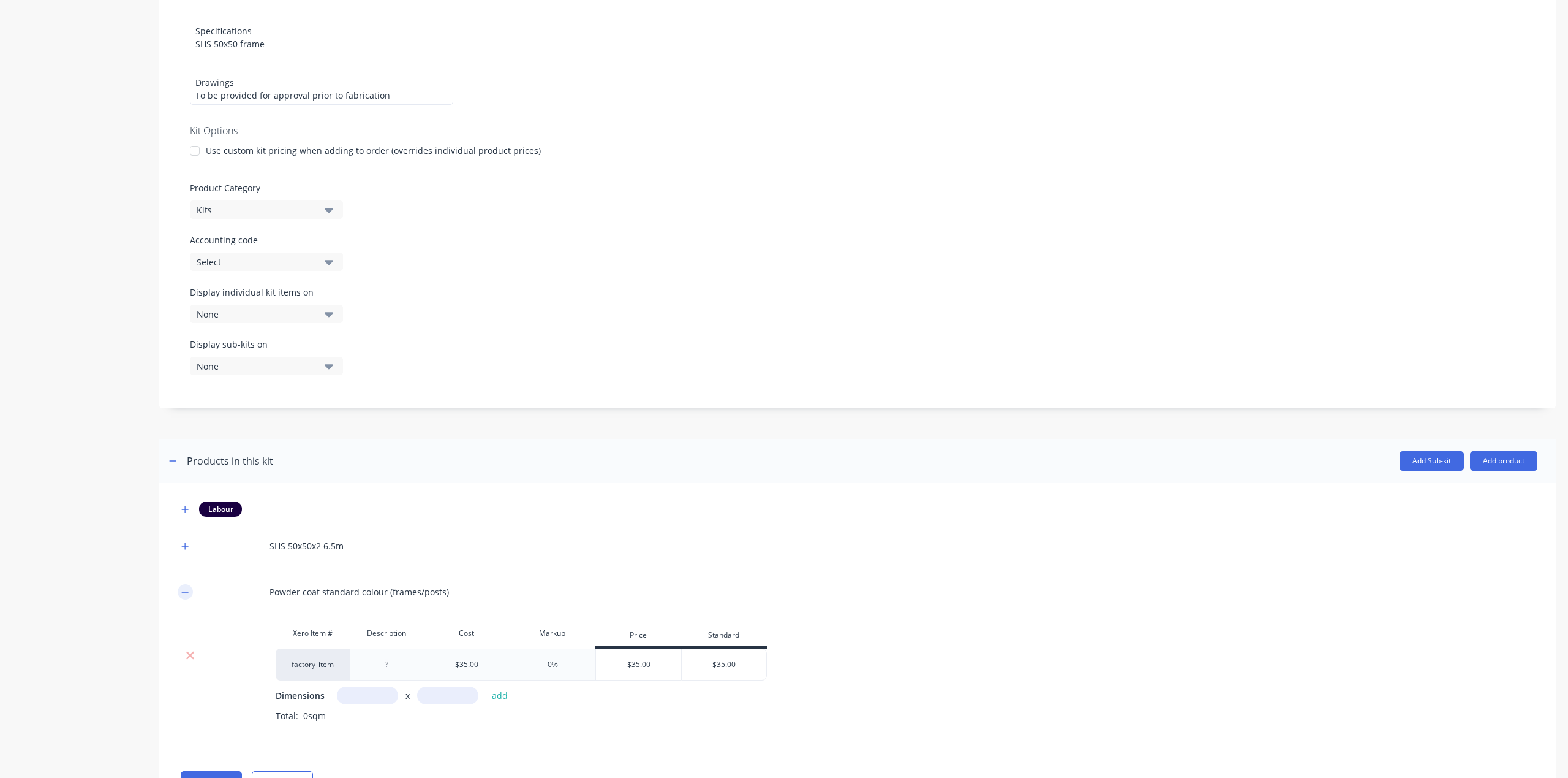
scroll to position [376, 0]
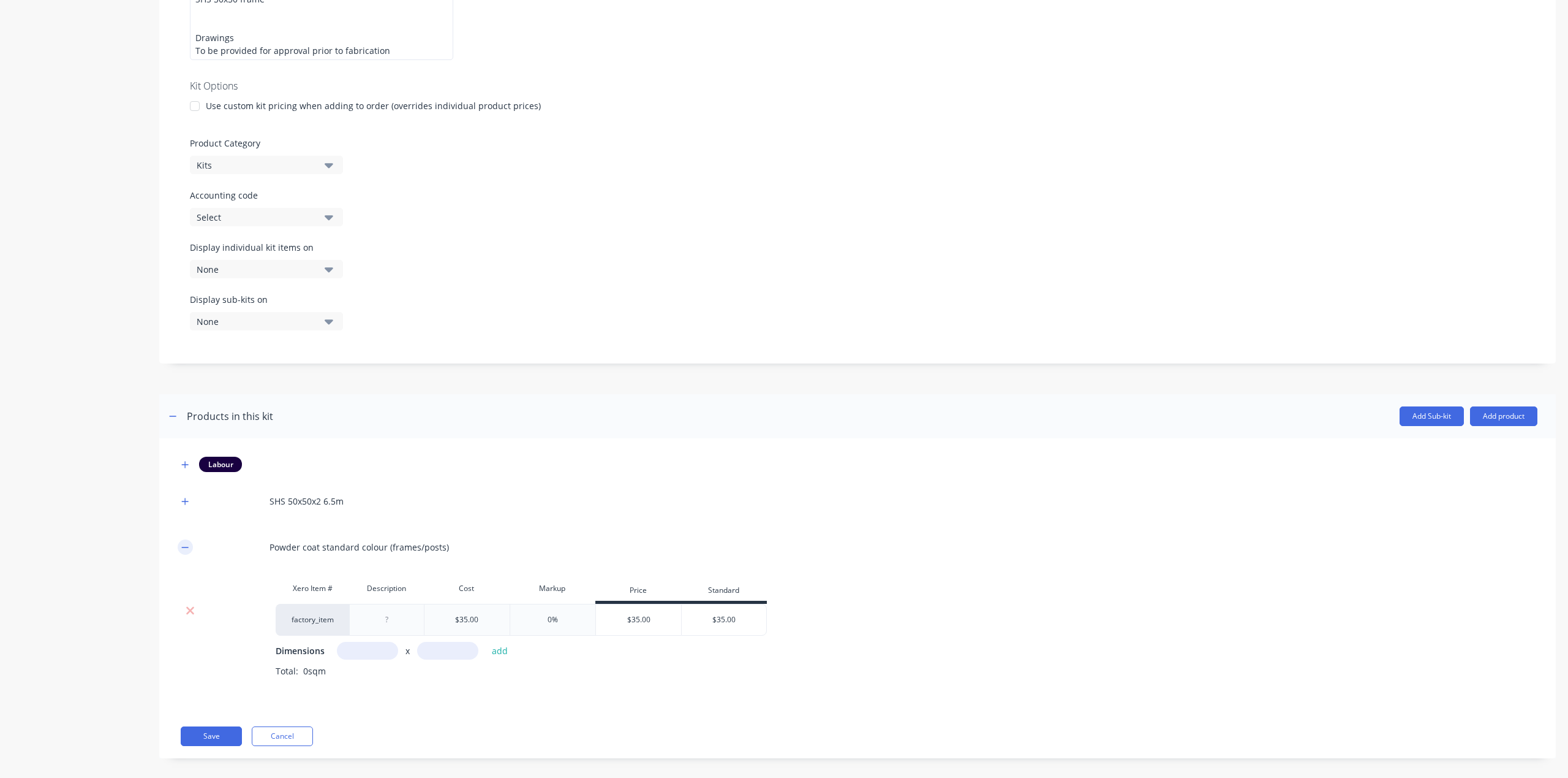
click at [186, 543] on icon "button" at bounding box center [185, 547] width 8 height 8
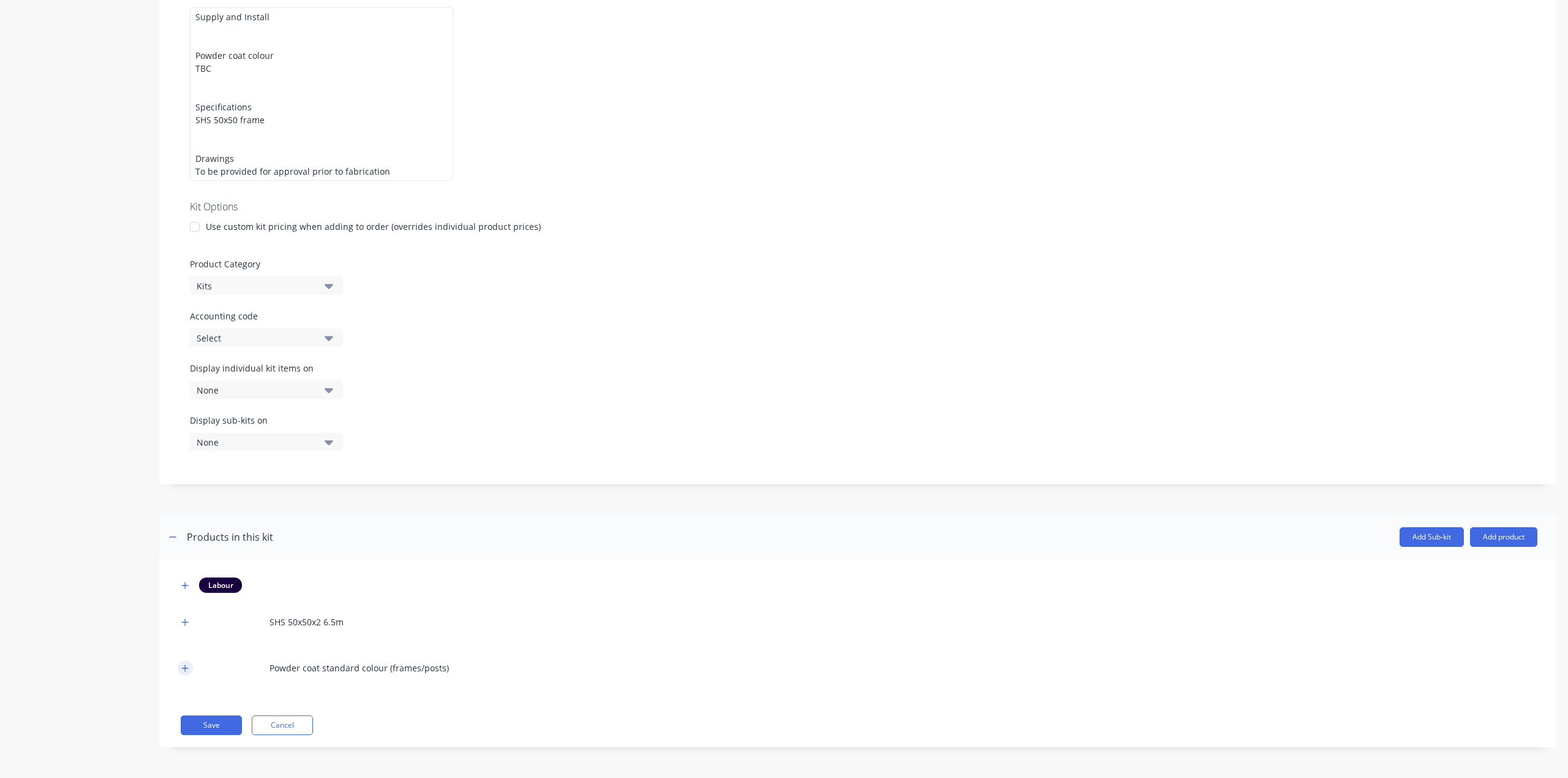
scroll to position [245, 0]
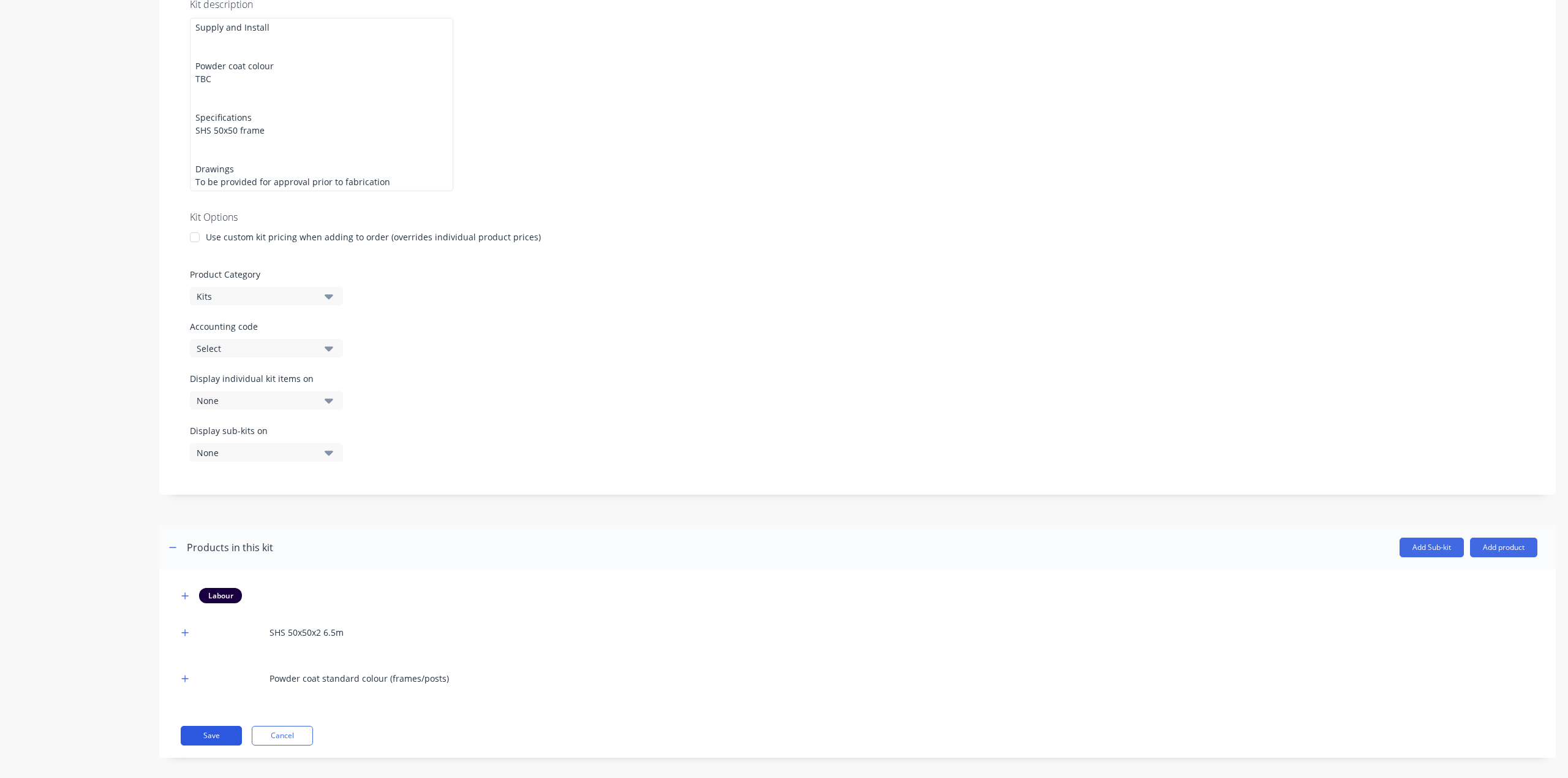
click at [216, 726] on button "Save" at bounding box center [211, 736] width 61 height 20
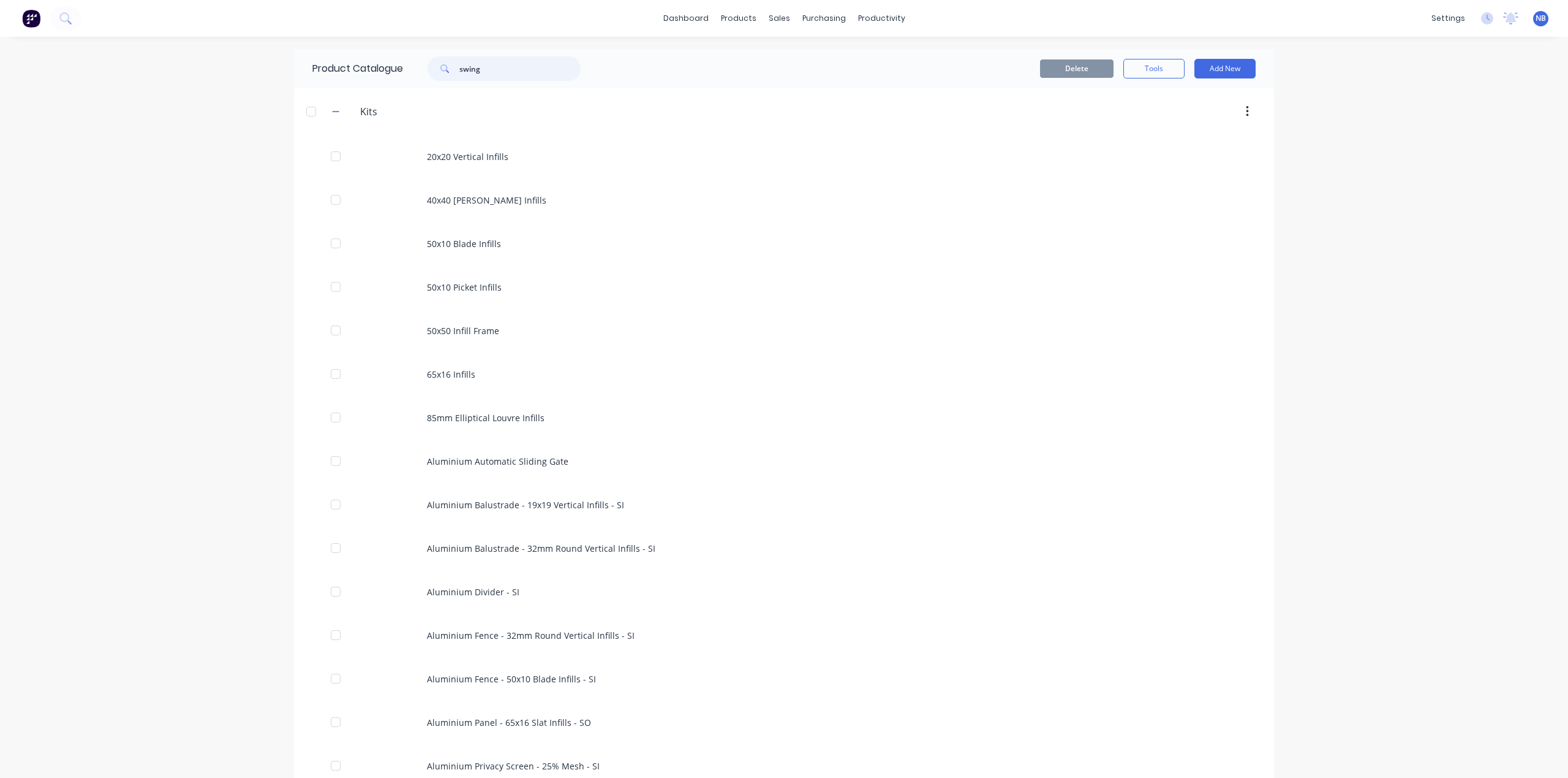
drag, startPoint x: 520, startPoint y: 75, endPoint x: 368, endPoint y: 82, distance: 152.2
click at [349, 81] on div "Product Catalogue swing" at bounding box center [452, 69] width 317 height 39
drag, startPoint x: 491, startPoint y: 72, endPoint x: 390, endPoint y: 58, distance: 102.0
click at [390, 58] on div "Product Catalogue swing" at bounding box center [452, 69] width 317 height 39
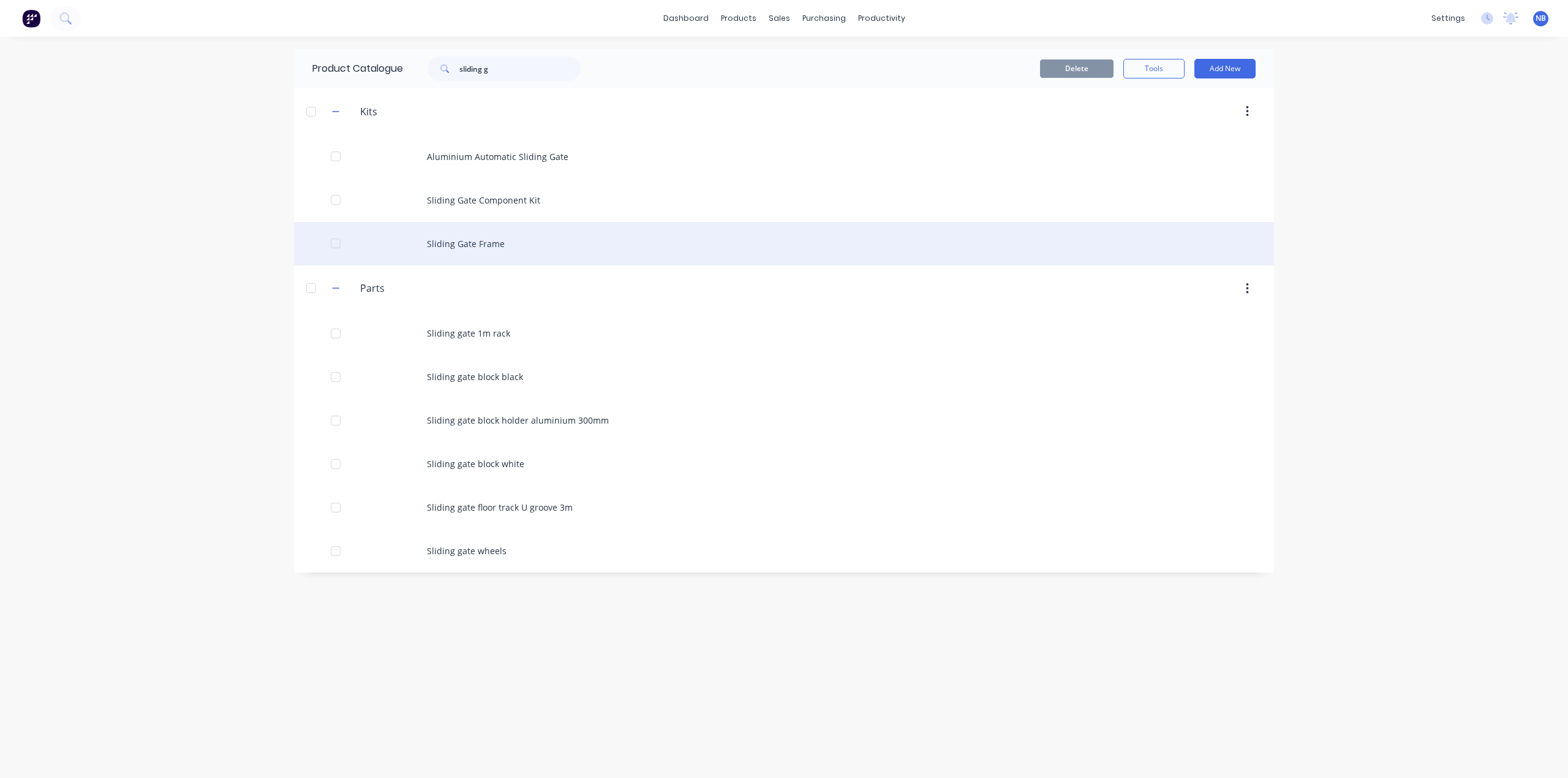
drag, startPoint x: 380, startPoint y: 58, endPoint x: 498, endPoint y: 245, distance: 221.1
click at [498, 245] on div "Sliding Gate Frame" at bounding box center [784, 243] width 980 height 43
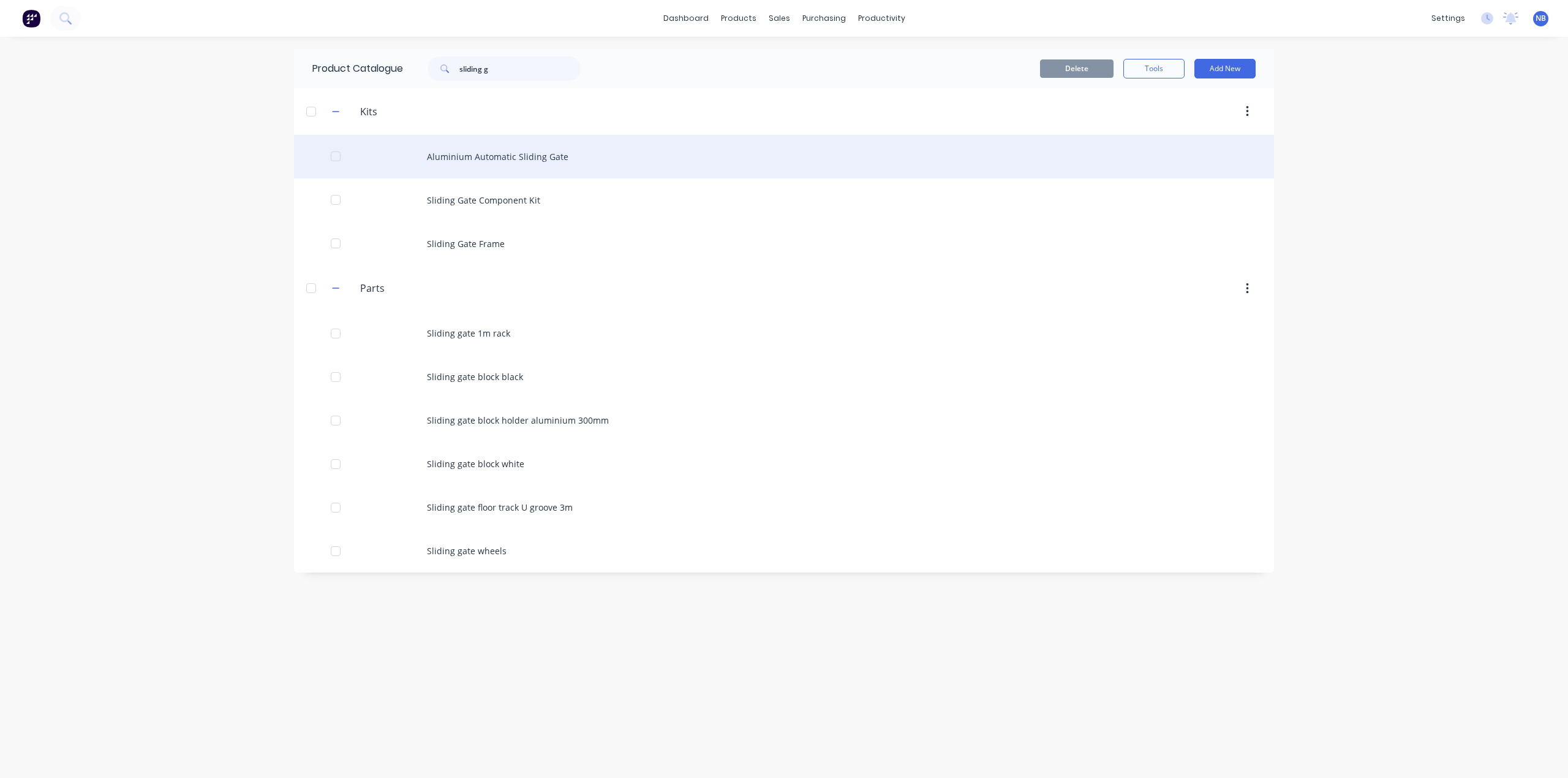
click at [469, 154] on div "Aluminium Automatic Sliding Gate" at bounding box center [784, 156] width 980 height 43
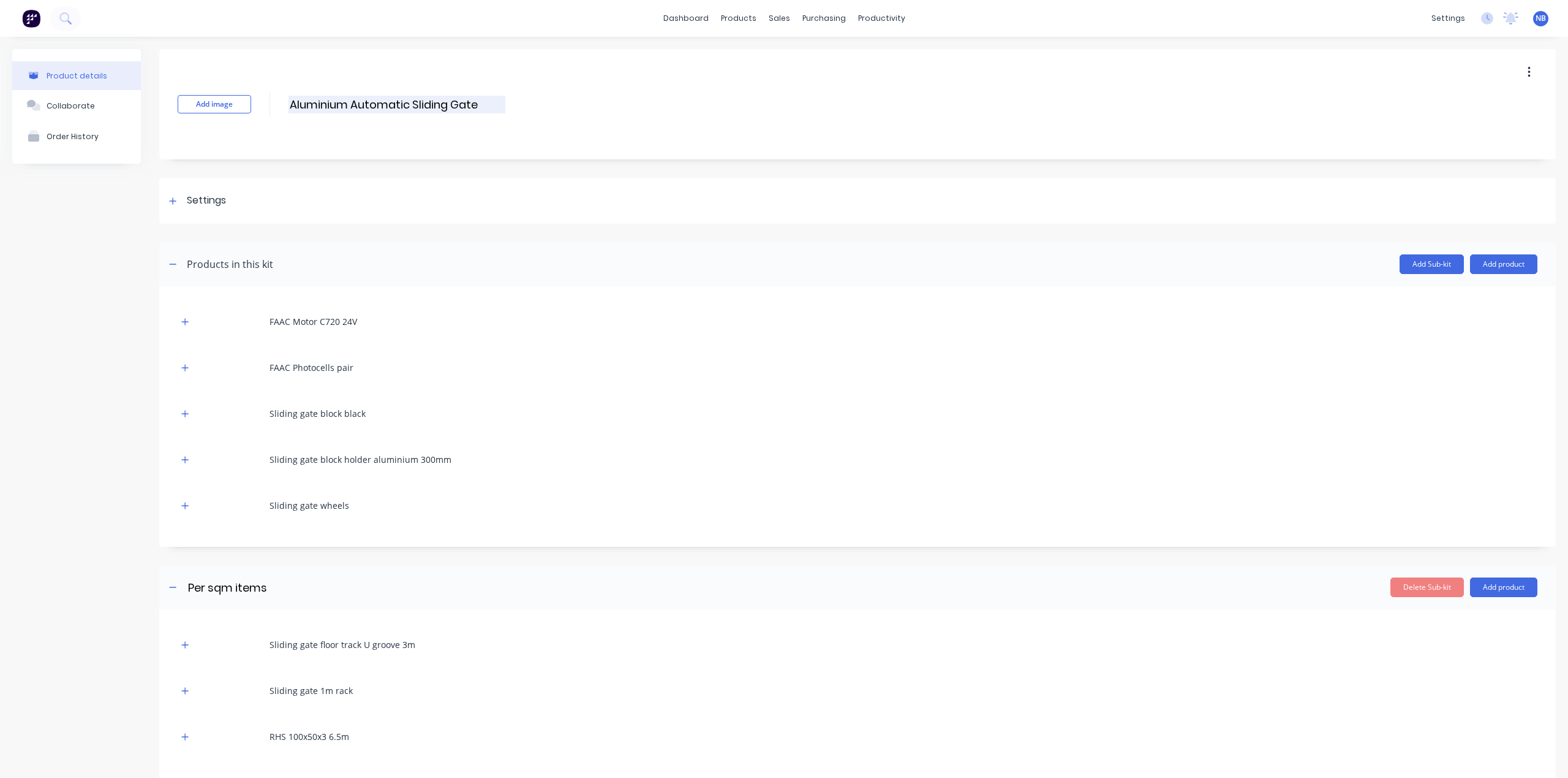
click at [475, 98] on input "Aluminium Automatic Sliding Gate" at bounding box center [396, 104] width 217 height 17
click at [182, 191] on div "Settings" at bounding box center [858, 201] width 1396 height 46
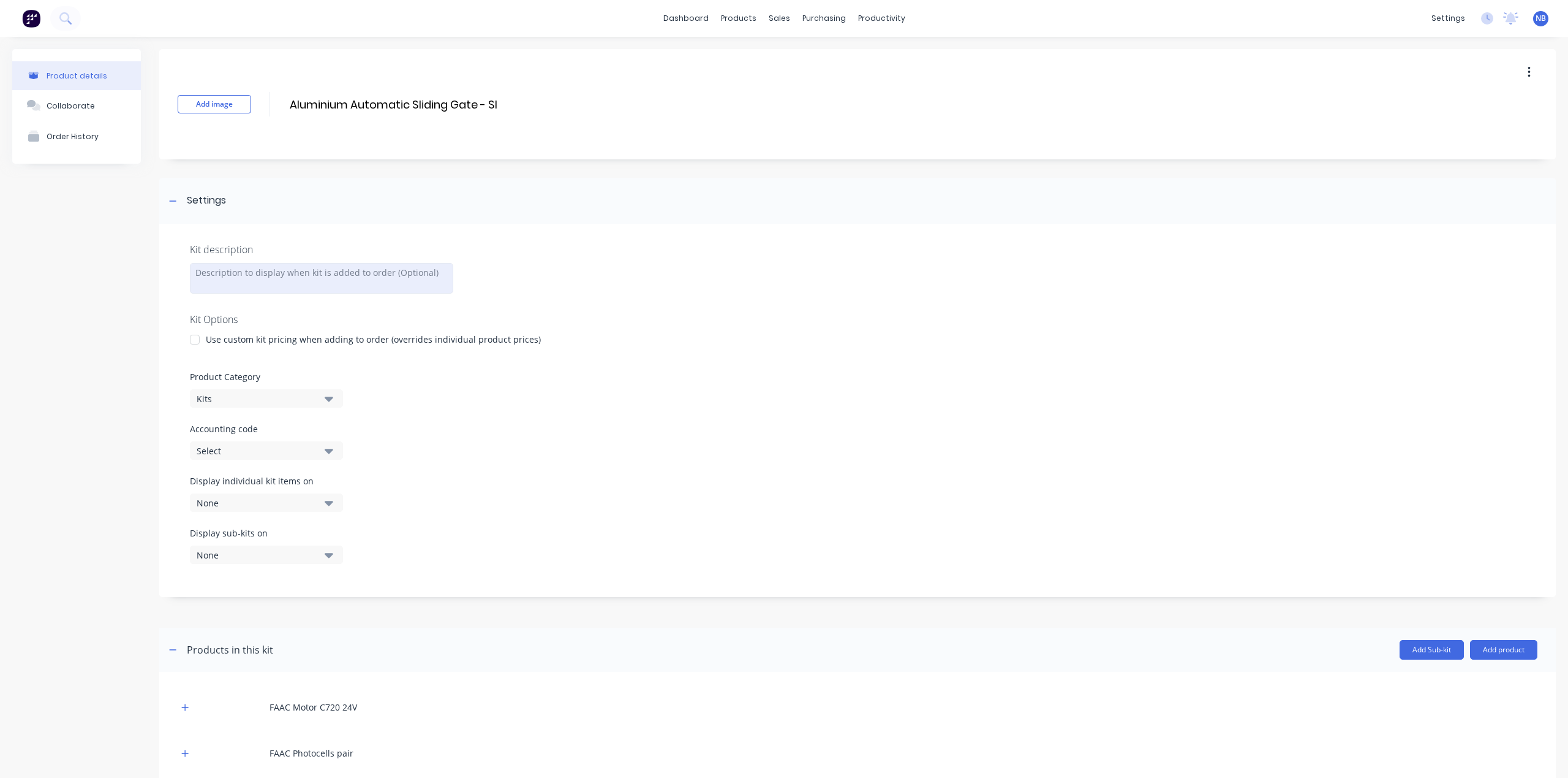
click at [306, 285] on div at bounding box center [321, 278] width 263 height 30
click at [95, 309] on div "Product details Collaborate Order History" at bounding box center [76, 680] width 129 height 1262
click at [501, 101] on input "Aluminium Automatic Sliding Gate - SI" at bounding box center [396, 104] width 217 height 17
click at [25, 374] on div "Product details Collaborate Order History" at bounding box center [76, 680] width 129 height 1262
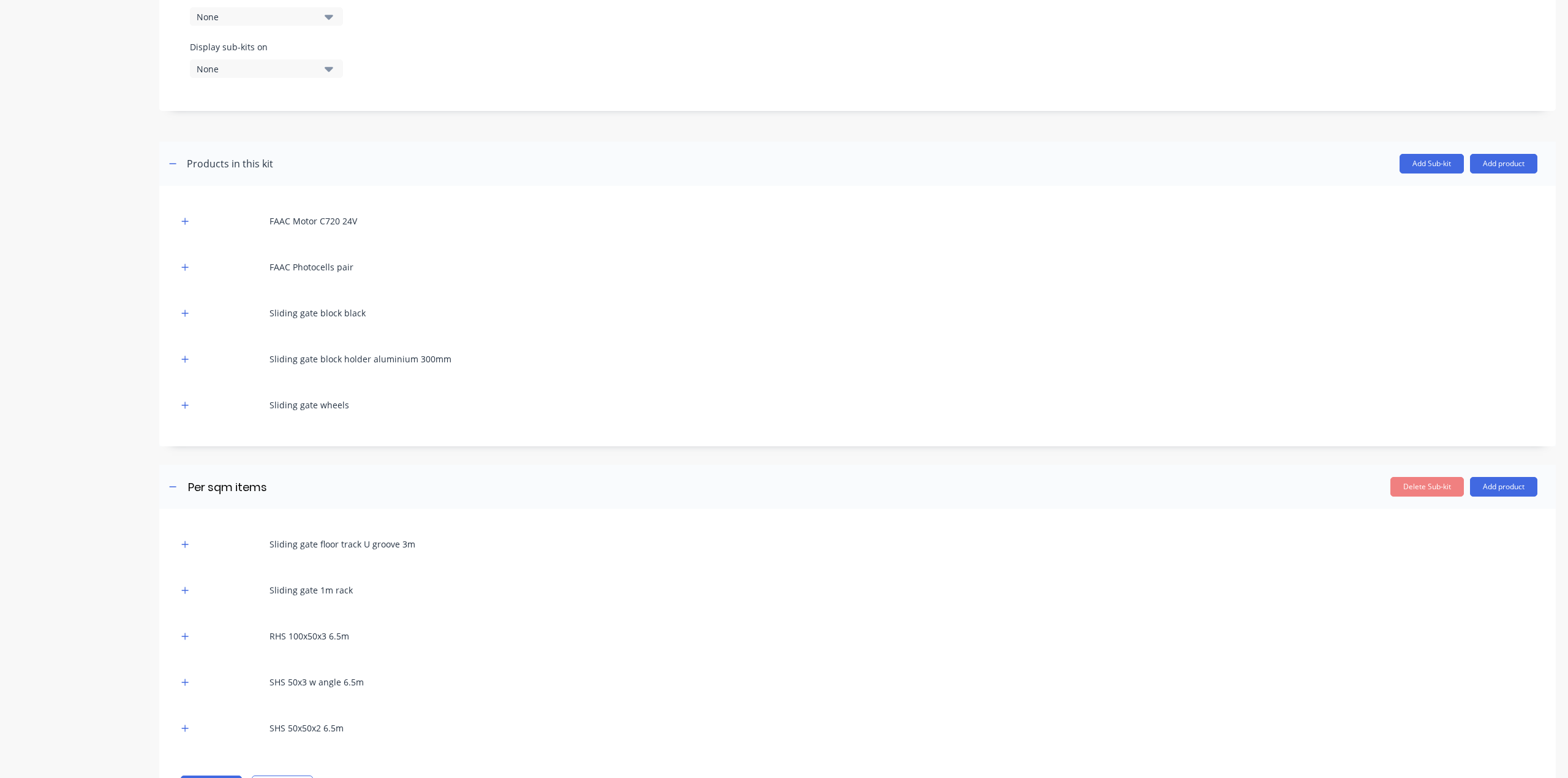
scroll to position [543, 0]
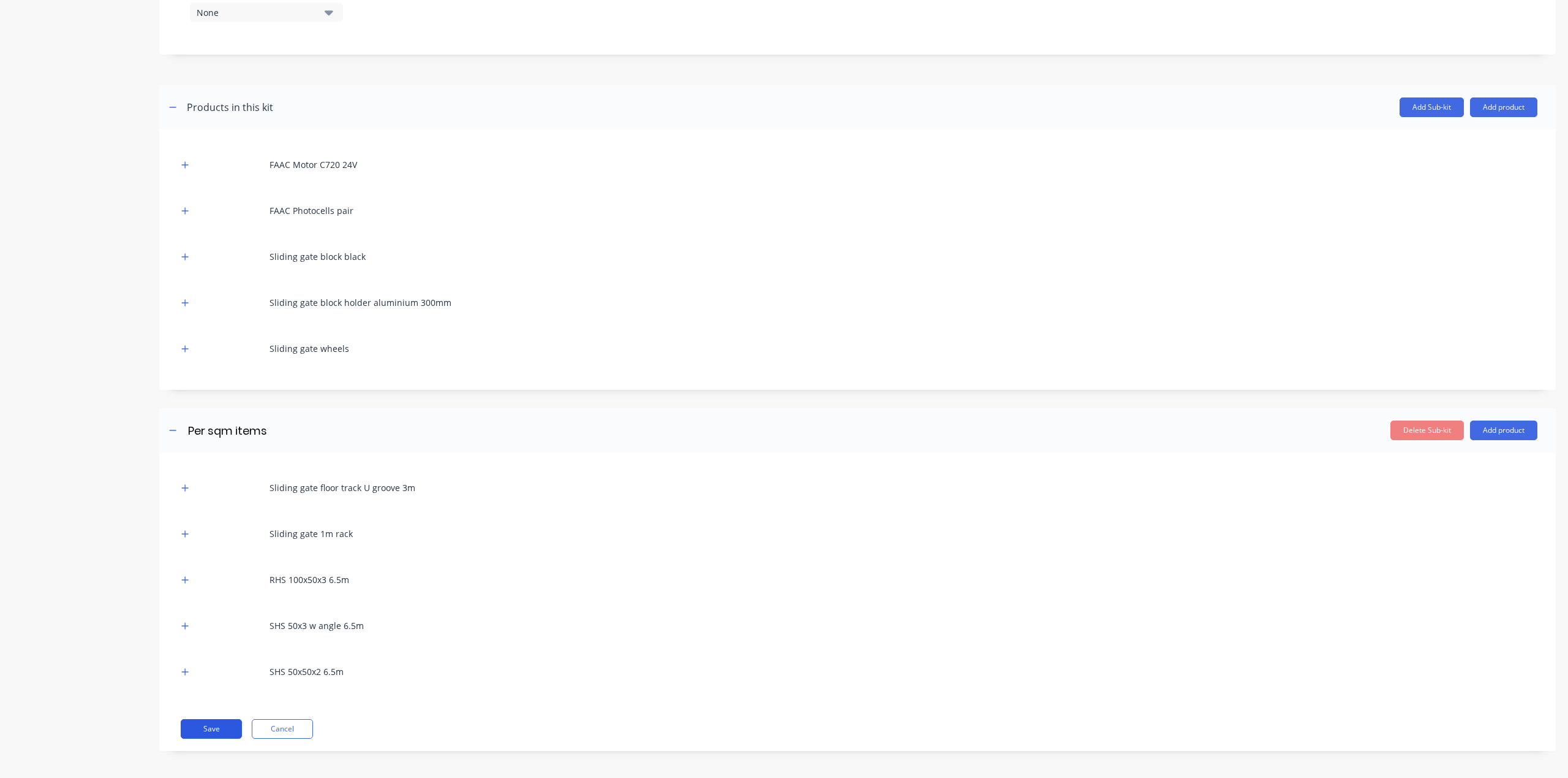
click at [207, 722] on button "Save" at bounding box center [211, 729] width 61 height 20
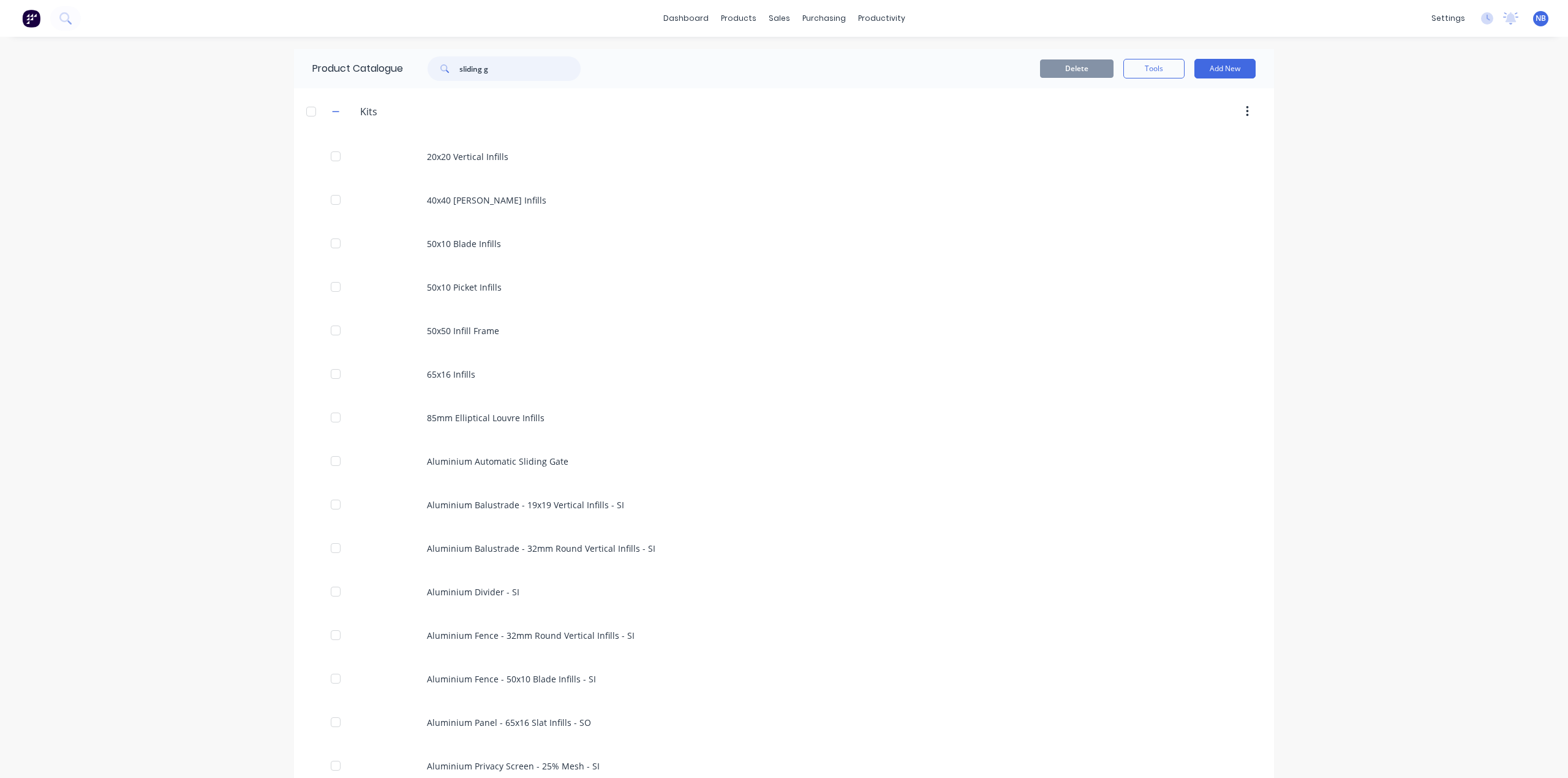
drag, startPoint x: 524, startPoint y: 67, endPoint x: 397, endPoint y: 51, distance: 128.0
click at [400, 50] on div "Product Catalogue sliding g" at bounding box center [452, 69] width 317 height 39
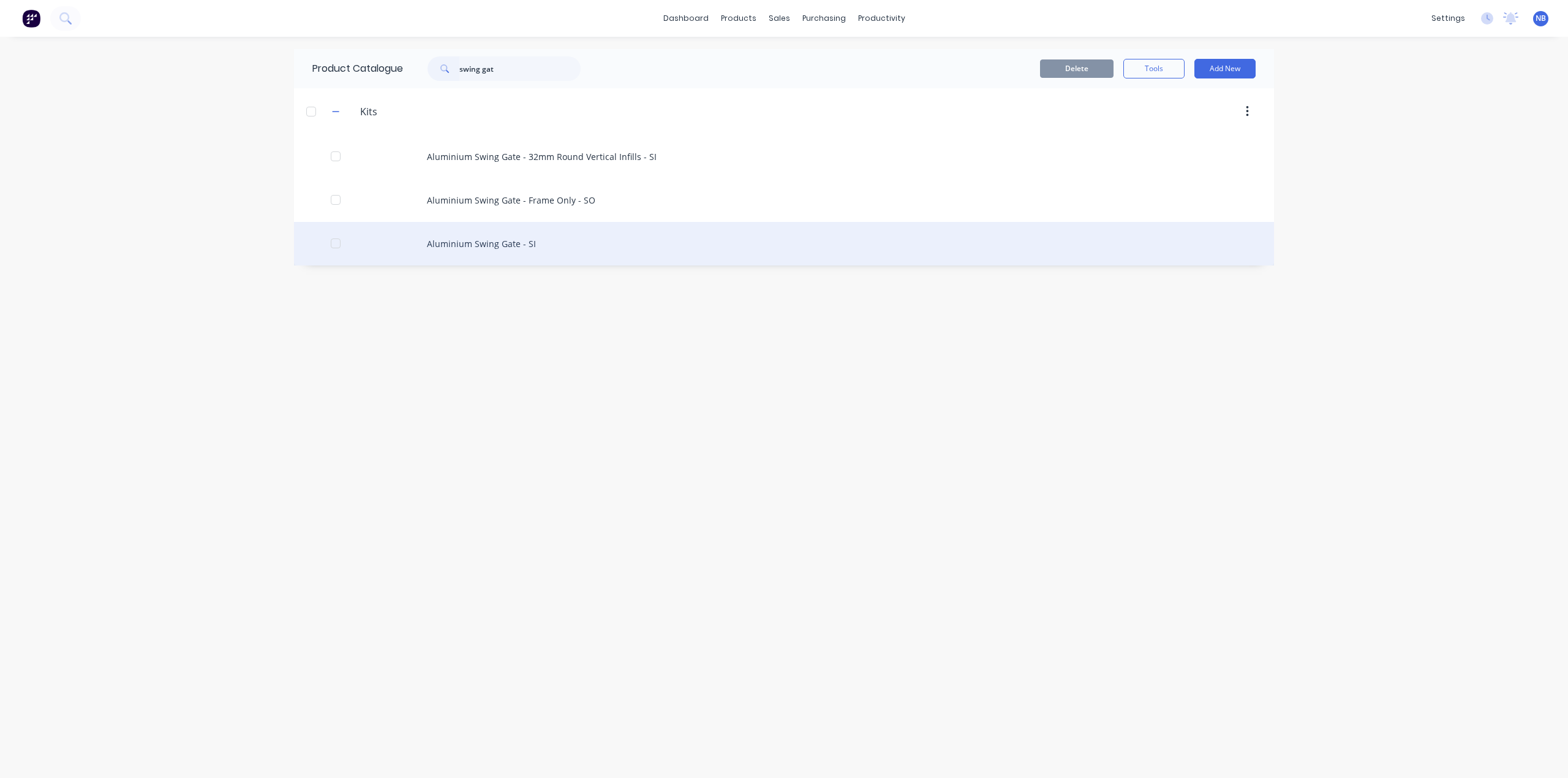
click at [524, 251] on div "Aluminium Swing Gate - SI" at bounding box center [784, 243] width 980 height 43
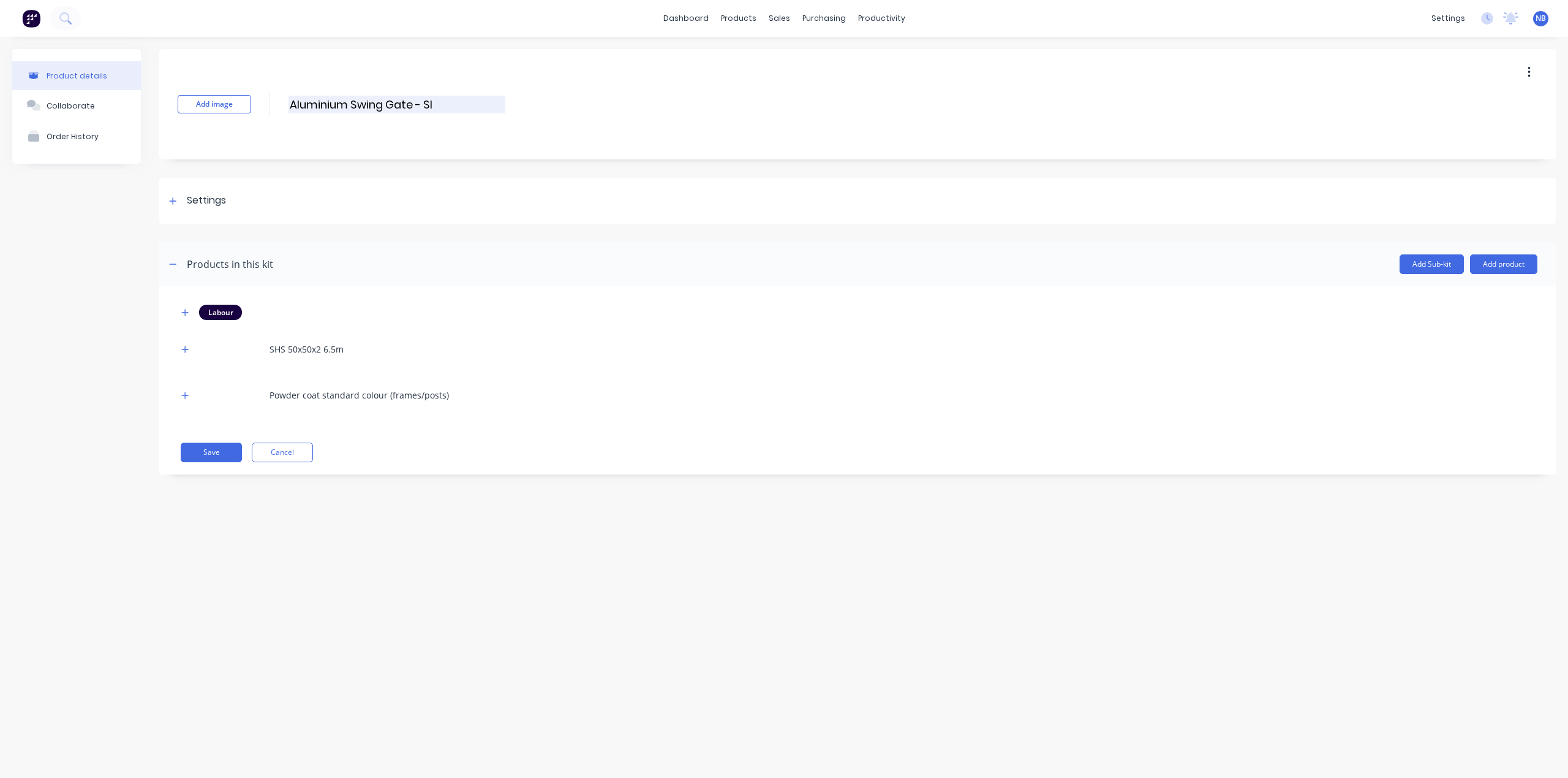
click at [449, 95] on input "Aluminium Swing Gate - SI" at bounding box center [396, 104] width 217 height 17
click at [446, 107] on input "Aluminium Swing Gate - SI" at bounding box center [396, 104] width 217 height 17
drag, startPoint x: 62, startPoint y: 251, endPoint x: 98, endPoint y: 236, distance: 39.0
click at [62, 251] on div "Product details Collaborate Order History" at bounding box center [76, 271] width 129 height 443
click at [175, 201] on icon at bounding box center [173, 201] width 8 height 8
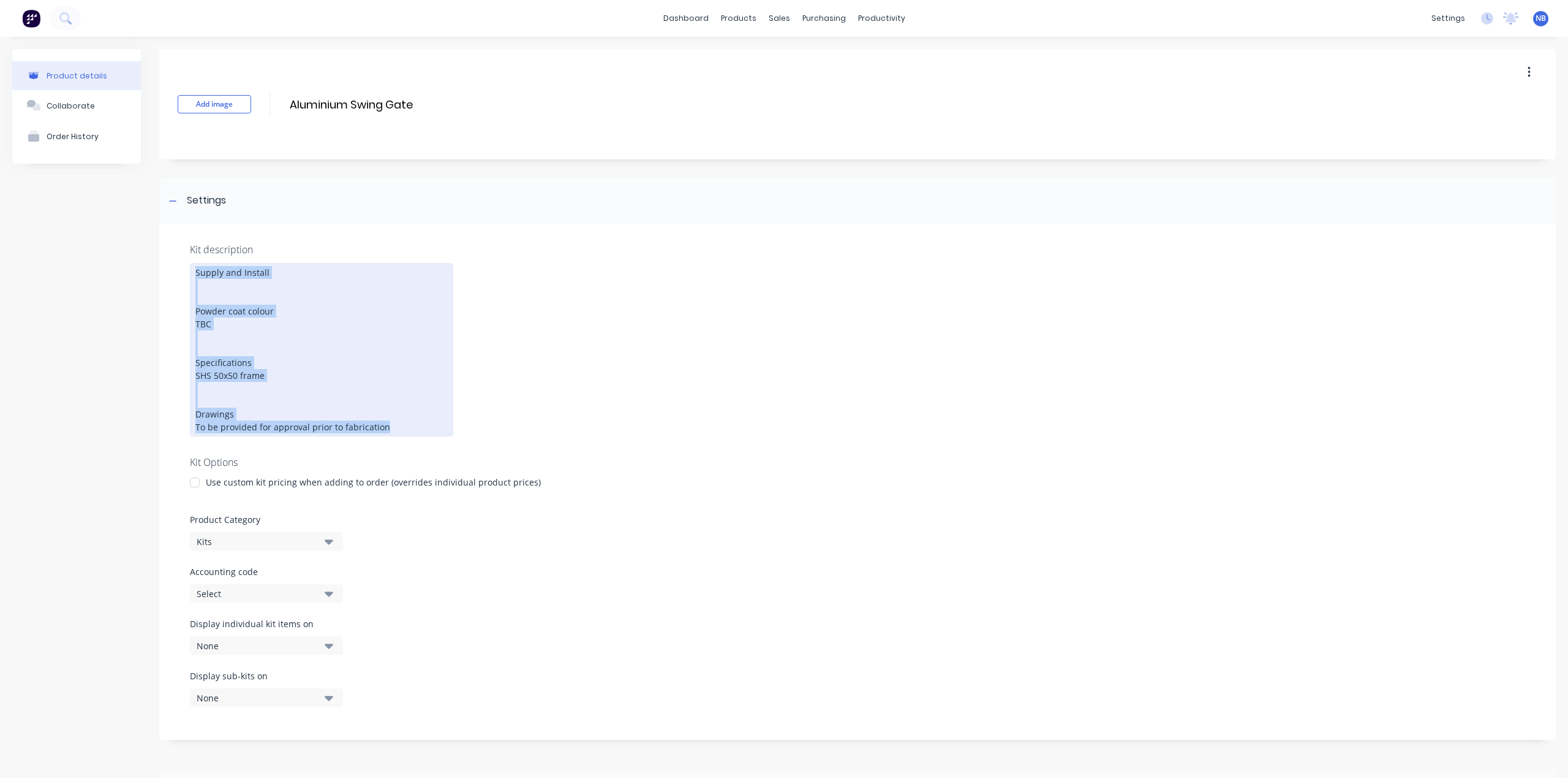
drag, startPoint x: 411, startPoint y: 412, endPoint x: 182, endPoint y: 263, distance: 273.2
click at [182, 263] on div "Kit description Supply and Install Powder coat colour TBC Specifications SHS 50…" at bounding box center [858, 482] width 1396 height 516
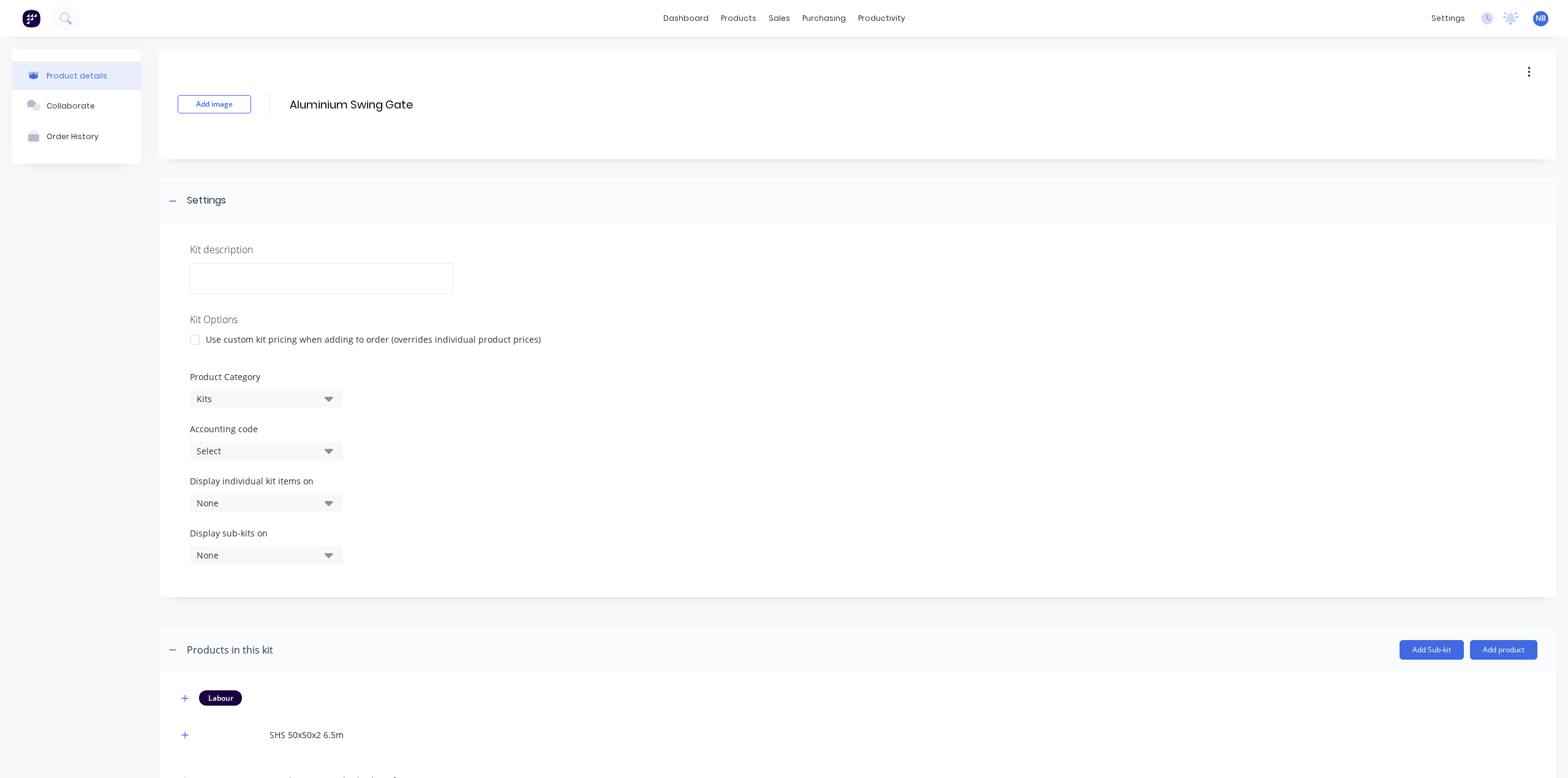
click at [51, 397] on div "Product details Collaborate Order History" at bounding box center [76, 464] width 129 height 829
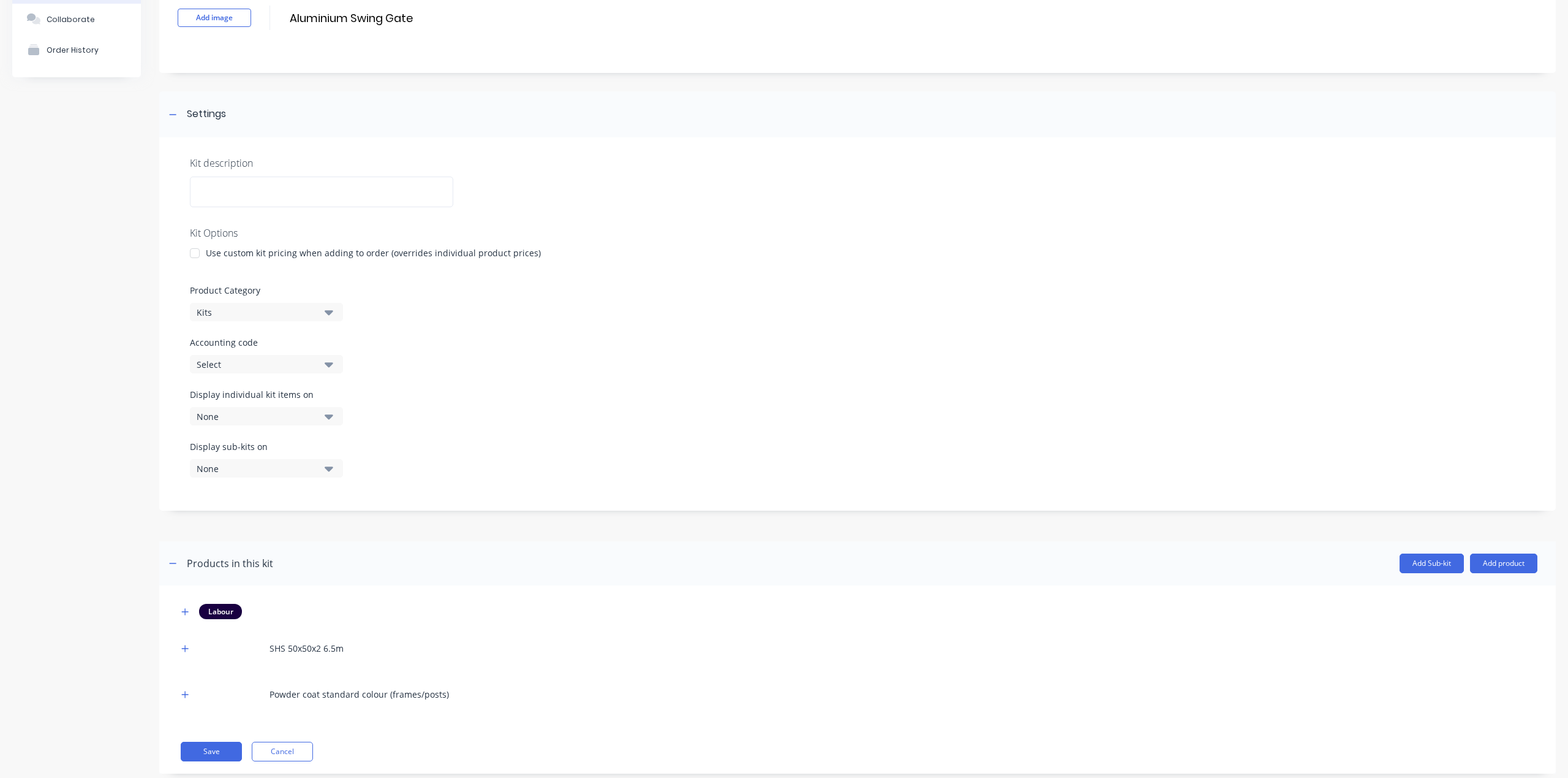
scroll to position [109, 0]
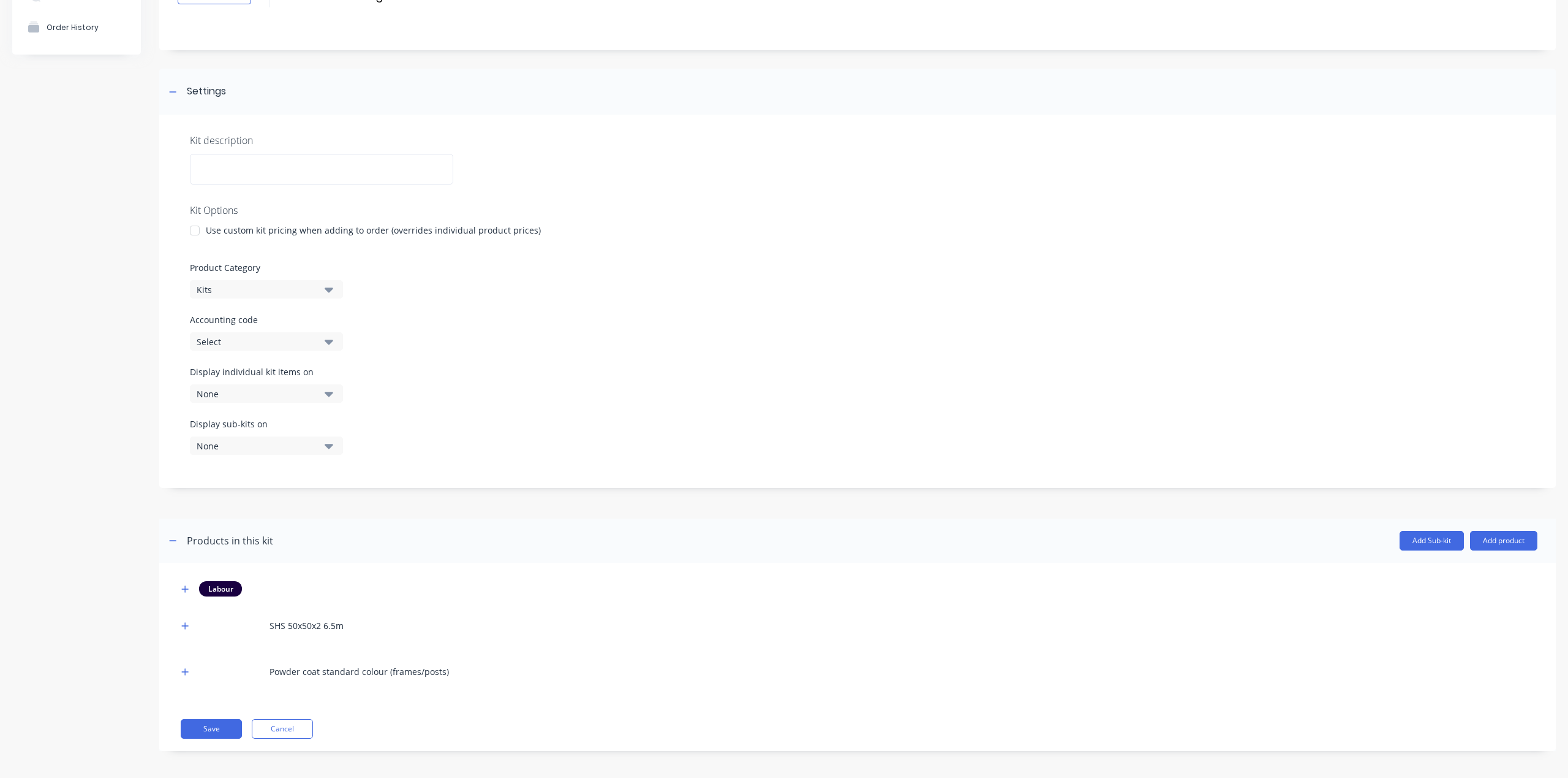
click at [201, 739] on div "Labour SHS 50x50x2 6.5m Powder coat standard colour (frames/posts) Save Cancel" at bounding box center [858, 656] width 1396 height 188
click at [208, 730] on button "Save" at bounding box center [211, 729] width 61 height 20
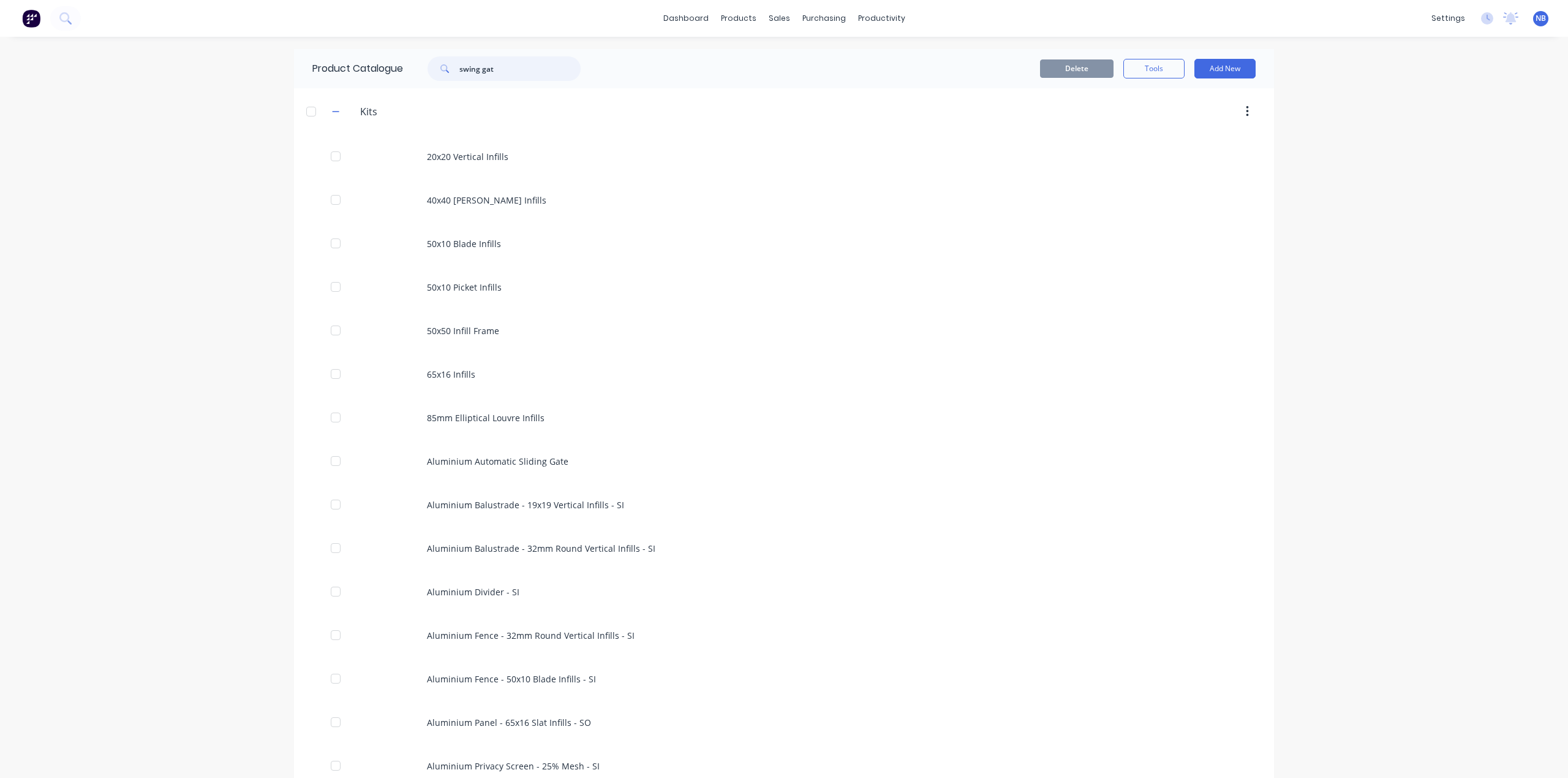
drag, startPoint x: 490, startPoint y: 70, endPoint x: 399, endPoint y: 73, distance: 91.0
click at [418, 63] on div "swing gat" at bounding box center [498, 69] width 166 height 24
drag, startPoint x: 494, startPoint y: 72, endPoint x: 432, endPoint y: 60, distance: 63.2
click at [431, 59] on div "sliding" at bounding box center [504, 69] width 153 height 24
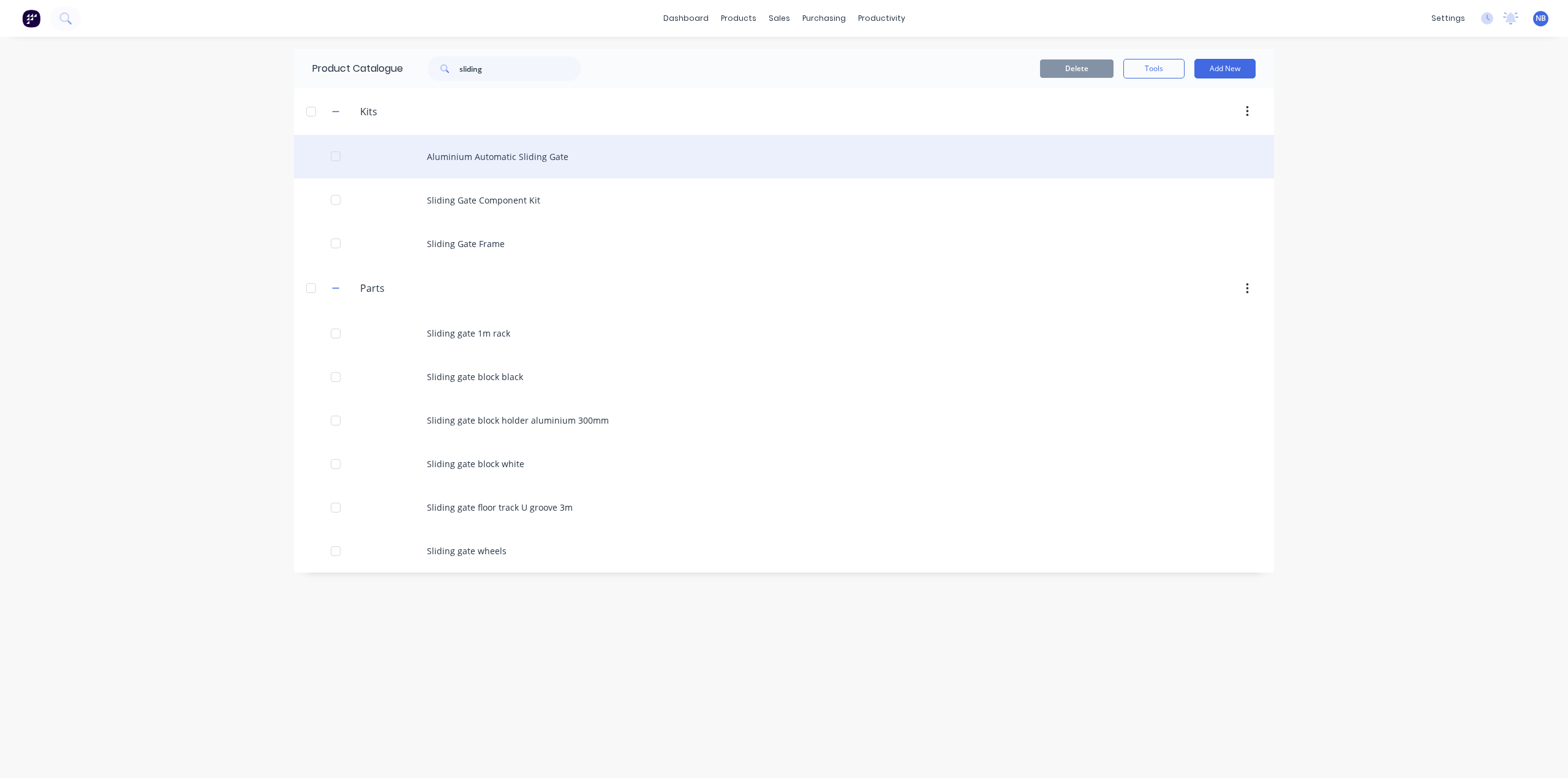
click at [517, 164] on div "Aluminium Automatic Sliding Gate" at bounding box center [784, 156] width 980 height 43
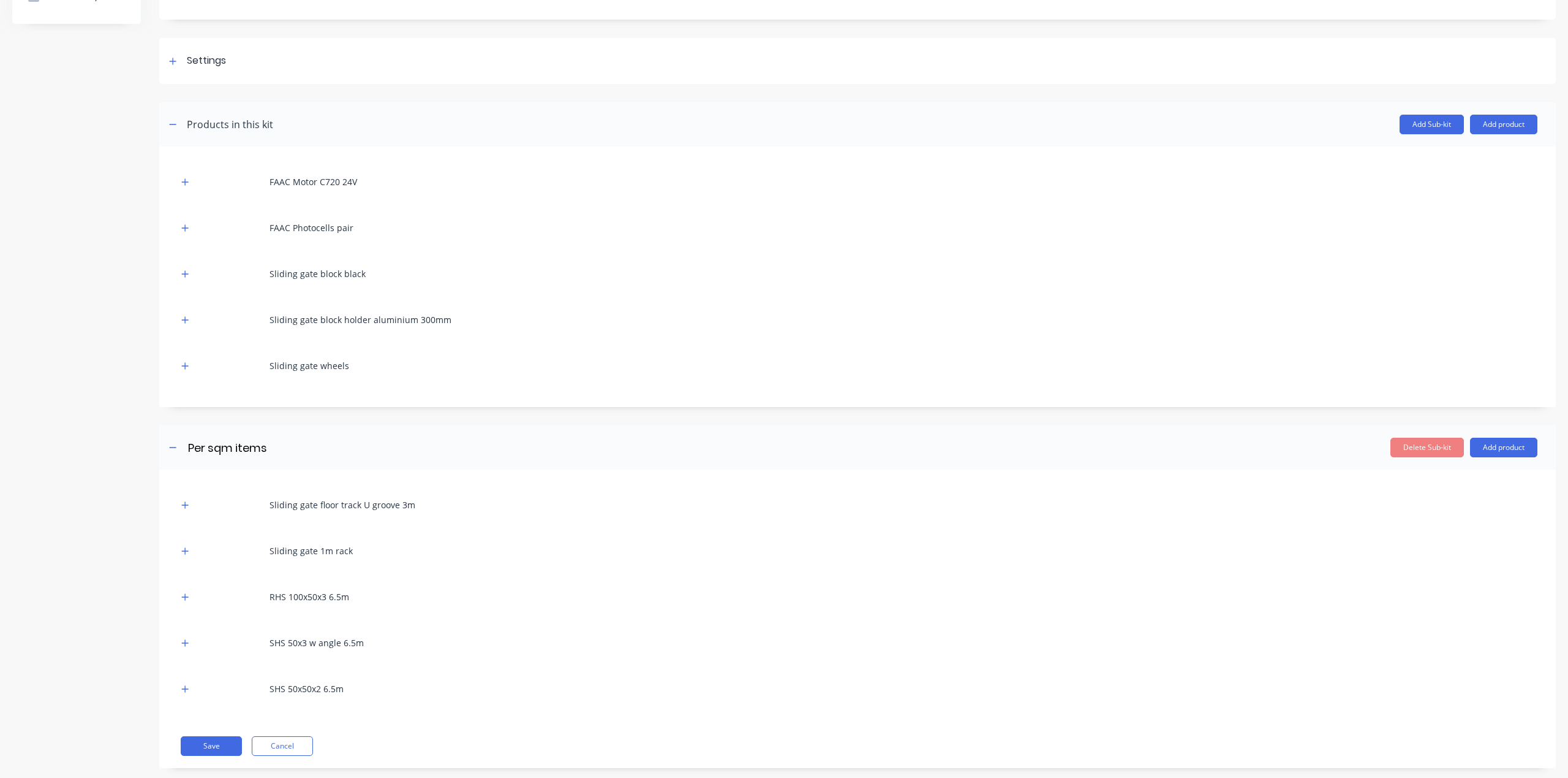
scroll to position [160, 0]
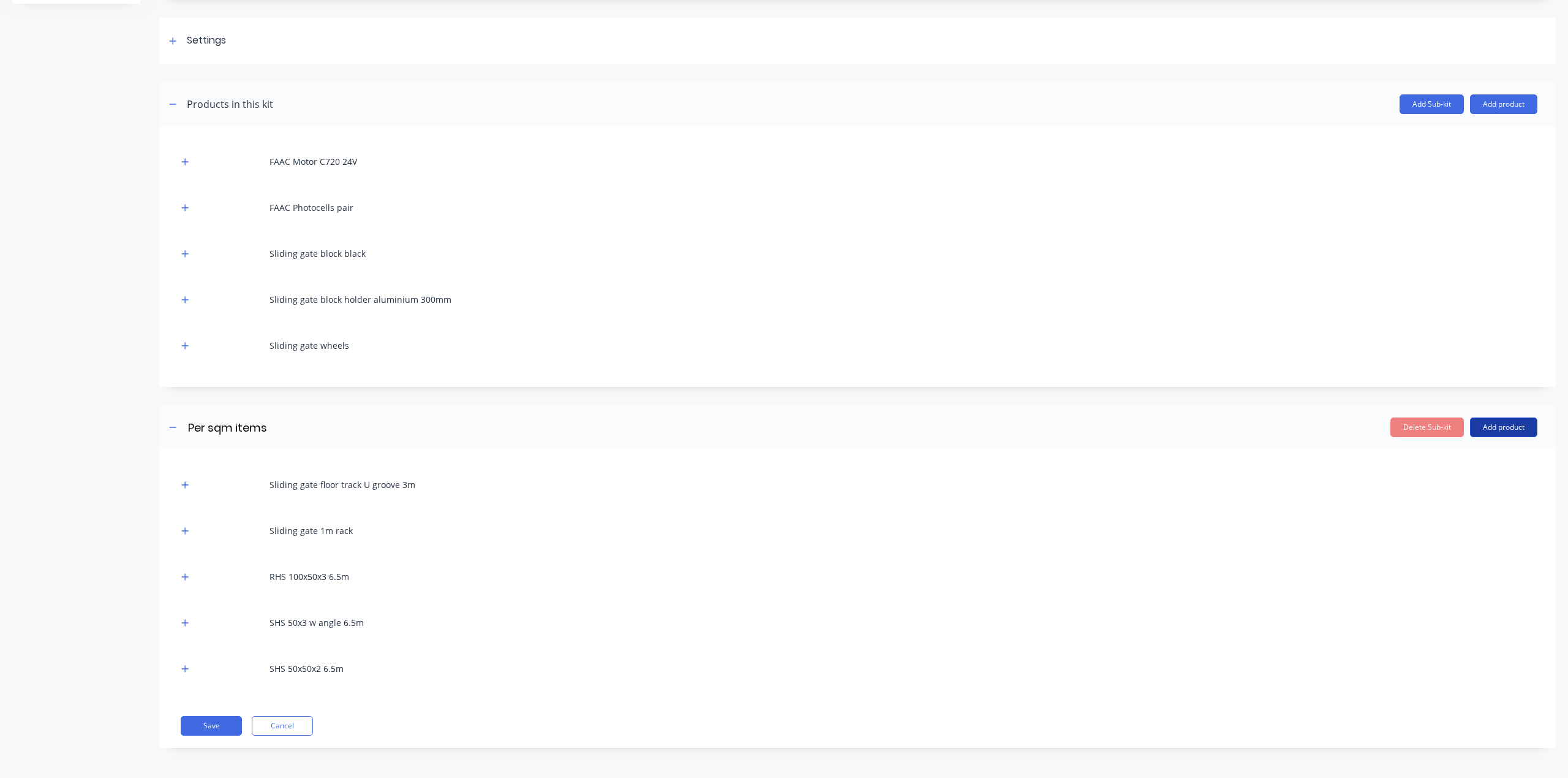
click at [1486, 431] on button "Add product" at bounding box center [1504, 428] width 67 height 20
click at [1478, 456] on div "Product catalogue" at bounding box center [1479, 458] width 95 height 17
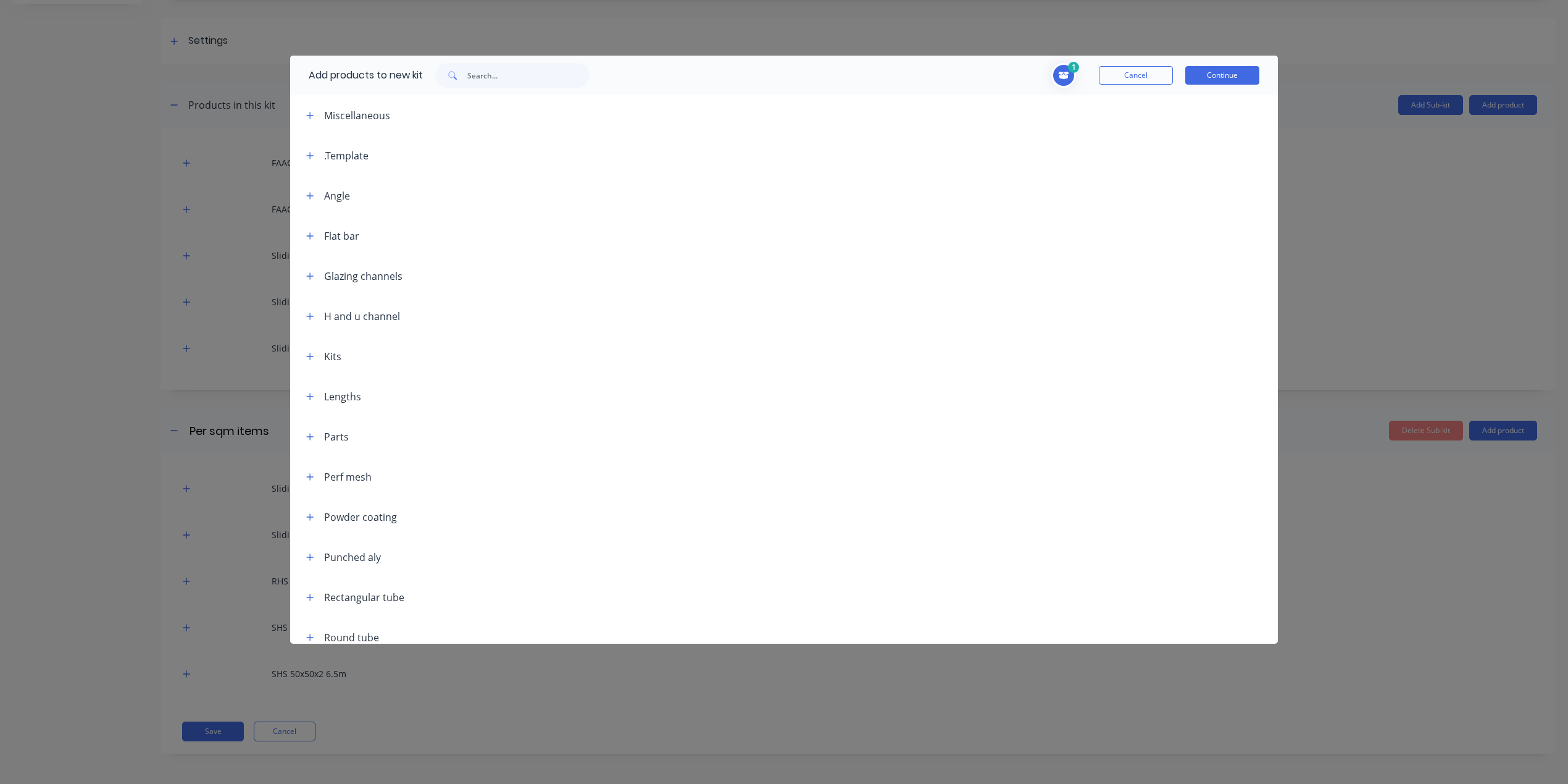
click at [1153, 82] on button "Cancel" at bounding box center [1136, 76] width 74 height 18
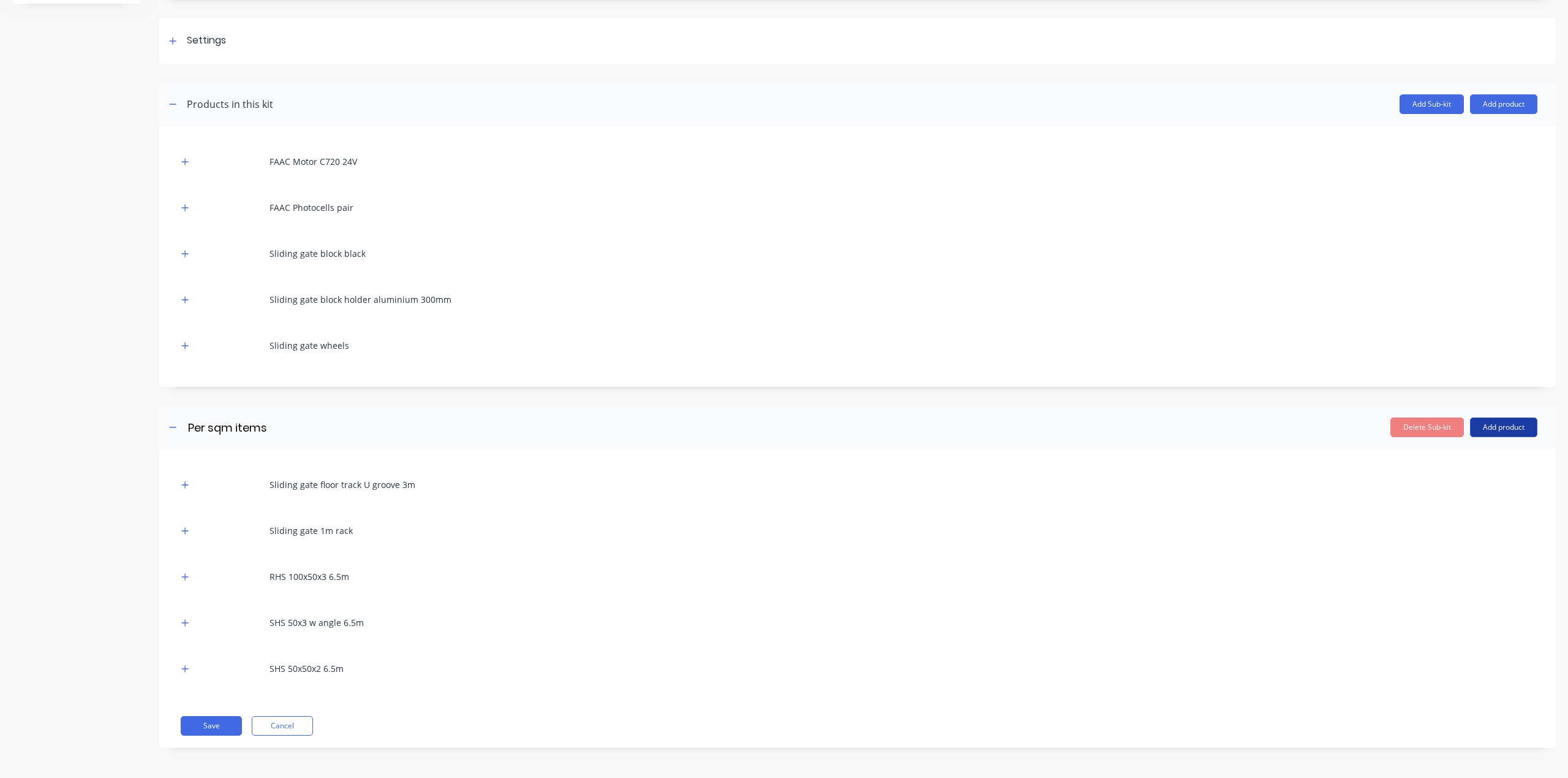
click at [1487, 425] on button "Add product" at bounding box center [1504, 428] width 67 height 20
click at [1475, 464] on div "Product catalogue" at bounding box center [1479, 458] width 95 height 17
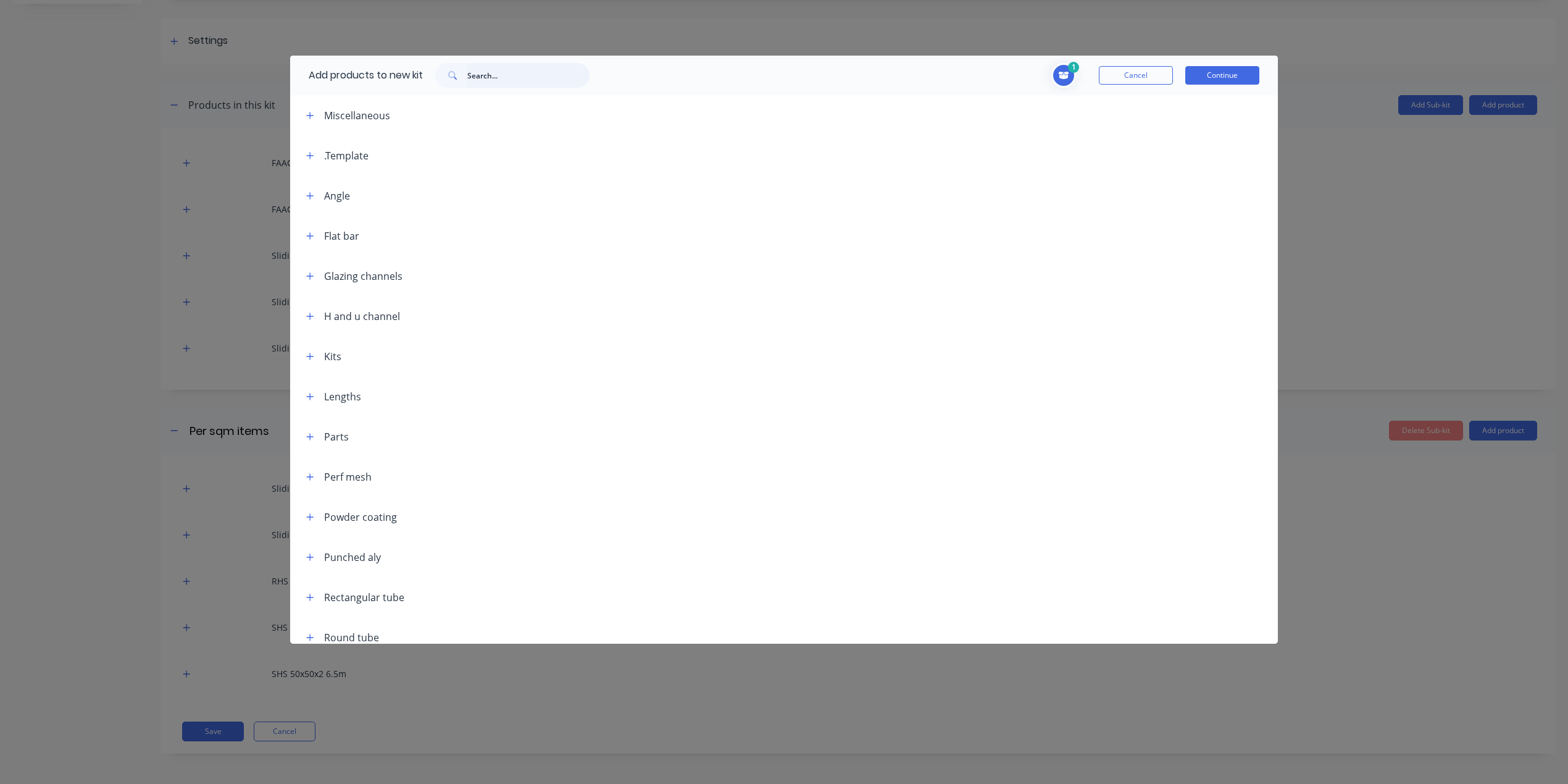
click at [530, 82] on input "text" at bounding box center [528, 76] width 122 height 24
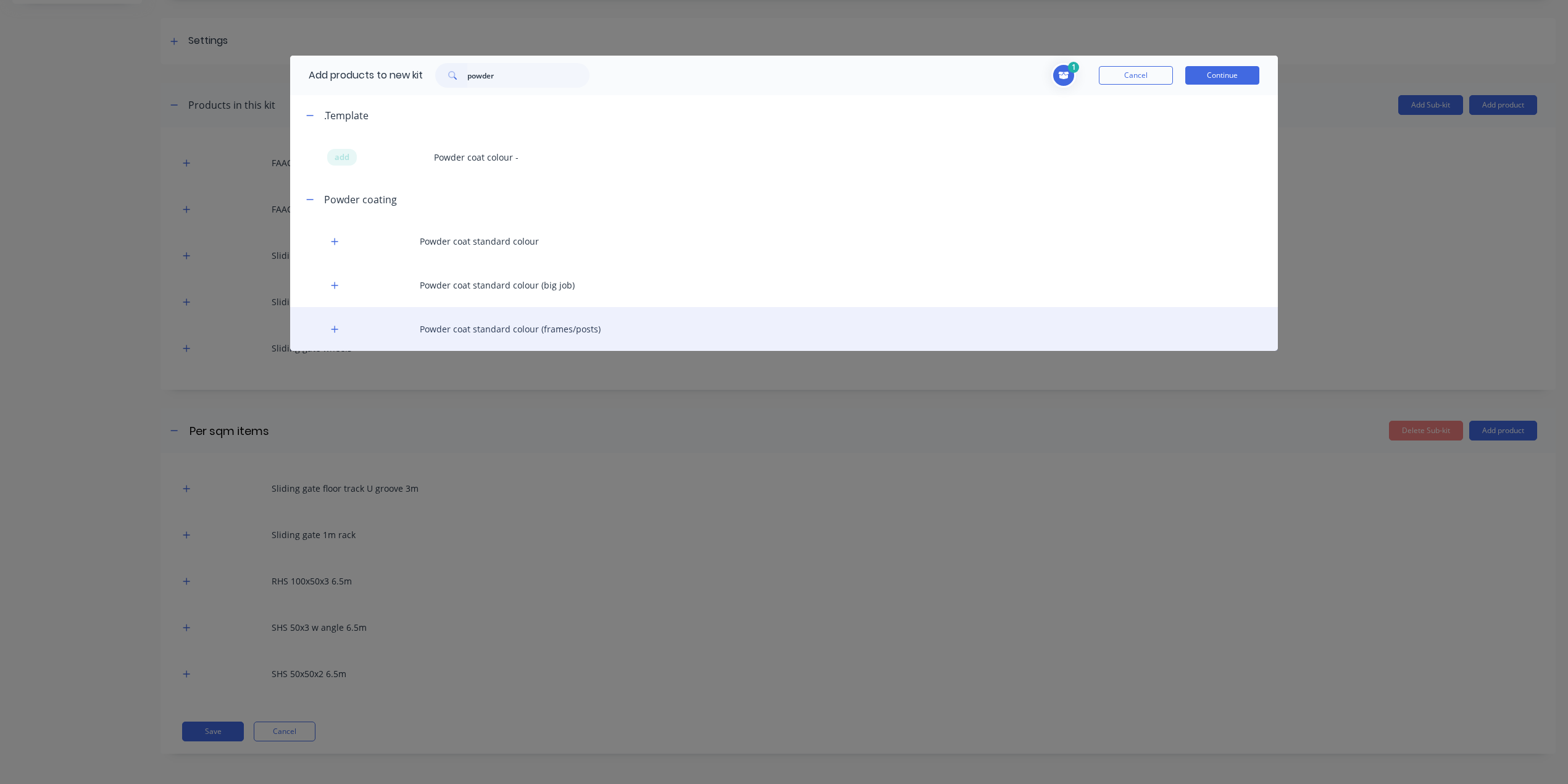
click at [518, 323] on div "Powder coat standard colour (frames/posts)" at bounding box center [784, 328] width 988 height 43
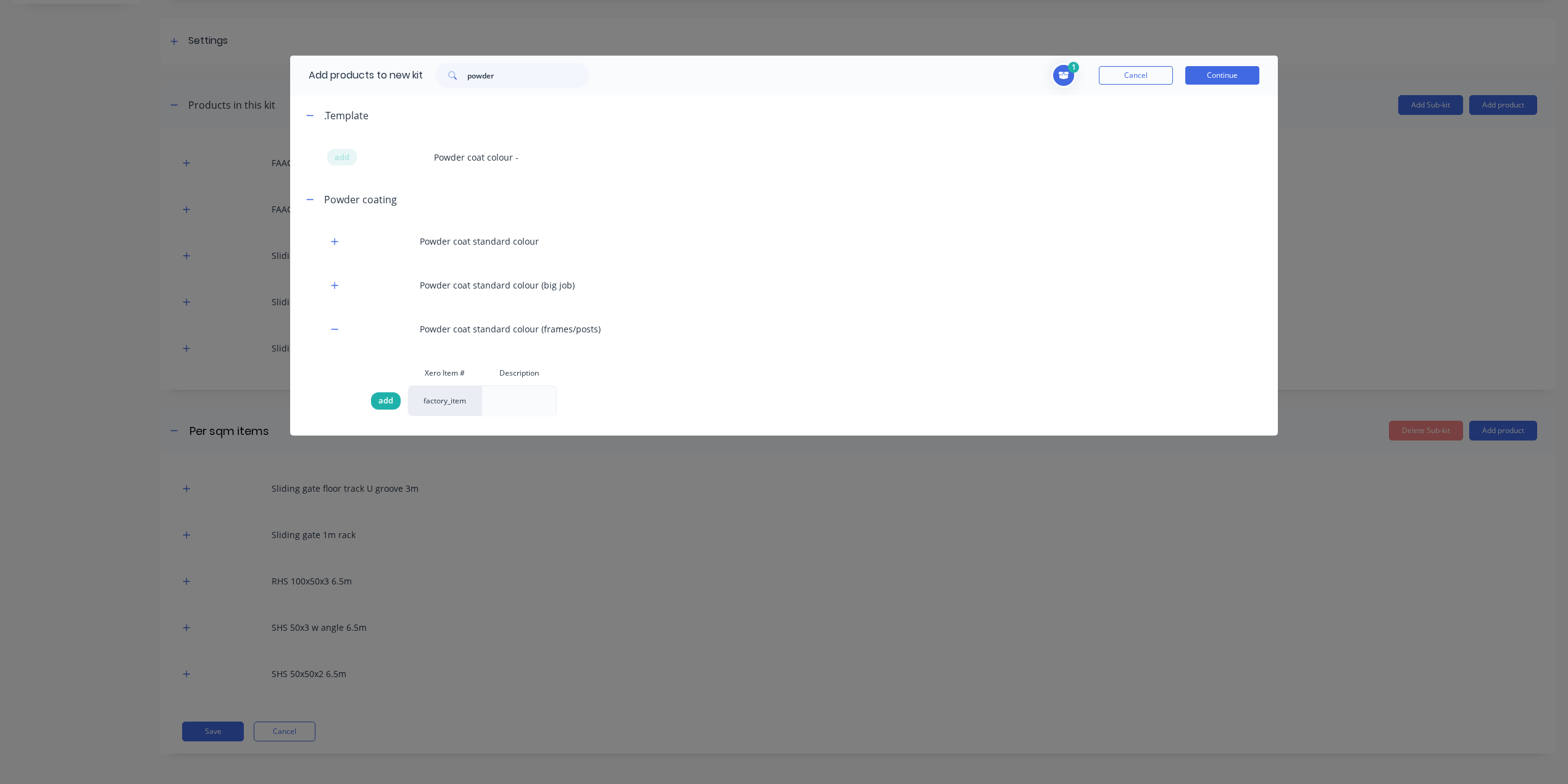
click at [386, 408] on div "add" at bounding box center [386, 400] width 30 height 18
click at [1216, 79] on button "Continue" at bounding box center [1222, 76] width 74 height 18
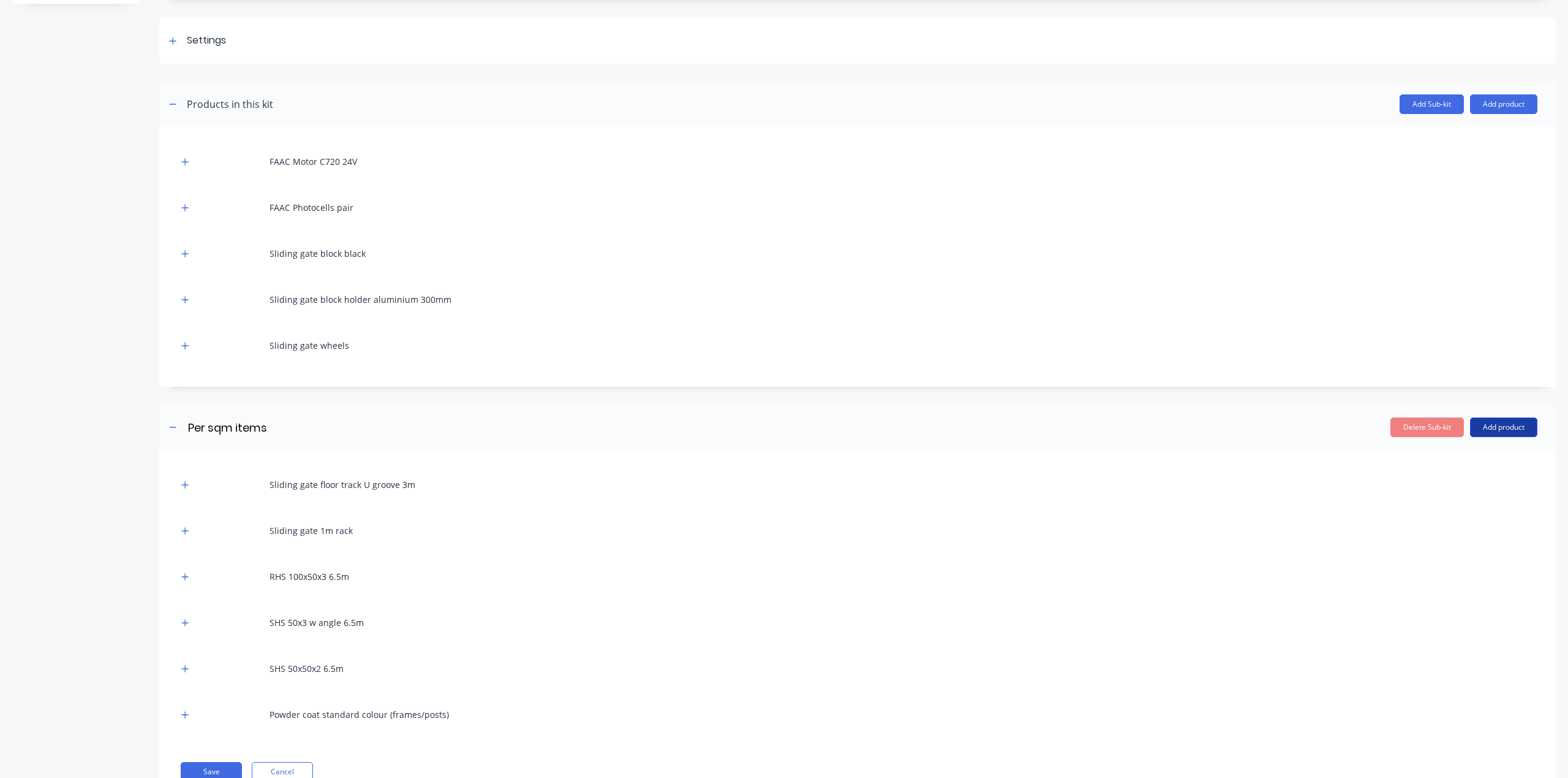
click at [1498, 427] on button "Add product" at bounding box center [1504, 428] width 67 height 20
click at [1490, 487] on div "Labour" at bounding box center [1479, 483] width 95 height 17
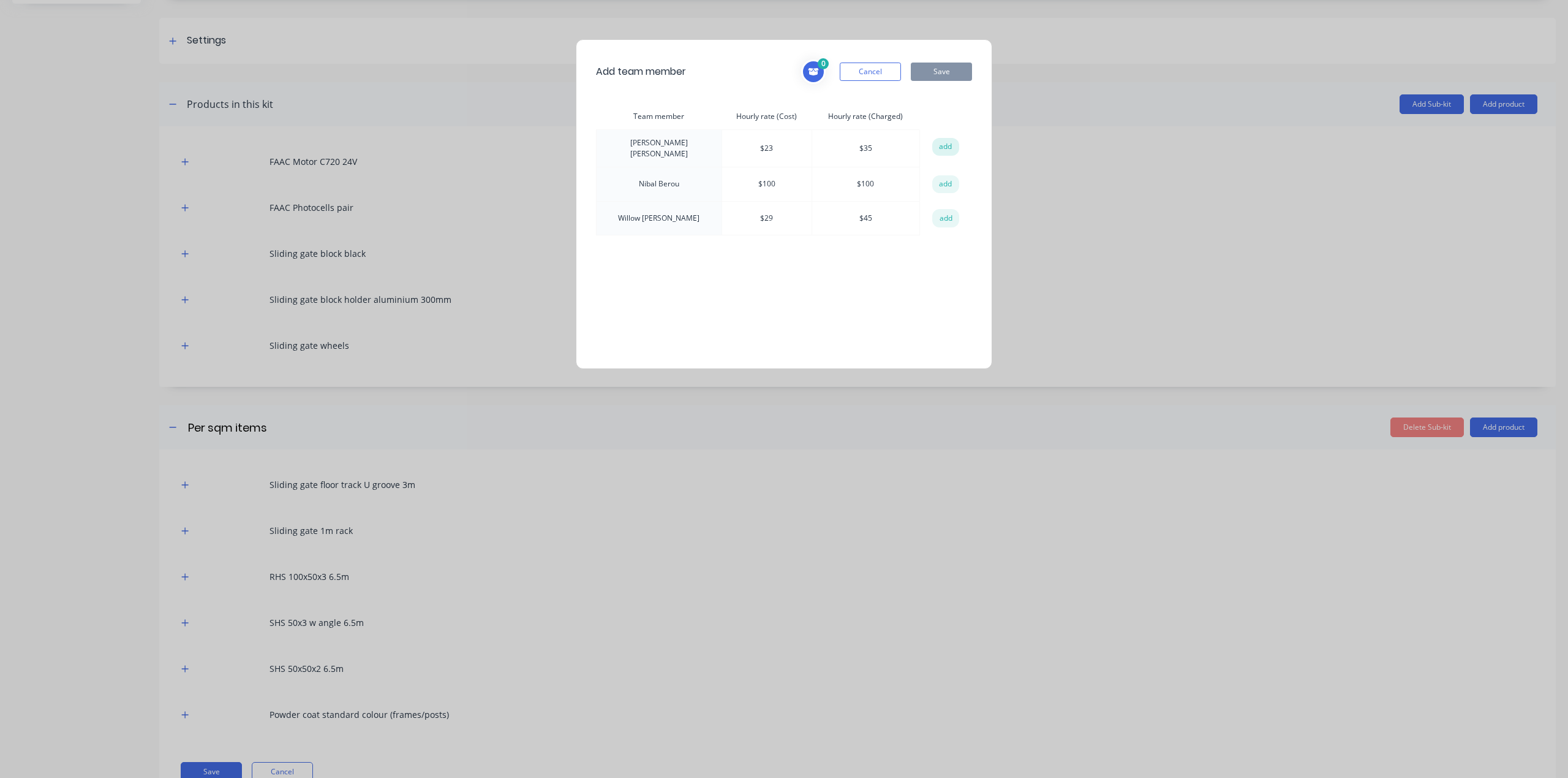
click at [939, 150] on button "add" at bounding box center [946, 147] width 27 height 18
click at [946, 185] on button "add" at bounding box center [946, 185] width 27 height 18
click at [949, 217] on button "add" at bounding box center [946, 218] width 27 height 18
click at [939, 73] on button "Save" at bounding box center [941, 72] width 61 height 18
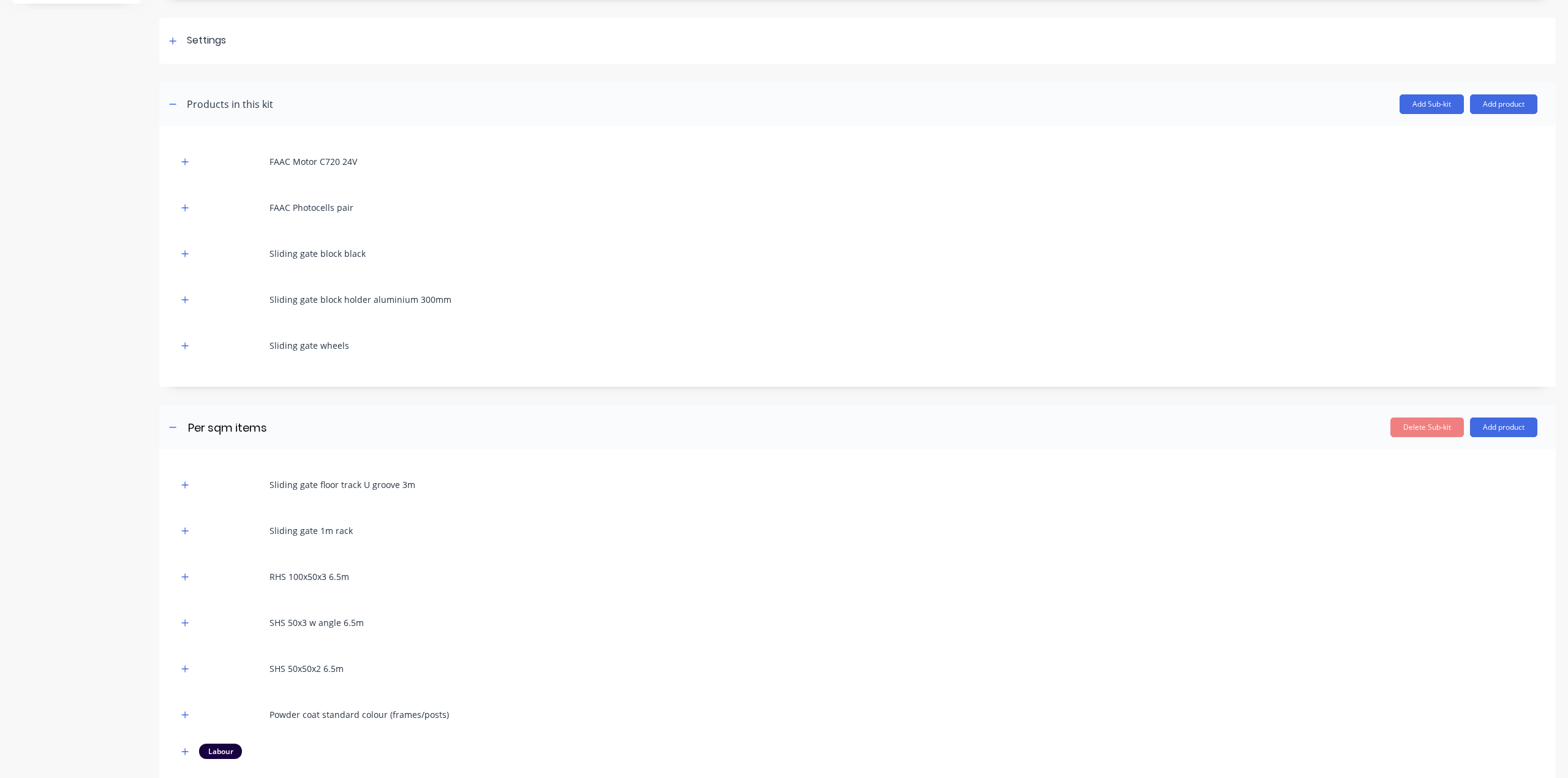
scroll to position [234, 0]
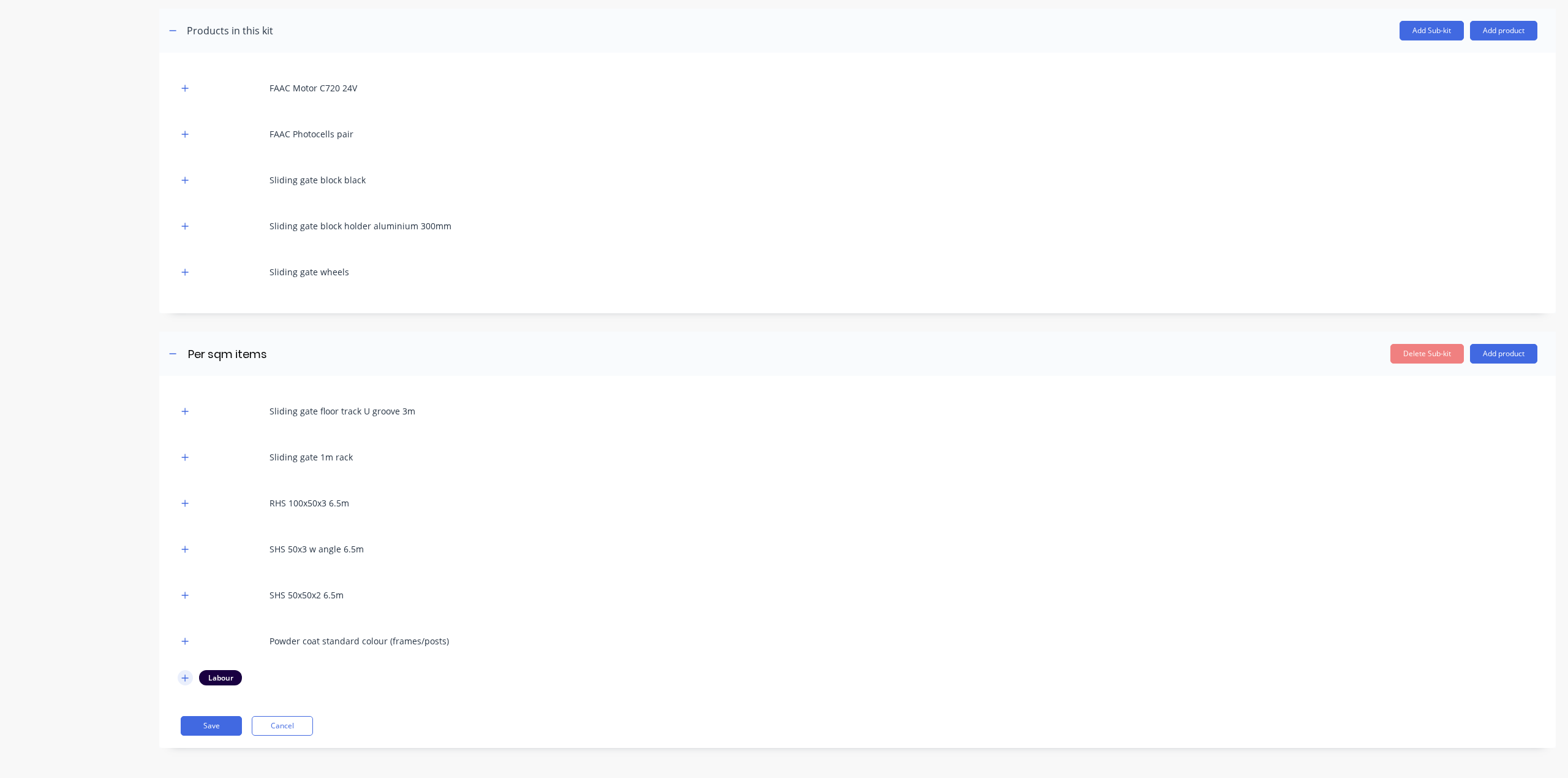
click at [179, 675] on button "button" at bounding box center [185, 677] width 15 height 15
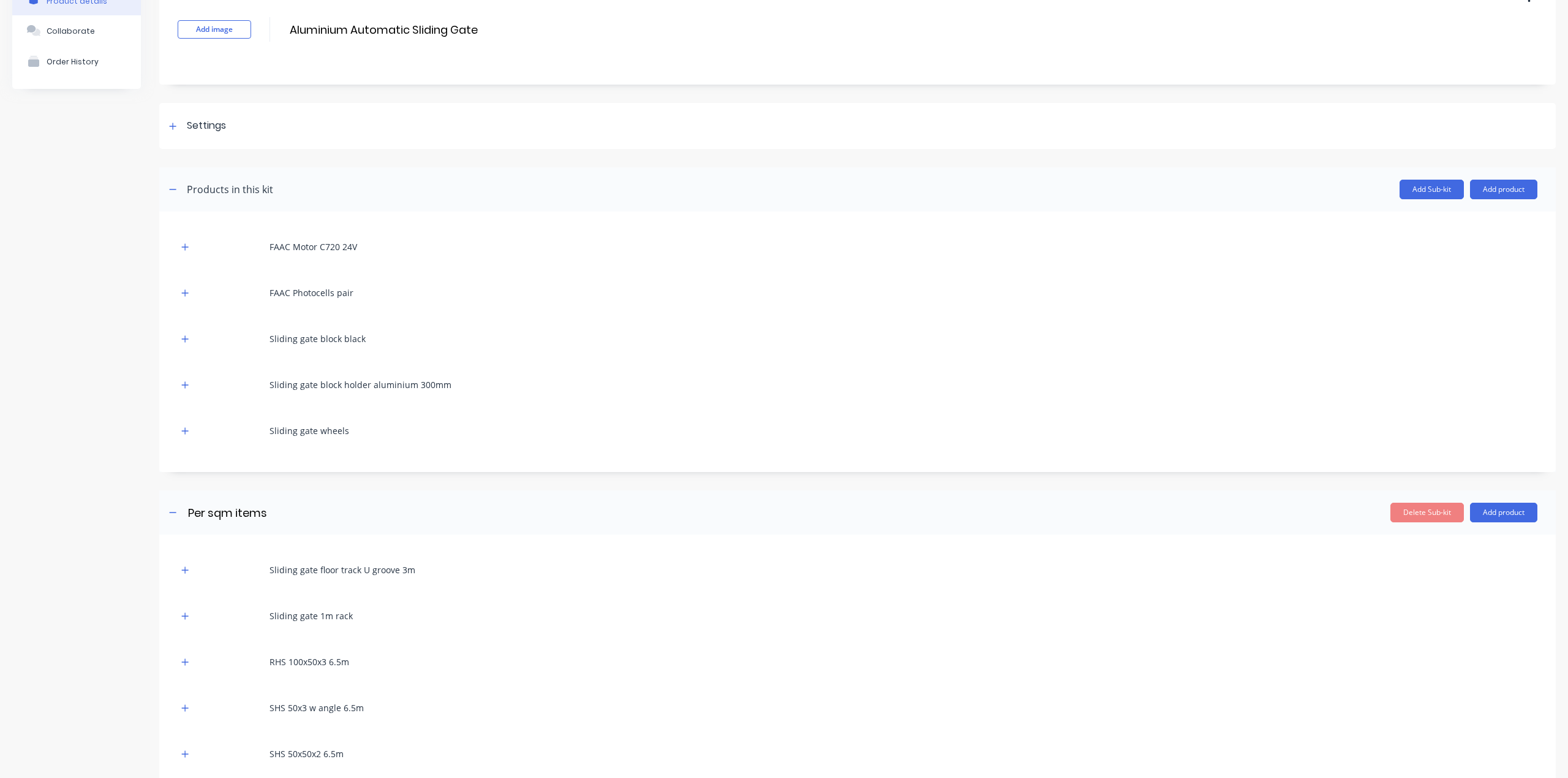
scroll to position [362, 0]
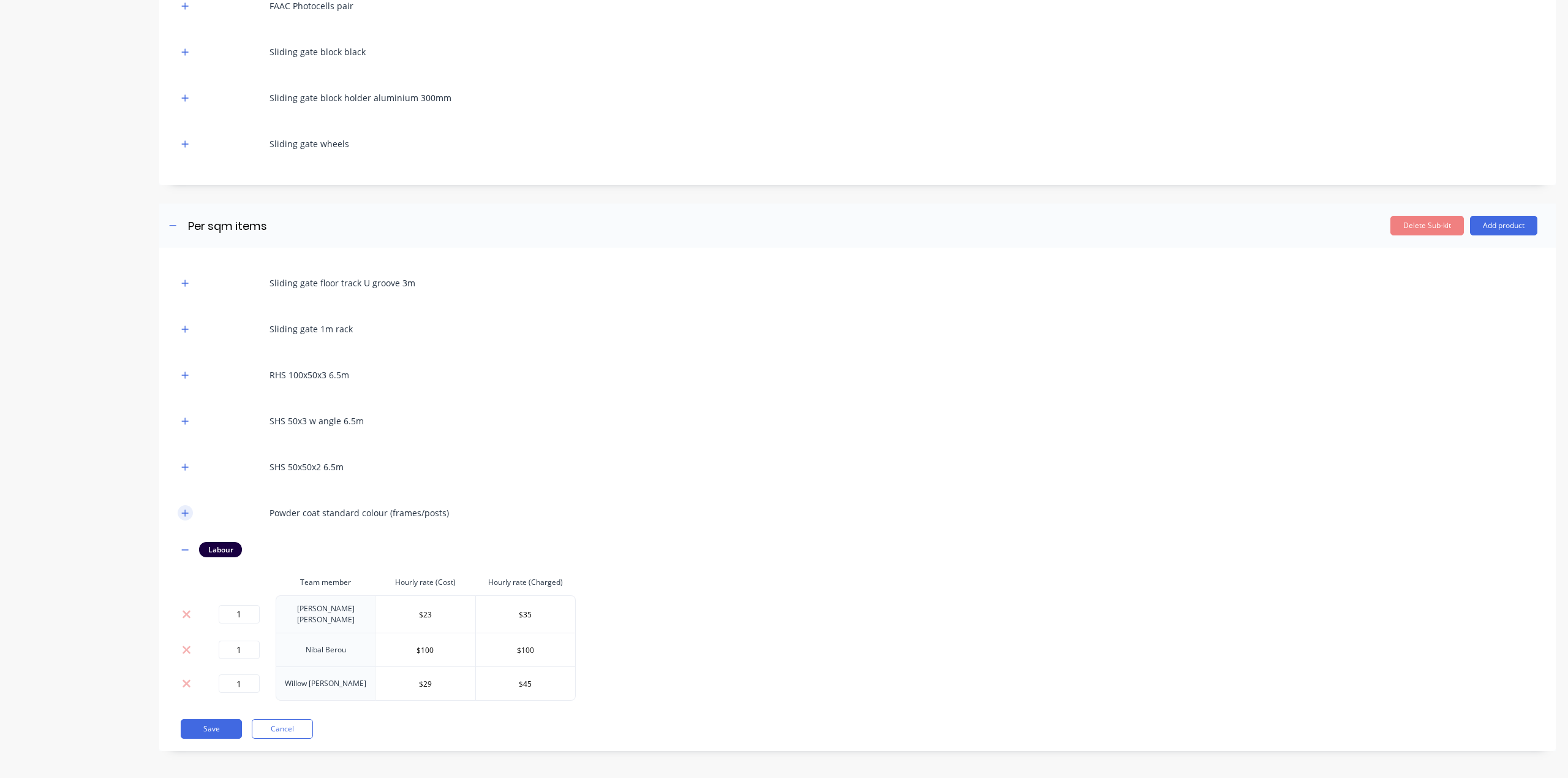
click at [187, 514] on icon "button" at bounding box center [185, 512] width 8 height 8
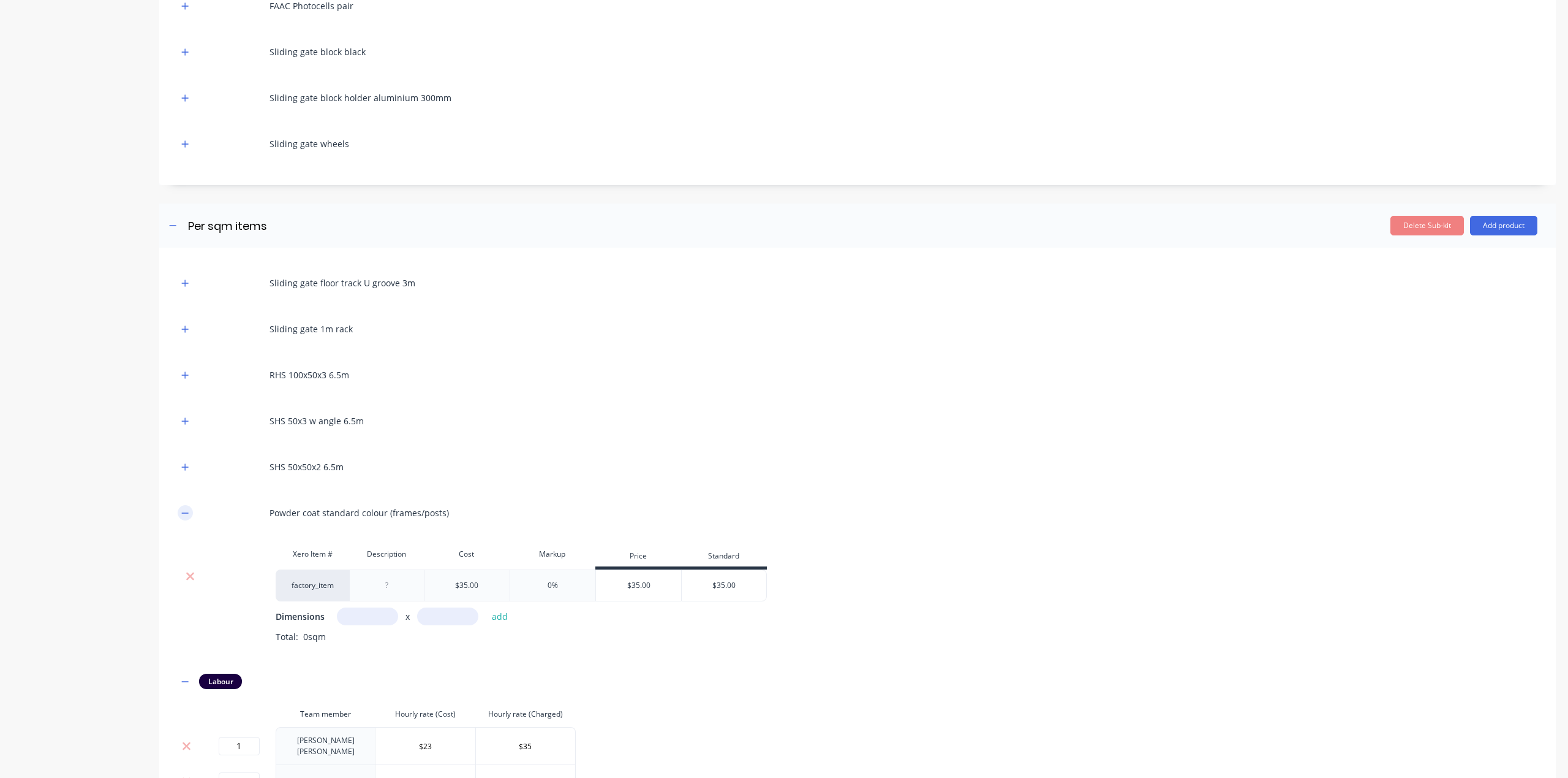
click at [187, 514] on icon "button" at bounding box center [185, 512] width 8 height 8
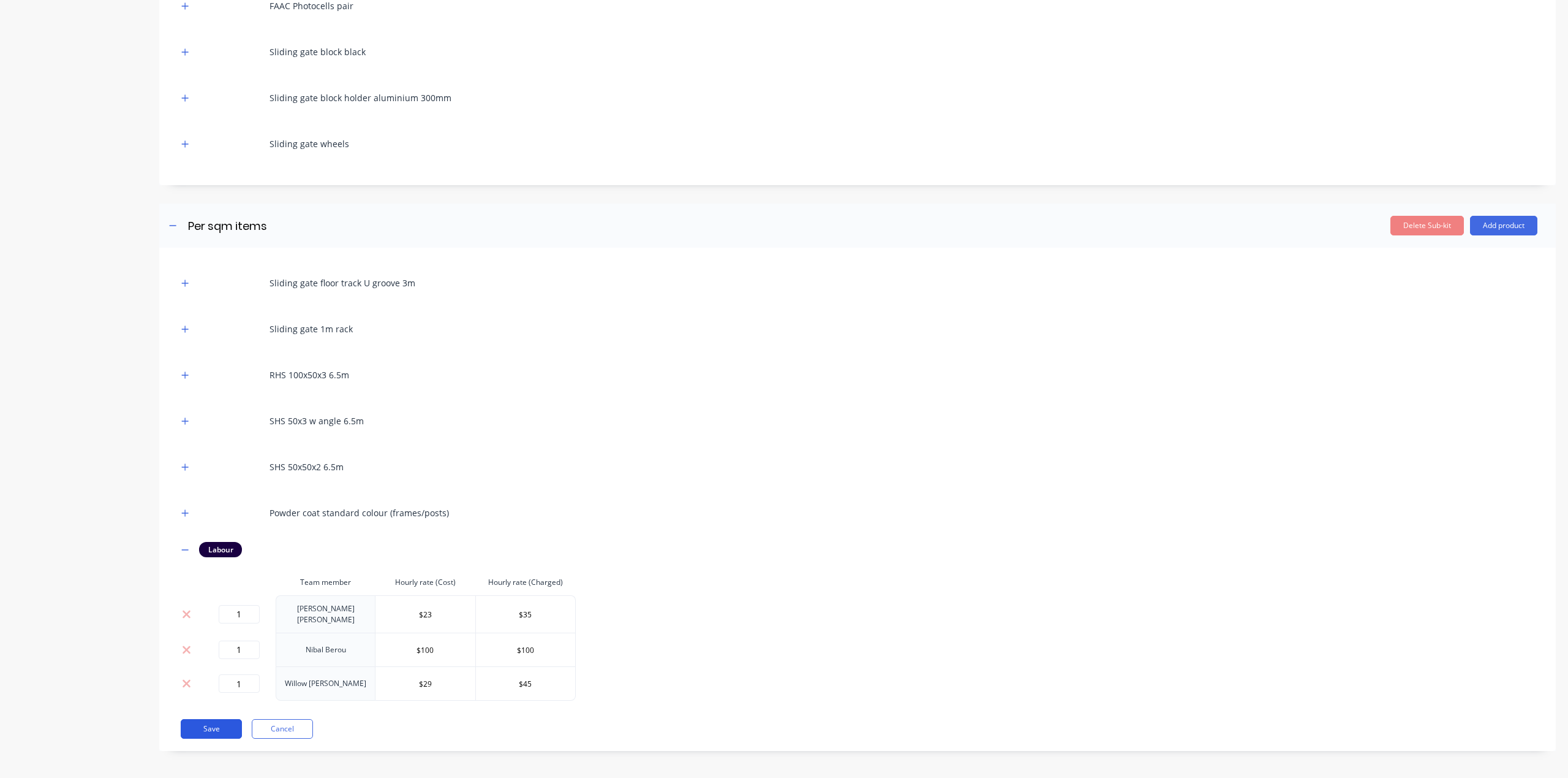
click at [206, 727] on button "Save" at bounding box center [211, 729] width 61 height 20
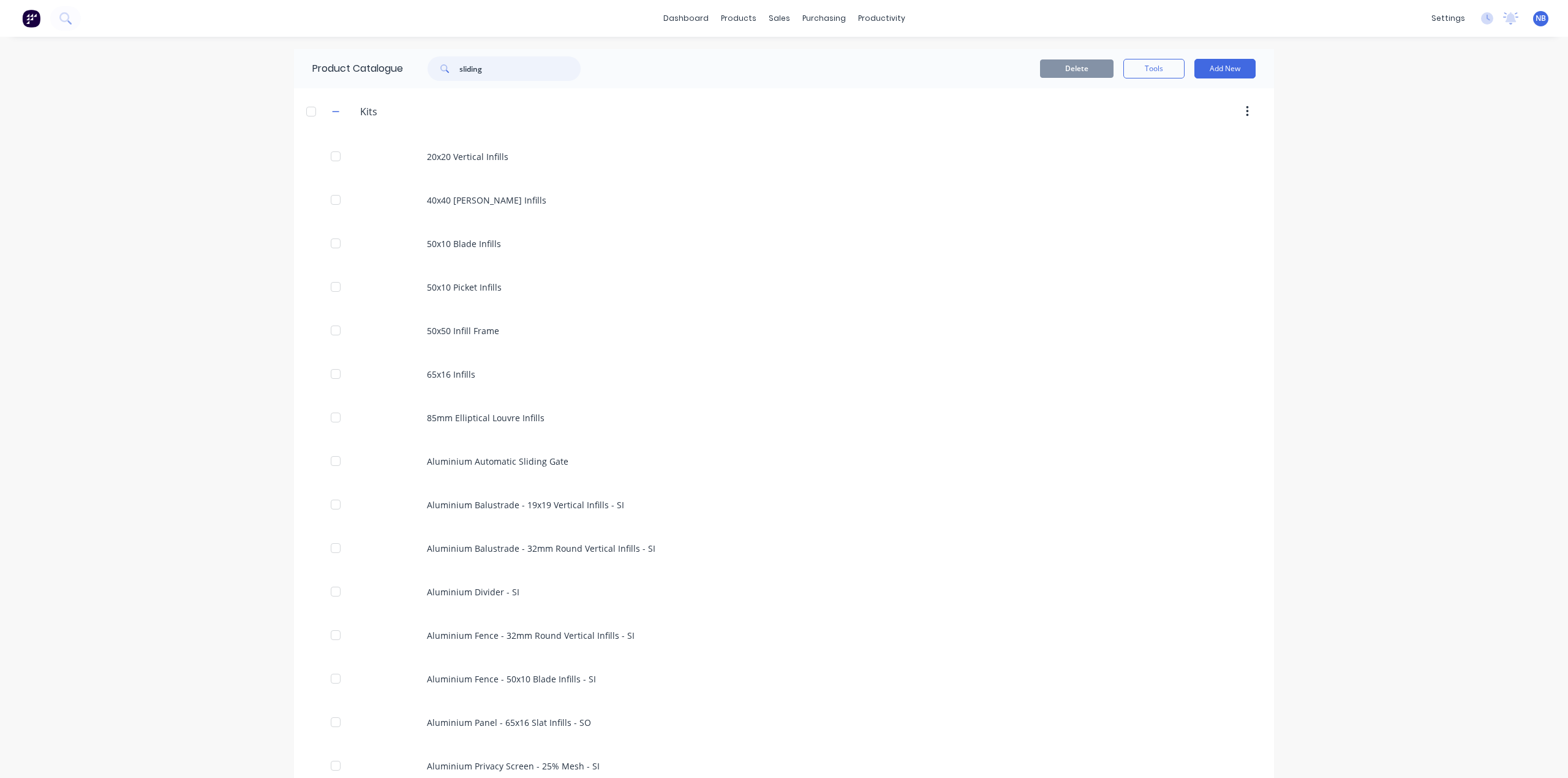
drag, startPoint x: 493, startPoint y: 71, endPoint x: 354, endPoint y: 50, distance: 140.6
click at [358, 52] on div "Product Catalogue sliding" at bounding box center [452, 69] width 317 height 39
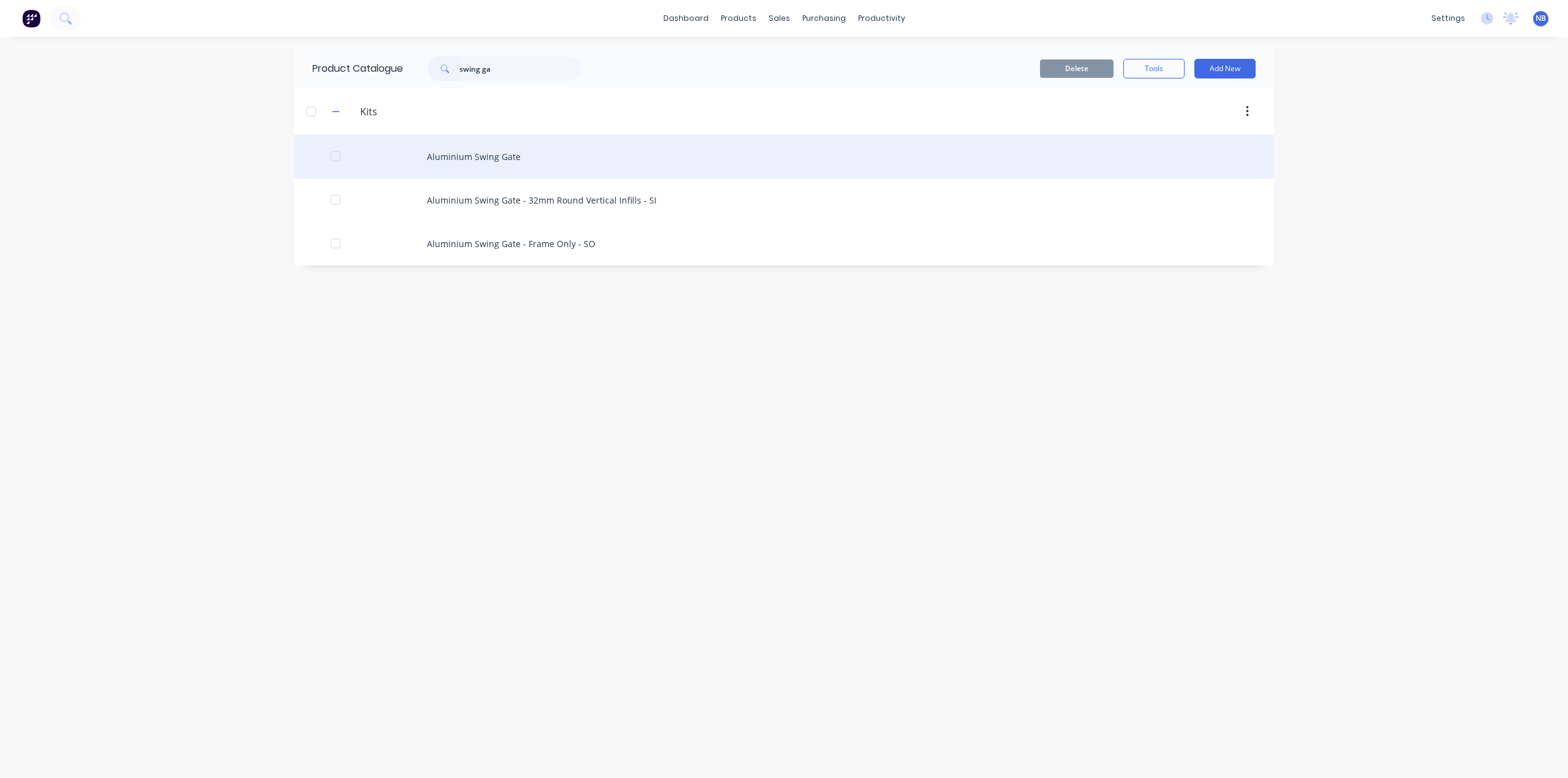
click at [446, 160] on div "Aluminium Swing Gate" at bounding box center [784, 156] width 980 height 43
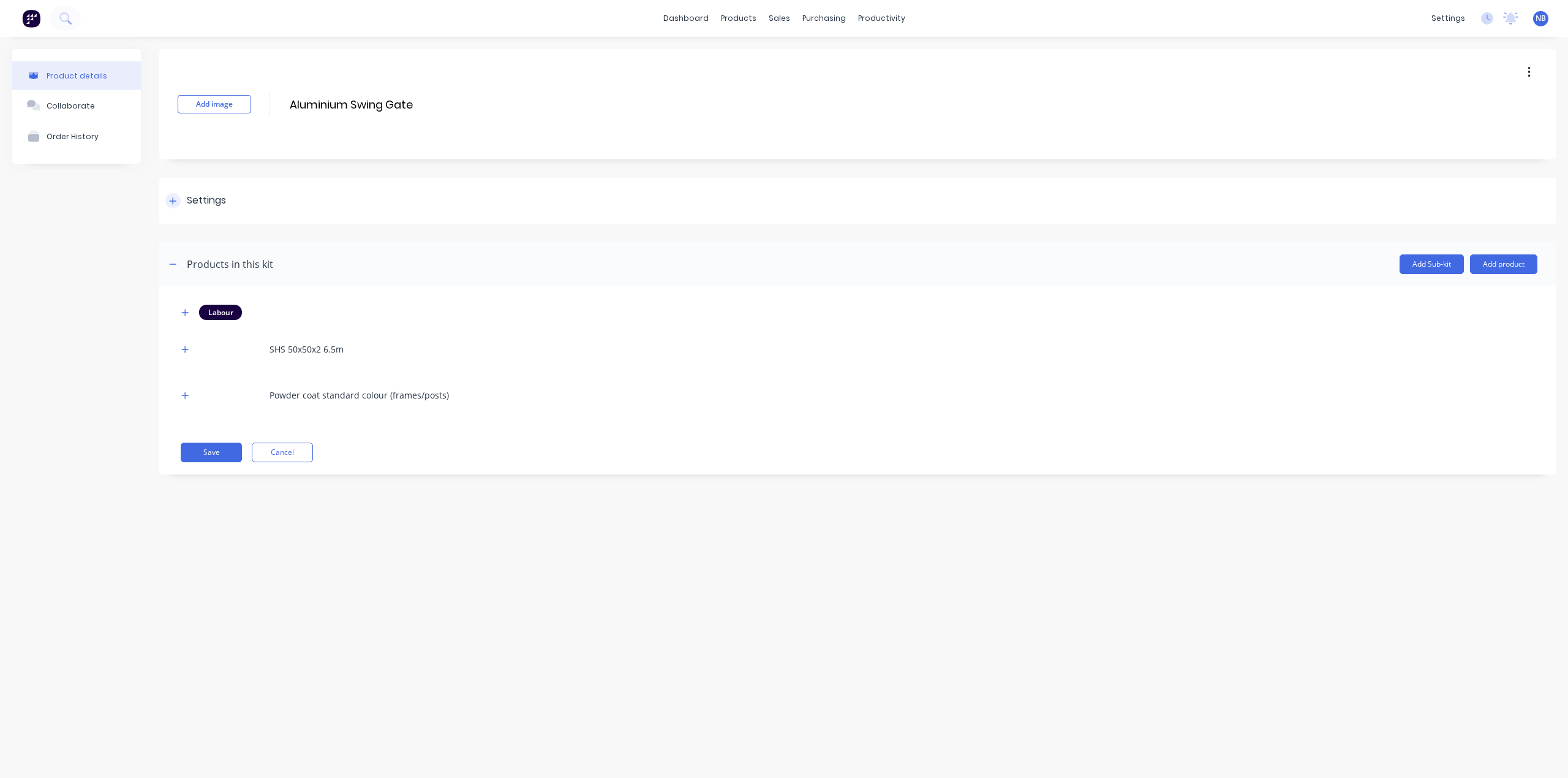
click at [182, 191] on div "Settings" at bounding box center [858, 201] width 1396 height 46
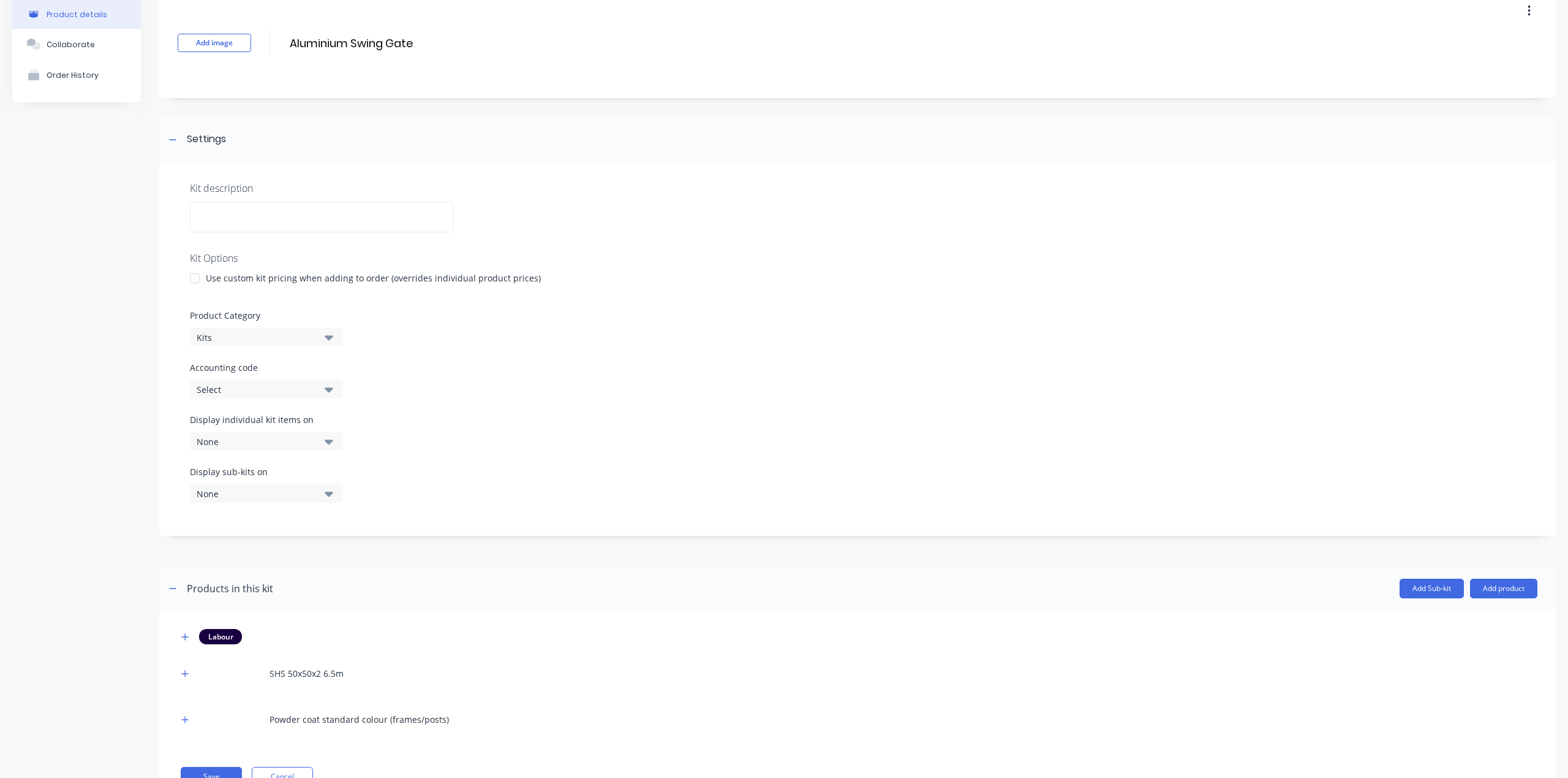
scroll to position [109, 0]
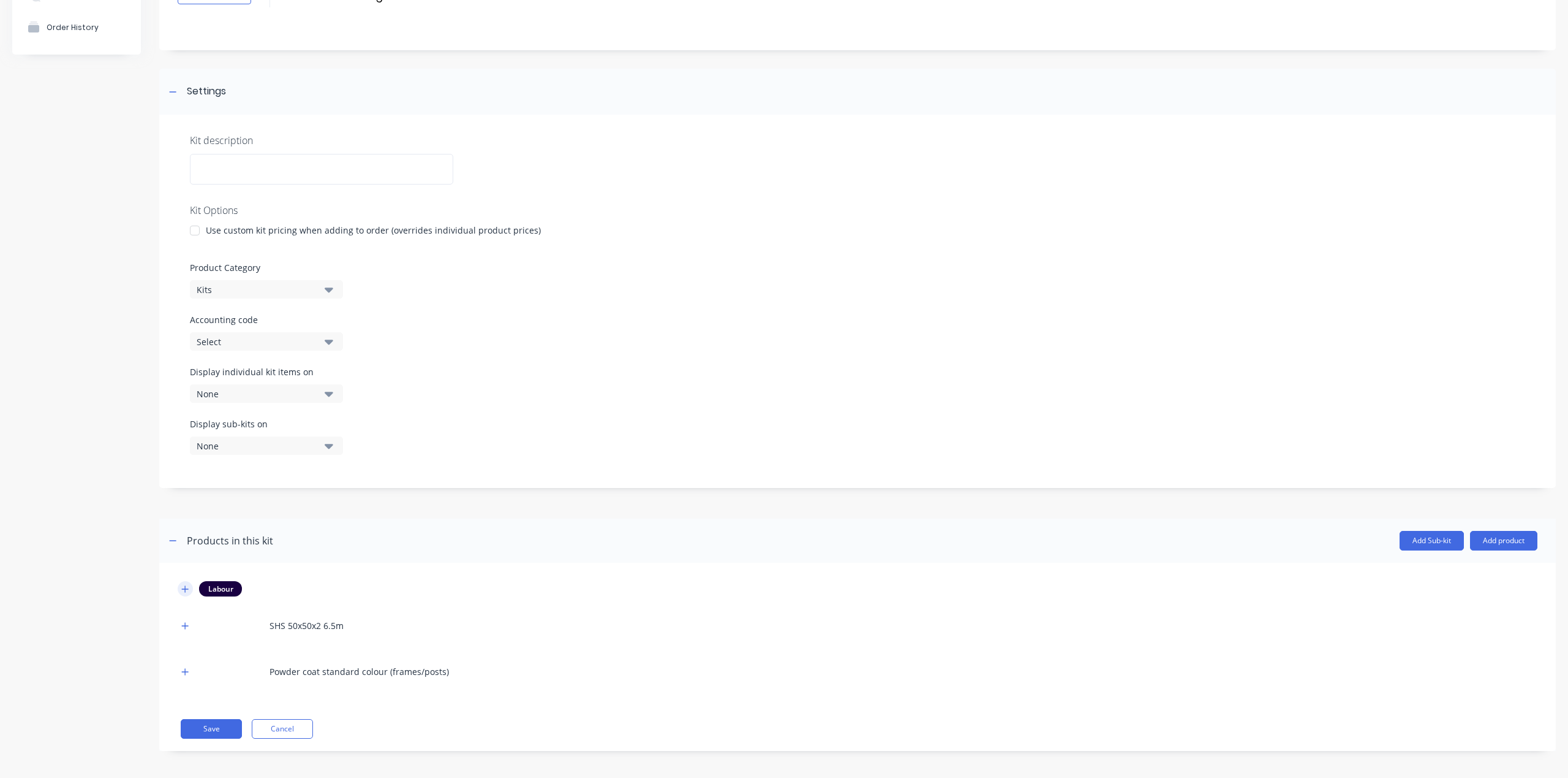
click at [191, 584] on button "button" at bounding box center [185, 589] width 15 height 15
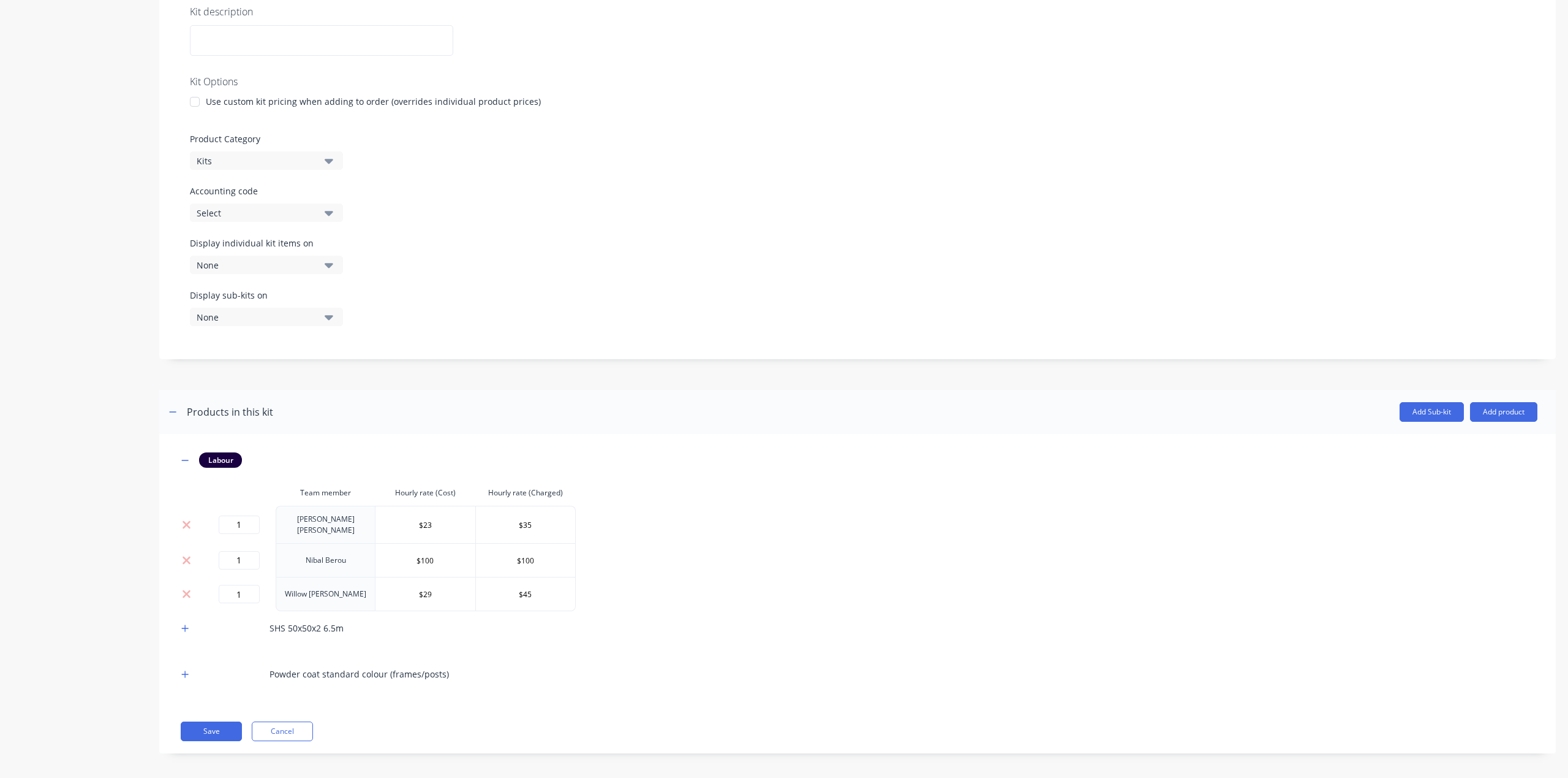
click at [196, 618] on div "SHS 50x50x2 6.5m" at bounding box center [858, 627] width 1360 height 34
click at [191, 621] on button "button" at bounding box center [185, 628] width 15 height 15
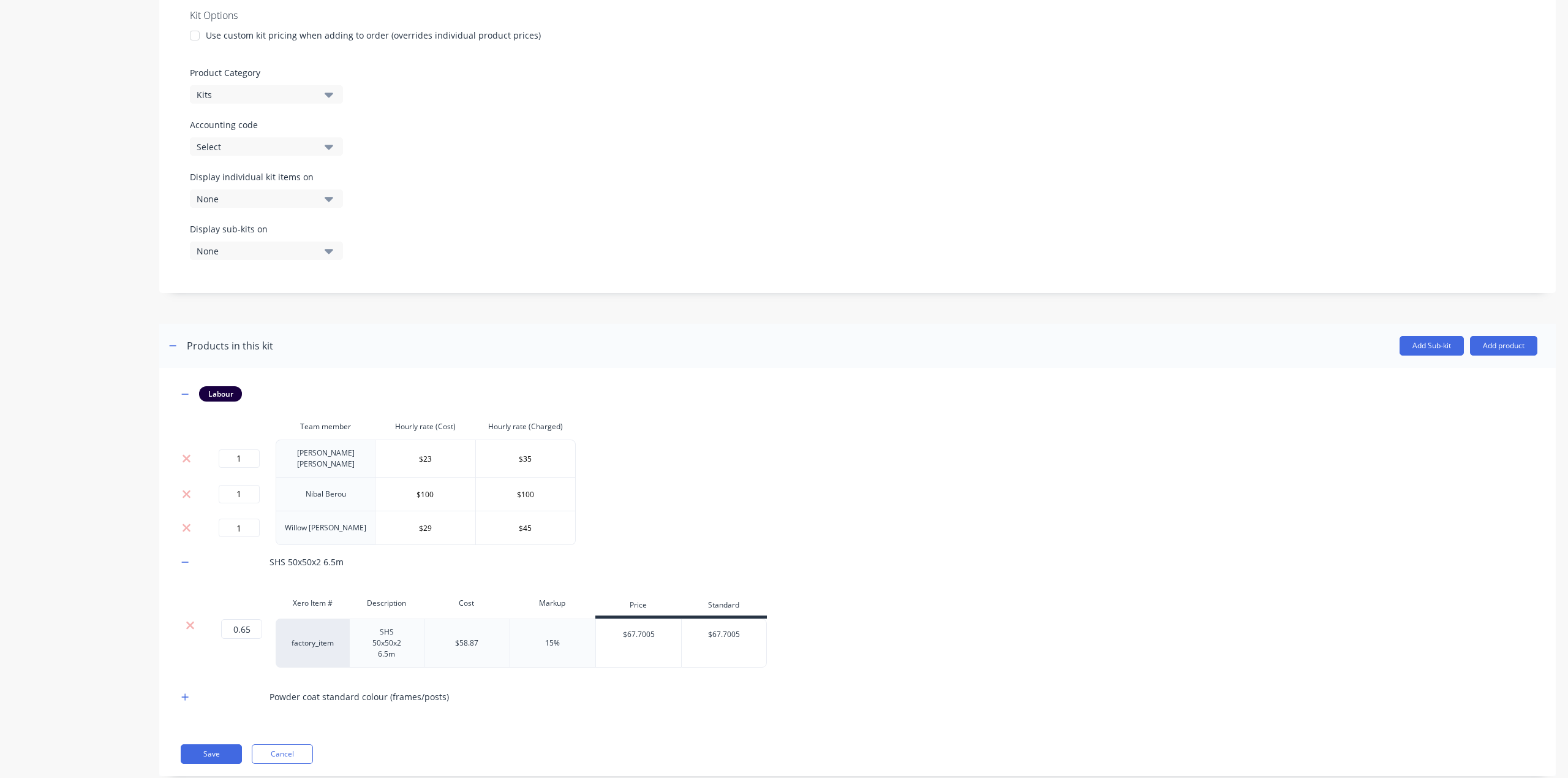
scroll to position [314, 0]
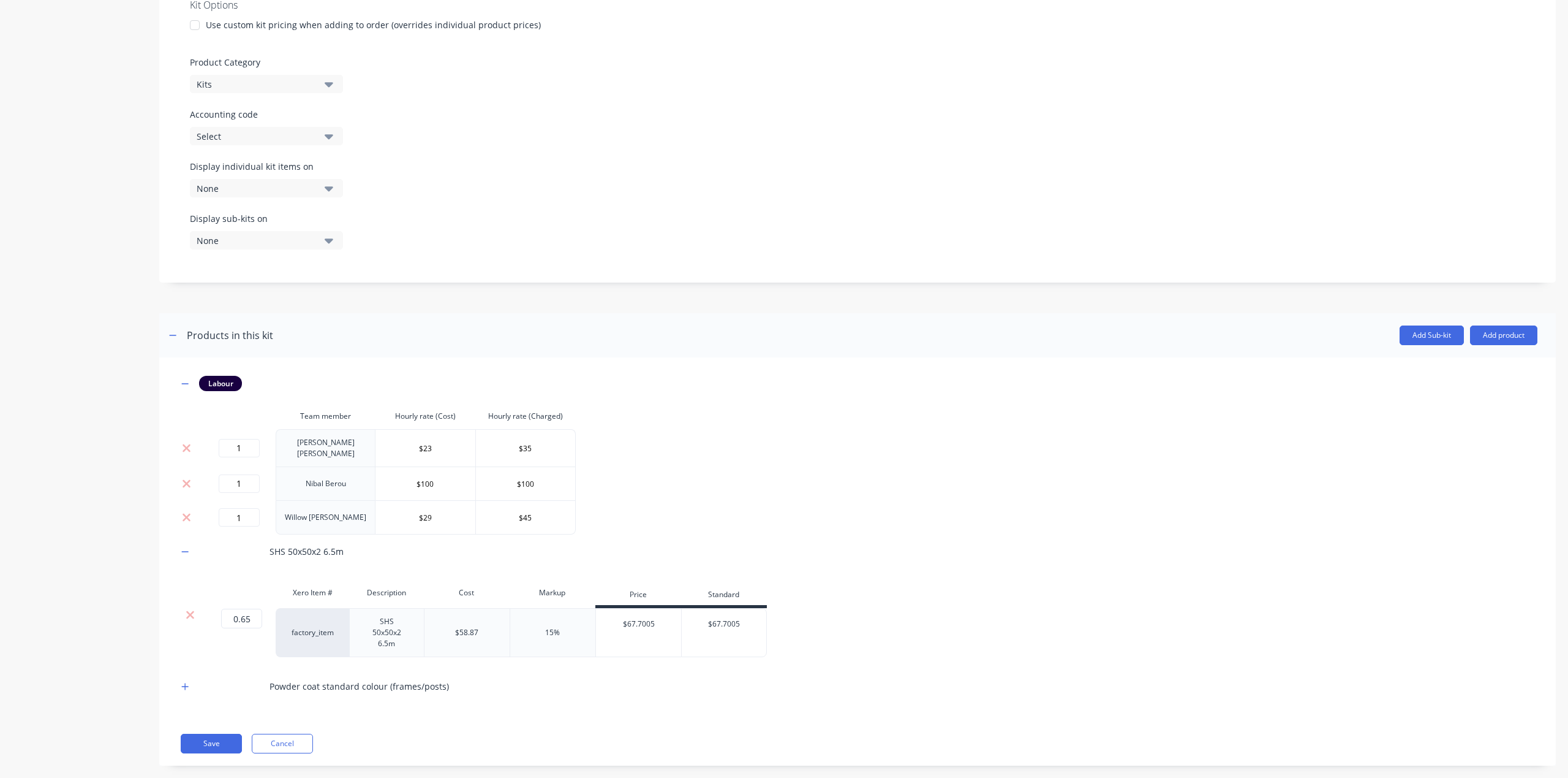
click at [178, 549] on div at bounding box center [185, 551] width 15 height 15
click at [180, 548] on button "button" at bounding box center [185, 551] width 15 height 15
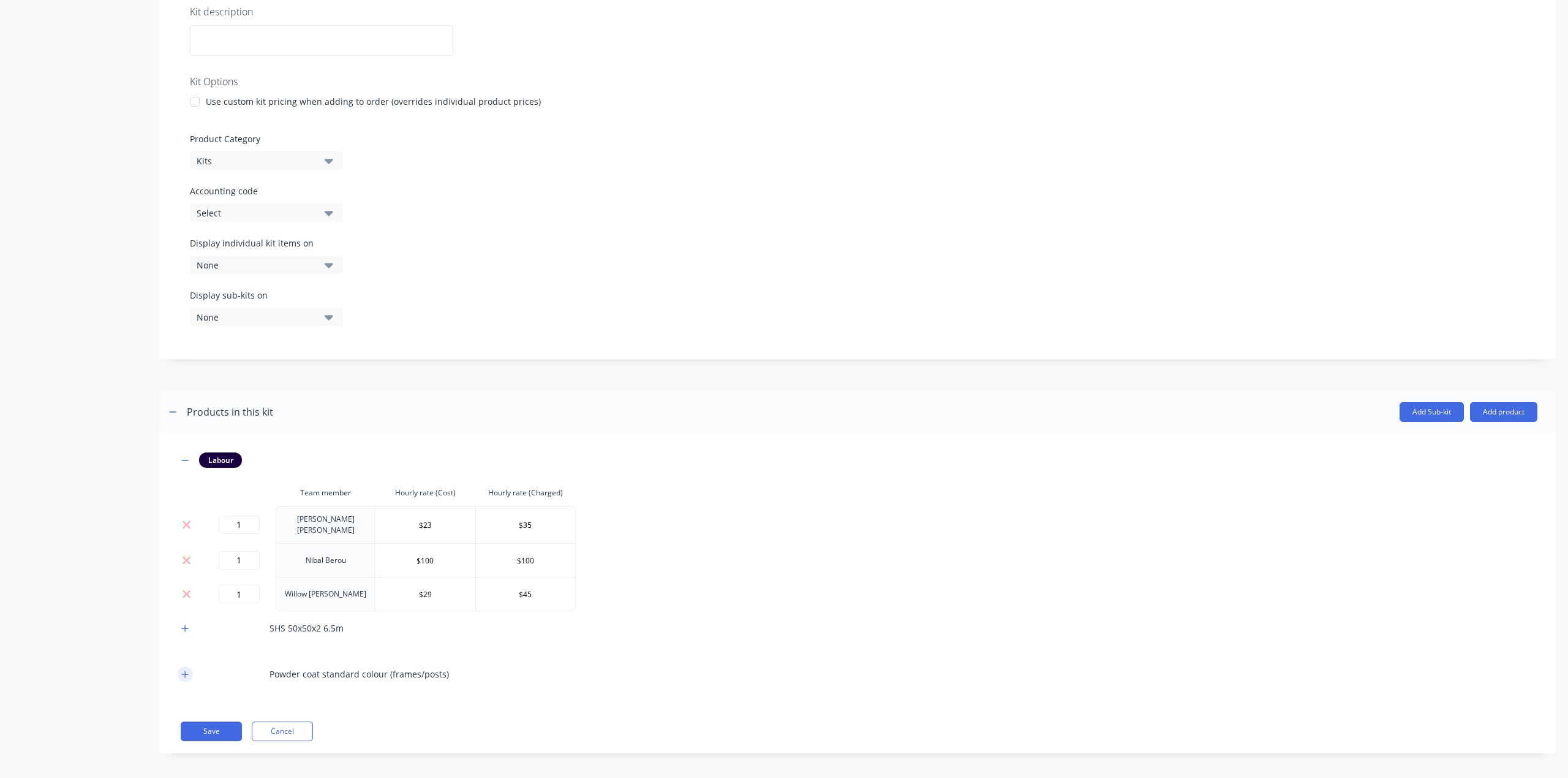
click at [184, 670] on icon "button" at bounding box center [185, 674] width 8 height 8
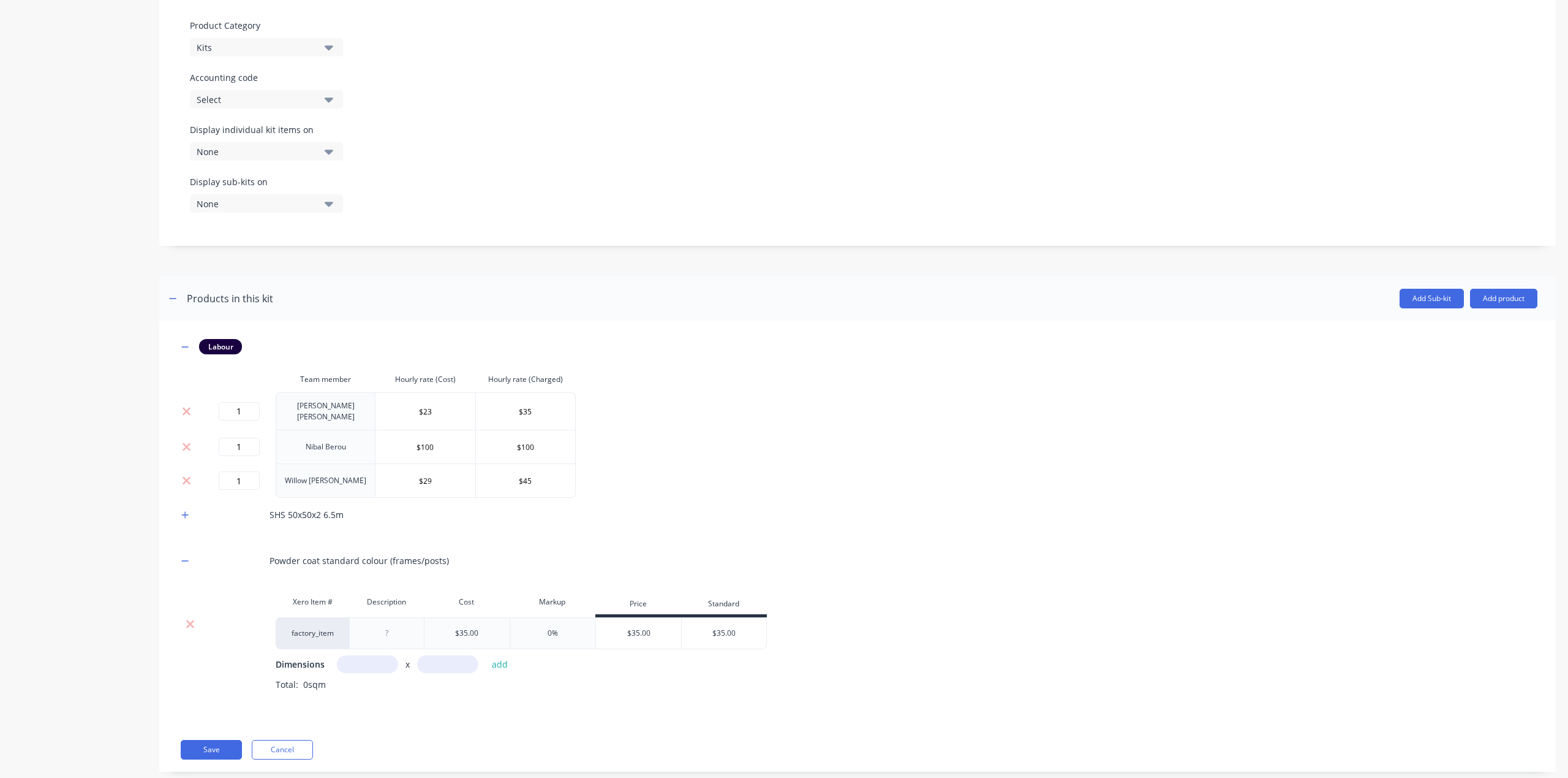
scroll to position [369, 0]
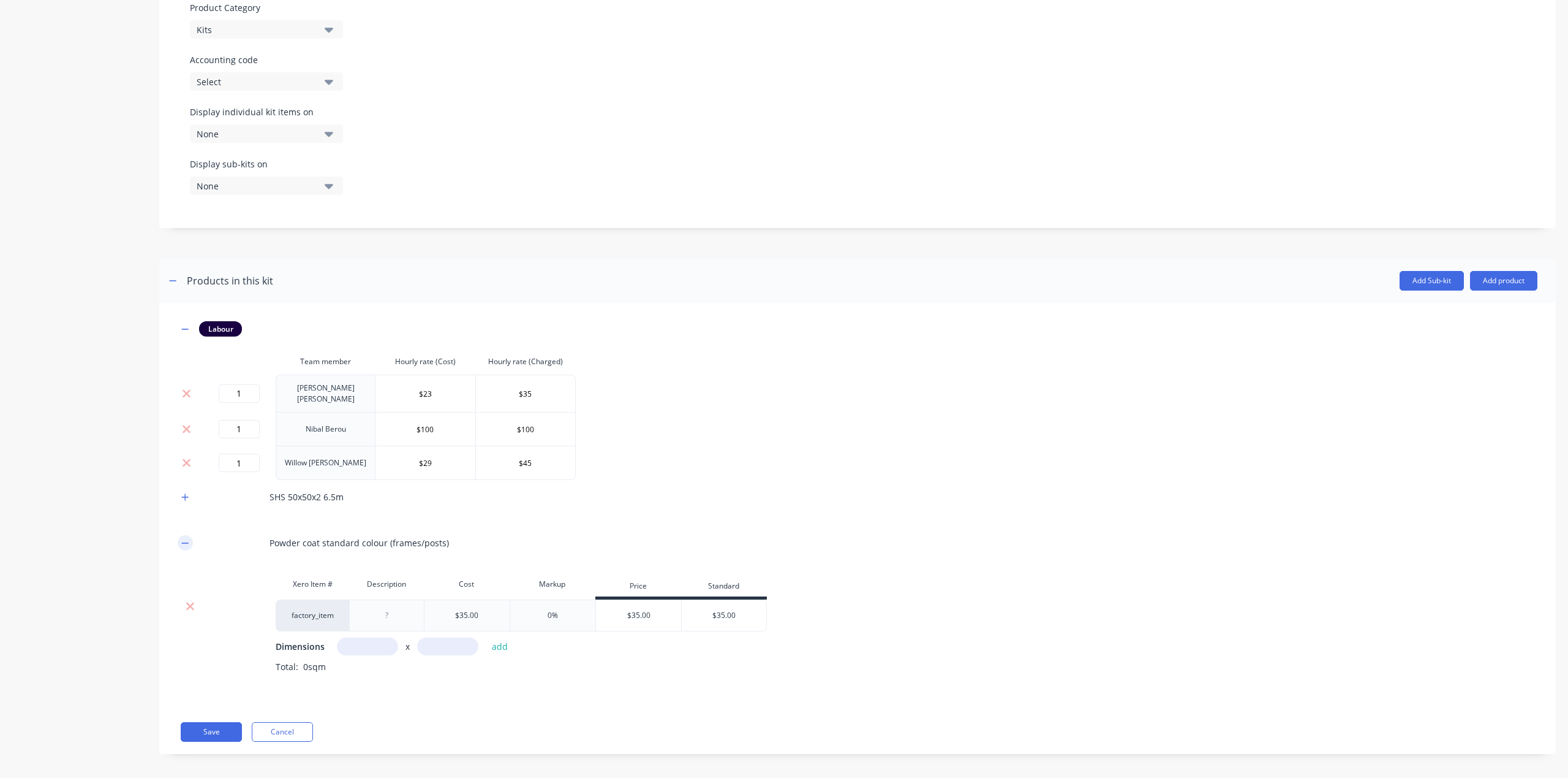
click at [189, 537] on button "button" at bounding box center [185, 543] width 15 height 15
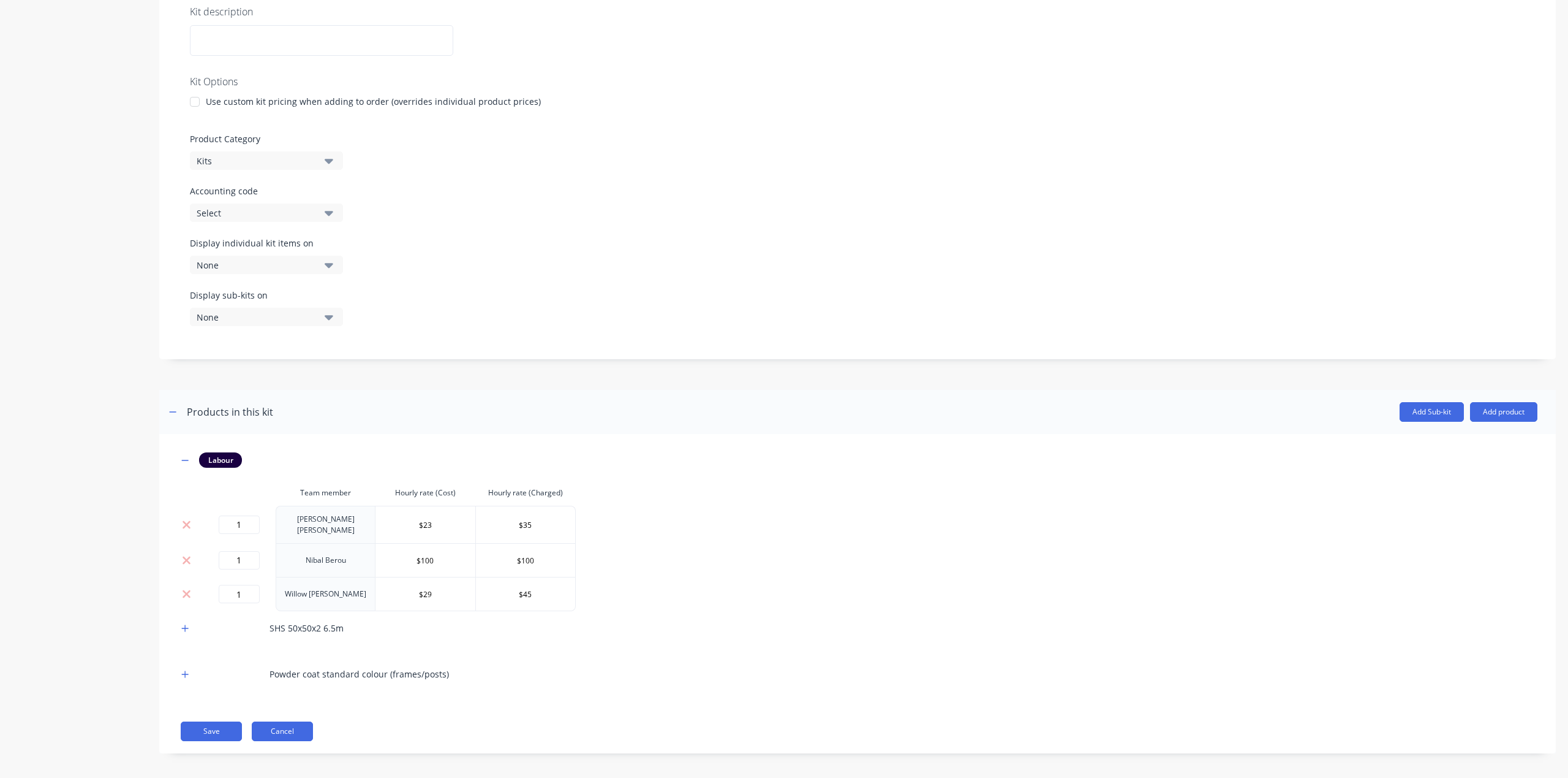
click at [278, 729] on button "Cancel" at bounding box center [282, 731] width 61 height 20
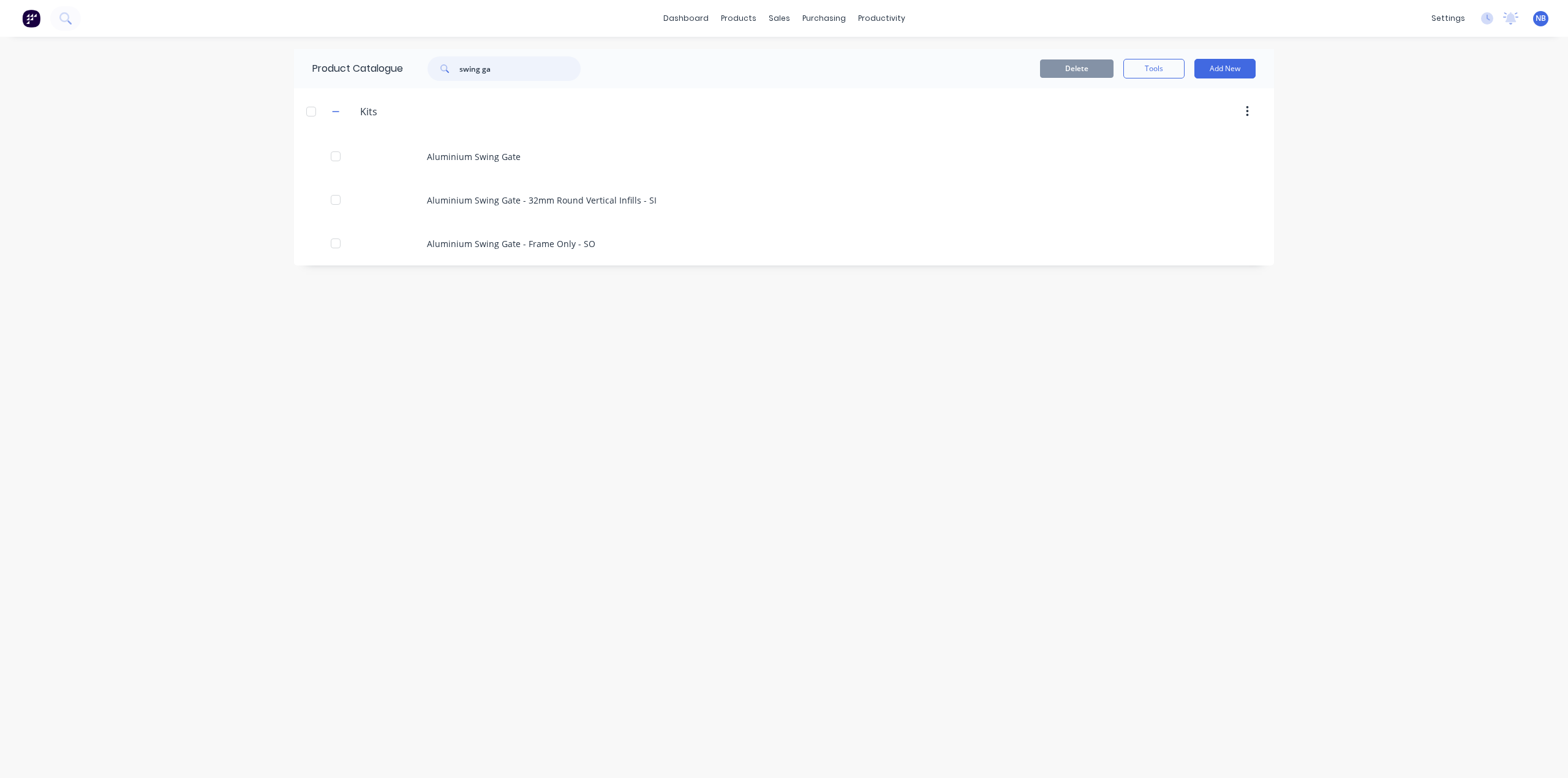
drag, startPoint x: 498, startPoint y: 74, endPoint x: 436, endPoint y: 67, distance: 62.4
click at [447, 67] on div "swing ga" at bounding box center [504, 69] width 153 height 24
click at [77, 20] on button at bounding box center [65, 18] width 30 height 24
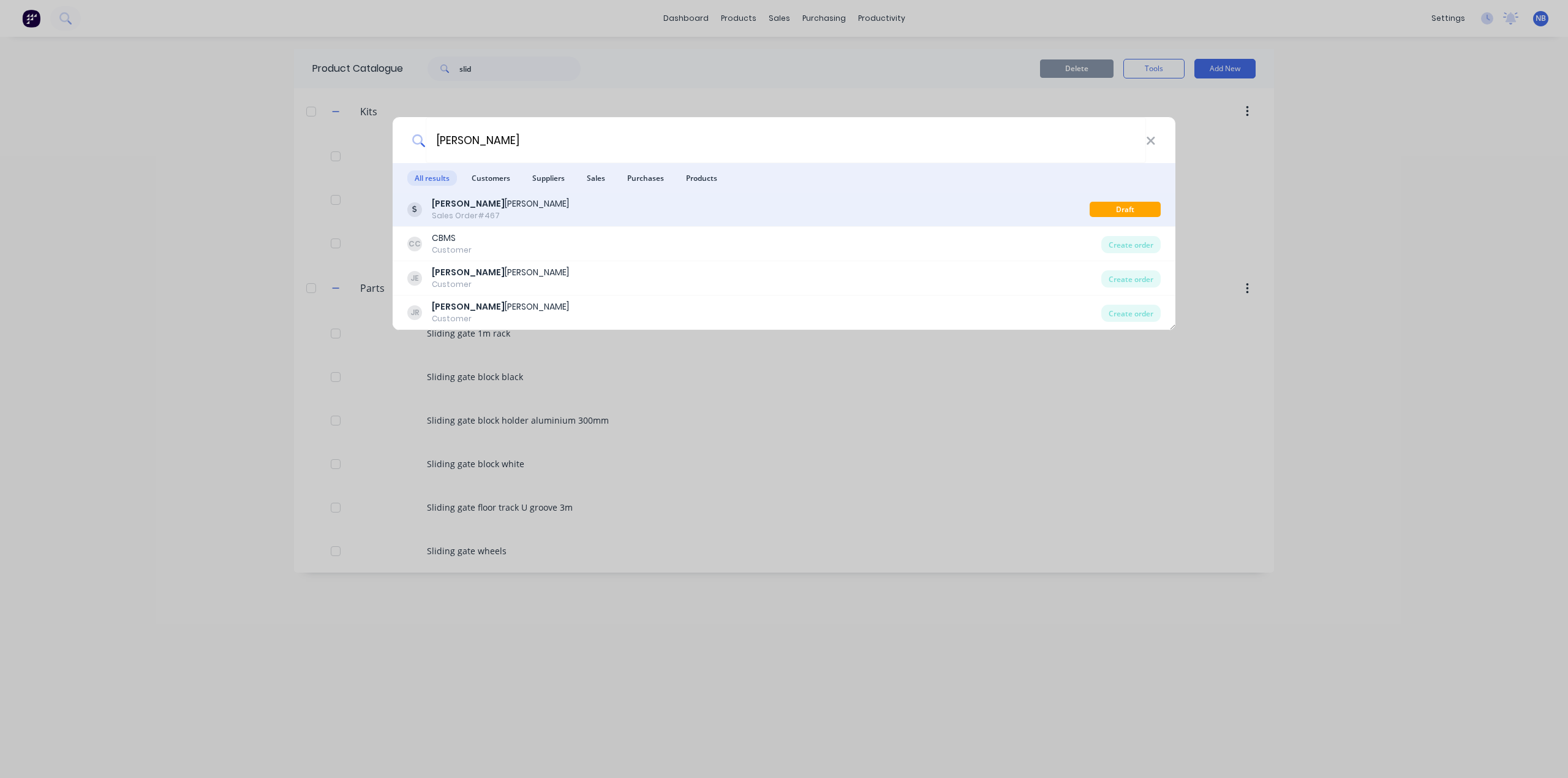
click at [596, 214] on div "[PERSON_NAME] Sales Order #467" at bounding box center [749, 210] width 682 height 24
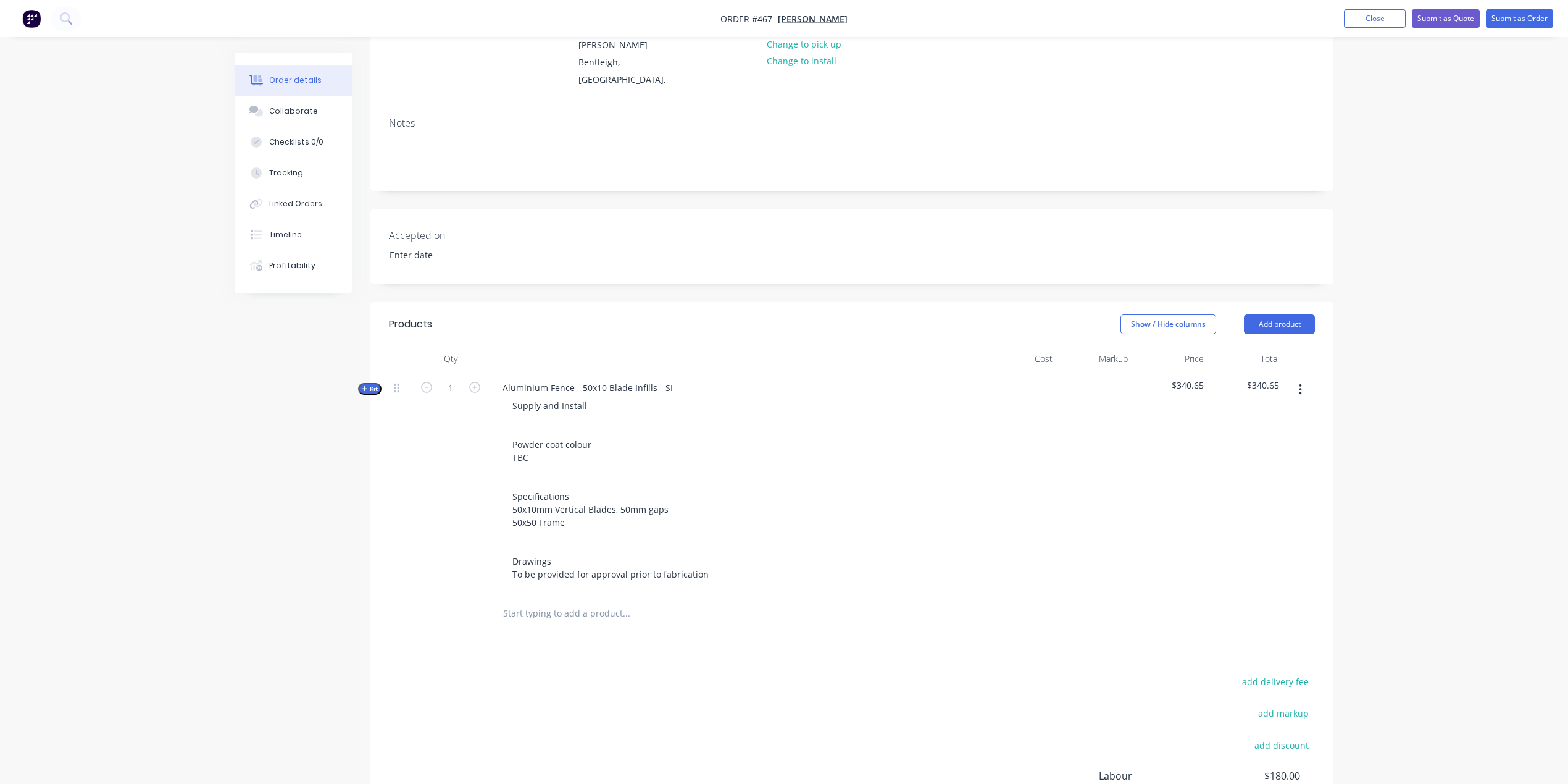
scroll to position [174, 0]
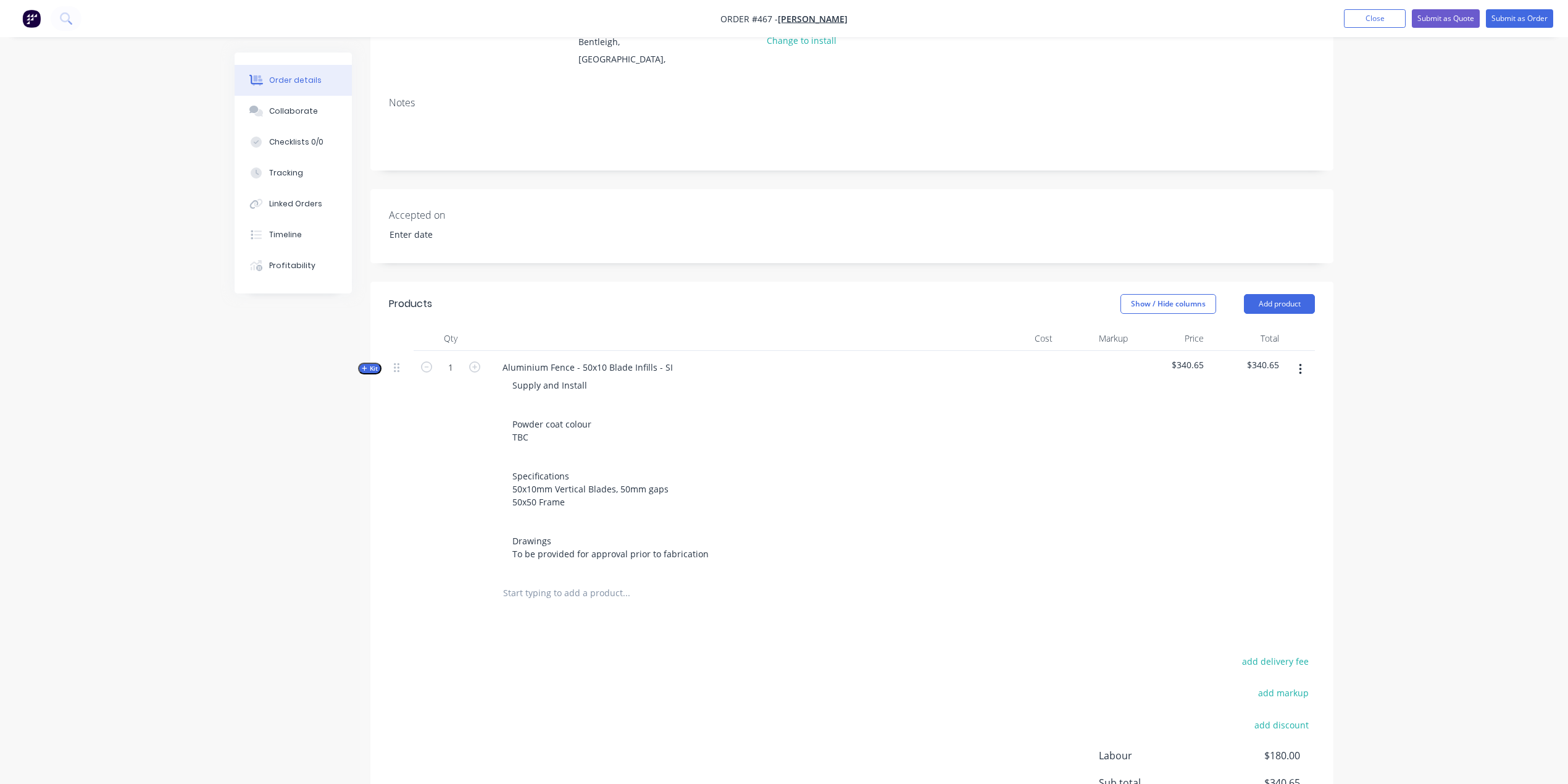
click at [547, 580] on input "text" at bounding box center [626, 593] width 247 height 24
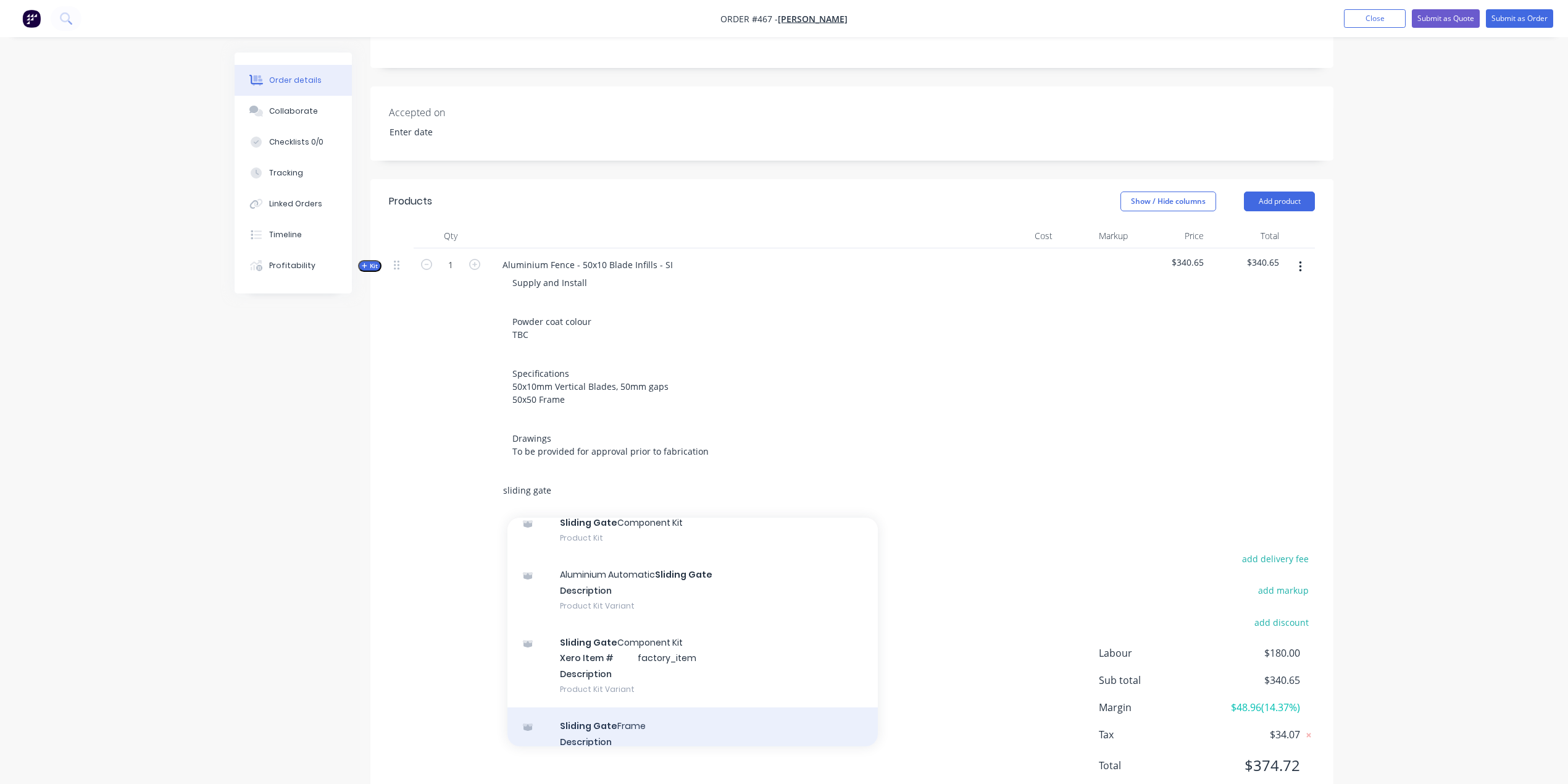
scroll to position [887, 0]
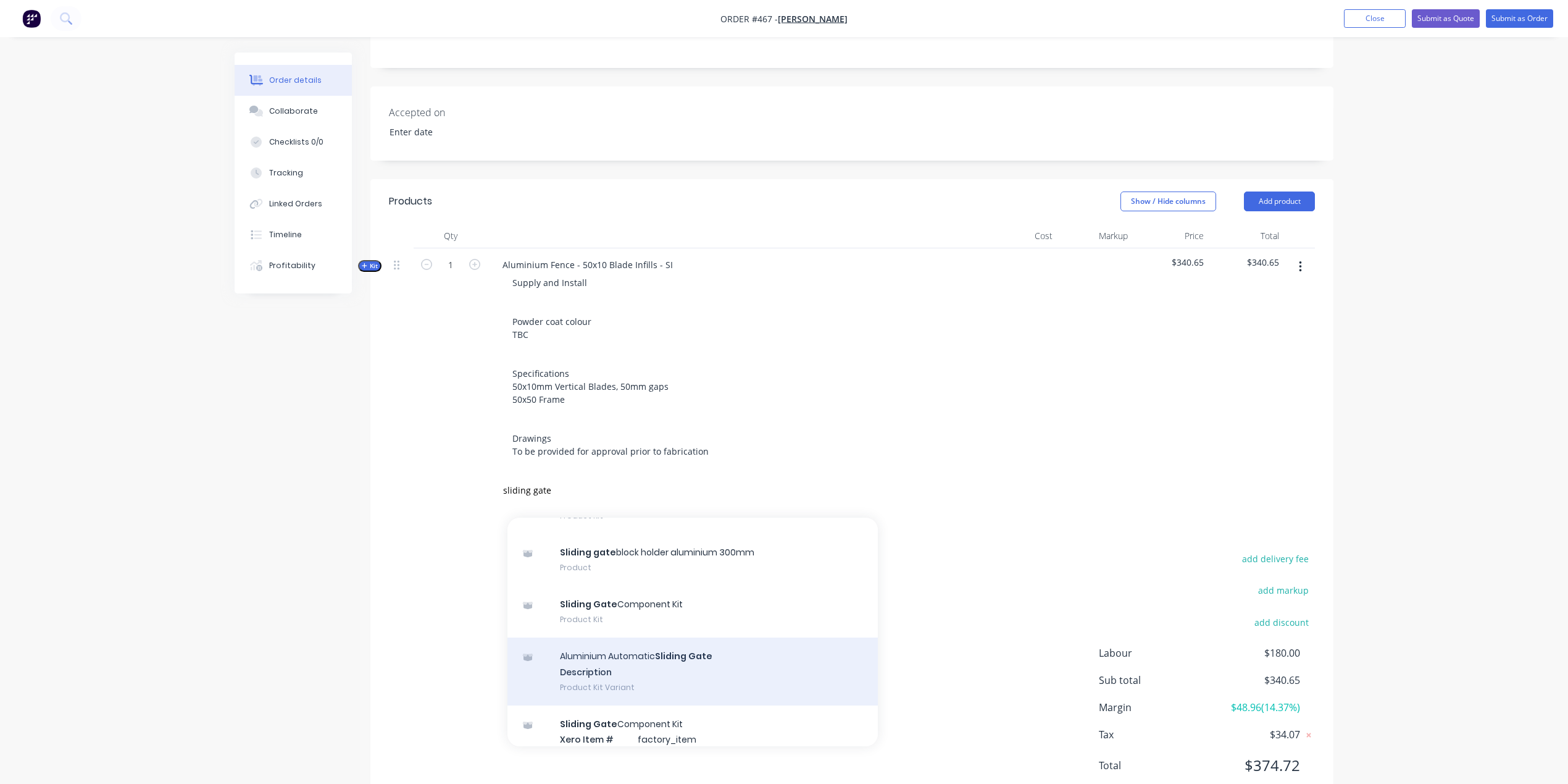
click at [670, 638] on div "Aluminium Automatic Sliding Gate Description Product Kit Variant" at bounding box center [693, 671] width 370 height 68
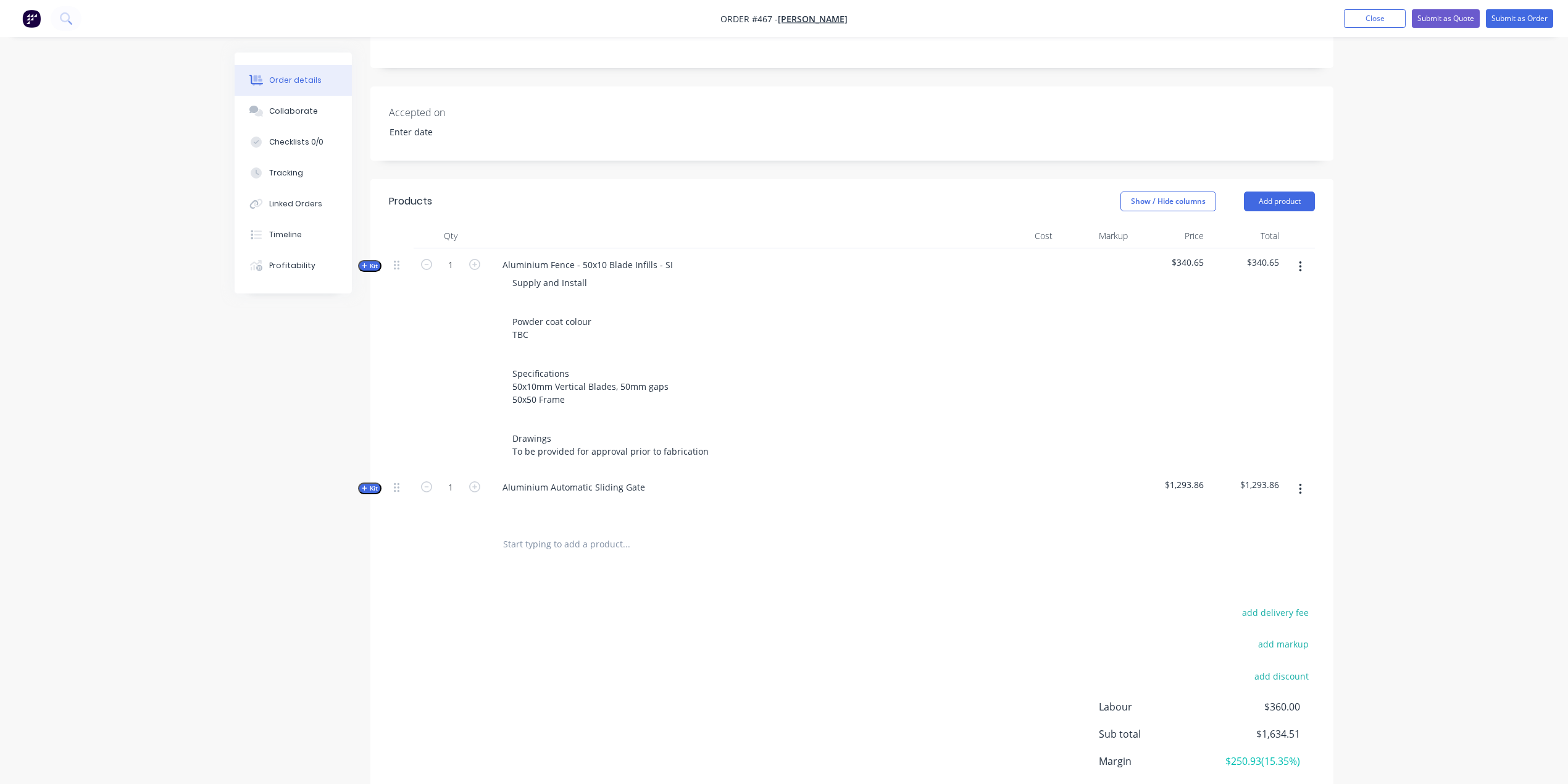
click at [526, 532] on input "text" at bounding box center [626, 544] width 247 height 24
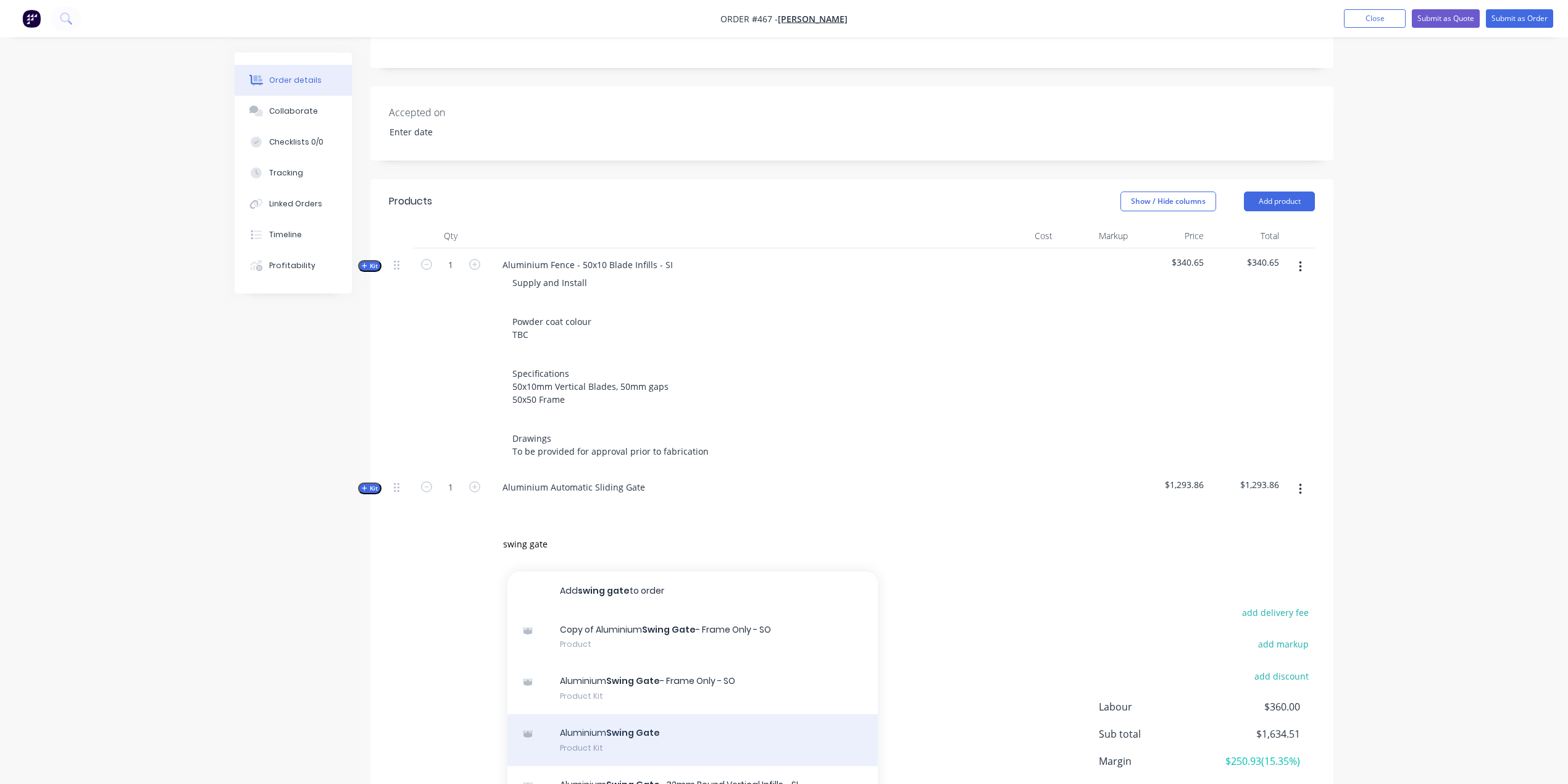
click at [627, 714] on div "Aluminium Swing Gate Product Kit" at bounding box center [693, 740] width 370 height 52
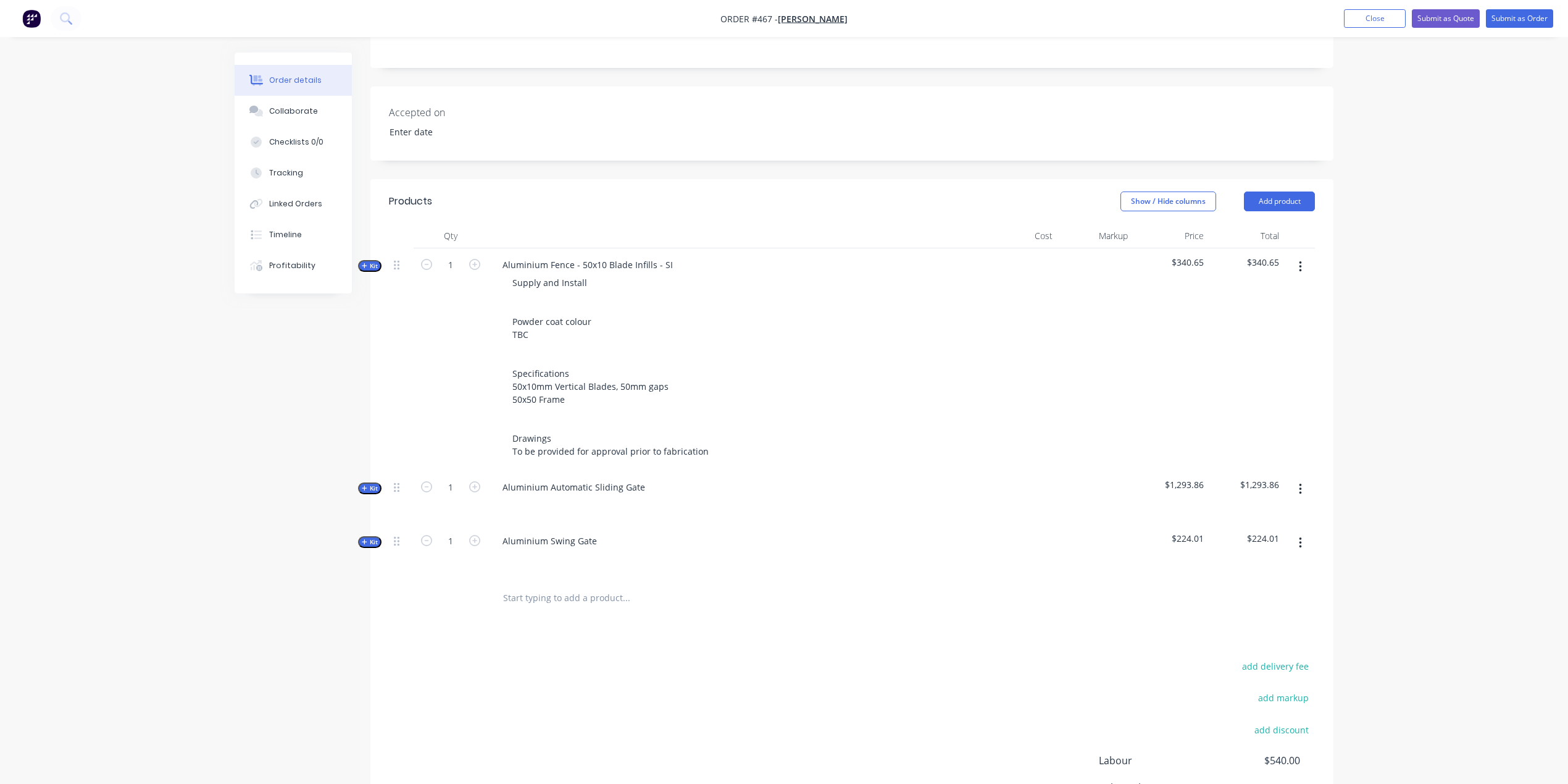
click at [366, 263] on icon "button" at bounding box center [364, 265] width 5 height 5
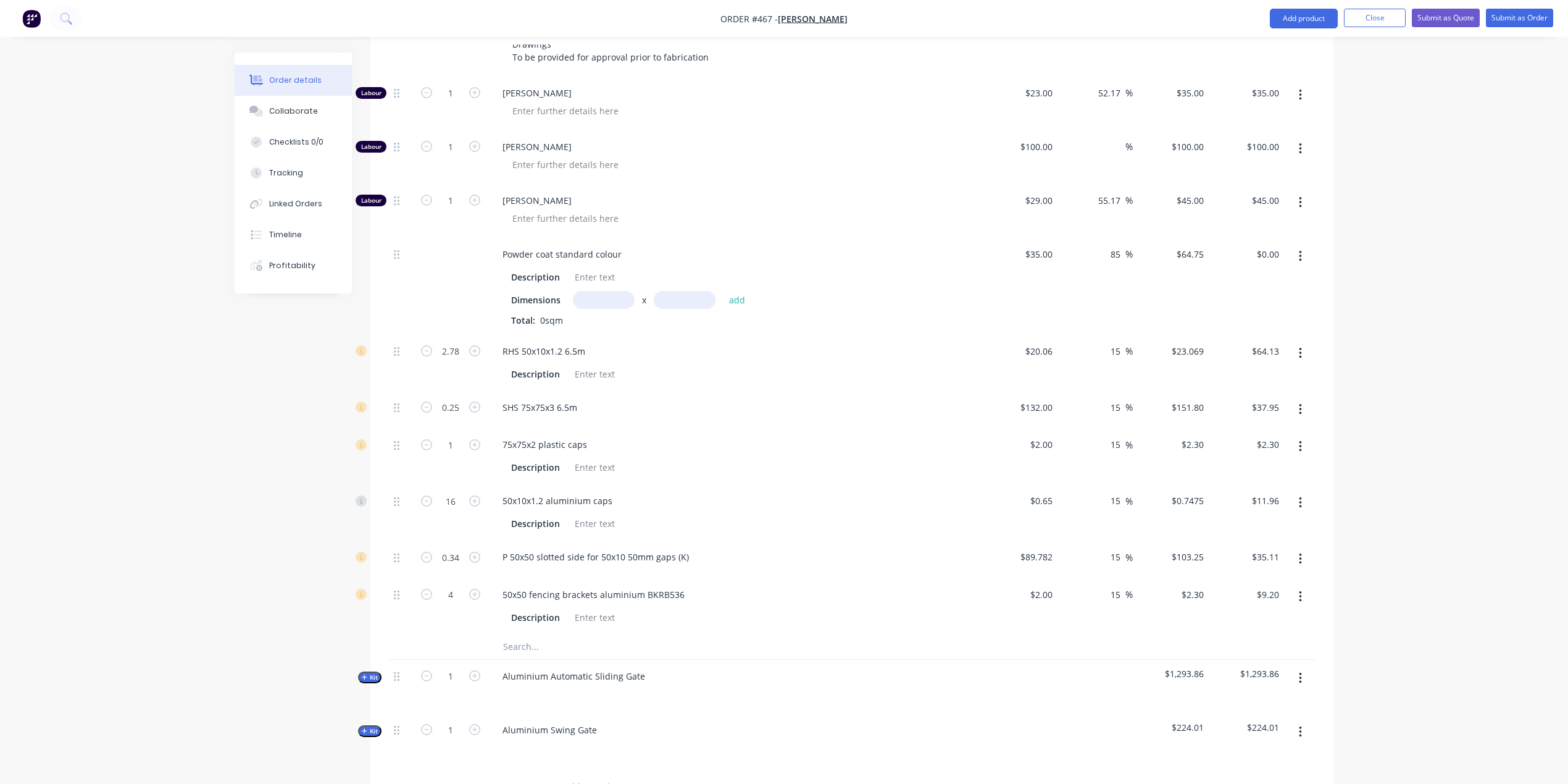
scroll to position [765, 0]
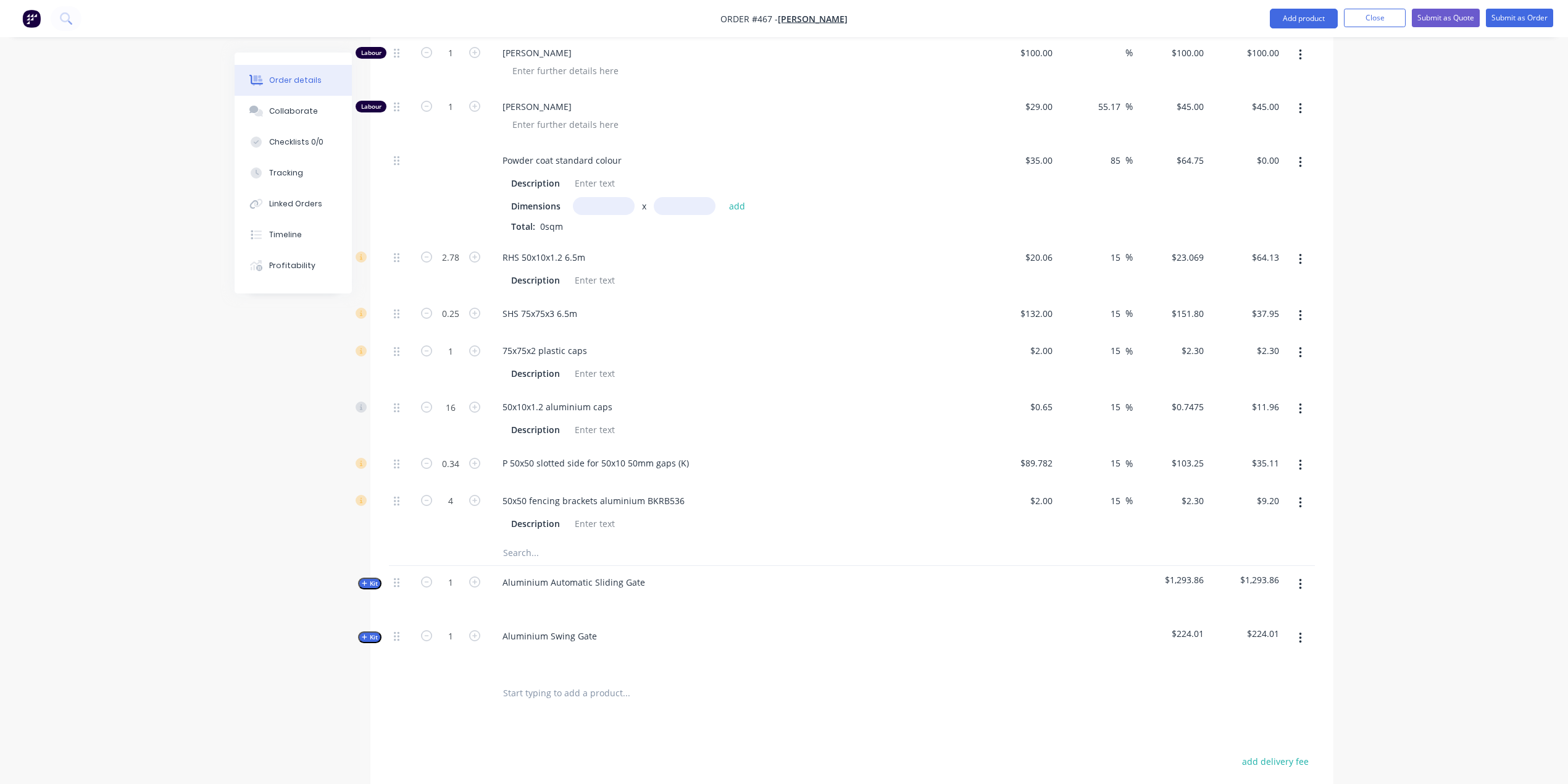
click at [375, 579] on span "Kit" at bounding box center [370, 583] width 16 height 9
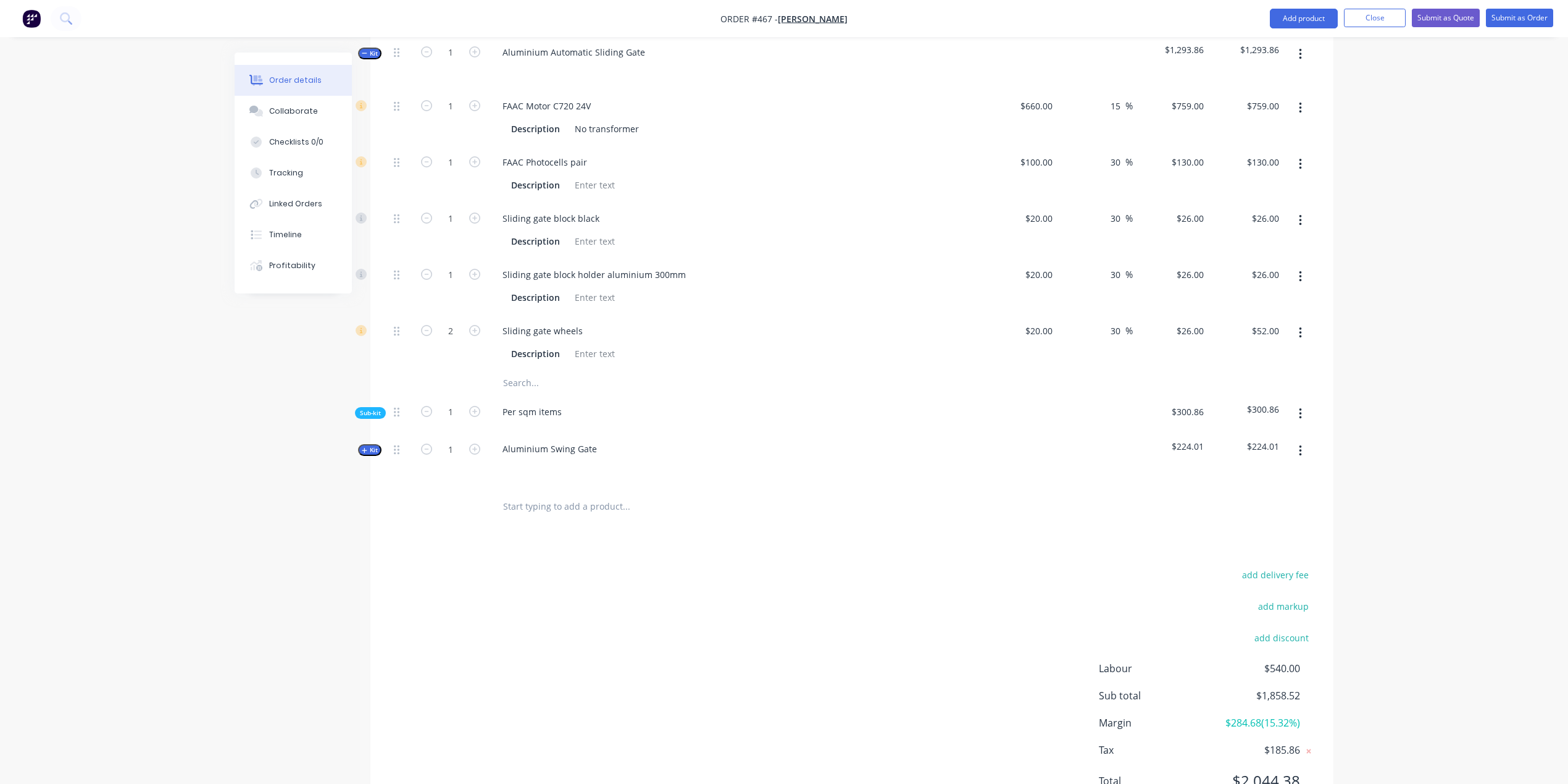
scroll to position [1310, 0]
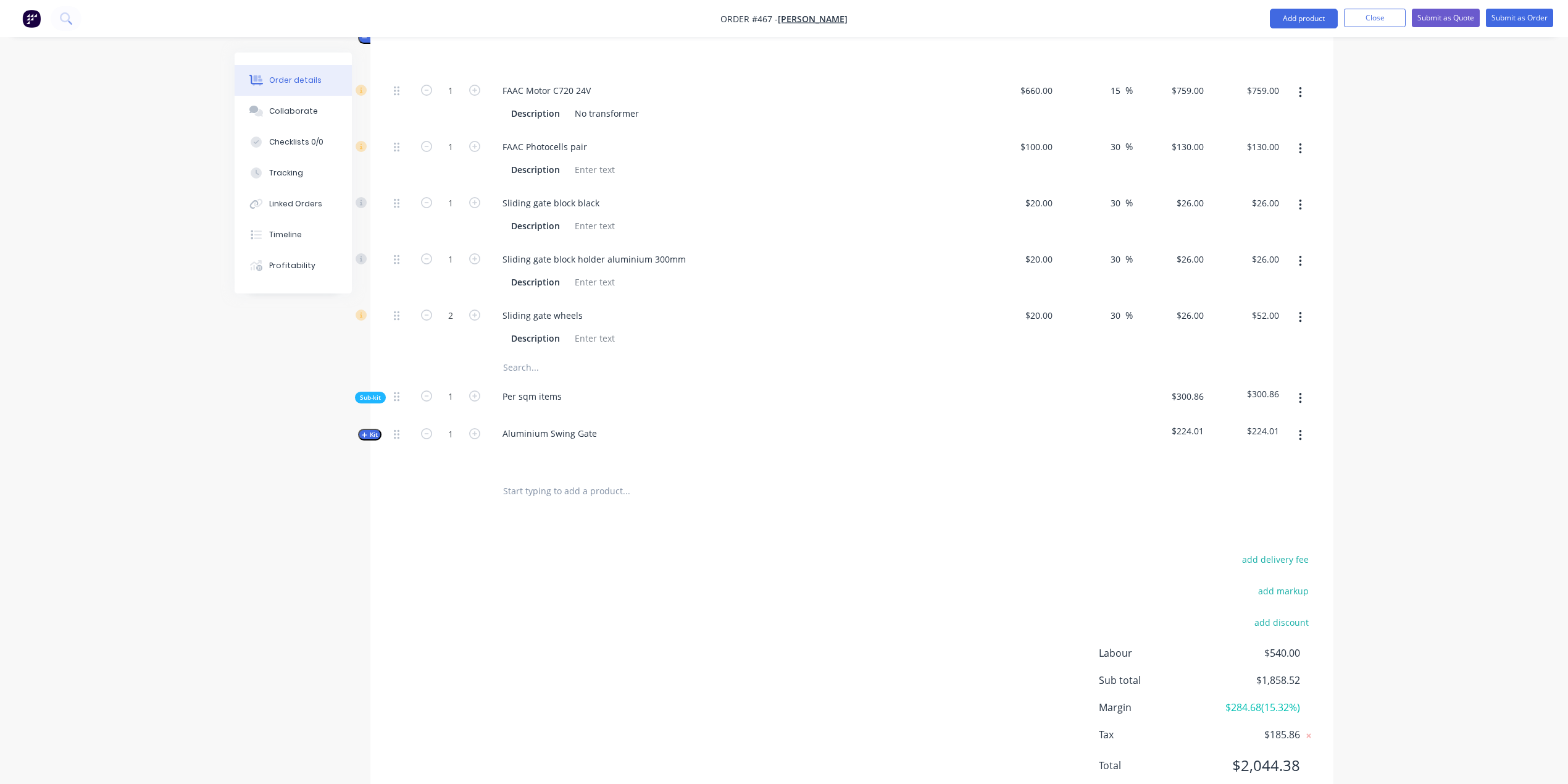
click at [377, 430] on span "Kit" at bounding box center [370, 435] width 16 height 9
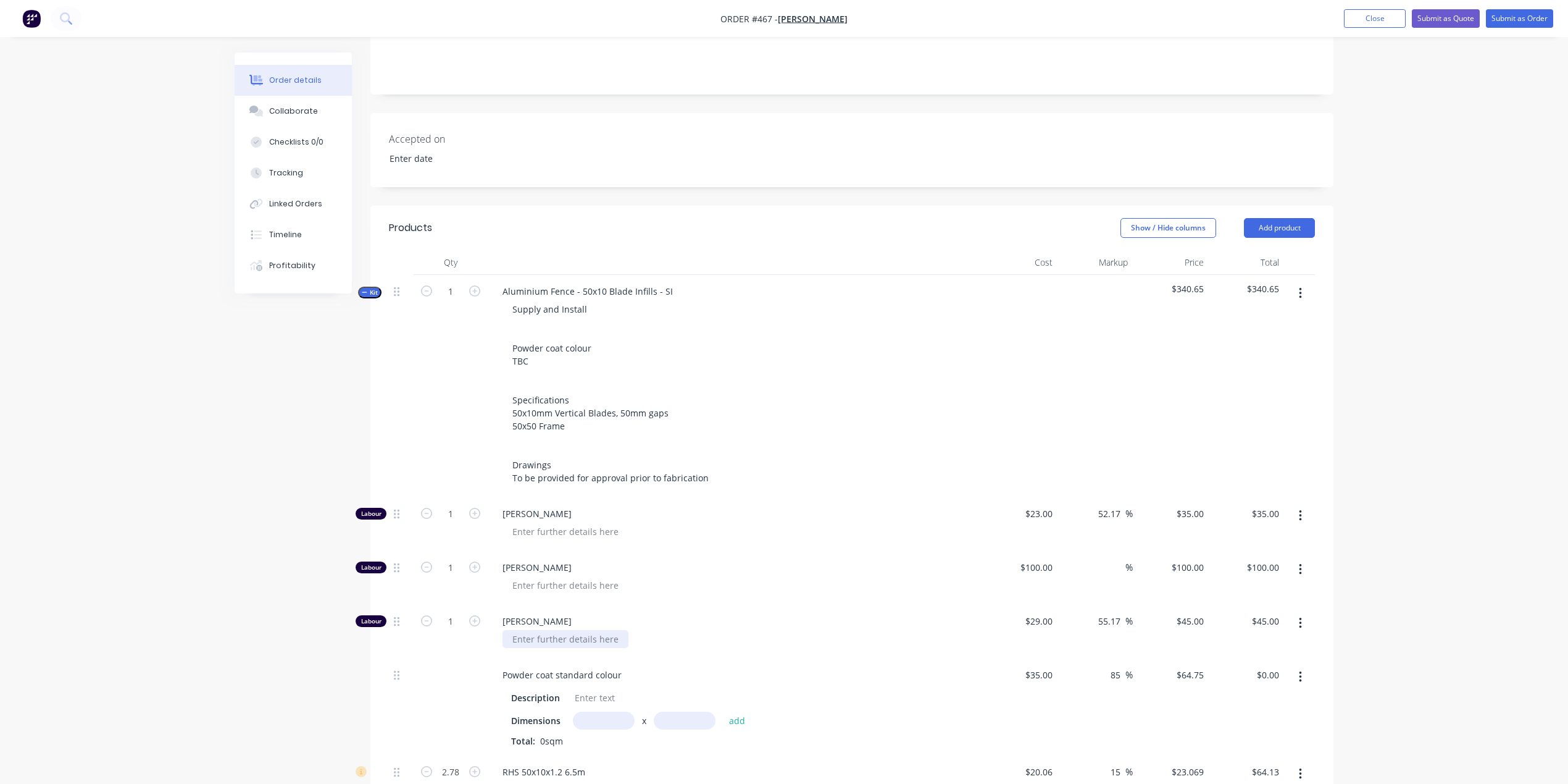
scroll to position [220, 0]
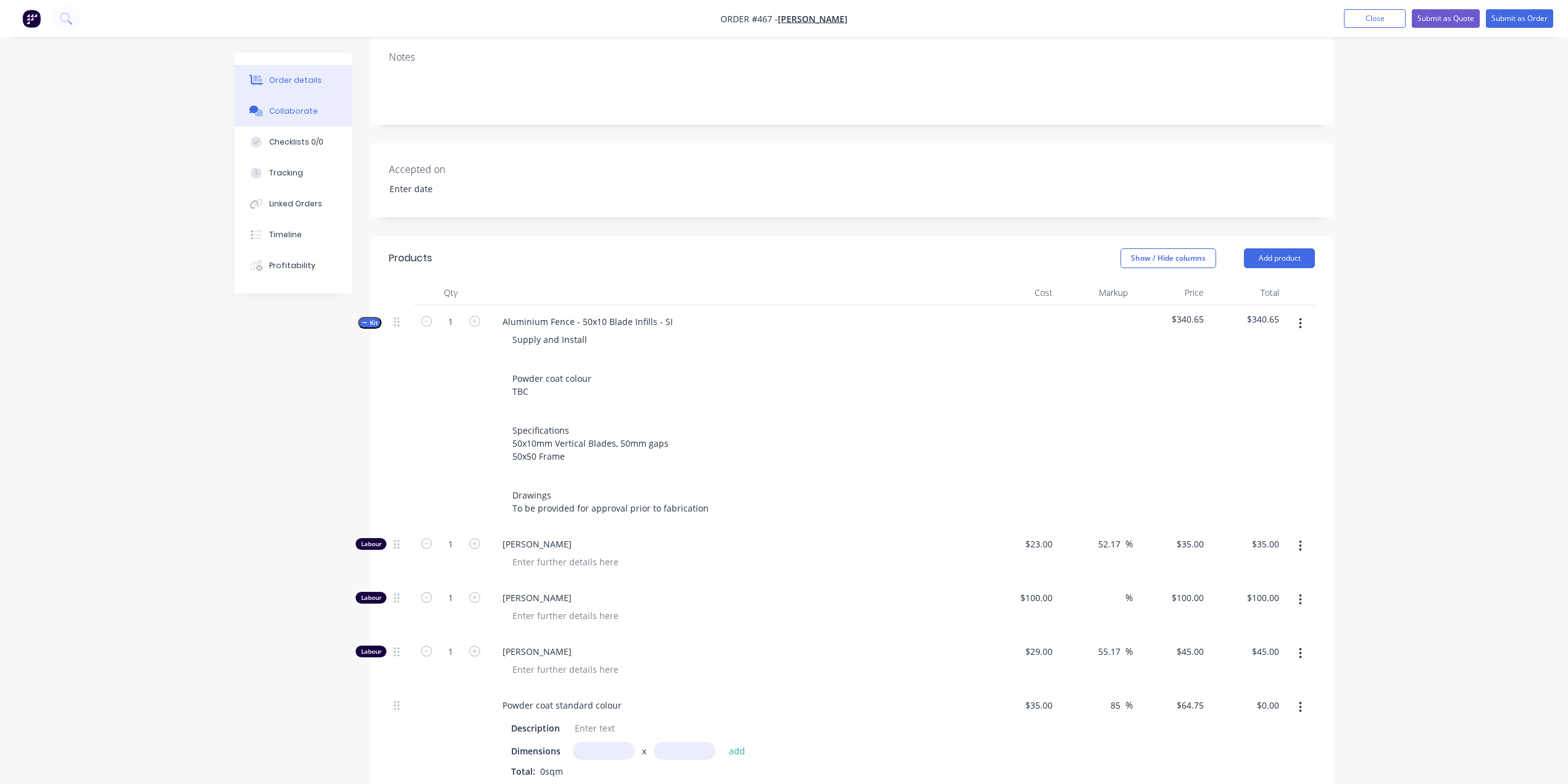
click at [306, 115] on div "Collaborate" at bounding box center [293, 111] width 49 height 11
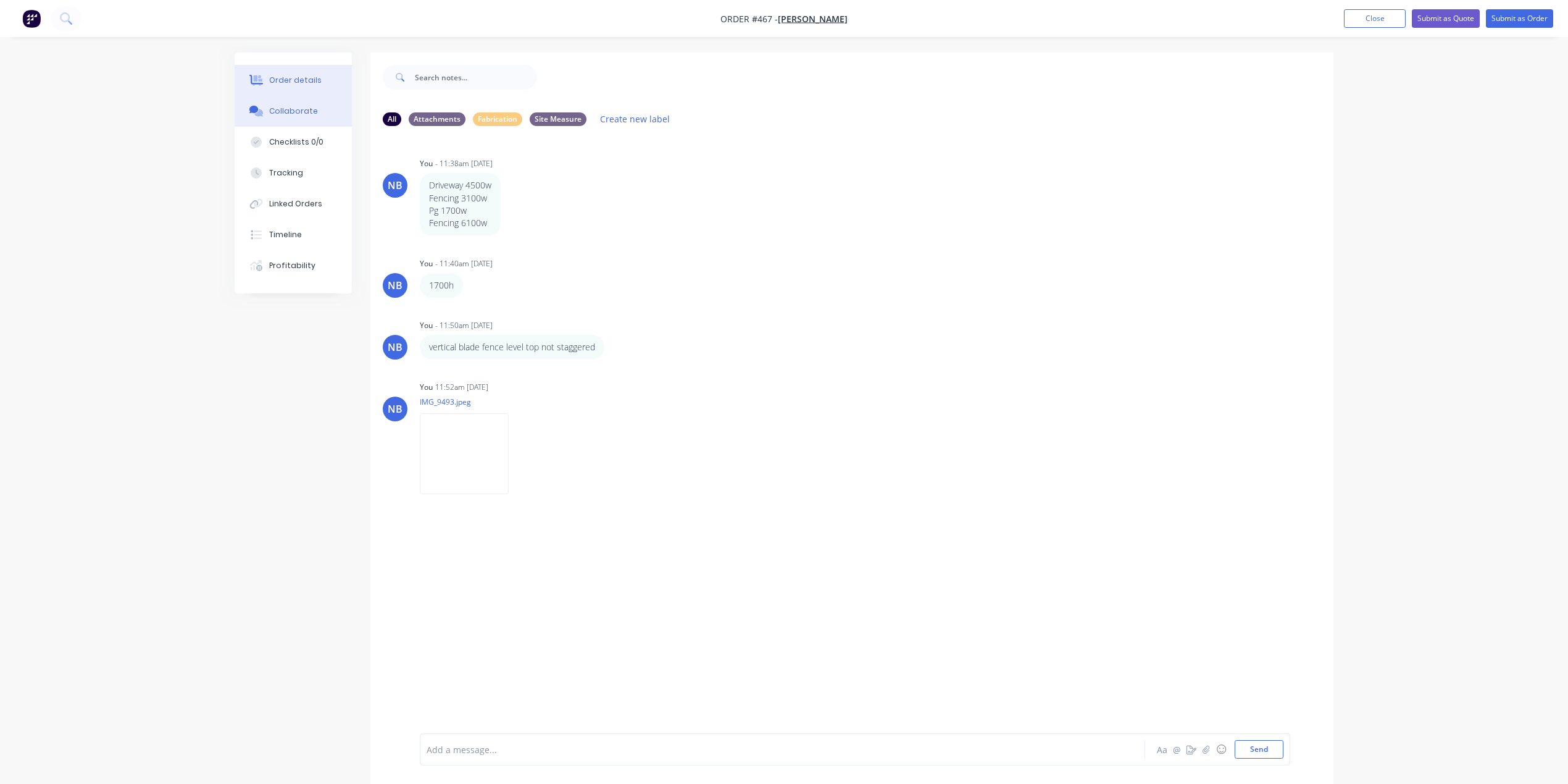
click at [275, 78] on div "Order details" at bounding box center [295, 80] width 53 height 11
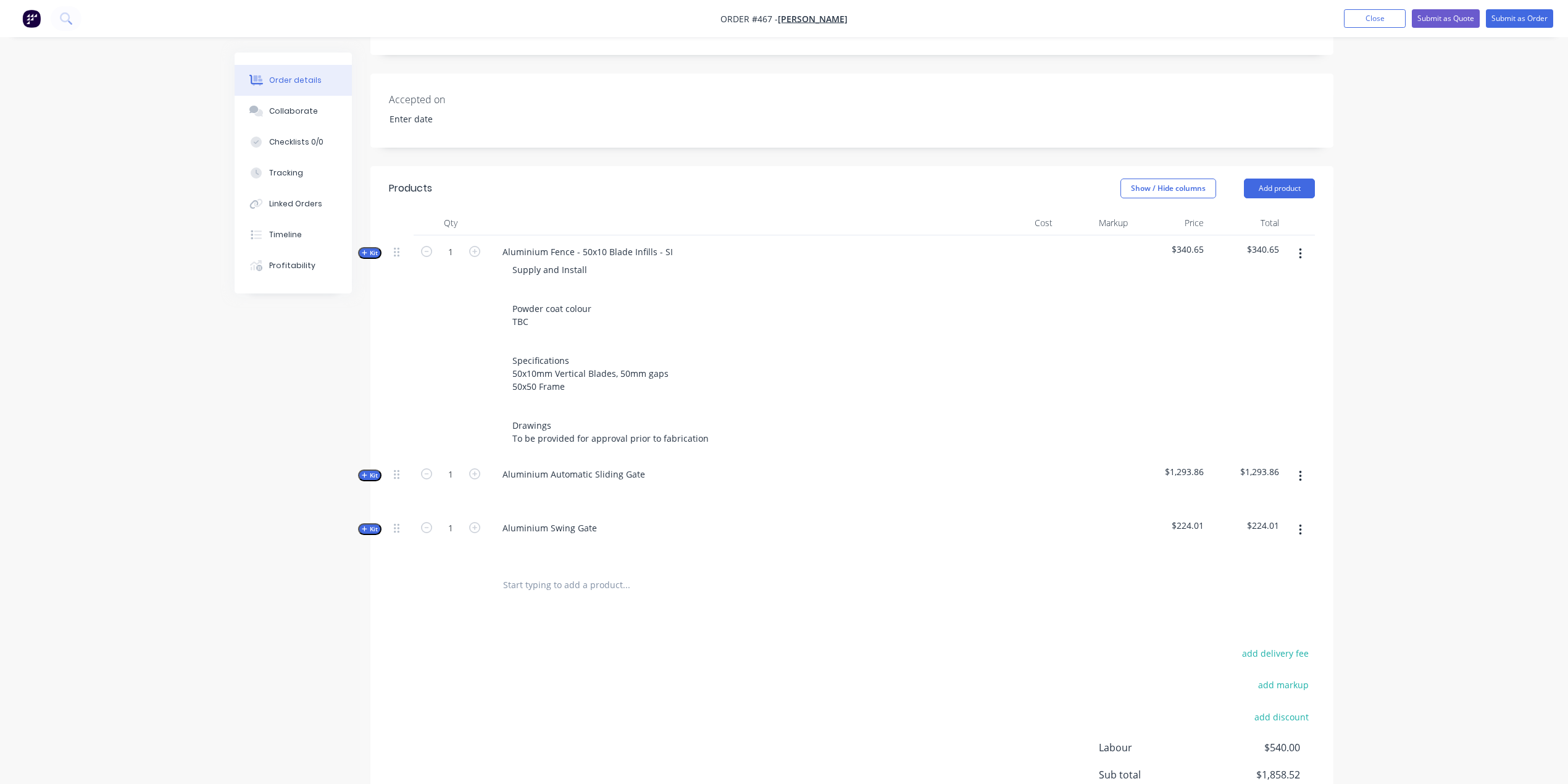
scroll to position [383, 0]
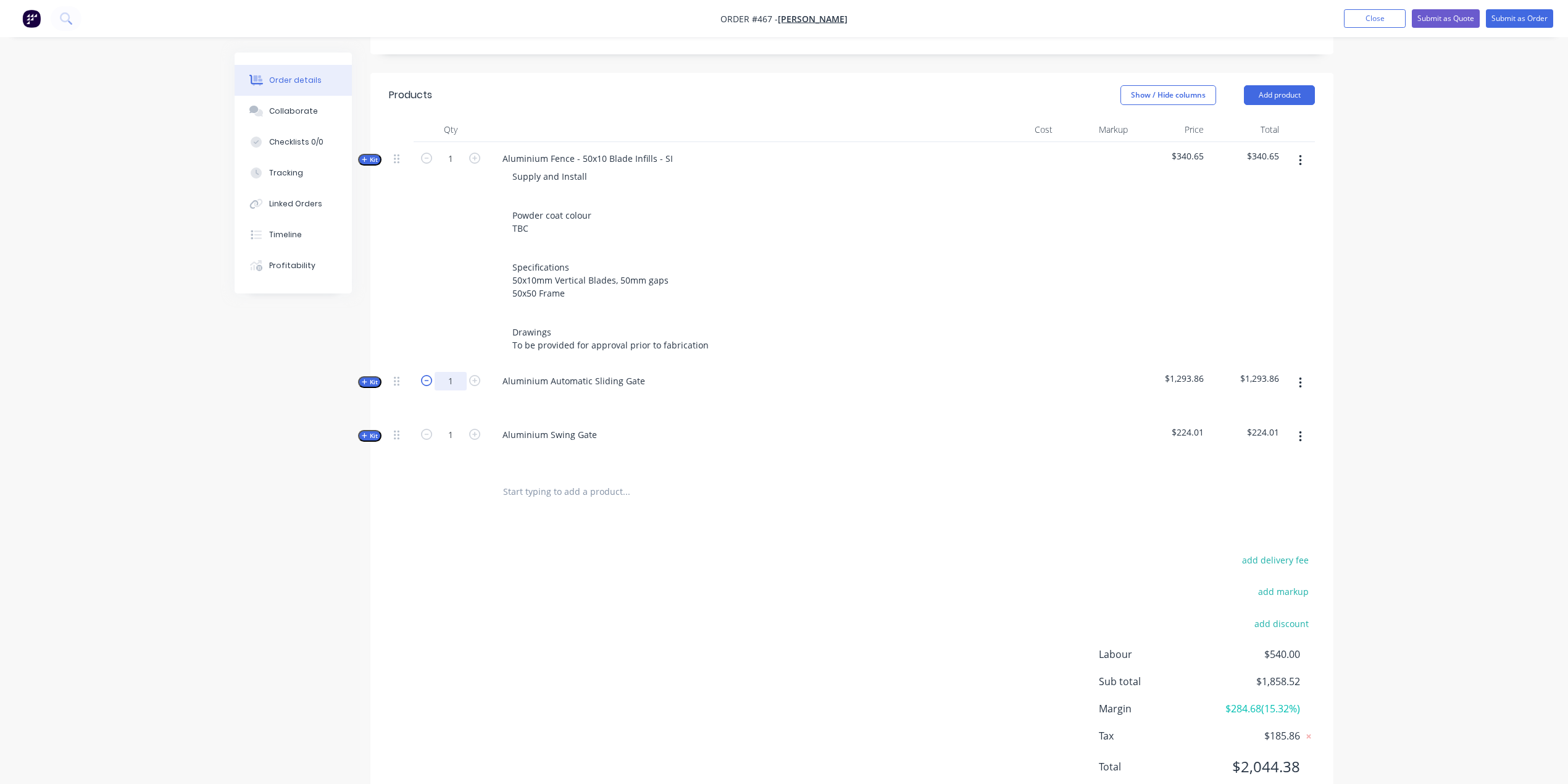
drag, startPoint x: 456, startPoint y: 339, endPoint x: 423, endPoint y: 333, distance: 33.5
click at [423, 371] on form "1" at bounding box center [451, 380] width 64 height 18
click at [365, 378] on icon "button" at bounding box center [364, 381] width 5 height 6
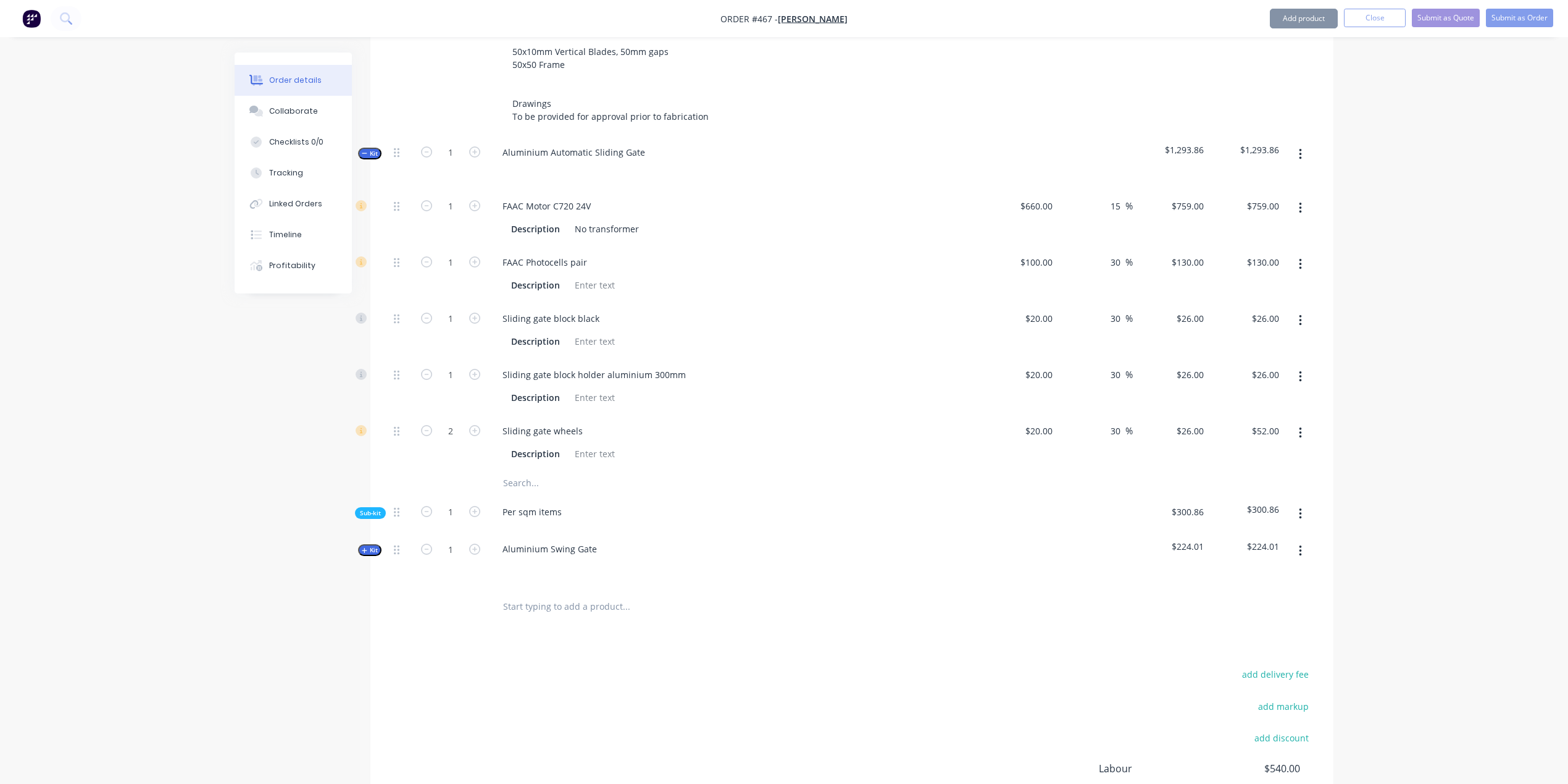
scroll to position [670, 0]
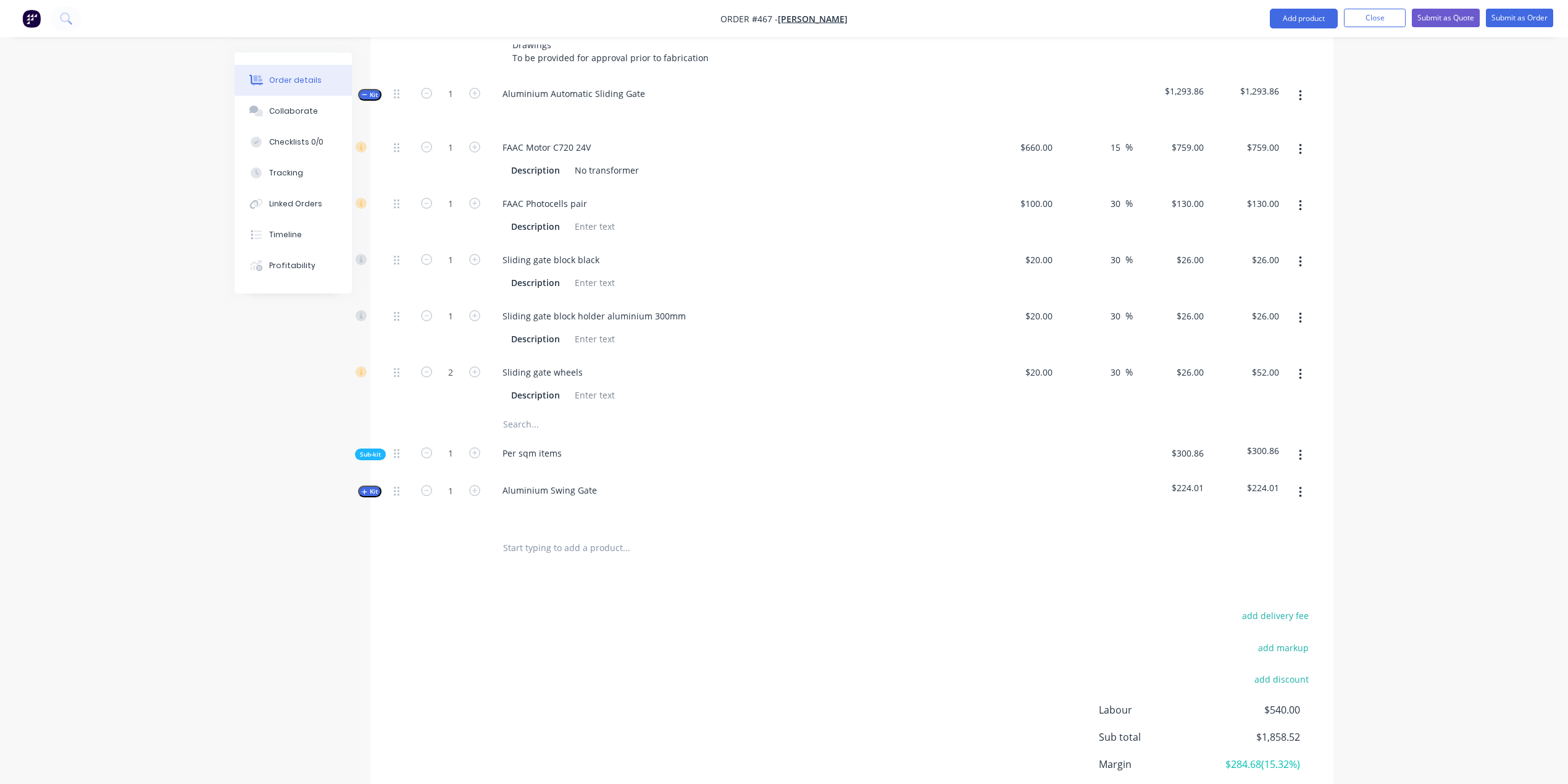
click at [373, 450] on span "Sub-kit" at bounding box center [370, 455] width 21 height 9
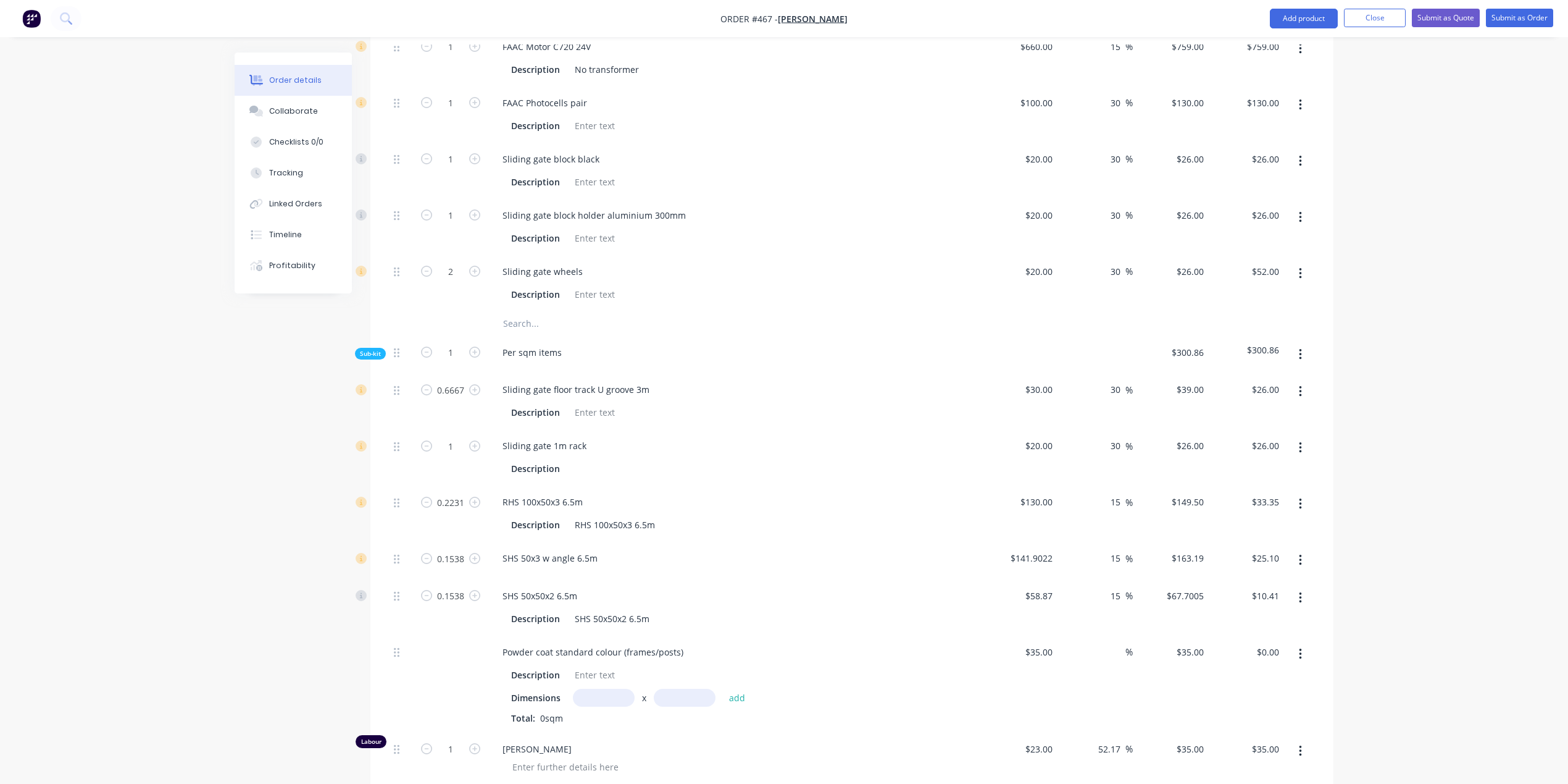
scroll to position [853, 0]
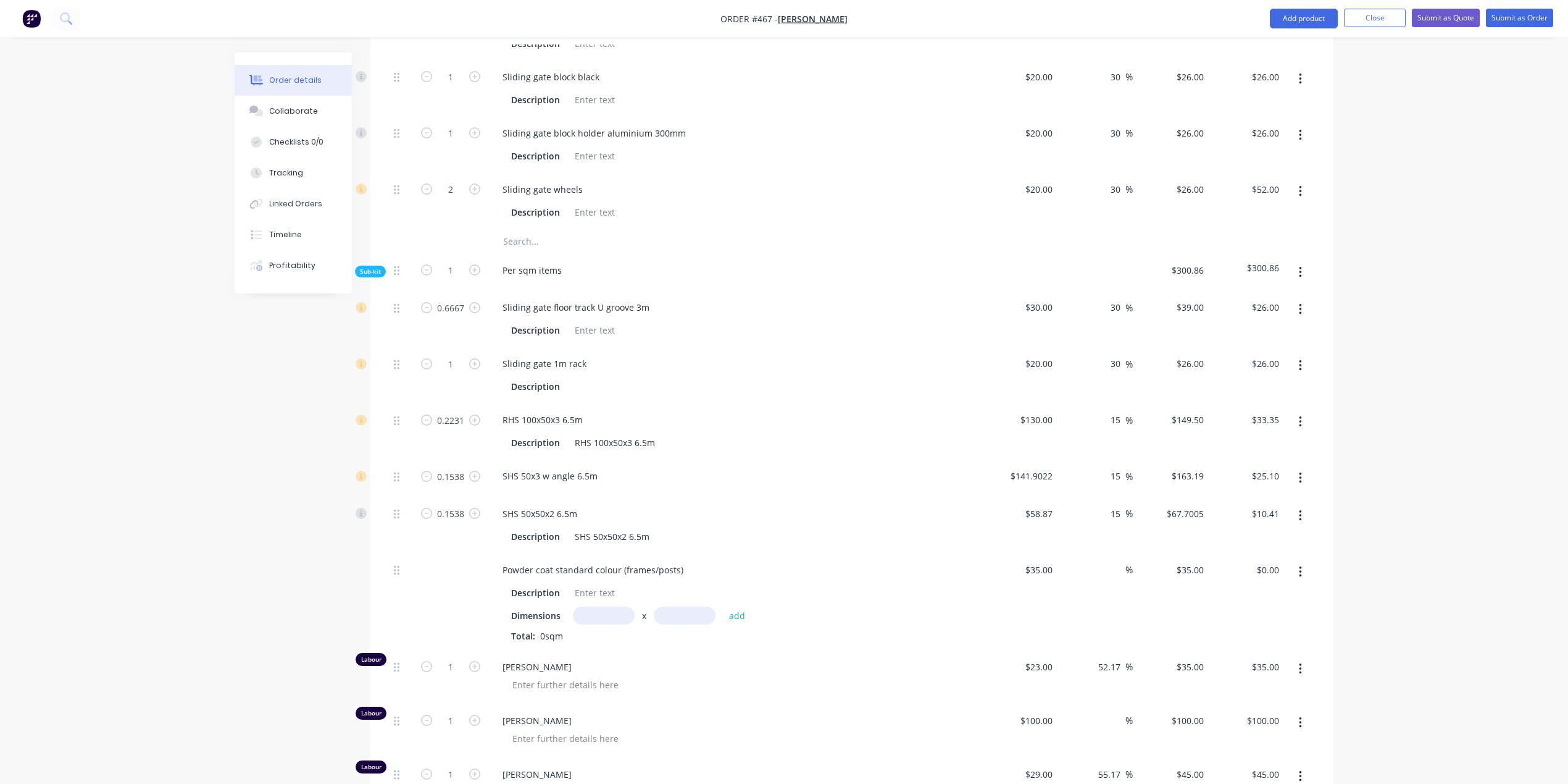
click at [589, 606] on input "text" at bounding box center [604, 615] width 62 height 18
click at [736, 607] on button "add" at bounding box center [737, 615] width 29 height 17
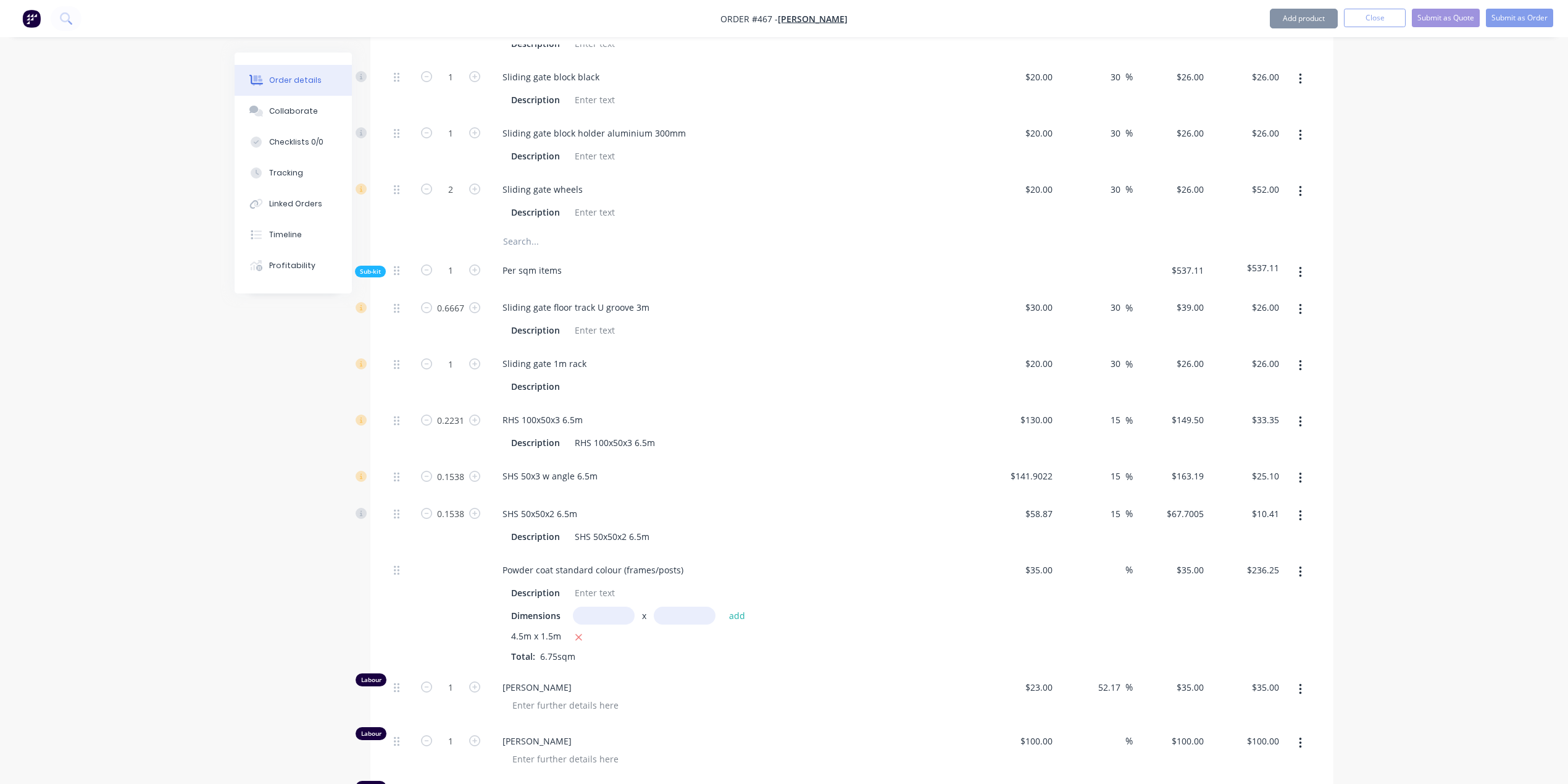
drag, startPoint x: 237, startPoint y: 535, endPoint x: 245, endPoint y: 522, distance: 15.3
click at [238, 535] on div "Created by [PERSON_NAME] Created [DATE] Required [DATE] Assigned to Add team me…" at bounding box center [784, 233] width 1099 height 2067
click at [294, 105] on button "Collaborate" at bounding box center [293, 111] width 117 height 31
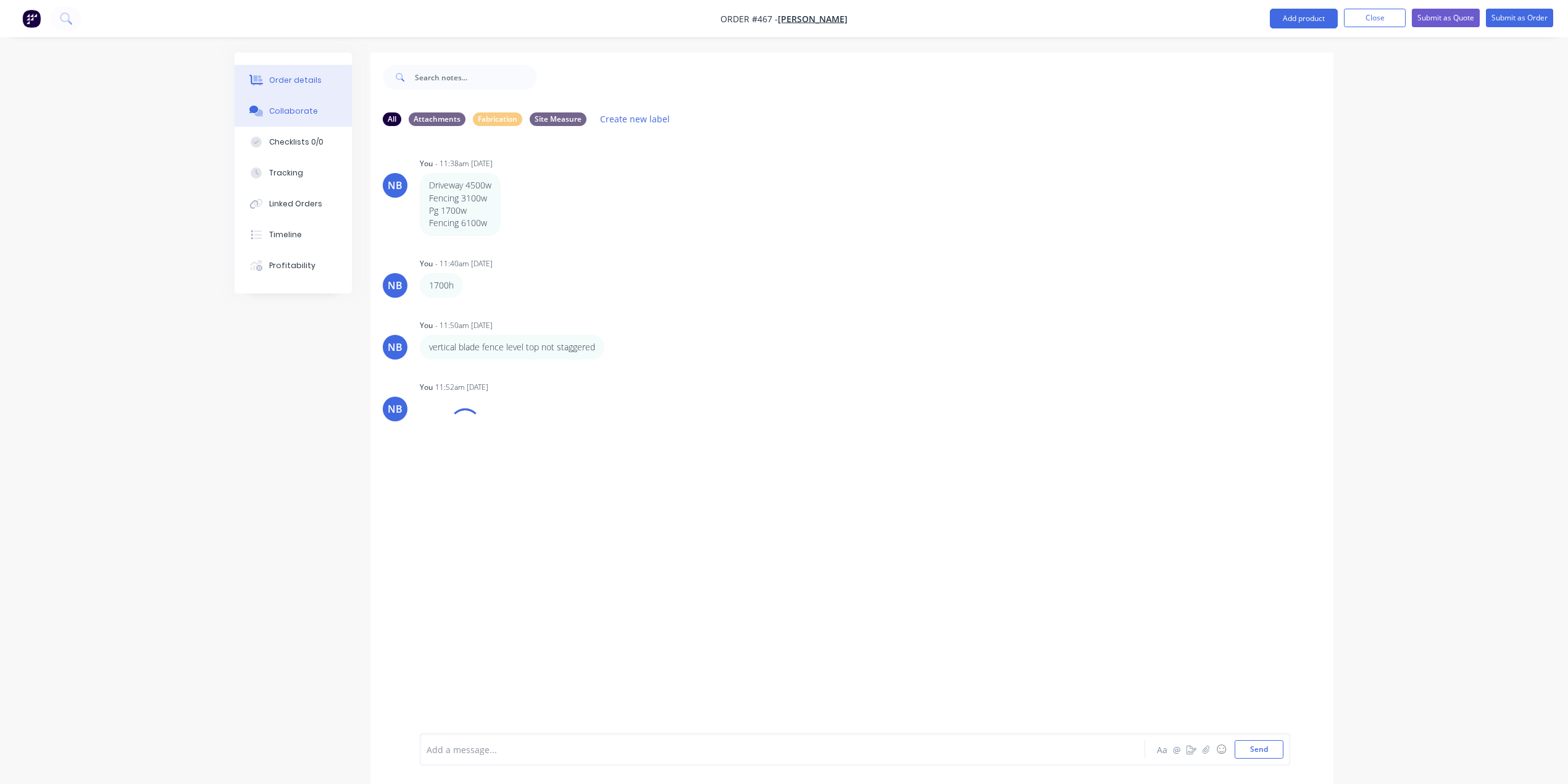
click at [293, 78] on div "Order details" at bounding box center [295, 80] width 53 height 11
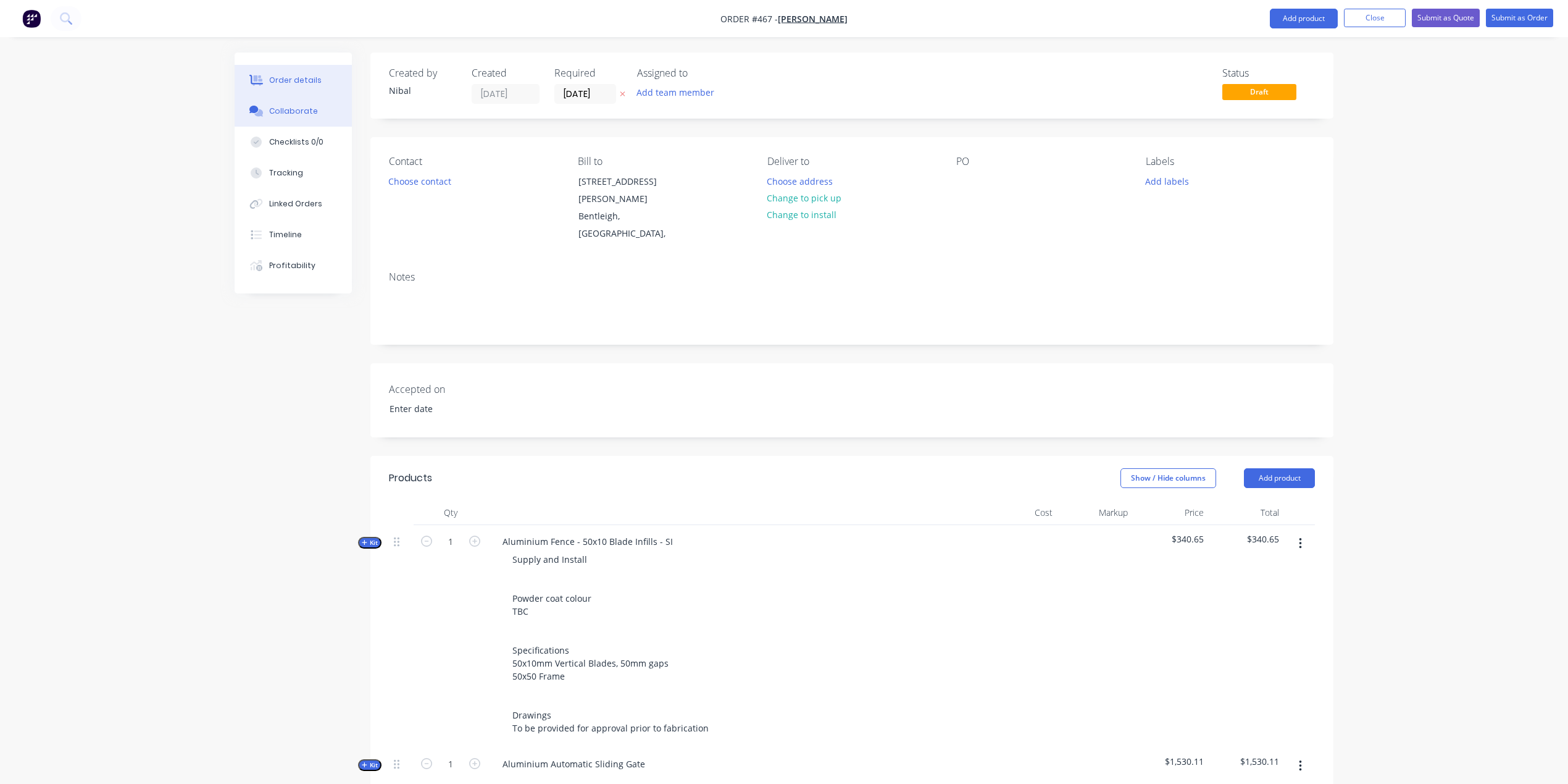
click at [290, 115] on div "Collaborate" at bounding box center [293, 111] width 49 height 11
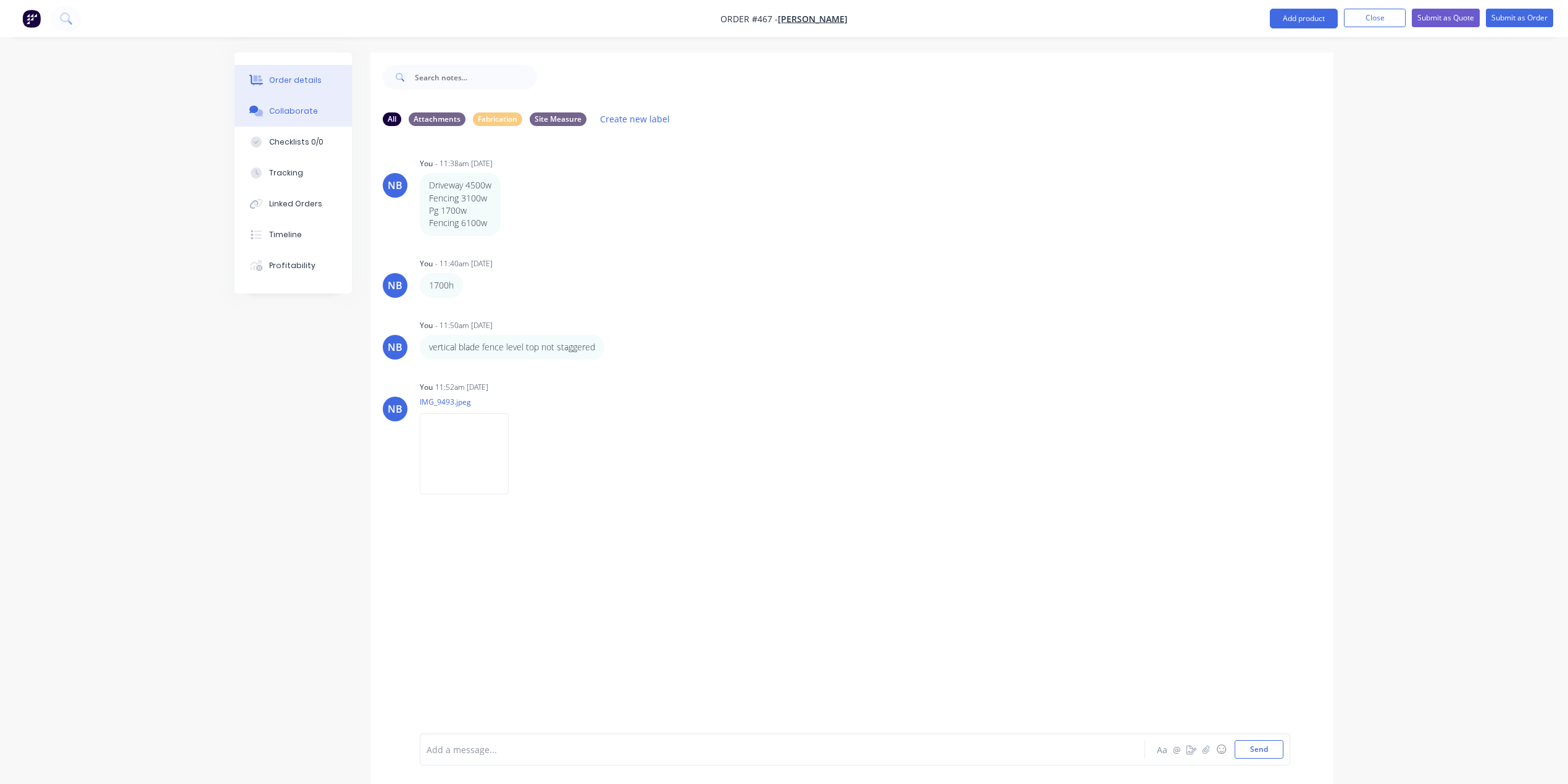
click at [297, 79] on div "Order details" at bounding box center [295, 80] width 53 height 11
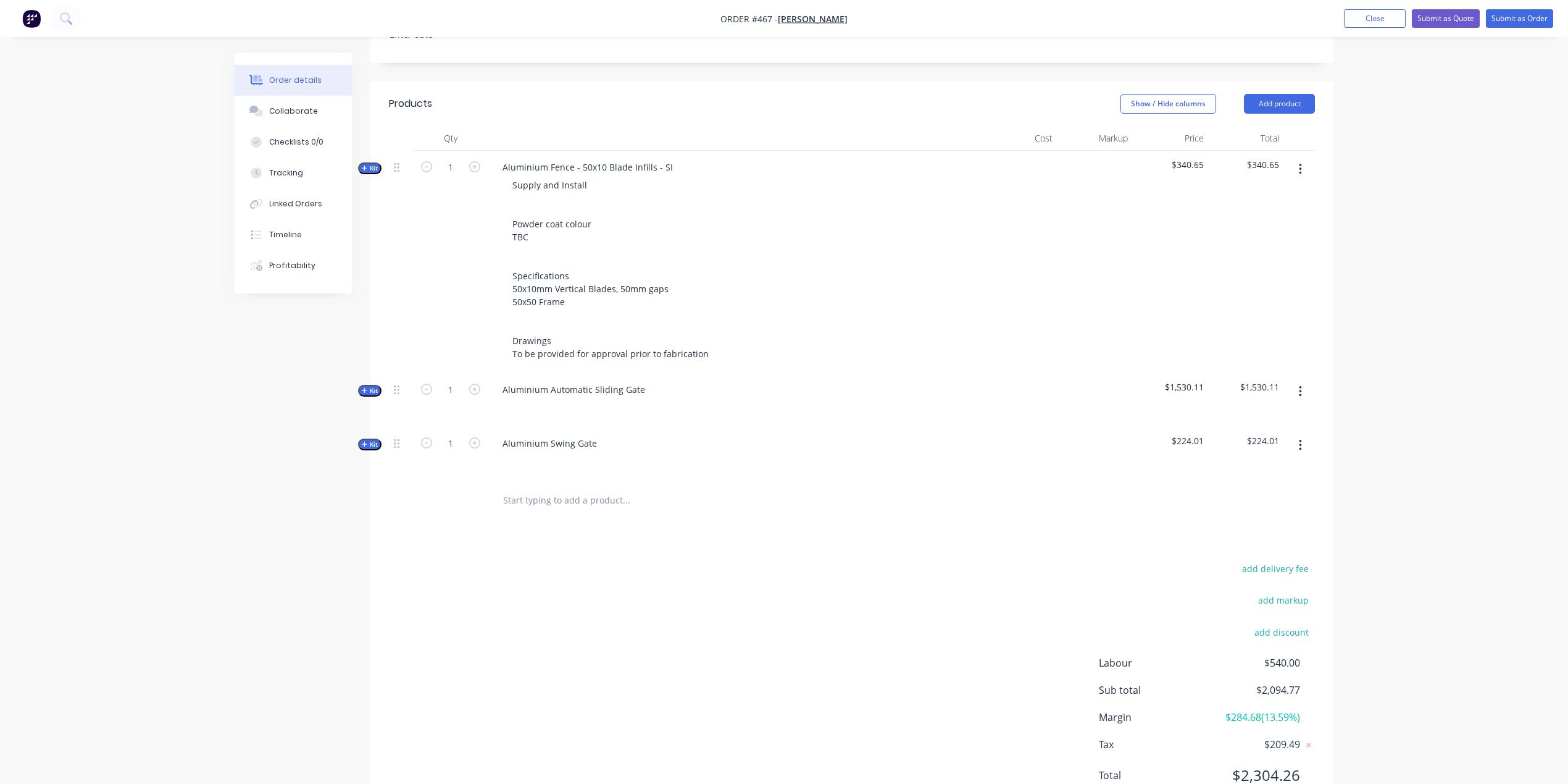
scroll to position [383, 0]
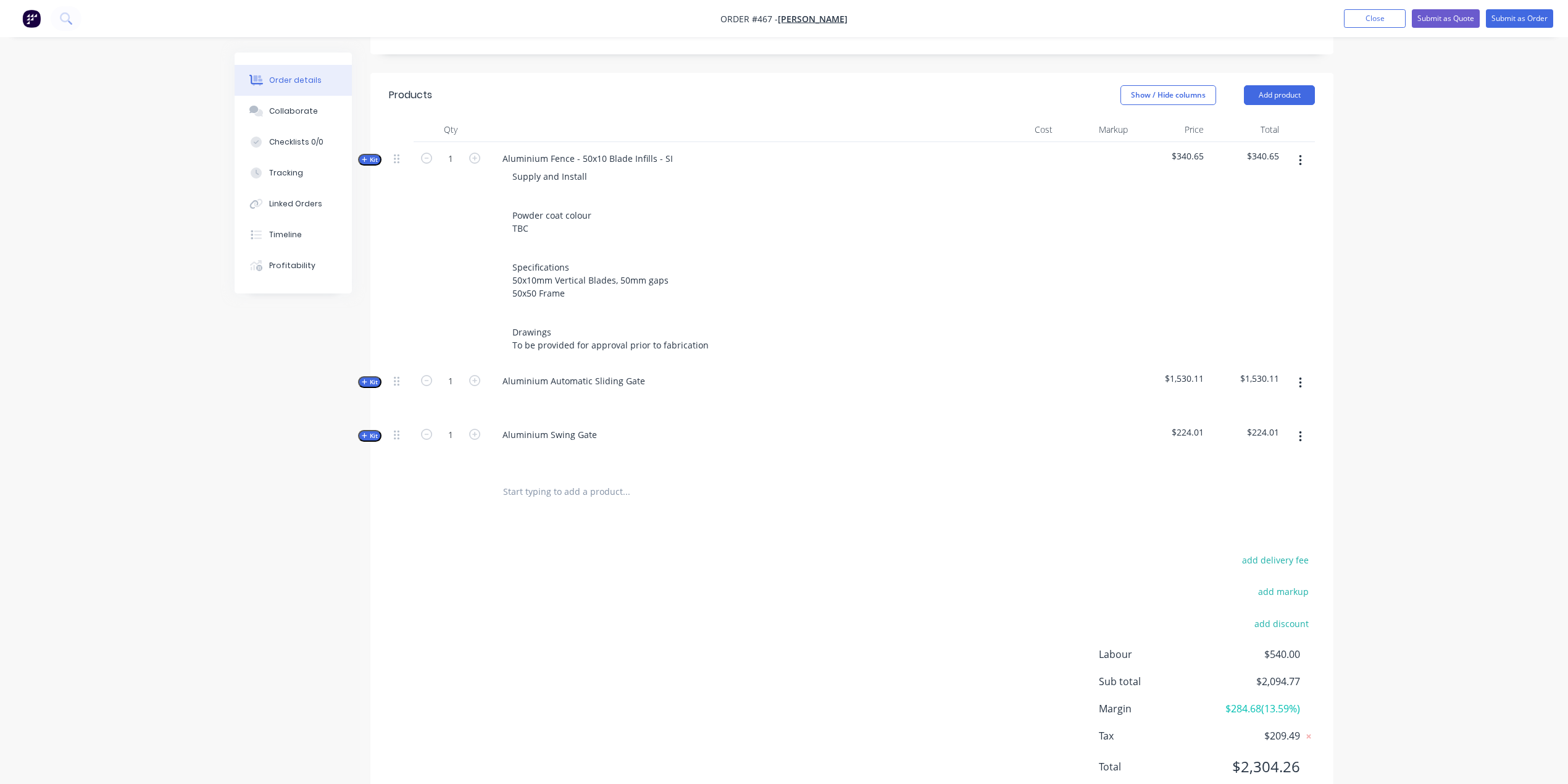
click at [368, 378] on span "Kit" at bounding box center [370, 382] width 16 height 9
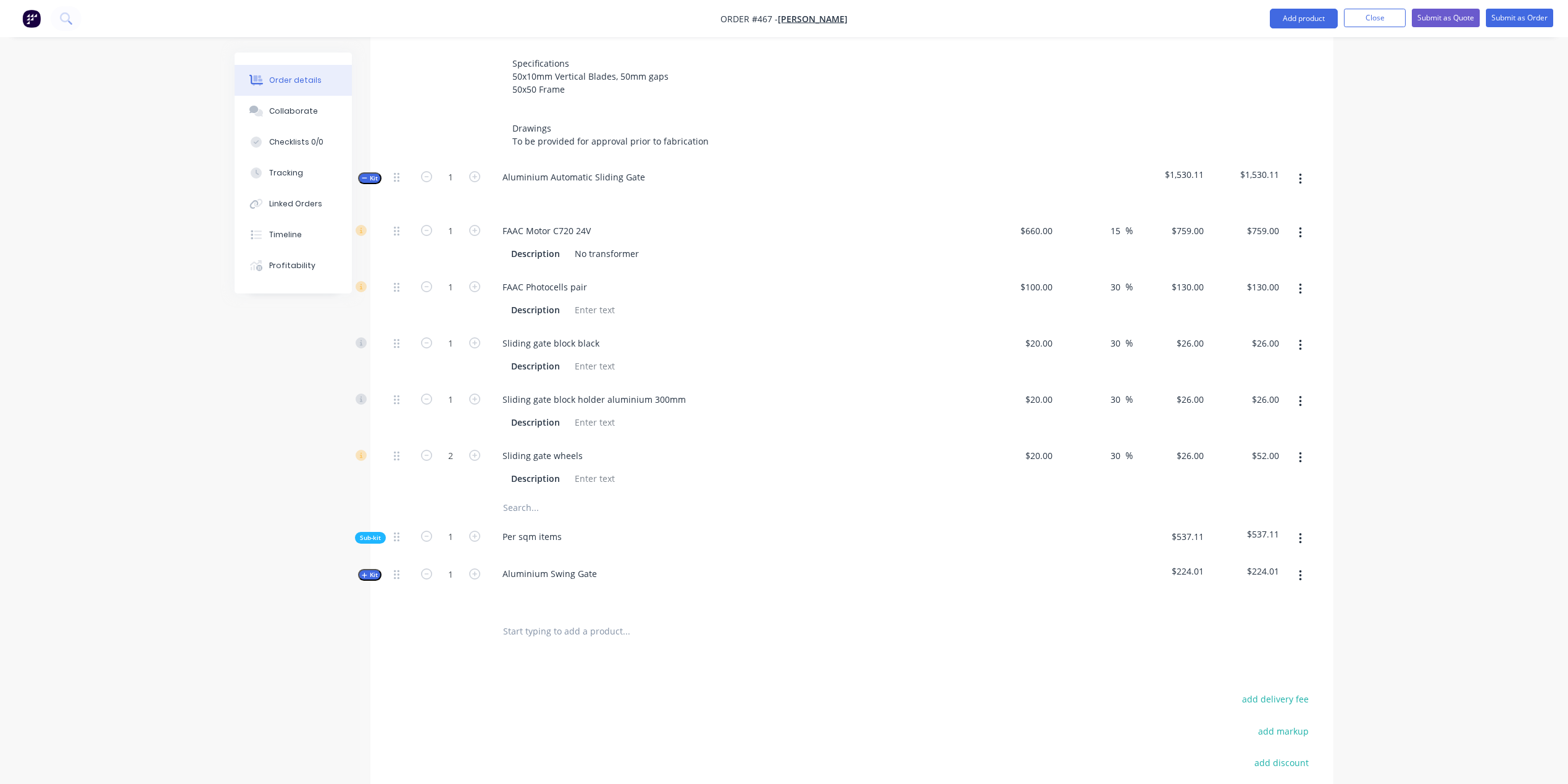
scroll to position [725, 0]
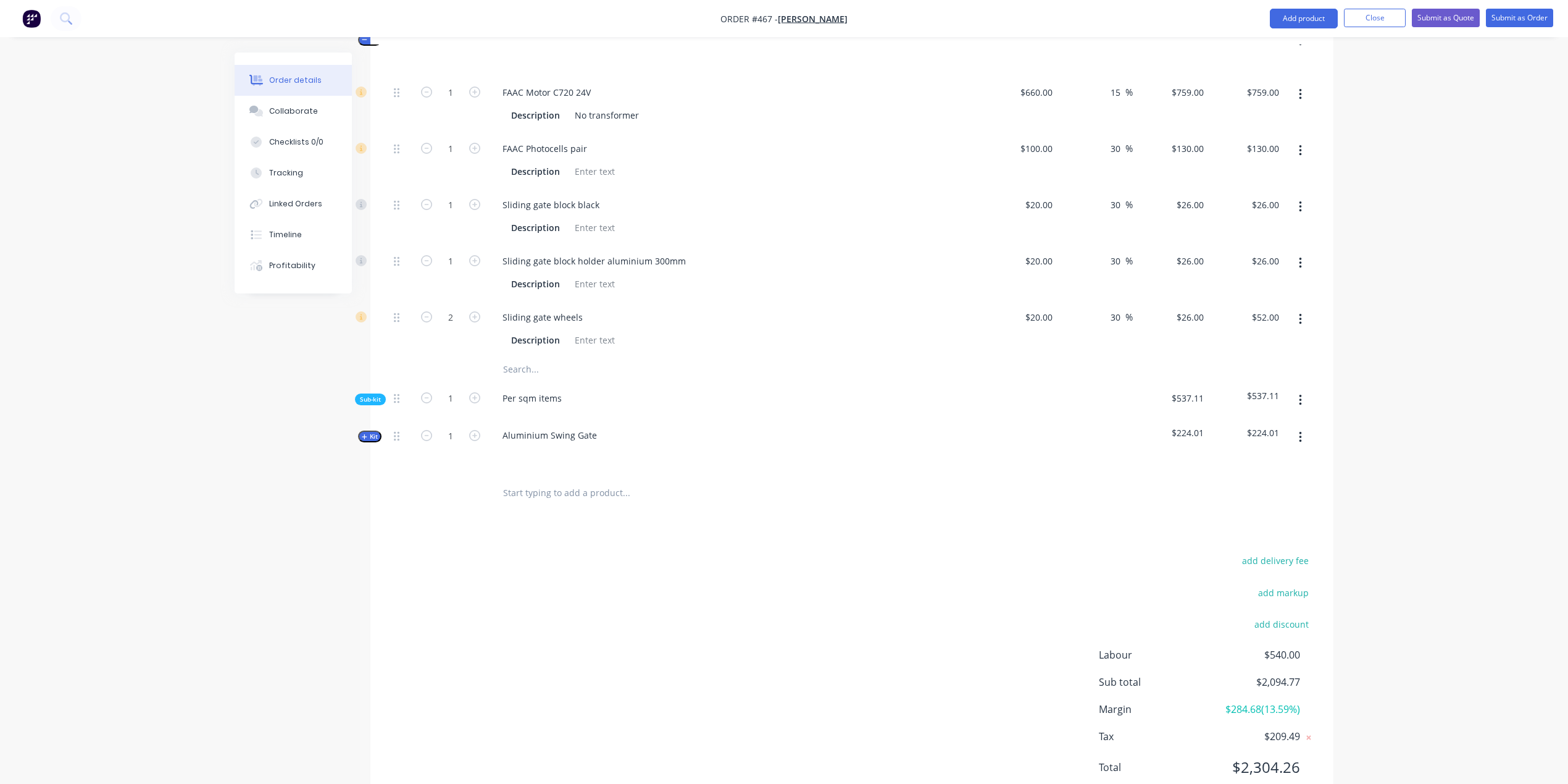
click at [381, 394] on span "Sub-kit" at bounding box center [370, 399] width 21 height 9
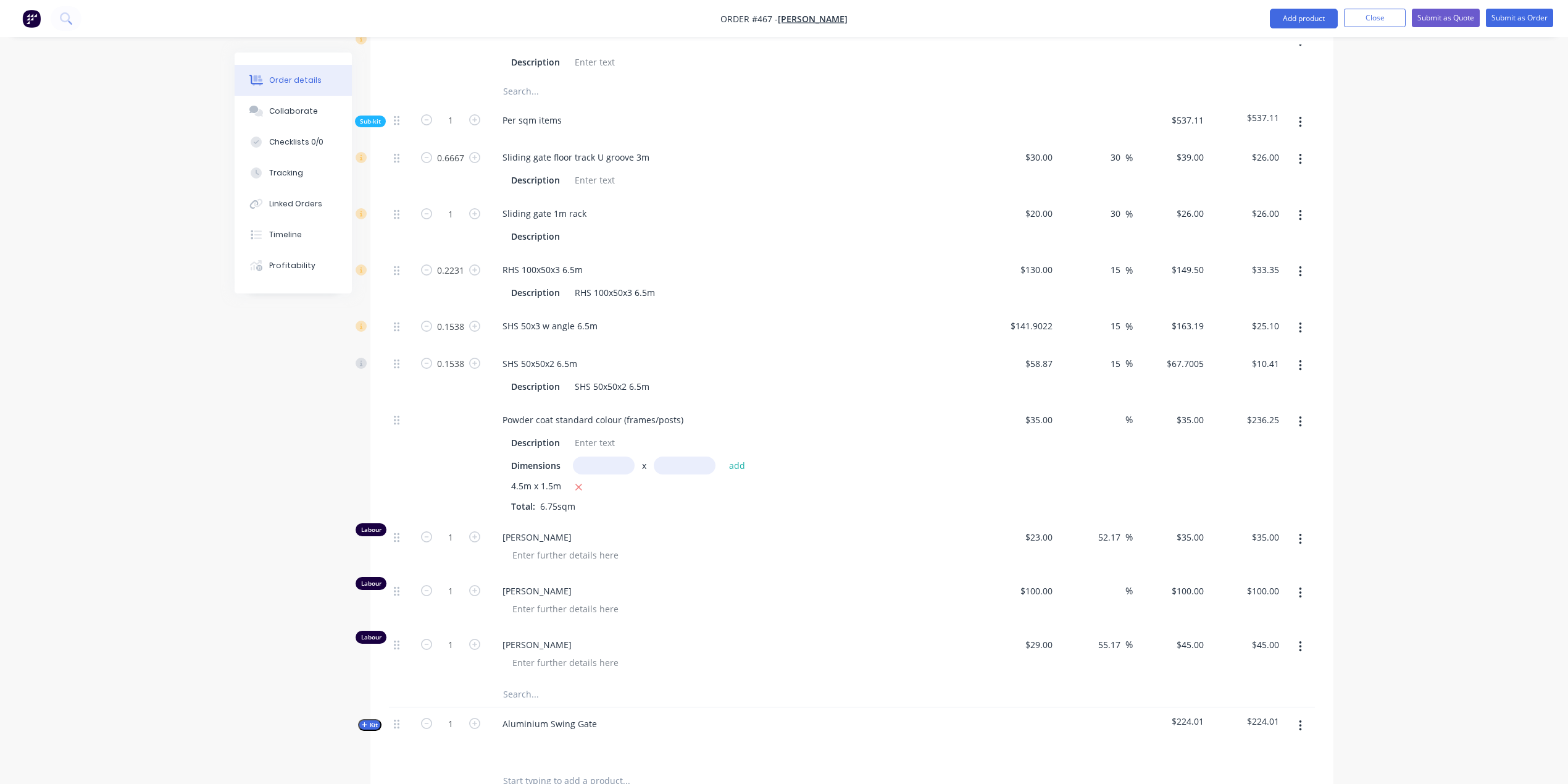
scroll to position [1039, 0]
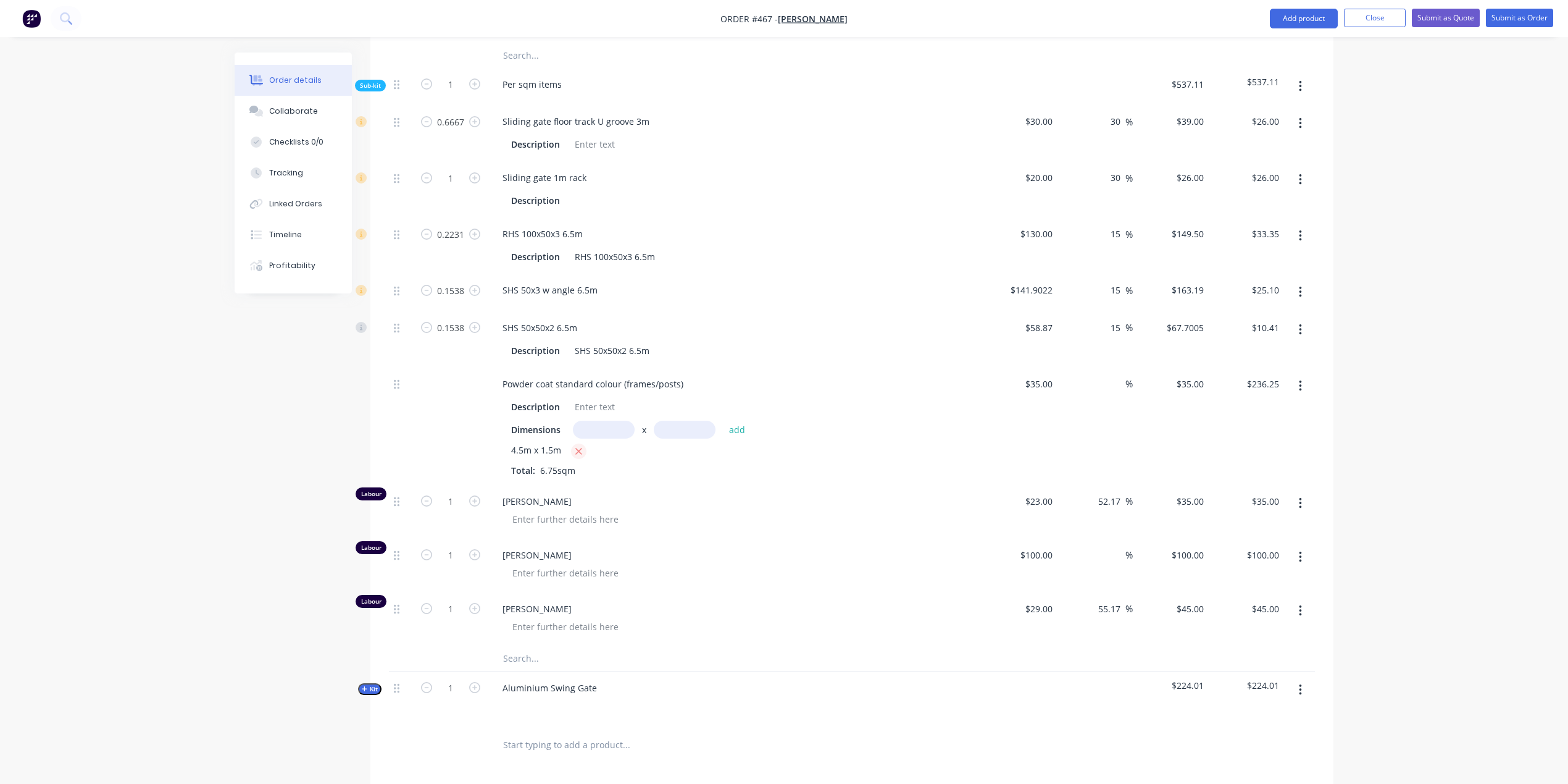
click at [575, 446] on icon "button" at bounding box center [579, 451] width 8 height 11
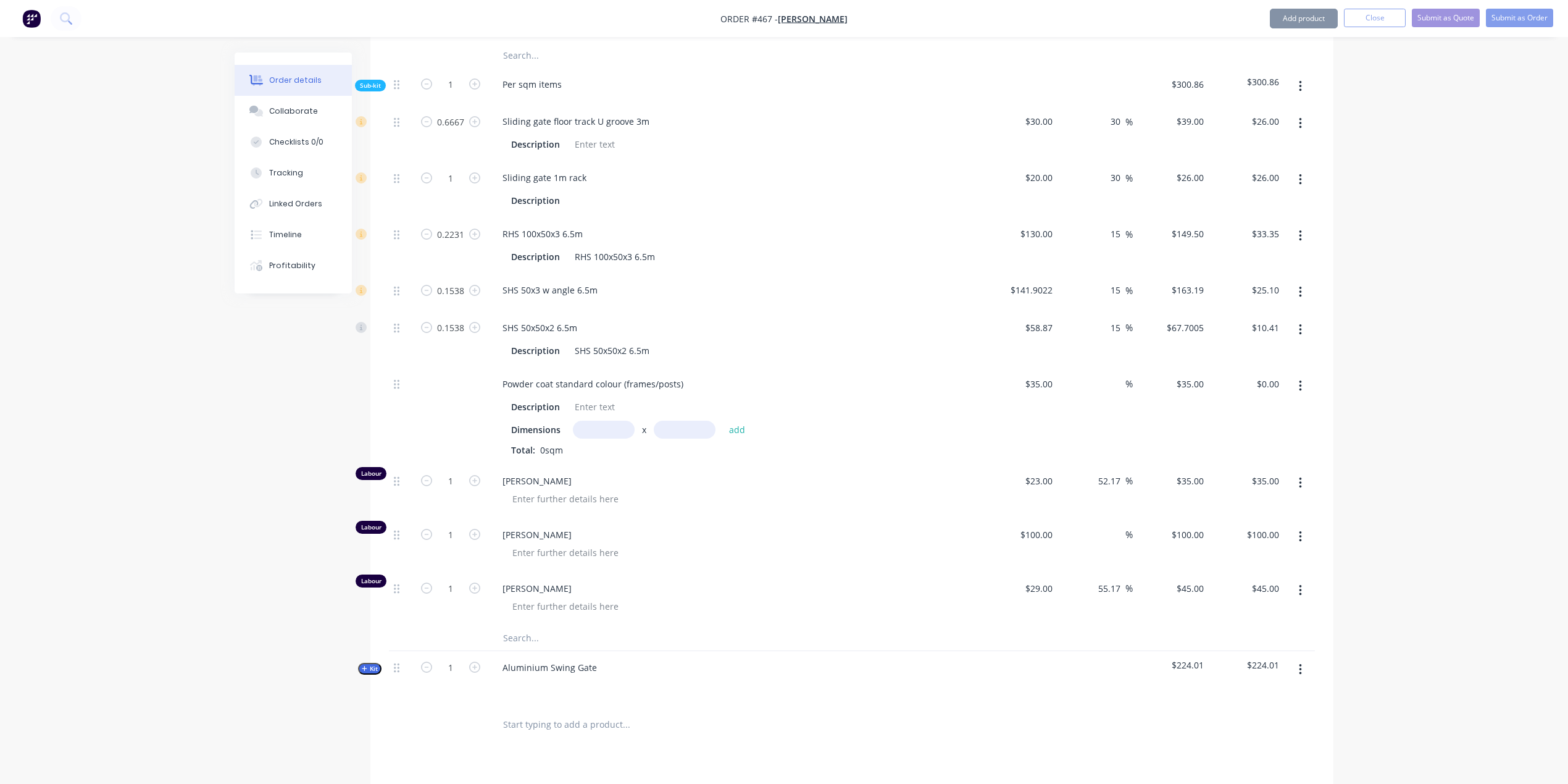
click at [598, 421] on input "text" at bounding box center [604, 429] width 62 height 18
click at [736, 421] on button "add" at bounding box center [737, 429] width 29 height 17
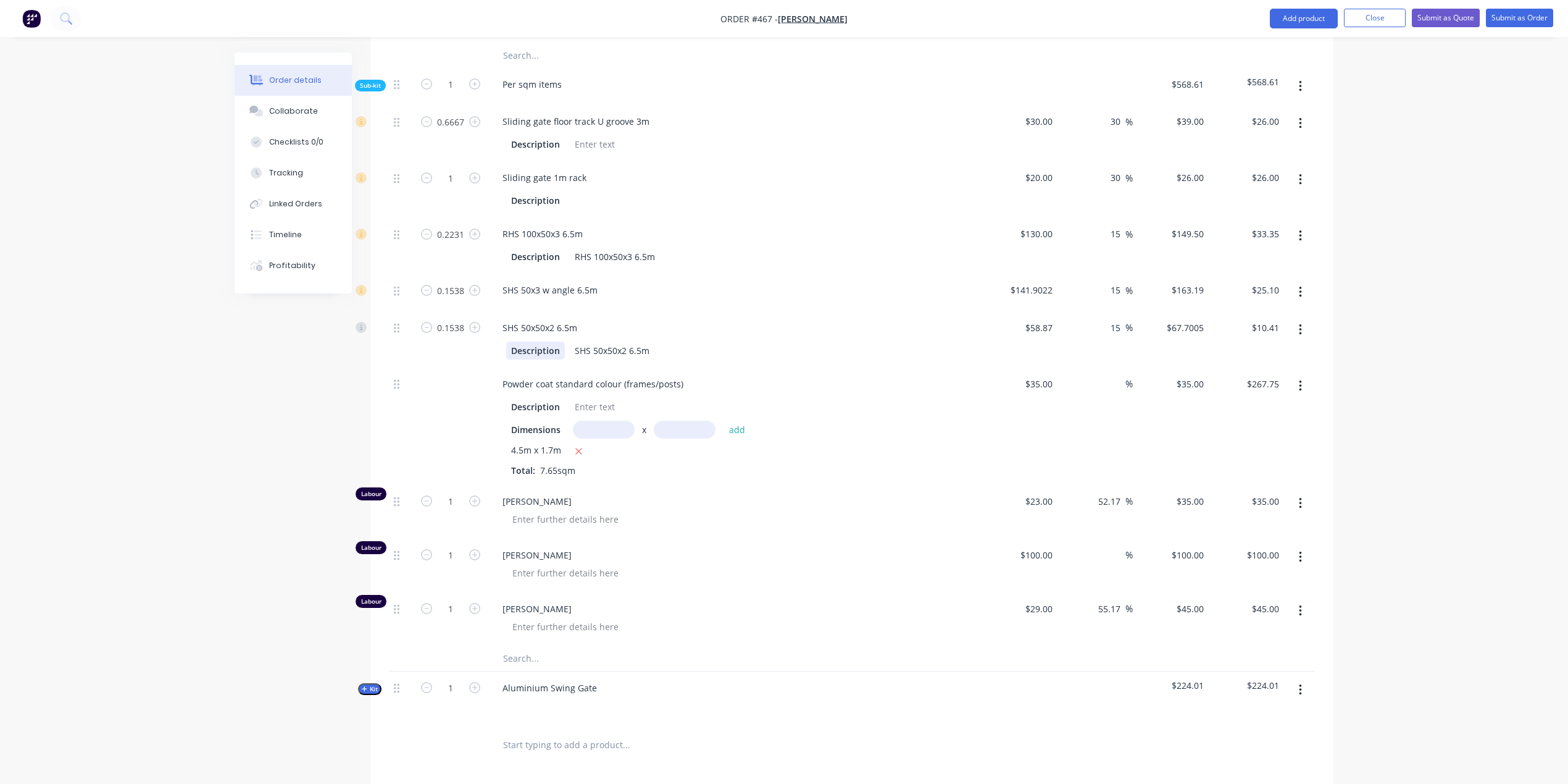
scroll to position [957, 0]
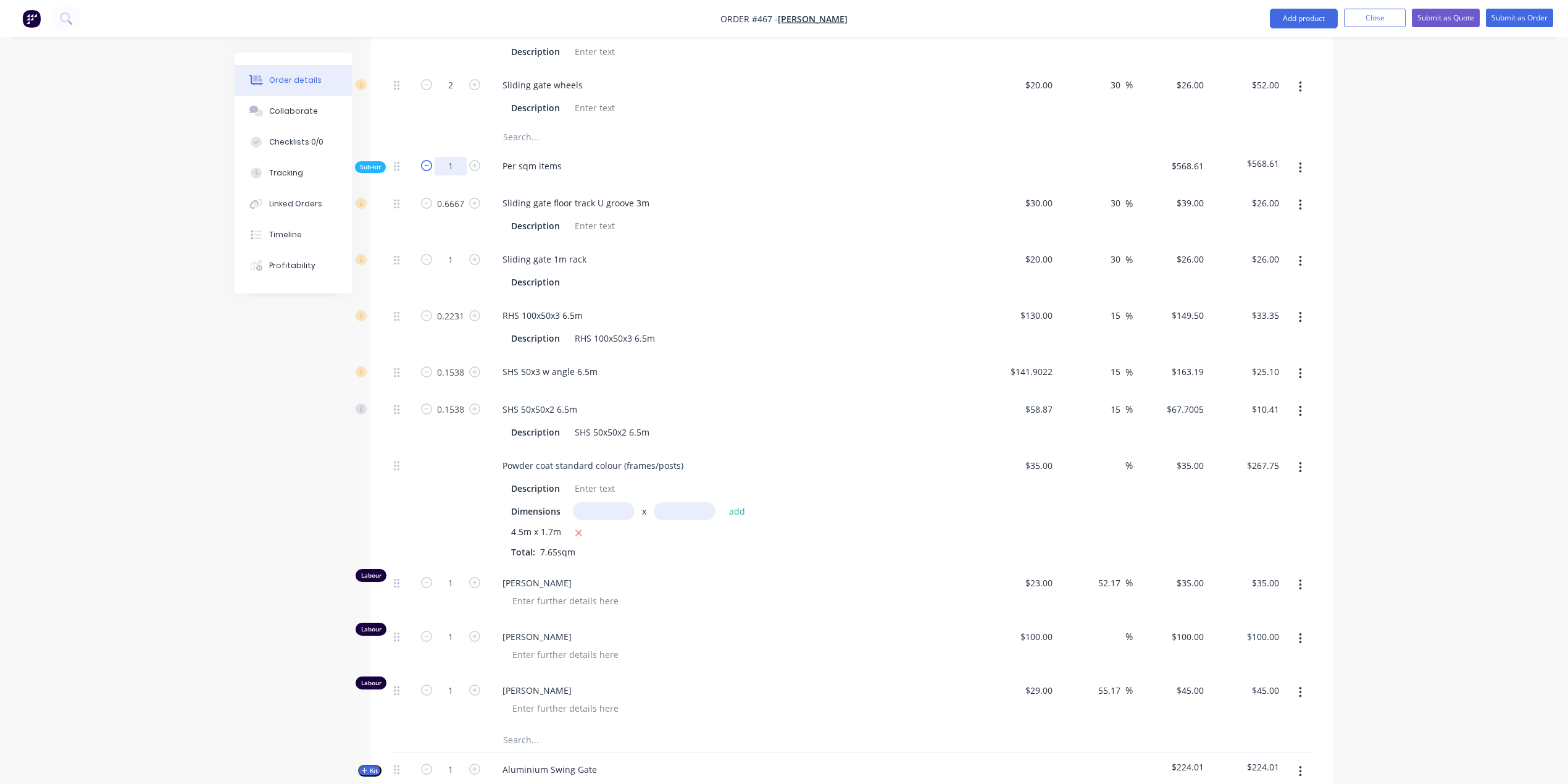
drag, startPoint x: 447, startPoint y: 123, endPoint x: 427, endPoint y: 120, distance: 20.2
click at [427, 156] on form "1" at bounding box center [451, 165] width 64 height 18
click at [115, 486] on div "Order details Collaborate Checklists 0/0 Tracking Linked Orders Timeline Profit…" at bounding box center [784, 102] width 1568 height 2119
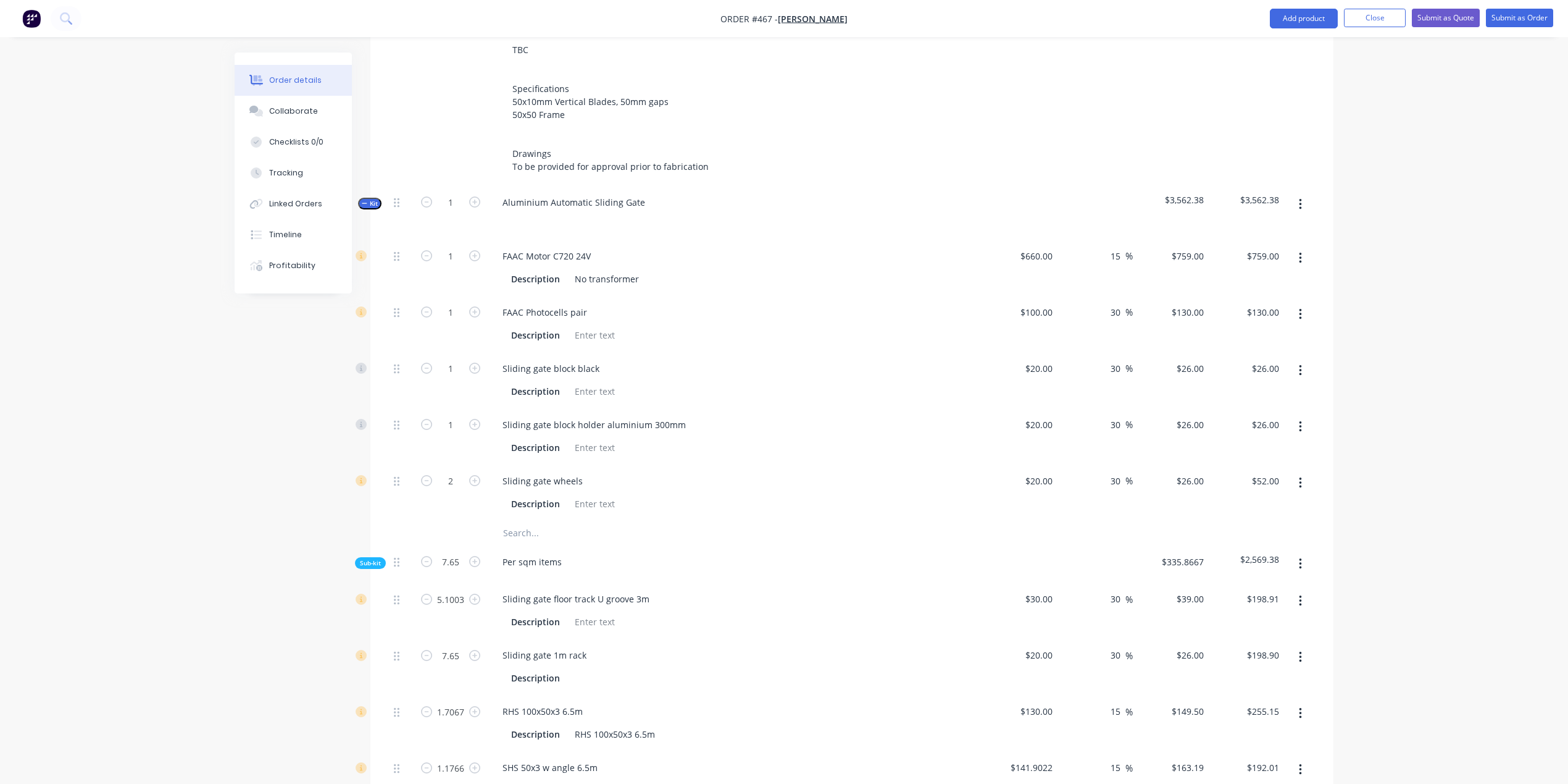
scroll to position [586, 0]
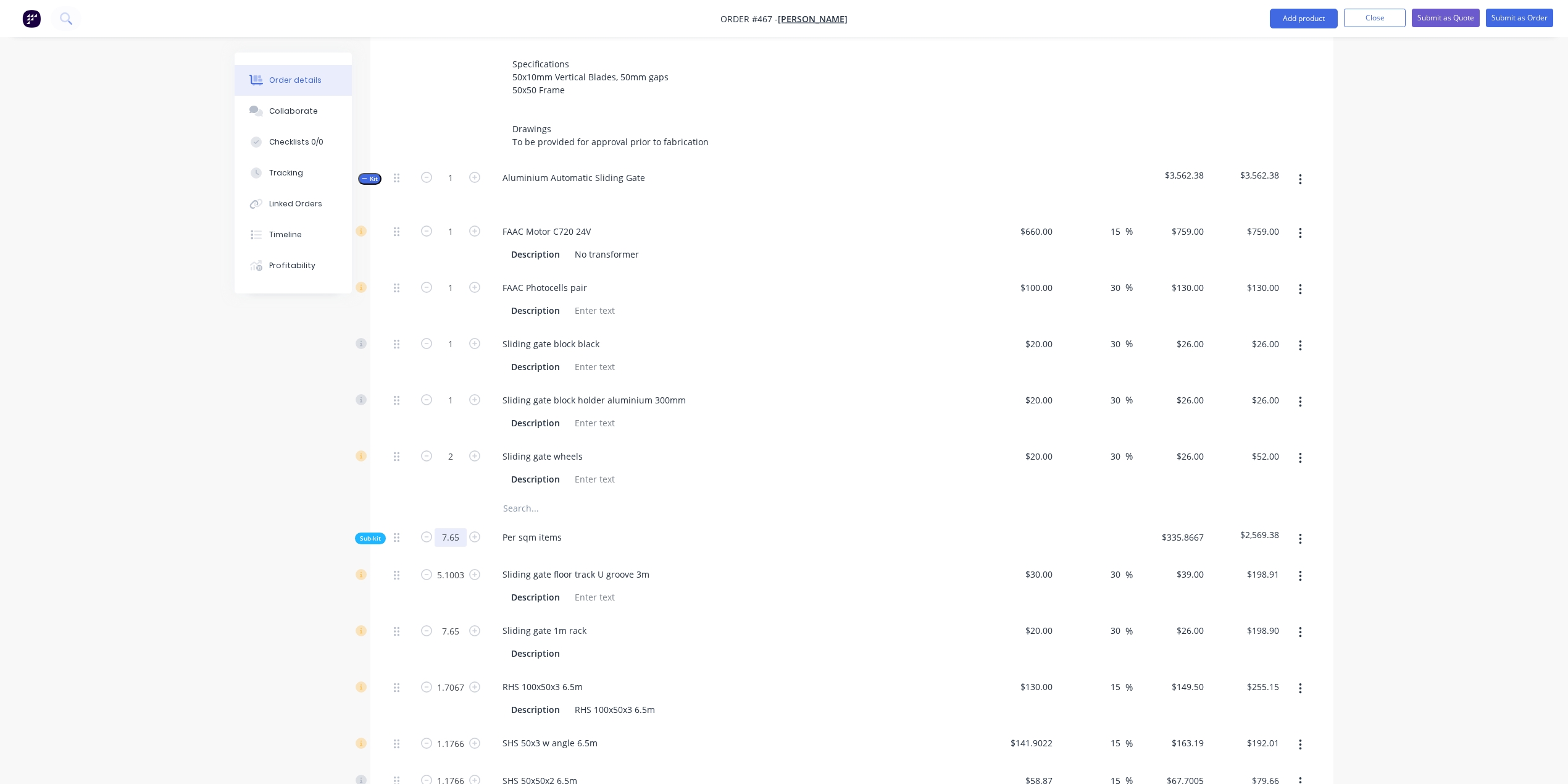
drag, startPoint x: 460, startPoint y: 491, endPoint x: 380, endPoint y: 482, distance: 80.5
click at [380, 482] on div "Qty Cost Markup Price Total Kit 1 Aluminium Fence - 50x10 Blade Infills - SI Su…" at bounding box center [851, 566] width 963 height 1304
click at [131, 577] on div "Order details Collaborate Checklists 0/0 Tracking Linked Orders Timeline Profit…" at bounding box center [784, 473] width 1568 height 2119
drag, startPoint x: 460, startPoint y: 495, endPoint x: 433, endPoint y: 484, distance: 29.2
click at [434, 527] on form "1" at bounding box center [451, 536] width 64 height 18
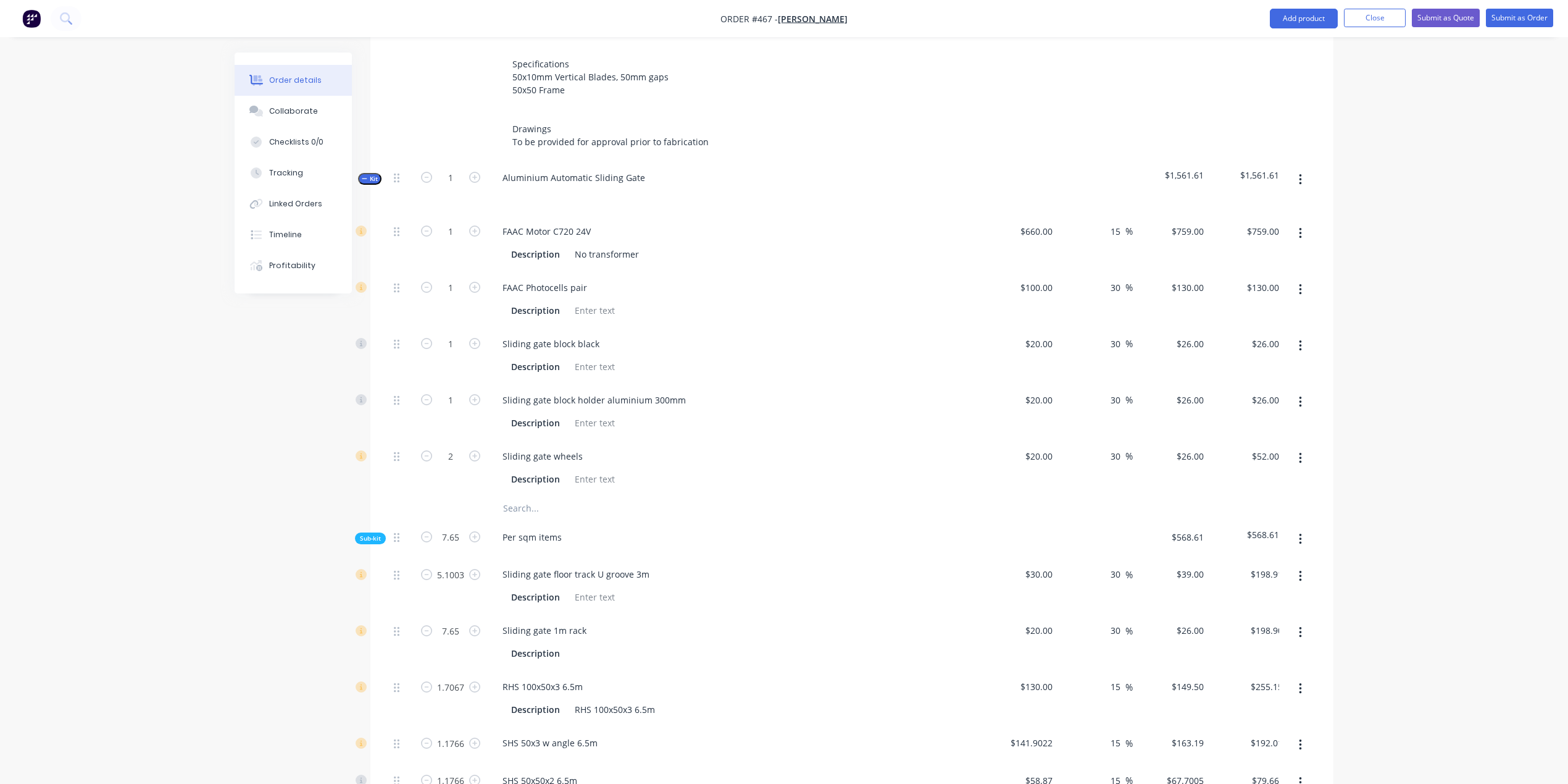
click at [164, 525] on div "Order details Collaborate Checklists 0/0 Tracking Linked Orders Timeline Profit…" at bounding box center [784, 473] width 1568 height 2119
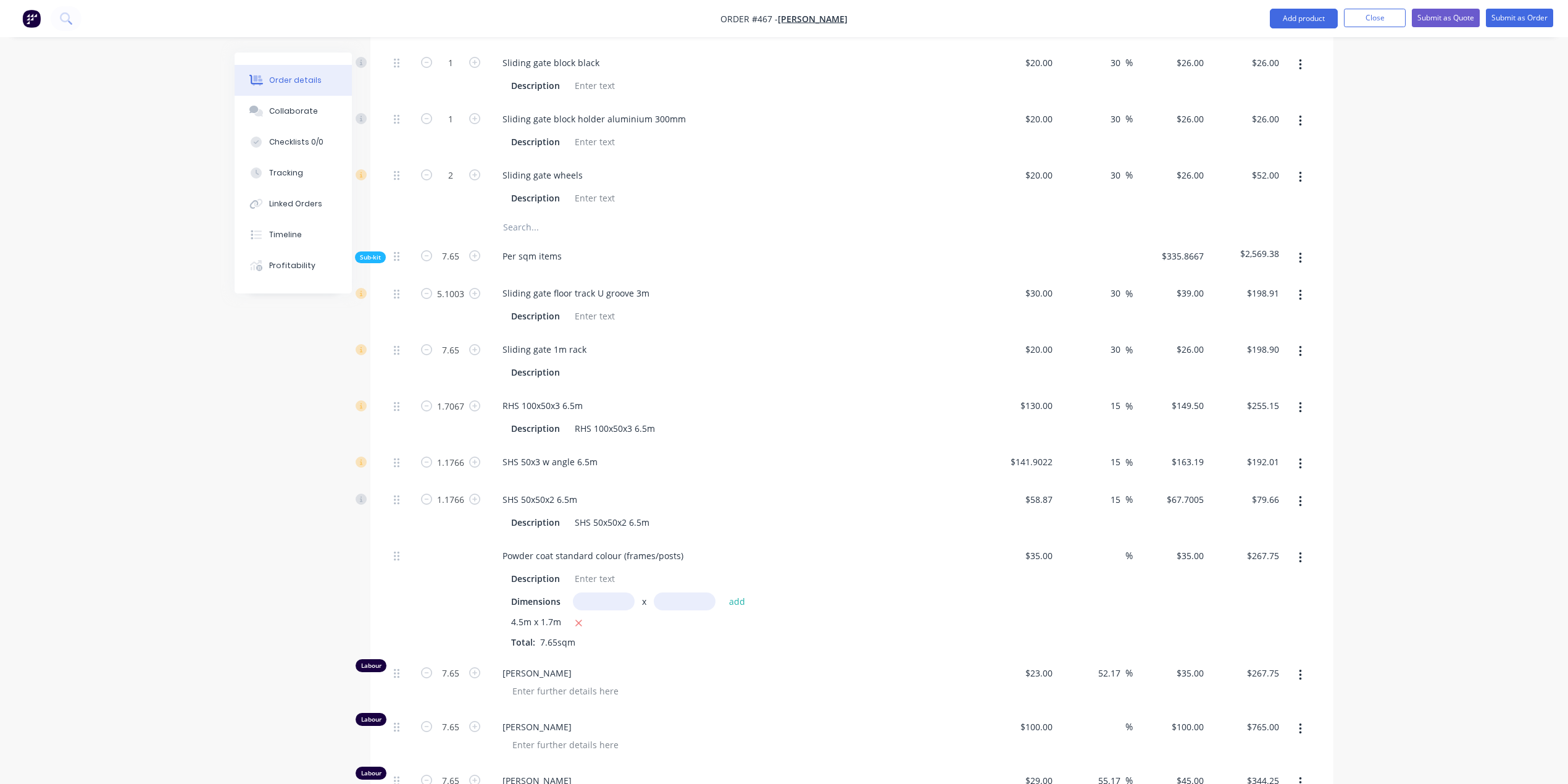
scroll to position [846, 0]
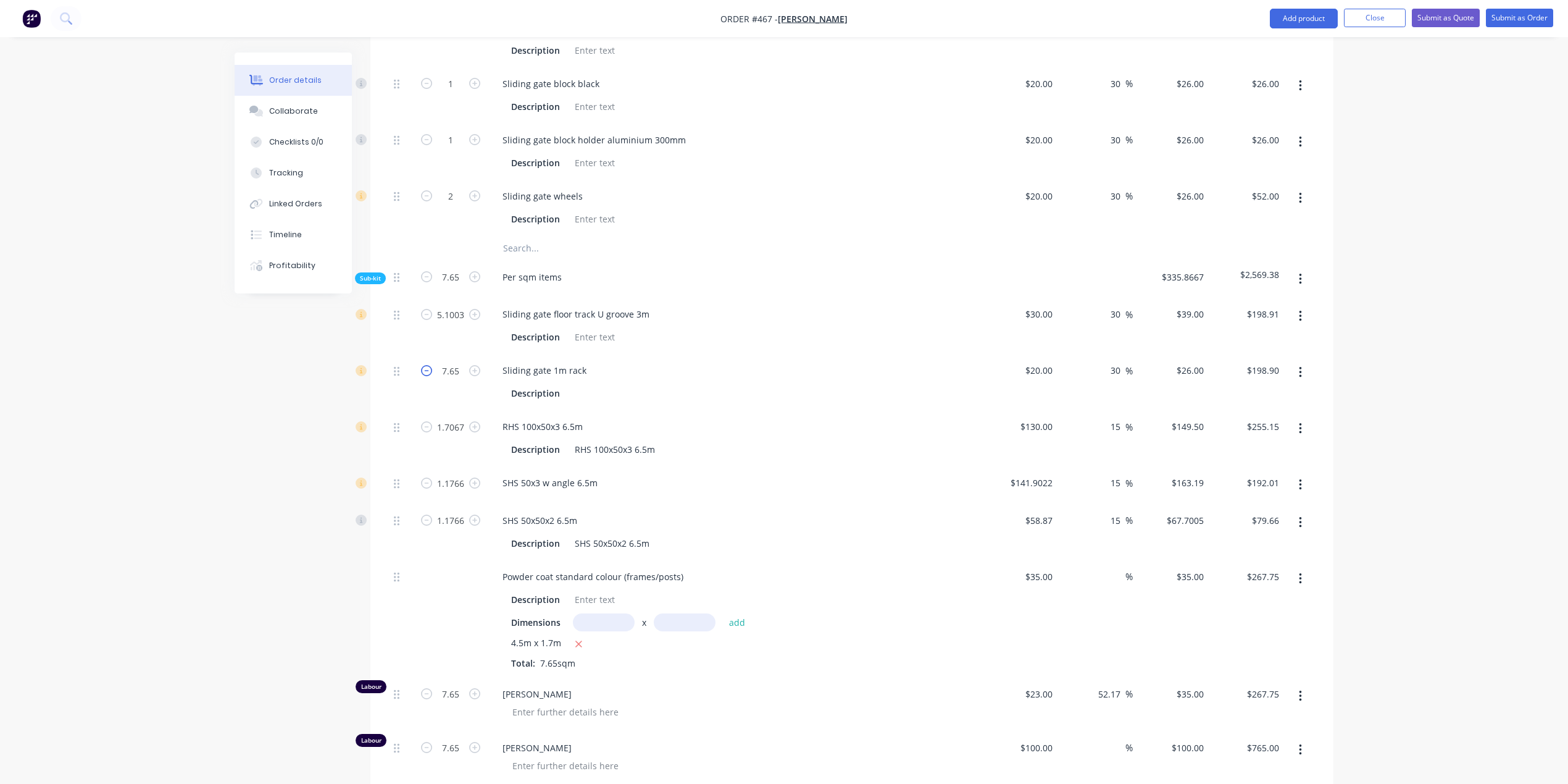
click at [431, 365] on icon "button" at bounding box center [426, 371] width 11 height 11
click at [432, 309] on icon "button" at bounding box center [426, 314] width 11 height 11
click at [475, 309] on icon "button" at bounding box center [474, 314] width 11 height 11
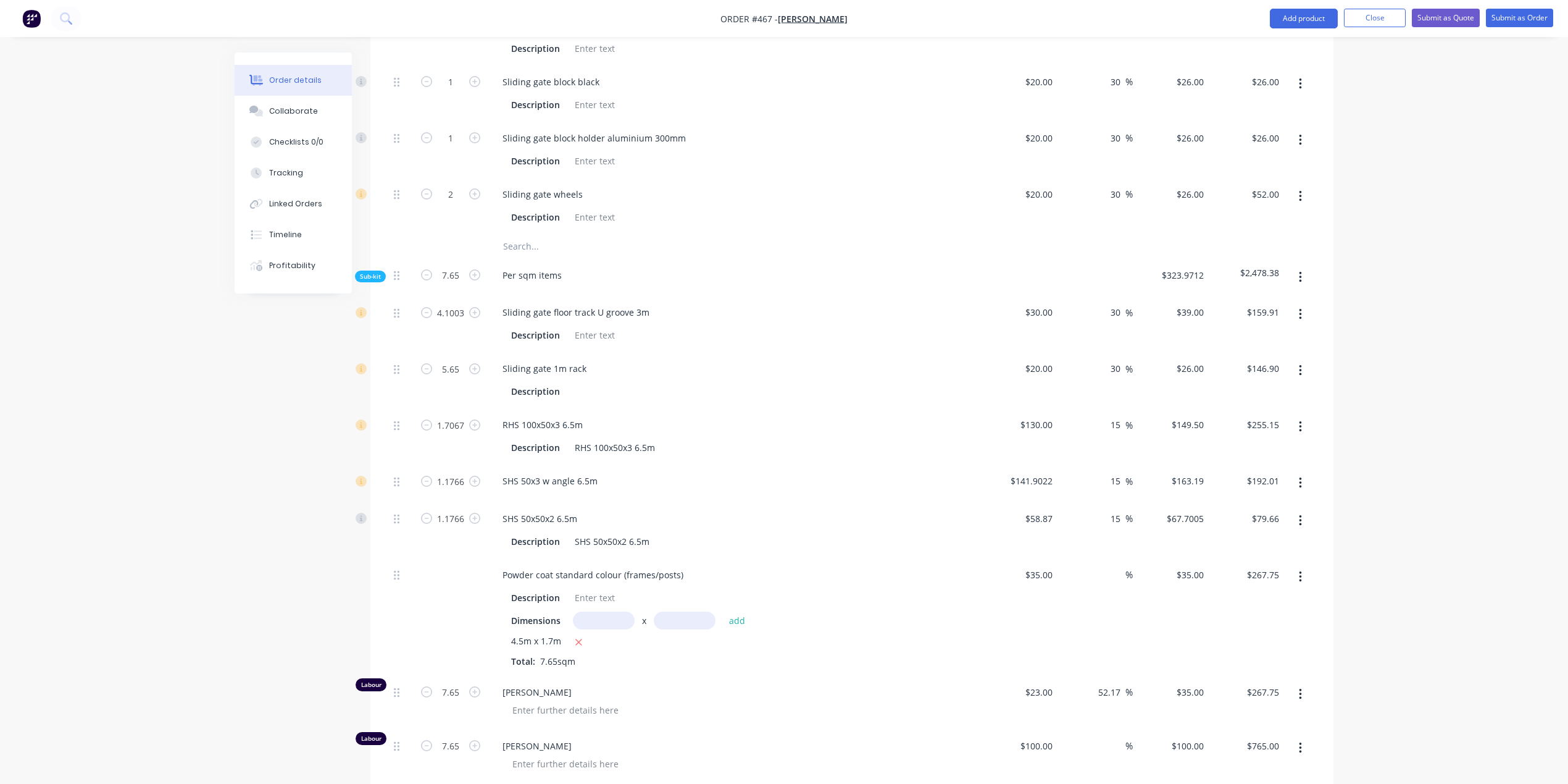
scroll to position [840, 0]
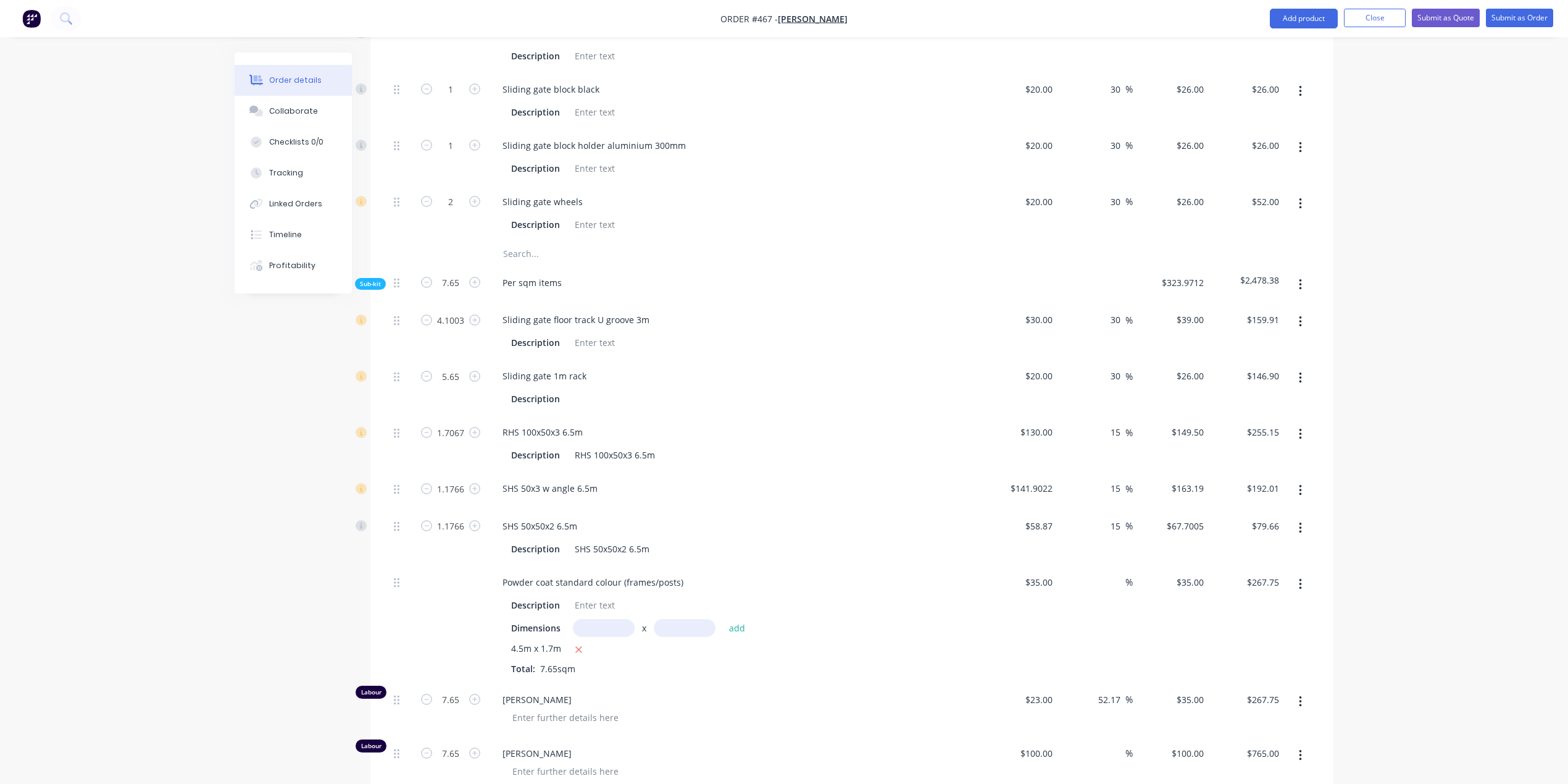
click at [374, 279] on span "Sub-kit" at bounding box center [370, 284] width 21 height 9
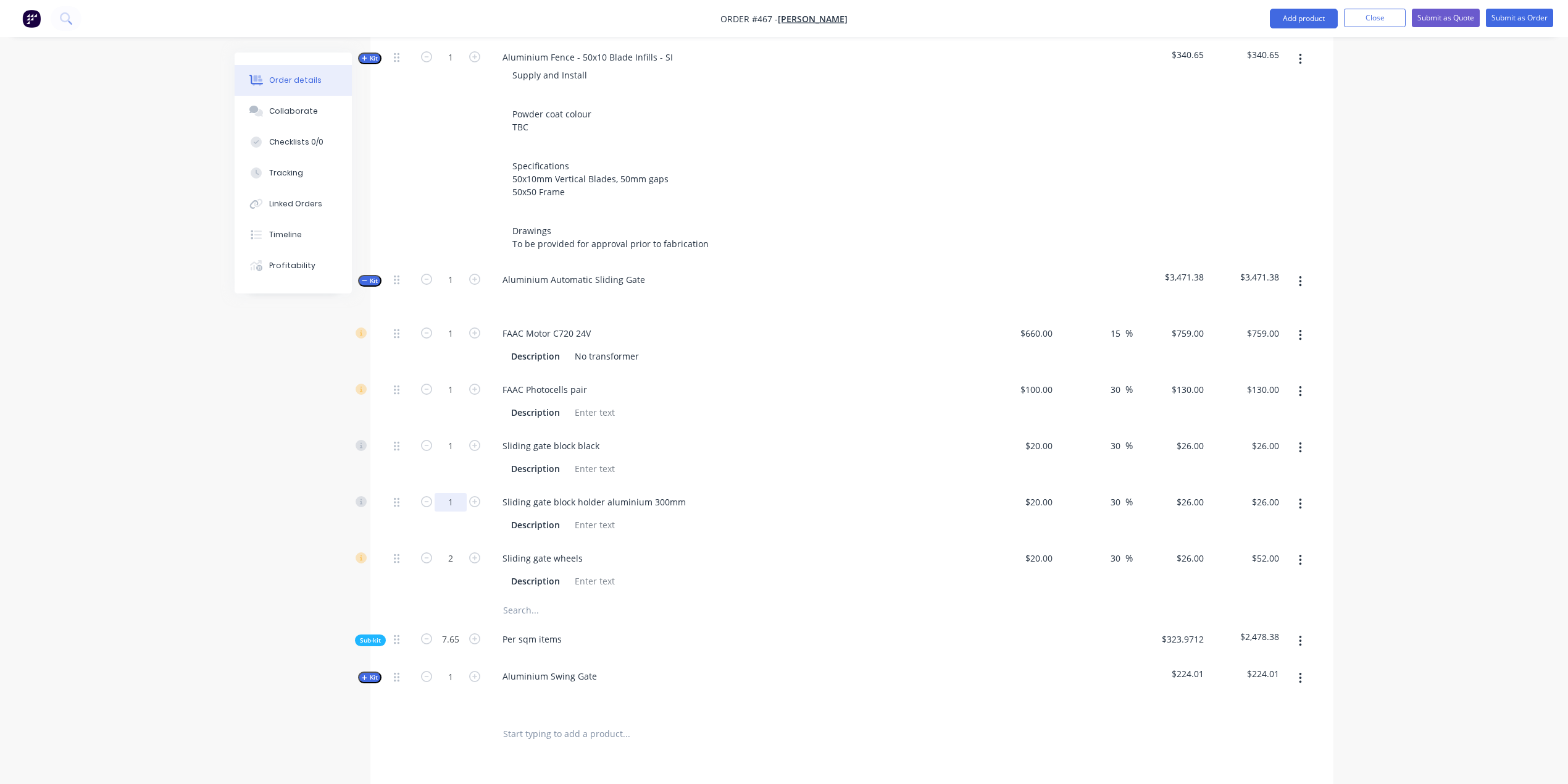
scroll to position [463, 0]
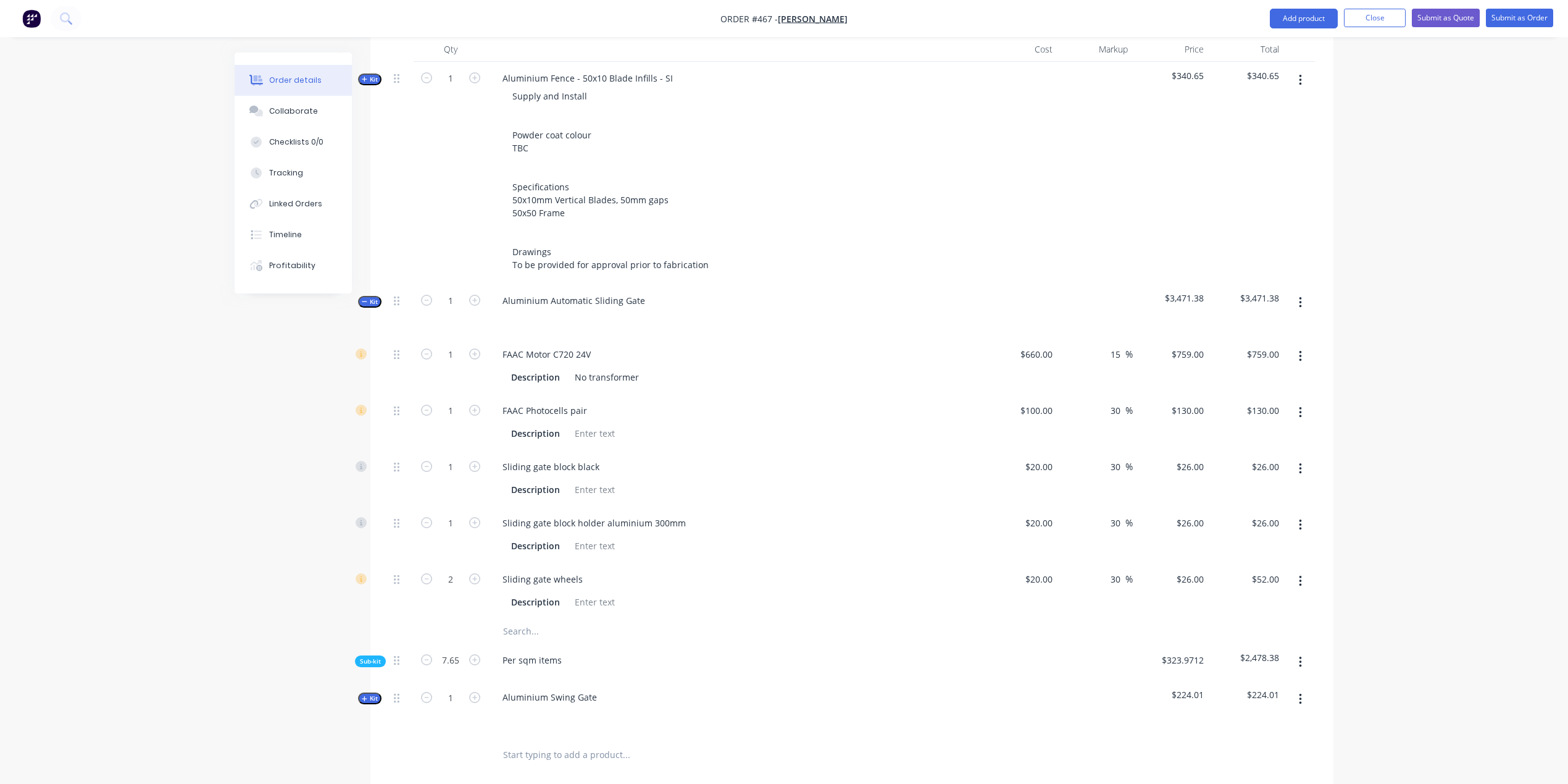
click at [371, 297] on span "Kit" at bounding box center [370, 302] width 16 height 9
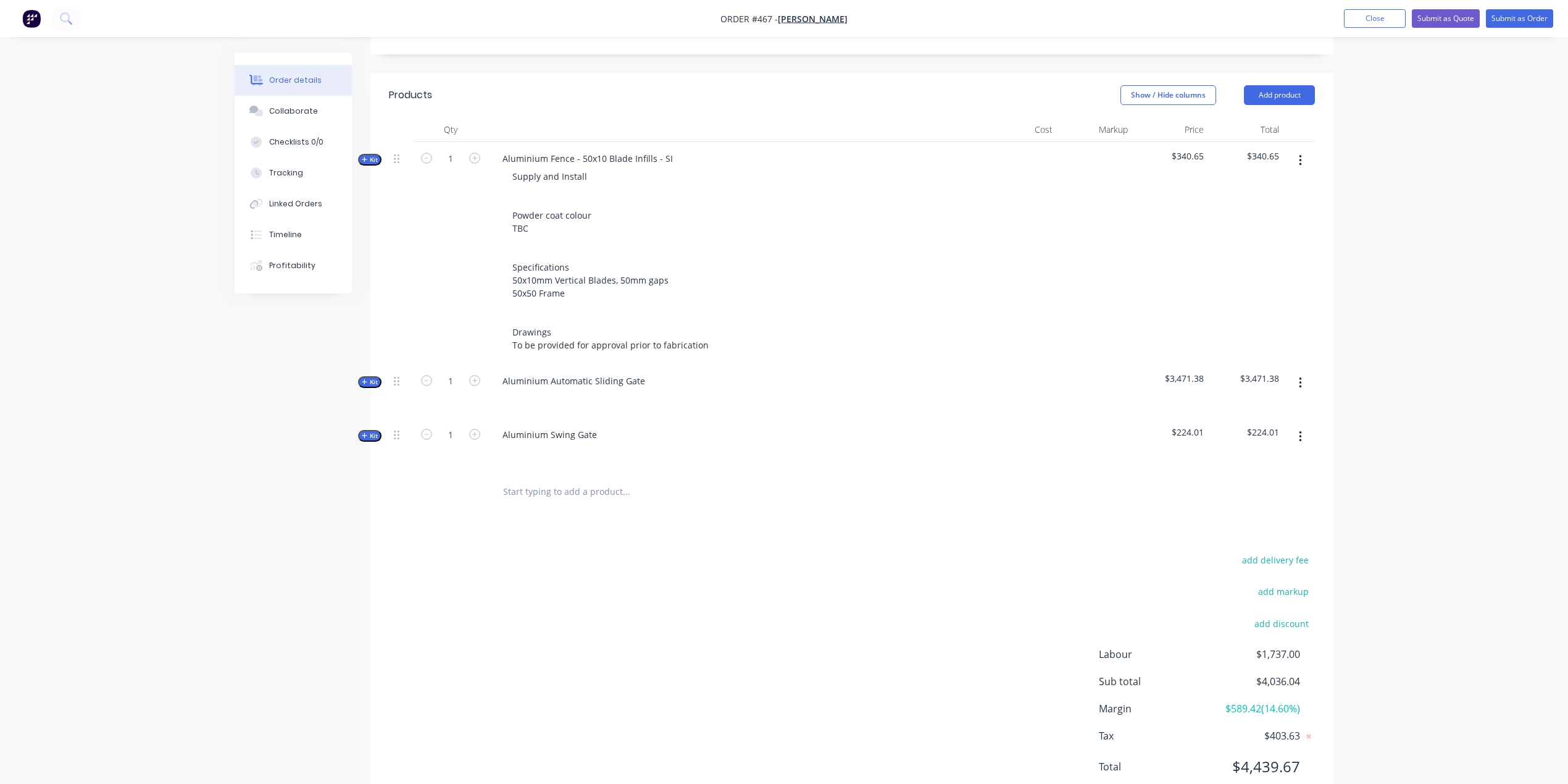
click at [376, 431] on span "Kit" at bounding box center [370, 435] width 16 height 9
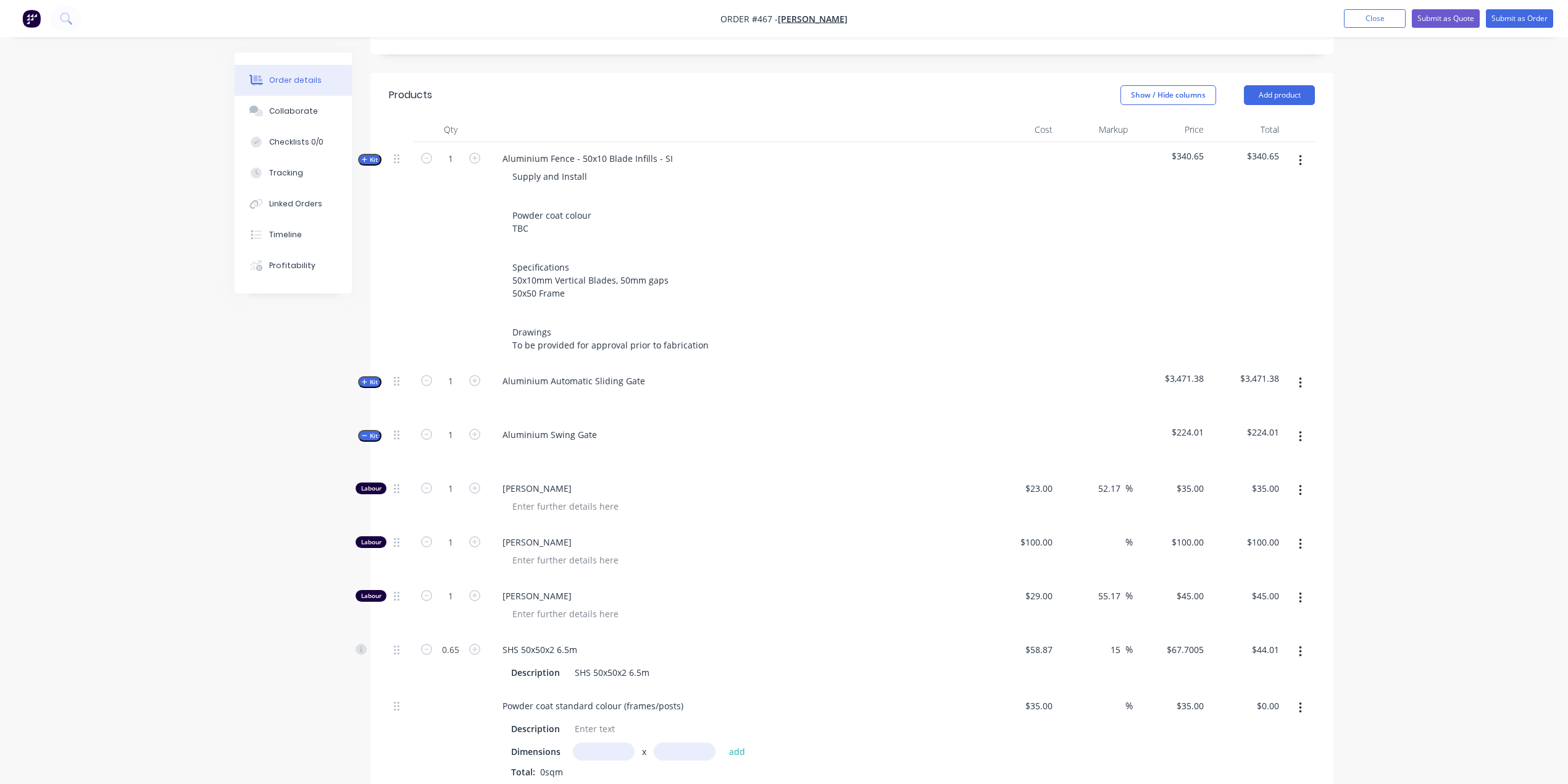
scroll to position [464, 0]
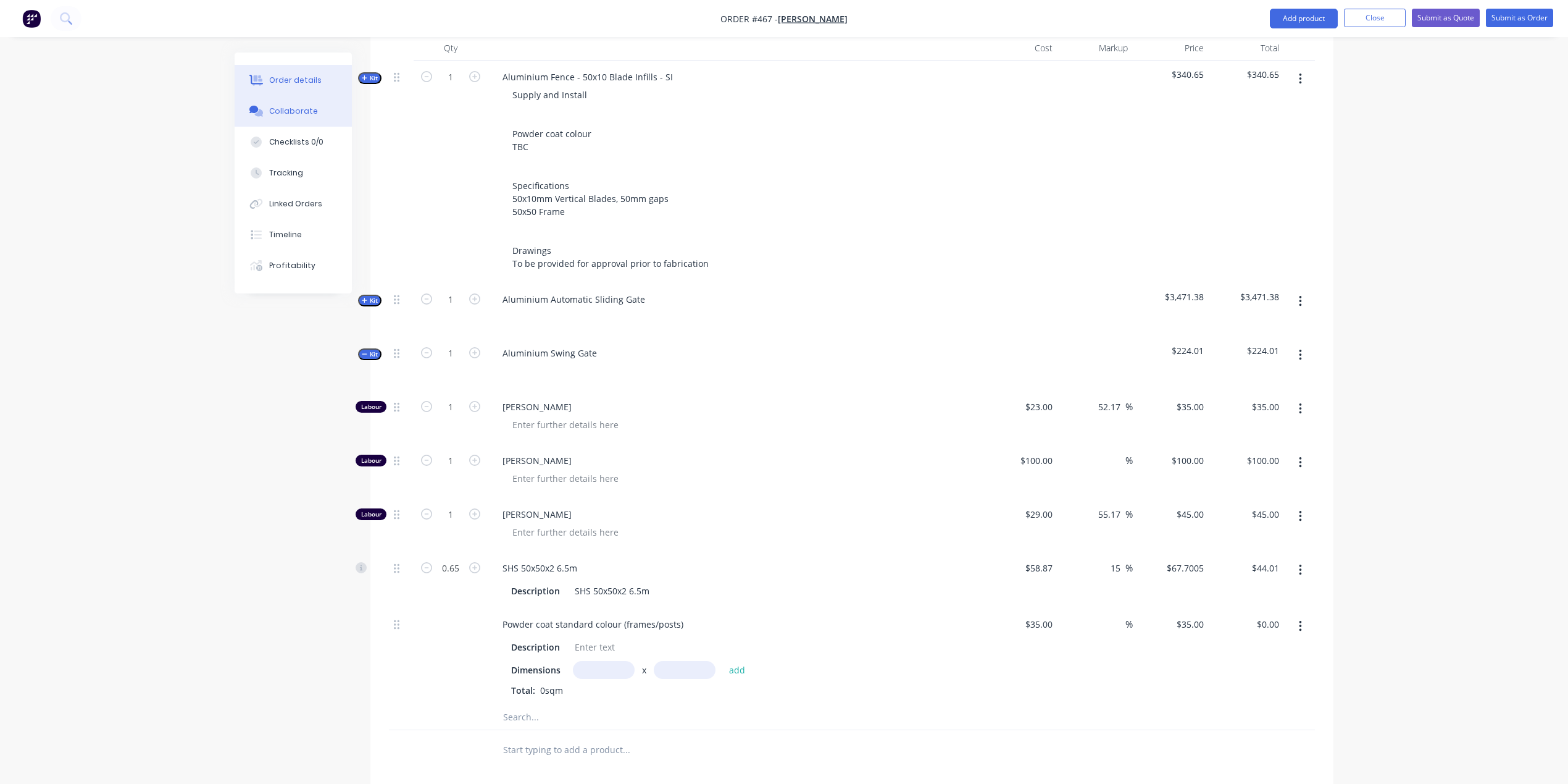
click at [292, 124] on button "Collaborate" at bounding box center [293, 111] width 117 height 31
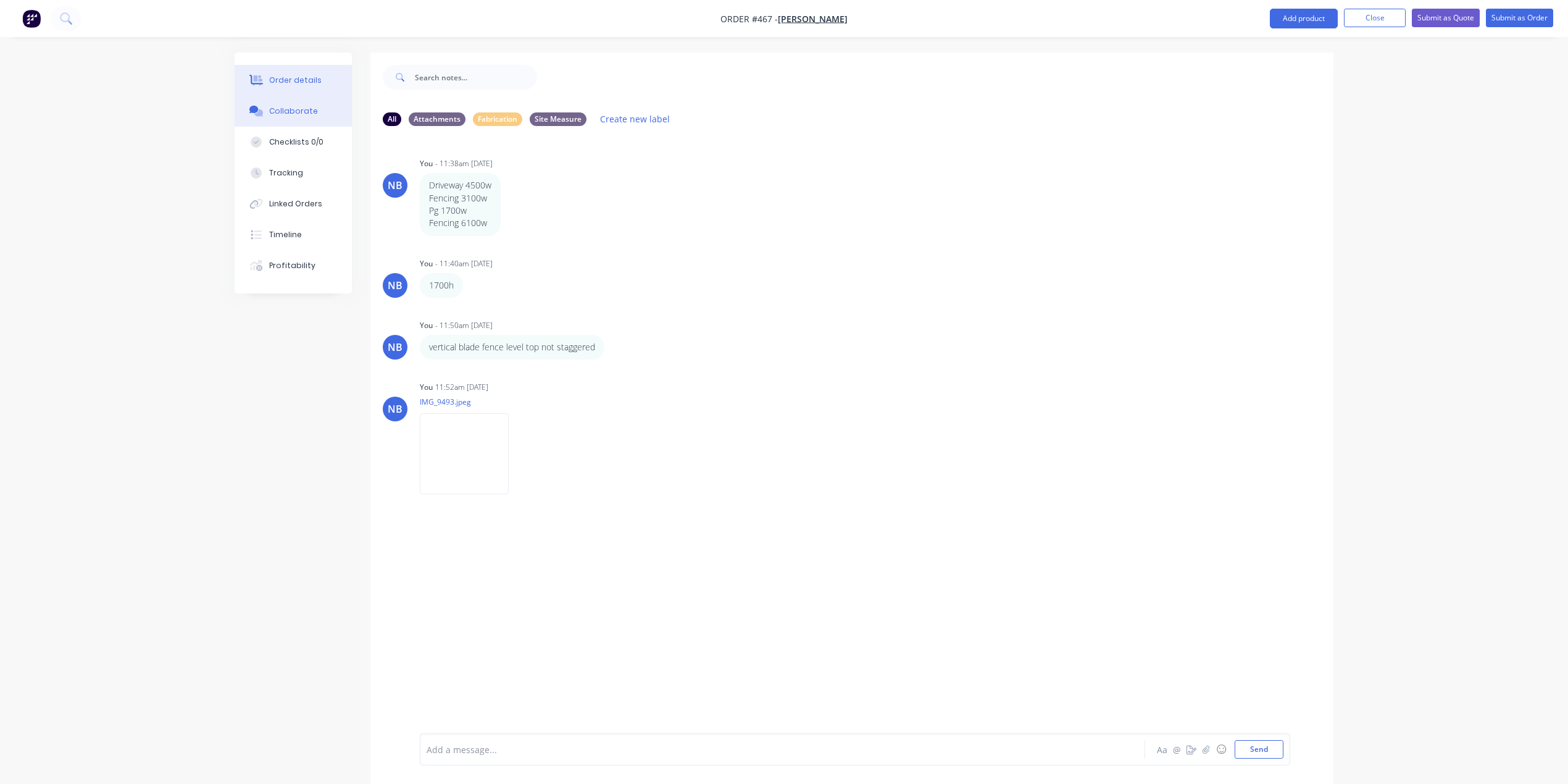
click at [297, 87] on button "Order details" at bounding box center [293, 80] width 117 height 31
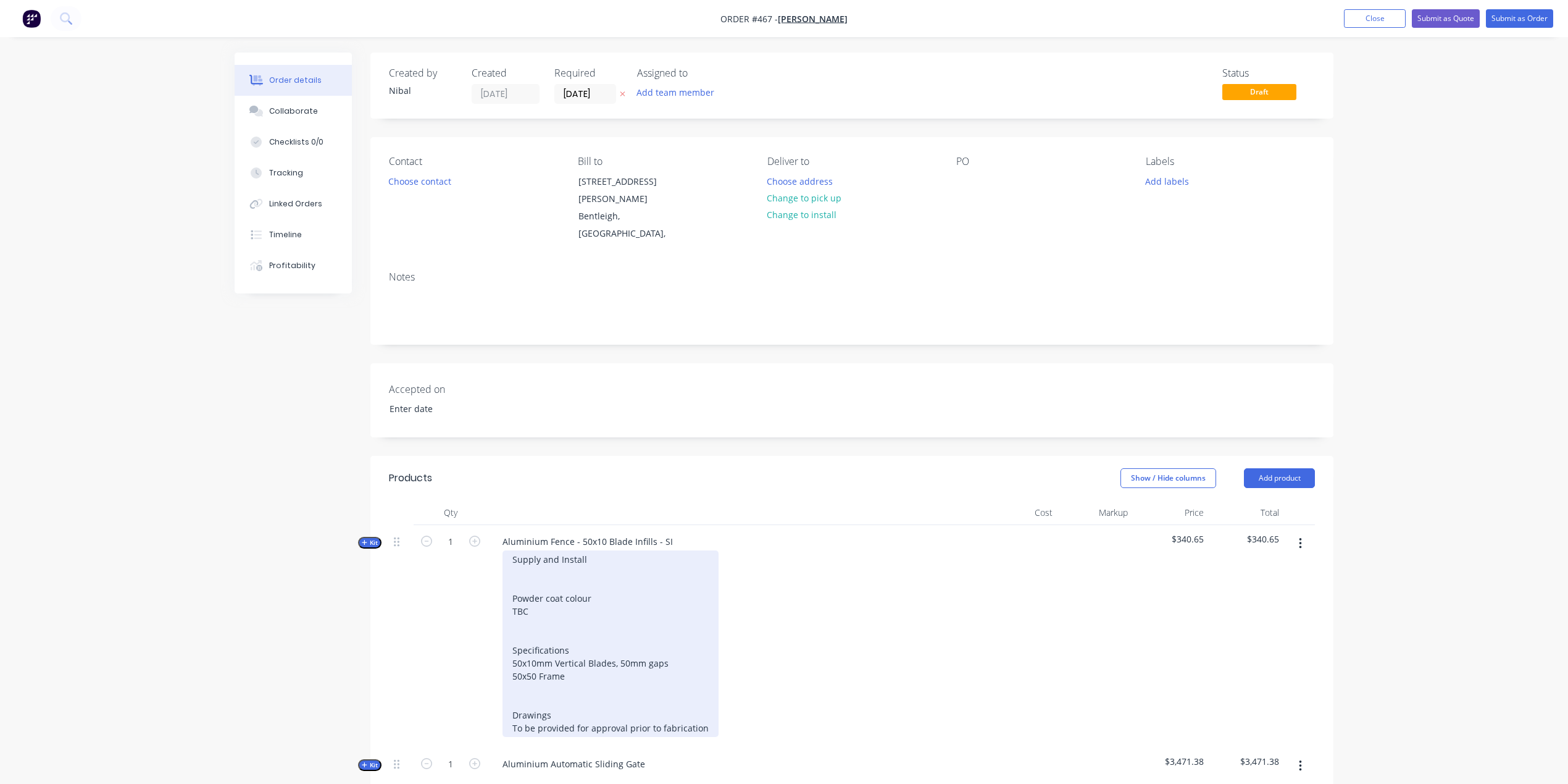
scroll to position [383, 0]
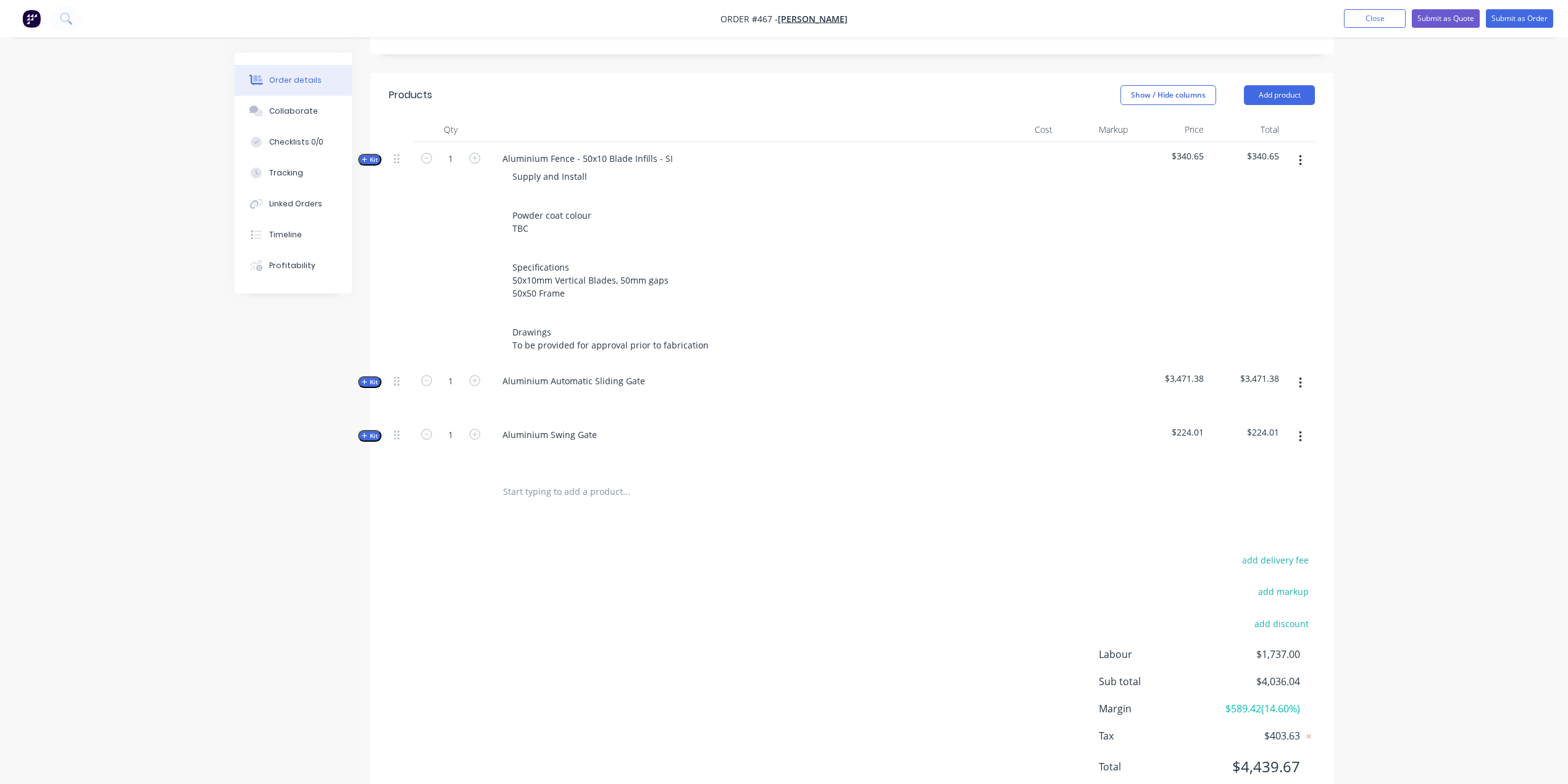
click at [380, 430] on button "Kit" at bounding box center [370, 435] width 24 height 11
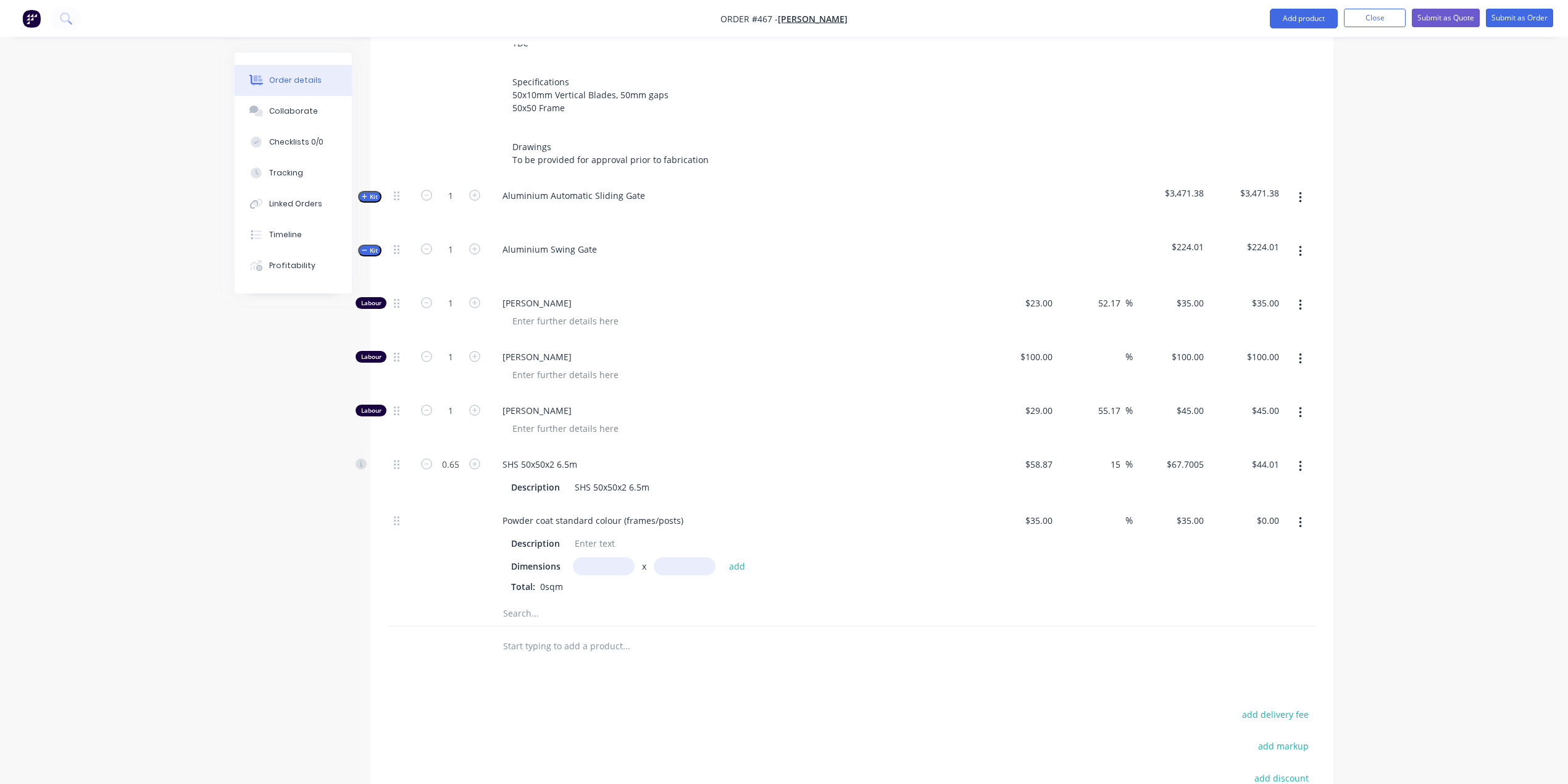
scroll to position [574, 0]
click at [588, 526] on div "Description Dimensions x add Total: 0sqm" at bounding box center [734, 557] width 484 height 61
click at [599, 551] on input "text" at bounding box center [604, 560] width 62 height 18
click at [736, 551] on button "add" at bounding box center [737, 560] width 29 height 17
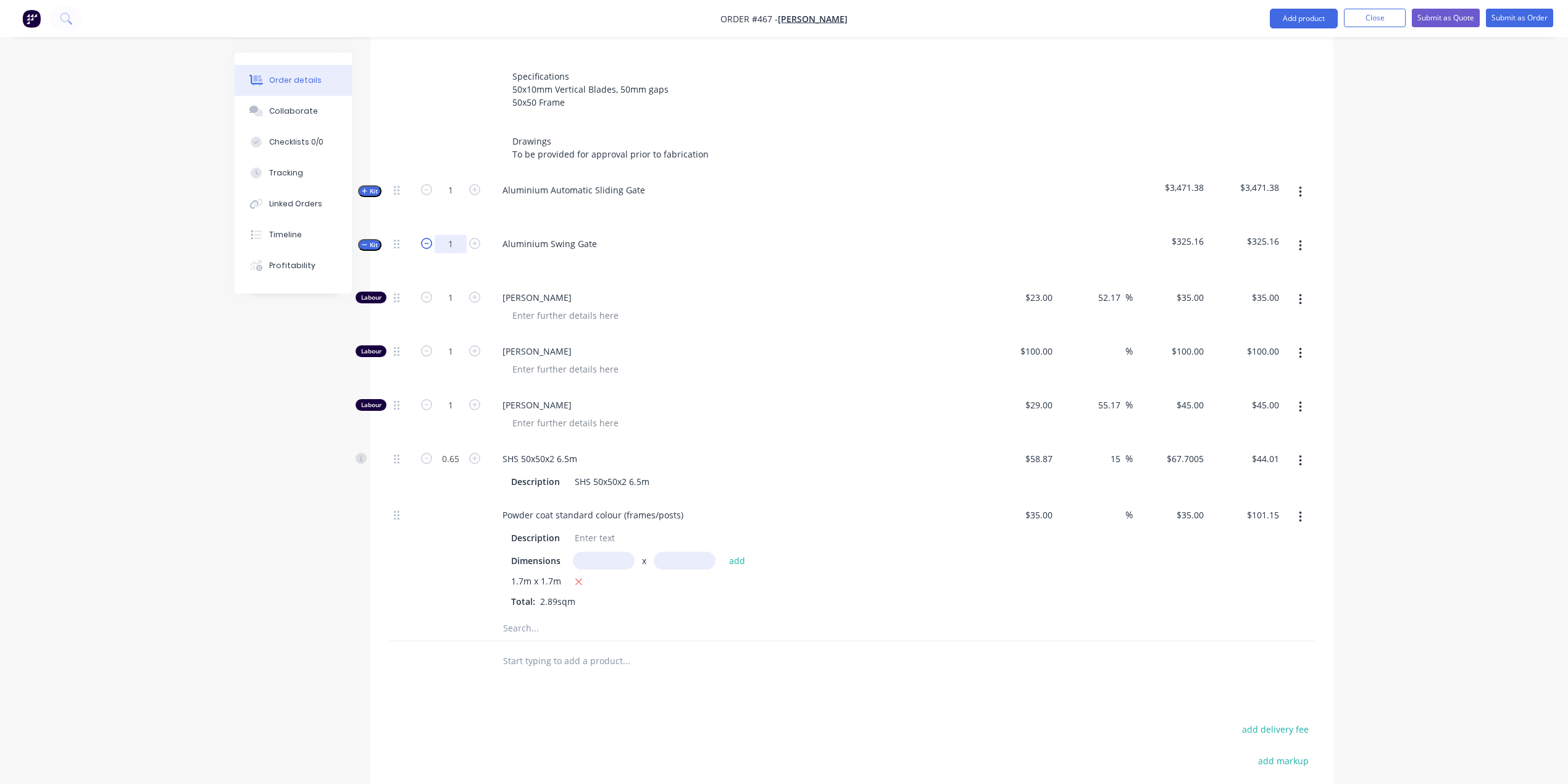
drag, startPoint x: 453, startPoint y: 202, endPoint x: 434, endPoint y: 197, distance: 19.6
click at [434, 233] on form "1" at bounding box center [451, 243] width 64 height 18
click at [287, 458] on div "Created by [PERSON_NAME] Created [DATE] Required [DATE] Assigned to Add team me…" at bounding box center [784, 237] width 1099 height 1518
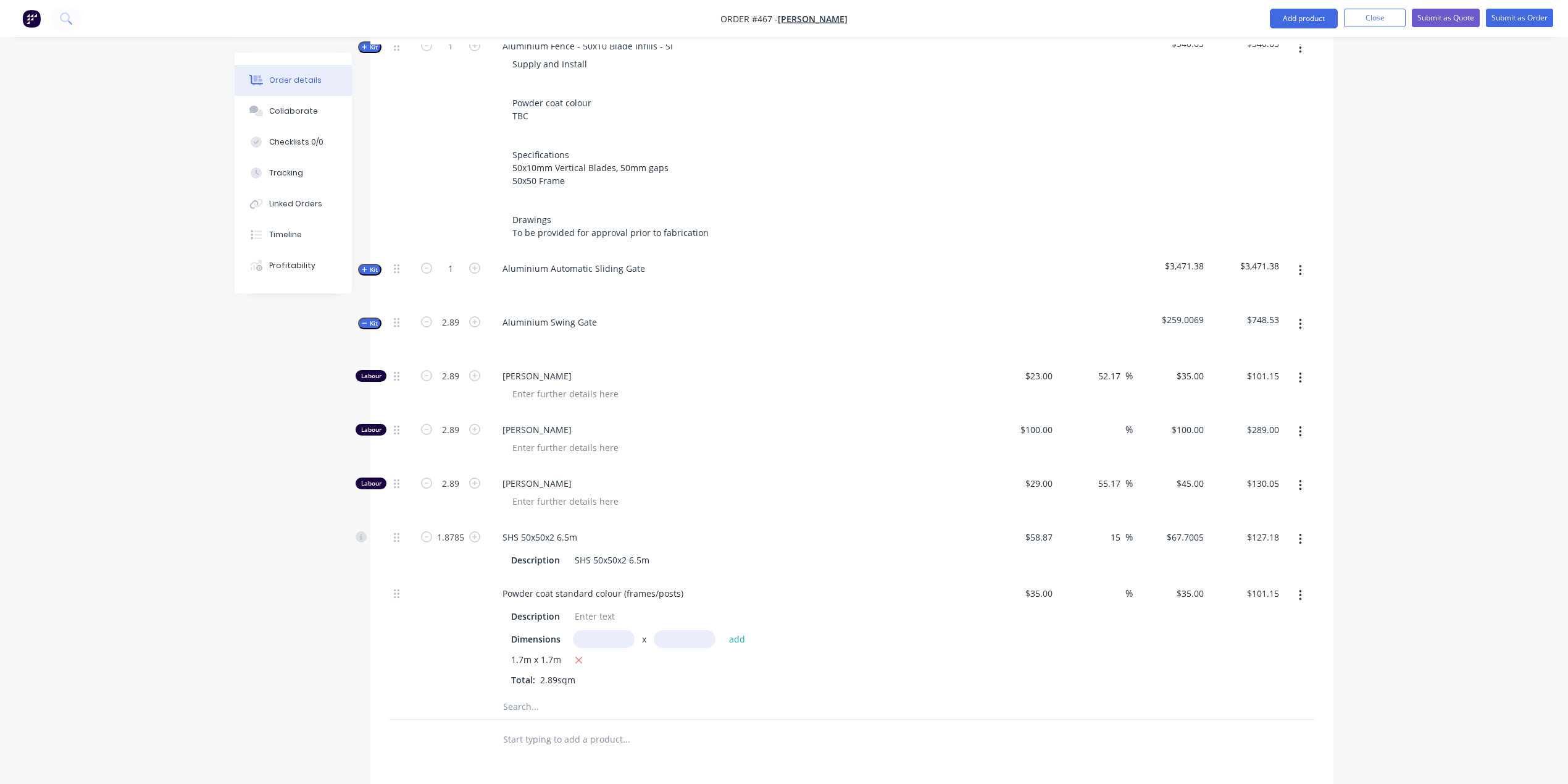
scroll to position [492, 0]
click at [368, 322] on span "Kit" at bounding box center [370, 326] width 16 height 9
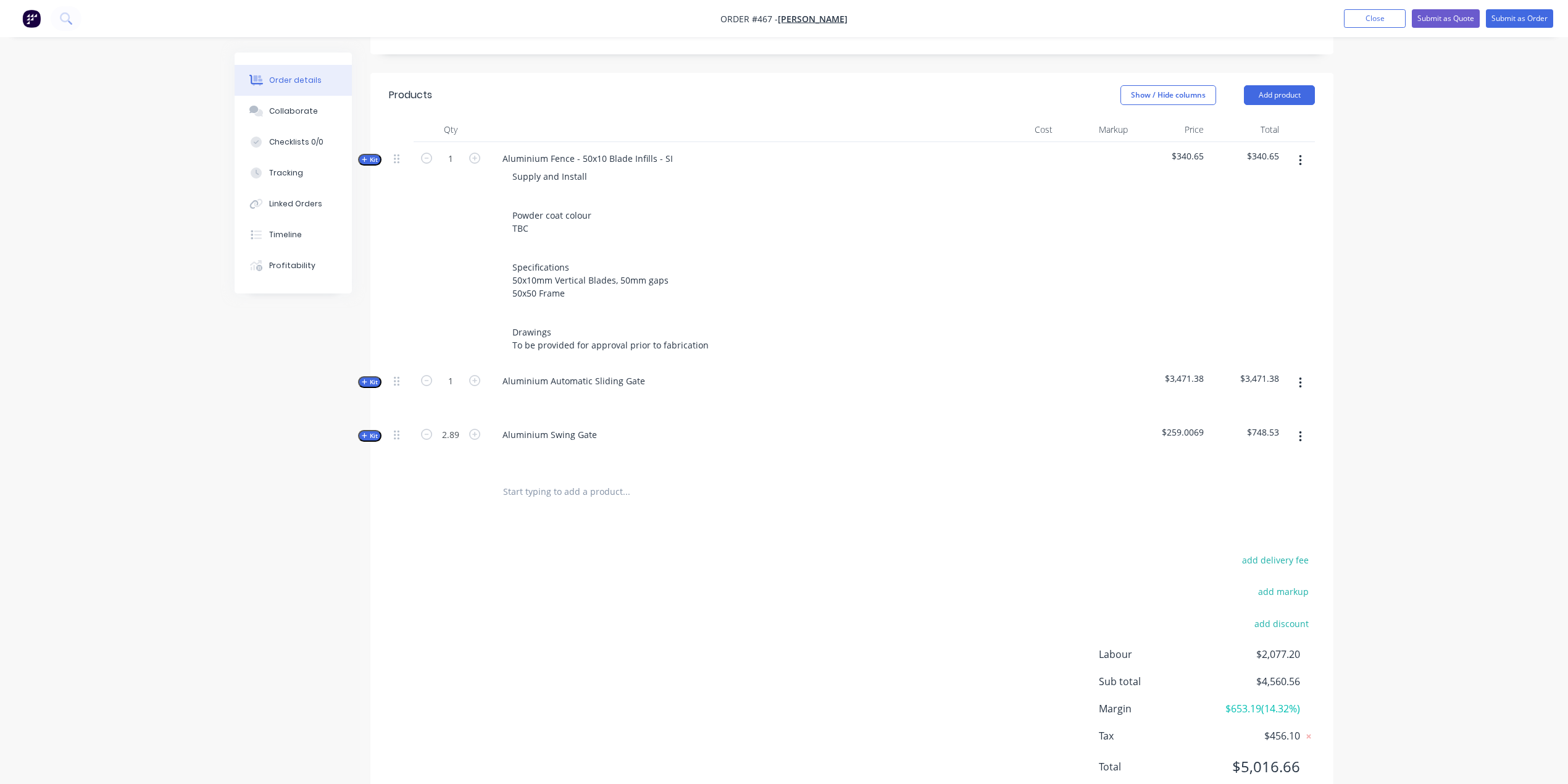
scroll to position [295, 0]
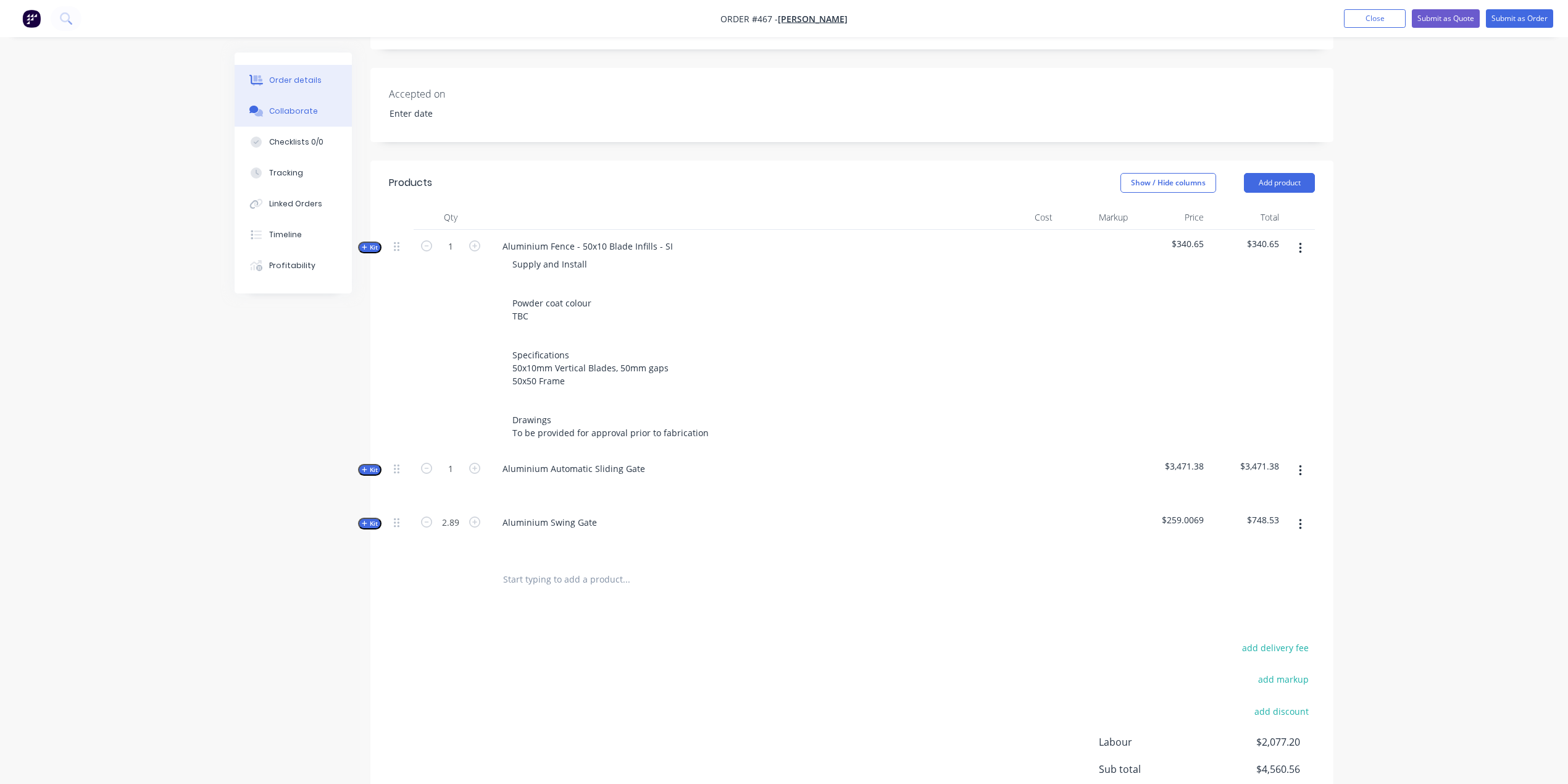
click at [305, 105] on button "Collaborate" at bounding box center [293, 111] width 117 height 31
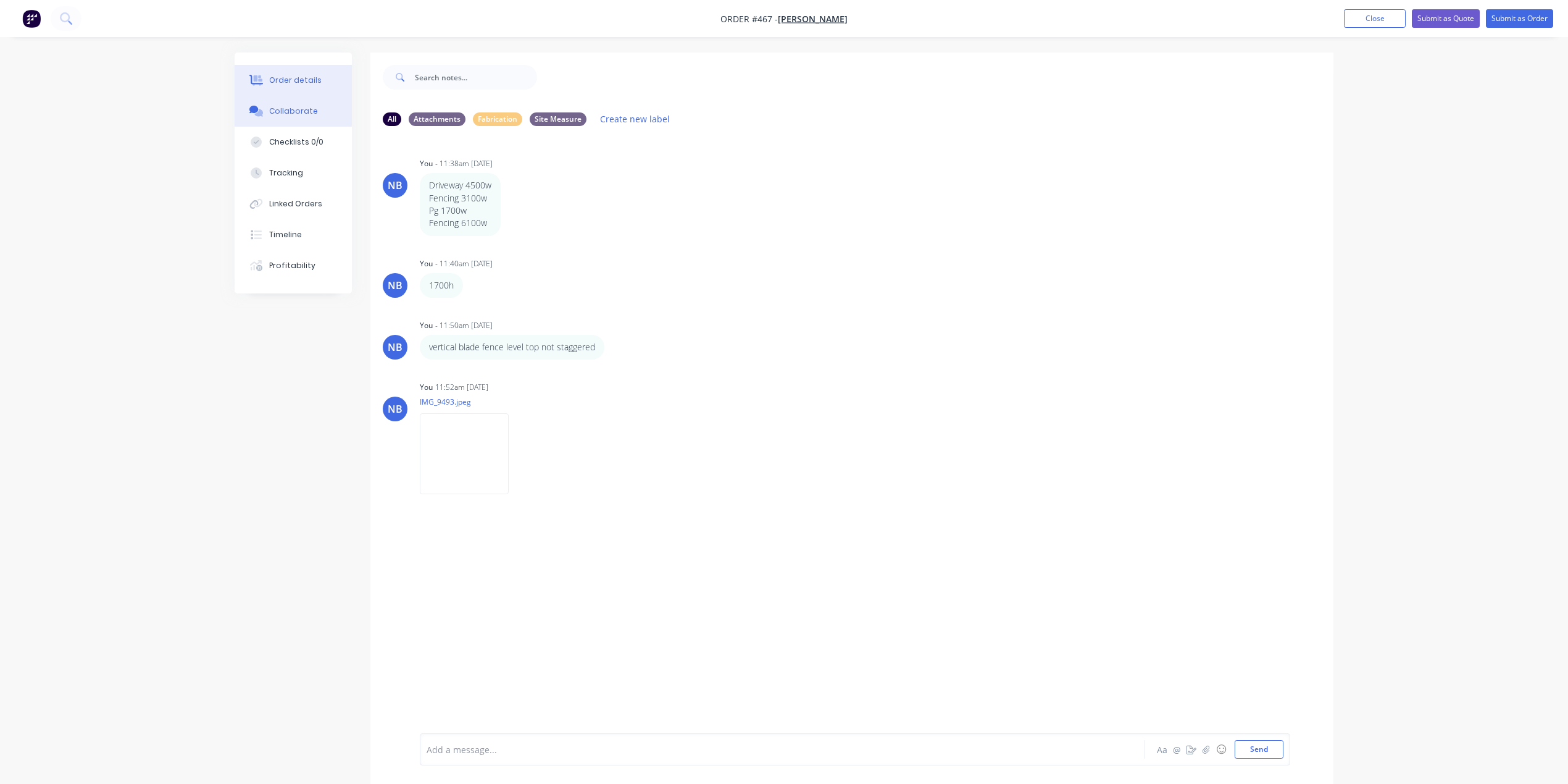
click at [313, 72] on button "Order details" at bounding box center [293, 80] width 117 height 31
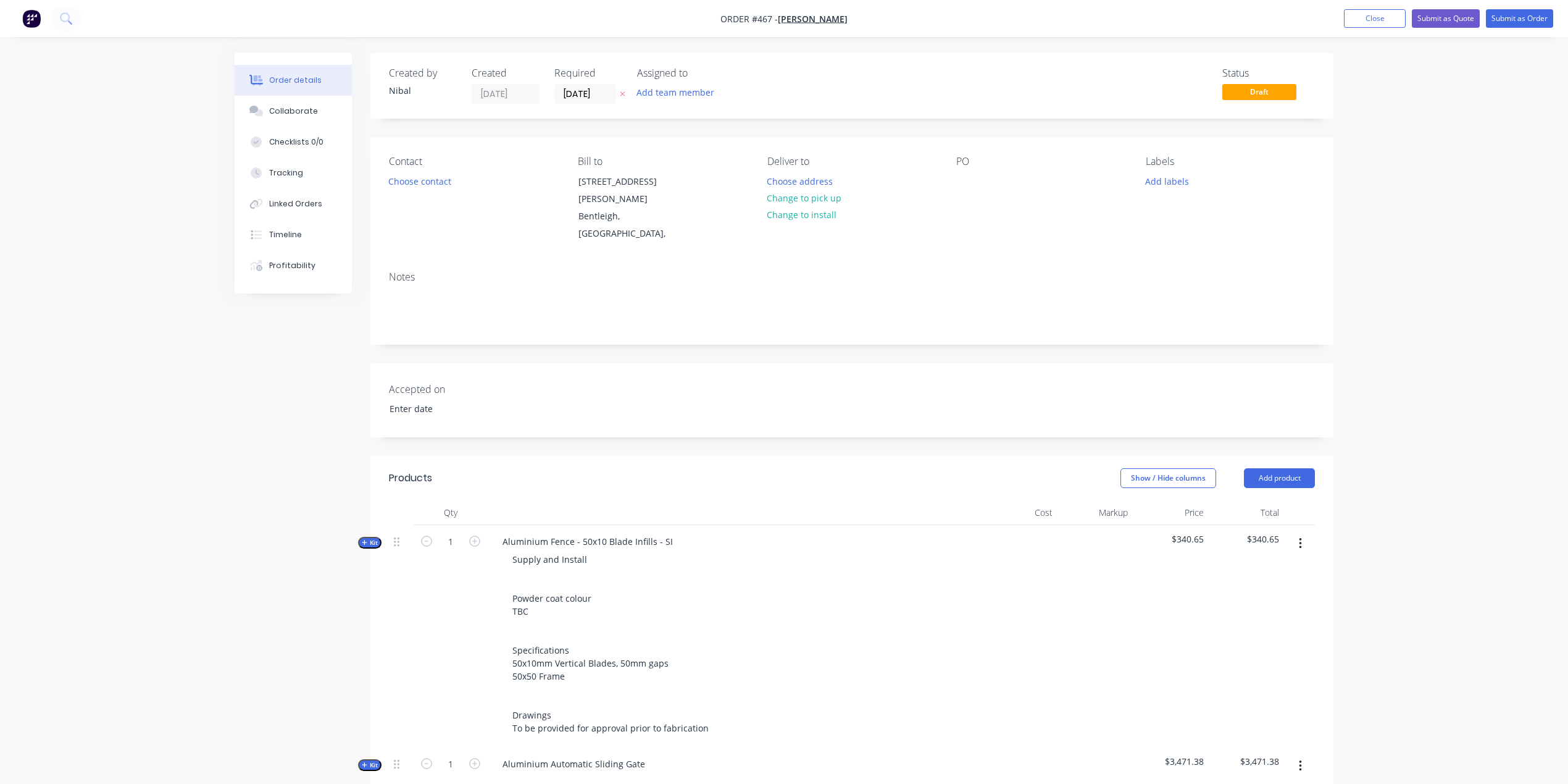
click at [370, 538] on span "Kit" at bounding box center [370, 542] width 16 height 9
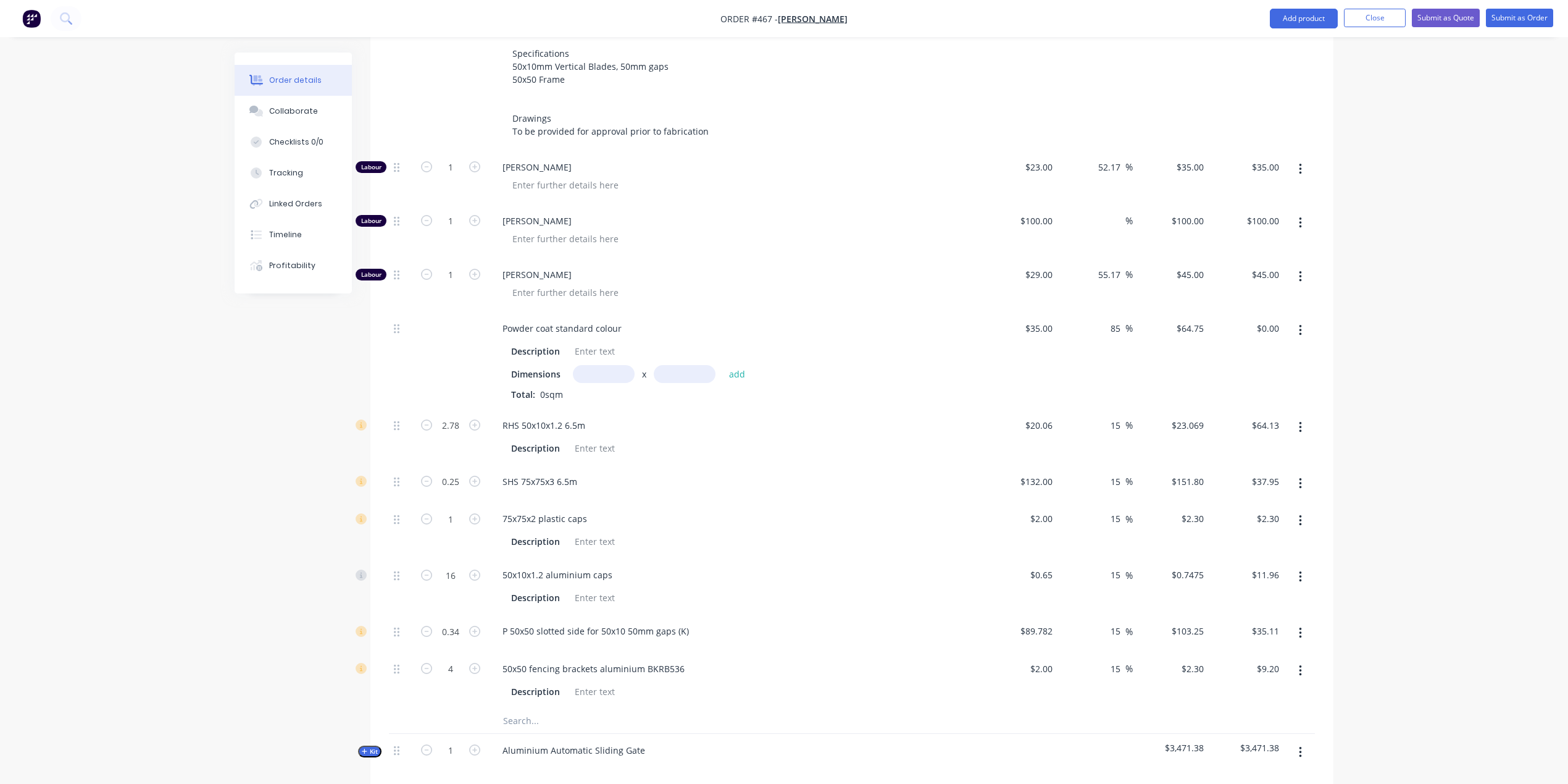
scroll to position [600, 0]
click at [601, 361] on input "text" at bounding box center [604, 370] width 62 height 18
click at [736, 361] on button "add" at bounding box center [737, 370] width 29 height 17
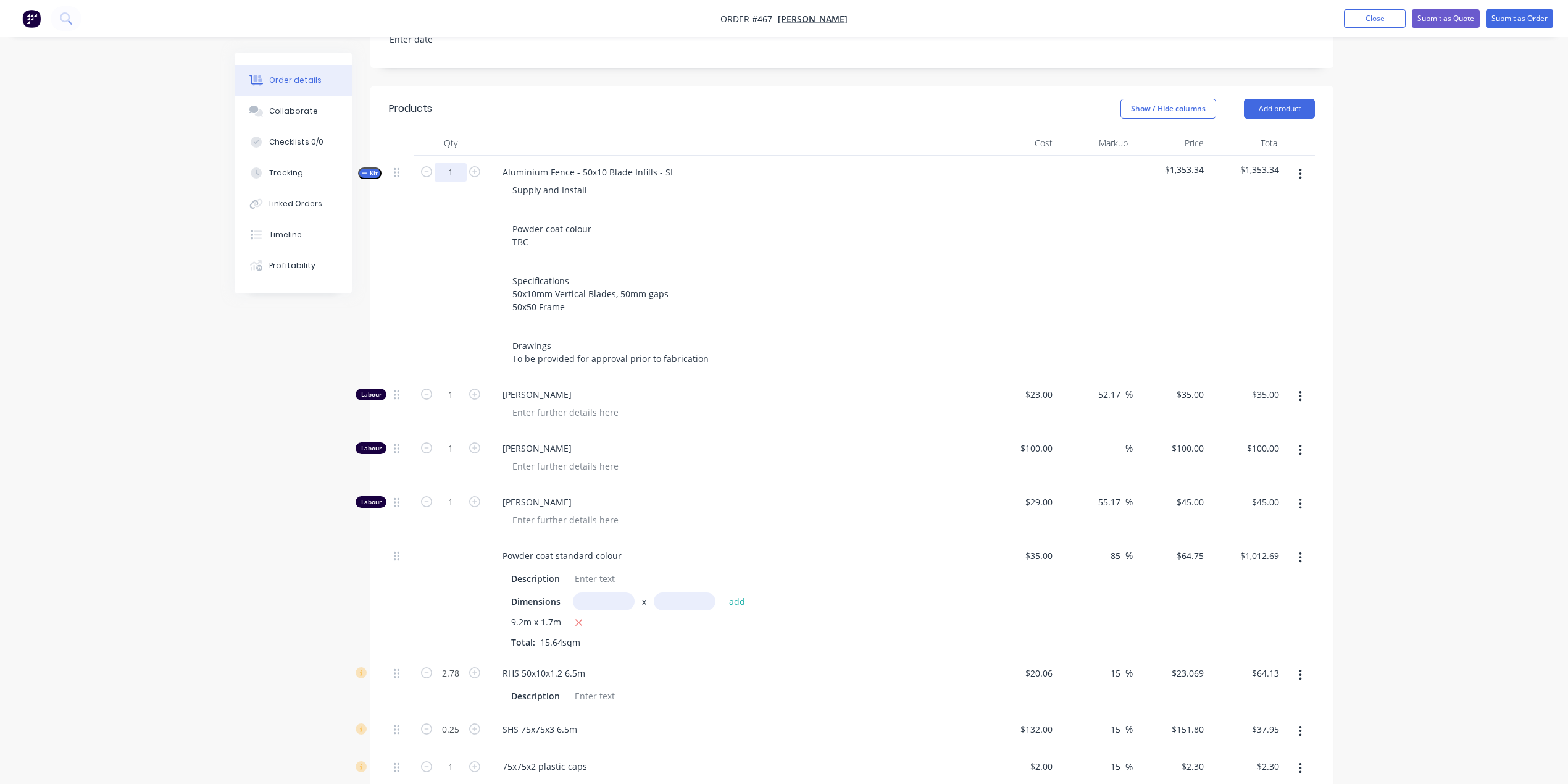
scroll to position [344, 0]
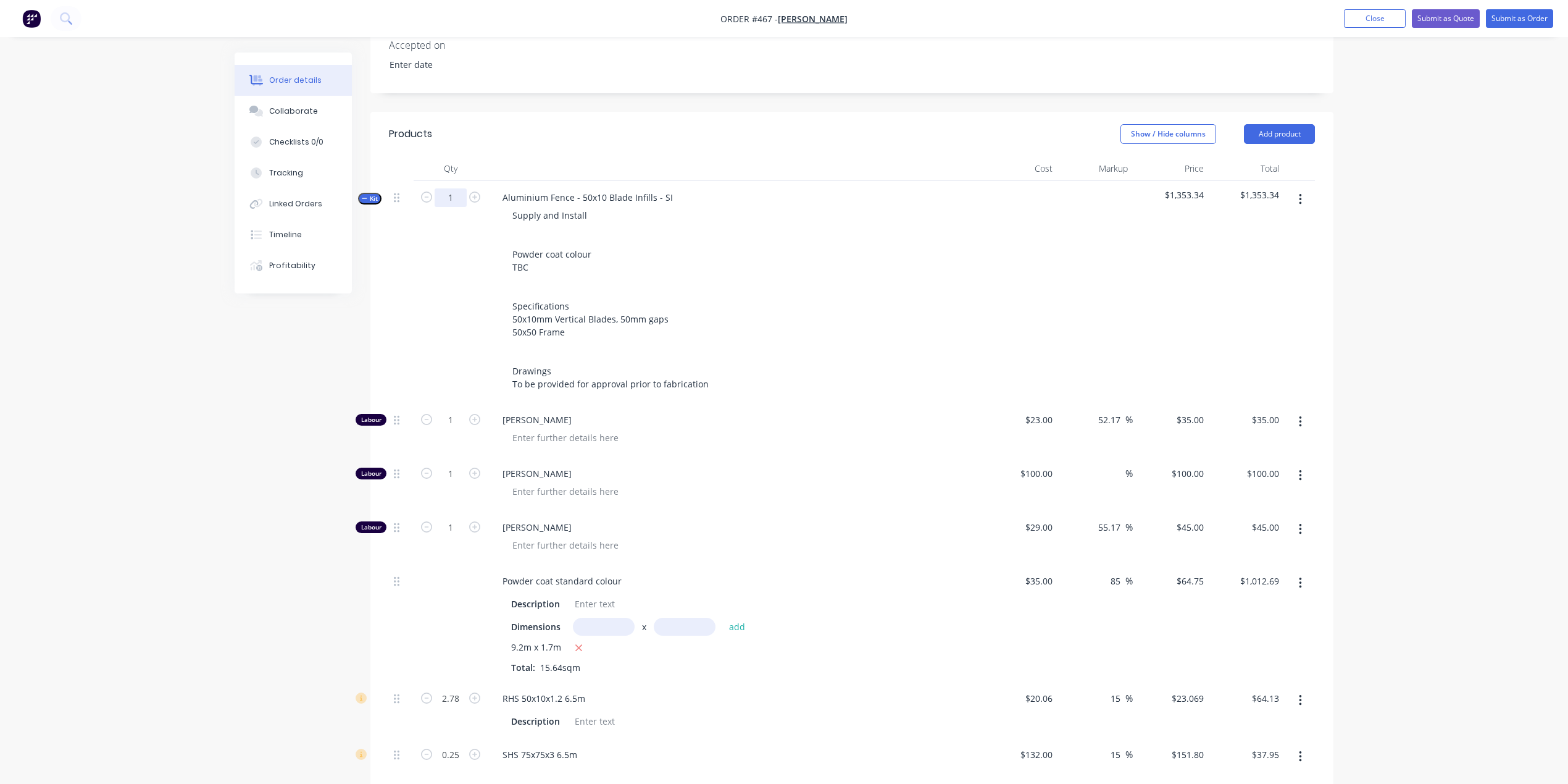
drag, startPoint x: 455, startPoint y: 167, endPoint x: 446, endPoint y: 167, distance: 9.0
click at [455, 188] on input "1" at bounding box center [451, 198] width 32 height 18
drag, startPoint x: 149, startPoint y: 458, endPoint x: 168, endPoint y: 466, distance: 20.6
click at [149, 458] on div "Order details Collaborate Checklists 0/0 Tracking Linked Orders Timeline Profit…" at bounding box center [784, 563] width 1568 height 1814
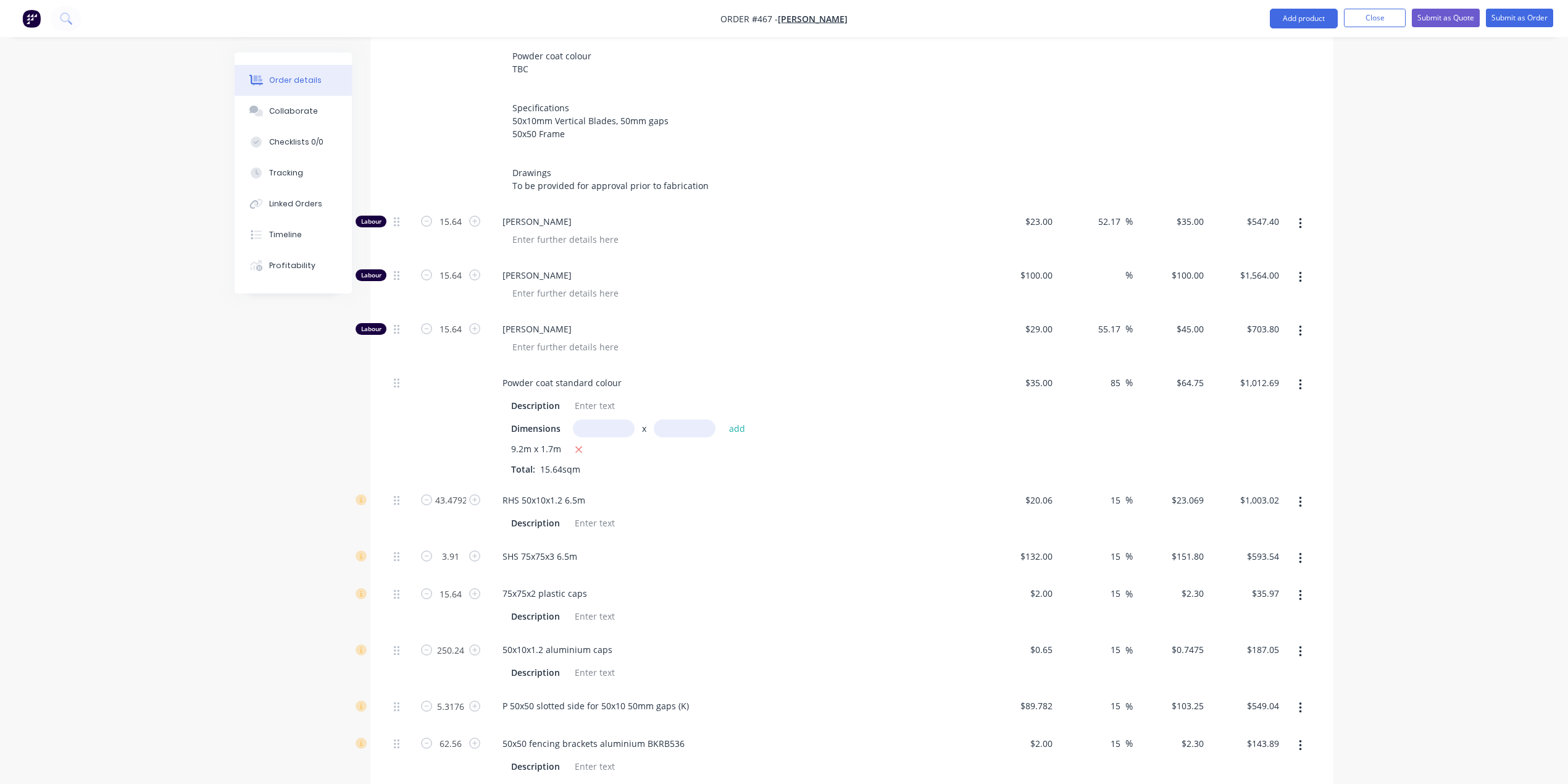
scroll to position [624, 0]
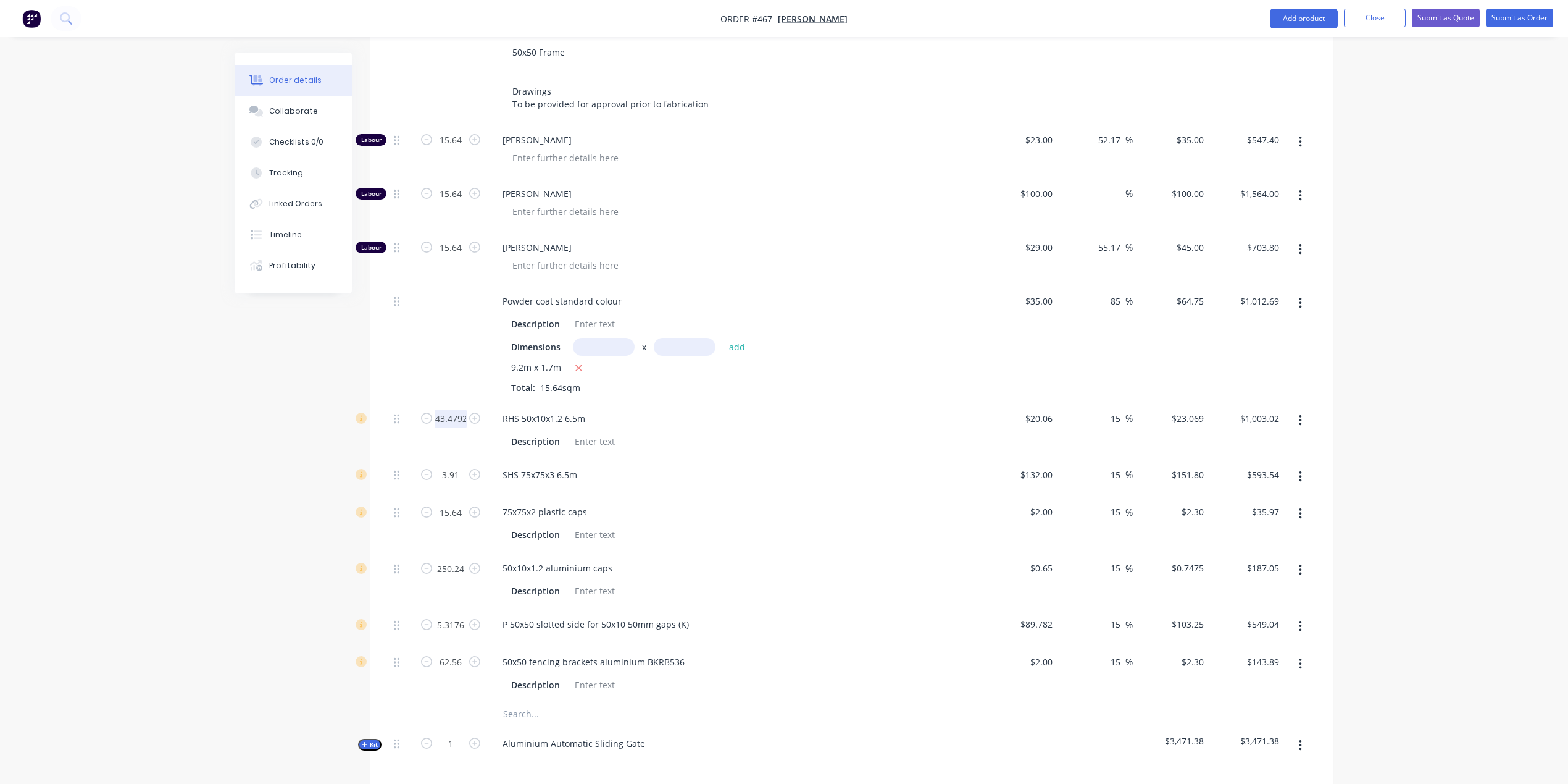
click at [426, 408] on form "43.4792" at bounding box center [451, 417] width 64 height 18
click at [216, 491] on div "Order details Collaborate Checklists 0/0 Tracking Linked Orders Timeline Profit…" at bounding box center [784, 283] width 1568 height 1814
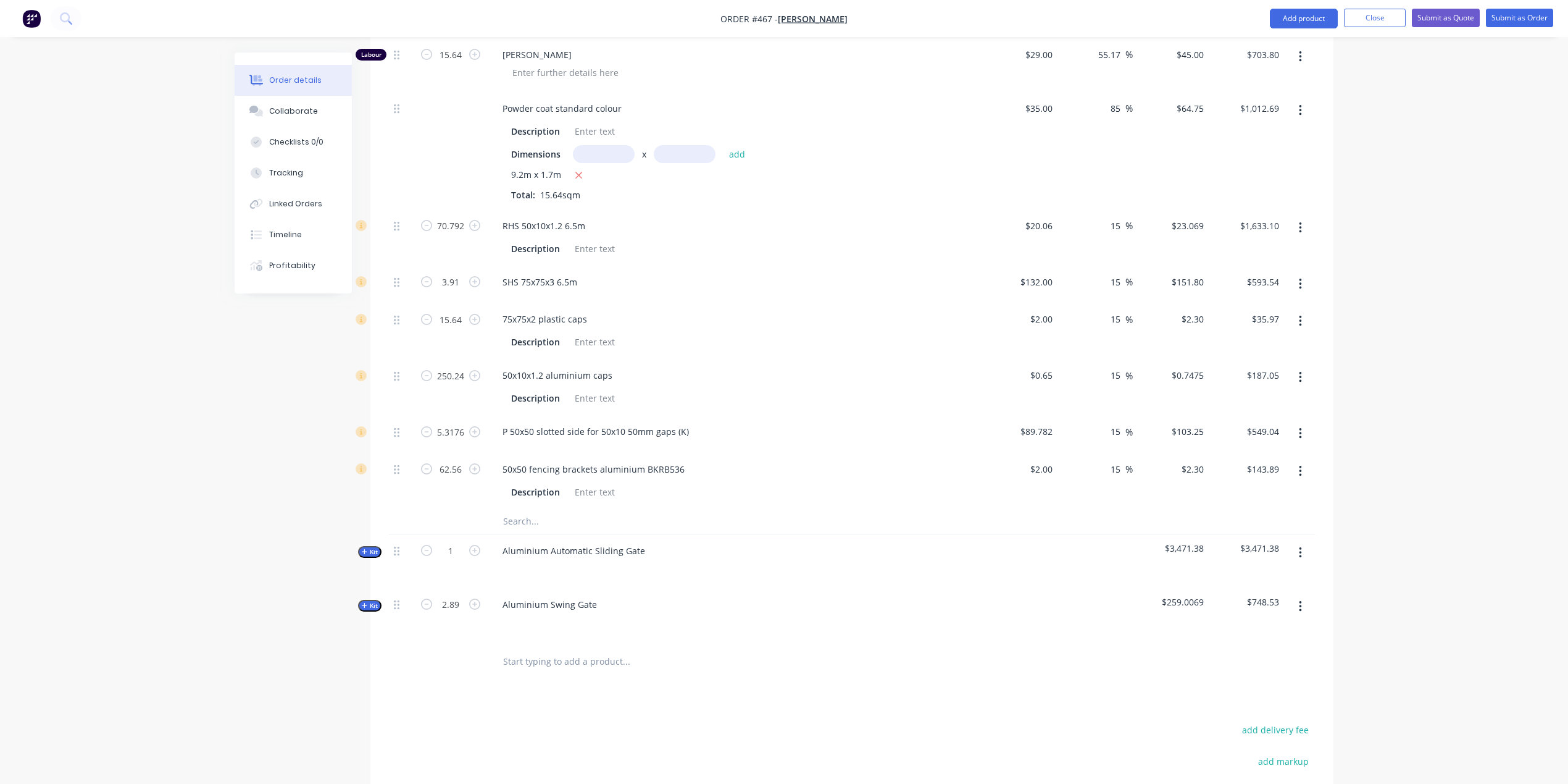
scroll to position [904, 0]
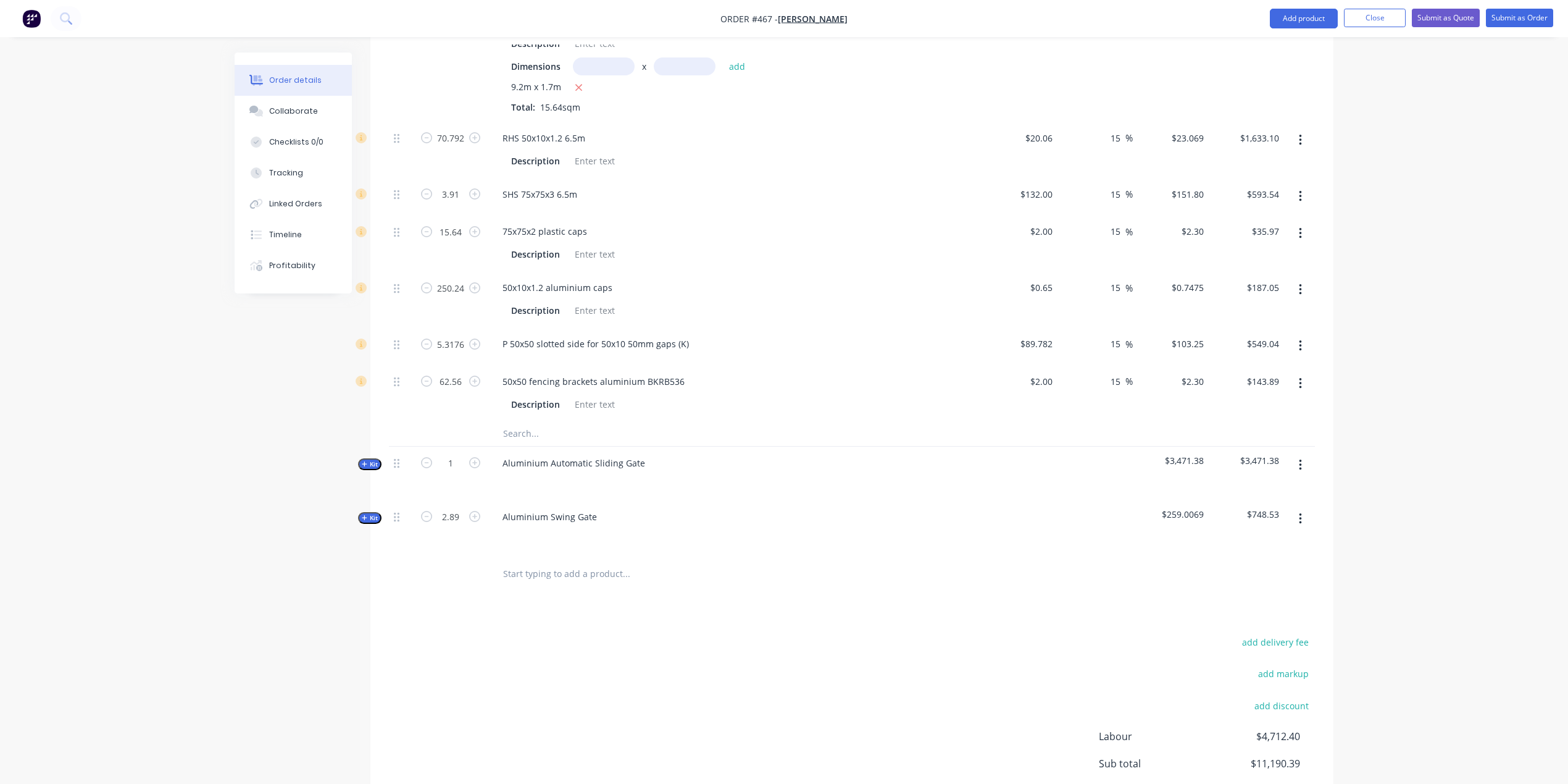
click at [368, 513] on span "Kit" at bounding box center [370, 518] width 16 height 9
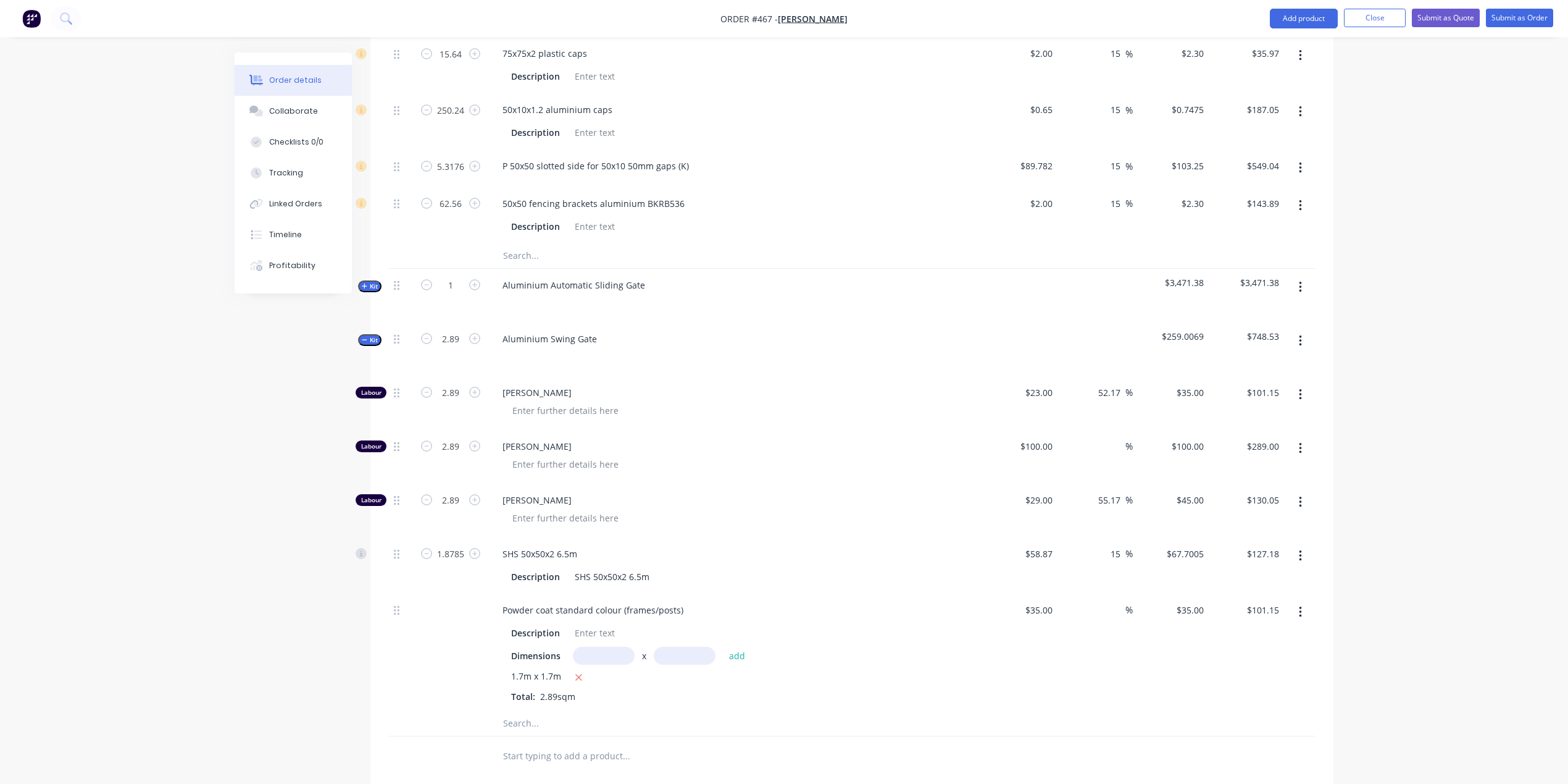
scroll to position [1097, 0]
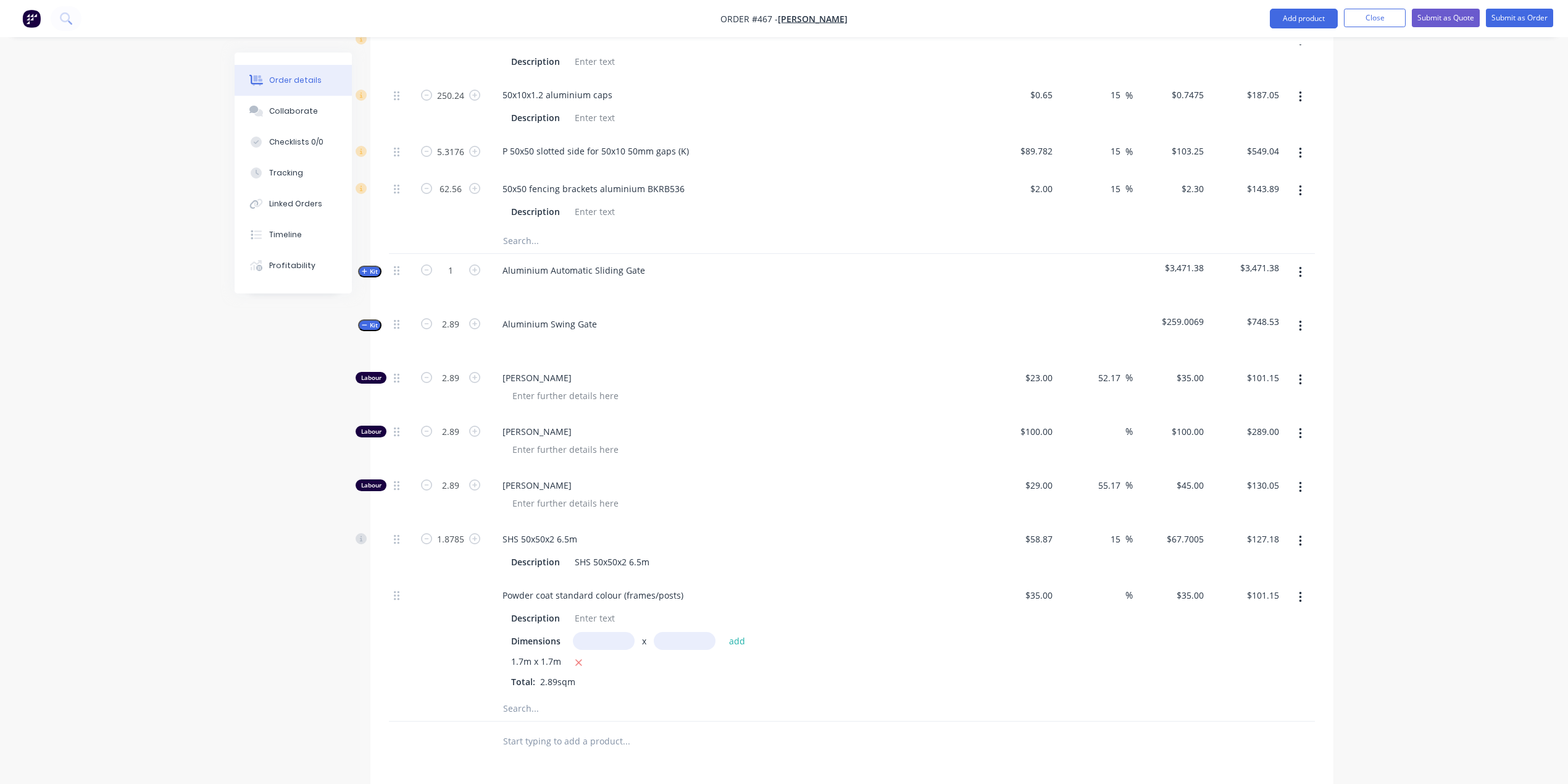
click at [552, 696] on input "text" at bounding box center [626, 708] width 247 height 24
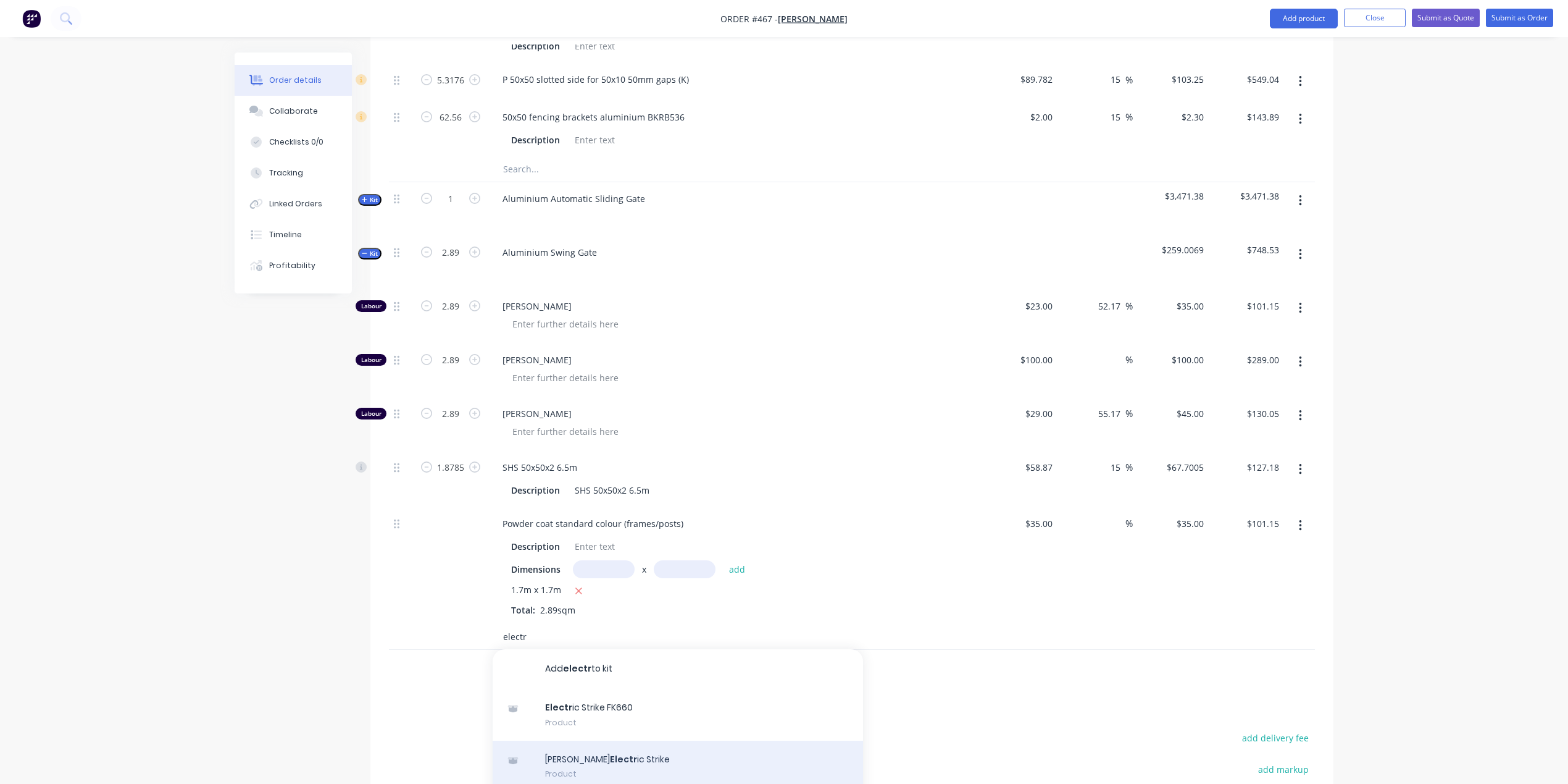
scroll to position [75, 0]
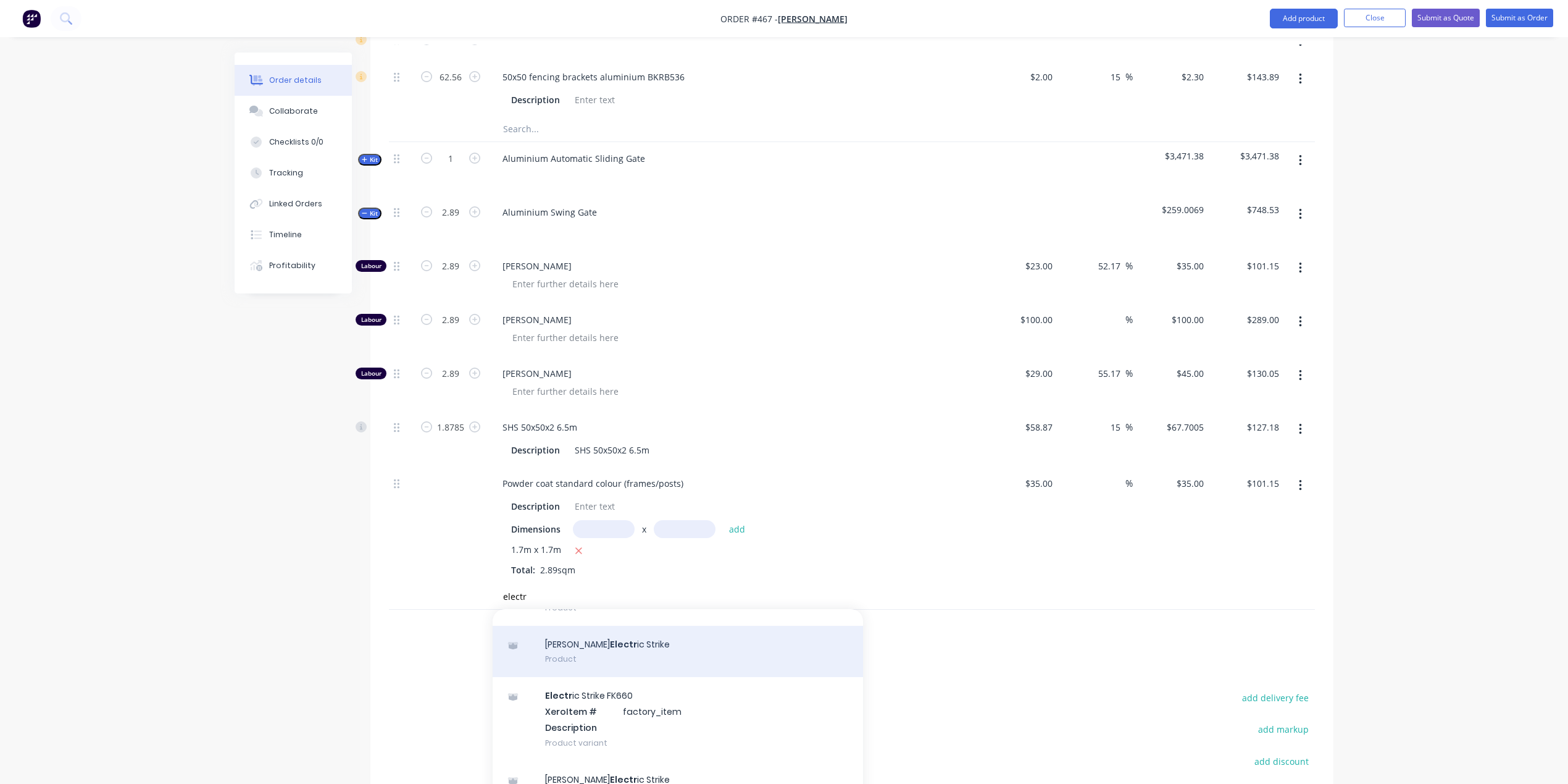
click at [595, 625] on div "[PERSON_NAME] Electr ic Strike Product" at bounding box center [678, 651] width 370 height 52
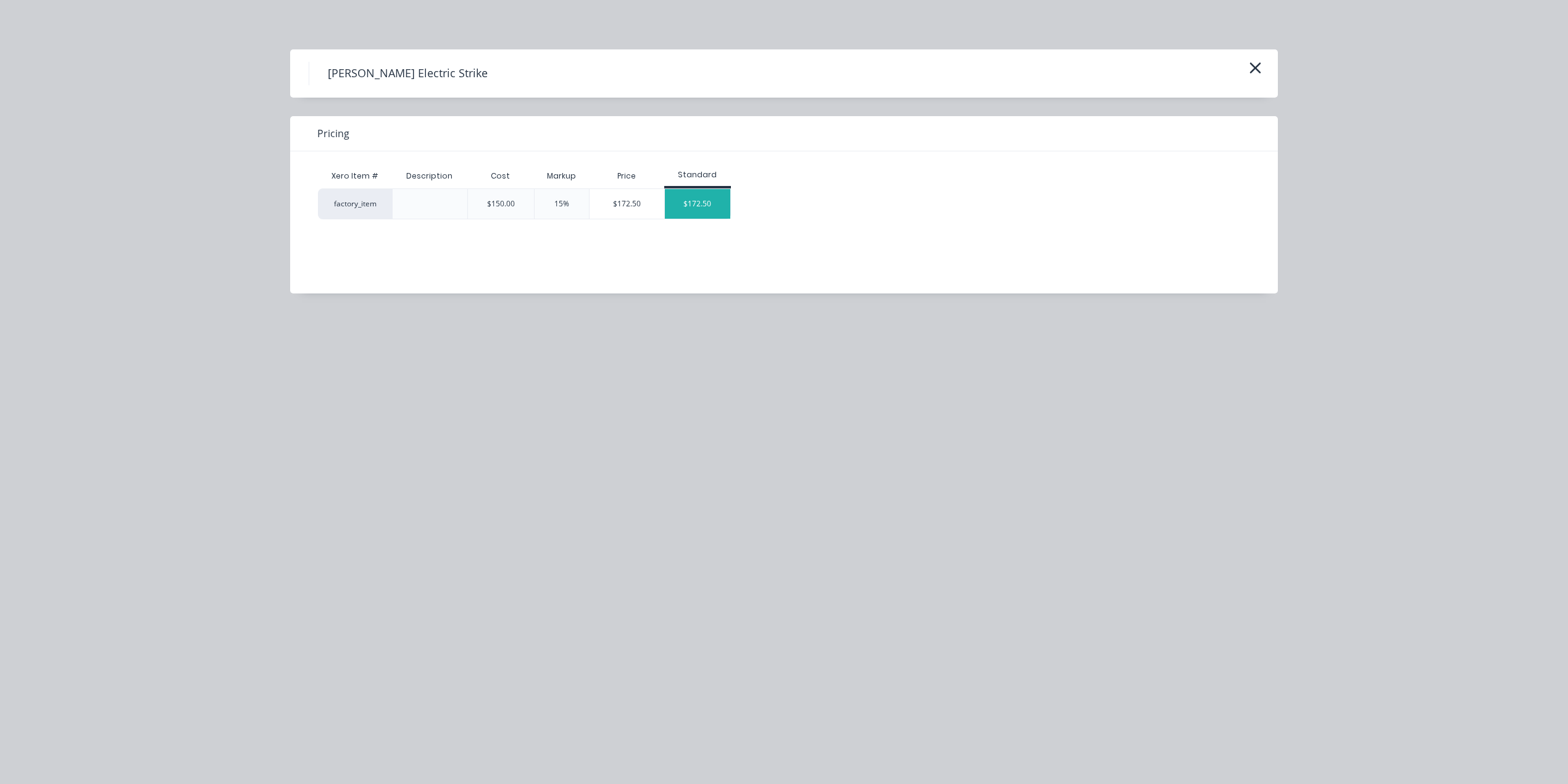
click at [713, 217] on div "$172.50" at bounding box center [697, 204] width 66 height 30
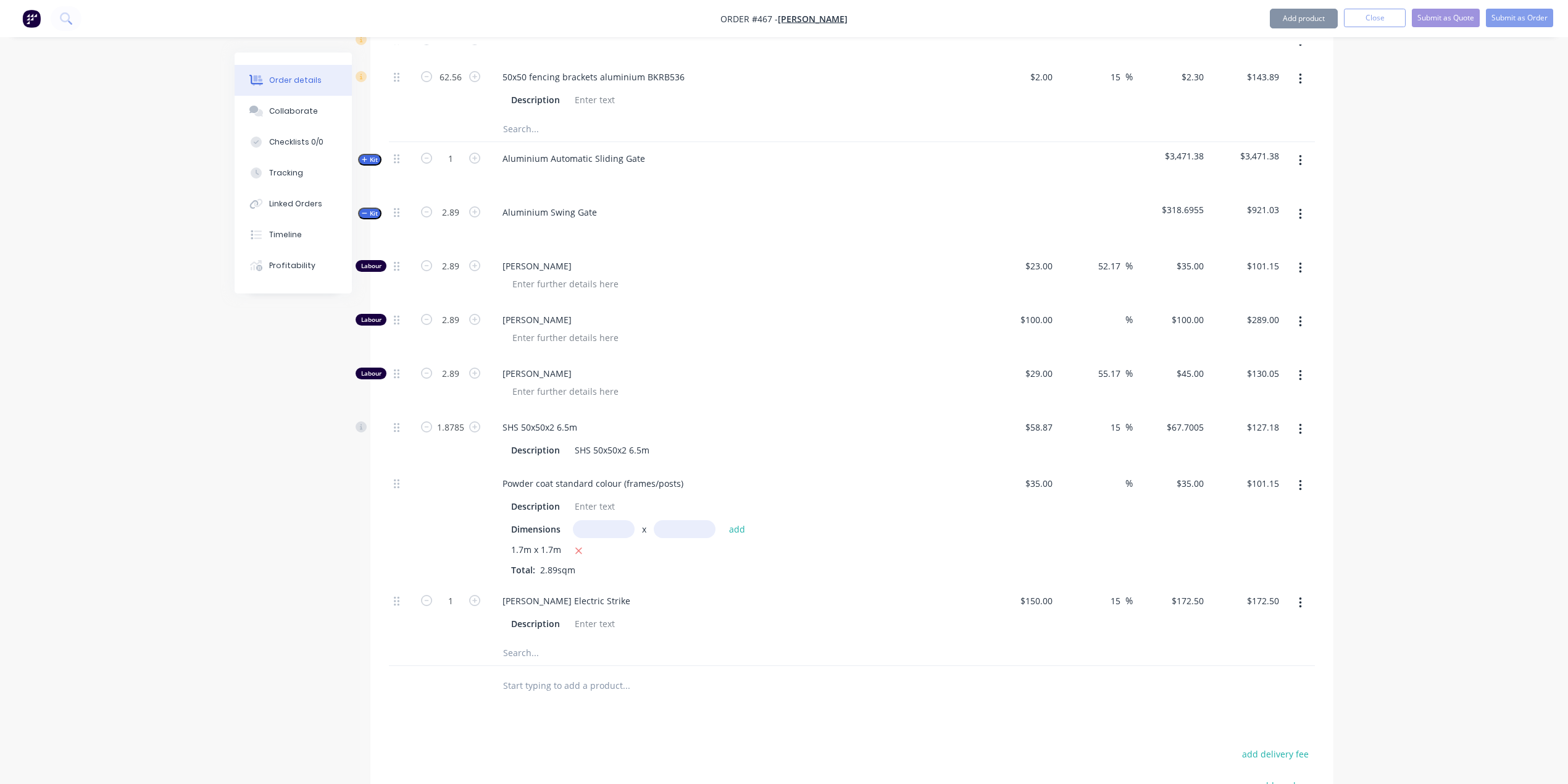
click at [530, 641] on input "text" at bounding box center [626, 653] width 247 height 24
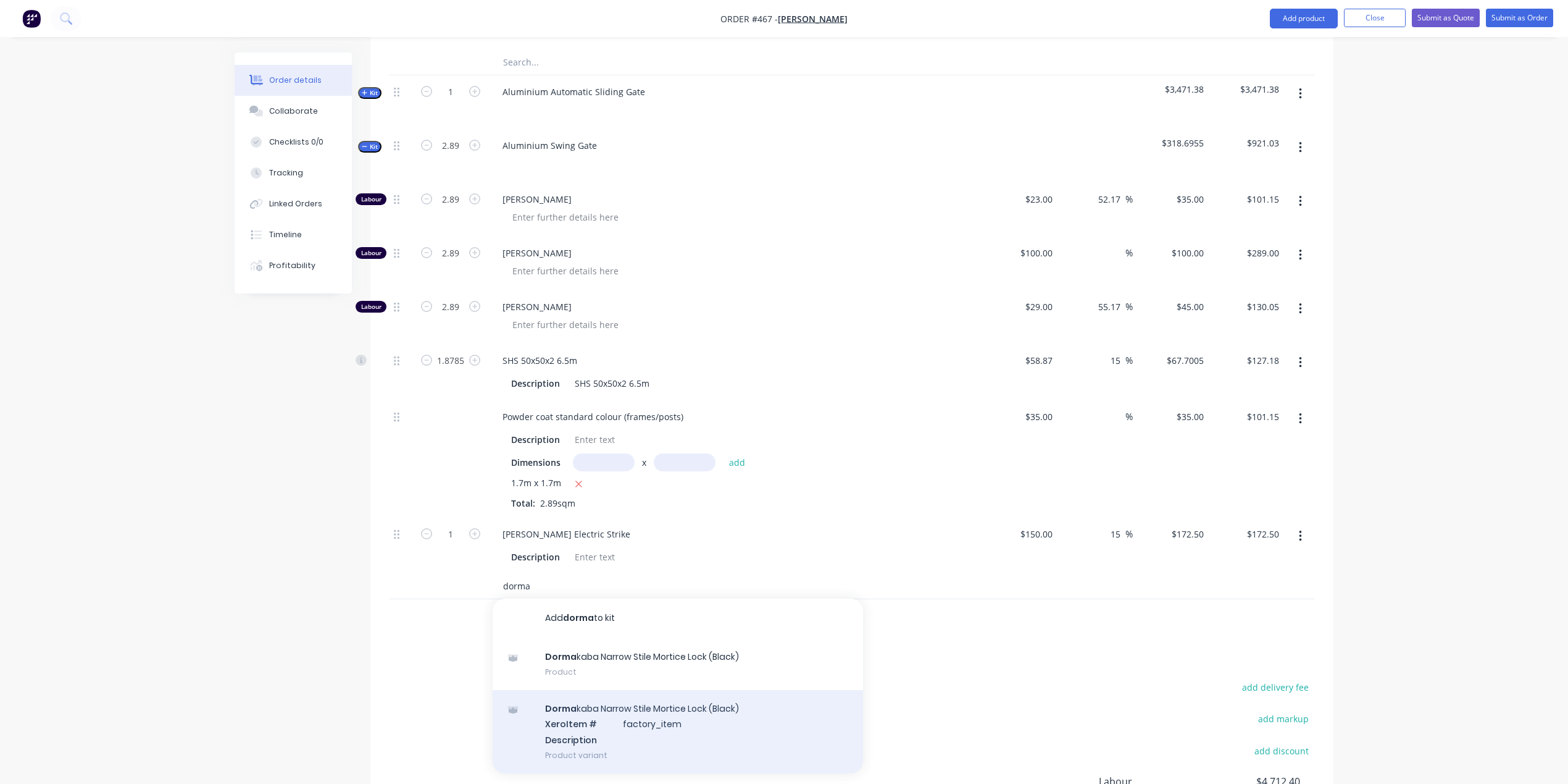
scroll to position [1296, 0]
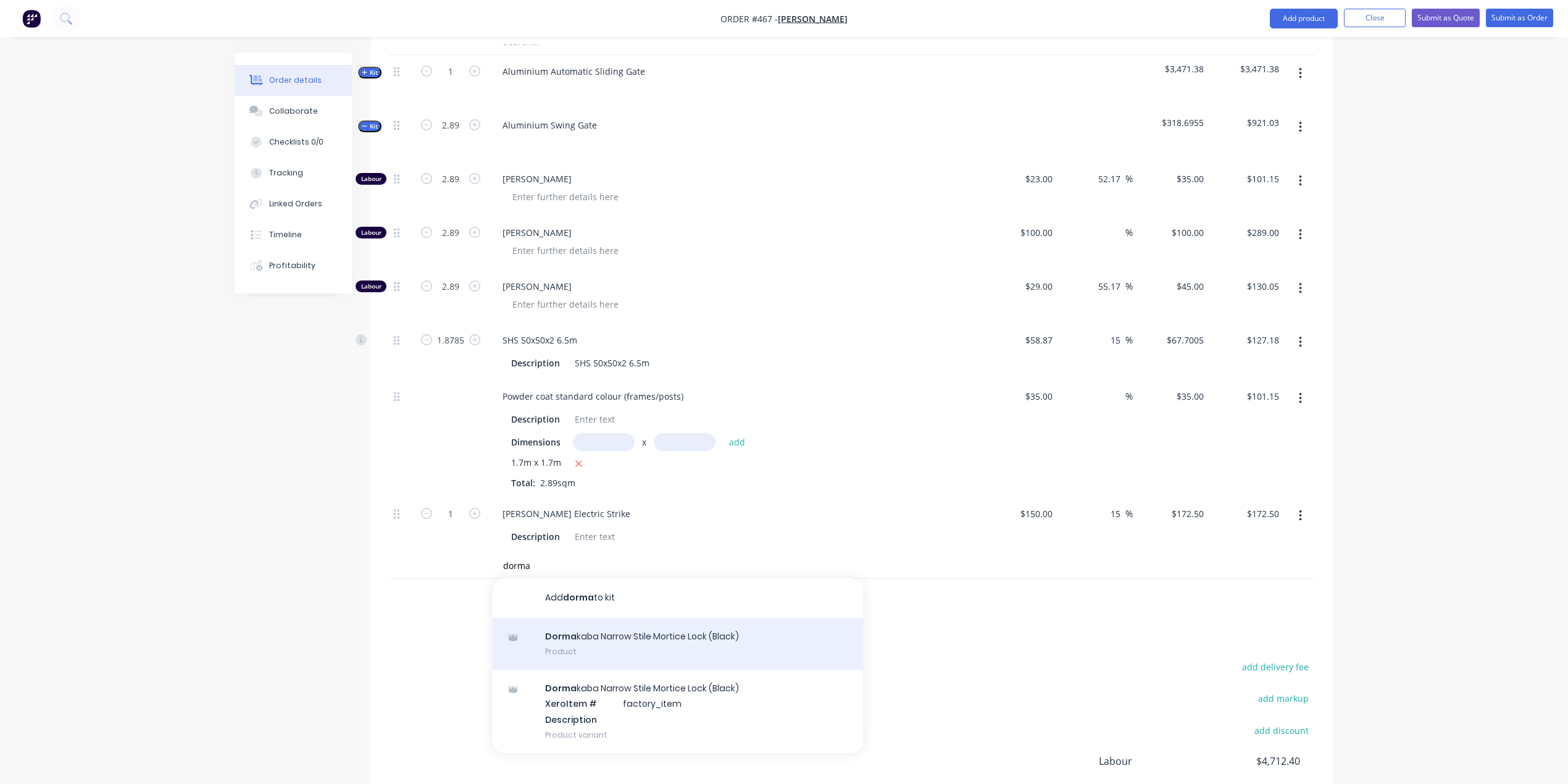
click at [653, 618] on div "[PERSON_NAME] Narrow Stile Mortice Lock (Black) Product" at bounding box center [678, 644] width 370 height 52
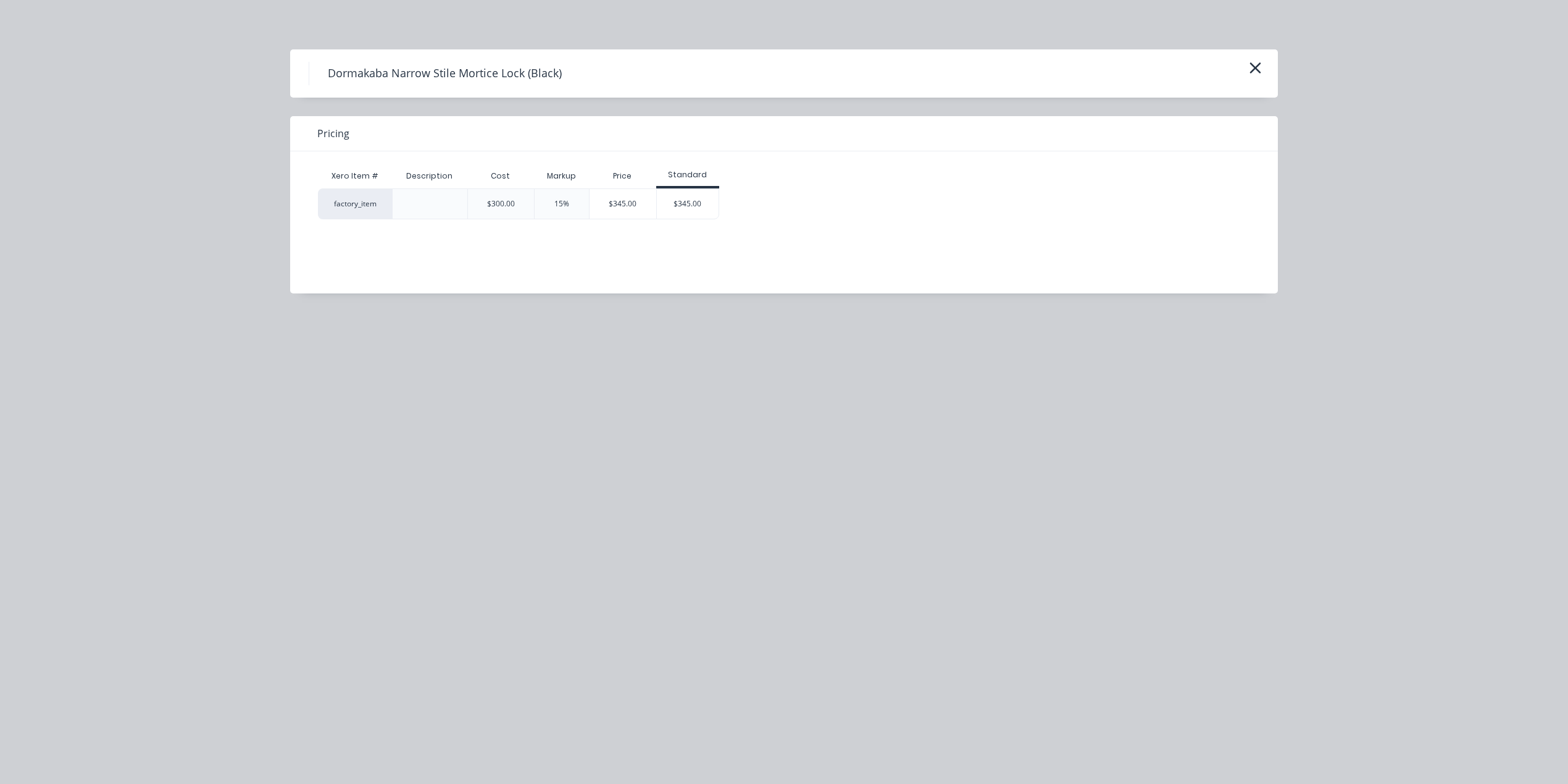
click at [733, 197] on div "factory_item $300.00 15% $345.00 $345.00" at bounding box center [774, 204] width 914 height 31
click at [685, 201] on div "$345.00" at bounding box center [688, 204] width 62 height 30
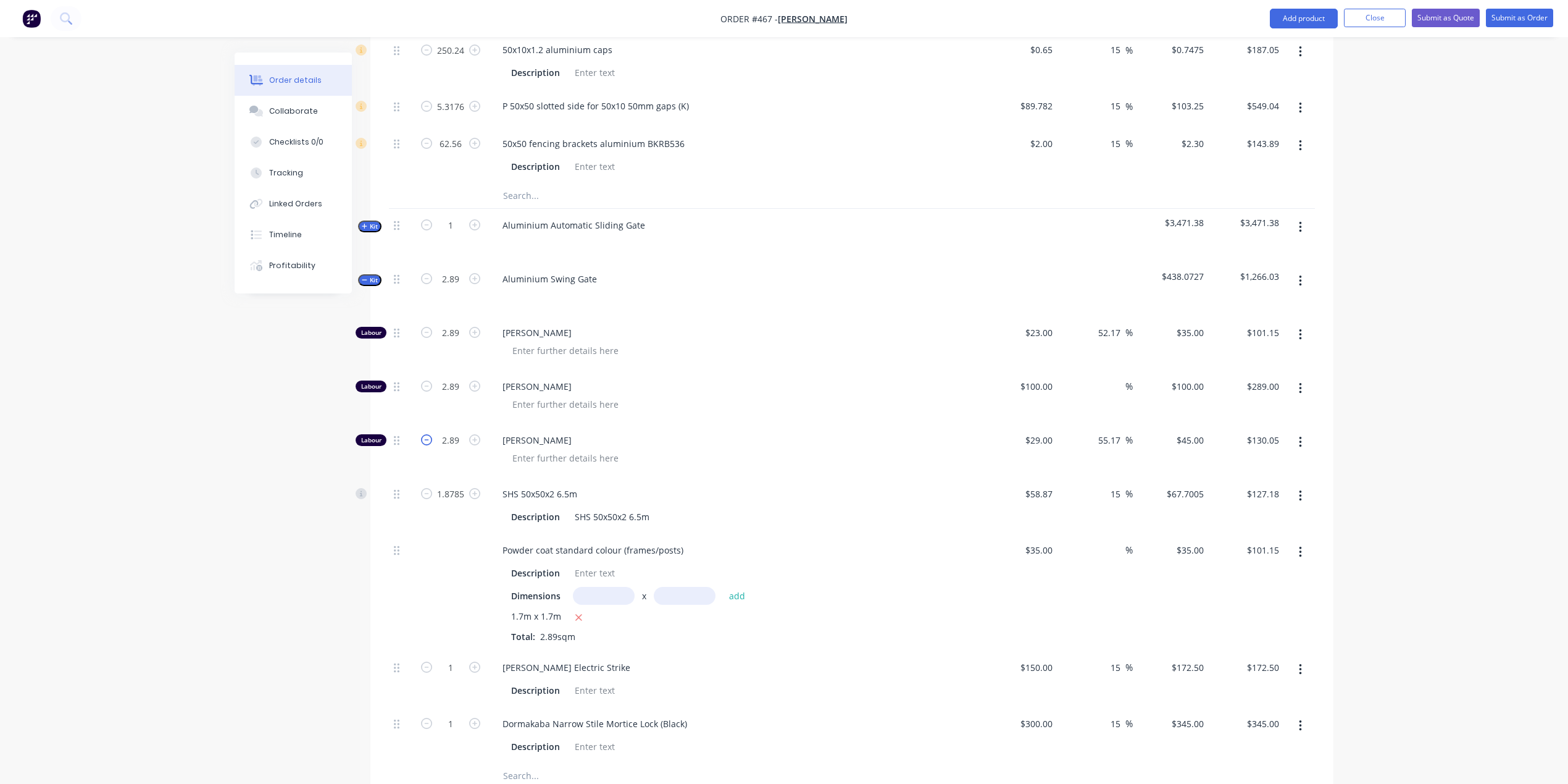
scroll to position [1113, 0]
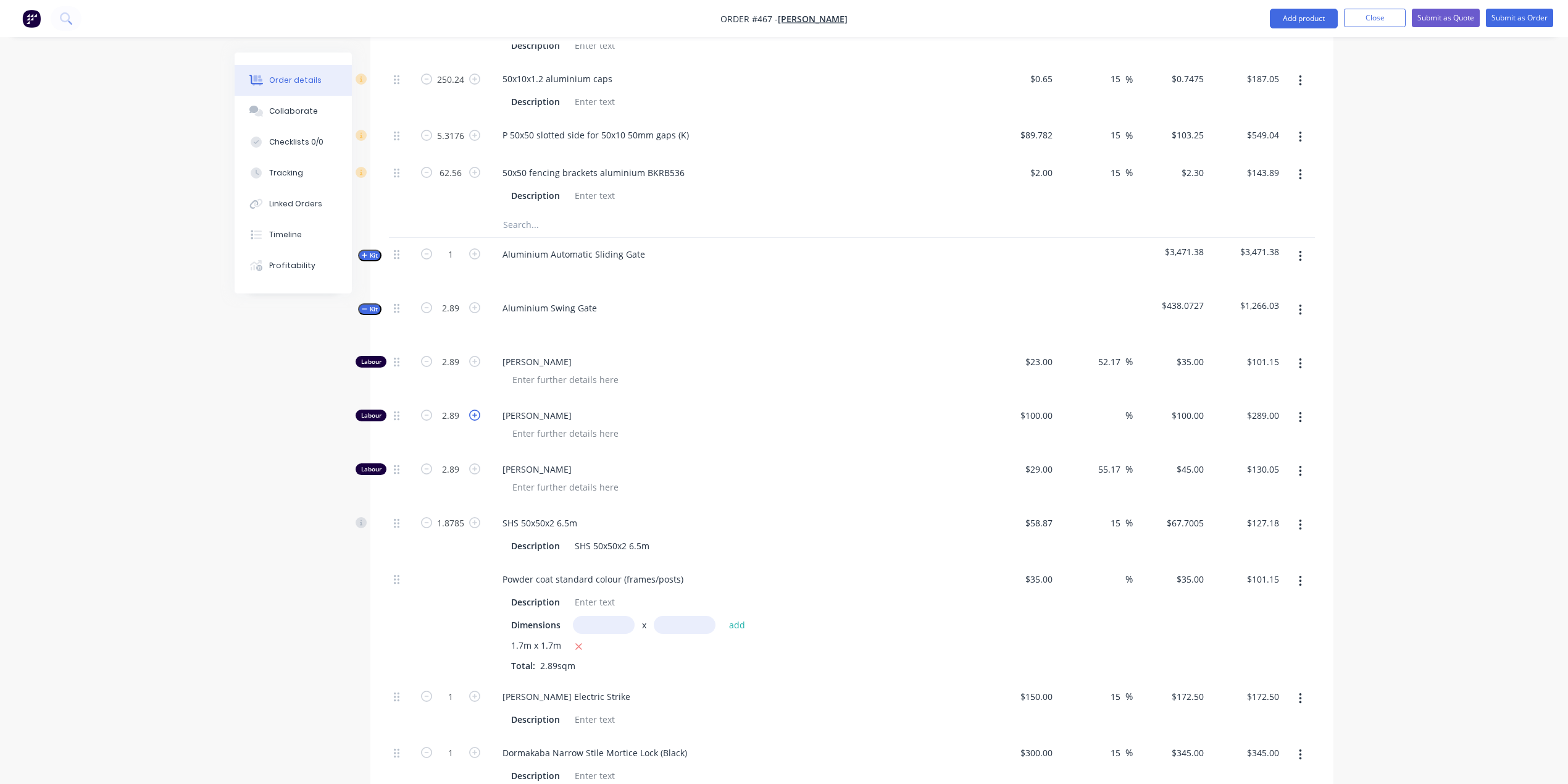
click at [476, 410] on icon "button" at bounding box center [474, 415] width 11 height 11
click at [475, 355] on icon "button" at bounding box center [474, 361] width 11 height 11
click at [470, 463] on icon "button" at bounding box center [474, 468] width 11 height 11
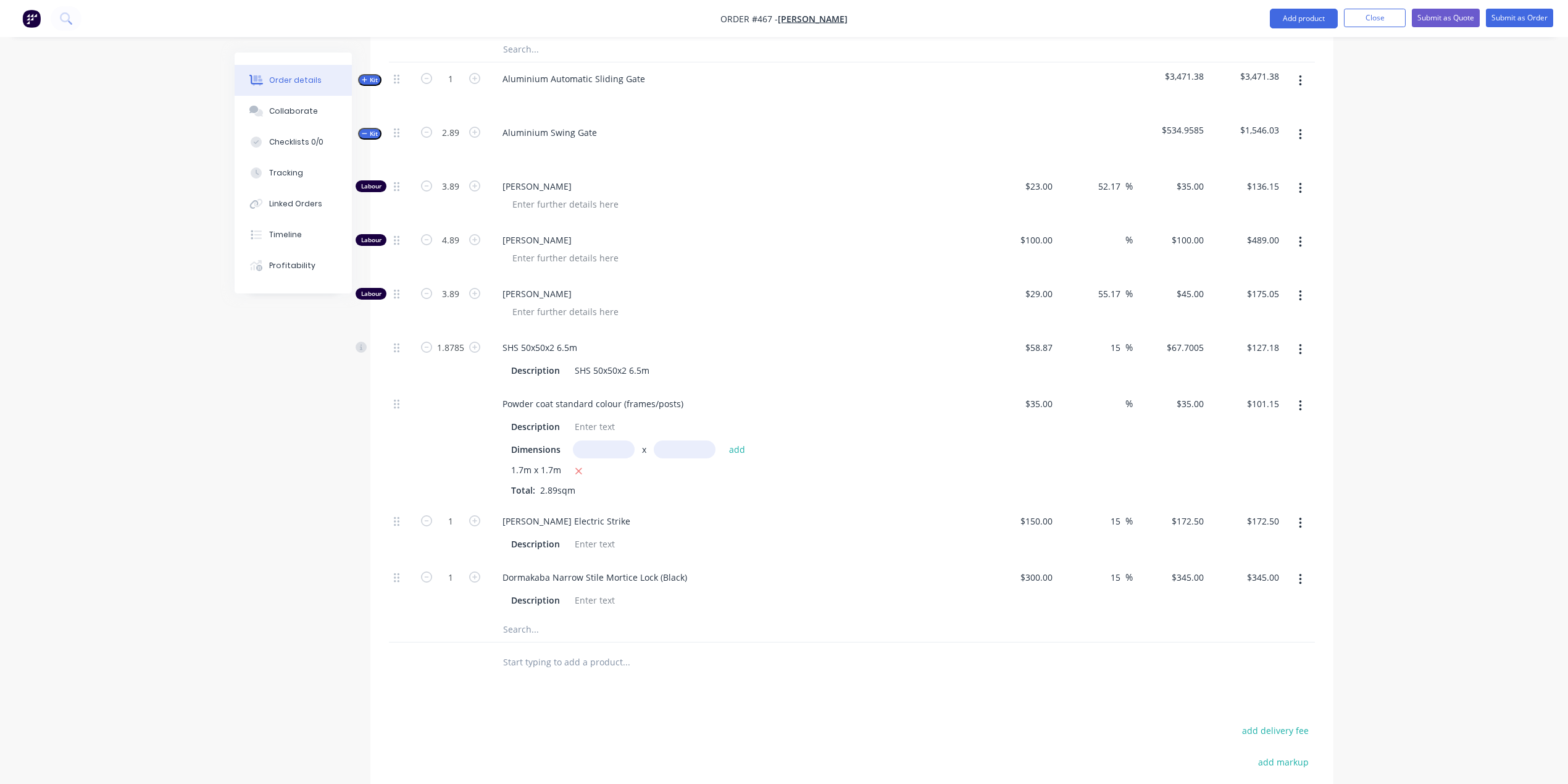
scroll to position [1300, 0]
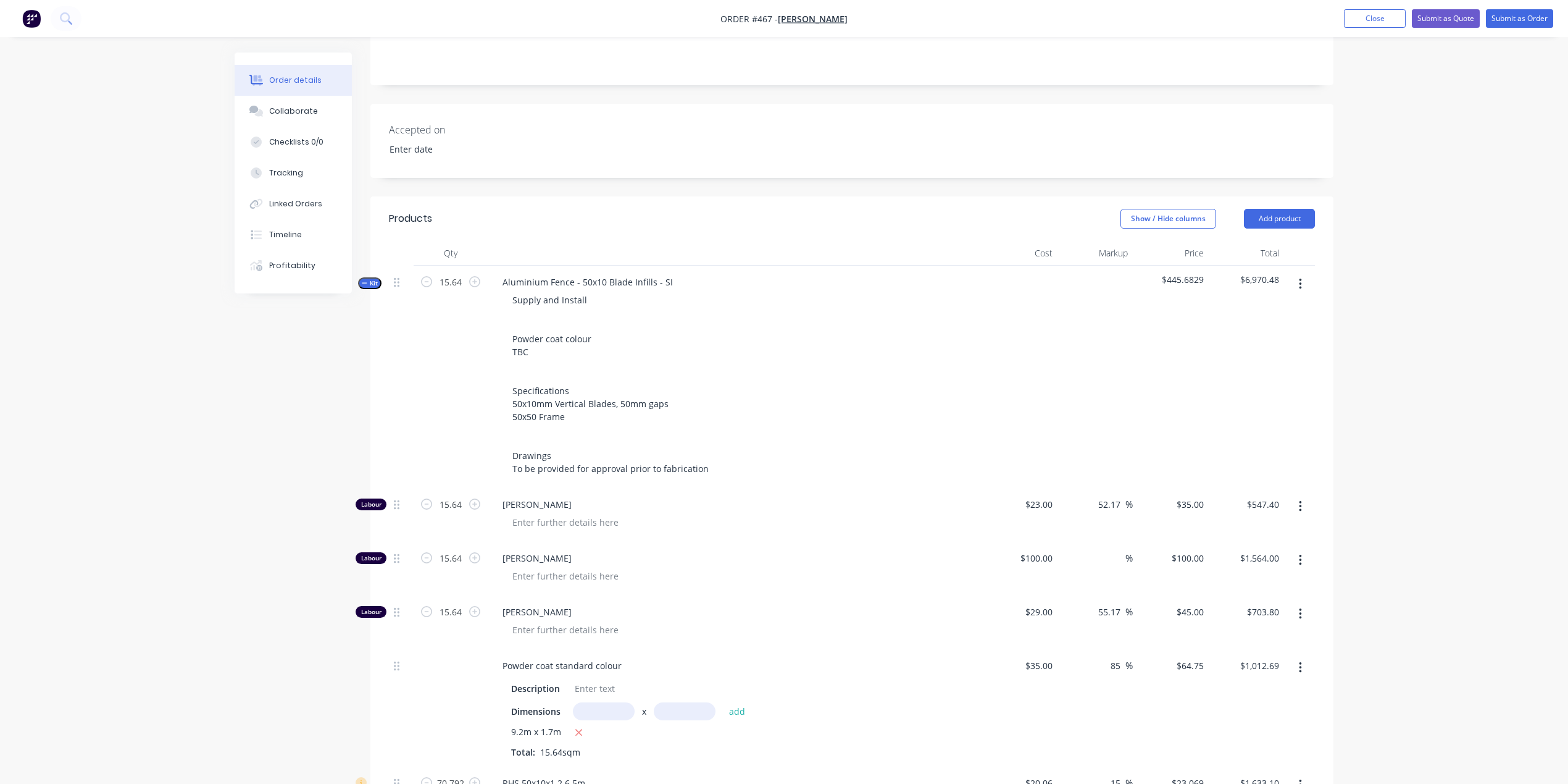
scroll to position [188, 0]
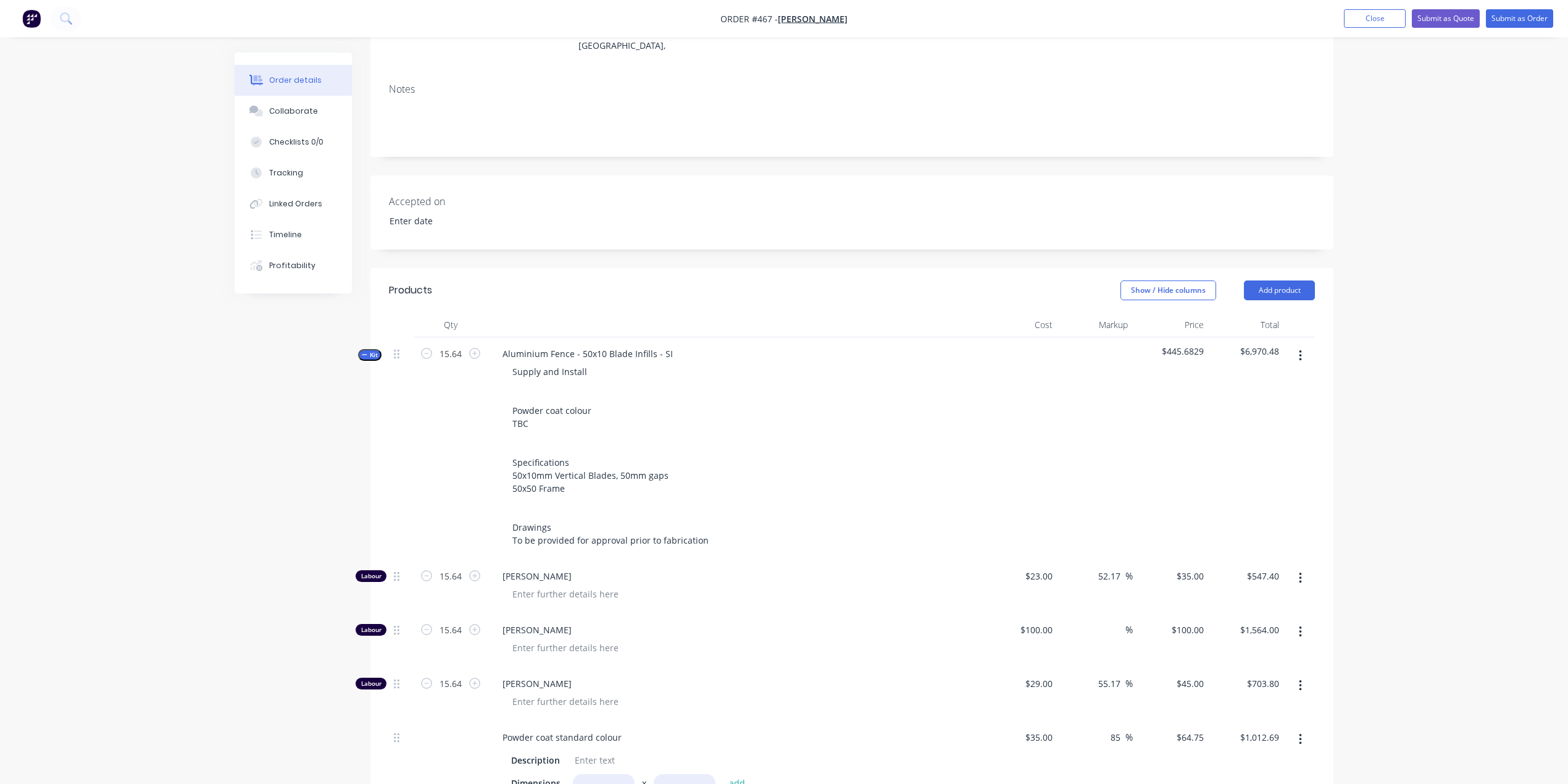
click at [359, 349] on button "Kit" at bounding box center [370, 355] width 24 height 11
click at [370, 626] on span "Kit" at bounding box center [370, 631] width 16 height 9
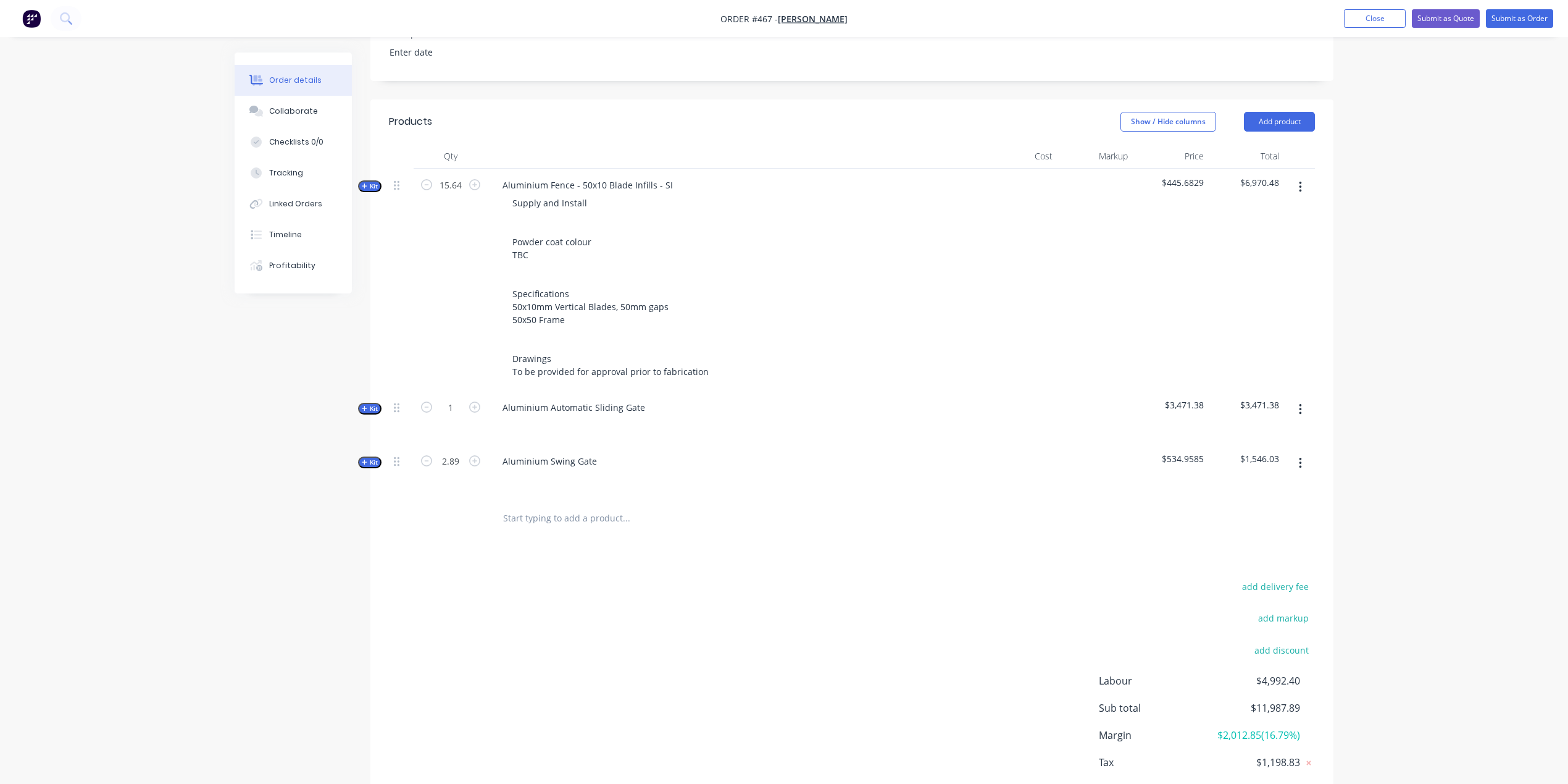
scroll to position [383, 0]
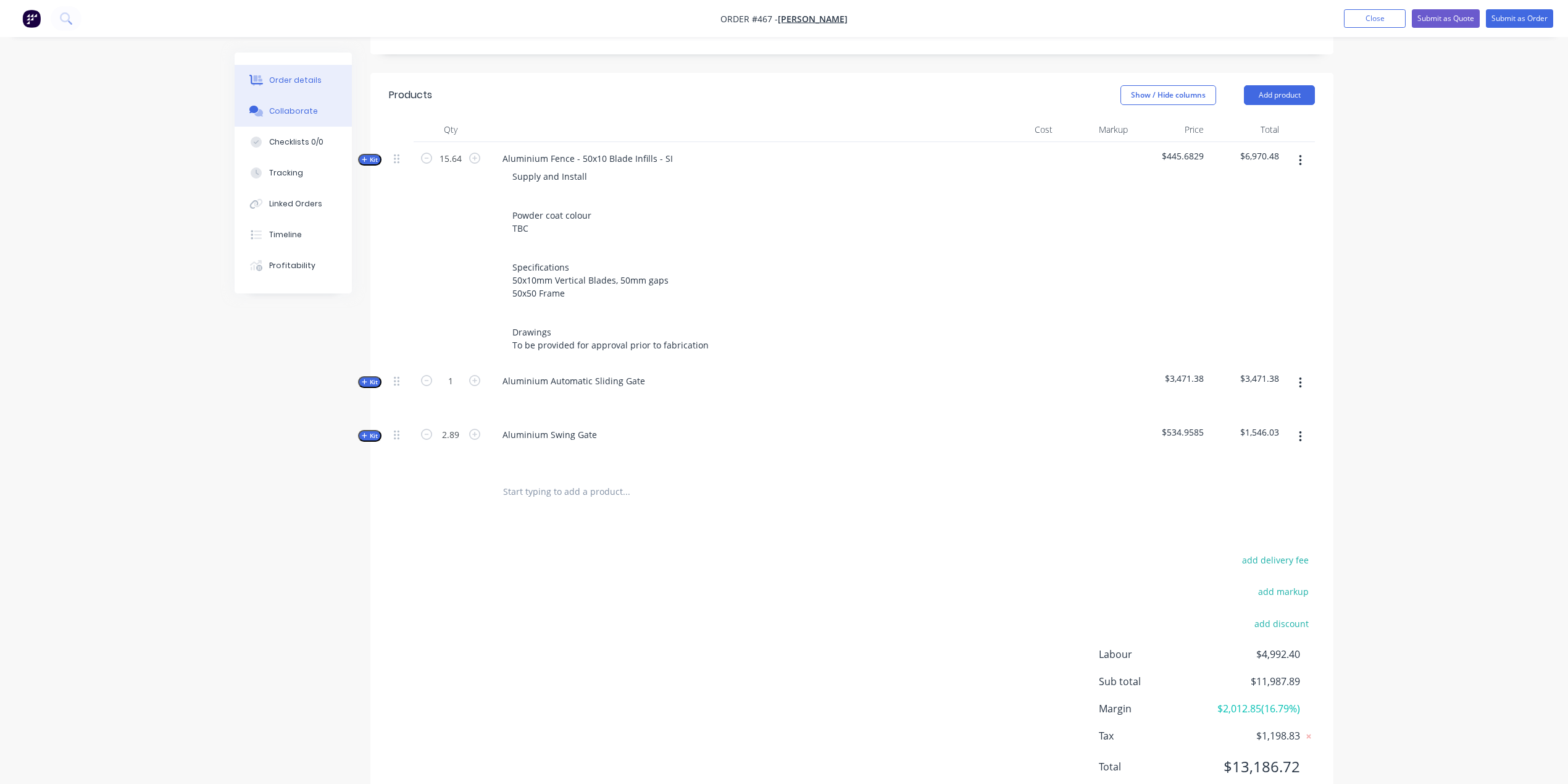
click at [289, 114] on div "Collaborate" at bounding box center [293, 111] width 49 height 11
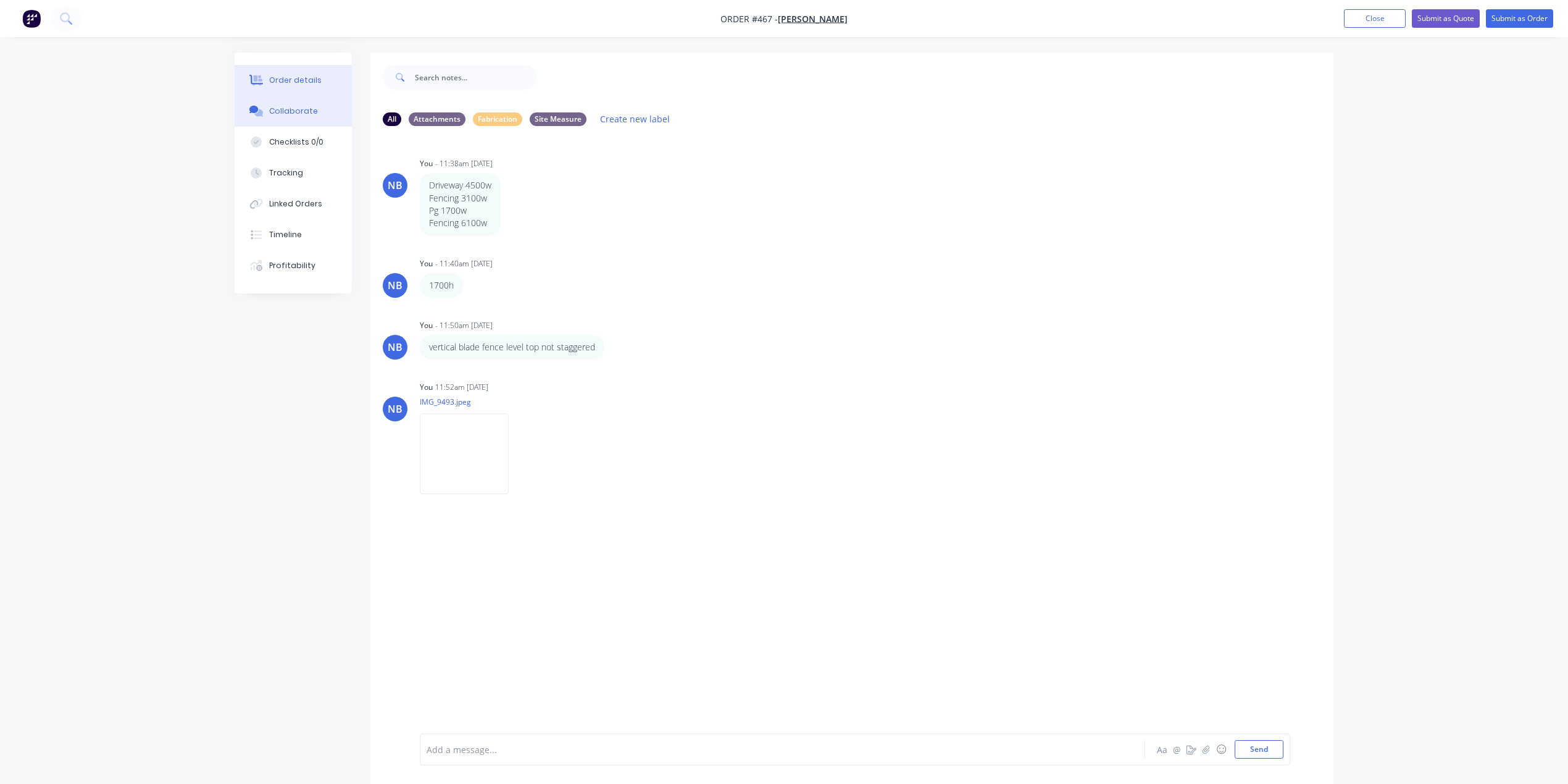
click at [327, 82] on button "Order details" at bounding box center [293, 80] width 117 height 31
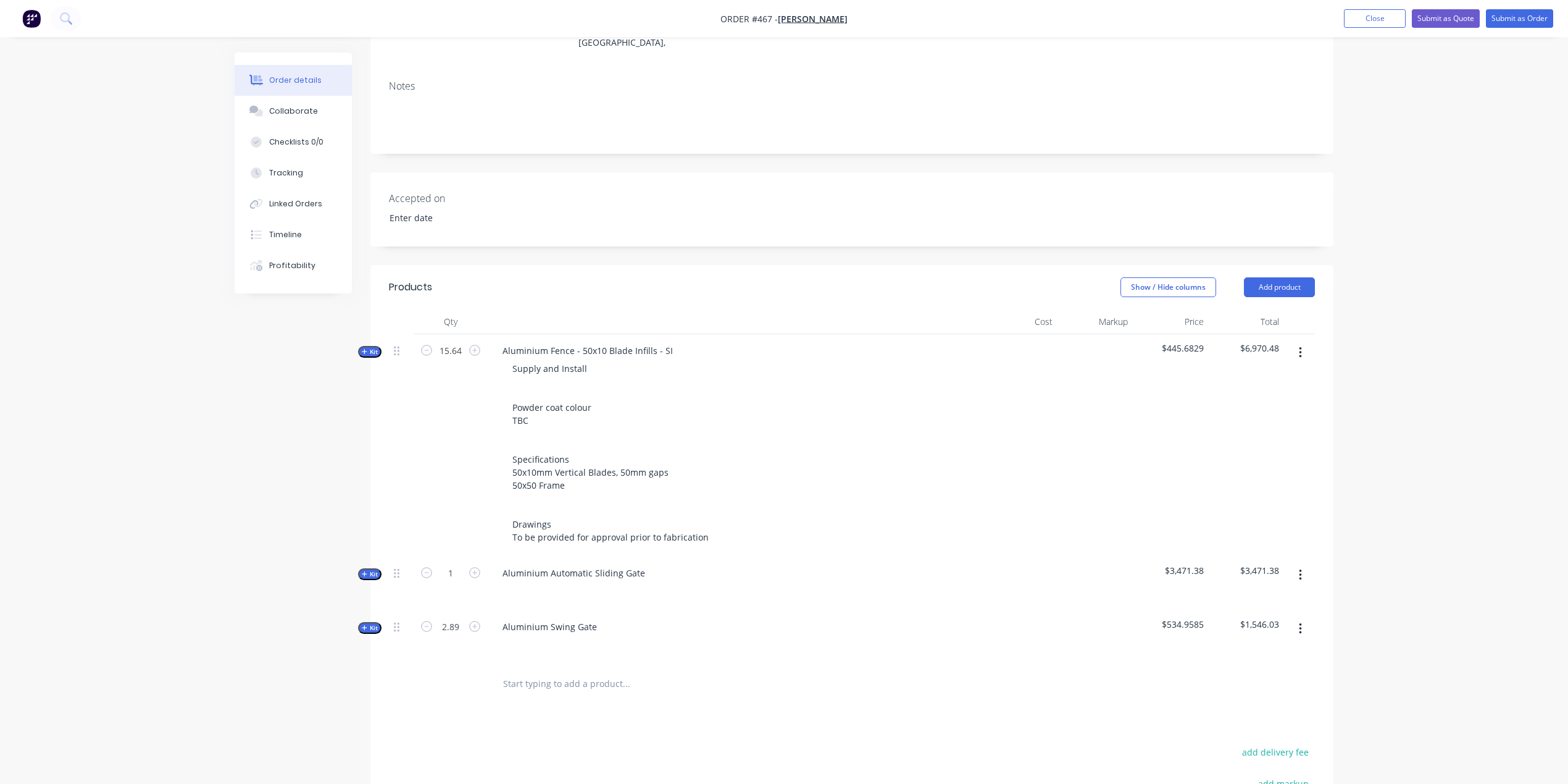
scroll to position [383, 0]
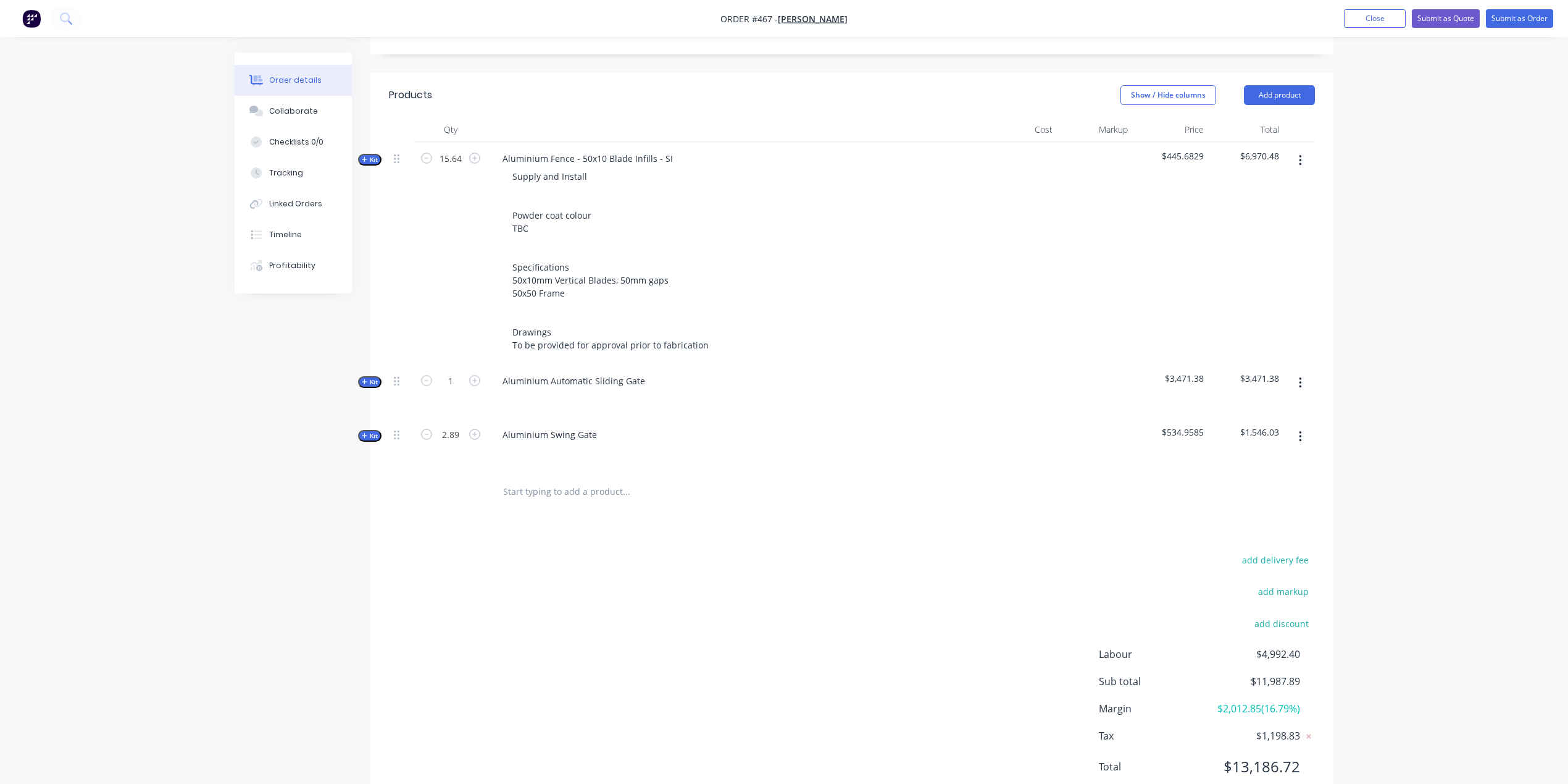
click at [373, 378] on span "Kit" at bounding box center [370, 382] width 16 height 9
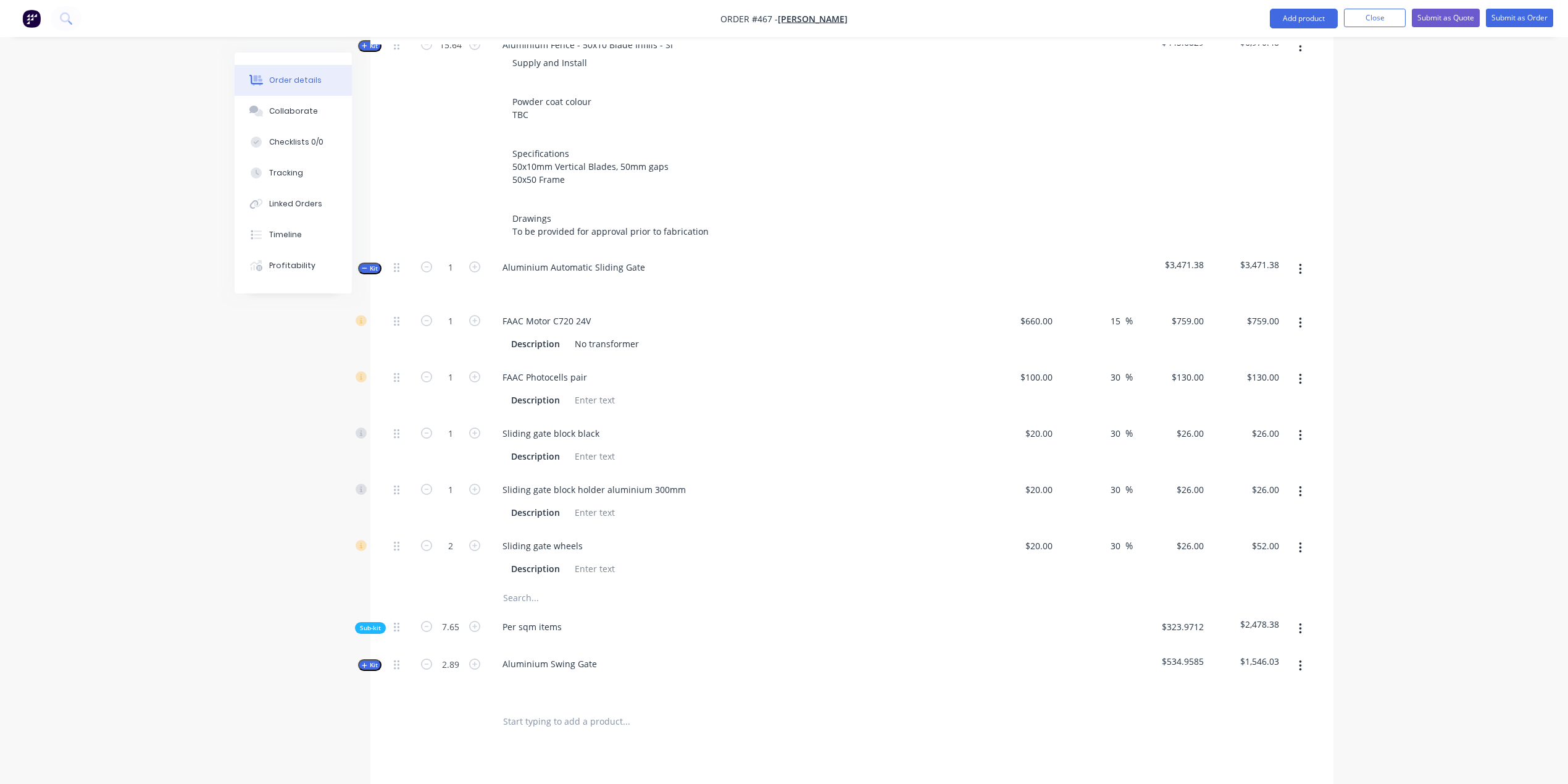
scroll to position [476, 0]
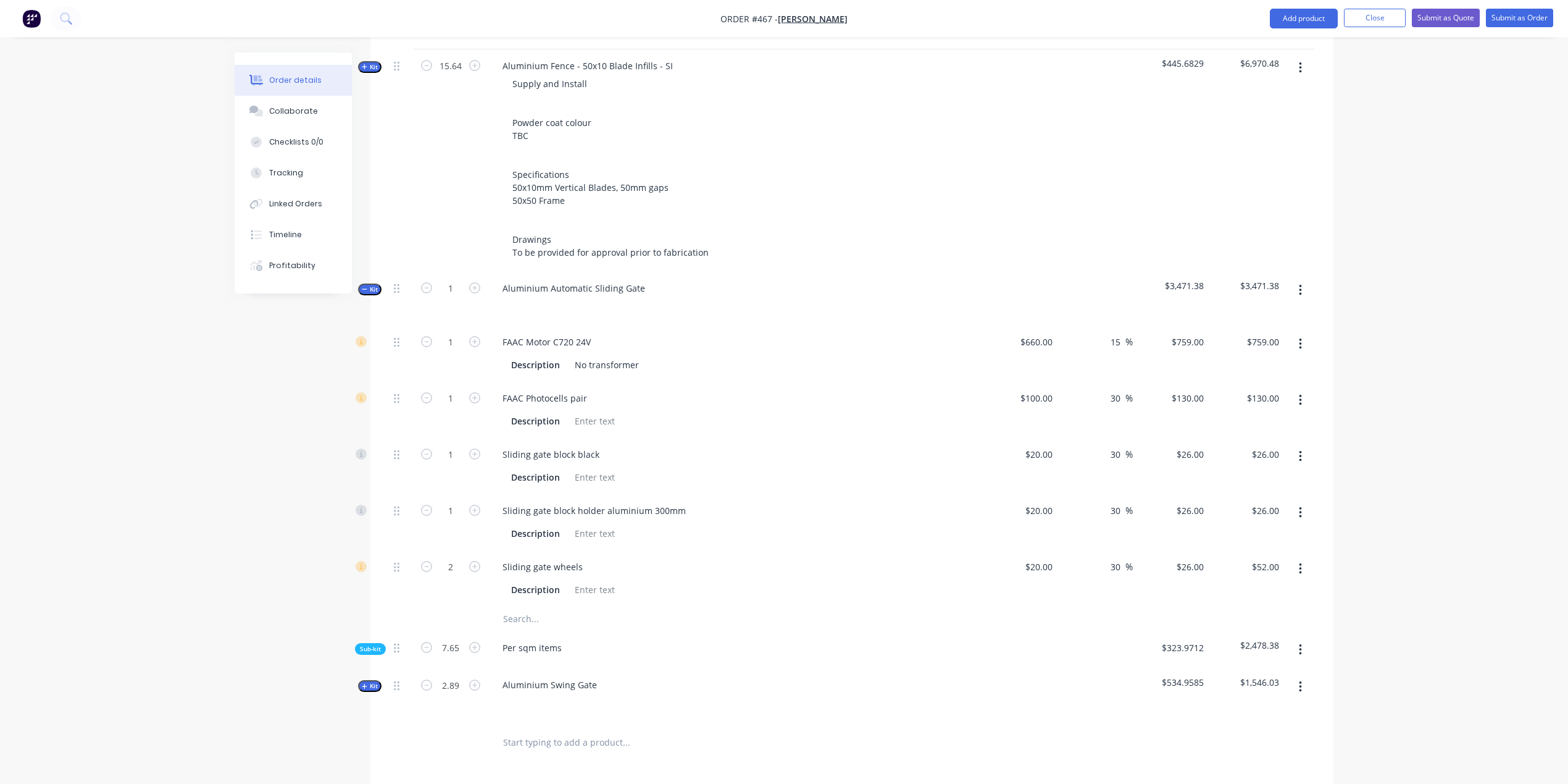
click at [372, 284] on span "Kit" at bounding box center [370, 289] width 16 height 9
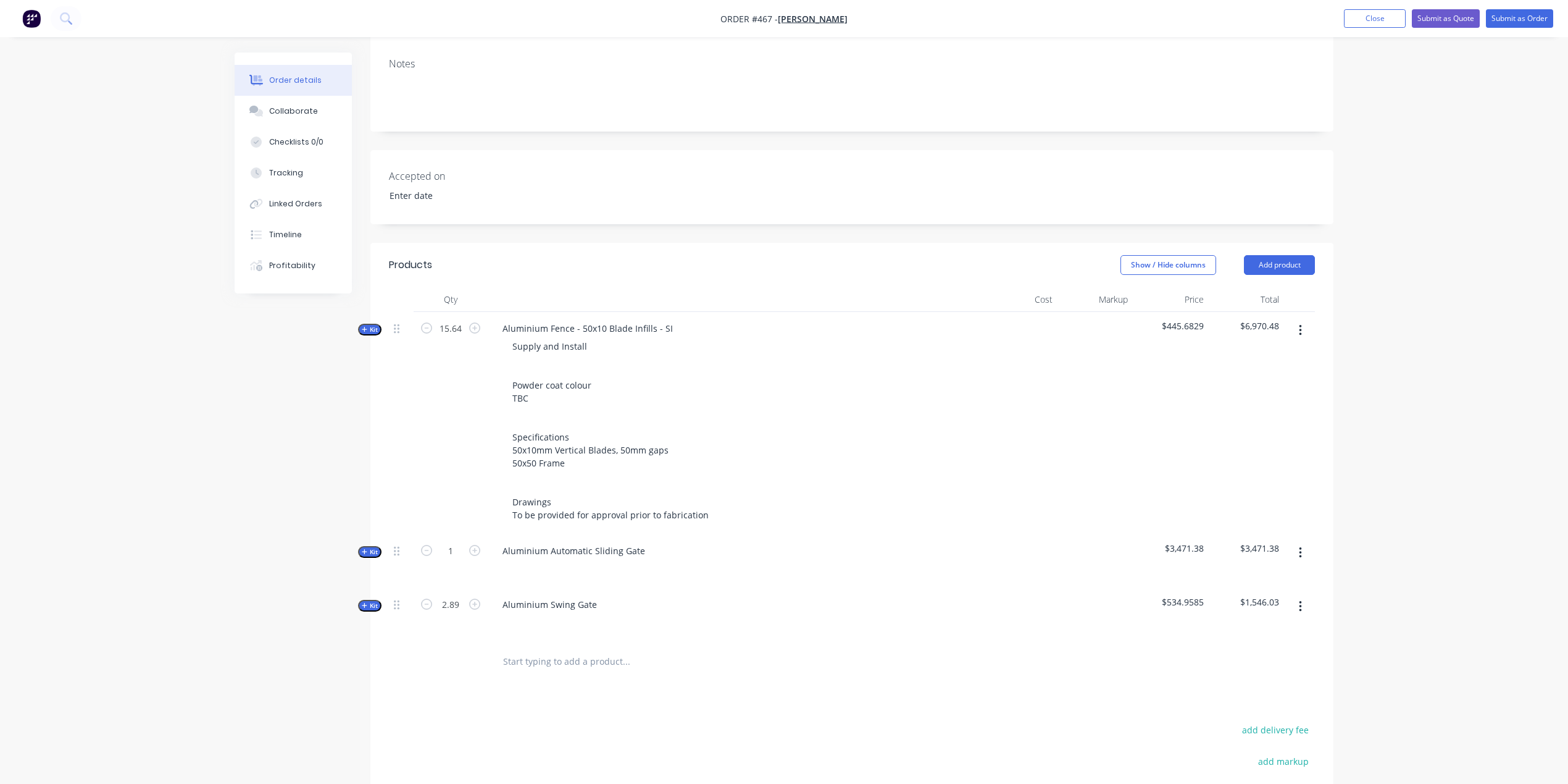
scroll to position [191, 0]
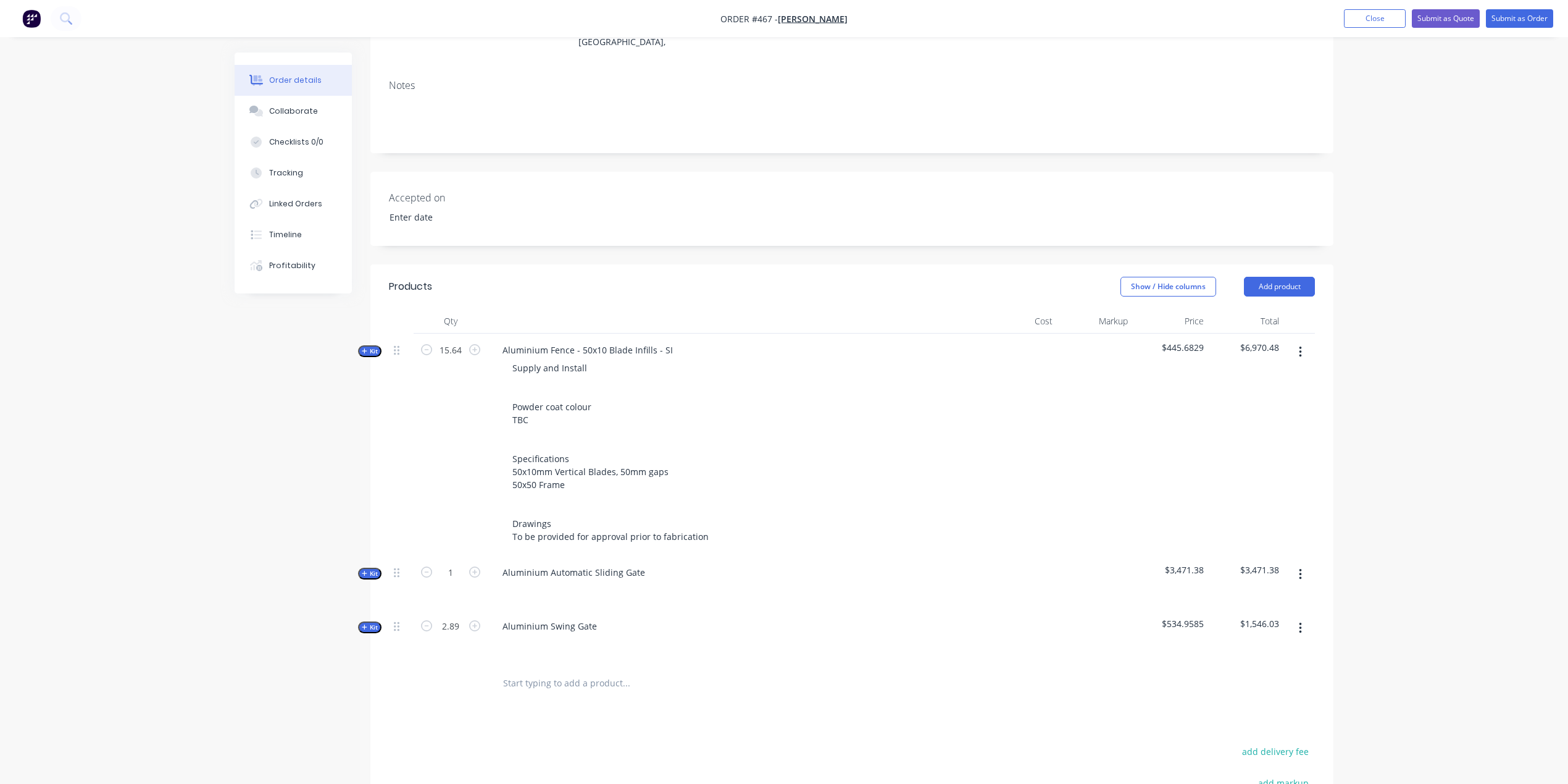
click at [375, 346] on span "Kit" at bounding box center [370, 351] width 16 height 9
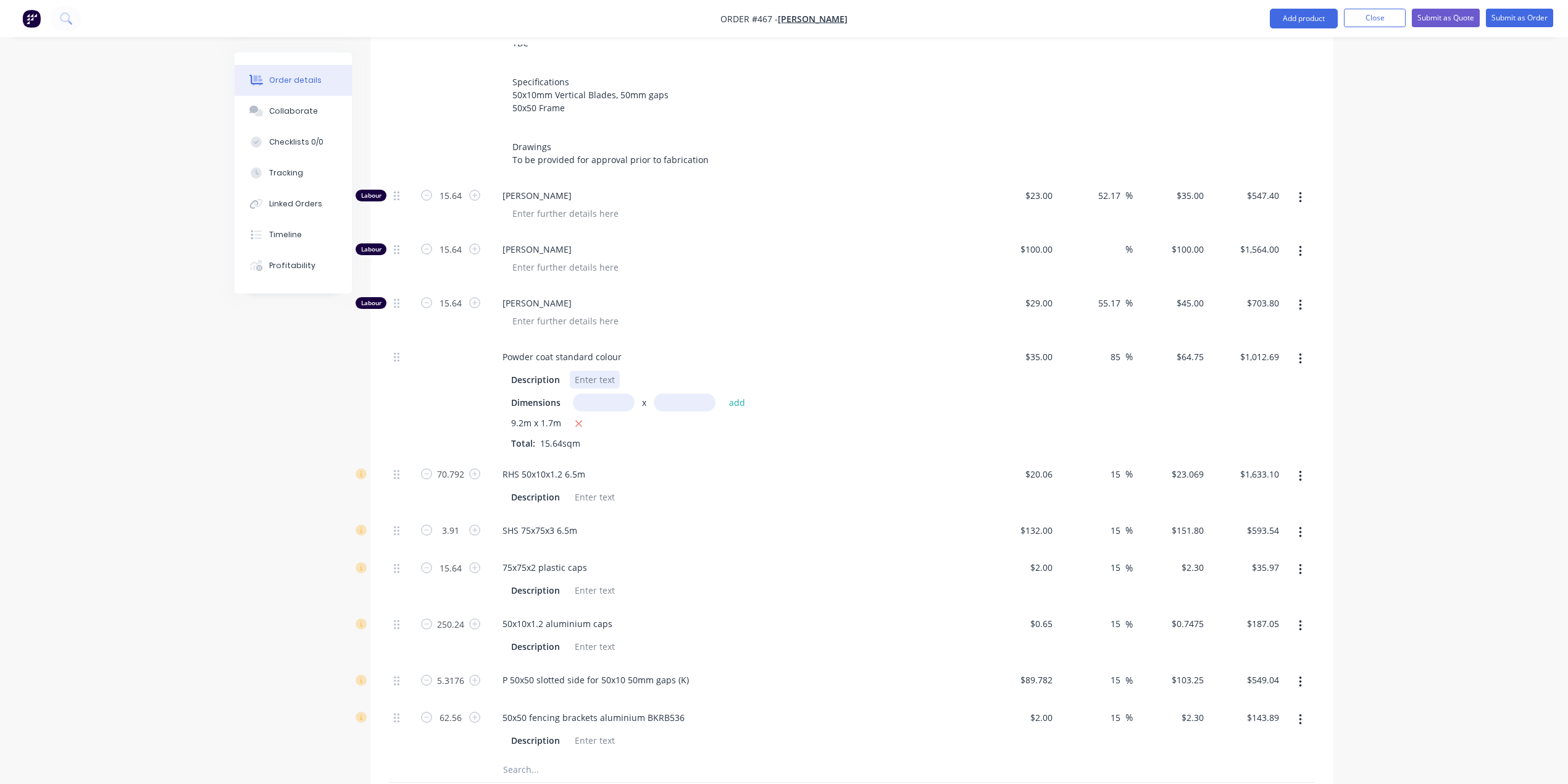
scroll to position [606, 0]
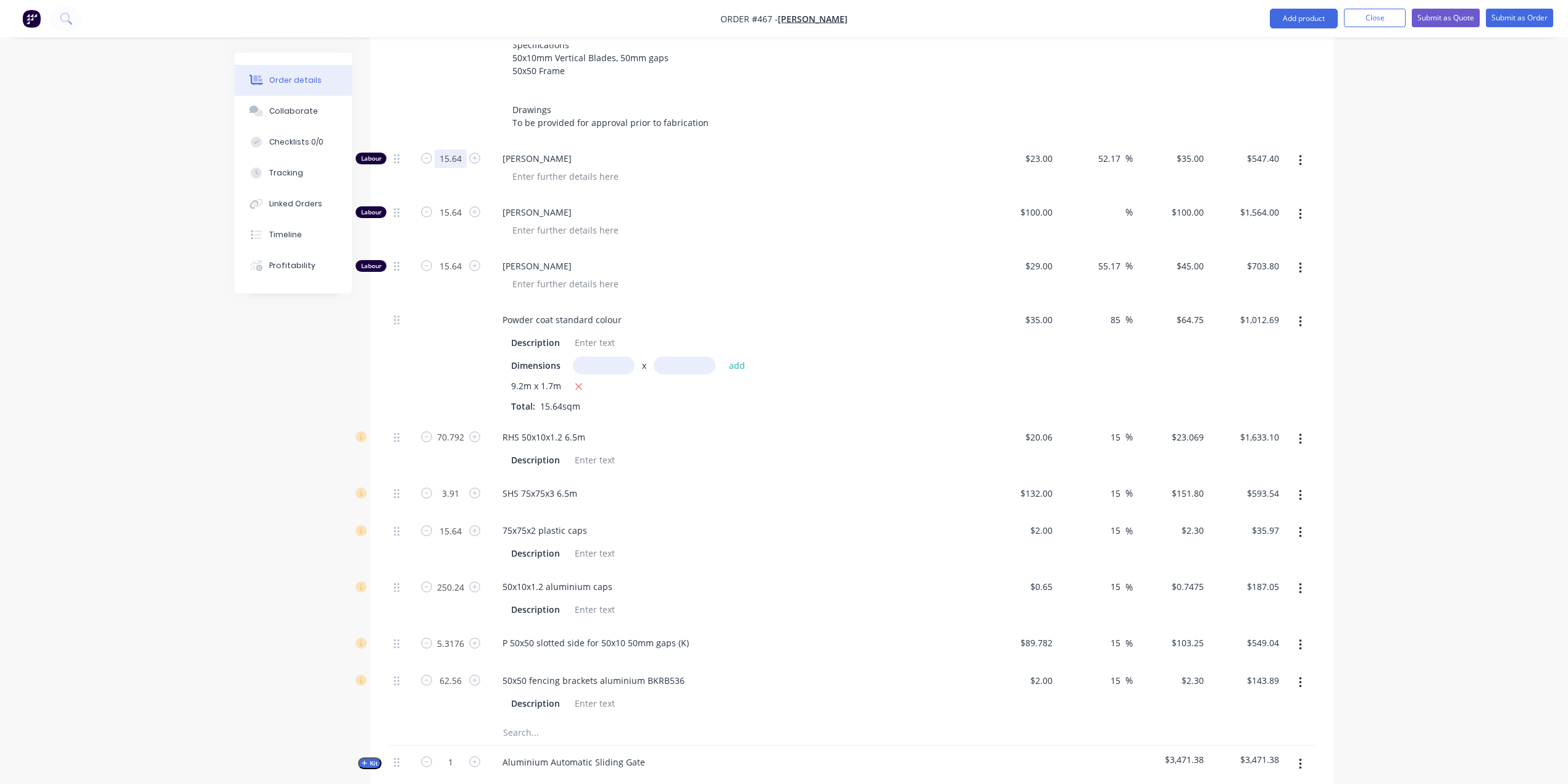
drag, startPoint x: 463, startPoint y: 122, endPoint x: 415, endPoint y: 120, distance: 48.0
click at [412, 142] on div "Labour 15.64 [PERSON_NAME] $23.00 $23.00 52.17 52.17 % $35.00 $35.00 $547.40 $5…" at bounding box center [851, 169] width 926 height 53
drag, startPoint x: 458, startPoint y: 171, endPoint x: 410, endPoint y: 174, distance: 48.1
click at [408, 196] on div "Labour 15.64 [PERSON_NAME] $100.00 $100.00 % $100.00 $100.00 $1,564.00 $1,564.00" at bounding box center [851, 223] width 926 height 53
drag, startPoint x: 458, startPoint y: 223, endPoint x: 395, endPoint y: 220, distance: 63.1
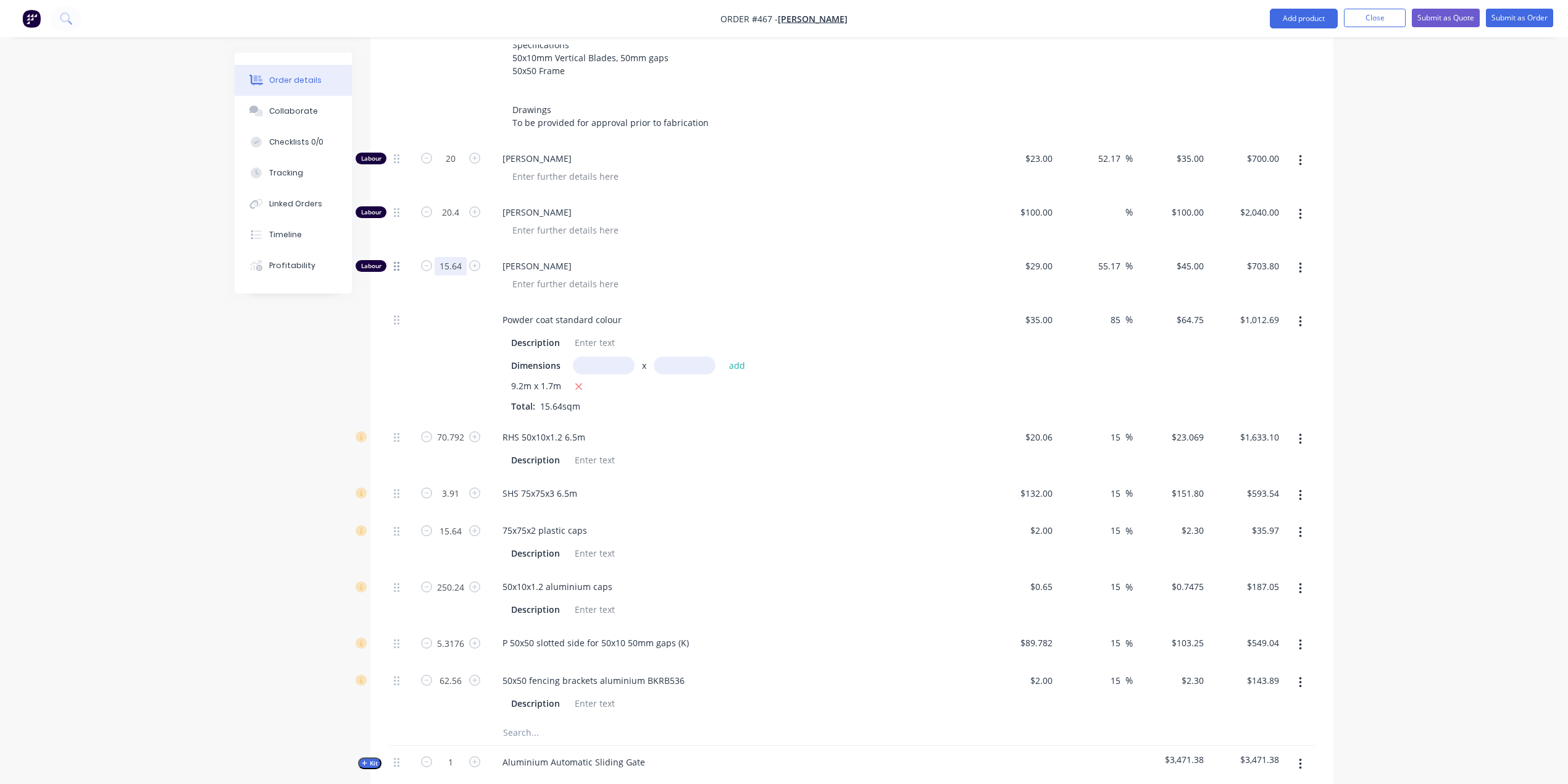
click at [395, 249] on div "Labour 15.64 [PERSON_NAME] $29.00 $29.00 55.17 55.17 % $45.00 $45.00 $703.80 $7…" at bounding box center [851, 276] width 926 height 53
click at [180, 507] on div "Order details Collaborate Checklists 0/0 Tracking Linked Orders Timeline Profit…" at bounding box center [784, 301] width 1568 height 1814
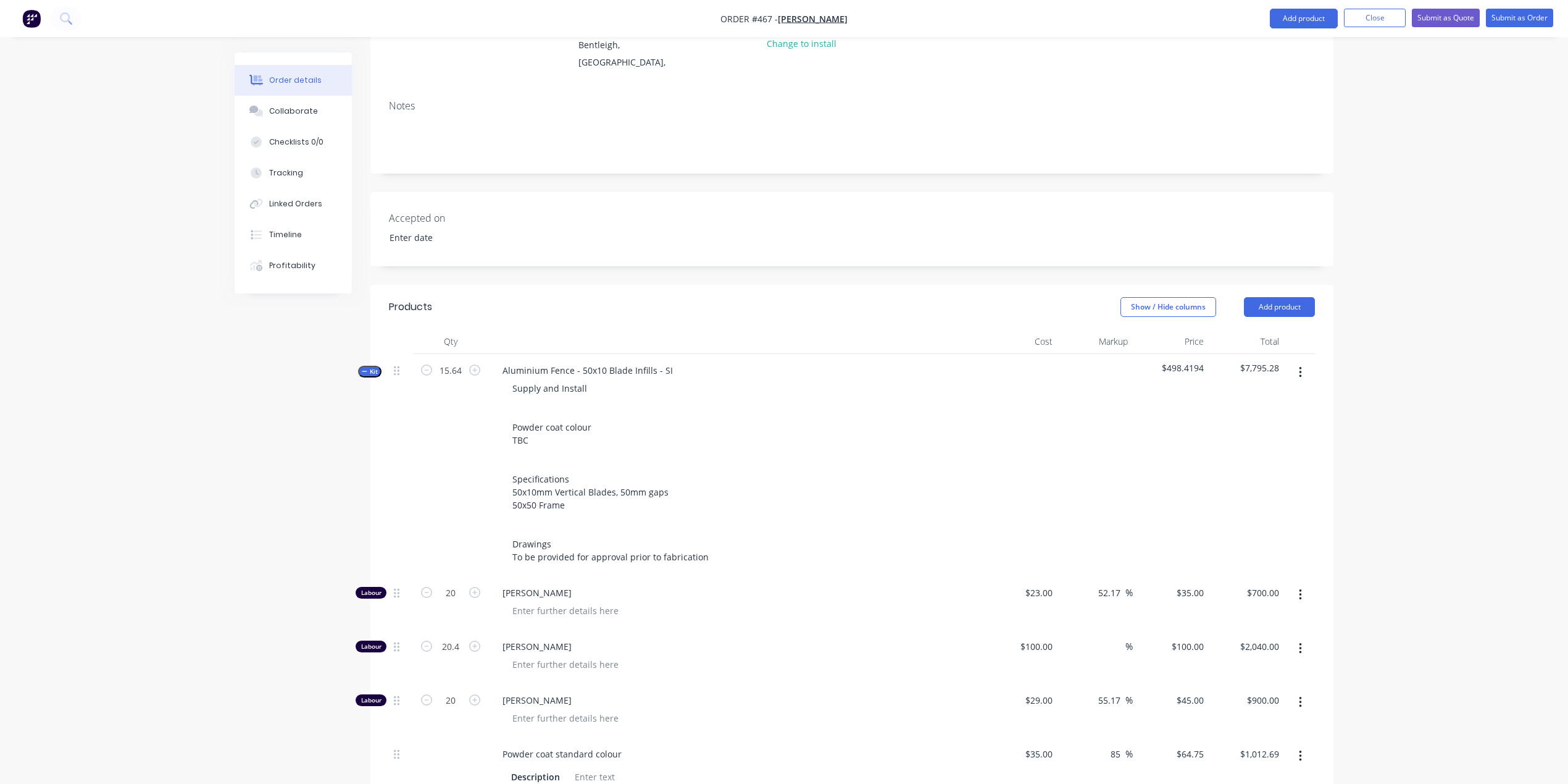
scroll to position [0, 0]
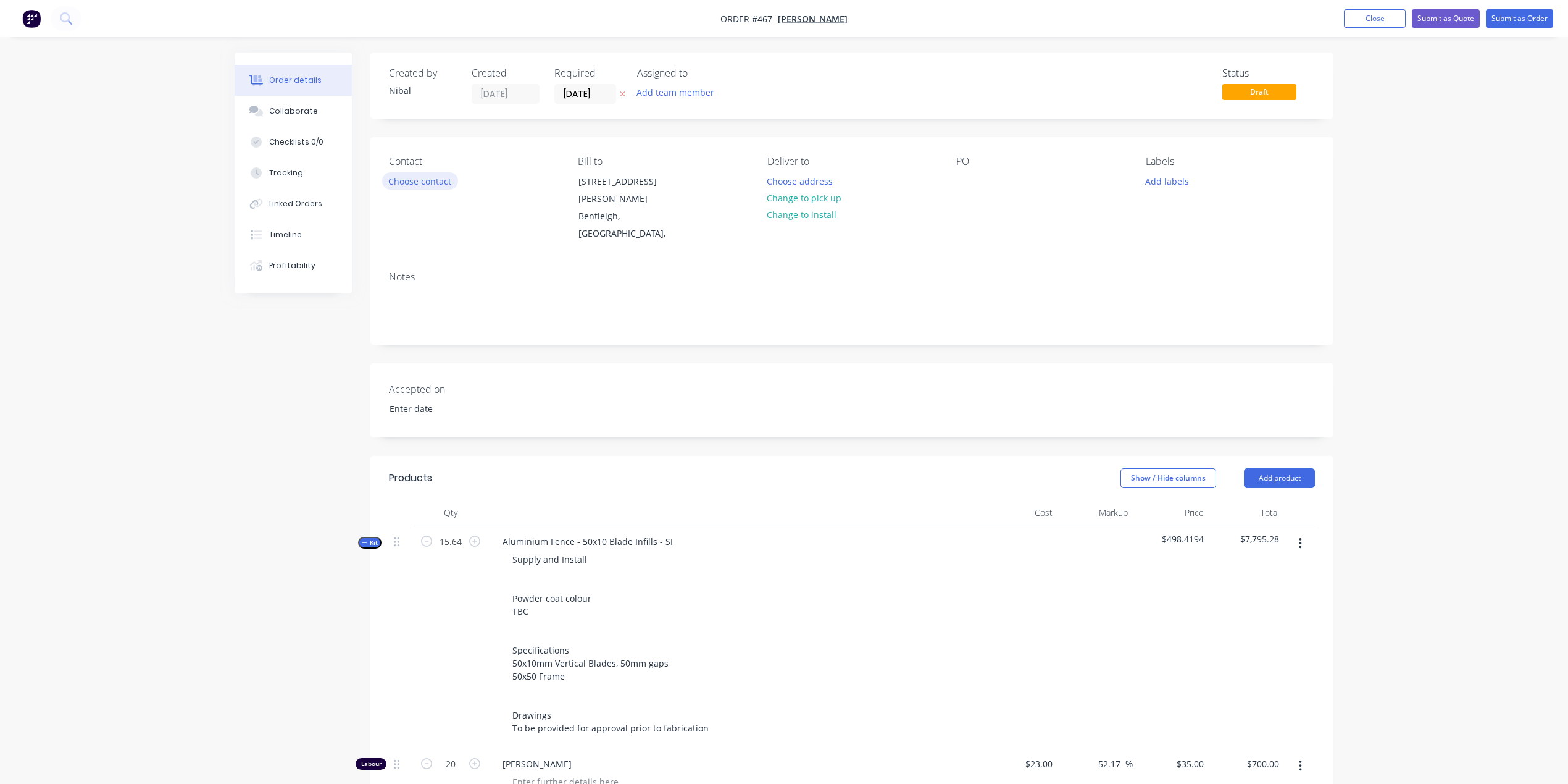
click at [443, 183] on button "Choose contact" at bounding box center [420, 181] width 76 height 17
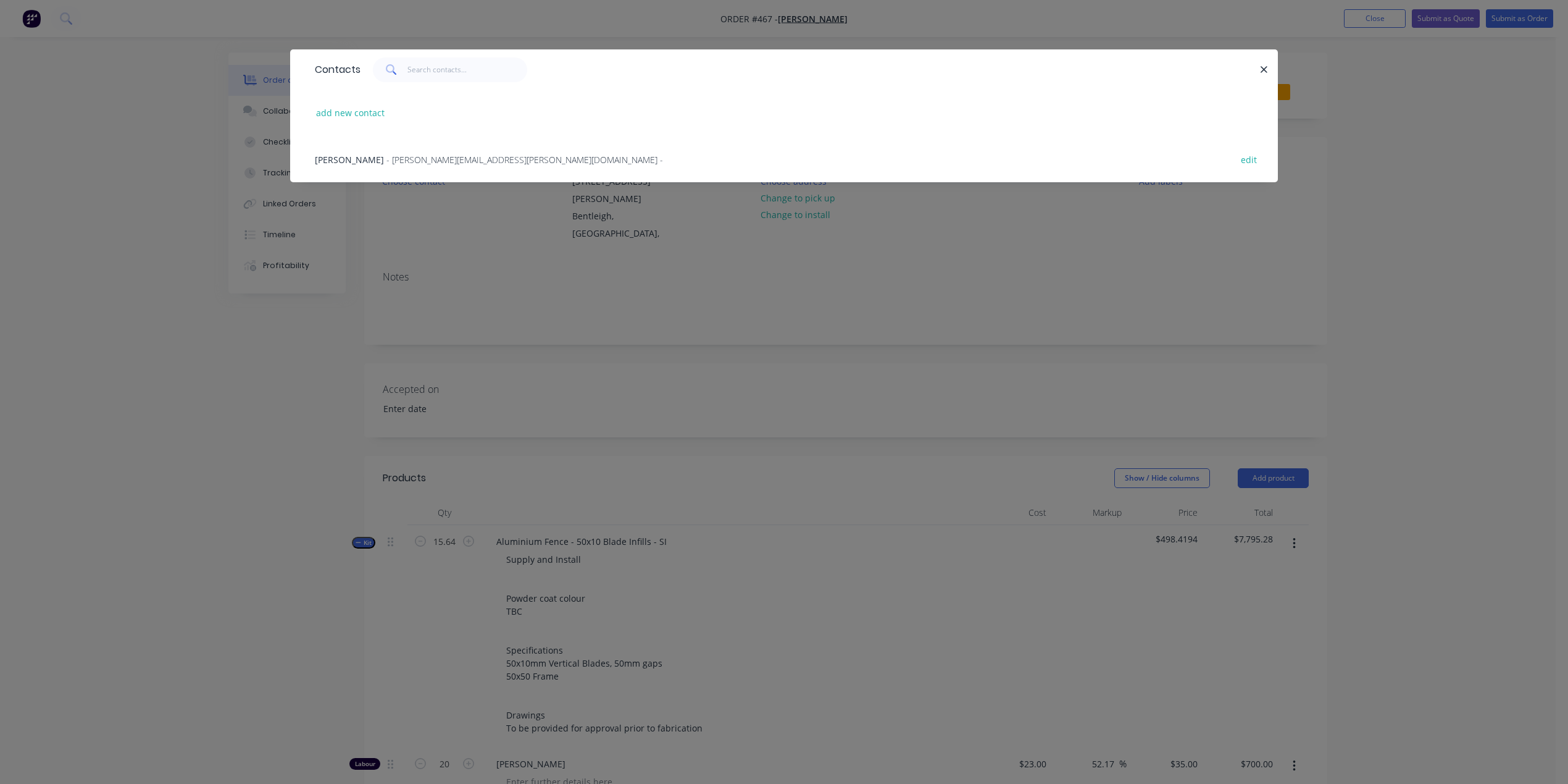
click at [365, 154] on span "[PERSON_NAME]" at bounding box center [349, 159] width 69 height 11
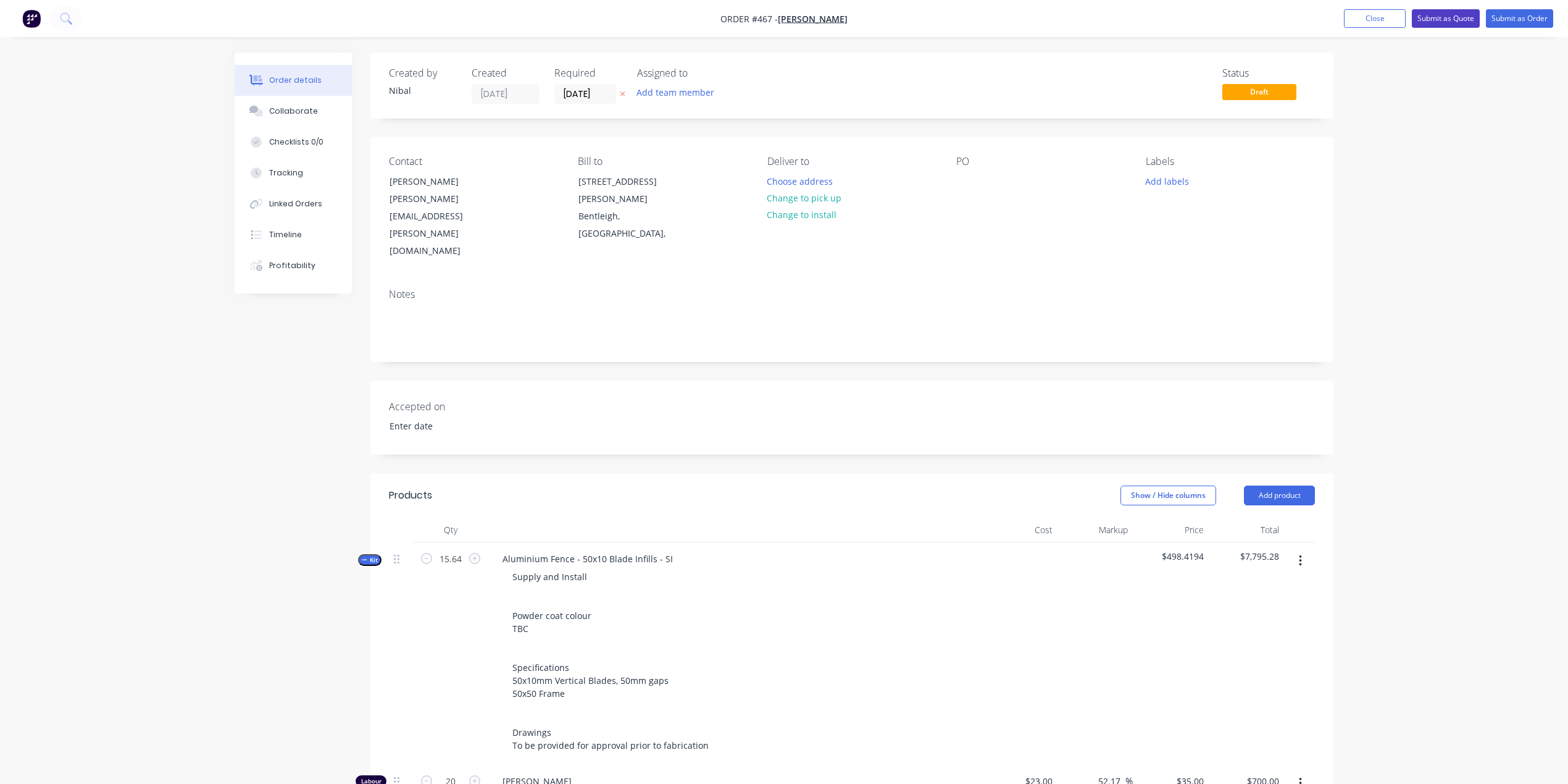
click at [1467, 18] on button "Submit as Quote" at bounding box center [1445, 18] width 68 height 18
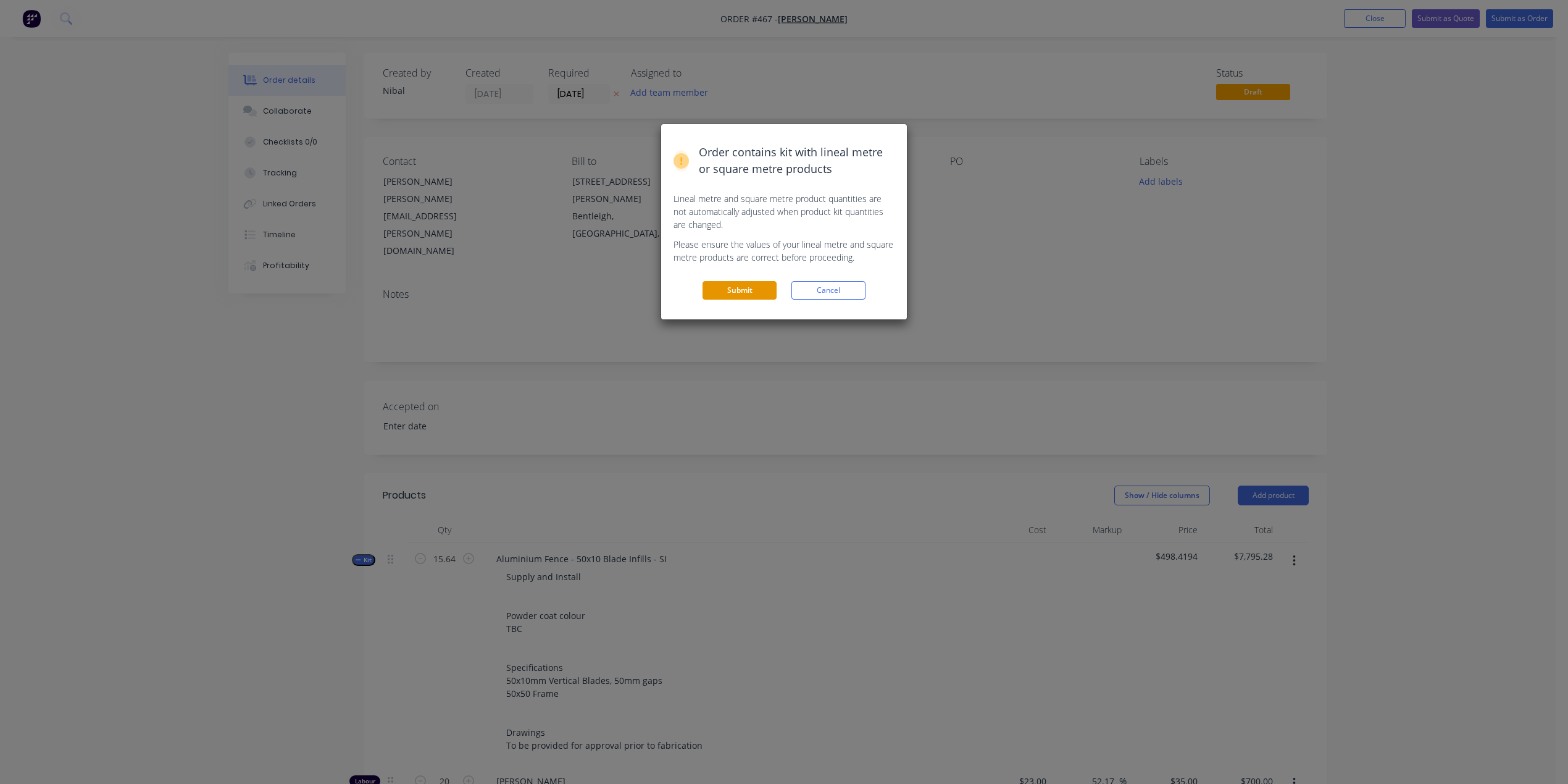
click at [753, 290] on button "Submit" at bounding box center [739, 290] width 74 height 18
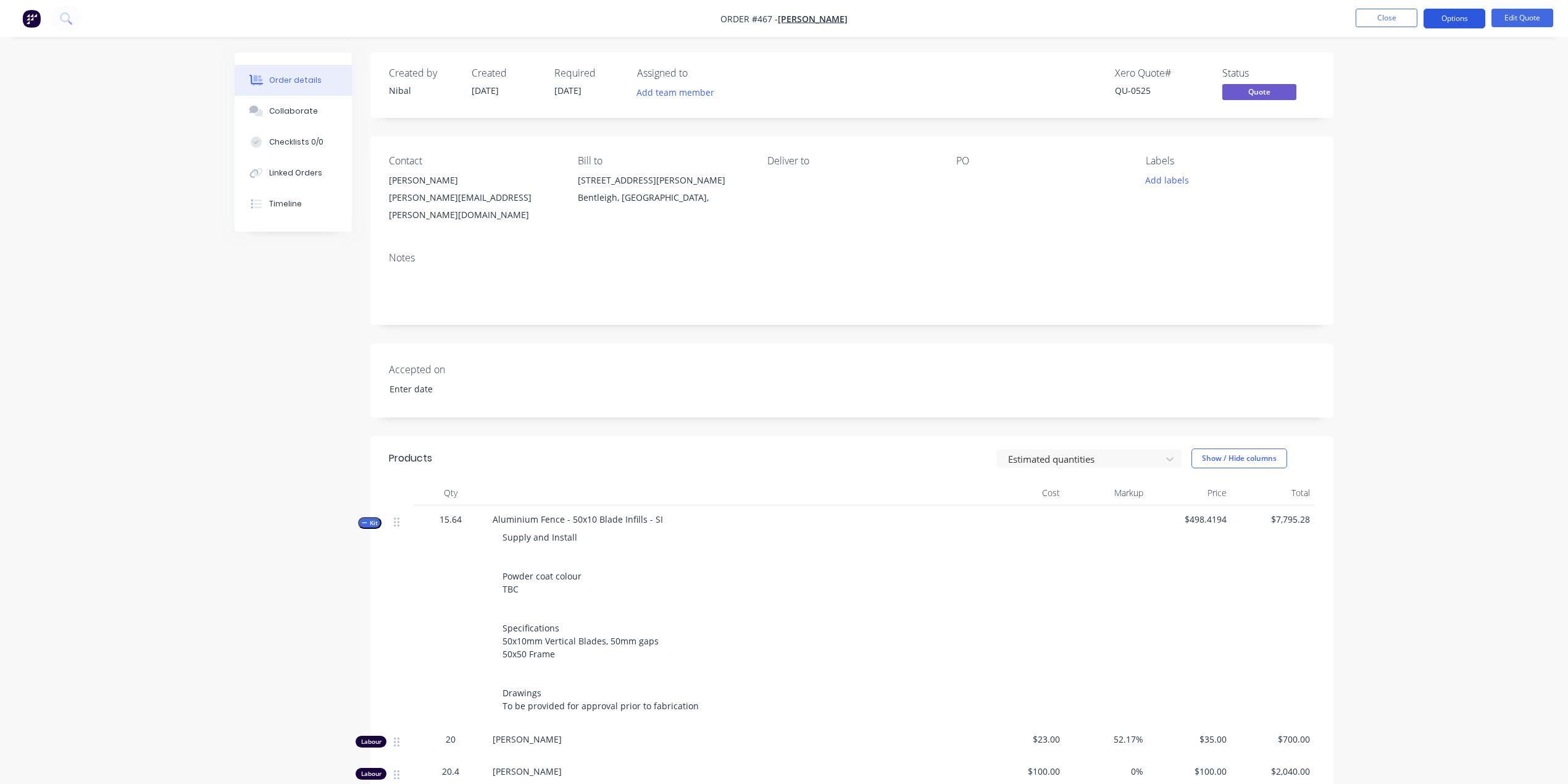
click at [1441, 21] on button "Options" at bounding box center [1454, 18] width 62 height 20
click at [1403, 77] on div "Quote" at bounding box center [1417, 75] width 114 height 18
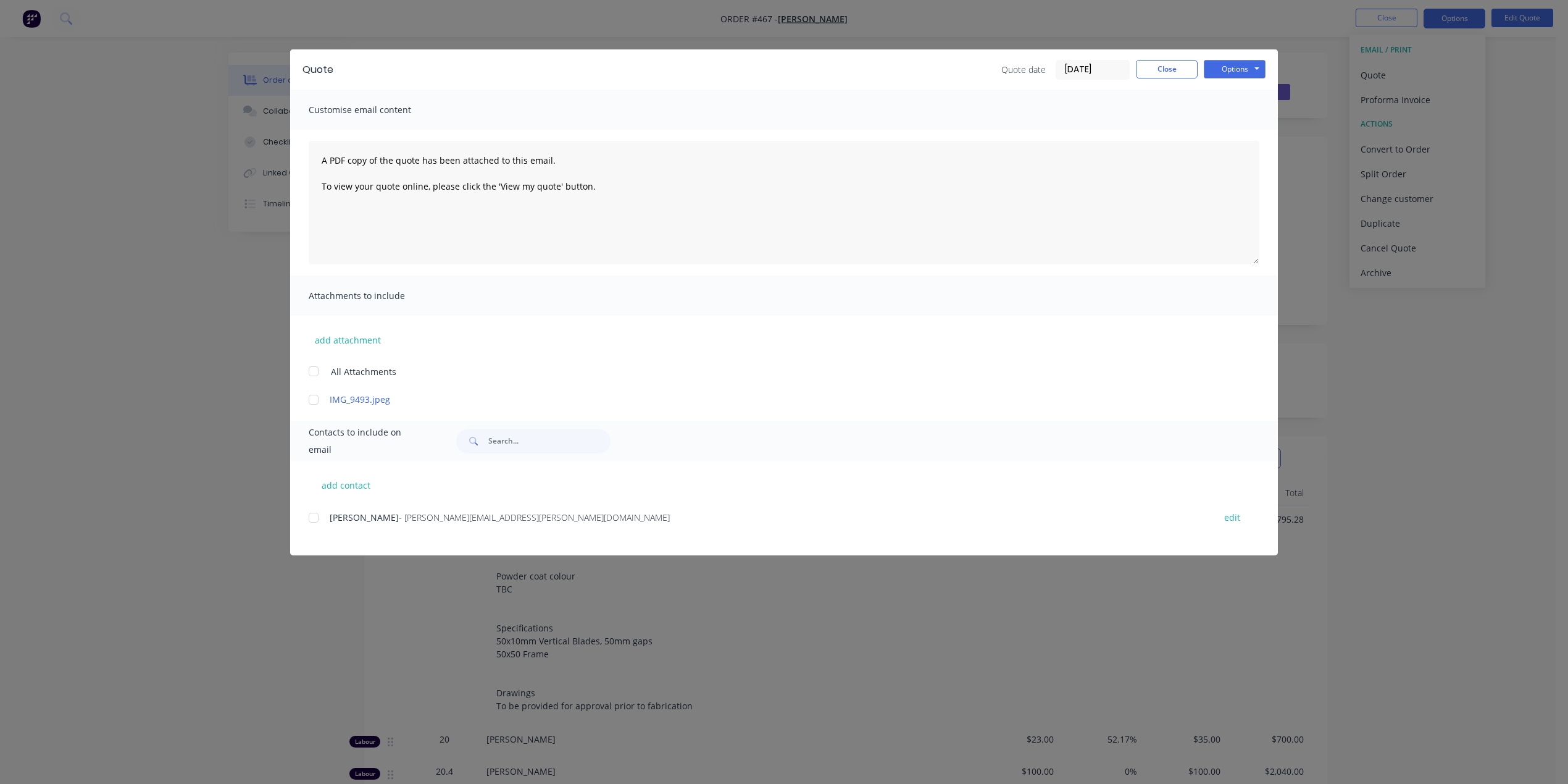
click at [1248, 77] on div "Options Preview Print Email" at bounding box center [1234, 70] width 62 height 20
click at [1248, 73] on button "Options" at bounding box center [1234, 69] width 62 height 18
click at [1239, 95] on button "Preview" at bounding box center [1243, 91] width 79 height 21
click at [1169, 66] on button "Close" at bounding box center [1166, 69] width 62 height 18
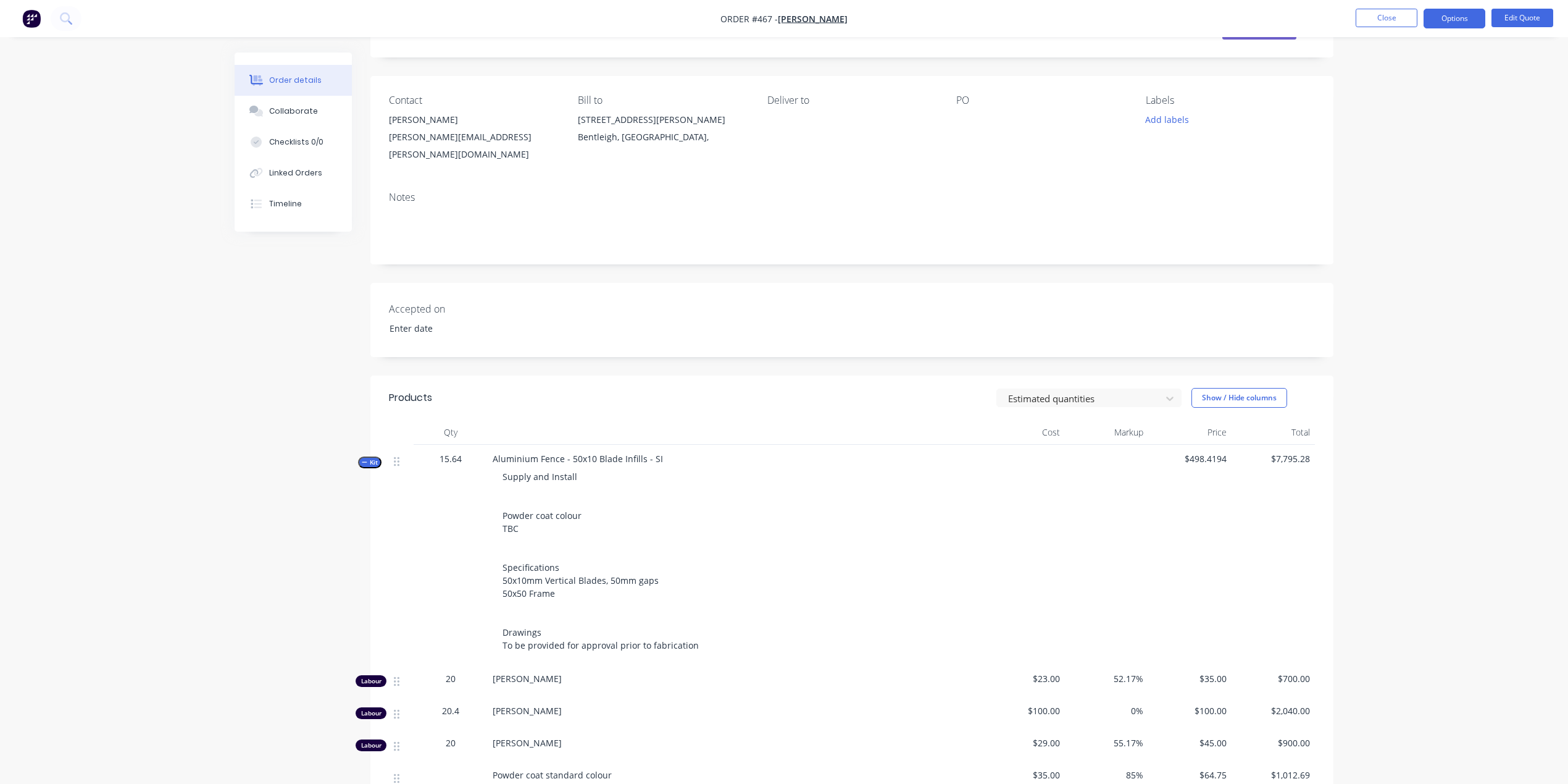
scroll to position [82, 0]
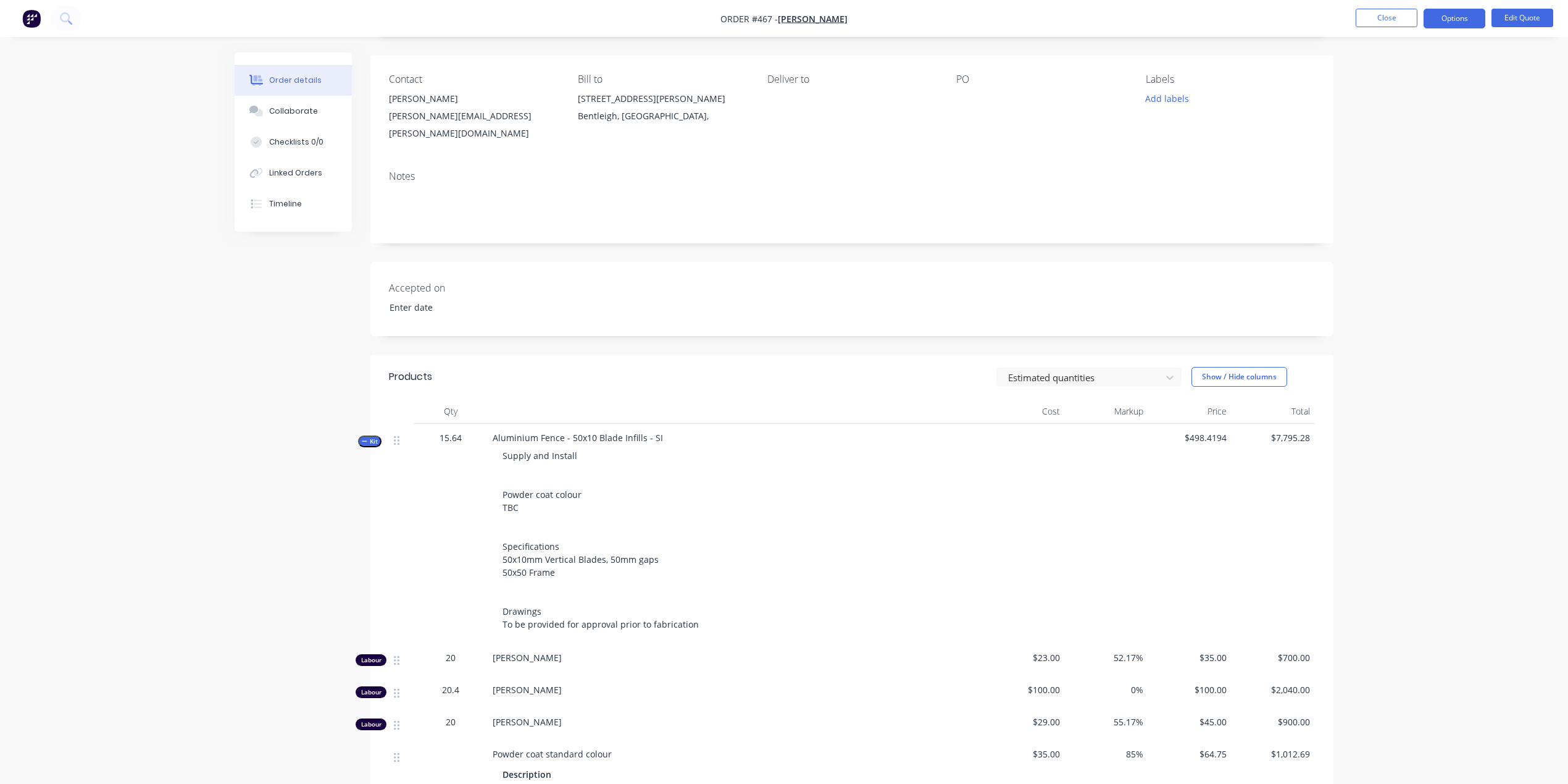
click at [556, 540] on span "Supply and Install Powder coat colour TBC Specifications 50x10mm Vertical Blade…" at bounding box center [601, 540] width 197 height 180
drag, startPoint x: 1463, startPoint y: 18, endPoint x: 1465, endPoint y: 25, distance: 7.3
click at [1463, 18] on button "Options" at bounding box center [1454, 18] width 62 height 20
click at [1519, 23] on button "Edit Quote" at bounding box center [1522, 18] width 62 height 18
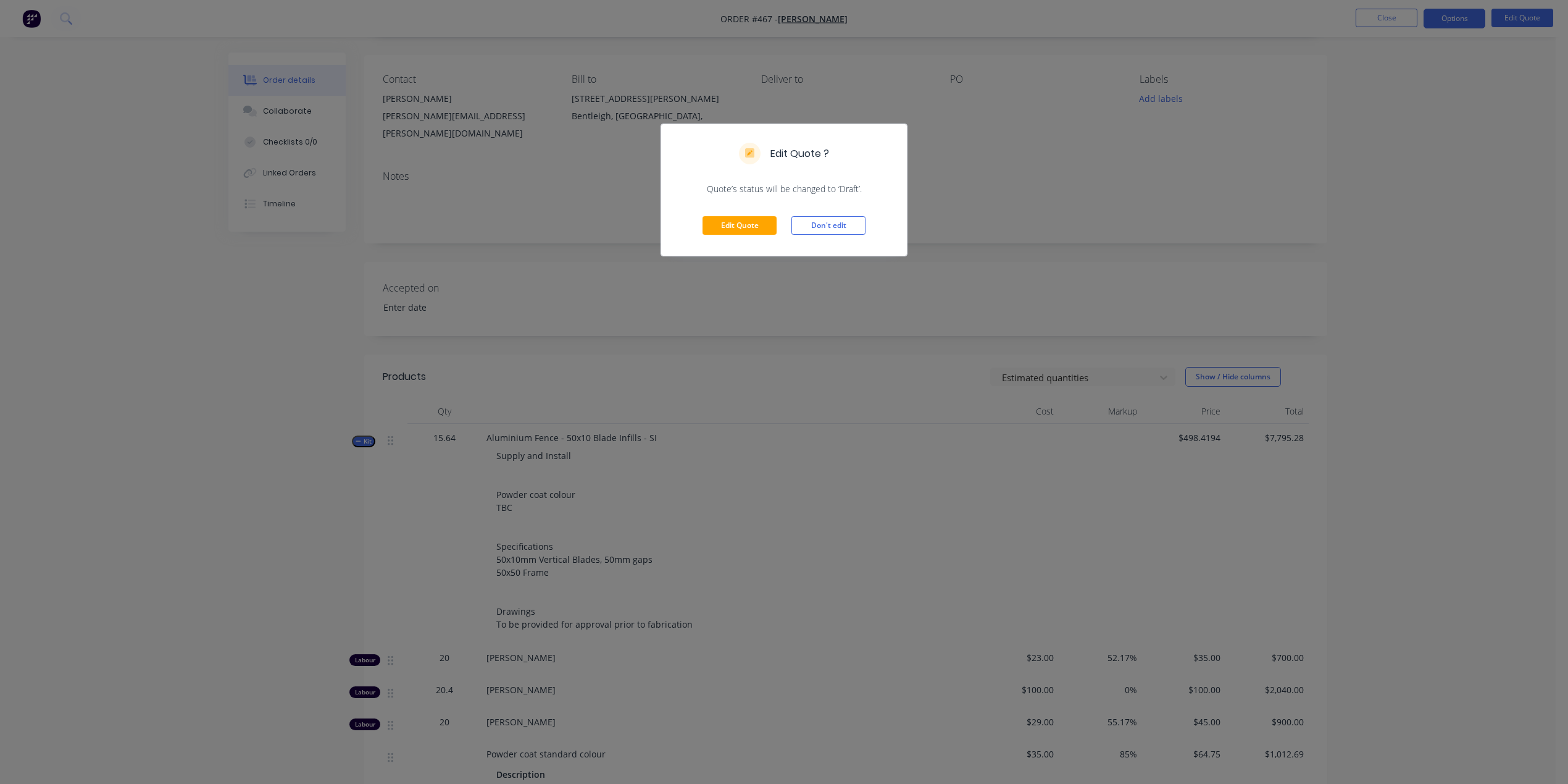
click at [739, 210] on div "Edit Quote Don't edit" at bounding box center [784, 225] width 245 height 60
click at [739, 216] on button "Edit Quote" at bounding box center [739, 225] width 74 height 18
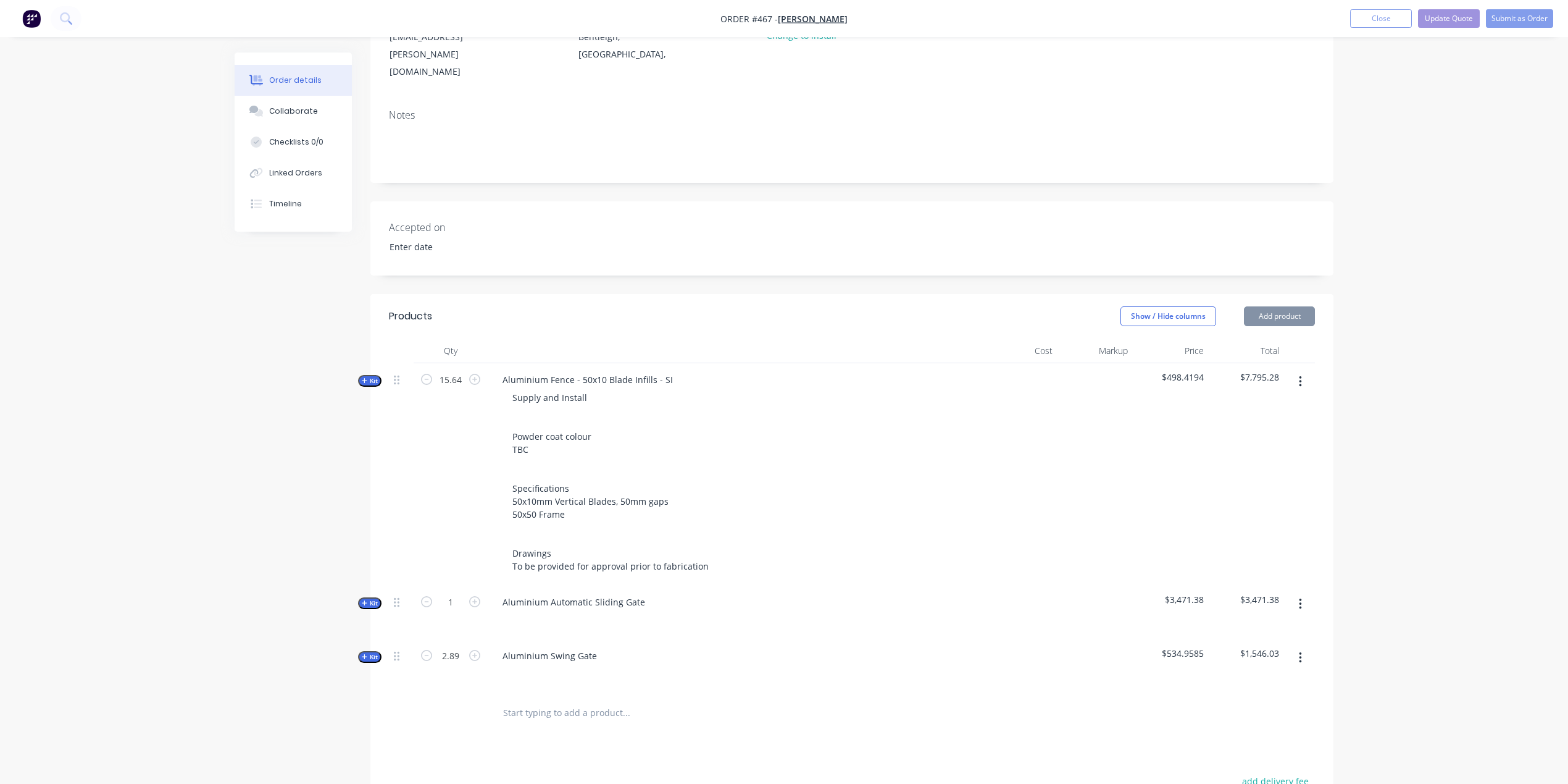
scroll to position [191, 0]
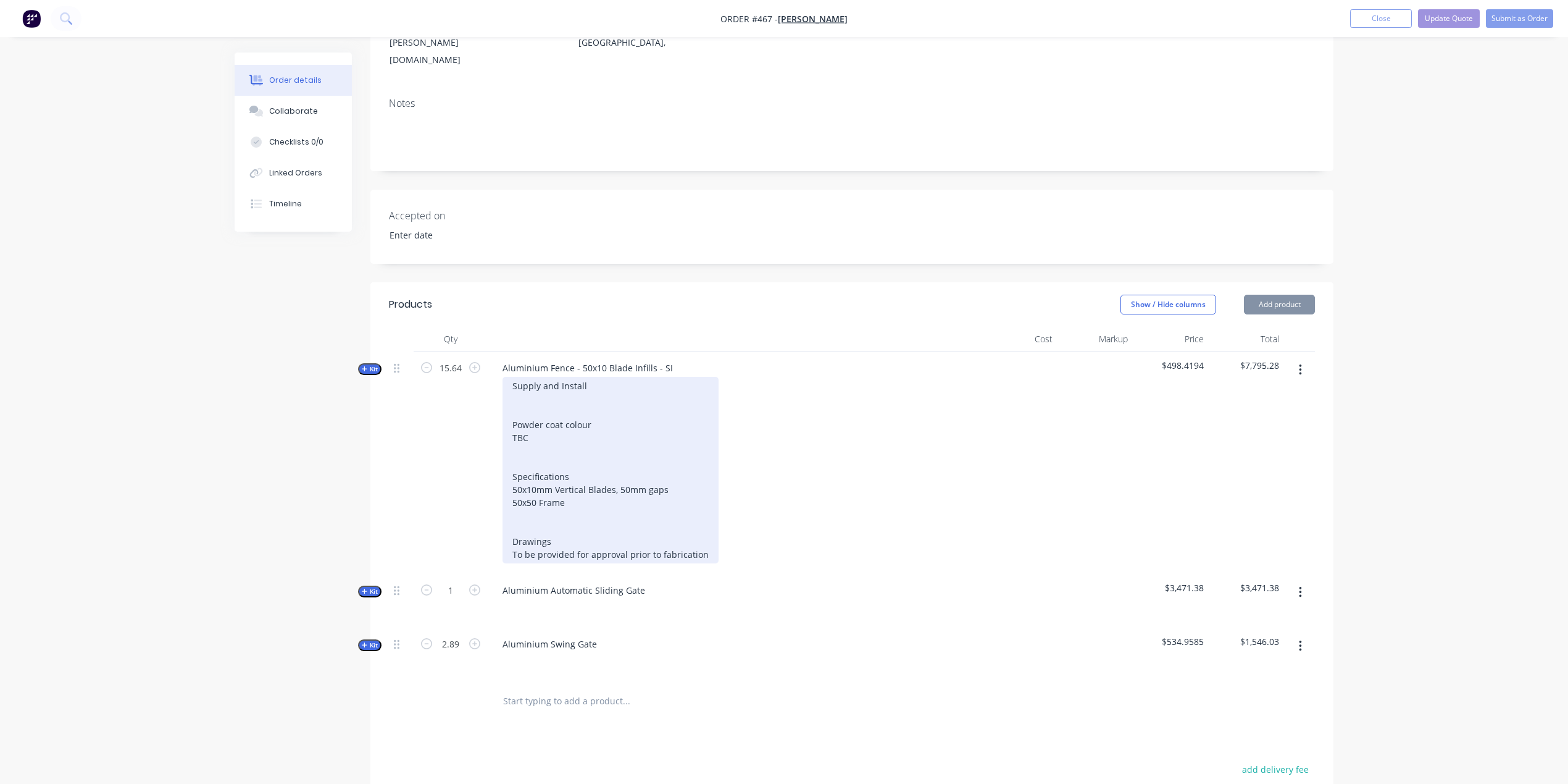
drag, startPoint x: 576, startPoint y: 443, endPoint x: 610, endPoint y: 443, distance: 34.0
click at [576, 443] on div "Supply and Install Powder coat colour TBC Specifications 50x10mm Vertical Blade…" at bounding box center [610, 470] width 216 height 187
drag, startPoint x: 638, startPoint y: 438, endPoint x: 640, endPoint y: 445, distance: 7.3
click at [638, 438] on div "Supply and Install Powder coat colour TBC Specifications 50x10mm Vertical Blade…" at bounding box center [610, 470] width 216 height 187
drag, startPoint x: 601, startPoint y: 454, endPoint x: 547, endPoint y: 447, distance: 54.5
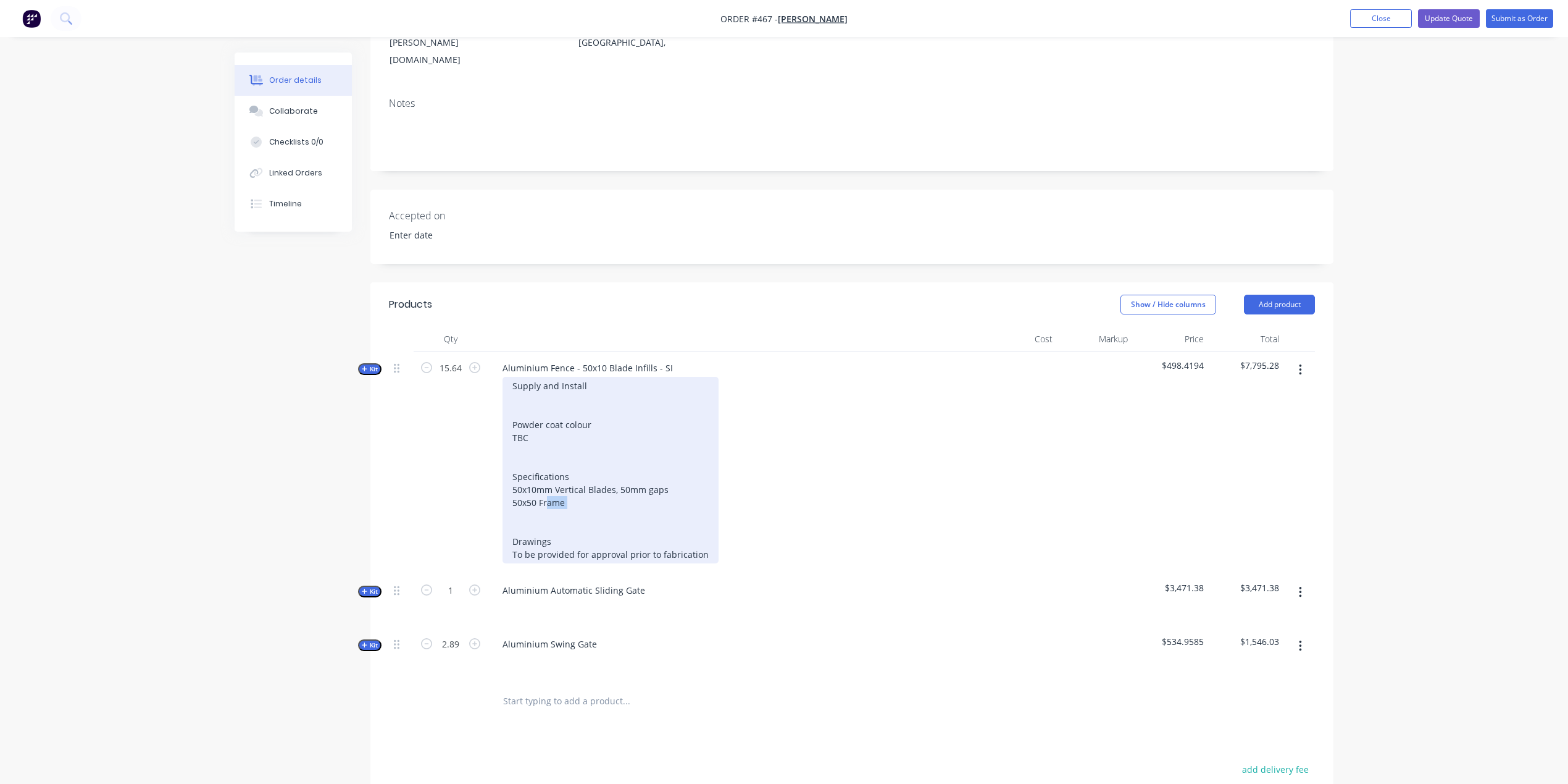
click at [547, 446] on div "Supply and Install Powder coat colour TBC Specifications 50x10mm Vertical Blade…" at bounding box center [610, 470] width 216 height 187
click at [551, 450] on div "Supply and Install Powder coat colour TBC Specifications 50x10mm Vertical Blade…" at bounding box center [610, 470] width 216 height 187
drag, startPoint x: 554, startPoint y: 448, endPoint x: 515, endPoint y: 446, distance: 39.1
click at [515, 446] on div "Supply and Install Powder coat colour TBC Specifications 50x10mm Vertical Blade…" at bounding box center [610, 470] width 216 height 187
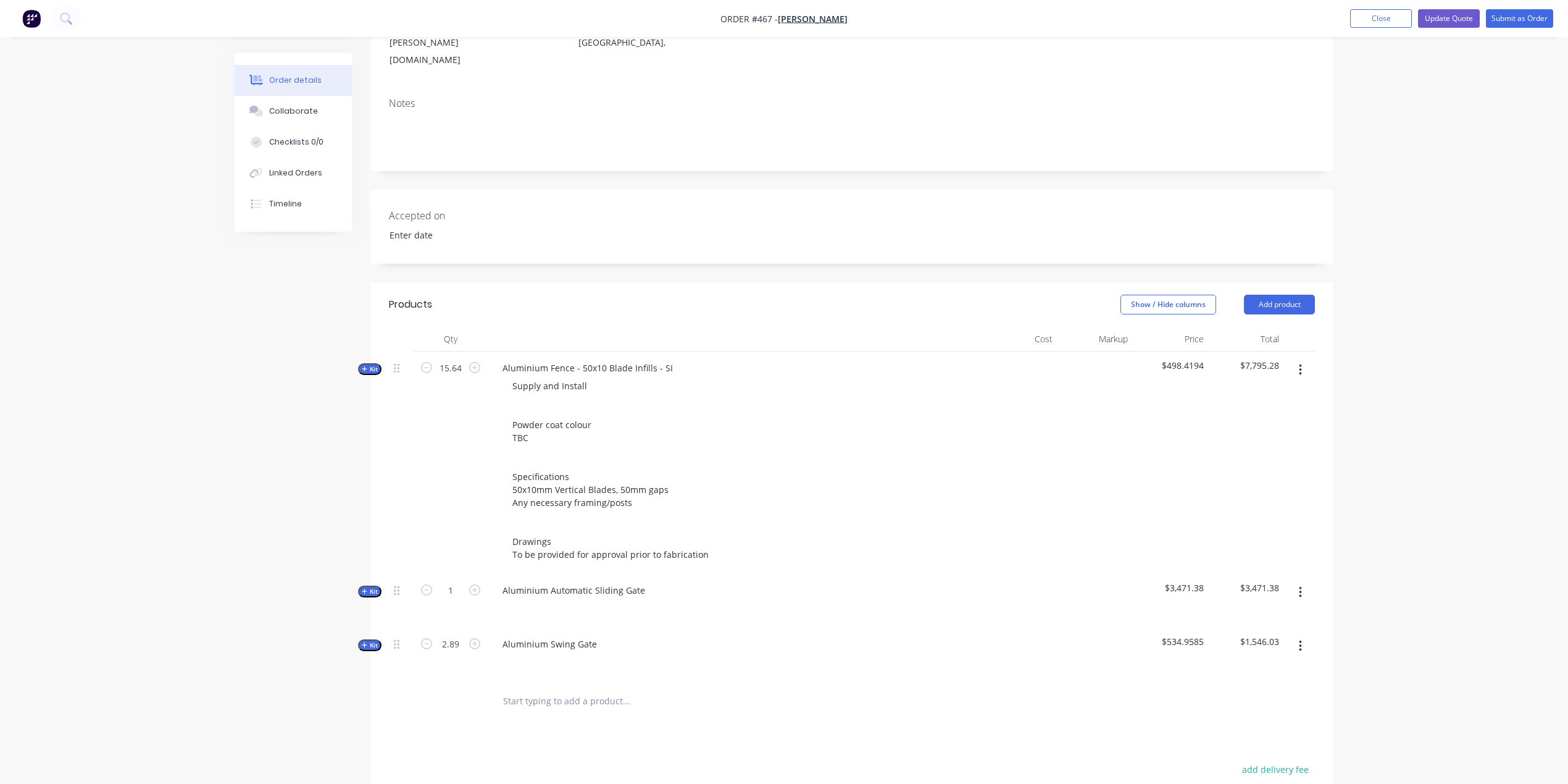
click at [258, 605] on div "Created by [PERSON_NAME] Created [DATE] Required [DATE] Assigned to Add team me…" at bounding box center [784, 449] width 1099 height 1174
click at [1473, 18] on button "Update Quote" at bounding box center [1448, 18] width 62 height 18
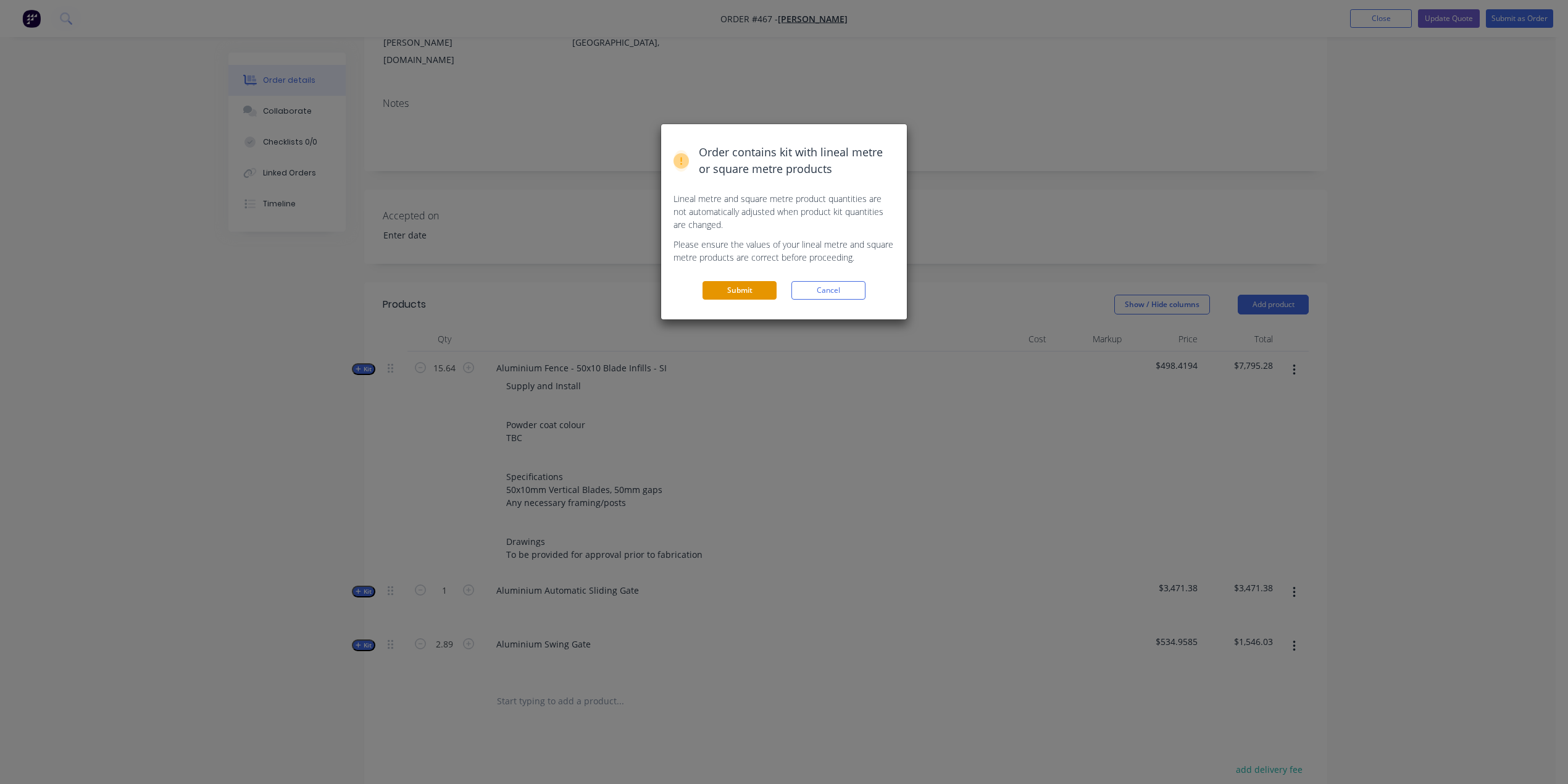
click at [755, 288] on button "Submit" at bounding box center [739, 290] width 74 height 18
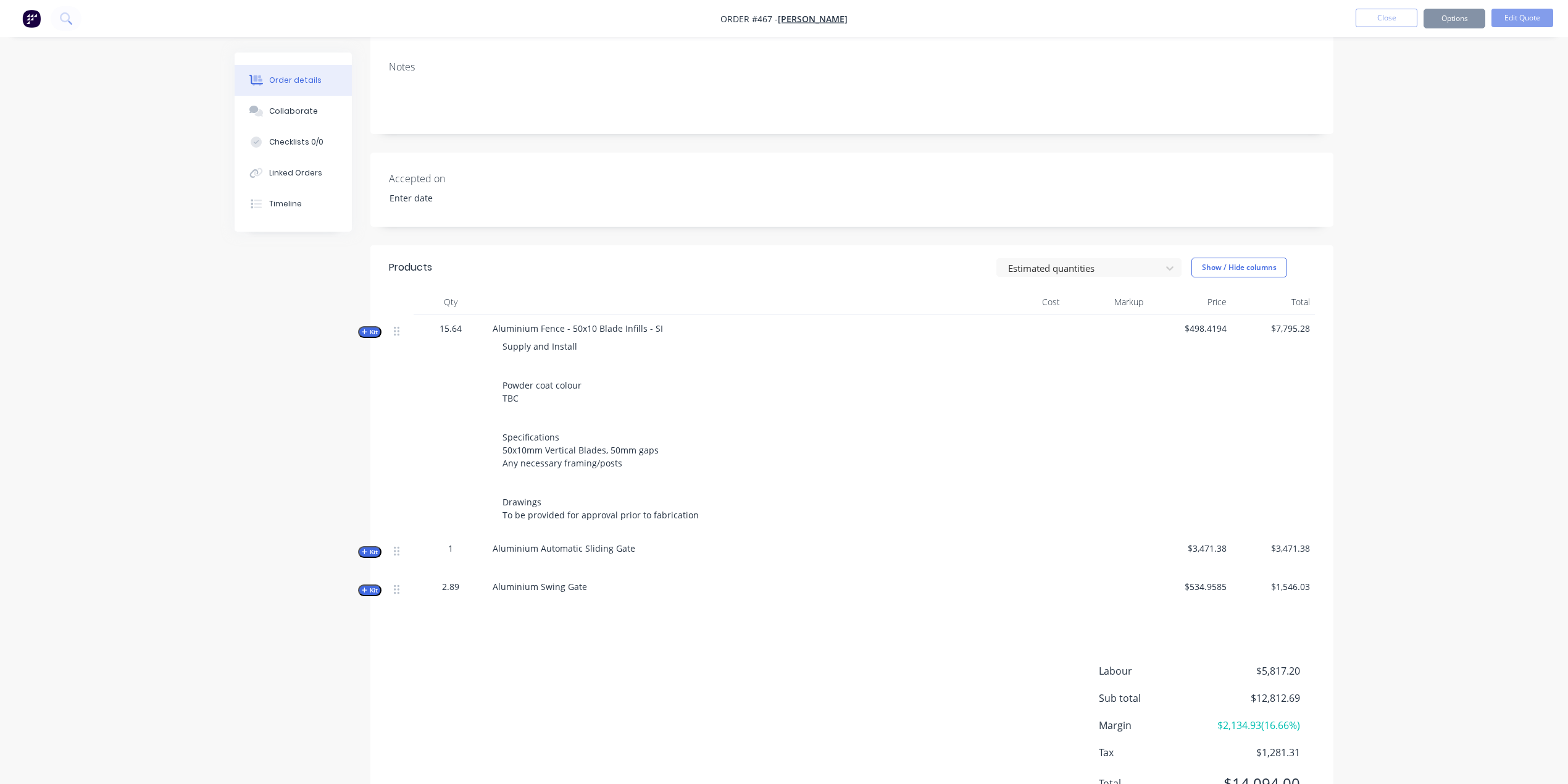
click at [562, 447] on span "Supply and Install Powder coat colour TBC Specifications 50x10mm Vertical Blade…" at bounding box center [601, 430] width 197 height 180
drag, startPoint x: 620, startPoint y: 443, endPoint x: 497, endPoint y: 441, distance: 123.0
click at [497, 441] on div "Supply and Install Powder coat colour TBC Specifications 50x10mm Vertical Blade…" at bounding box center [734, 430] width 484 height 191
copy span "Any necessary framing/posts"
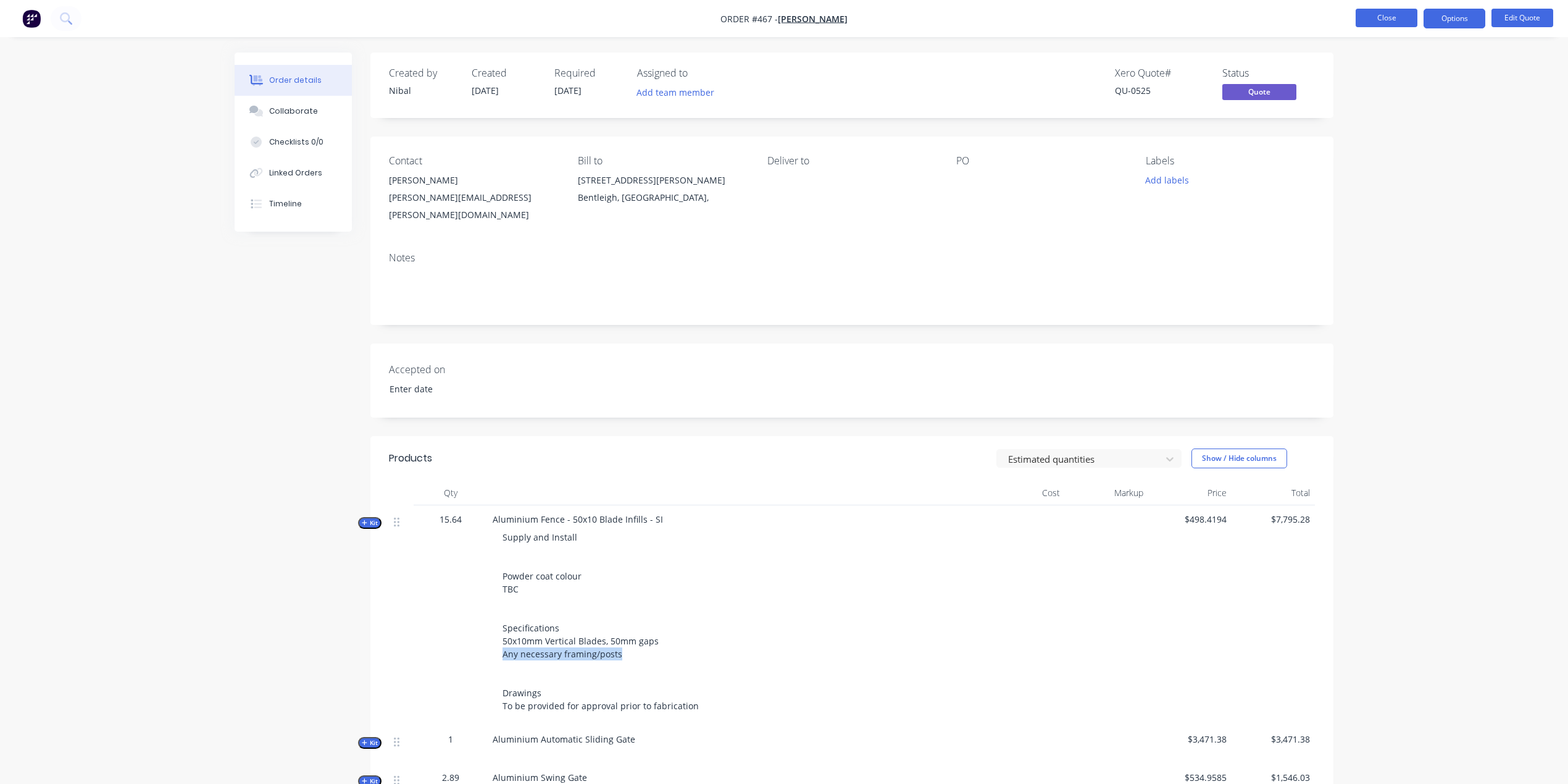
click at [1381, 16] on button "Close" at bounding box center [1386, 18] width 62 height 18
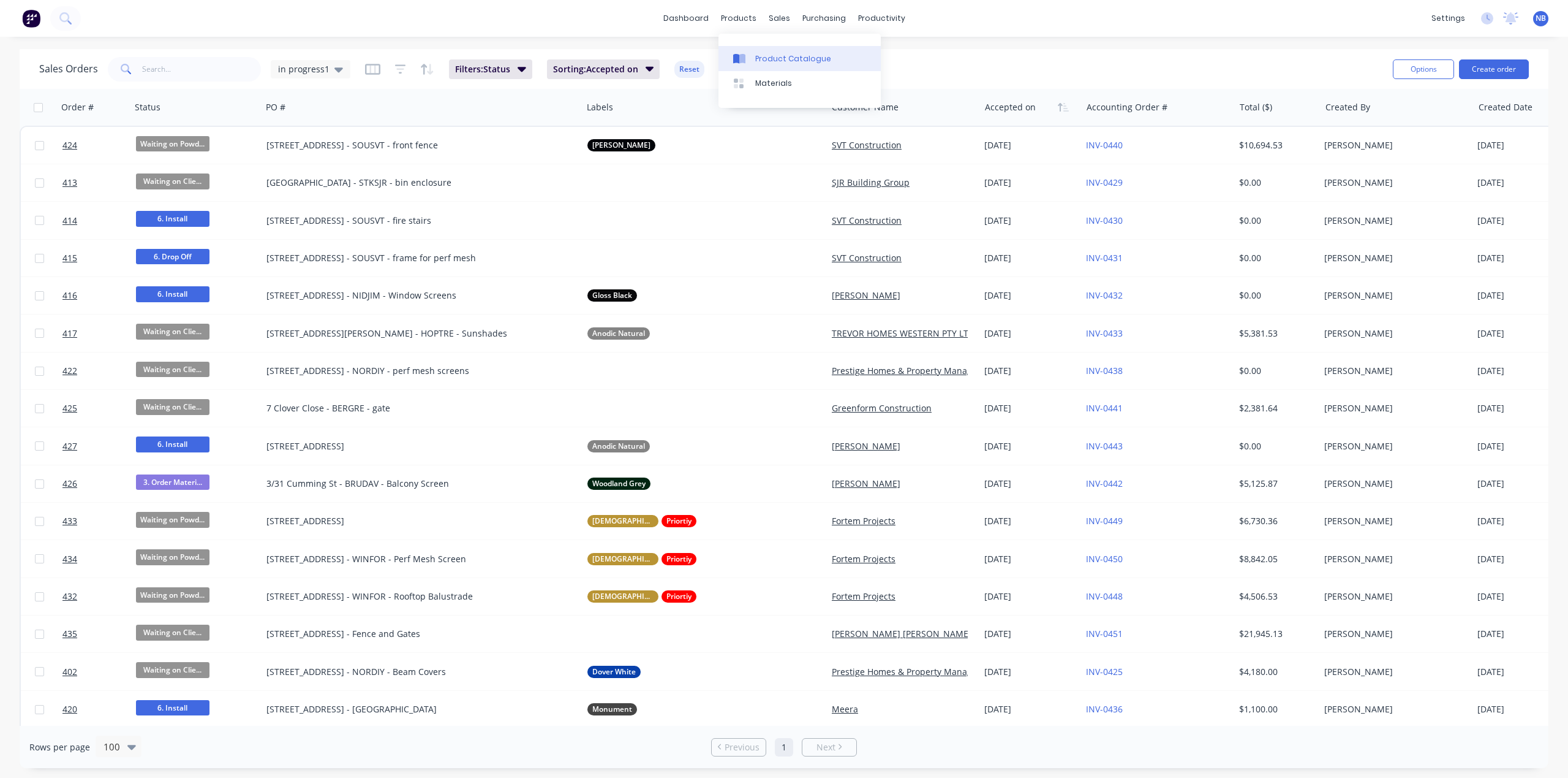
click at [757, 61] on div "Product Catalogue" at bounding box center [793, 58] width 76 height 11
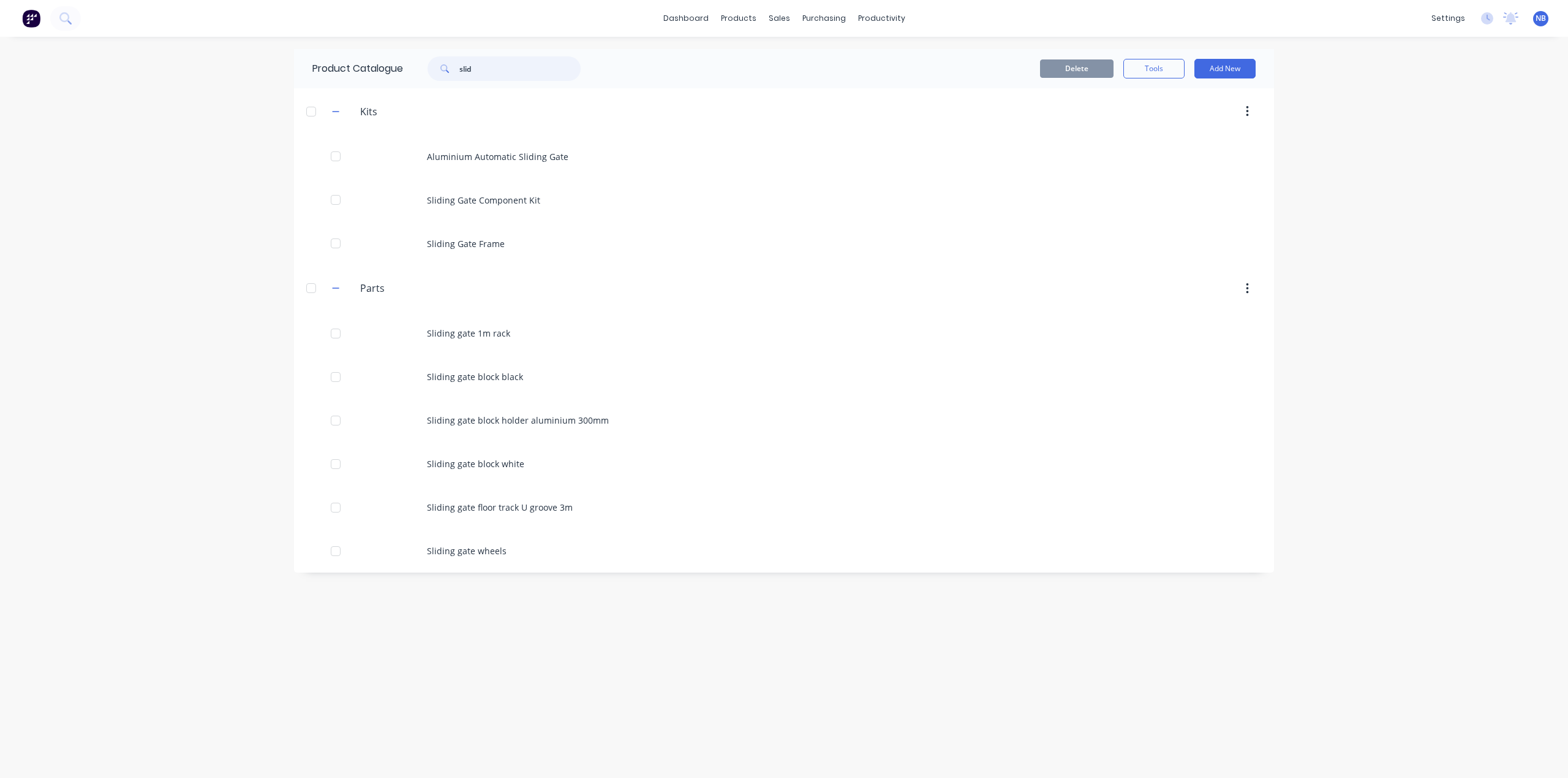
drag, startPoint x: 502, startPoint y: 67, endPoint x: 369, endPoint y: 76, distance: 133.3
click at [366, 74] on div "Product Catalogue slid" at bounding box center [452, 69] width 317 height 39
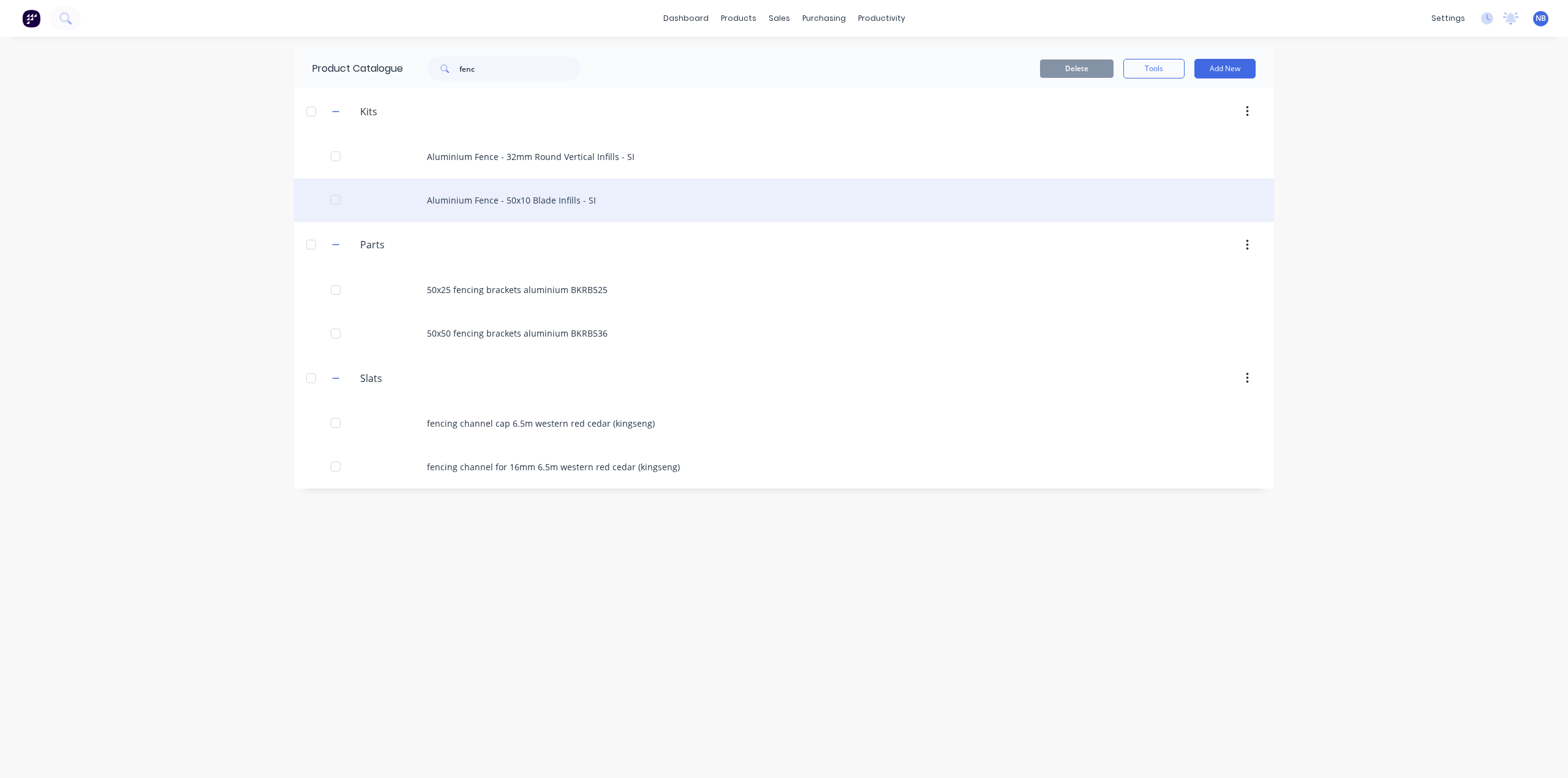
click at [552, 216] on div "Aluminium Fence - 50x10 Blade Infills - SI" at bounding box center [784, 200] width 980 height 43
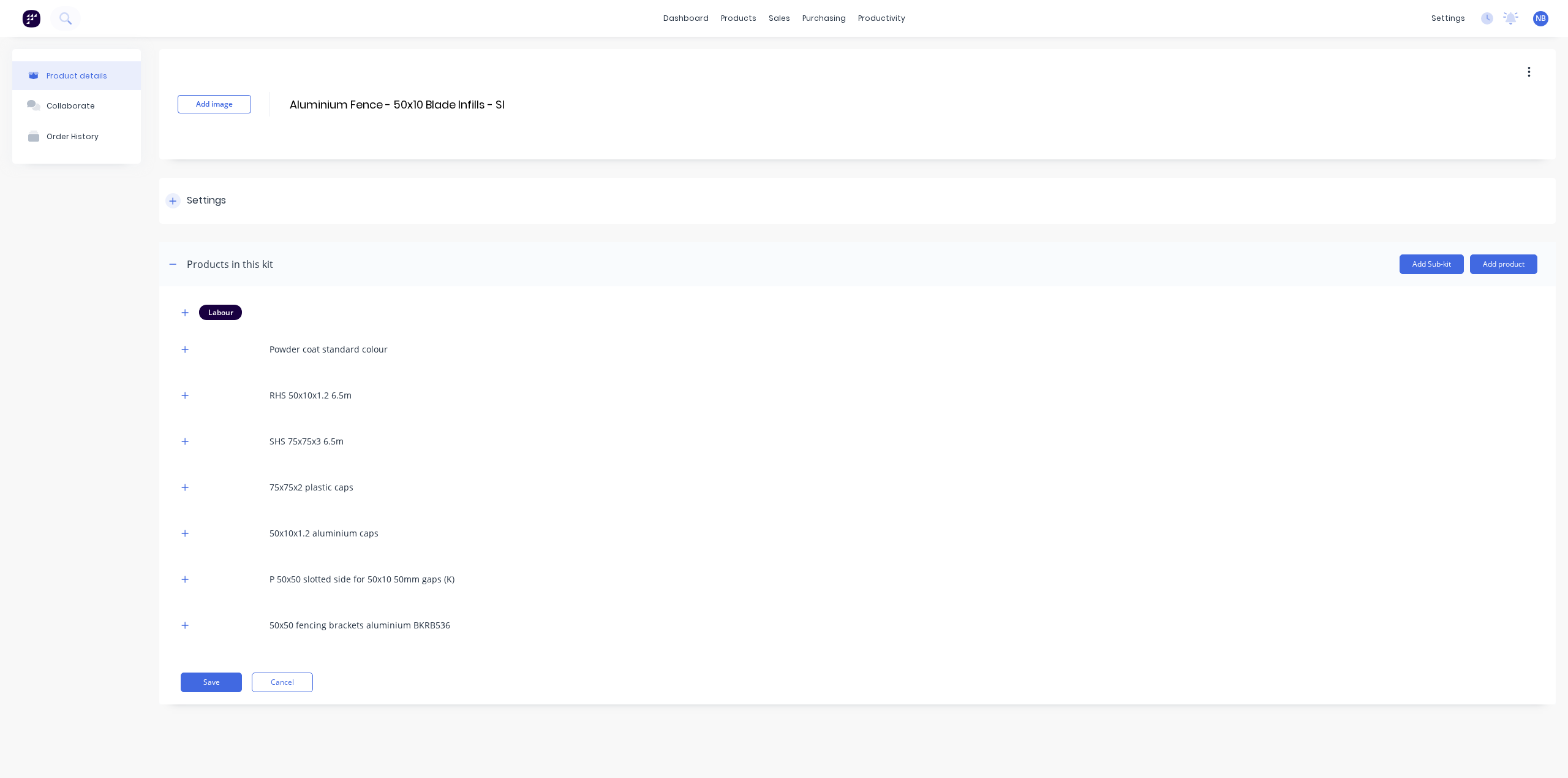
click at [167, 201] on div at bounding box center [173, 201] width 15 height 15
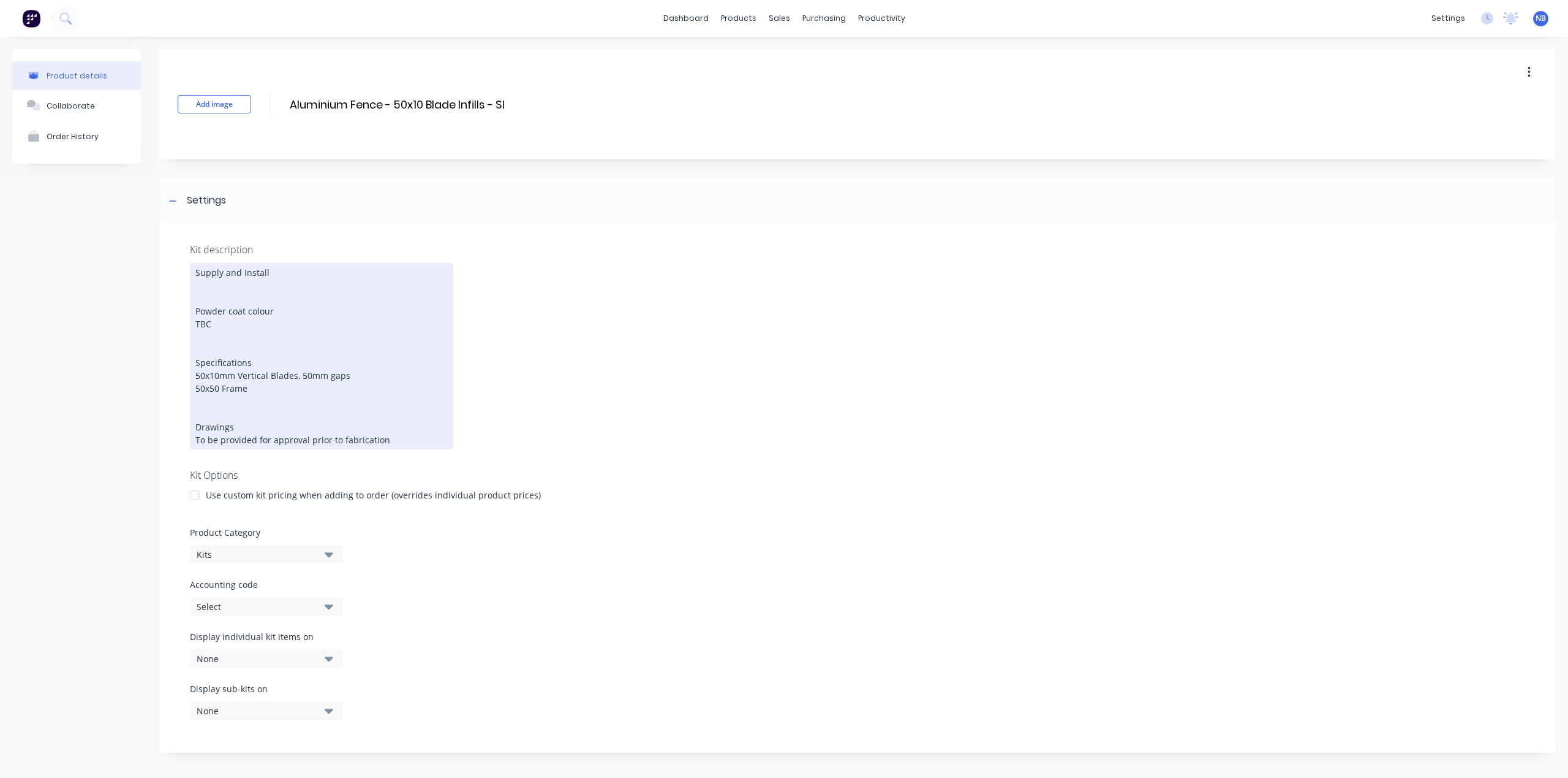
click at [275, 385] on div "Supply and Install Powder coat colour TBC Specifications 50x10mm Vertical Blade…" at bounding box center [321, 356] width 263 height 186
drag, startPoint x: 290, startPoint y: 385, endPoint x: 190, endPoint y: 383, distance: 100.0
click at [190, 383] on div "Supply and Install Powder coat colour TBC Specifications 50x10mm Vertical Blade…" at bounding box center [321, 356] width 263 height 186
paste div
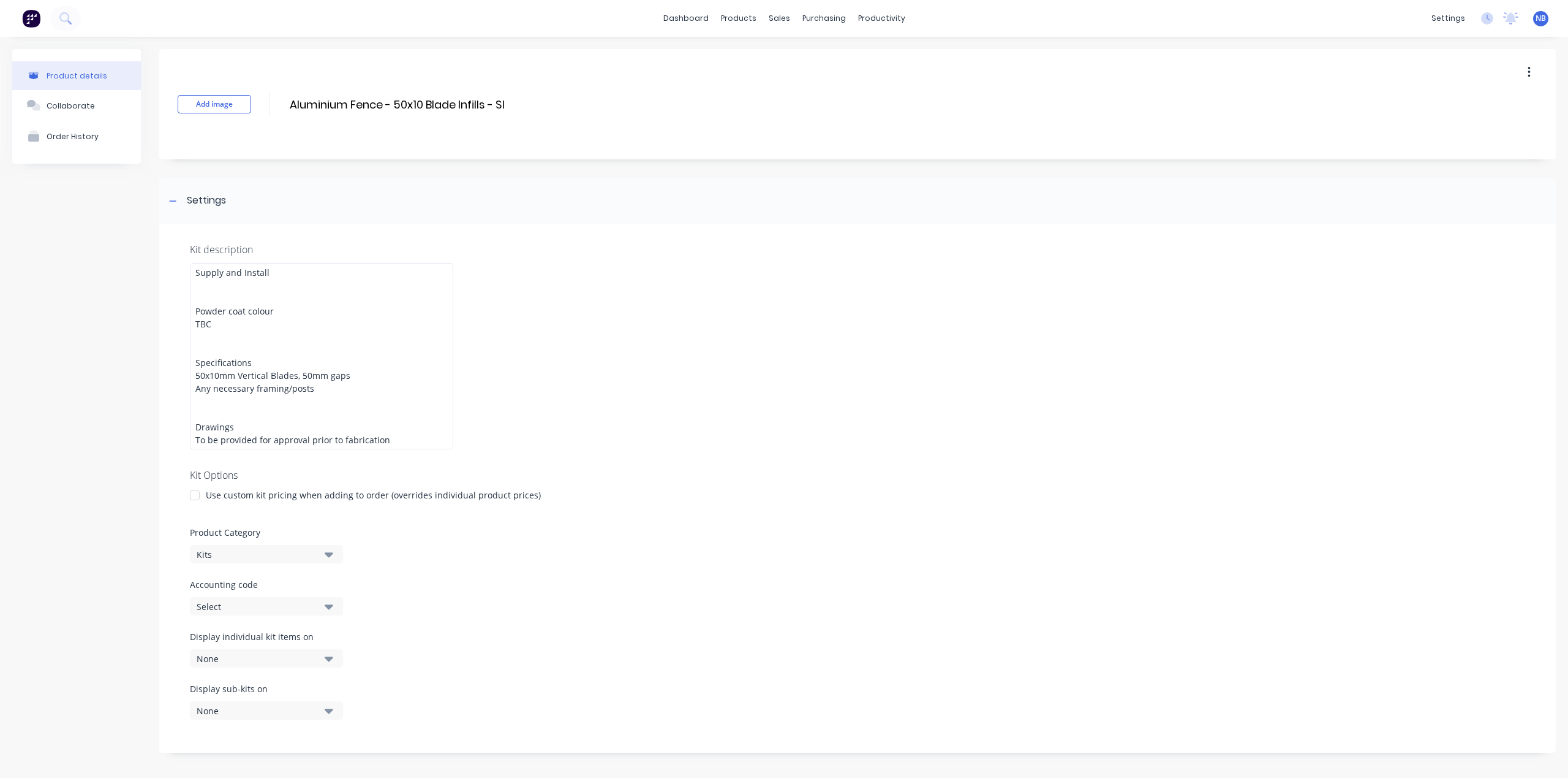
click at [817, 437] on div "Kit description Supply and Install Powder coat colour TBC Specifications 50x10m…" at bounding box center [858, 488] width 1396 height 529
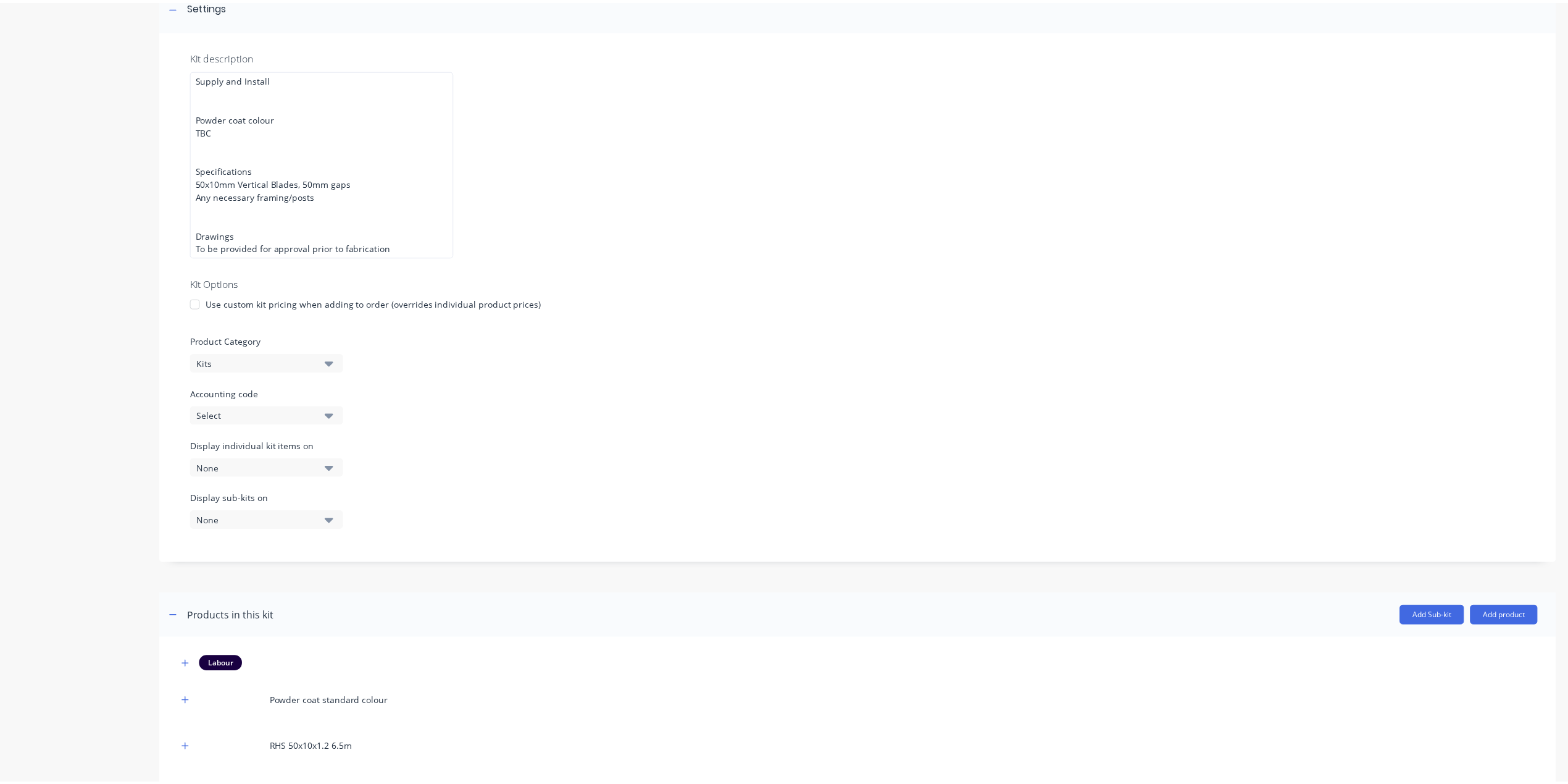
scroll to position [490, 0]
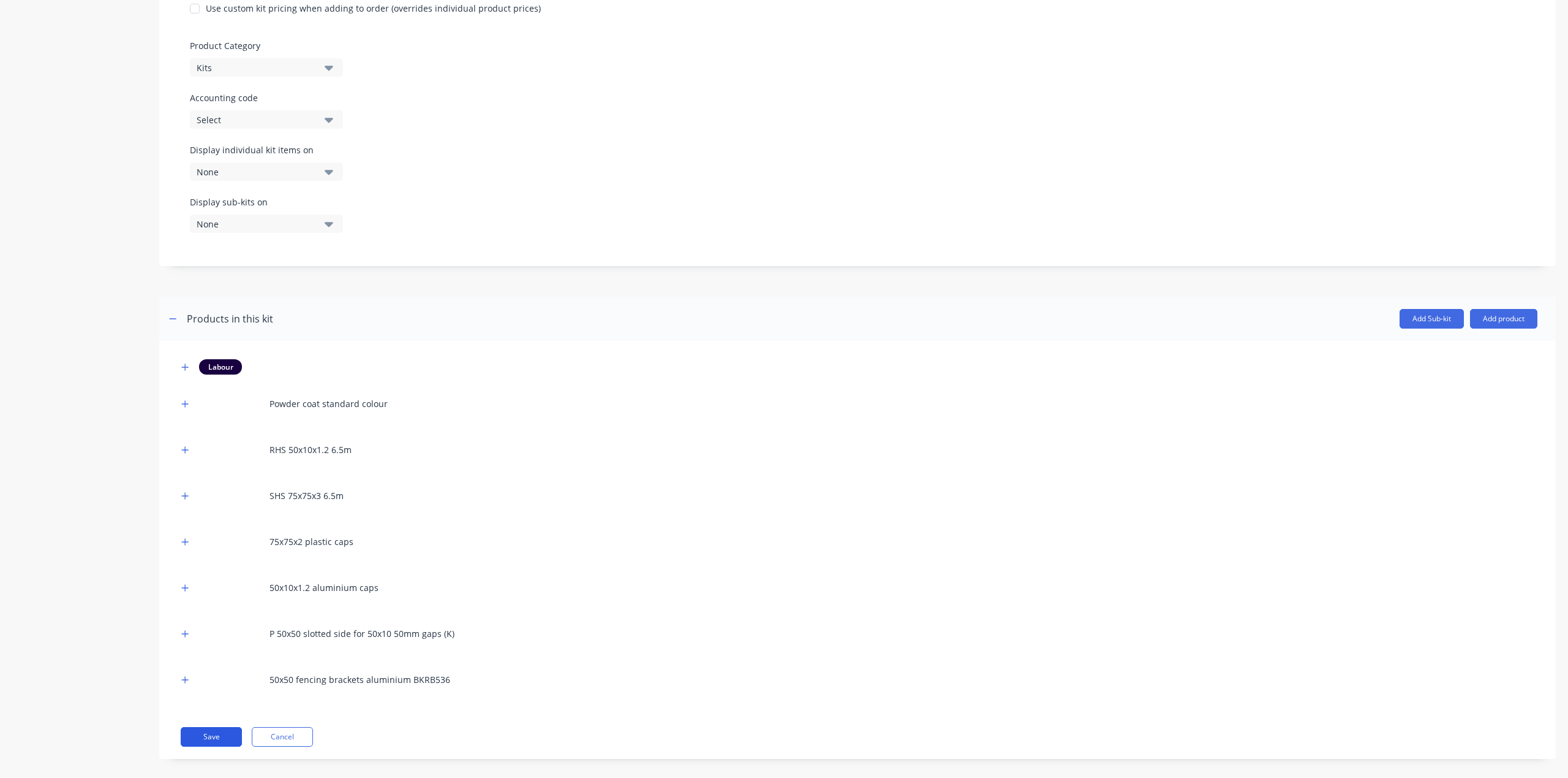
click at [214, 731] on button "Save" at bounding box center [211, 736] width 61 height 20
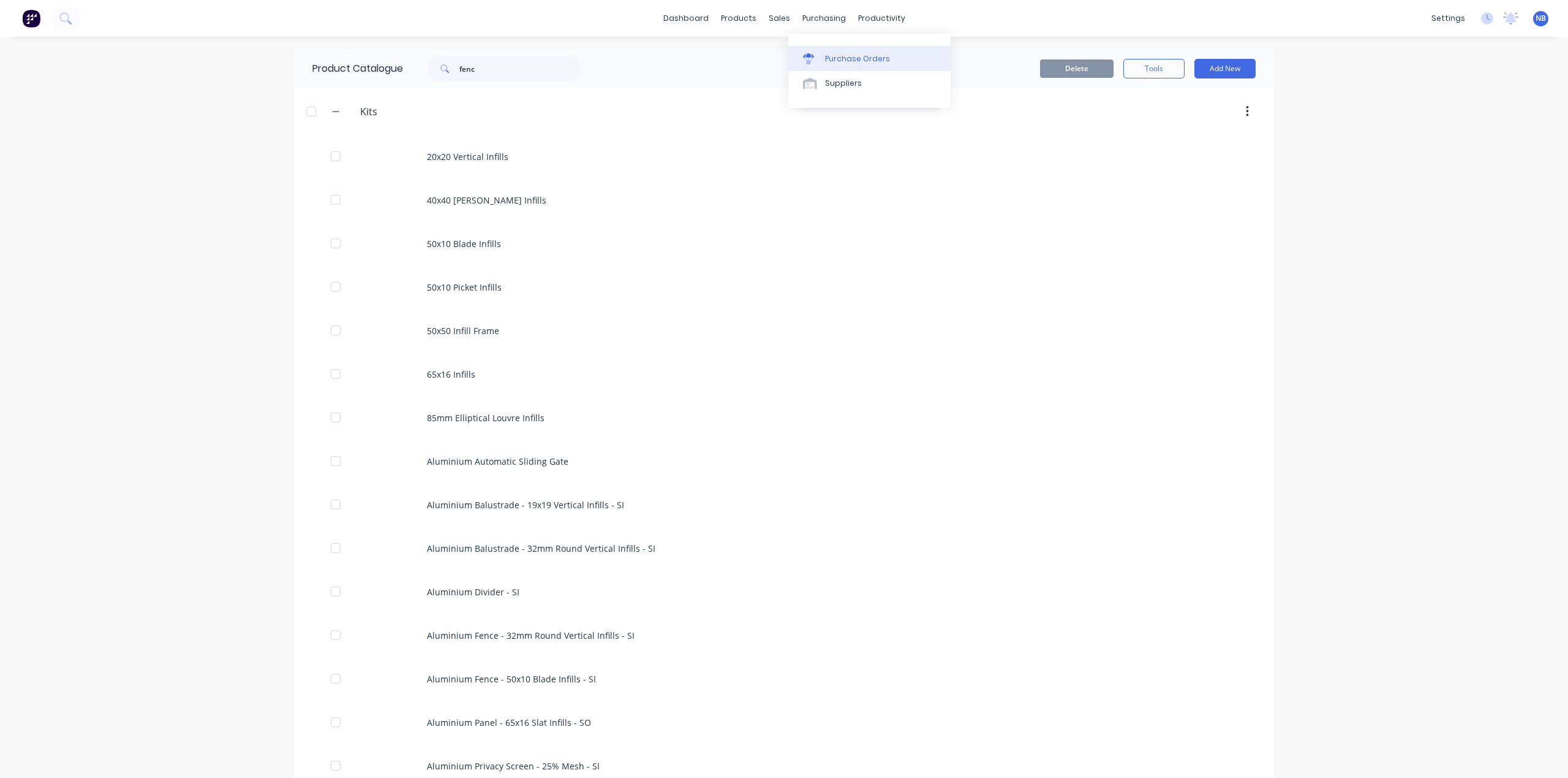
click at [849, 55] on div "Purchase Orders" at bounding box center [858, 58] width 65 height 11
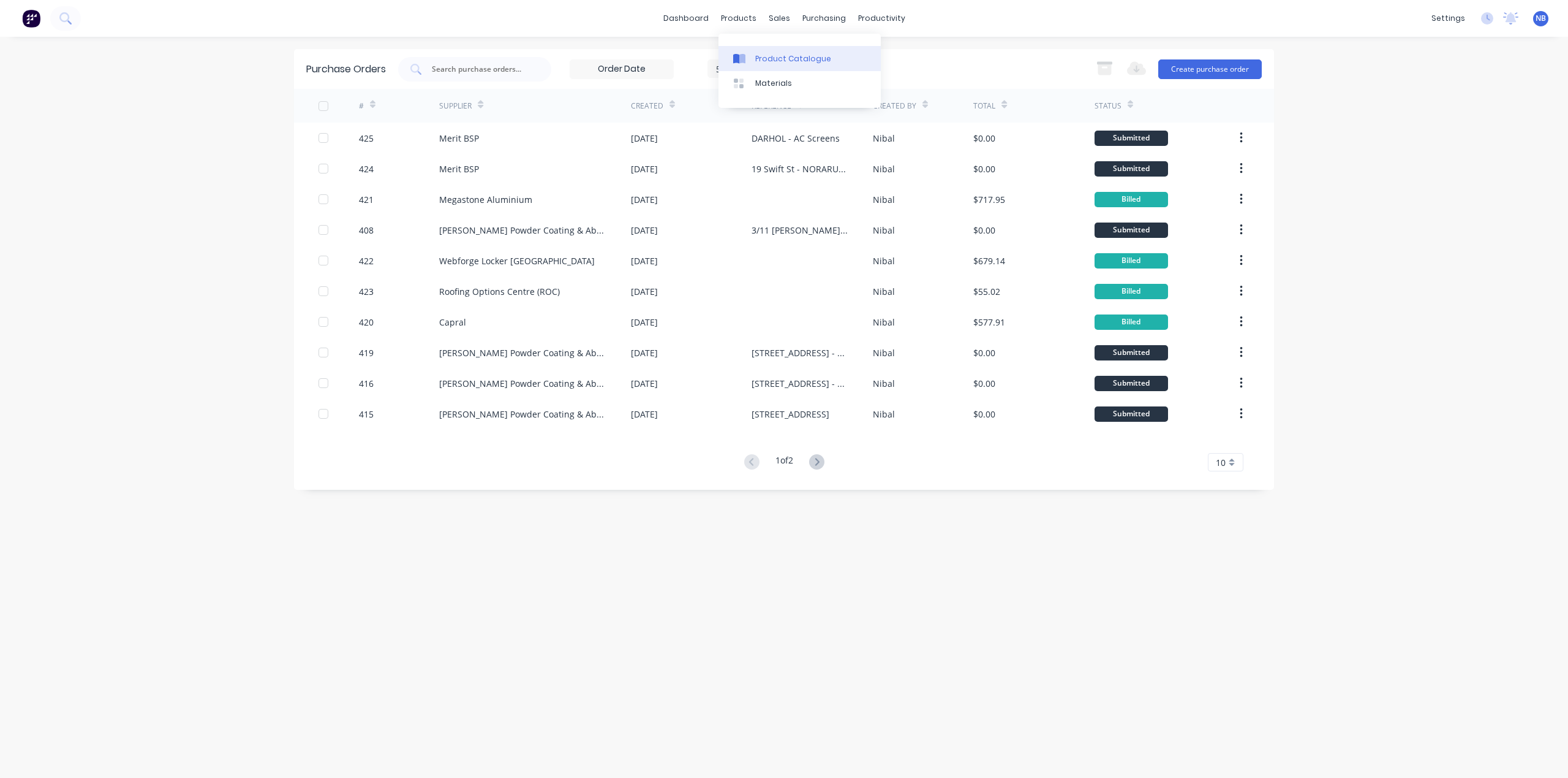
click at [793, 60] on div "Product Catalogue" at bounding box center [793, 58] width 76 height 11
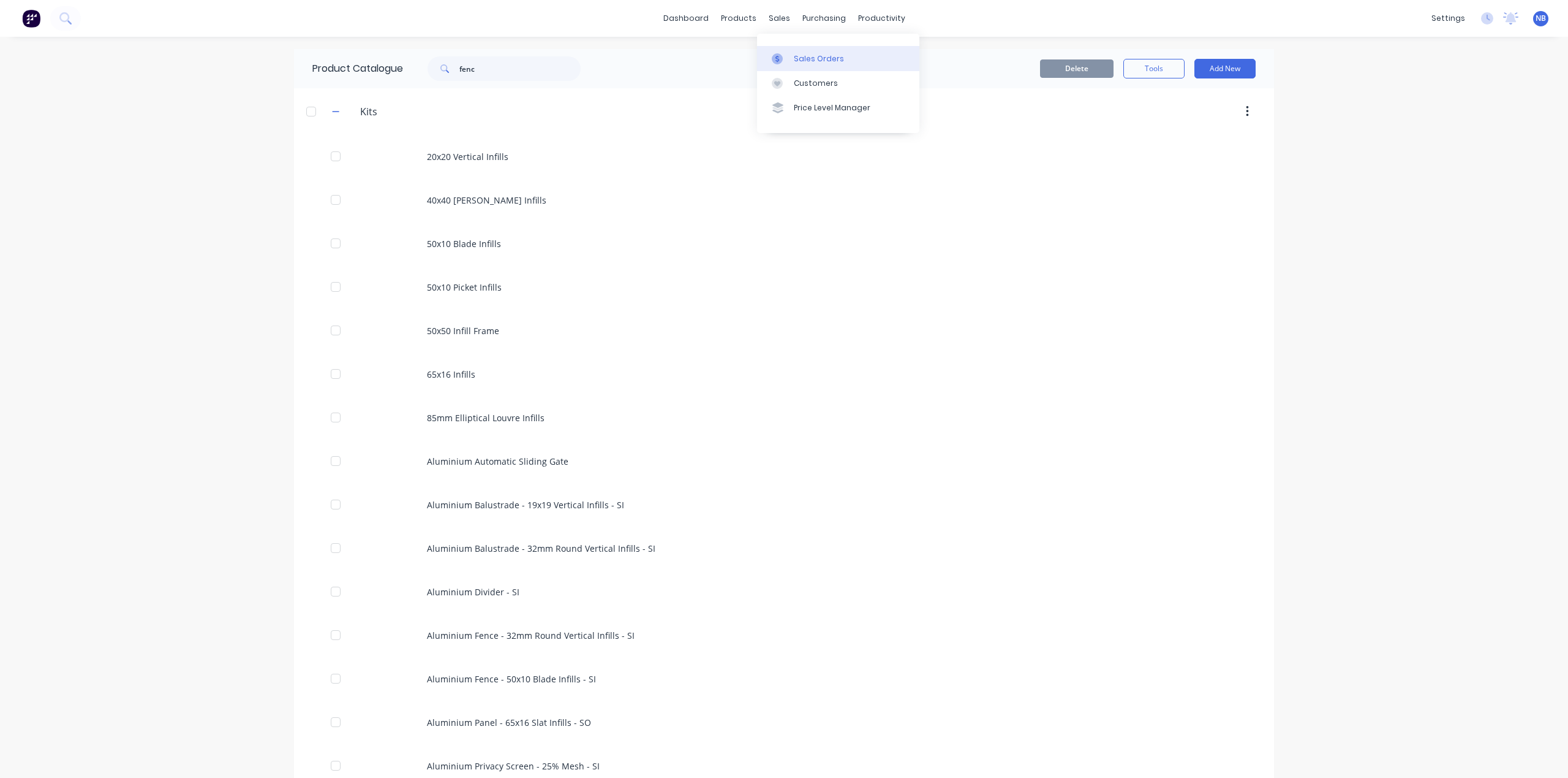
click at [805, 70] on link "Sales Orders" at bounding box center [838, 58] width 163 height 24
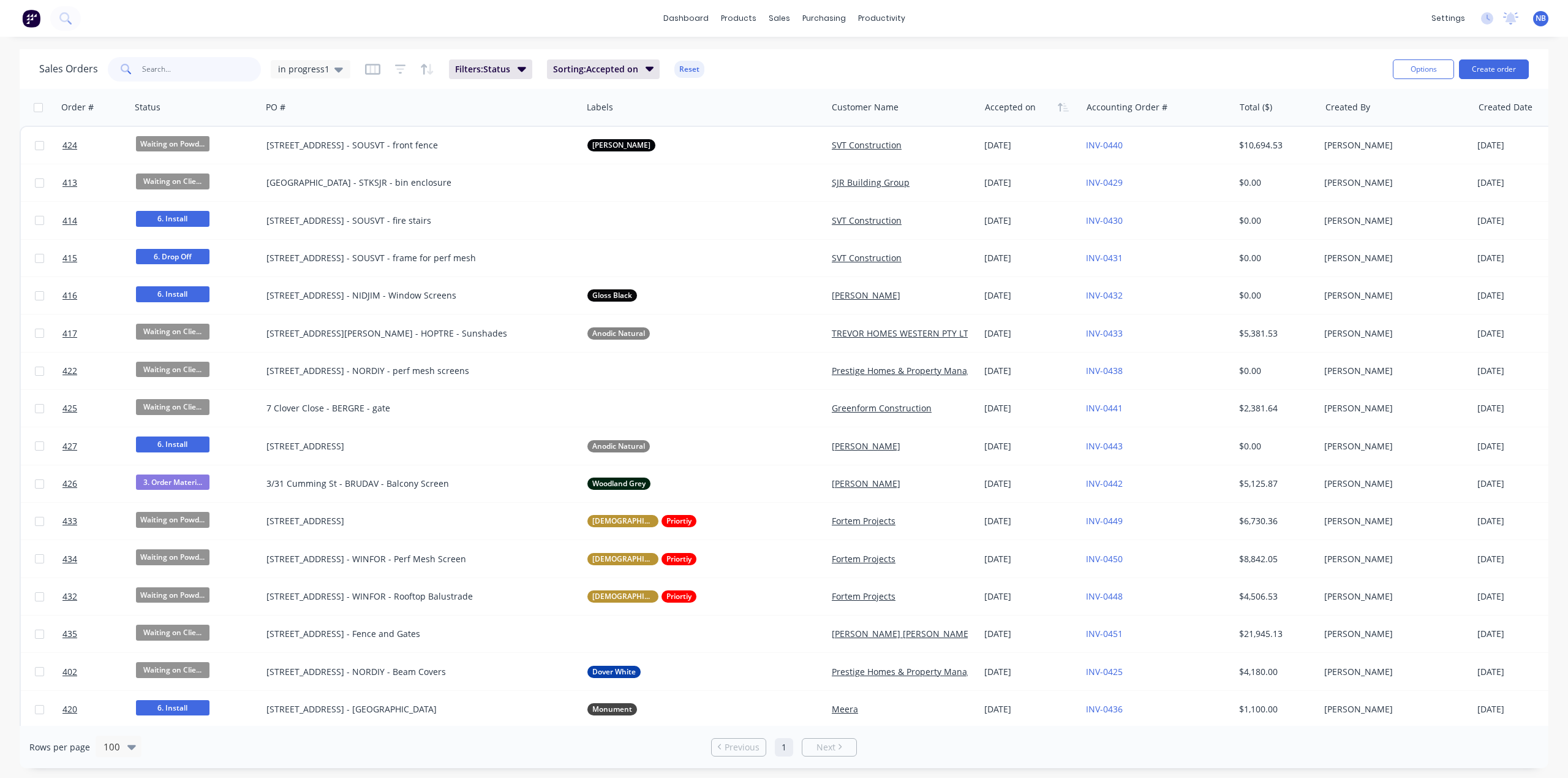
click at [172, 73] on input "text" at bounding box center [202, 69] width 120 height 24
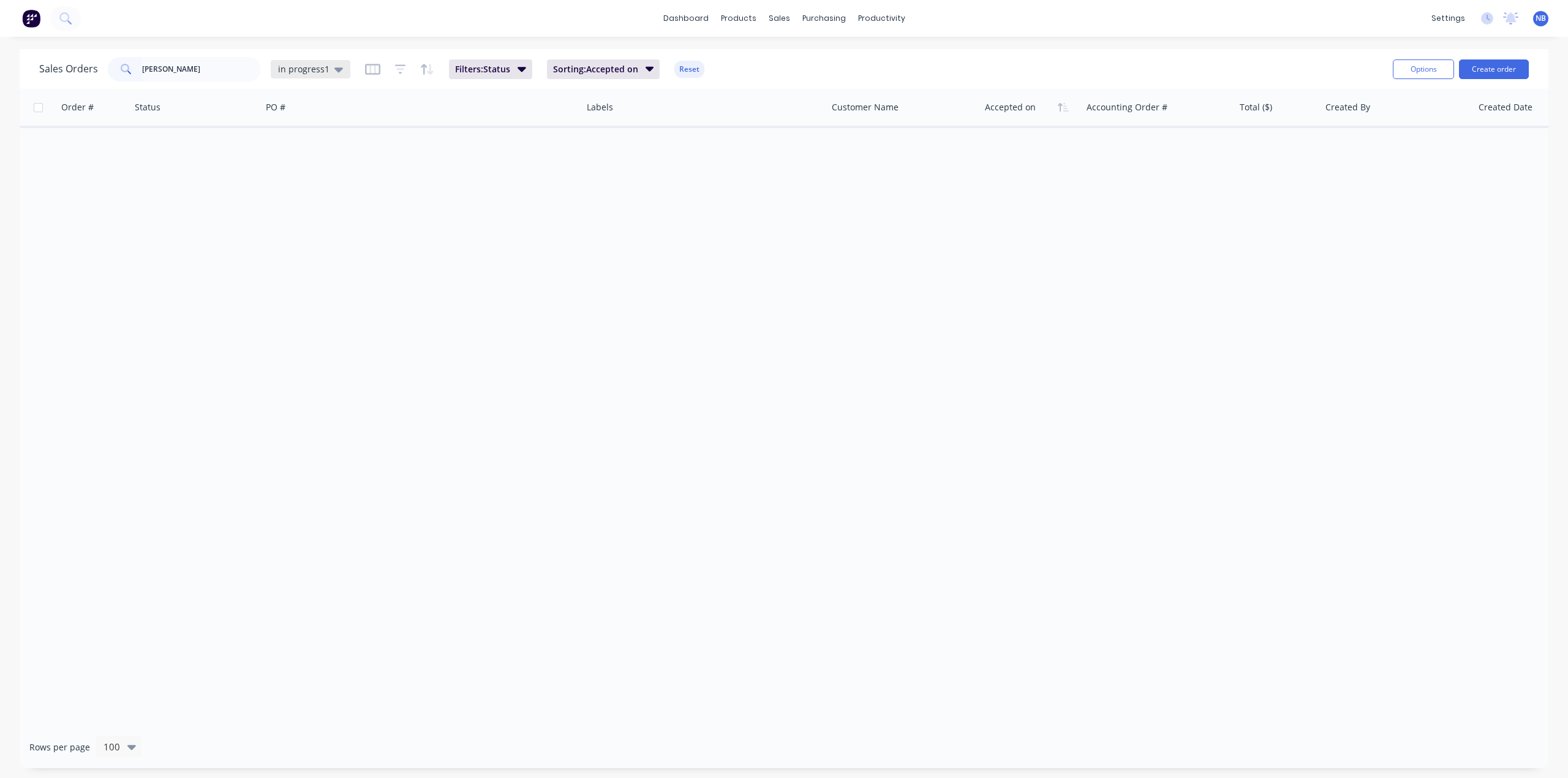
click at [314, 71] on span "in progress1" at bounding box center [304, 69] width 51 height 13
click at [318, 216] on button "To Invoice" at bounding box center [344, 223] width 140 height 14
click at [320, 79] on div "Sales Orders [PERSON_NAME] To Invoice" at bounding box center [190, 69] width 301 height 24
drag, startPoint x: 315, startPoint y: 73, endPoint x: 312, endPoint y: 89, distance: 16.3
click at [315, 73] on span "To Invoice" at bounding box center [299, 69] width 41 height 13
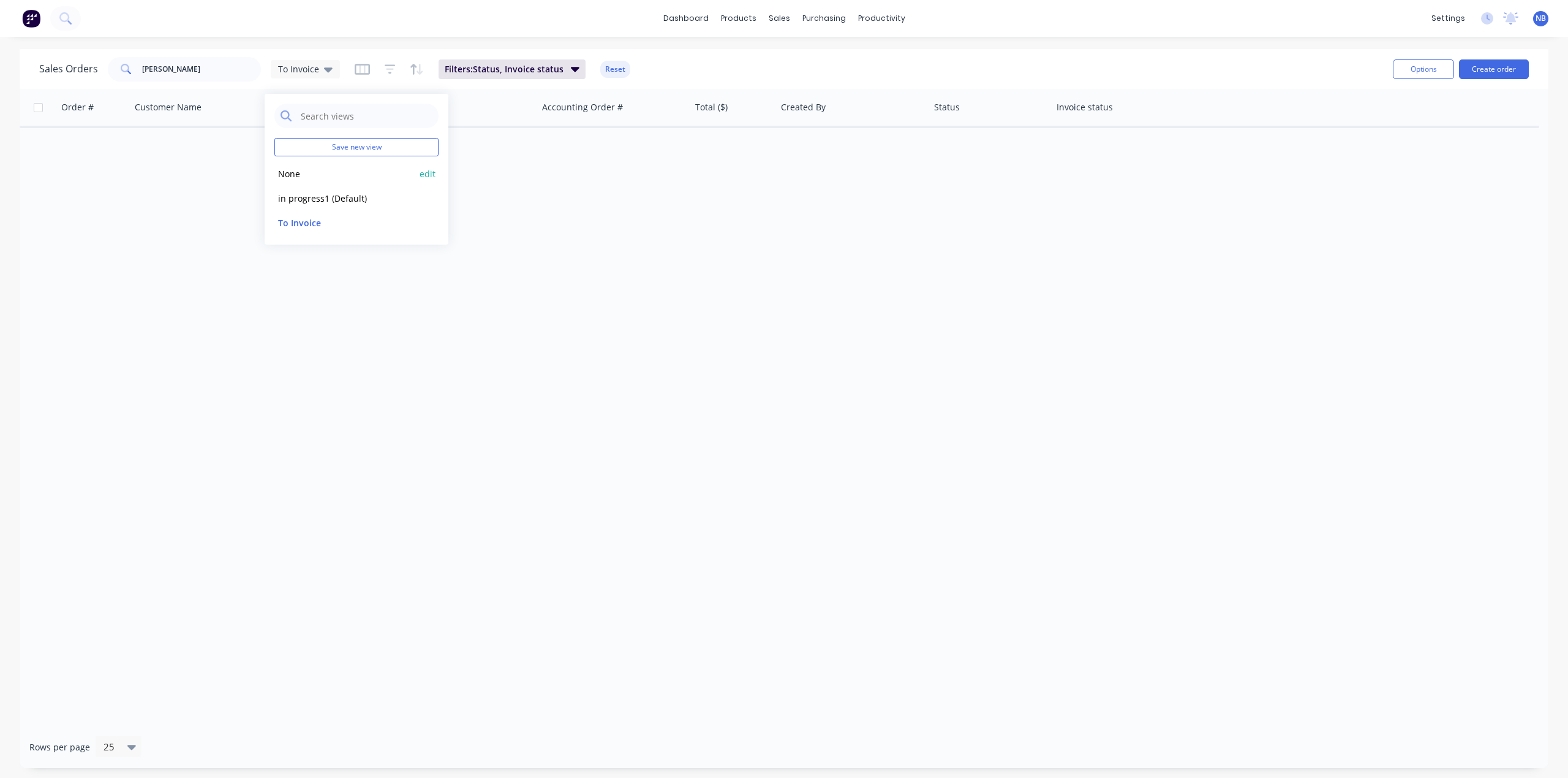
click at [324, 185] on div "None edit" at bounding box center [356, 173] width 164 height 24
click at [359, 186] on div "in progress1 (Default) edit" at bounding box center [356, 198] width 164 height 24
click at [304, 173] on button "None" at bounding box center [344, 173] width 140 height 14
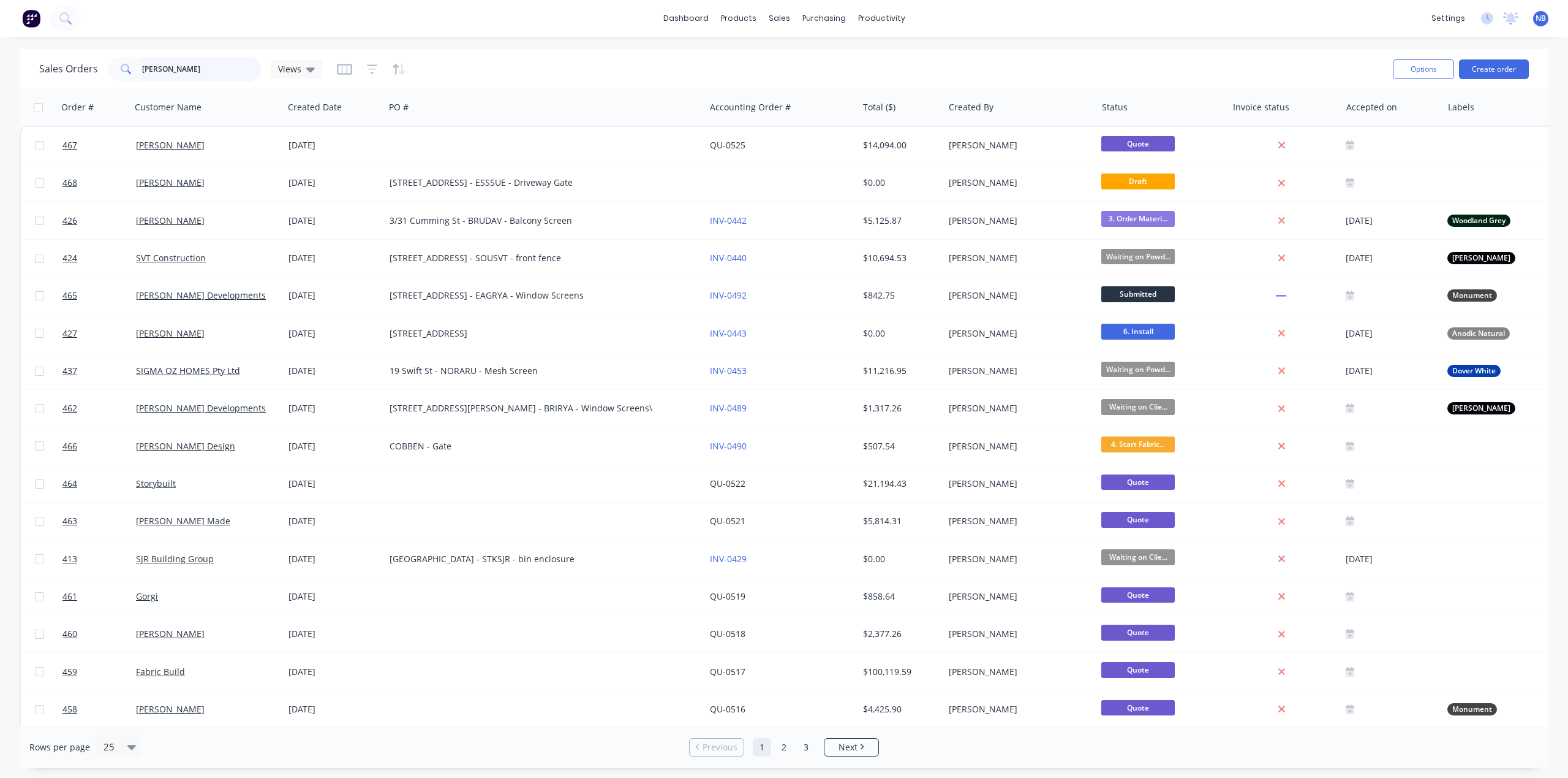
click at [192, 76] on input "[PERSON_NAME]" at bounding box center [202, 69] width 120 height 24
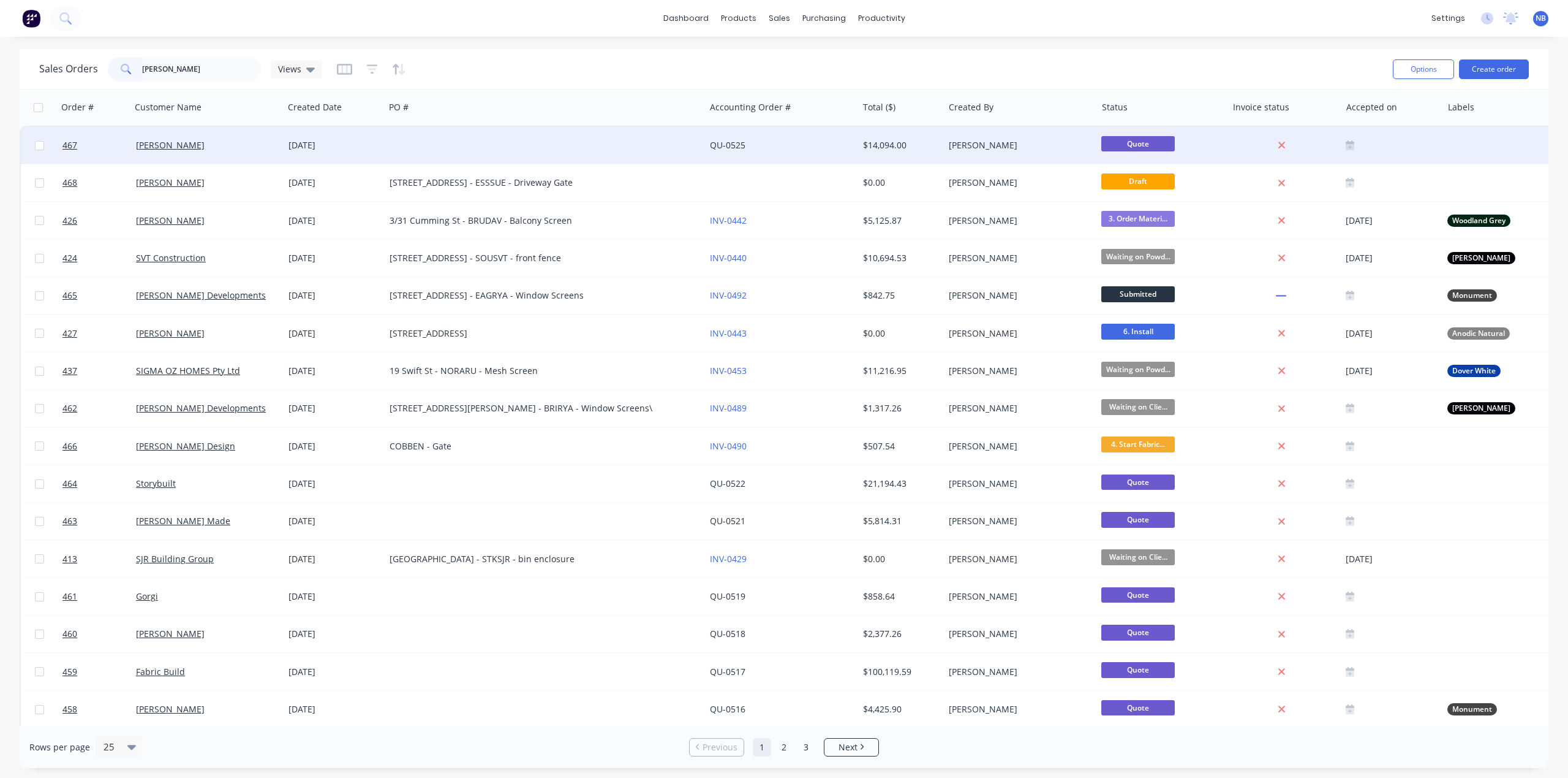
click at [237, 152] on div "[PERSON_NAME]" at bounding box center [207, 145] width 153 height 37
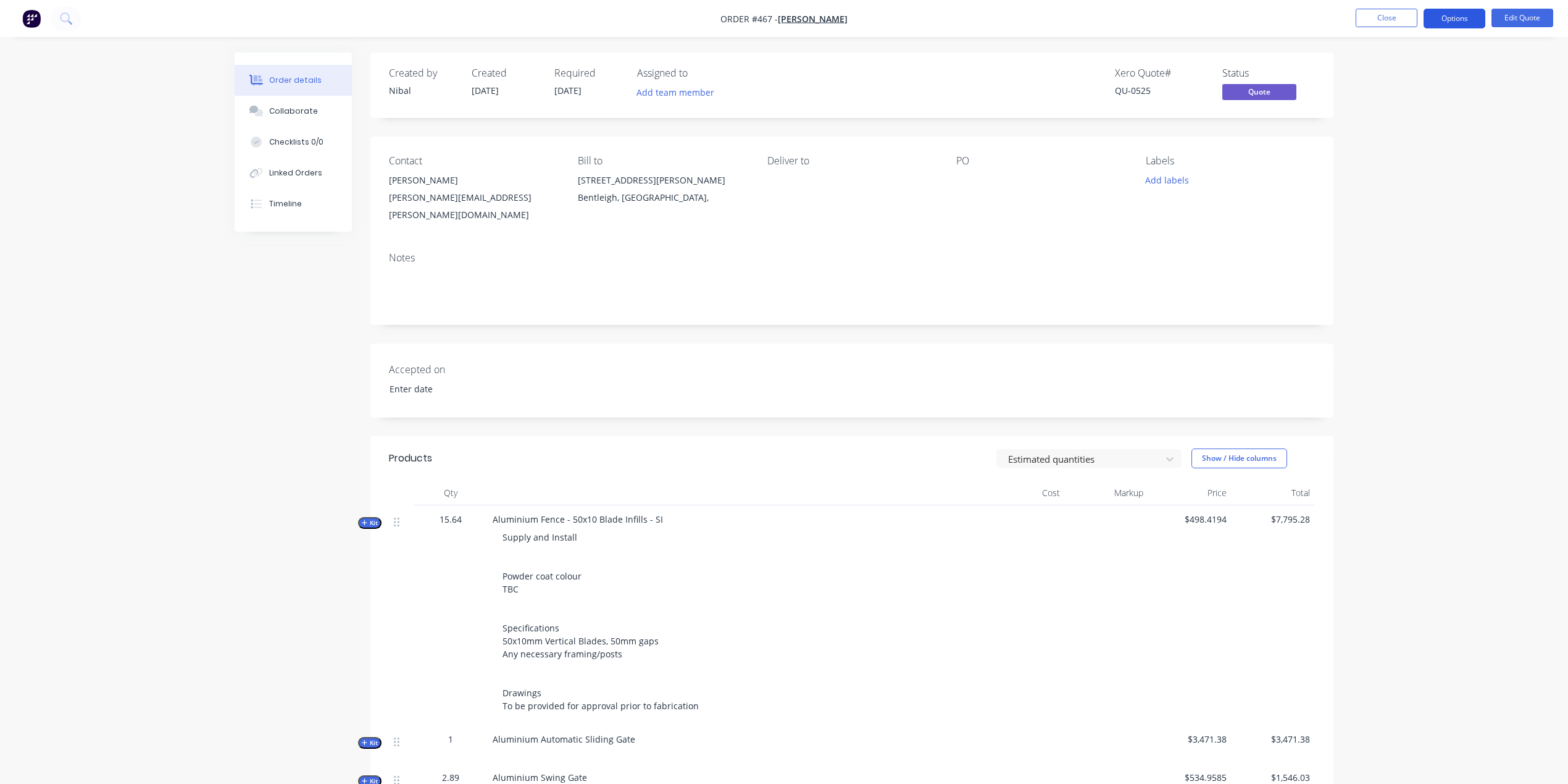
click at [1472, 14] on button "Options" at bounding box center [1454, 18] width 62 height 20
click at [1430, 66] on div "Quote" at bounding box center [1417, 75] width 114 height 18
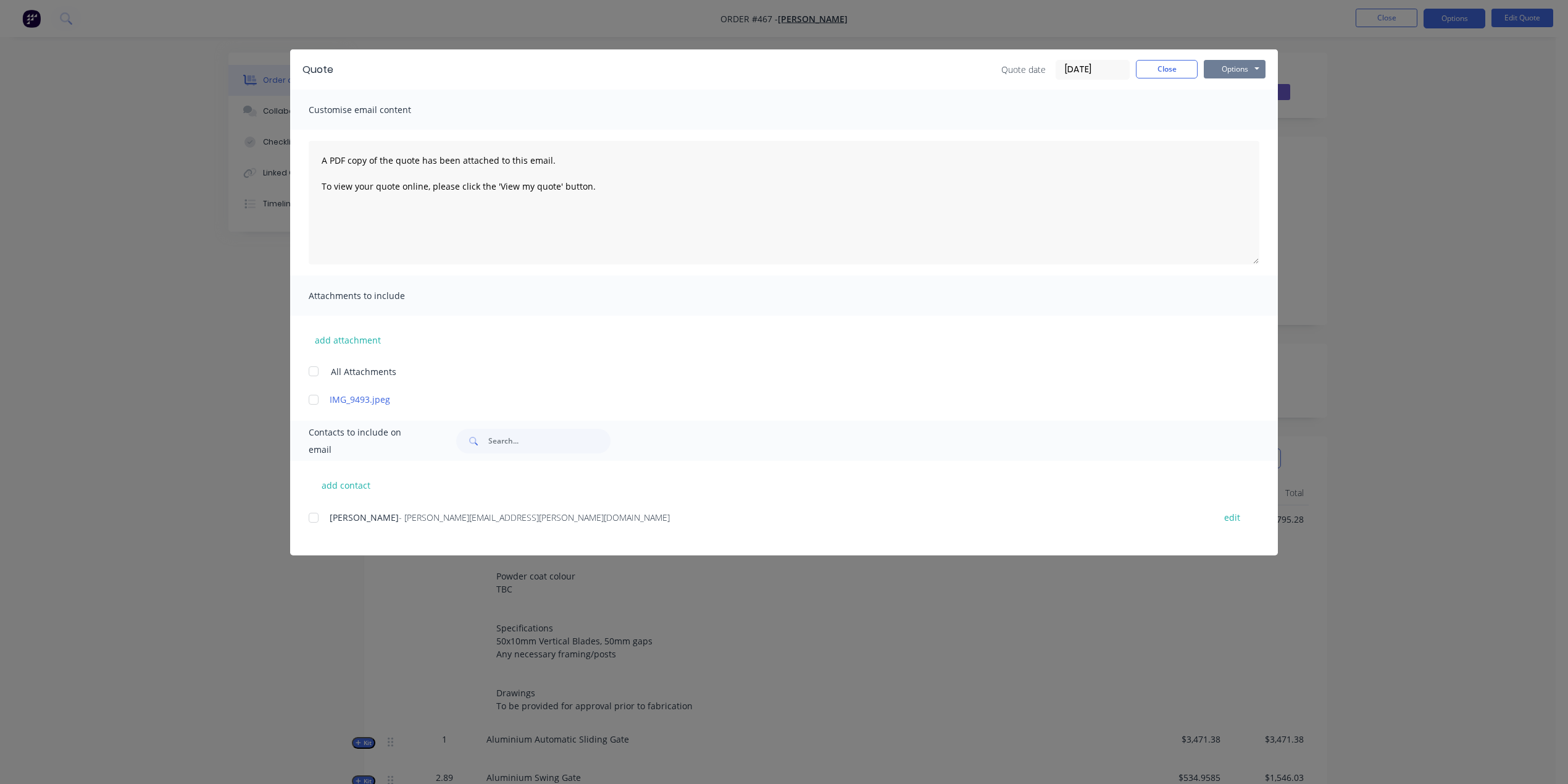
click at [1243, 64] on button "Options" at bounding box center [1234, 69] width 62 height 18
click at [1235, 92] on button "Preview" at bounding box center [1243, 91] width 79 height 21
click at [1151, 70] on button "Close" at bounding box center [1166, 69] width 62 height 18
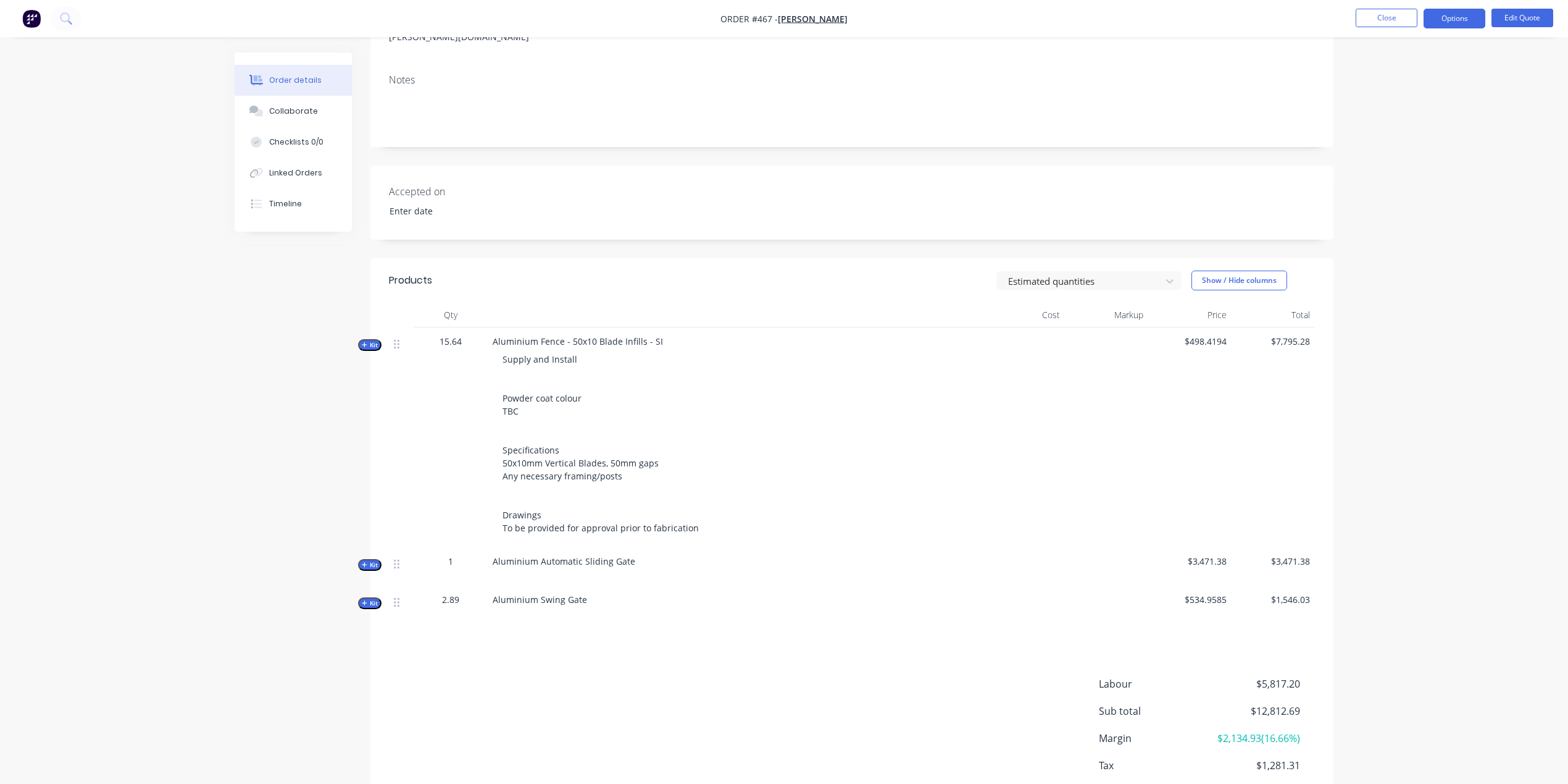
scroll to position [227, 0]
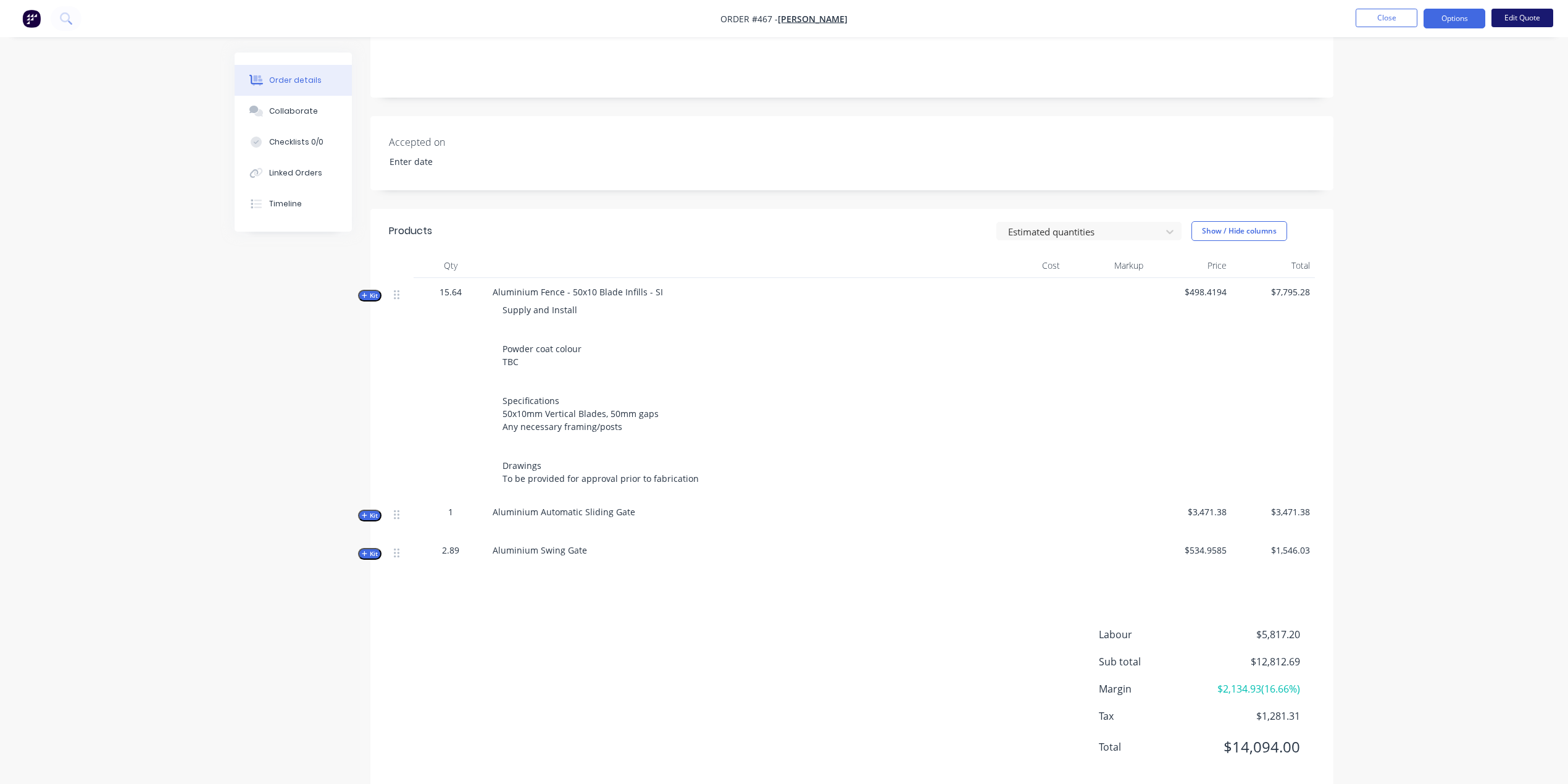
click at [1510, 20] on button "Edit Quote" at bounding box center [1522, 18] width 62 height 18
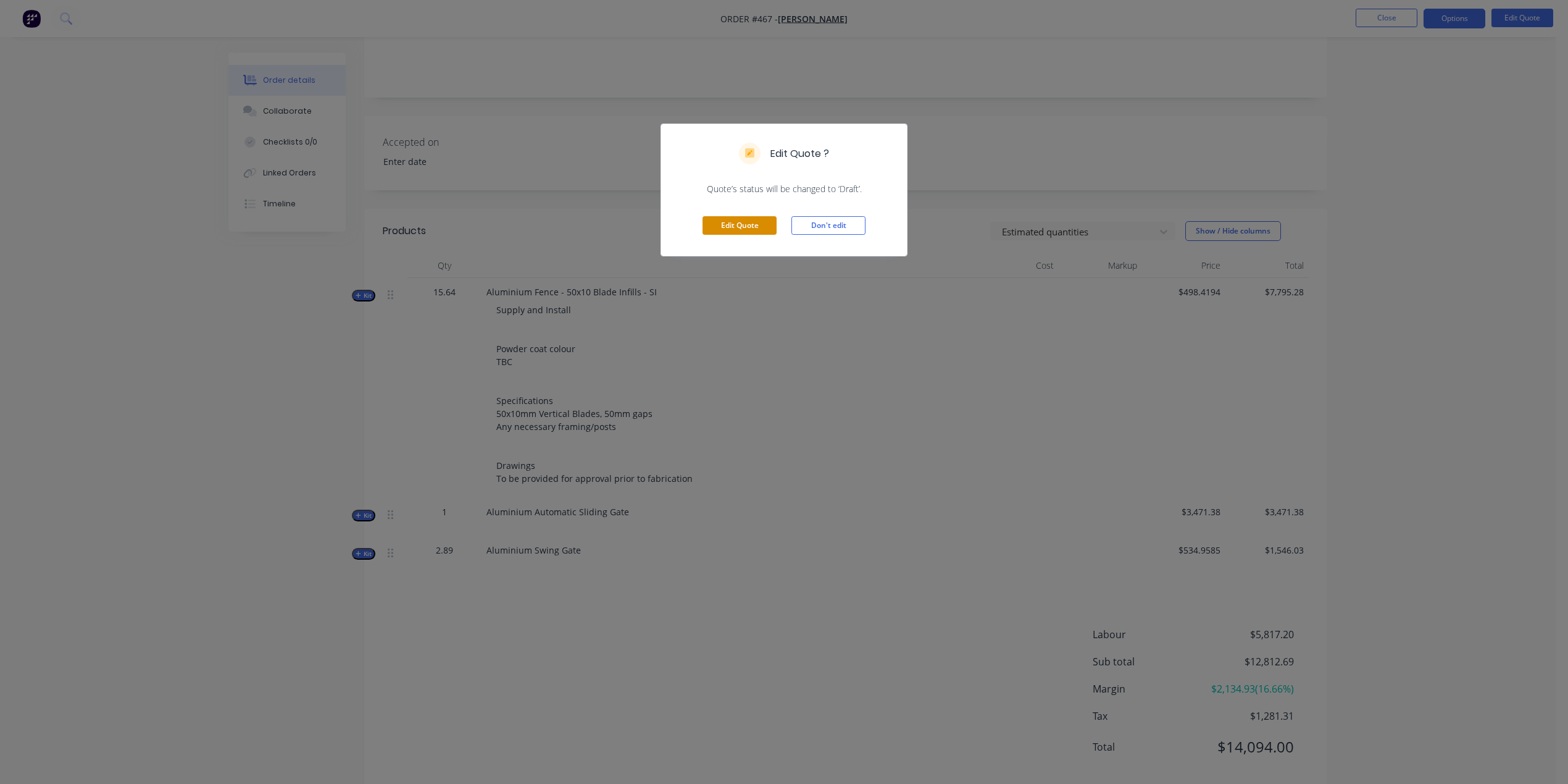
click at [744, 233] on button "Edit Quote" at bounding box center [739, 225] width 74 height 18
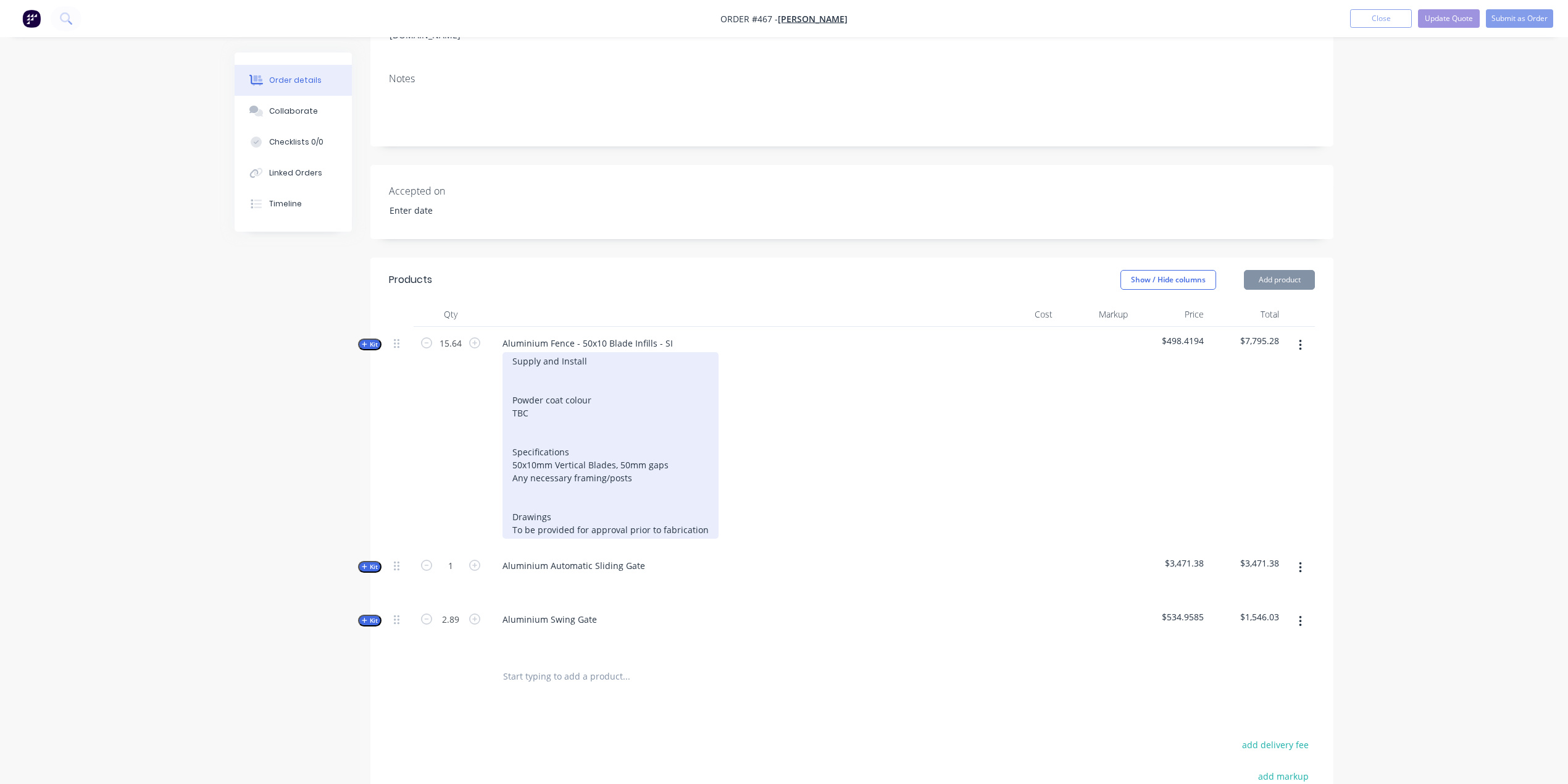
scroll to position [383, 0]
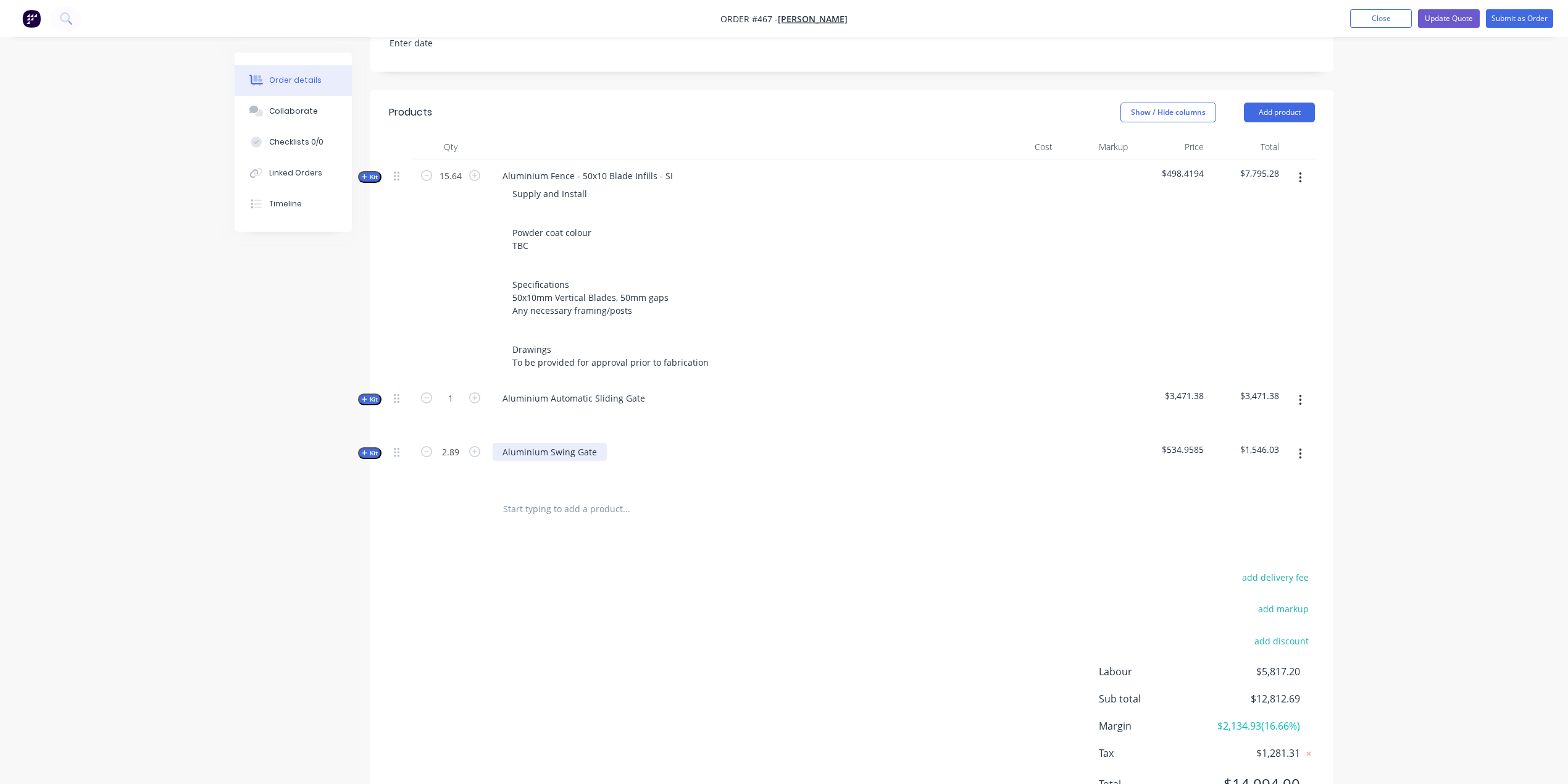
click at [539, 443] on div "Aluminium Swing Gate" at bounding box center [550, 451] width 114 height 18
click at [378, 401] on div "Qty Cost Markup Price Total Kit 15.64 Aluminium Fence - 50x10 Blade Infills - S…" at bounding box center [851, 332] width 963 height 394
click at [365, 450] on icon "button" at bounding box center [364, 453] width 5 height 6
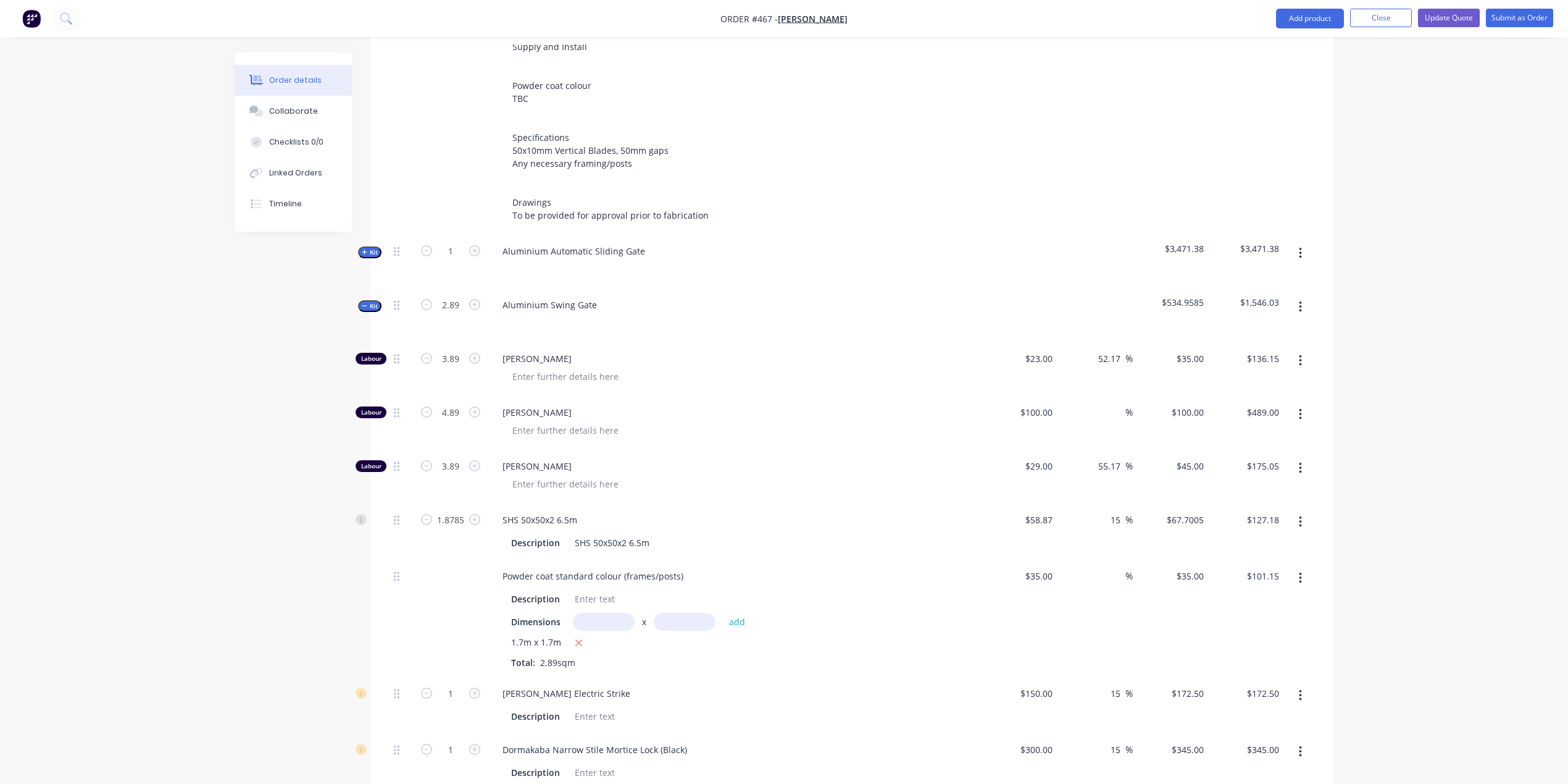
scroll to position [509, 0]
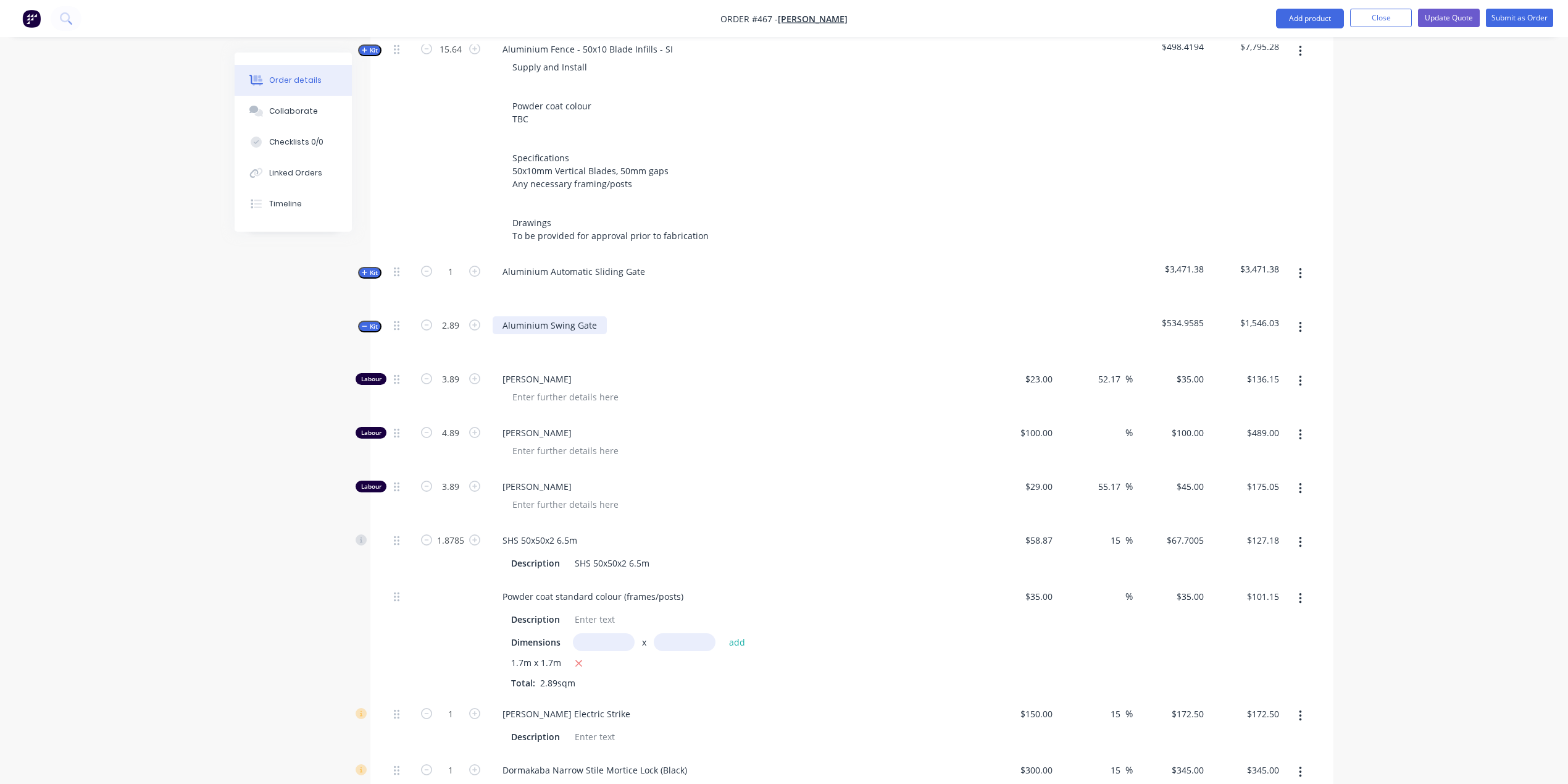
click at [598, 316] on div "Aluminium Swing Gate" at bounding box center [550, 325] width 114 height 18
click at [540, 309] on div "Aluminium Swing Gate" at bounding box center [735, 336] width 494 height 53
click at [508, 334] on div at bounding box center [512, 342] width 20 height 18
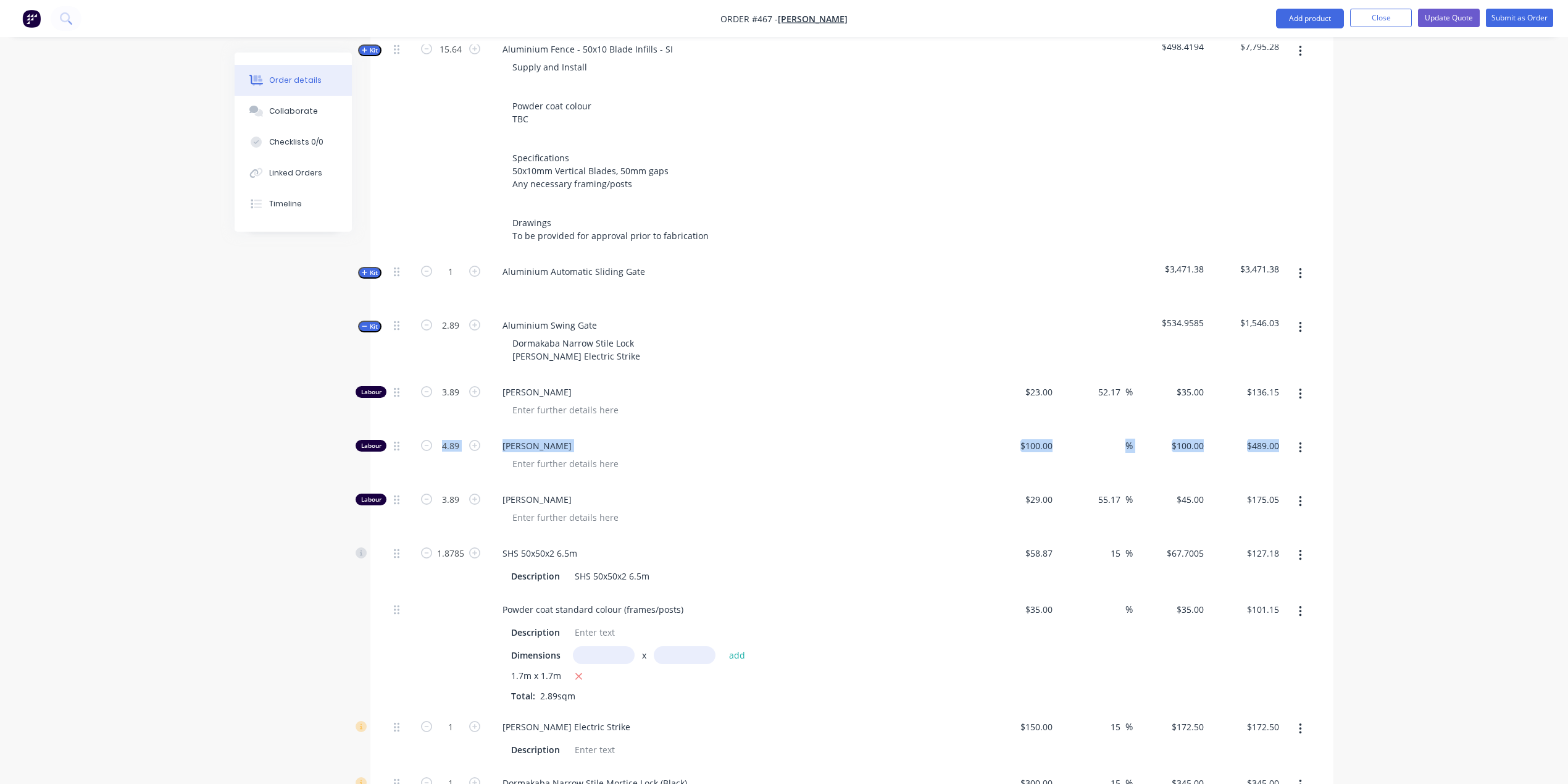
click at [127, 421] on div "Order details Collaborate Checklists 0/0 Linked Orders Timeline Order details C…" at bounding box center [784, 347] width 1568 height 1713
click at [95, 445] on div "Order details Collaborate Checklists 0/0 Linked Orders Timeline Order details C…" at bounding box center [784, 347] width 1568 height 1713
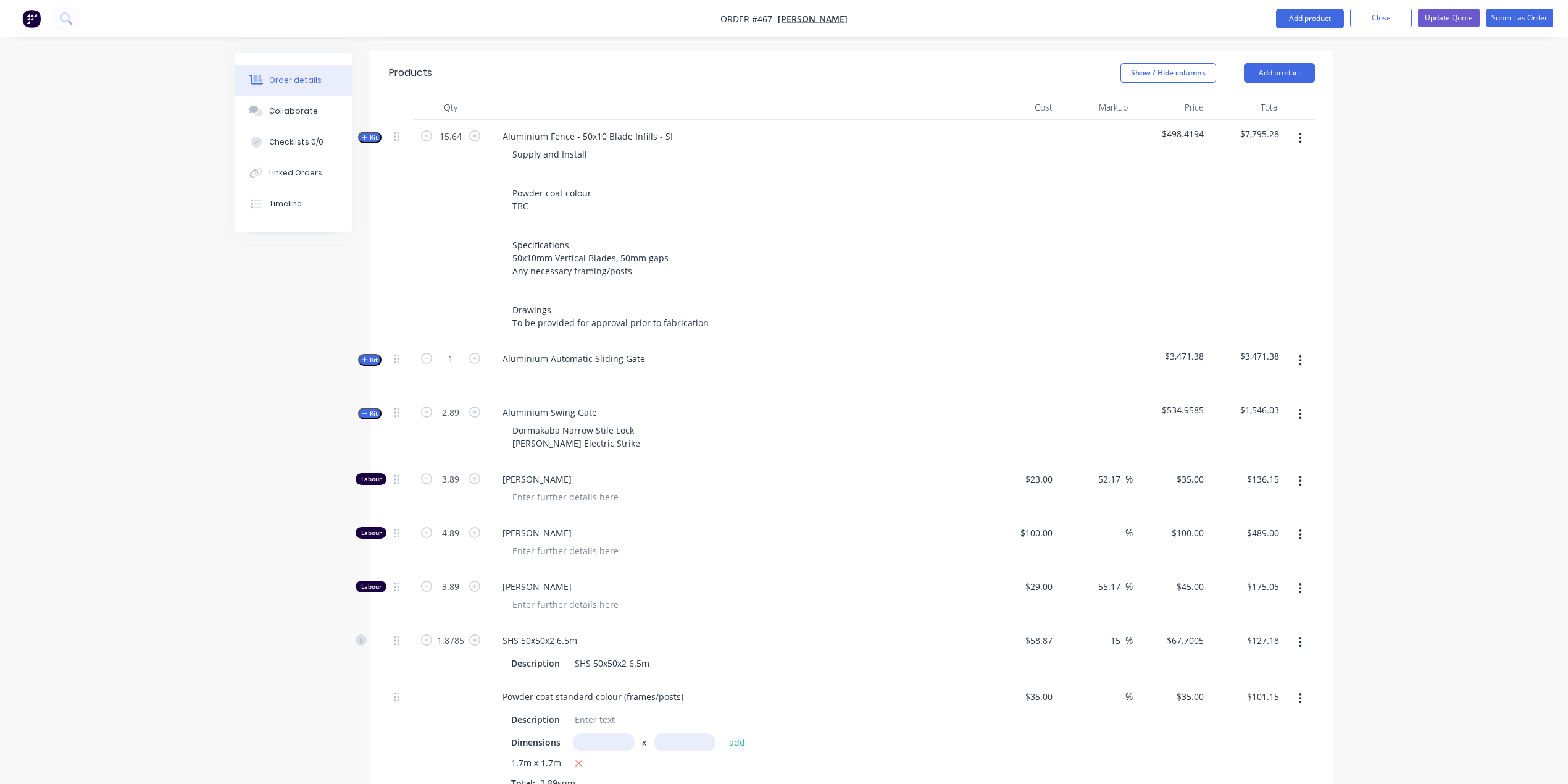
scroll to position [335, 0]
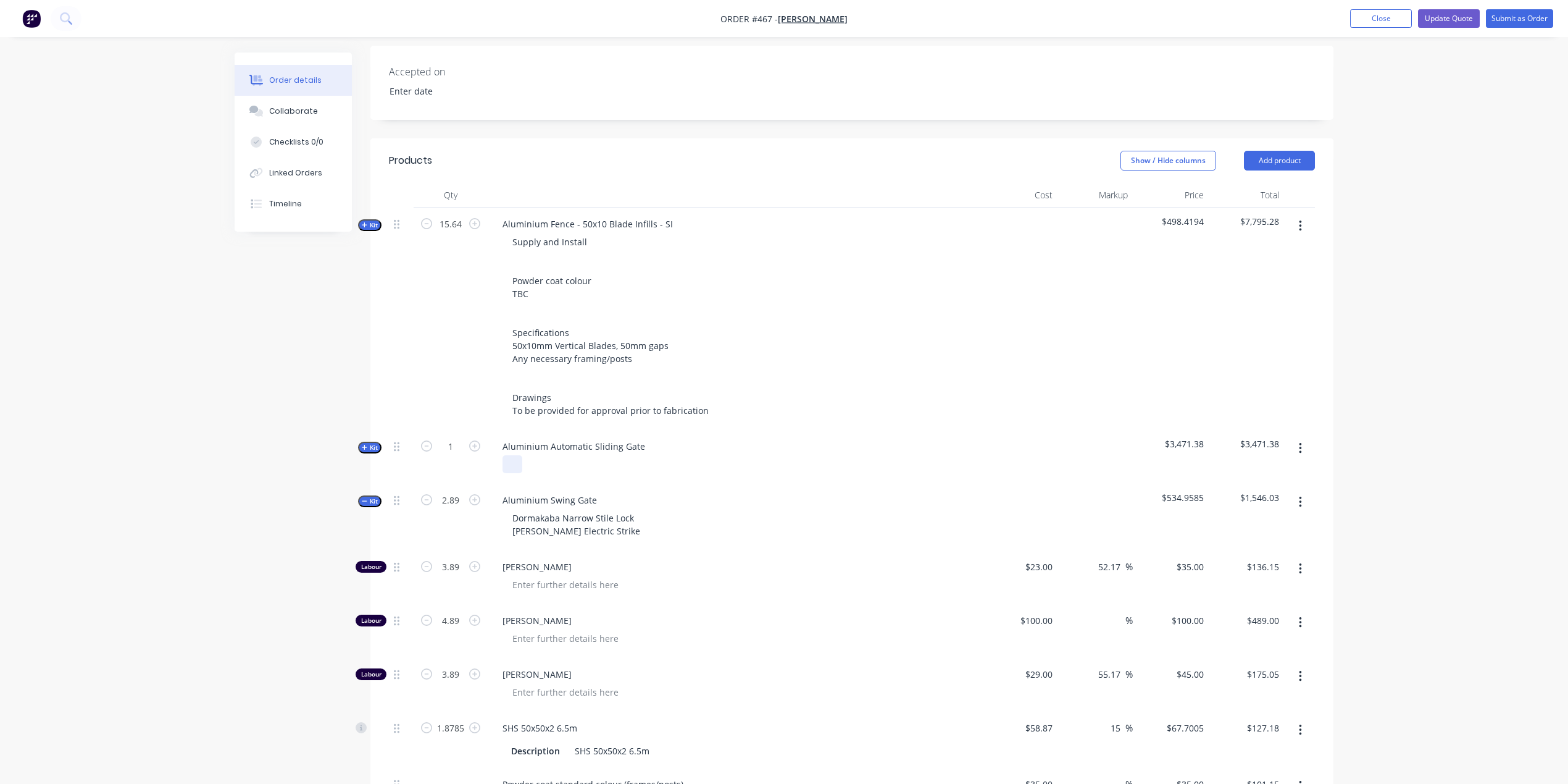
click at [516, 455] on div at bounding box center [512, 464] width 20 height 18
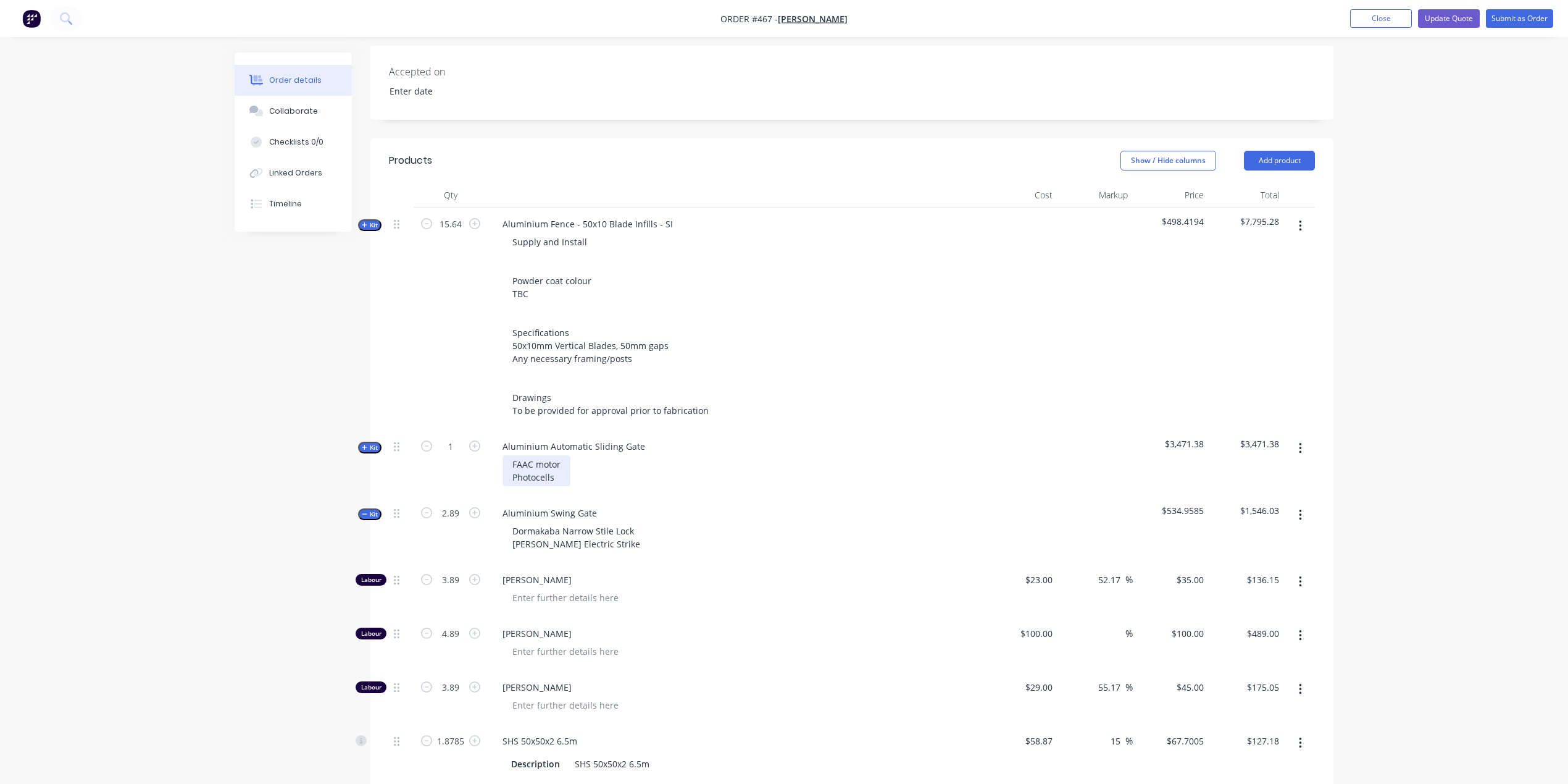
click at [511, 455] on div "FAAC motor Photocells" at bounding box center [536, 471] width 68 height 31
click at [131, 597] on div "Order details Collaborate Checklists 0/0 Linked Orders Timeline Order details C…" at bounding box center [784, 528] width 1568 height 1726
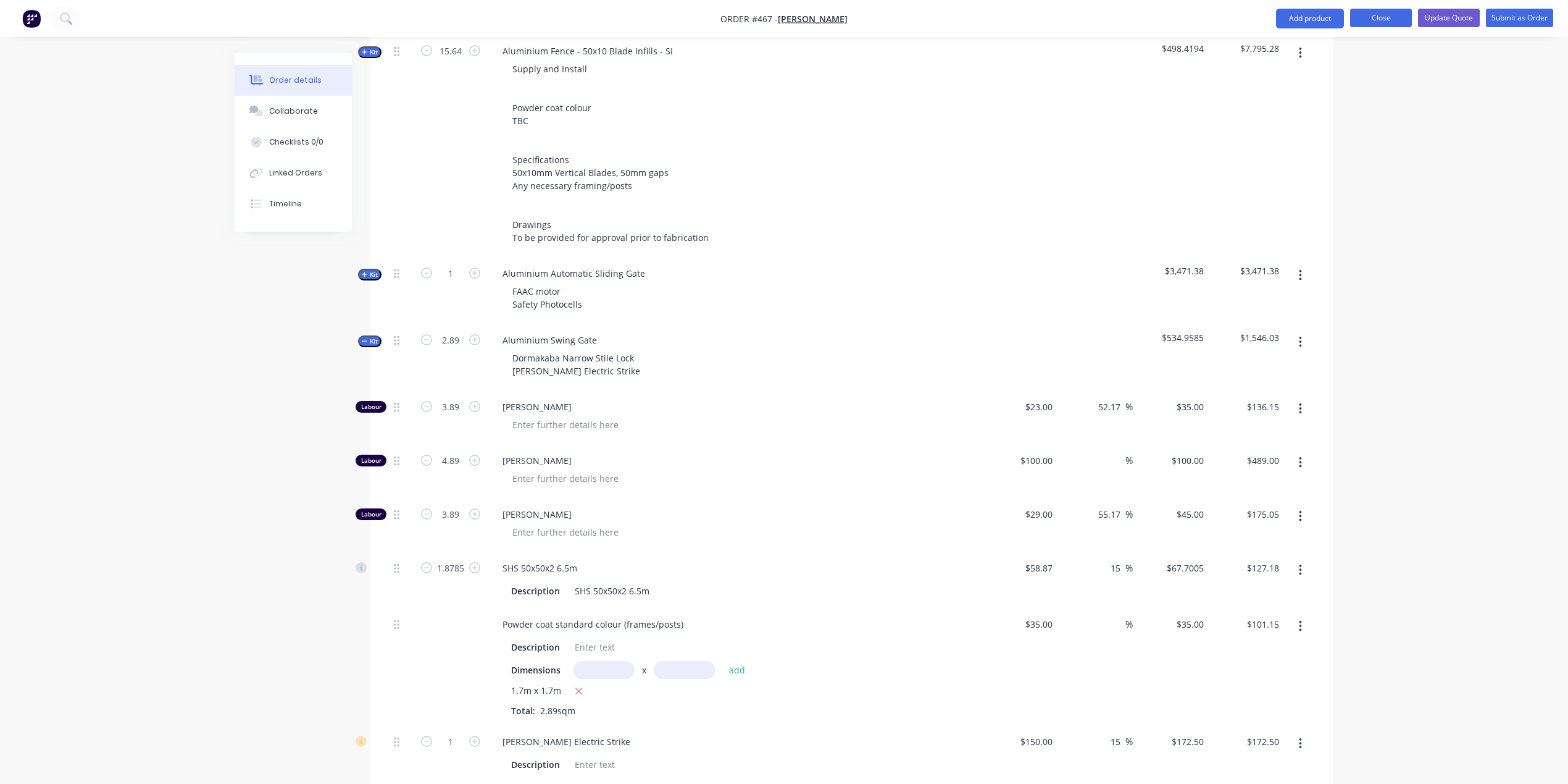
scroll to position [518, 0]
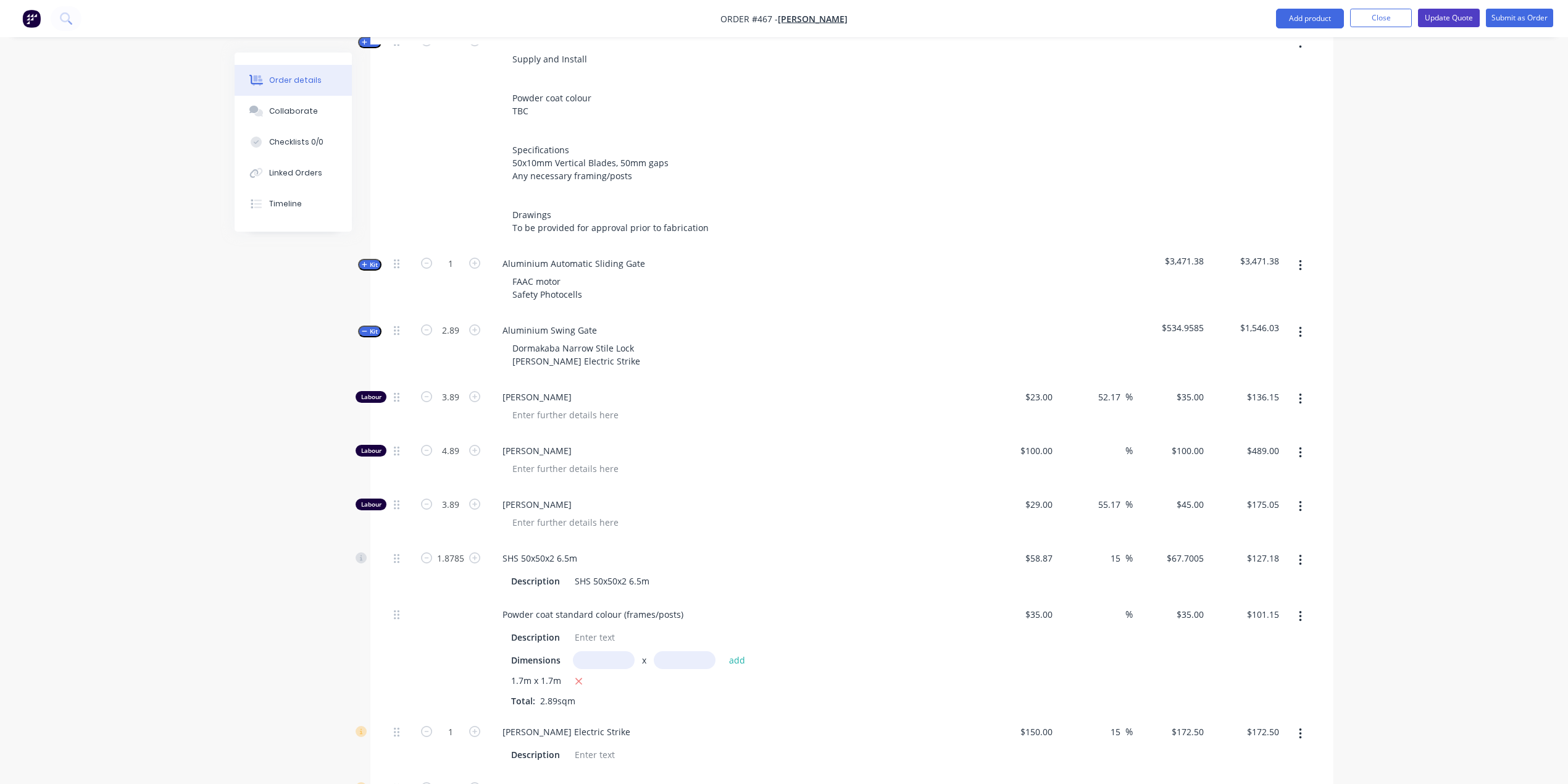
click at [1457, 8] on button "Update Quote" at bounding box center [1448, 18] width 62 height 18
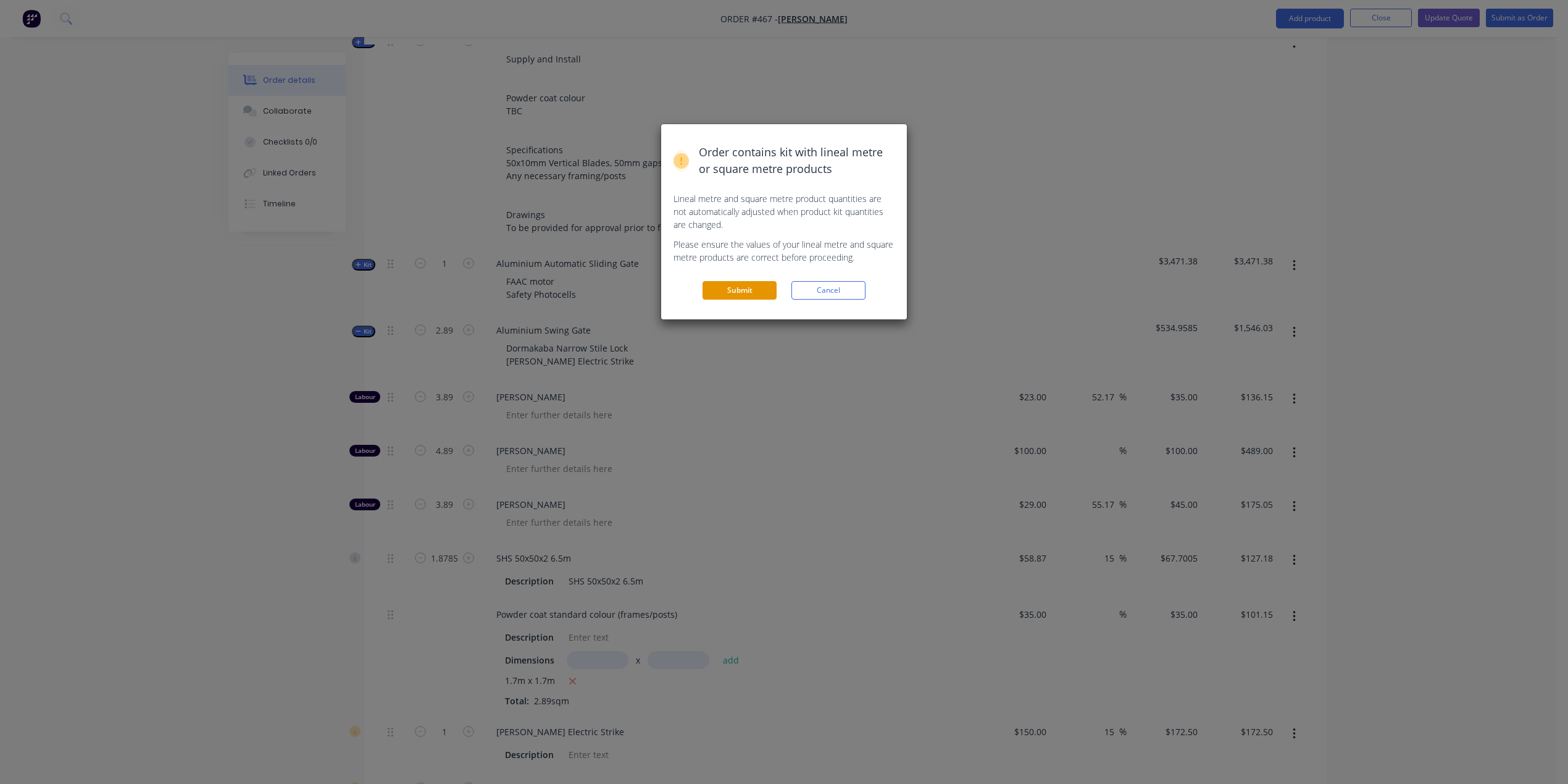
click at [717, 293] on button "Submit" at bounding box center [739, 290] width 74 height 18
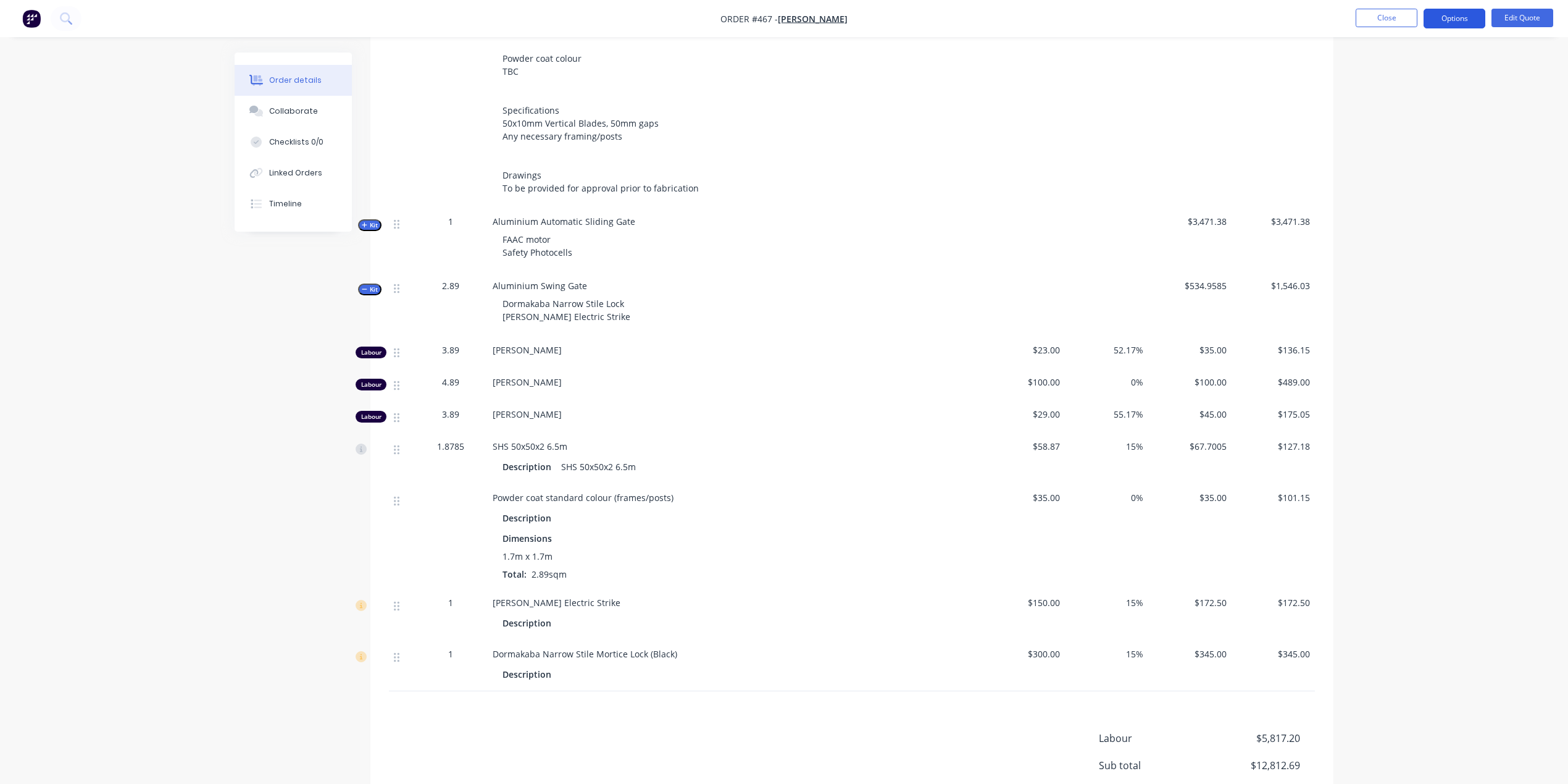
click at [1448, 19] on button "Options" at bounding box center [1454, 18] width 62 height 20
click at [1397, 70] on div "Quote" at bounding box center [1417, 75] width 114 height 18
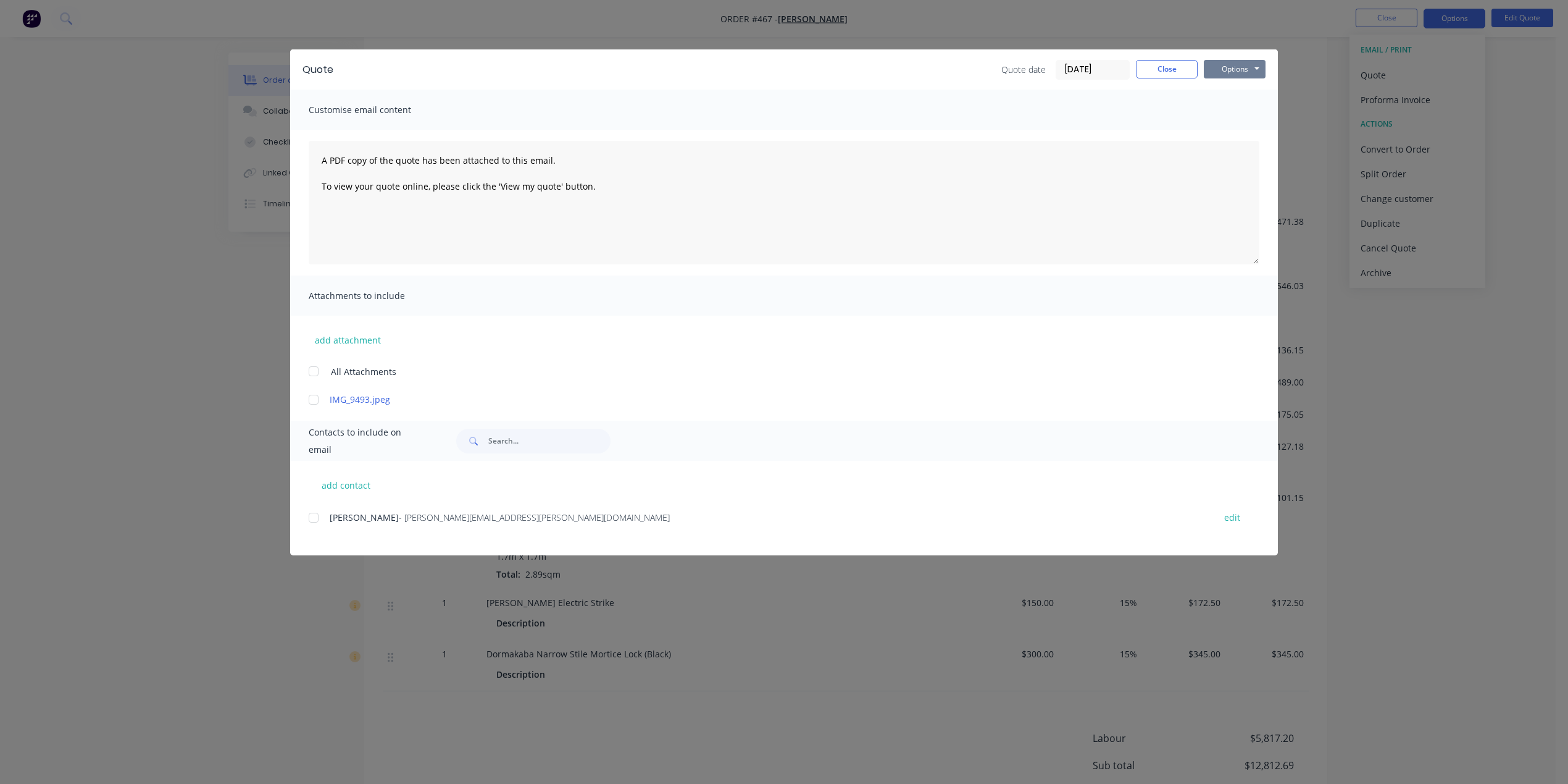
click at [1219, 70] on button "Options" at bounding box center [1234, 69] width 62 height 18
click at [1240, 88] on button "Preview" at bounding box center [1243, 91] width 79 height 21
click at [1243, 76] on button "Options" at bounding box center [1234, 69] width 62 height 18
click at [311, 513] on div at bounding box center [313, 517] width 24 height 24
click at [1238, 73] on button "Options" at bounding box center [1234, 69] width 62 height 18
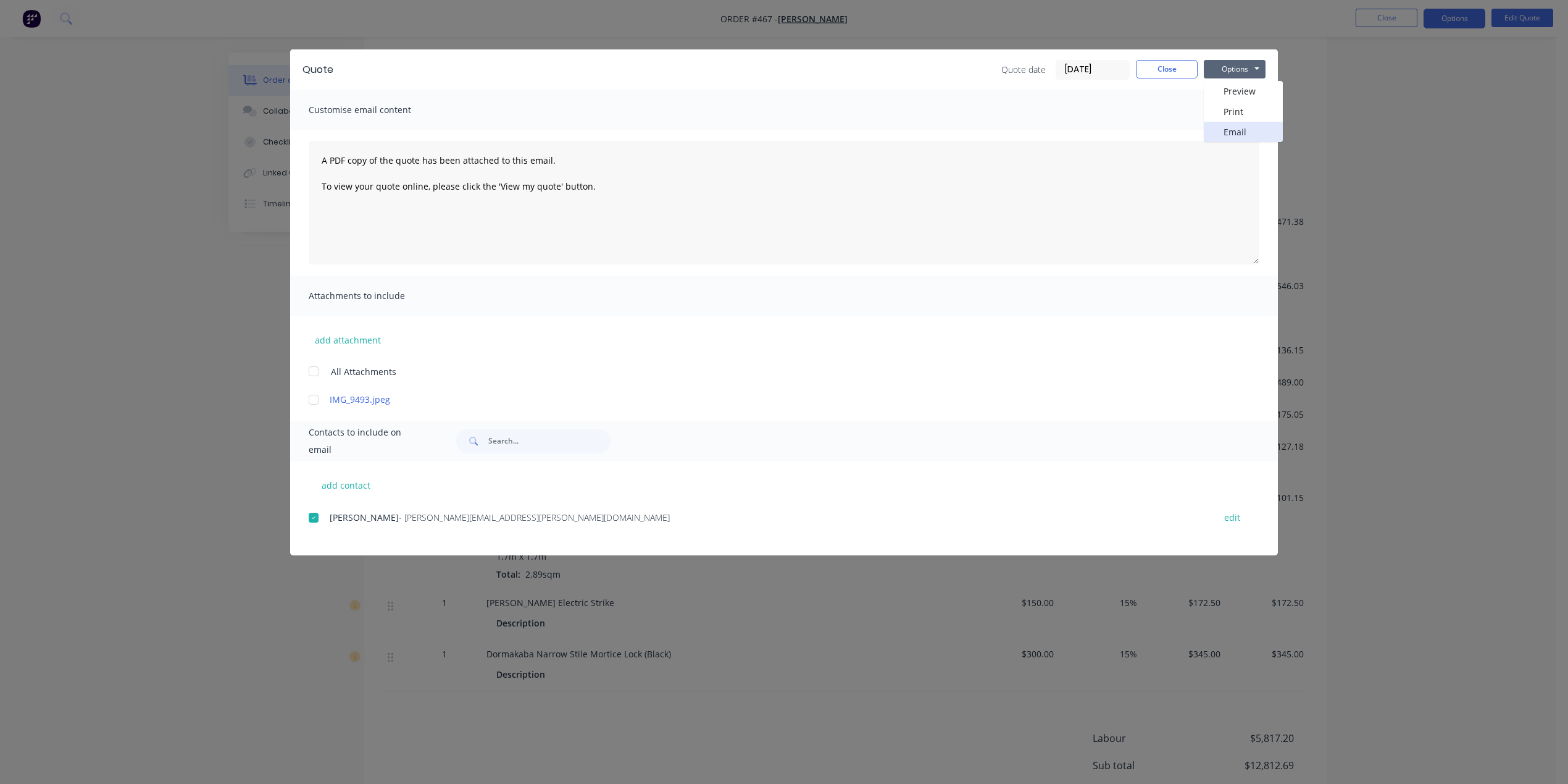
click at [1252, 127] on button "Email" at bounding box center [1243, 132] width 79 height 21
click at [1174, 73] on button "Close" at bounding box center [1166, 69] width 62 height 18
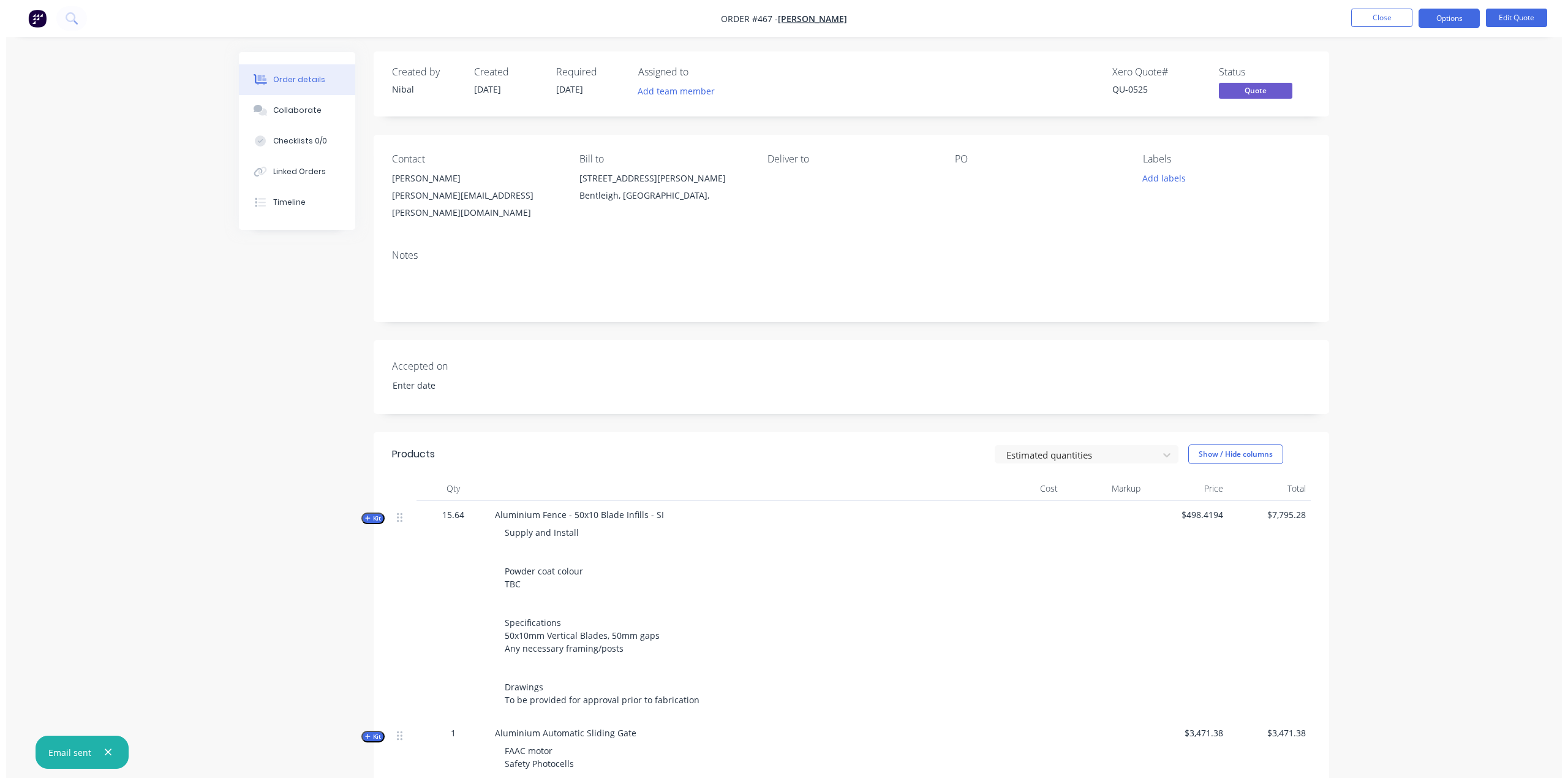
scroll to position [0, 0]
click at [1385, 8] on button "Close" at bounding box center [1375, 17] width 61 height 18
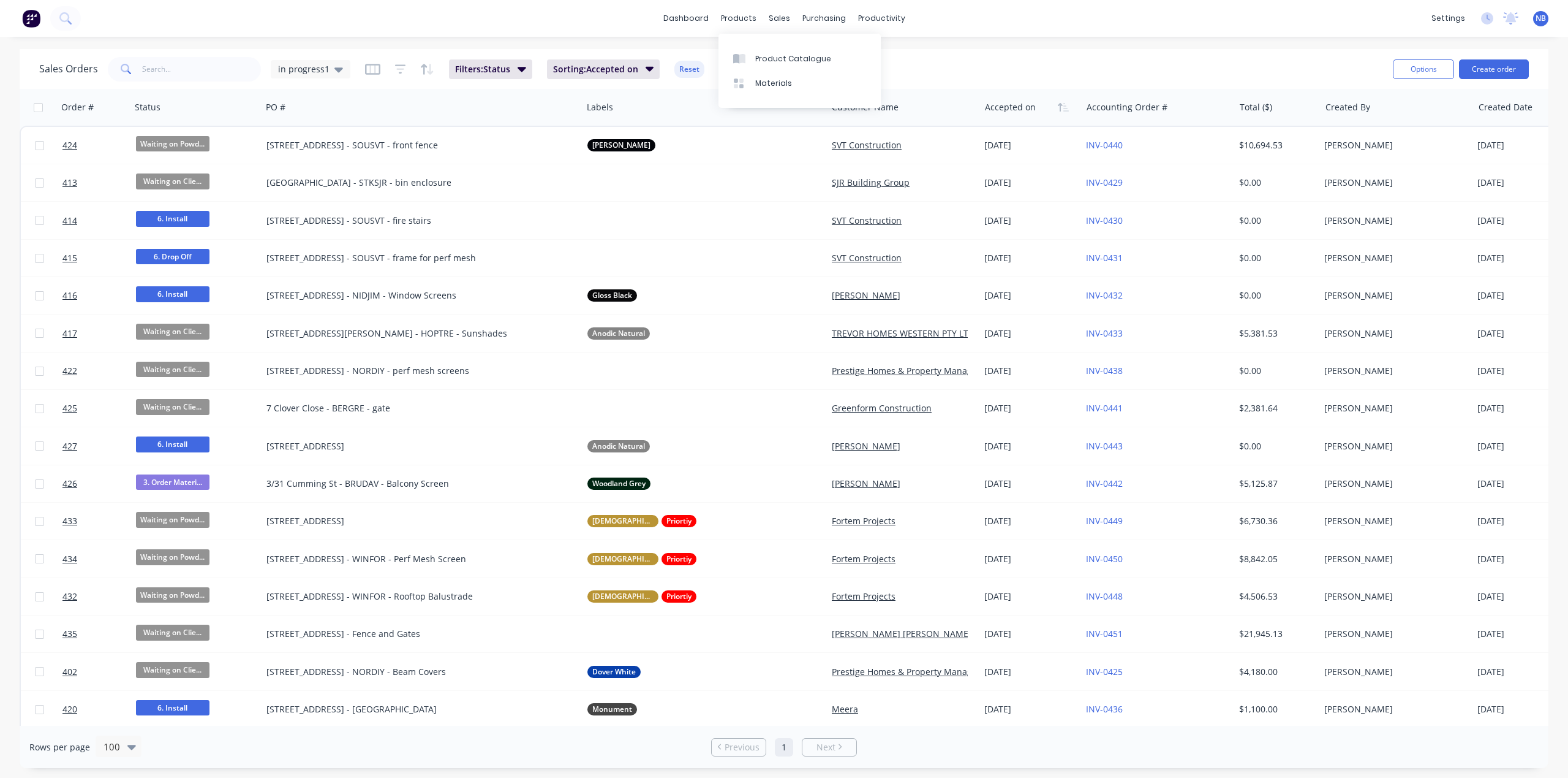
click at [765, 44] on div "Product Catalogue Materials" at bounding box center [800, 71] width 163 height 74
click at [765, 54] on div "Product Catalogue" at bounding box center [793, 58] width 76 height 11
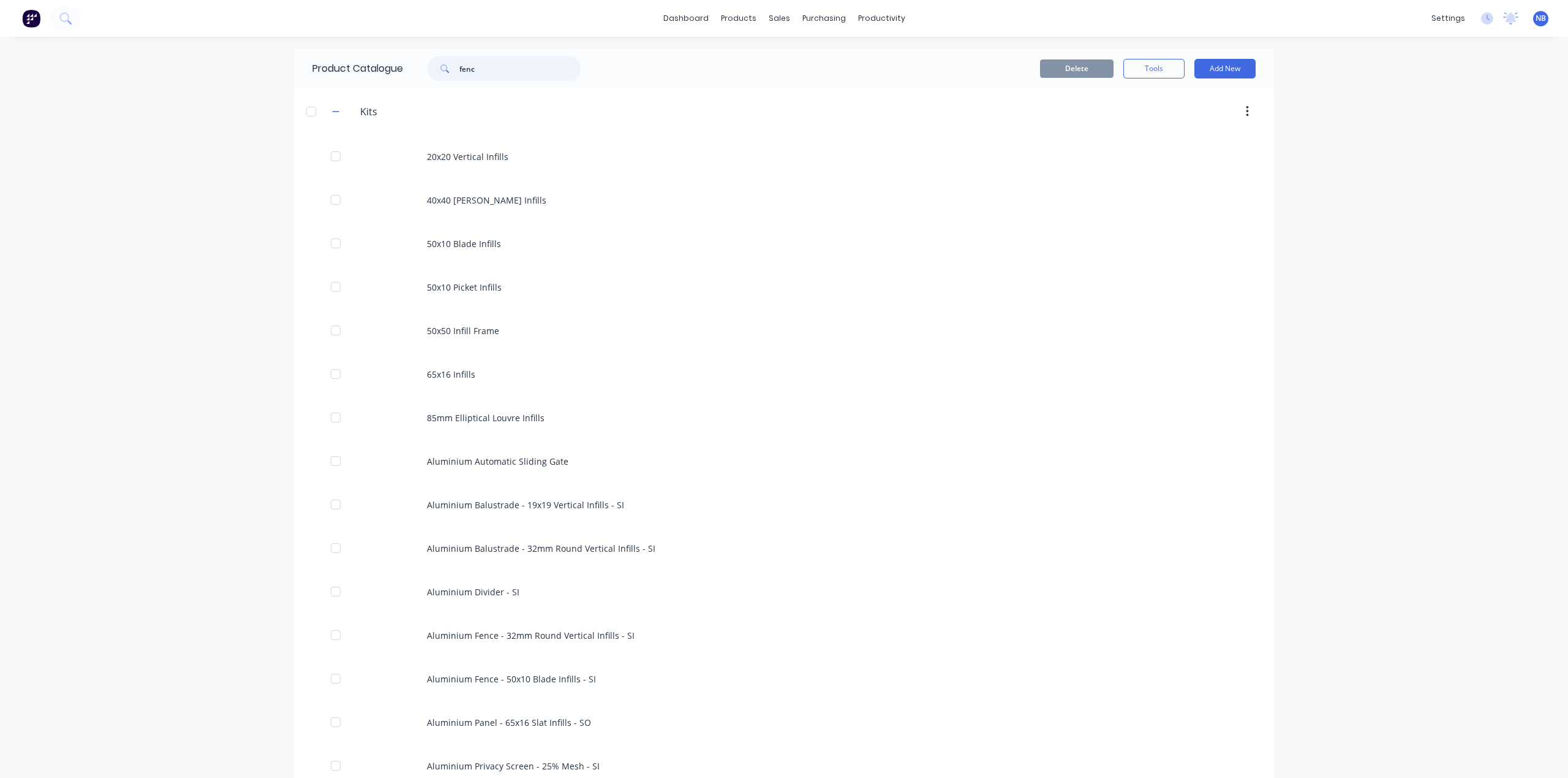
drag, startPoint x: 530, startPoint y: 67, endPoint x: 201, endPoint y: 33, distance: 330.8
click at [200, 35] on div "dashboard products sales purchasing productivity dashboard products Product Cat…" at bounding box center [784, 389] width 1568 height 778
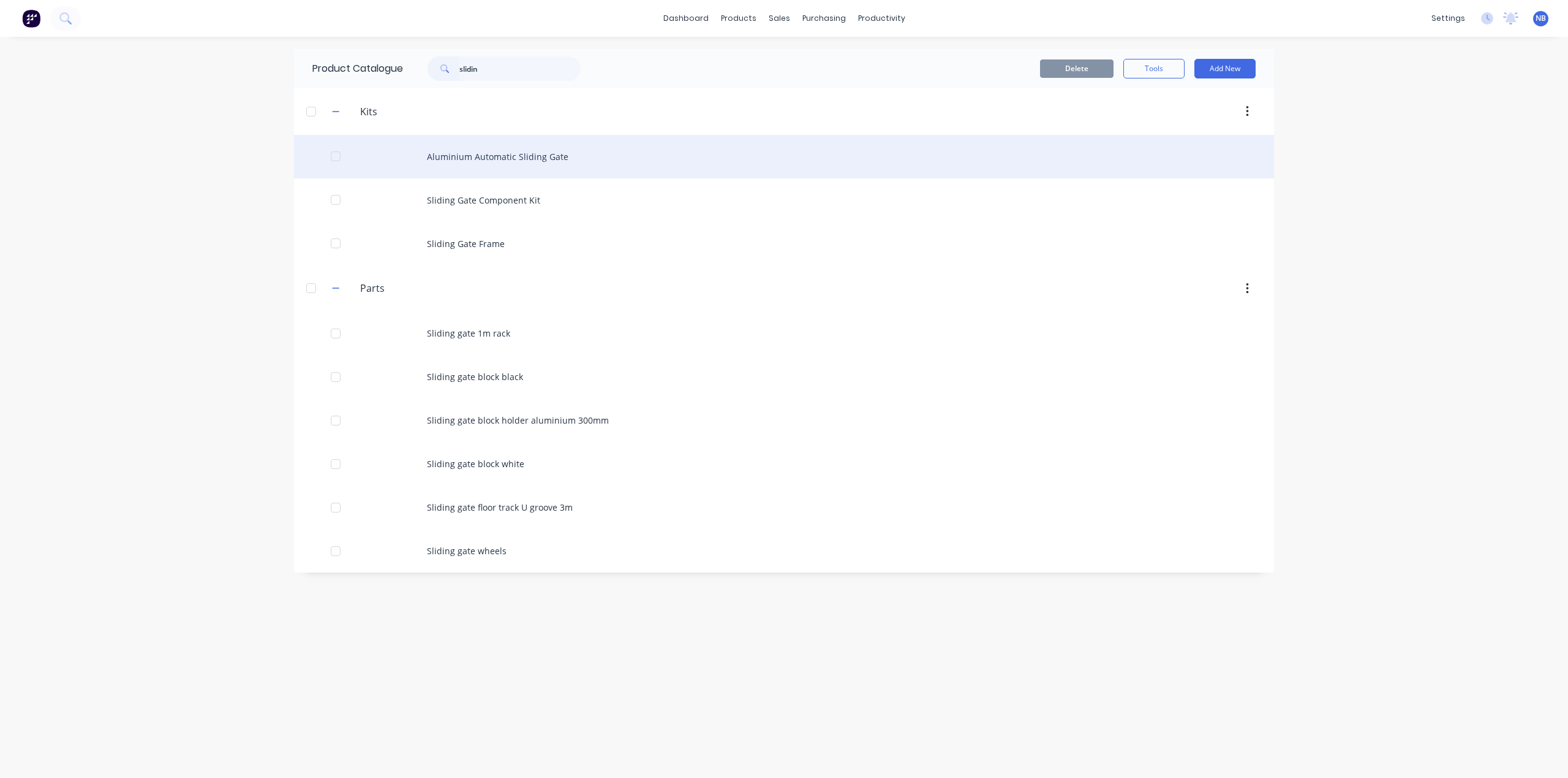
click at [473, 166] on div "Aluminium Automatic Sliding Gate" at bounding box center [784, 156] width 980 height 43
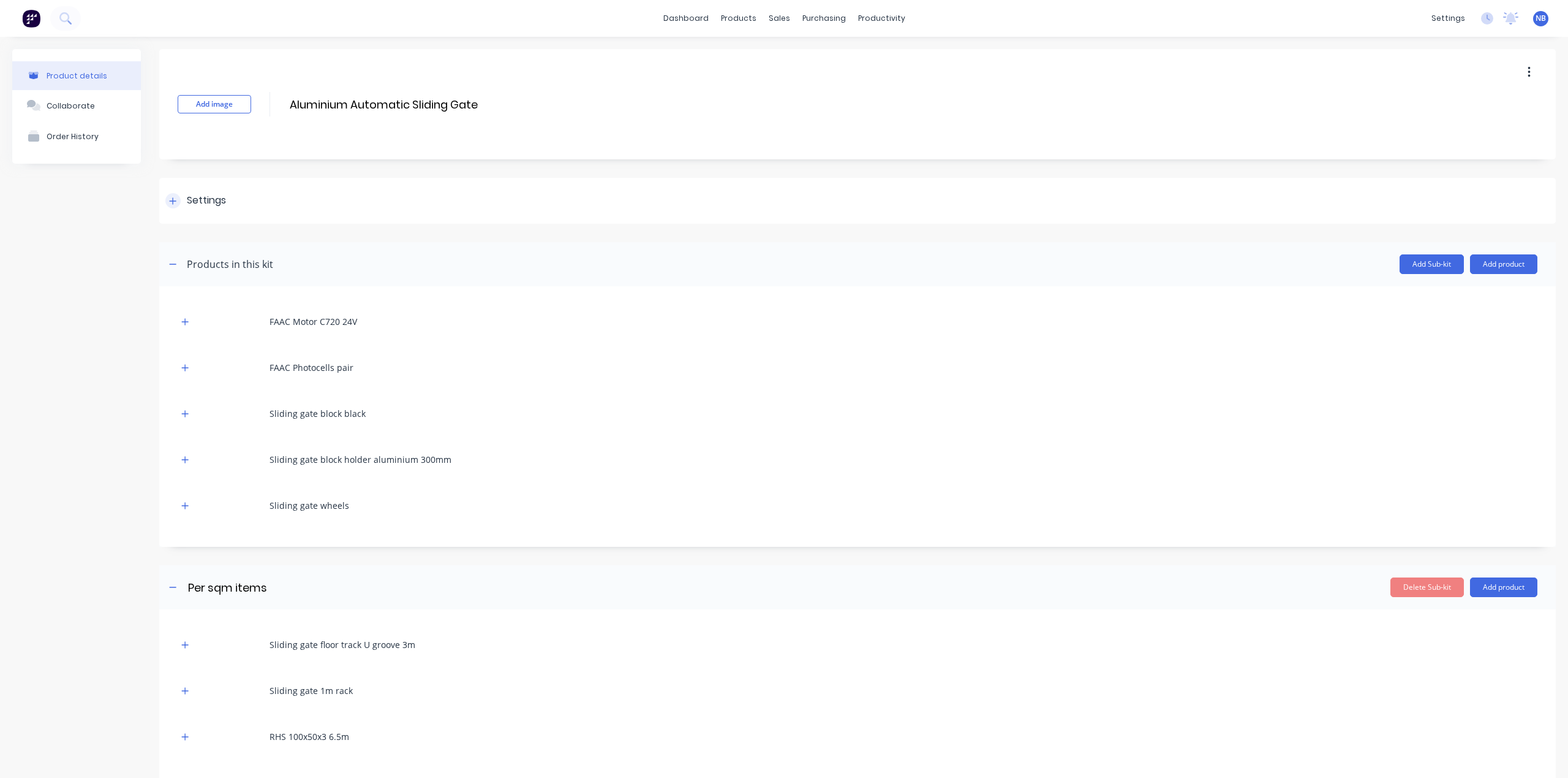
drag, startPoint x: 182, startPoint y: 204, endPoint x: 223, endPoint y: 222, distance: 44.8
click at [182, 204] on div "Settings" at bounding box center [196, 201] width 61 height 15
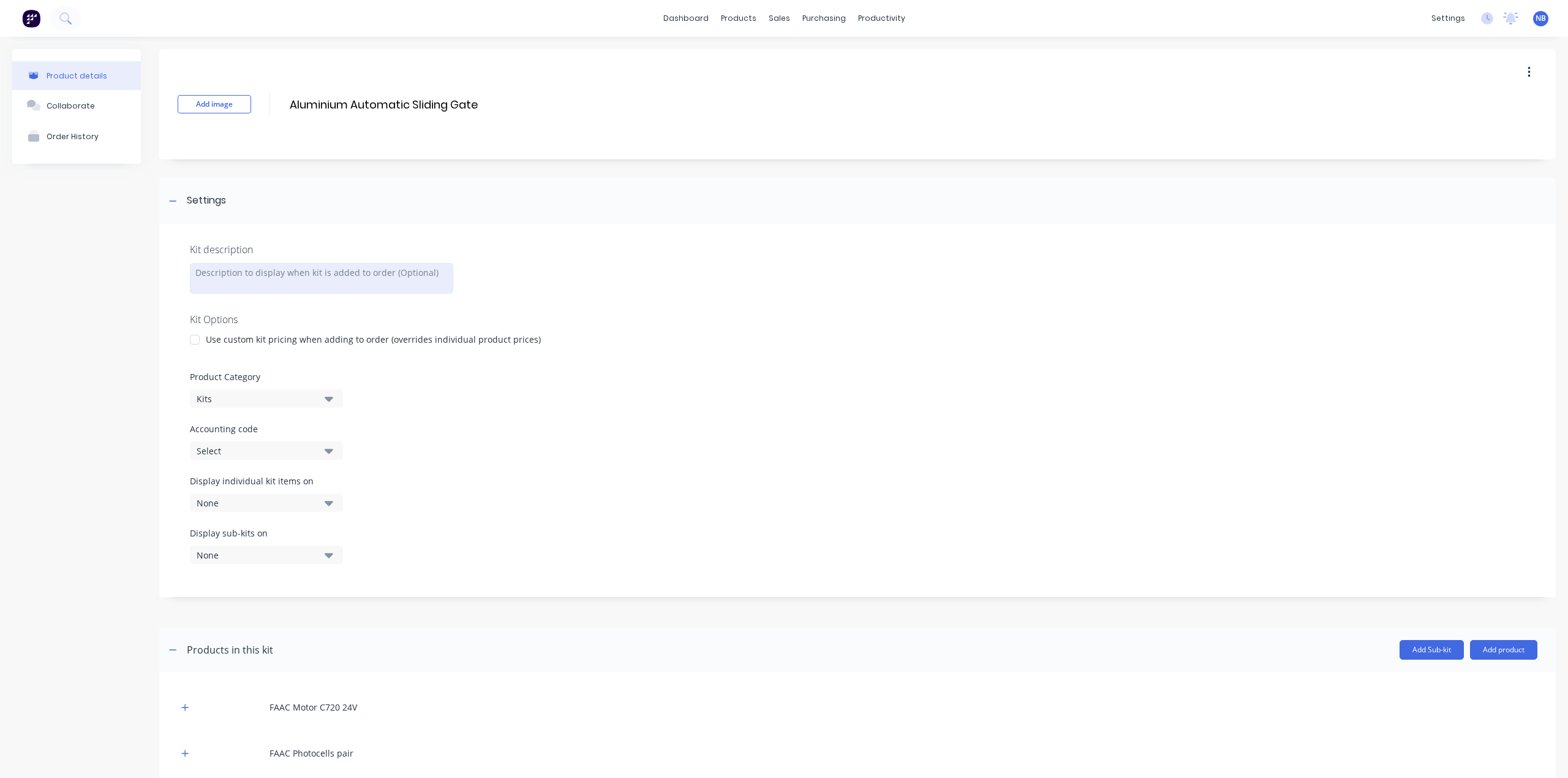
click at [337, 278] on div at bounding box center [321, 278] width 263 height 30
click at [918, 395] on div "Product Category Kits" at bounding box center [857, 390] width 1335 height 37
click at [366, 281] on div "FAAC Motor Safety Photocells (Car sensors)" at bounding box center [321, 279] width 263 height 32
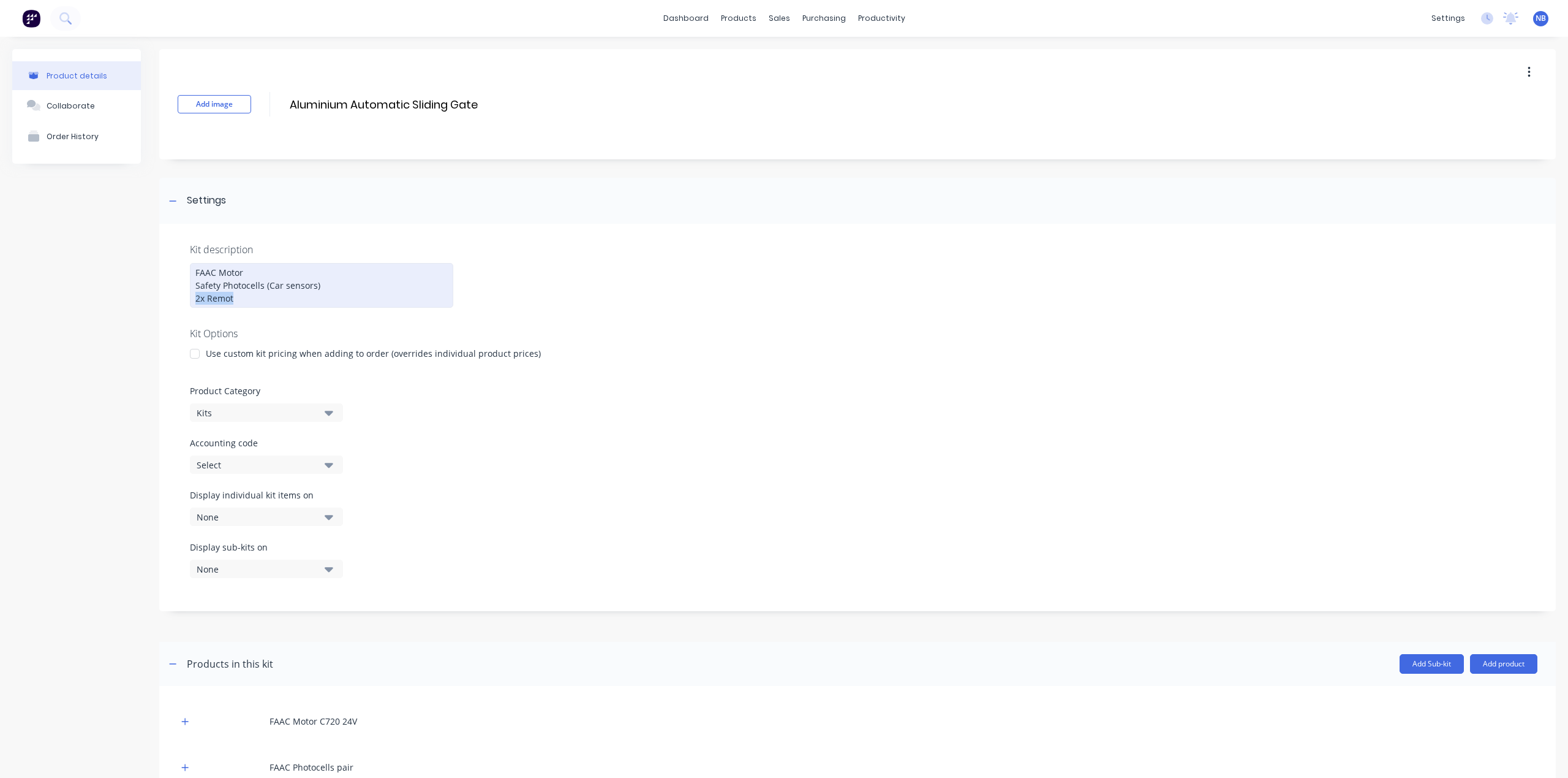
drag, startPoint x: 240, startPoint y: 292, endPoint x: 186, endPoint y: 292, distance: 54.0
click at [186, 292] on div "Kit description FAAC Motor Safety Photocells (Car sensors) 2x Remot Kit Options…" at bounding box center [858, 418] width 1396 height 387
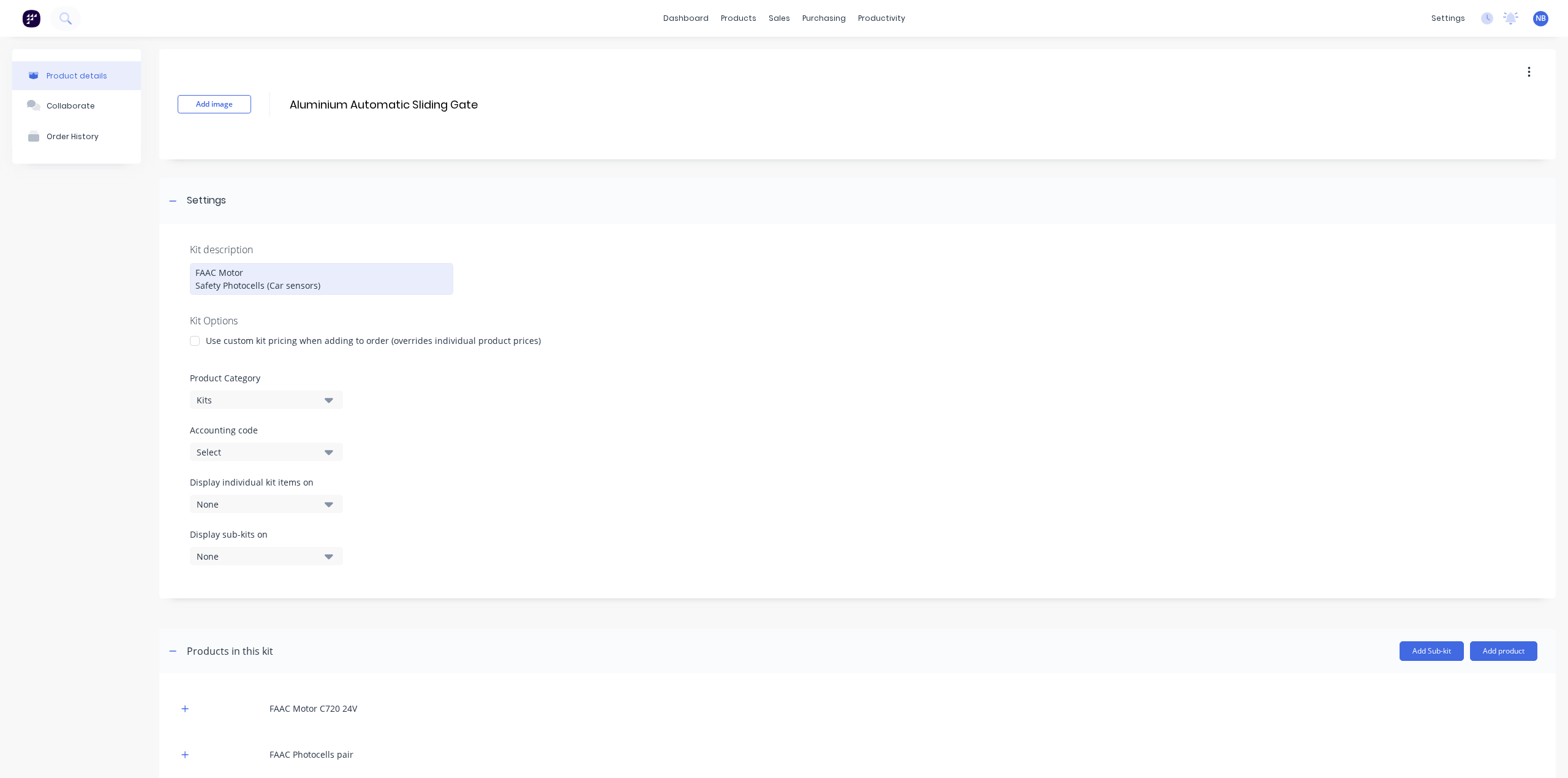
click at [265, 272] on div "FAAC Motor Safety Photocells (Car sensors)" at bounding box center [321, 279] width 263 height 32
click at [821, 366] on div at bounding box center [857, 362] width 1335 height 18
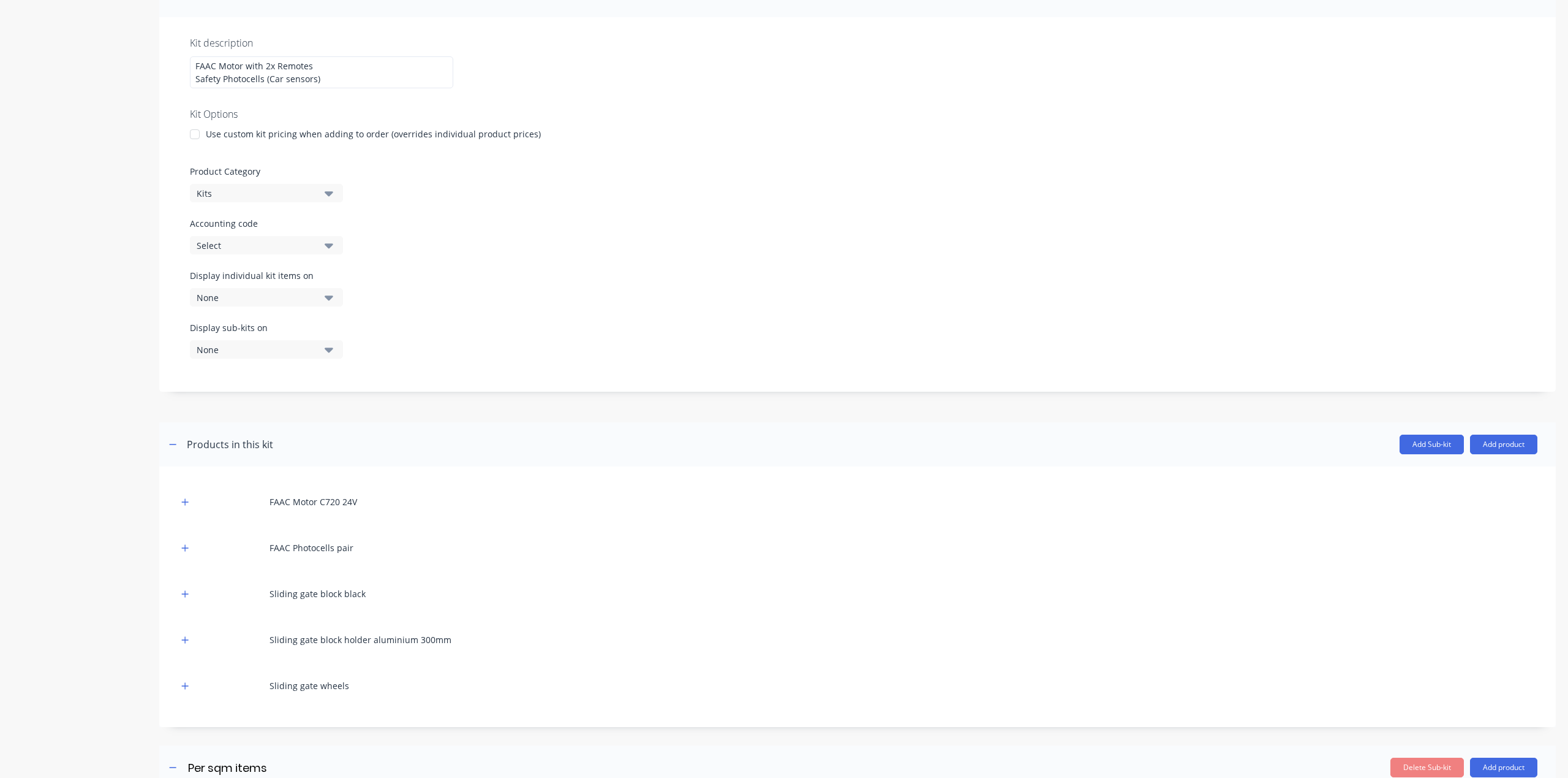
scroll to position [617, 0]
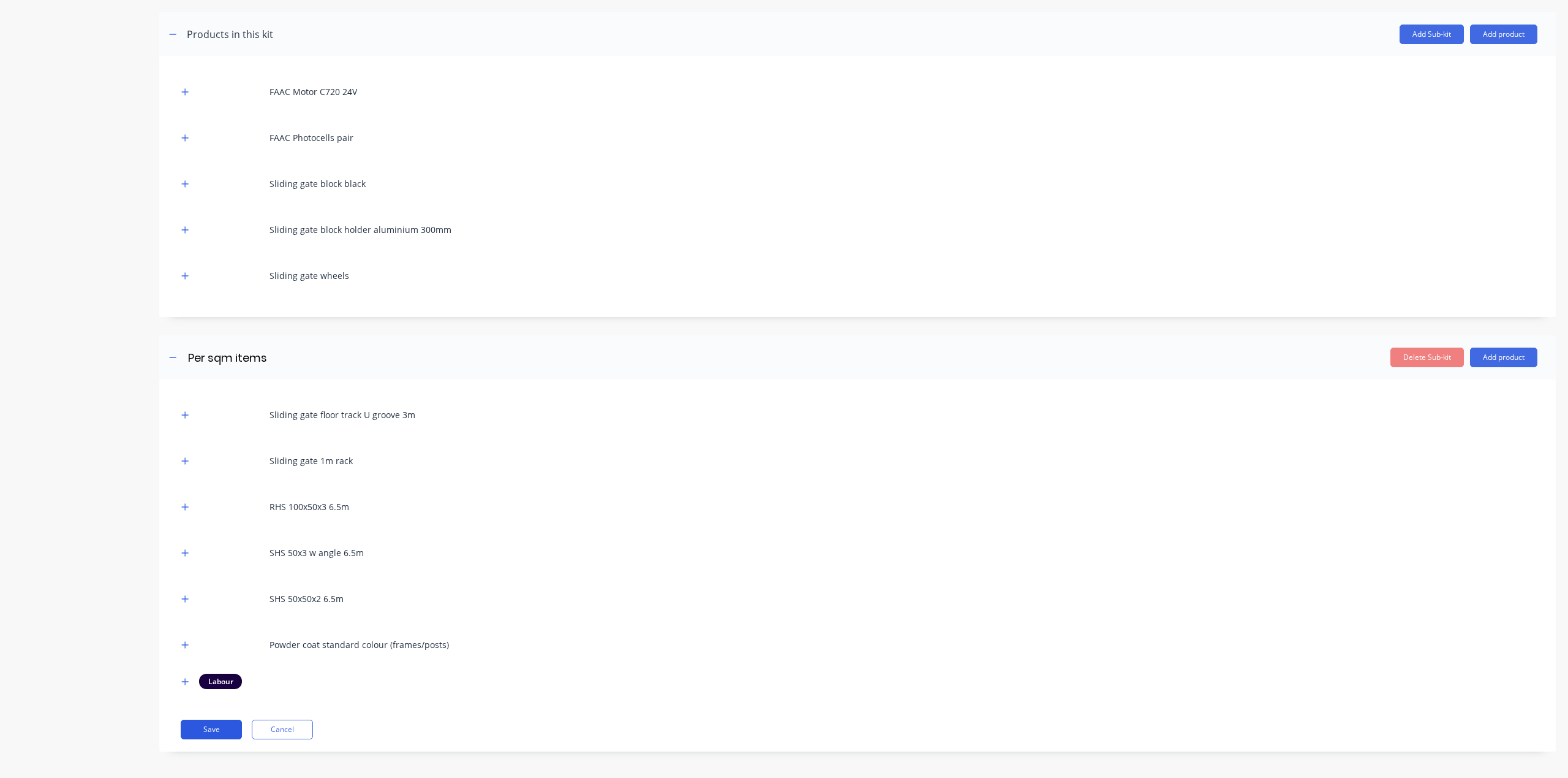
click at [238, 727] on button "Save" at bounding box center [211, 730] width 61 height 20
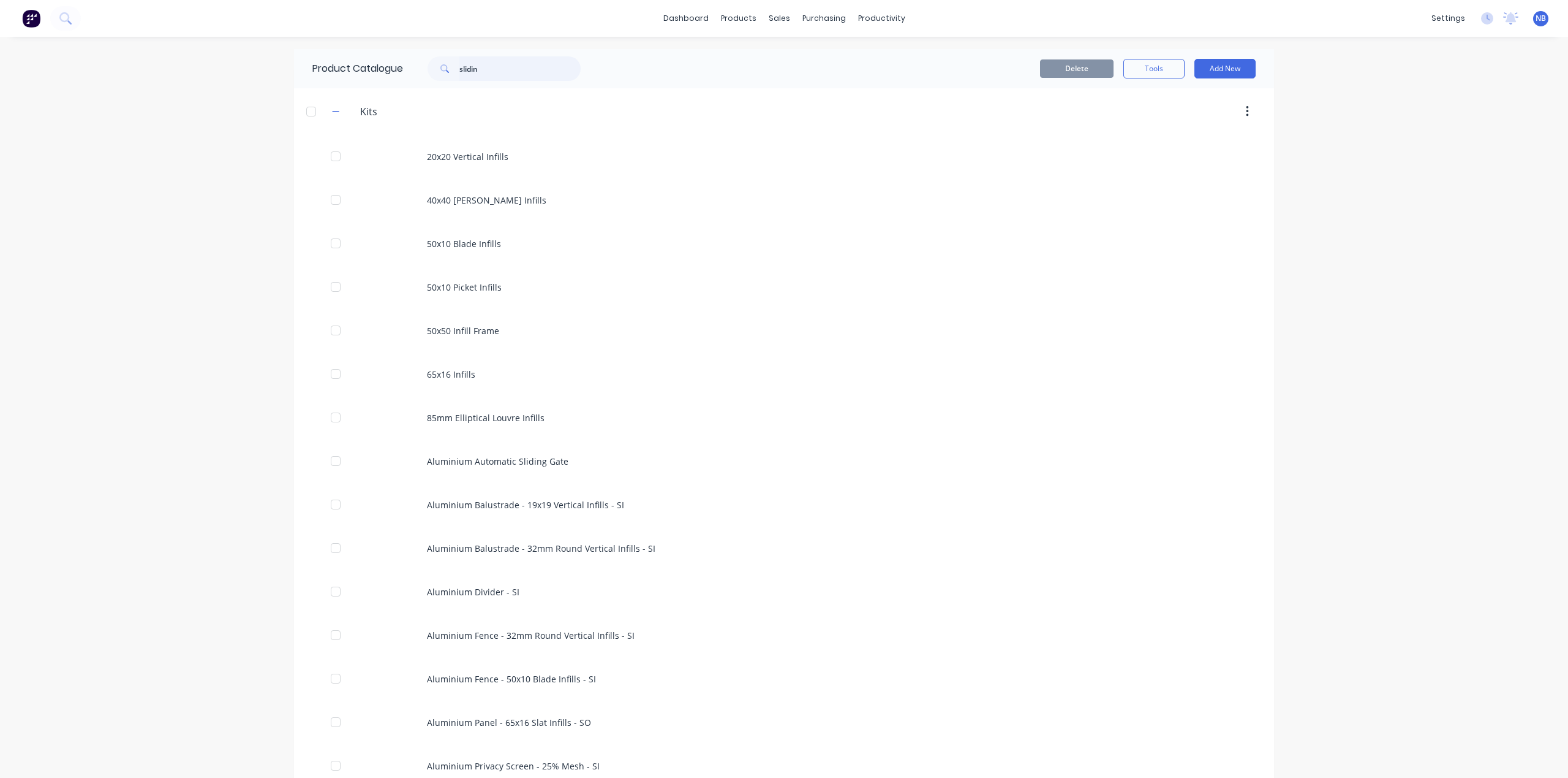
drag, startPoint x: 537, startPoint y: 69, endPoint x: 301, endPoint y: 60, distance: 236.2
click at [472, 70] on input "slidin" at bounding box center [520, 69] width 121 height 24
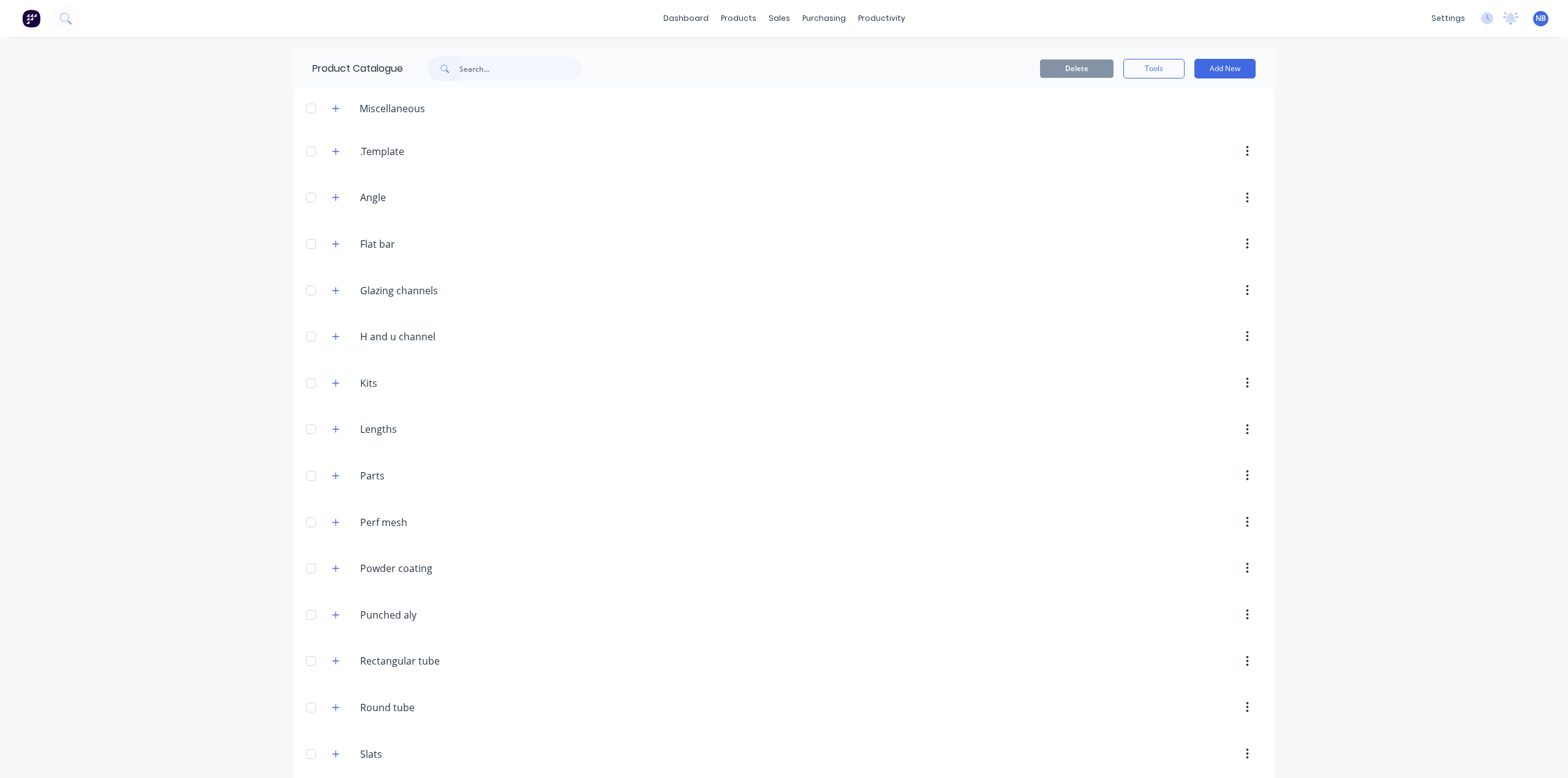
click at [194, 186] on div "dashboard products sales purchasing productivity dashboard products Product Cat…" at bounding box center [784, 389] width 1568 height 778
